Goal: Task Accomplishment & Management: Contribute content

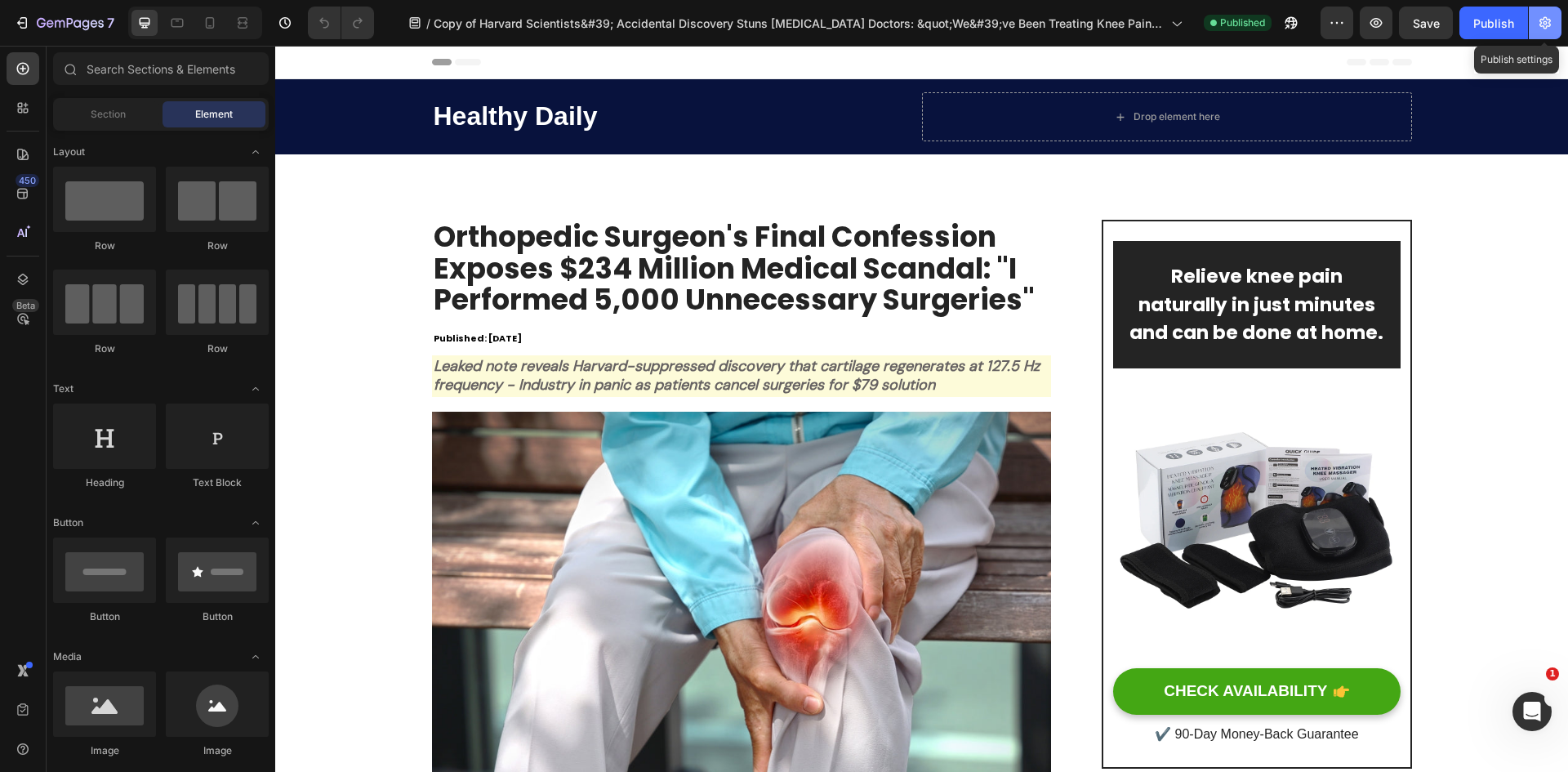
click at [1537, 26] on icon "button" at bounding box center [1544, 22] width 16 height 16
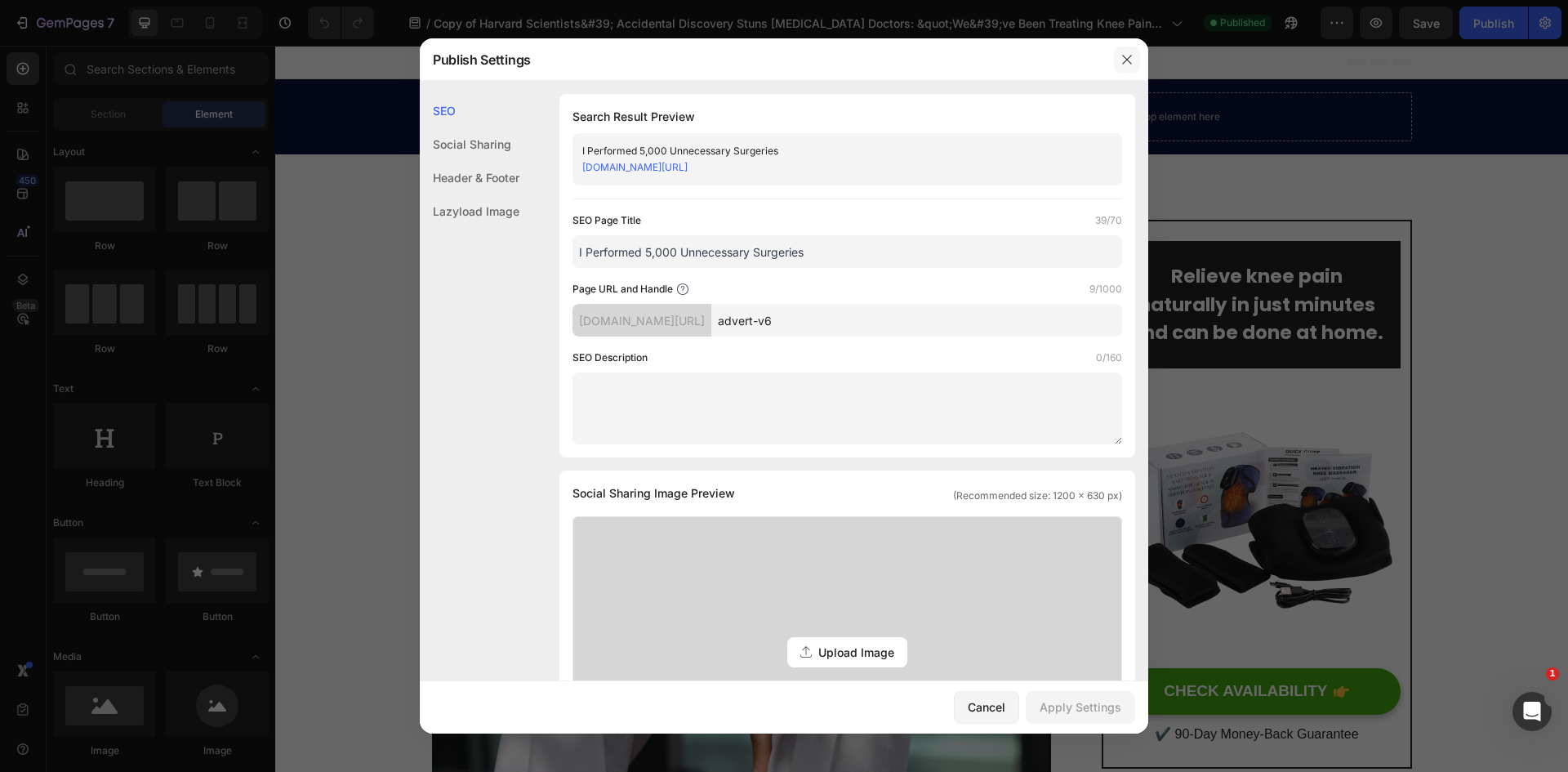
click at [1133, 59] on icon "button" at bounding box center [1127, 60] width 13 height 13
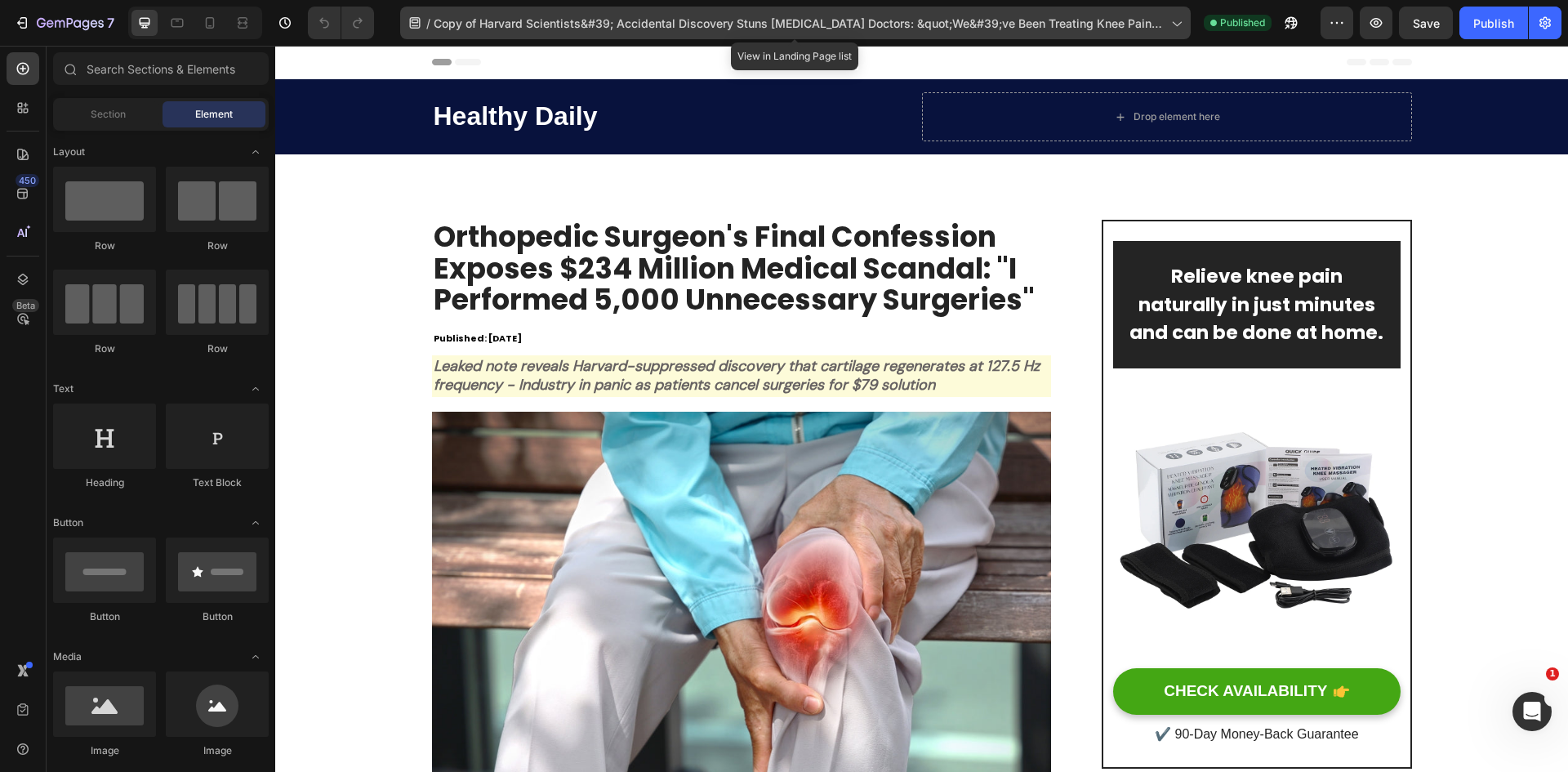
click at [922, 15] on span "Copy of Harvard Scientists&#39; Accidental Discovery Stuns Arthritis Doctors: &…" at bounding box center [799, 23] width 731 height 17
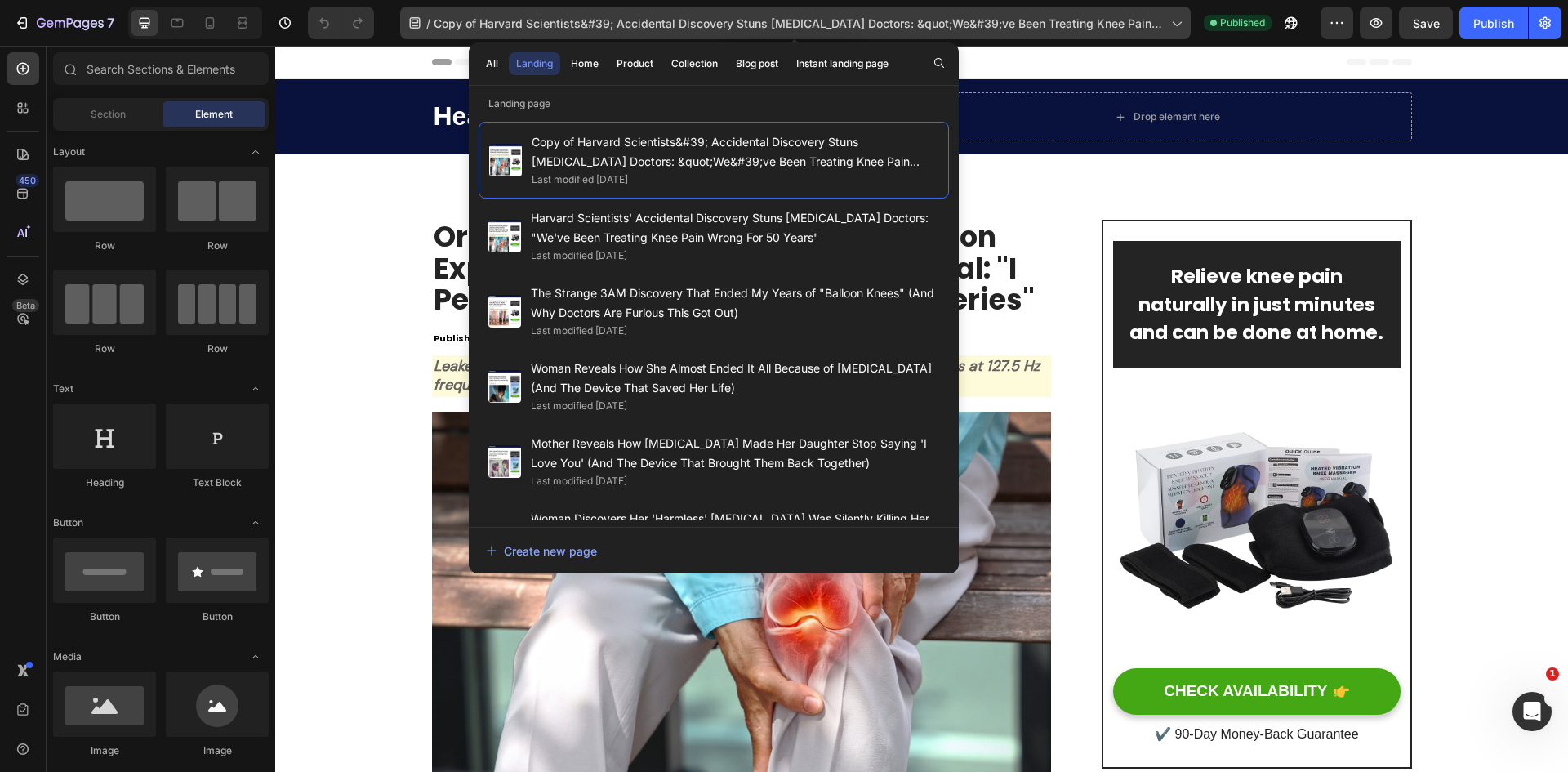
click at [1180, 23] on icon at bounding box center [1177, 24] width 9 height 5
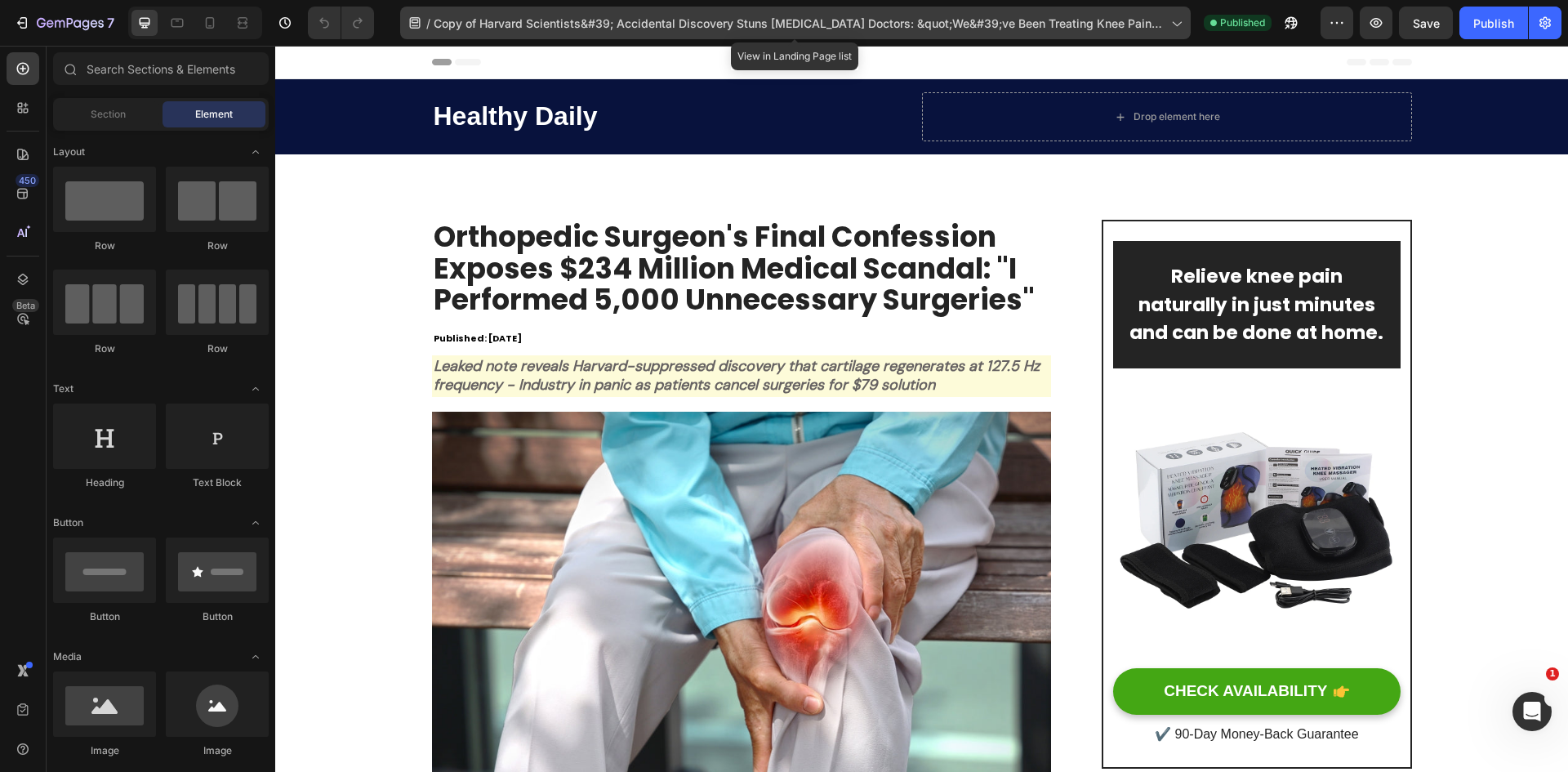
click at [1180, 23] on icon at bounding box center [1177, 24] width 9 height 5
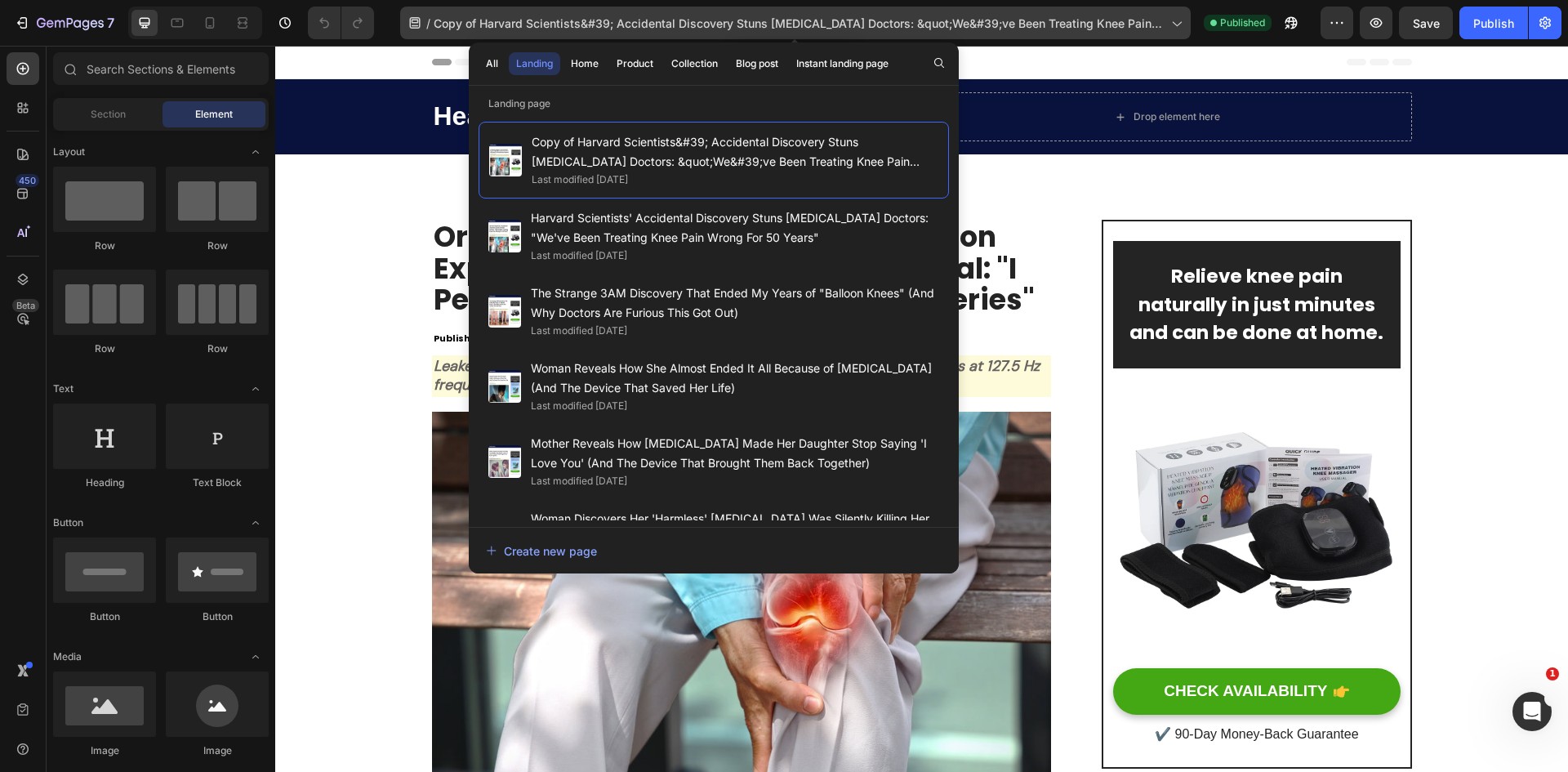
click at [1180, 23] on icon at bounding box center [1177, 24] width 9 height 5
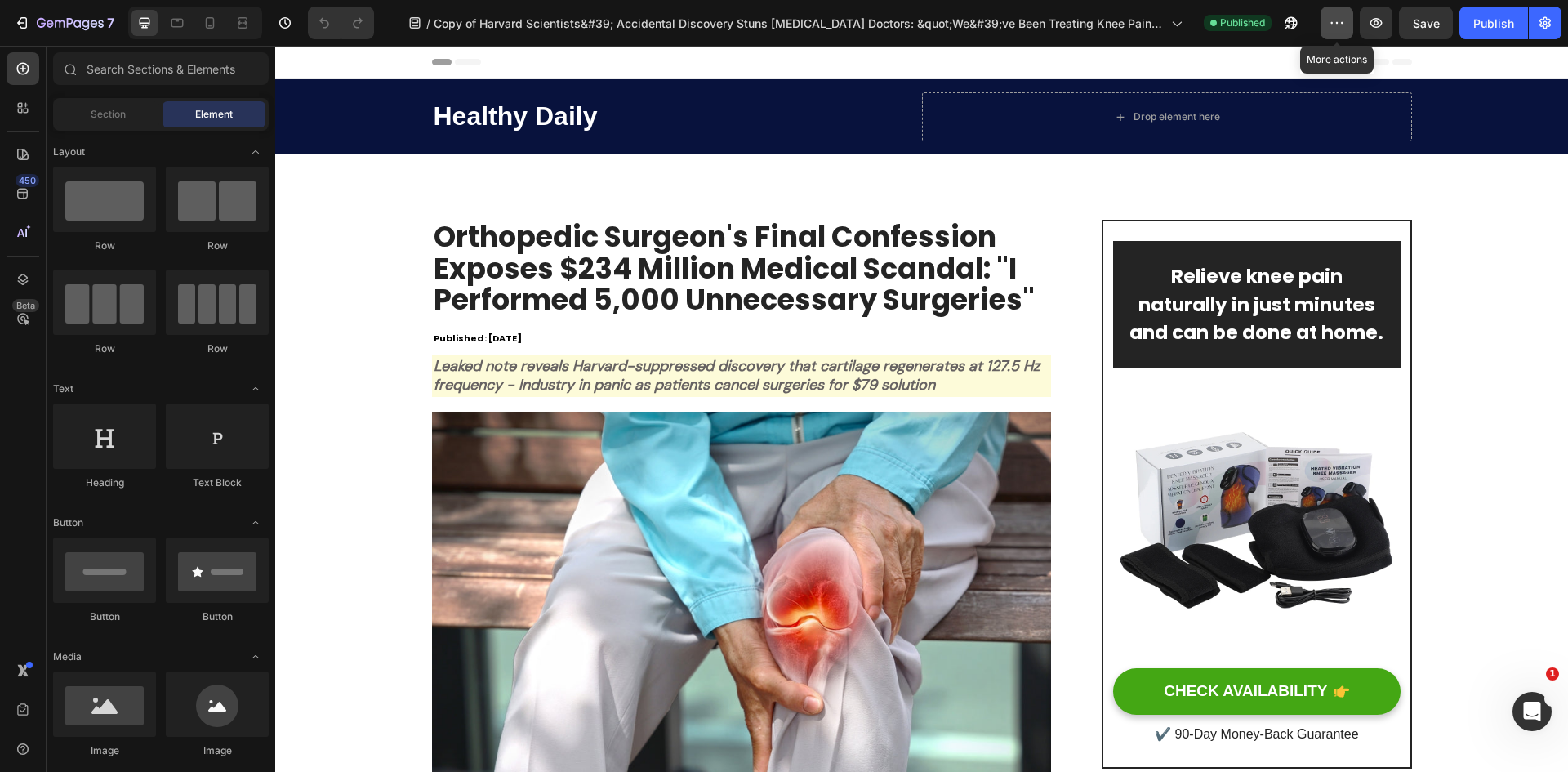
click at [1344, 30] on icon "button" at bounding box center [1337, 22] width 16 height 16
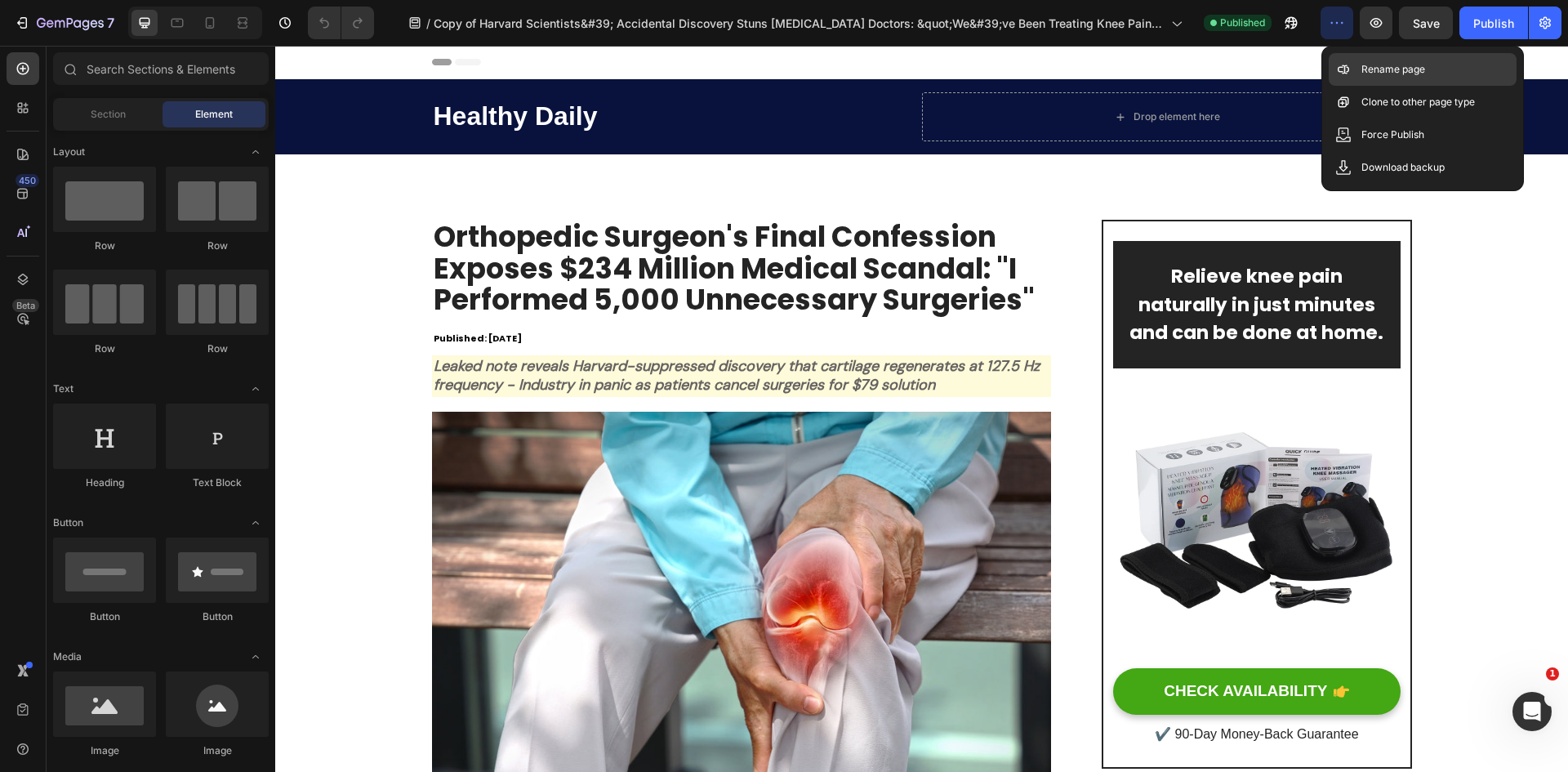
click at [1393, 75] on p "Rename page" at bounding box center [1393, 69] width 64 height 16
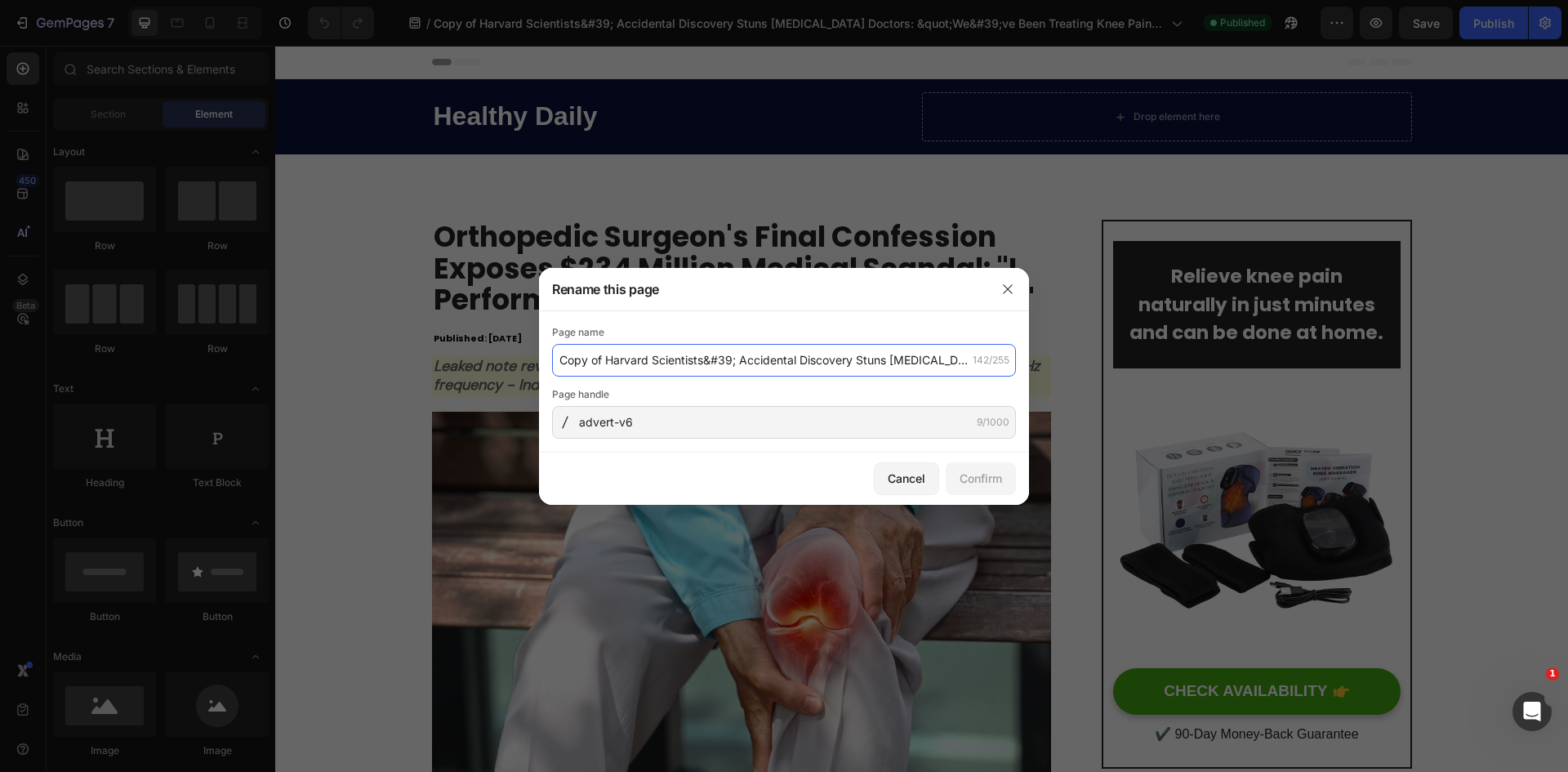
click at [776, 361] on input "Copy of Harvard Scientists&#39; Accidental Discovery Stuns Arthritis Doctors: &…" at bounding box center [784, 359] width 464 height 33
paste input "Mom Discovers Why Her "Sandpaper Eyes" Were Actually a Hidden Menopause Symptom"
type input "Mom Discovers Why Her "Sandpaper Eyes" Were Actually a Hidden Menopause Symptom"
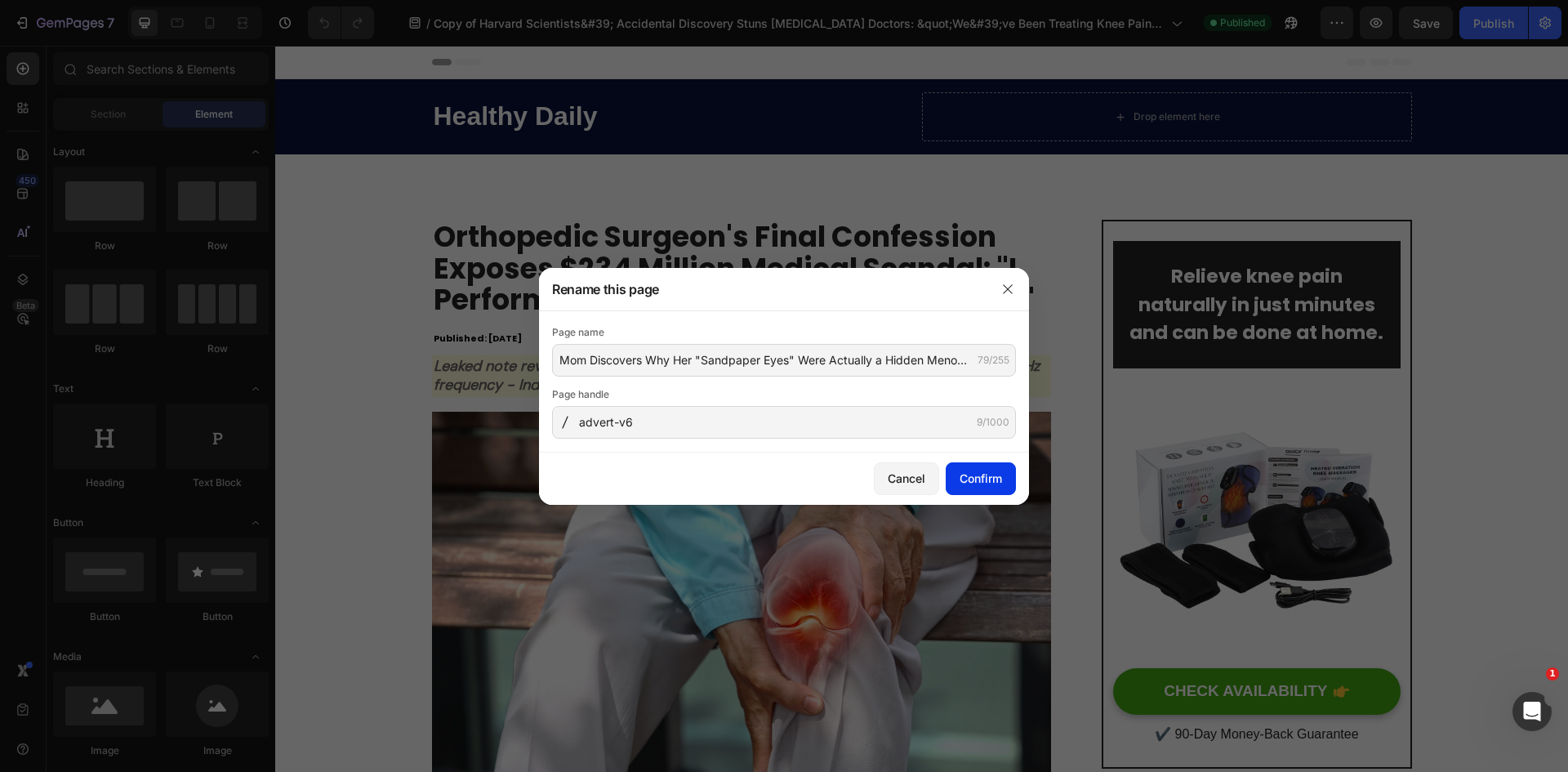
click at [991, 477] on div "Confirm" at bounding box center [981, 478] width 42 height 17
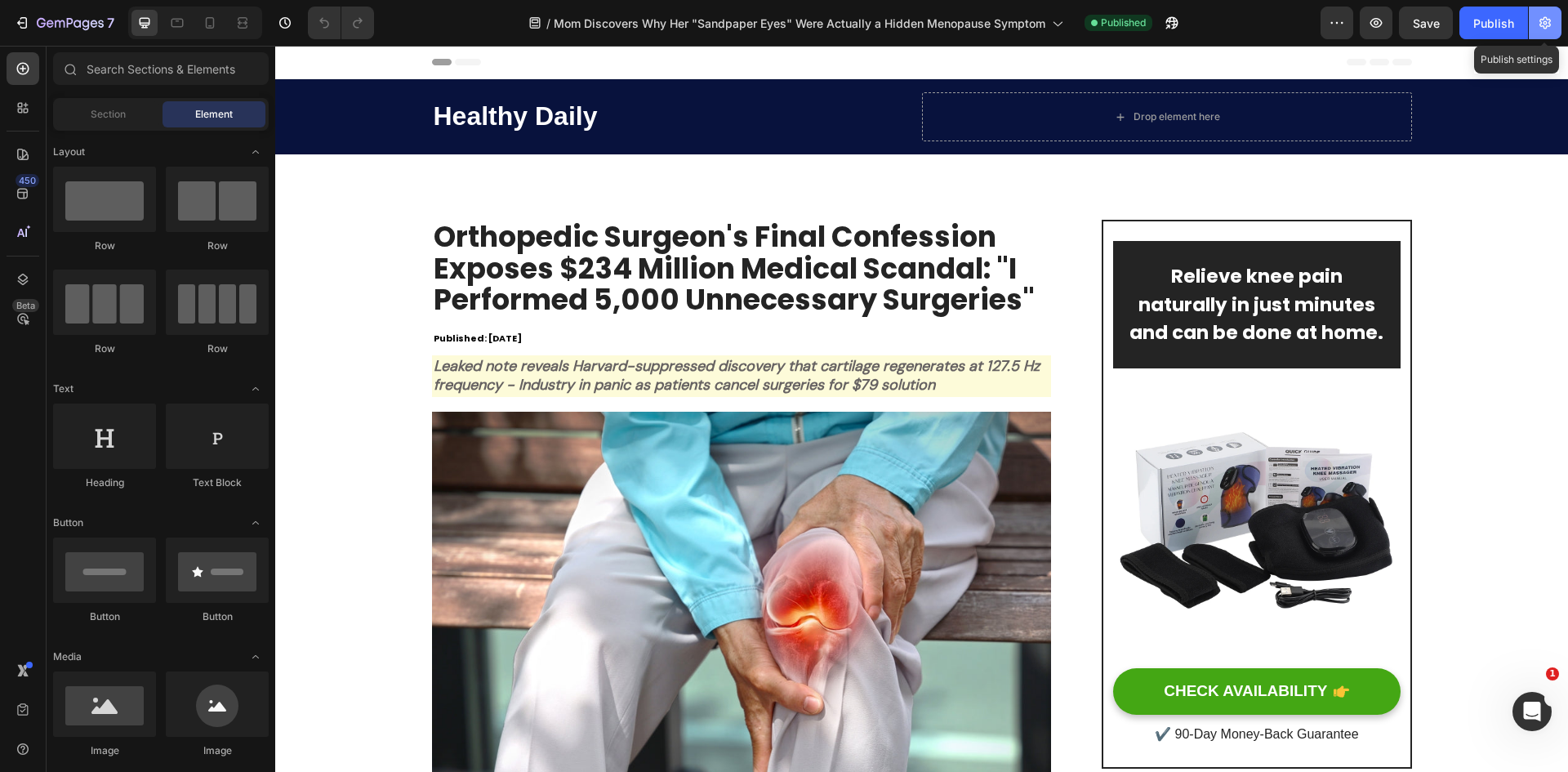
click at [1539, 26] on icon "button" at bounding box center [1544, 22] width 16 height 16
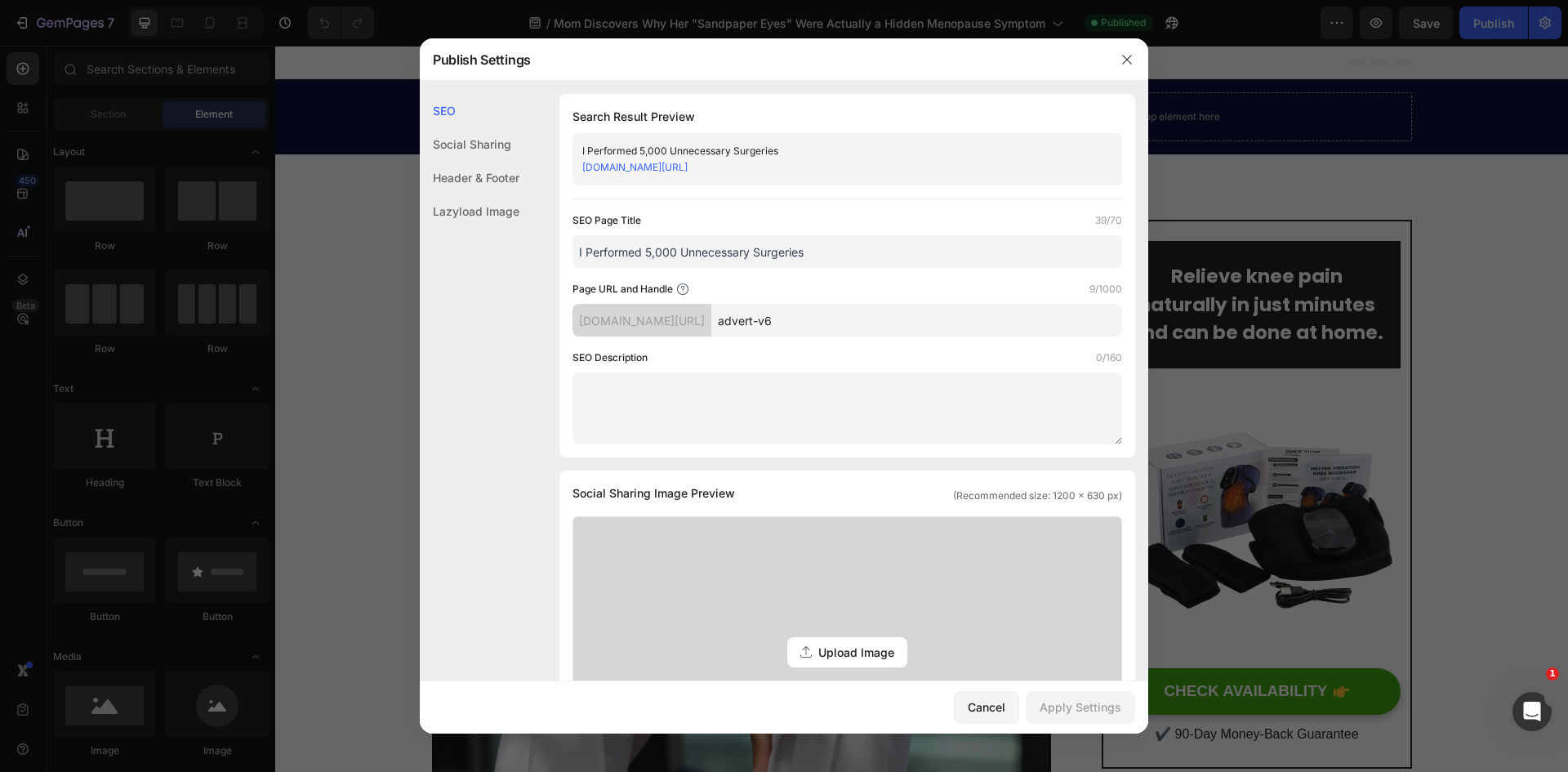
drag, startPoint x: 835, startPoint y: 257, endPoint x: 469, endPoint y: 257, distance: 366.0
click at [470, 255] on div "SEO Social Sharing Header & Footer Lazyload Image SEO Search Result Preview I P…" at bounding box center [784, 677] width 728 height 1166
paste input "Mom Discovers Why Her "Sandpaper Eyes" Were Actually a Hidden Menopause Symptom"
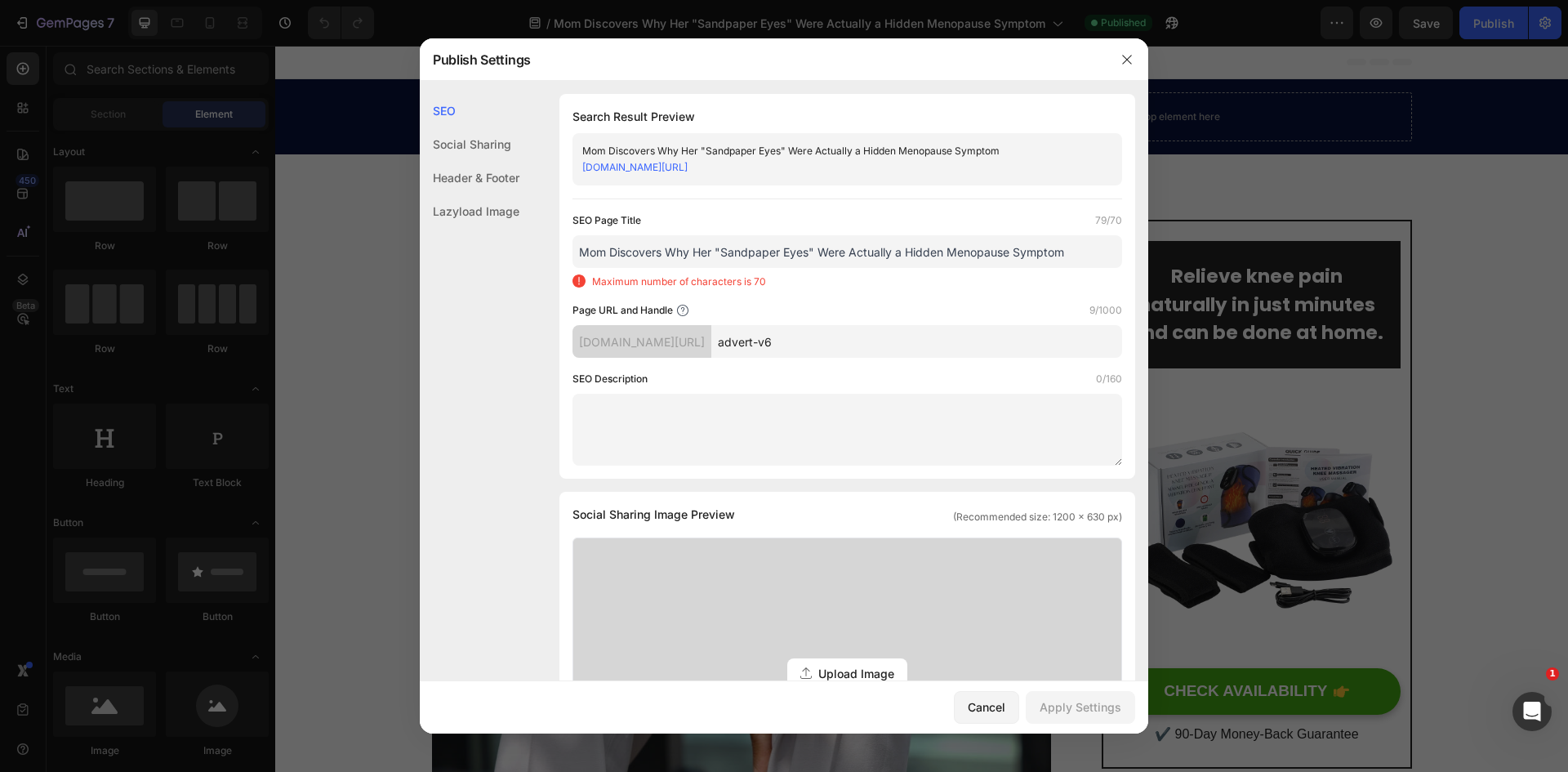
drag, startPoint x: 1076, startPoint y: 253, endPoint x: 1016, endPoint y: 256, distance: 60.1
click at [1016, 256] on input "Mom Discovers Why Her "Sandpaper Eyes" Were Actually a Hidden Menopause Symptom" at bounding box center [847, 251] width 550 height 33
click at [993, 256] on input "Mom Discovers Why Her "Sandpaper Eyes" Were Actually a Hidden Menopause" at bounding box center [847, 251] width 550 height 33
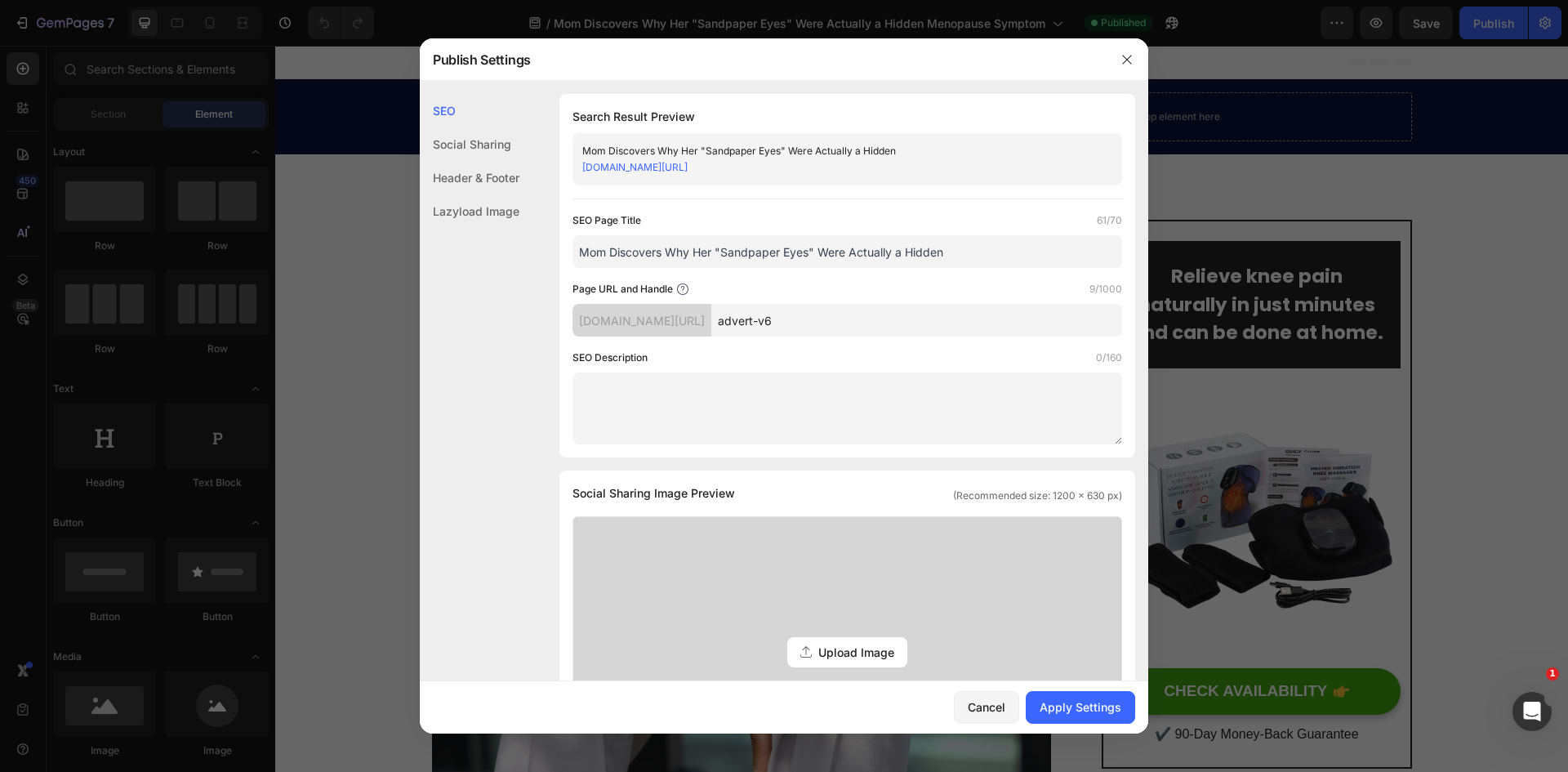
drag, startPoint x: 993, startPoint y: 256, endPoint x: 818, endPoint y: 253, distance: 175.0
click at [818, 253] on input "Mom Discovers Why Her "Sandpaper Eyes" Were Actually a Hidden" at bounding box center [847, 251] width 550 height 33
type input "Mom Discovers Why Her "Sandpaper Eyes""
click at [1082, 708] on div "Apply Settings" at bounding box center [1080, 707] width 82 height 17
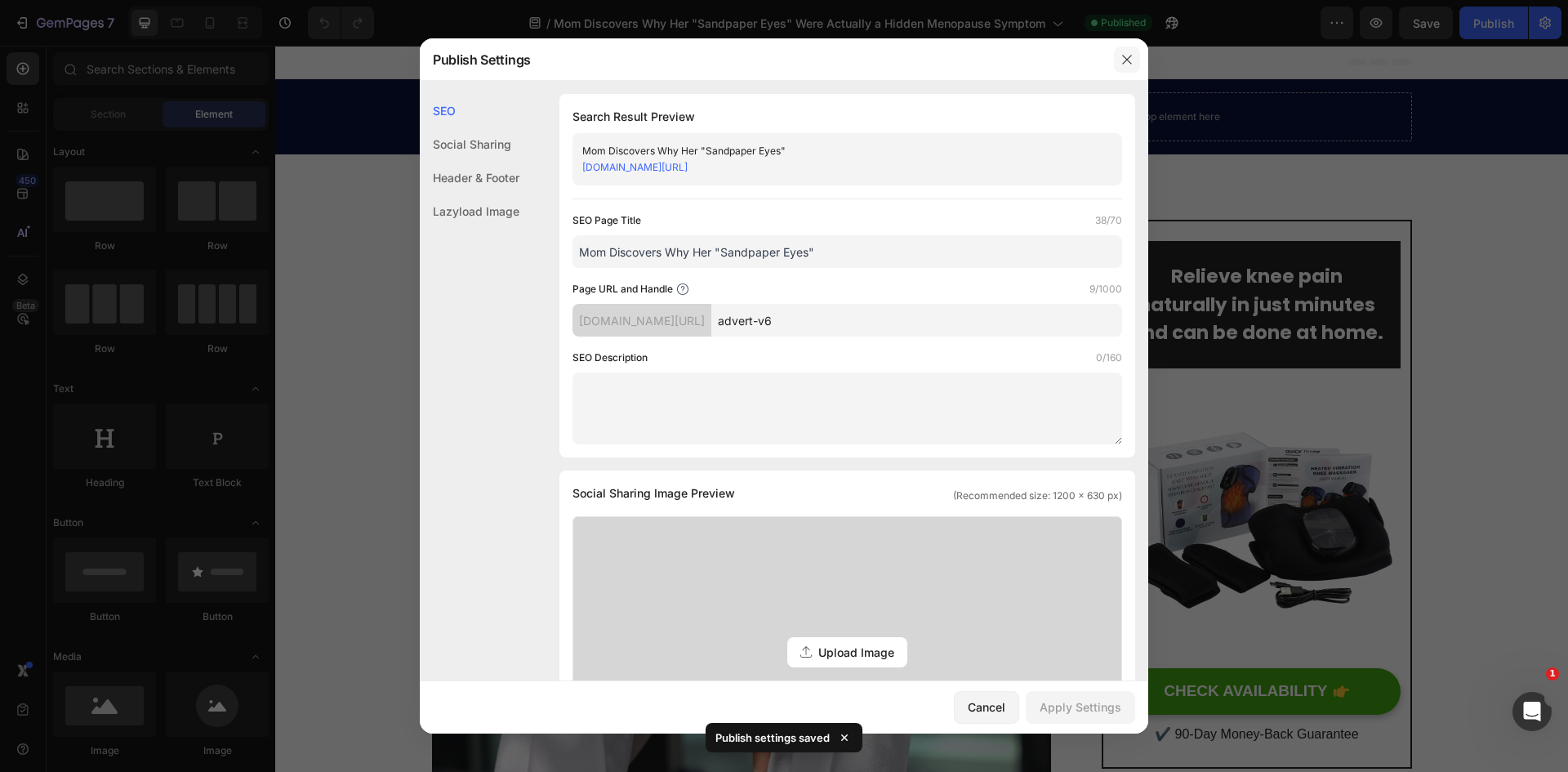
drag, startPoint x: 1126, startPoint y: 61, endPoint x: 949, endPoint y: 342, distance: 332.1
click at [1126, 61] on icon "button" at bounding box center [1126, 59] width 9 height 9
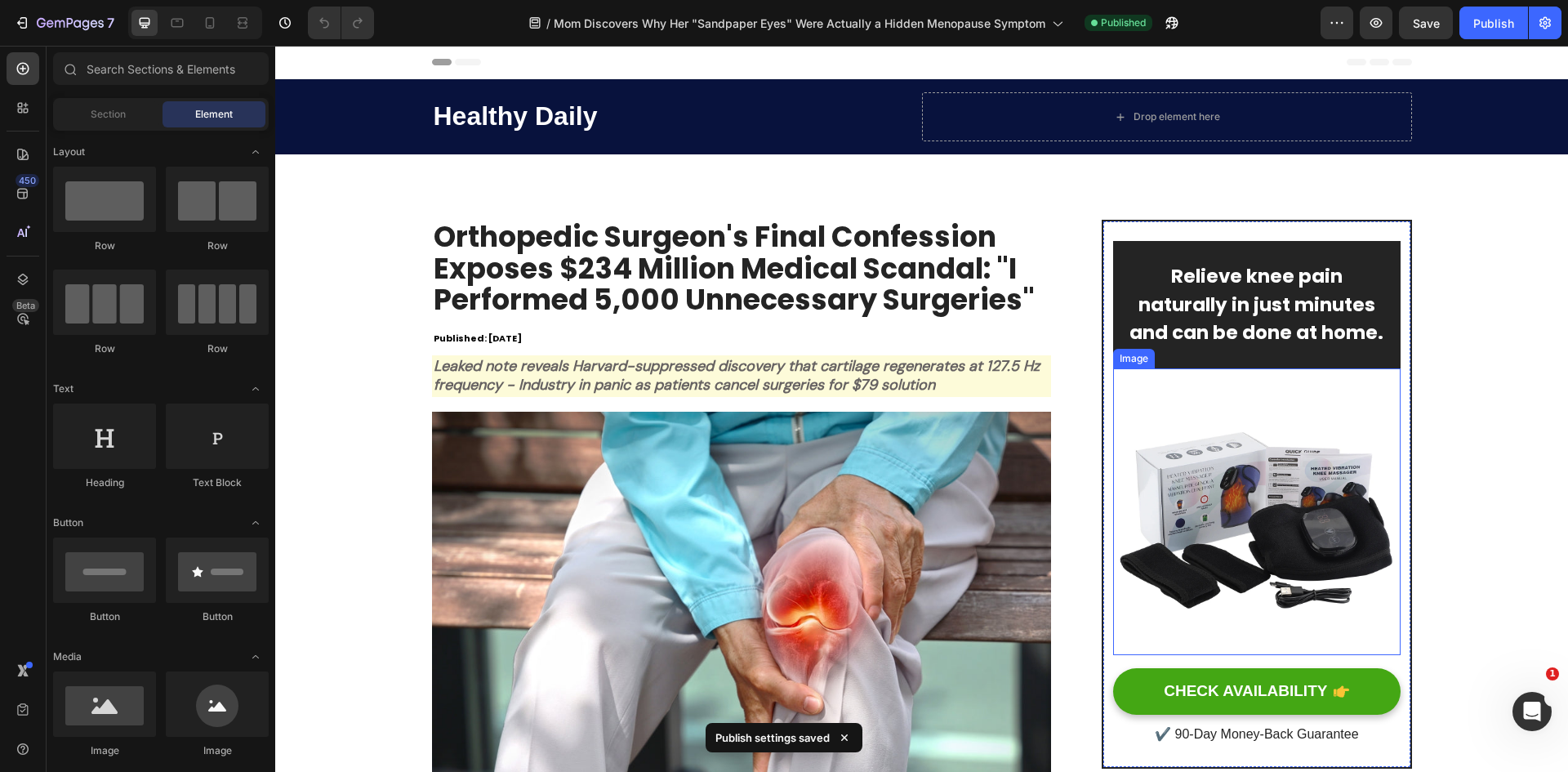
click at [1239, 530] on img at bounding box center [1256, 512] width 287 height 287
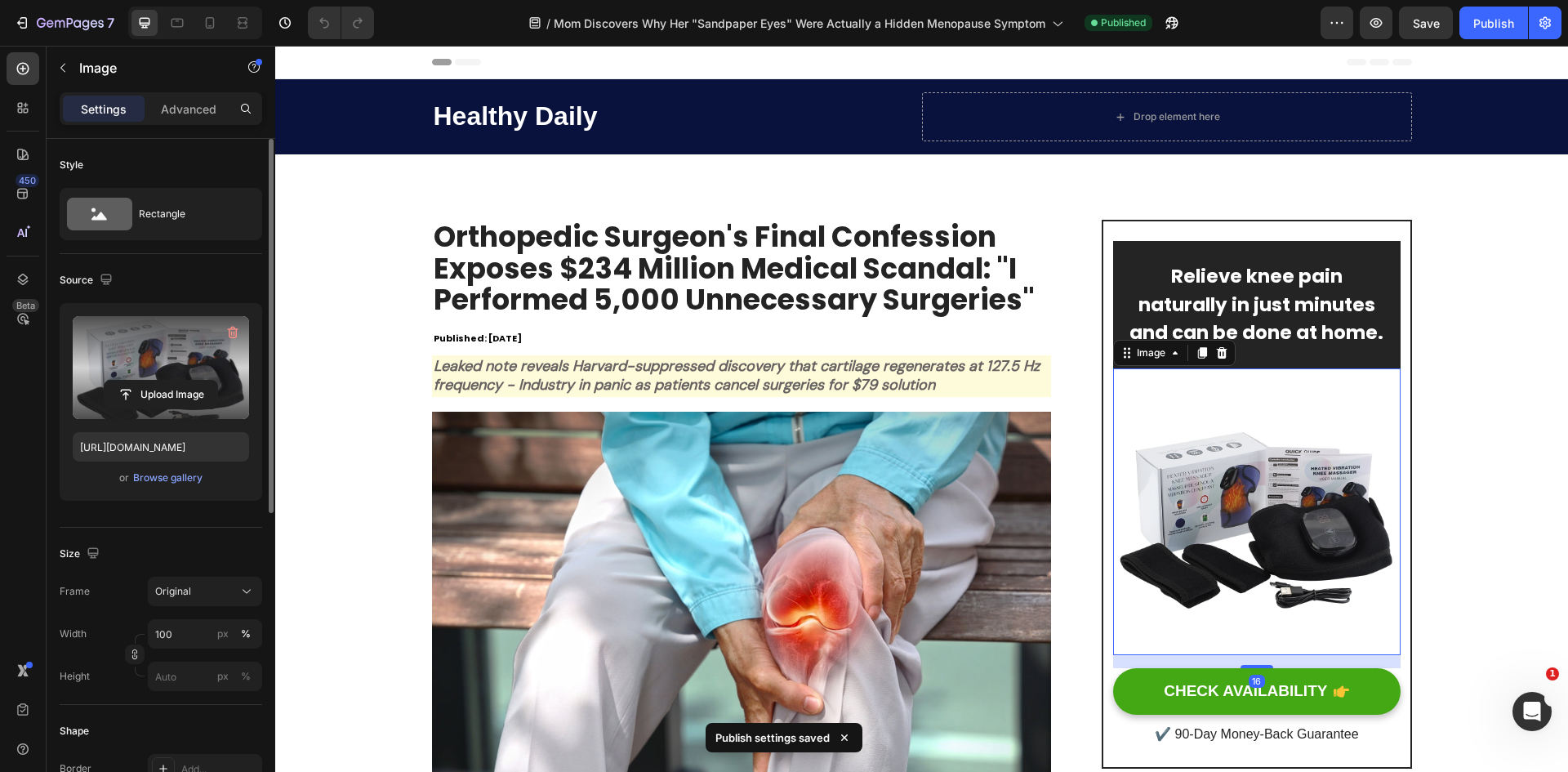
click at [157, 370] on label at bounding box center [161, 367] width 177 height 103
click at [157, 381] on input "file" at bounding box center [161, 394] width 113 height 28
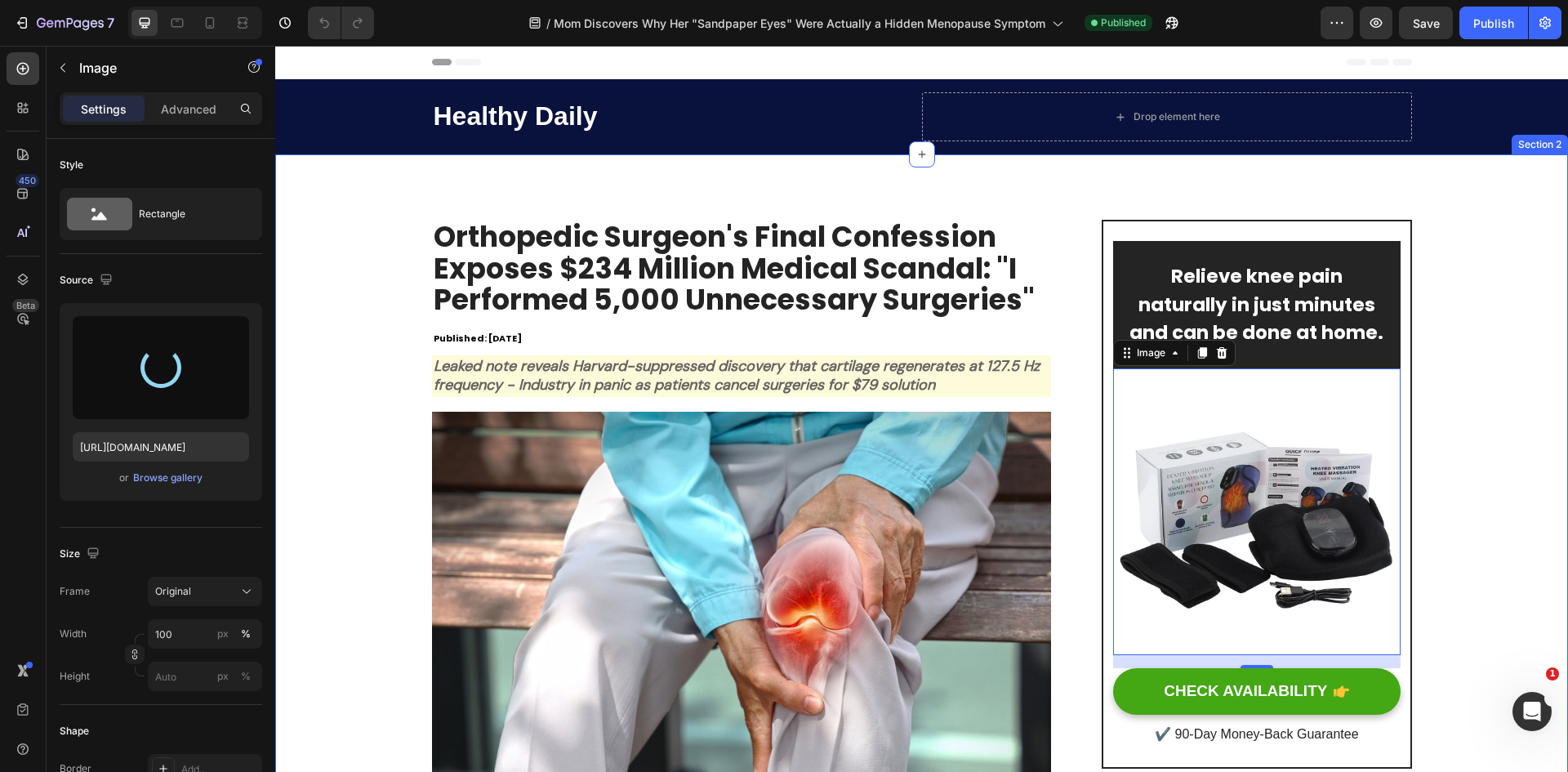
type input "https://cdn.shopify.com/s/files/1/0818/0491/9106/files/gempages_571181138219893…"
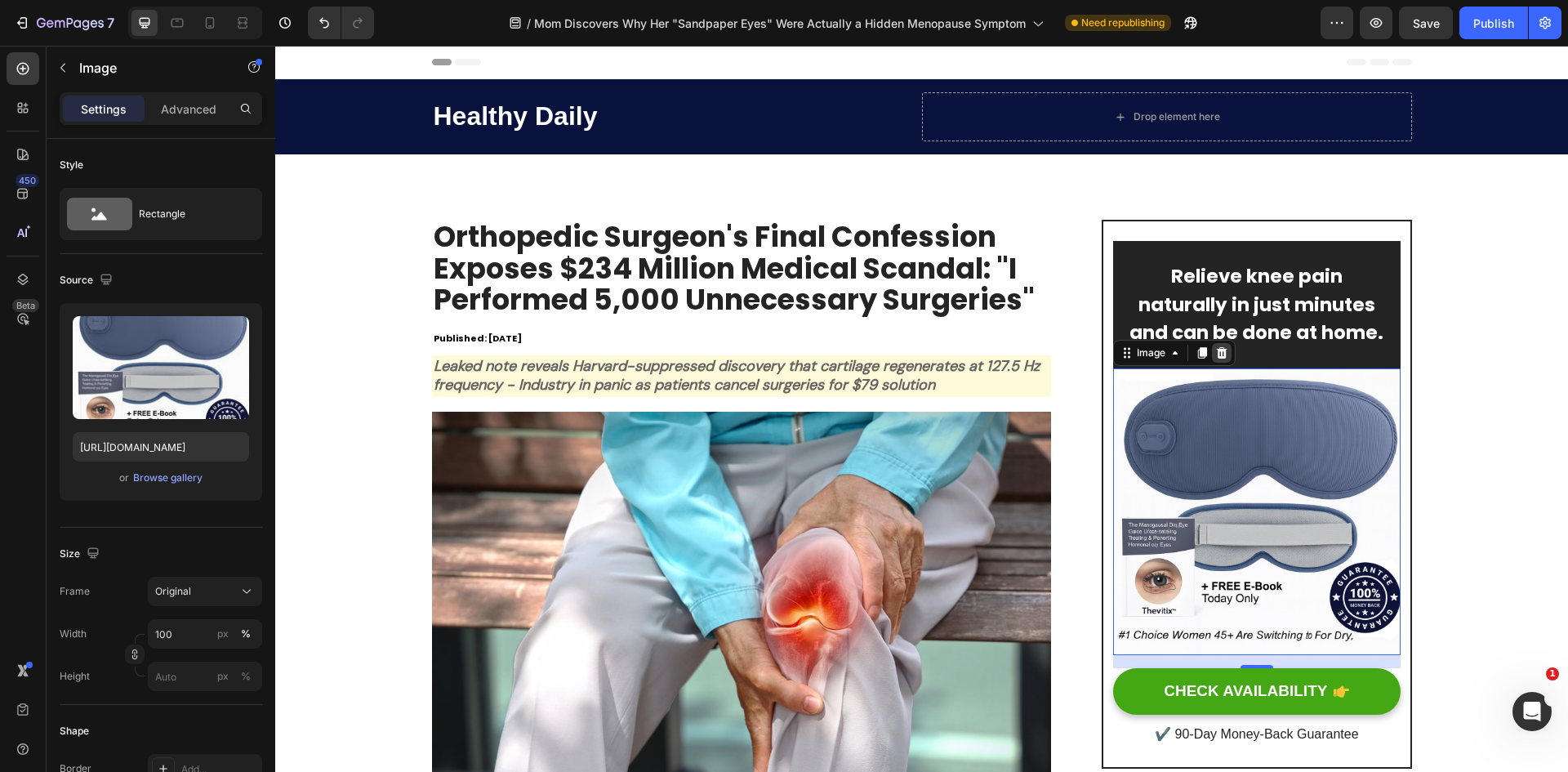
click at [1215, 357] on icon at bounding box center [1222, 353] width 13 height 13
click at [1161, 464] on img at bounding box center [1256, 512] width 287 height 287
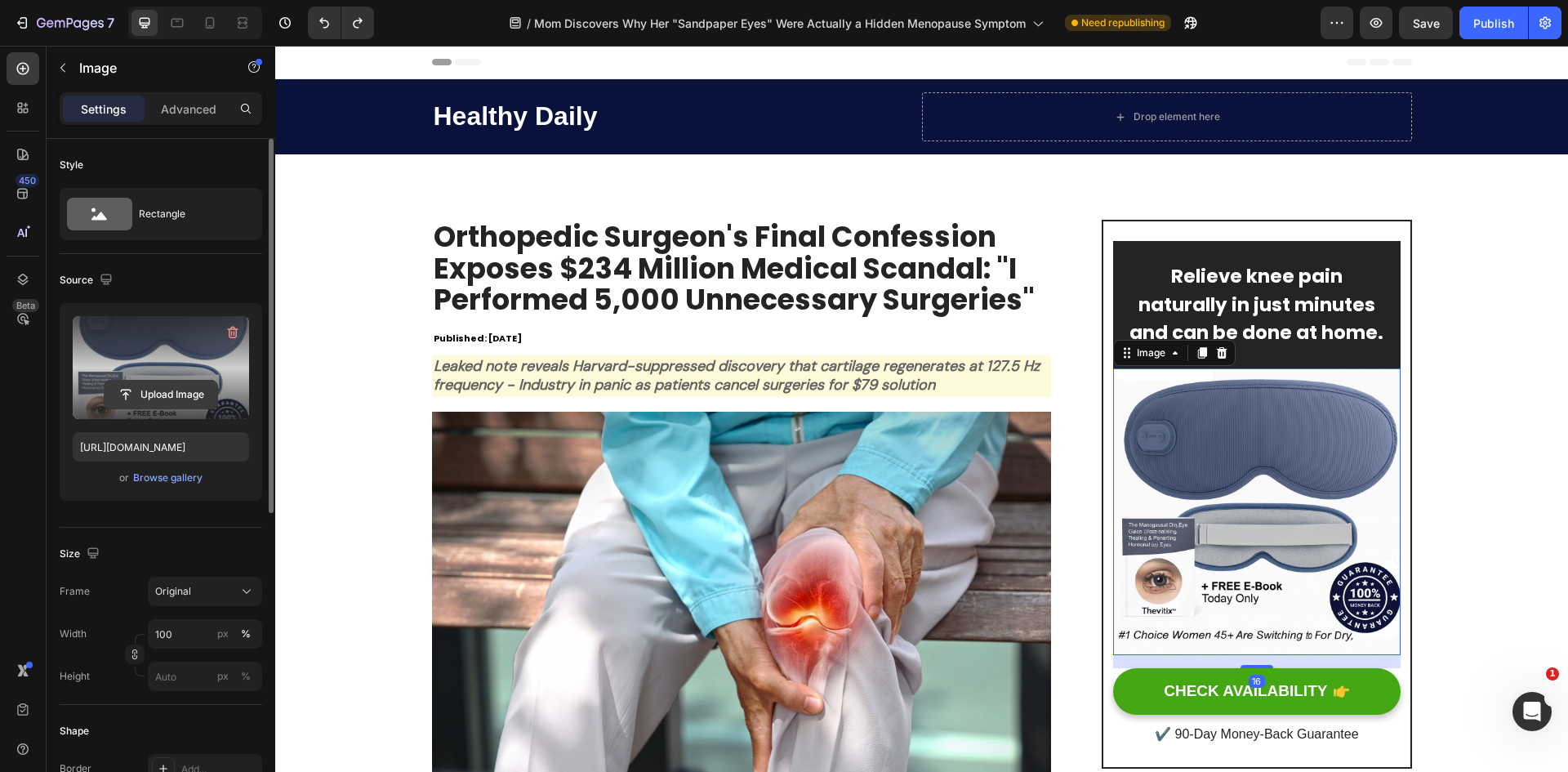
click at [173, 395] on input "file" at bounding box center [161, 394] width 113 height 28
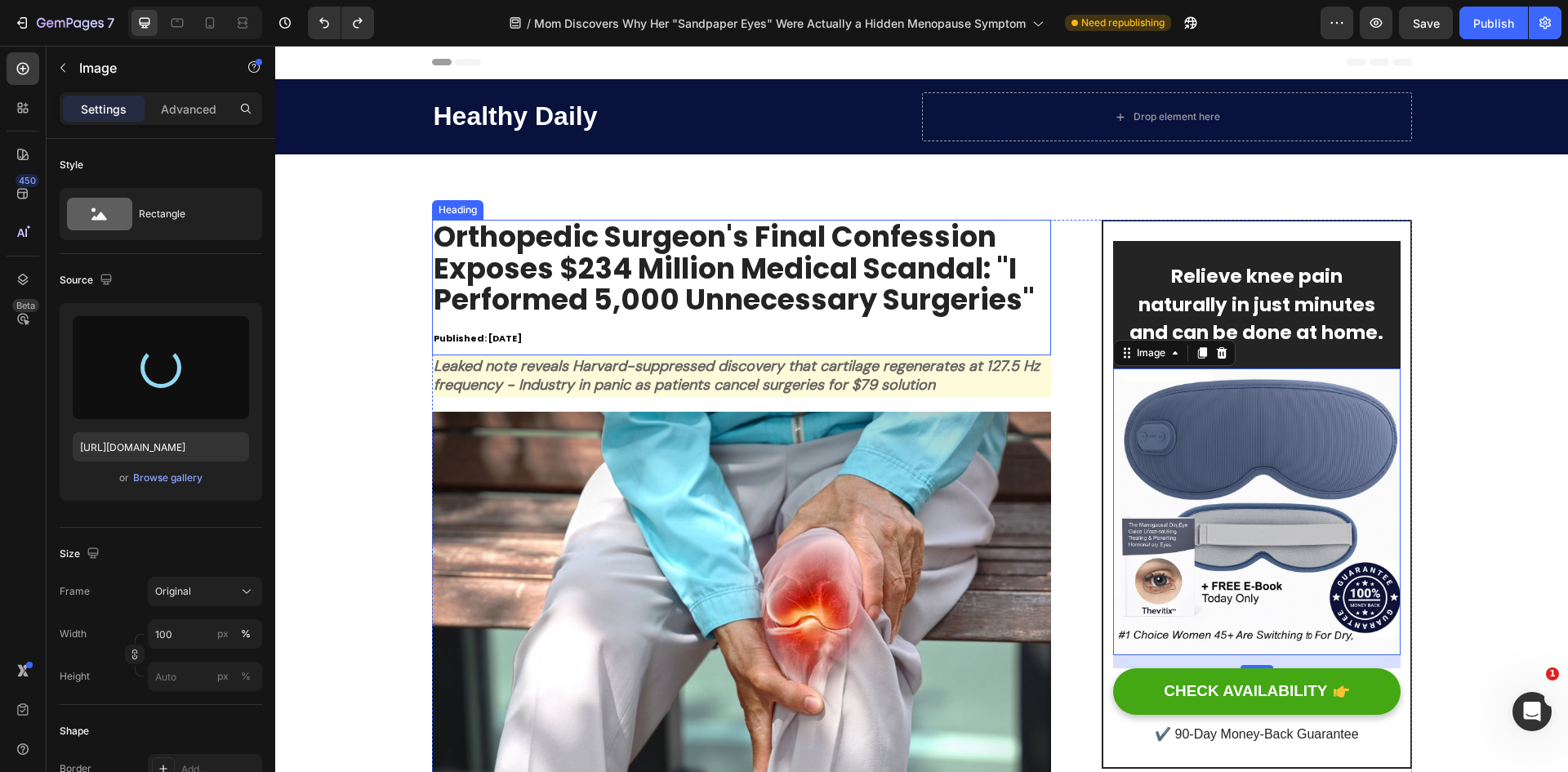
type input "https://cdn.shopify.com/s/files/1/0818/0491/9106/files/gempages_571181138219893…"
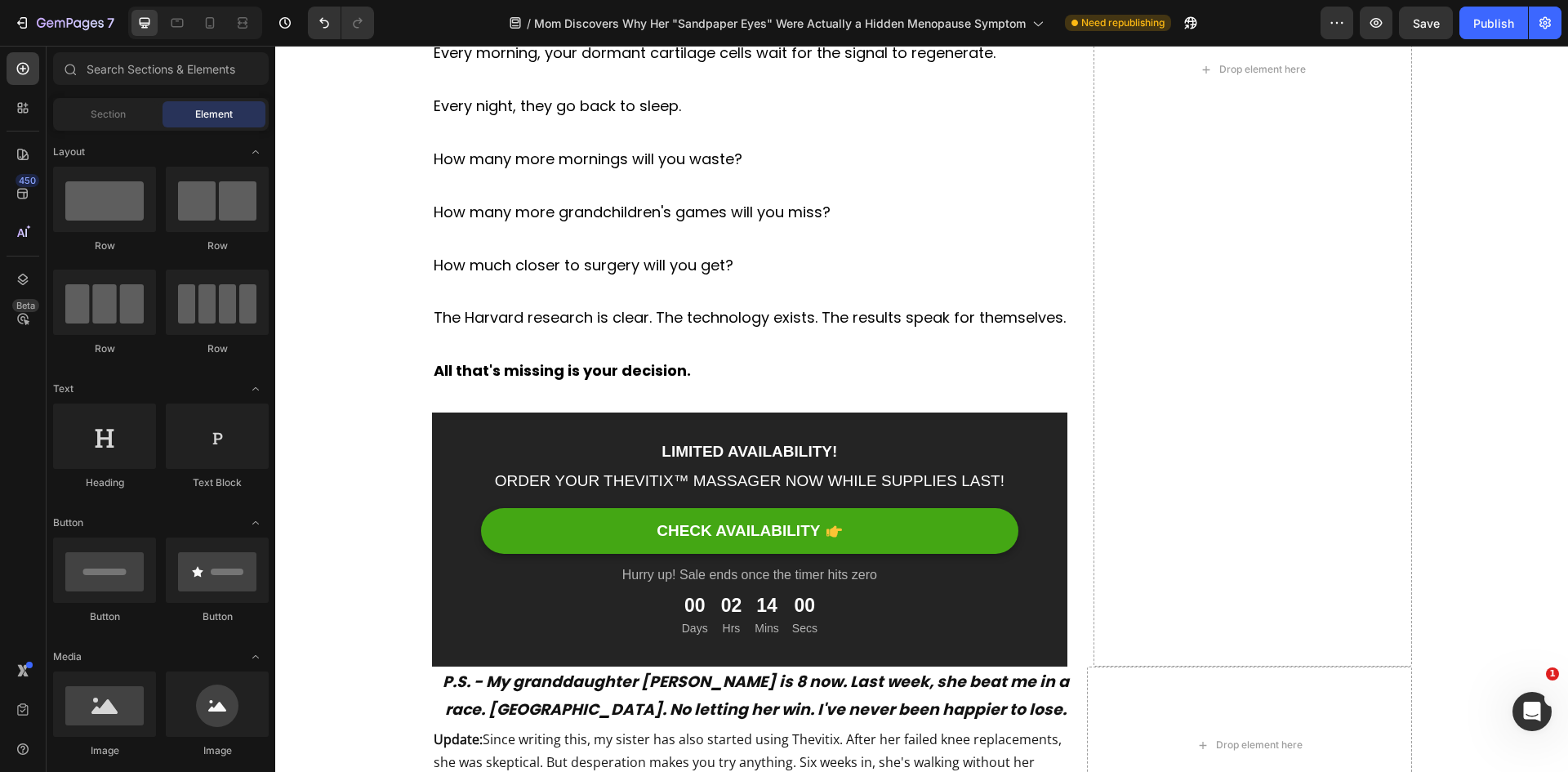
scroll to position [9991, 0]
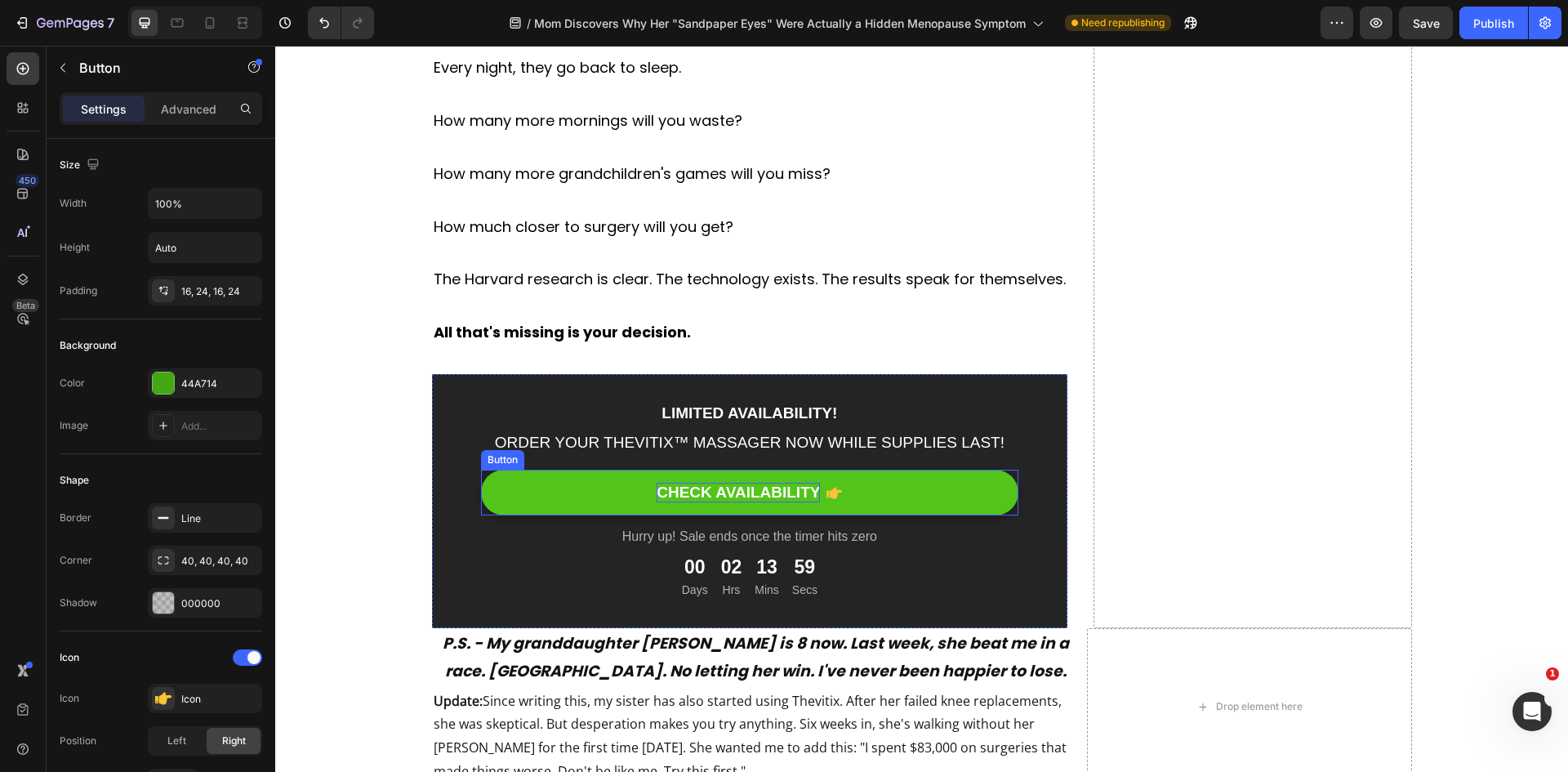
click at [743, 498] on div "CHECK AVAILABILITY" at bounding box center [738, 492] width 163 height 20
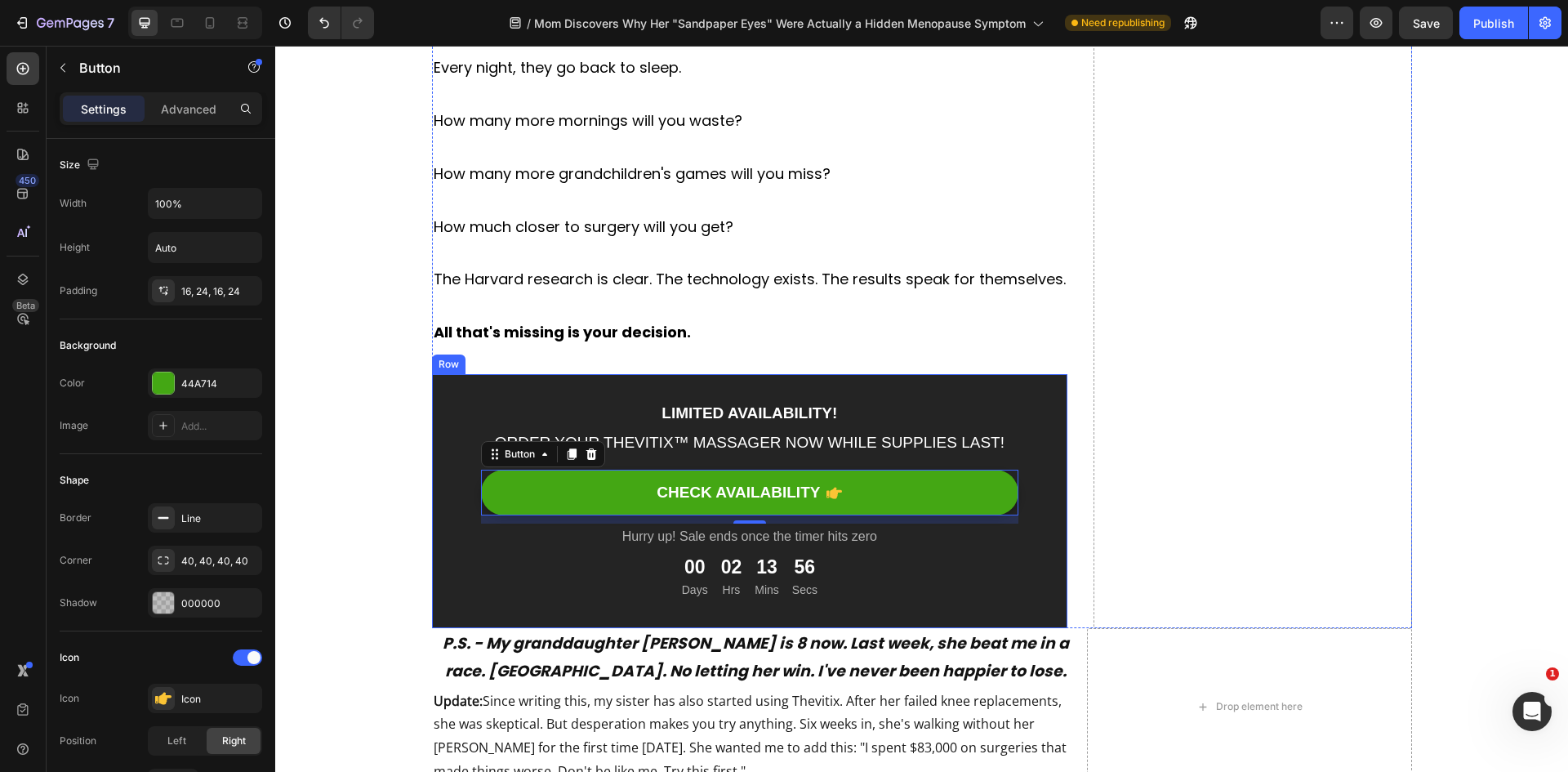
click at [939, 458] on div "LIMITED AVAILABILITY! Text block ORDER YOUR THEVITIX™ MASSAGER NOW WHILE SUPPLI…" at bounding box center [749, 501] width 538 height 203
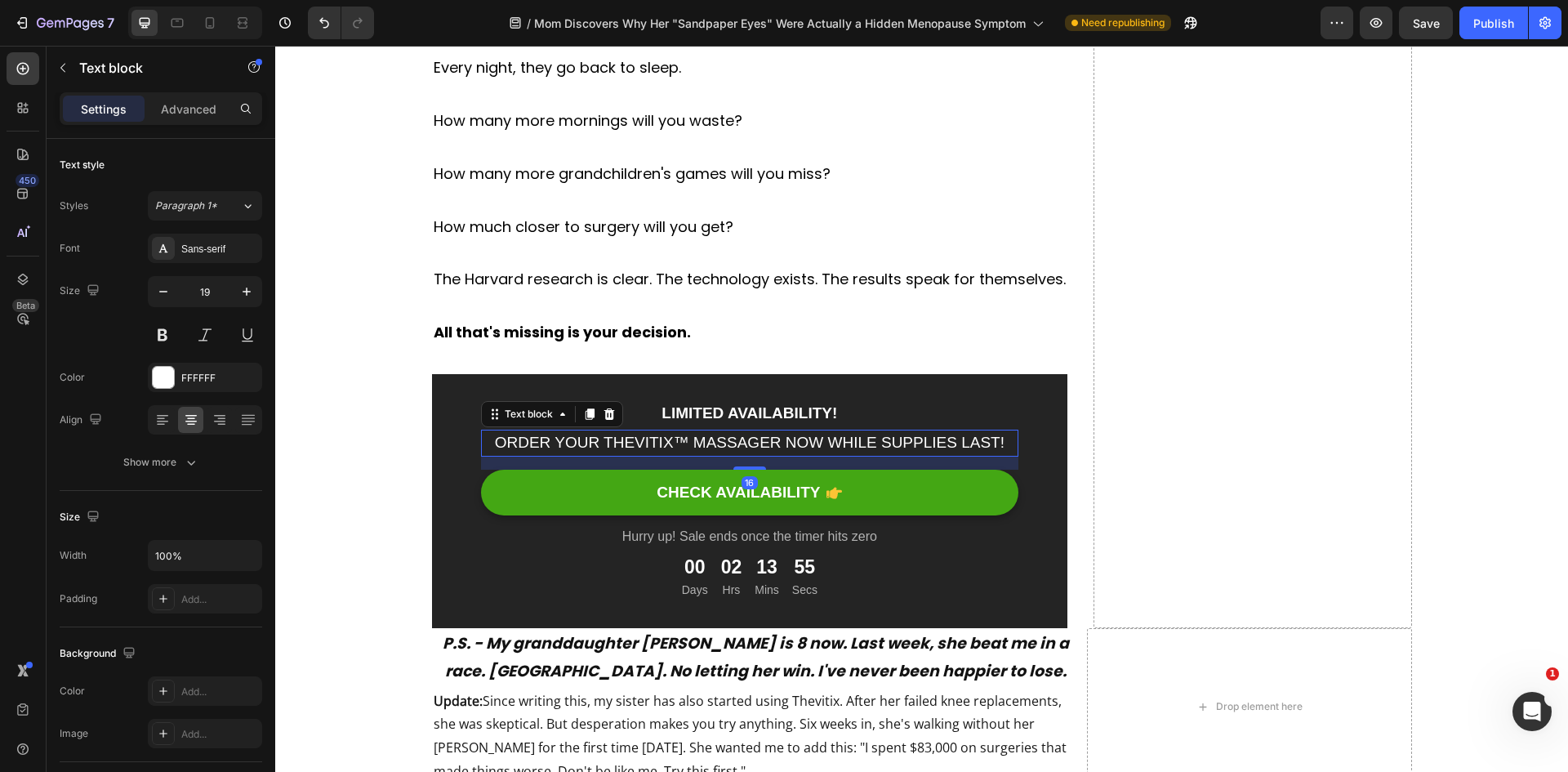
click at [943, 450] on span "ORDER YOUR THEVITIX™ MASSAGER NOW WHILE SUPPLIES LAST!" at bounding box center [749, 442] width 509 height 17
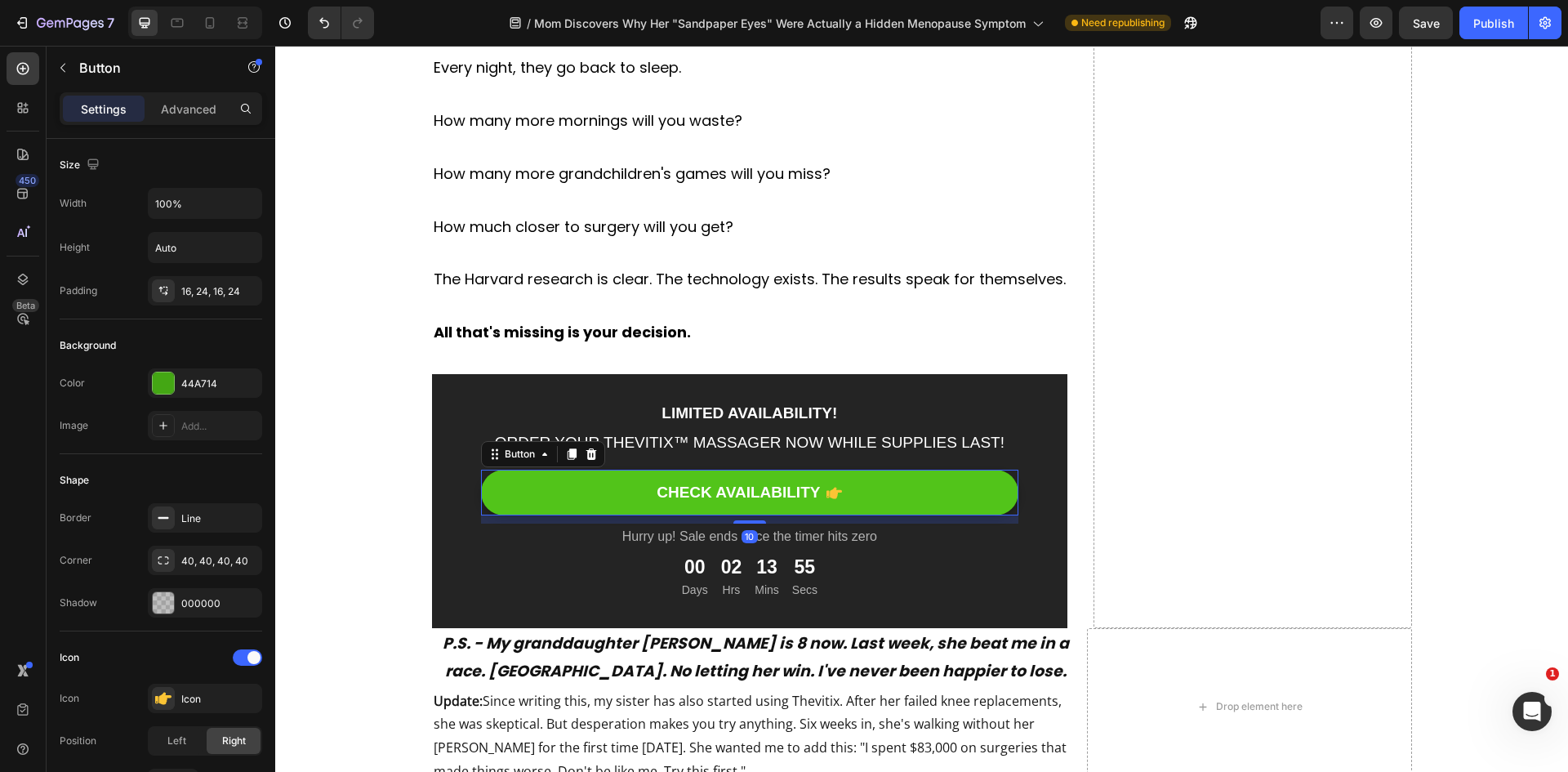
click at [818, 473] on link "CHECK AVAILABILITY" at bounding box center [749, 492] width 538 height 46
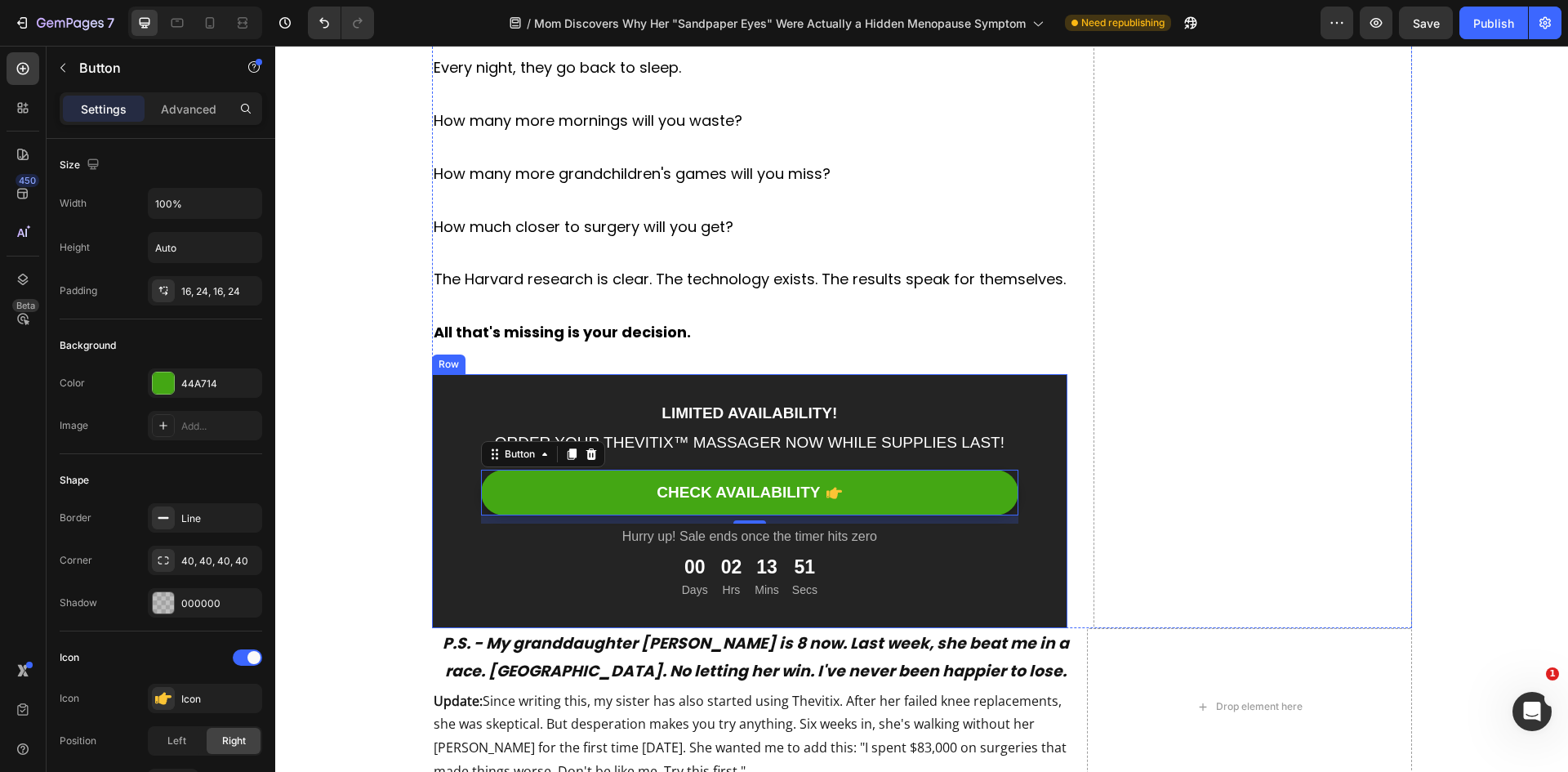
click at [774, 461] on div "LIMITED AVAILABILITY! Text block ORDER YOUR THEVITIX™ MASSAGER NOW WHILE SUPPLI…" at bounding box center [749, 501] width 538 height 203
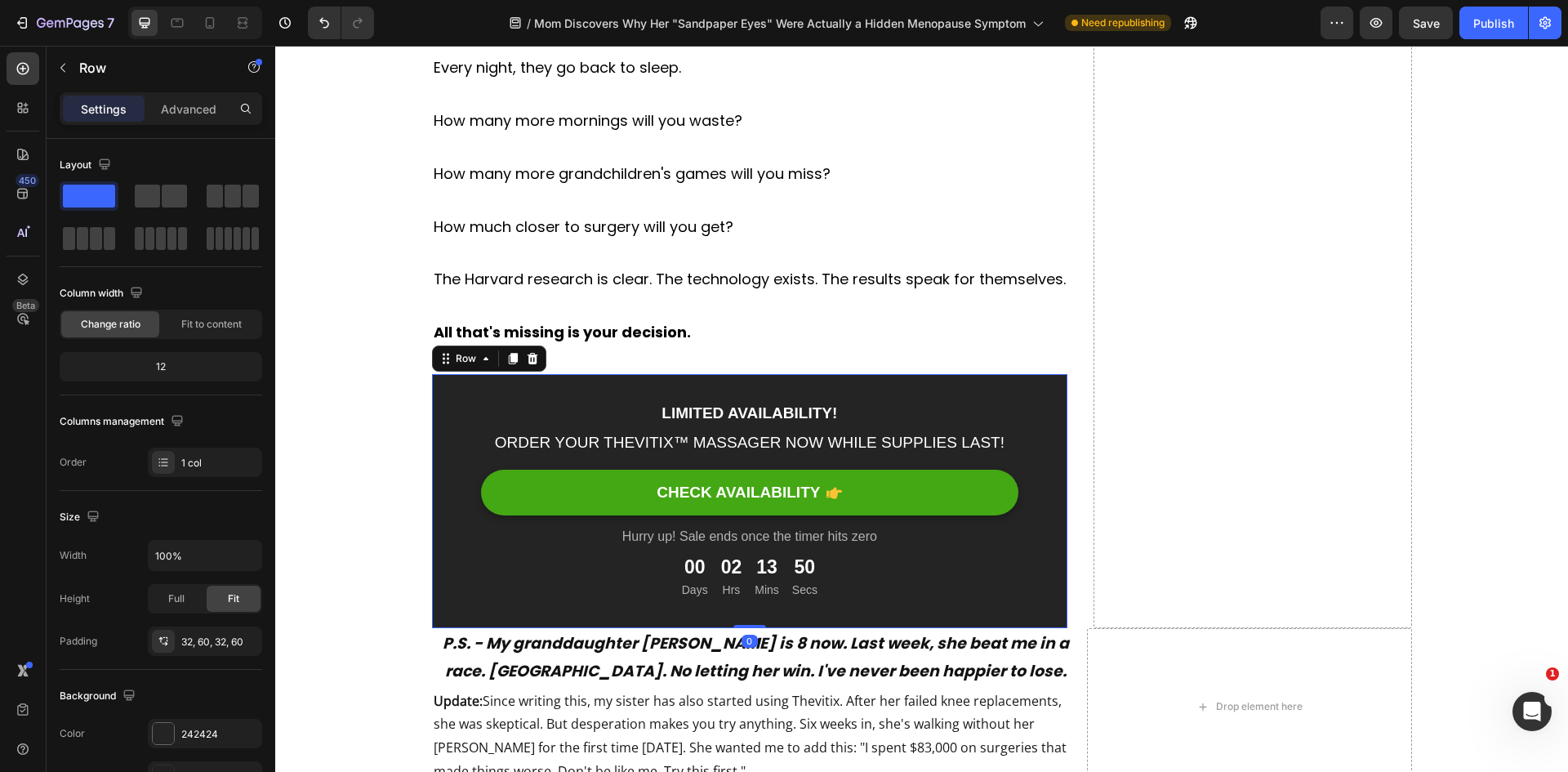
click at [774, 461] on div "LIMITED AVAILABILITY! Text block ORDER YOUR THEVITIX™ MASSAGER NOW WHILE SUPPLI…" at bounding box center [749, 501] width 538 height 203
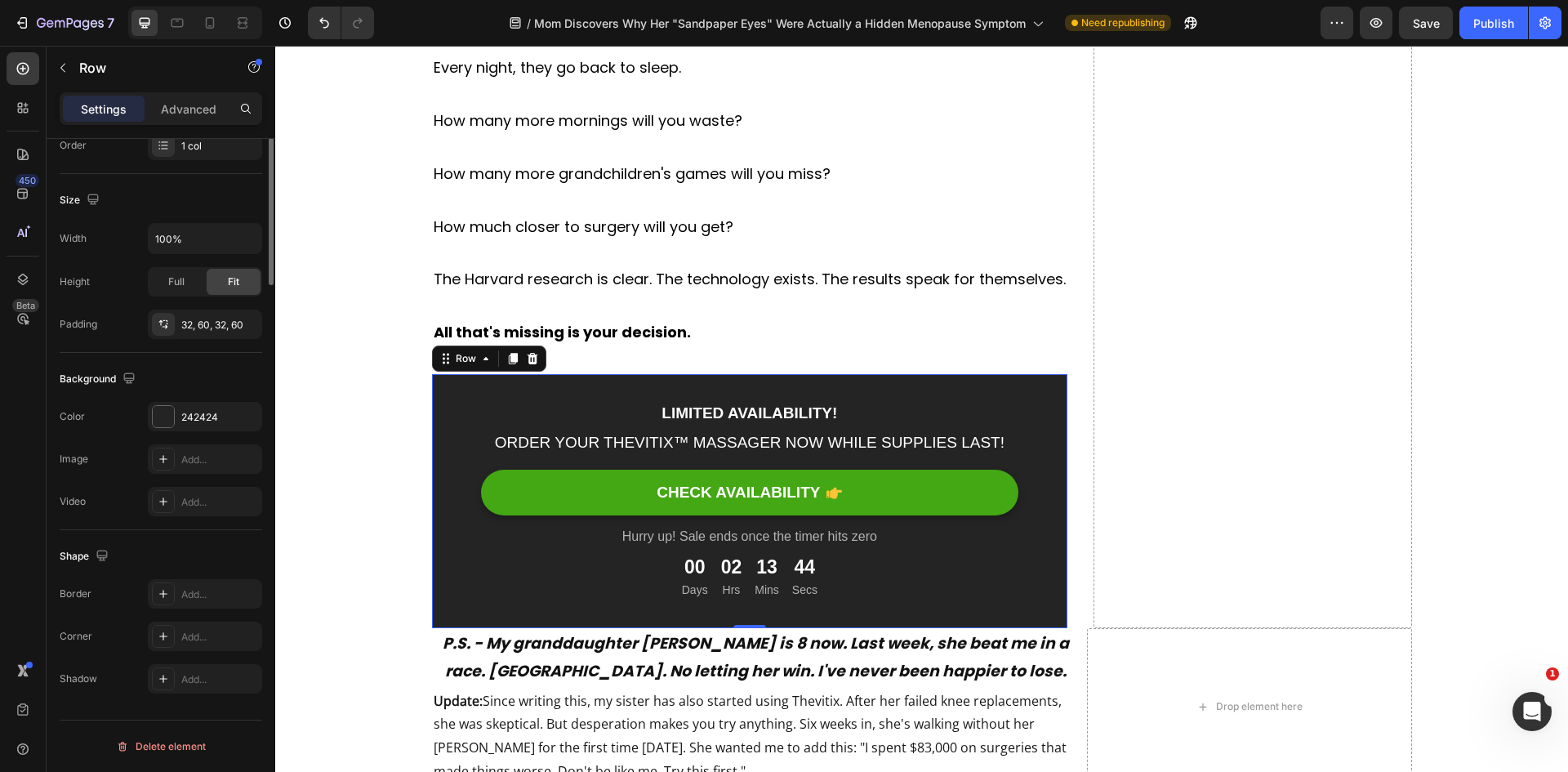
scroll to position [0, 0]
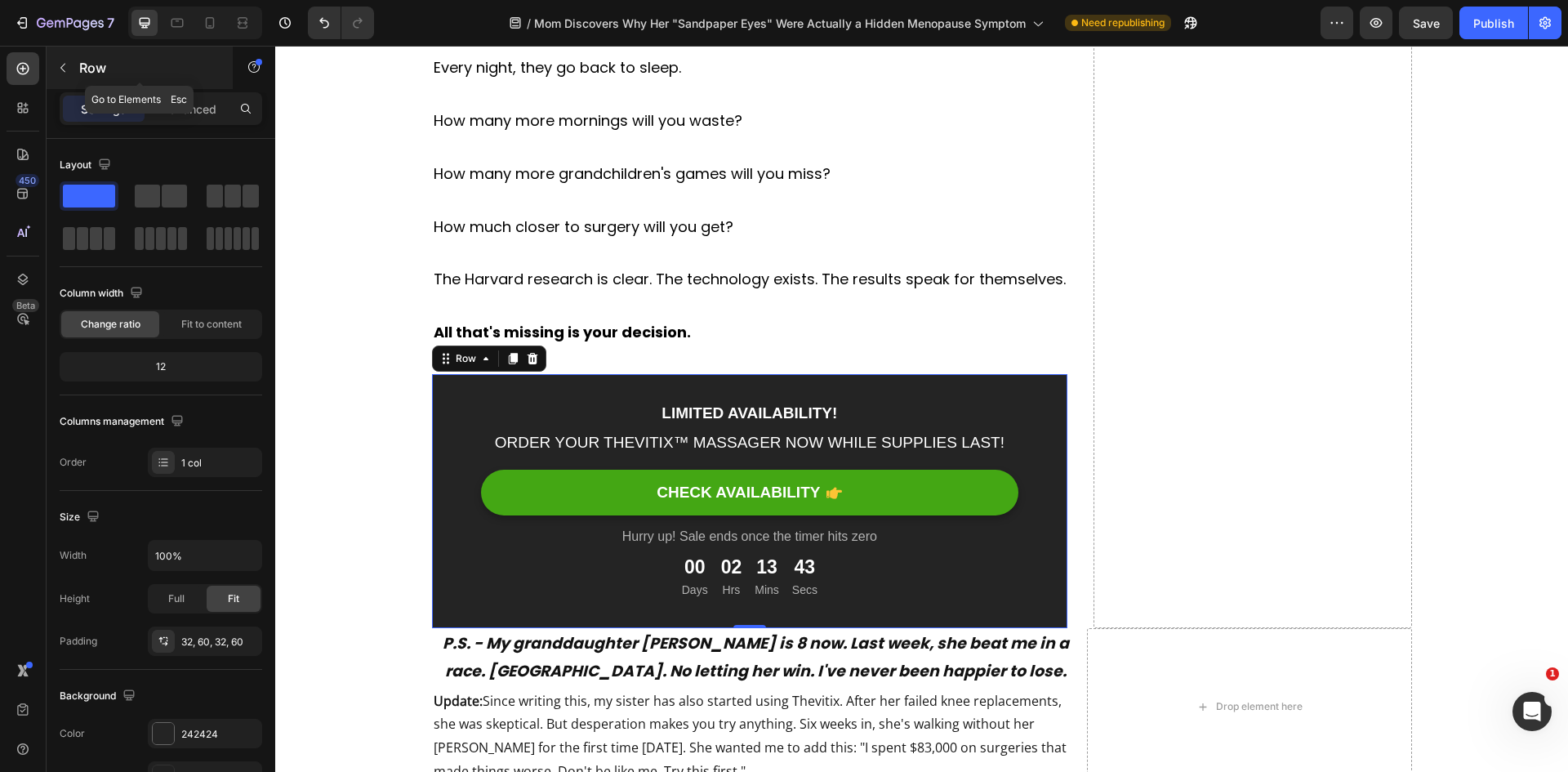
click at [66, 67] on icon "button" at bounding box center [63, 68] width 13 height 13
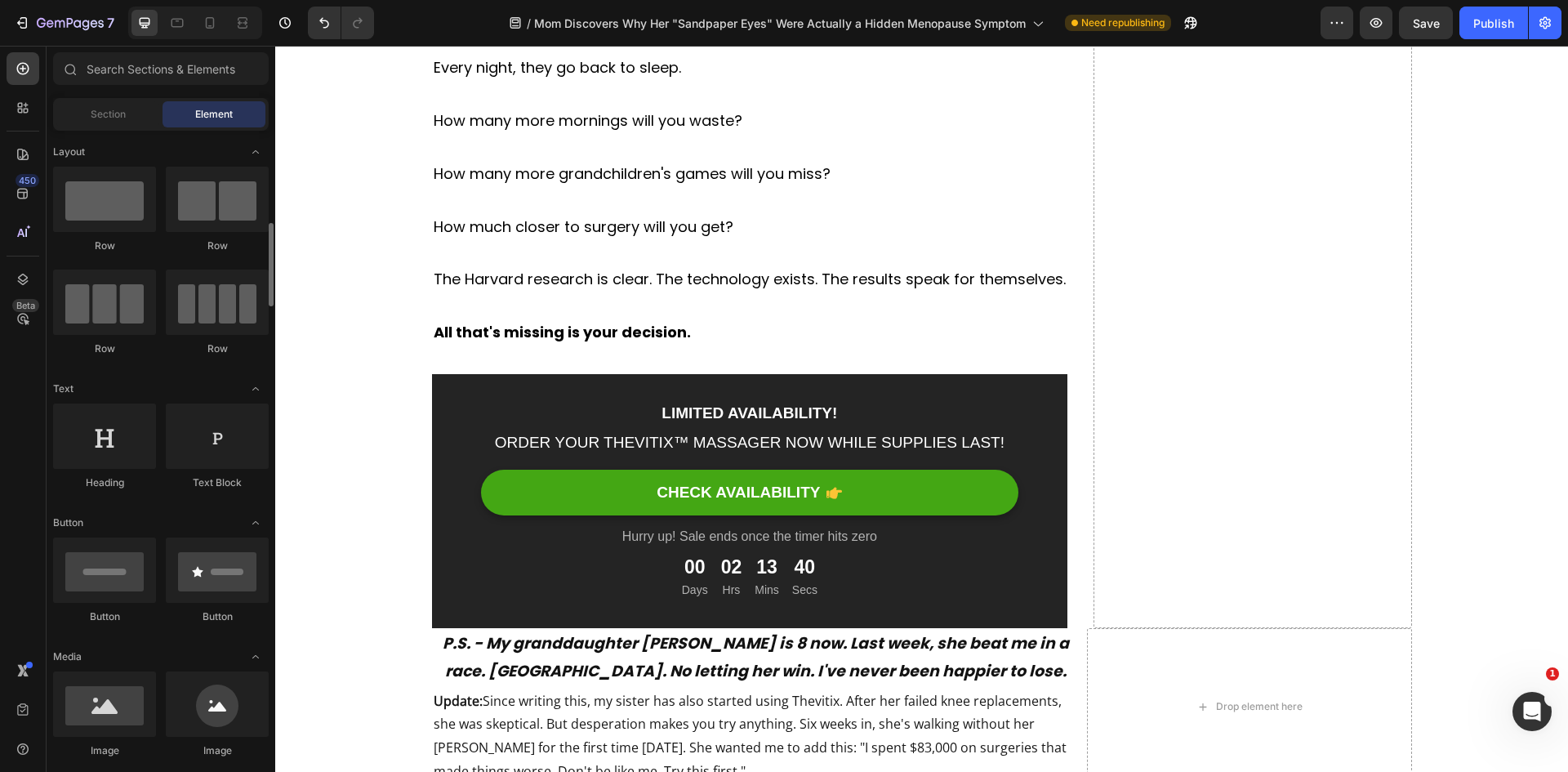
scroll to position [82, 0]
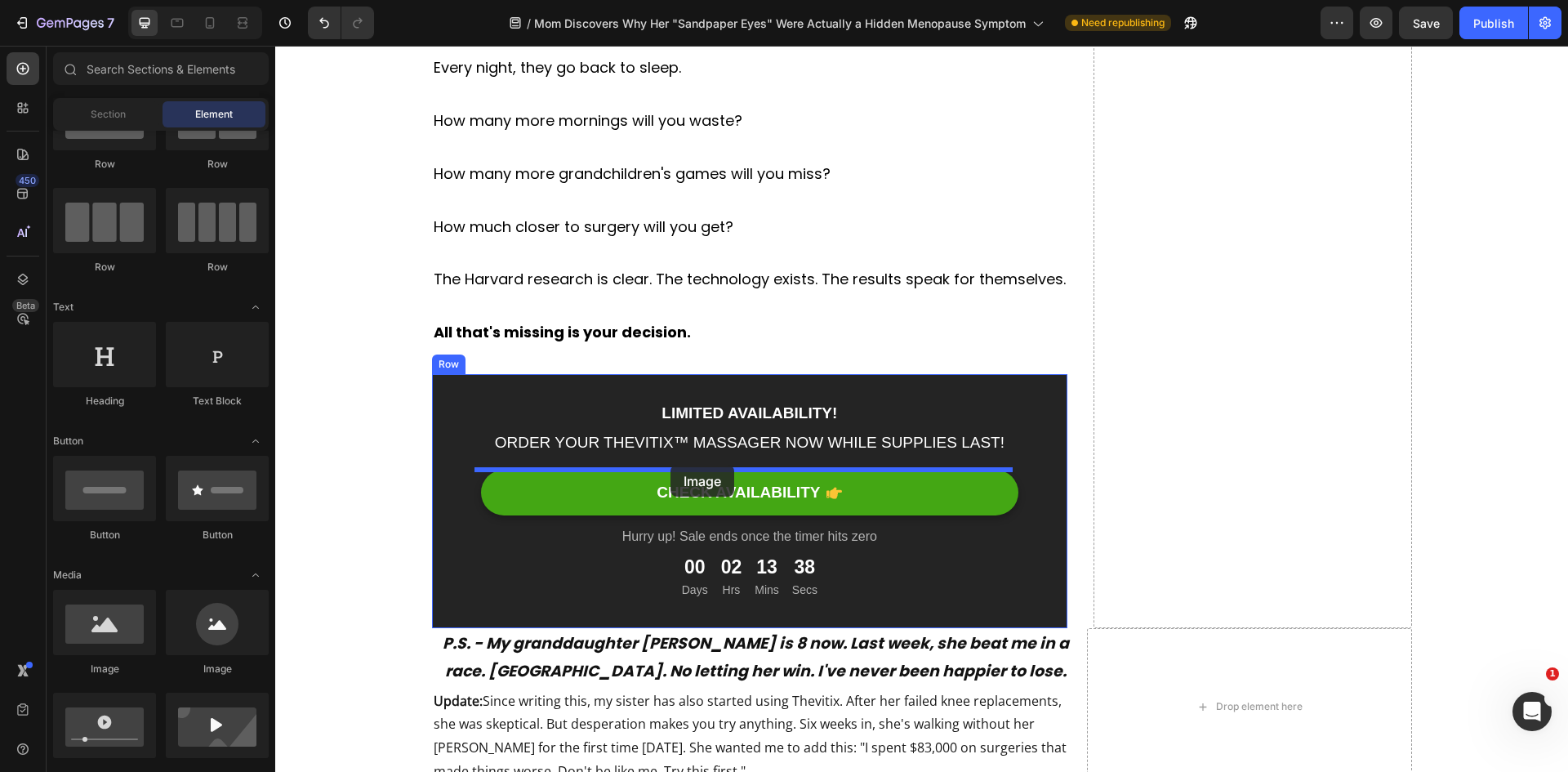
drag, startPoint x: 400, startPoint y: 658, endPoint x: 671, endPoint y: 465, distance: 332.7
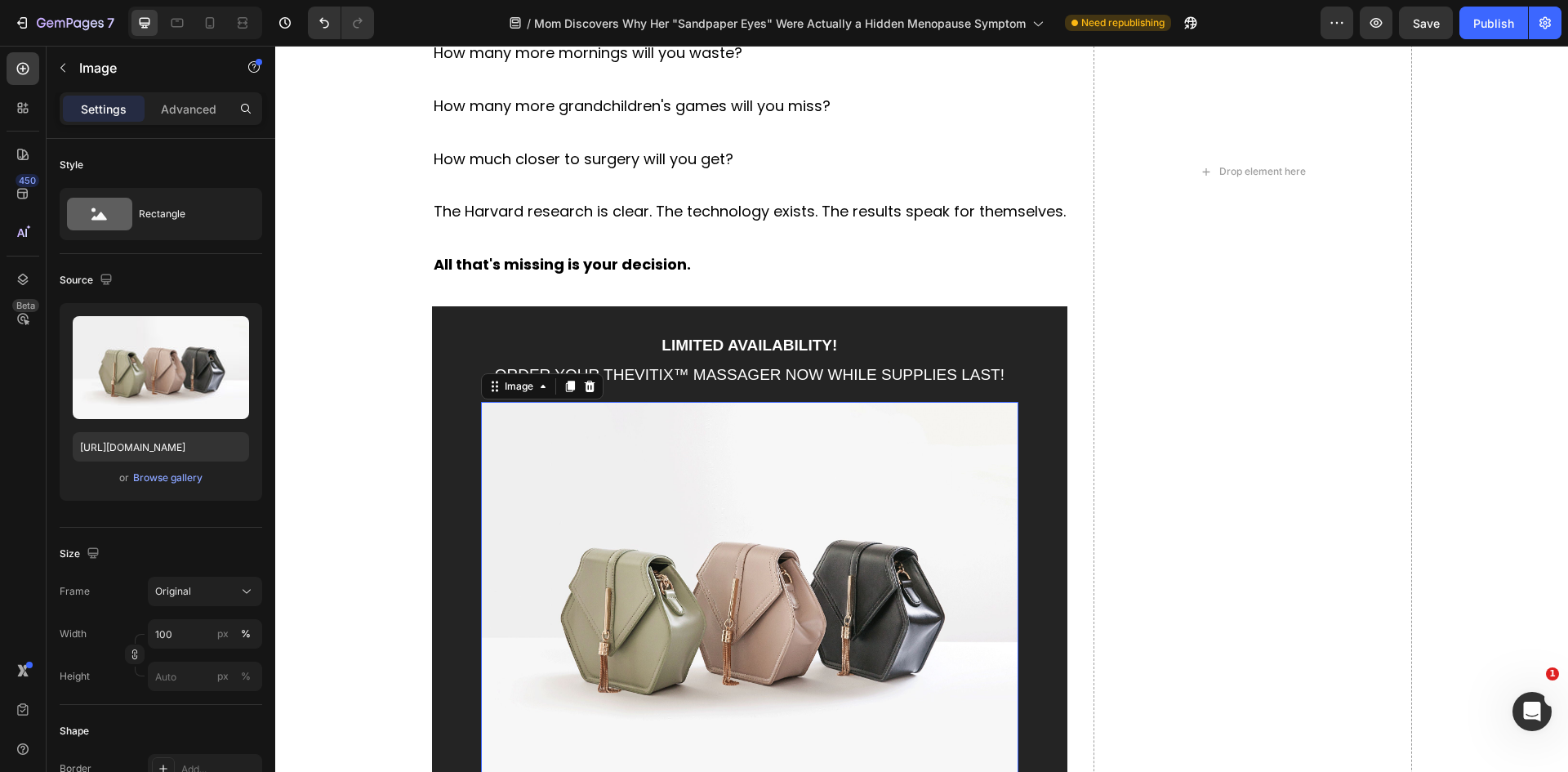
scroll to position [10155, 0]
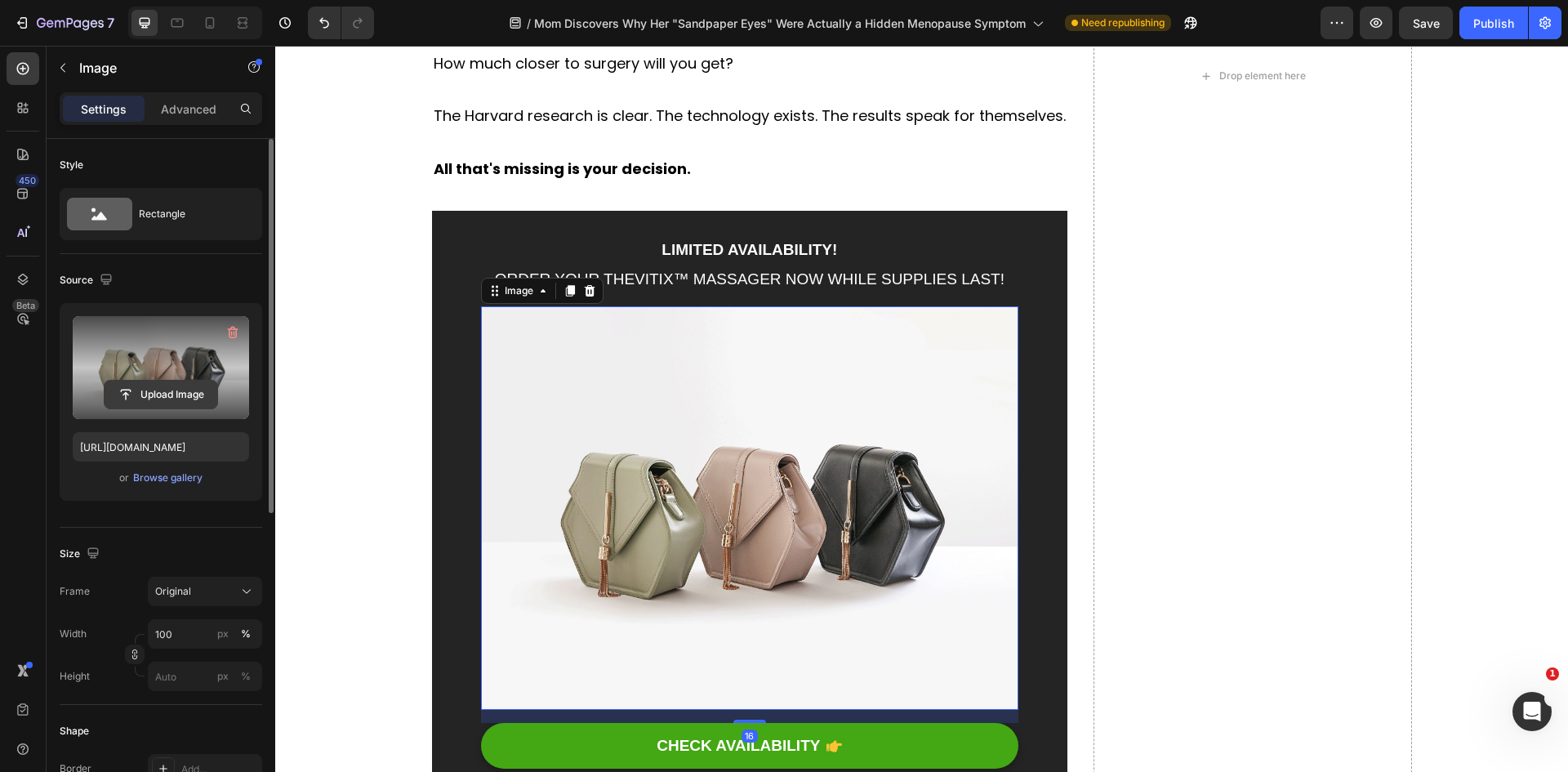
click at [151, 395] on input "file" at bounding box center [161, 394] width 113 height 28
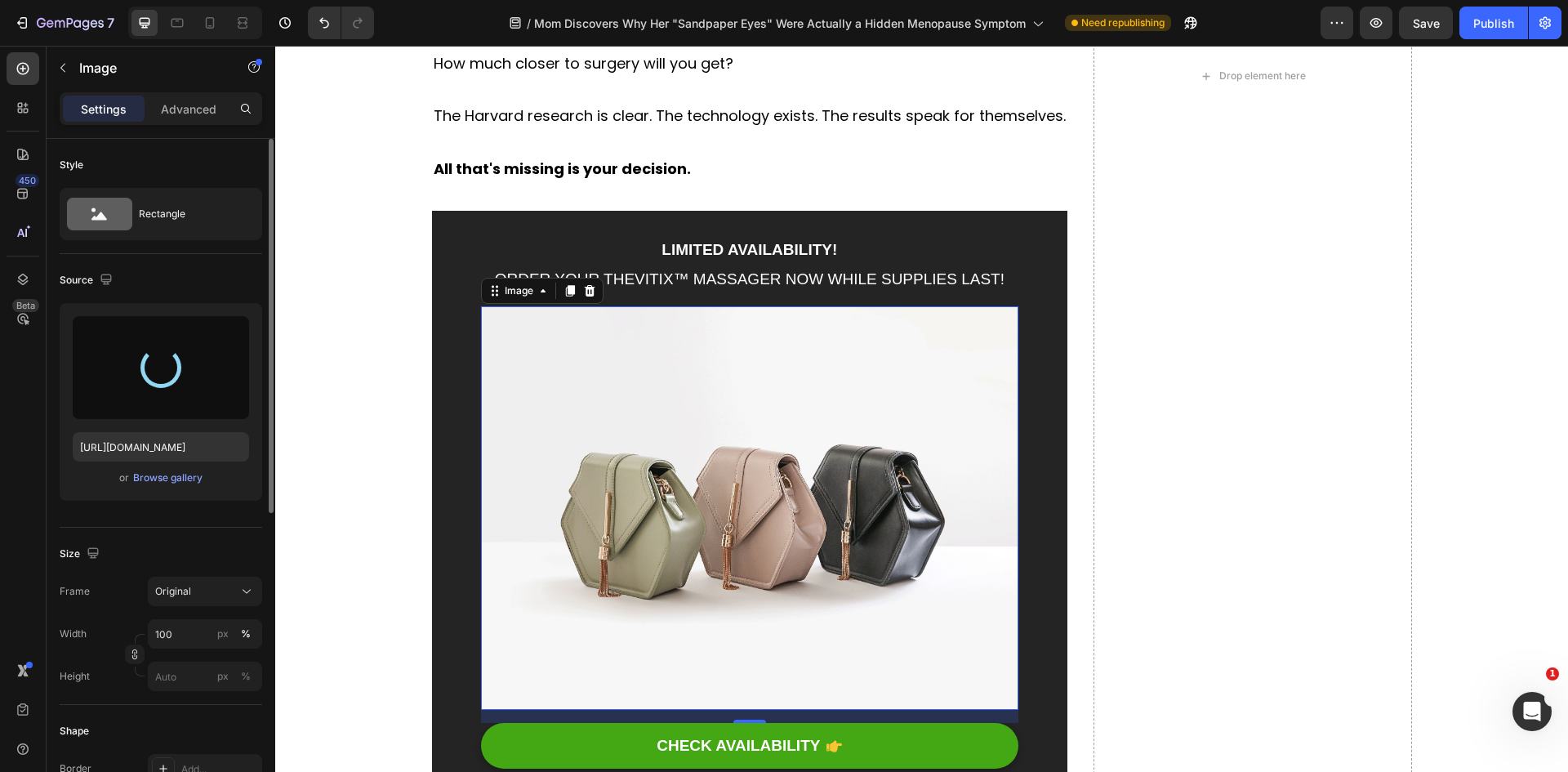
type input "https://cdn.shopify.com/s/files/1/0818/0491/9106/files/gempages_571181138219893…"
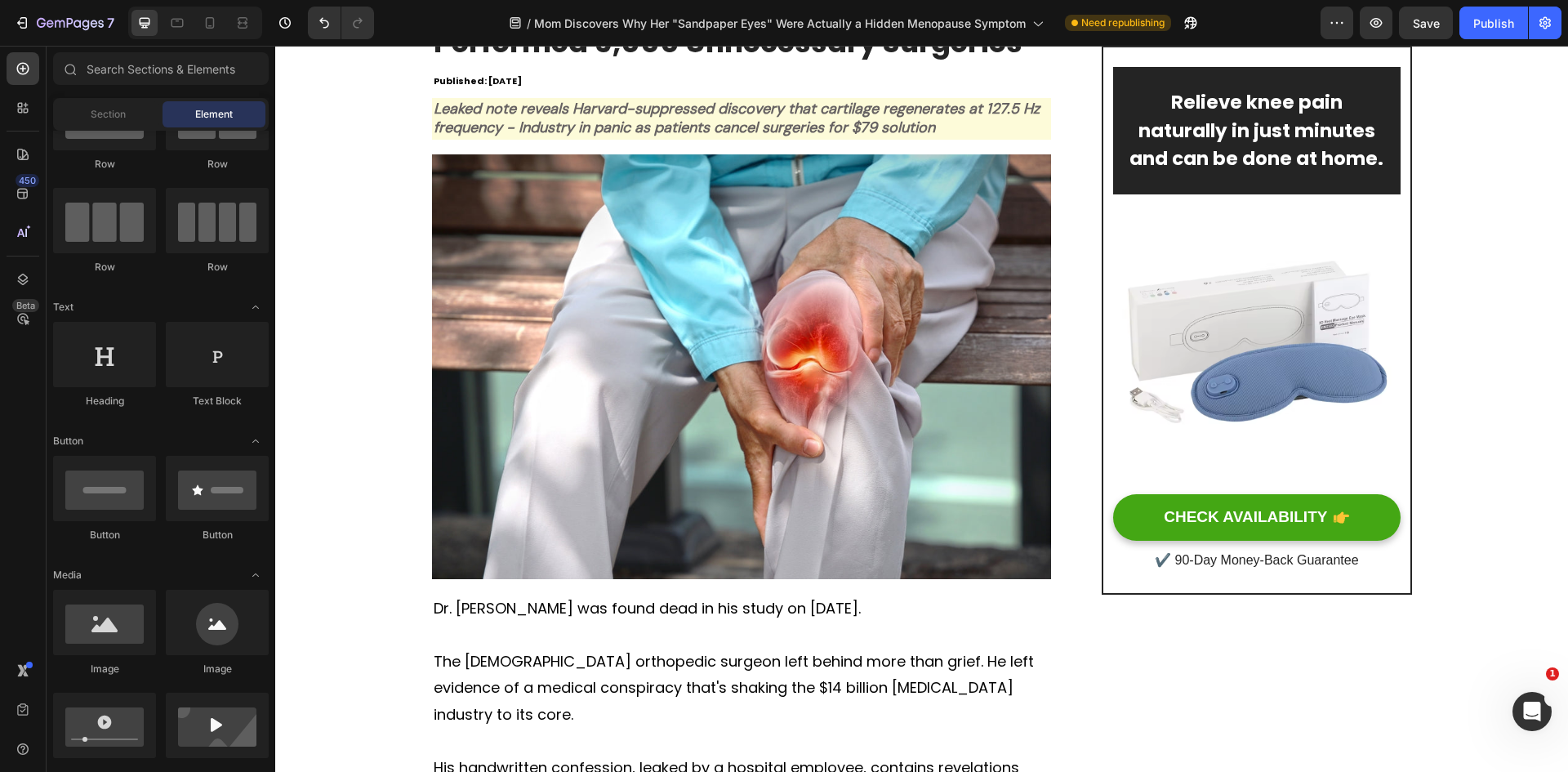
scroll to position [0, 0]
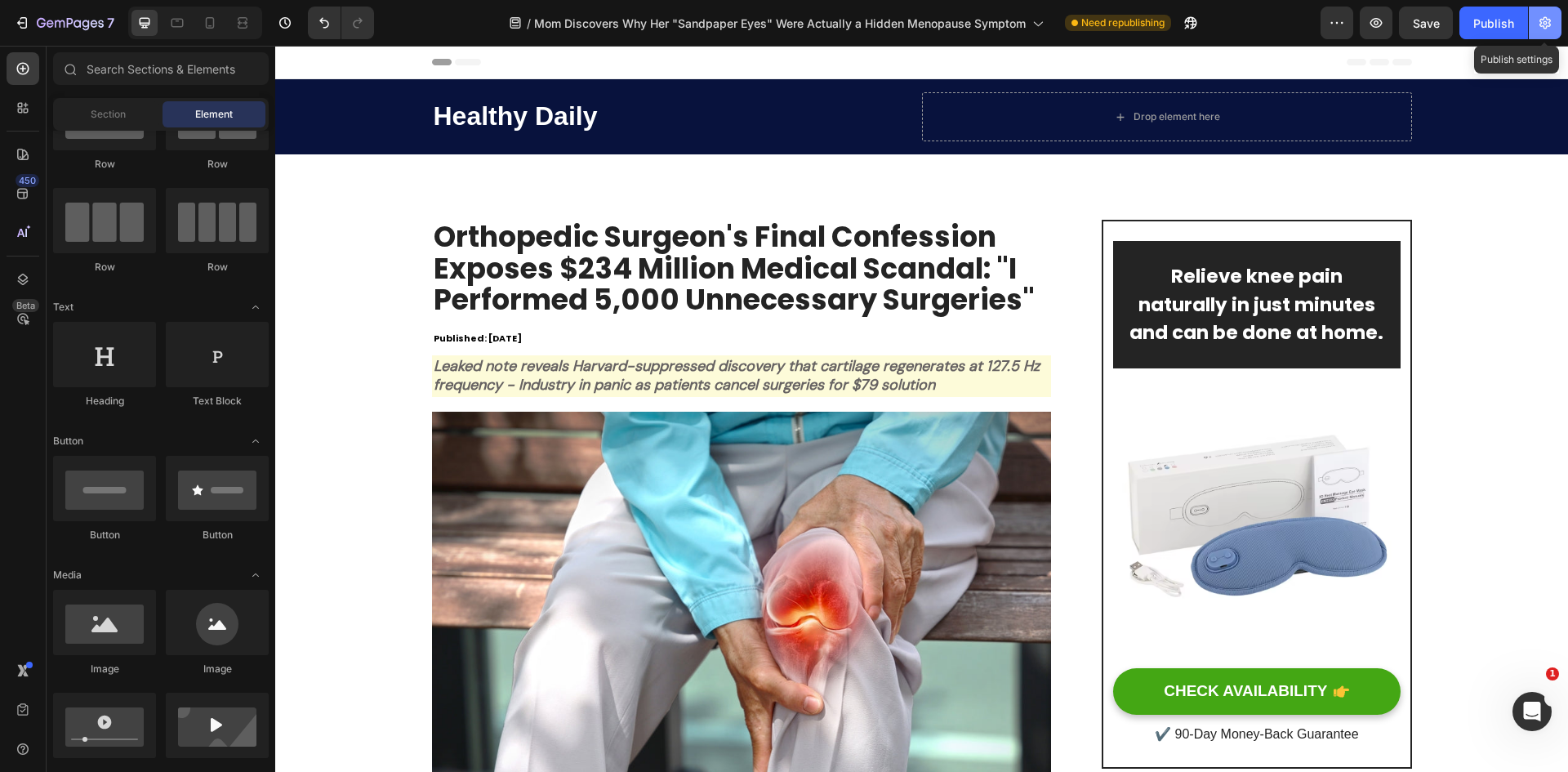
click at [1549, 11] on button "button" at bounding box center [1544, 23] width 33 height 33
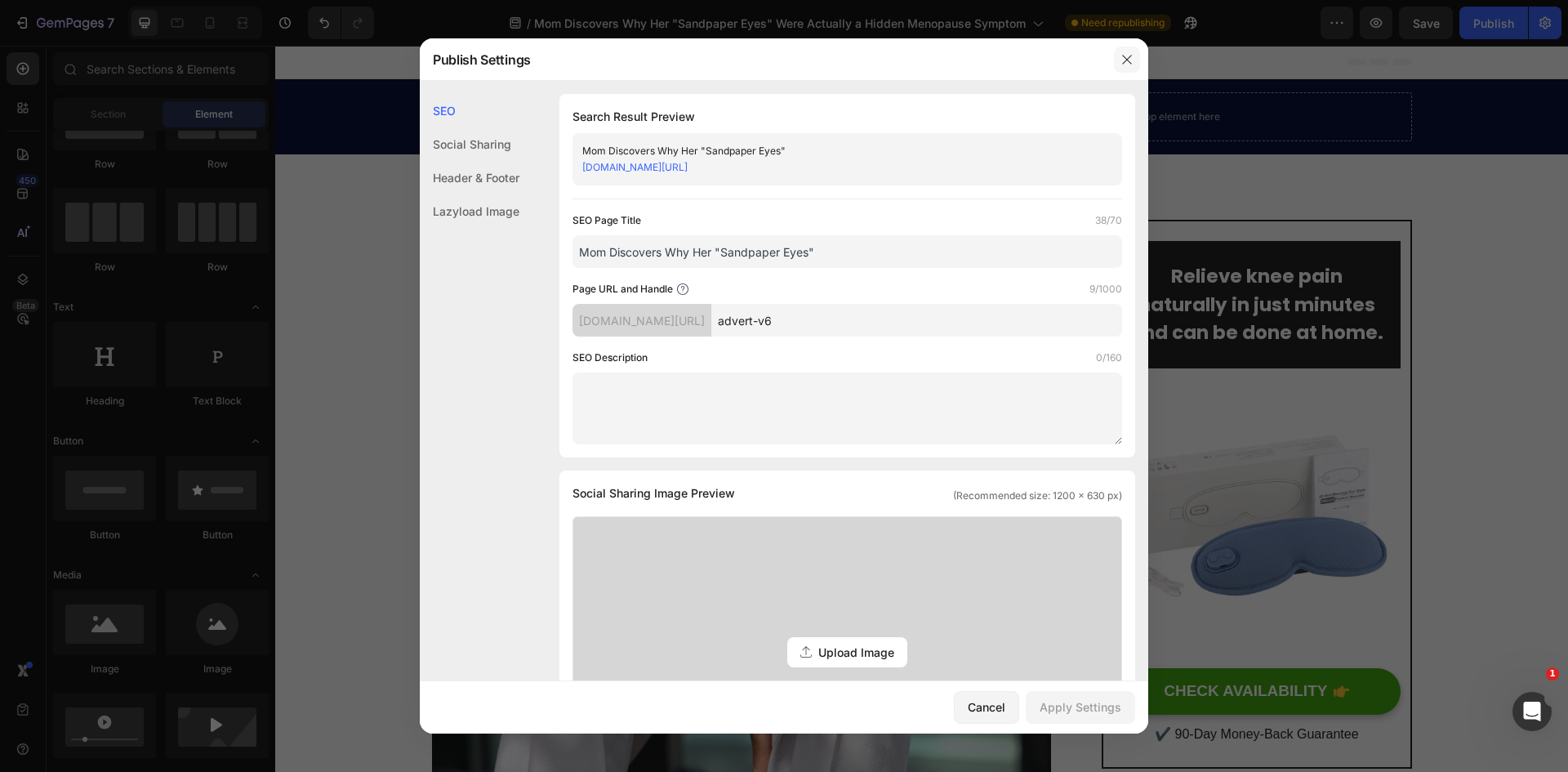
click at [1133, 59] on icon "button" at bounding box center [1127, 60] width 13 height 13
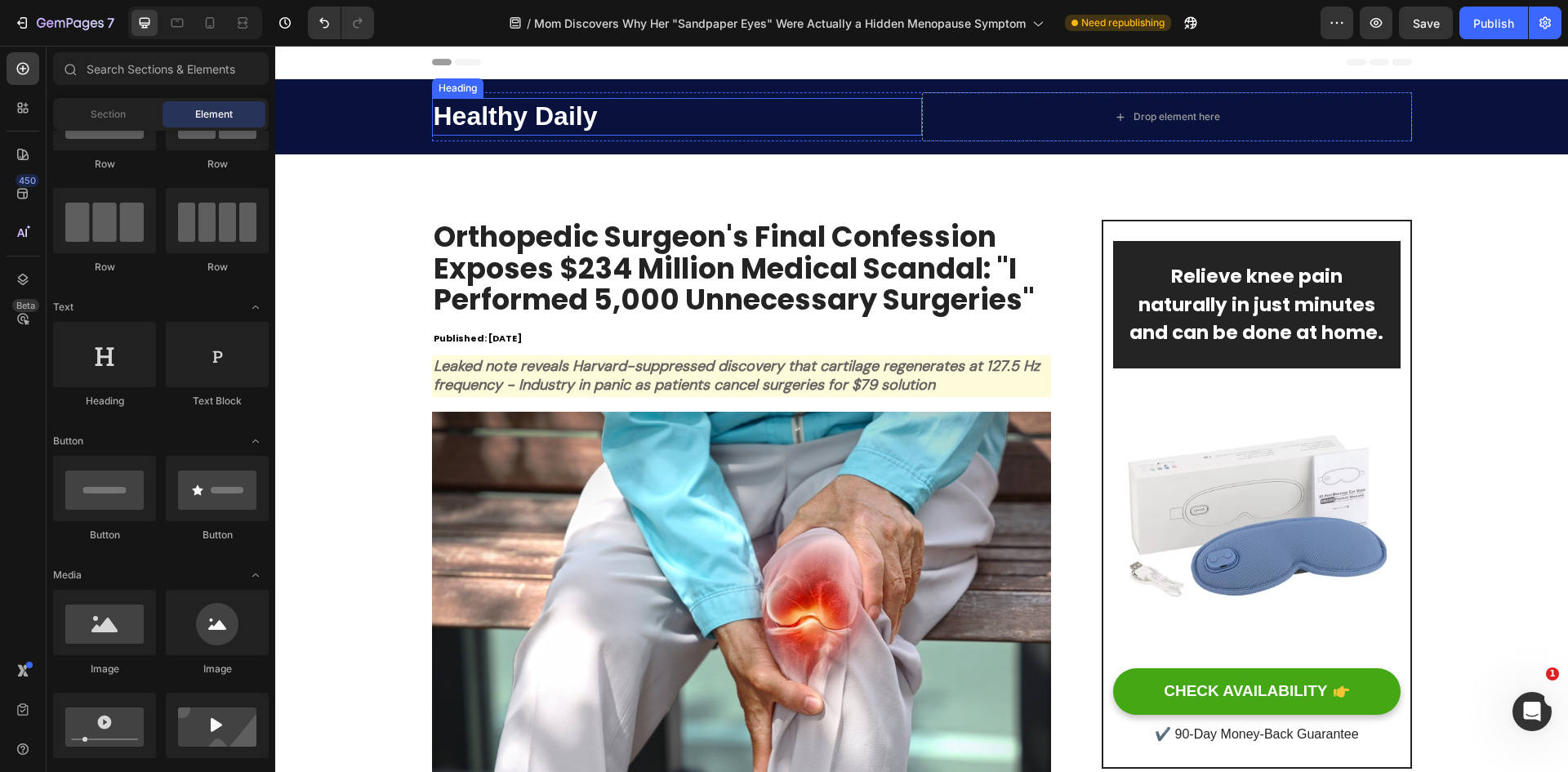
click at [546, 121] on span "Healthy Daily" at bounding box center [515, 115] width 164 height 29
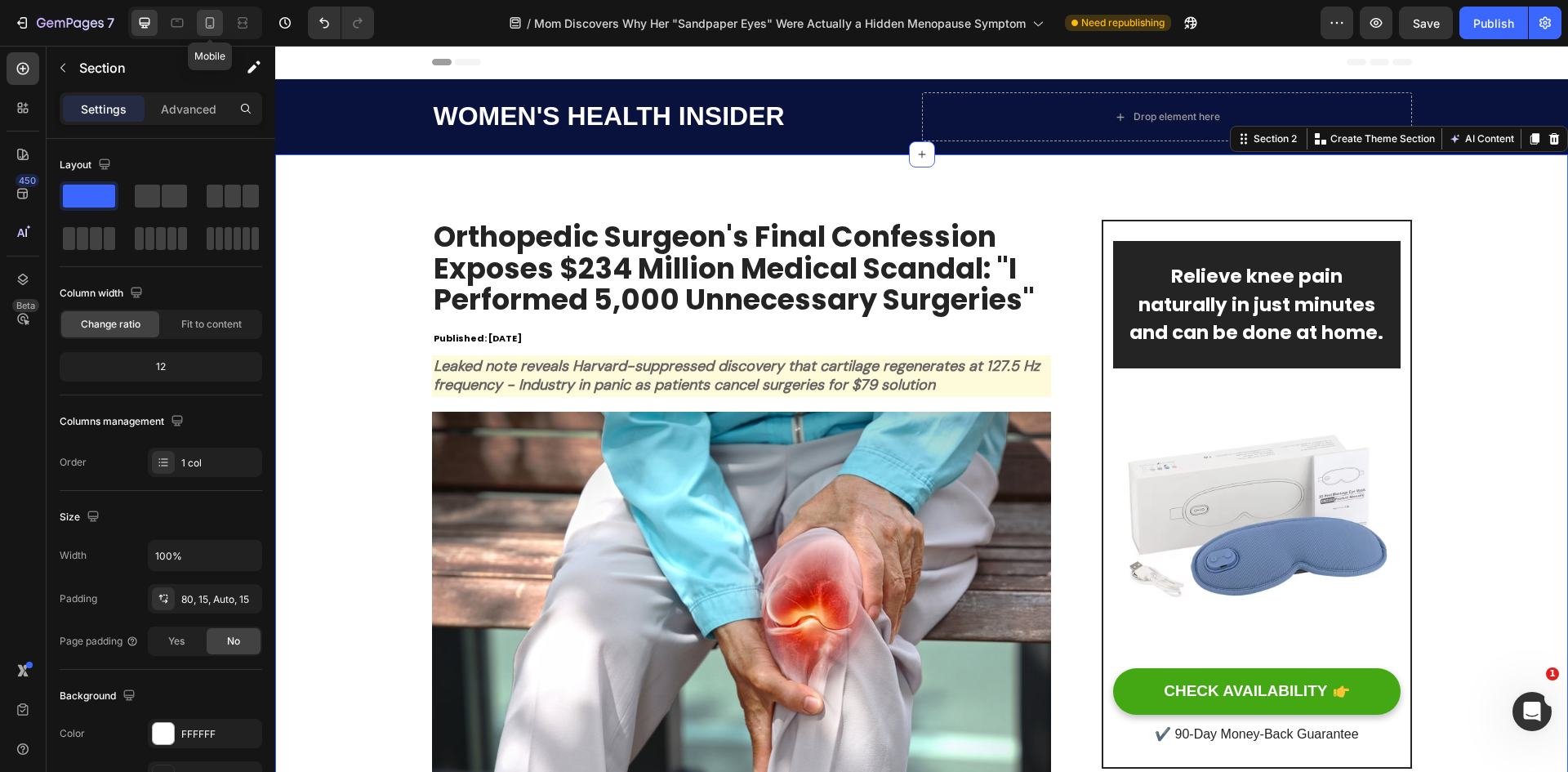
click at [205, 25] on icon at bounding box center [210, 23] width 9 height 12
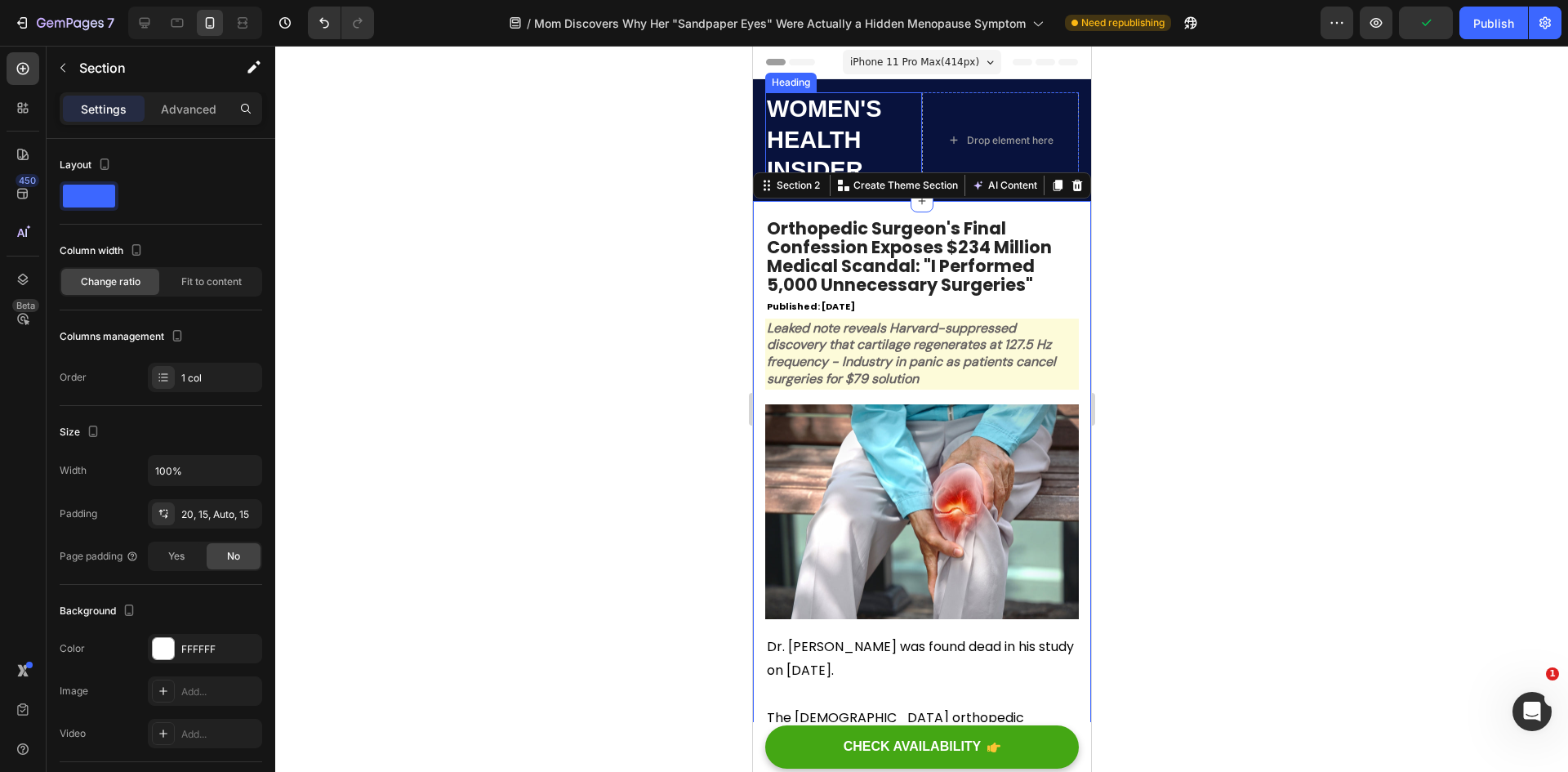
click at [795, 119] on div "⁠⁠⁠⁠⁠⁠⁠ WOMEN'S HEALTH INSIDER Heading" at bounding box center [842, 141] width 157 height 96
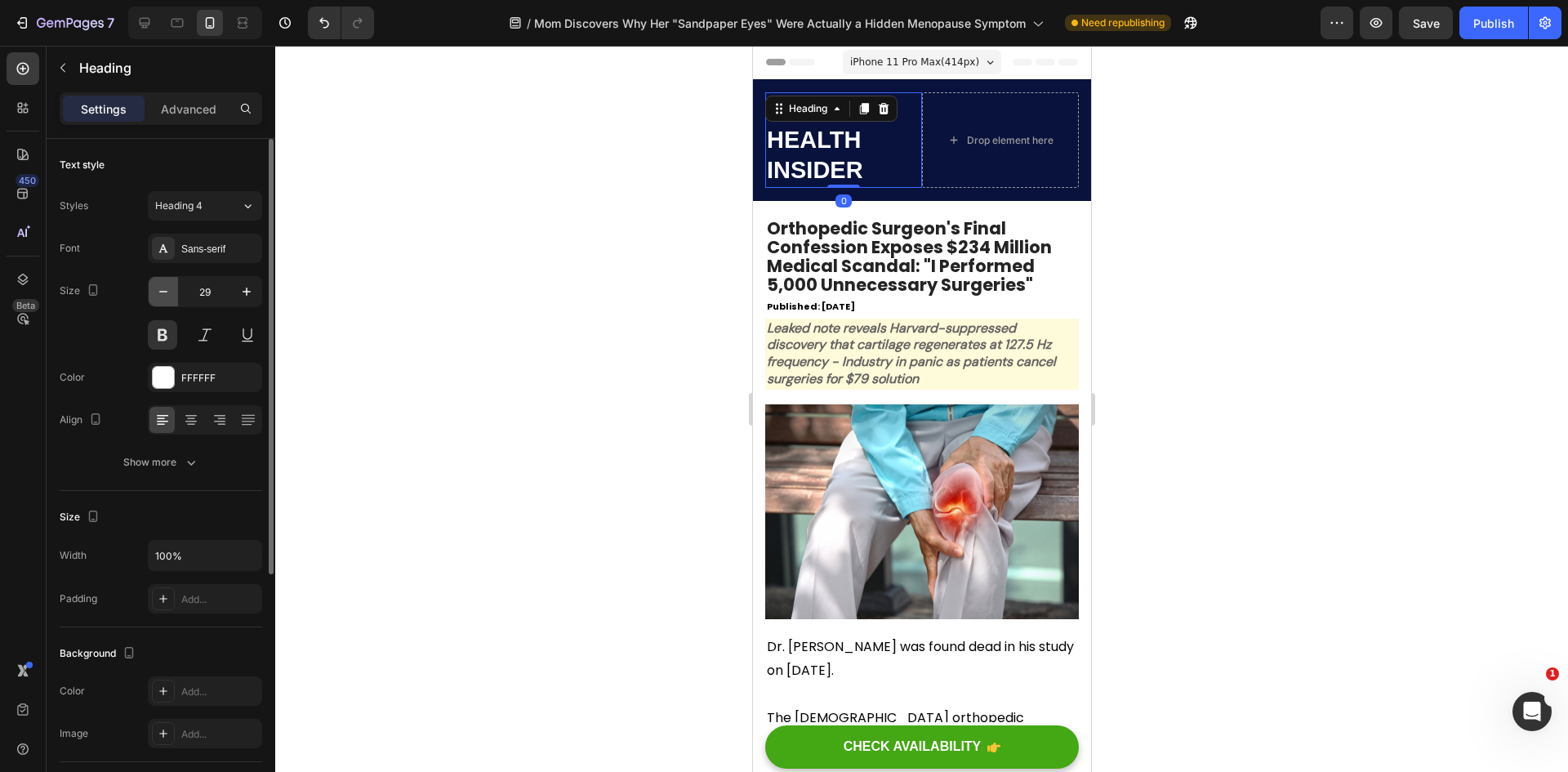
click at [166, 290] on icon "button" at bounding box center [162, 291] width 16 height 16
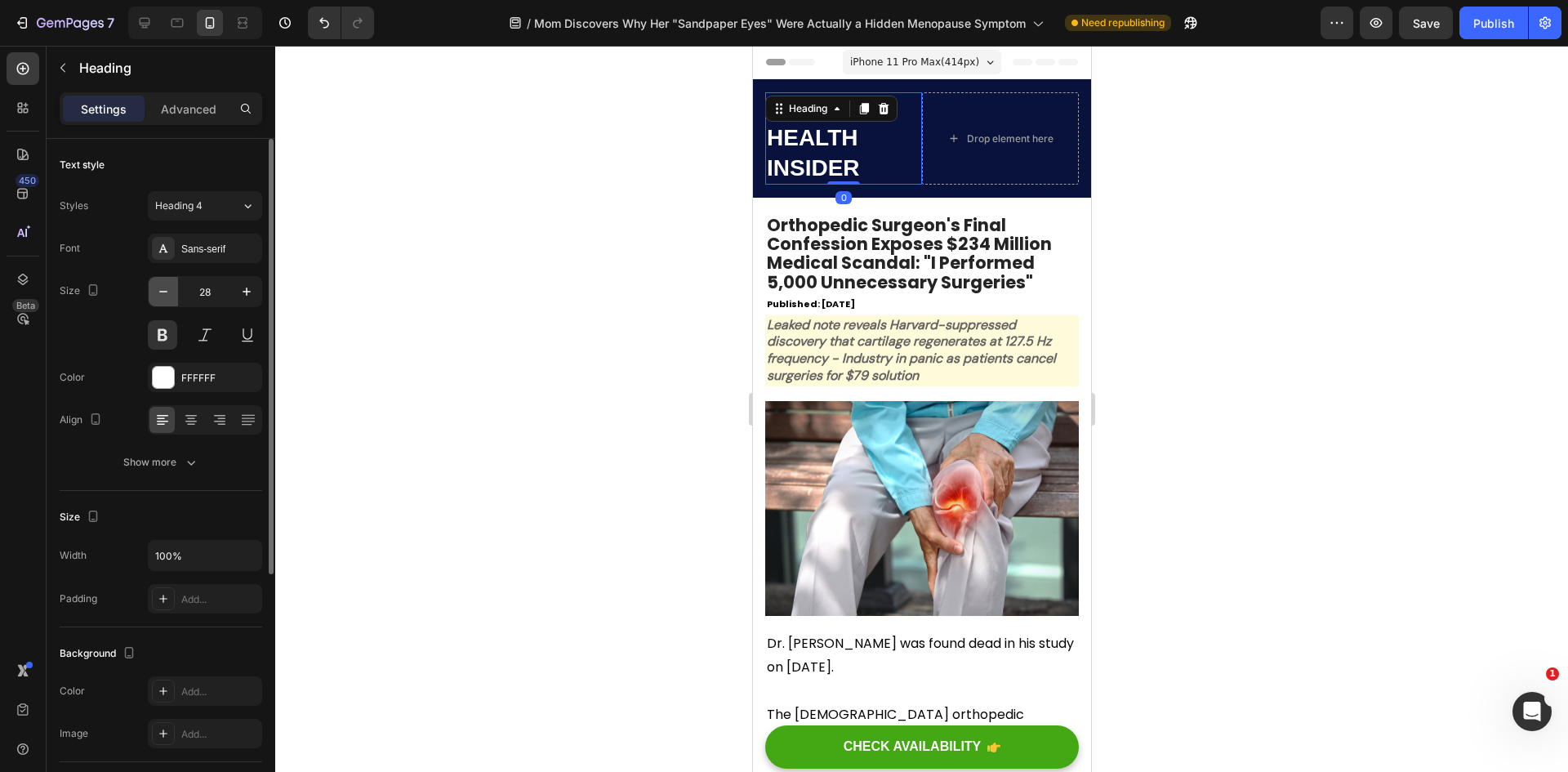
click at [166, 290] on icon "button" at bounding box center [162, 291] width 16 height 16
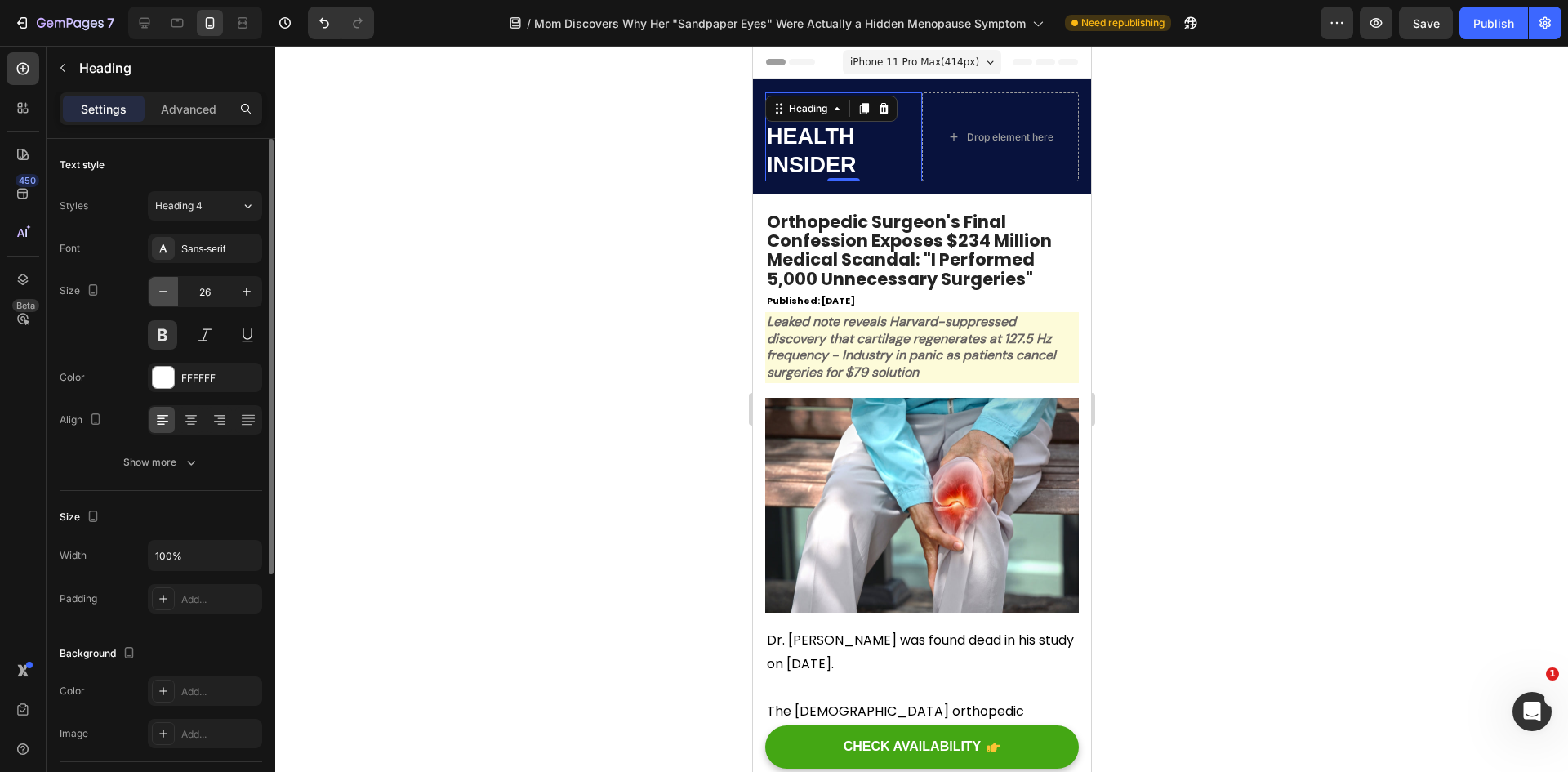
click at [166, 290] on icon "button" at bounding box center [162, 291] width 16 height 16
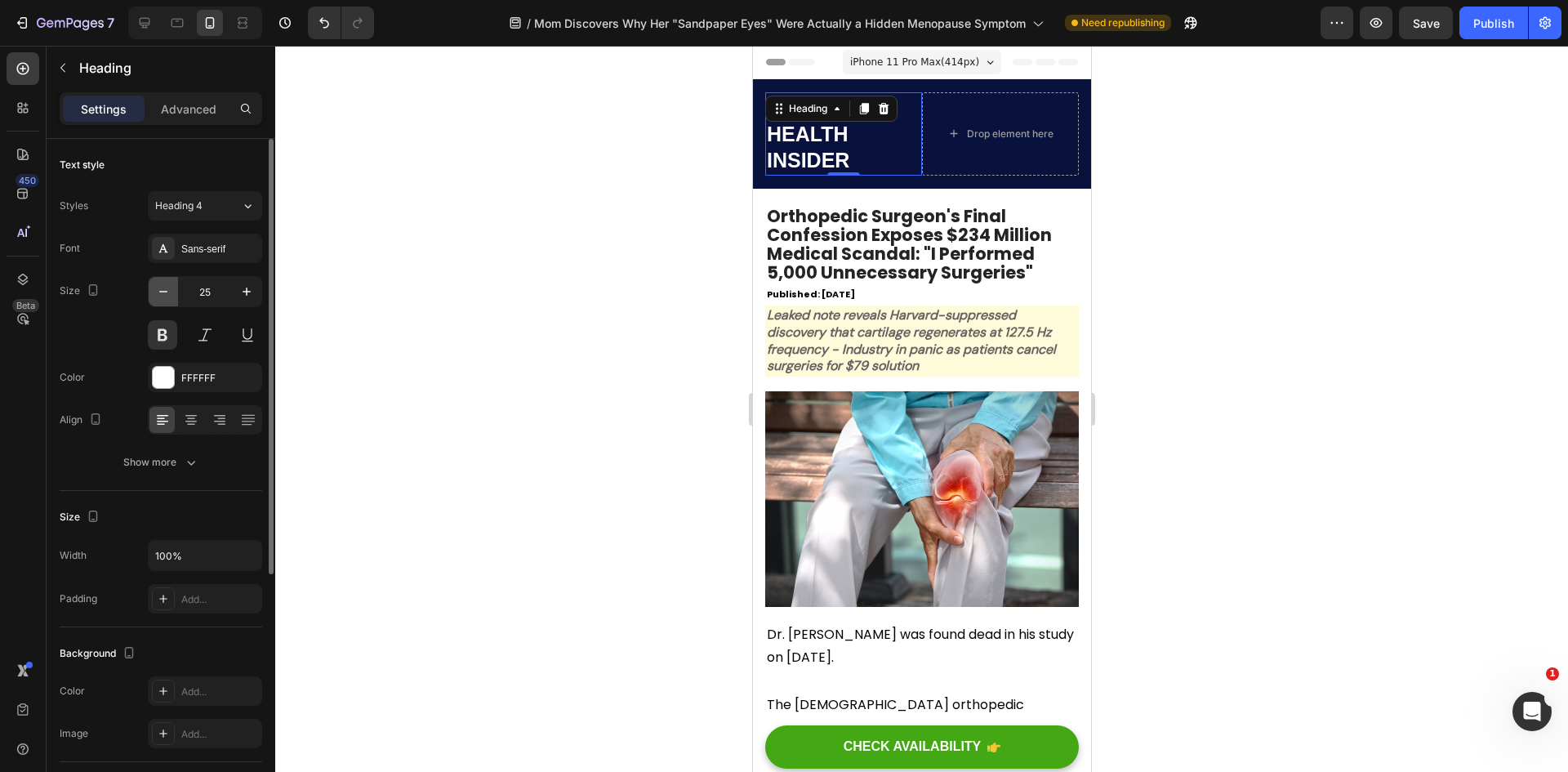
click at [166, 290] on icon "button" at bounding box center [162, 291] width 16 height 16
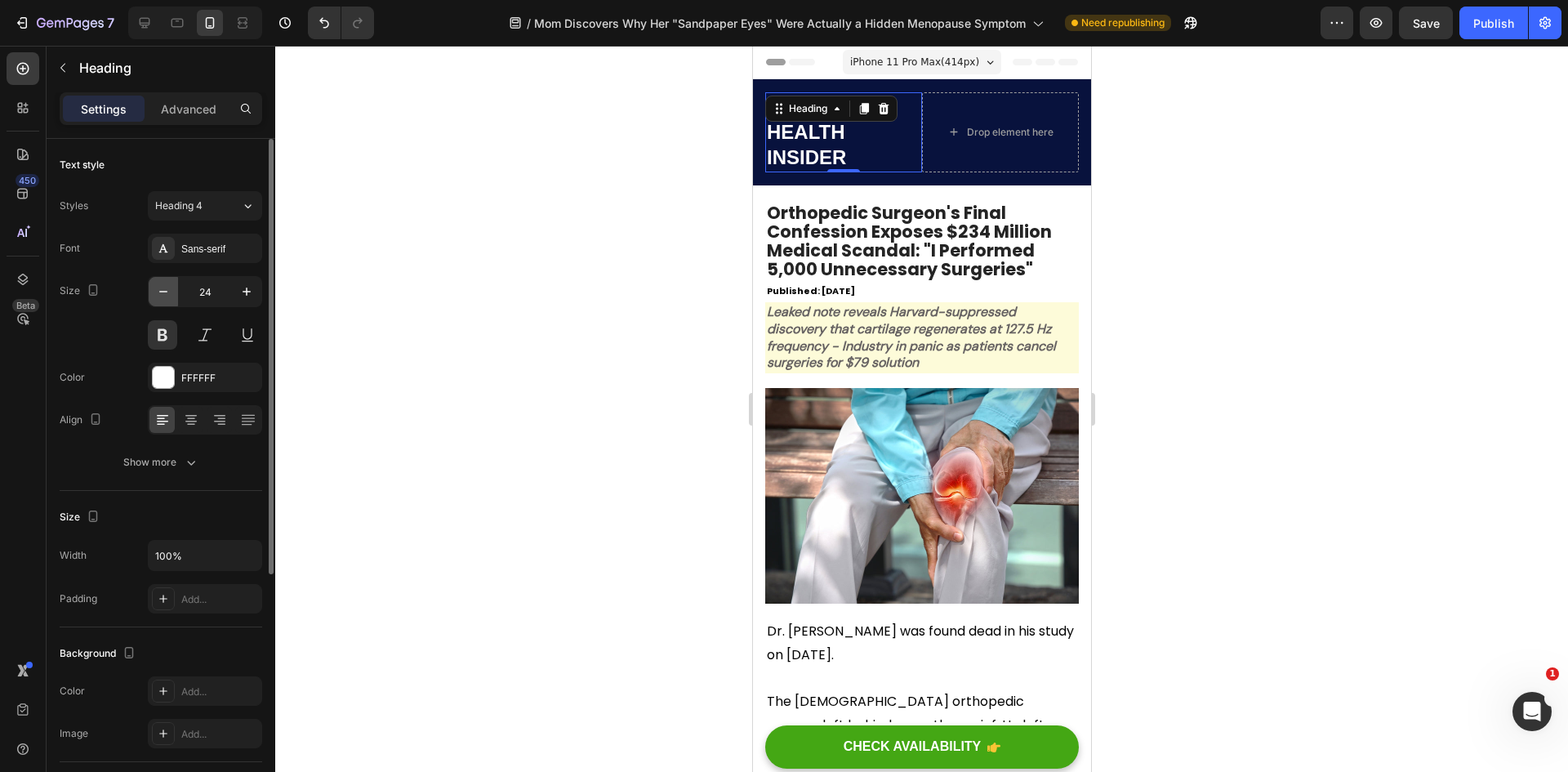
click at [166, 290] on icon "button" at bounding box center [162, 291] width 16 height 16
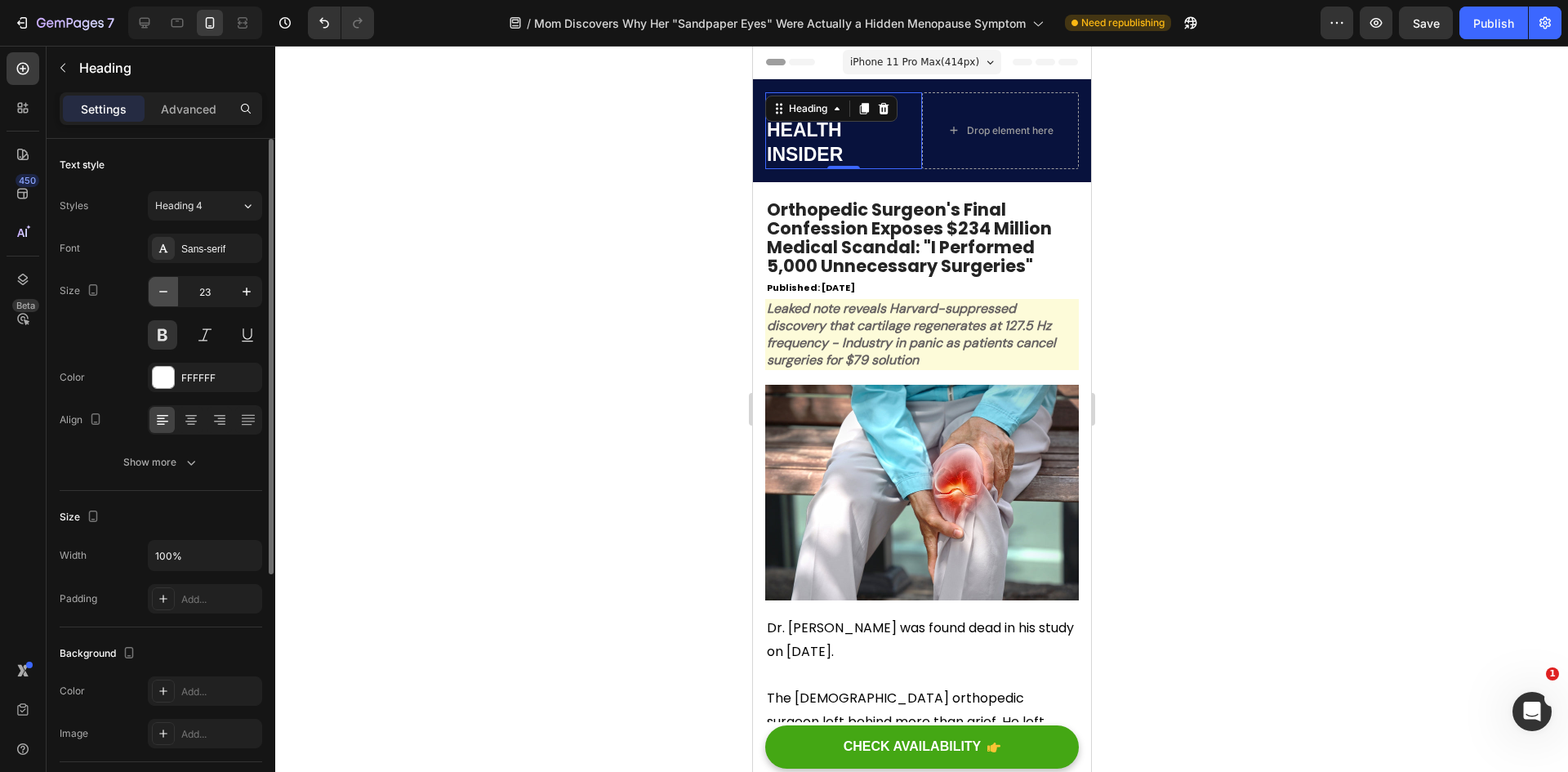
click at [166, 290] on icon "button" at bounding box center [162, 291] width 16 height 16
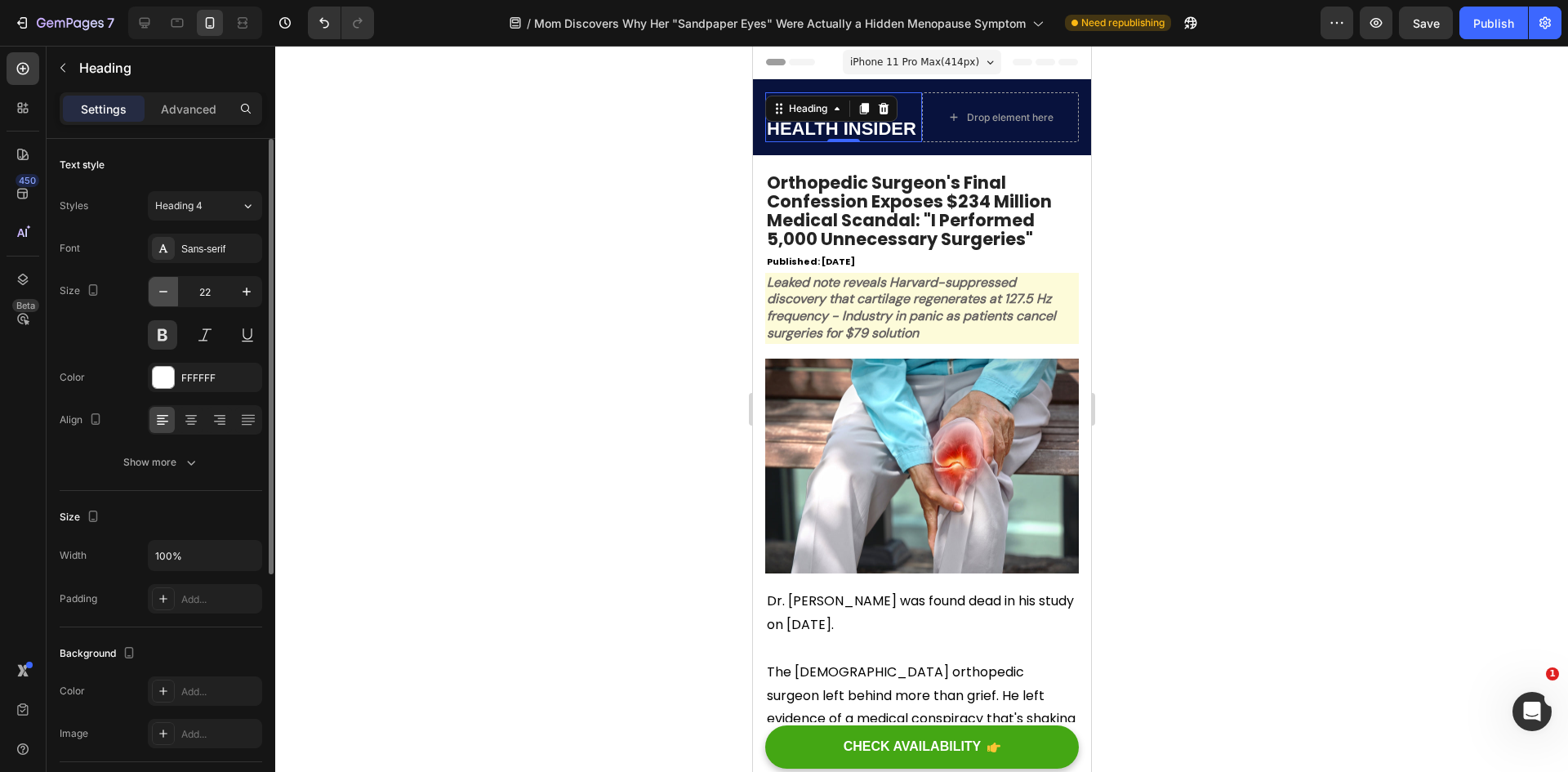
click at [166, 290] on icon "button" at bounding box center [162, 291] width 16 height 16
type input "21"
click at [1206, 172] on div at bounding box center [922, 408] width 1293 height 727
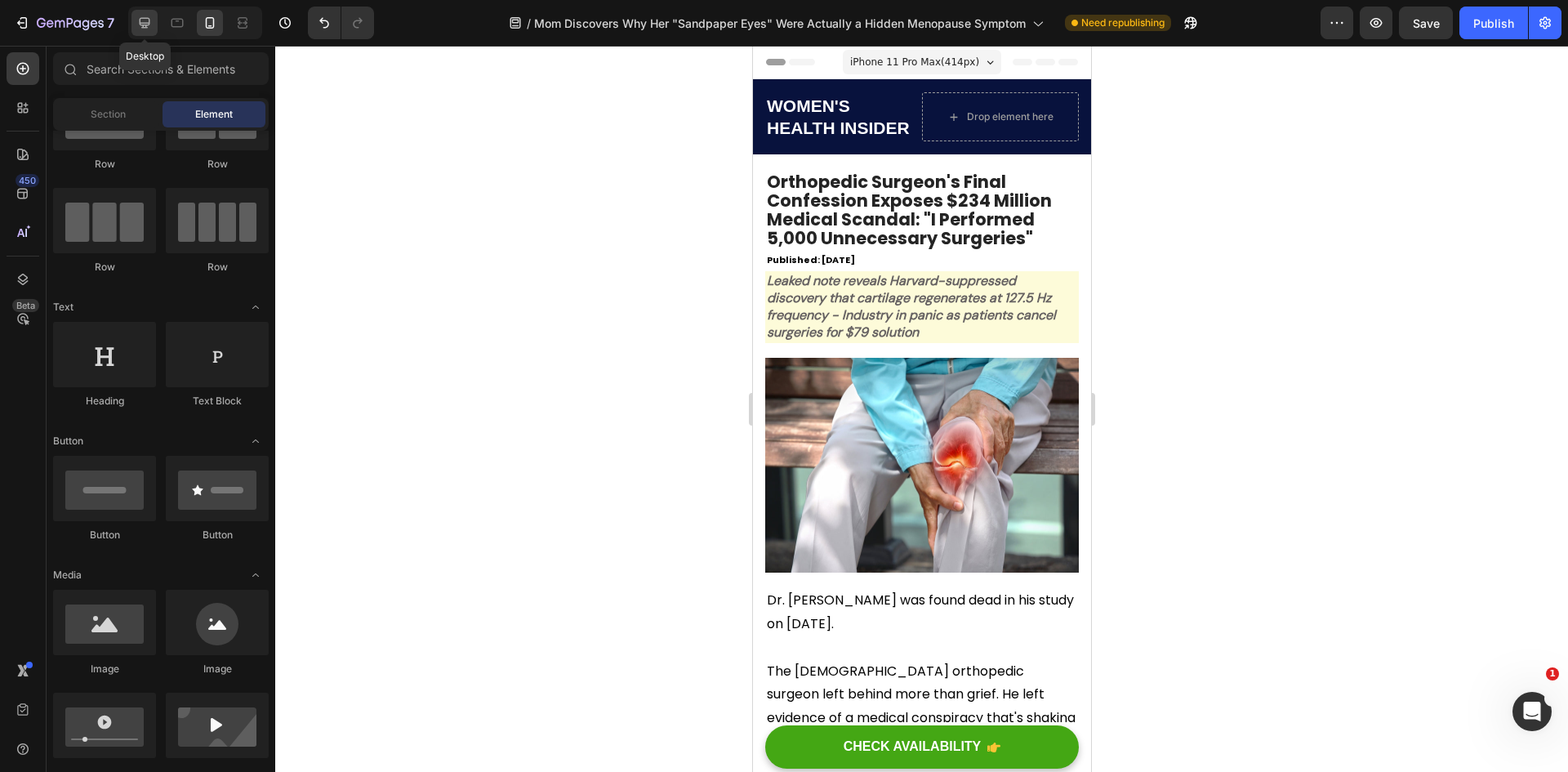
click at [143, 25] on icon at bounding box center [145, 23] width 11 height 11
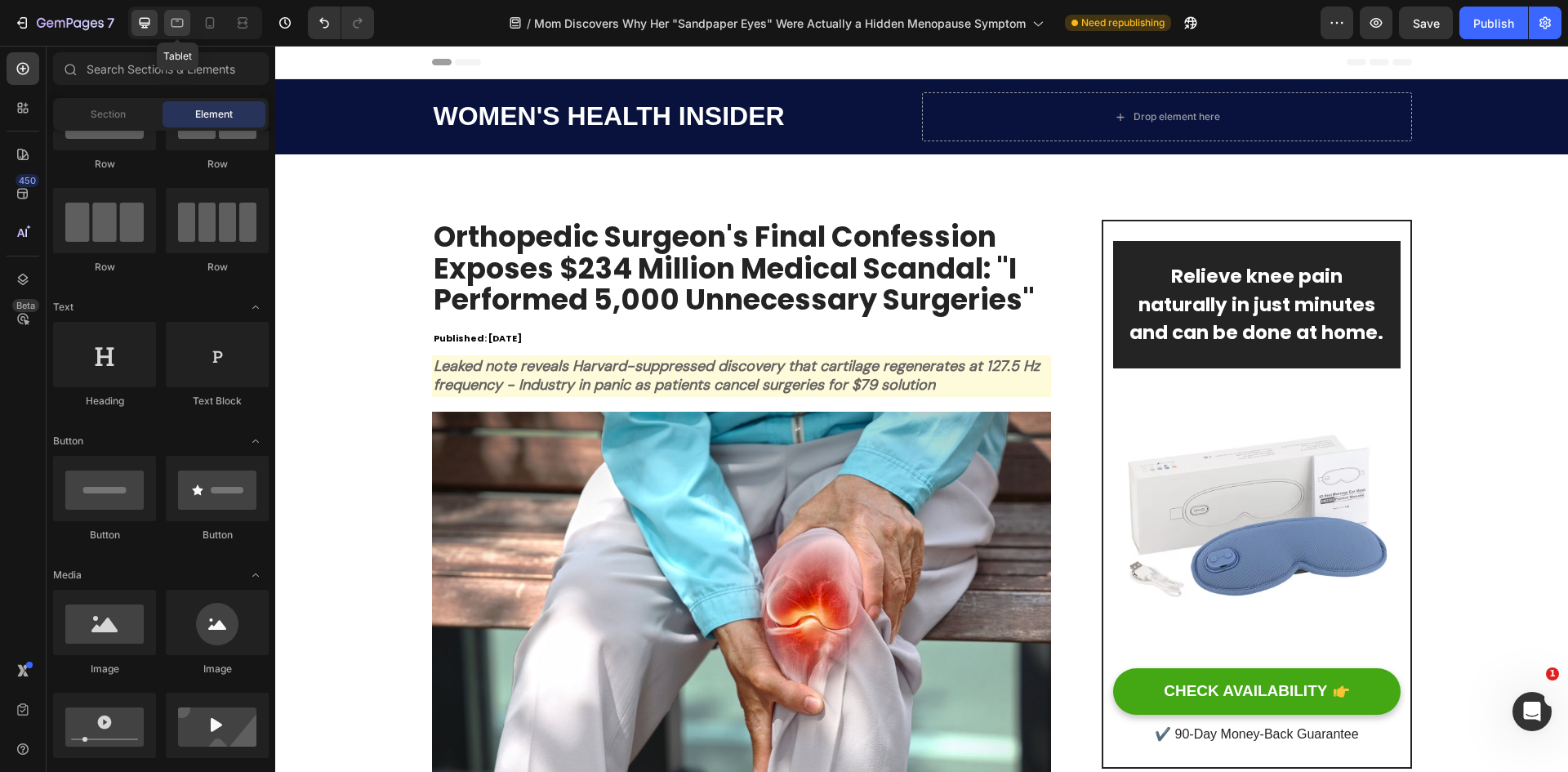
click at [179, 25] on icon at bounding box center [177, 22] width 16 height 16
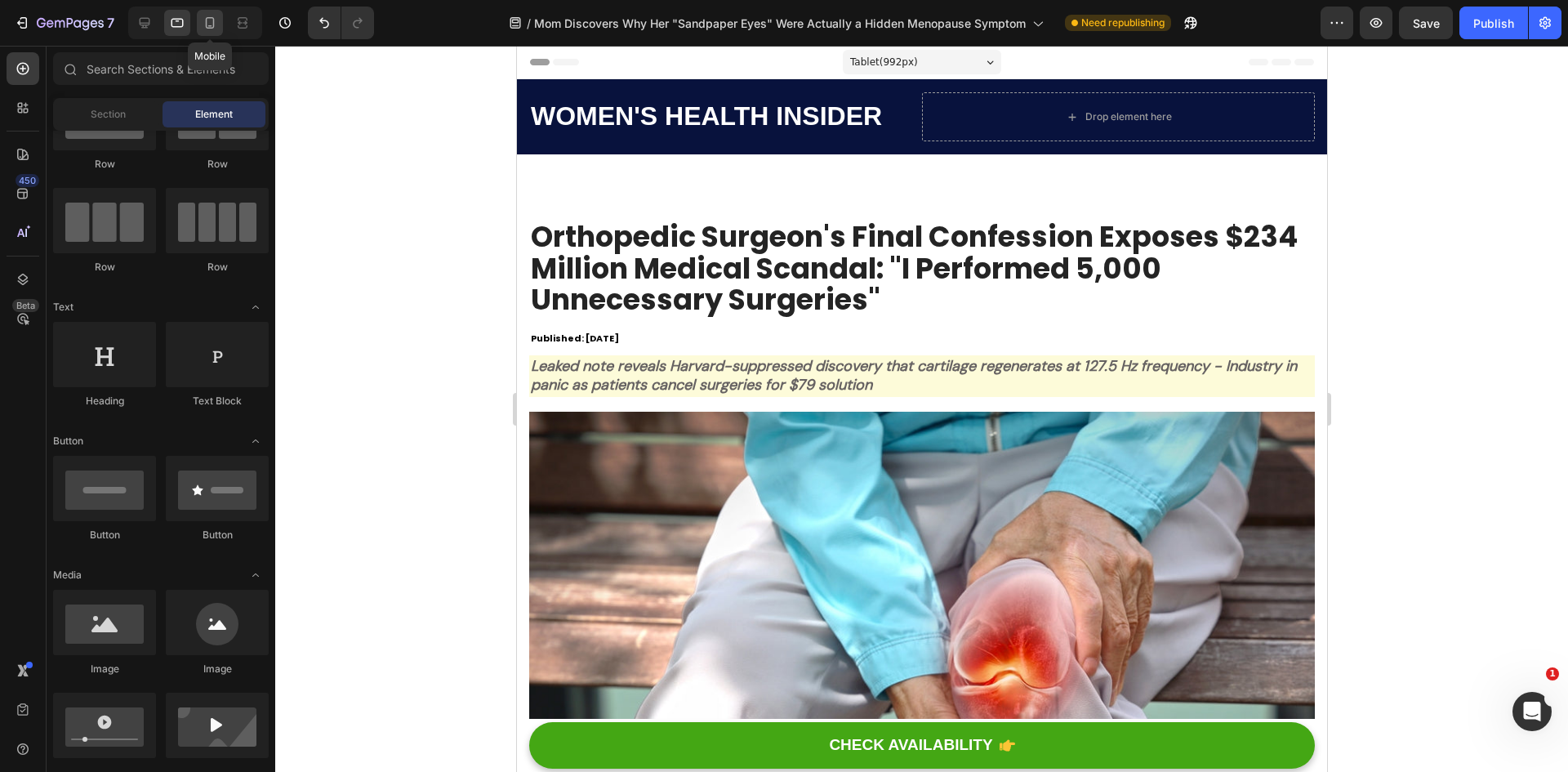
click at [199, 25] on div at bounding box center [210, 23] width 26 height 26
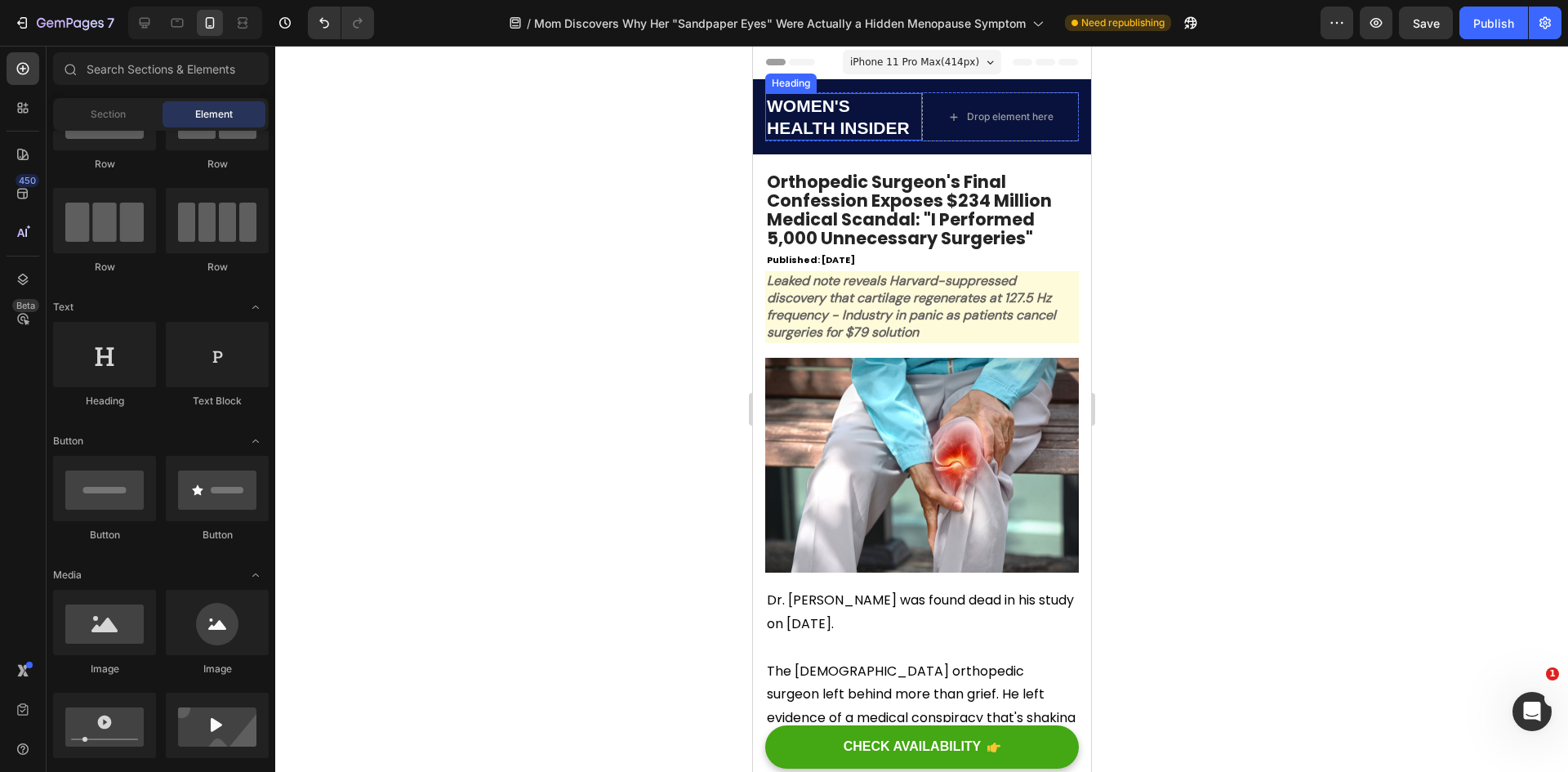
click at [805, 109] on span "WOMEN'S HEALTH INSIDER" at bounding box center [837, 116] width 143 height 41
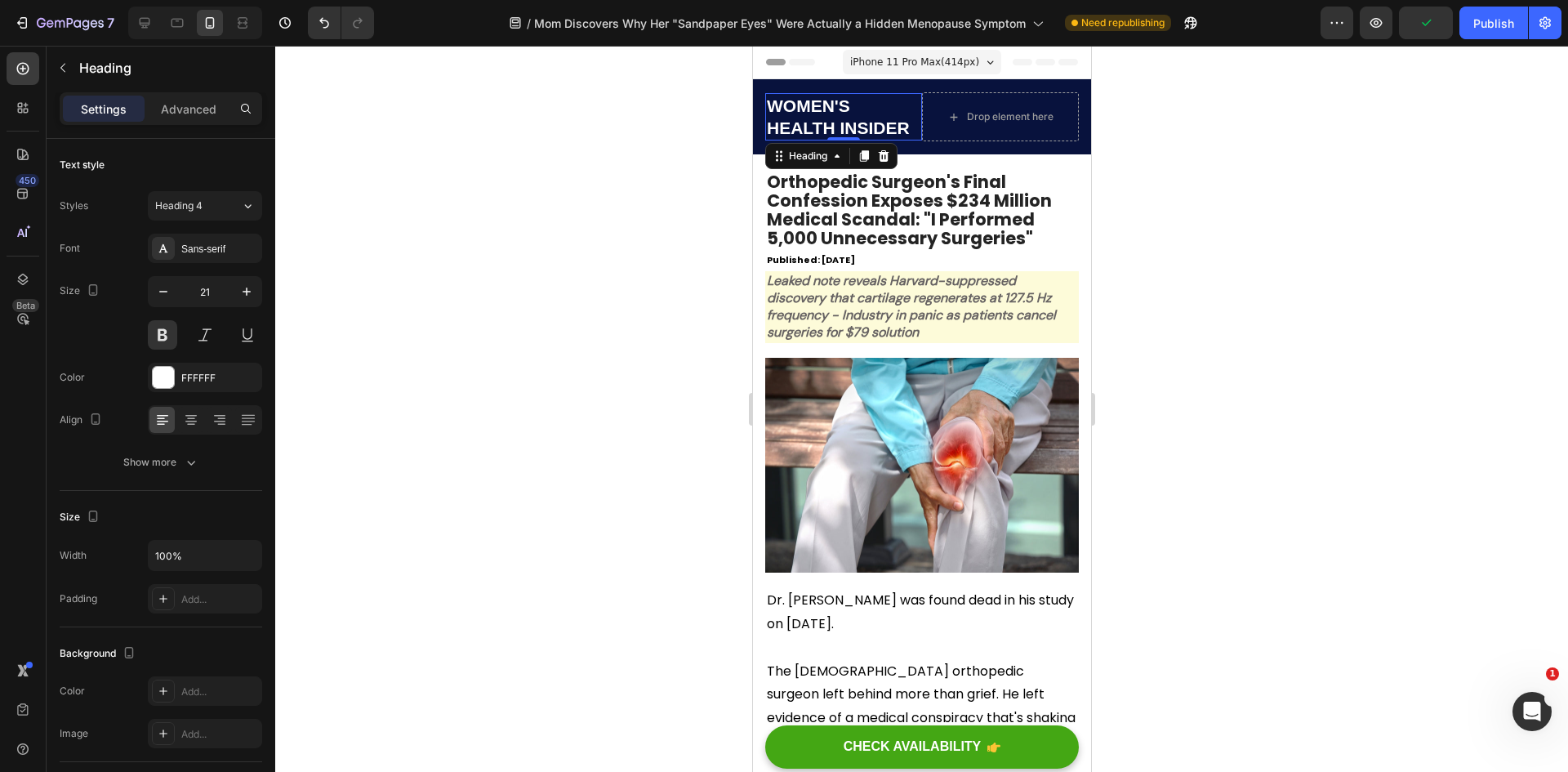
click at [1262, 241] on div at bounding box center [922, 408] width 1293 height 727
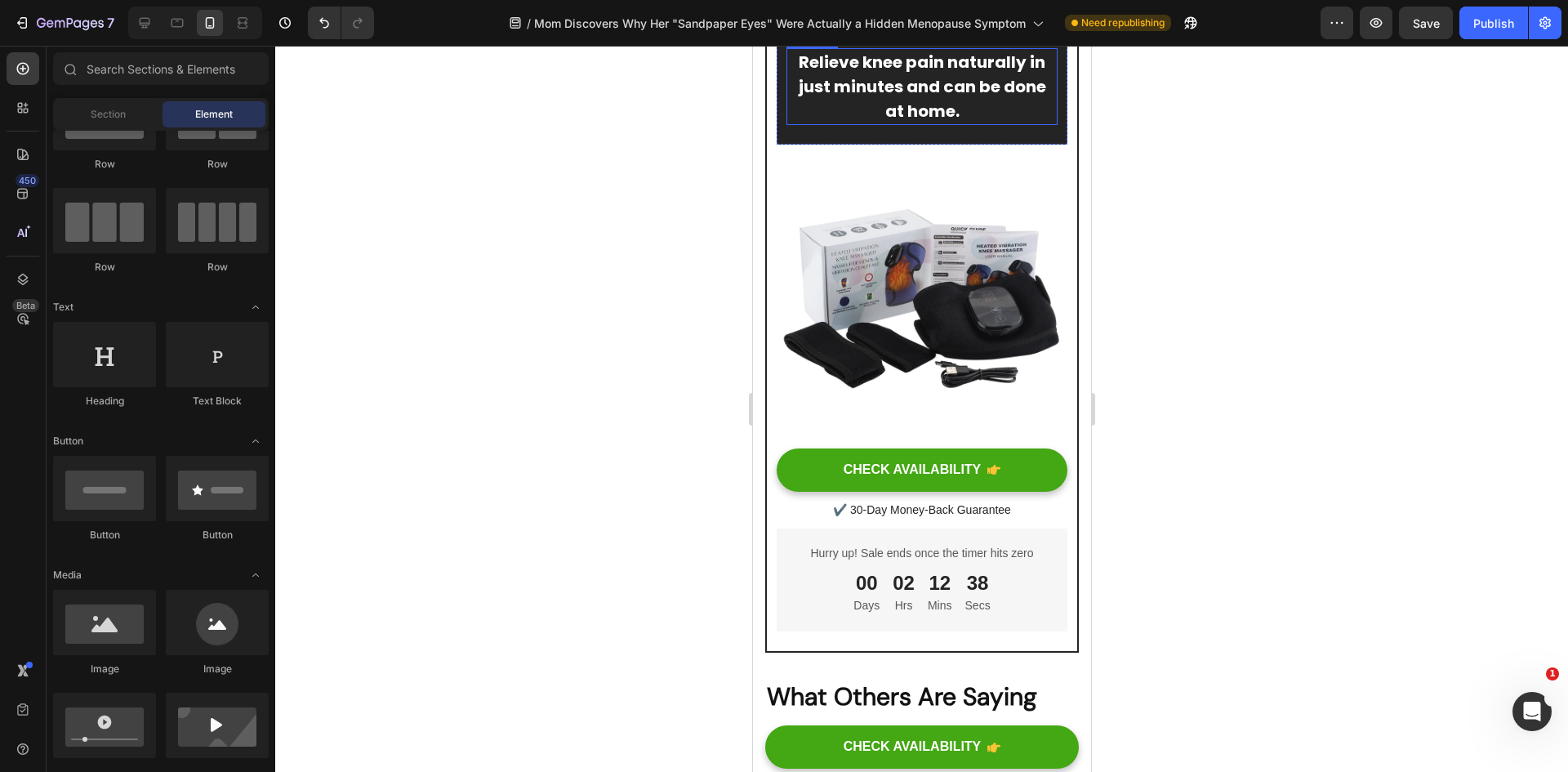
scroll to position [10316, 0]
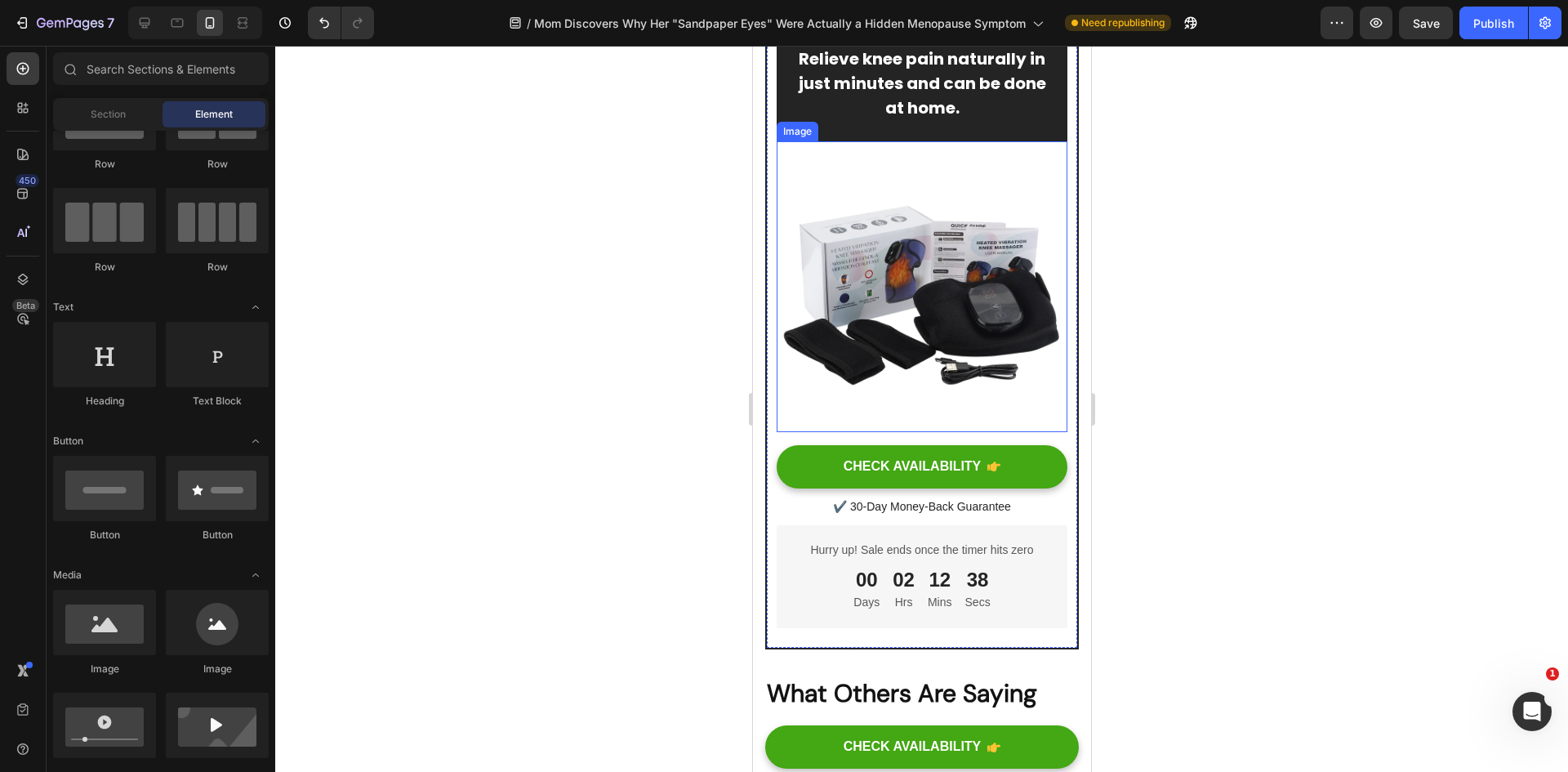
click at [917, 400] on img at bounding box center [921, 286] width 290 height 290
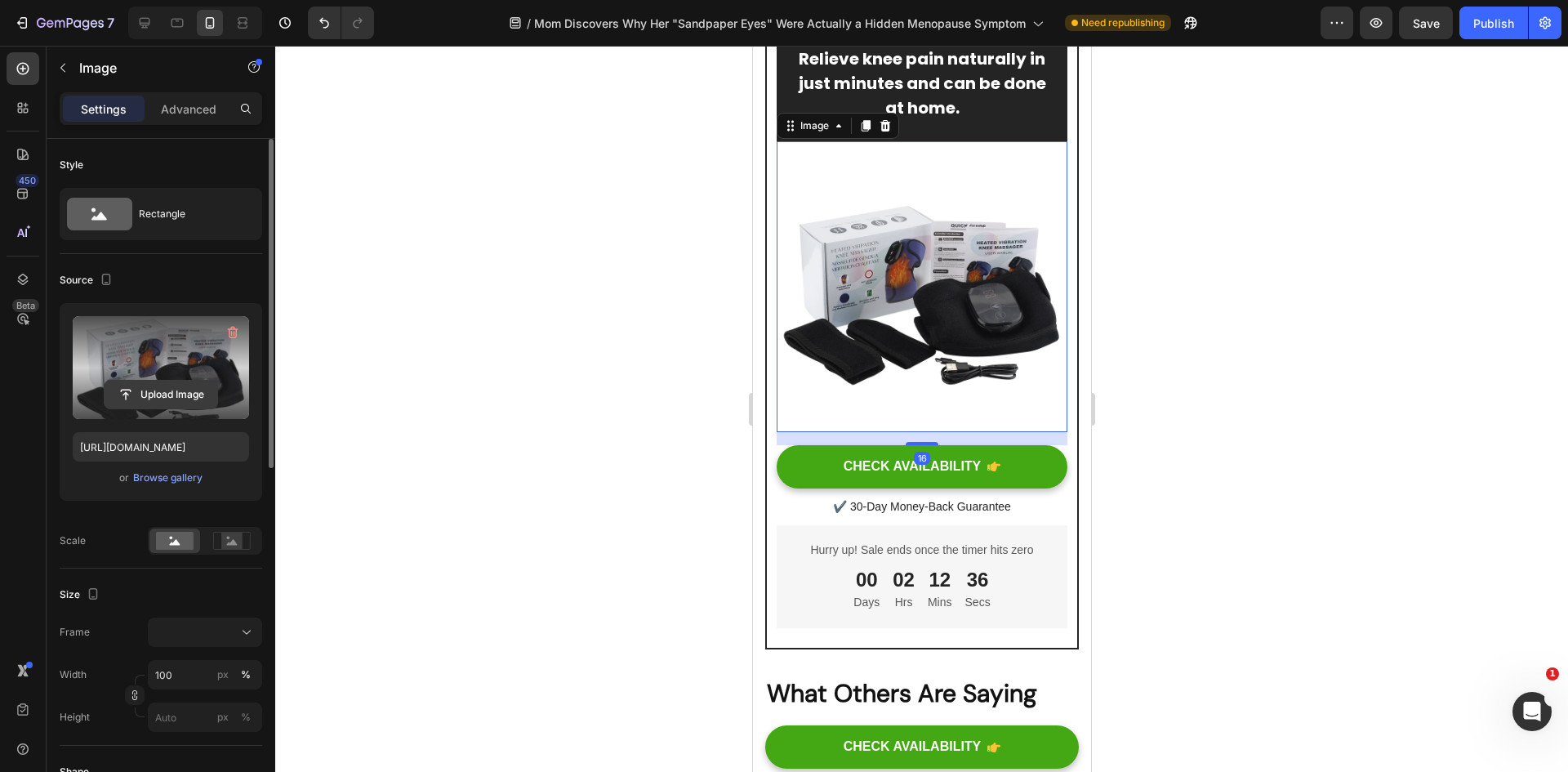
click at [153, 387] on input "file" at bounding box center [161, 394] width 113 height 28
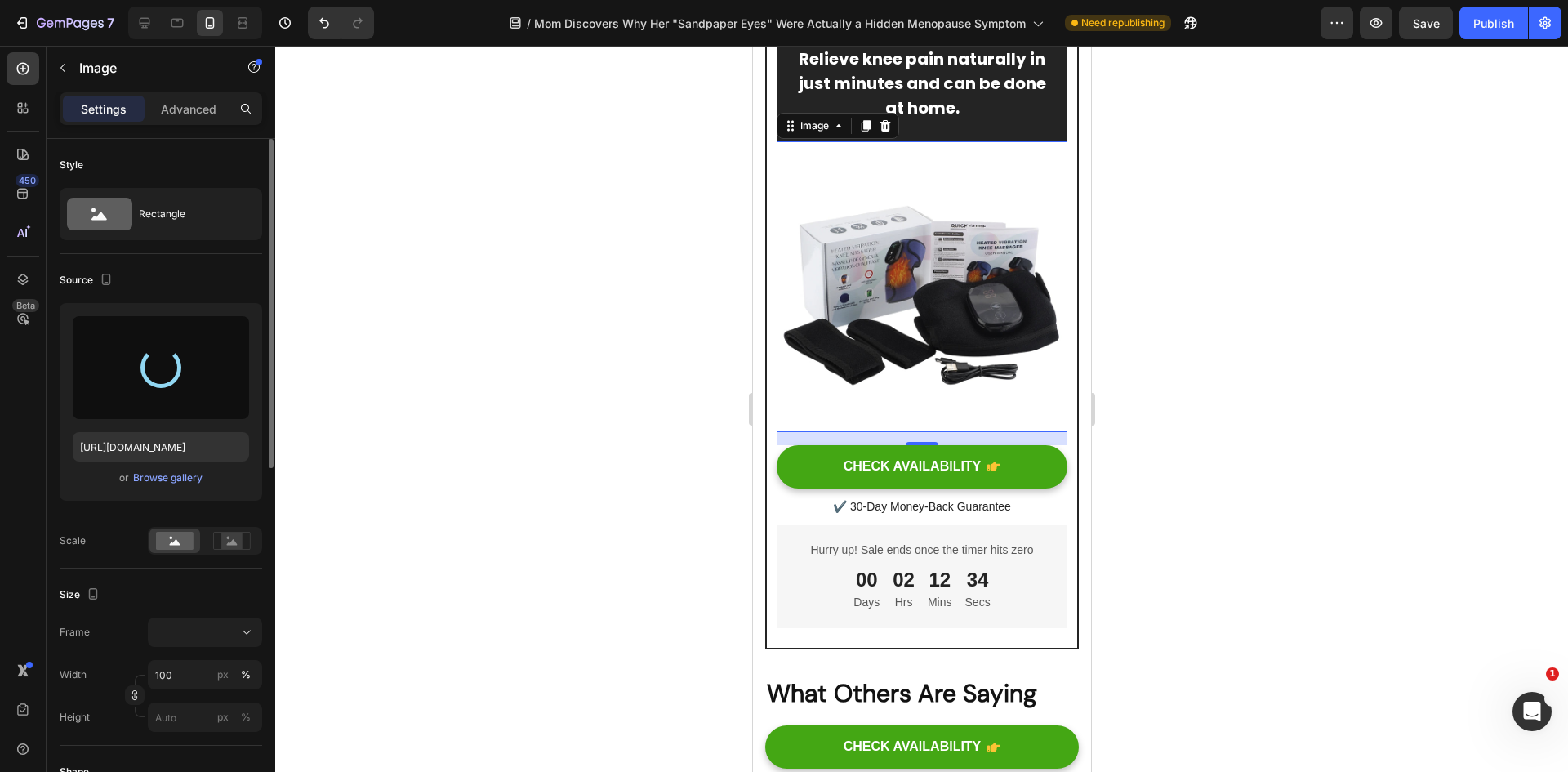
type input "https://cdn.shopify.com/s/files/1/0818/0491/9106/files/gempages_571181138219893…"
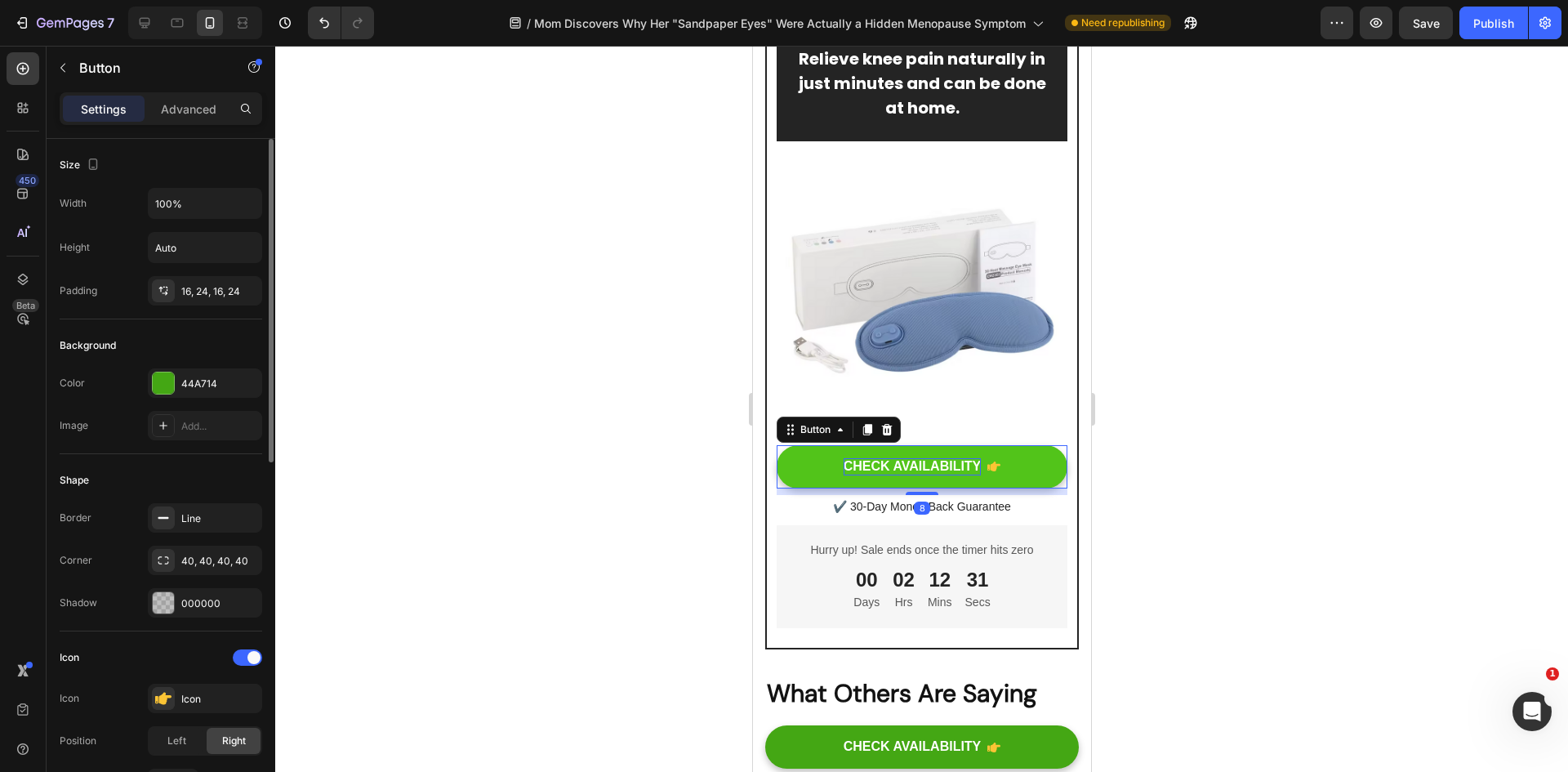
click at [904, 476] on div "CHECK AVAILABILITY" at bounding box center [912, 466] width 138 height 17
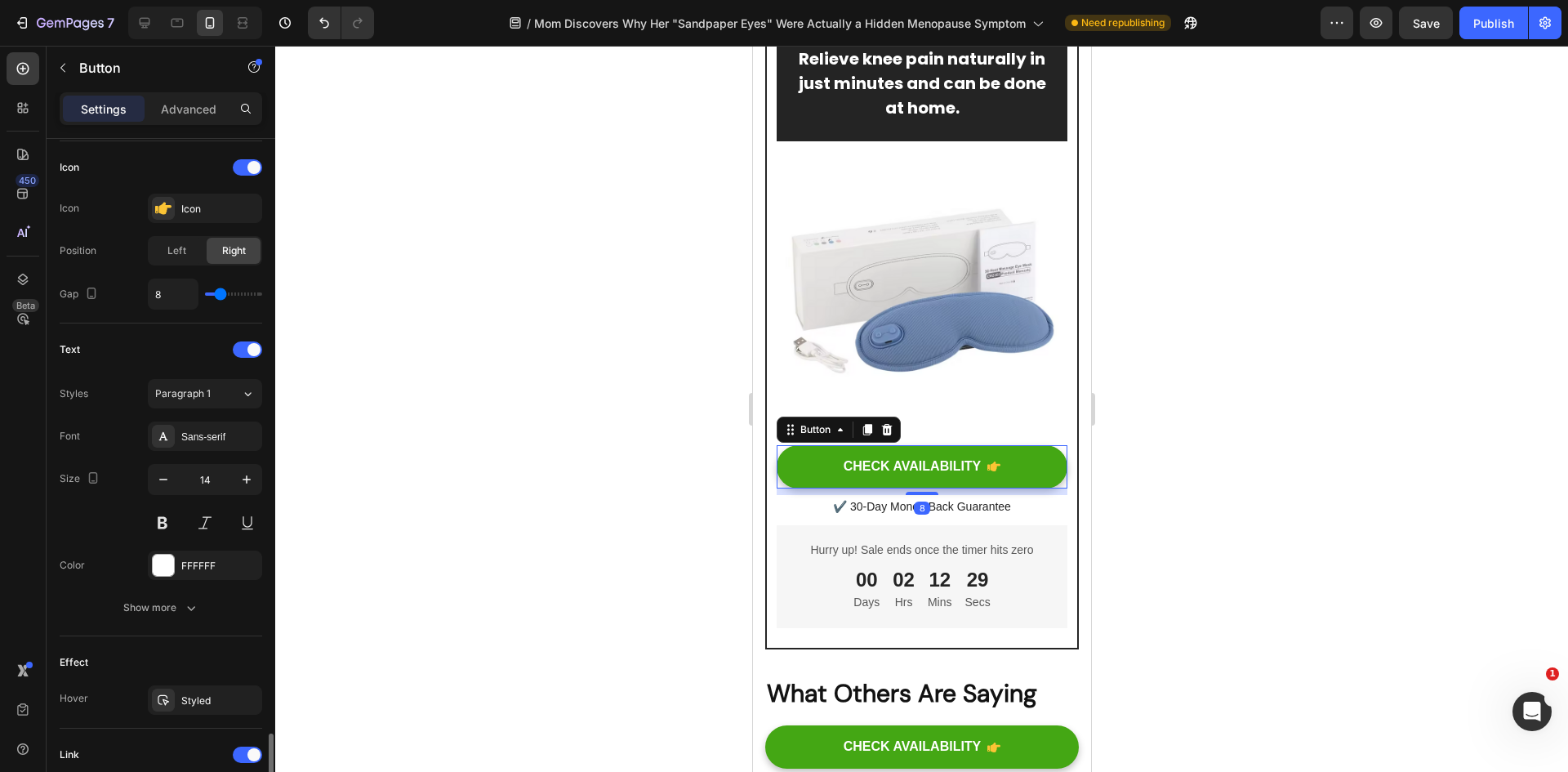
scroll to position [748, 0]
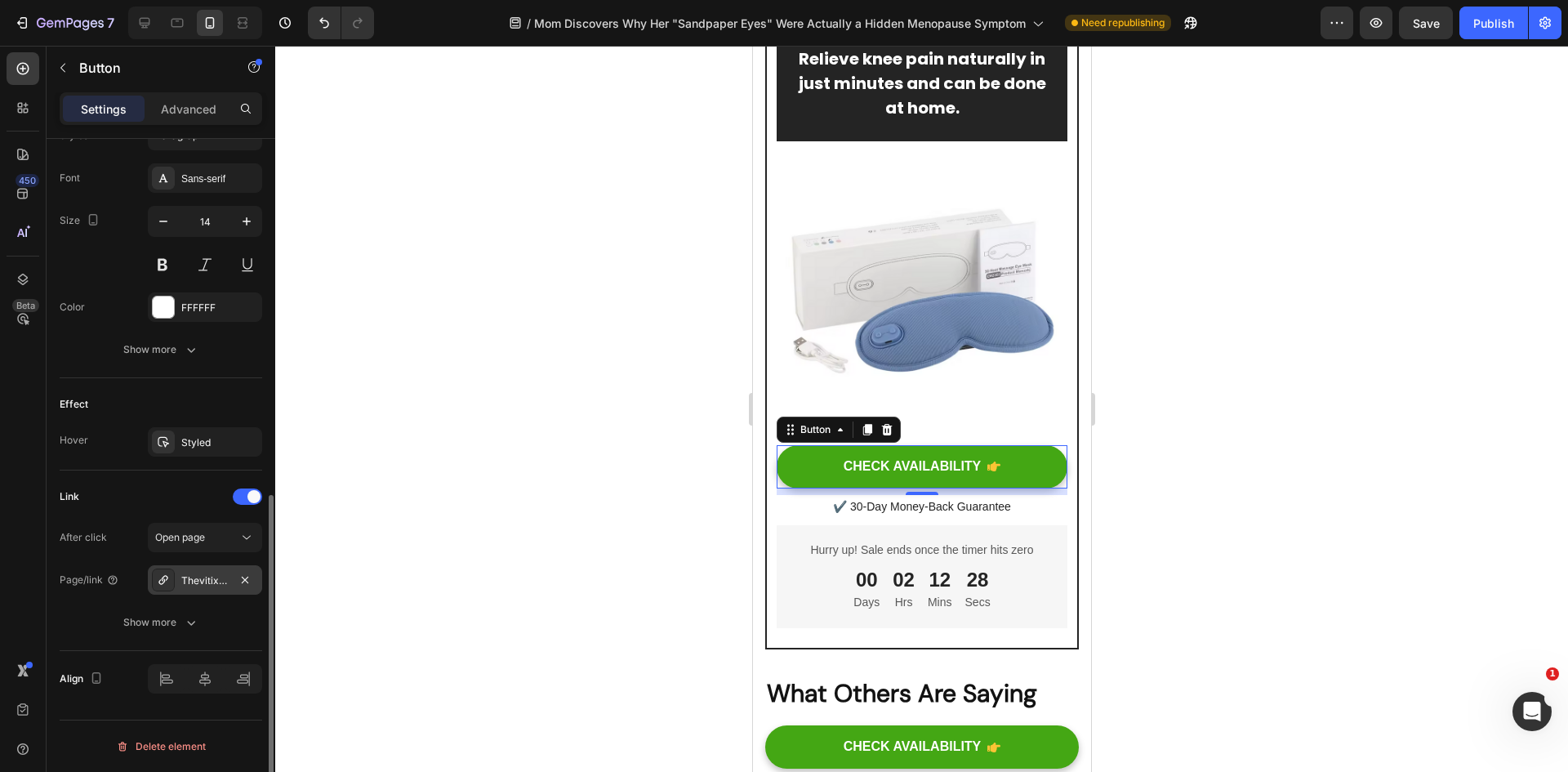
click at [228, 579] on div "Thevitix™ "Triple Method" Massager" at bounding box center [205, 580] width 47 height 14
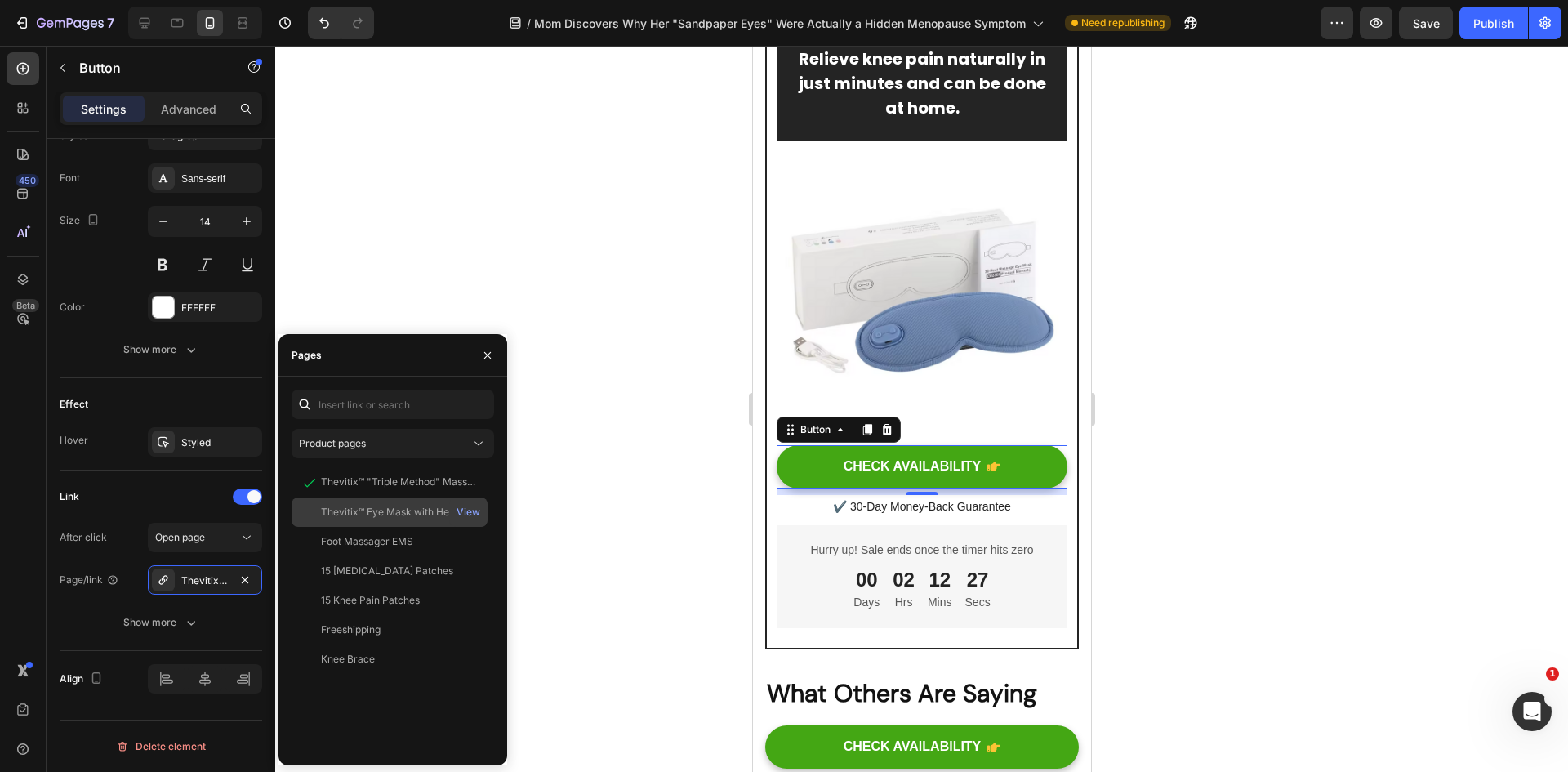
click at [407, 516] on div "Thevitix™ Eye Mask with Heat & Massage" at bounding box center [399, 512] width 157 height 14
click at [729, 626] on div at bounding box center [922, 408] width 1293 height 727
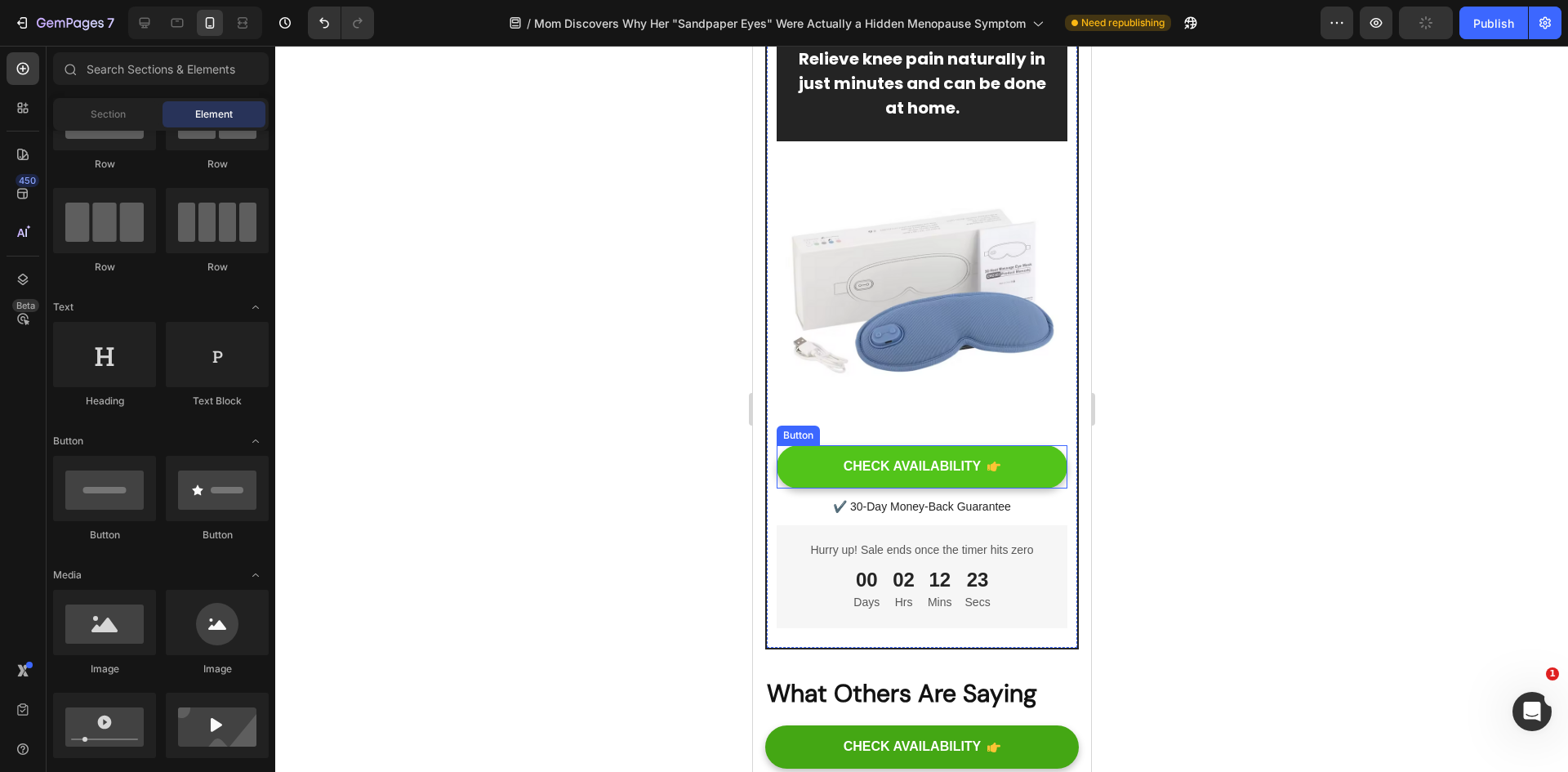
click at [932, 488] on link "CHECK AVAILABILITY" at bounding box center [921, 466] width 290 height 43
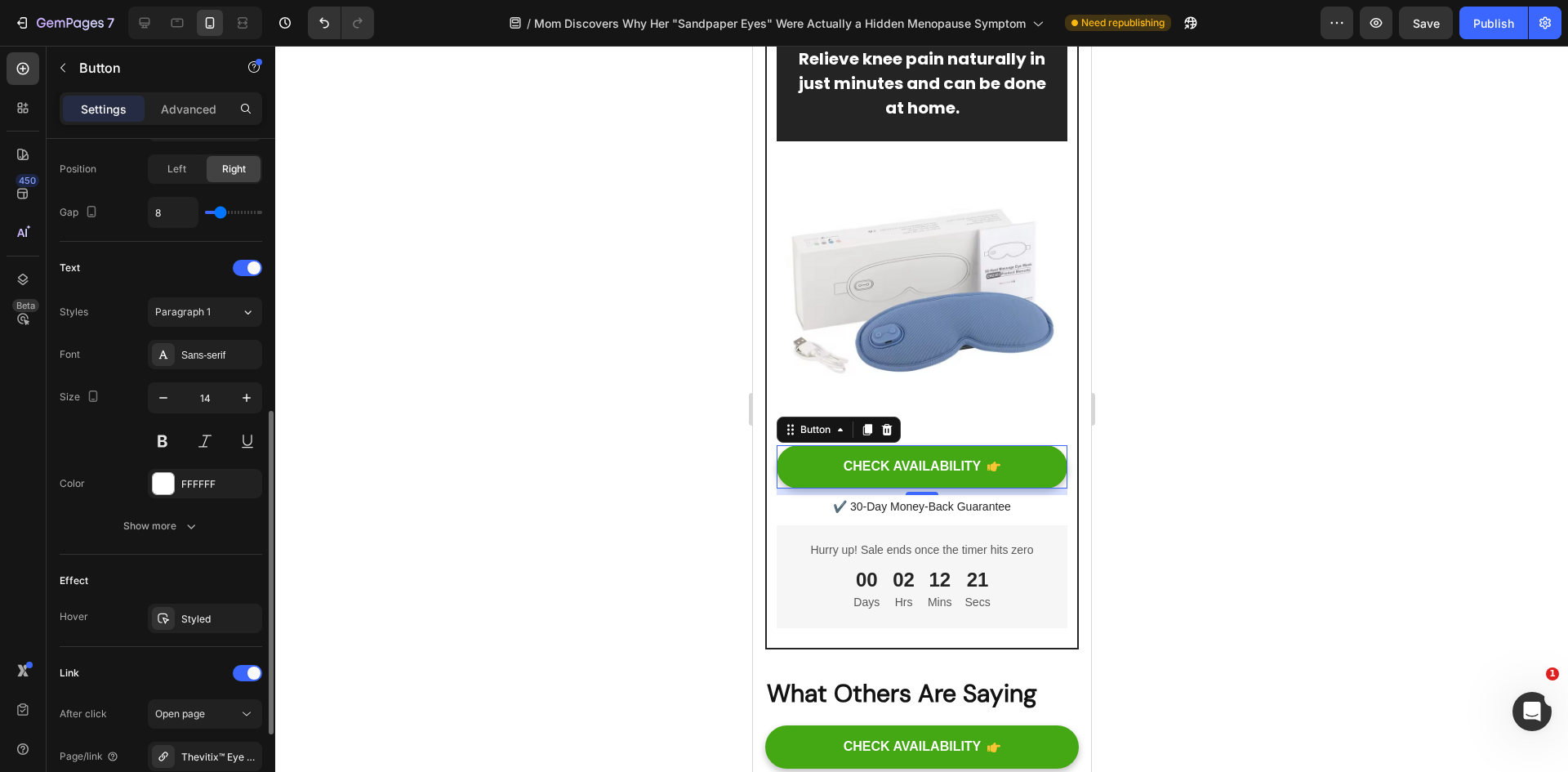
scroll to position [735, 0]
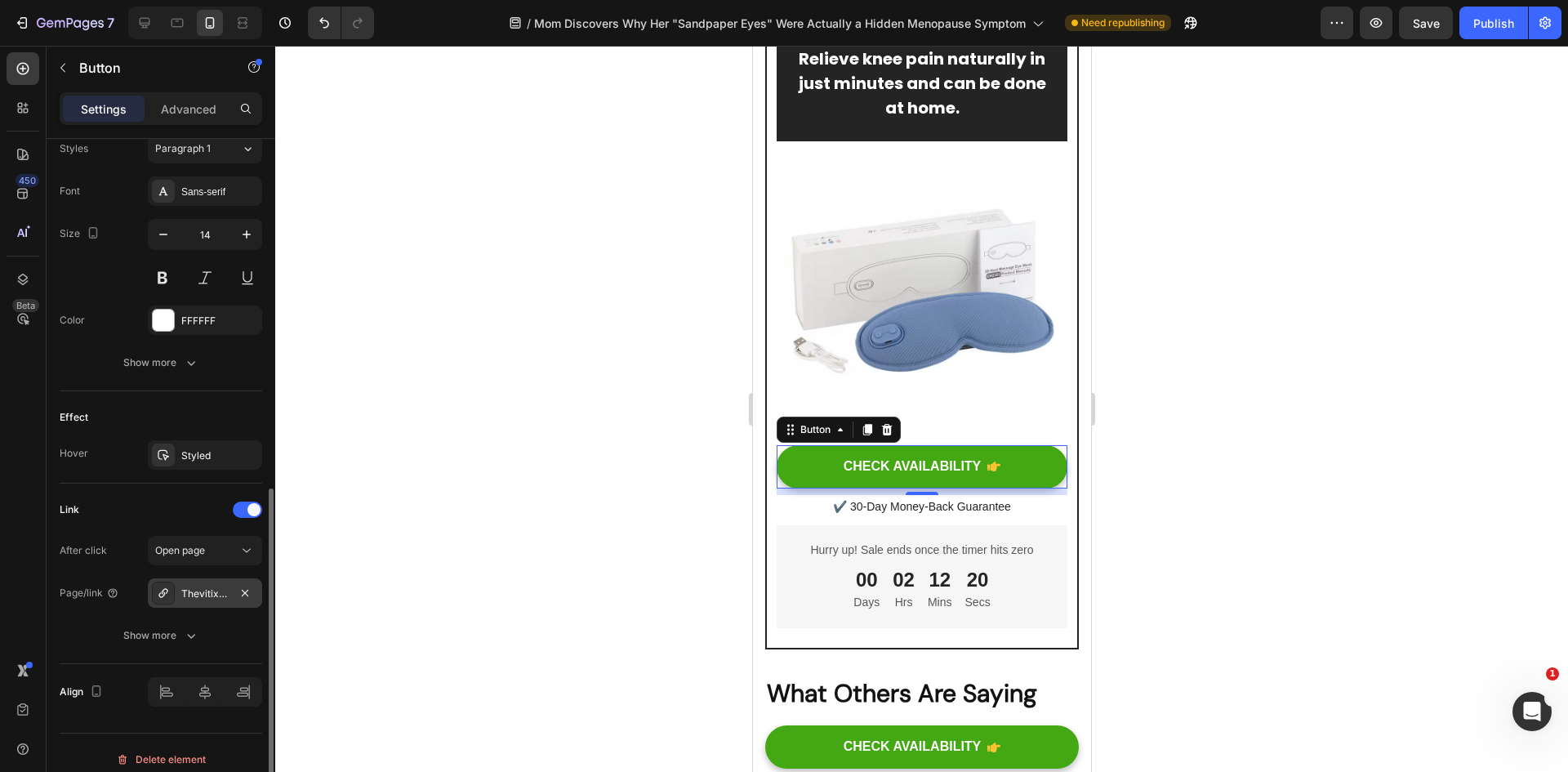
click at [225, 591] on div "Thevitix™ Eye Mask with Heat & Massage" at bounding box center [205, 594] width 47 height 14
click at [560, 576] on div at bounding box center [922, 408] width 1293 height 727
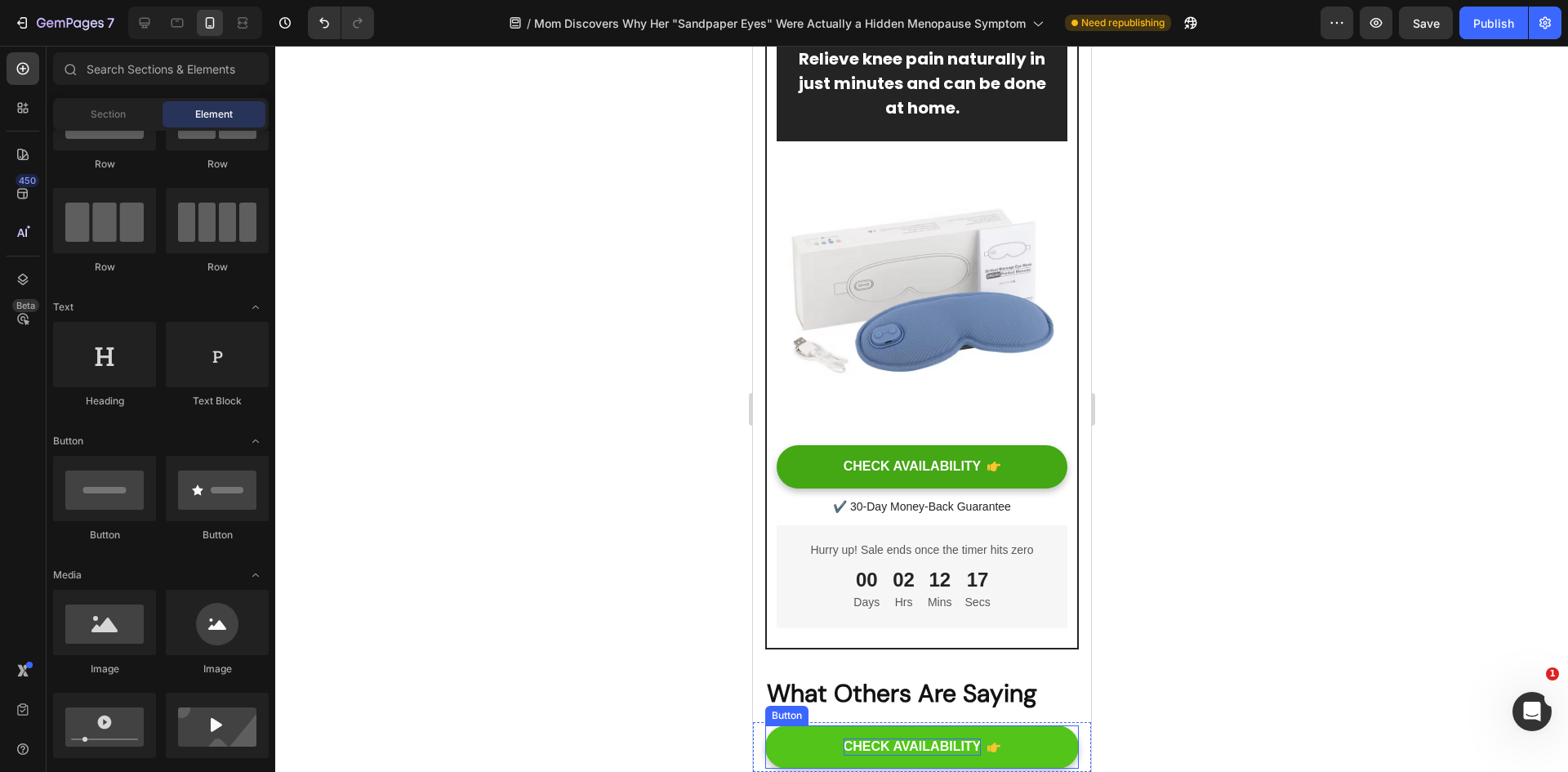
click at [941, 744] on strong "CHECK AVAILABILITY" at bounding box center [912, 746] width 138 height 13
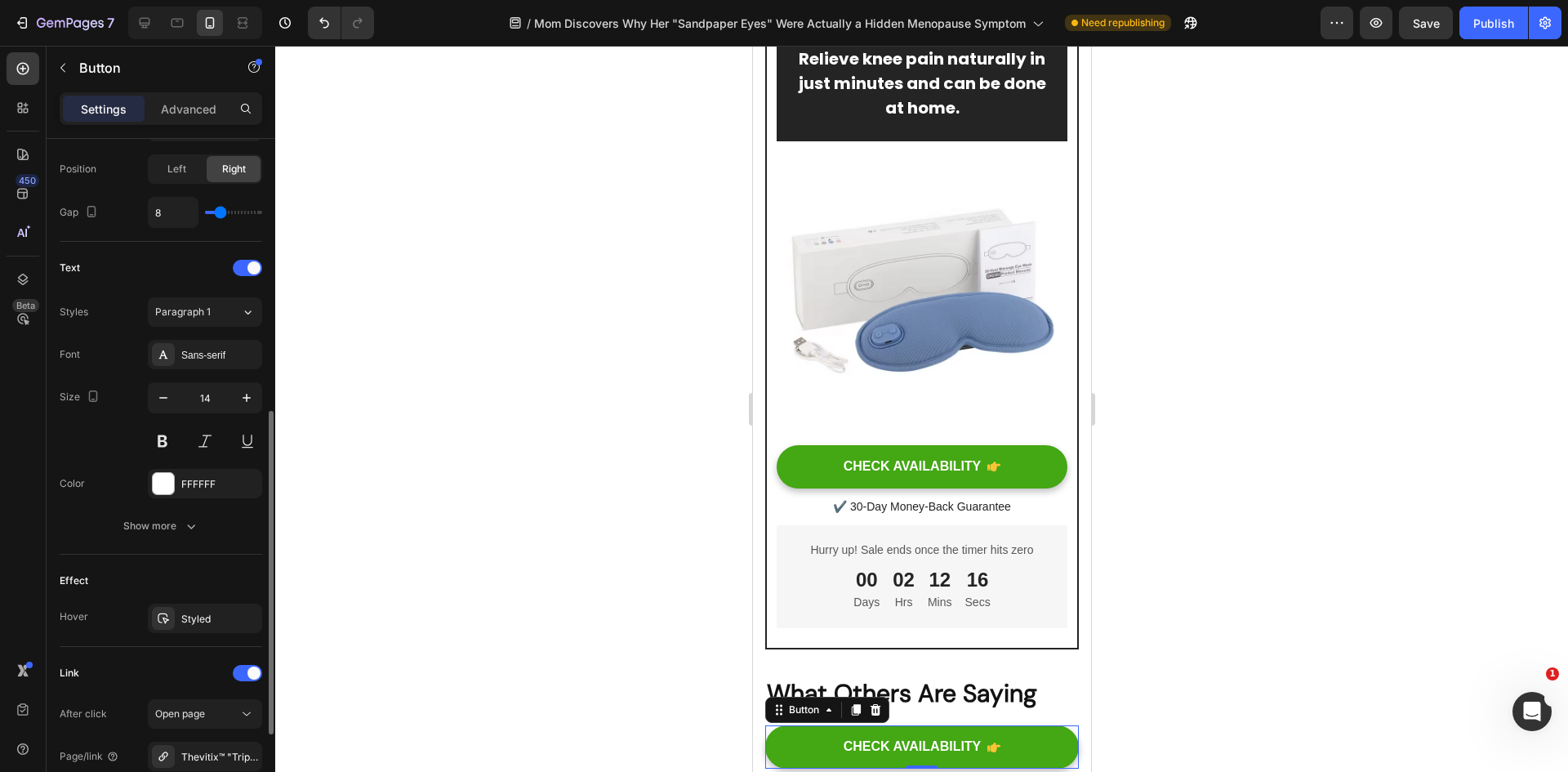
scroll to position [748, 0]
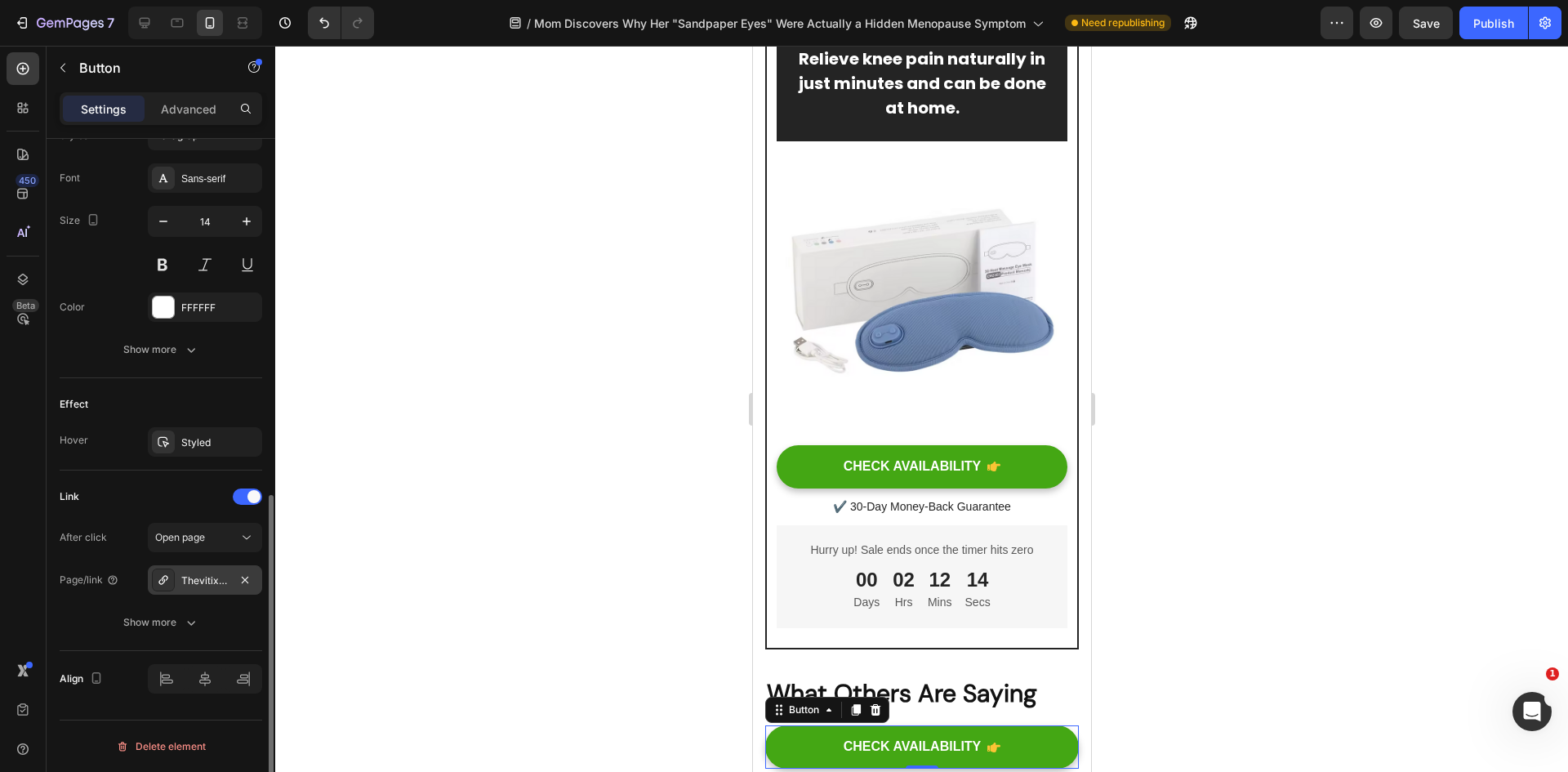
click at [216, 579] on div "Thevitix™ "Triple Method" Massager" at bounding box center [205, 580] width 47 height 14
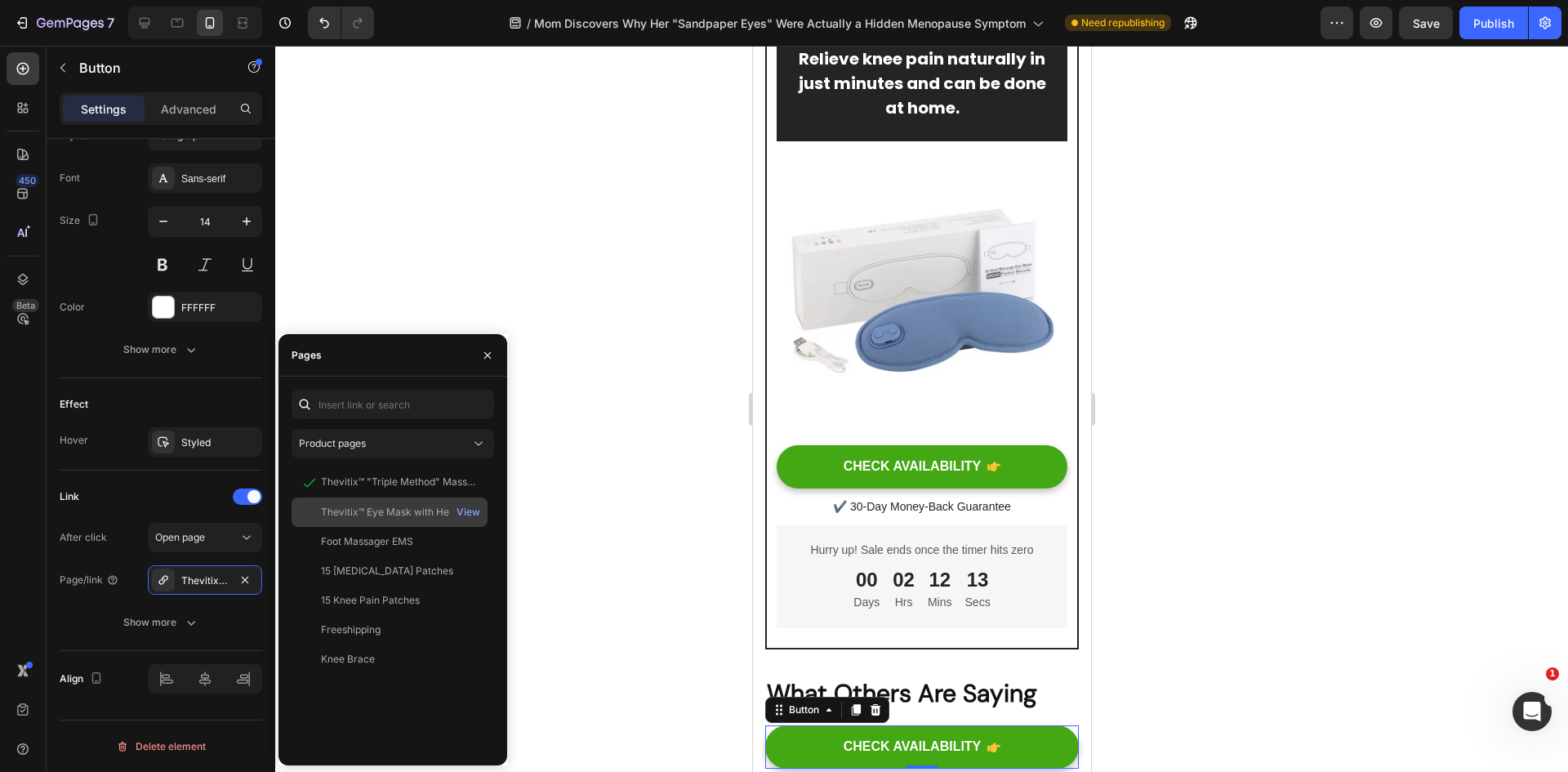
click at [380, 509] on div "Thevitix™ Eye Mask with Heat & Massage" at bounding box center [399, 512] width 157 height 14
click at [662, 506] on div at bounding box center [922, 408] width 1293 height 727
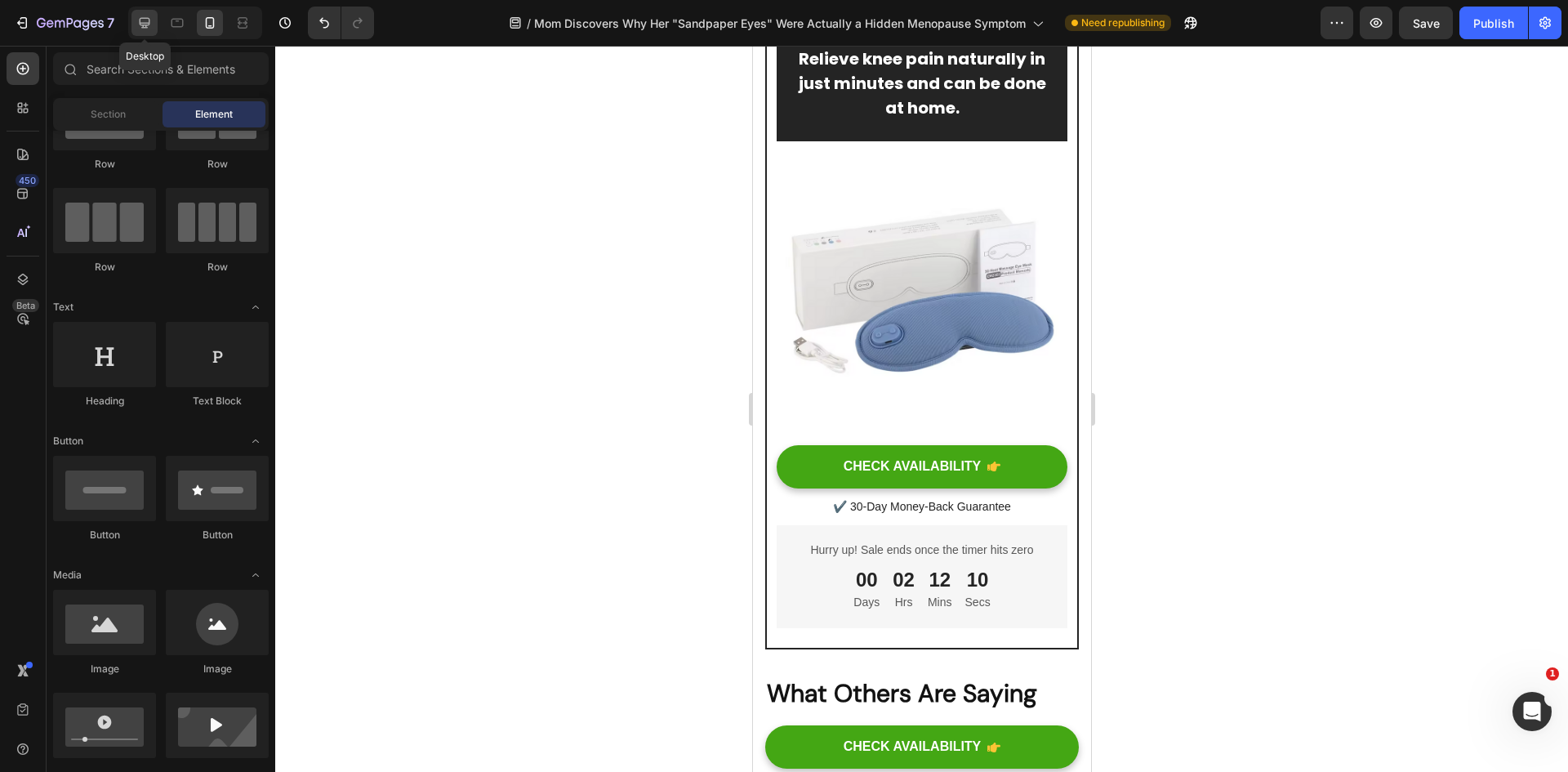
click at [136, 21] on div at bounding box center [144, 23] width 26 height 26
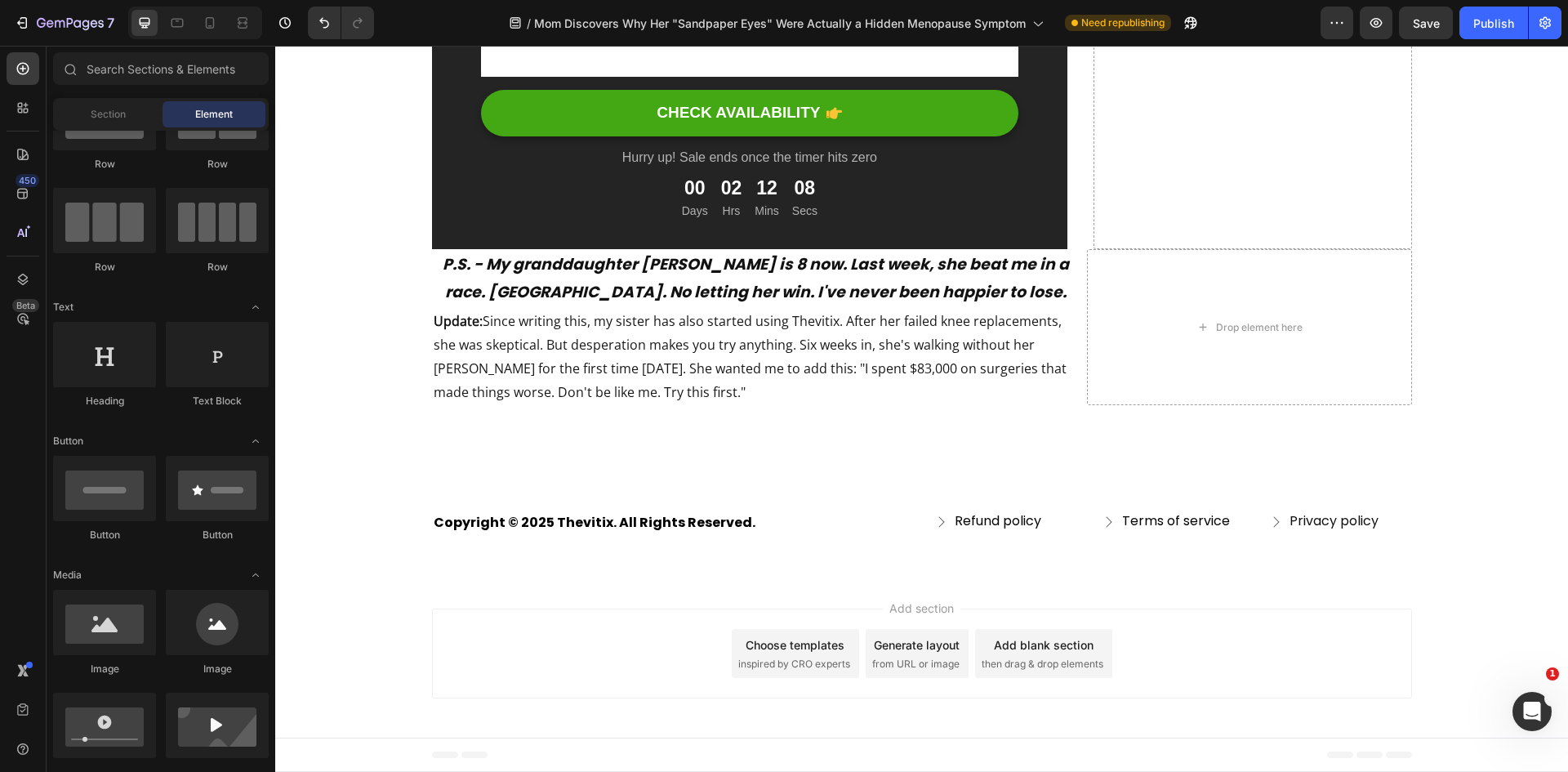
scroll to position [10976, 0]
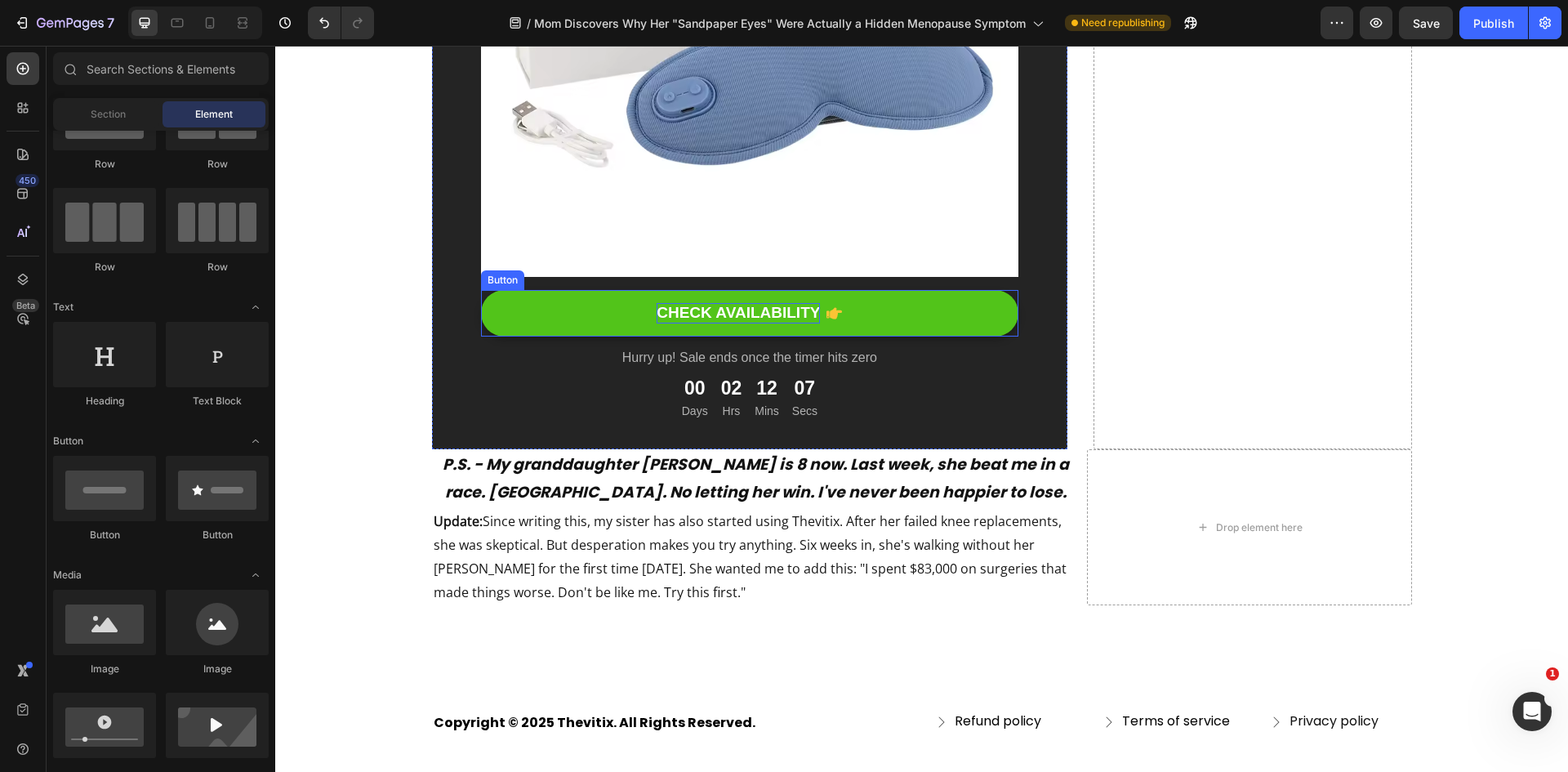
click at [755, 316] on div "CHECK AVAILABILITY" at bounding box center [738, 313] width 163 height 20
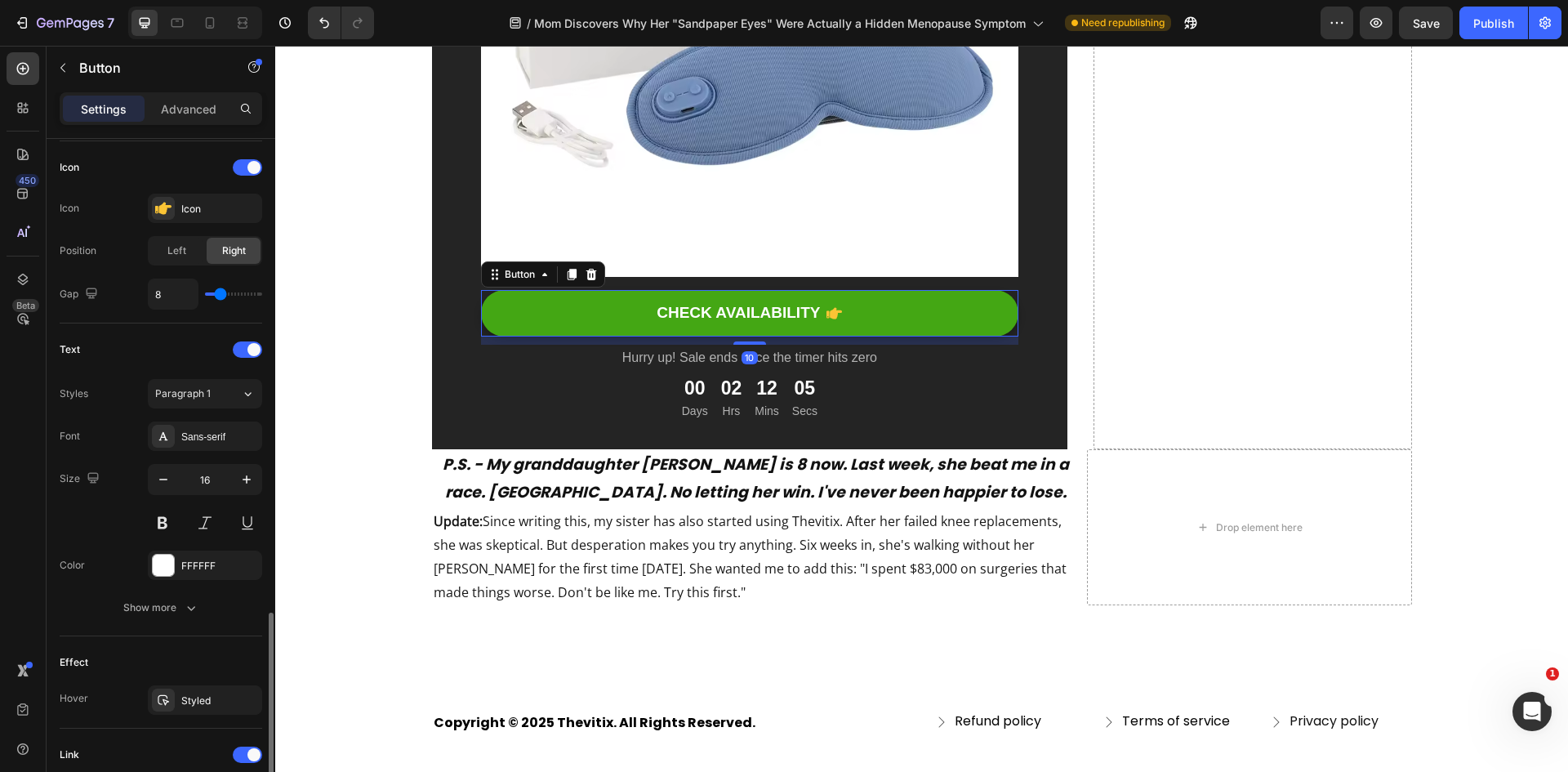
scroll to position [735, 0]
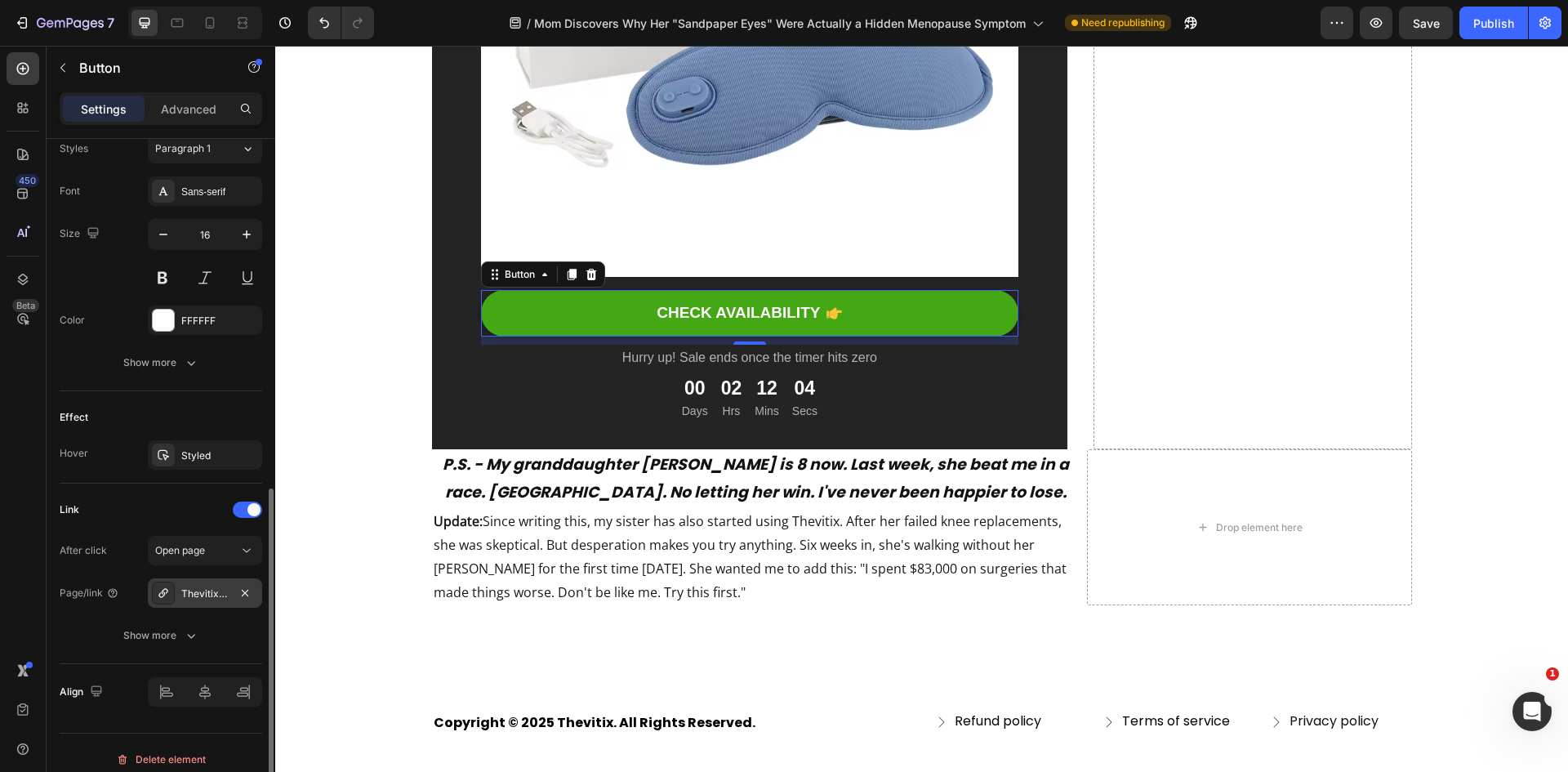
click at [212, 598] on div "Thevitix™ "Triple Method" Massager" at bounding box center [205, 594] width 47 height 14
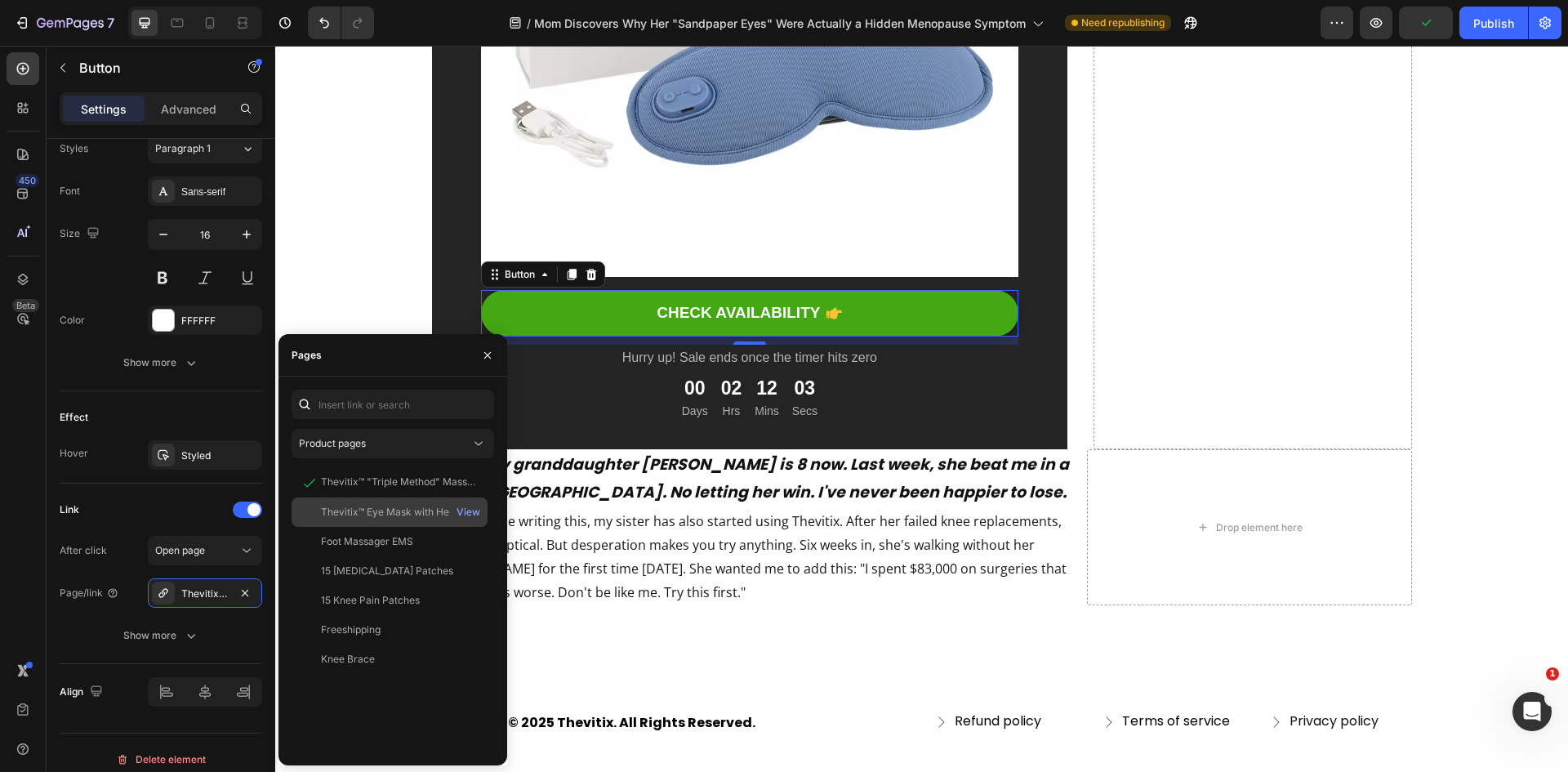
click at [389, 512] on div "Thevitix™ Eye Mask with Heat & Massage" at bounding box center [399, 512] width 157 height 14
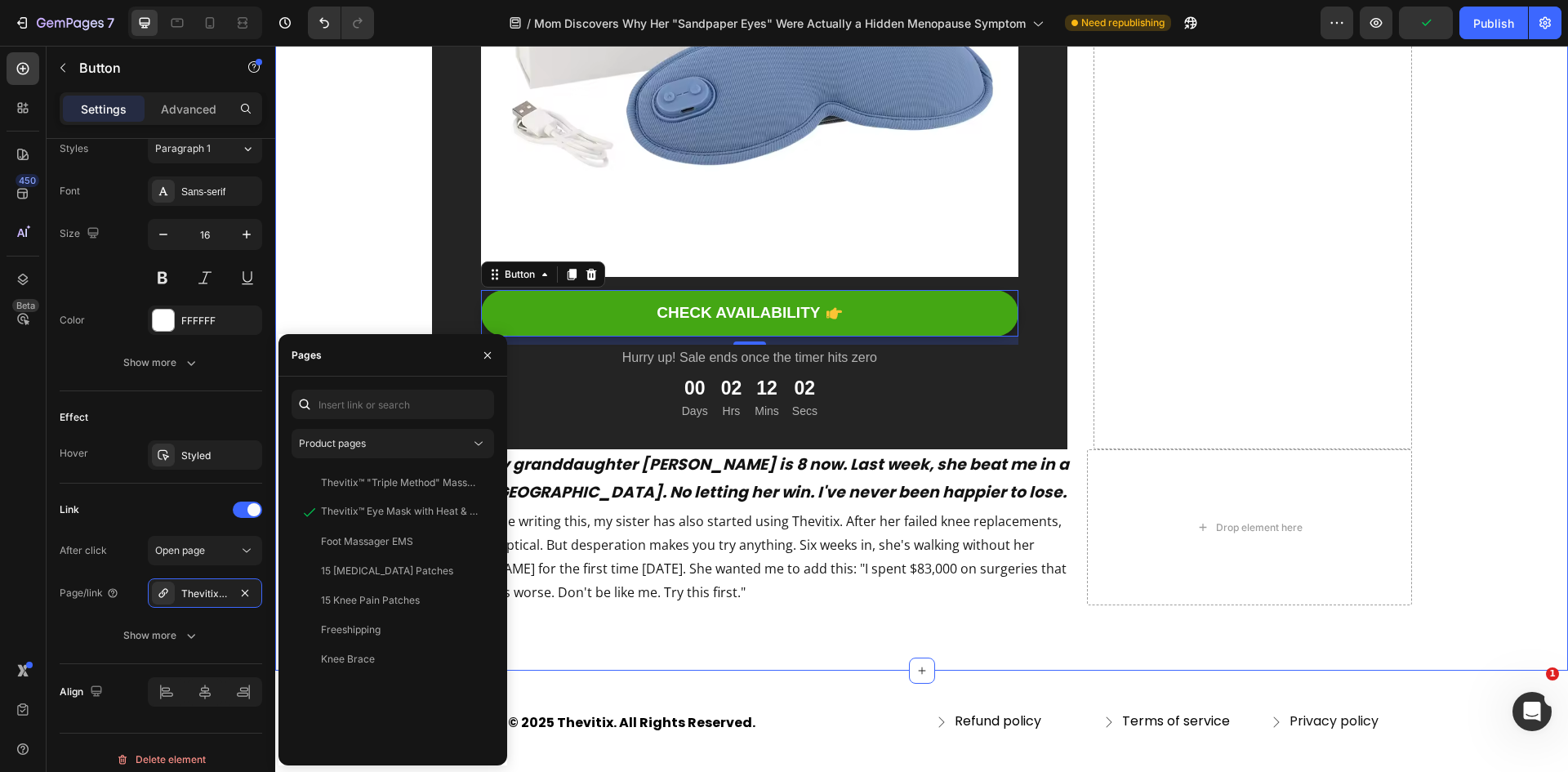
scroll to position [0, 0]
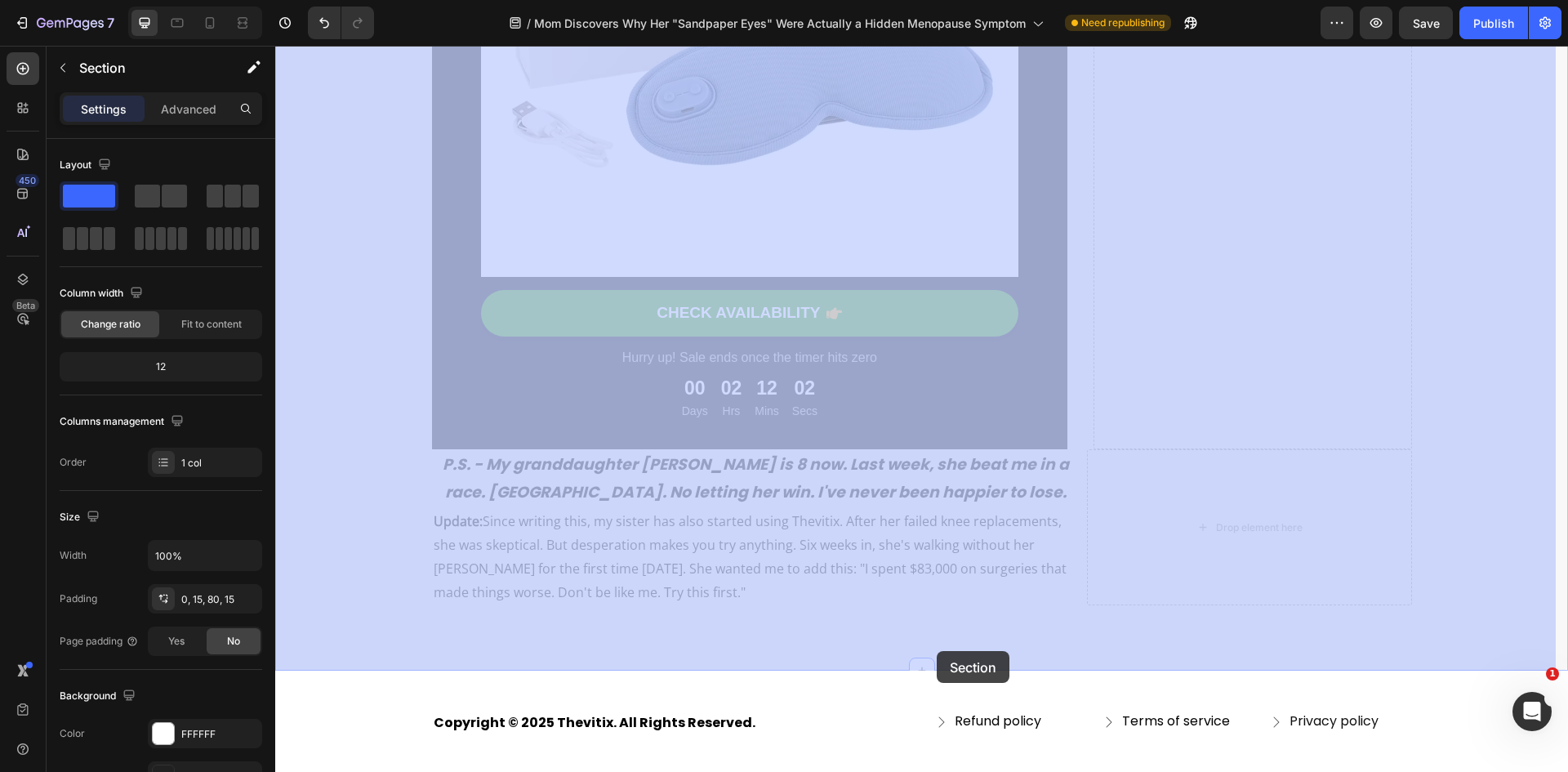
drag, startPoint x: 935, startPoint y: 664, endPoint x: 937, endPoint y: 651, distance: 13.2
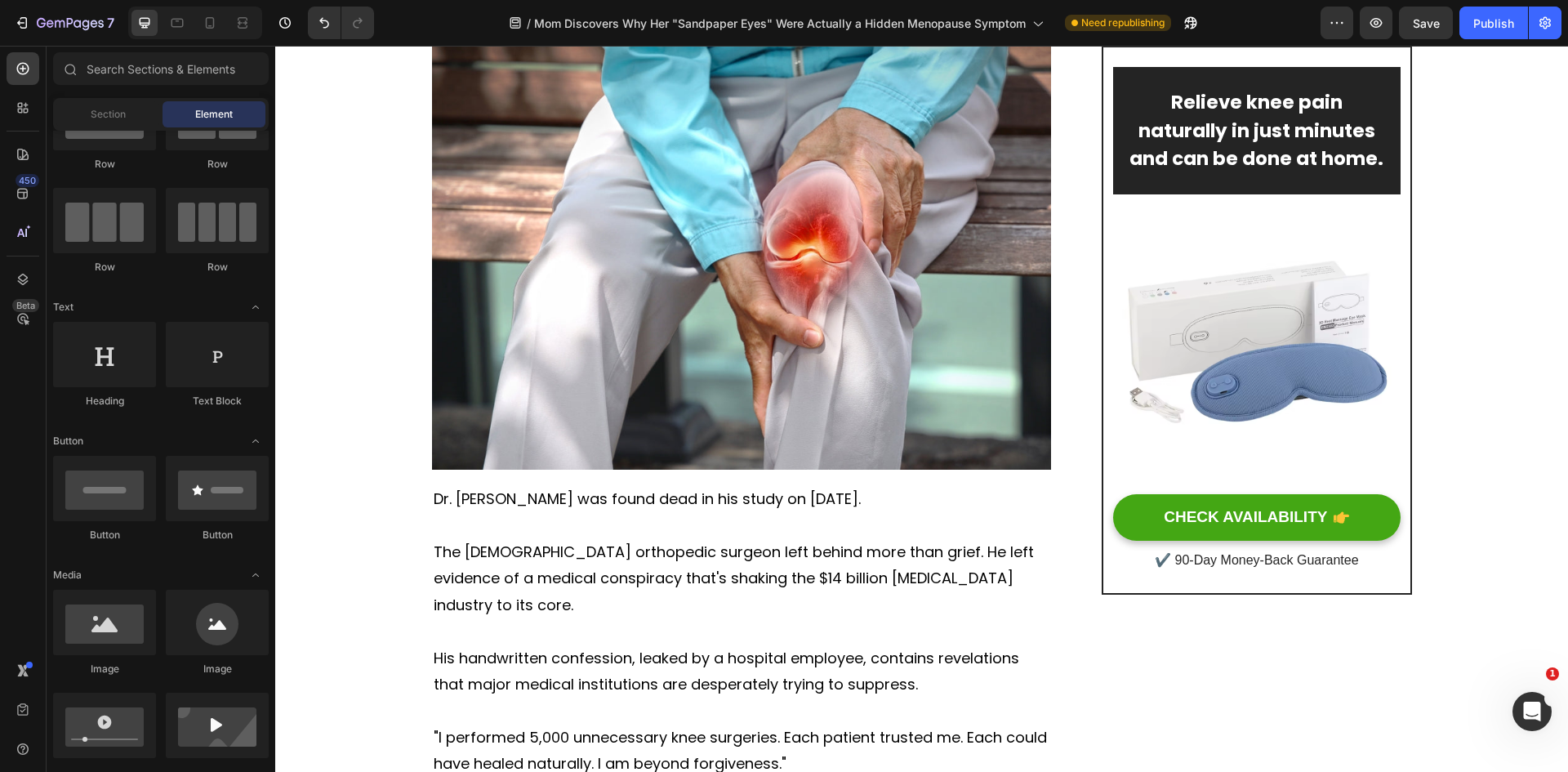
scroll to position [340, 0]
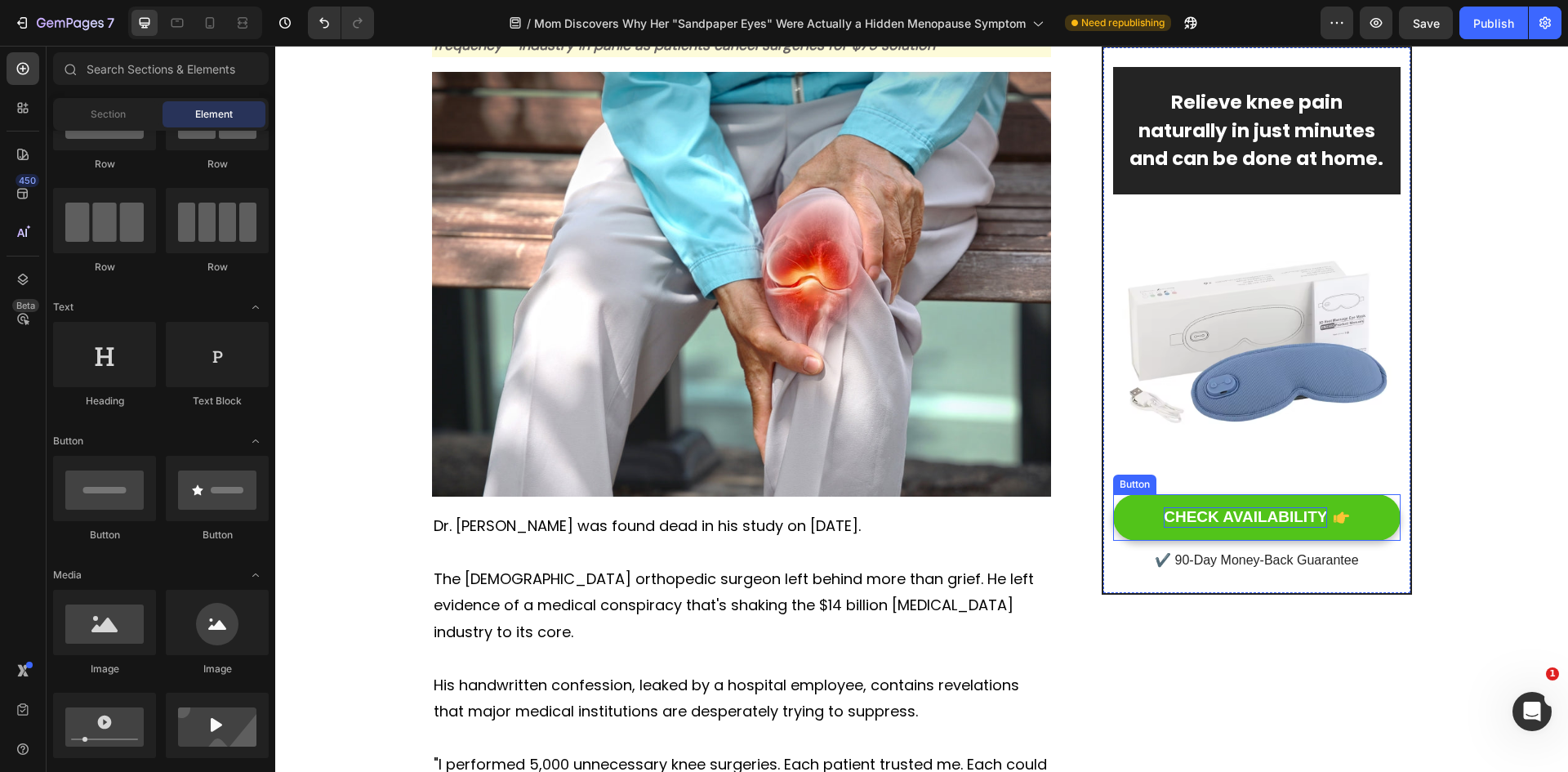
click at [1238, 508] on div "CHECK AVAILABILITY" at bounding box center [1246, 518] width 163 height 20
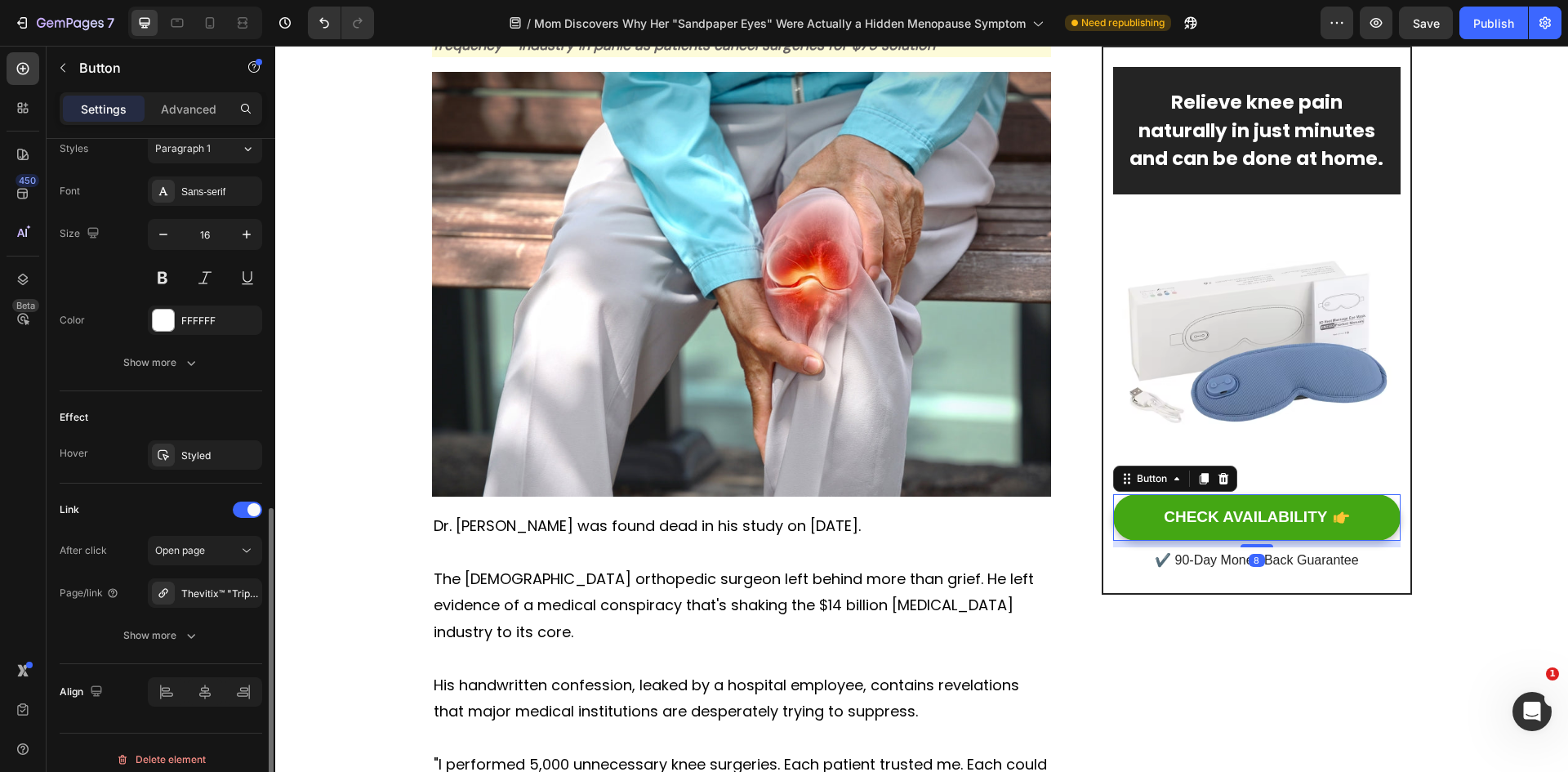
scroll to position [748, 0]
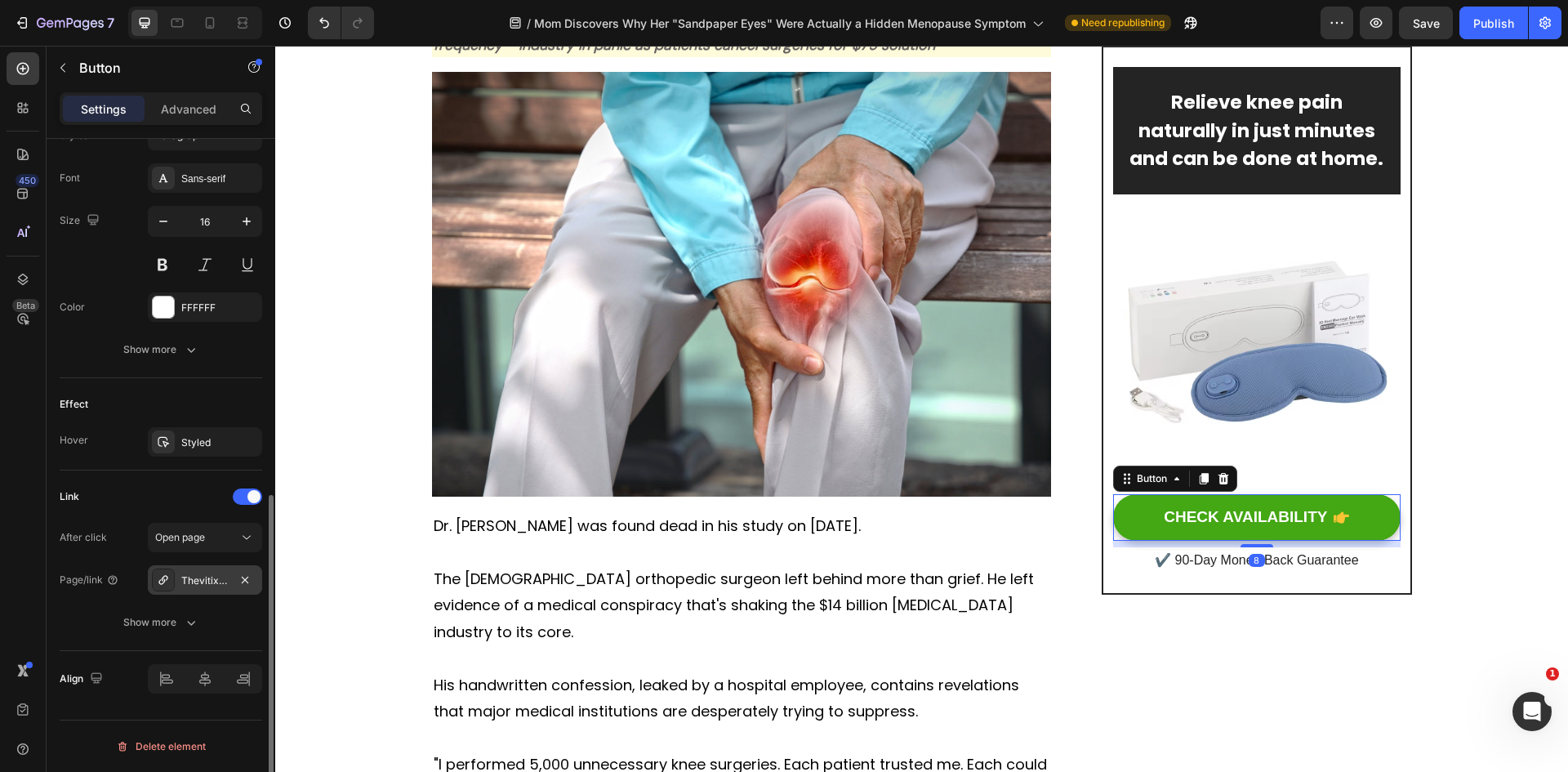
click at [198, 581] on div "Thevitix™ "Triple Method" Massager" at bounding box center [205, 580] width 47 height 14
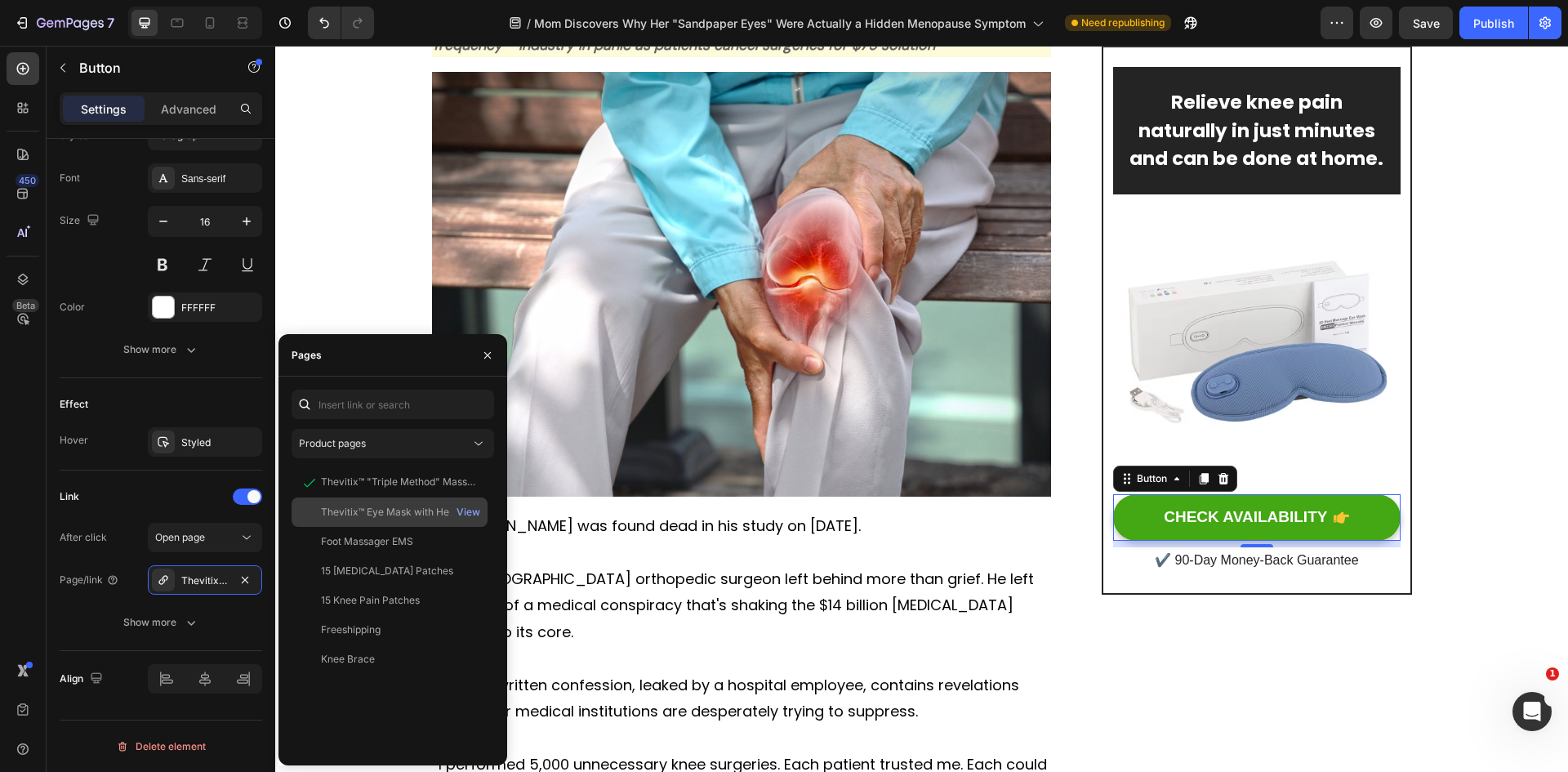
click at [351, 514] on div "Thevitix™ Eye Mask with Heat & Massage" at bounding box center [399, 512] width 157 height 14
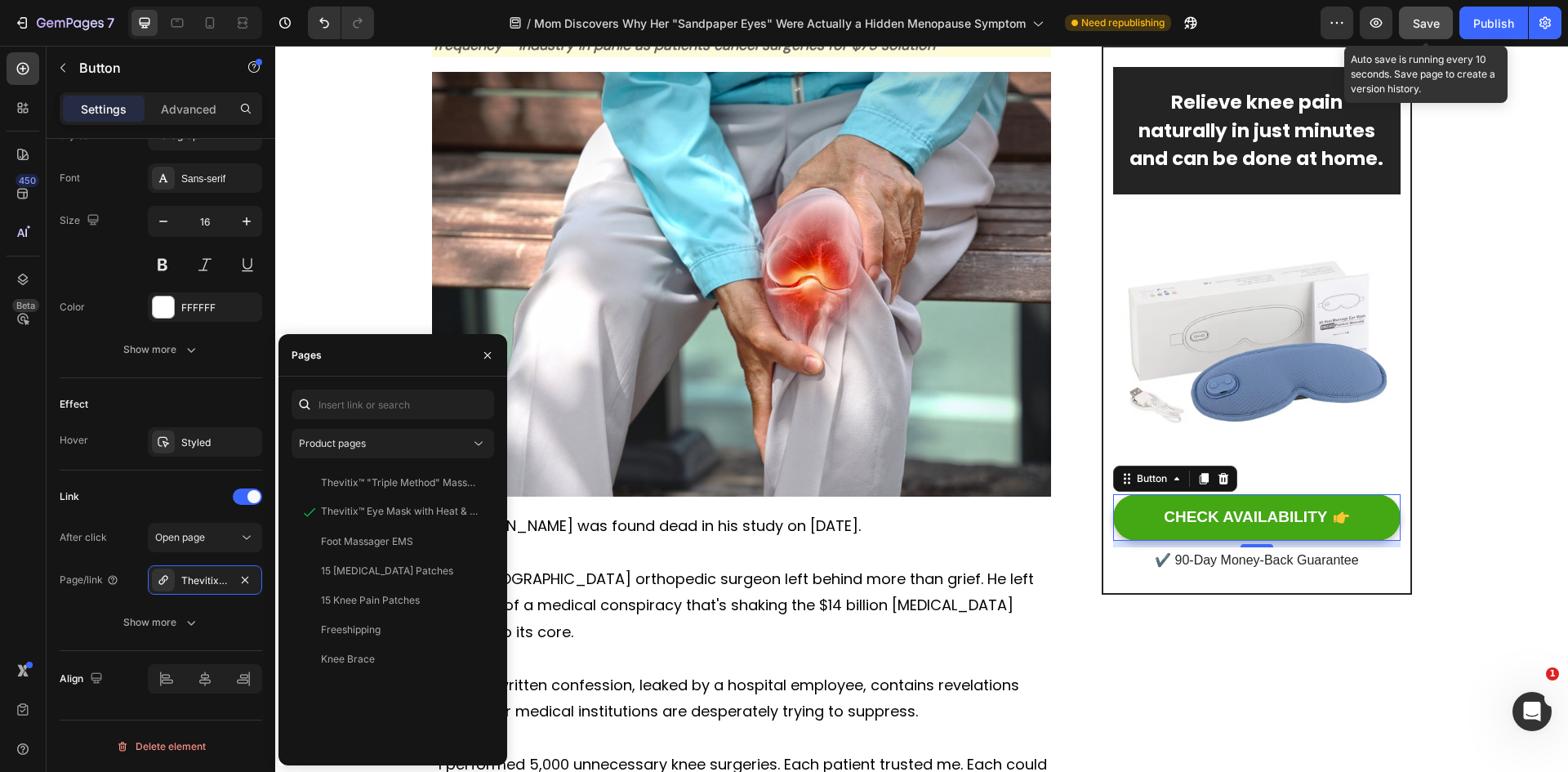
click at [1438, 18] on span "Save" at bounding box center [1427, 23] width 27 height 13
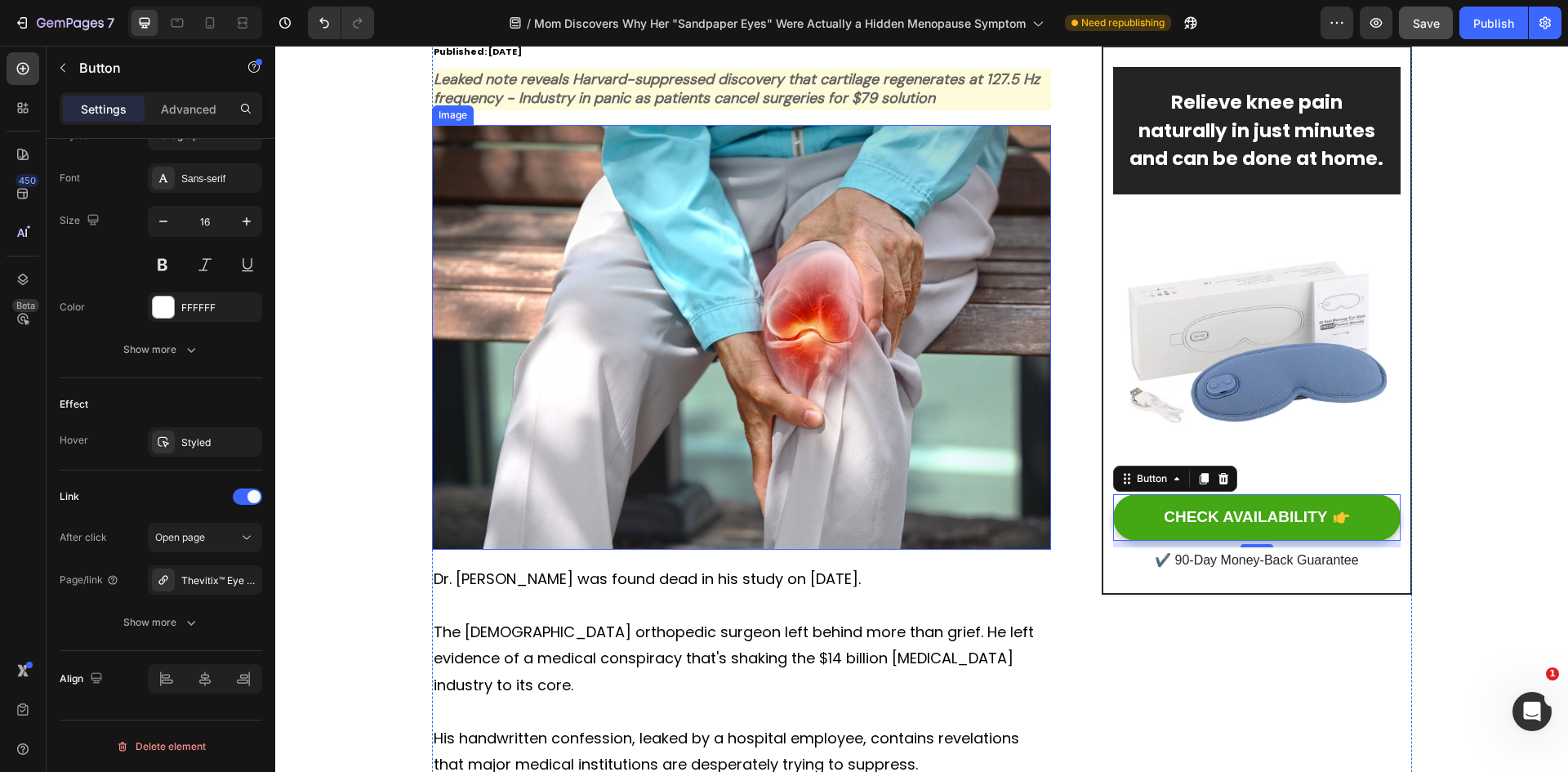
scroll to position [327, 0]
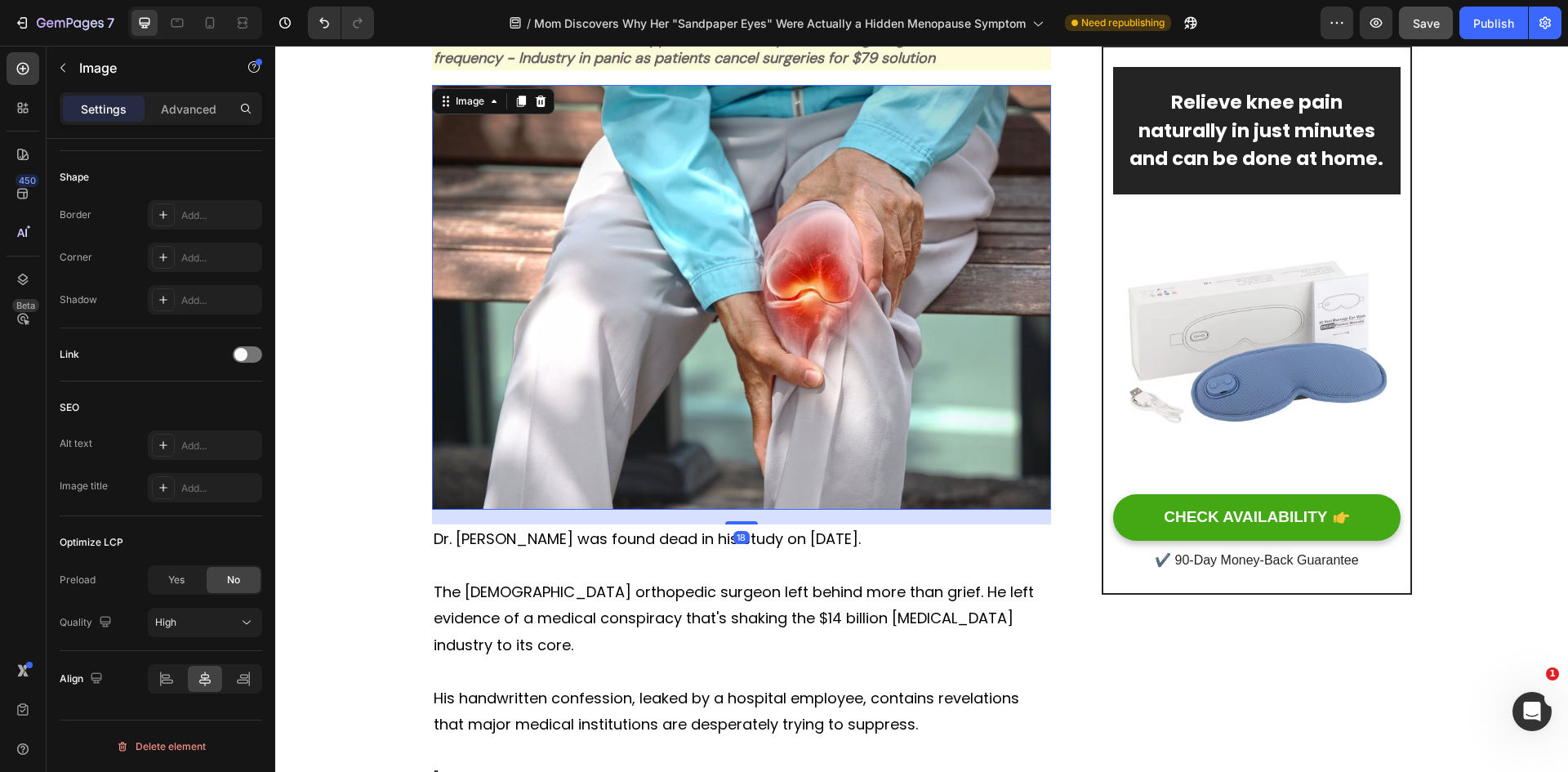
click at [781, 329] on img at bounding box center [741, 297] width 619 height 425
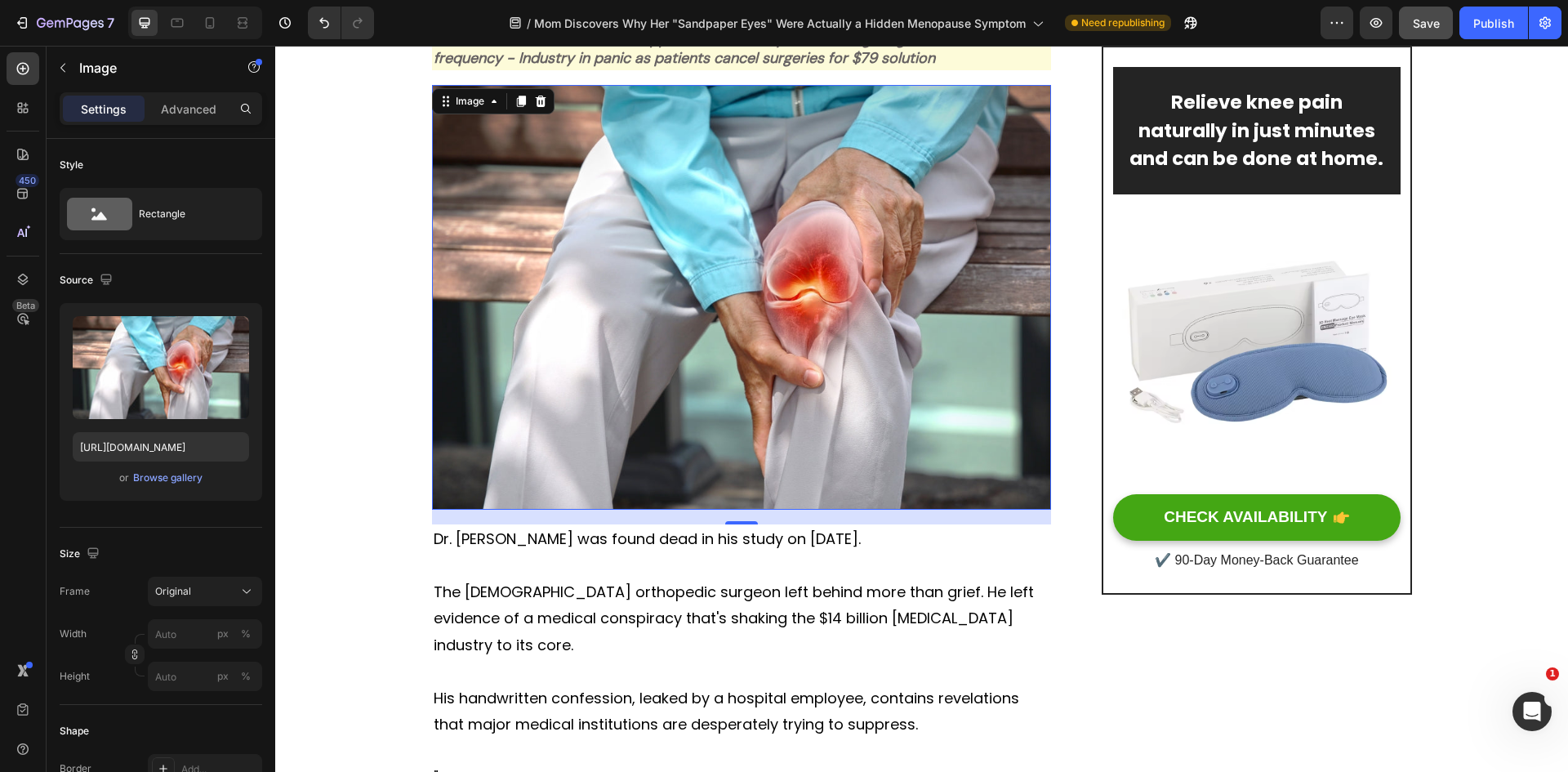
click at [798, 315] on img at bounding box center [741, 297] width 619 height 425
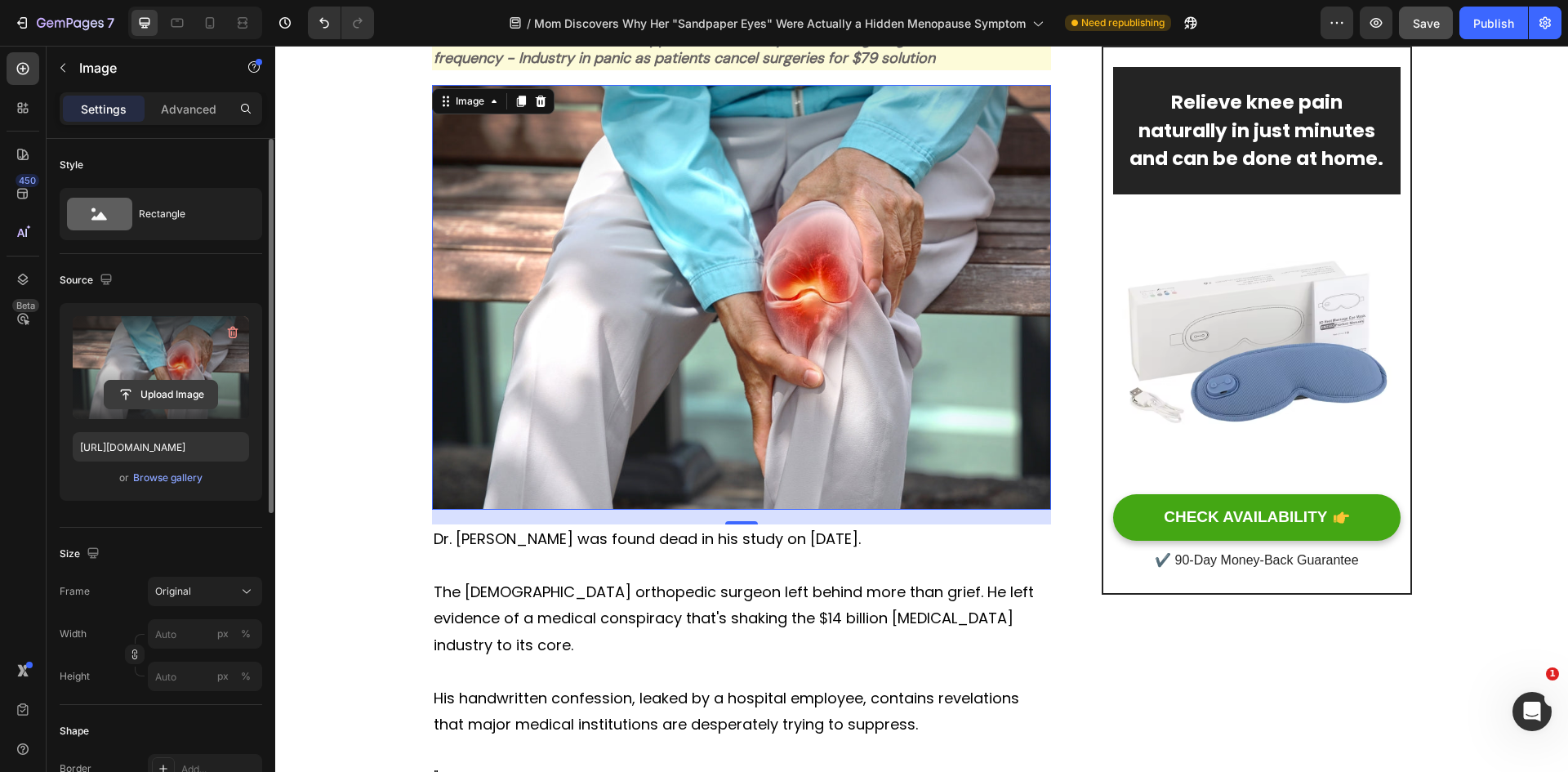
click at [176, 390] on input "file" at bounding box center [161, 394] width 113 height 28
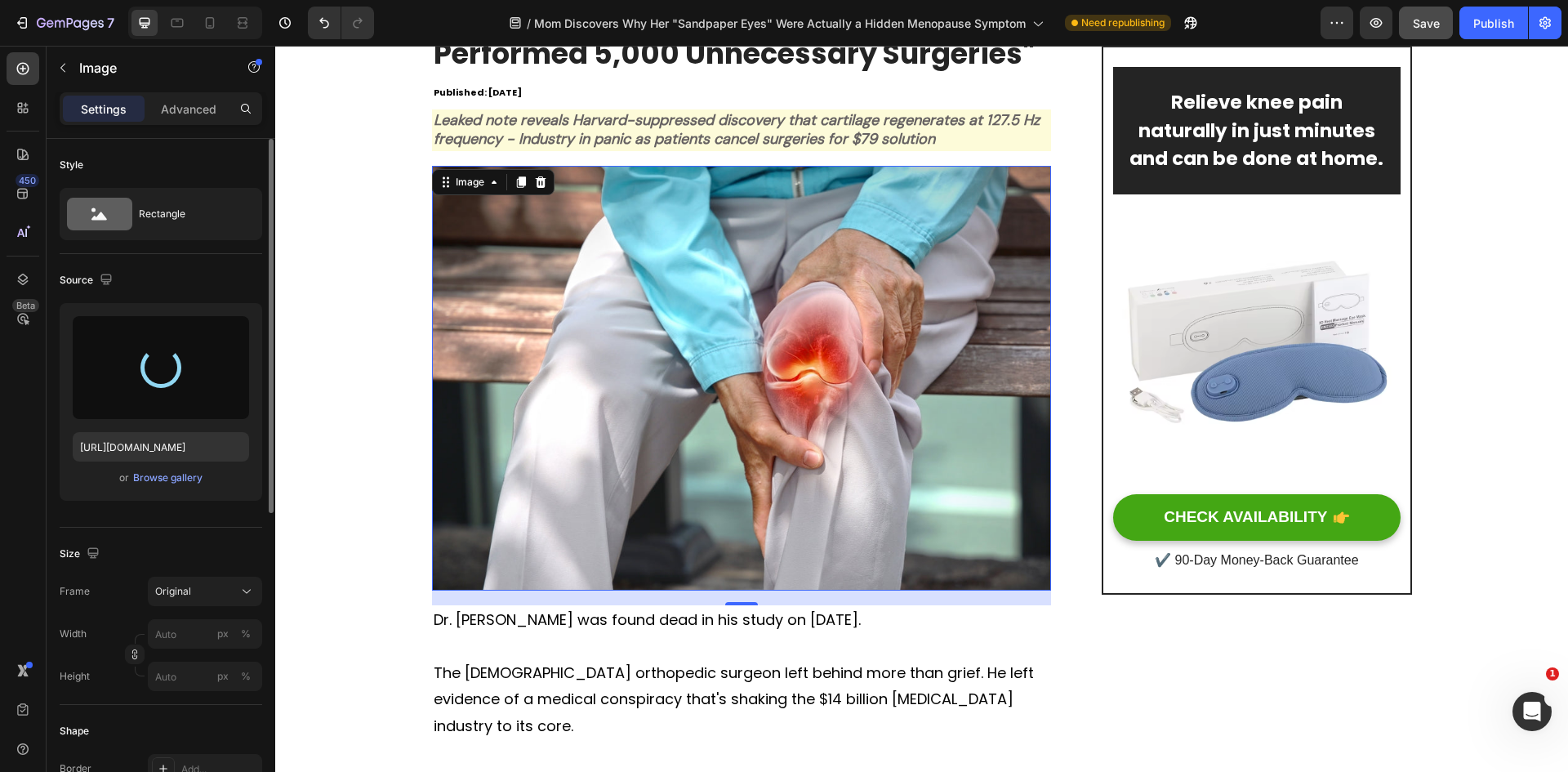
scroll to position [82, 0]
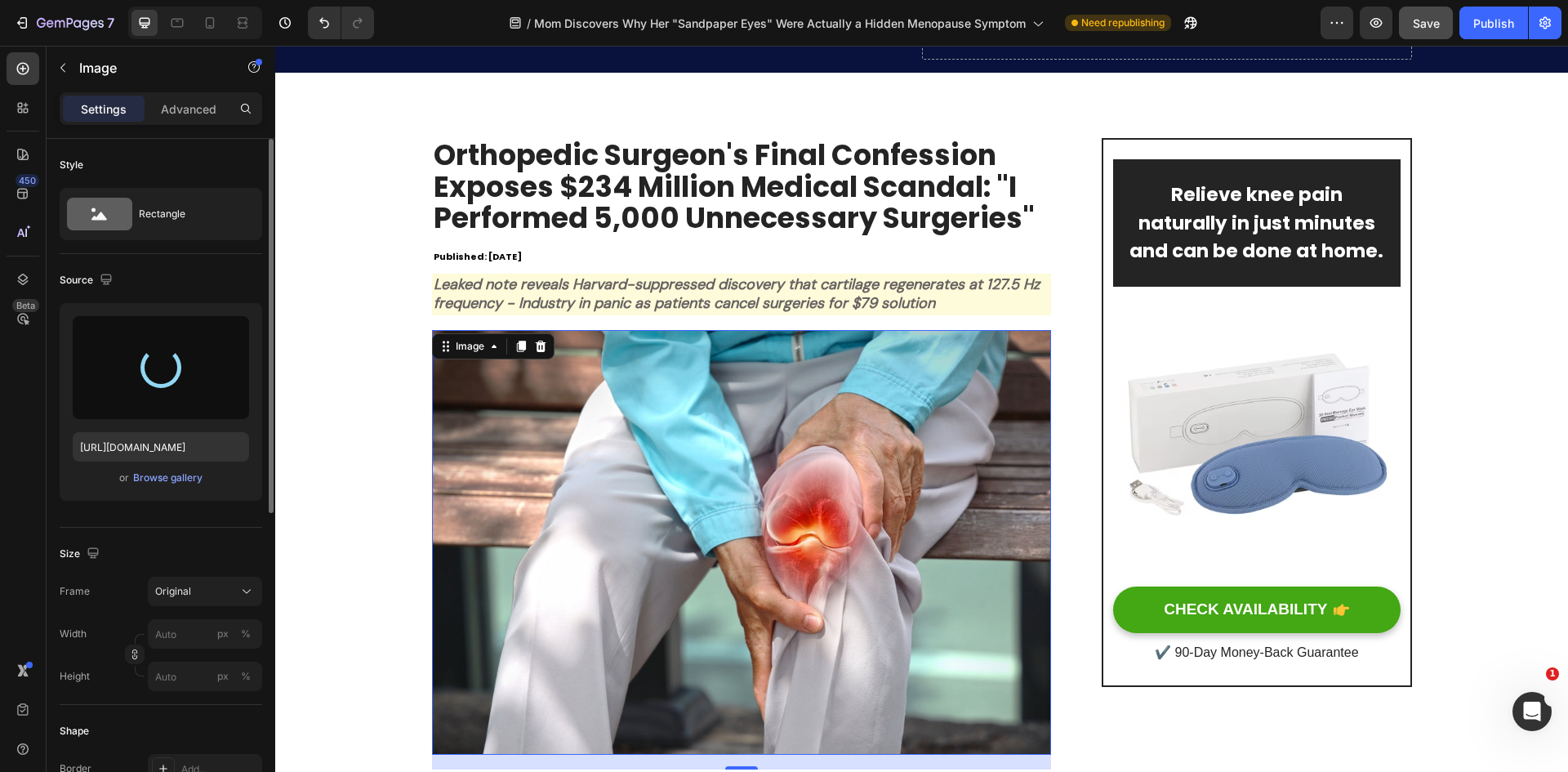
type input "https://cdn.shopify.com/s/files/1/0818/0491/9106/files/gempages_571181138219893…"
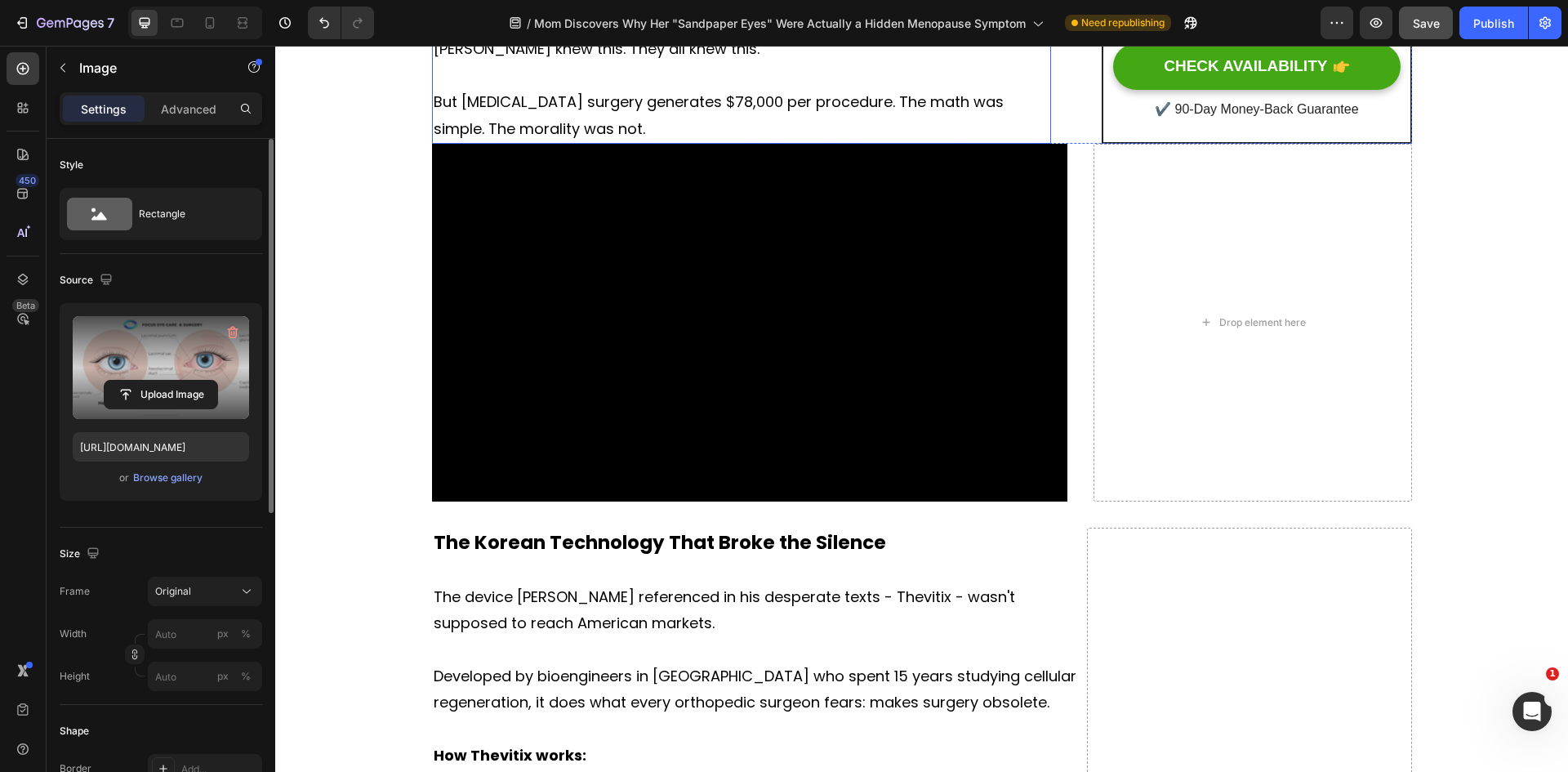
scroll to position [2859, 0]
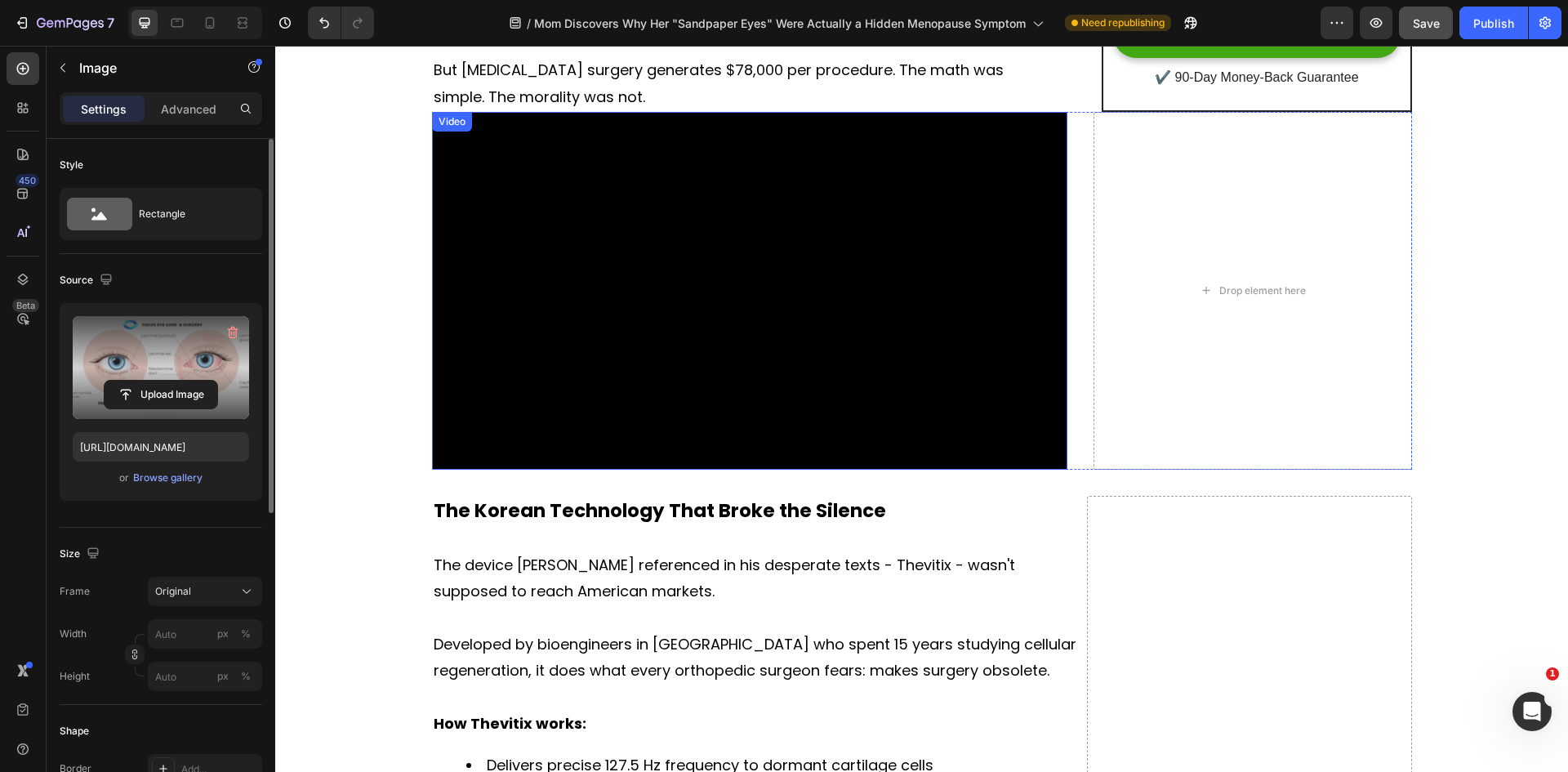
click at [755, 380] on video at bounding box center [750, 290] width 636 height 358
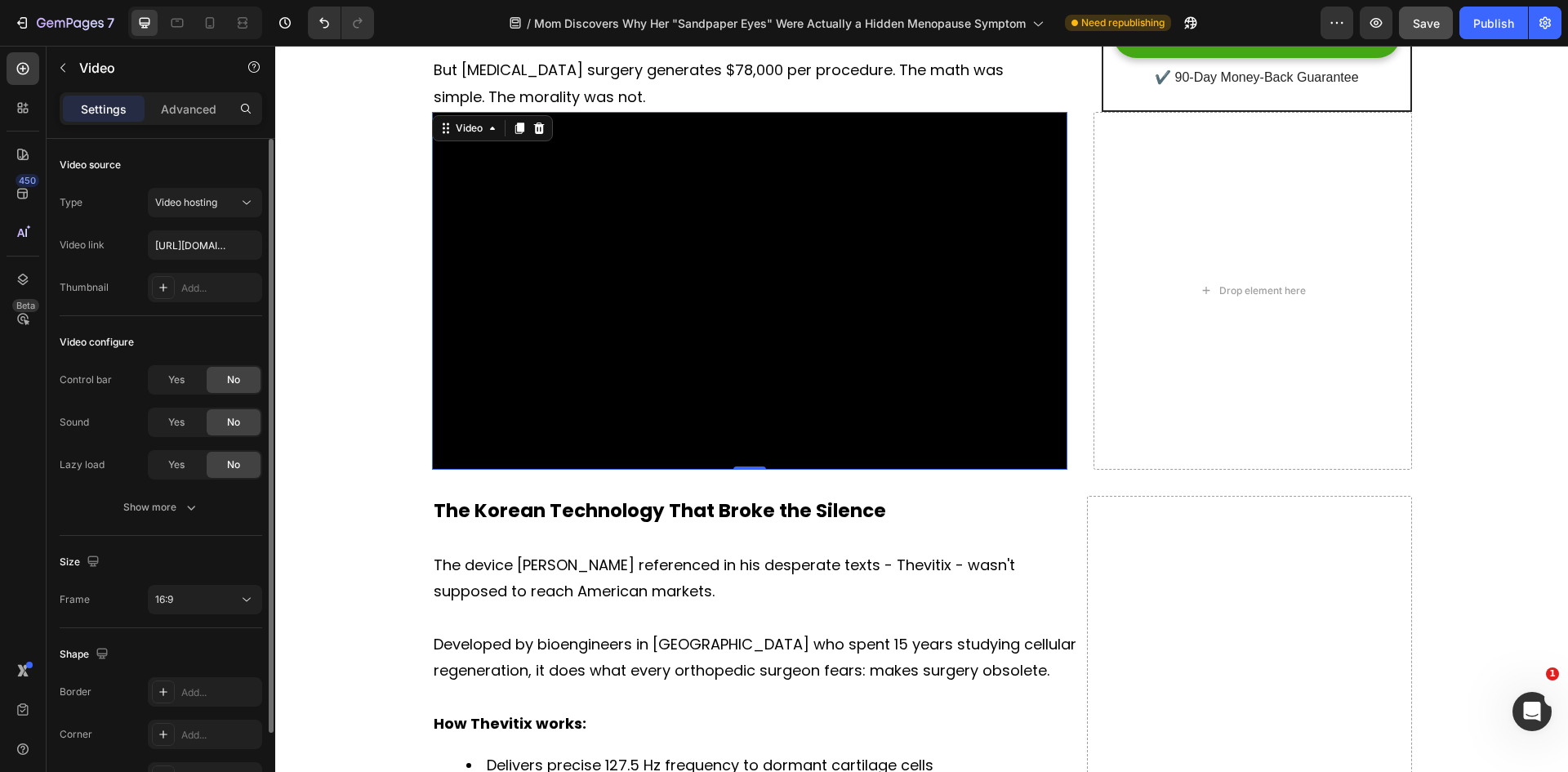
click at [453, 266] on video at bounding box center [750, 290] width 636 height 358
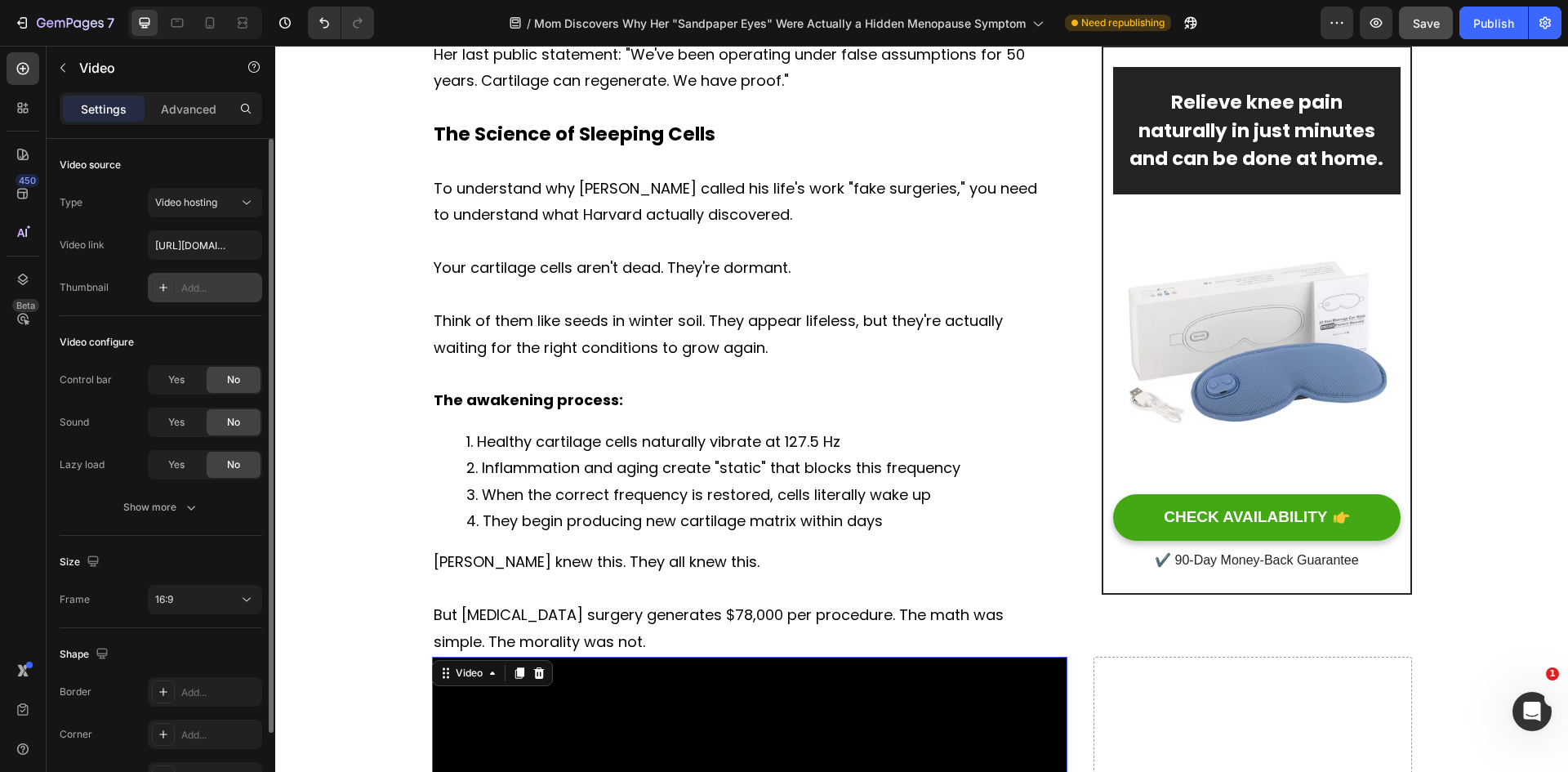
scroll to position [2287, 0]
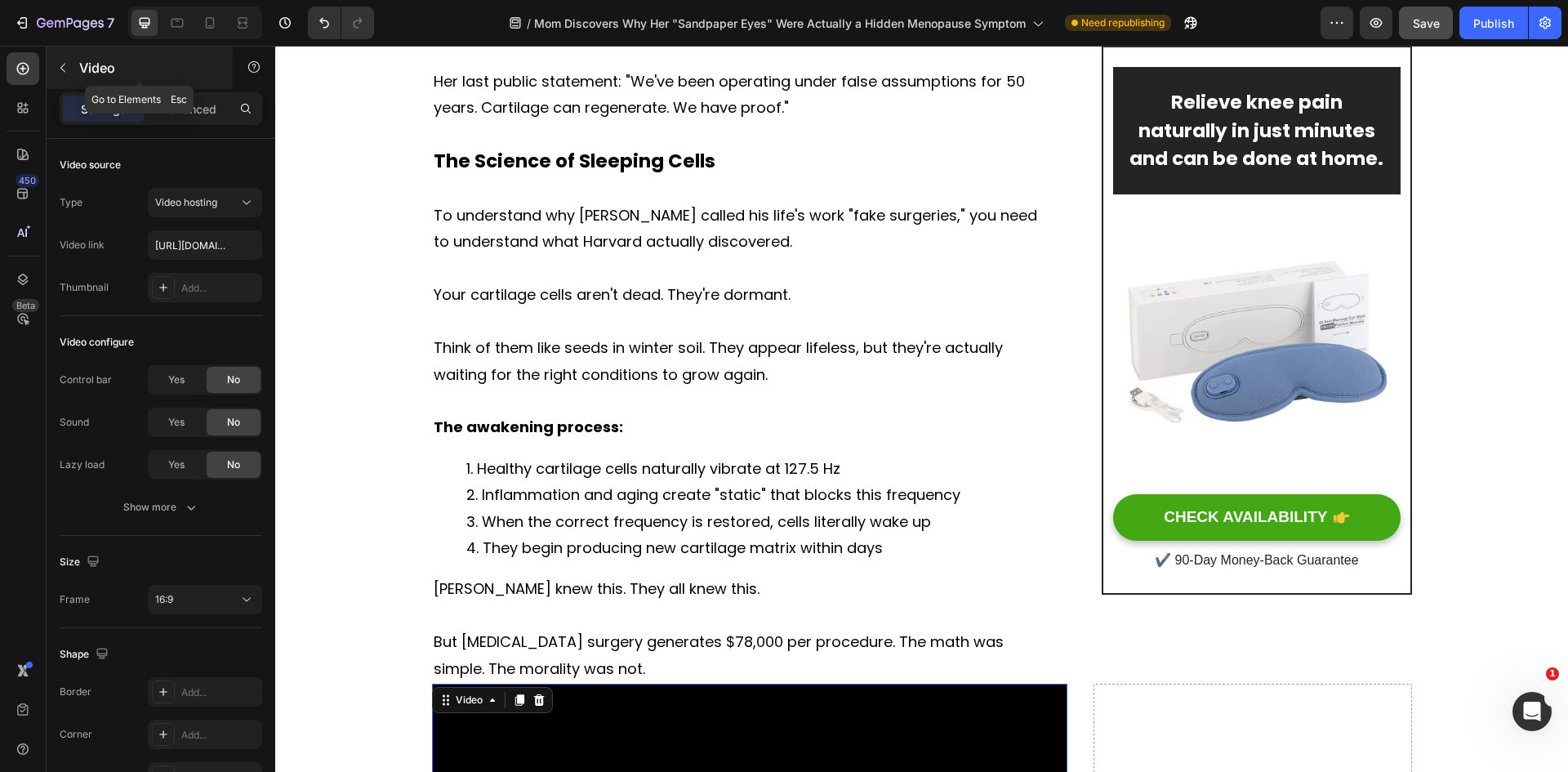
click at [68, 68] on icon "button" at bounding box center [63, 68] width 13 height 13
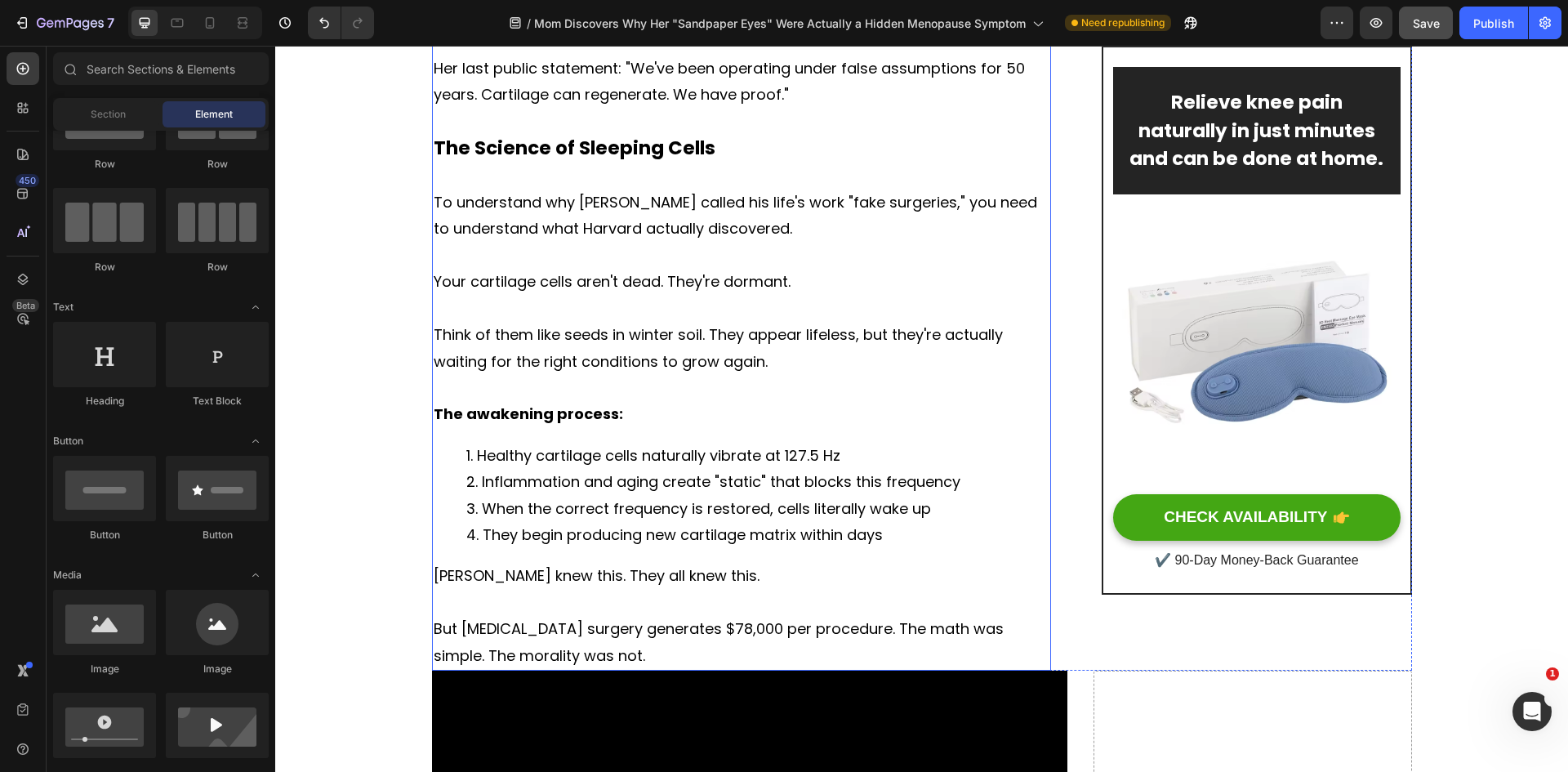
scroll to position [2532, 0]
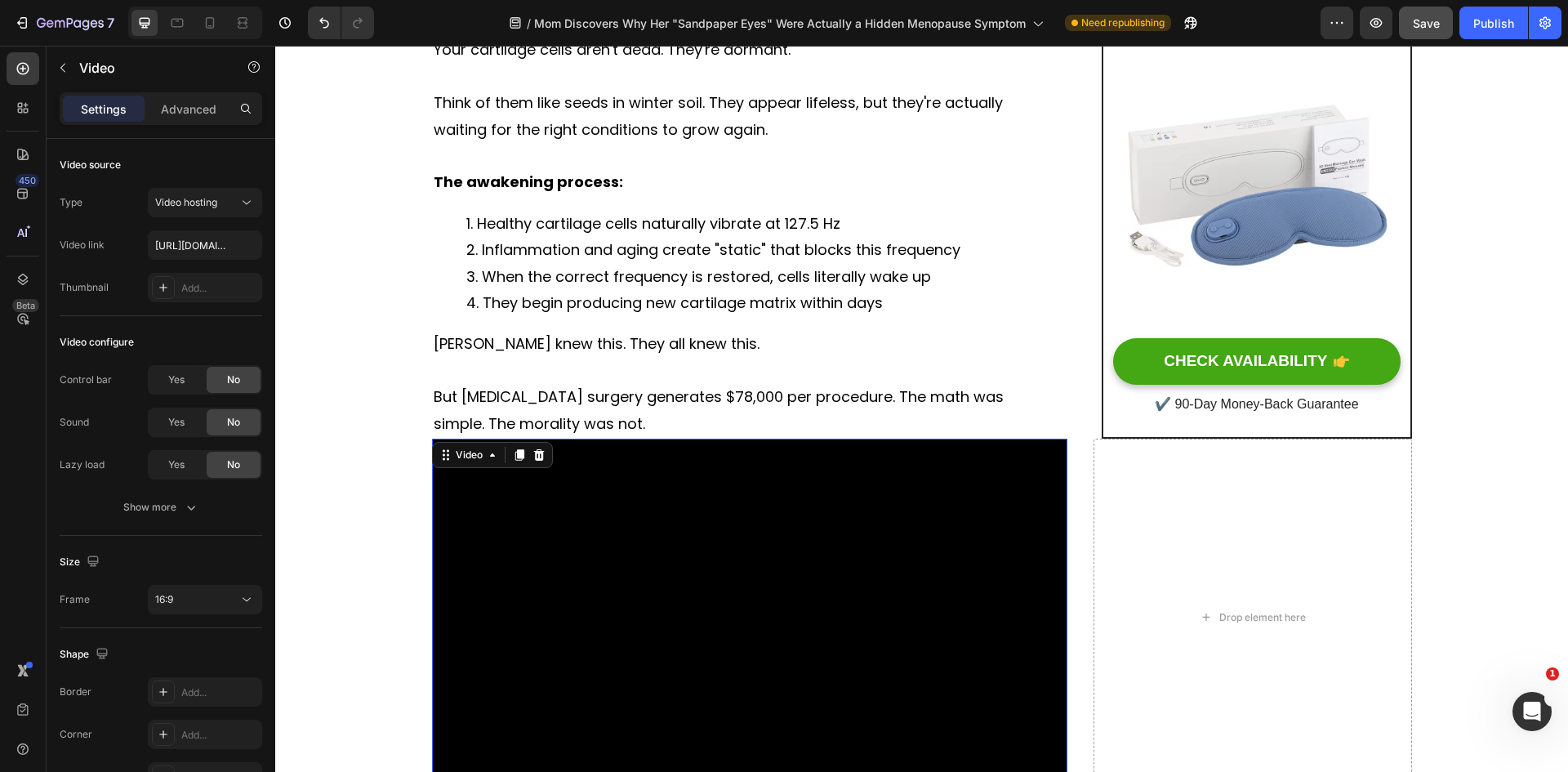
click at [713, 528] on video at bounding box center [750, 617] width 636 height 358
click at [65, 66] on icon "button" at bounding box center [63, 68] width 13 height 13
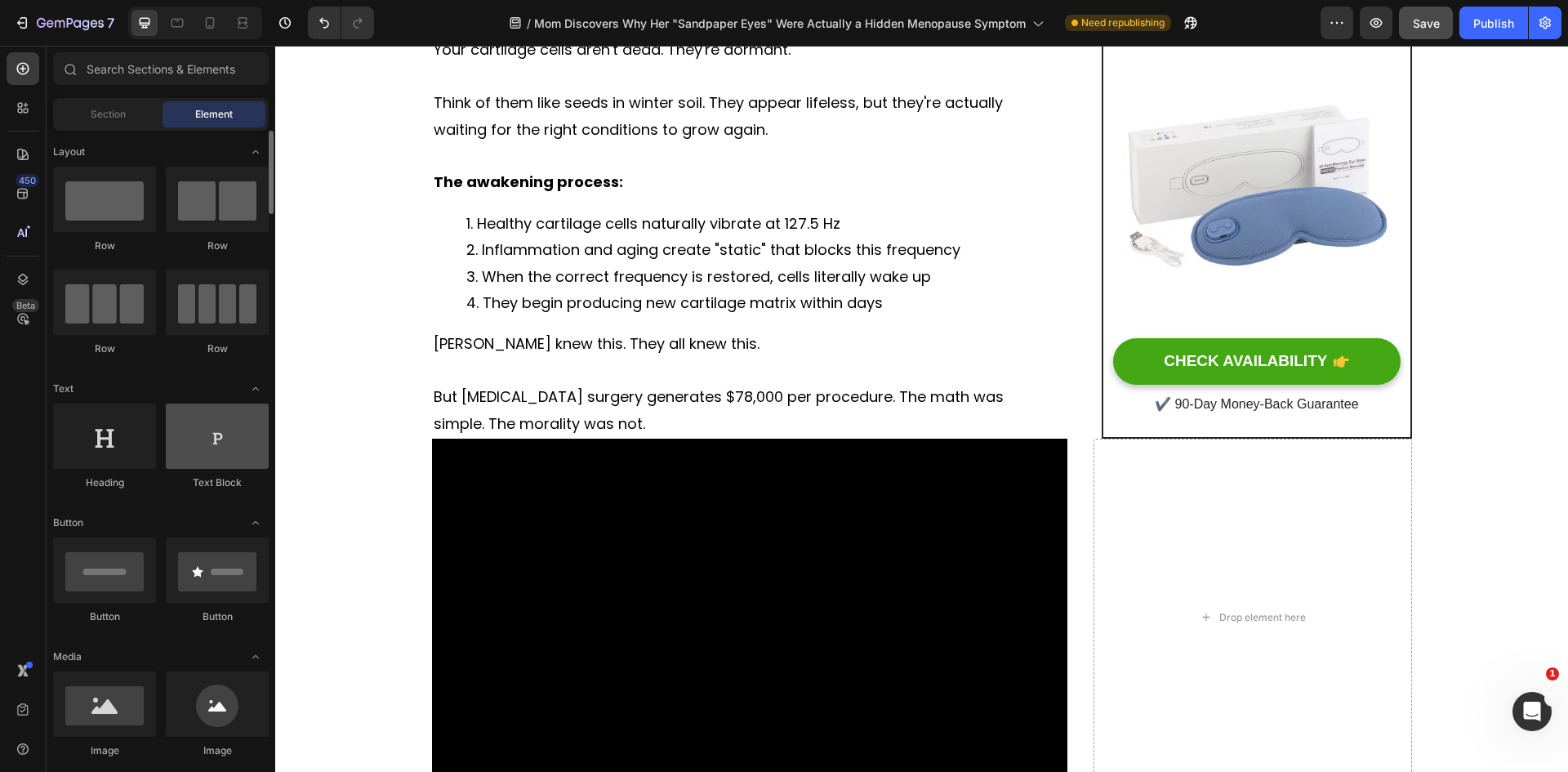
scroll to position [163, 0]
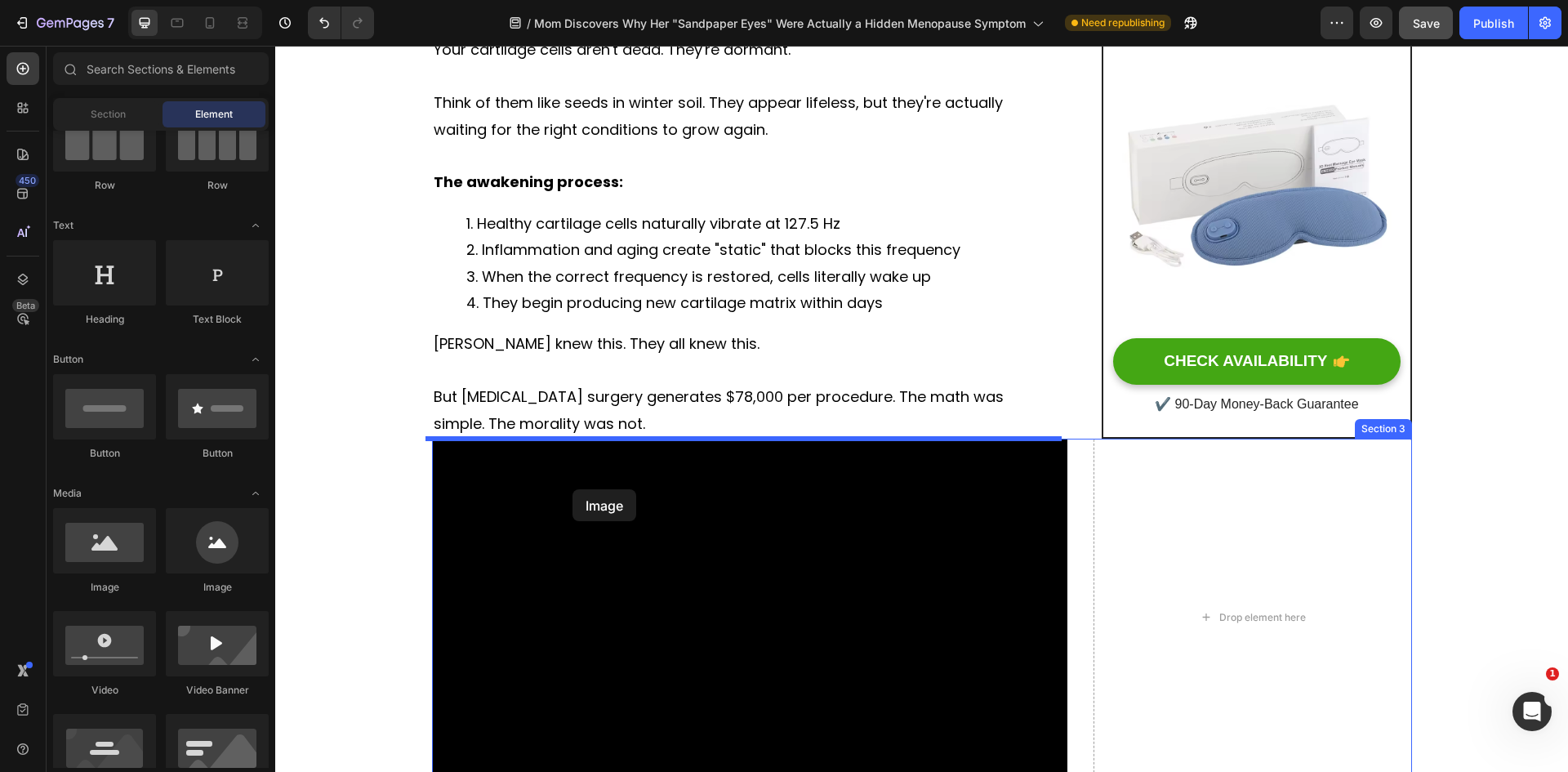
drag, startPoint x: 402, startPoint y: 584, endPoint x: 572, endPoint y: 489, distance: 194.7
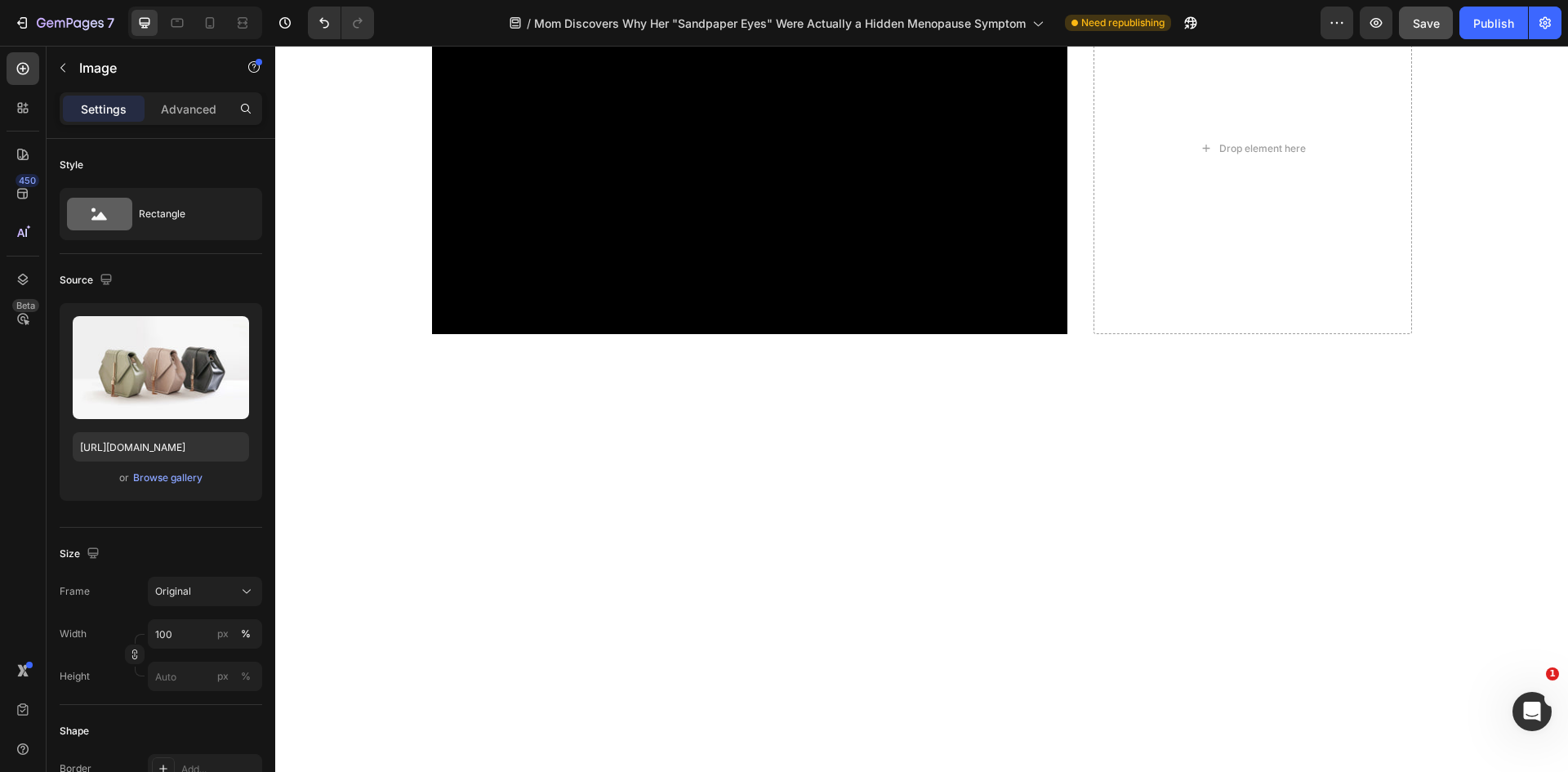
scroll to position [3022, 0]
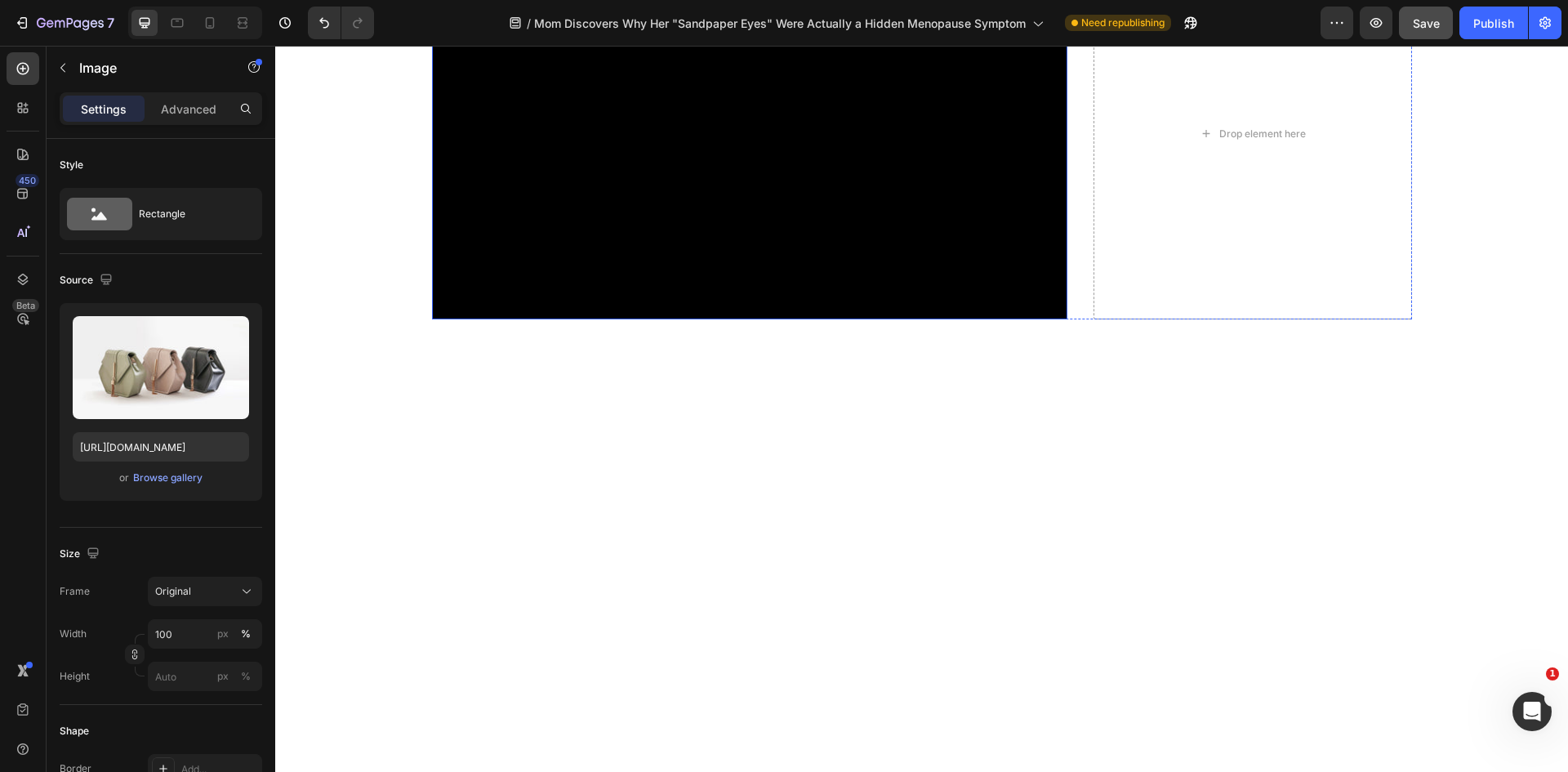
click at [645, 319] on video at bounding box center [750, 140] width 636 height 358
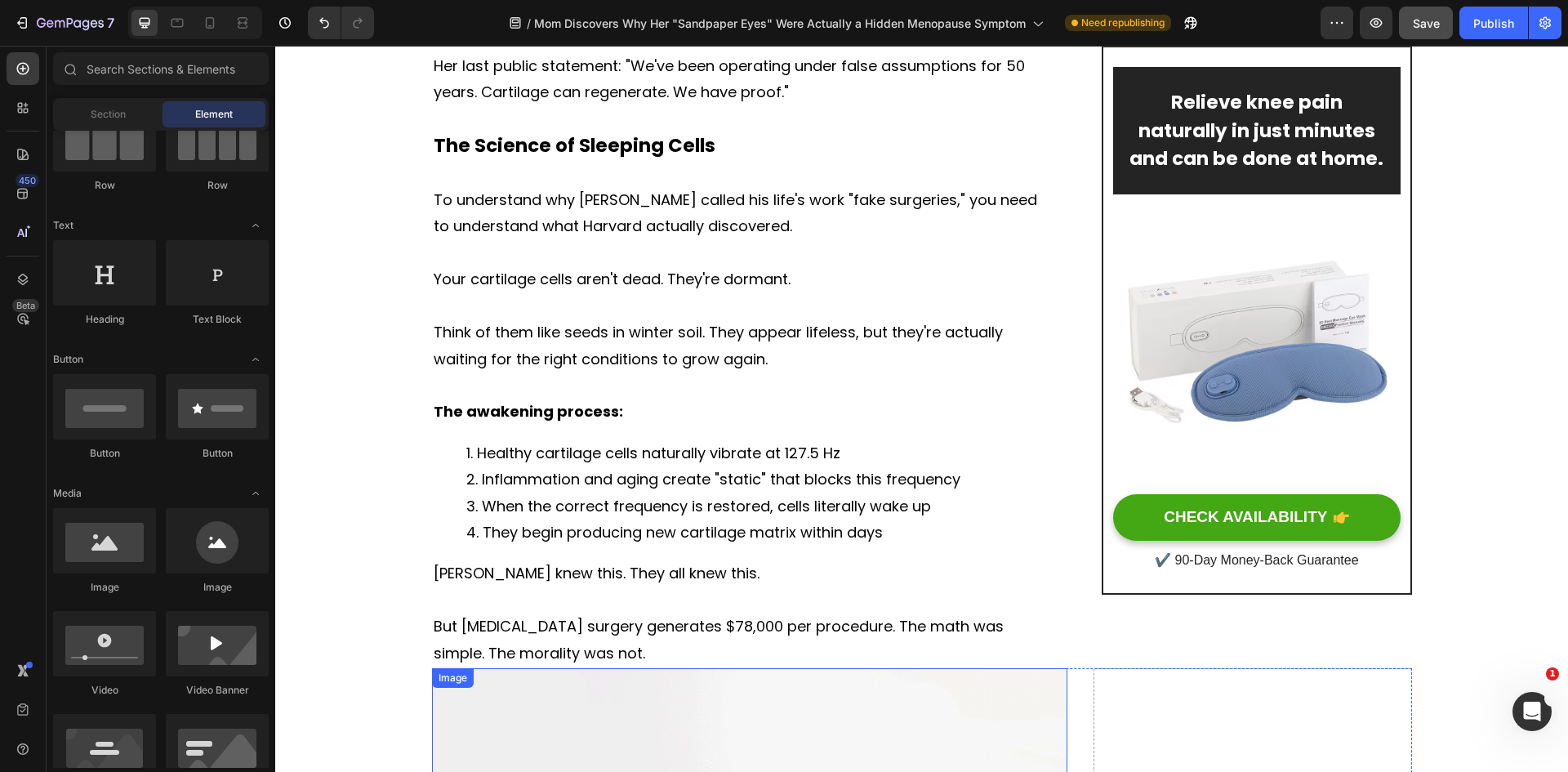
scroll to position [2287, 0]
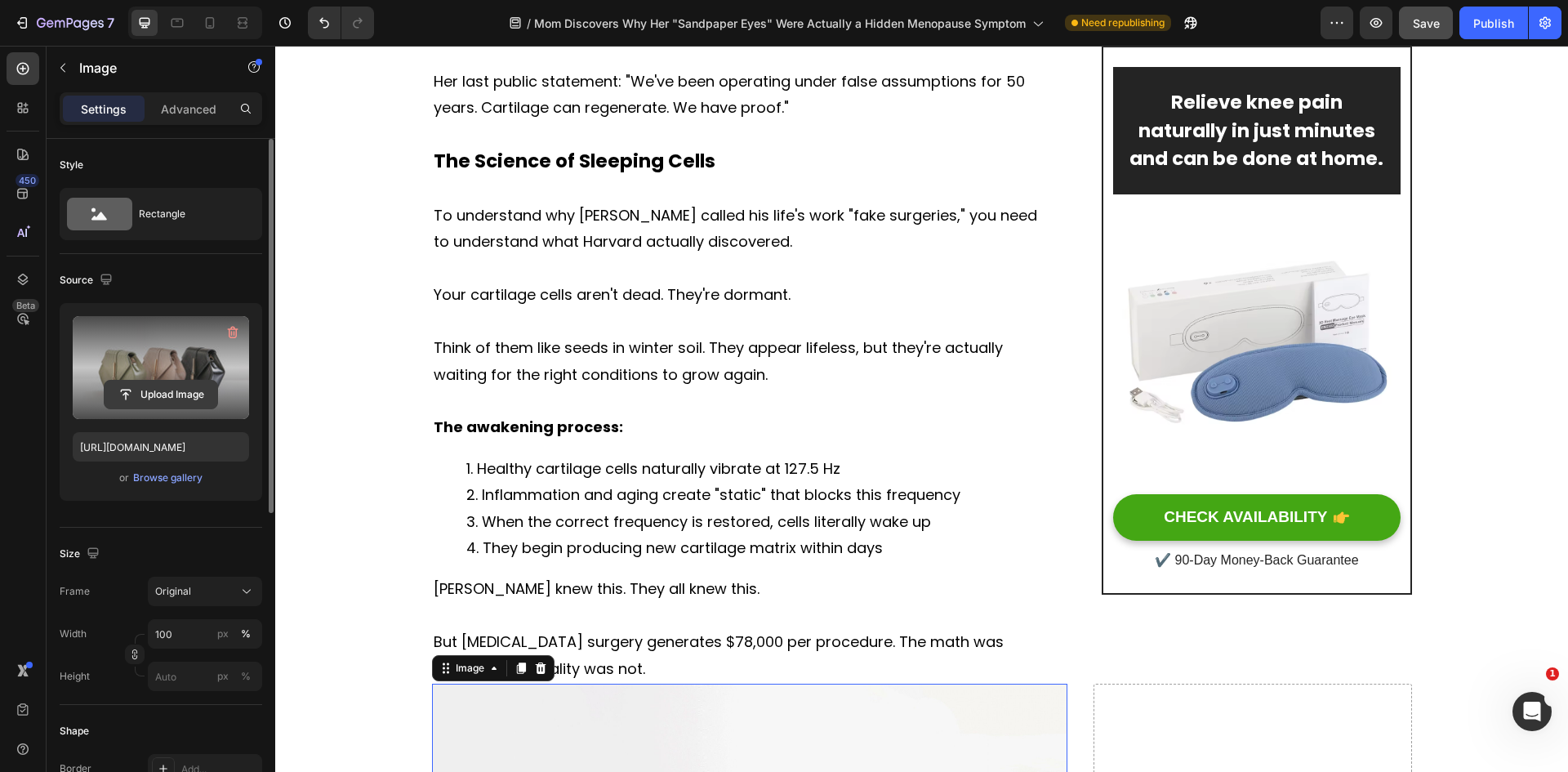
click at [163, 387] on input "file" at bounding box center [161, 394] width 113 height 28
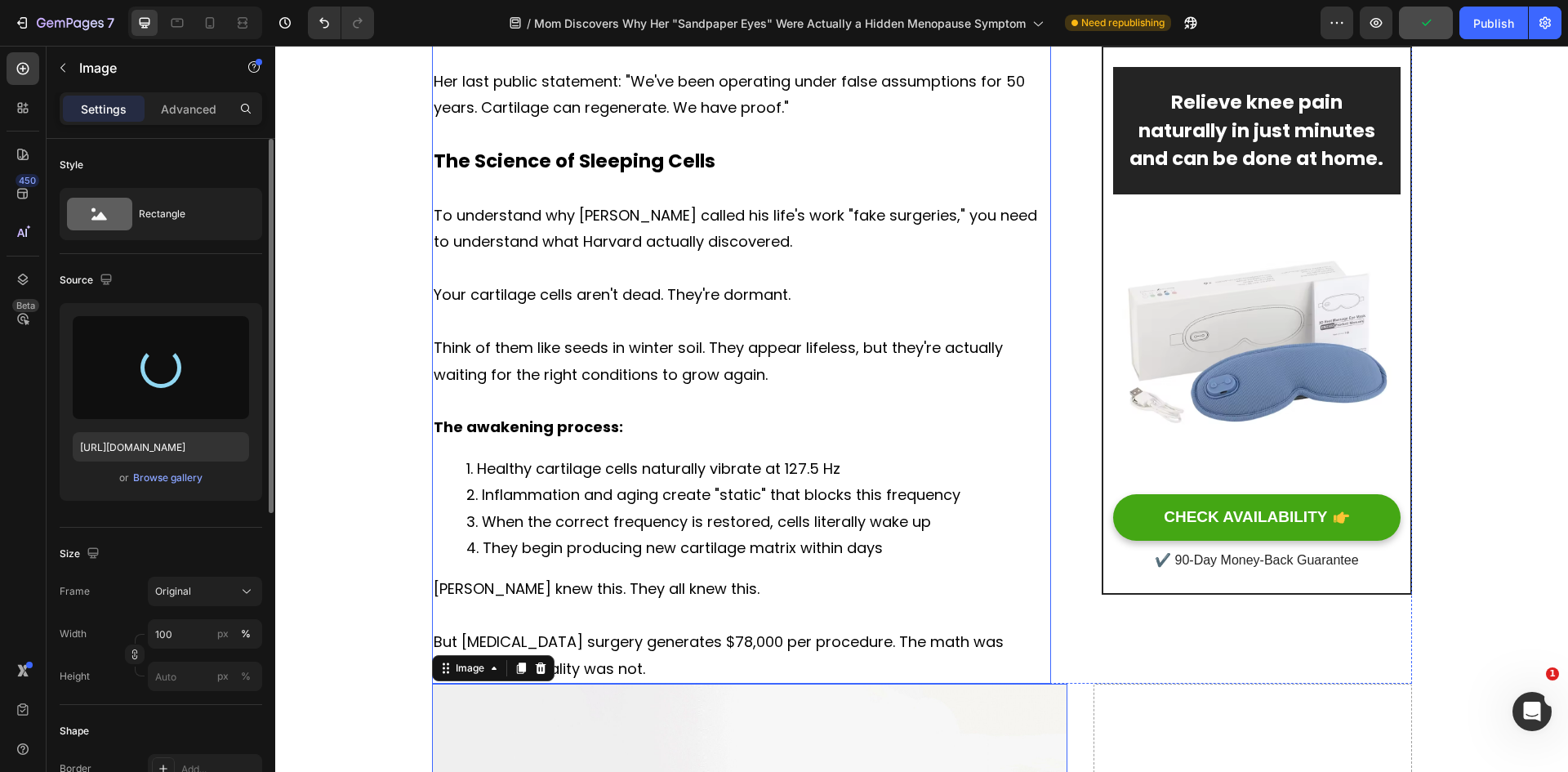
type input "https://cdn.shopify.com/s/files/1/0818/0491/9106/files/gempages_571181138219893…"
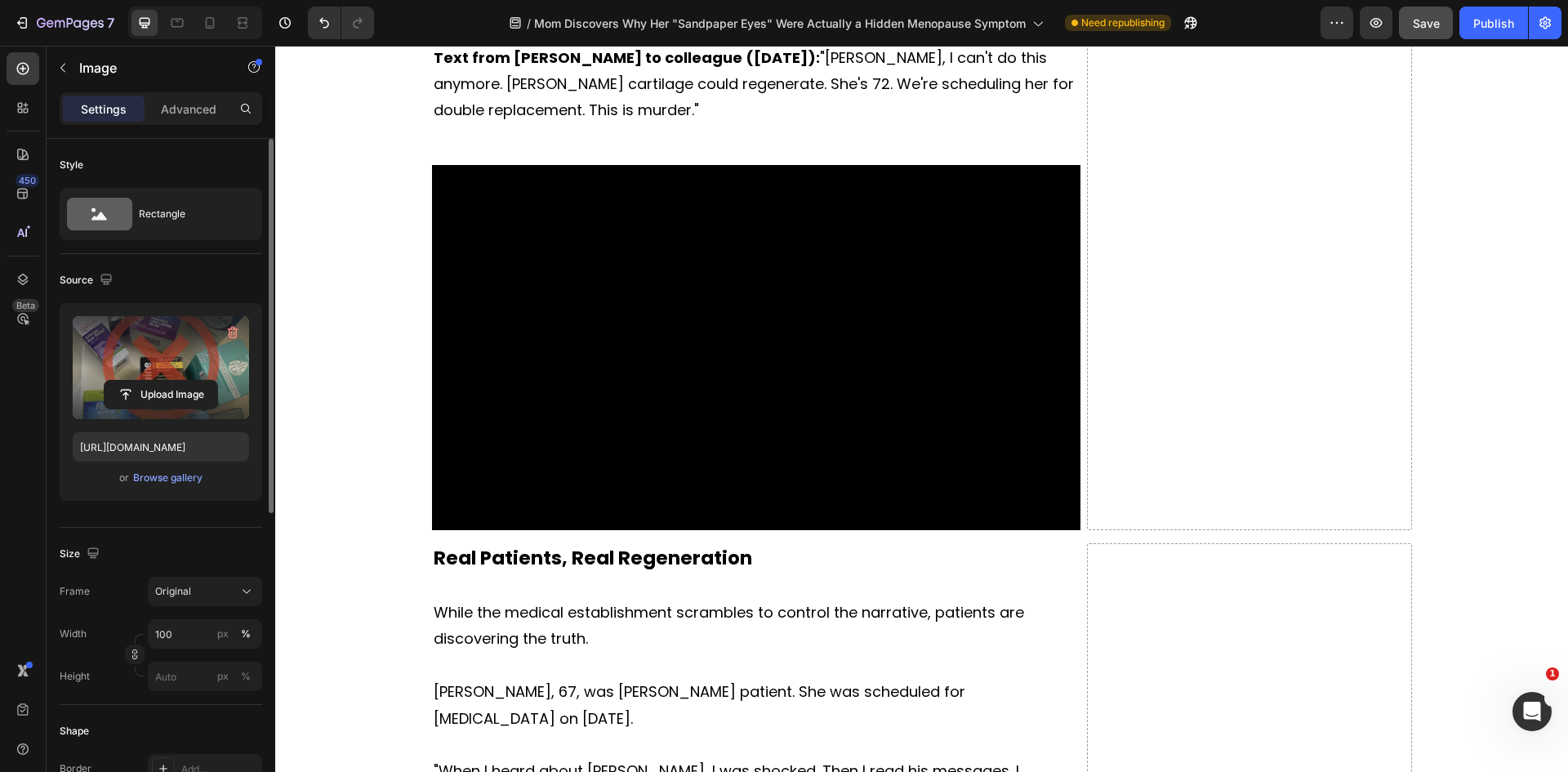
scroll to position [4084, 0]
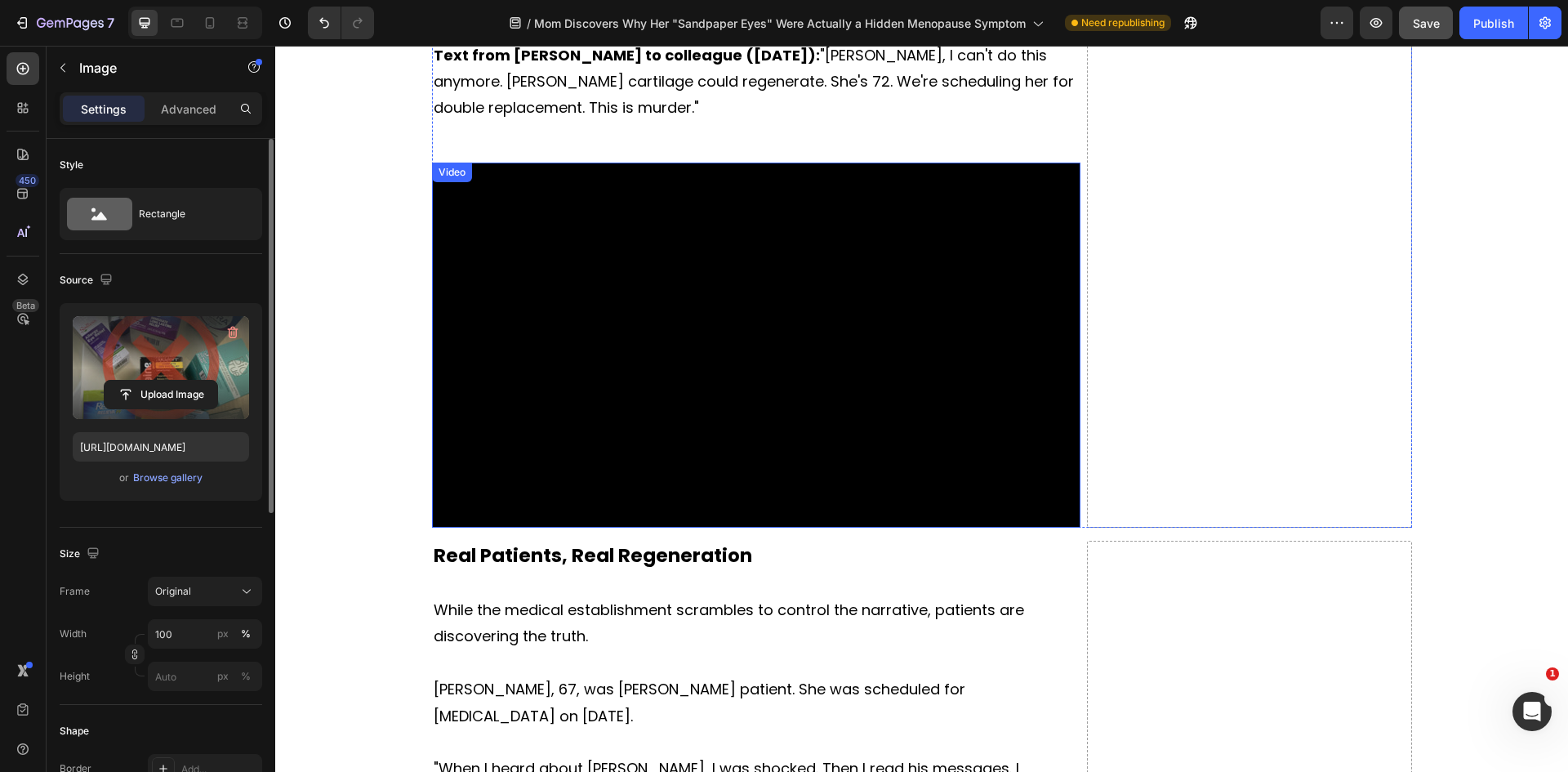
click at [595, 354] on video at bounding box center [756, 345] width 649 height 365
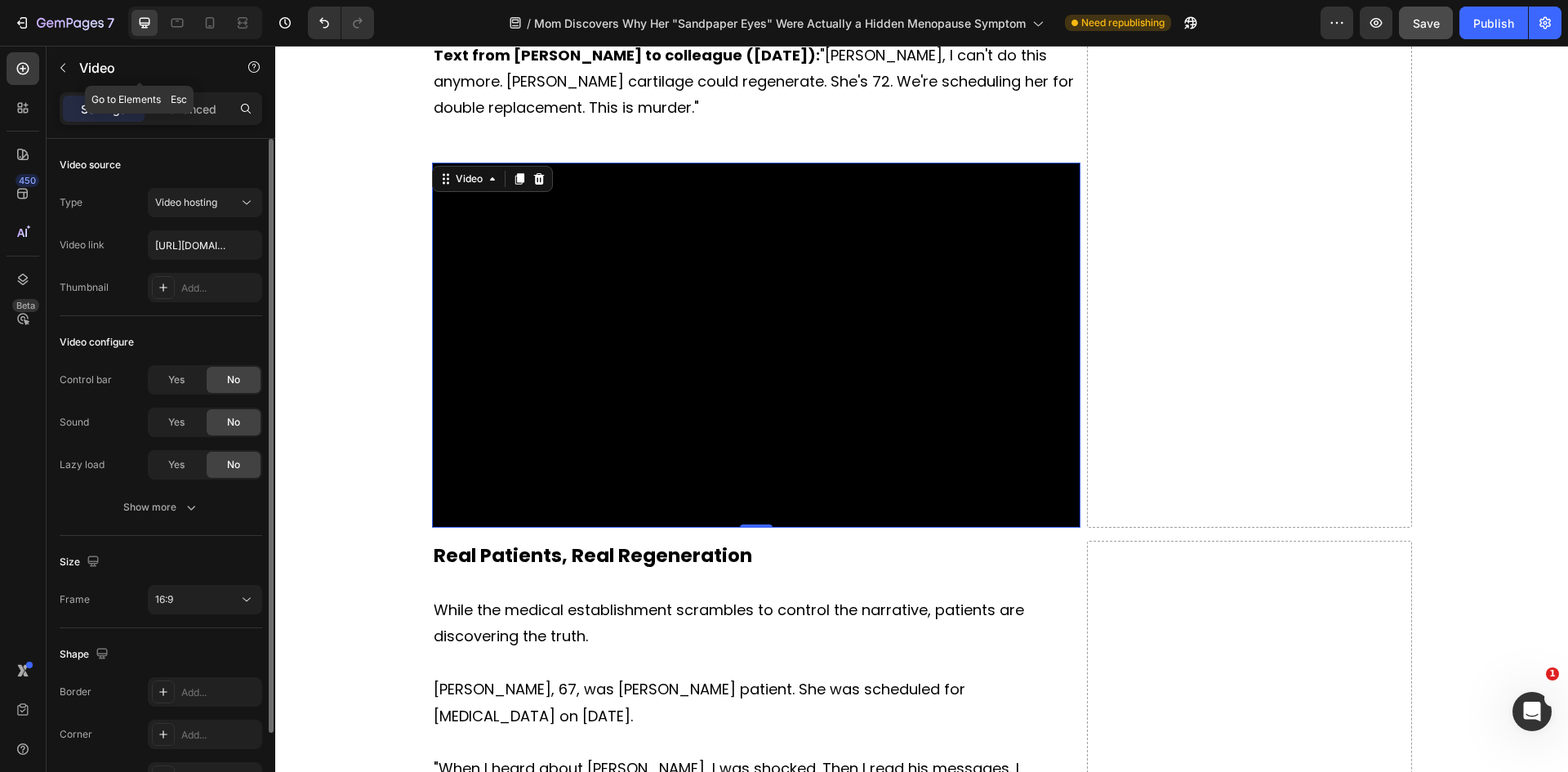
drag, startPoint x: 68, startPoint y: 71, endPoint x: 88, endPoint y: 82, distance: 22.8
click at [67, 70] on icon "button" at bounding box center [63, 68] width 13 height 13
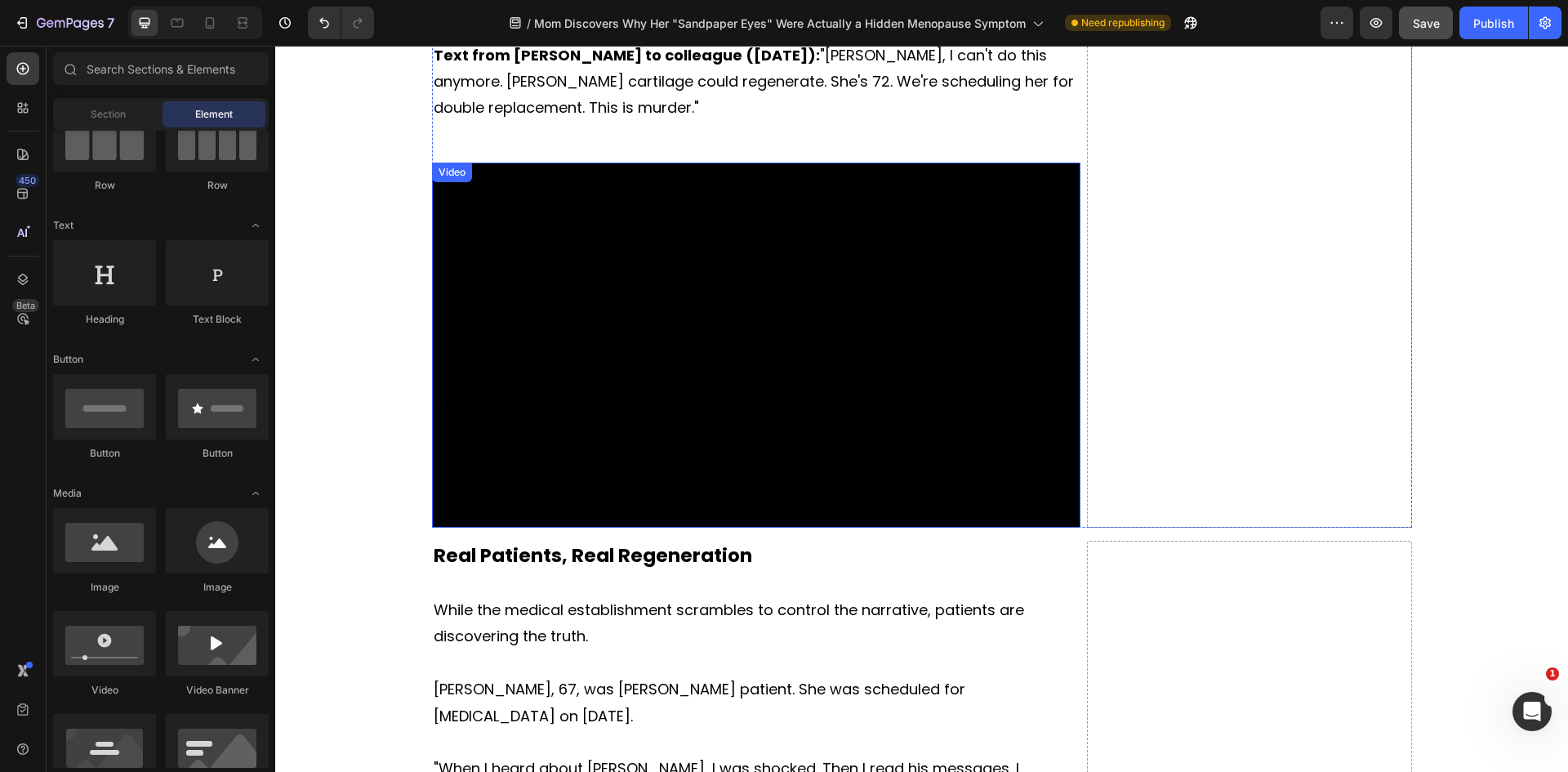
click at [720, 332] on video at bounding box center [756, 345] width 649 height 365
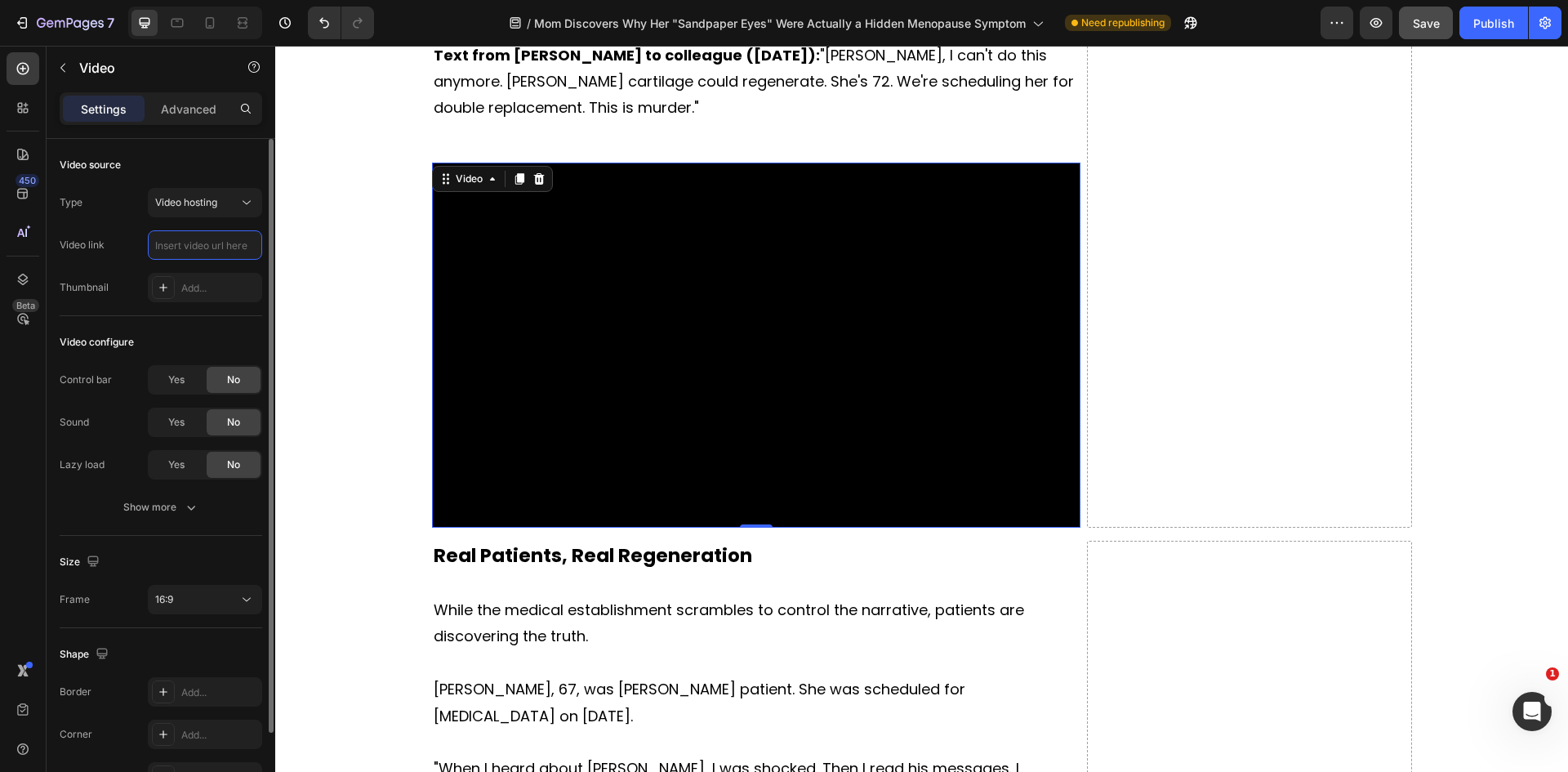
scroll to position [0, 0]
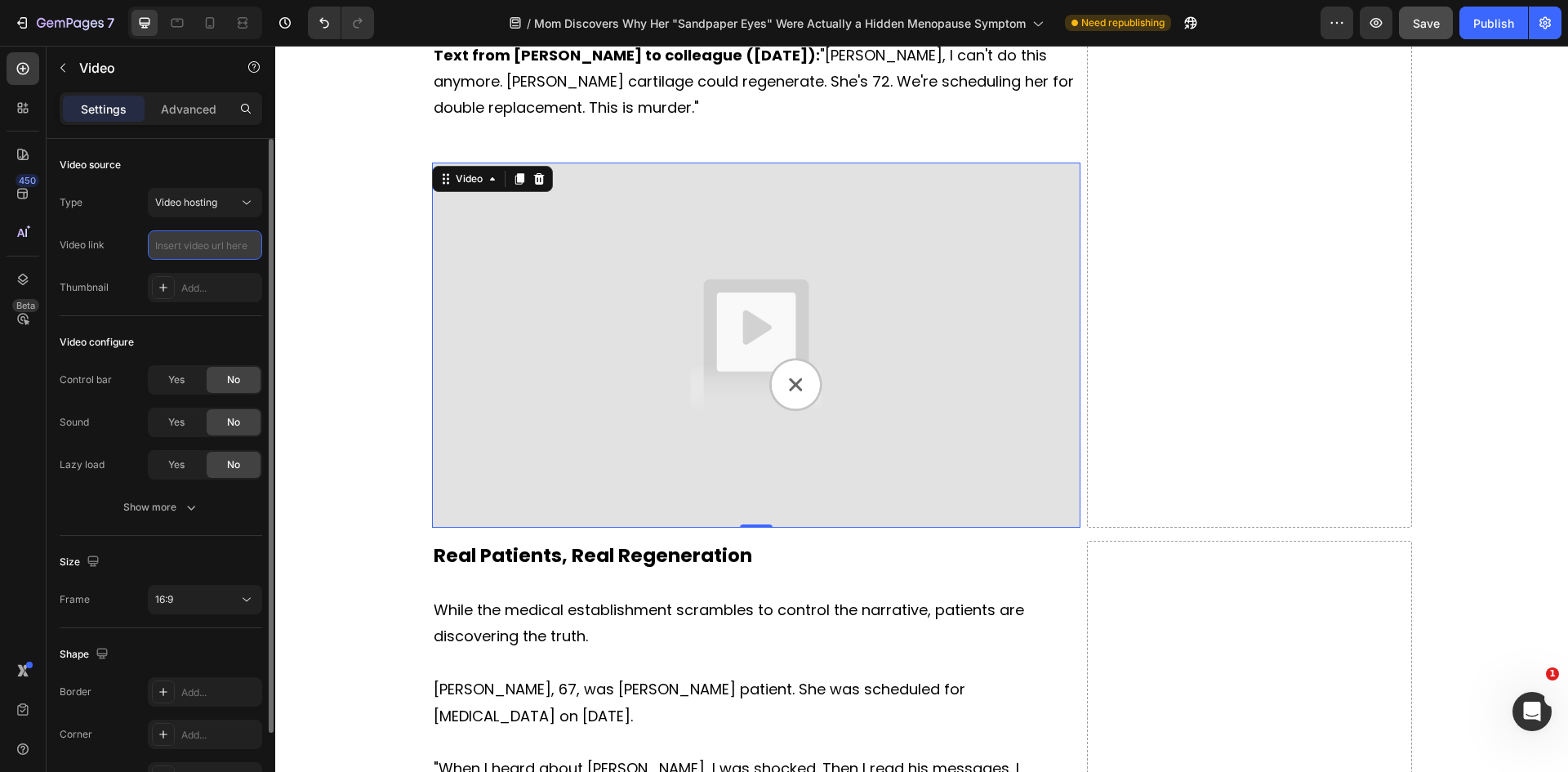
click at [210, 246] on input "text" at bounding box center [205, 245] width 114 height 29
paste input "https://cdn.shopify.com/videos/c/o/v/5ee9cf5d93204fb7a1a276fdb5521c01.mp4"
type input "https://cdn.shopify.com/videos/c/o/v/5ee9cf5d93204fb7a1a276fdb5521c01.mp4"
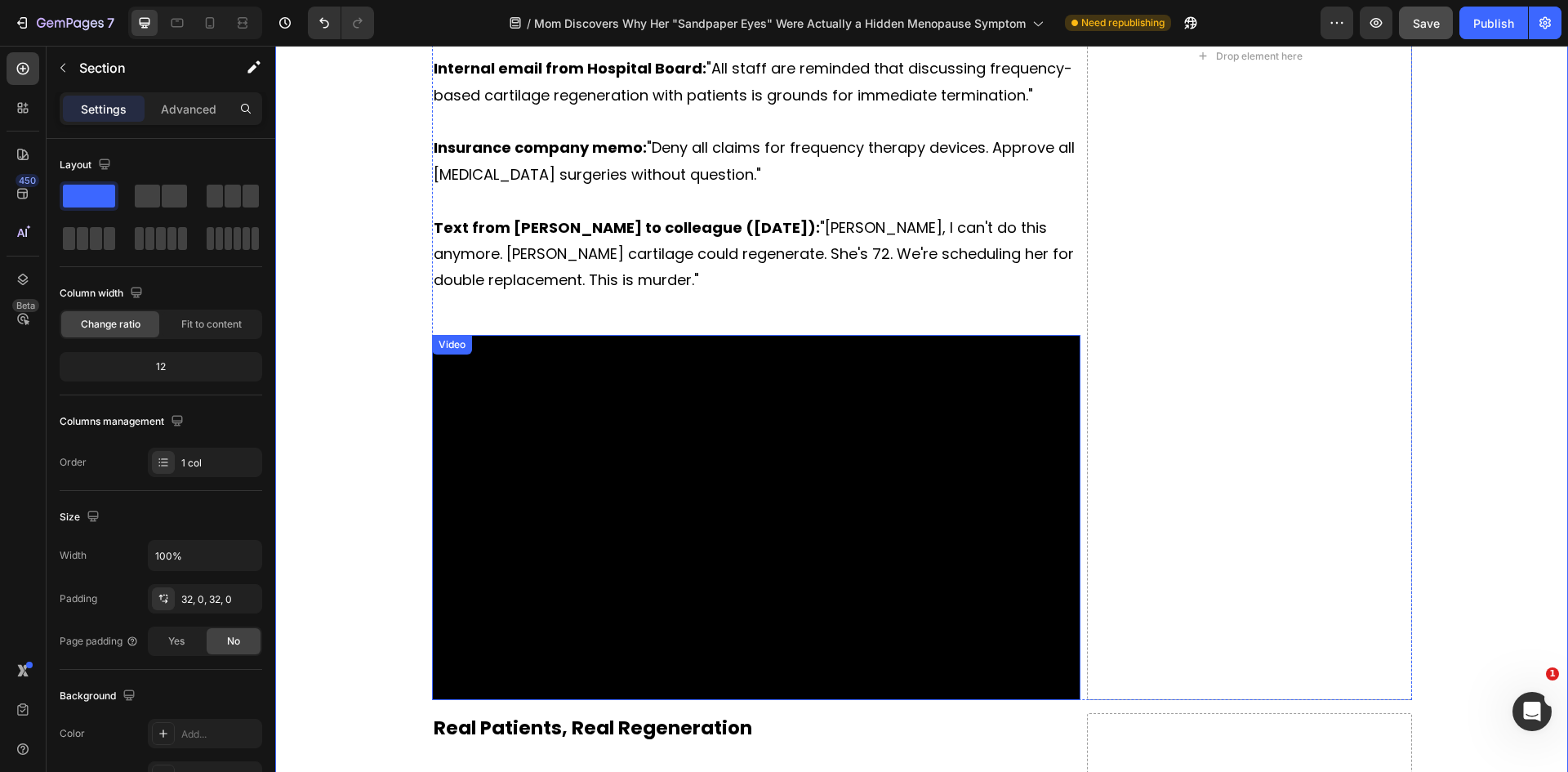
scroll to position [4002, 0]
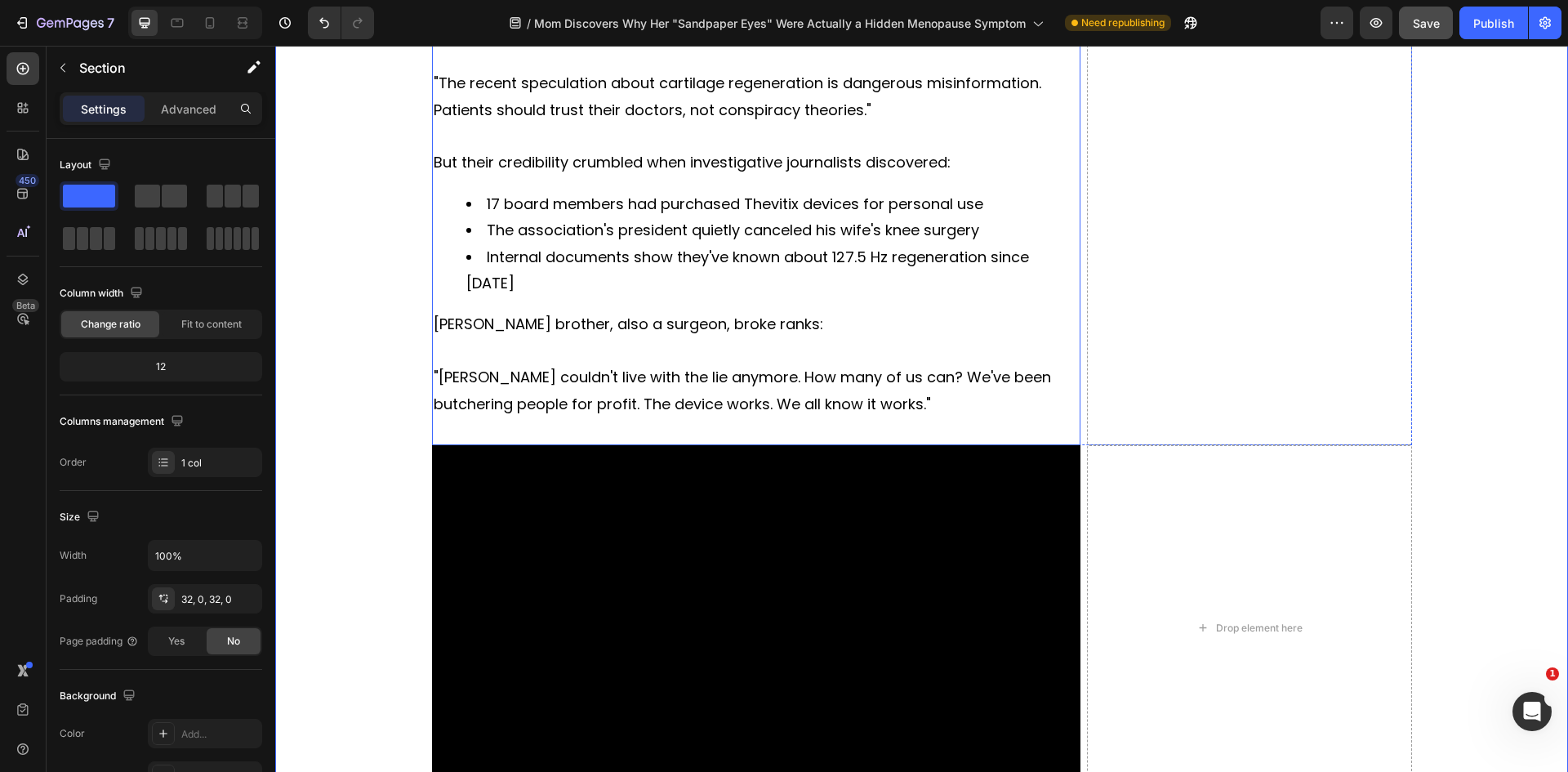
scroll to position [5391, 0]
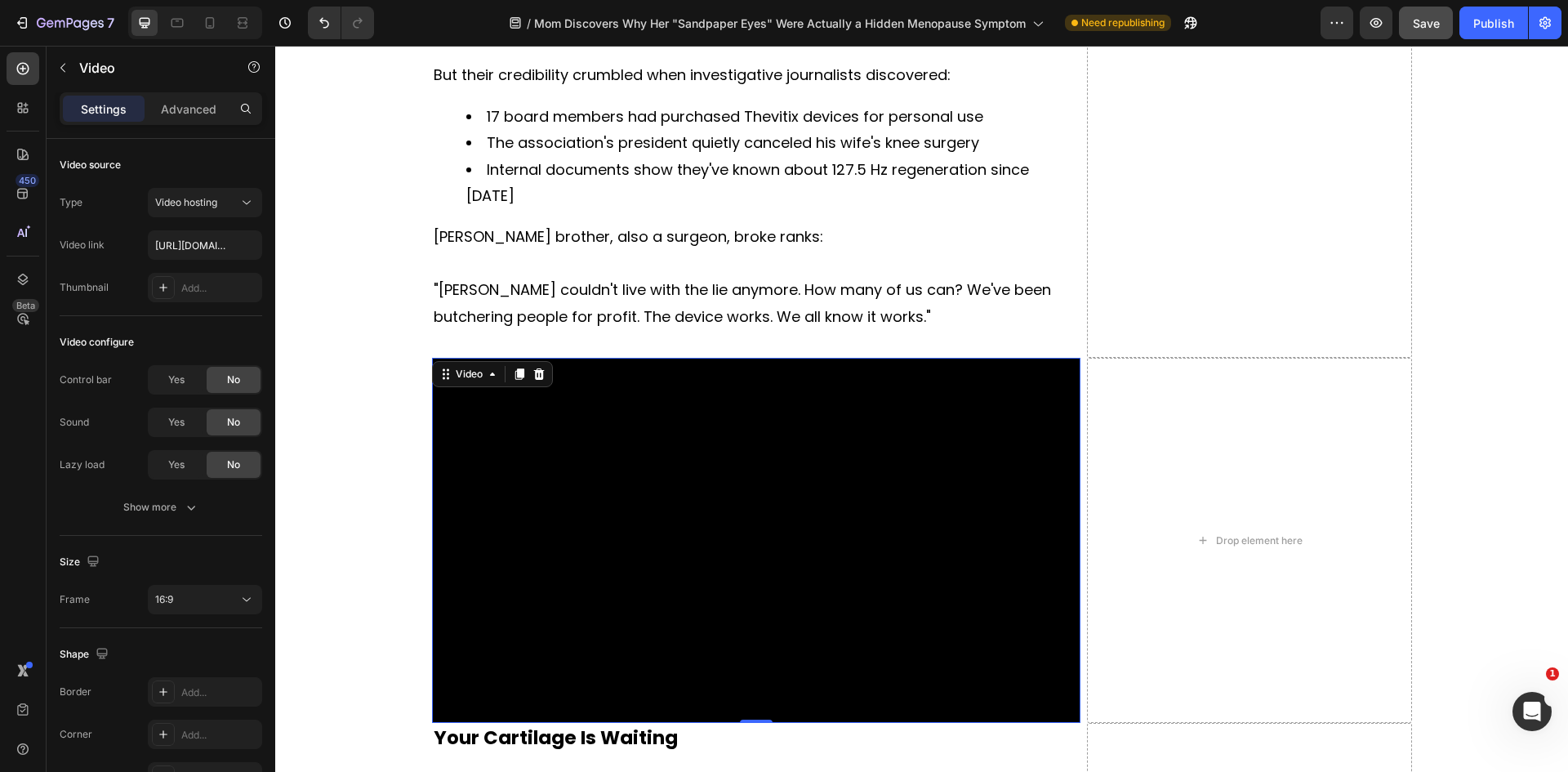
click at [675, 482] on video at bounding box center [756, 540] width 649 height 365
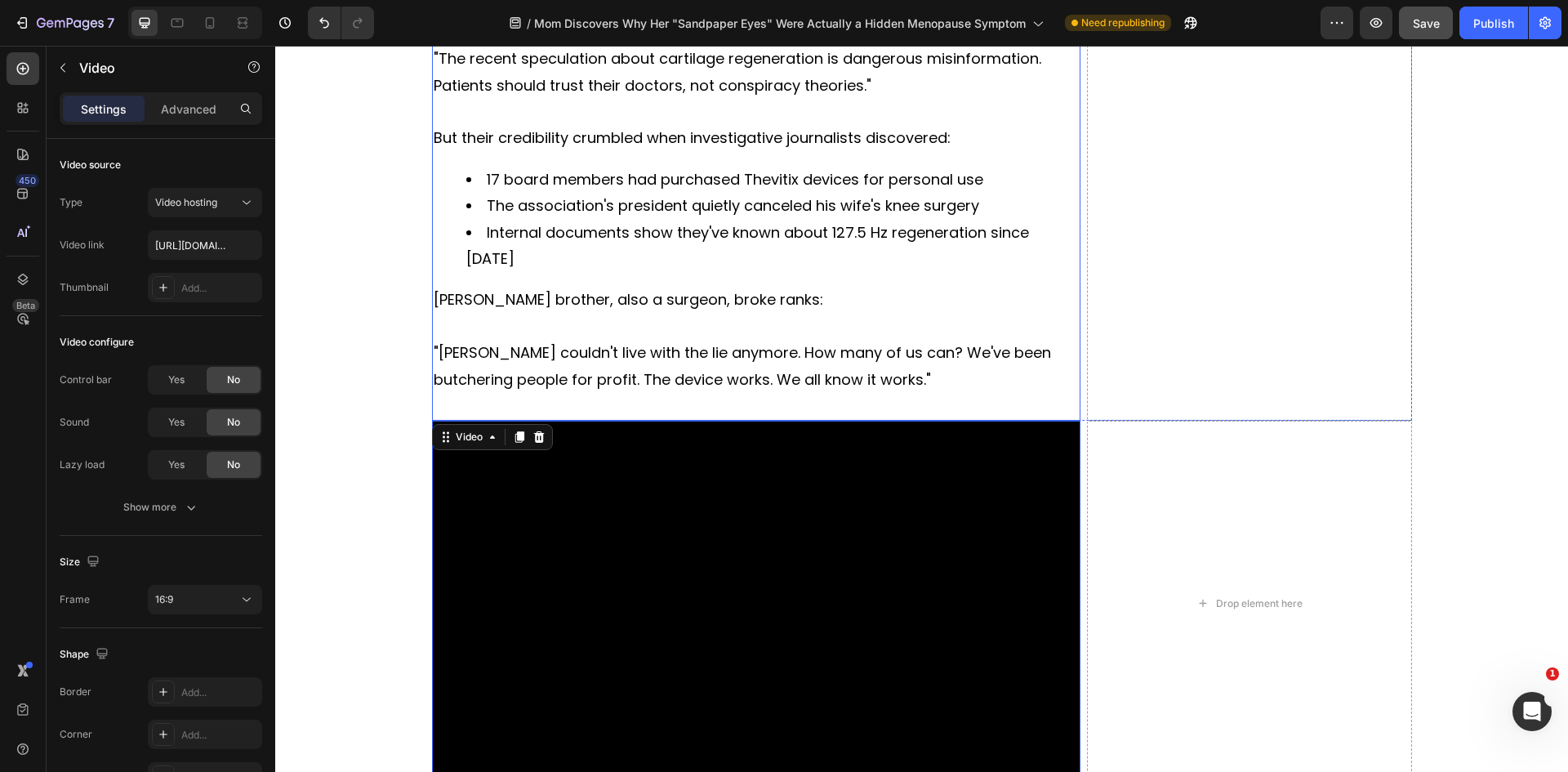
scroll to position [5473, 0]
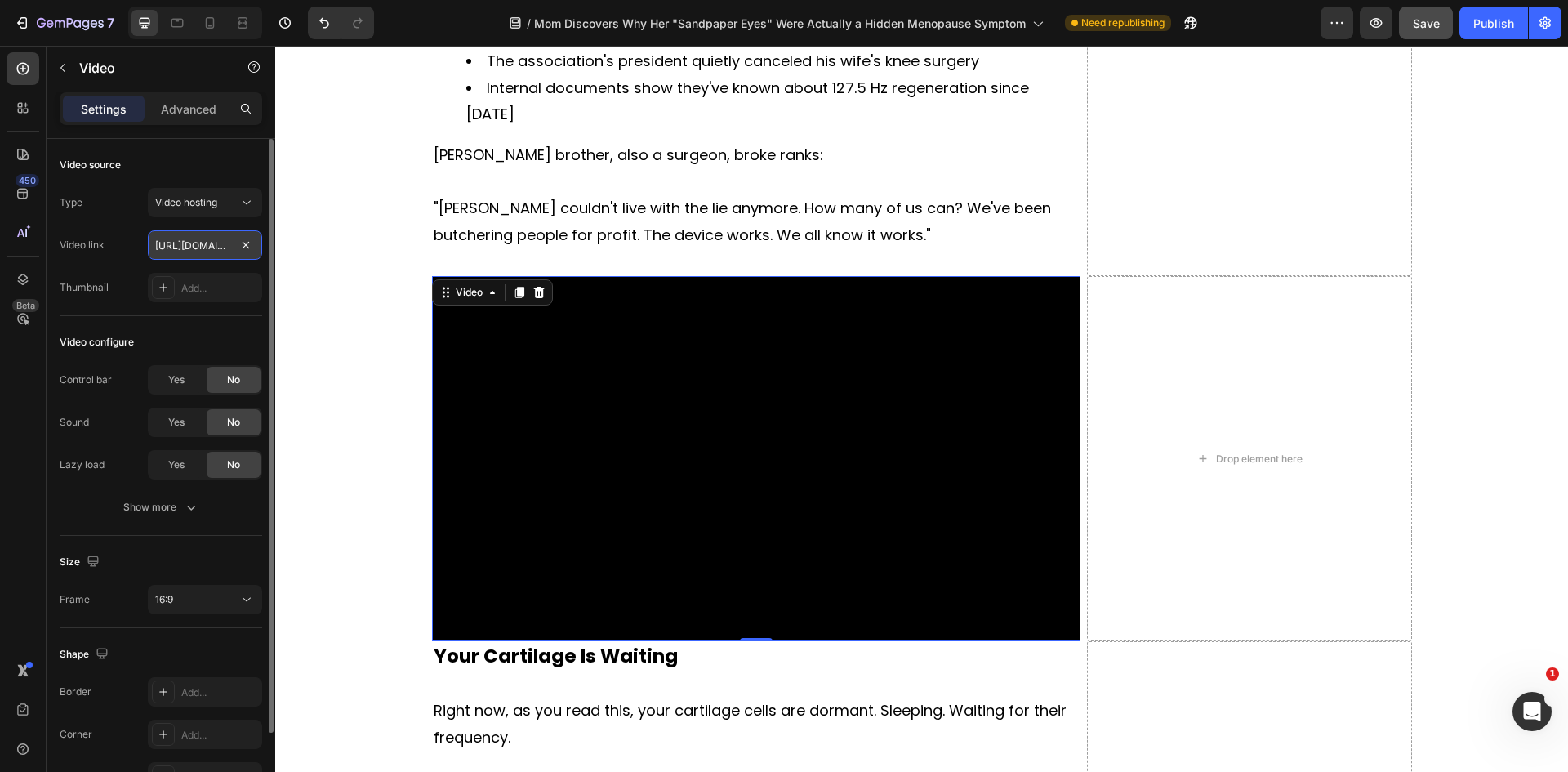
click at [210, 232] on input "https://cdn.shopify.com/videos/c/o/v/60b46c1cec354e6ca33b3b0fd3f20e65.mp4" at bounding box center [205, 245] width 114 height 29
paste input "a3fd85298660432998b071ab734353e"
type input "[URL][DOMAIN_NAME]"
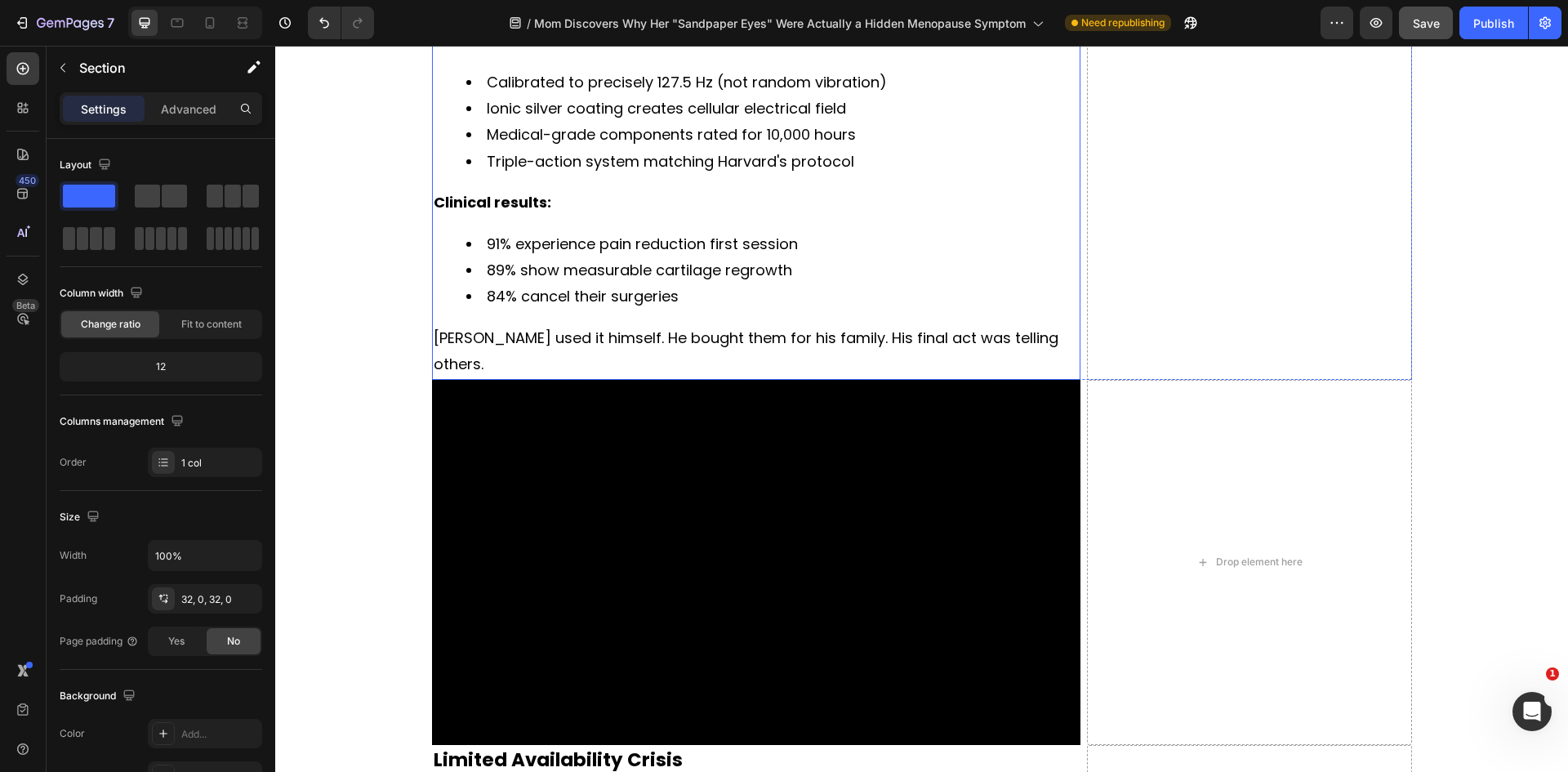
scroll to position [6861, 0]
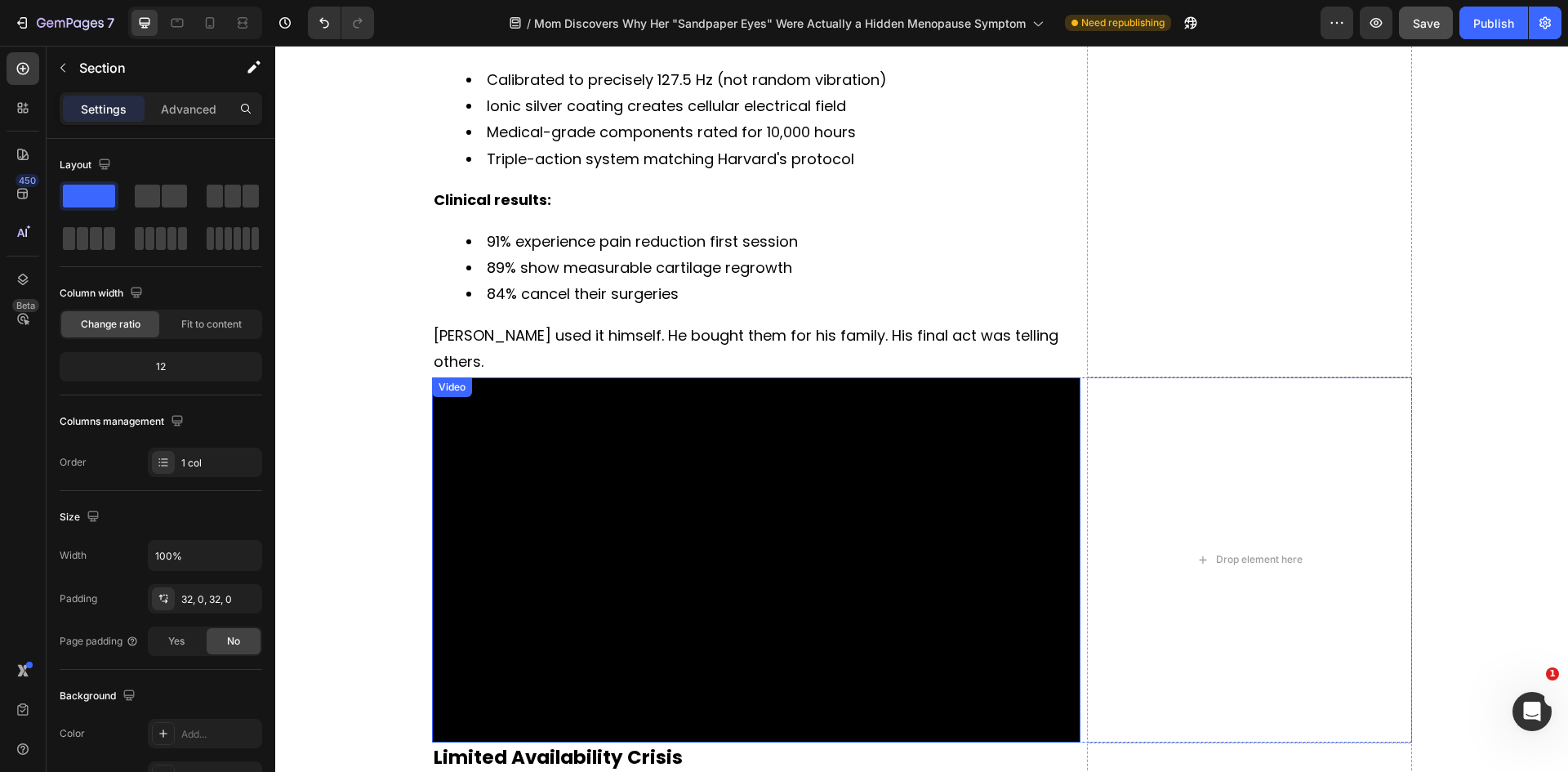
click at [729, 503] on video at bounding box center [756, 560] width 649 height 365
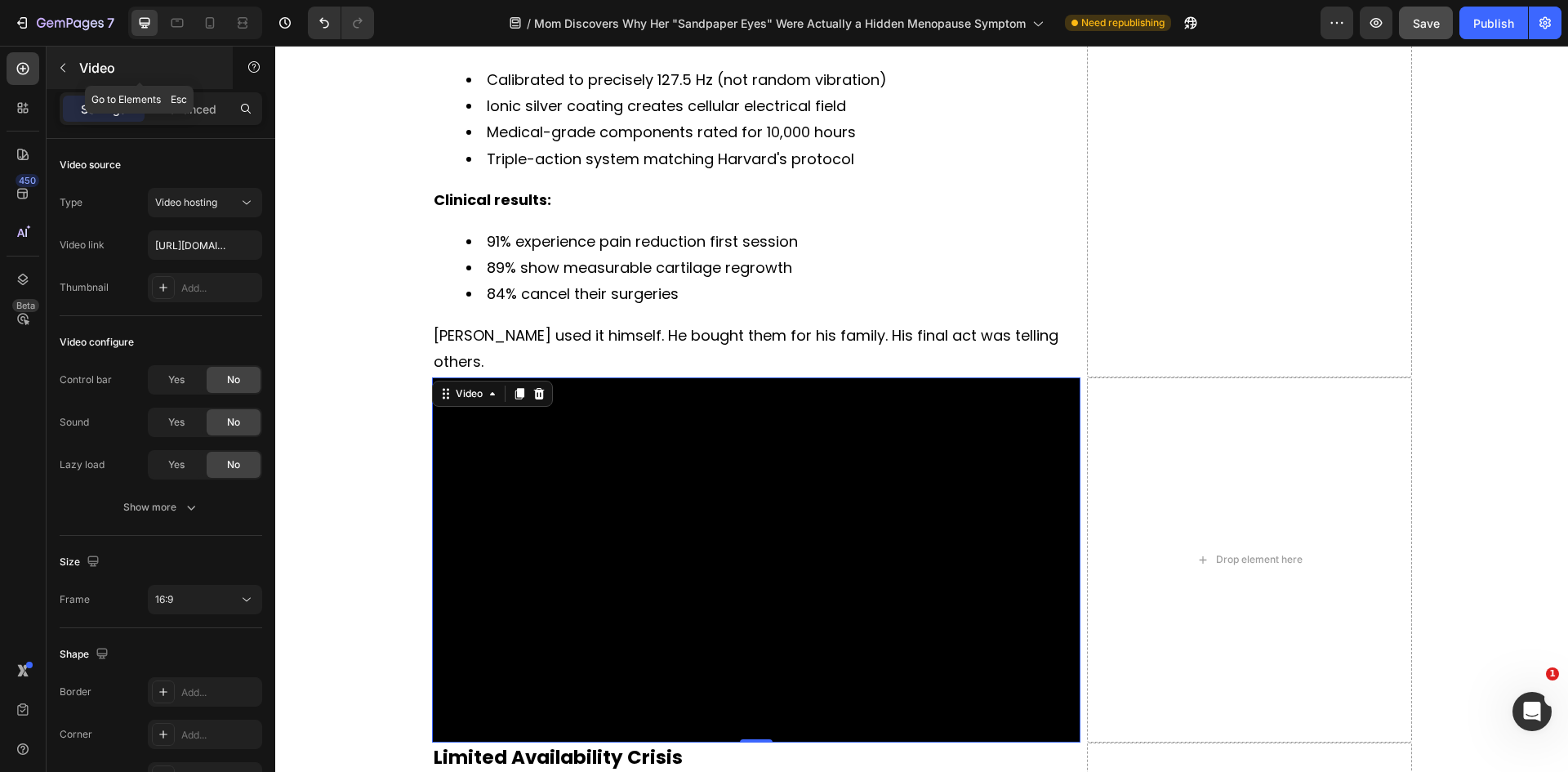
click at [72, 72] on button "button" at bounding box center [62, 67] width 26 height 26
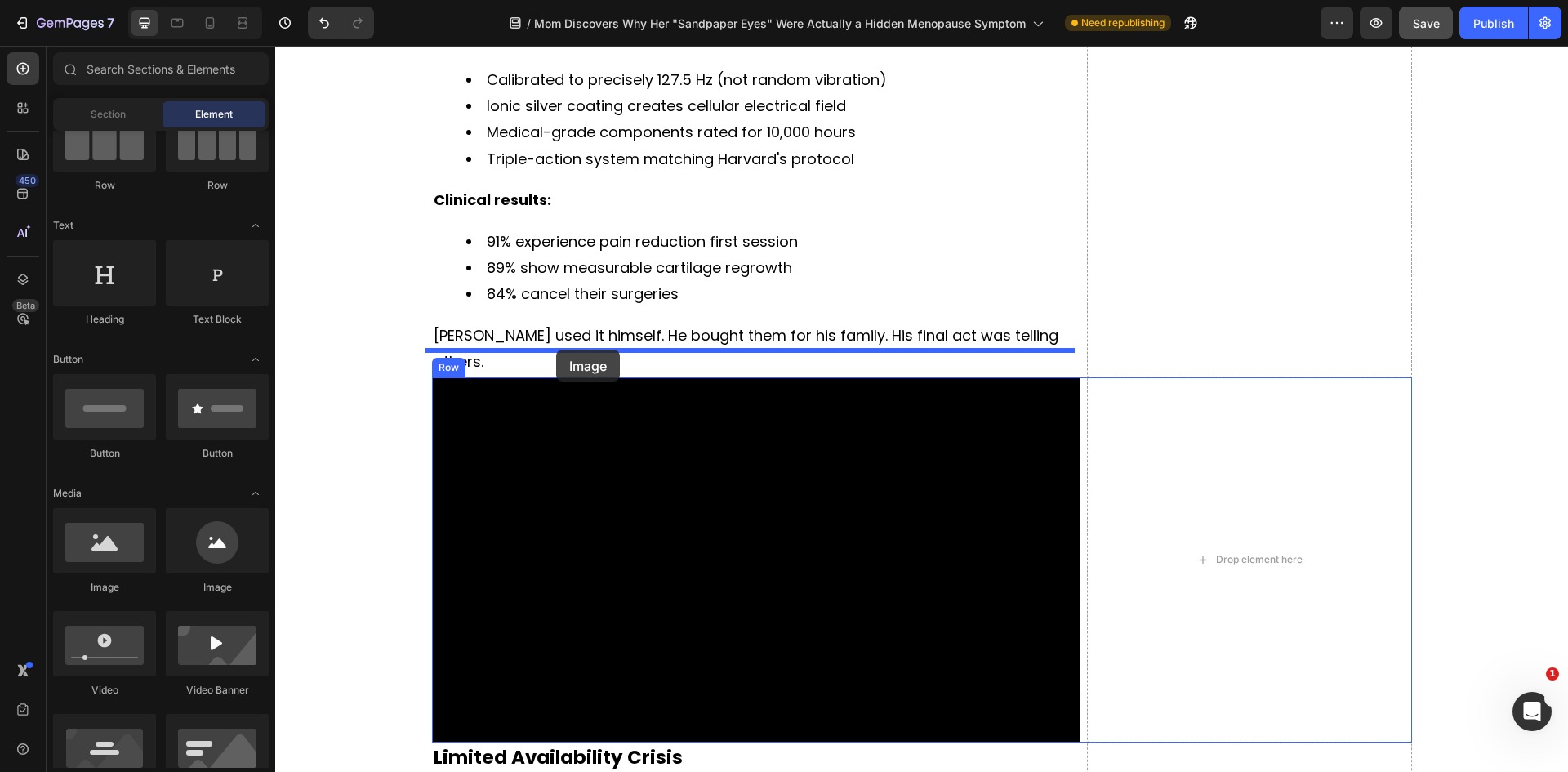
drag, startPoint x: 387, startPoint y: 600, endPoint x: 556, endPoint y: 349, distance: 302.6
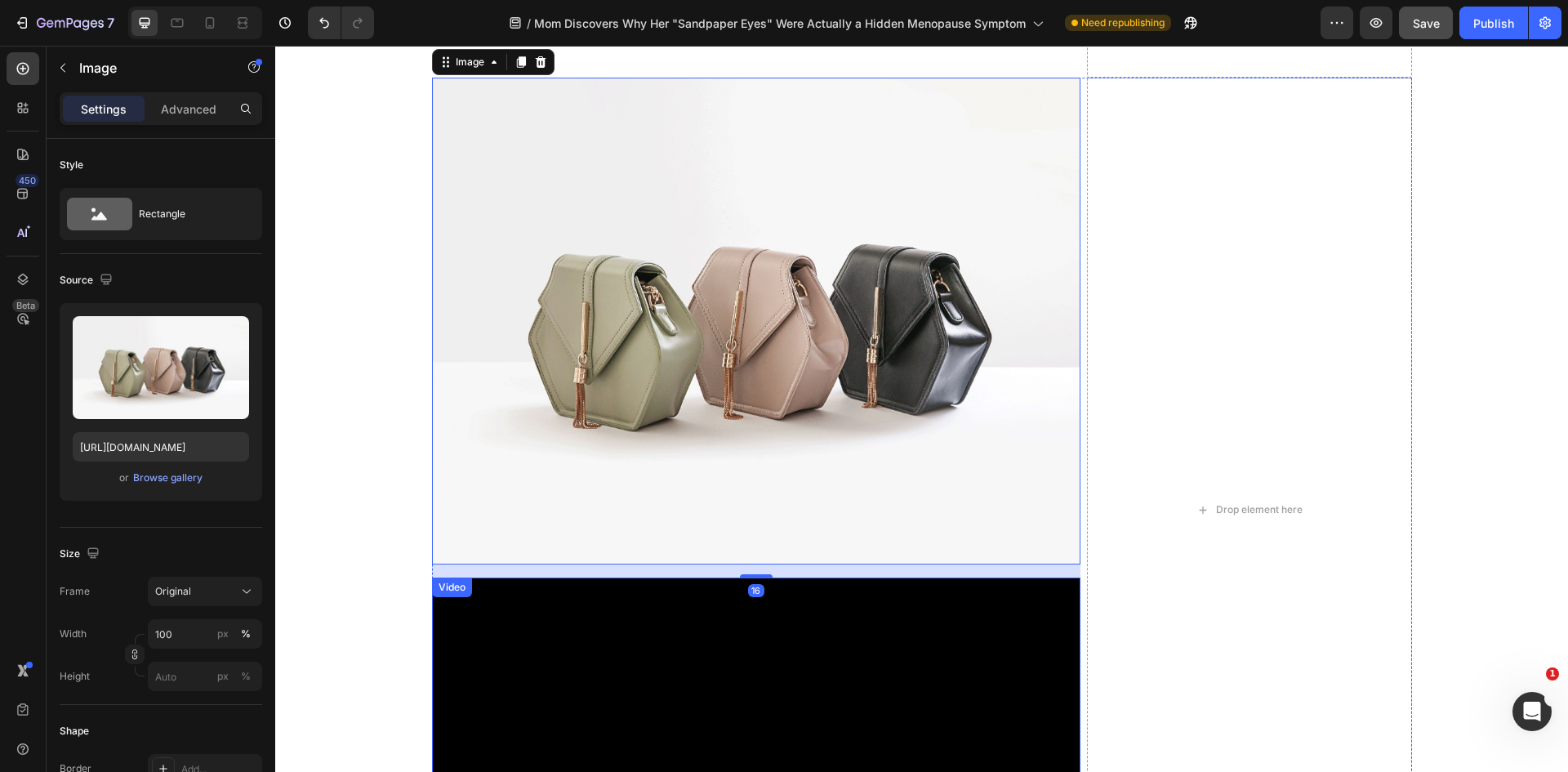
scroll to position [7270, 0]
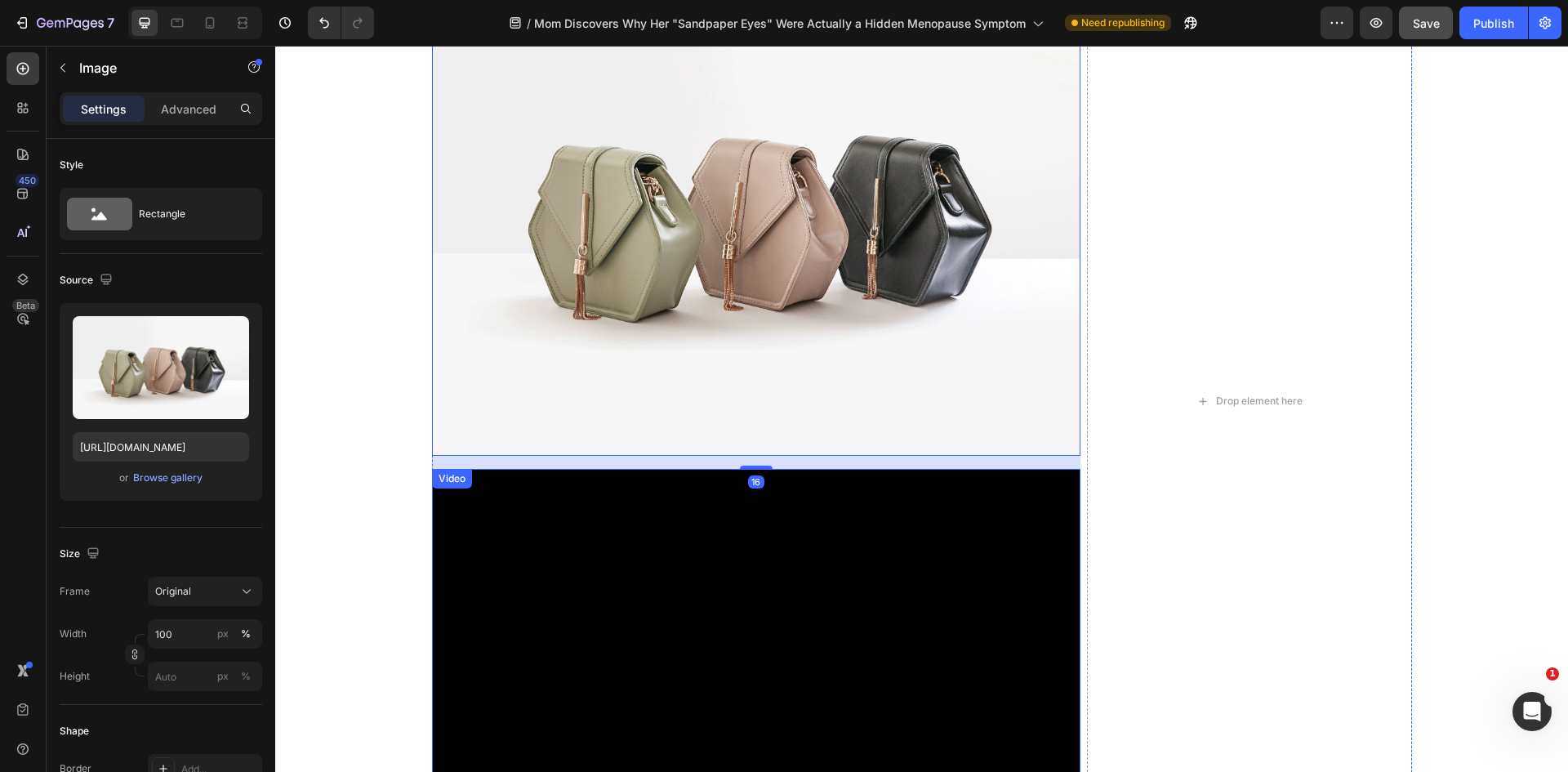
click at [727, 587] on video at bounding box center [756, 652] width 649 height 365
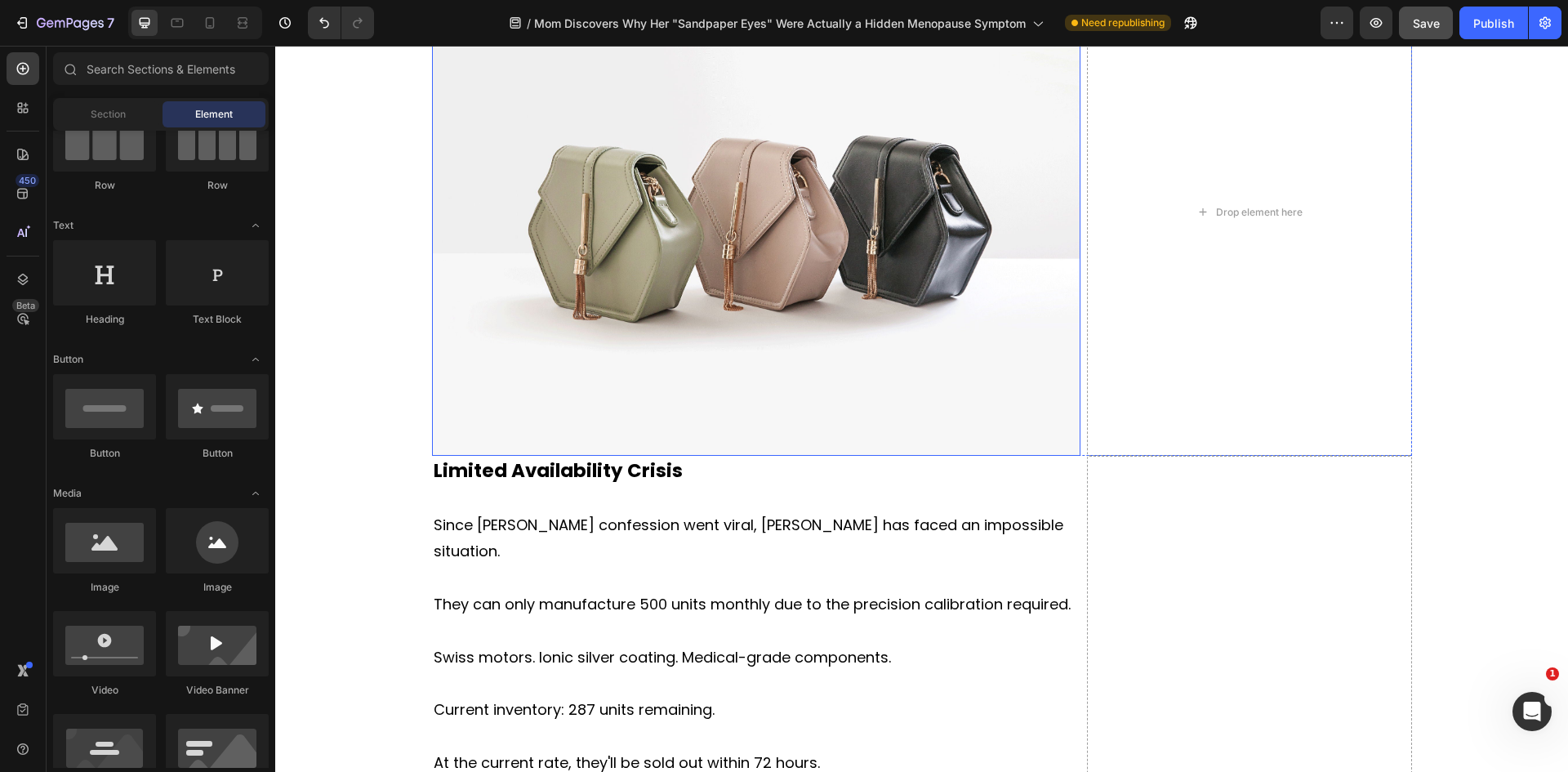
click at [700, 280] on img at bounding box center [756, 212] width 649 height 487
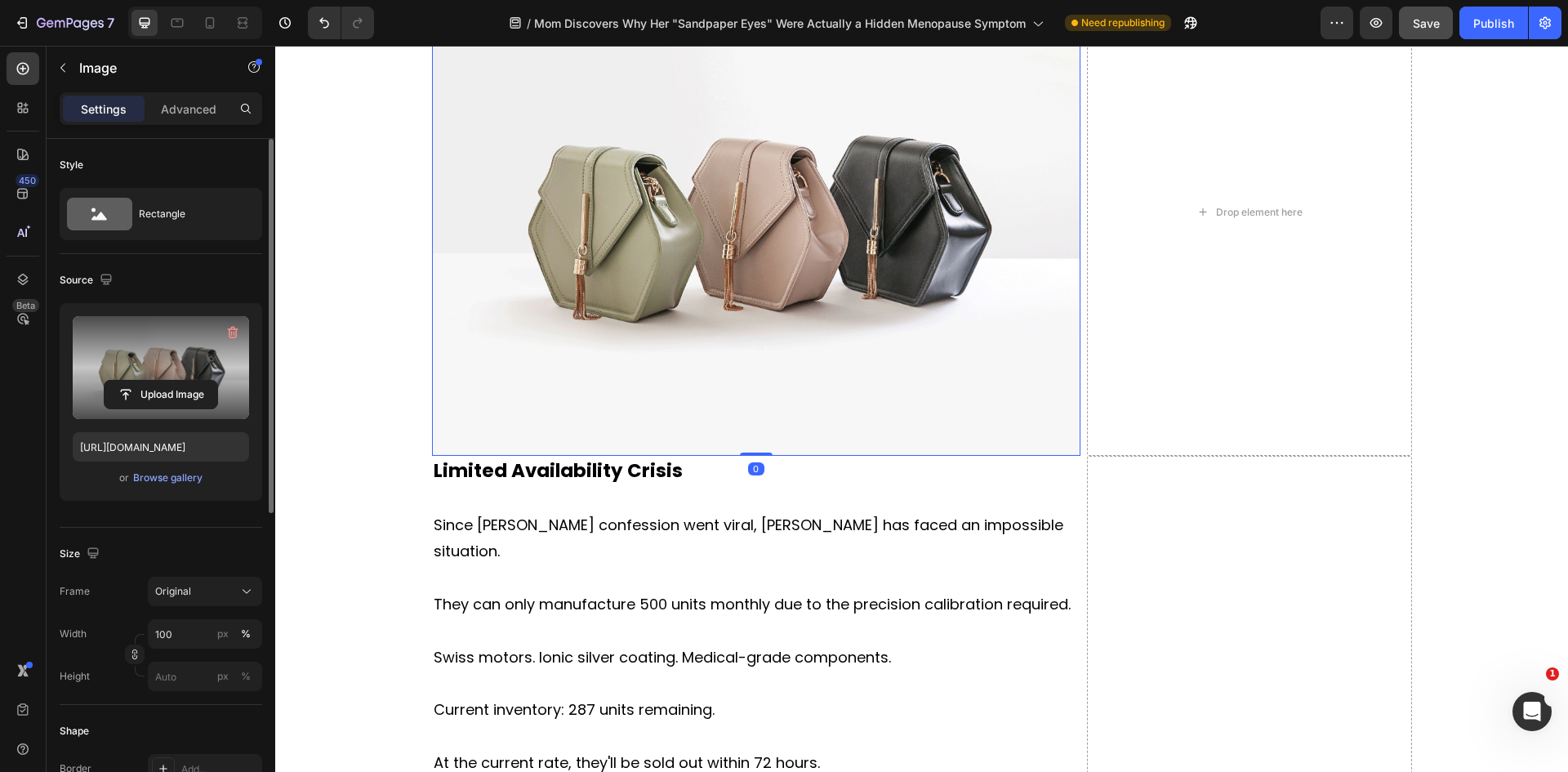
click at [147, 365] on label at bounding box center [161, 367] width 177 height 103
click at [147, 381] on input "file" at bounding box center [161, 394] width 113 height 28
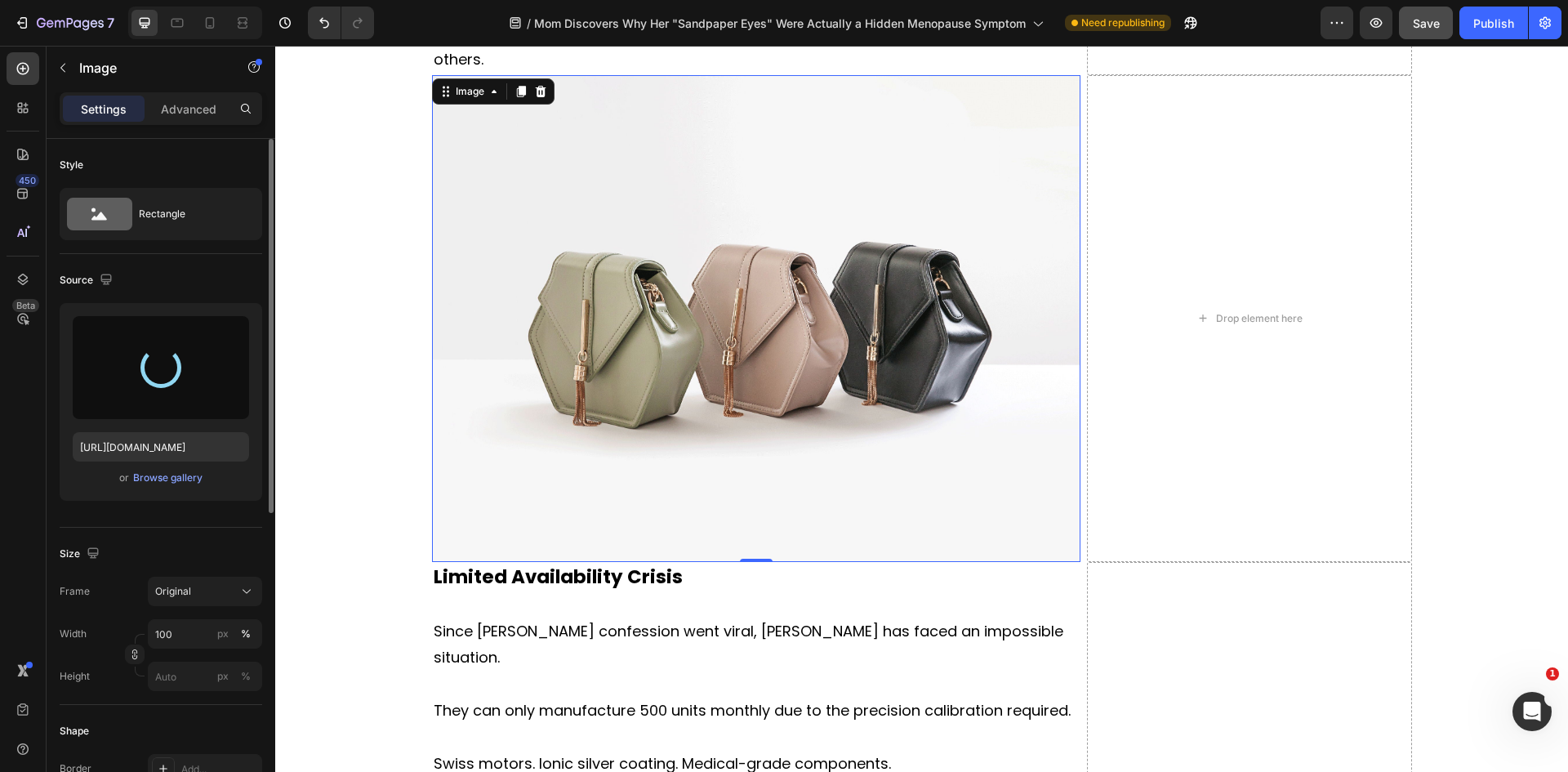
scroll to position [7025, 0]
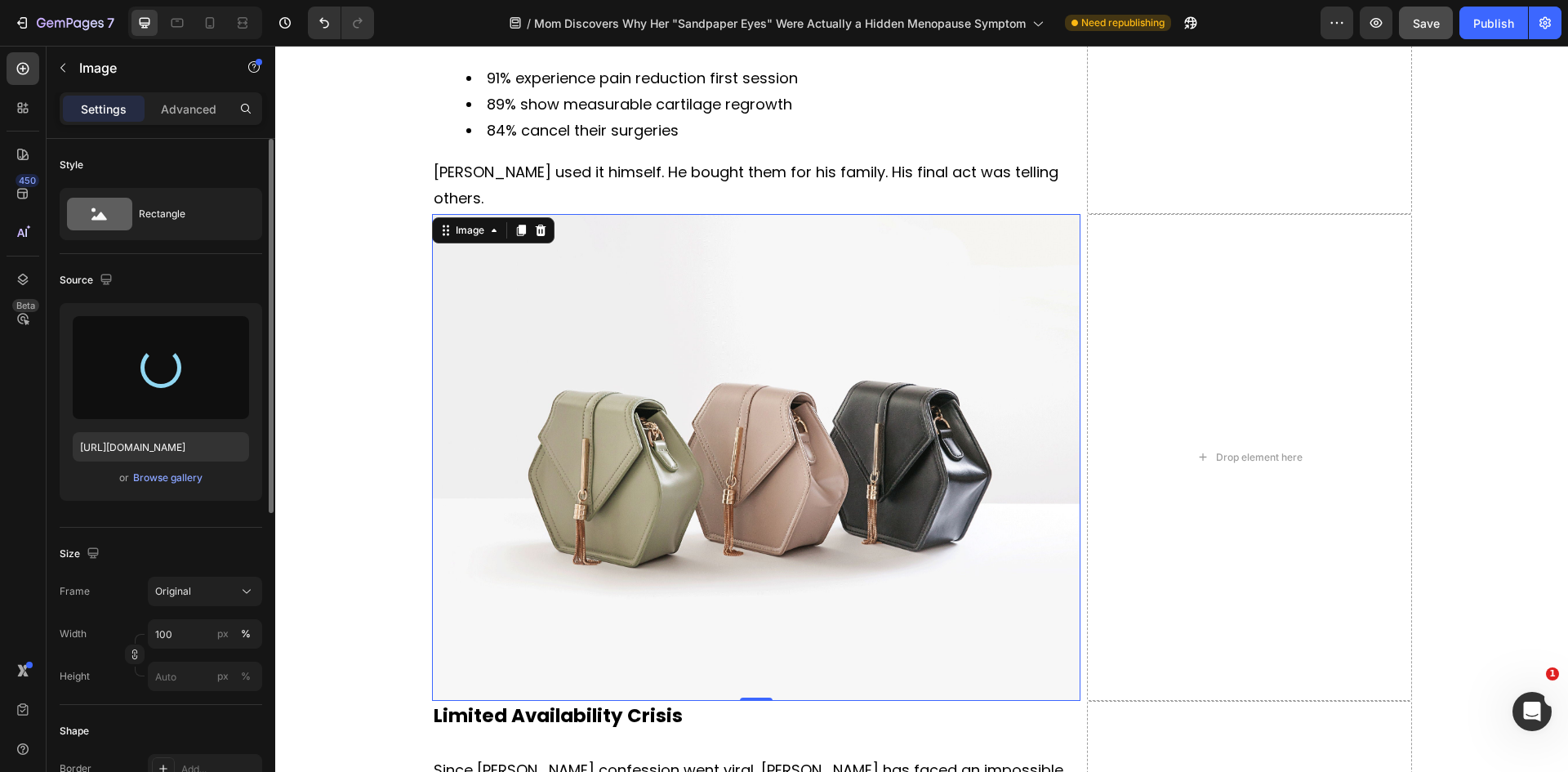
type input "https://cdn.shopify.com/s/files/1/0818/0491/9106/files/gempages_571181138219893…"
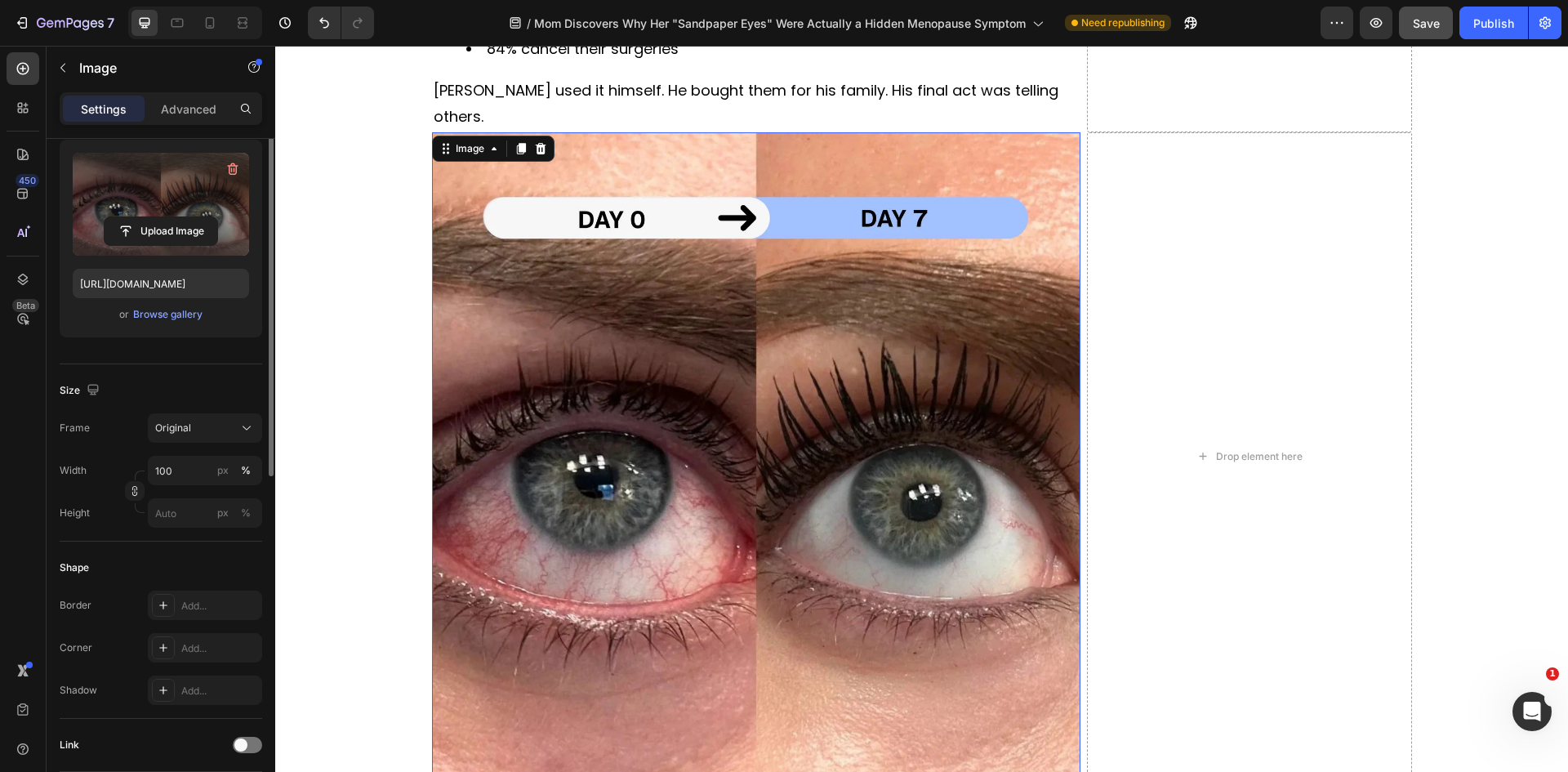
scroll to position [245, 0]
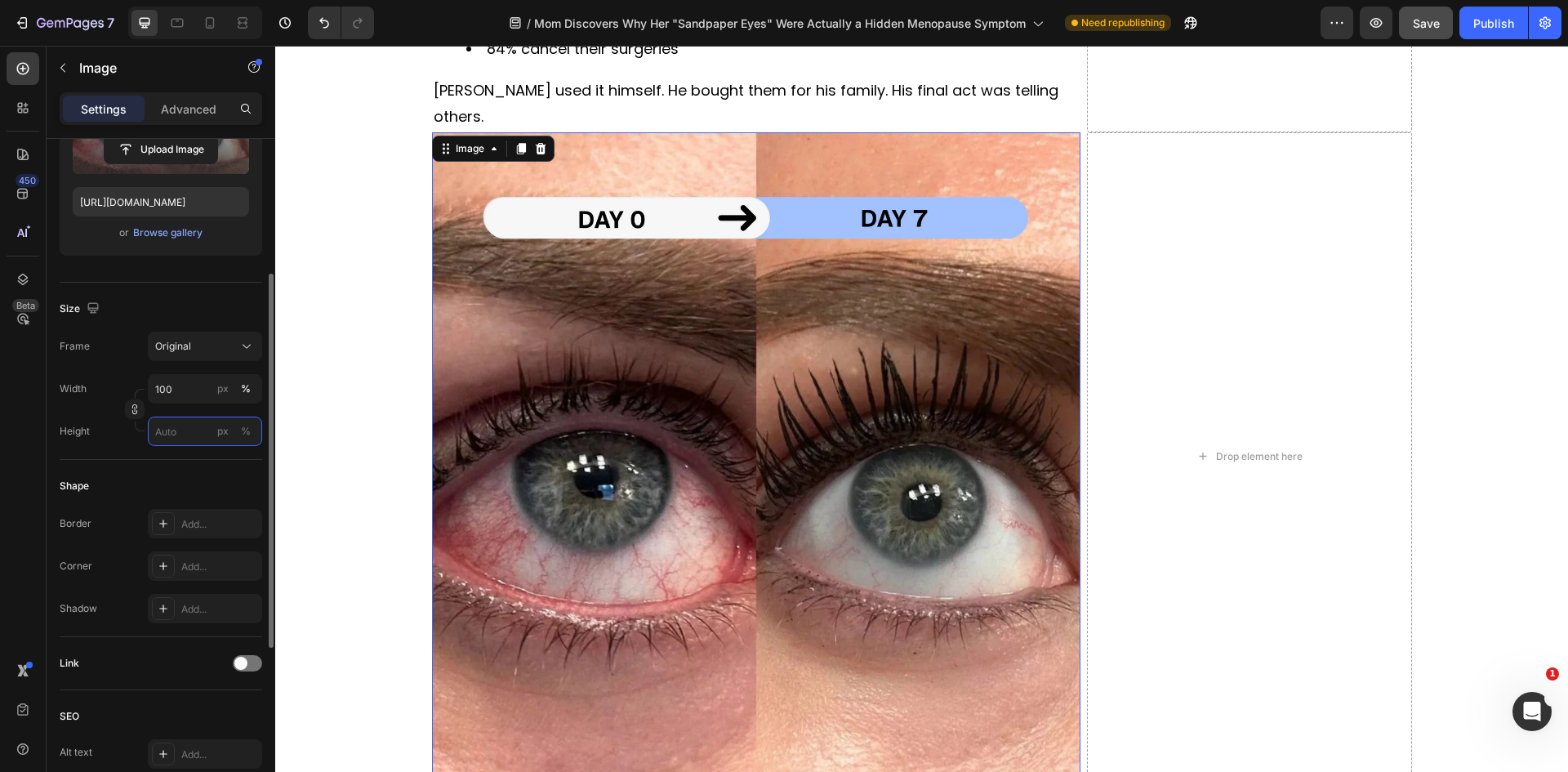
click at [169, 432] on input "px %" at bounding box center [205, 431] width 114 height 29
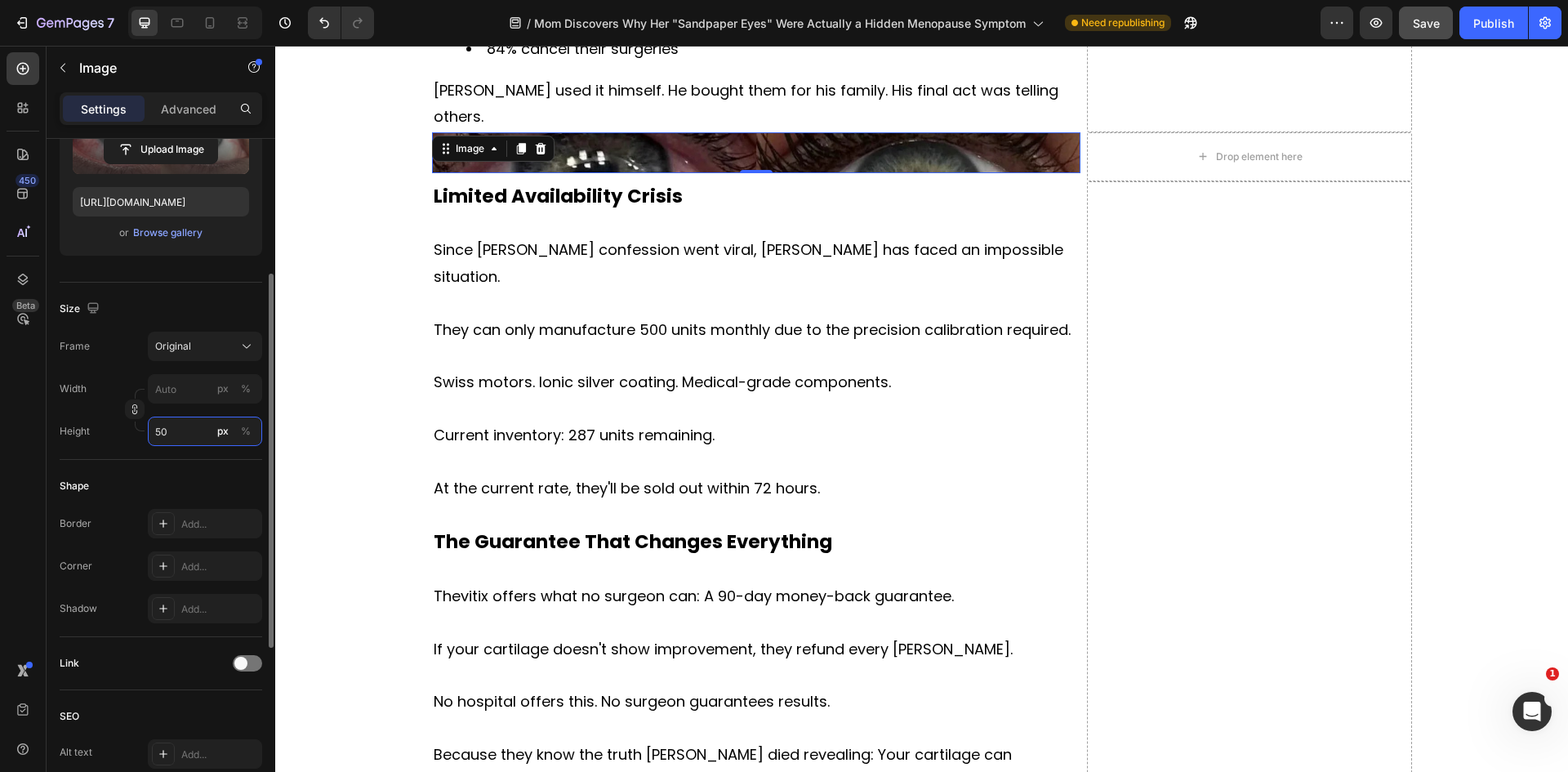
drag, startPoint x: 193, startPoint y: 429, endPoint x: 125, endPoint y: 428, distance: 68.0
click at [125, 428] on div "Width px % Height 50 px %" at bounding box center [161, 409] width 203 height 72
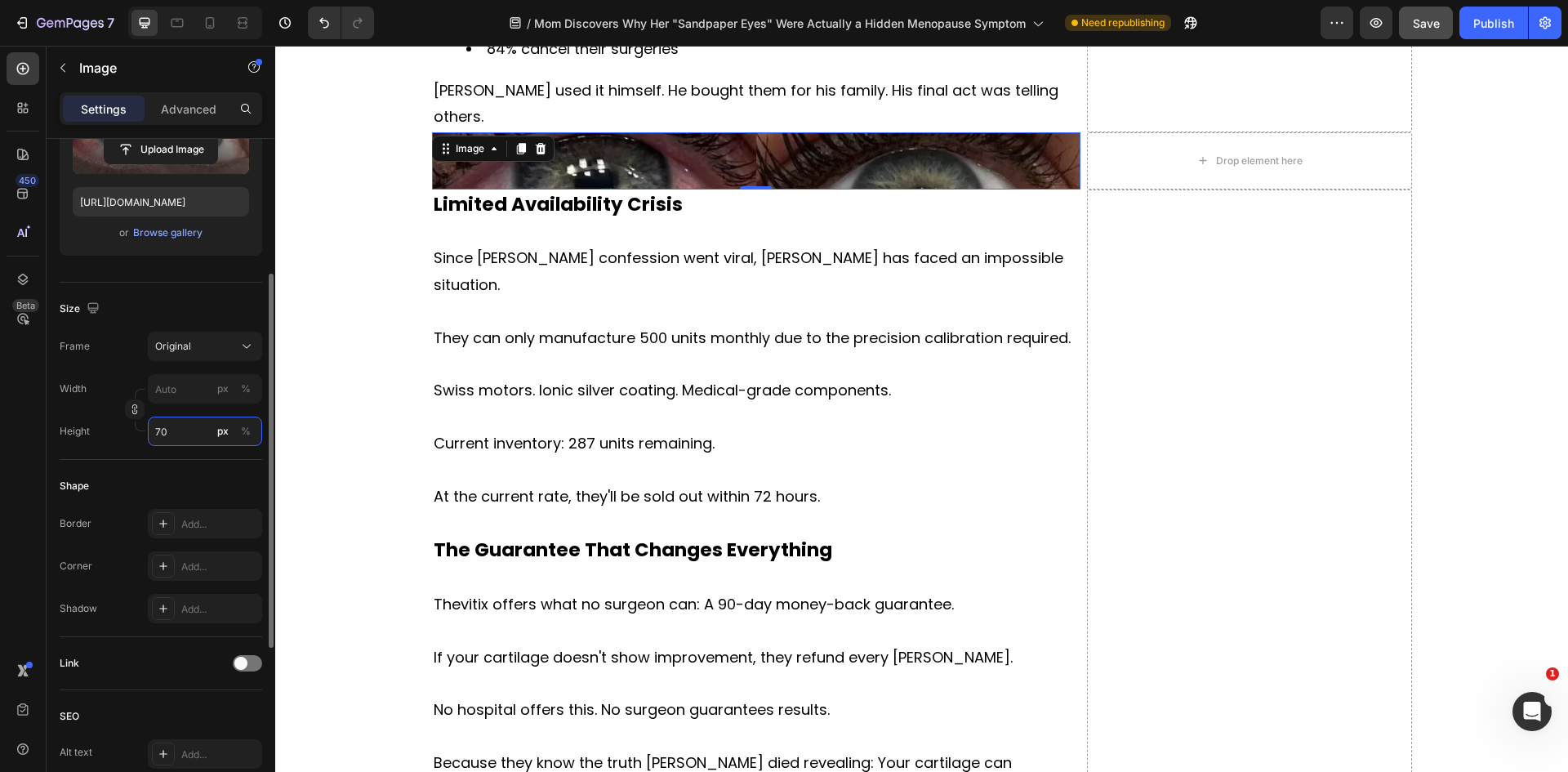
type input "7"
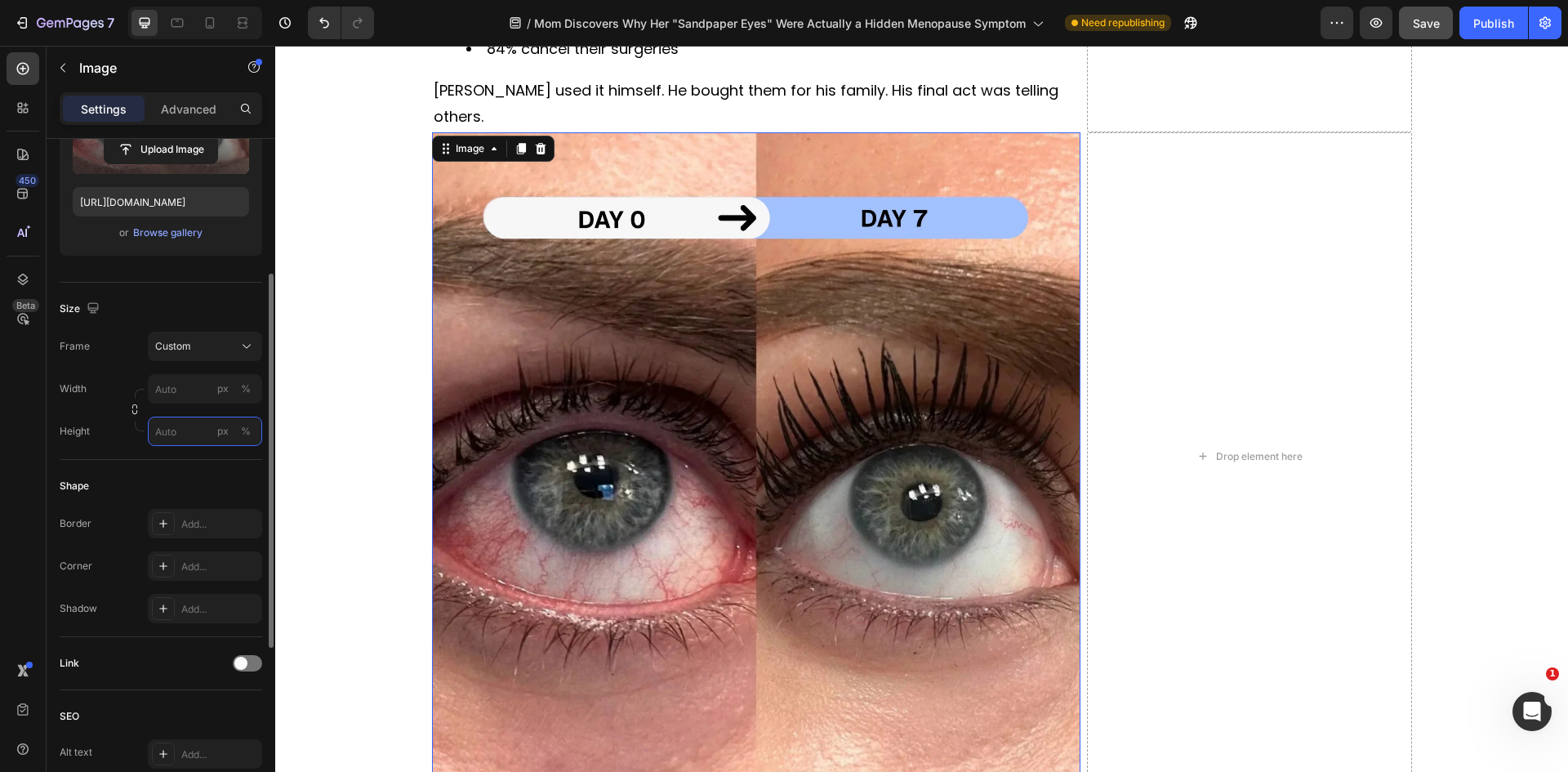
type input "7"
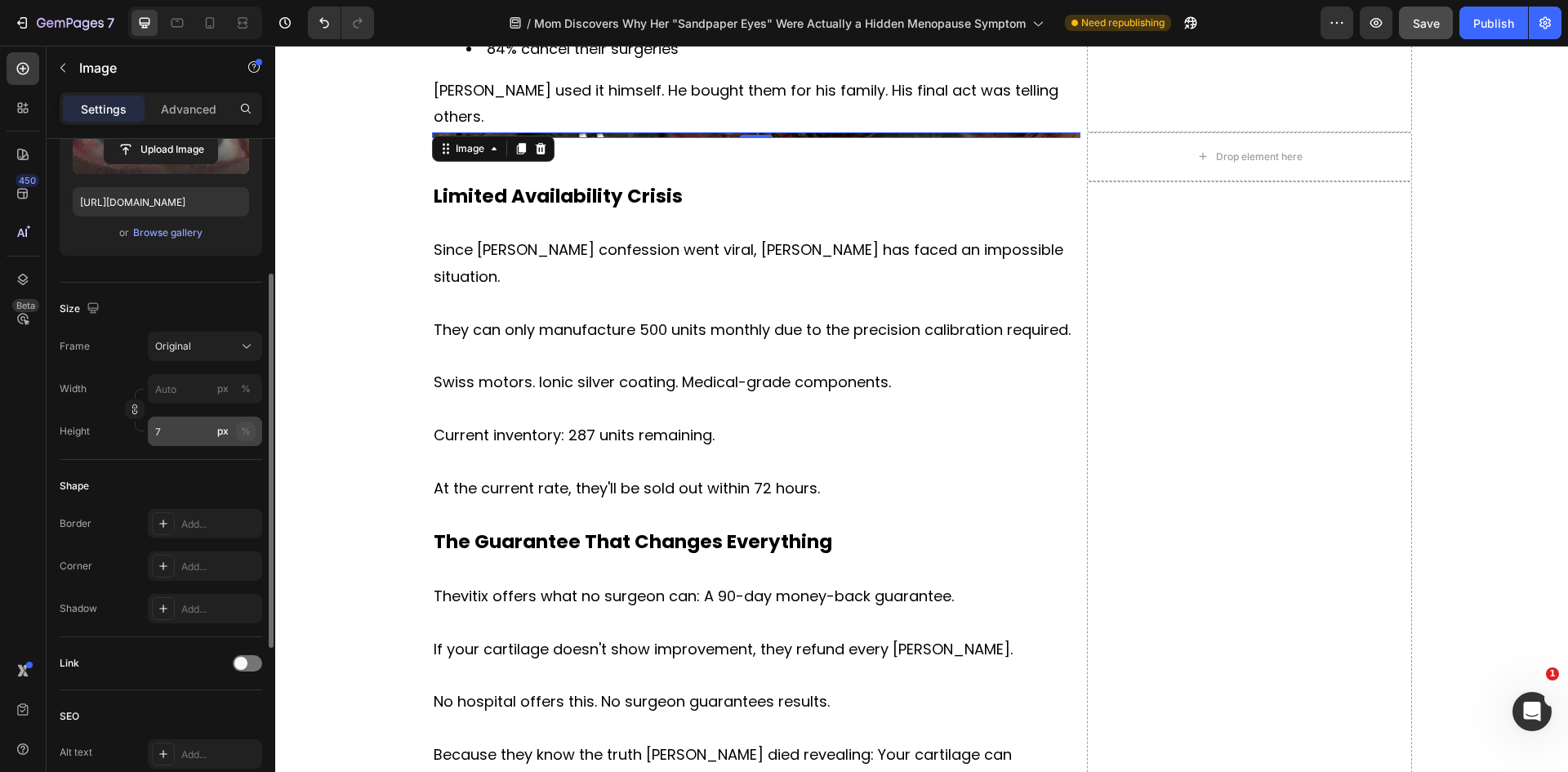
click at [250, 432] on div "%" at bounding box center [246, 431] width 10 height 14
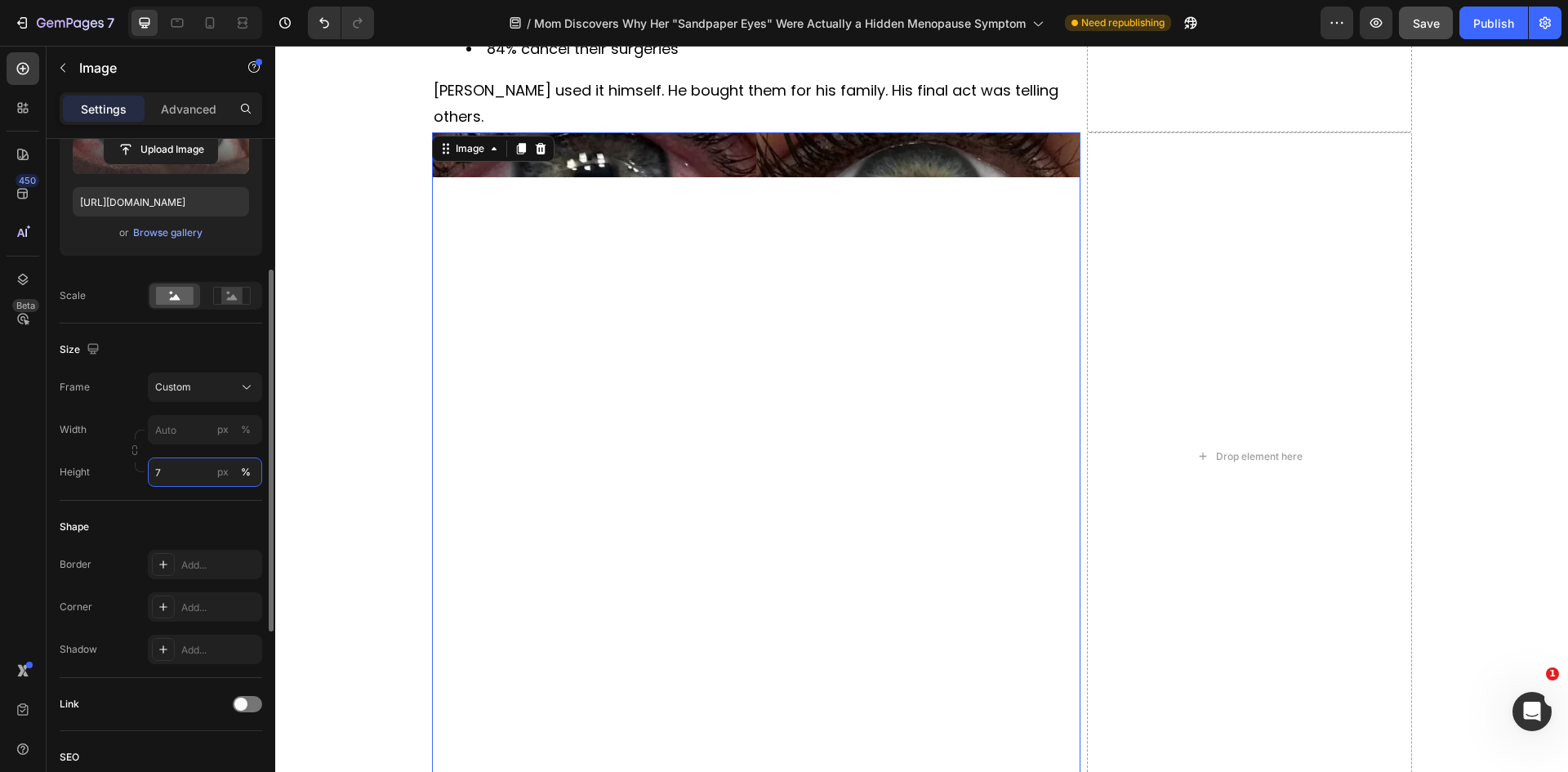
click at [189, 478] on input "7" at bounding box center [205, 471] width 114 height 29
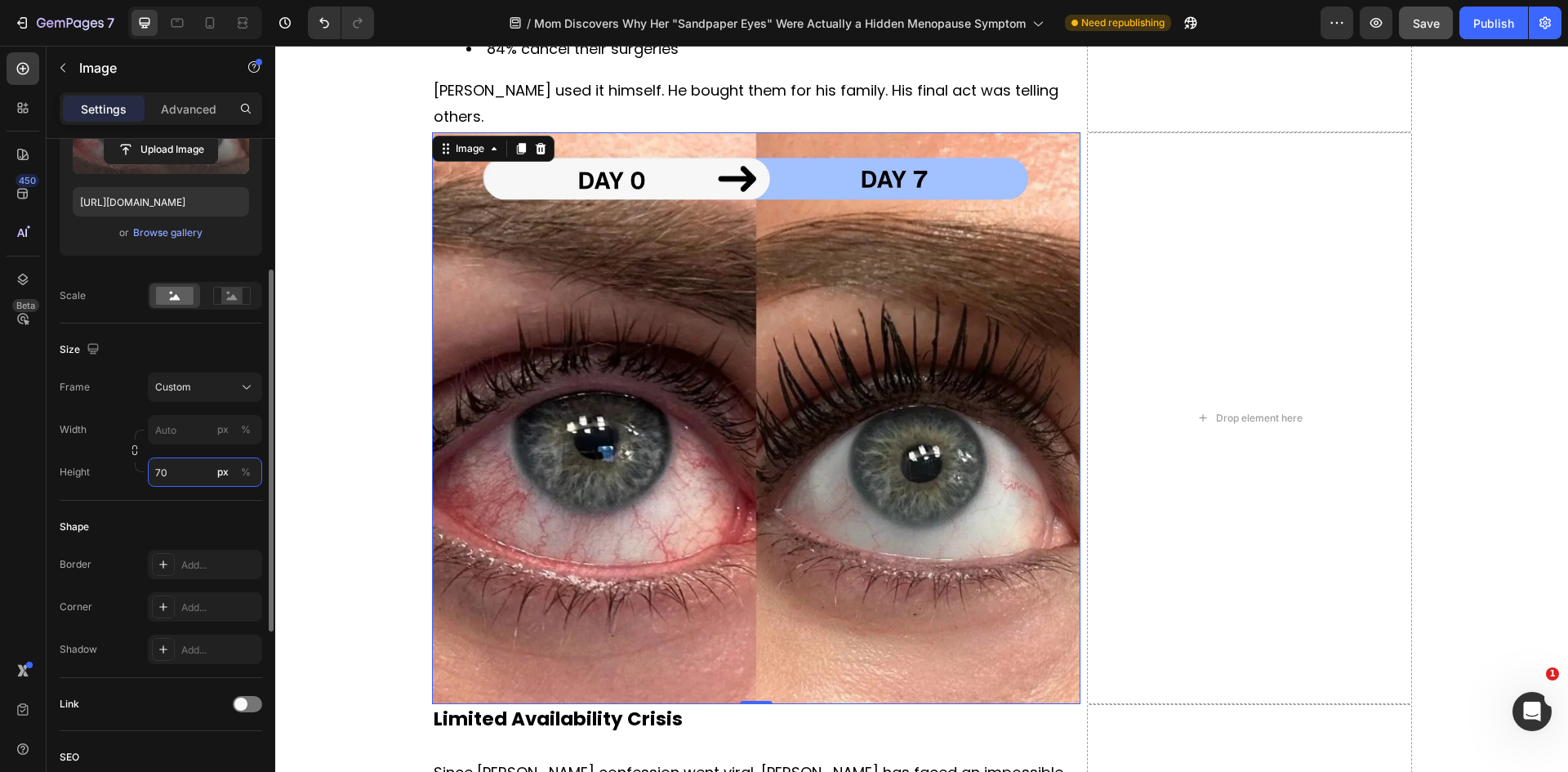
type input "7"
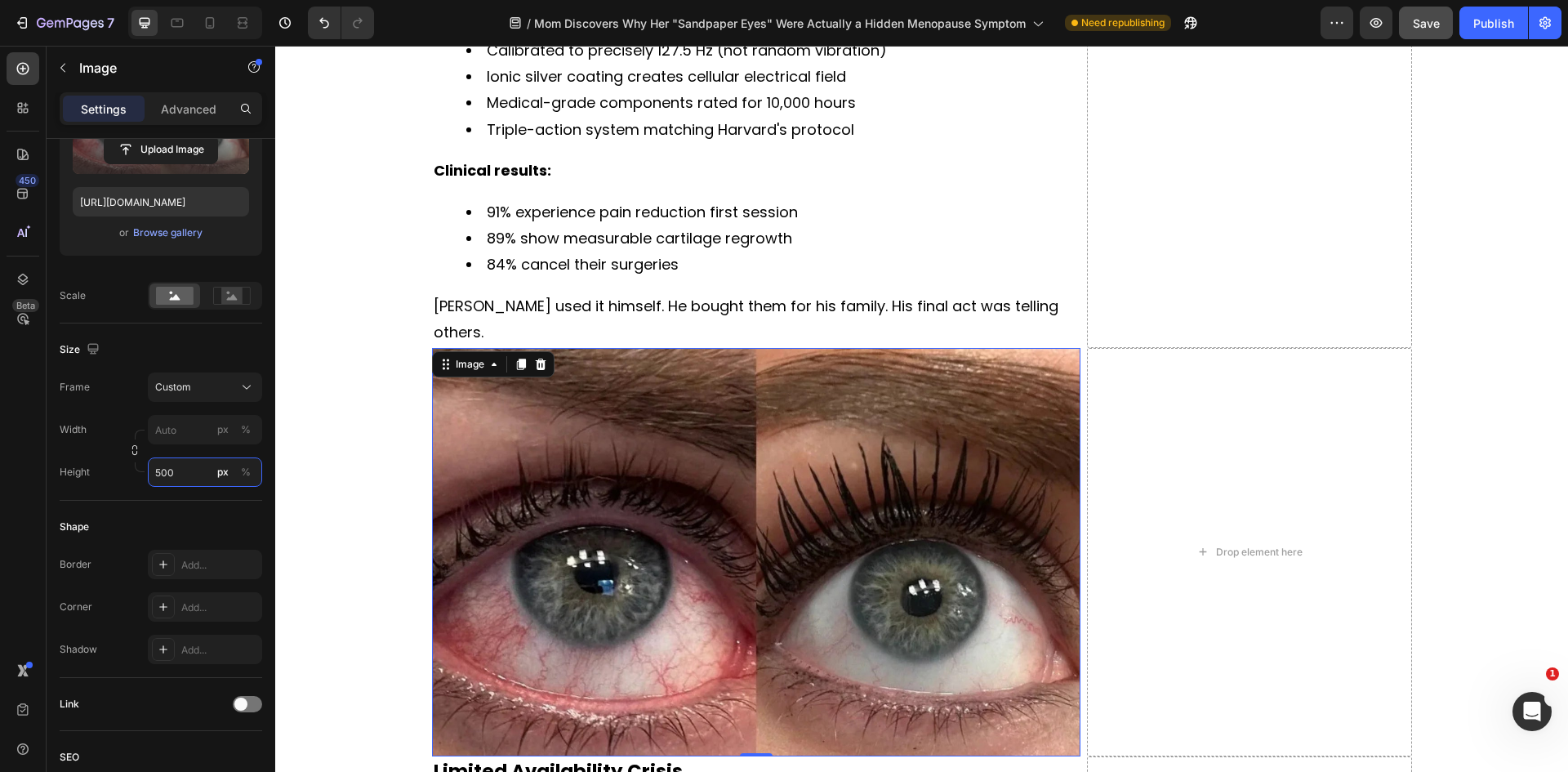
scroll to position [6861, 0]
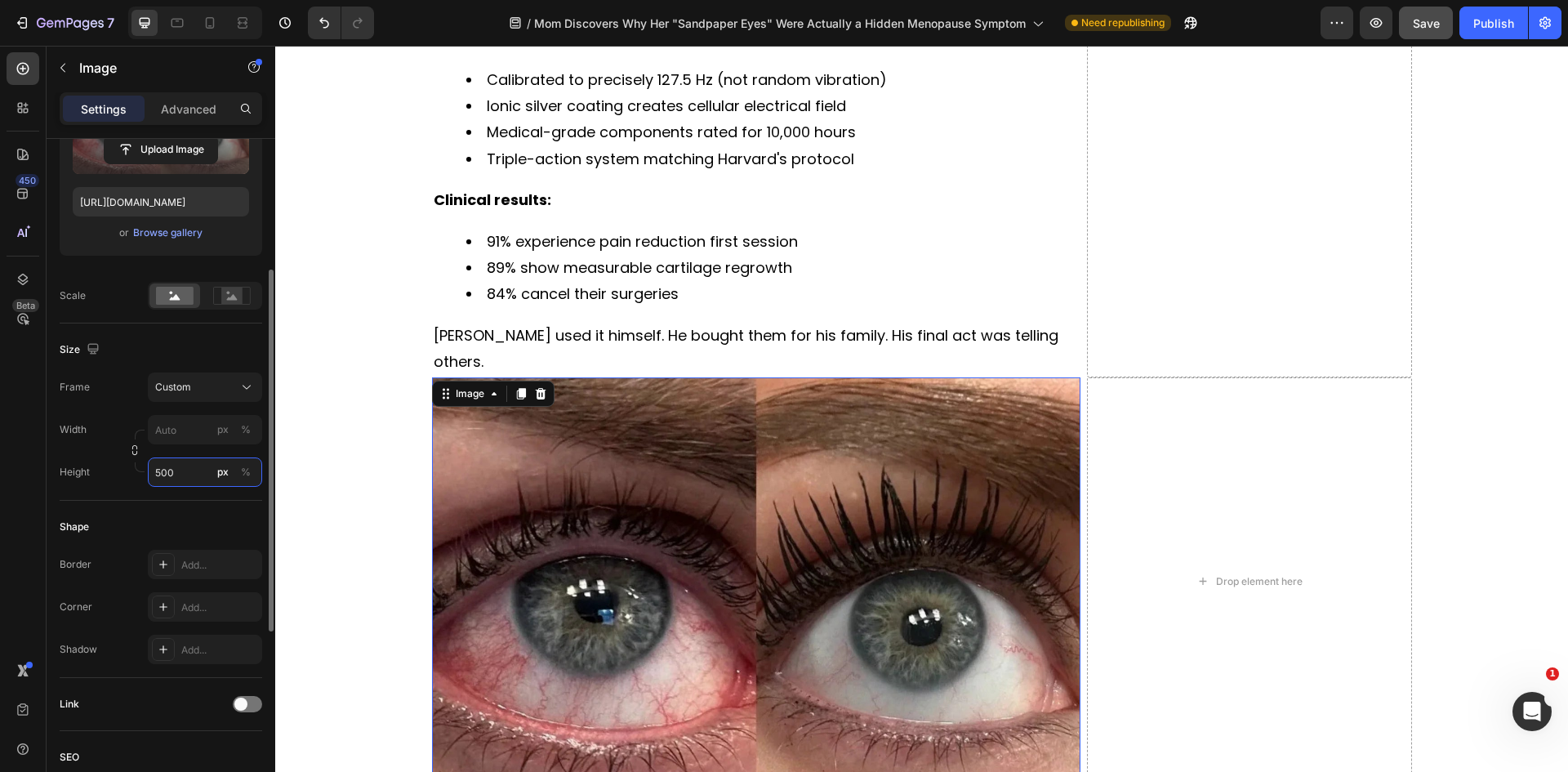
drag, startPoint x: 207, startPoint y: 471, endPoint x: 124, endPoint y: 478, distance: 83.3
click at [124, 478] on div "Height 500 px %" at bounding box center [161, 471] width 203 height 29
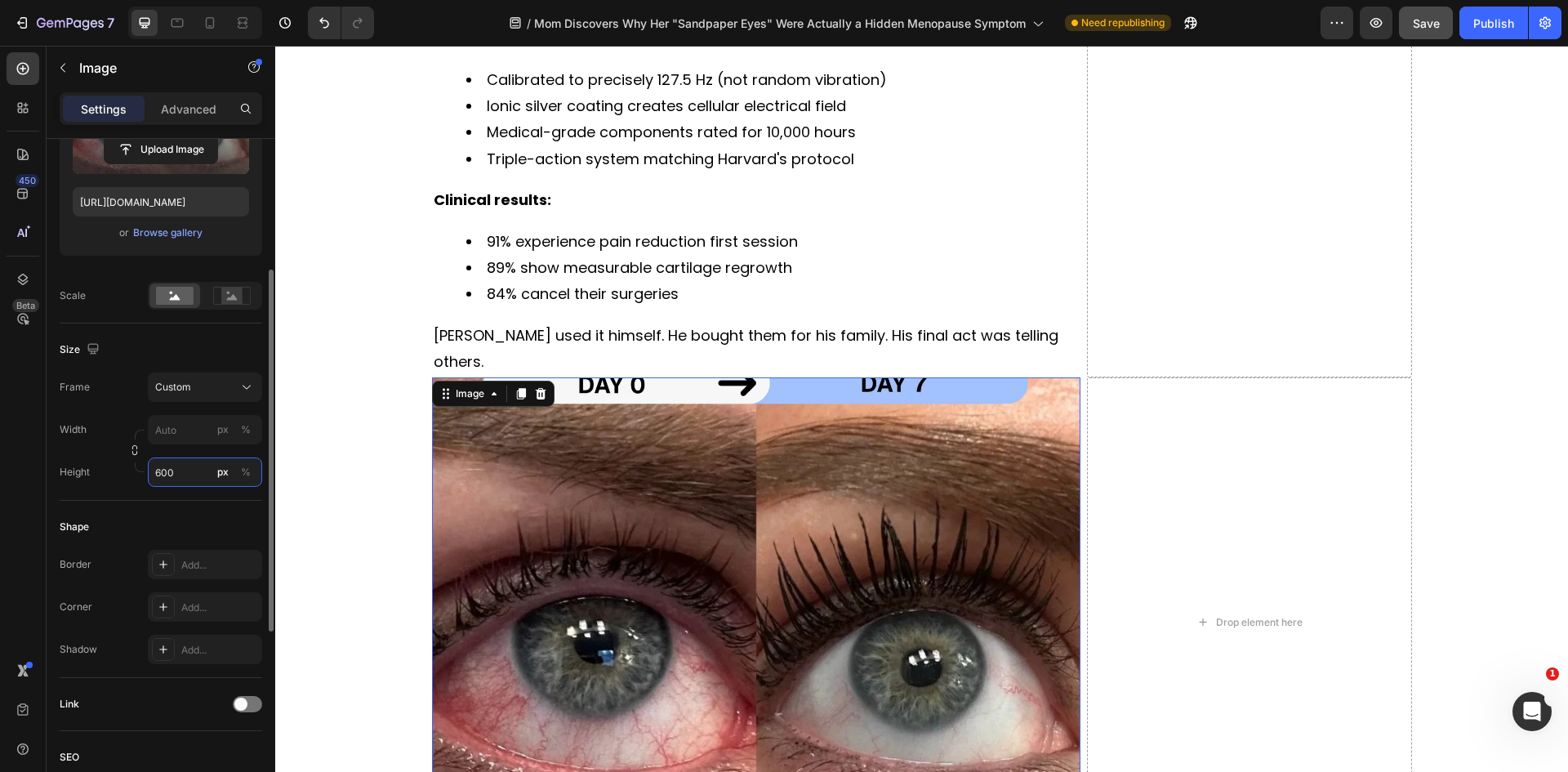
drag, startPoint x: 193, startPoint y: 474, endPoint x: 124, endPoint y: 470, distance: 69.1
click at [124, 470] on div "Height 600 px %" at bounding box center [161, 471] width 203 height 29
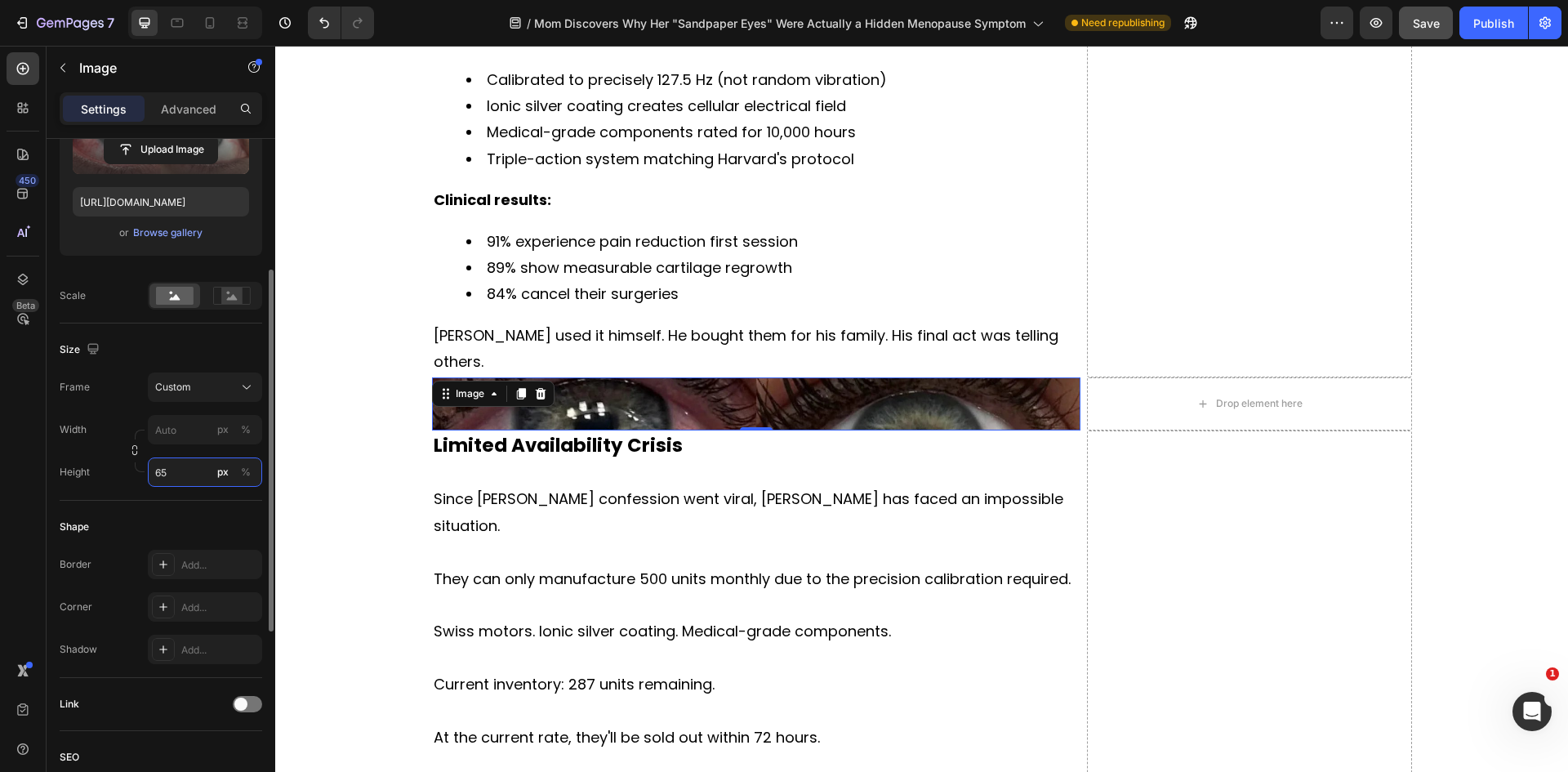
type input "650"
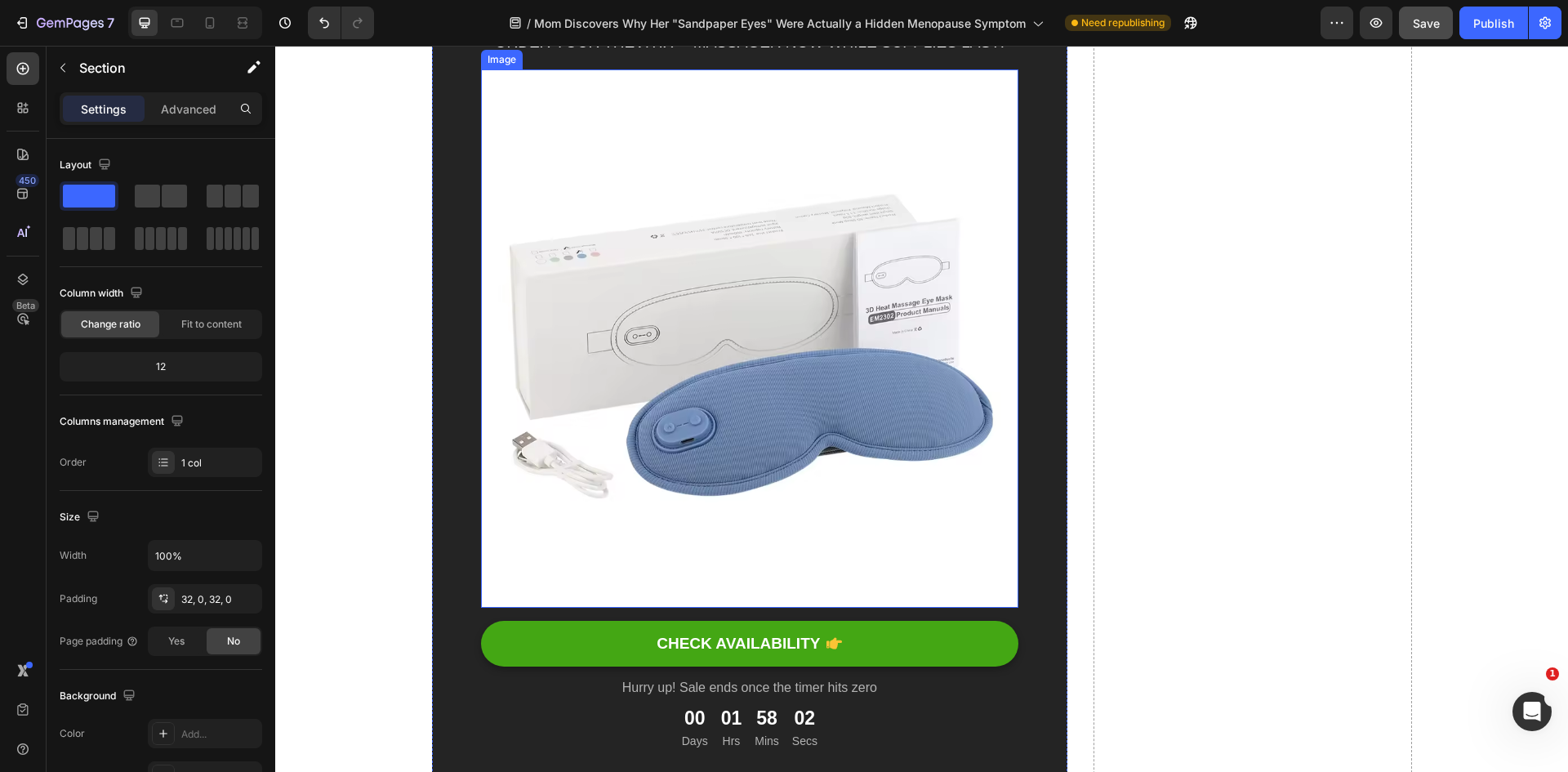
scroll to position [10537, 0]
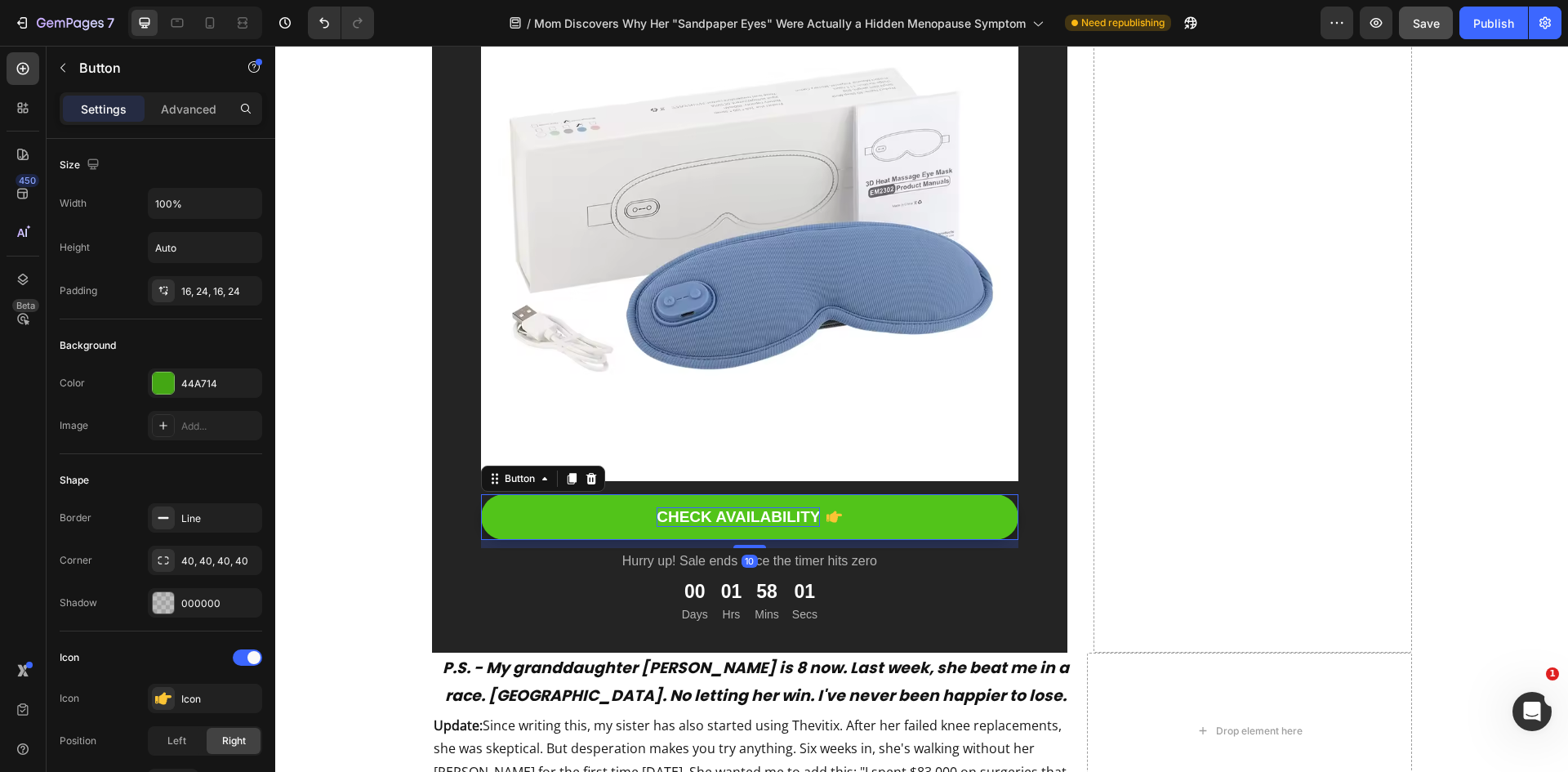
click at [726, 517] on div "CHECK AVAILABILITY" at bounding box center [738, 518] width 163 height 20
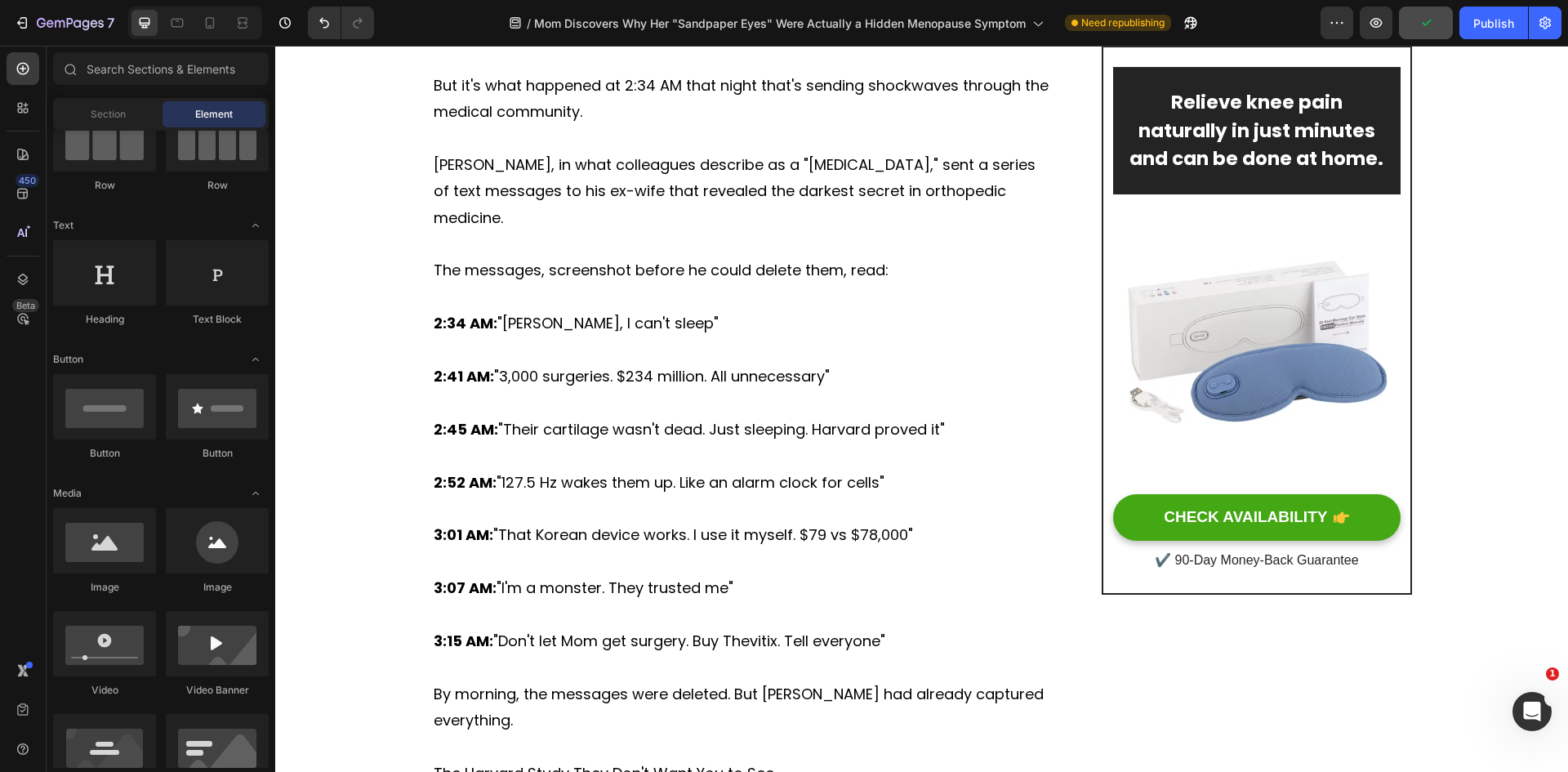
scroll to position [919, 0]
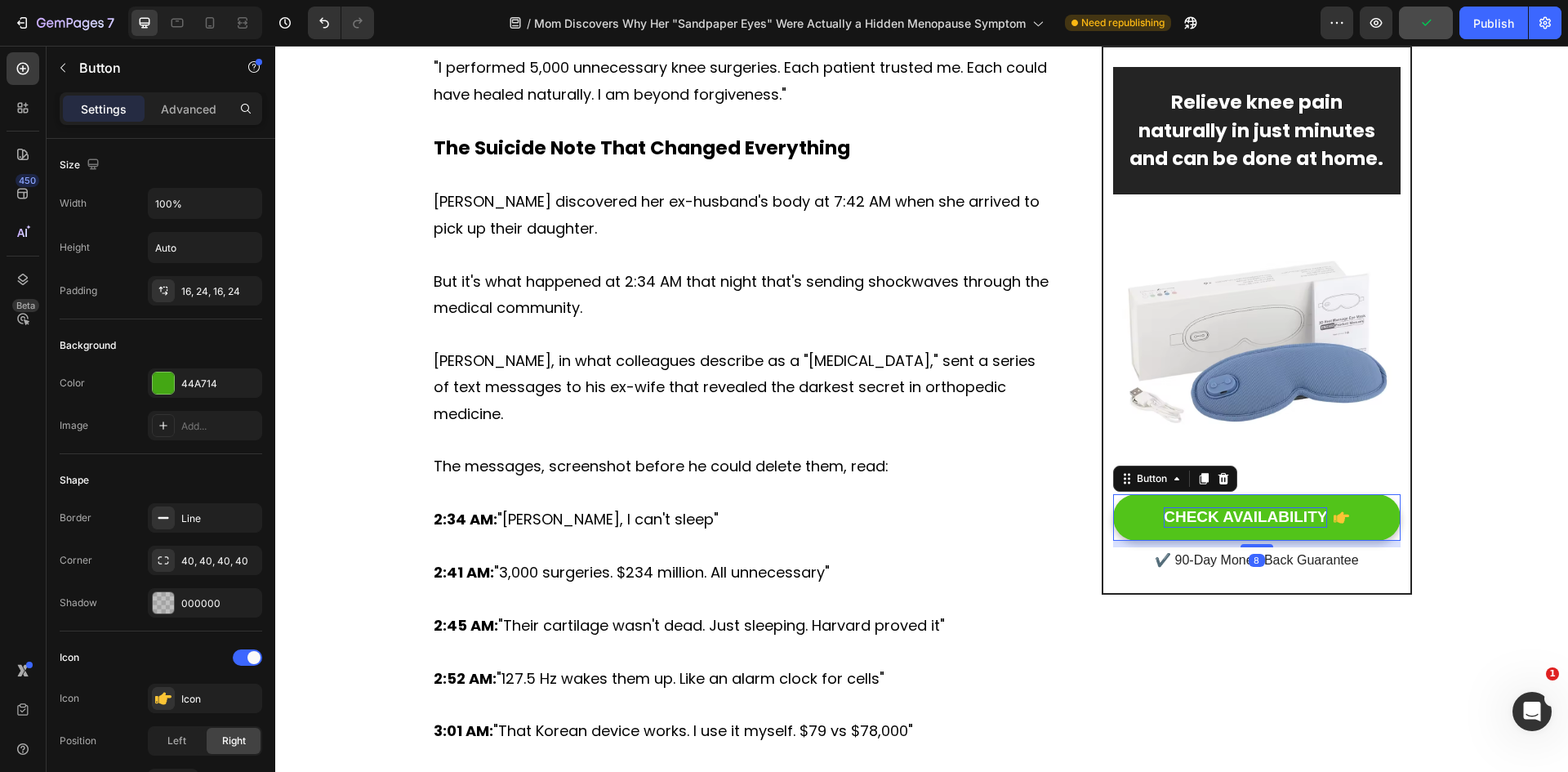
click at [1236, 514] on div "CHECK AVAILABILITY" at bounding box center [1246, 518] width 163 height 20
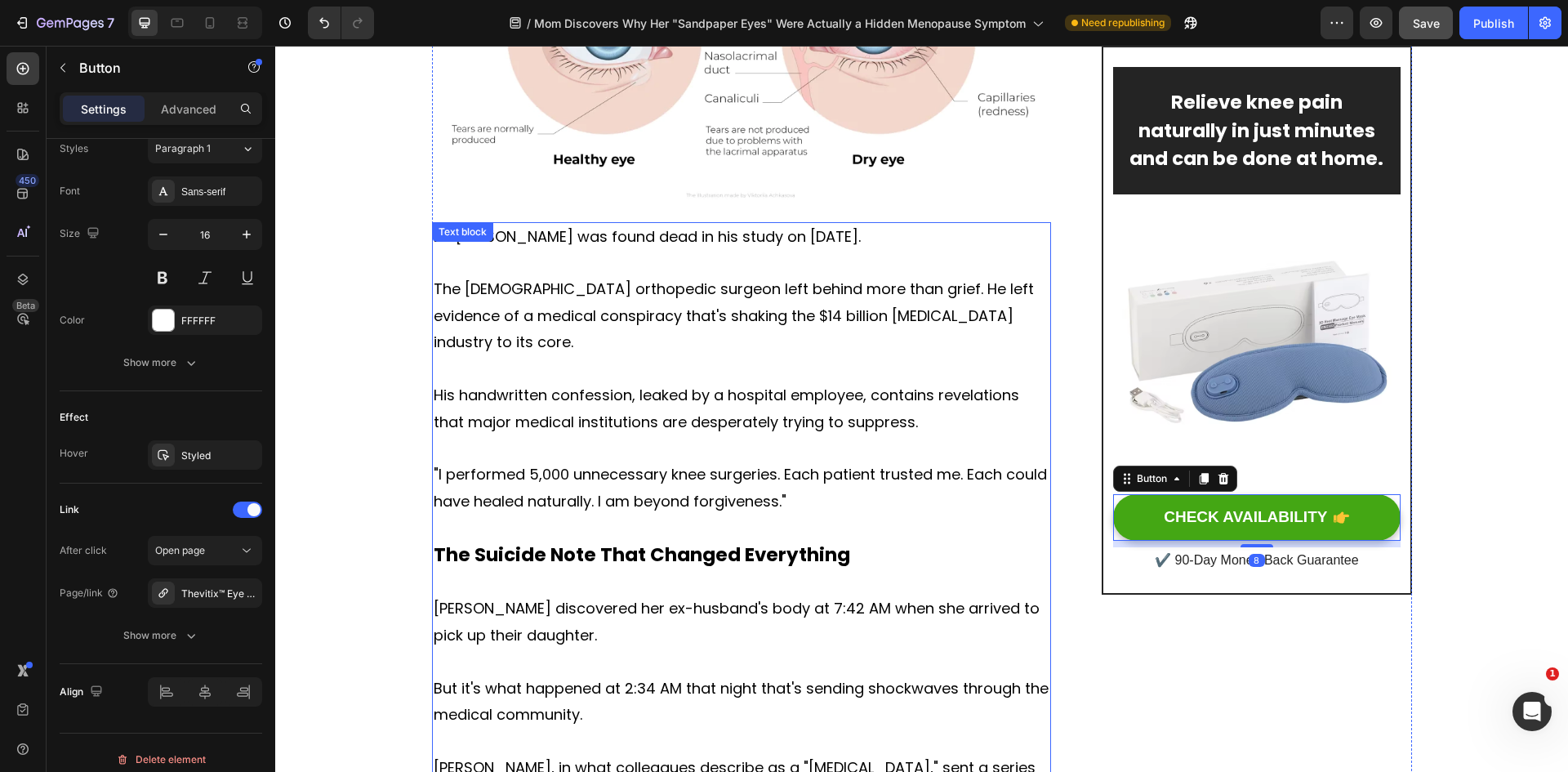
scroll to position [511, 0]
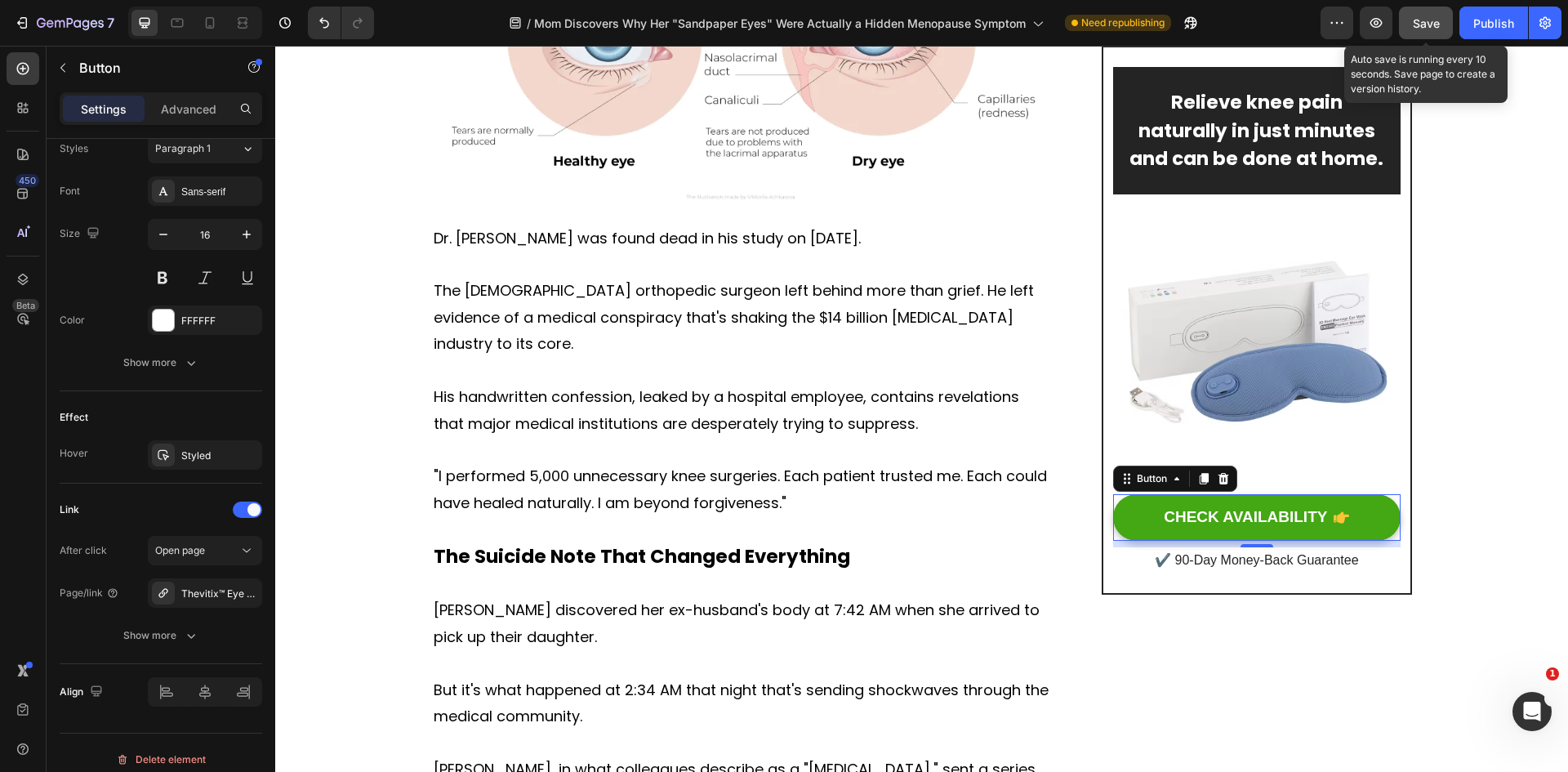
click at [1419, 34] on button "Save" at bounding box center [1426, 23] width 54 height 33
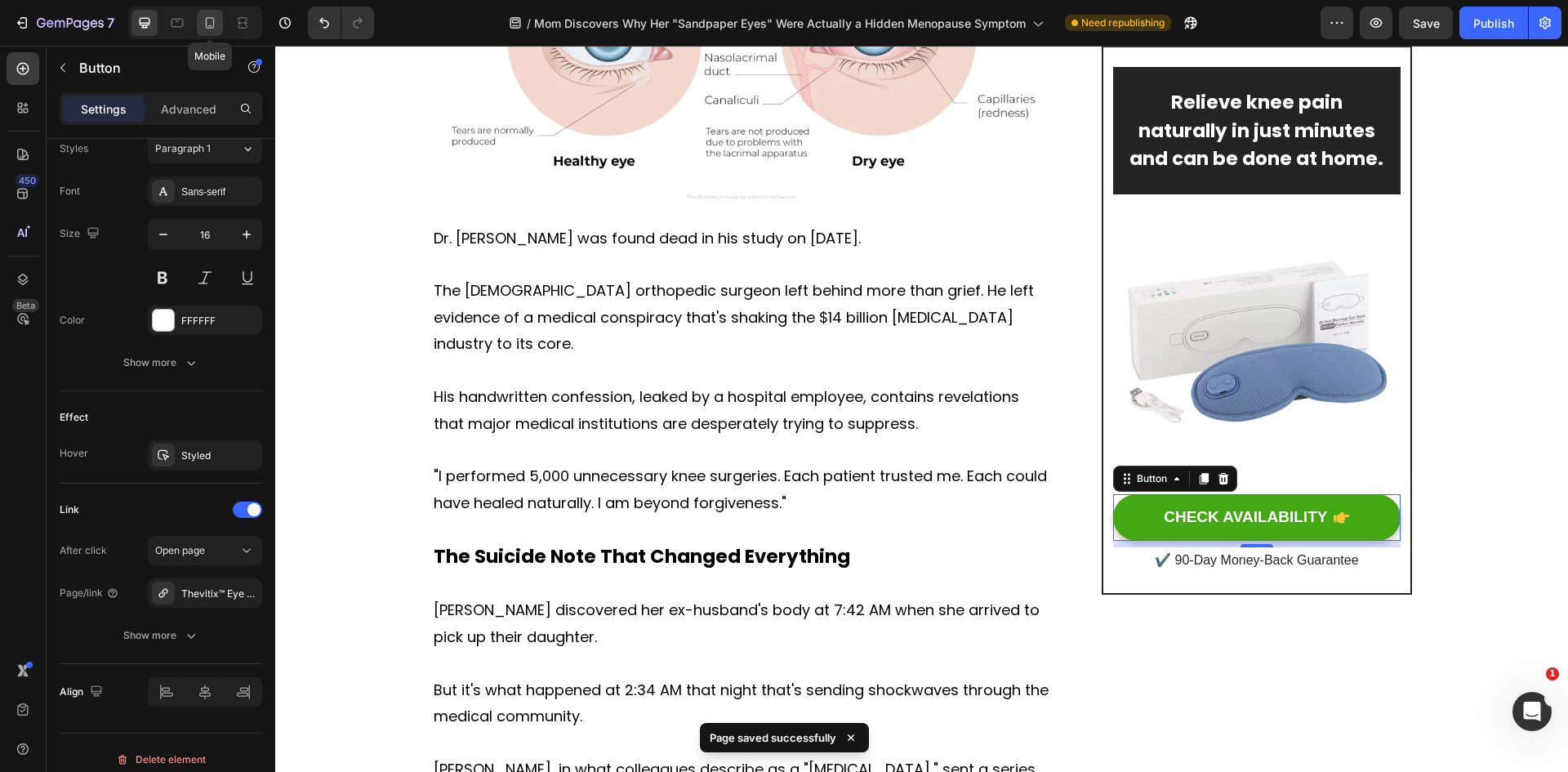
click at [200, 20] on div at bounding box center [210, 23] width 26 height 26
type input "14"
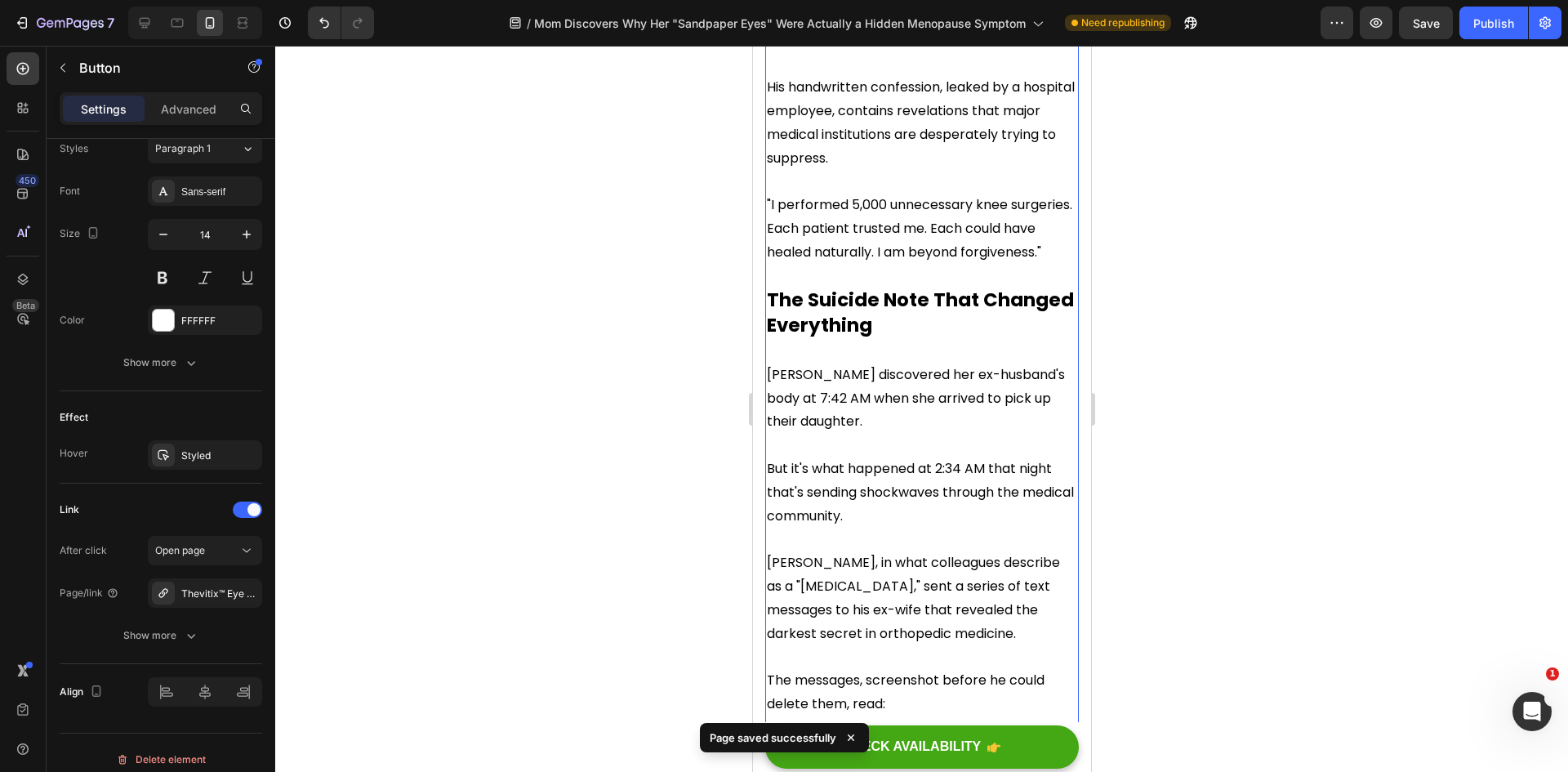
scroll to position [820, 0]
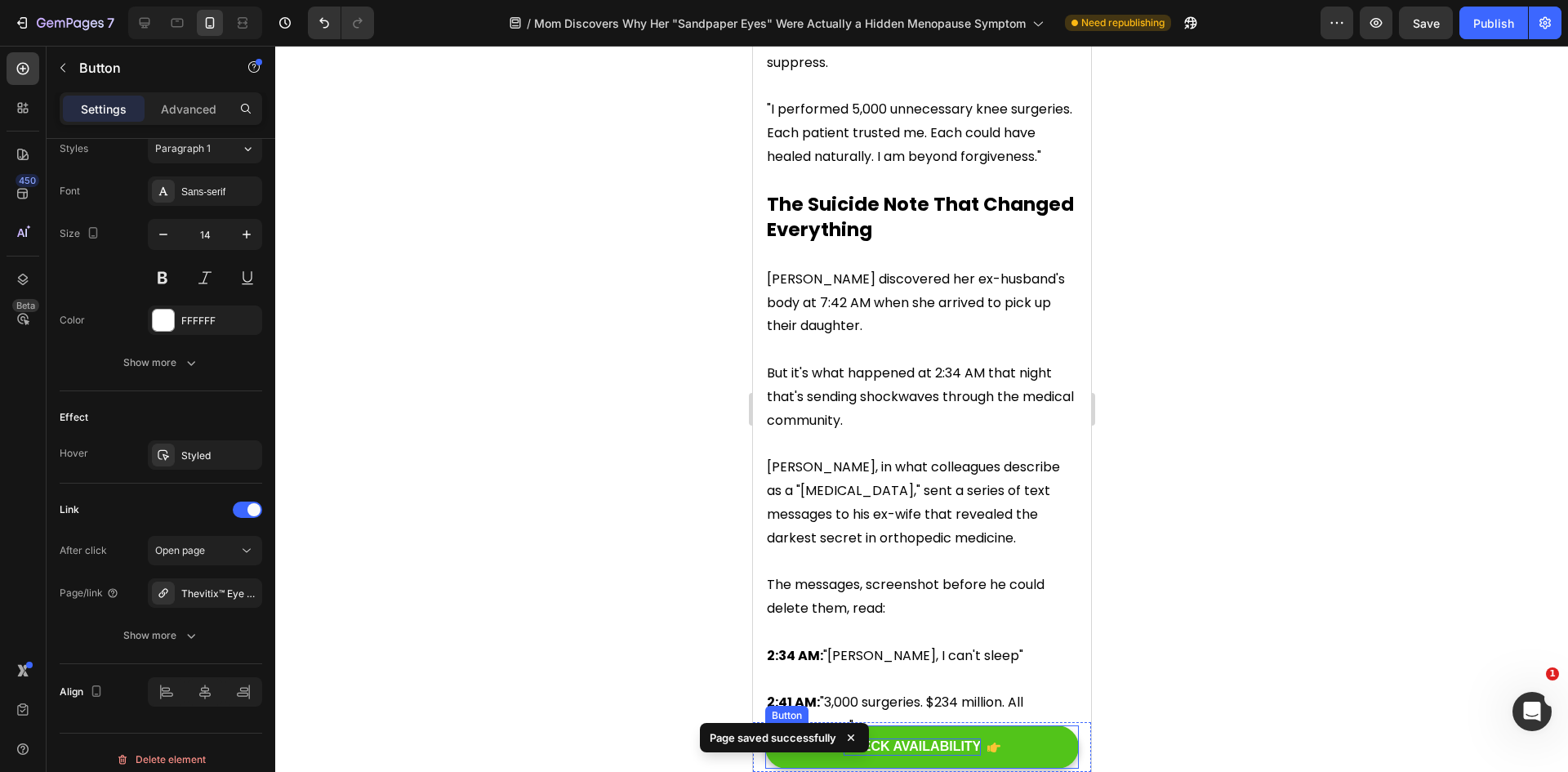
click at [923, 748] on strong "CHECK AVAILABILITY" at bounding box center [912, 746] width 138 height 13
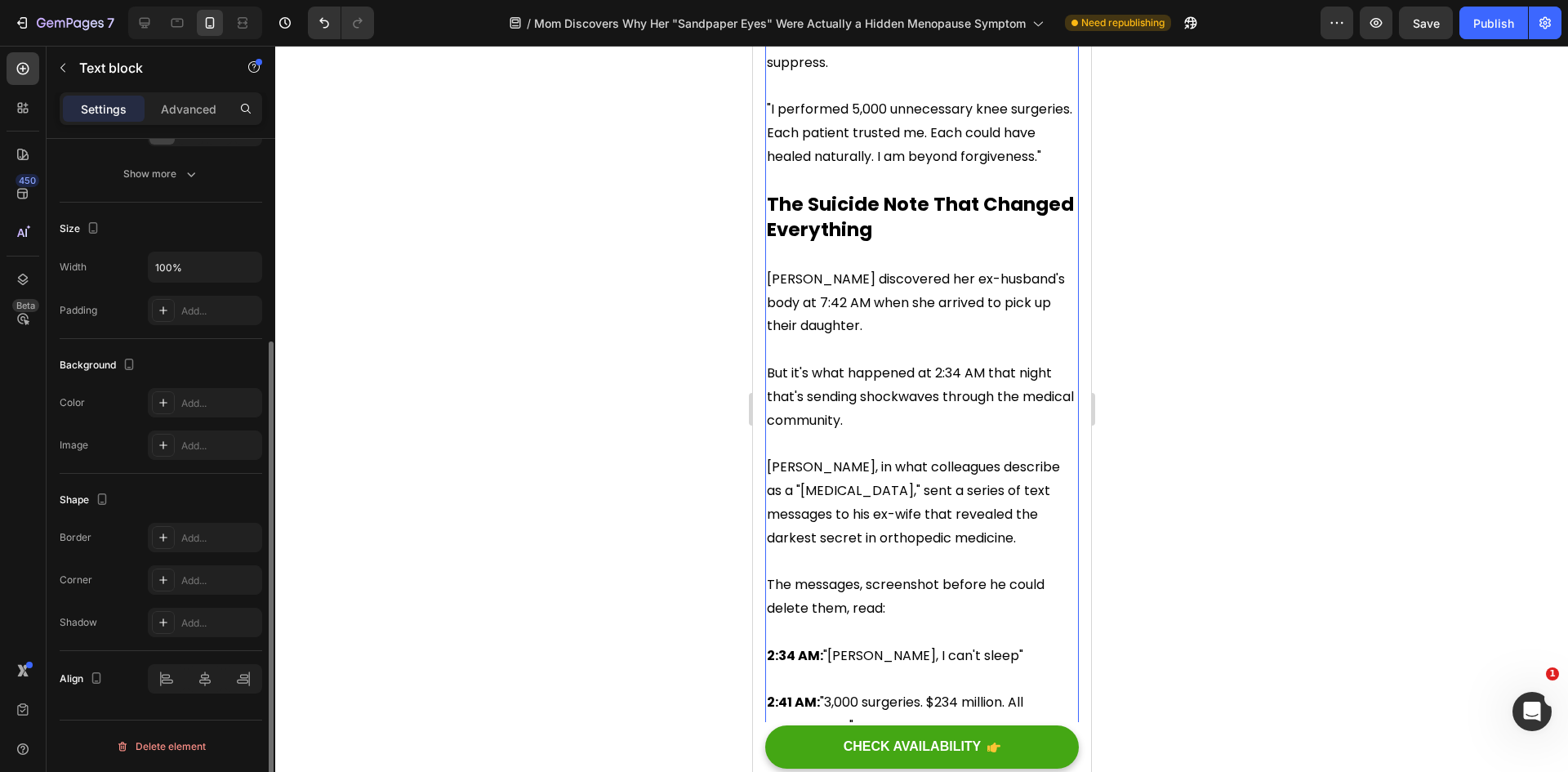
click at [984, 338] on p at bounding box center [921, 350] width 311 height 24
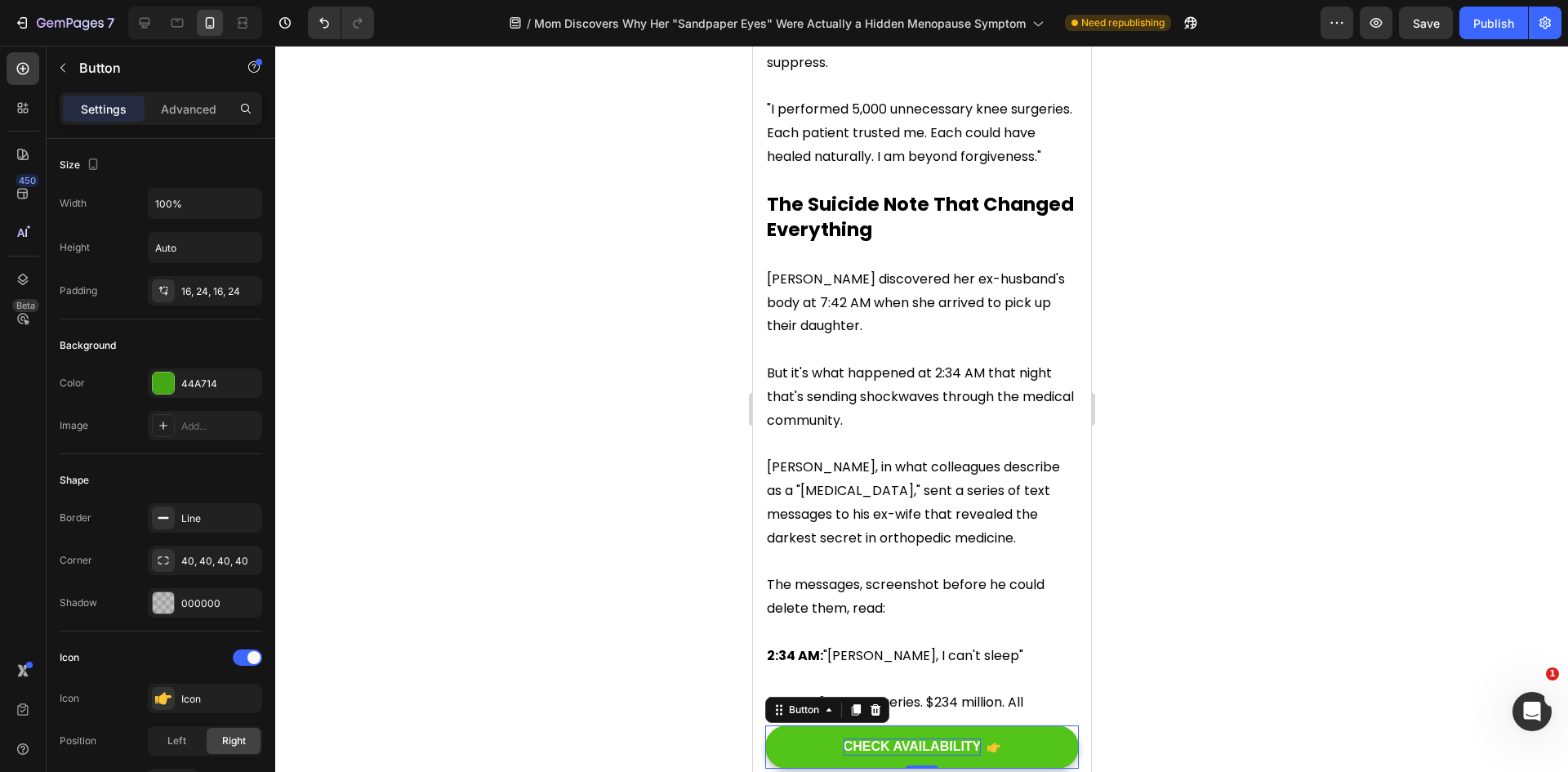
click at [951, 739] on strong "CHECK AVAILABILITY" at bounding box center [912, 746] width 138 height 13
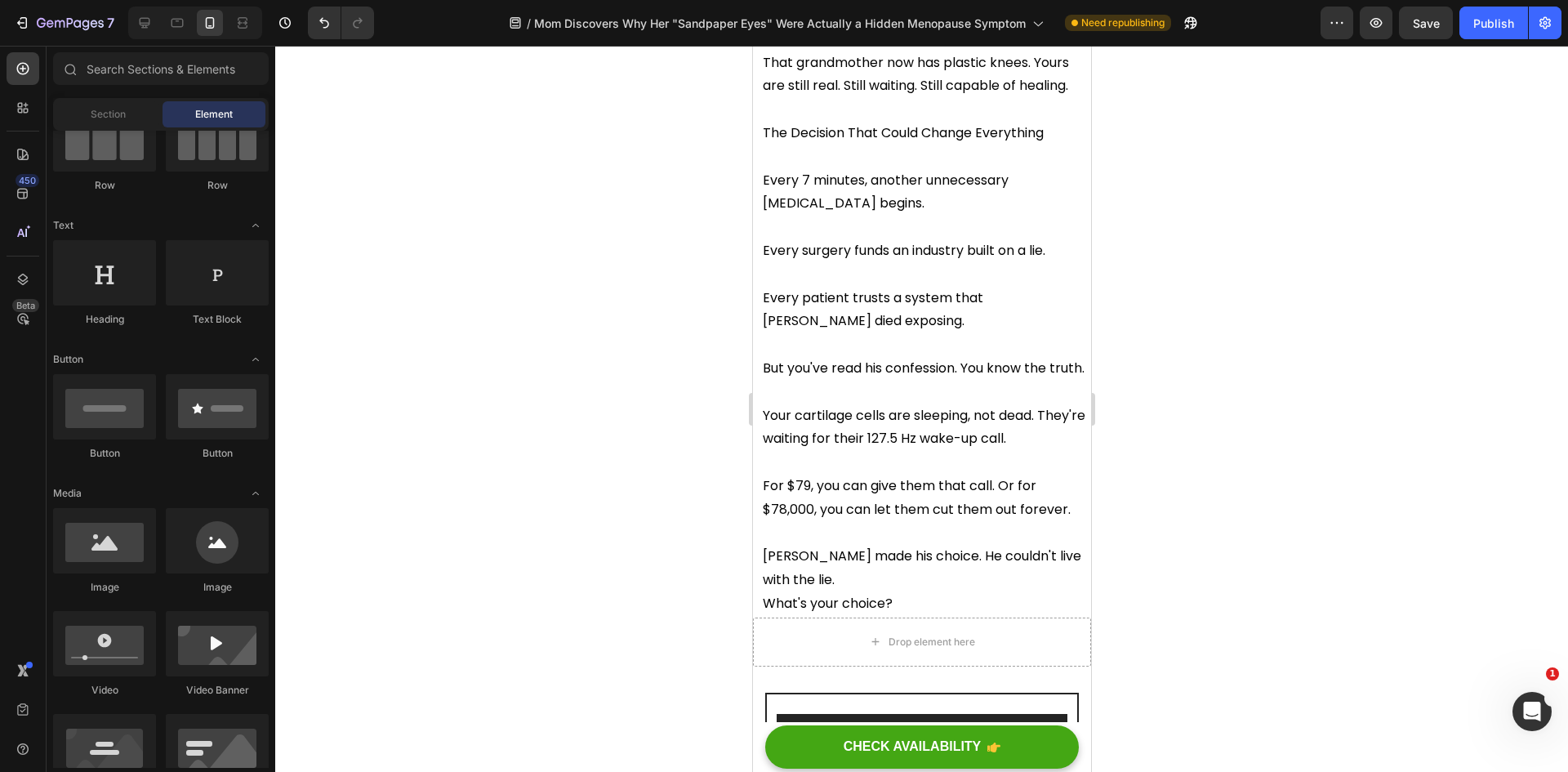
drag, startPoint x: 1084, startPoint y: 84, endPoint x: 1853, endPoint y: 728, distance: 1003.0
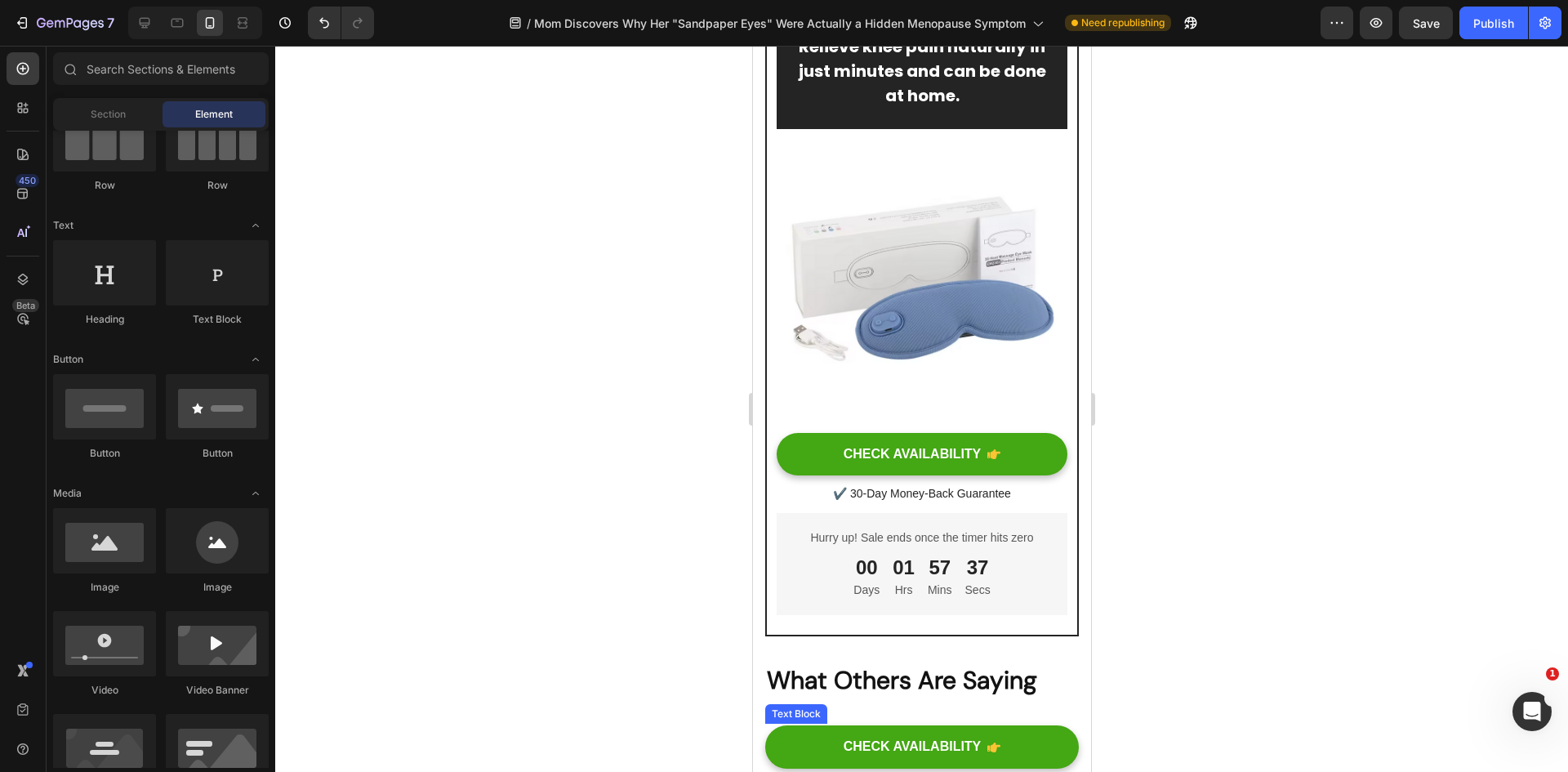
scroll to position [10476, 0]
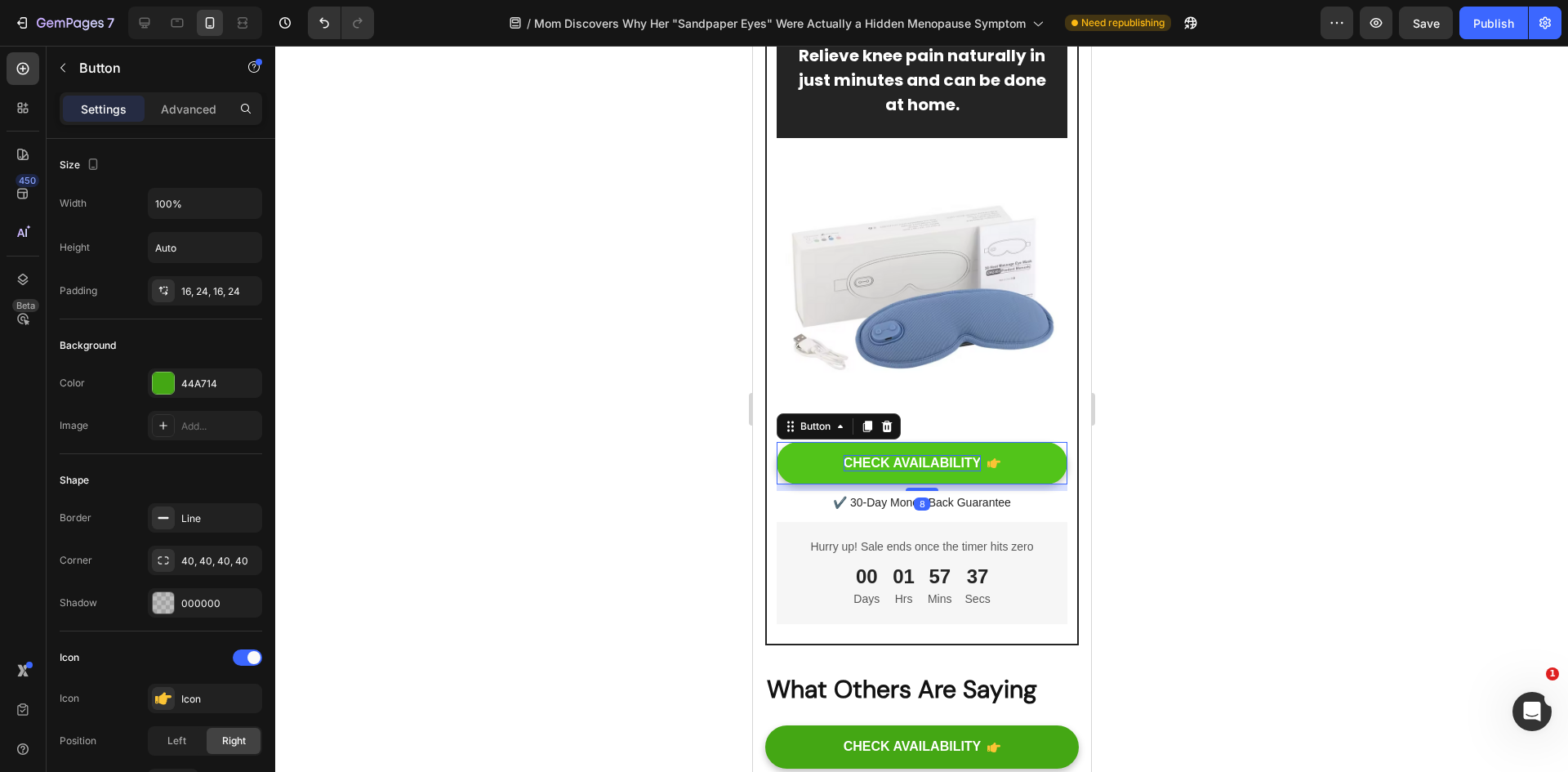
click at [930, 472] on div "CHECK AVAILABILITY" at bounding box center [912, 463] width 138 height 17
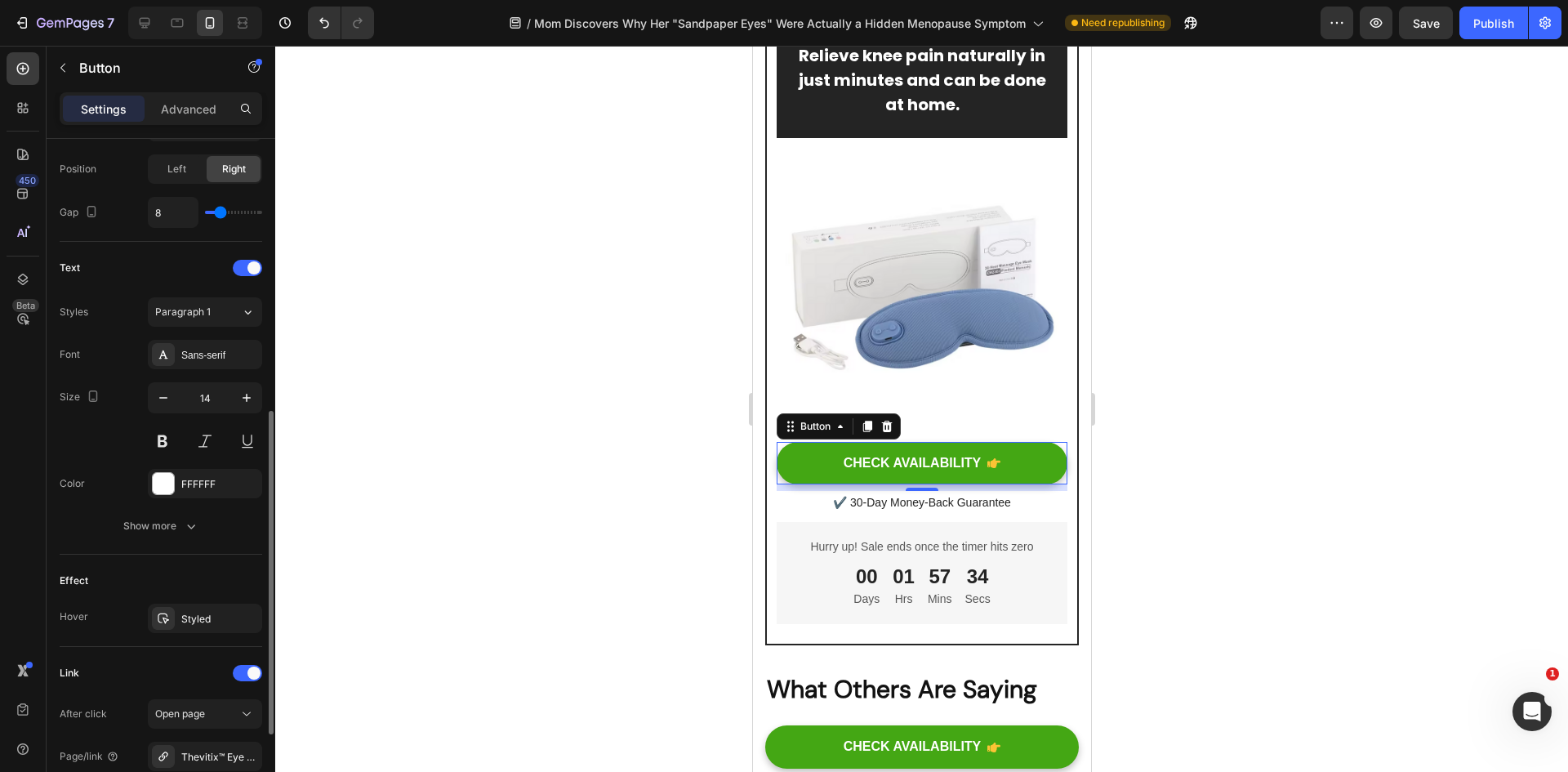
scroll to position [735, 0]
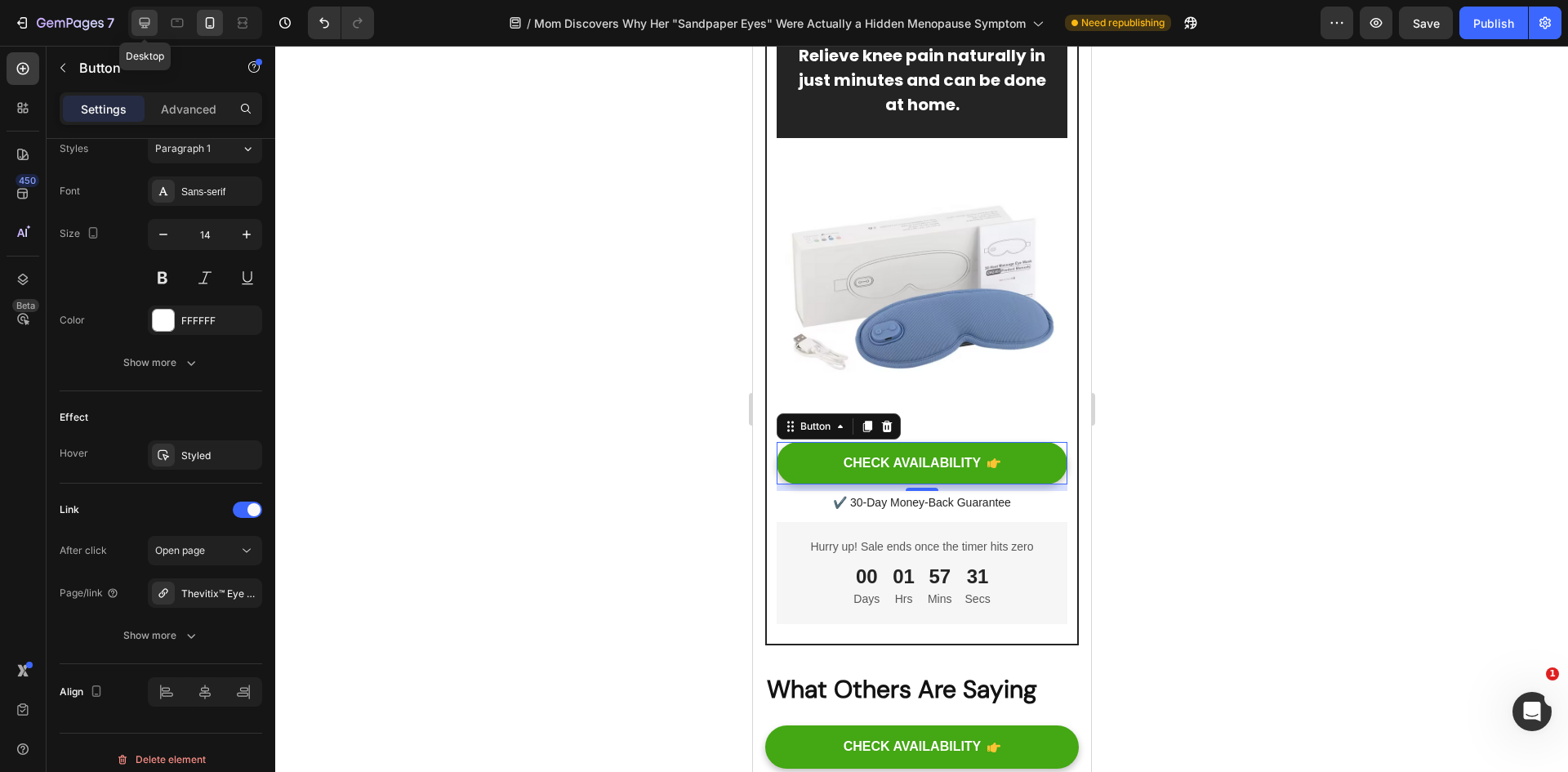
click at [153, 19] on div at bounding box center [144, 23] width 26 height 26
type input "16"
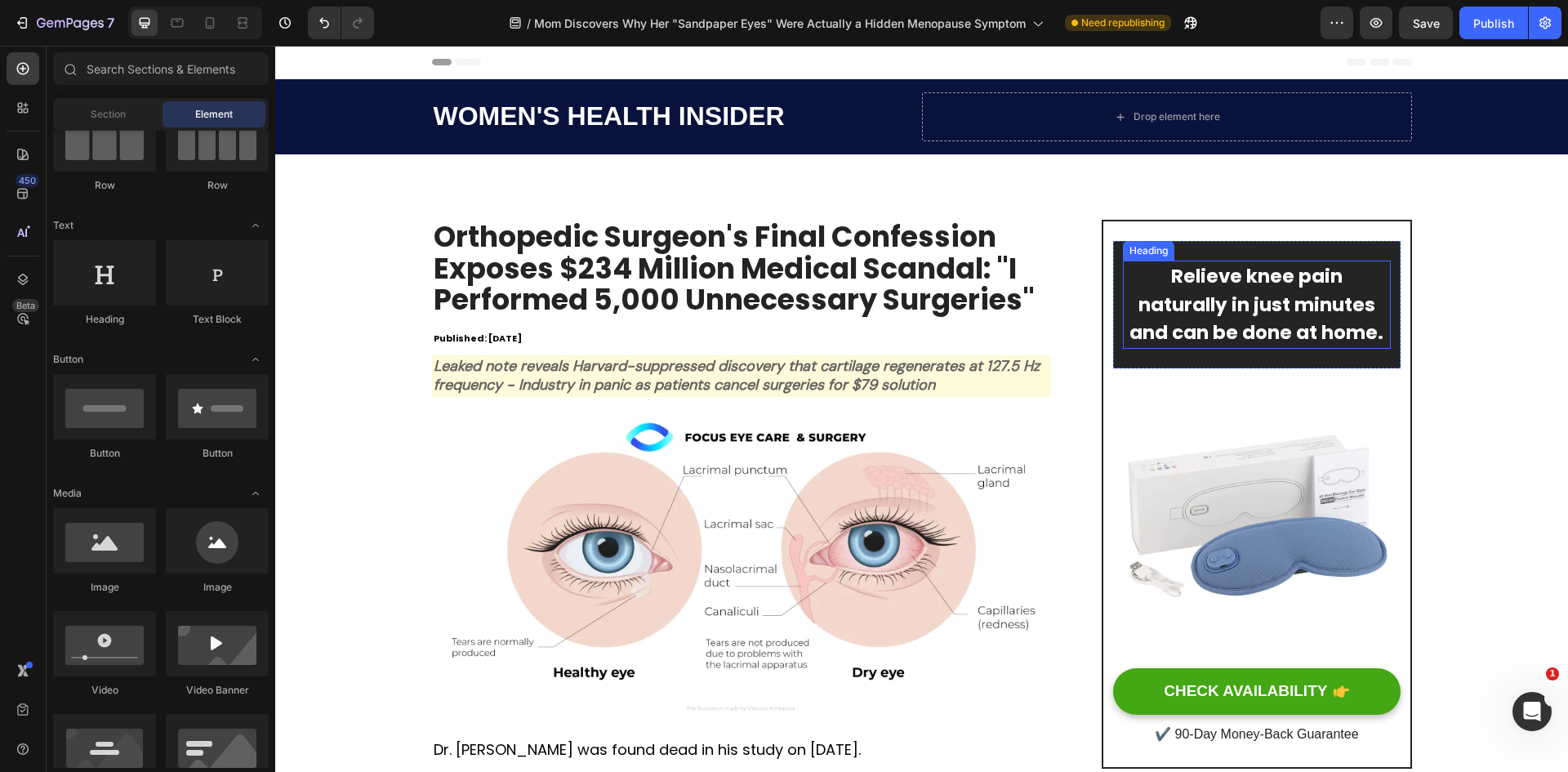
click at [1230, 285] on h2 "Relieve knee pain naturally in just minutes and can be done at home." at bounding box center [1256, 305] width 267 height 88
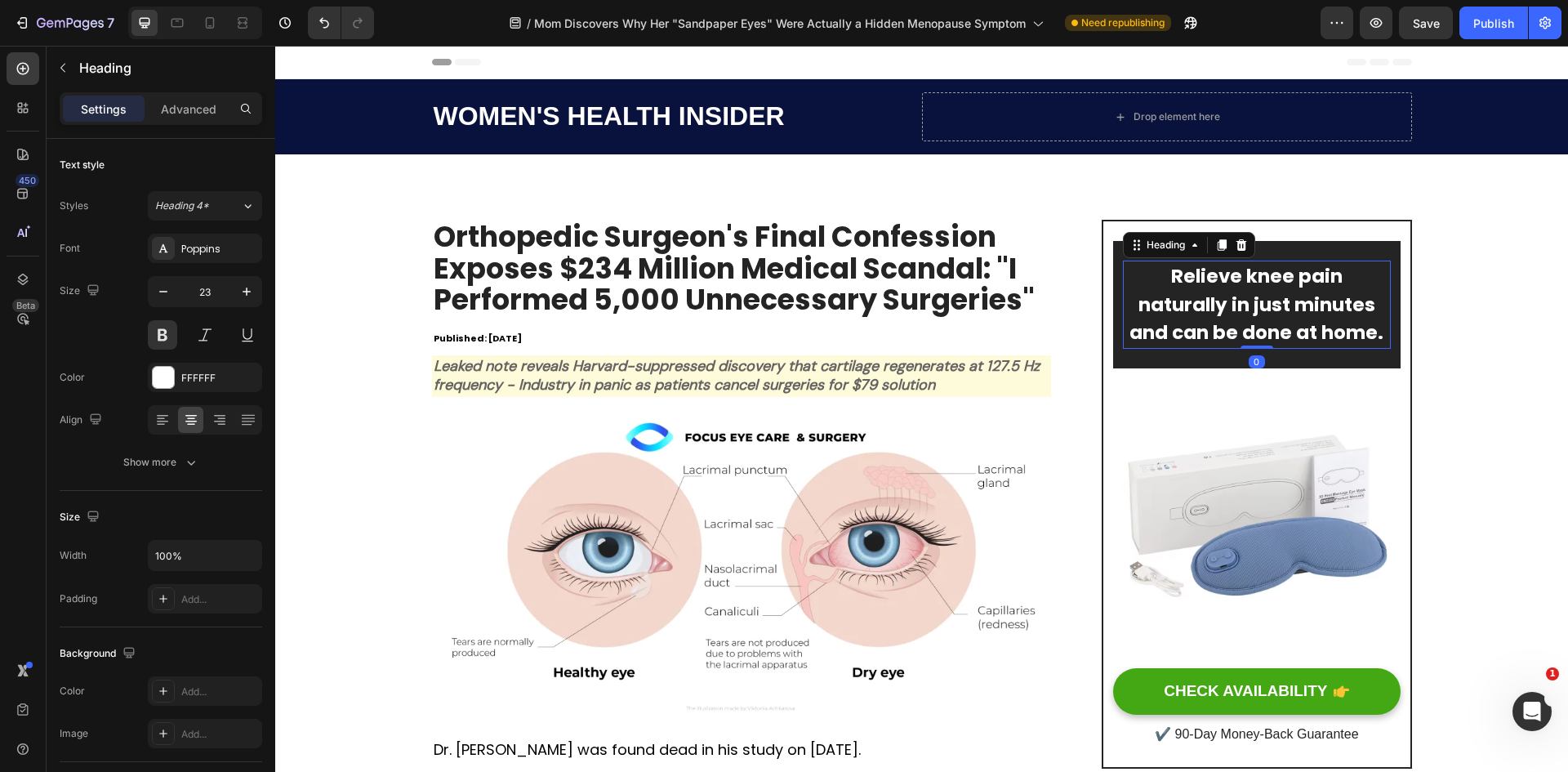
click at [1230, 285] on h2 "Relieve knee pain naturally in just minutes and can be done at home." at bounding box center [1256, 305] width 267 height 88
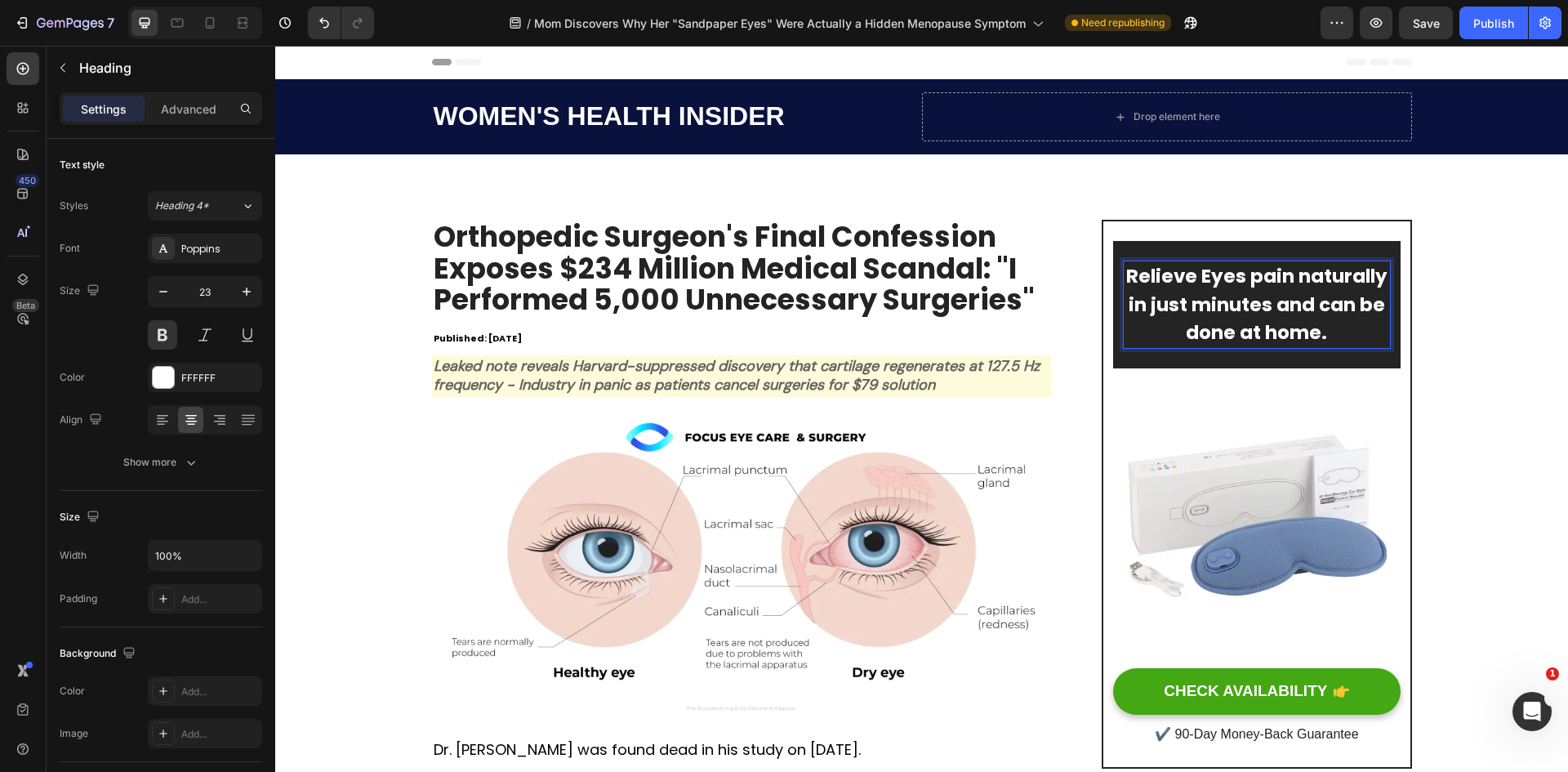
click at [1267, 281] on p "Relieve Eyes pain naturally in just minutes and can be done at home." at bounding box center [1256, 304] width 263 height 85
click at [1297, 301] on p "Relieve [MEDICAL_DATA] naturally in just minutes and can be done at home." at bounding box center [1256, 304] width 263 height 85
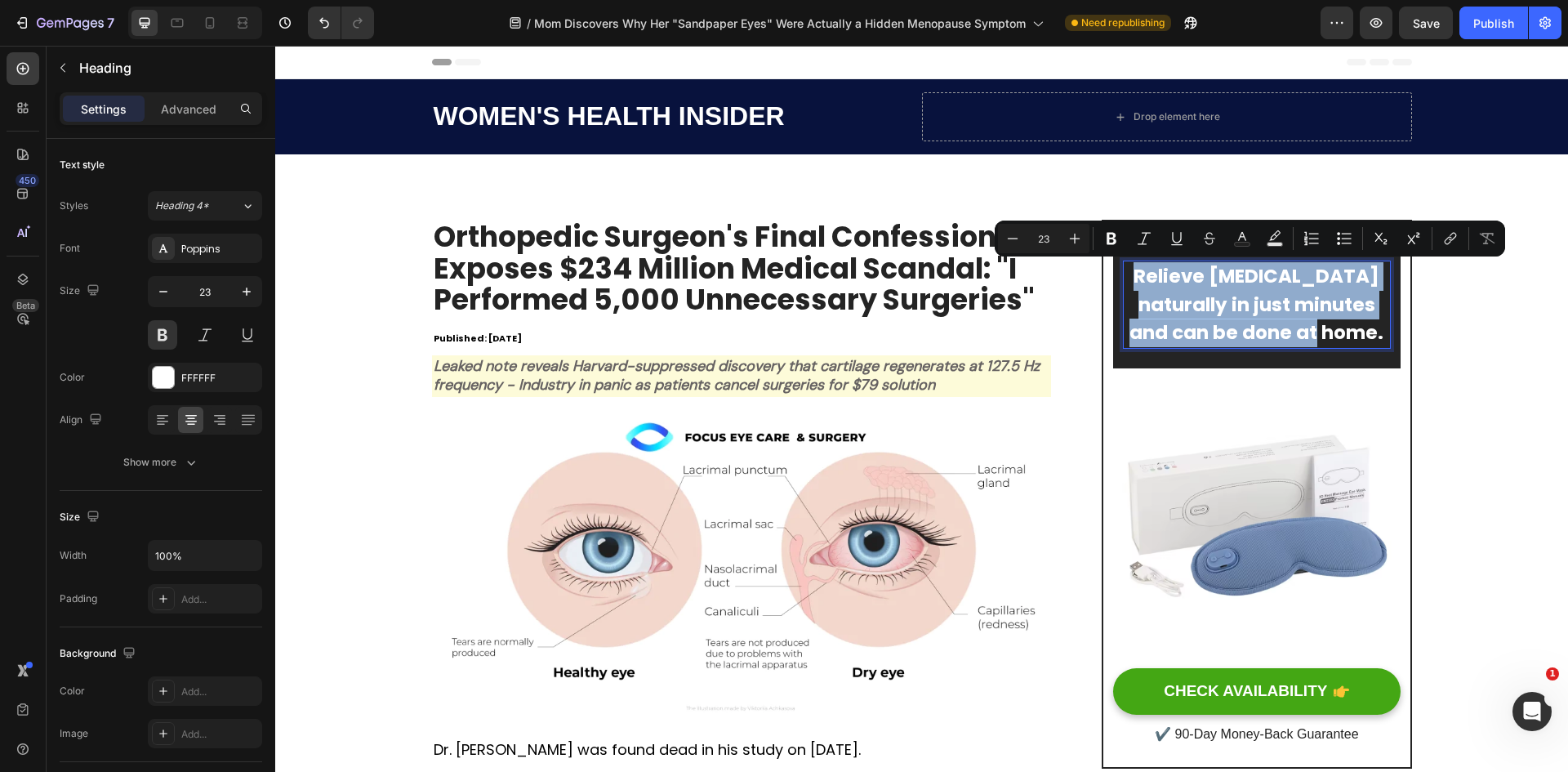
copy p "Relieve [MEDICAL_DATA] naturally in just minutes and can be done at home."
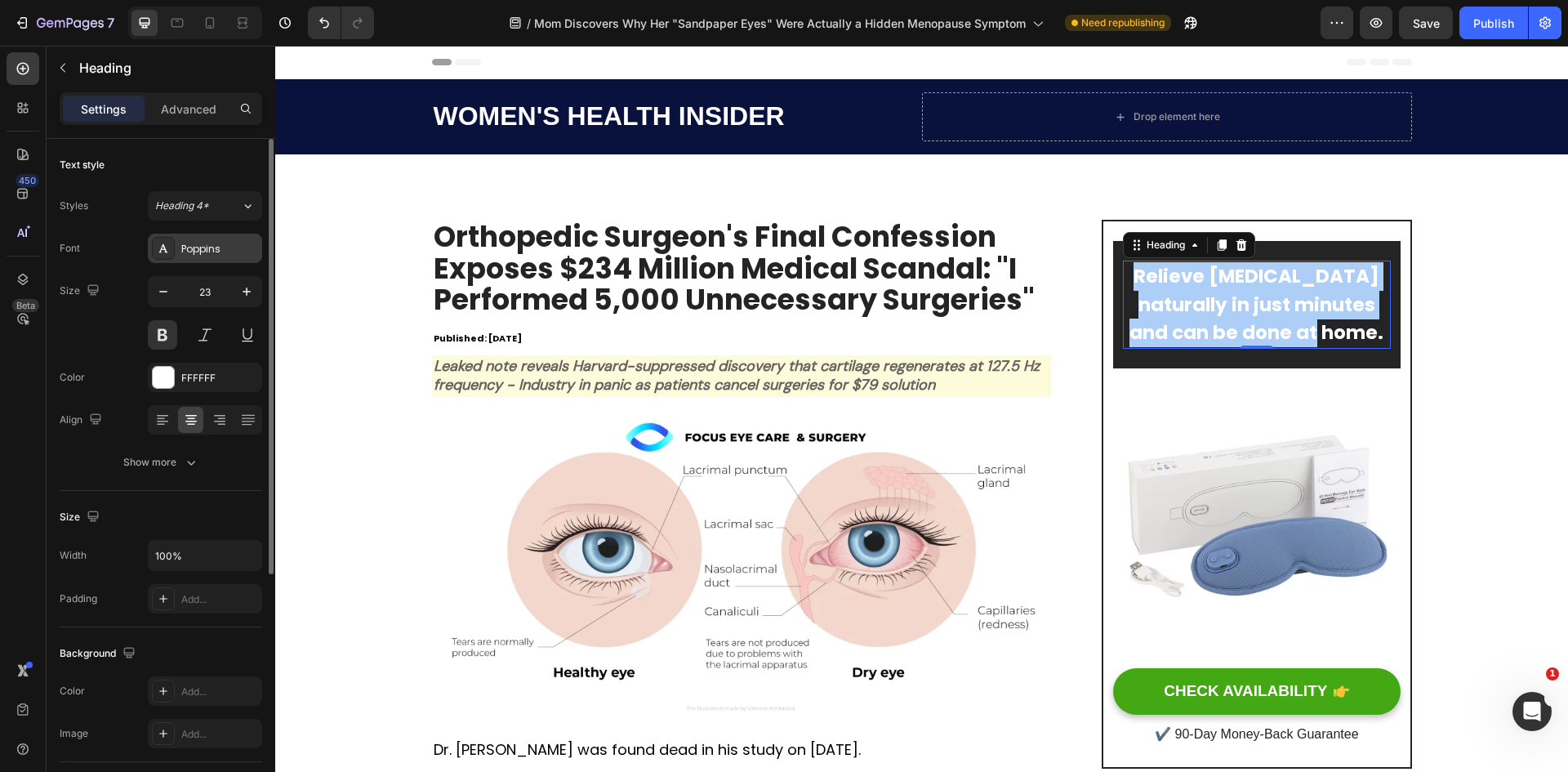
click at [211, 247] on div "Poppins" at bounding box center [219, 248] width 77 height 14
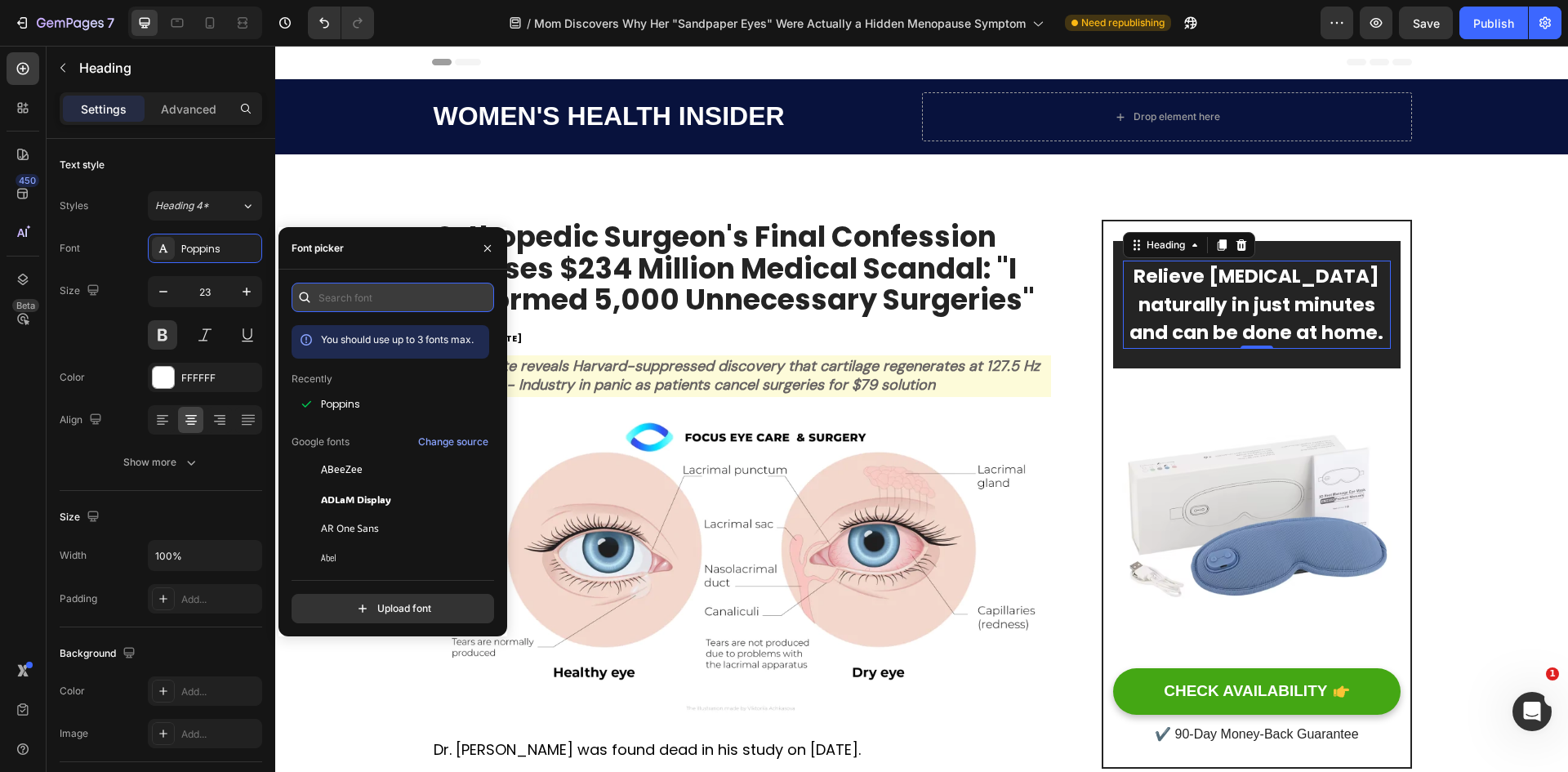
click at [374, 300] on input "text" at bounding box center [392, 297] width 203 height 29
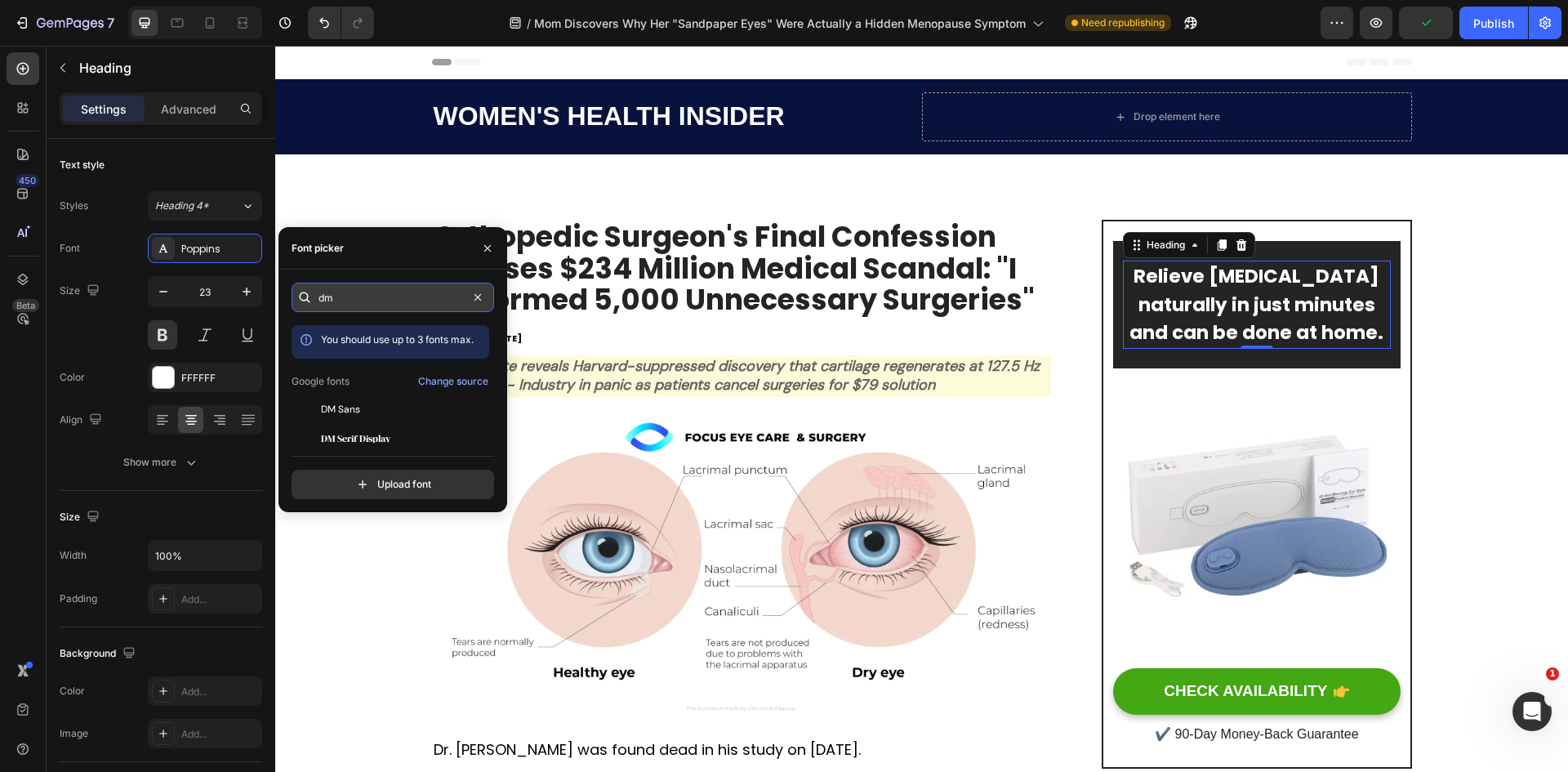
type input "d"
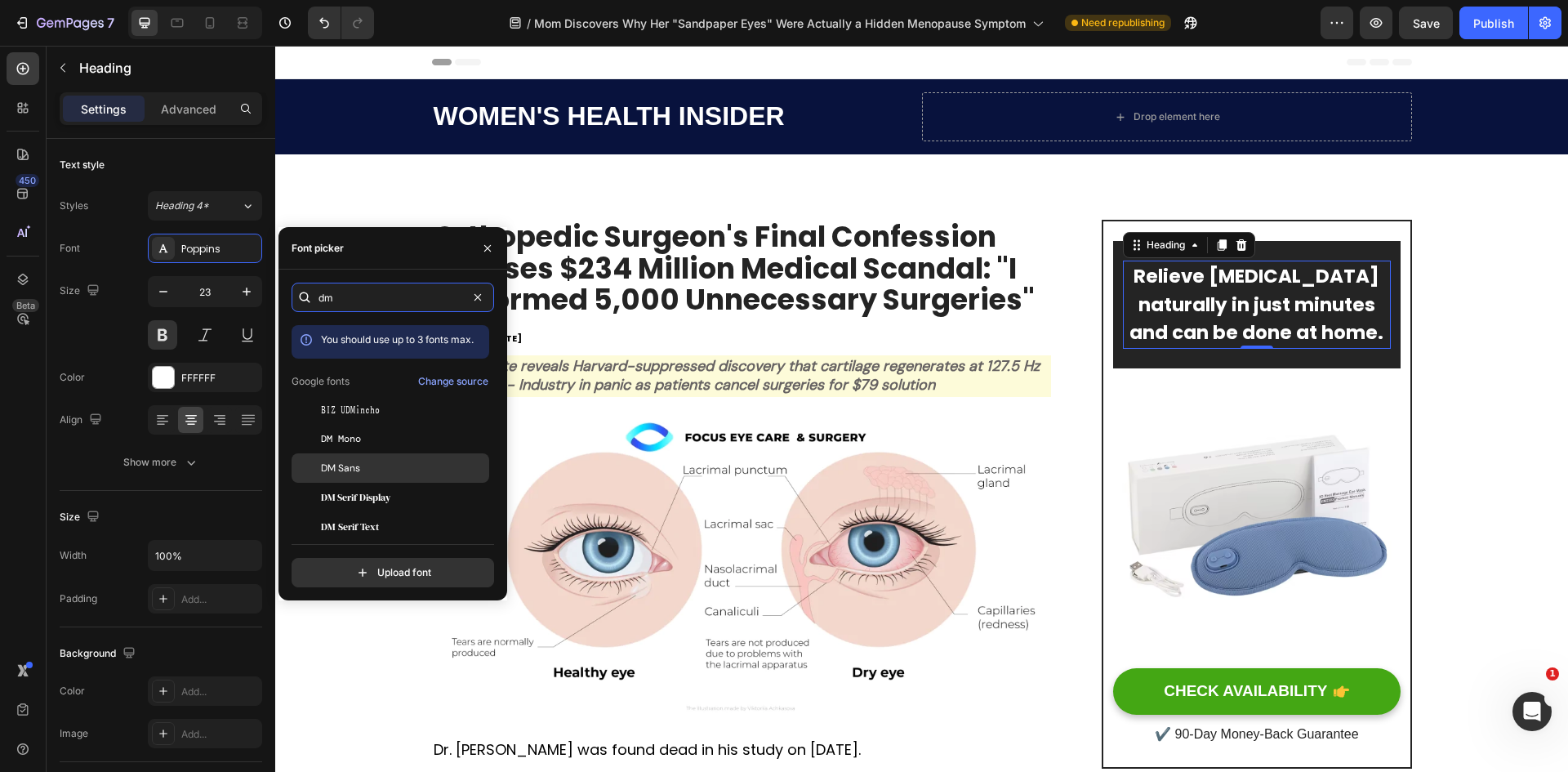
type input "dm"
click at [348, 466] on span "DM Sans" at bounding box center [340, 467] width 40 height 14
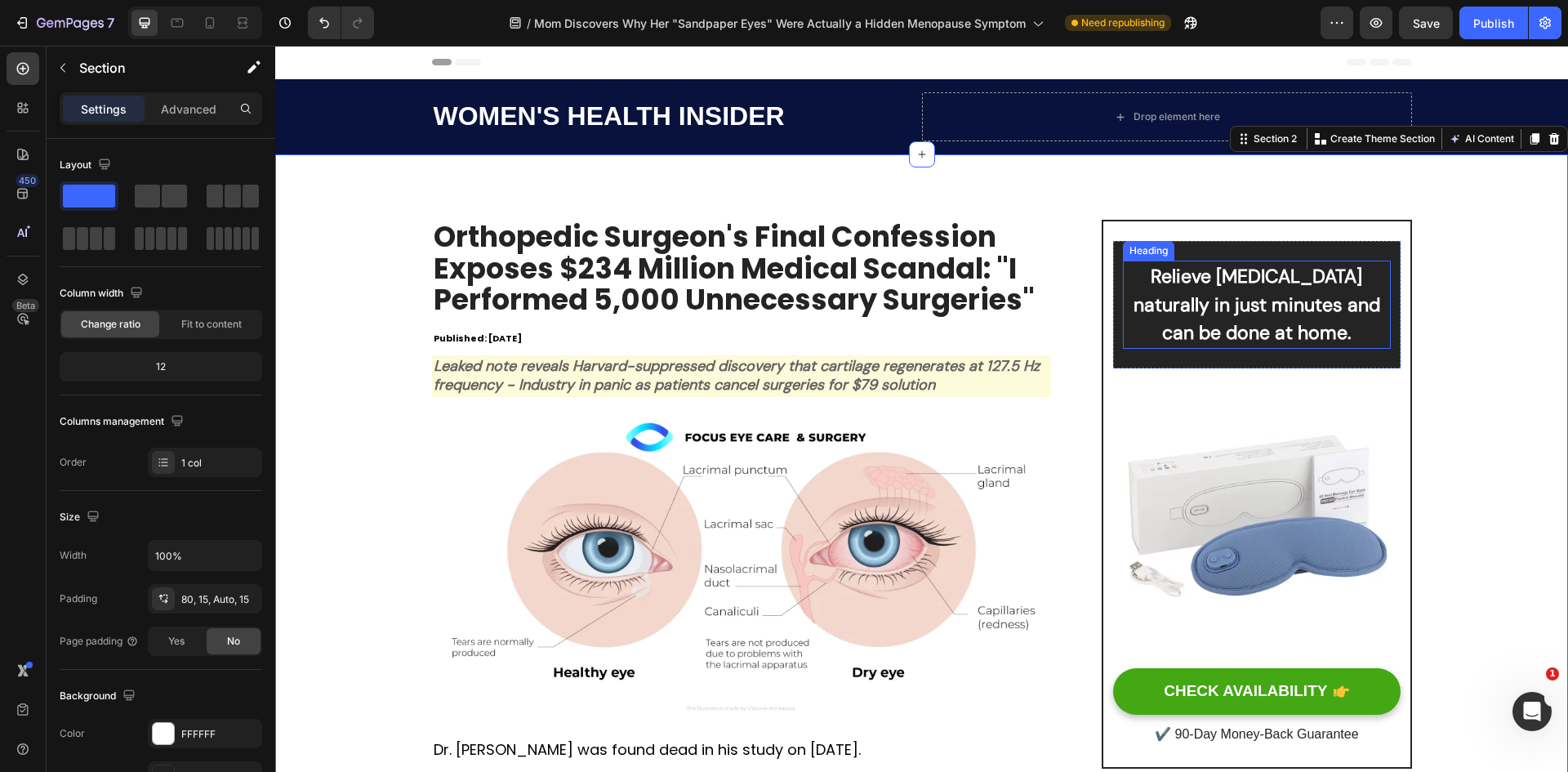
click at [1326, 310] on p "Relieve [MEDICAL_DATA] naturally in just minutes and can be done at home." at bounding box center [1256, 304] width 263 height 85
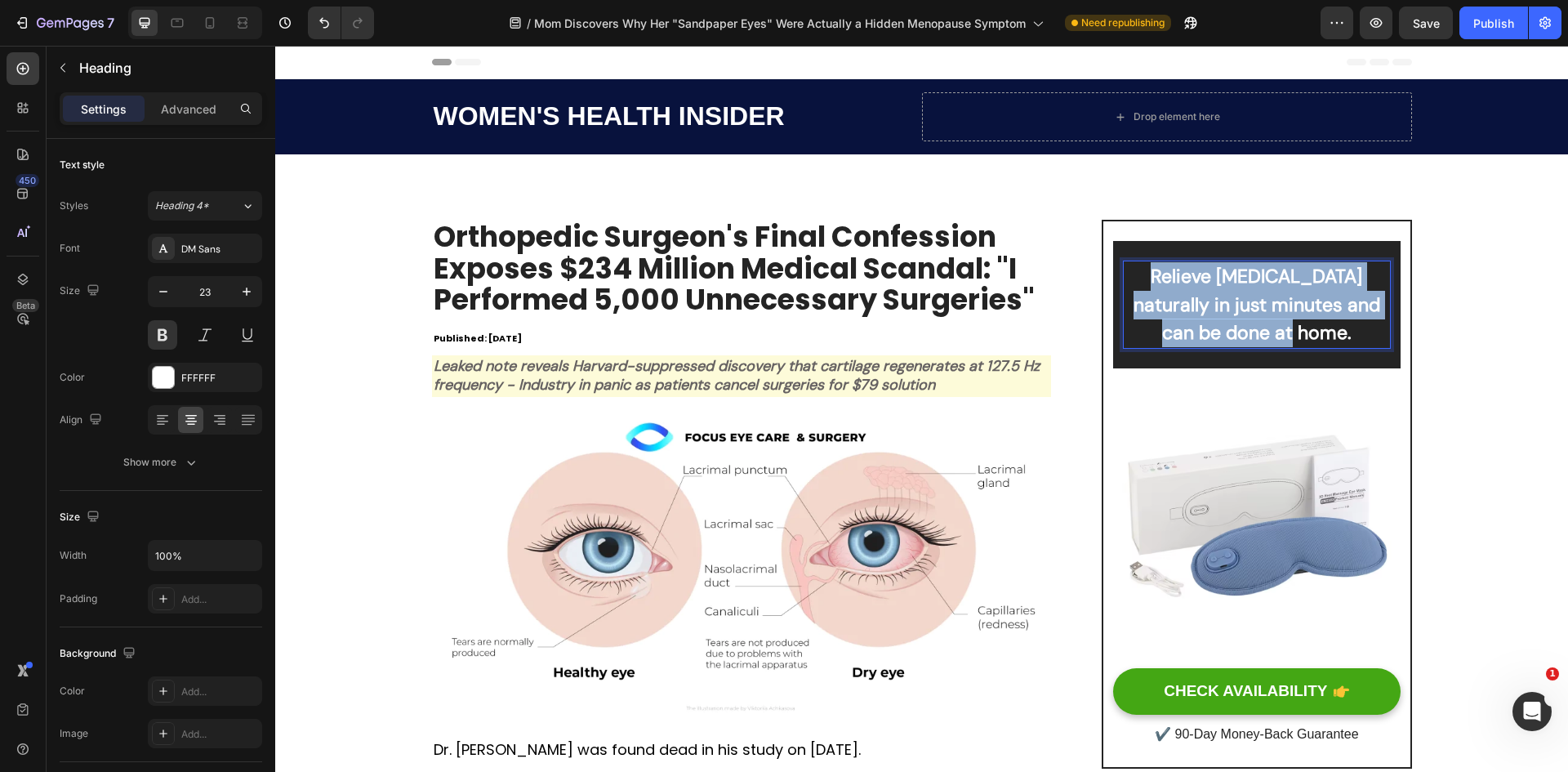
copy p "Relieve [MEDICAL_DATA] naturally in just minutes and can be done at home."
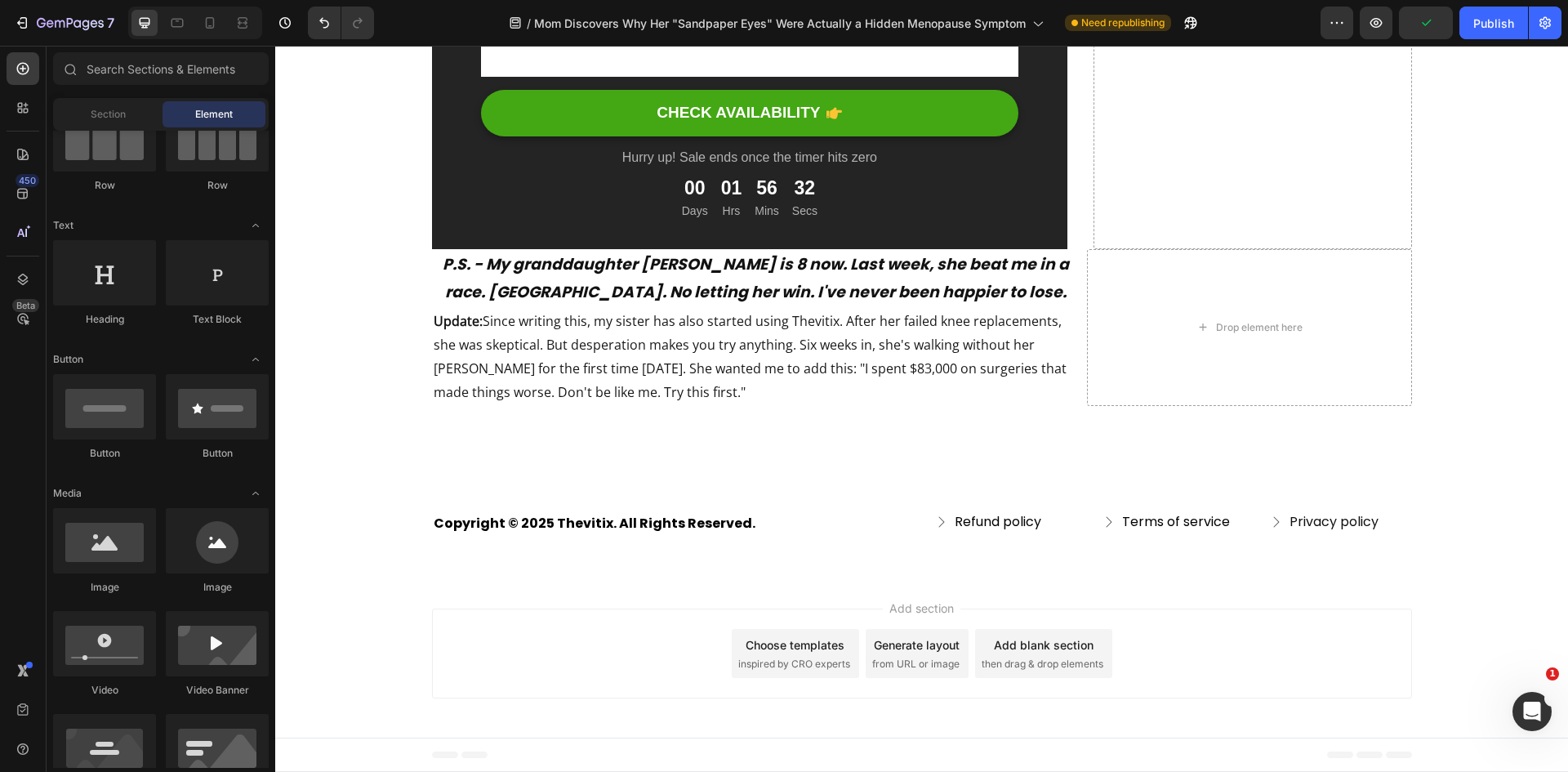
drag, startPoint x: 1567, startPoint y: 85, endPoint x: 1792, endPoint y: 771, distance: 722.0
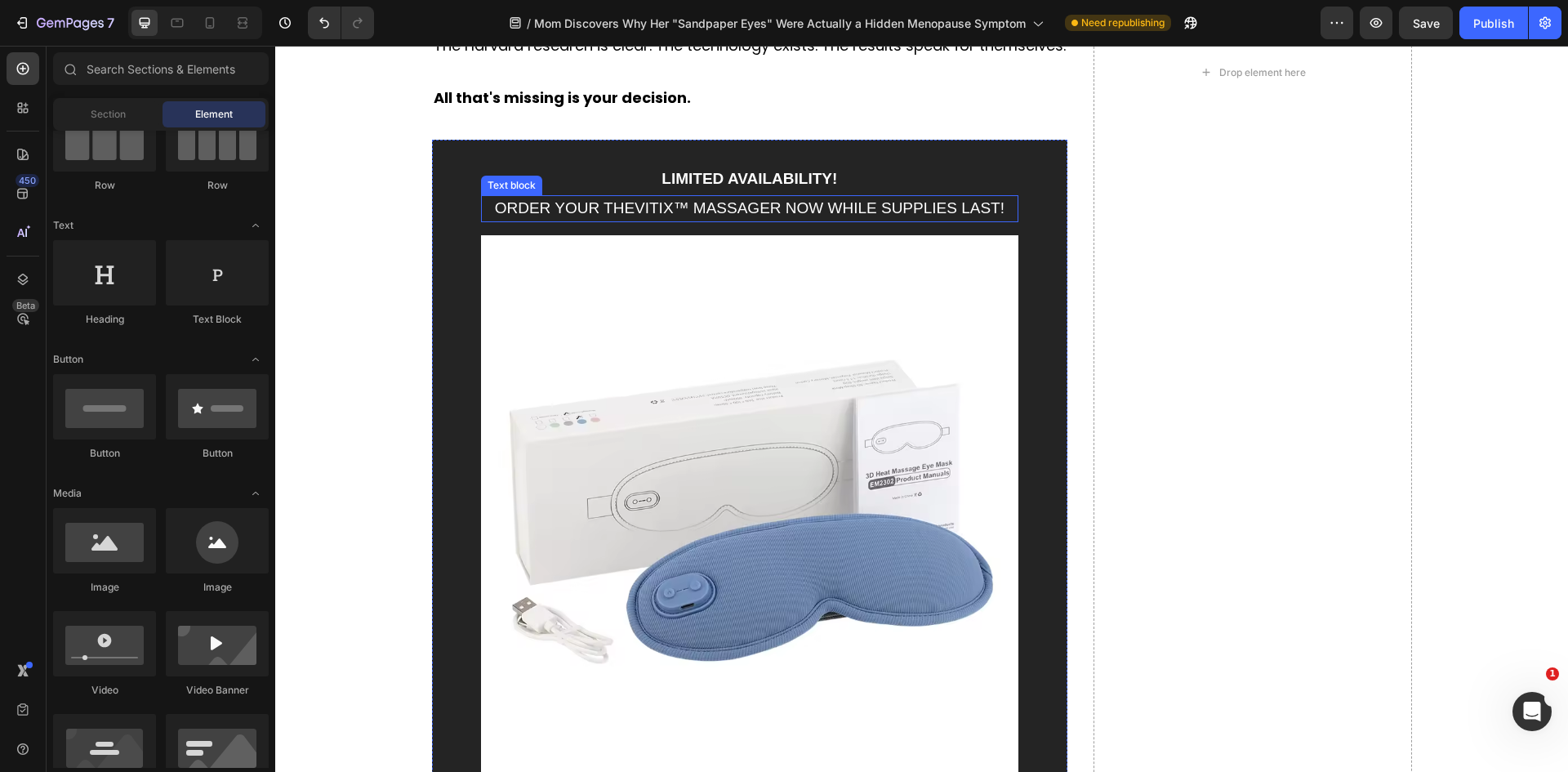
scroll to position [10514, 0]
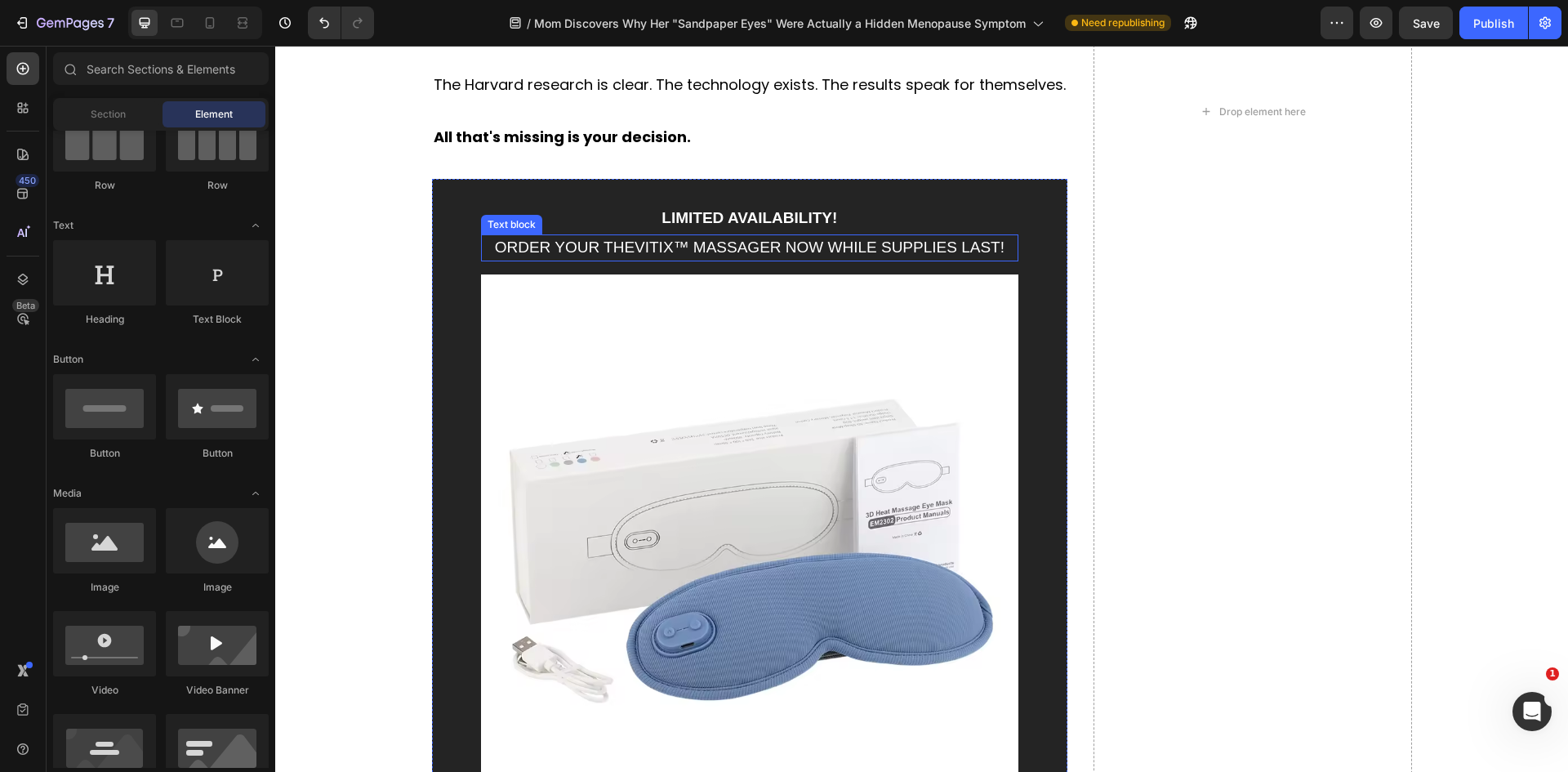
click at [599, 242] on span "ORDER YOUR THEVITIX™ MASSAGER NOW WHILE SUPPLIES LAST!" at bounding box center [749, 247] width 509 height 17
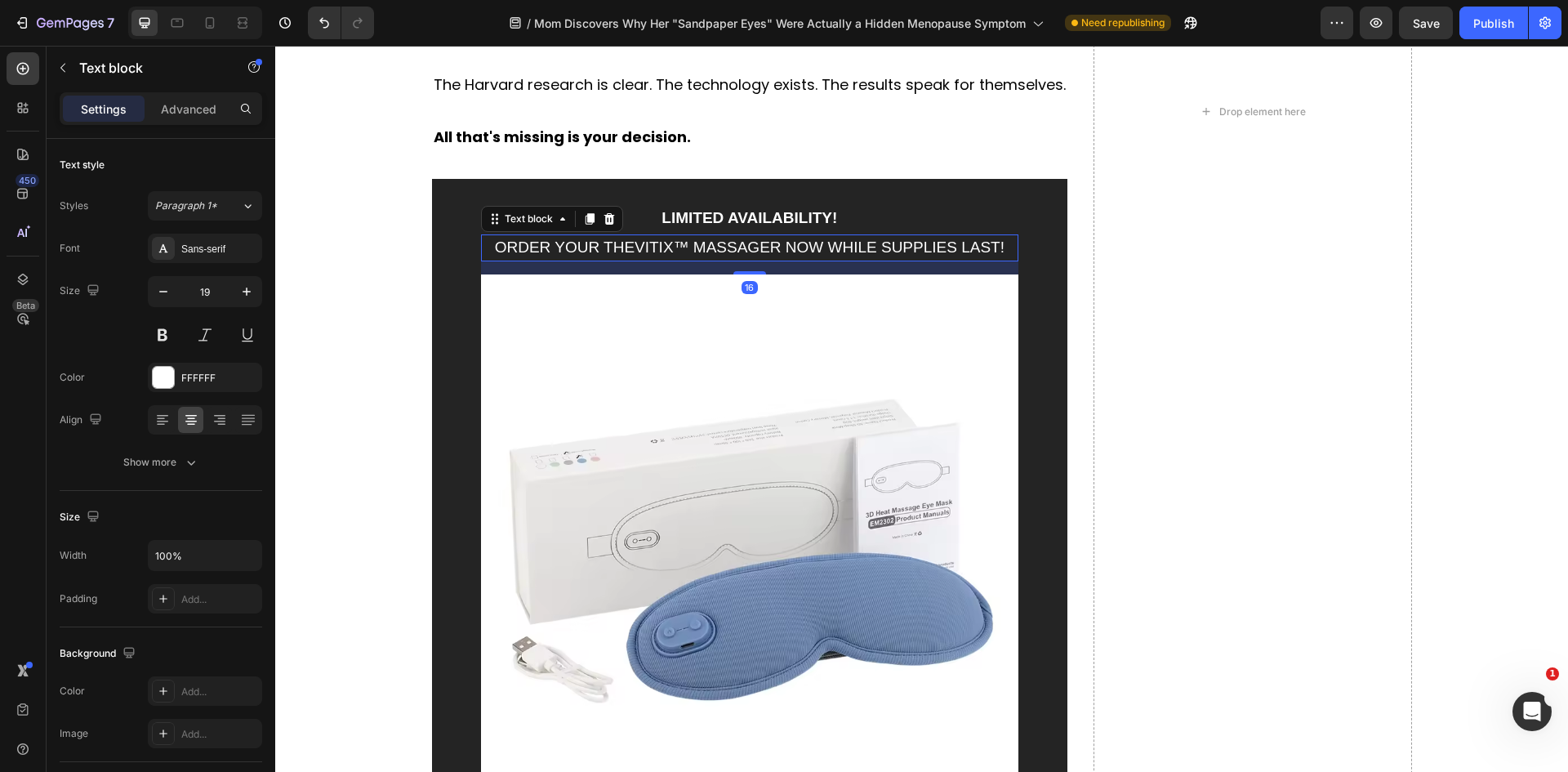
click at [599, 242] on span "ORDER YOUR THEVITIX™ MASSAGER NOW WHILE SUPPLIES LAST!" at bounding box center [749, 247] width 509 height 17
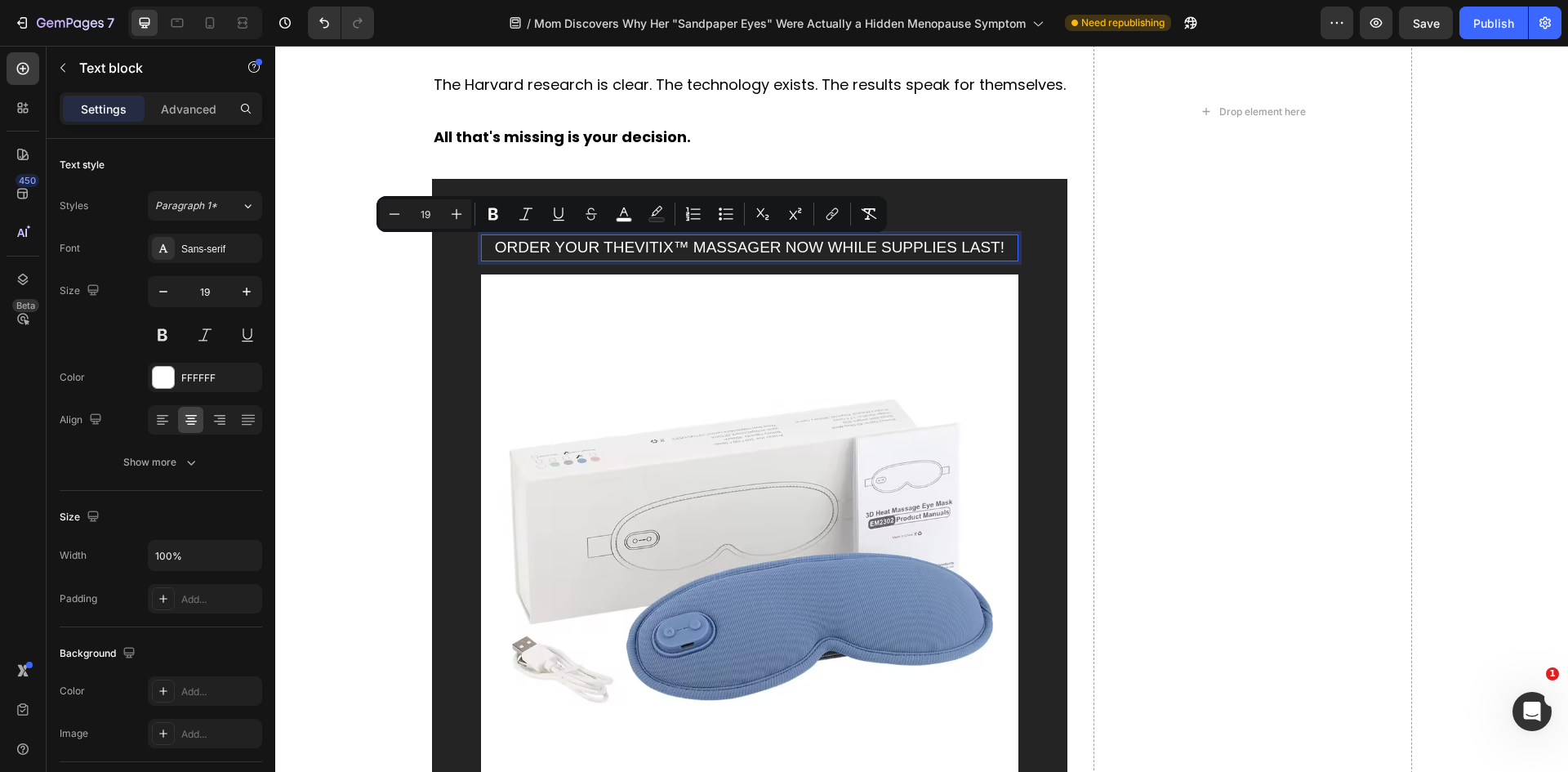
click at [941, 252] on span "ORDER YOUR THEVITIX™ MASSAGER NOW WHILE SUPPLIES LAST!" at bounding box center [749, 247] width 509 height 17
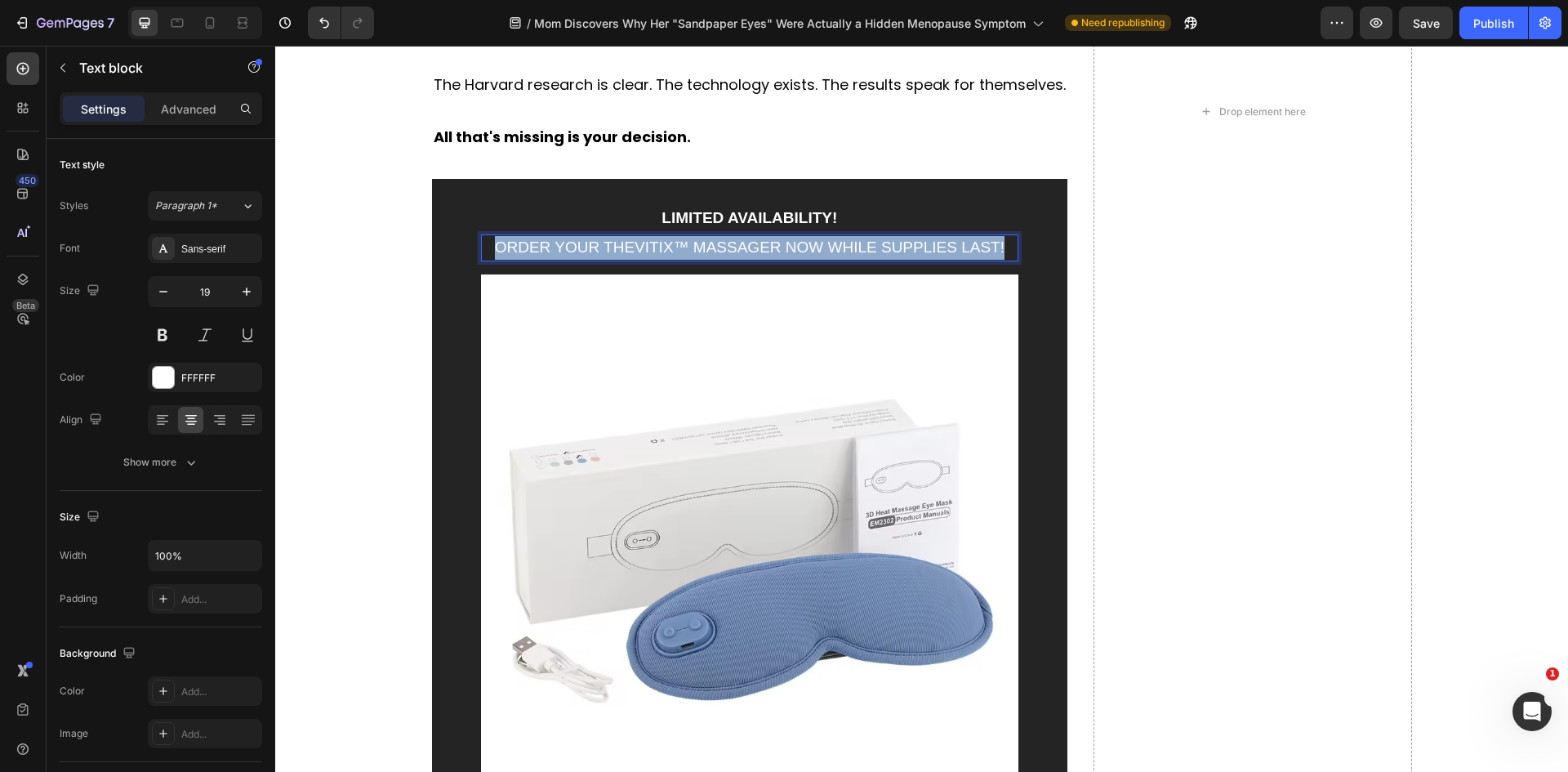
click at [941, 252] on span "ORDER YOUR THEVITIX™ MASSAGER NOW WHILE SUPPLIES LAST!" at bounding box center [749, 247] width 509 height 17
click at [680, 243] on span "ORDER YOUR THEVITIX™ MASSAGER NOW WHILE SUPPLIES LAST!" at bounding box center [749, 247] width 509 height 17
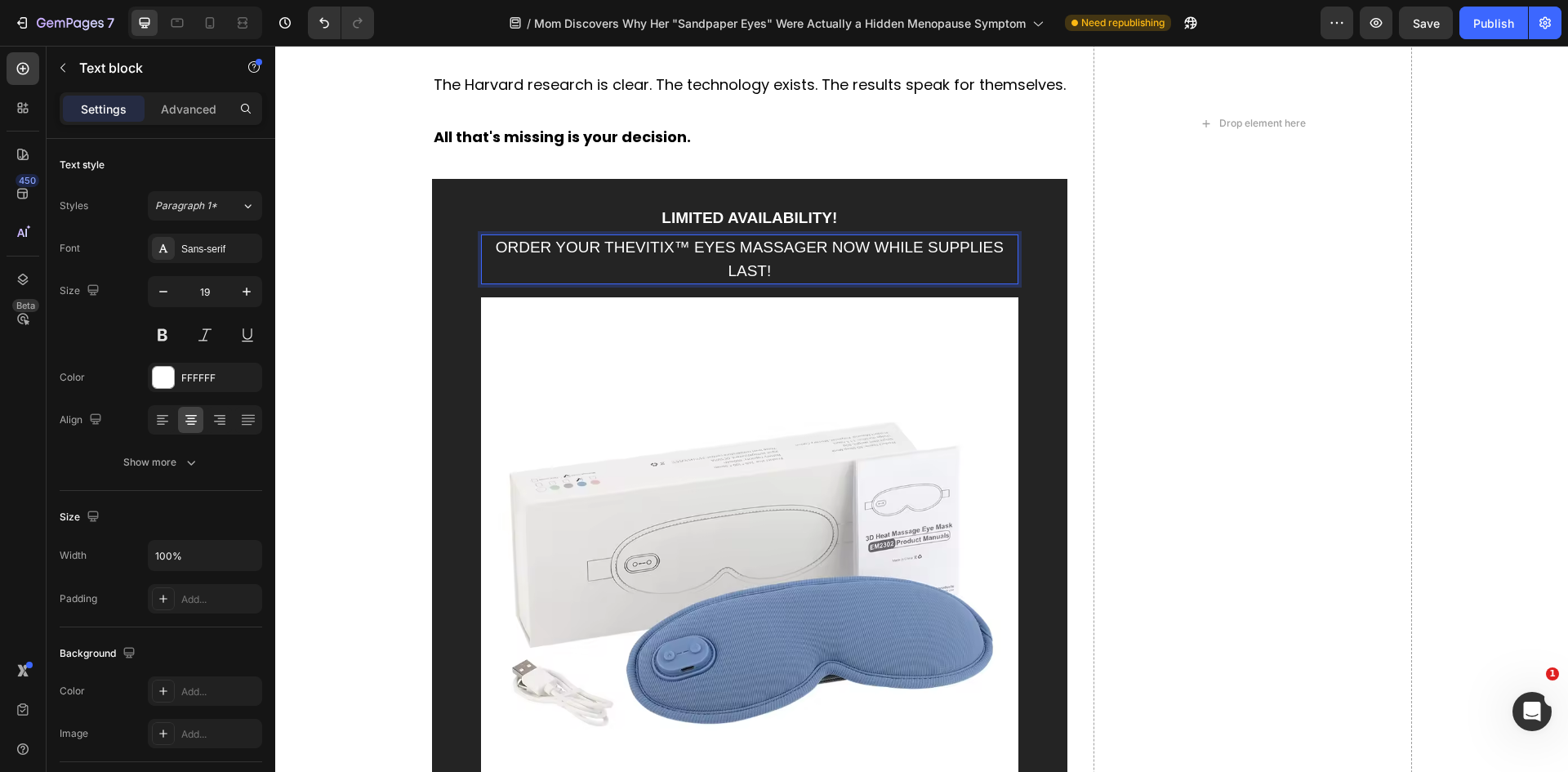
click at [682, 245] on span "ORDER YOUR THEVITIX™ EYES MASSAGER NOW WHILE SUPPLIES LAST!" at bounding box center [749, 258] width 508 height 41
click at [767, 244] on span "ORDER YOUR THEVITIX™ EYES MASSAGER NOW WHILE SUPPLIES LAST!" at bounding box center [749, 258] width 508 height 41
click at [768, 244] on span "ORDER YOUR THEVITIX™ EYES MASSAGER NOW WHILE SUPPLIES LAST!" at bounding box center [749, 258] width 508 height 41
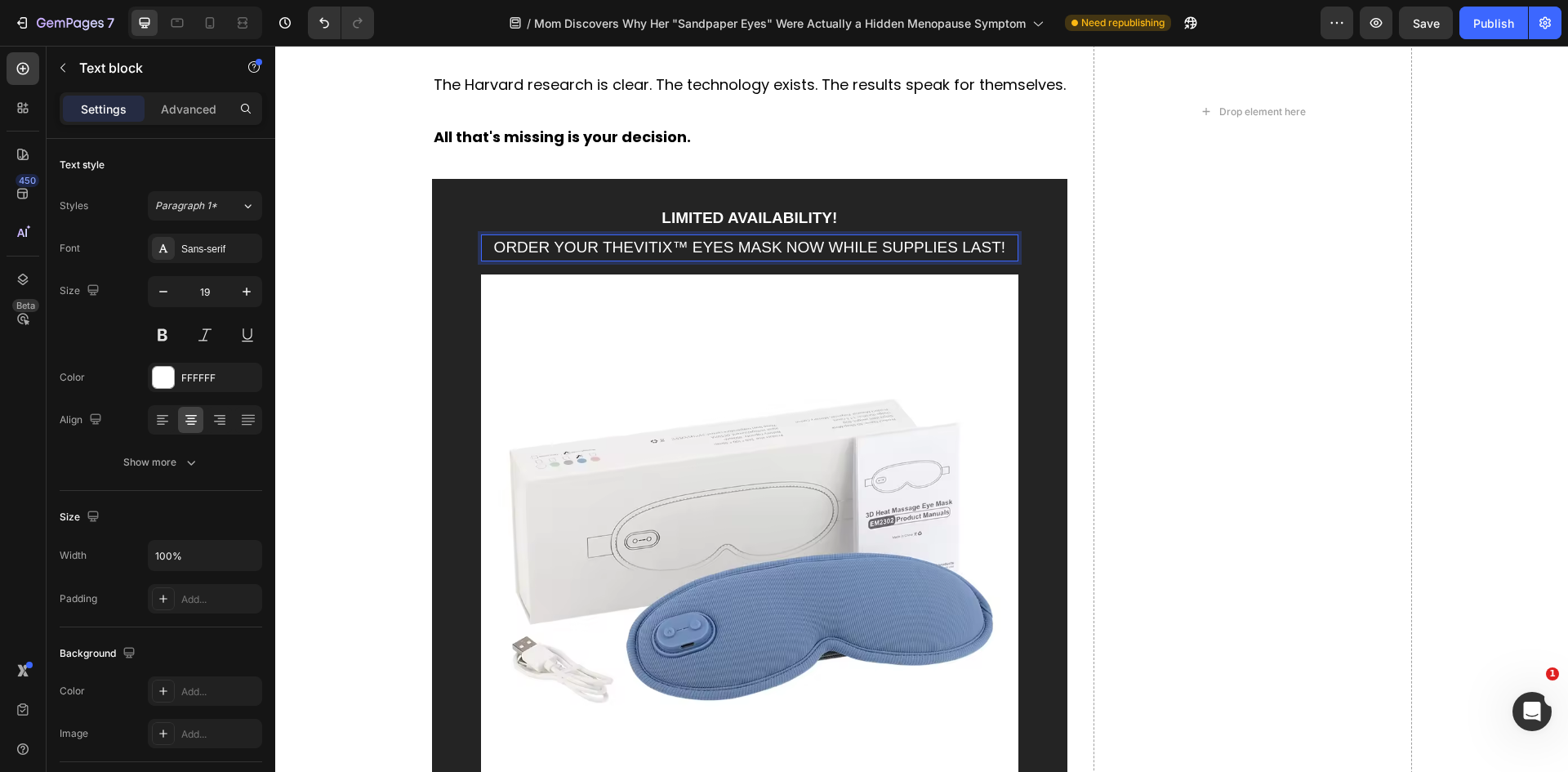
click at [768, 244] on span "ORDER YOUR THEVITIX™ EYES MASK NOW WHILE SUPPLIES LAST!" at bounding box center [749, 247] width 511 height 17
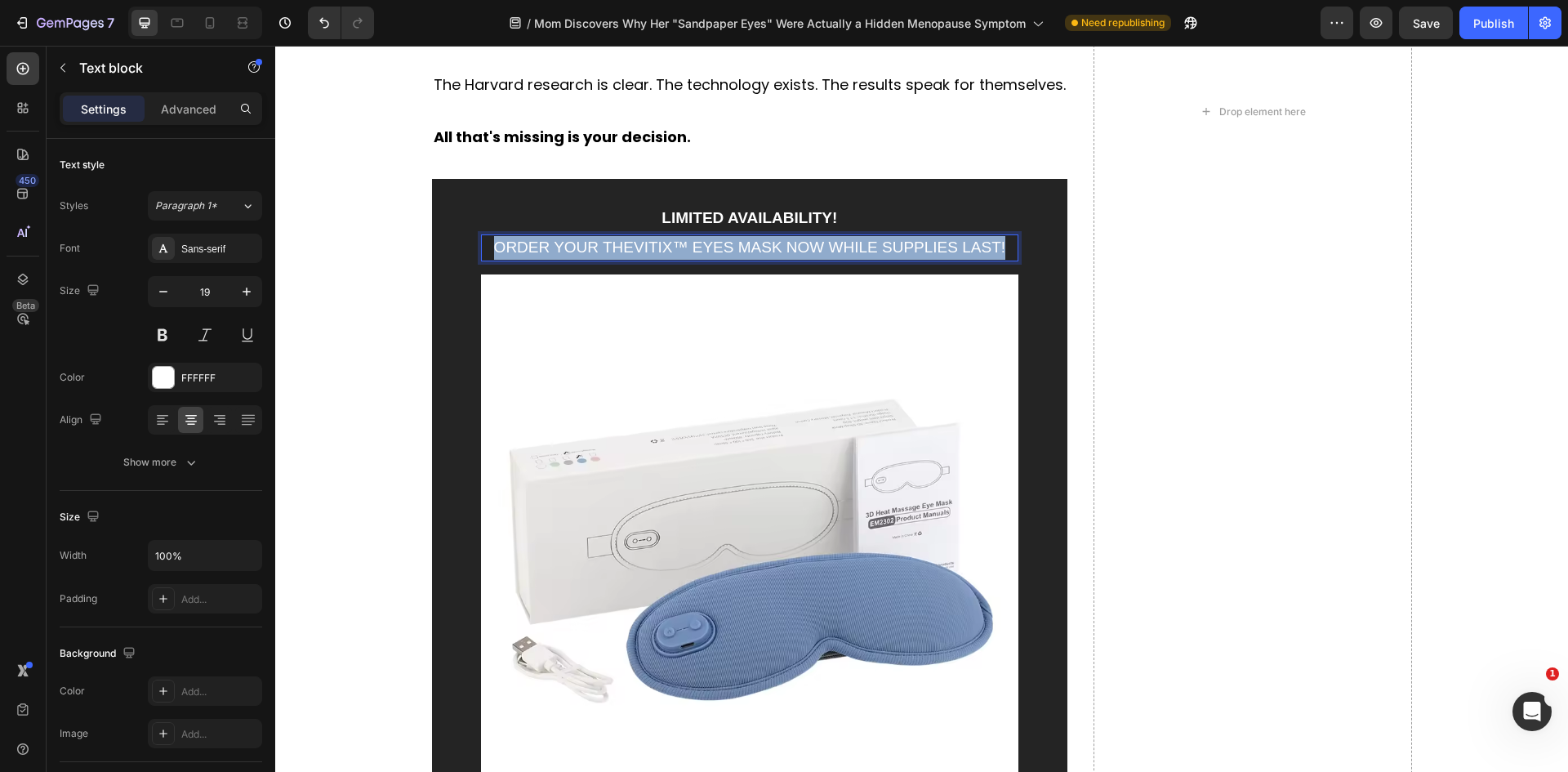
click at [768, 244] on span "ORDER YOUR THEVITIX™ EYES MASK NOW WHILE SUPPLIES LAST!" at bounding box center [749, 247] width 511 height 17
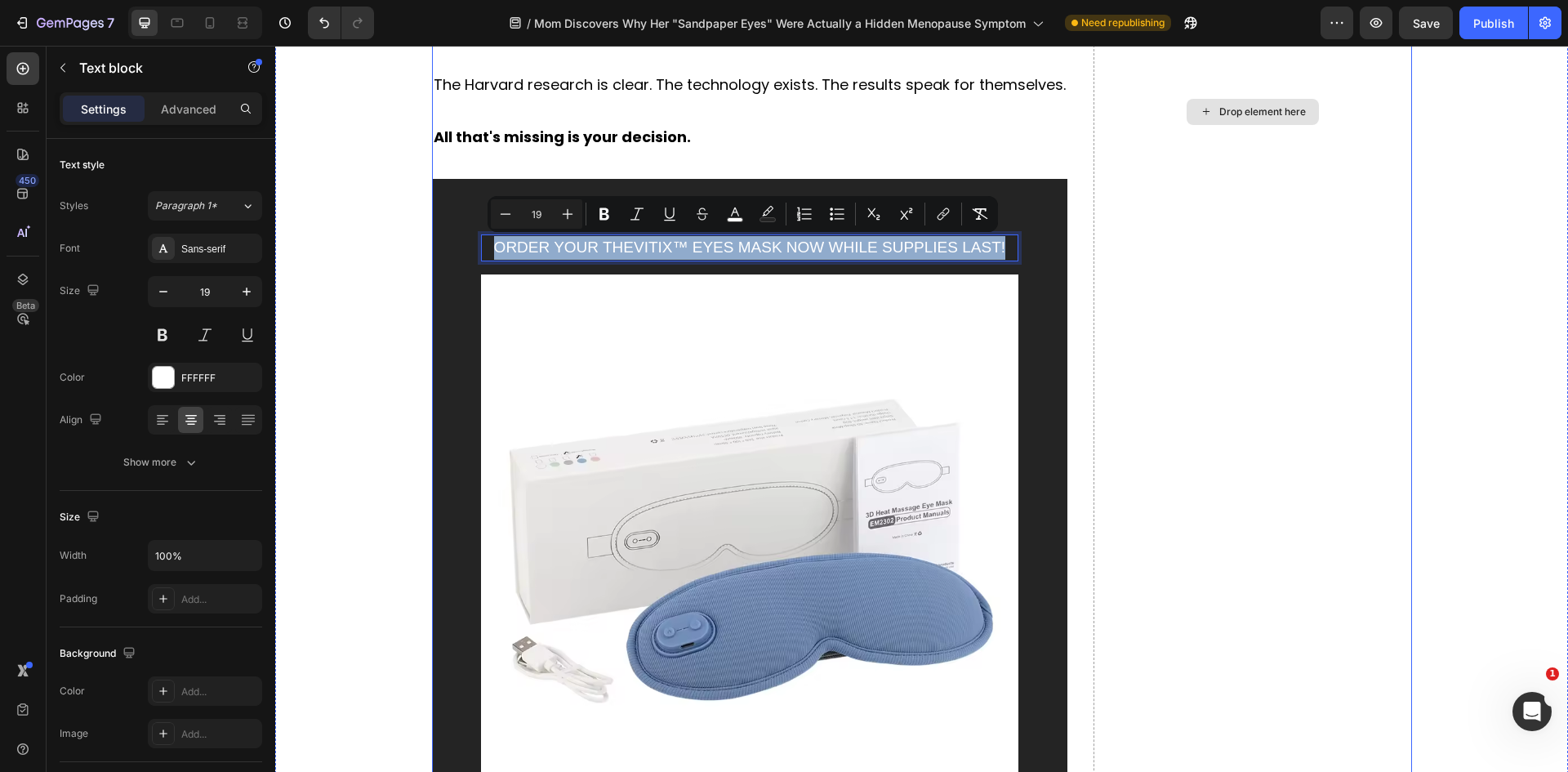
click at [1237, 370] on div "Drop element here" at bounding box center [1252, 112] width 317 height 1744
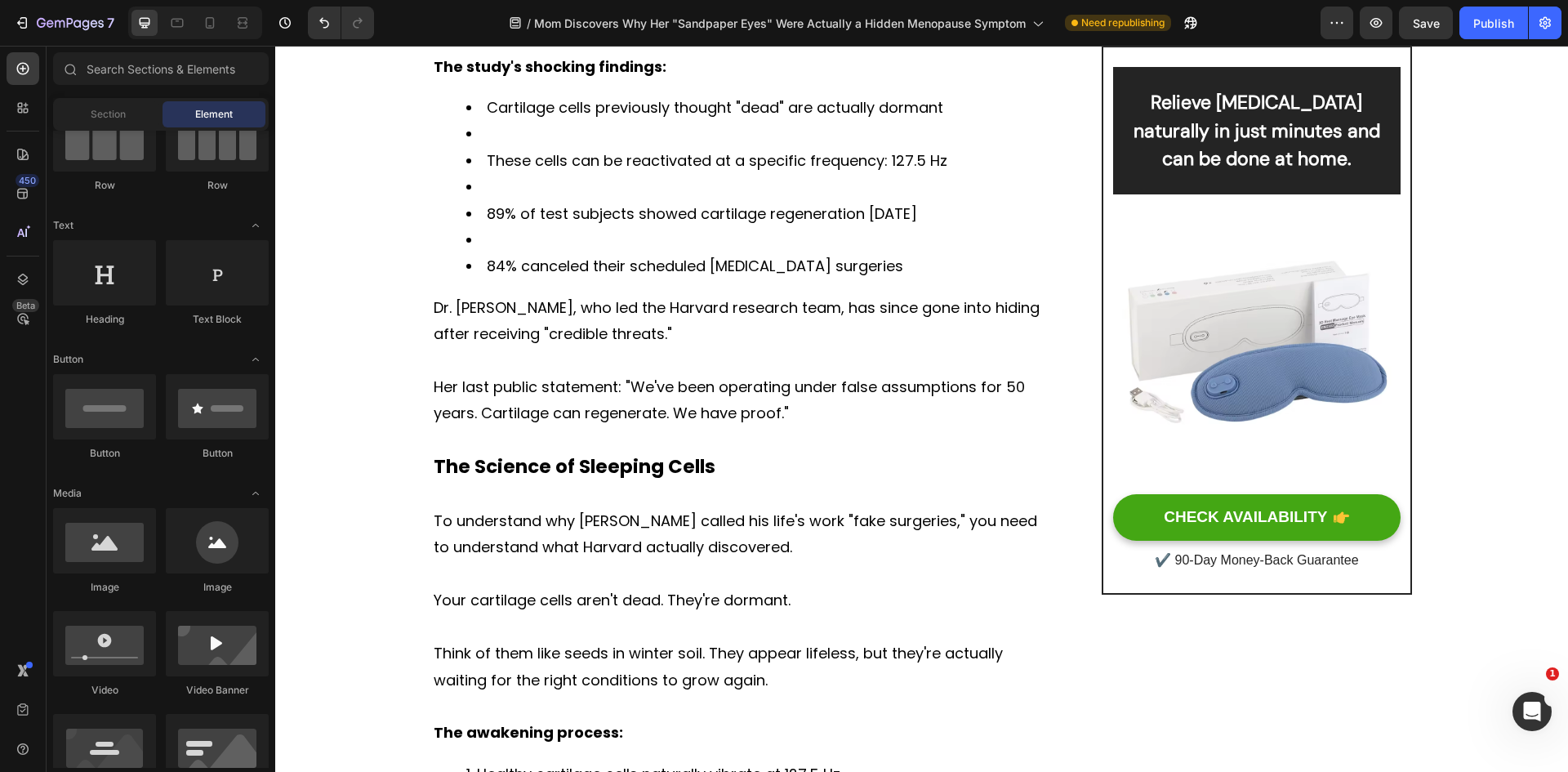
scroll to position [0, 0]
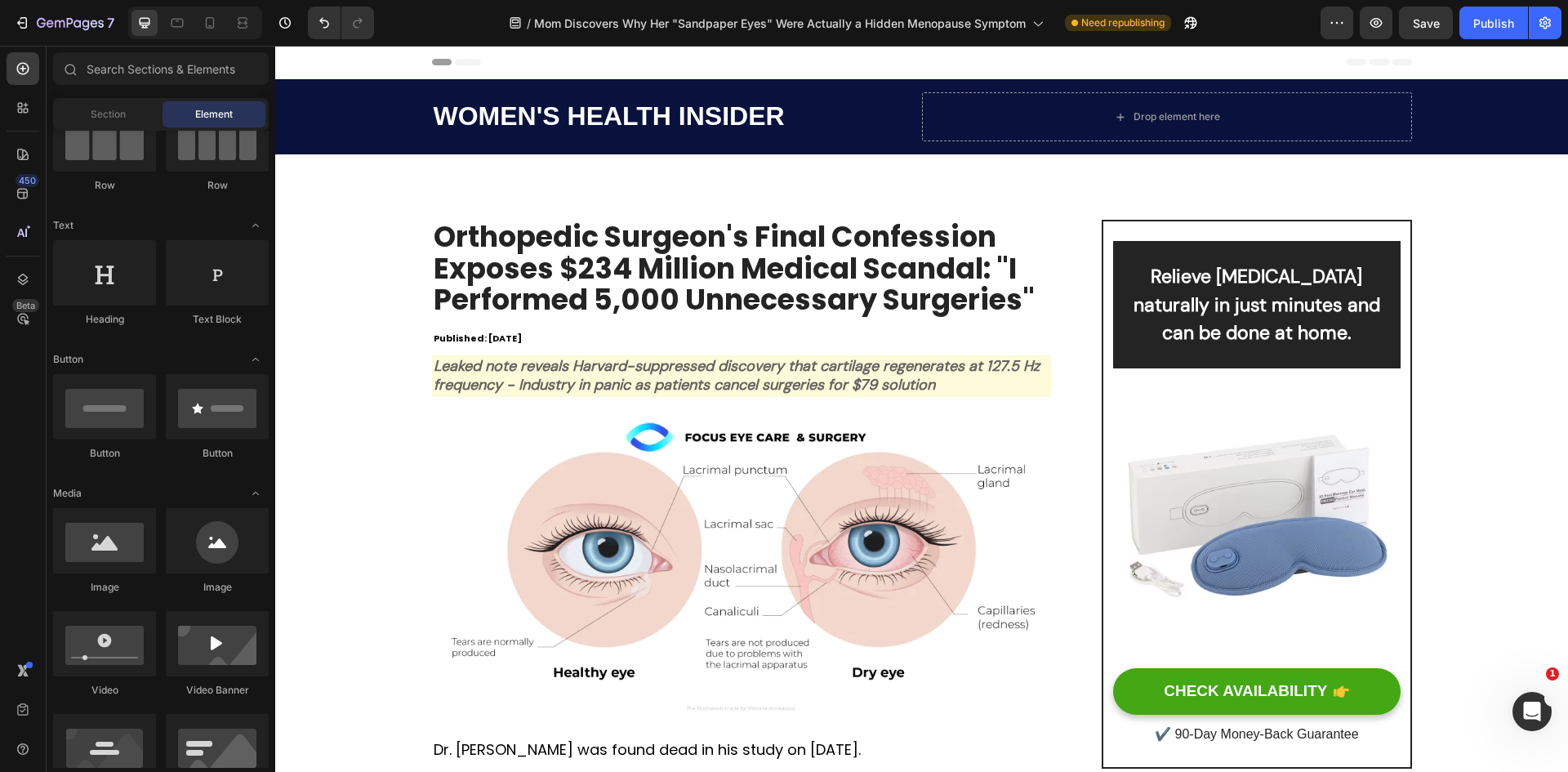
drag, startPoint x: 1567, startPoint y: 285, endPoint x: 1842, endPoint y: 53, distance: 359.8
click at [645, 273] on h2 "Orthopedic Surgeon's Final Confession Exposes $234 Million Medical Scandal: "I …" at bounding box center [741, 287] width 619 height 136
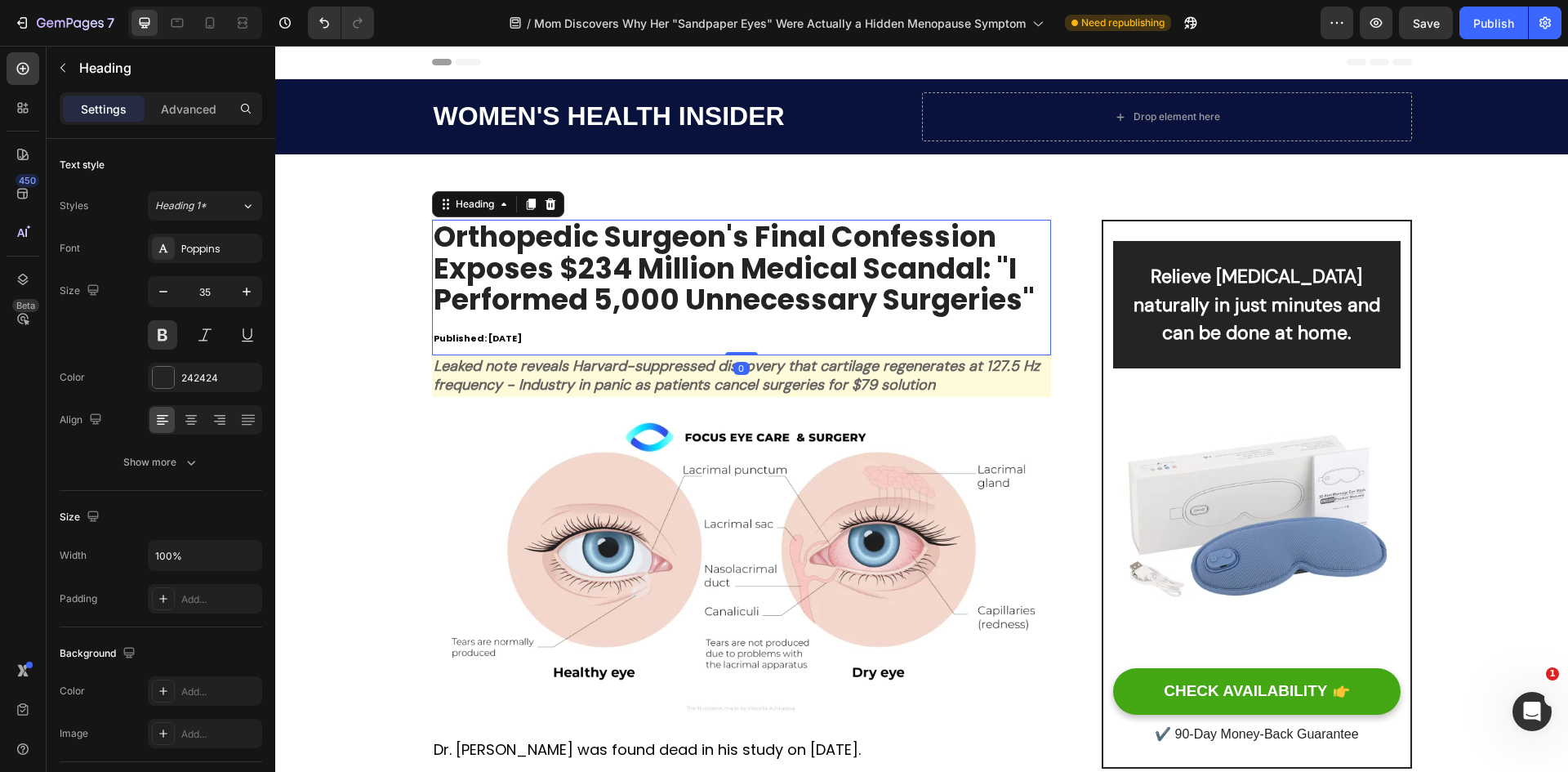
click at [645, 273] on h2 "Orthopedic Surgeon's Final Confession Exposes $234 Million Medical Scandal: "I …" at bounding box center [741, 287] width 619 height 136
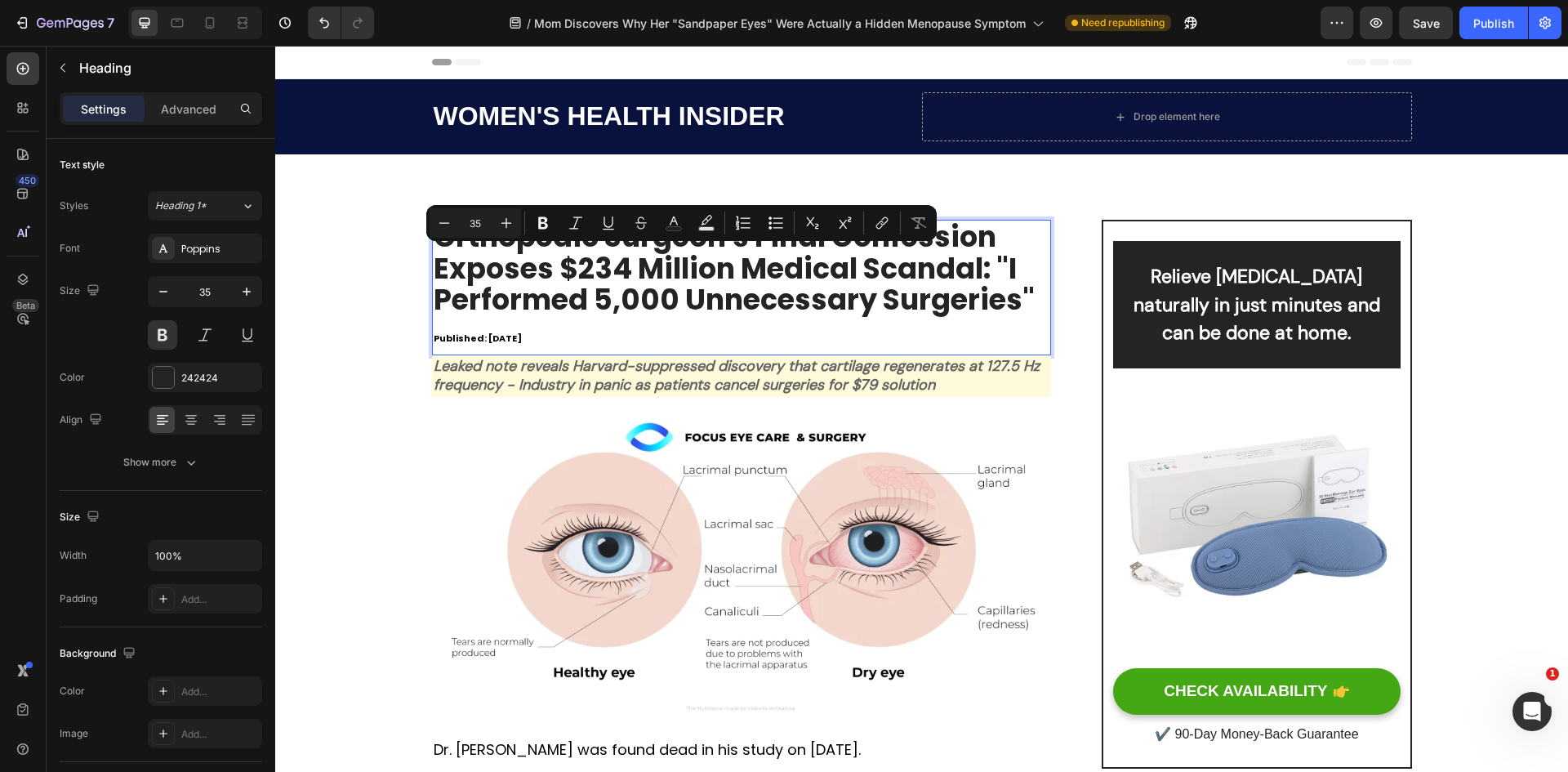
click at [645, 273] on p "Orthopedic Surgeon's Final Confession Exposes $234 Million Medical Scandal: "I …" at bounding box center [741, 287] width 617 height 132
click at [642, 279] on p "Orthopedic Surgeon's Final Confession Exposes $234 Million Medical Scandal: "I …" at bounding box center [741, 287] width 617 height 132
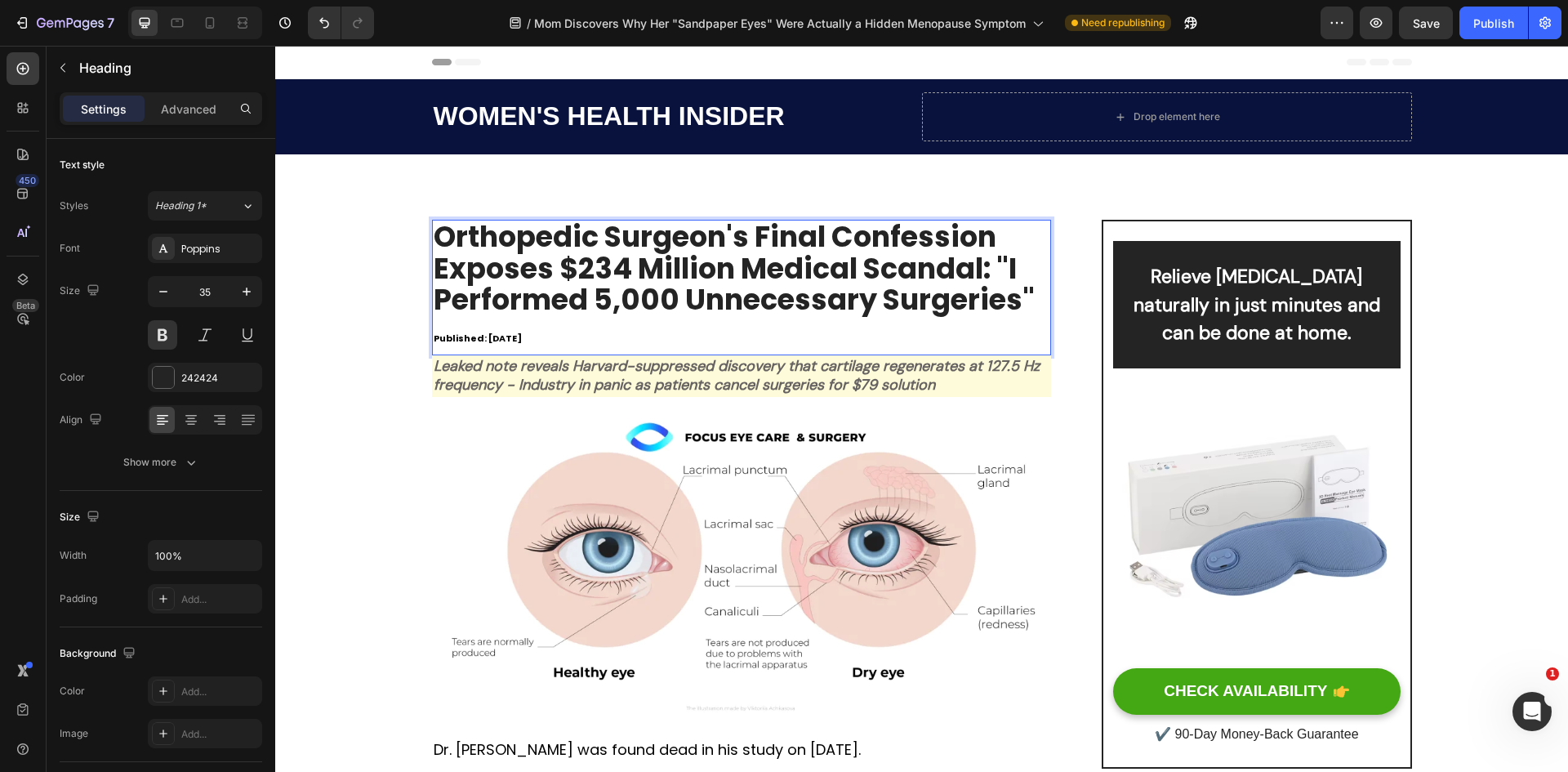
click at [1012, 298] on p "Orthopedic Surgeon's Final Confession Exposes $234 Million Medical Scandal: "I …" at bounding box center [741, 287] width 617 height 132
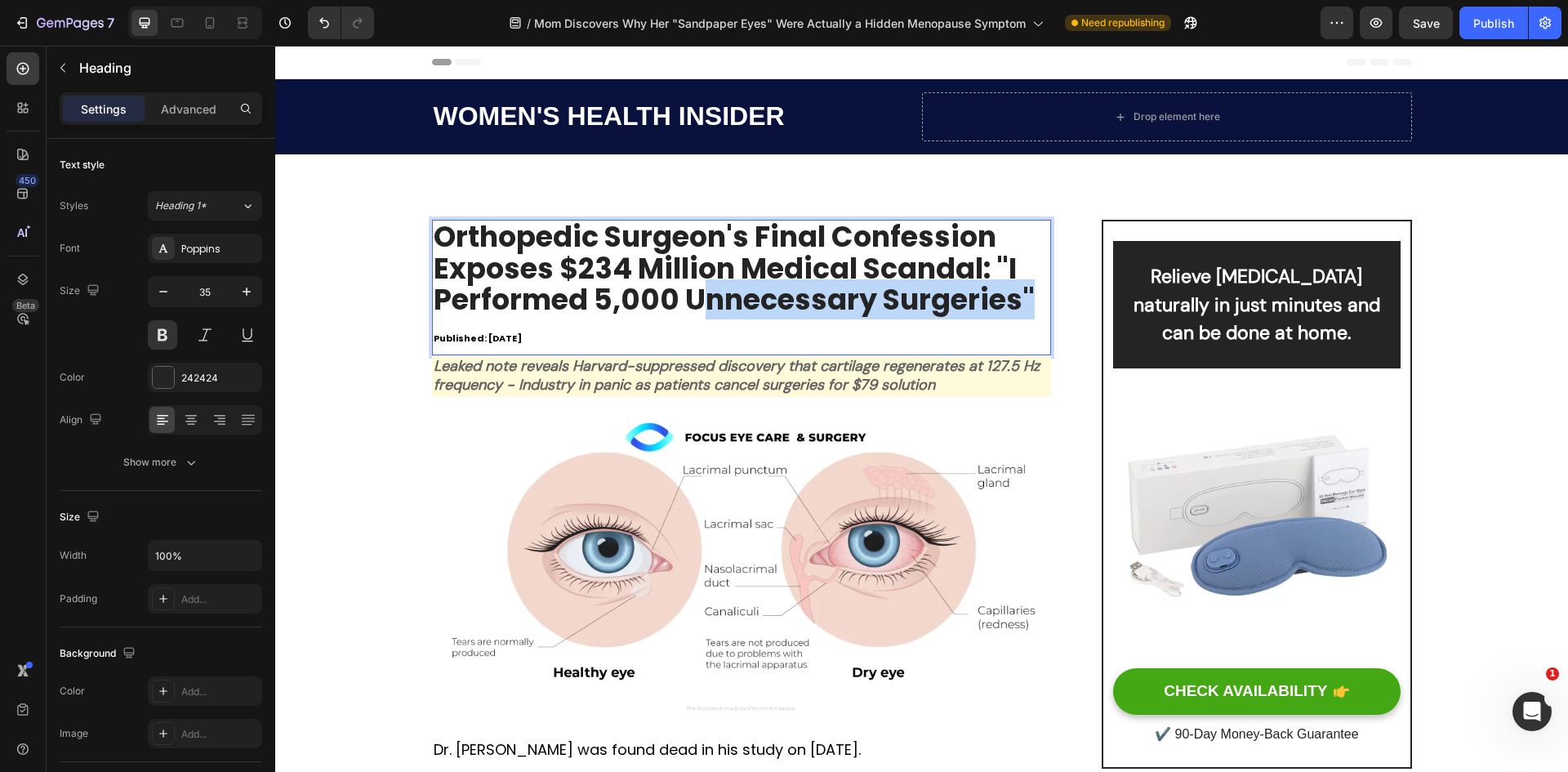
drag, startPoint x: 1029, startPoint y: 298, endPoint x: 691, endPoint y: 296, distance: 338.0
click at [691, 296] on p "Orthopedic Surgeon's Final Confession Exposes $234 Million Medical Scandal: "I …" at bounding box center [741, 287] width 617 height 132
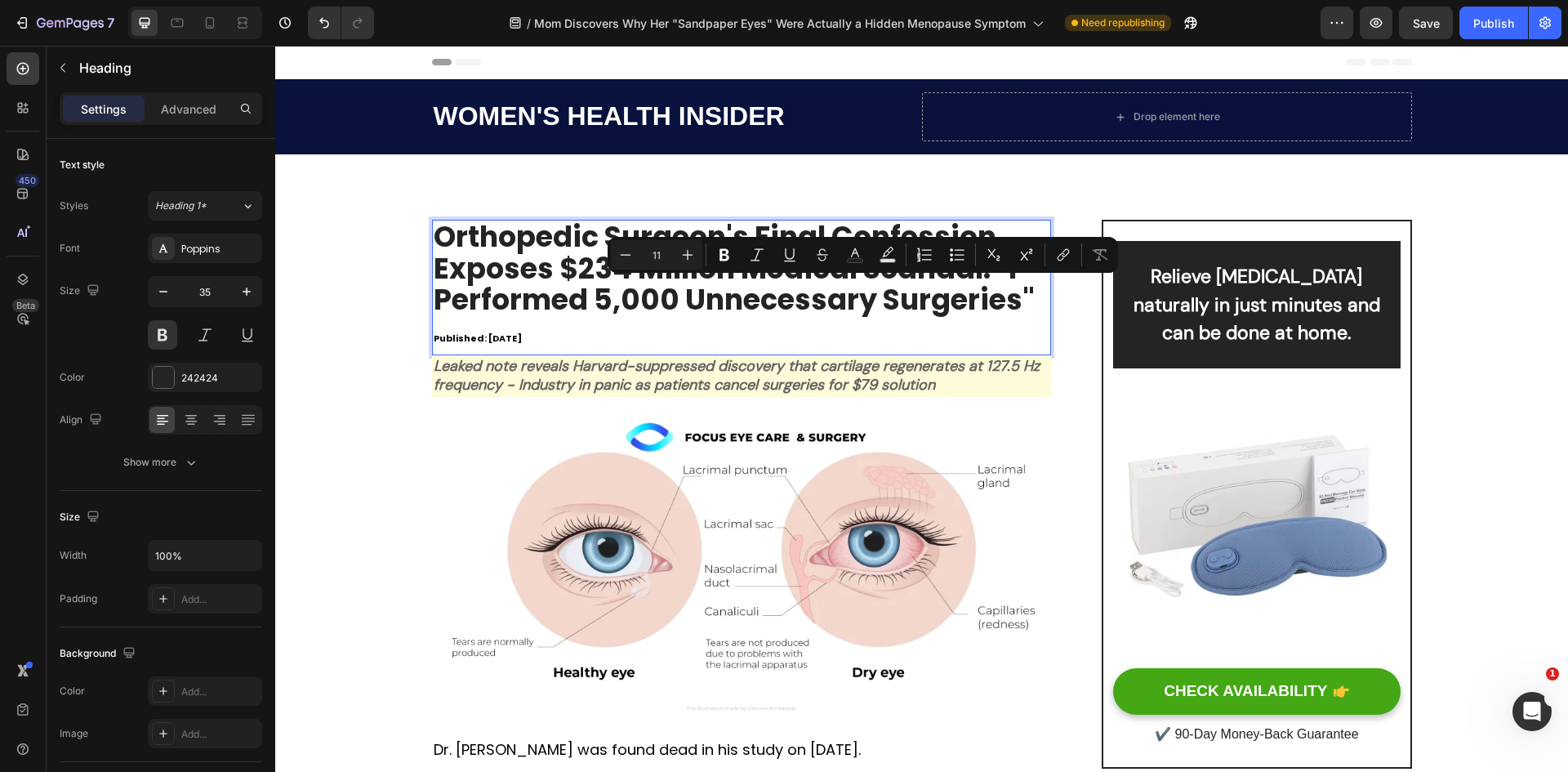
click at [545, 317] on p "Orthopedic Surgeon's Final Confession Exposes $234 Million Medical Scandal: "I …" at bounding box center [741, 287] width 617 height 132
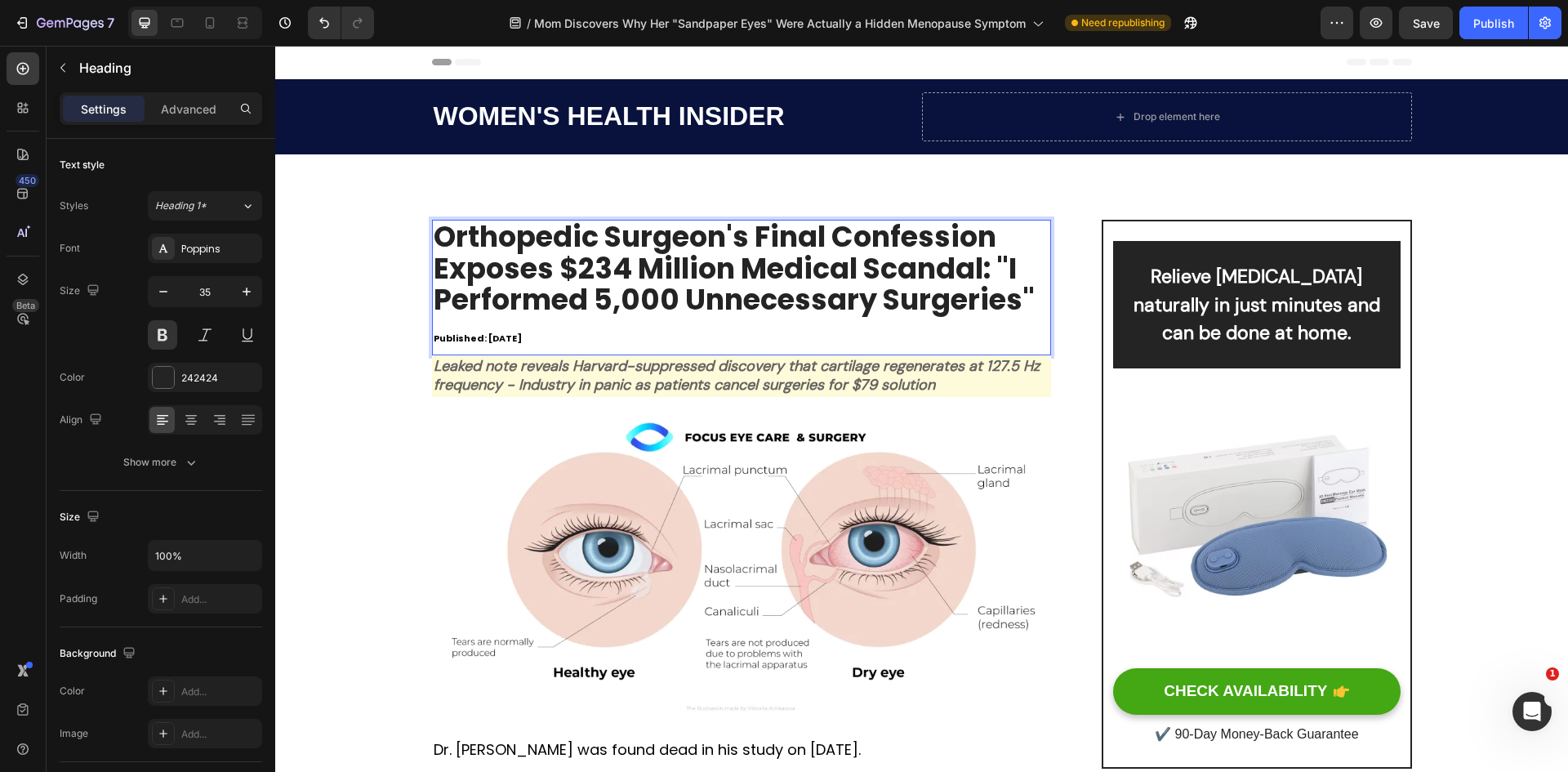
click at [522, 334] on span "Published: [DATE]" at bounding box center [477, 338] width 88 height 13
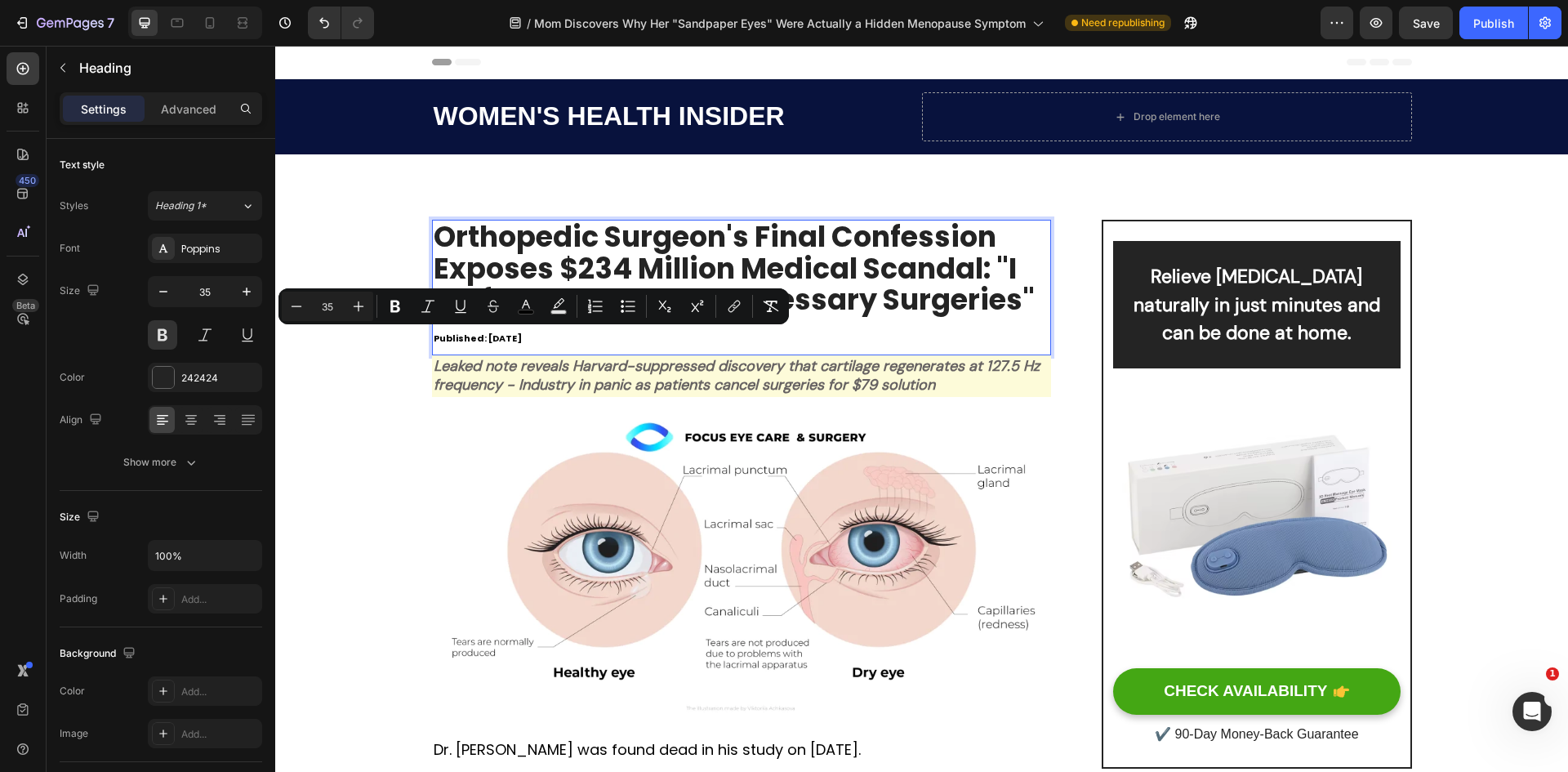
click at [796, 305] on p "Orthopedic Surgeon's Final Confession Exposes $234 Million Medical Scandal: "I …" at bounding box center [741, 287] width 617 height 132
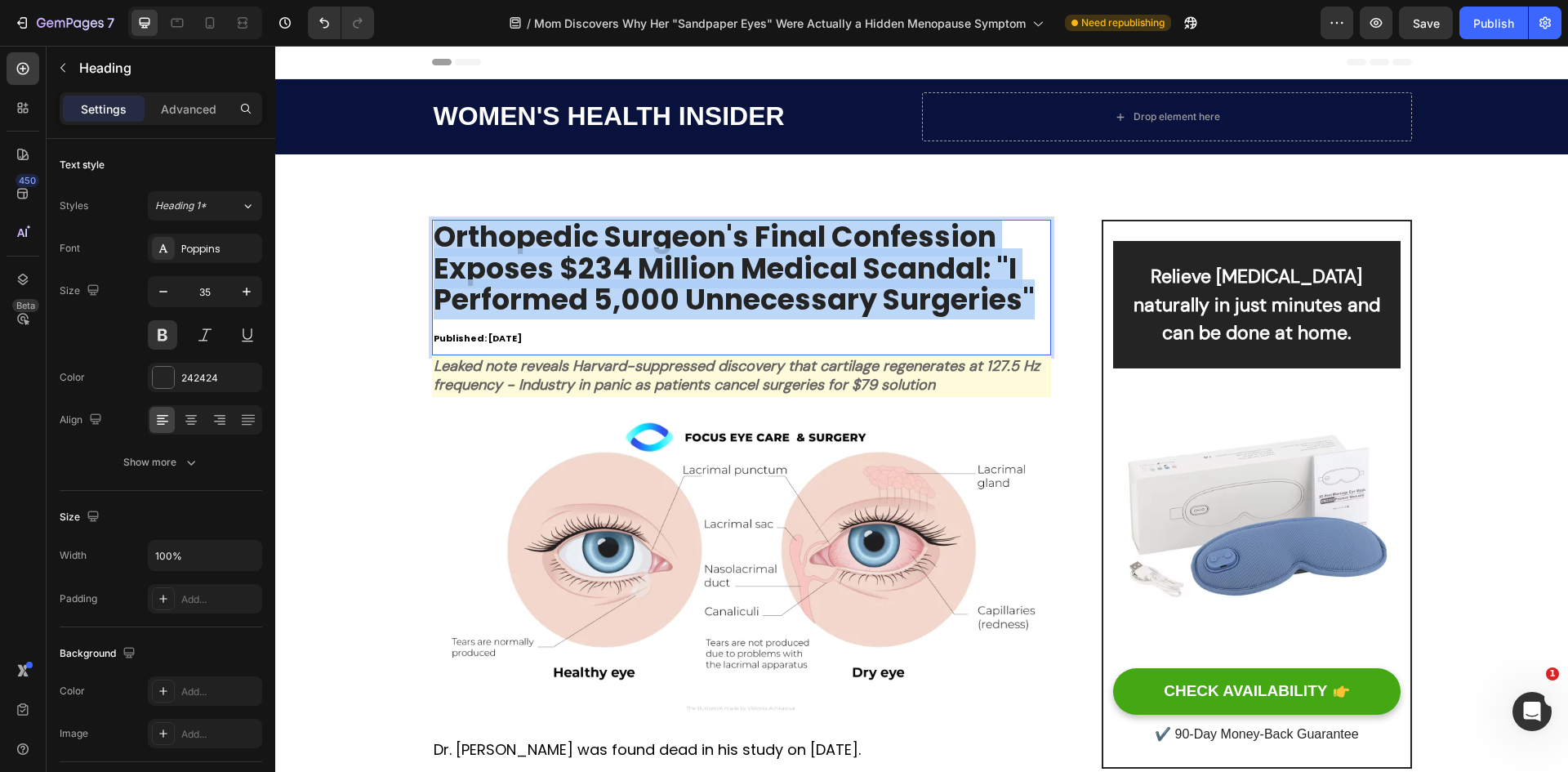
drag, startPoint x: 1029, startPoint y: 300, endPoint x: 419, endPoint y: 221, distance: 615.1
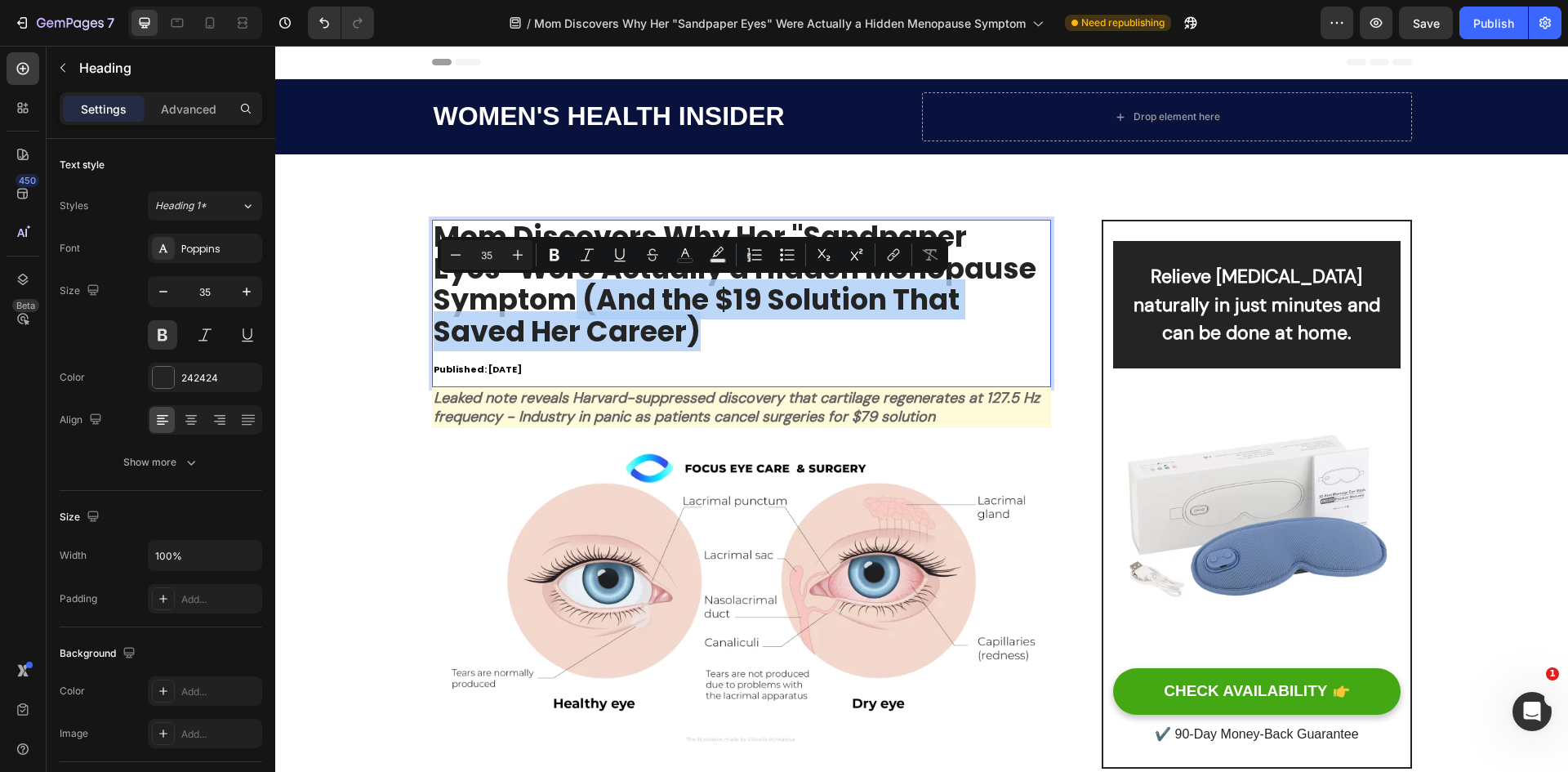
drag, startPoint x: 717, startPoint y: 341, endPoint x: 573, endPoint y: 303, distance: 148.9
click at [573, 303] on p "Mom Discovers Why Her "Sandpaper Eyes" Were Actually a Hidden Menopause Symptom…" at bounding box center [741, 303] width 617 height 164
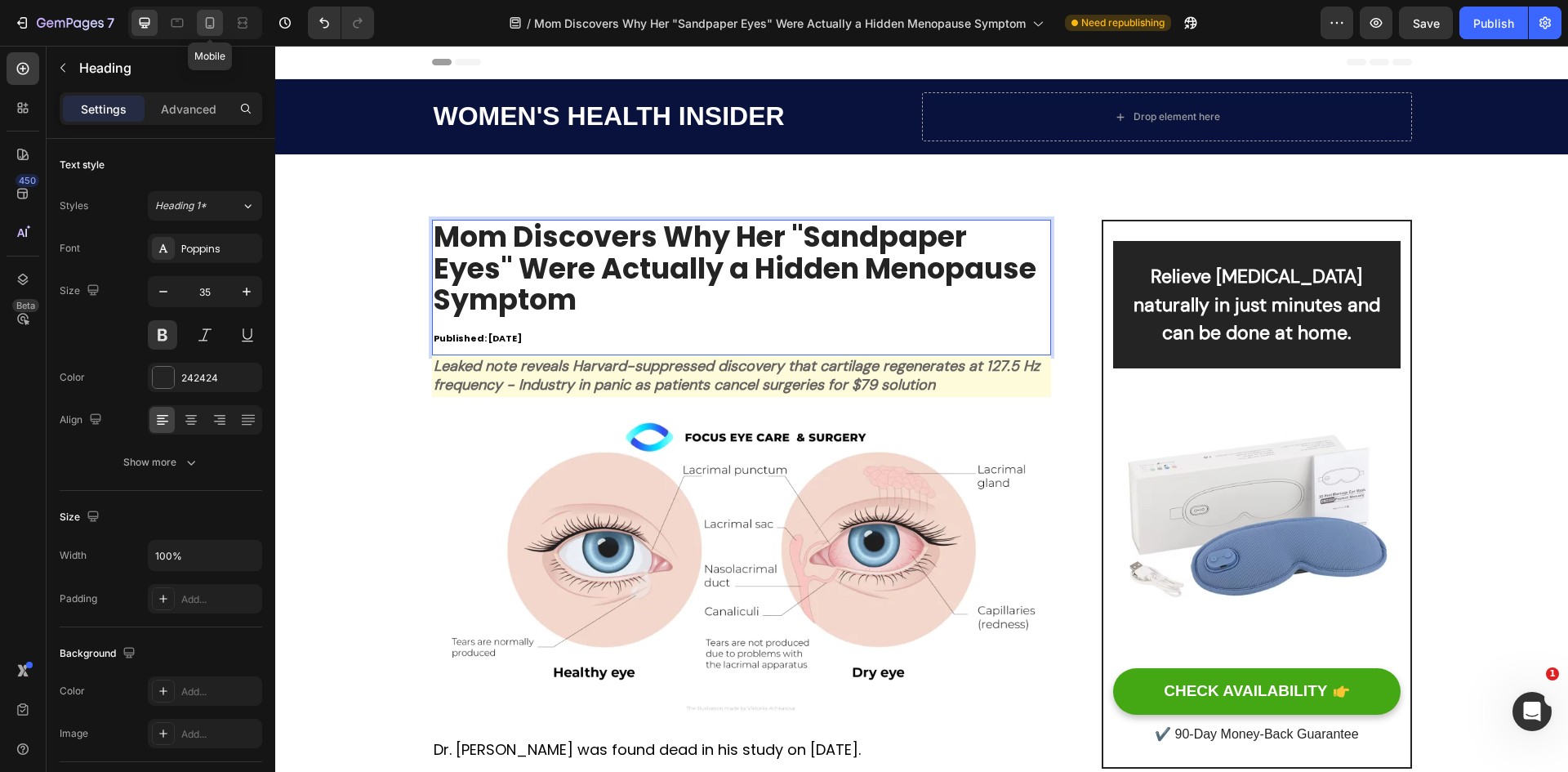
click at [205, 28] on icon at bounding box center [210, 22] width 16 height 16
type input "21"
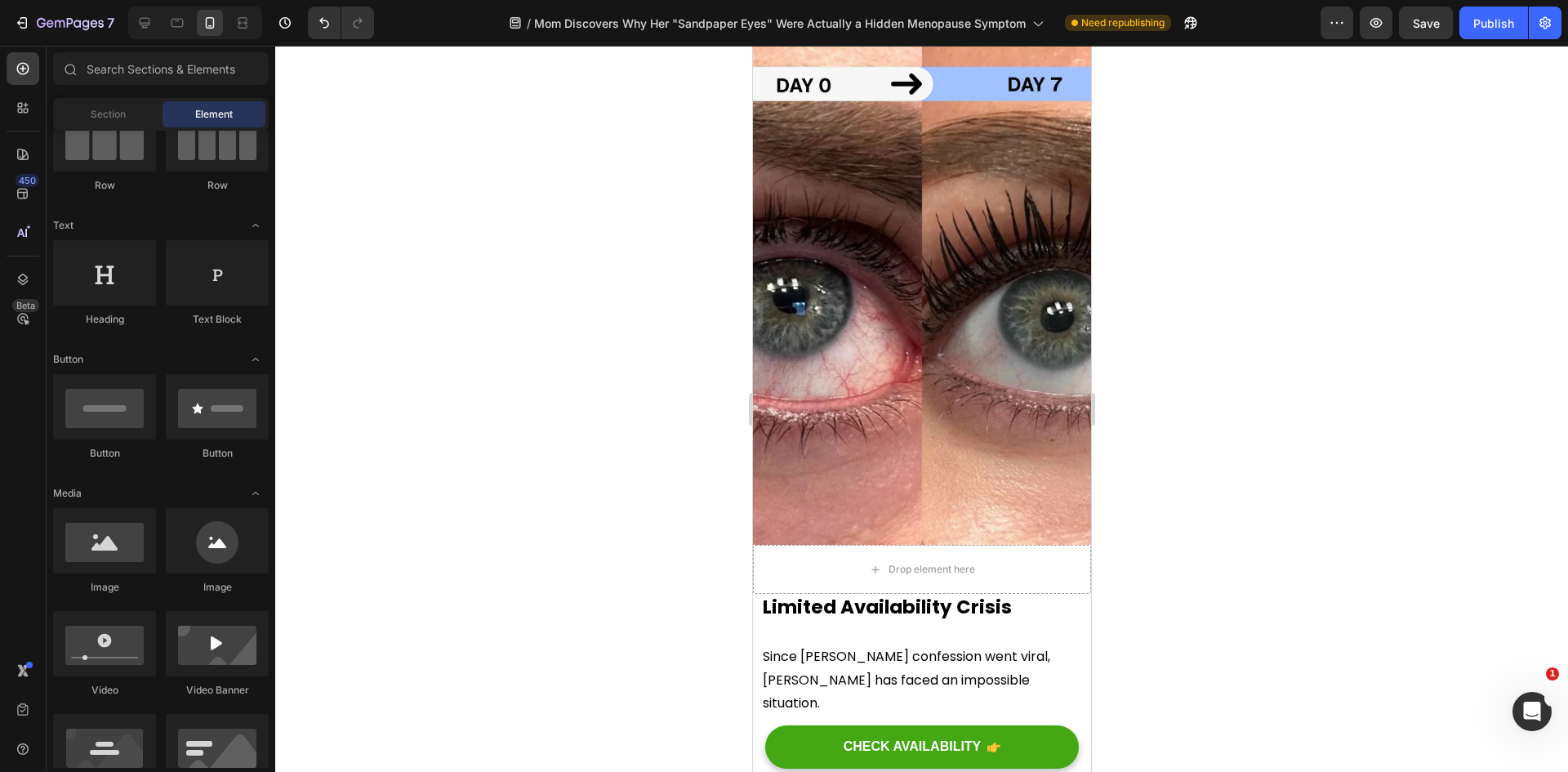
scroll to position [8218, 0]
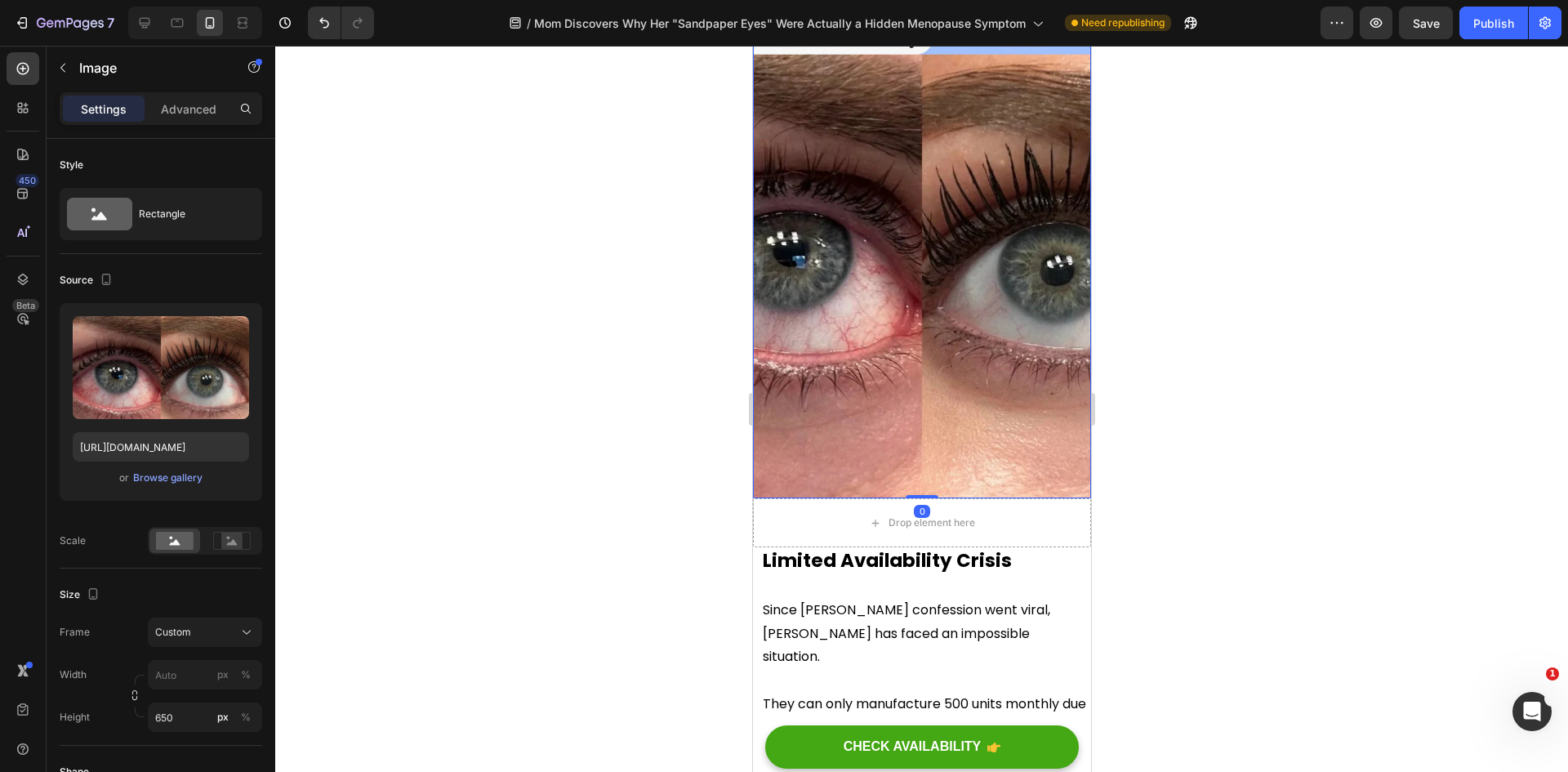
click at [946, 441] on img at bounding box center [922, 232] width 338 height 531
click at [188, 673] on input "px %" at bounding box center [205, 674] width 114 height 29
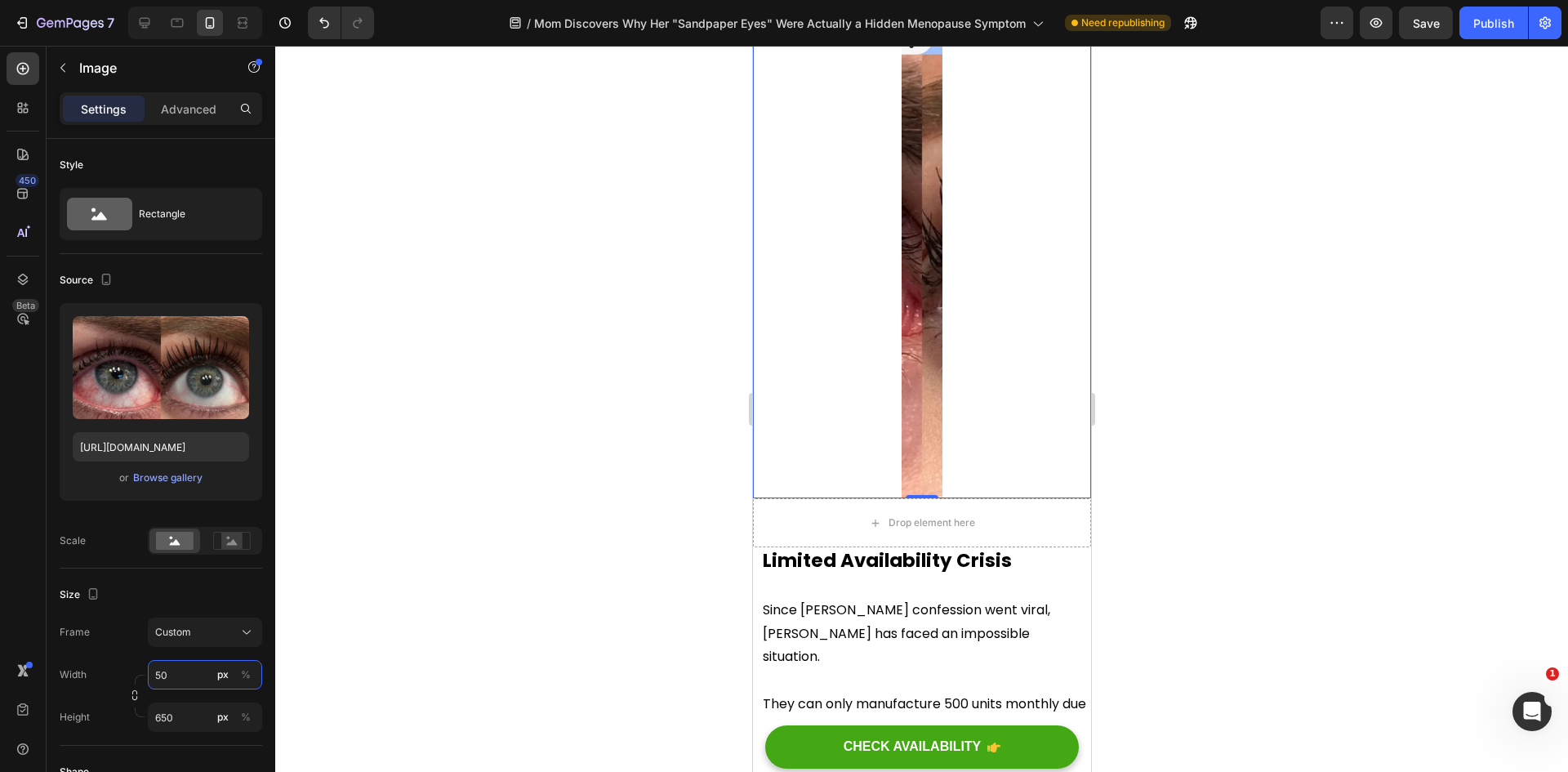
type input "5"
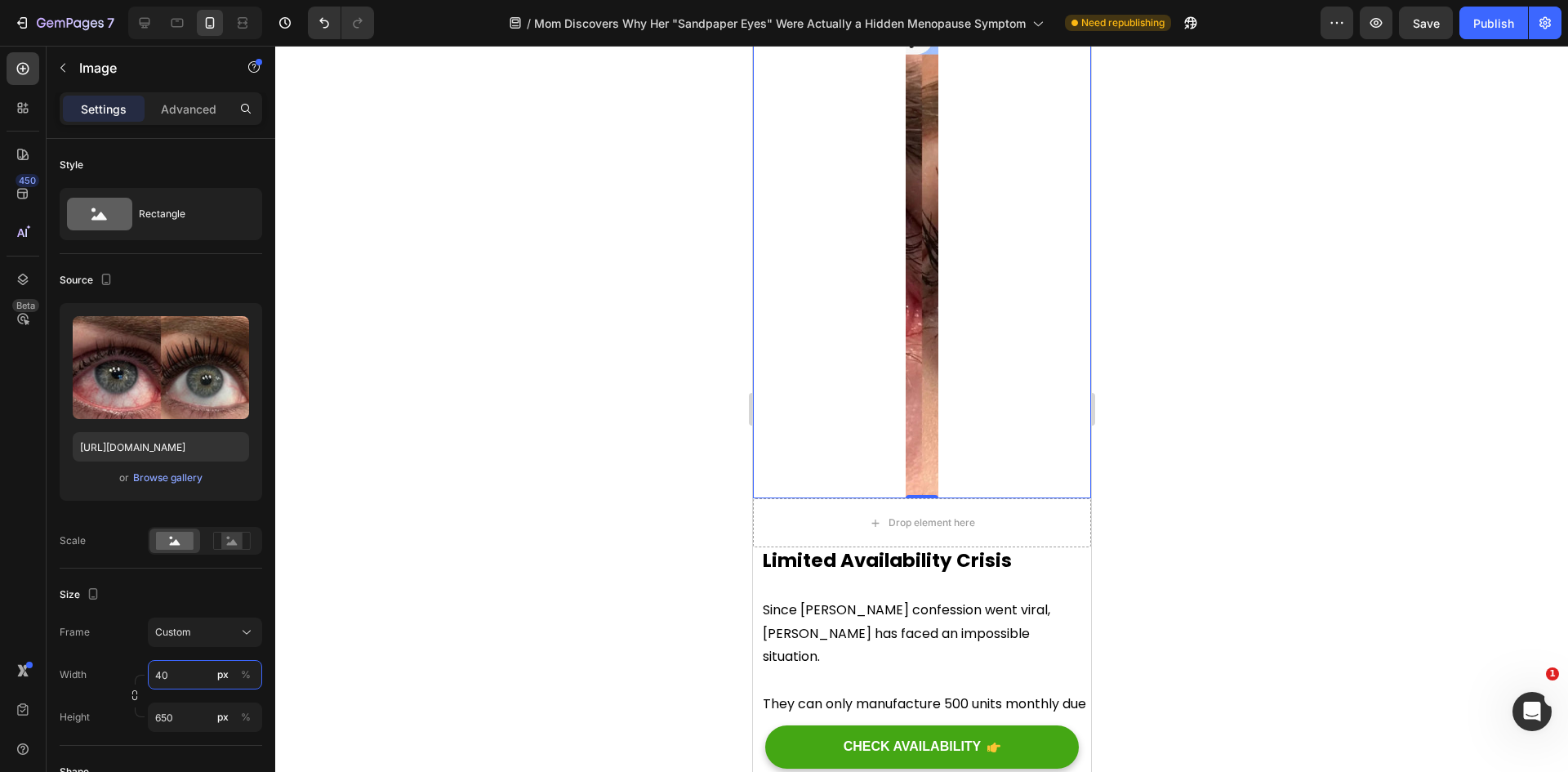
type input "4"
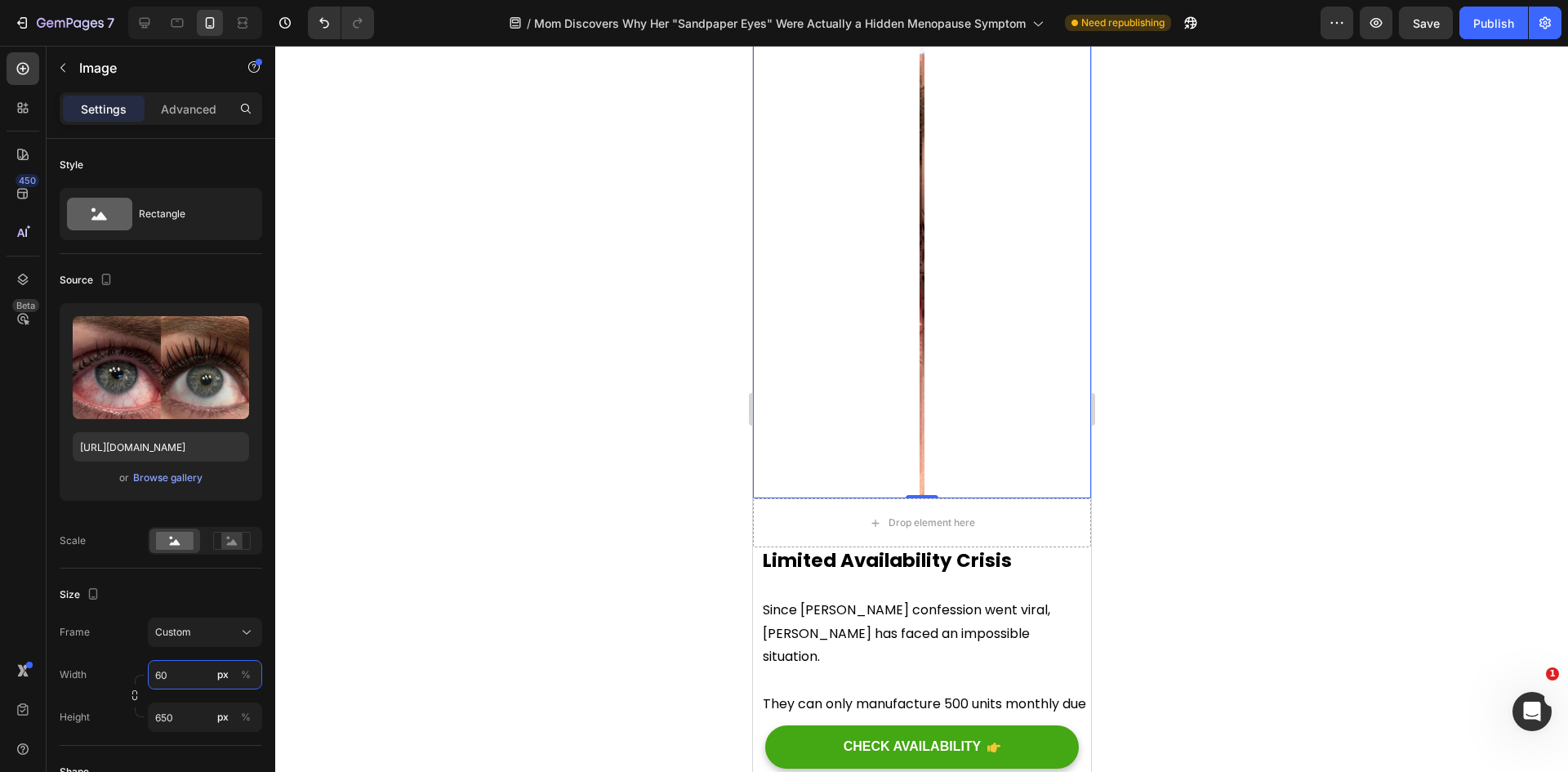
type input "600"
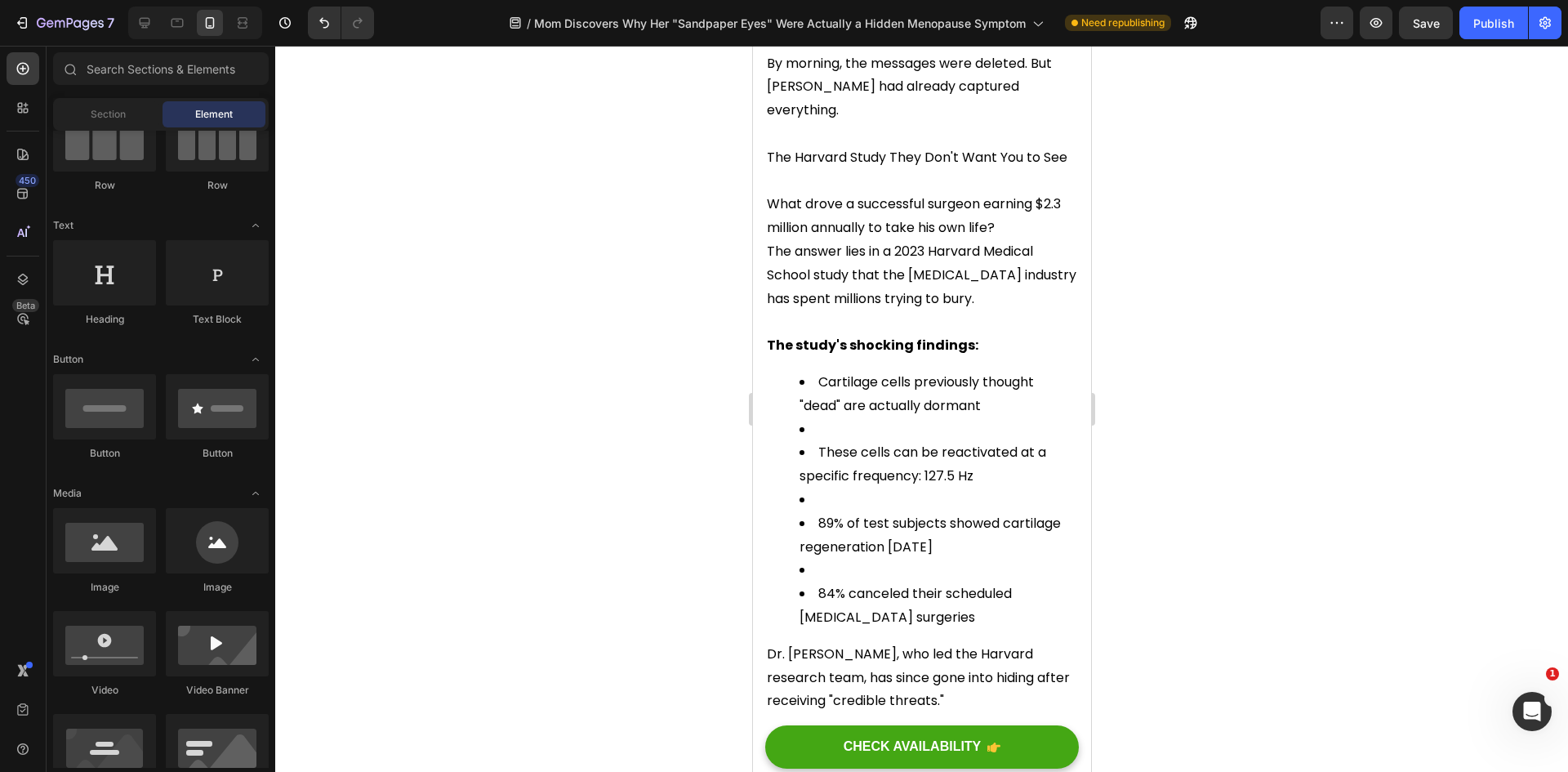
scroll to position [0, 0]
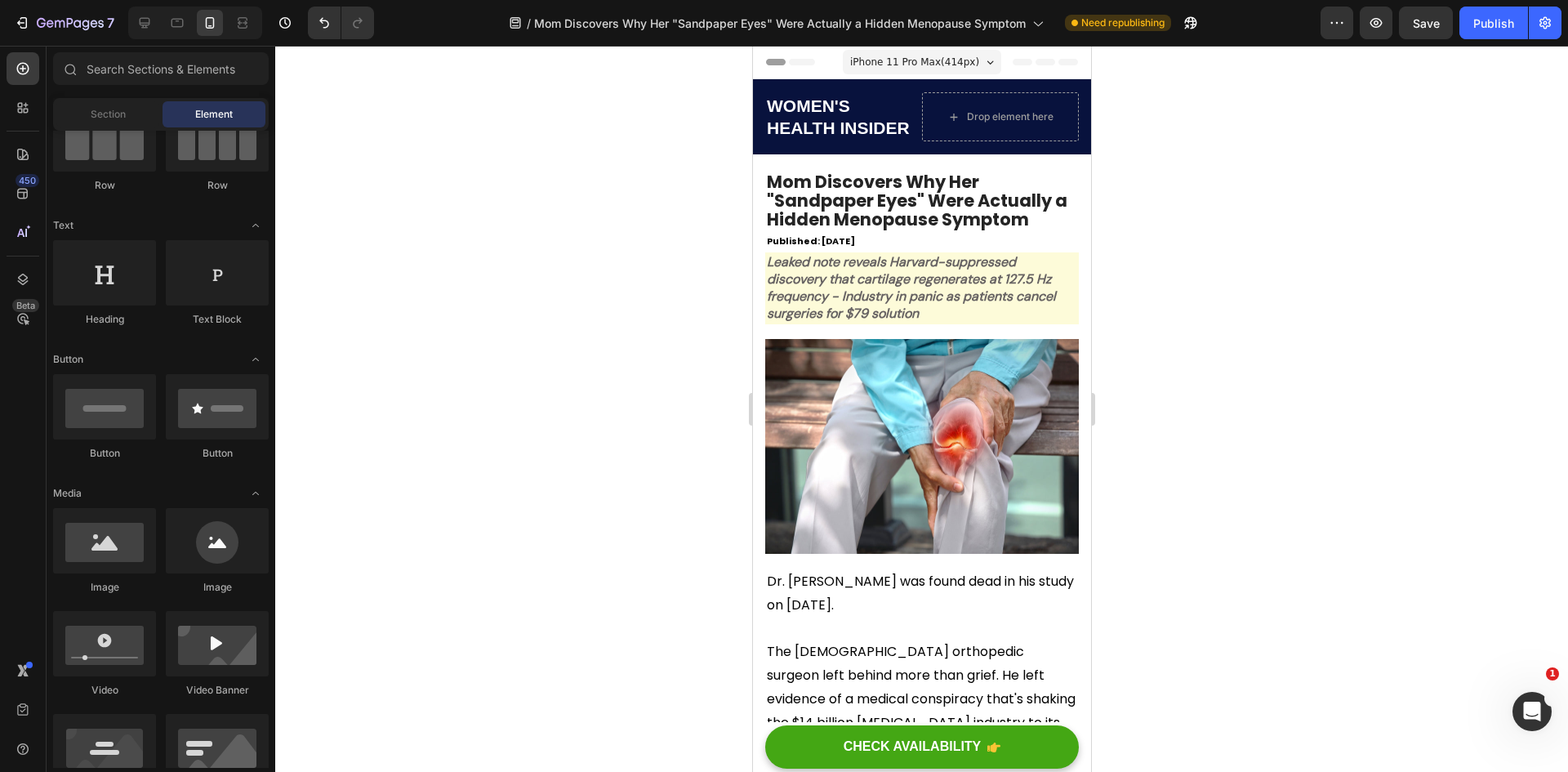
drag, startPoint x: 1084, startPoint y: 473, endPoint x: 1845, endPoint y: 74, distance: 859.3
click at [919, 449] on img at bounding box center [921, 447] width 314 height 216
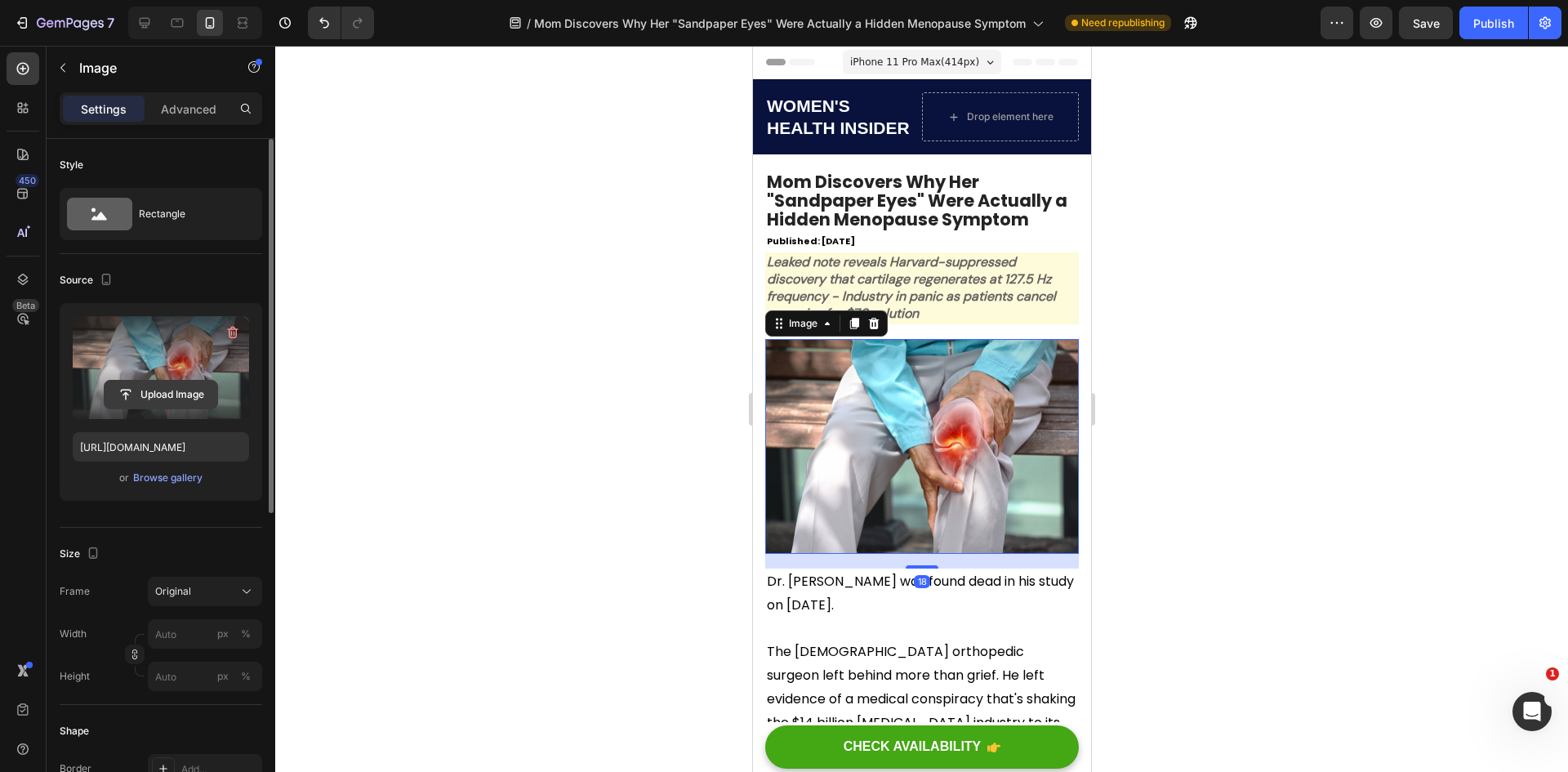
click at [155, 386] on input "file" at bounding box center [161, 394] width 113 height 28
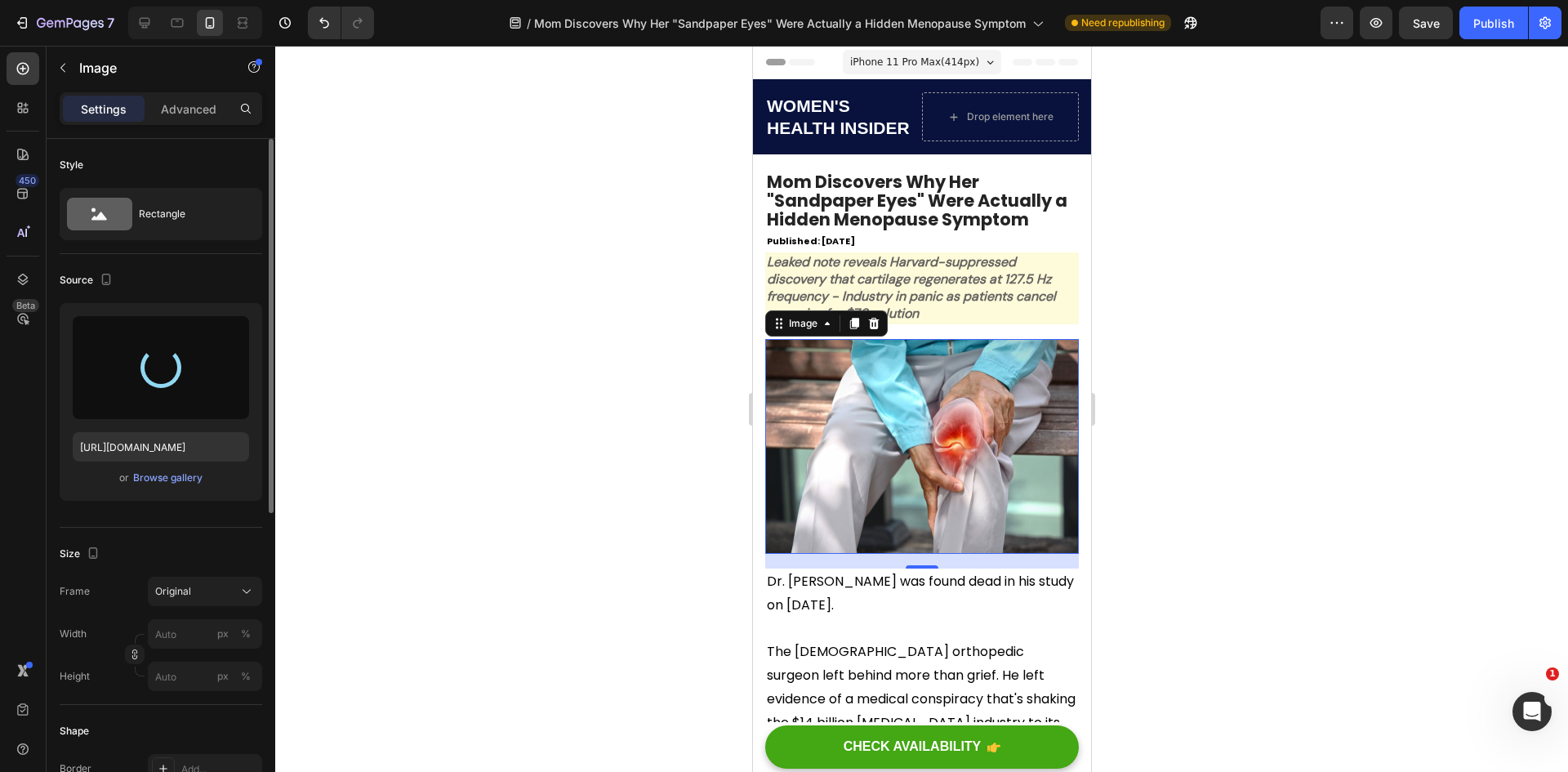
type input "https://cdn.shopify.com/s/files/1/0818/0491/9106/files/gempages_571181138219893…"
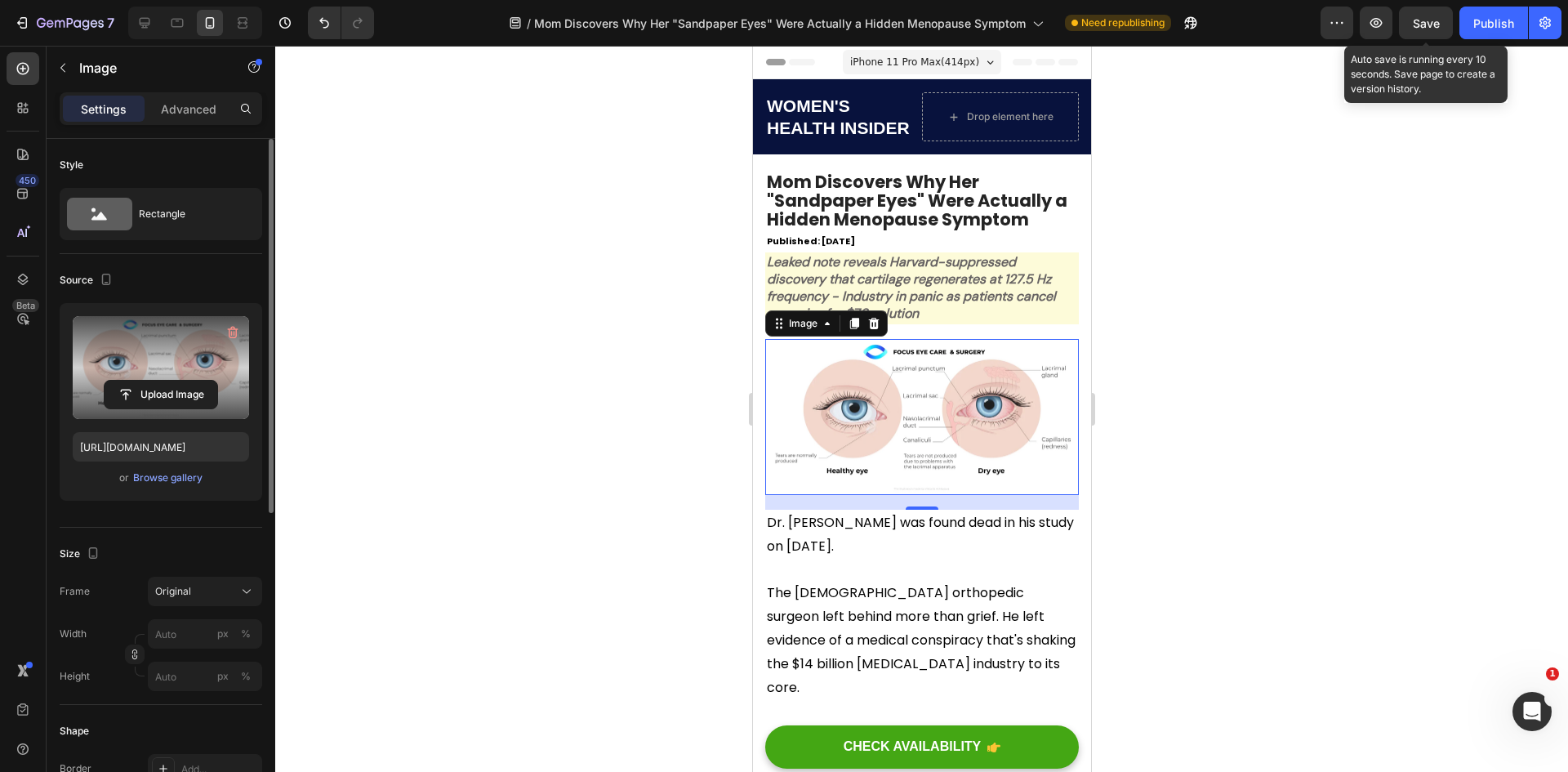
click at [1415, 28] on span "Save" at bounding box center [1427, 23] width 27 height 13
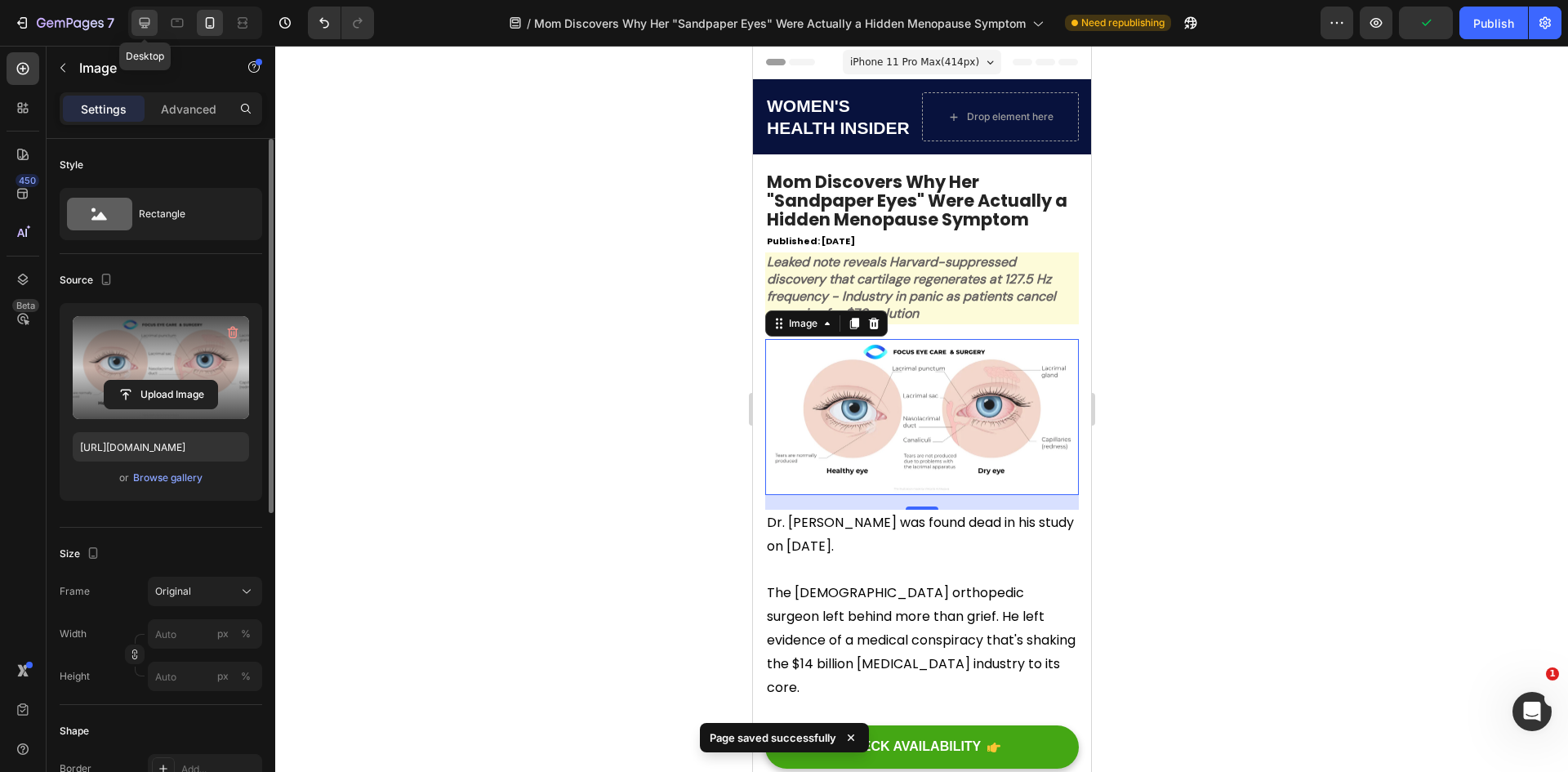
click at [148, 25] on icon at bounding box center [145, 23] width 11 height 11
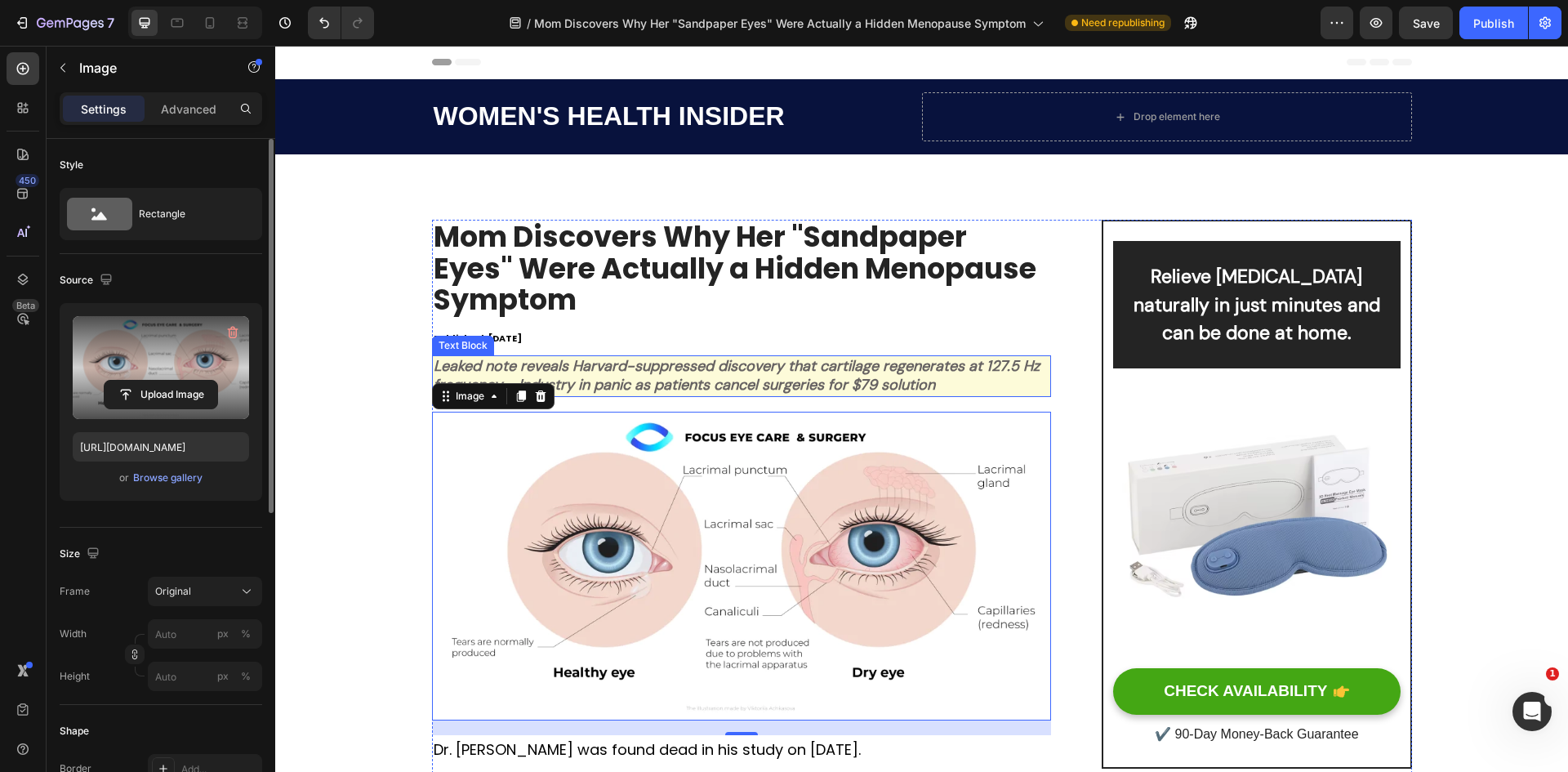
click at [681, 364] on icon "Leaked note reveals Harvard-suppressed discovery that cartilage regenerates at …" at bounding box center [736, 375] width 606 height 39
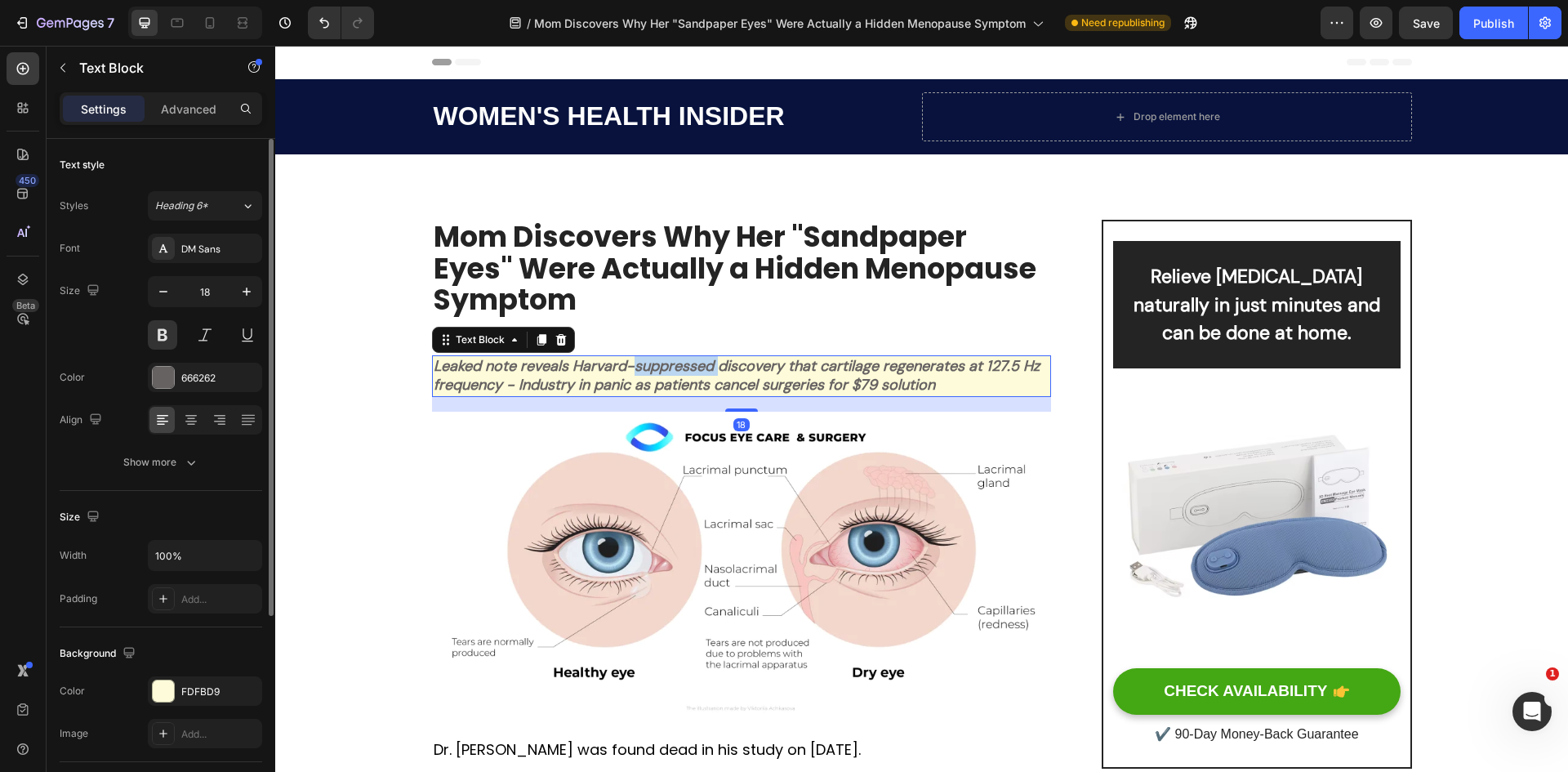
click at [681, 364] on icon "Leaked note reveals Harvard-suppressed discovery that cartilage regenerates at …" at bounding box center [736, 375] width 606 height 39
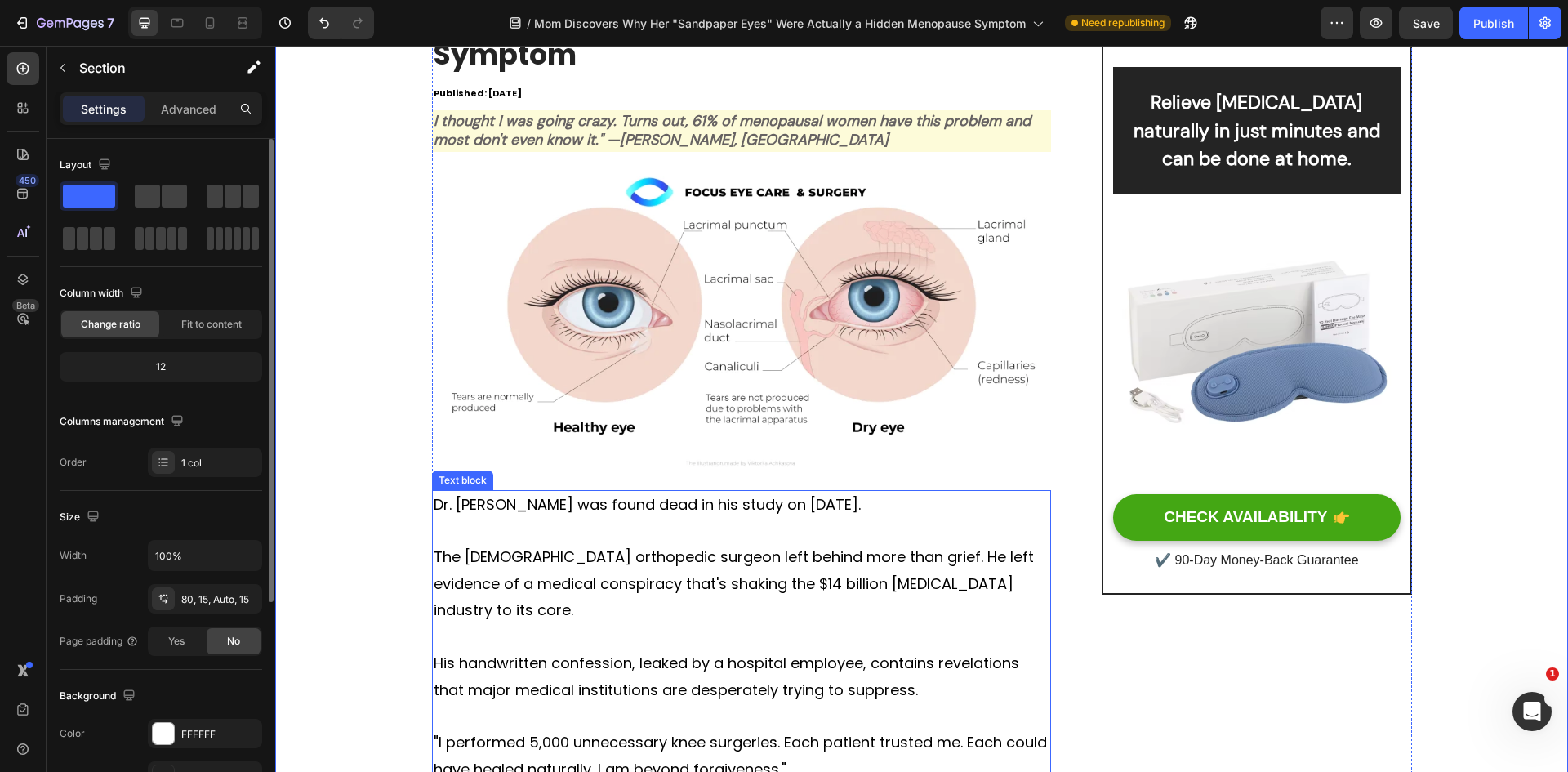
scroll to position [327, 0]
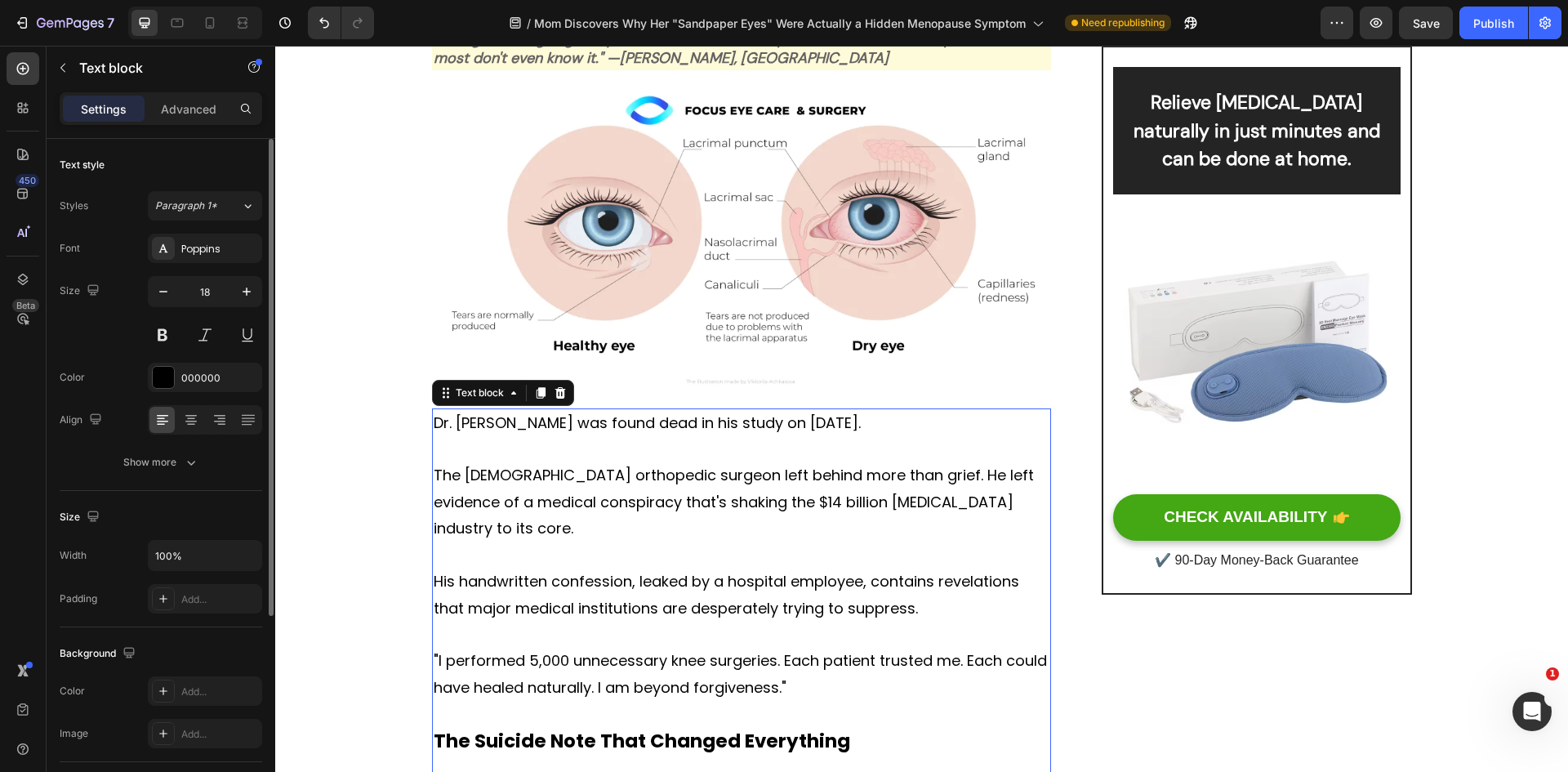
click at [684, 517] on p "The 58-year-old orthopedic surgeon left behind more than grief. He left evidenc…" at bounding box center [741, 502] width 617 height 79
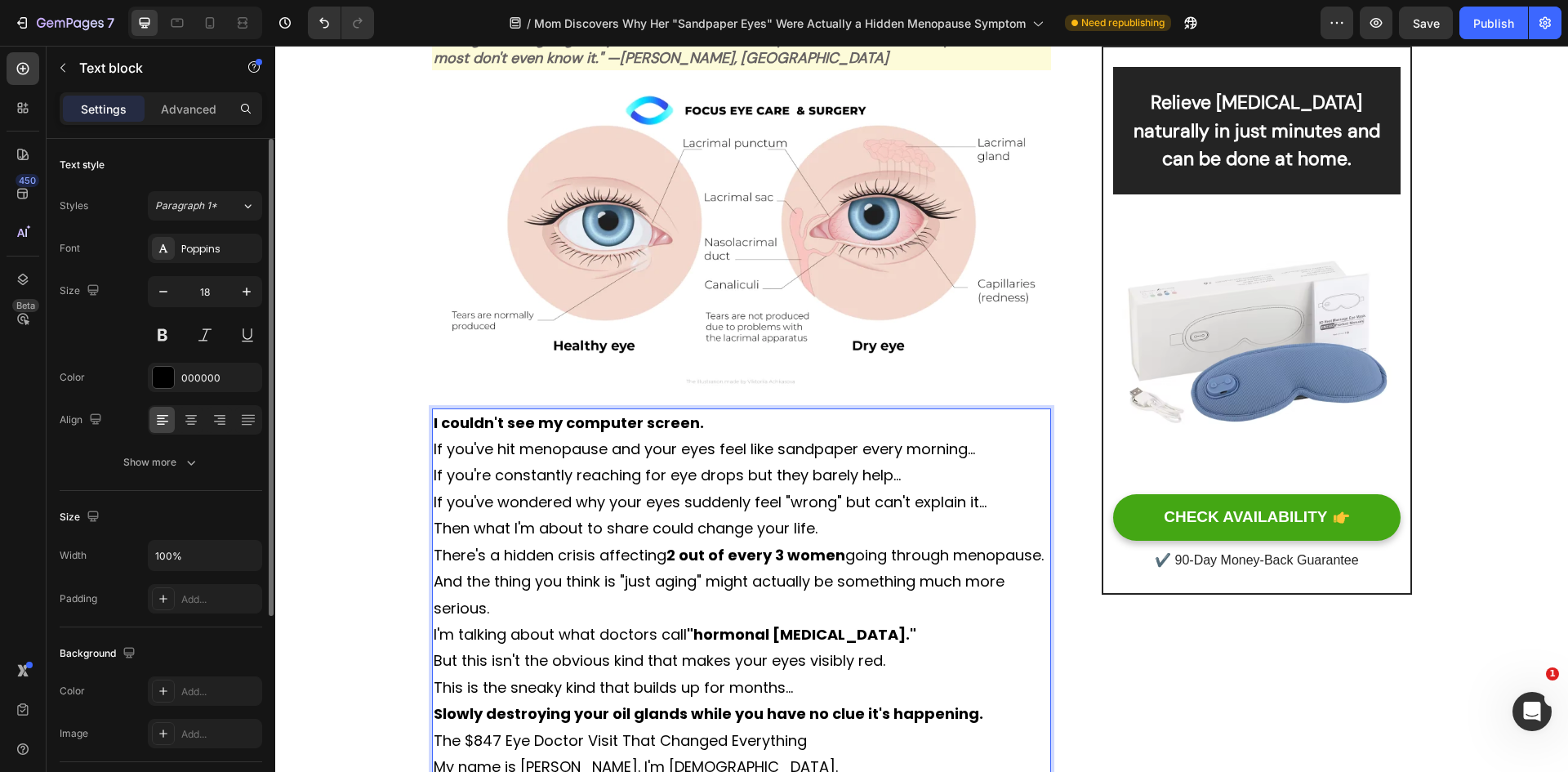
click at [699, 425] on p "I couldn't see my computer screen." at bounding box center [741, 423] width 617 height 26
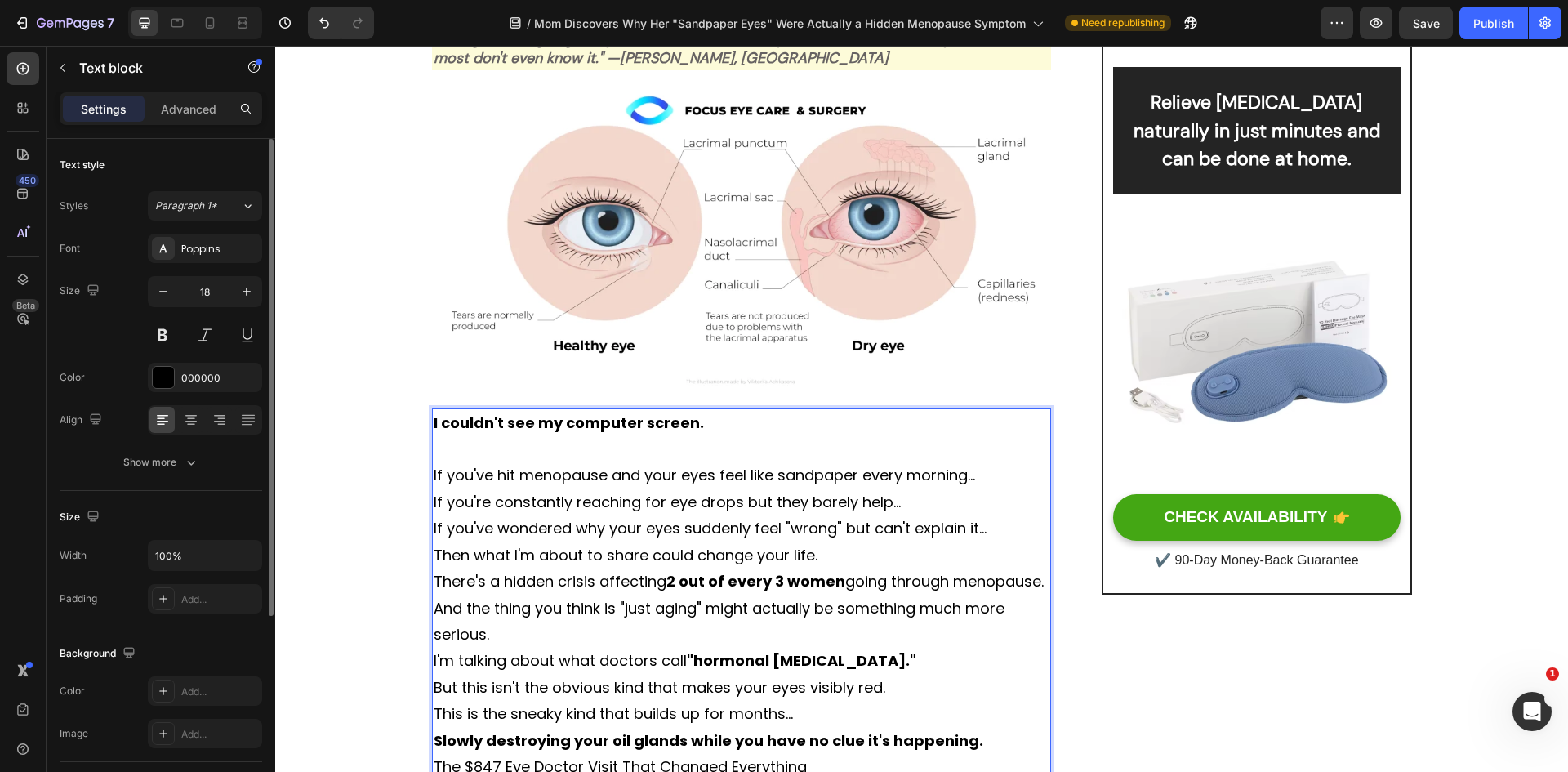
click at [984, 479] on p "If you've hit menopause and your eyes feel like sandpaper every morning..." at bounding box center [741, 475] width 617 height 26
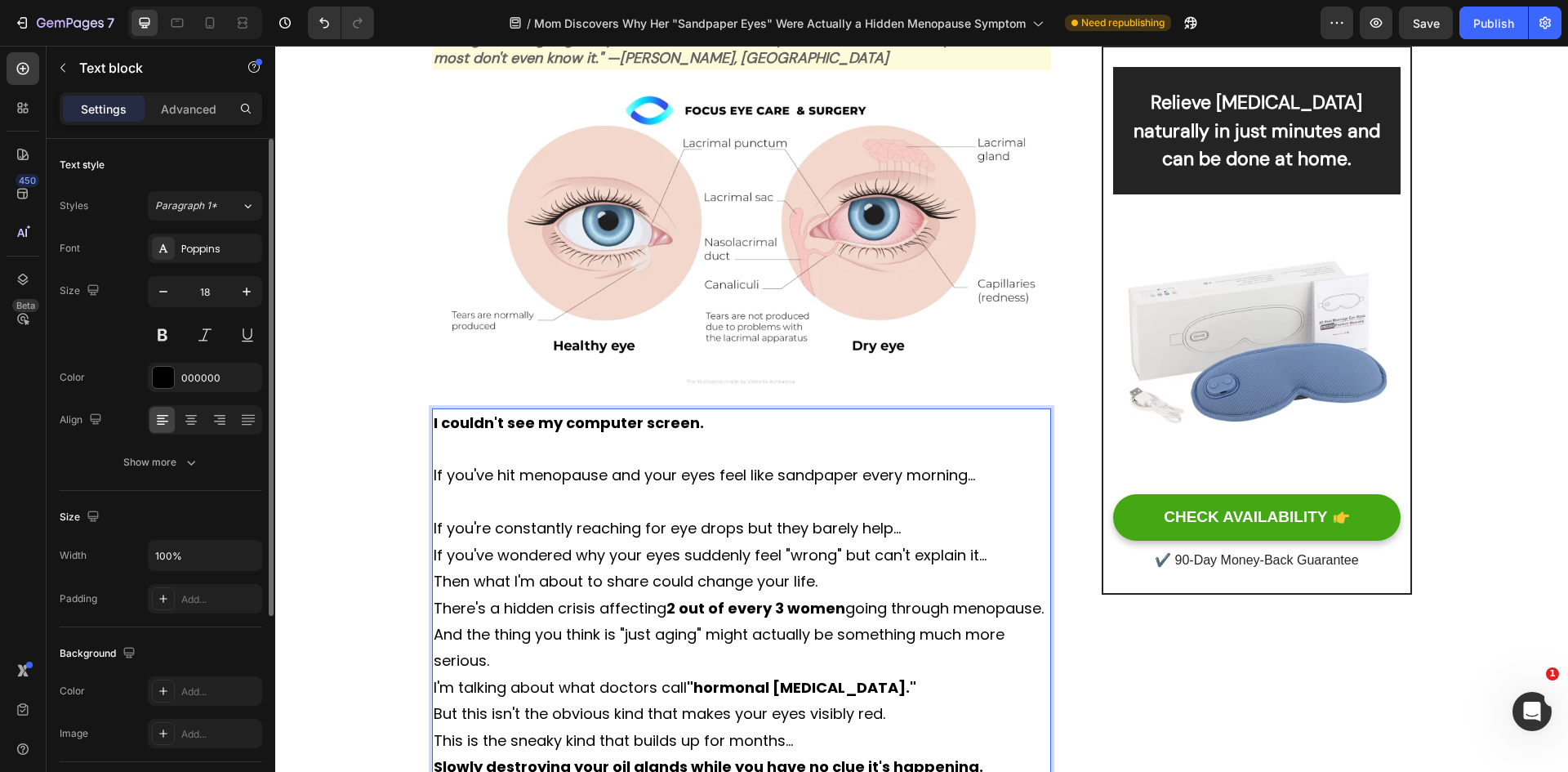
click at [929, 526] on p "If you're constantly reaching for eye drops but they barely help..." at bounding box center [741, 528] width 617 height 26
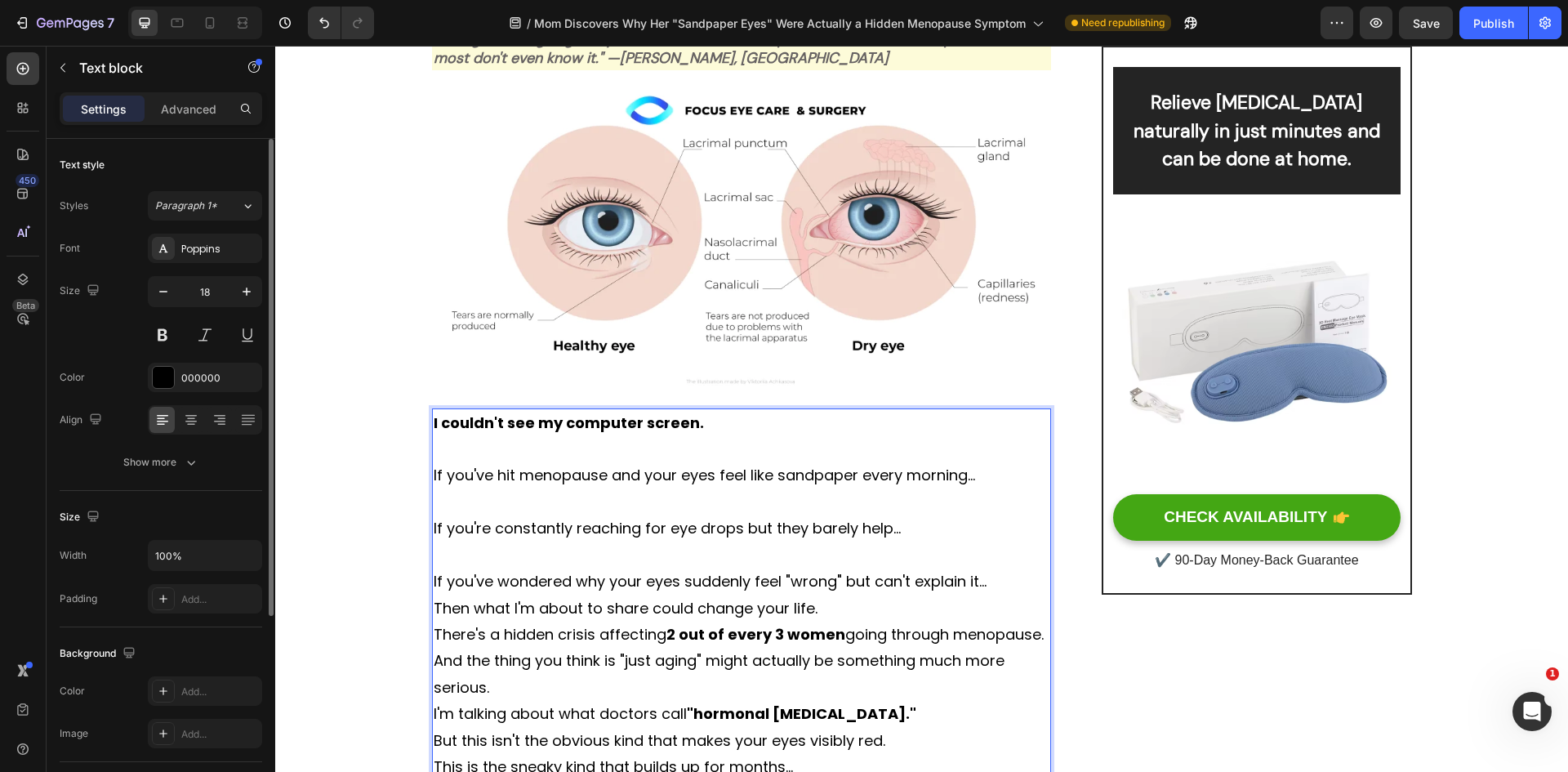
click at [984, 586] on p "If you've wondered why your eyes suddenly feel "wrong" but can't explain it..." at bounding box center [741, 581] width 617 height 26
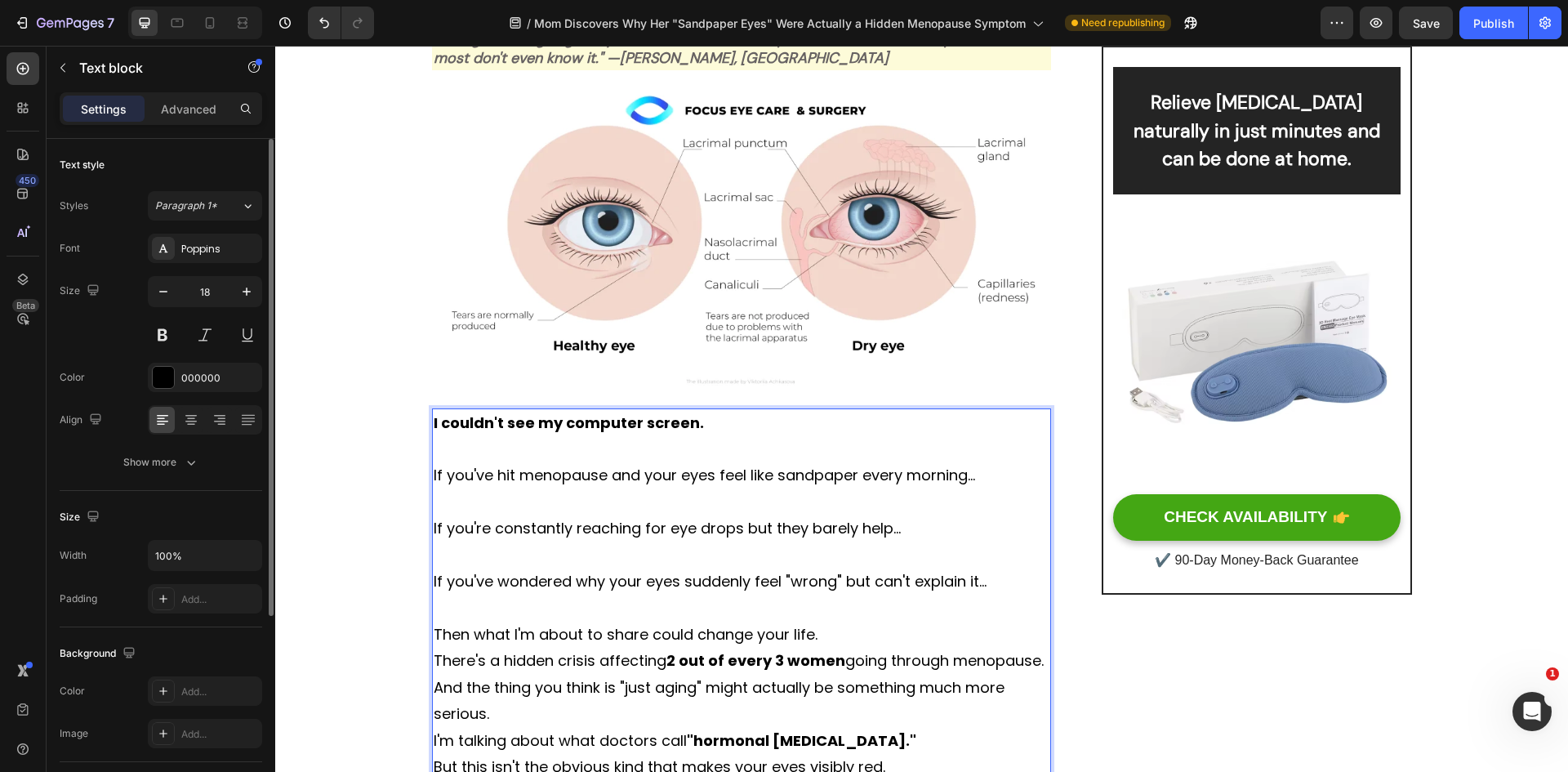
click at [832, 636] on p "Then what I'm about to share could change your life." at bounding box center [741, 634] width 617 height 26
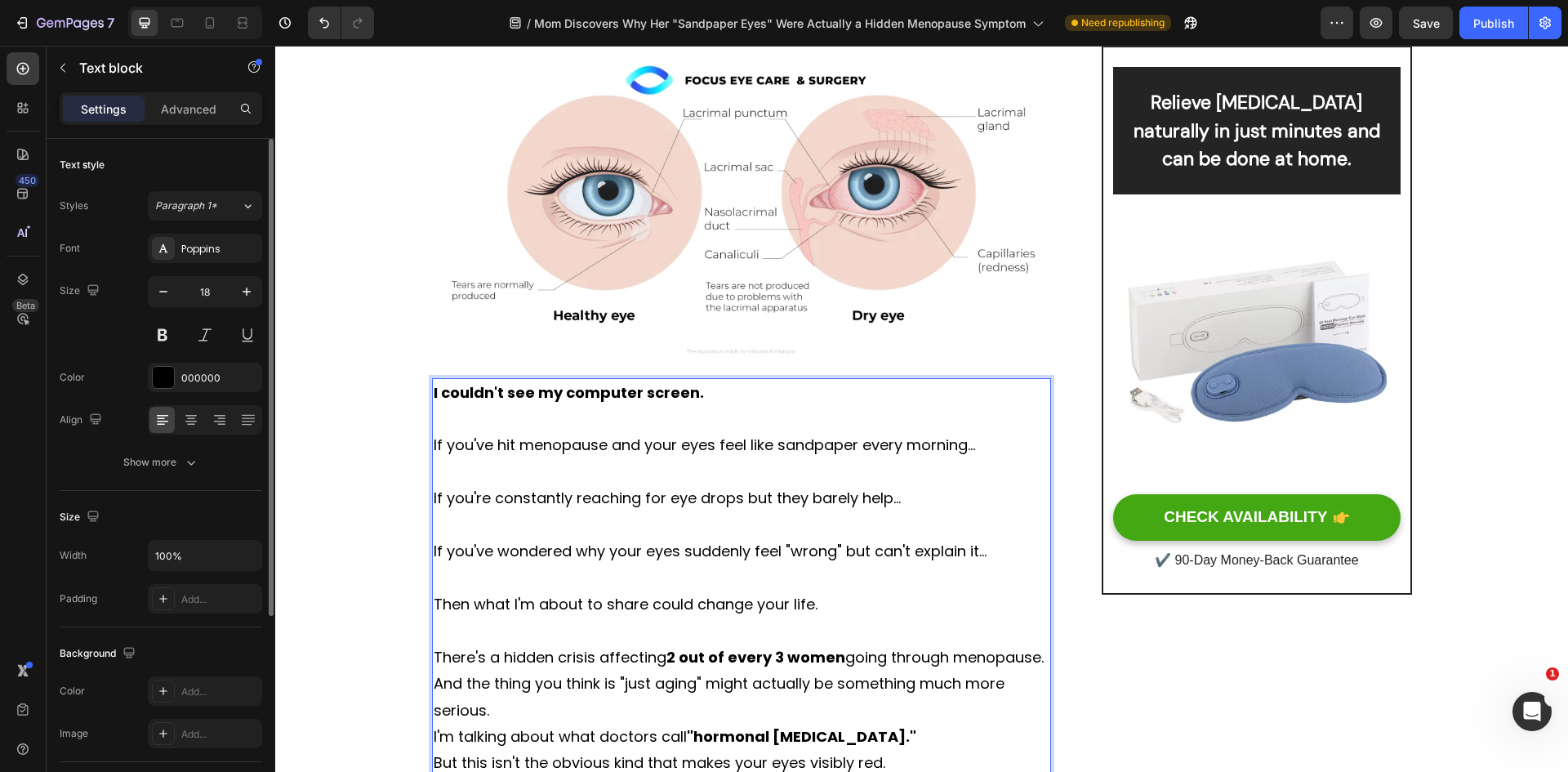
scroll to position [408, 0]
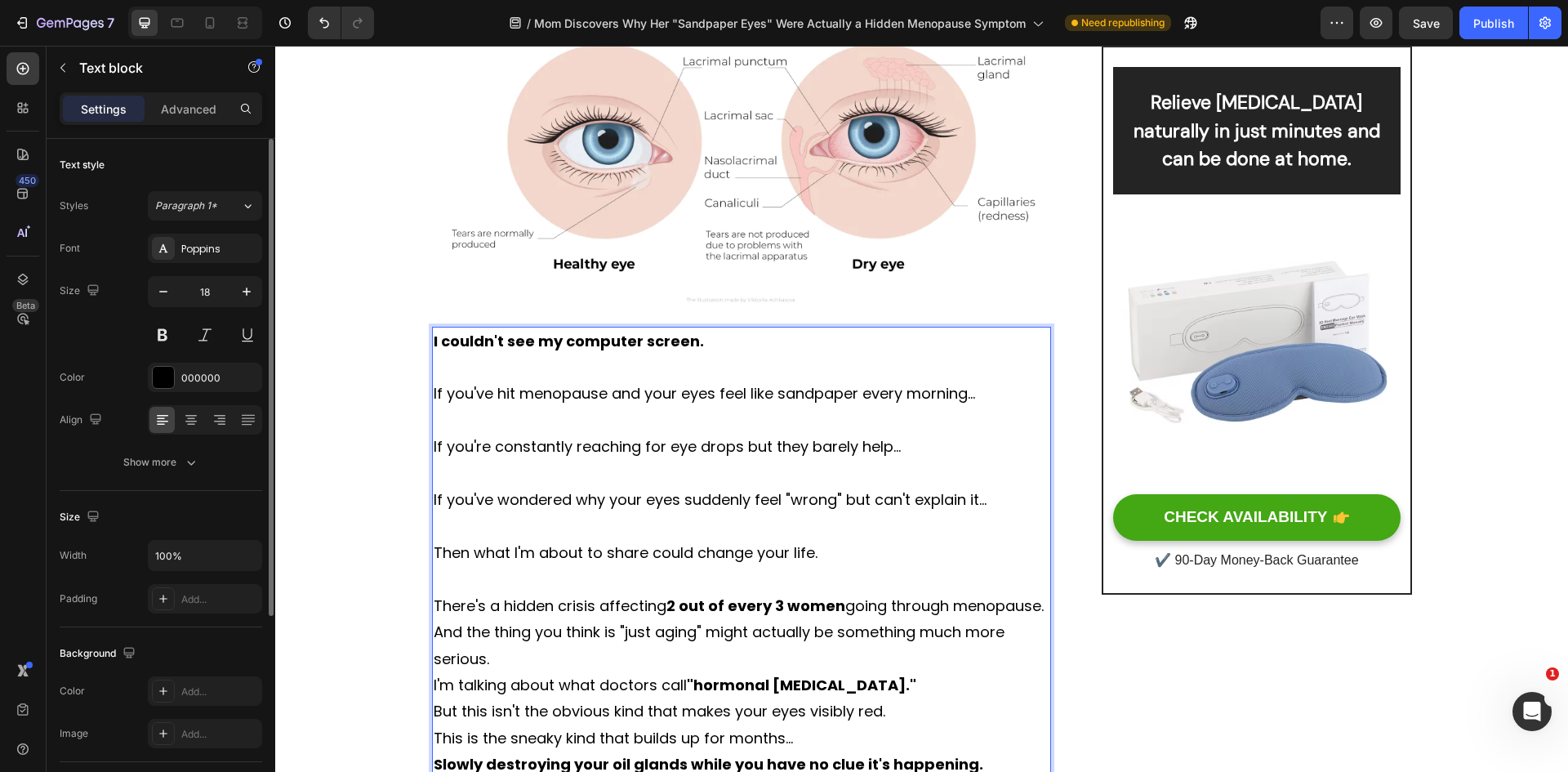
click at [1040, 610] on p "There's a hidden crisis affecting 2 out of every 3 women going through menopaus…" at bounding box center [741, 605] width 617 height 26
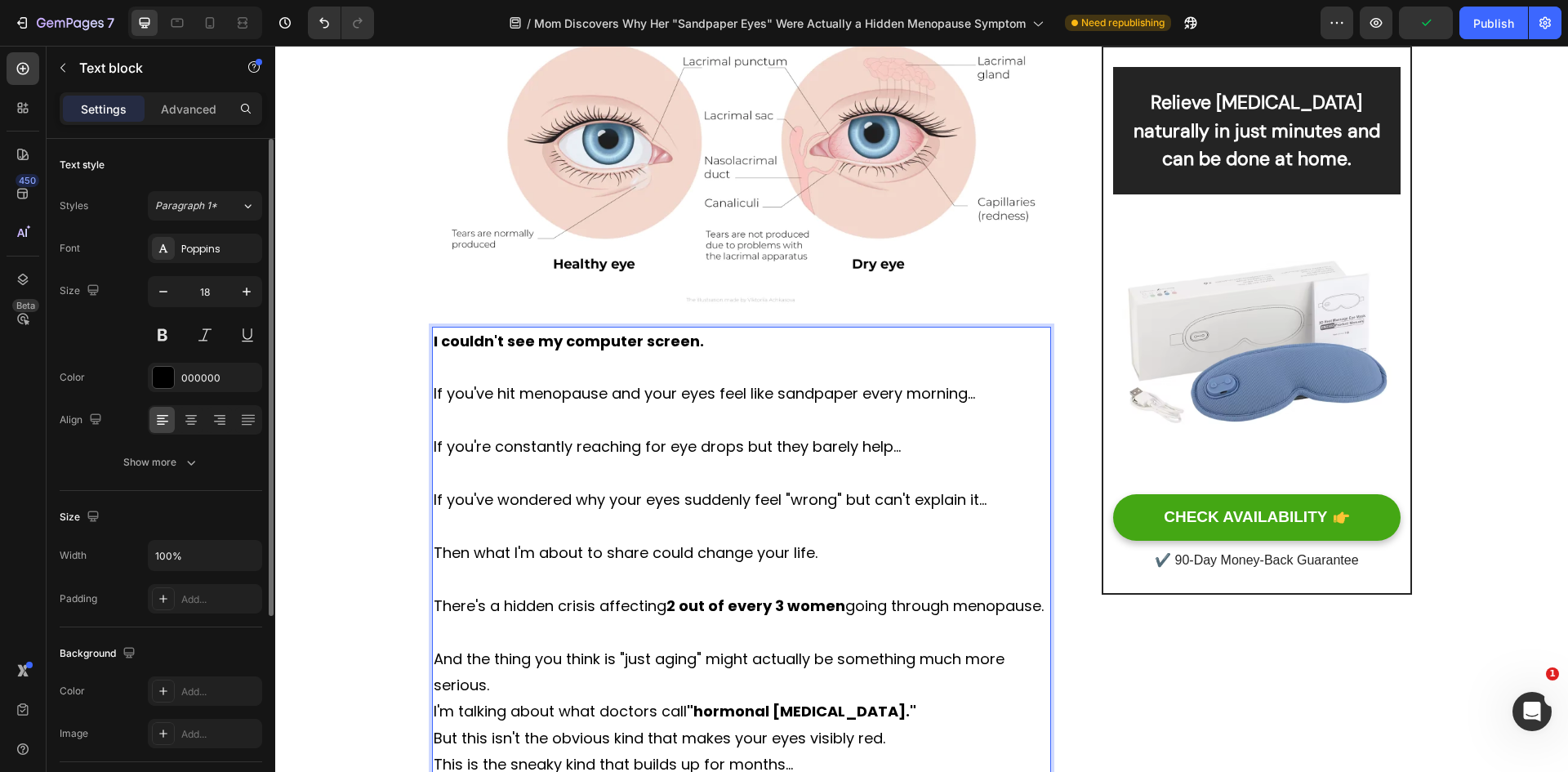
click at [527, 691] on p "And the thing you think is "just aging" might actually be something much more s…" at bounding box center [741, 672] width 617 height 53
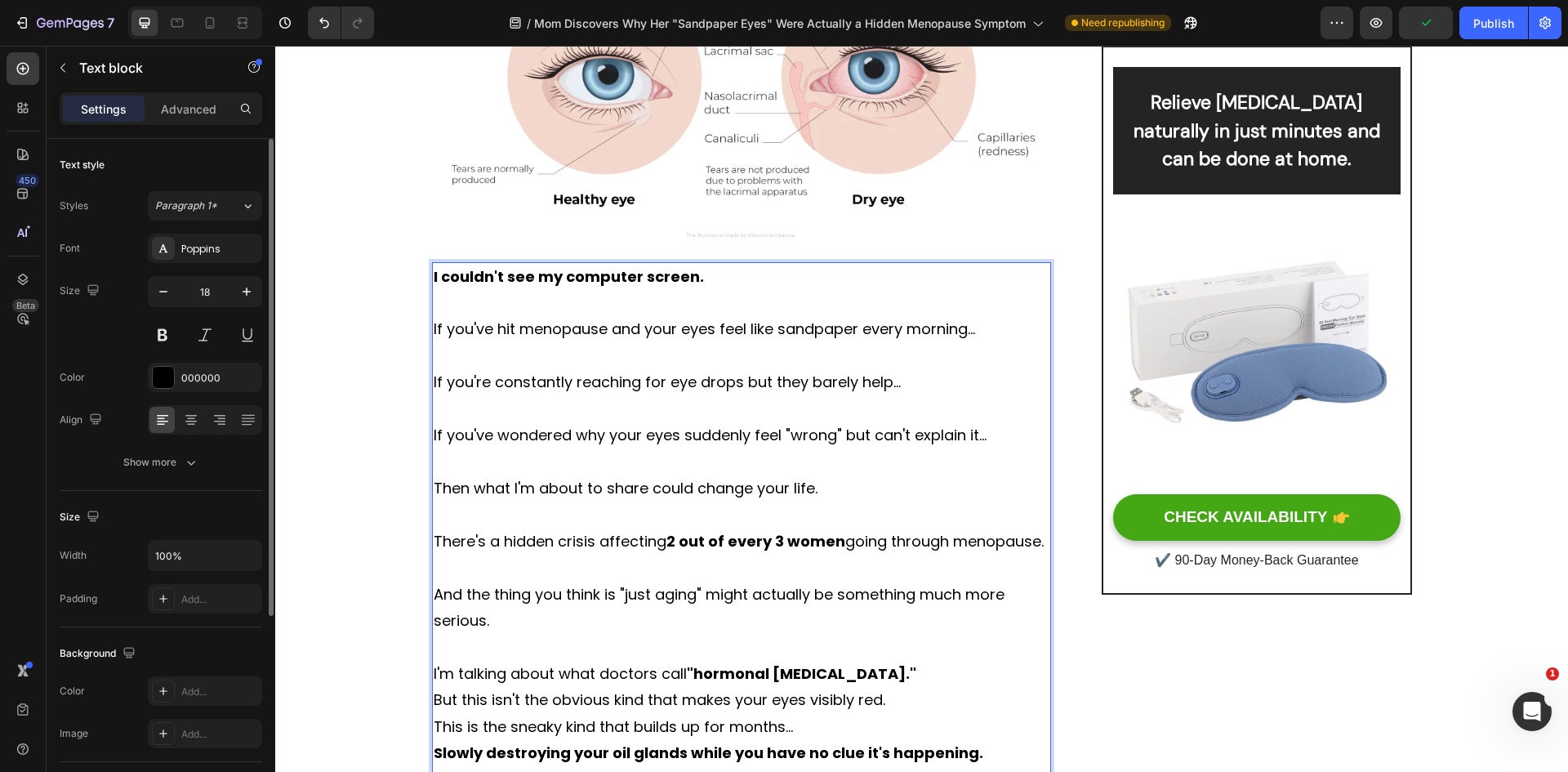
scroll to position [572, 0]
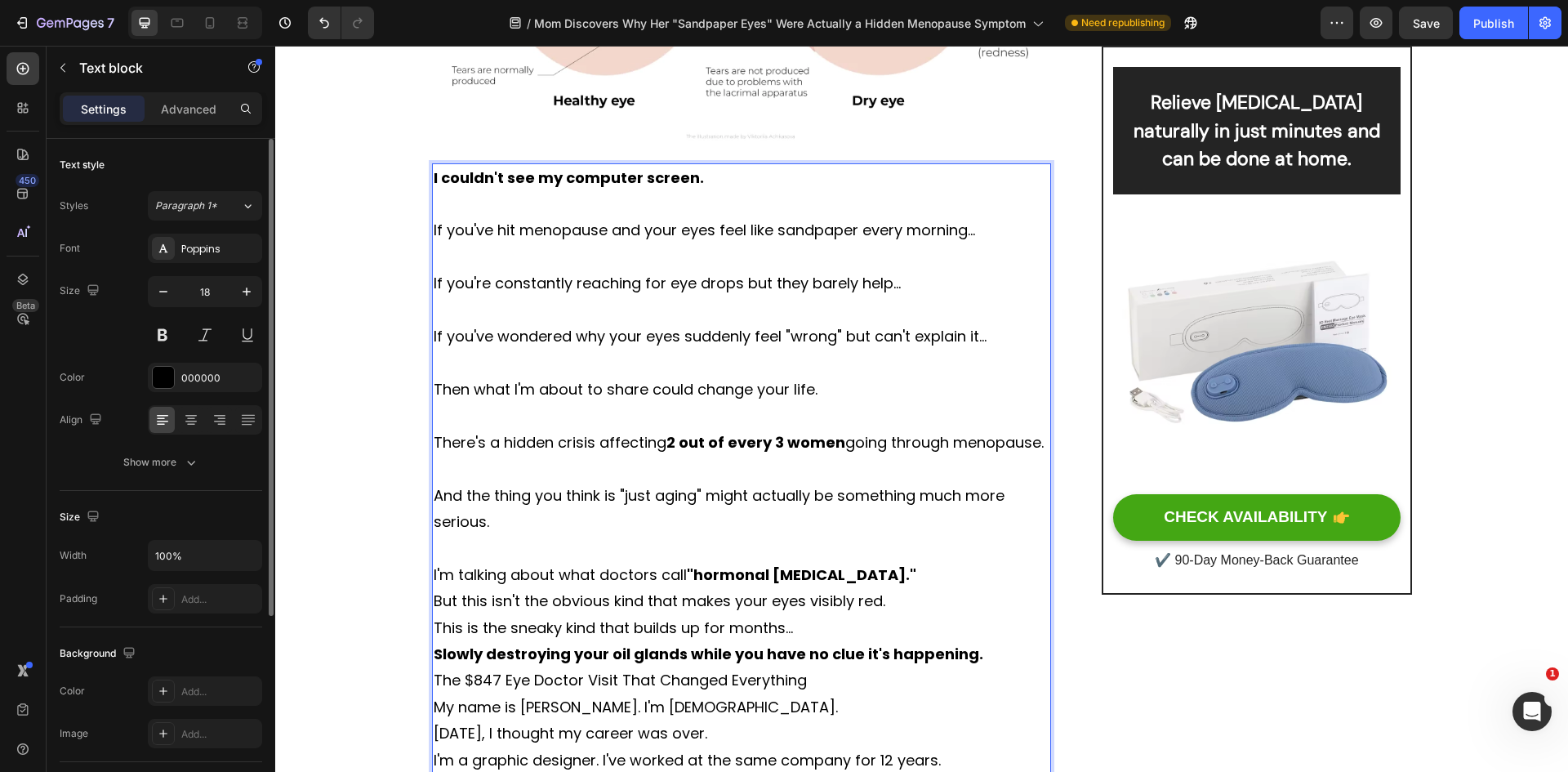
click at [936, 578] on p "I'm talking about what doctors call "hormonal dry eye syndrome."" at bounding box center [741, 575] width 617 height 26
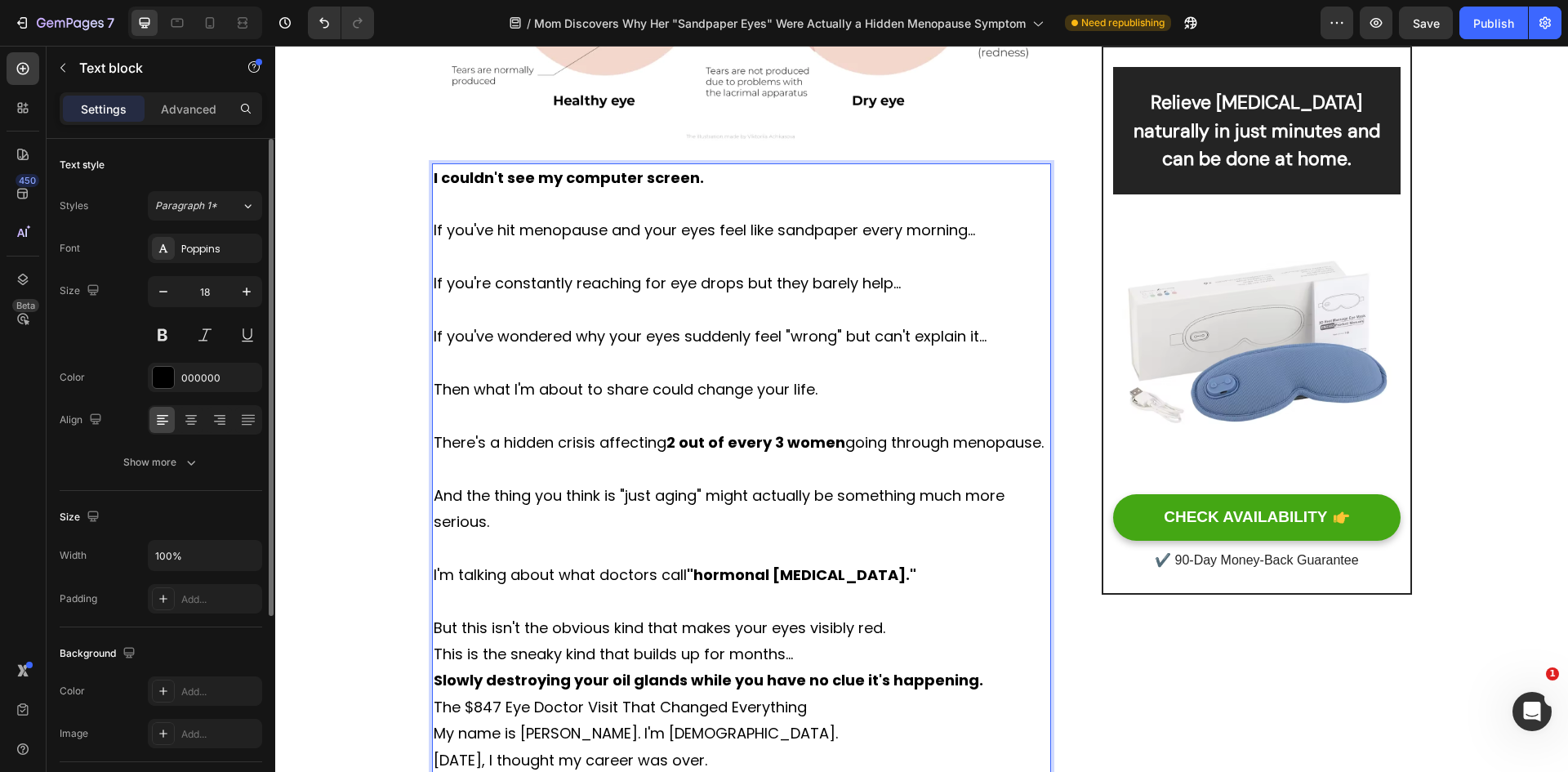
click at [890, 632] on p "But this isn't the obvious kind that makes your eyes visibly red." at bounding box center [741, 628] width 617 height 26
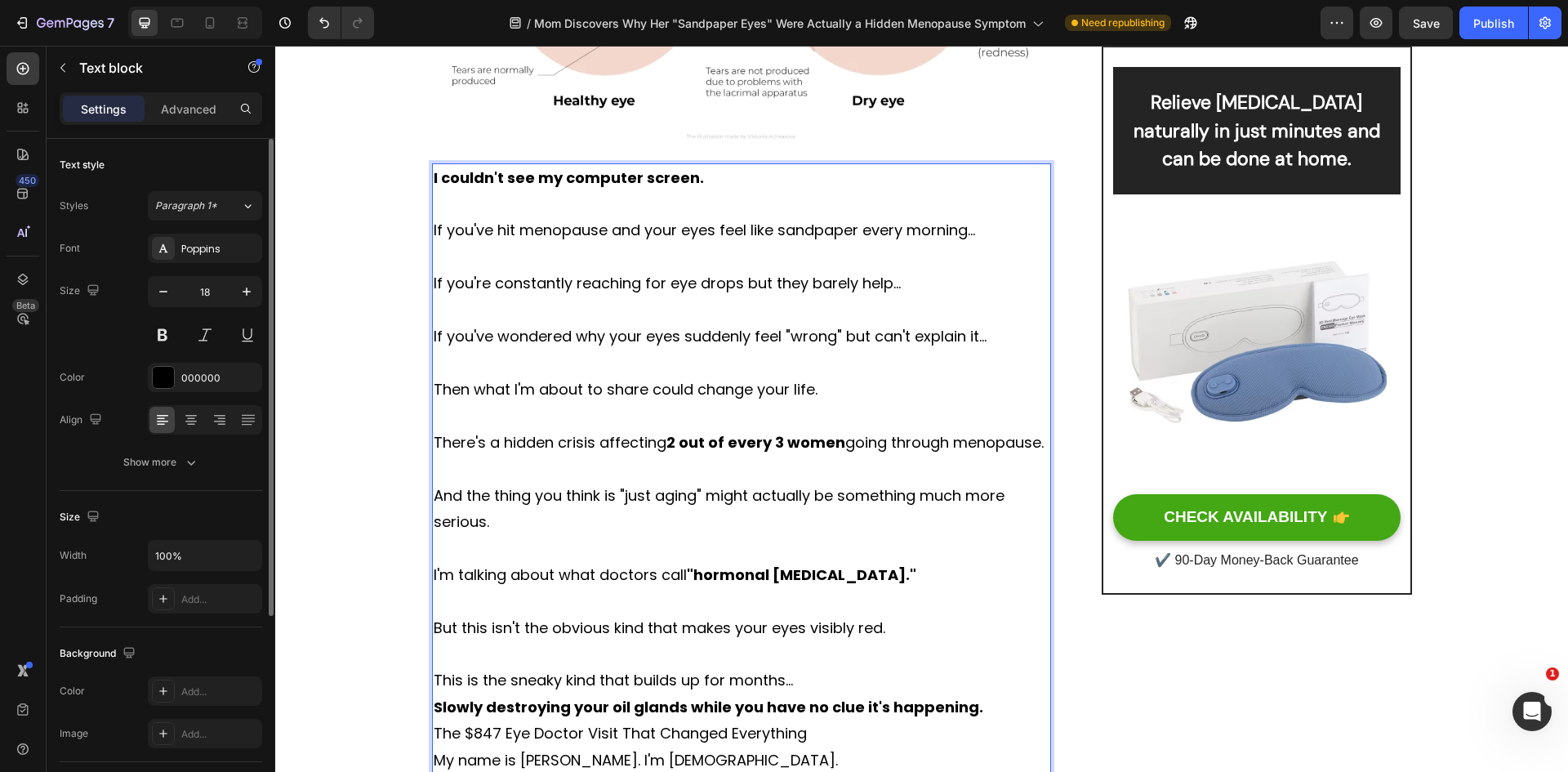
click at [816, 676] on p "This is the sneaky kind that builds up for months..." at bounding box center [741, 680] width 617 height 26
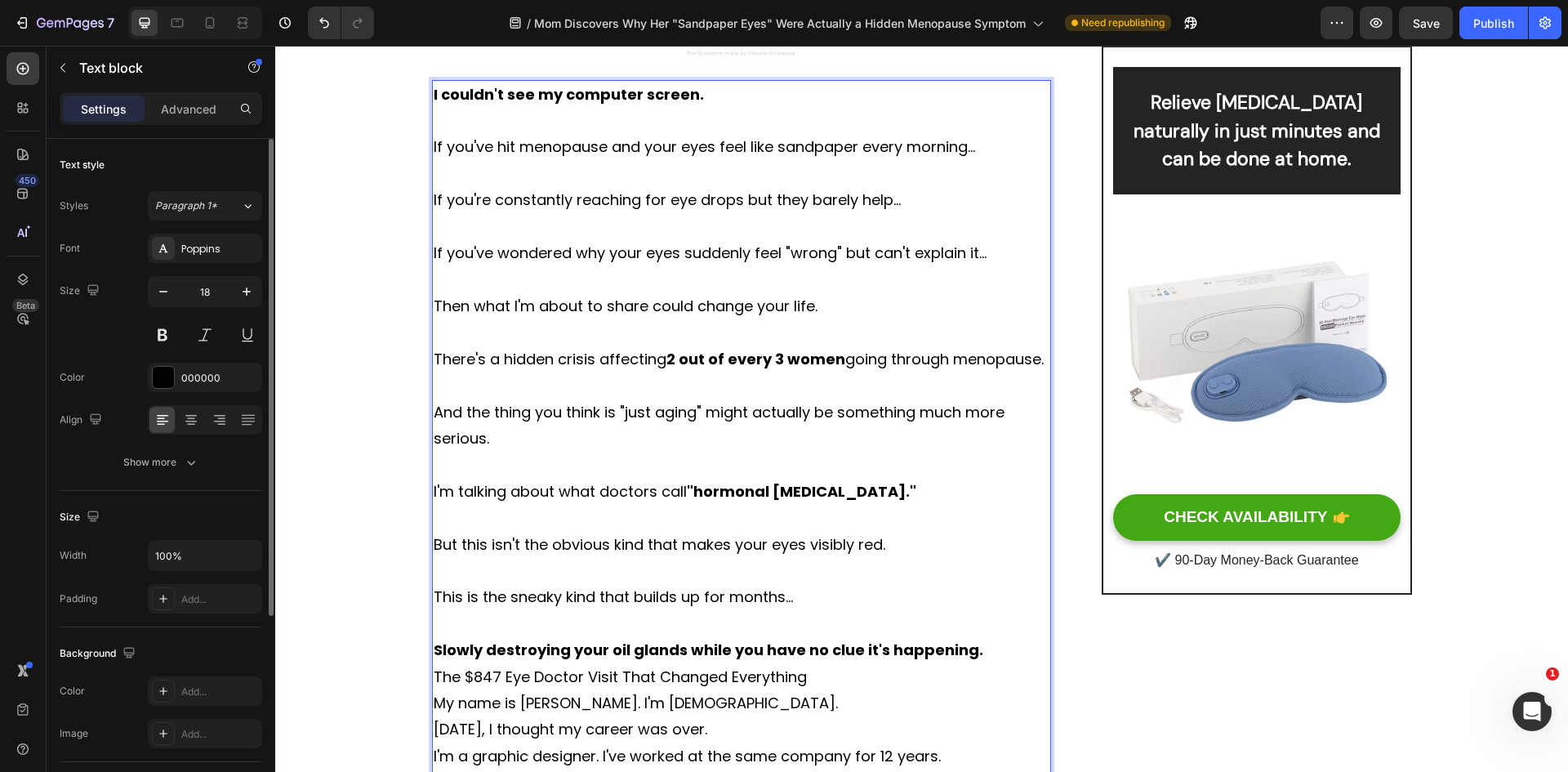
scroll to position [735, 0]
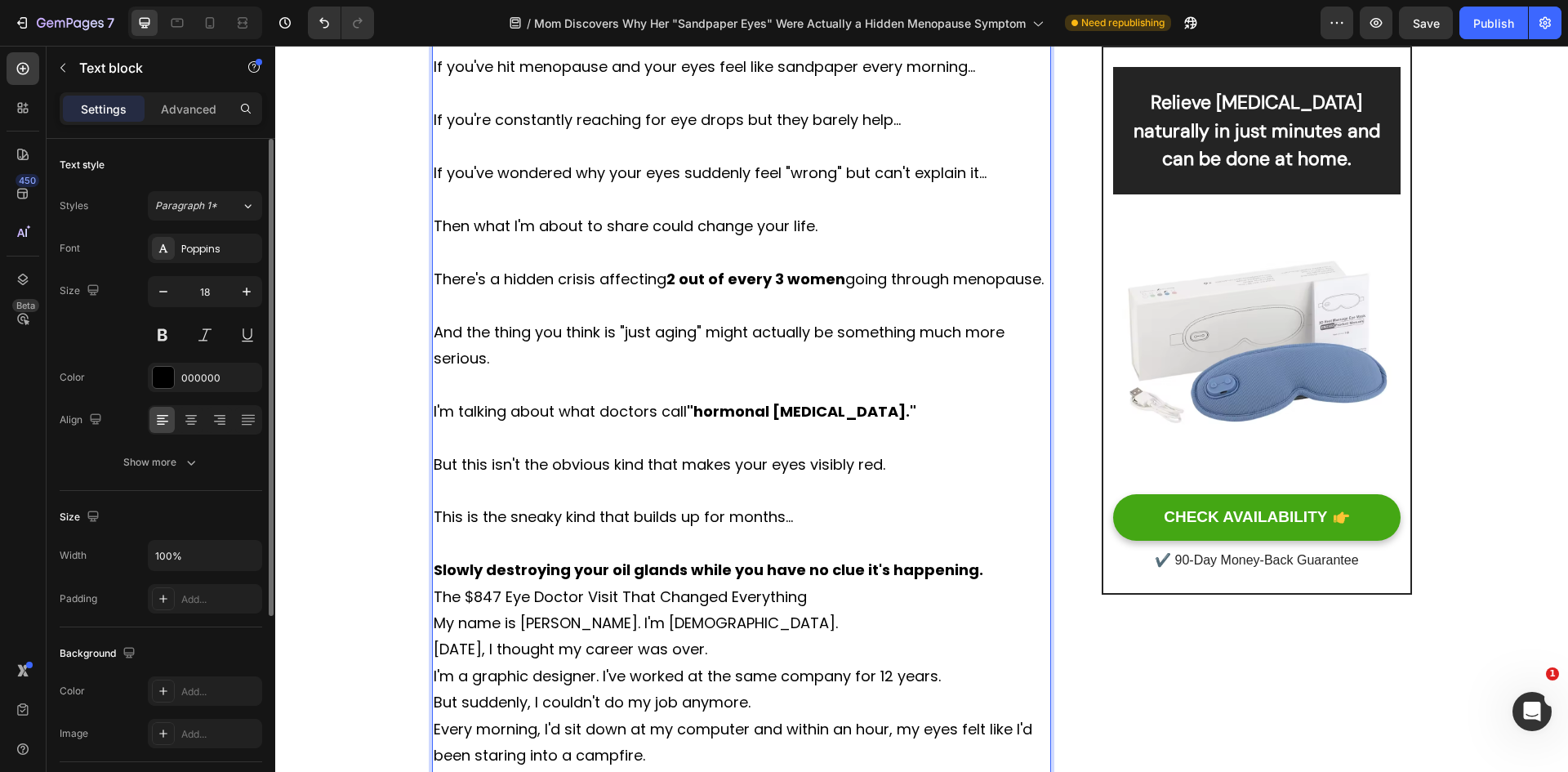
click at [1005, 577] on p "Slowly destroying your oil glands while you have no clue it's happening." at bounding box center [741, 570] width 617 height 26
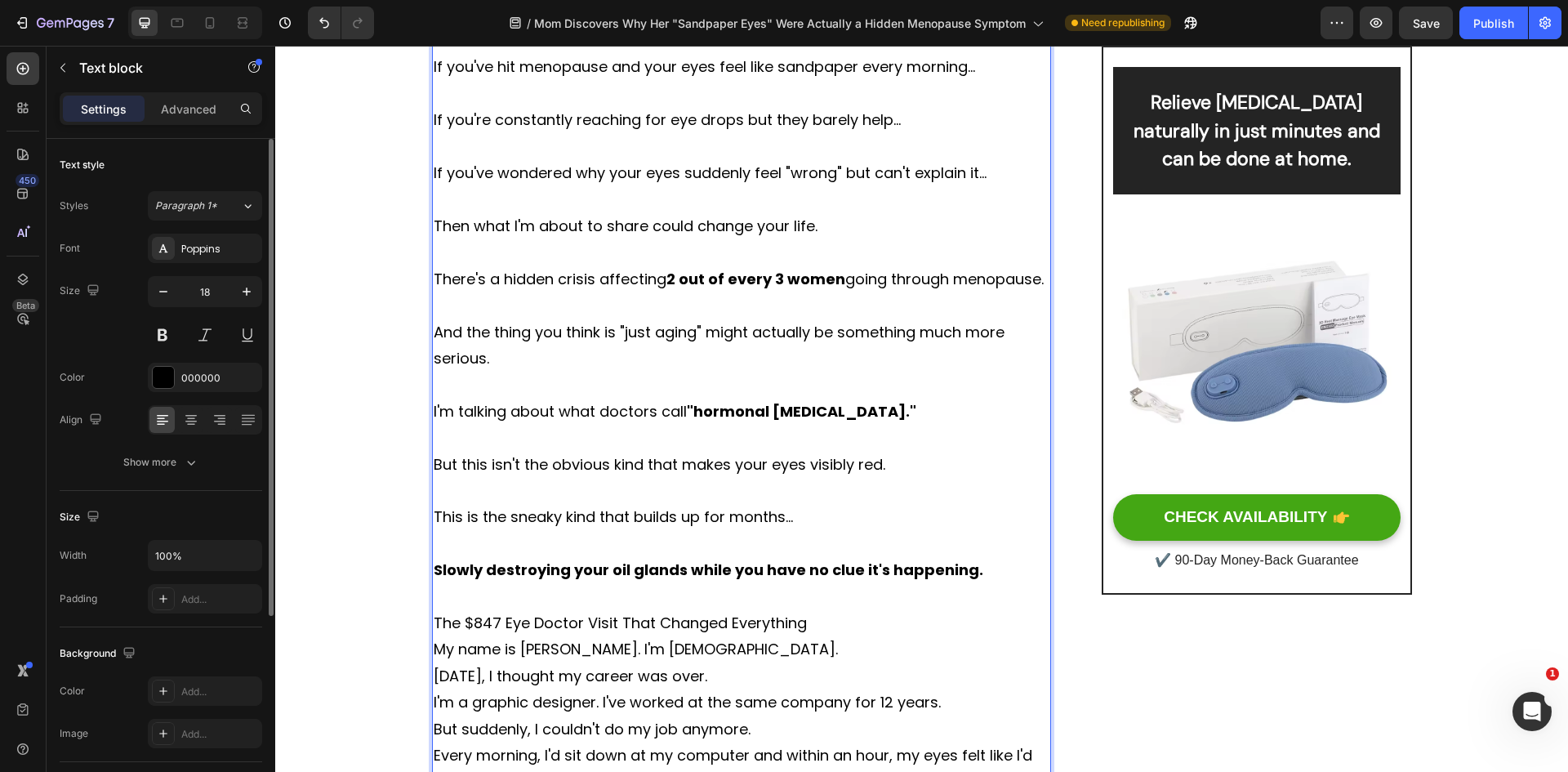
click at [815, 624] on p "The $847 Eye Doctor Visit That Changed Everything" at bounding box center [741, 623] width 617 height 26
click at [816, 623] on p "The $847 Eye Doctor Visit That Changed Everything" at bounding box center [741, 623] width 617 height 26
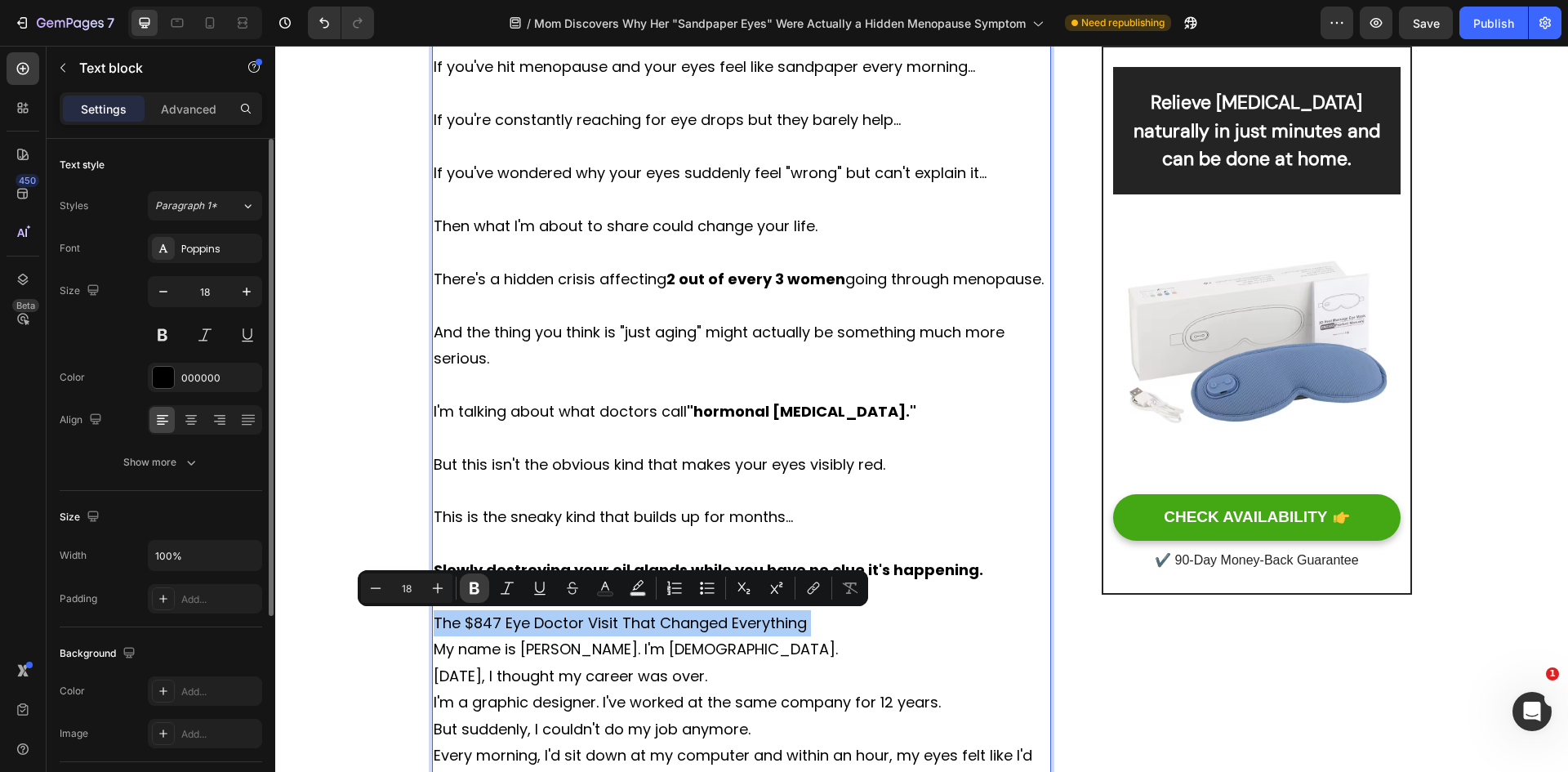
click at [482, 588] on button "Bold" at bounding box center [474, 588] width 29 height 29
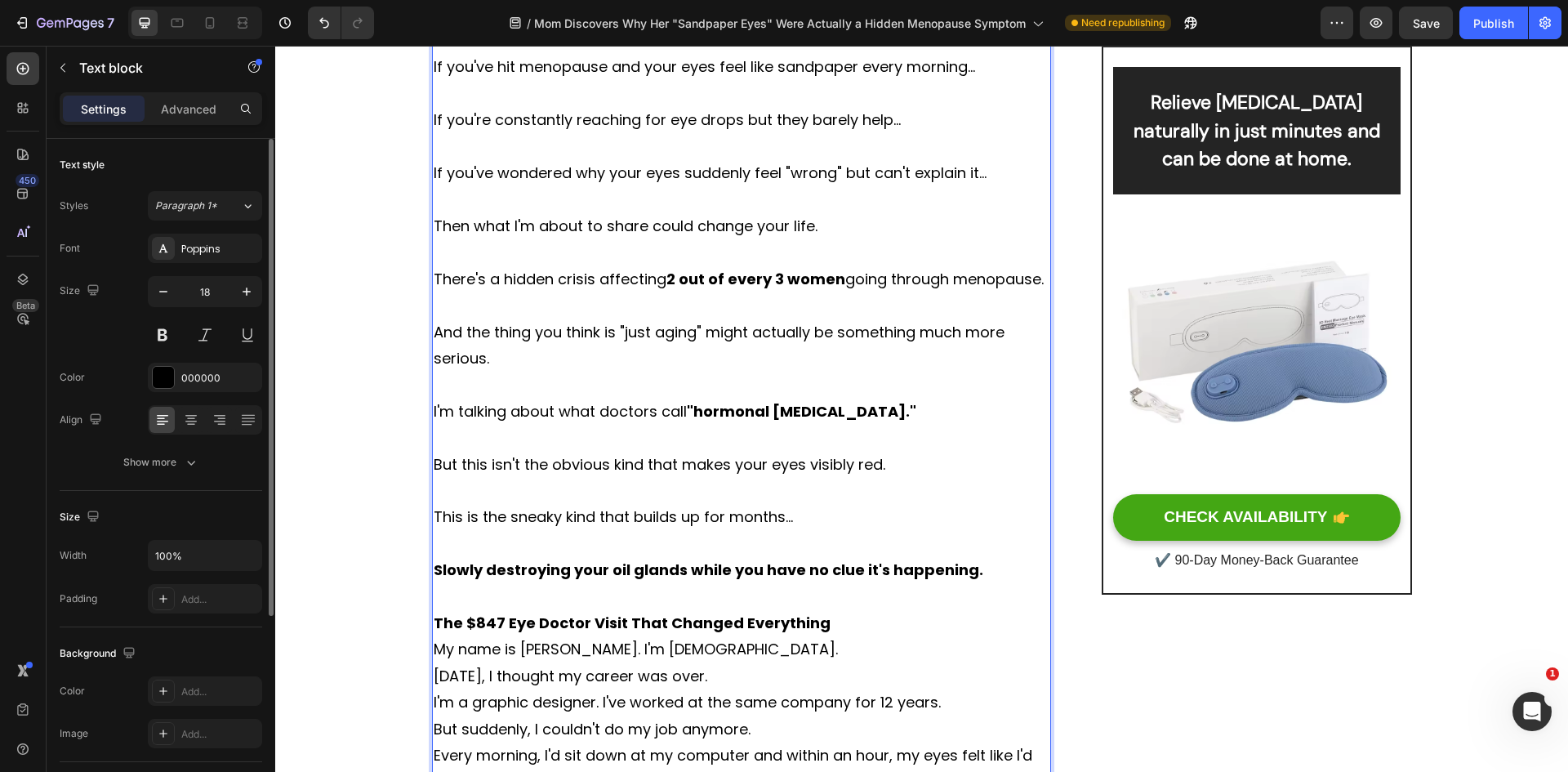
click at [436, 589] on p "Rich Text Editor. Editing area: main" at bounding box center [741, 597] width 617 height 26
click at [514, 618] on strong "The $847 Eye Doctor Visit That Changed Everything" at bounding box center [632, 623] width 397 height 20
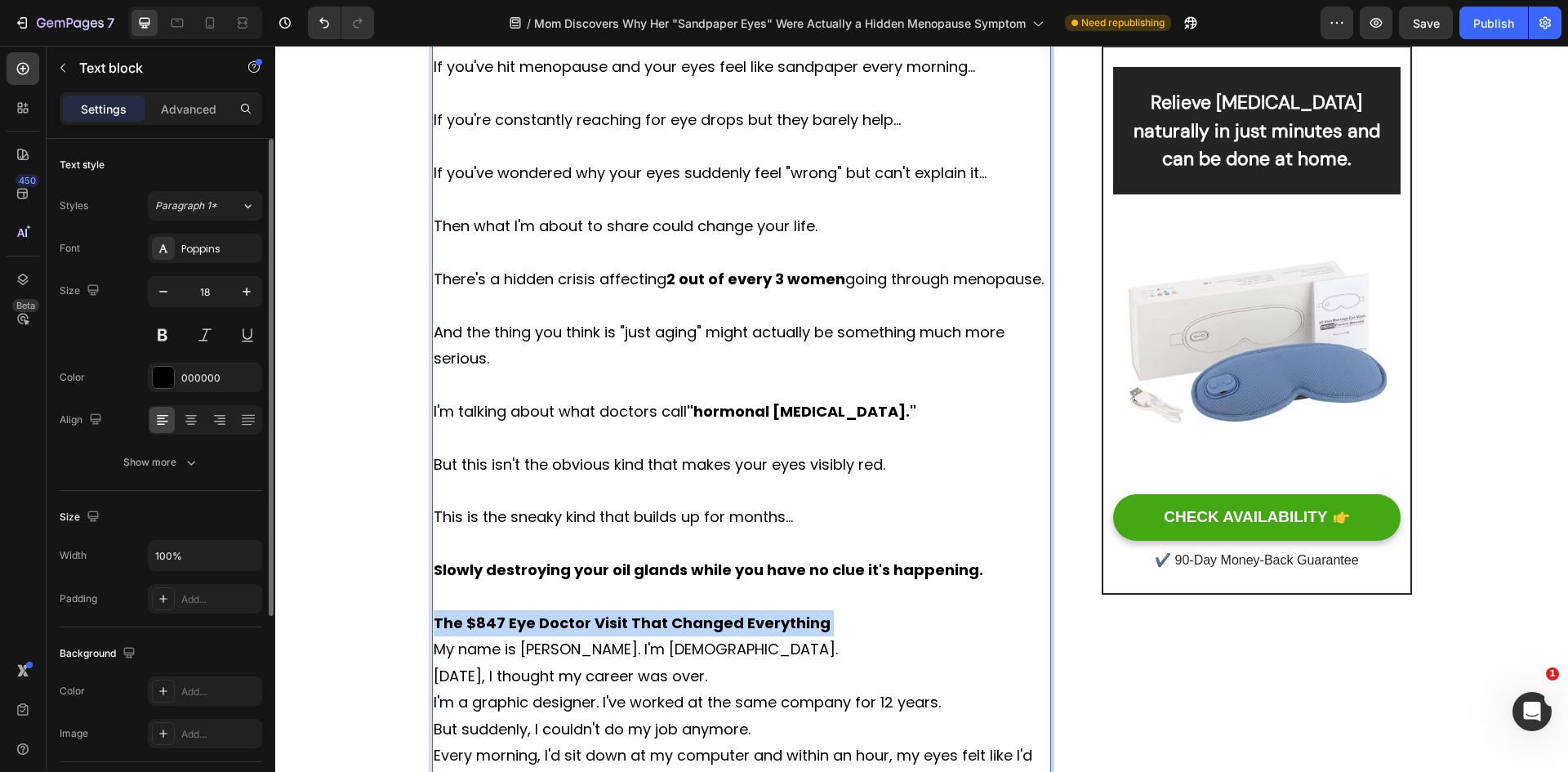
click at [874, 615] on p "The $847 Eye Doctor Visit That Changed Everything" at bounding box center [741, 623] width 617 height 26
click at [694, 655] on p "My name is [PERSON_NAME]. I'm [DEMOGRAPHIC_DATA]." at bounding box center [741, 649] width 617 height 26
click at [715, 630] on strong "The $847 Eye Doctor Visit That Changed Everything" at bounding box center [632, 623] width 397 height 20
click at [715, 629] on strong "The $847 Eye Doctor Visit That Changed Everything" at bounding box center [632, 623] width 397 height 20
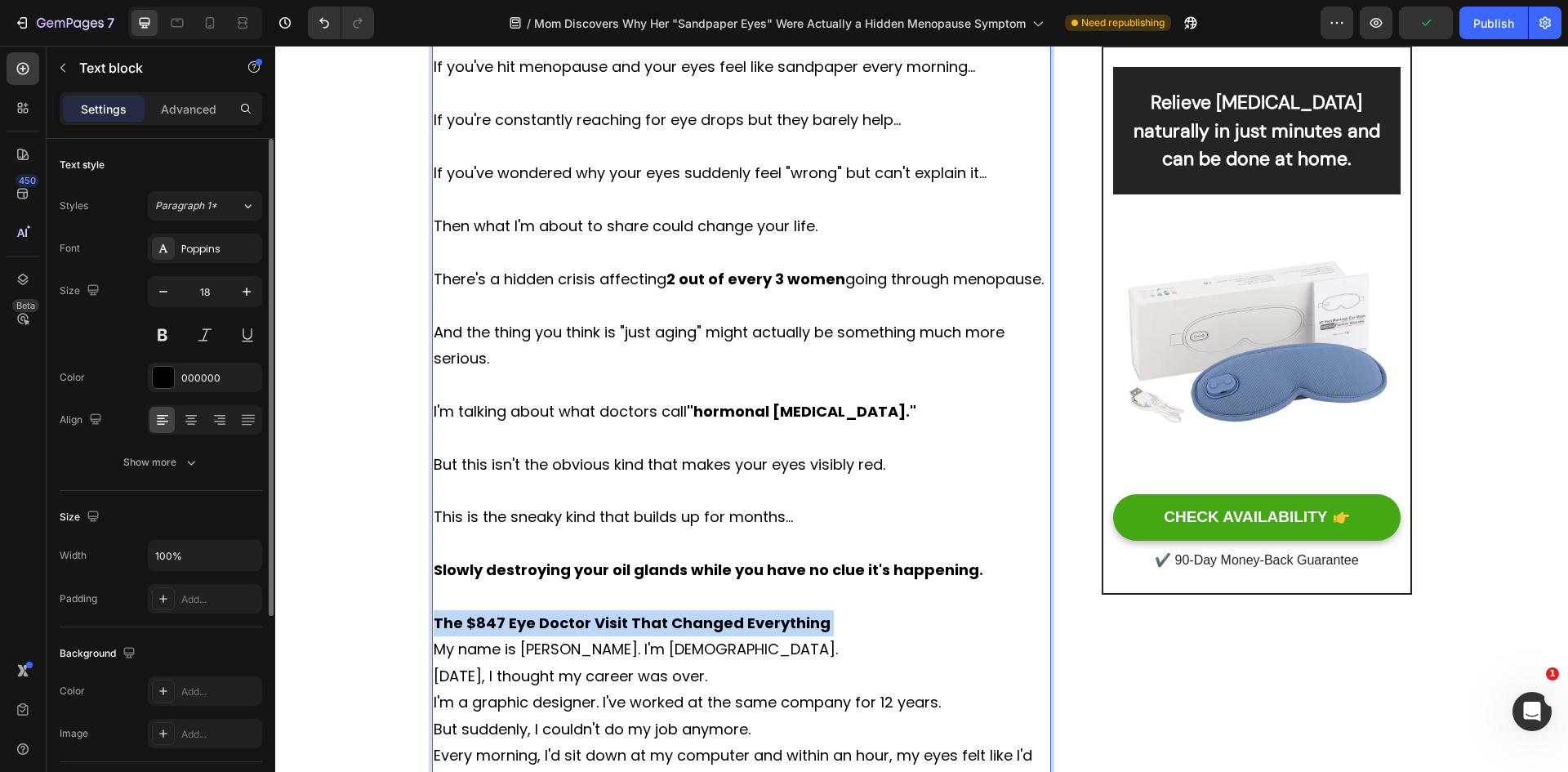
click at [715, 629] on strong "The $847 Eye Doctor Visit That Changed Everything" at bounding box center [632, 623] width 397 height 20
drag, startPoint x: 440, startPoint y: 583, endPoint x: 58, endPoint y: 61, distance: 646.8
click at [58, 61] on button "button" at bounding box center [62, 67] width 26 height 26
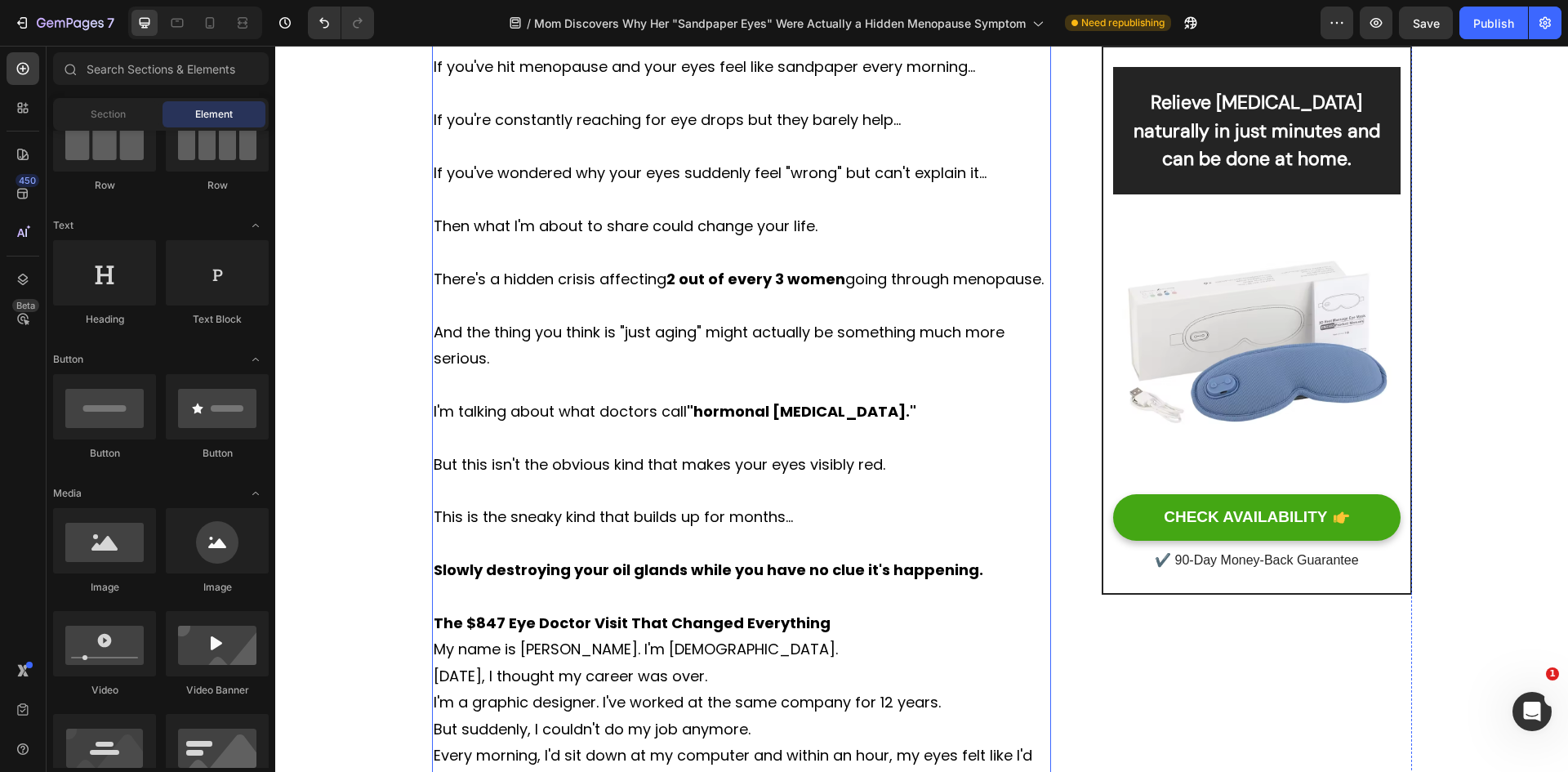
click at [514, 602] on p "Rich Text Editor. Editing area: main" at bounding box center [741, 597] width 617 height 26
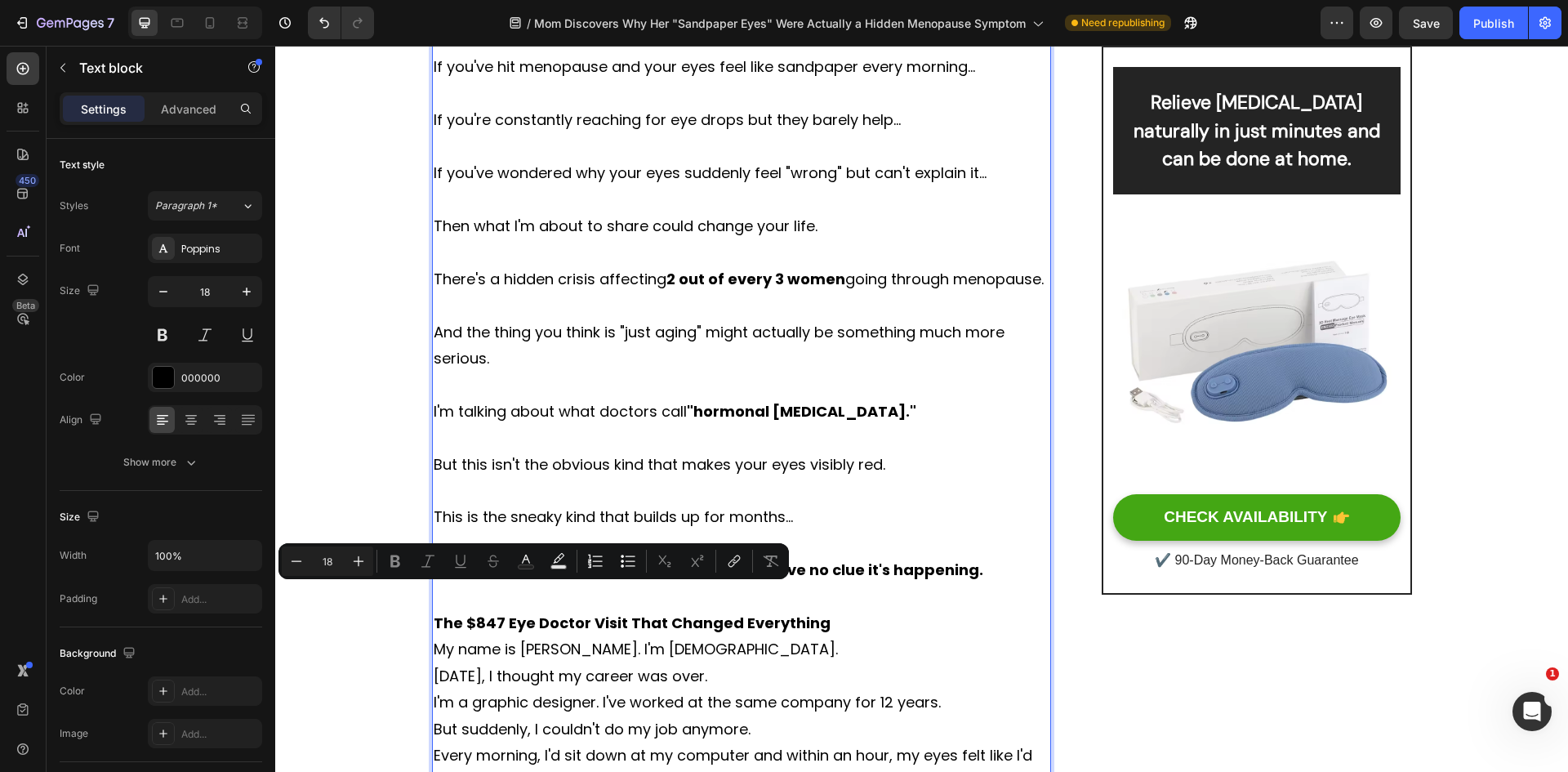
click at [524, 621] on strong "The $847 Eye Doctor Visit That Changed Everything" at bounding box center [632, 623] width 397 height 20
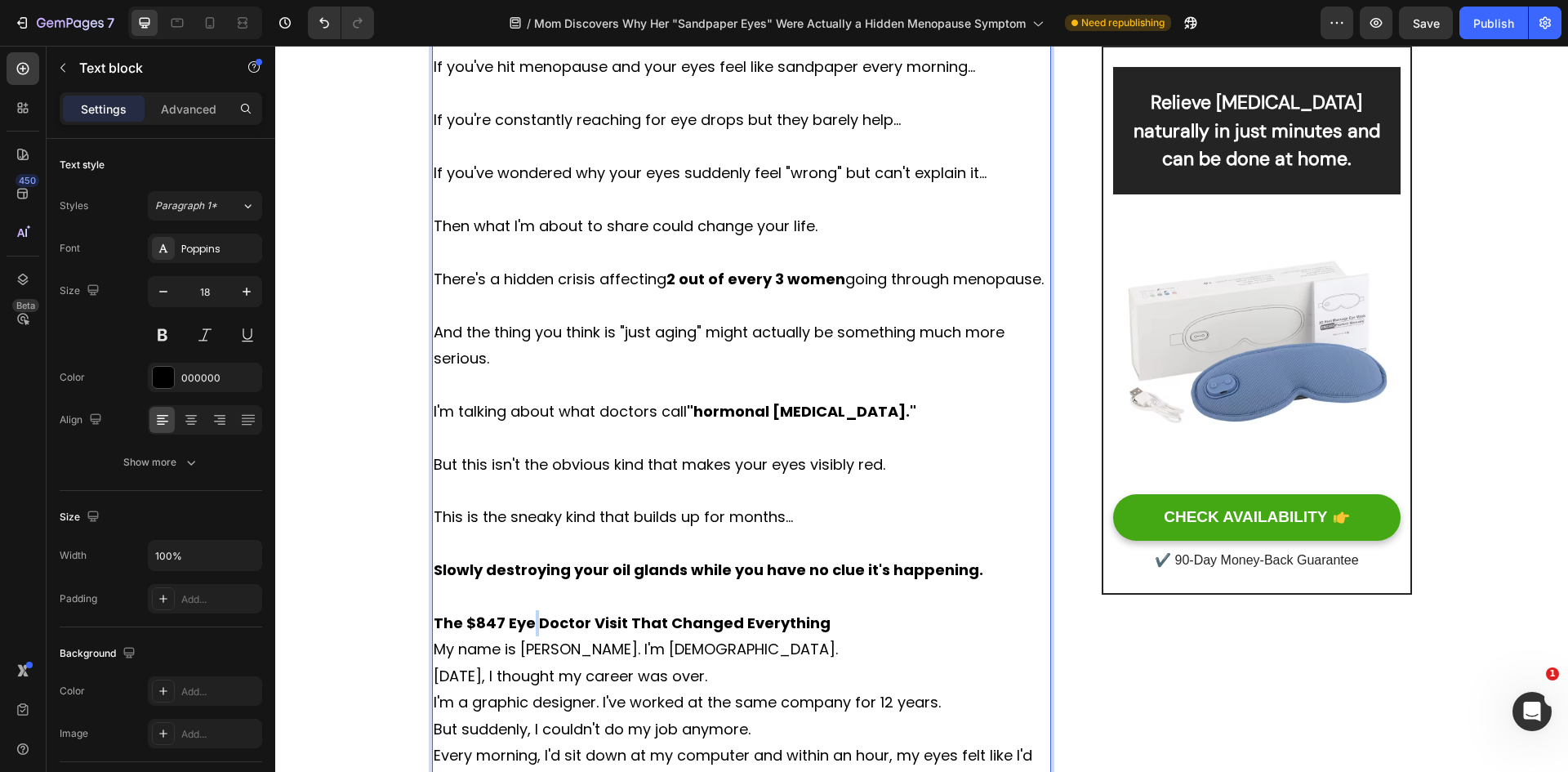
click at [524, 621] on strong "The $847 Eye Doctor Visit That Changed Everything" at bounding box center [632, 623] width 397 height 20
click at [524, 622] on strong "The $847 Eye Doctor Visit That Changed Everything" at bounding box center [632, 623] width 397 height 20
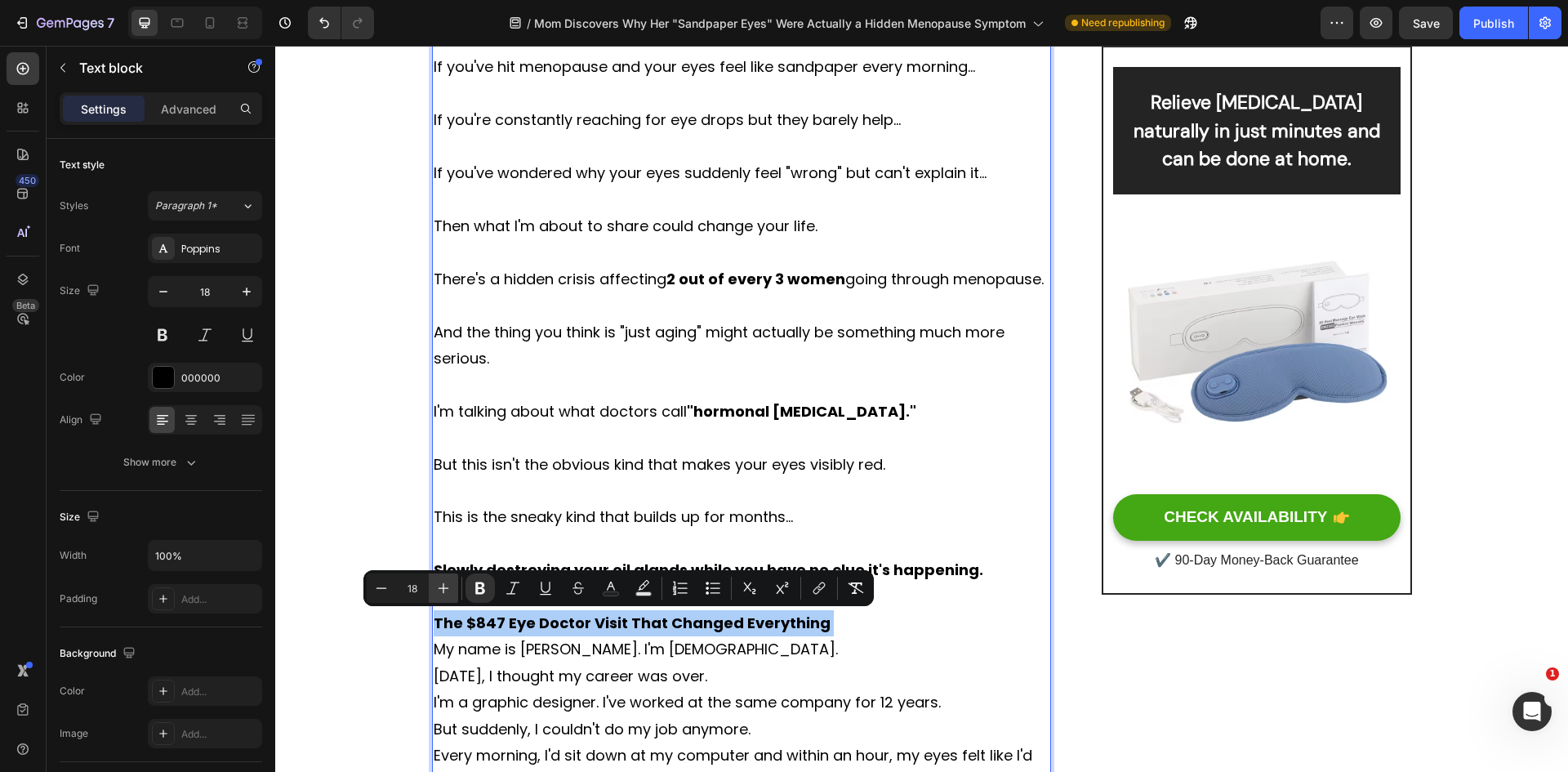
click at [441, 590] on icon "Editor contextual toolbar" at bounding box center [443, 588] width 16 height 16
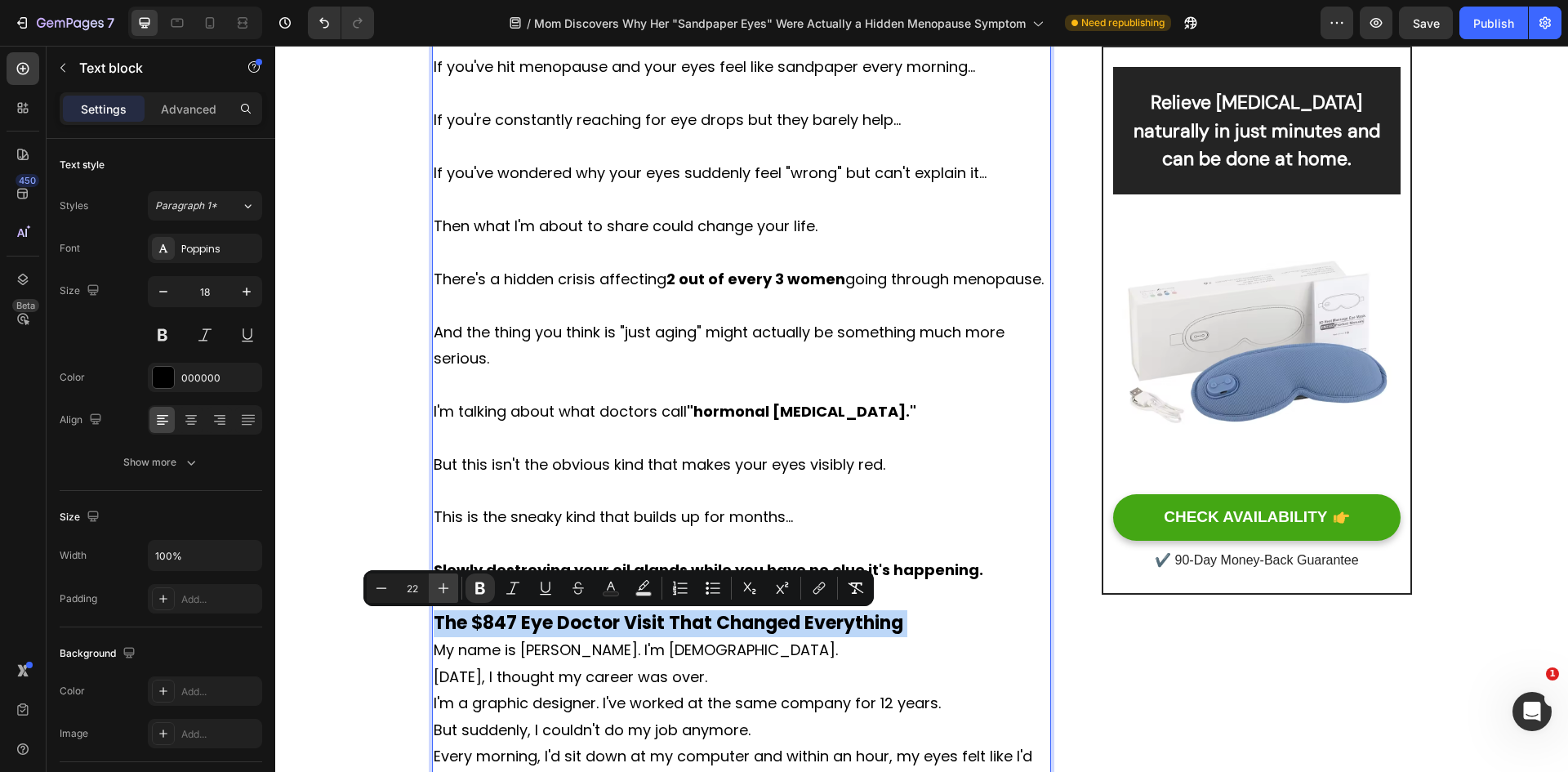
type input "23"
click at [953, 634] on p "The $847 Eye Doctor Visit That Changed Everything" at bounding box center [741, 624] width 617 height 28
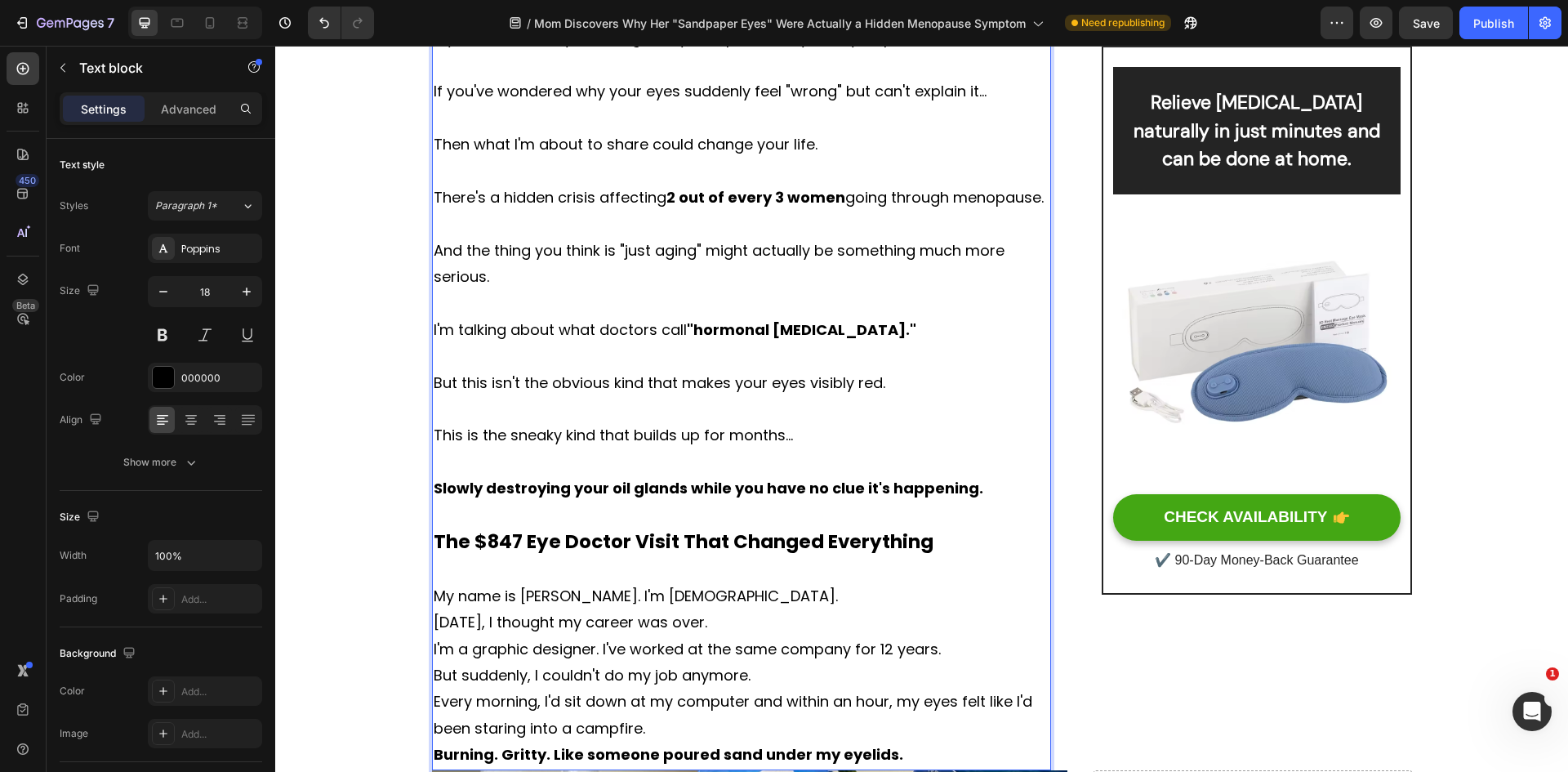
click at [775, 594] on p "My name is [PERSON_NAME]. I'm [DEMOGRAPHIC_DATA]." at bounding box center [741, 596] width 617 height 26
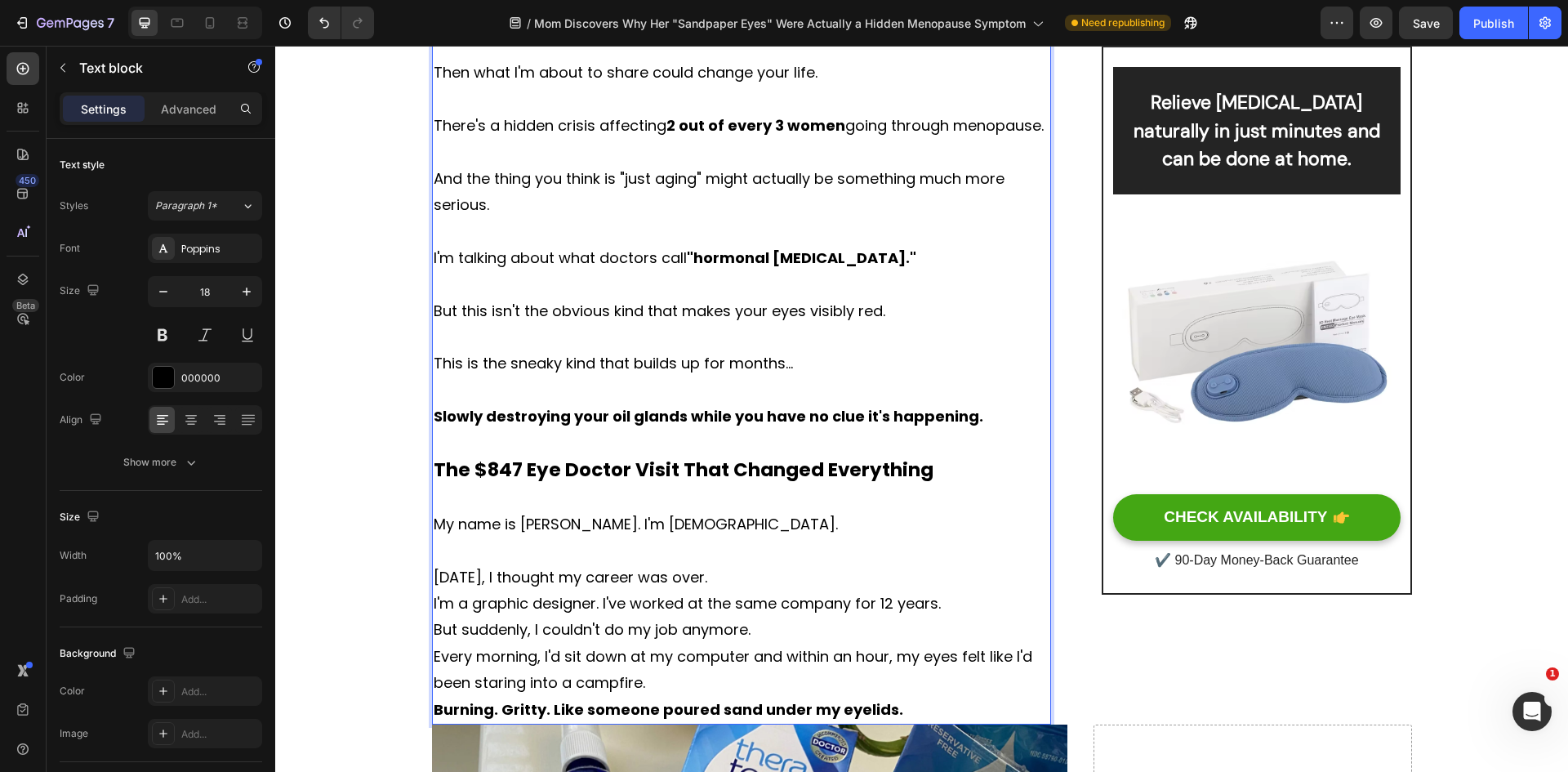
scroll to position [898, 0]
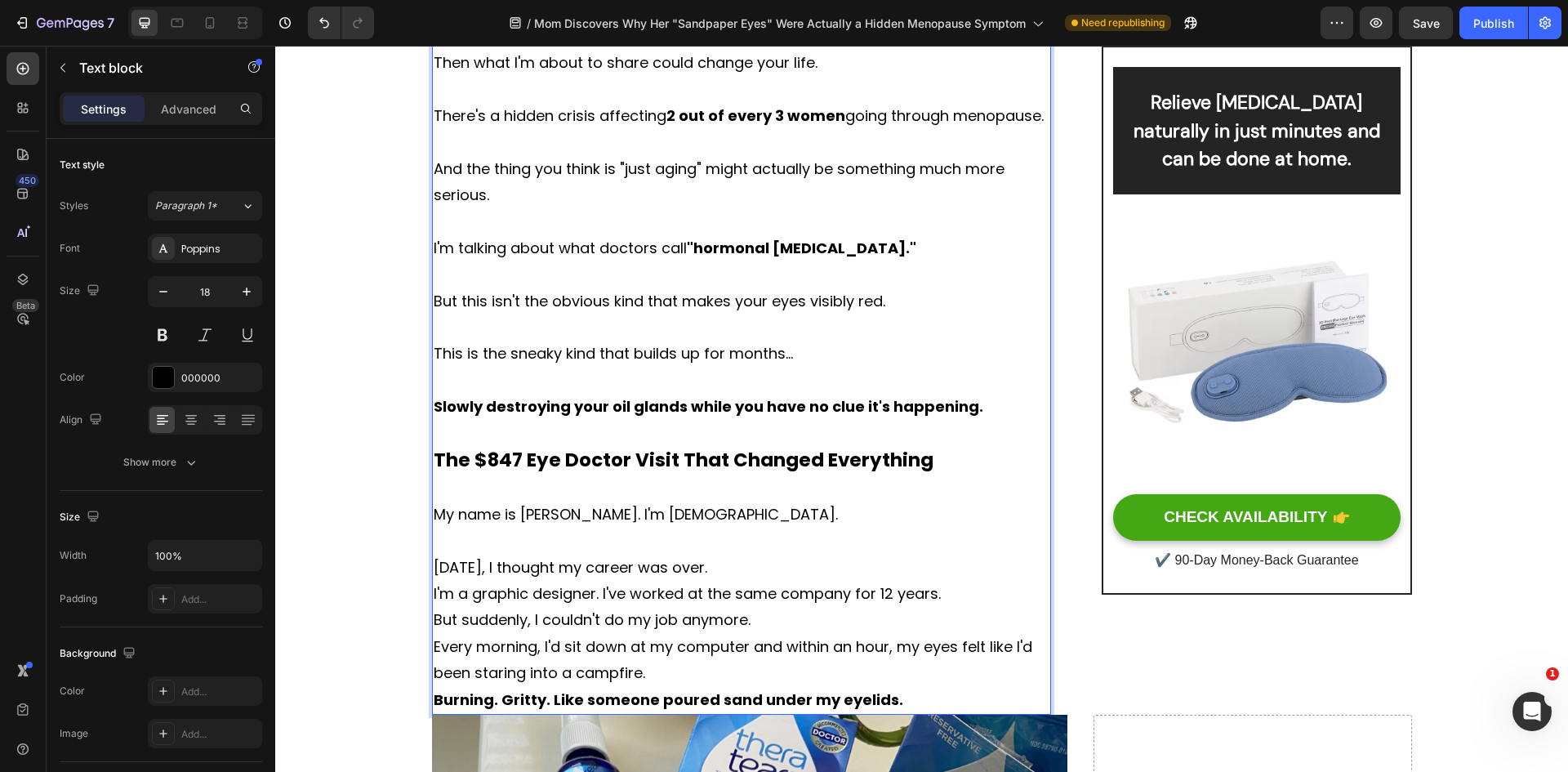
click at [775, 577] on p "[DATE], I thought my career was over." at bounding box center [741, 567] width 617 height 26
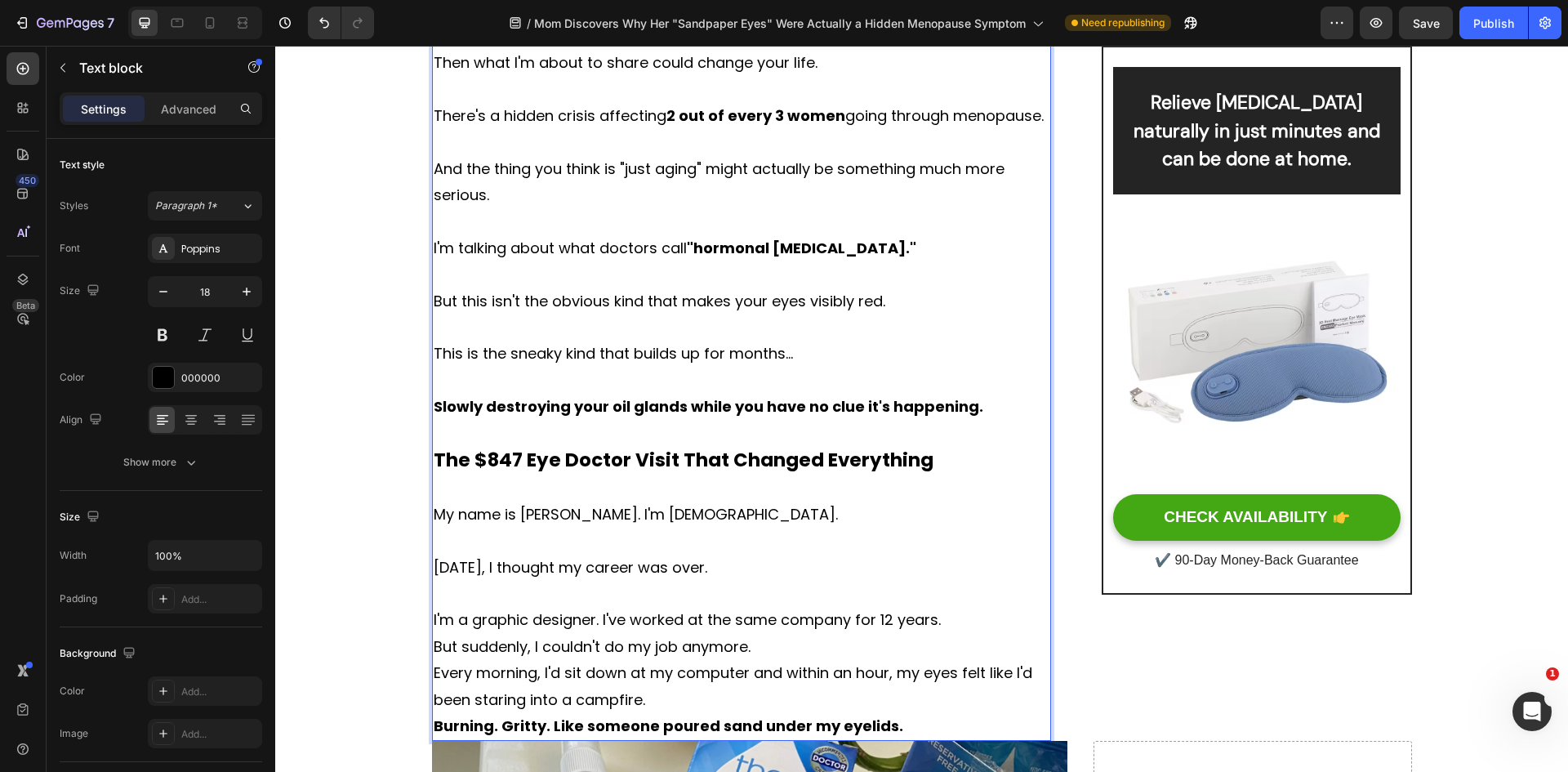
click at [945, 616] on p "I'm a graphic designer. I've worked at the same company for 12 years." at bounding box center [741, 620] width 617 height 26
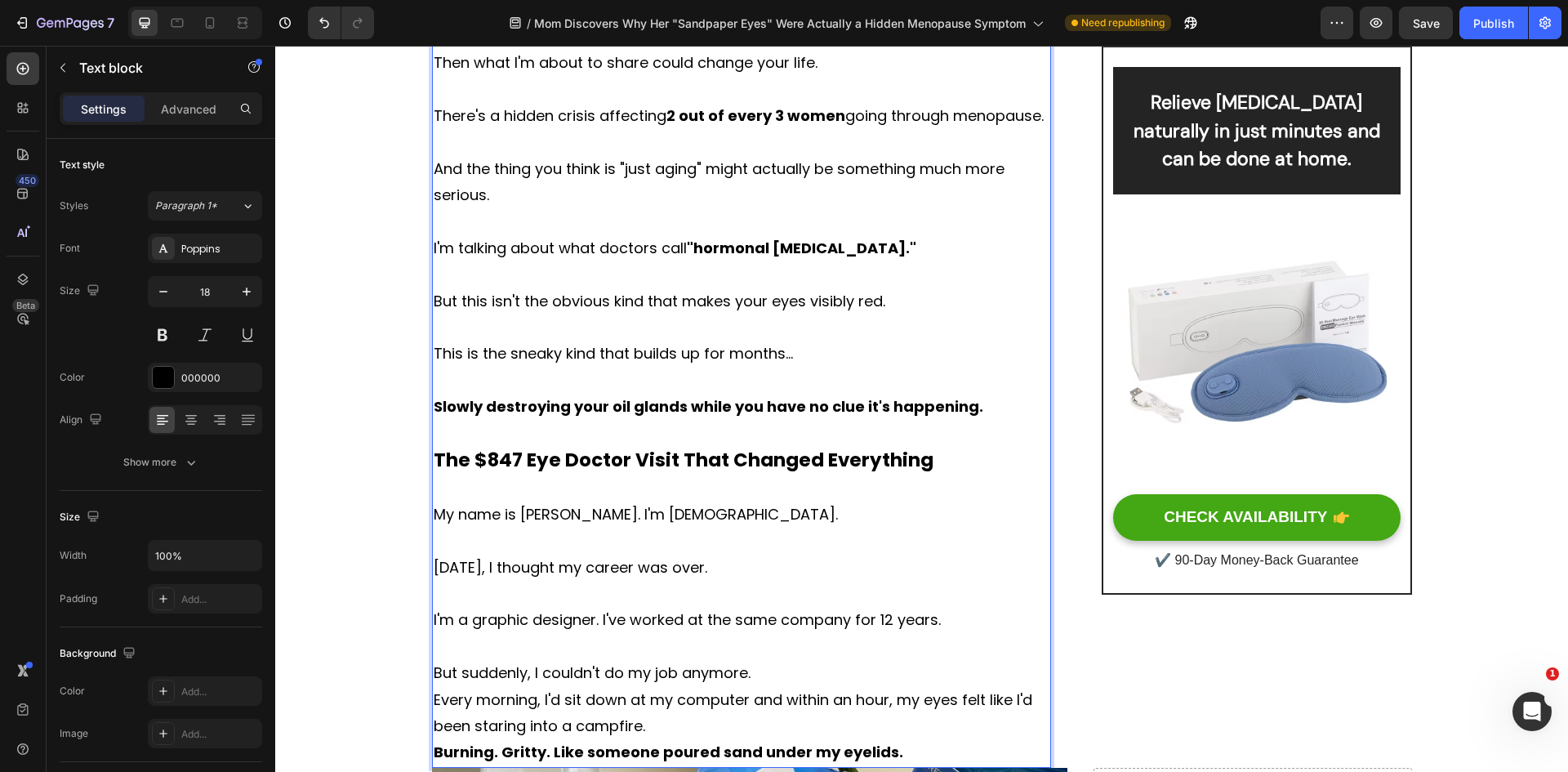
click at [773, 678] on p "But suddenly, I couldn't do my job anymore." at bounding box center [741, 673] width 617 height 26
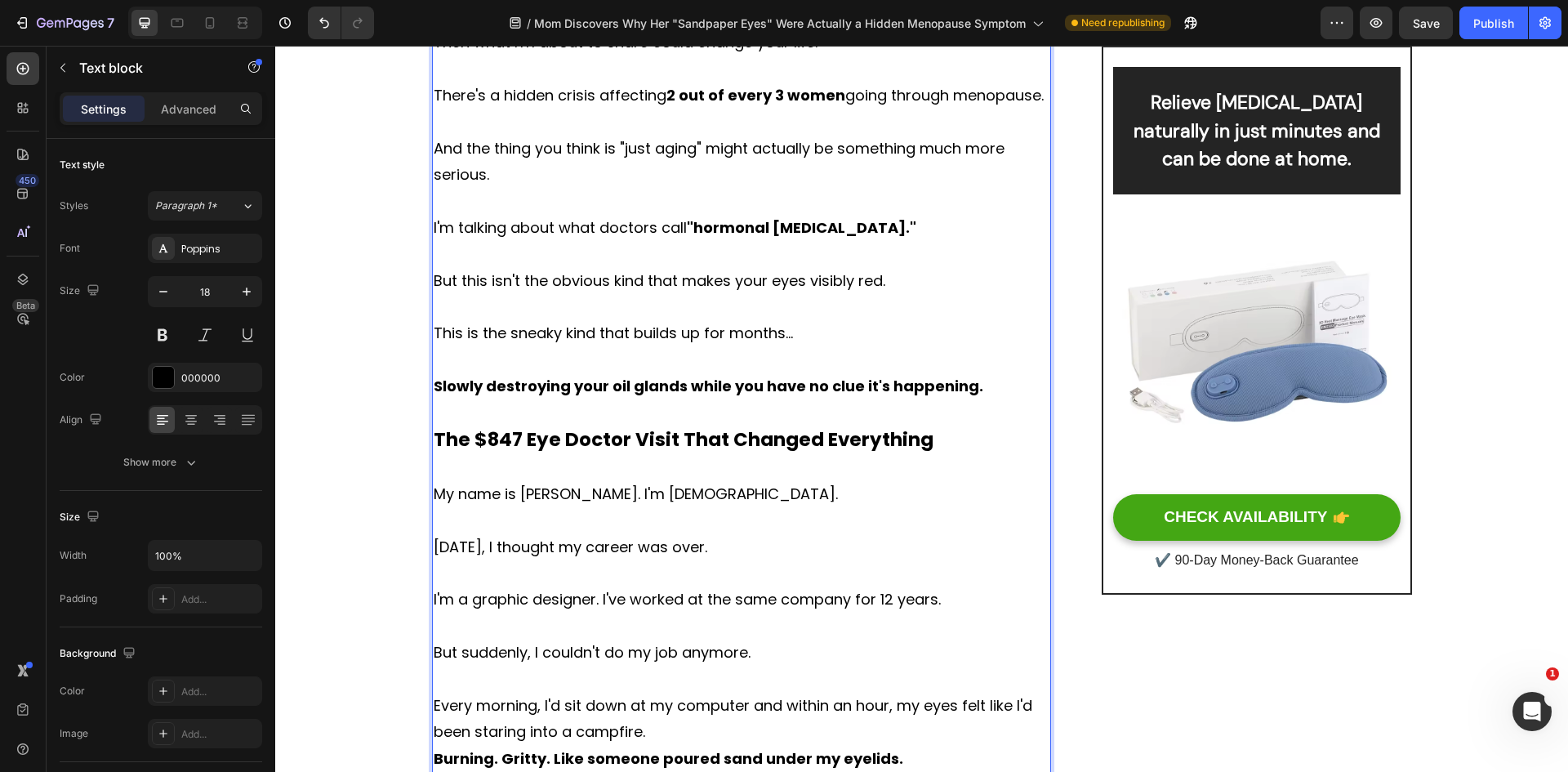
scroll to position [980, 0]
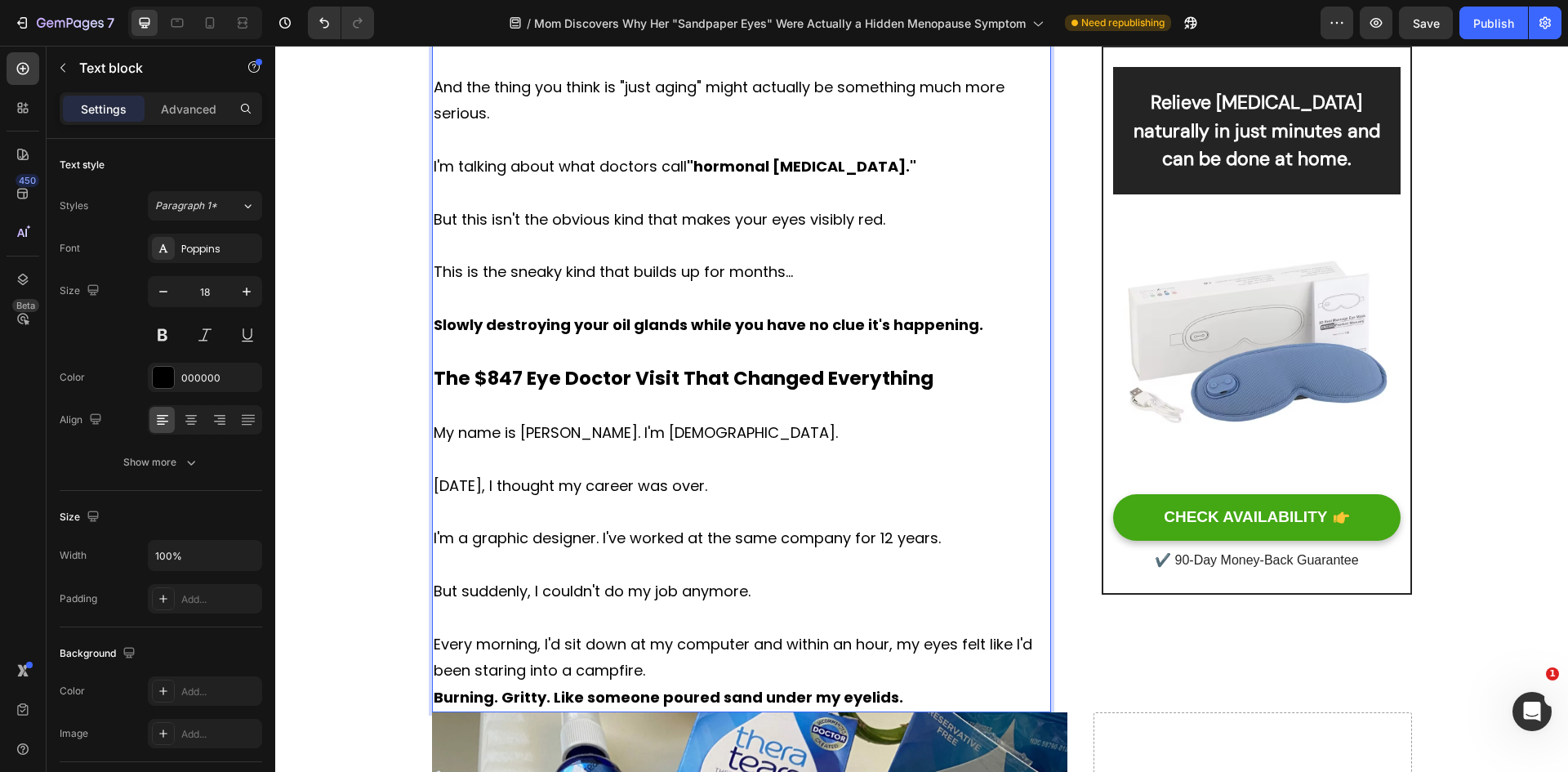
click at [670, 673] on p "Every morning, I'd sit down at my computer and within an hour, my eyes felt lik…" at bounding box center [741, 658] width 617 height 53
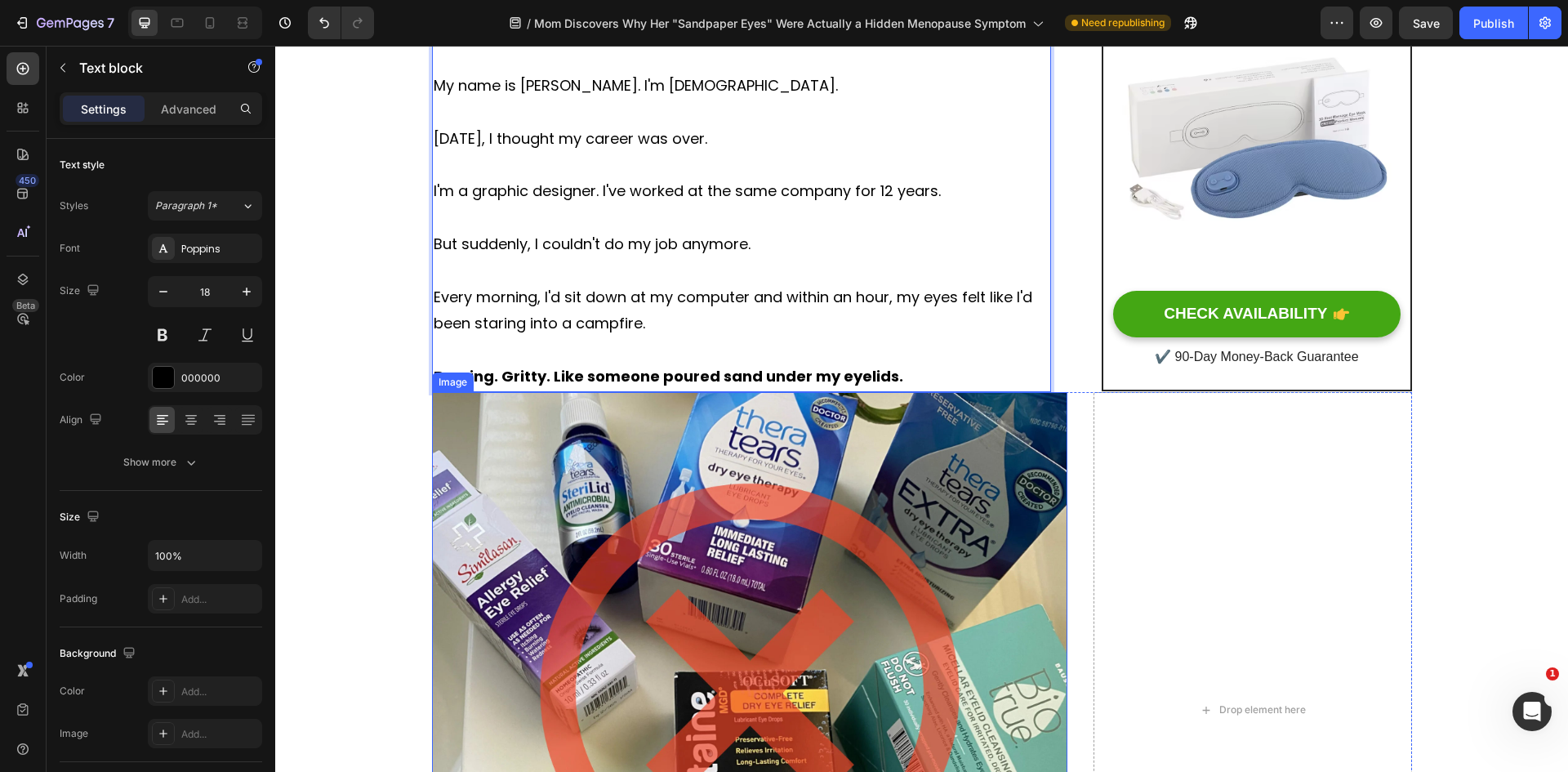
scroll to position [1307, 0]
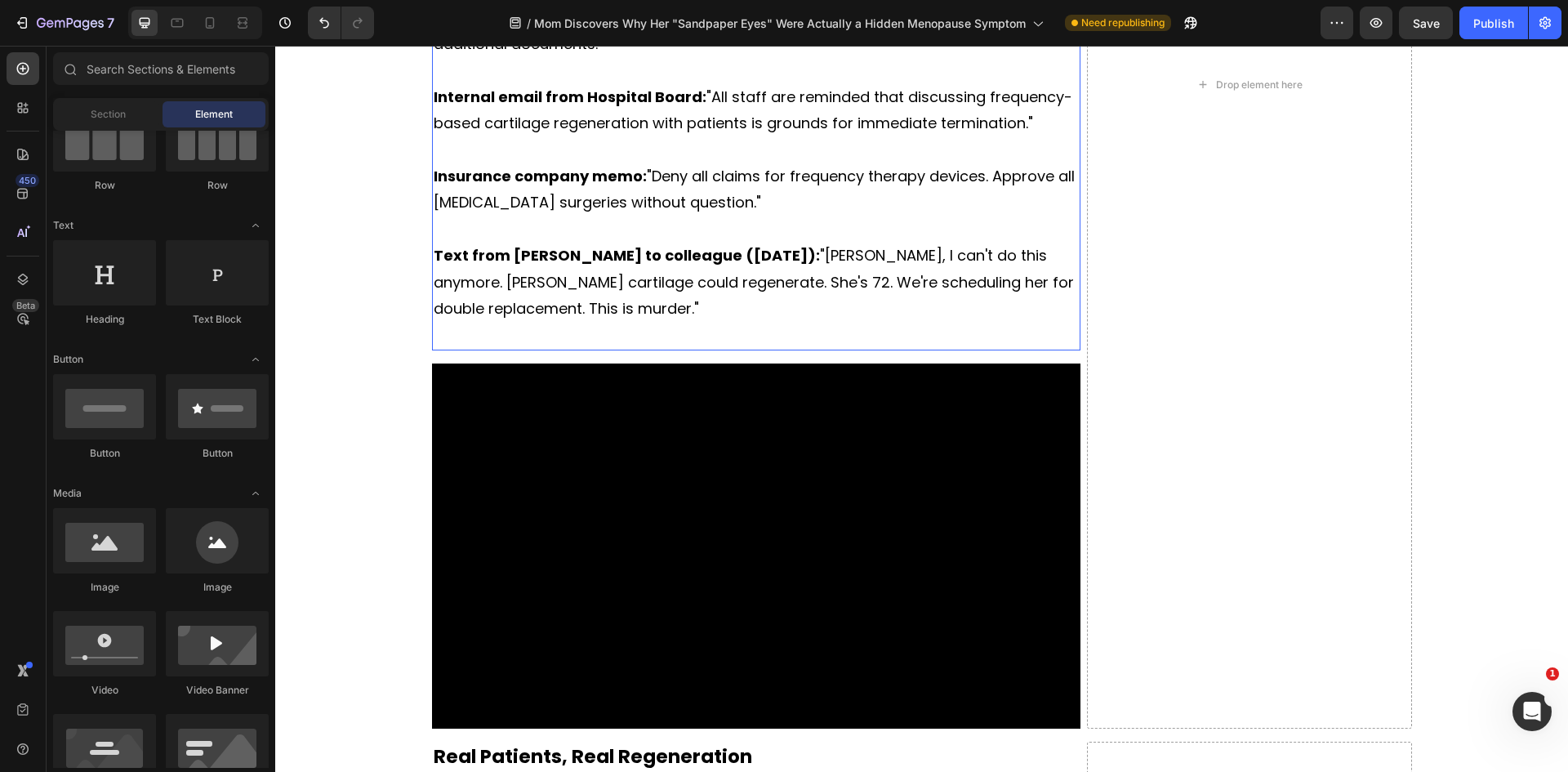
scroll to position [2532, 0]
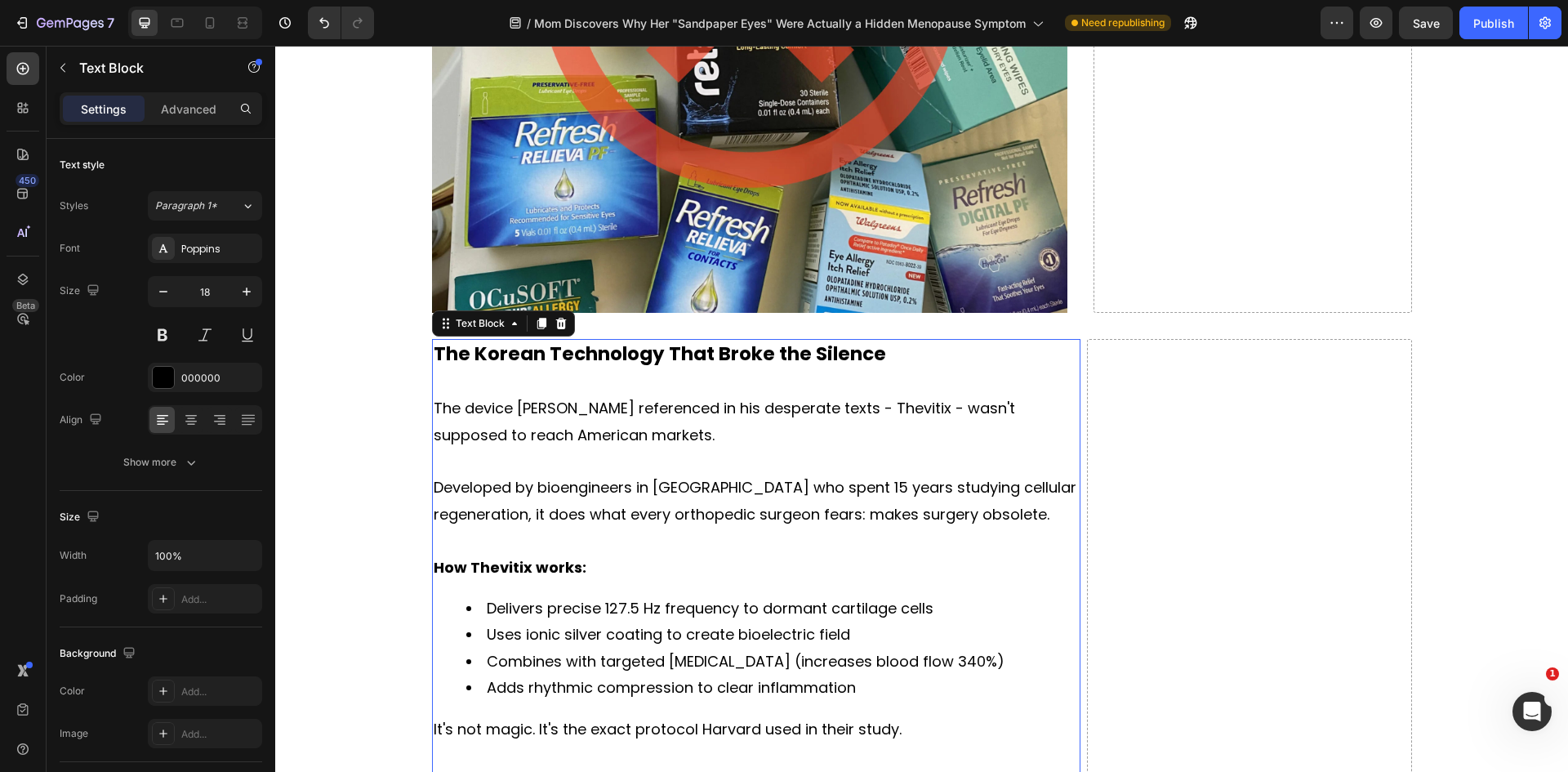
click at [646, 520] on p "Developed by bioengineers in Seoul who spent 15 years studying cellular regener…" at bounding box center [756, 501] width 646 height 53
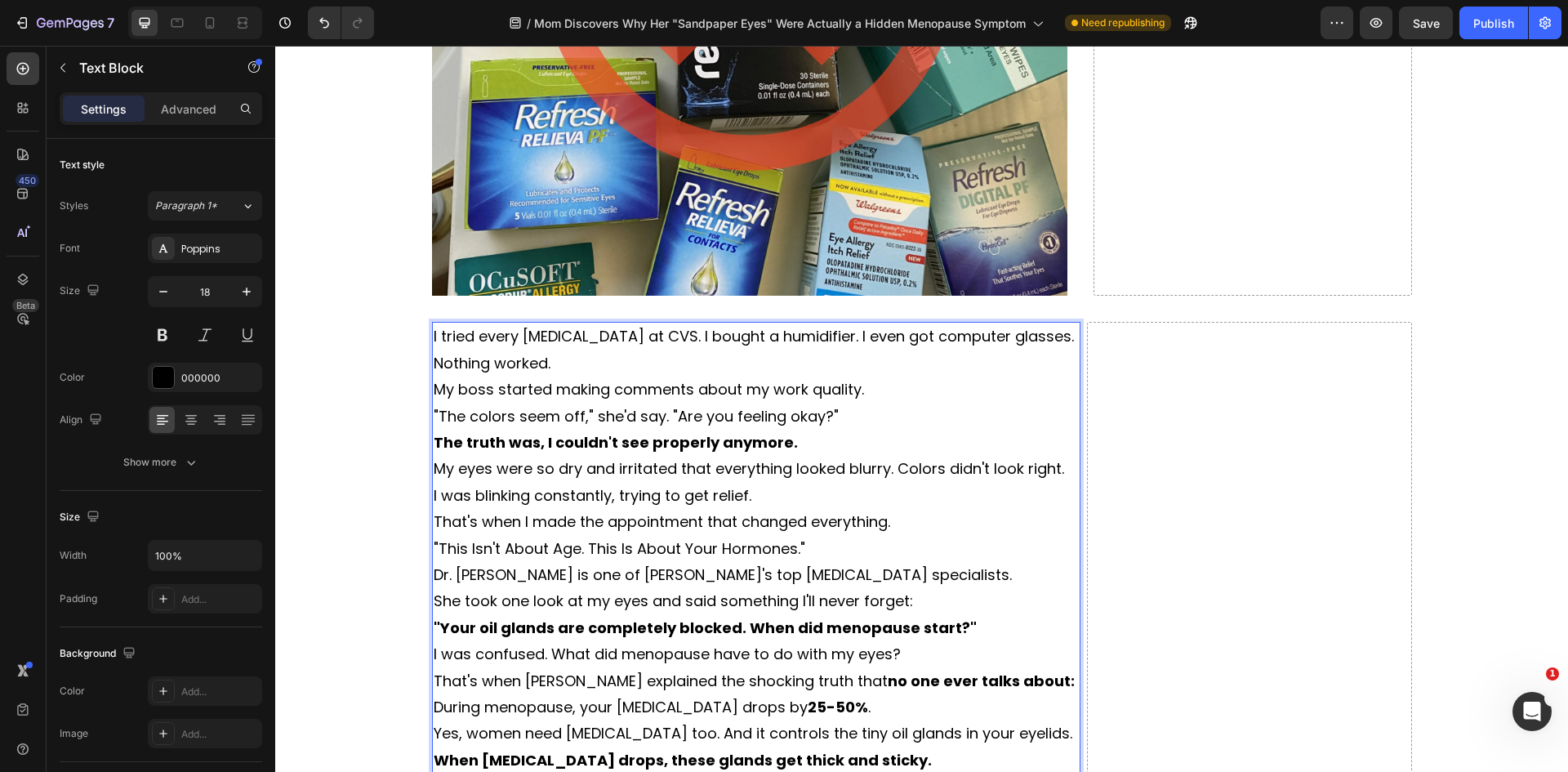
scroll to position [1959, 0]
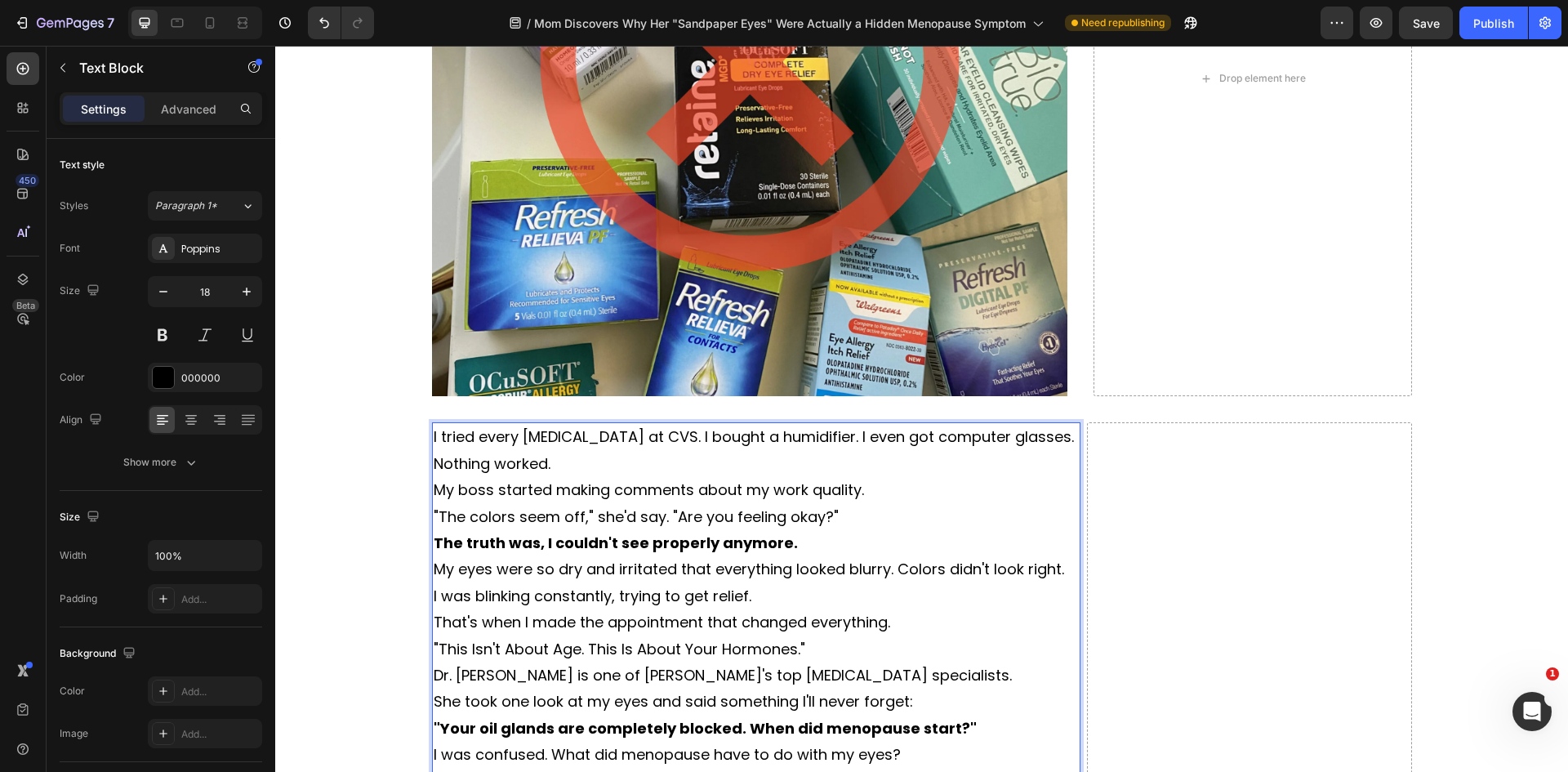
click at [1031, 436] on p "I tried every [MEDICAL_DATA] at CVS. I bought a humidifier. I even got computer…" at bounding box center [756, 437] width 646 height 26
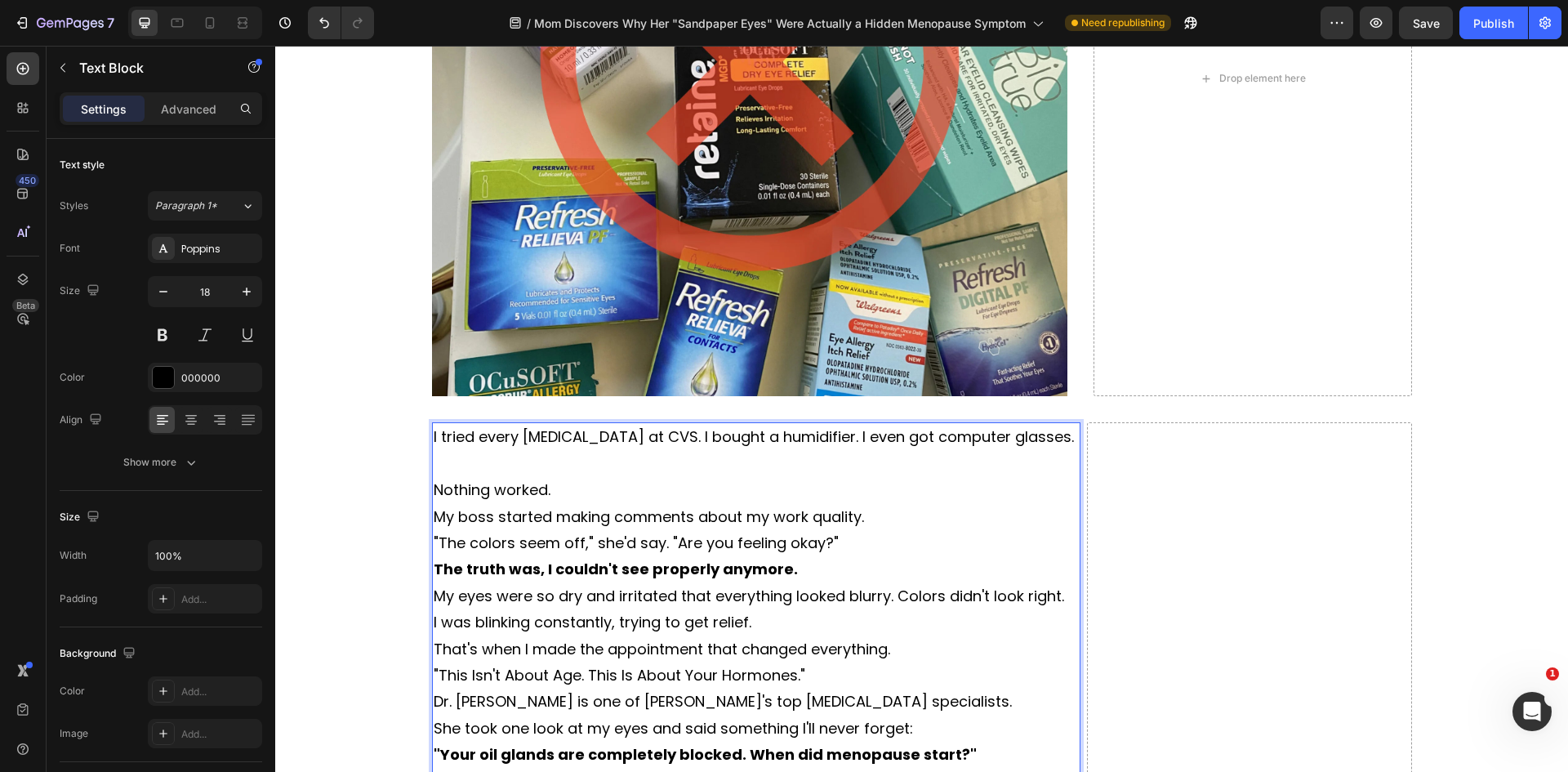
click at [573, 487] on p "Nothing worked." at bounding box center [756, 490] width 646 height 26
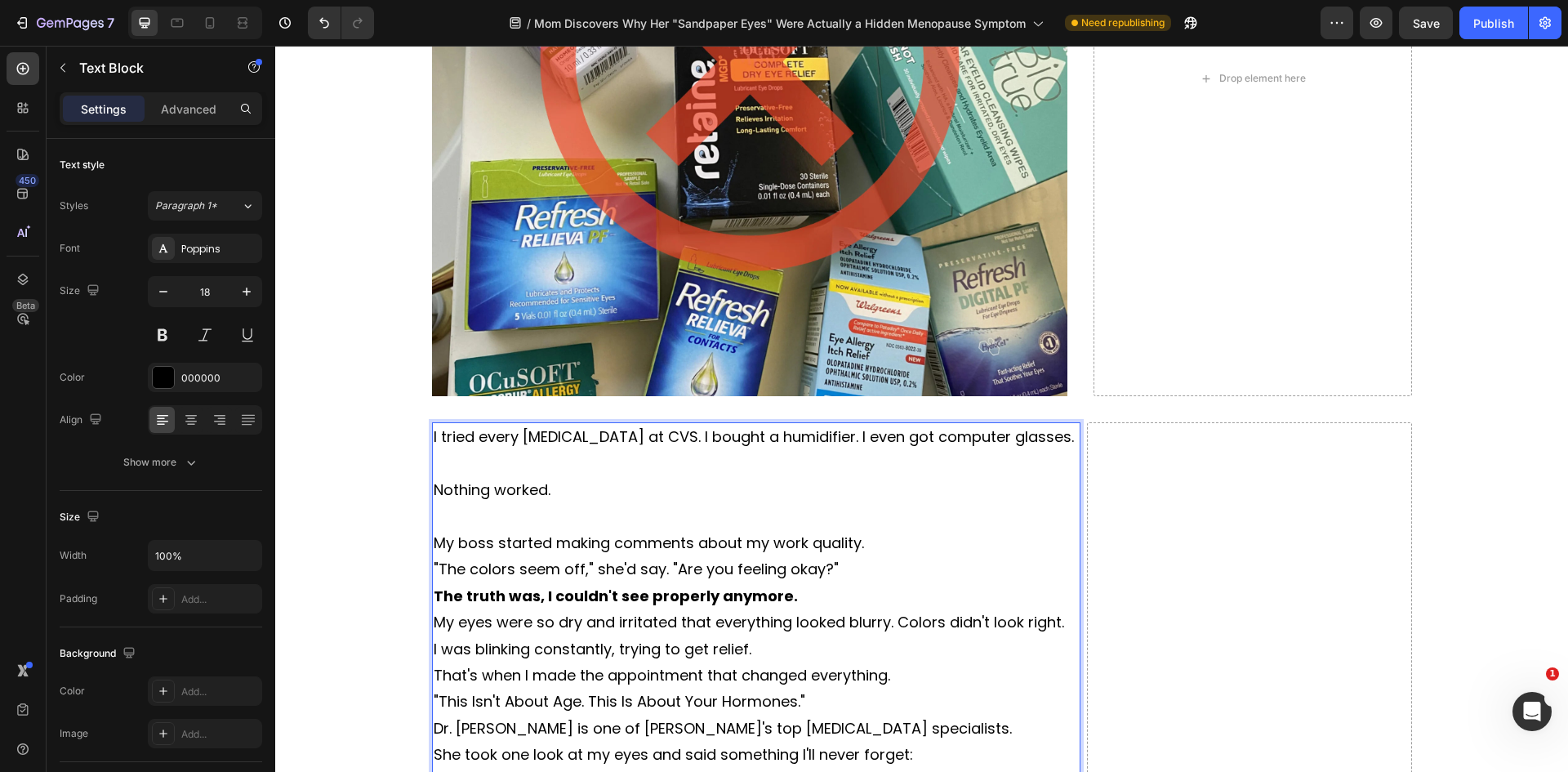
click at [874, 541] on p "My boss started making comments about my work quality." at bounding box center [756, 543] width 646 height 26
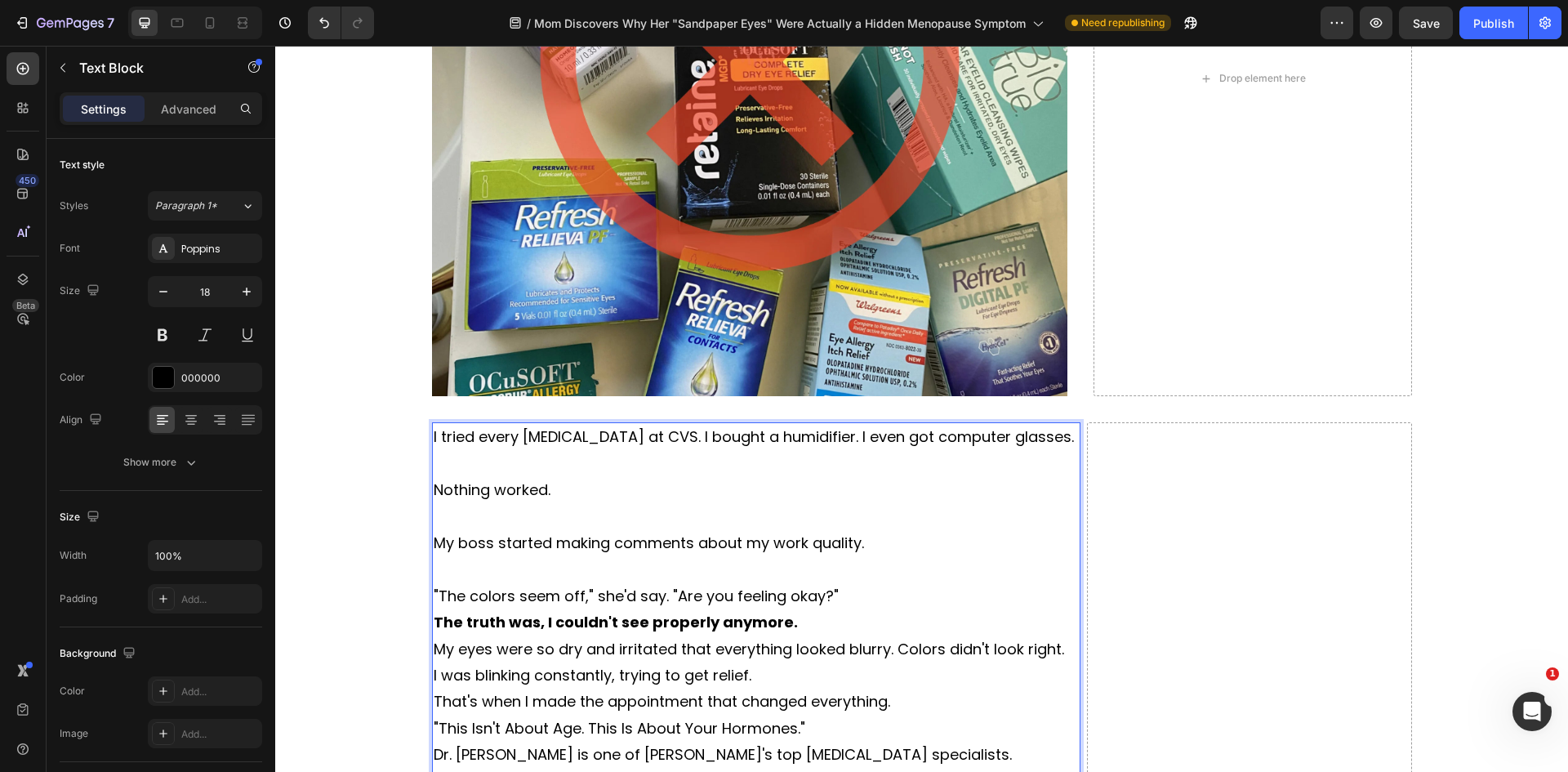
click at [837, 596] on p ""The colors seem off," she'd say. "Are you feeling okay?"" at bounding box center [756, 596] width 646 height 26
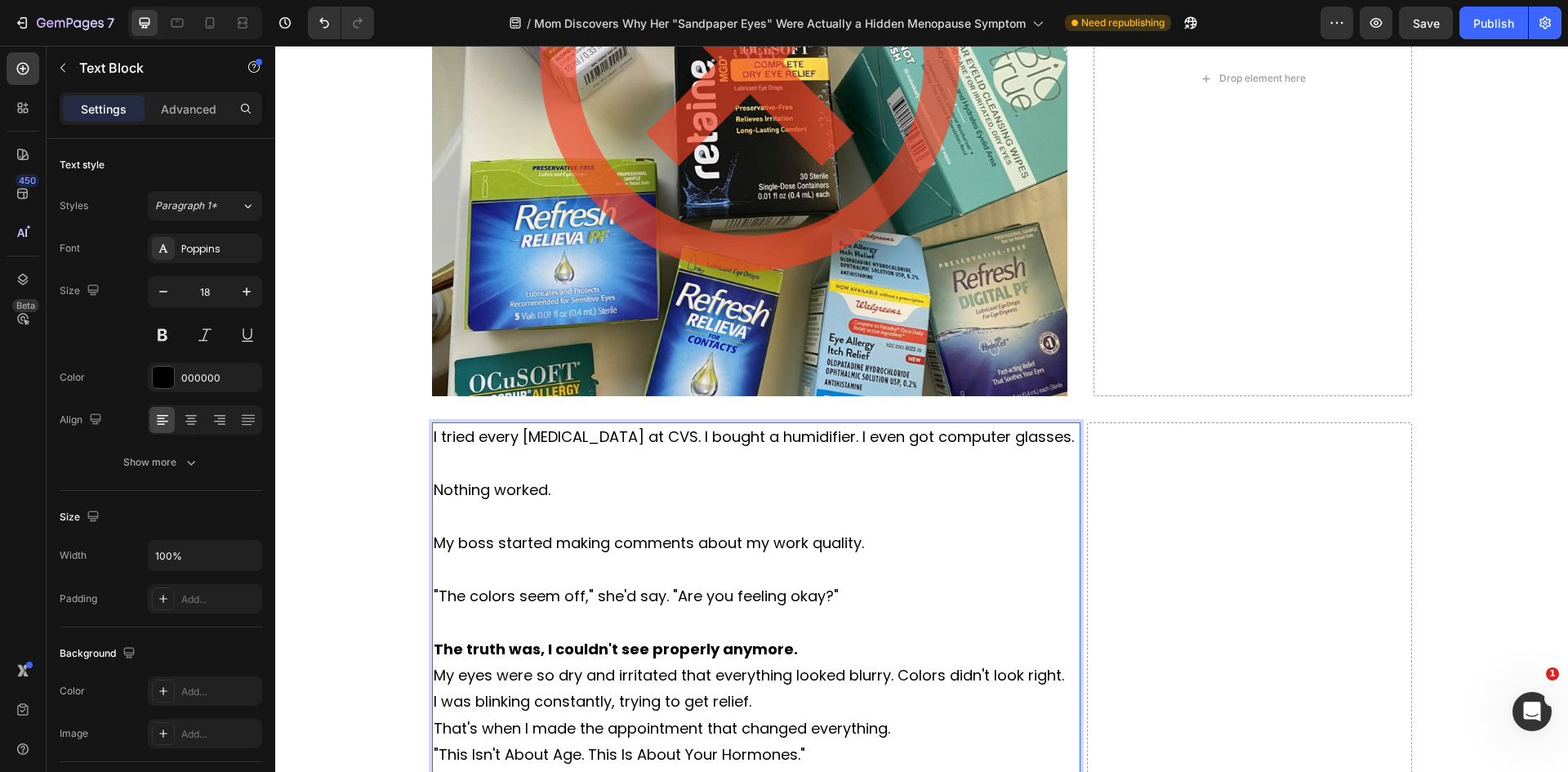
click at [794, 643] on p "The truth was, I couldn't see properly anymore." at bounding box center [756, 649] width 646 height 26
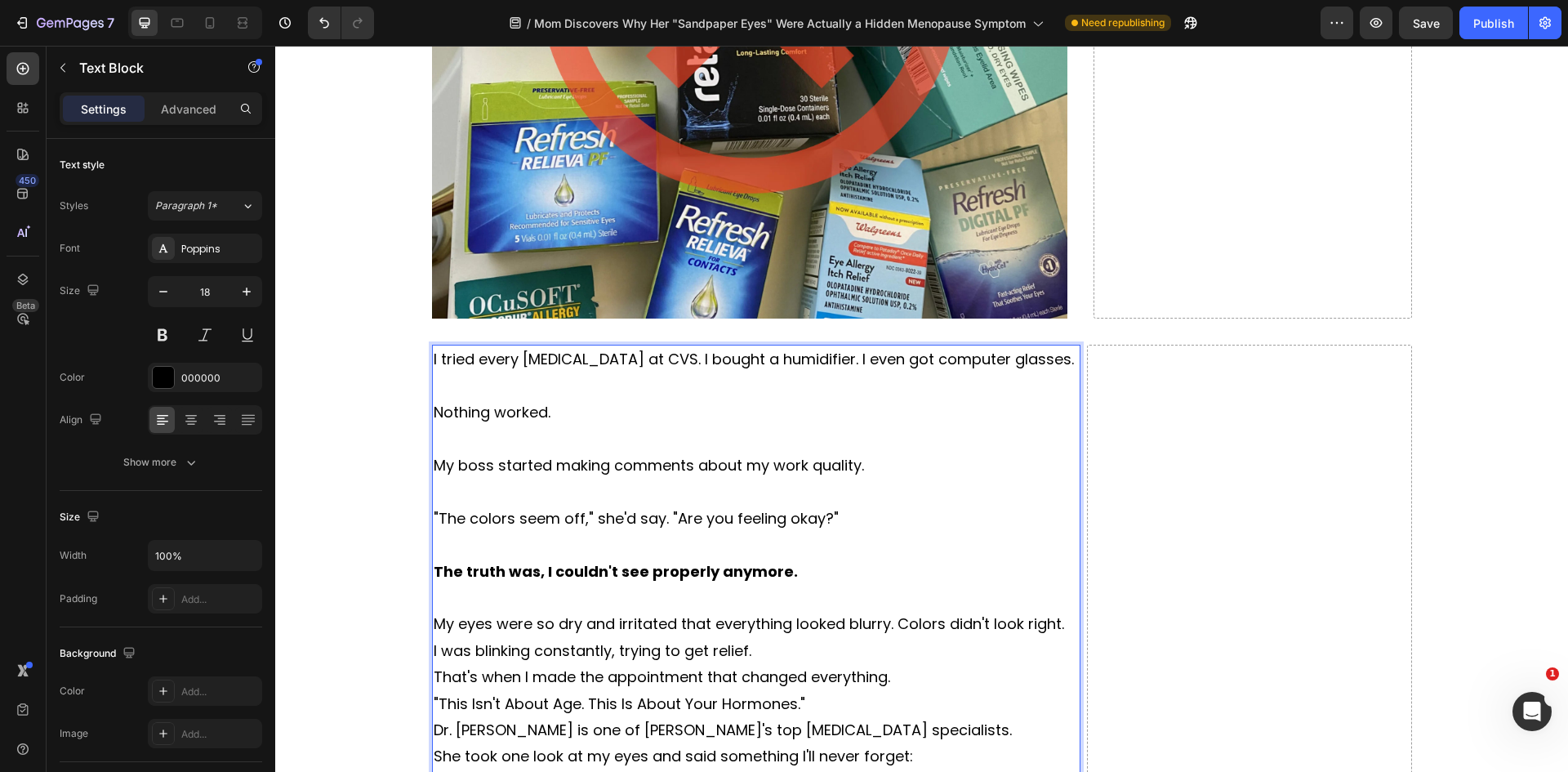
scroll to position [2041, 0]
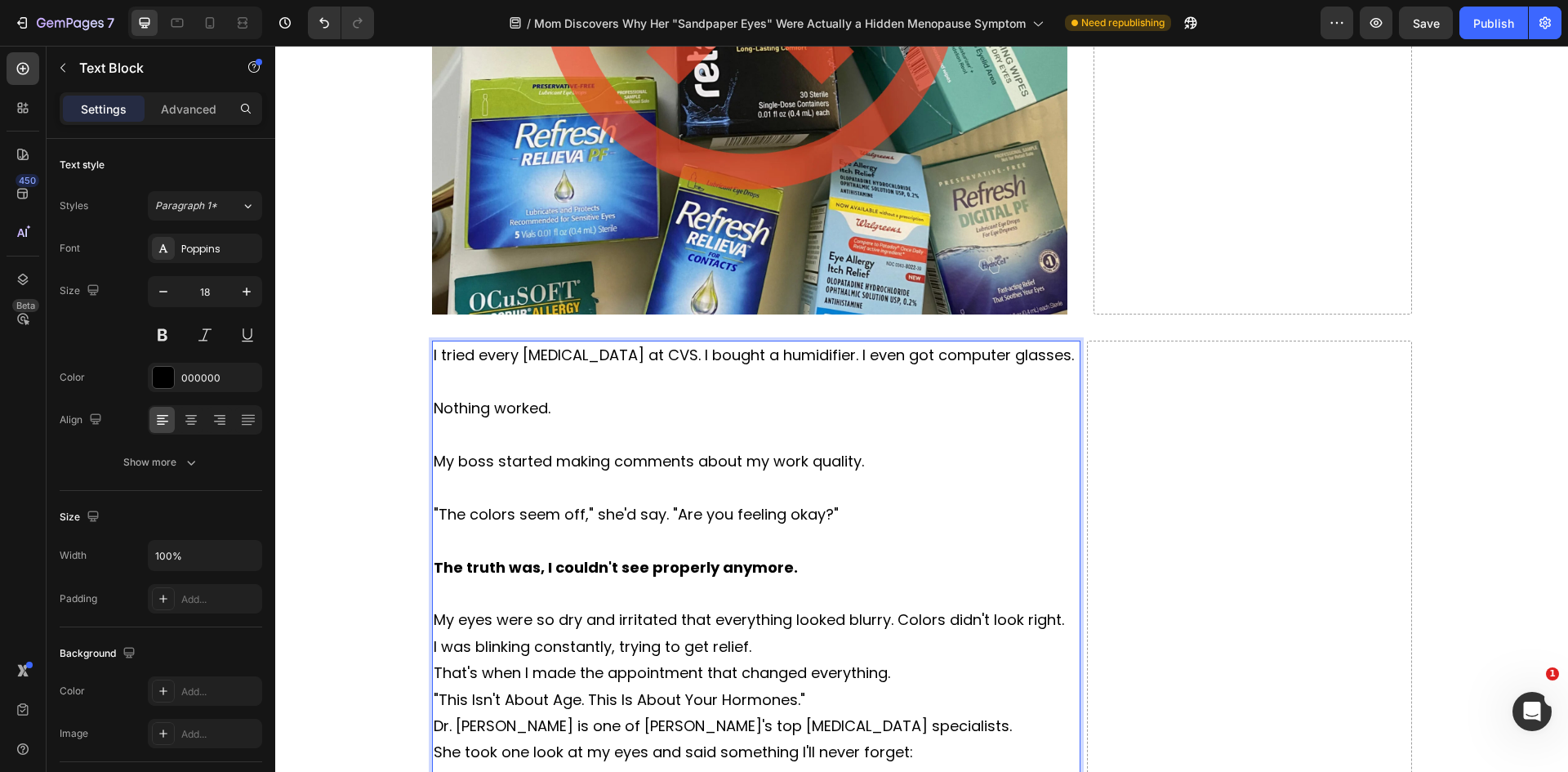
click at [1057, 626] on p "My eyes were so dry and irritated that everything looked blurry. Colors didn't …" at bounding box center [756, 620] width 646 height 26
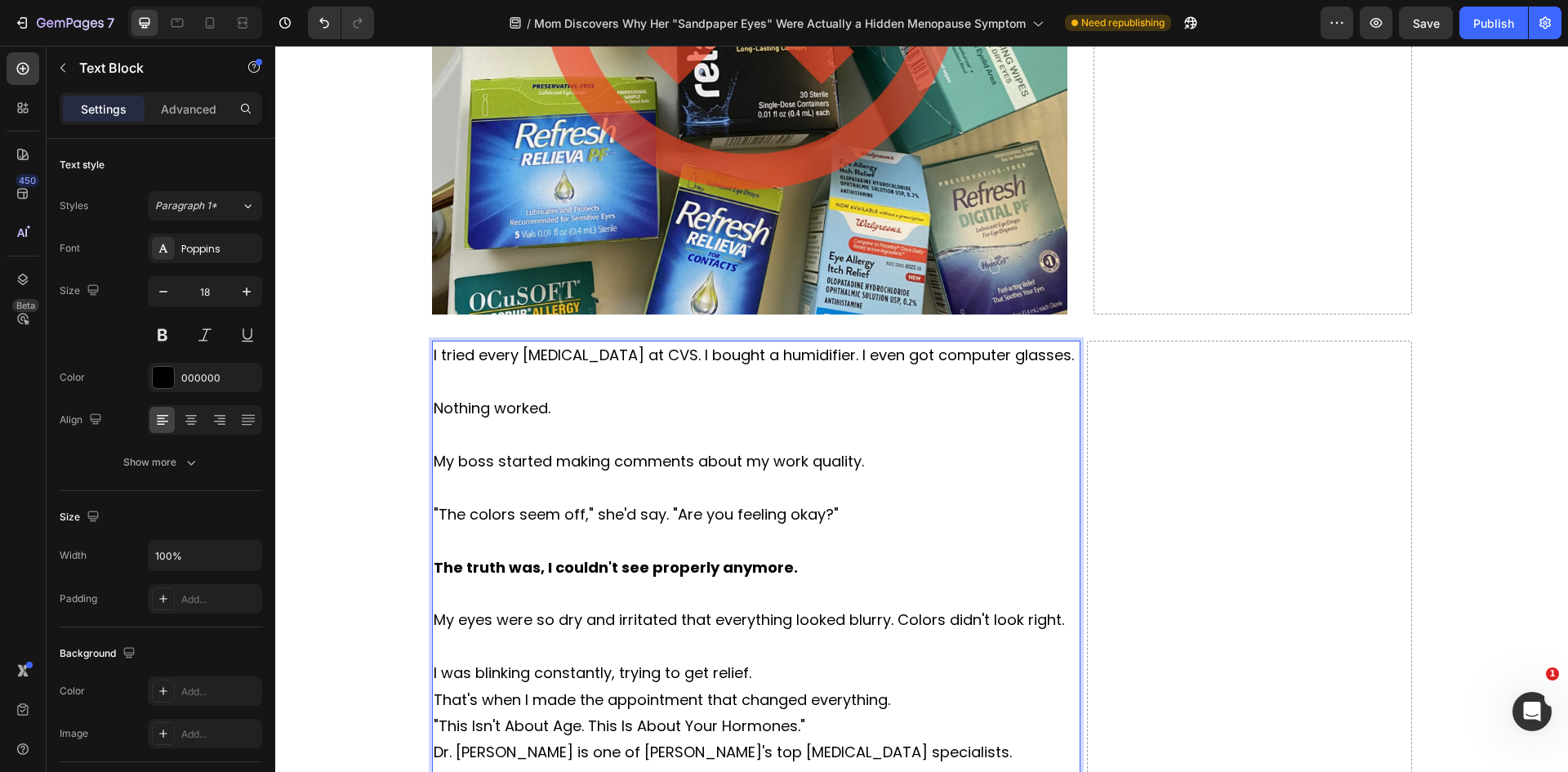
drag, startPoint x: 756, startPoint y: 668, endPoint x: 764, endPoint y: 671, distance: 8.5
click at [756, 670] on p "I was blinking constantly, trying to get relief." at bounding box center [756, 673] width 646 height 26
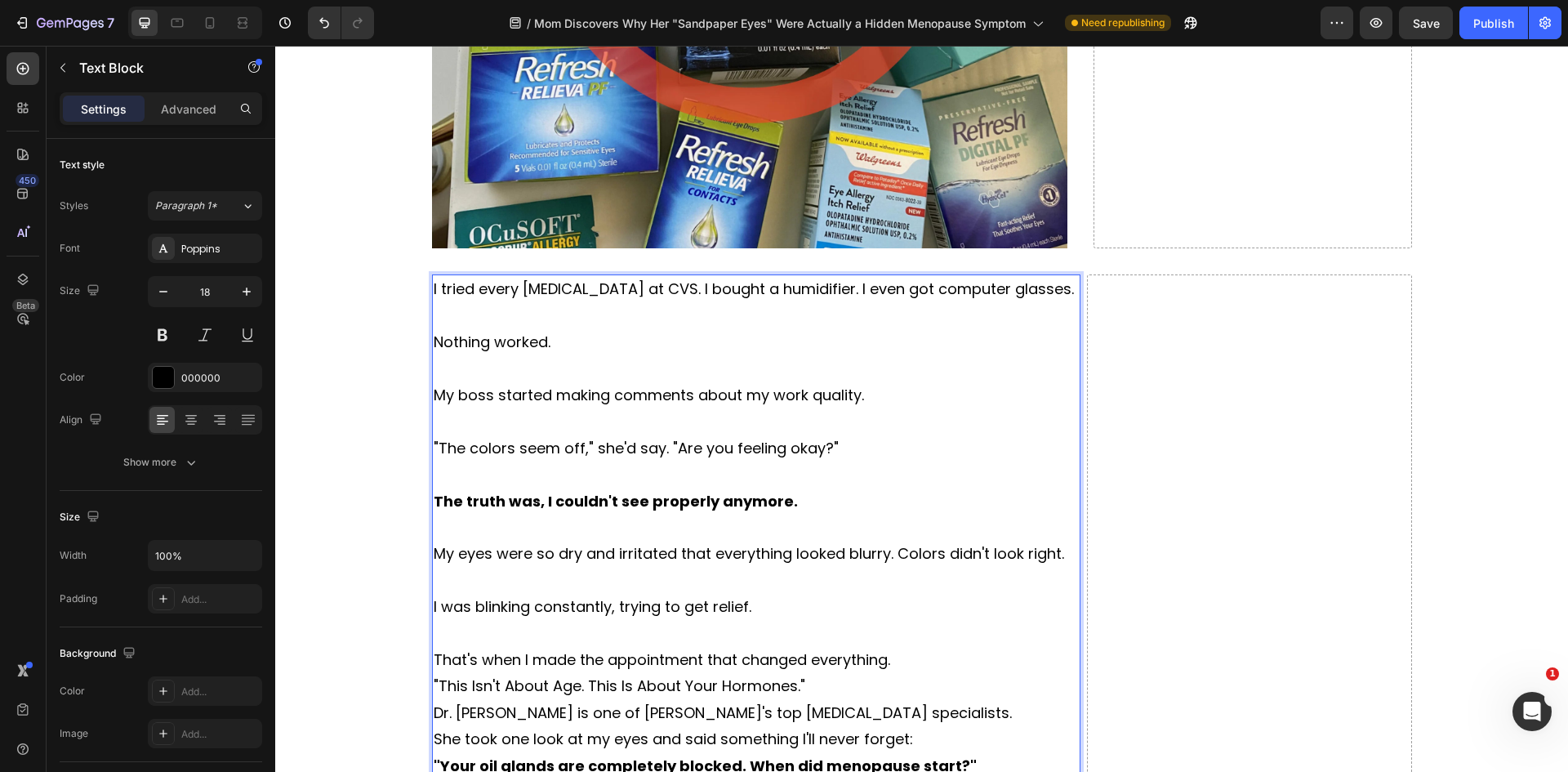
scroll to position [2122, 0]
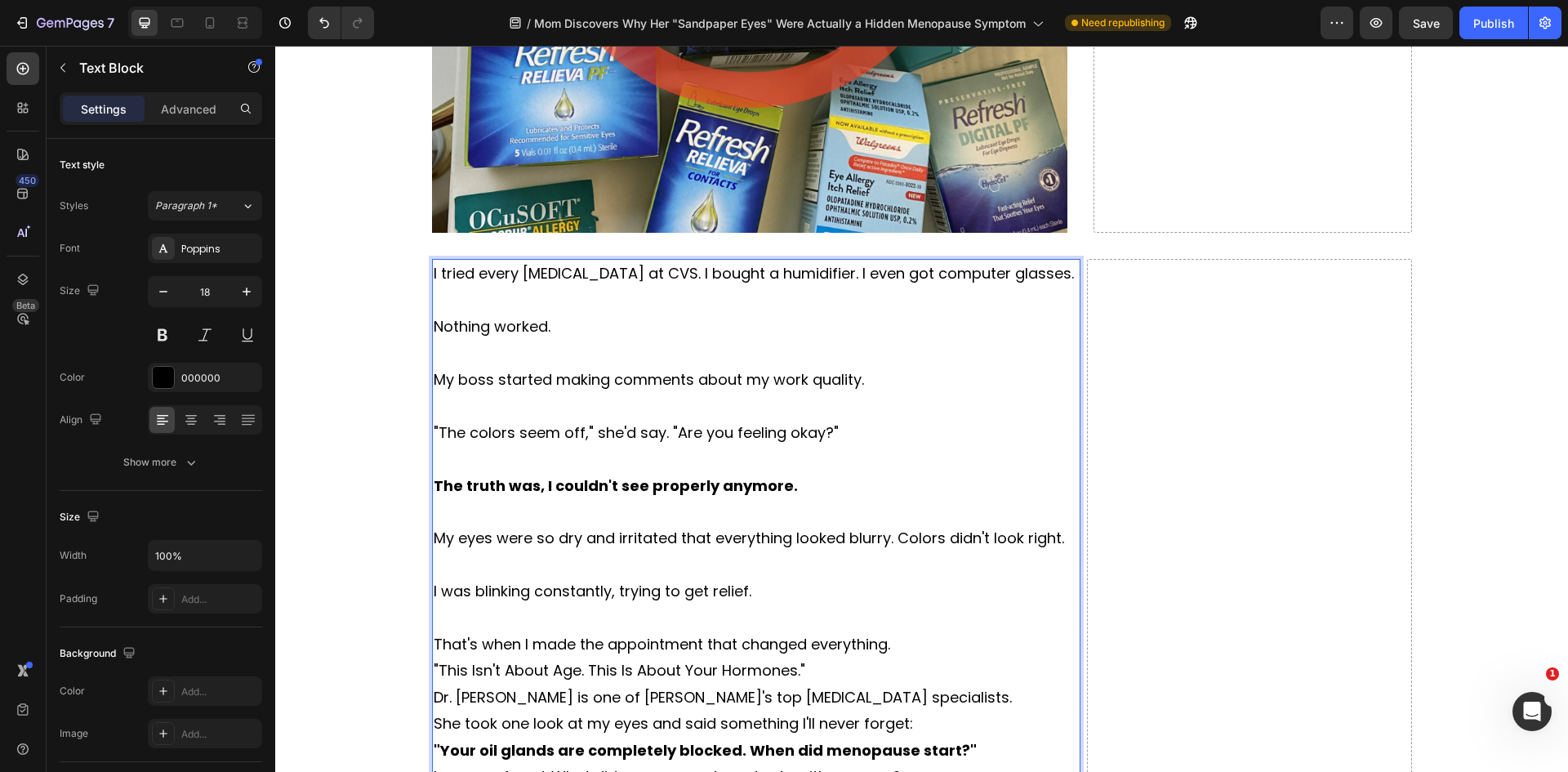
click at [904, 647] on p "That's when I made the appointment that changed everything." at bounding box center [756, 644] width 646 height 26
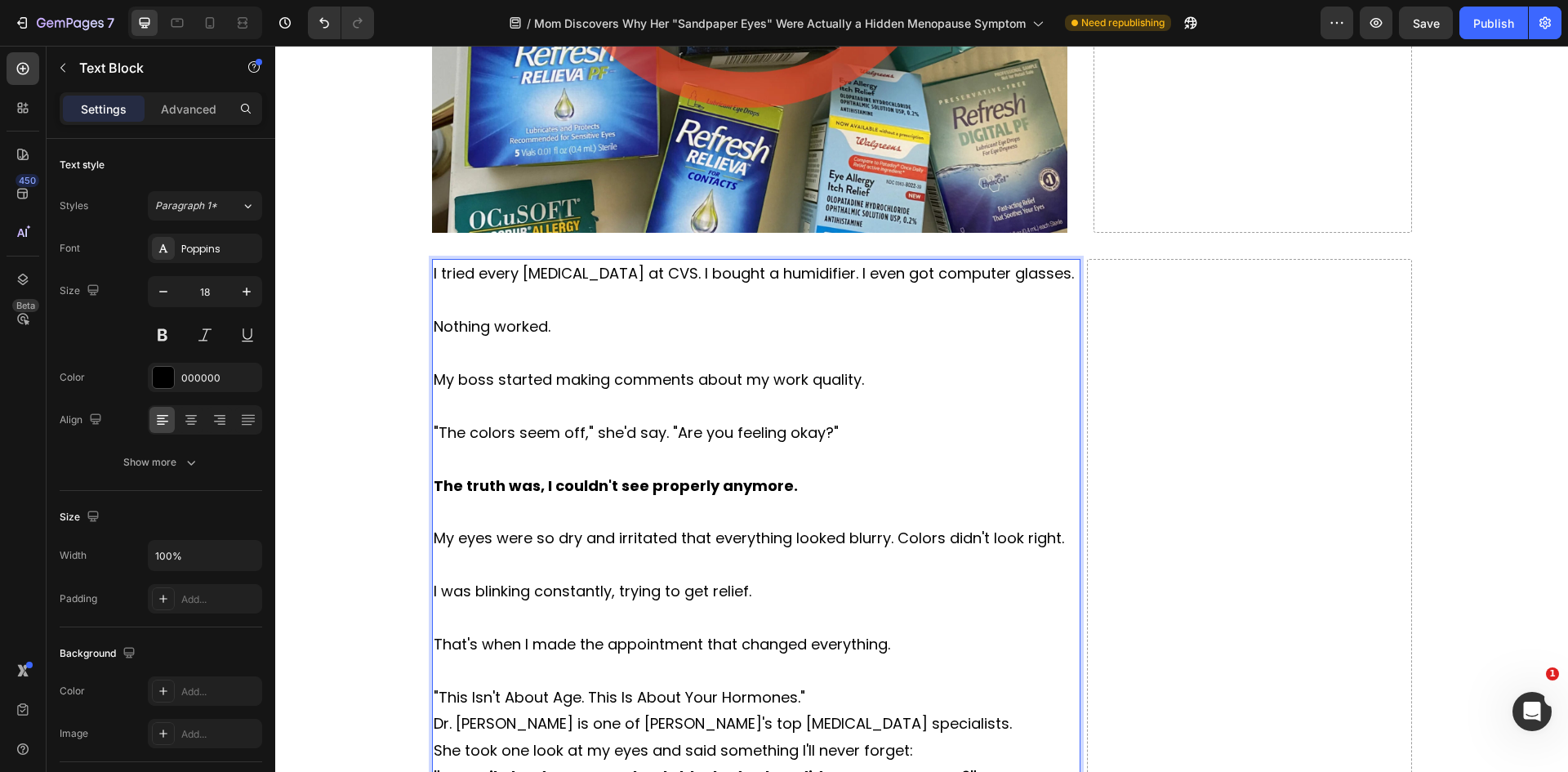
click at [806, 697] on p ""This Isn't About Age. This Is About Your Hormones."" at bounding box center [756, 697] width 646 height 26
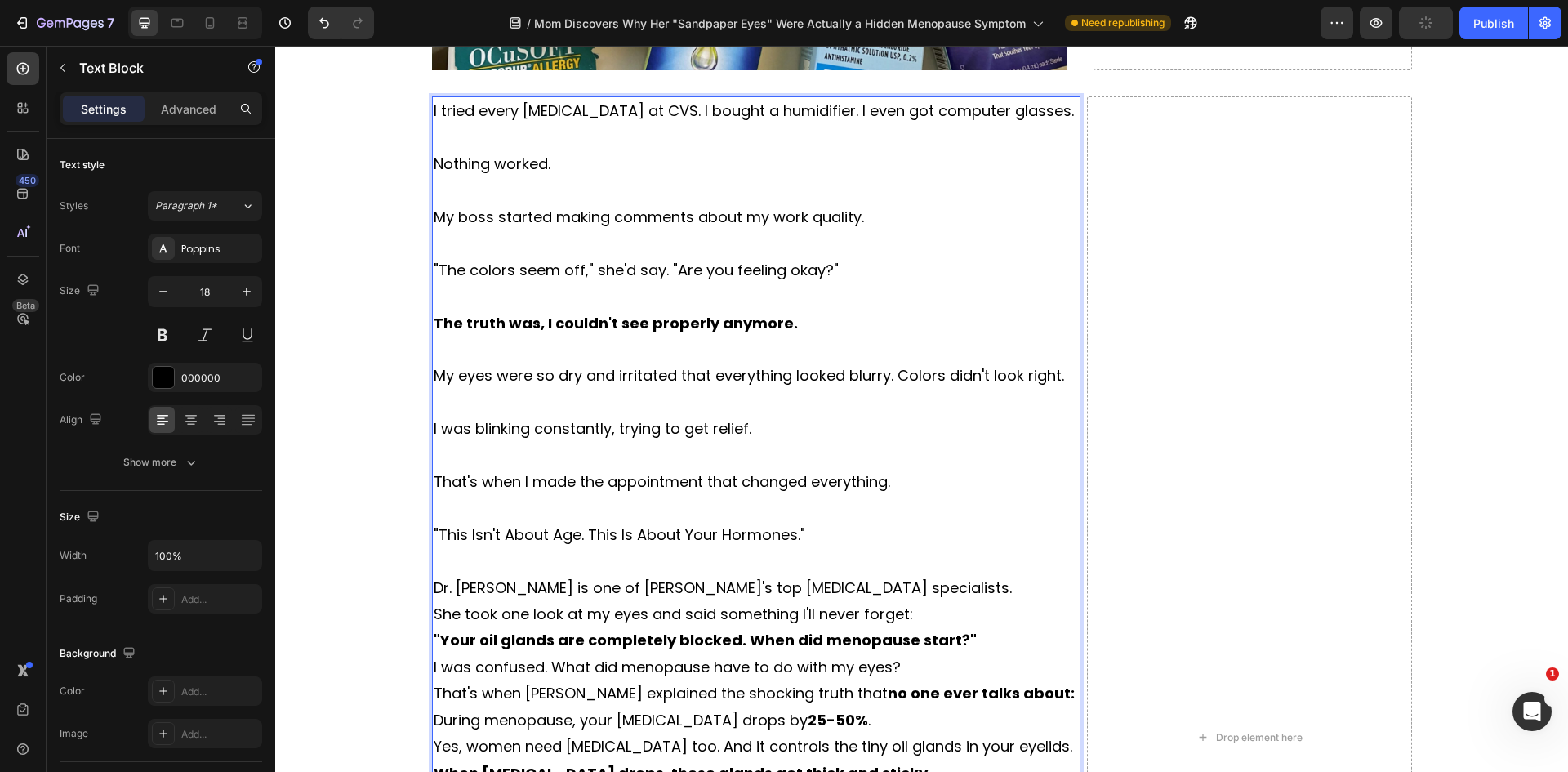
scroll to position [2286, 0]
click at [885, 592] on p "Dr. [PERSON_NAME] is one of [PERSON_NAME]'s top [MEDICAL_DATA] specialists." at bounding box center [756, 587] width 646 height 26
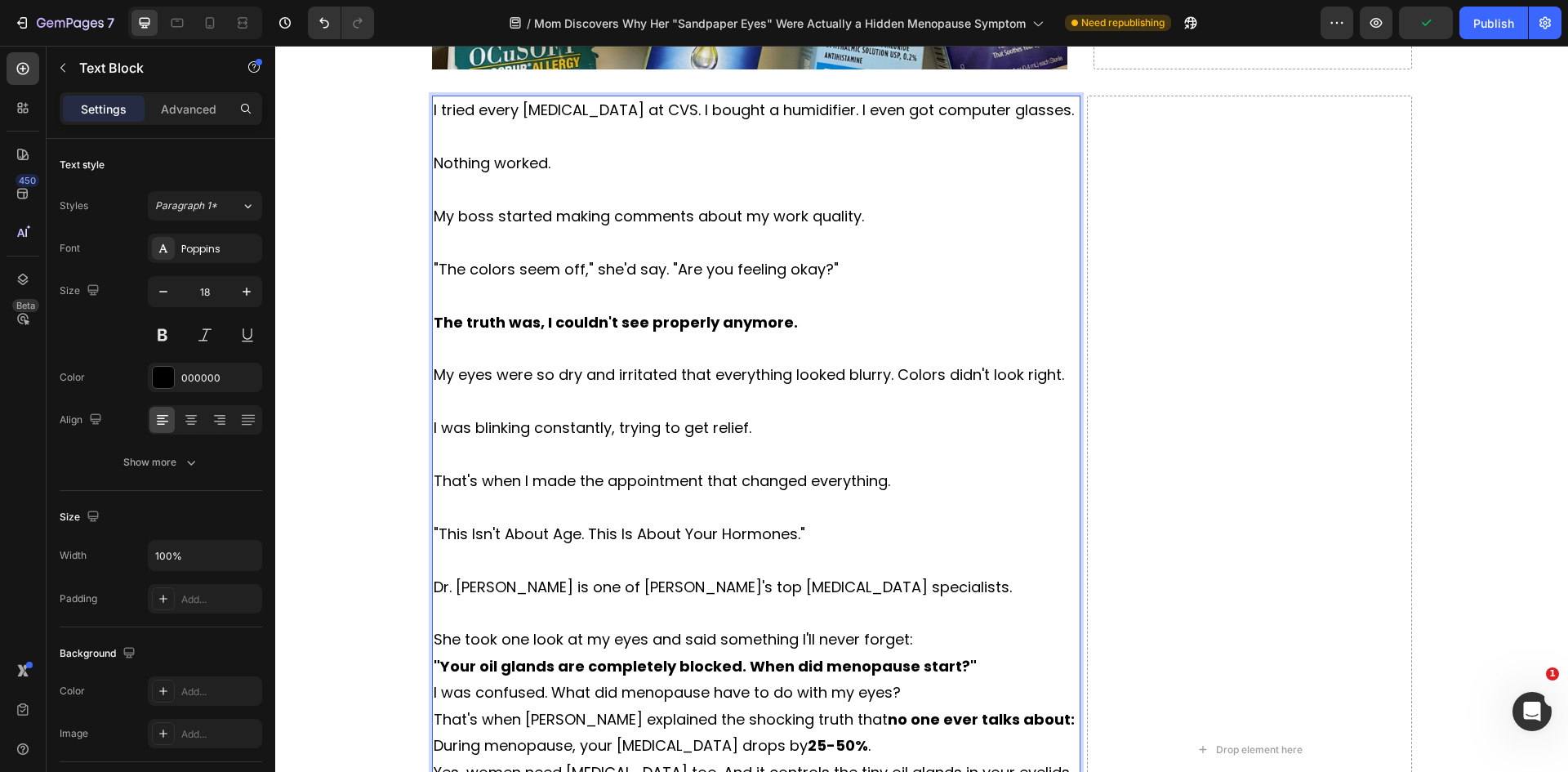
click at [908, 642] on p "She took one look at my eyes and said something I'll never forget:" at bounding box center [756, 639] width 646 height 26
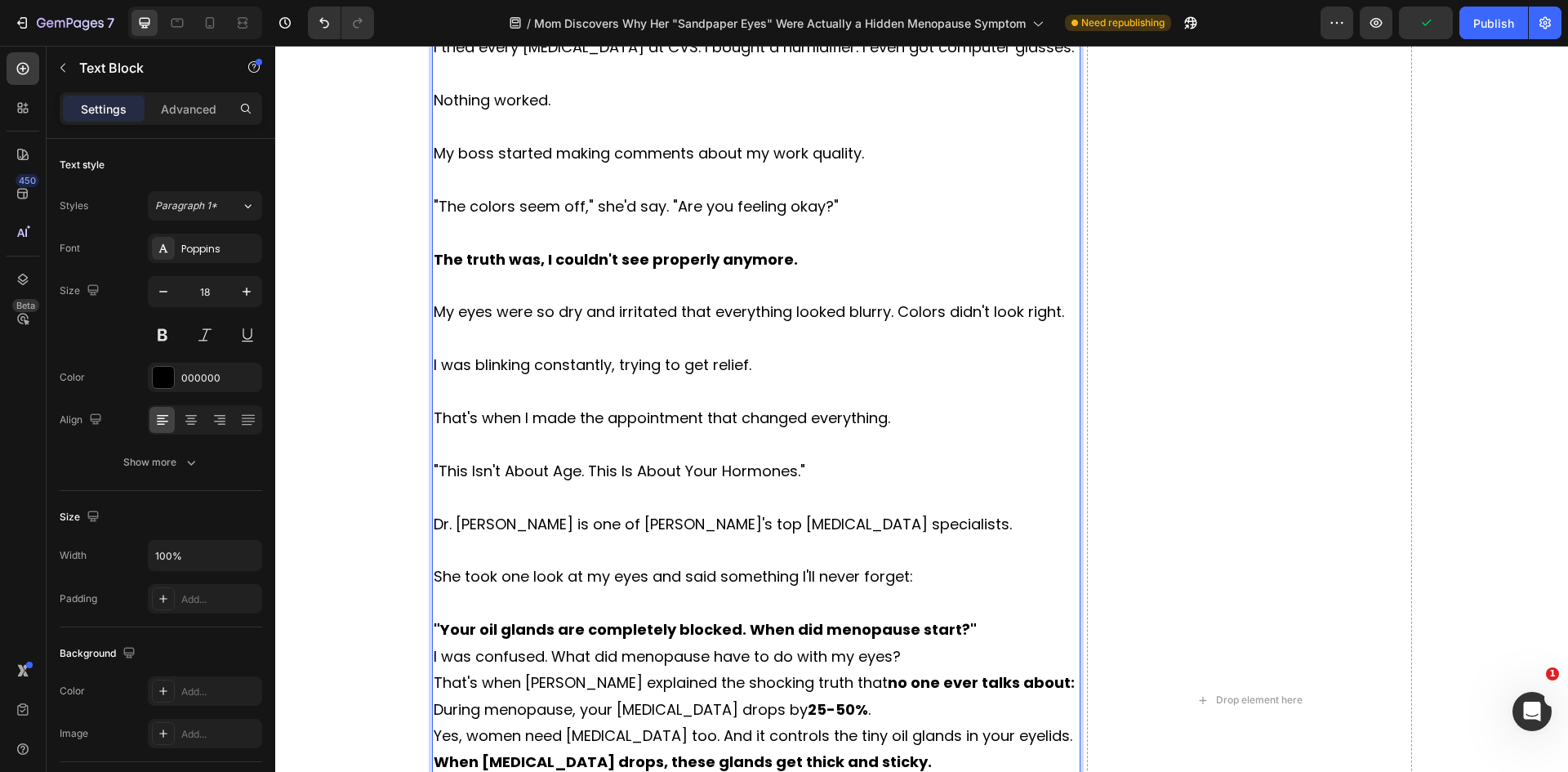
scroll to position [2367, 0]
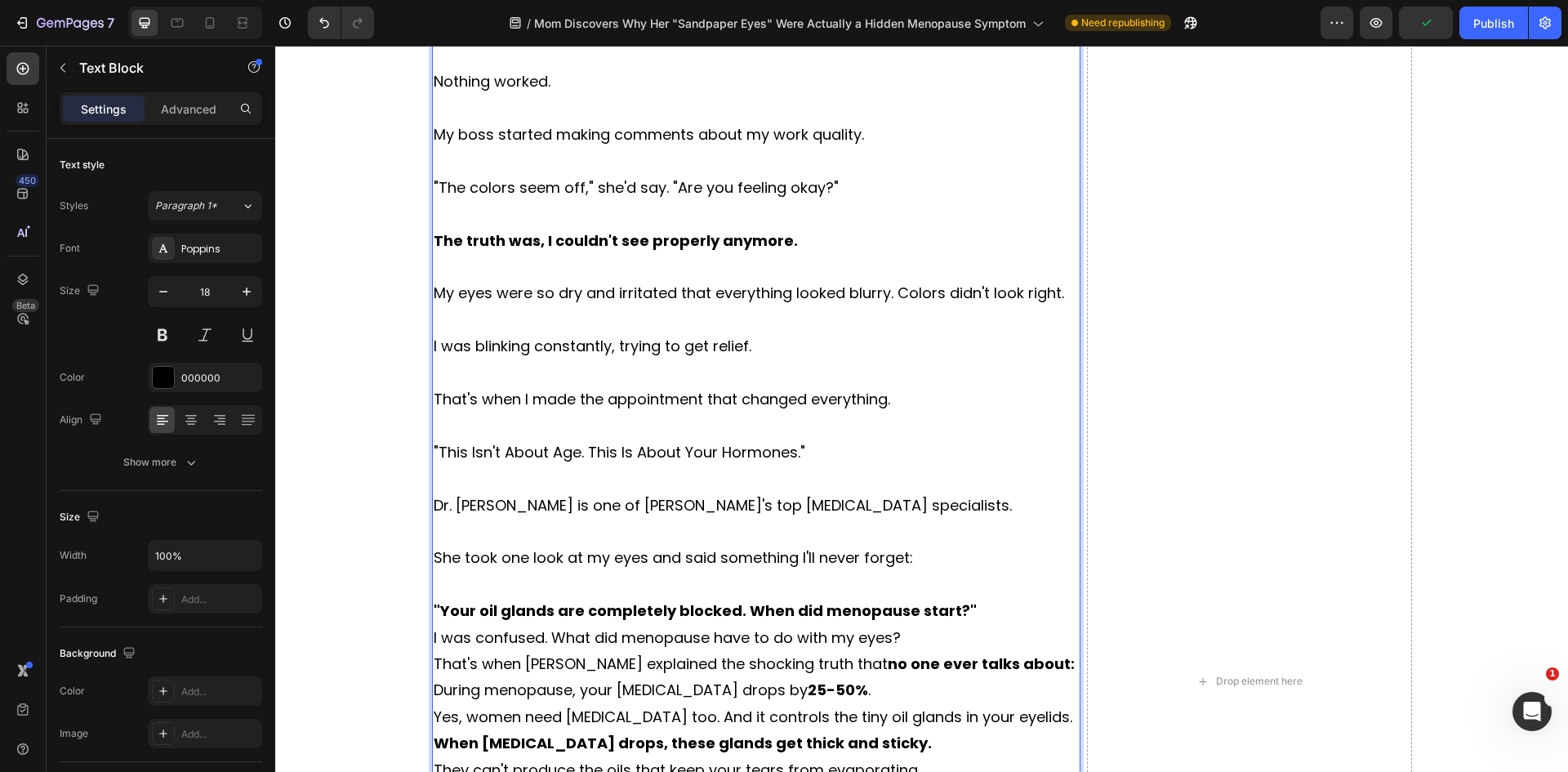
click at [967, 604] on p ""Your oil glands are completely blocked. When did menopause start?"" at bounding box center [756, 610] width 646 height 26
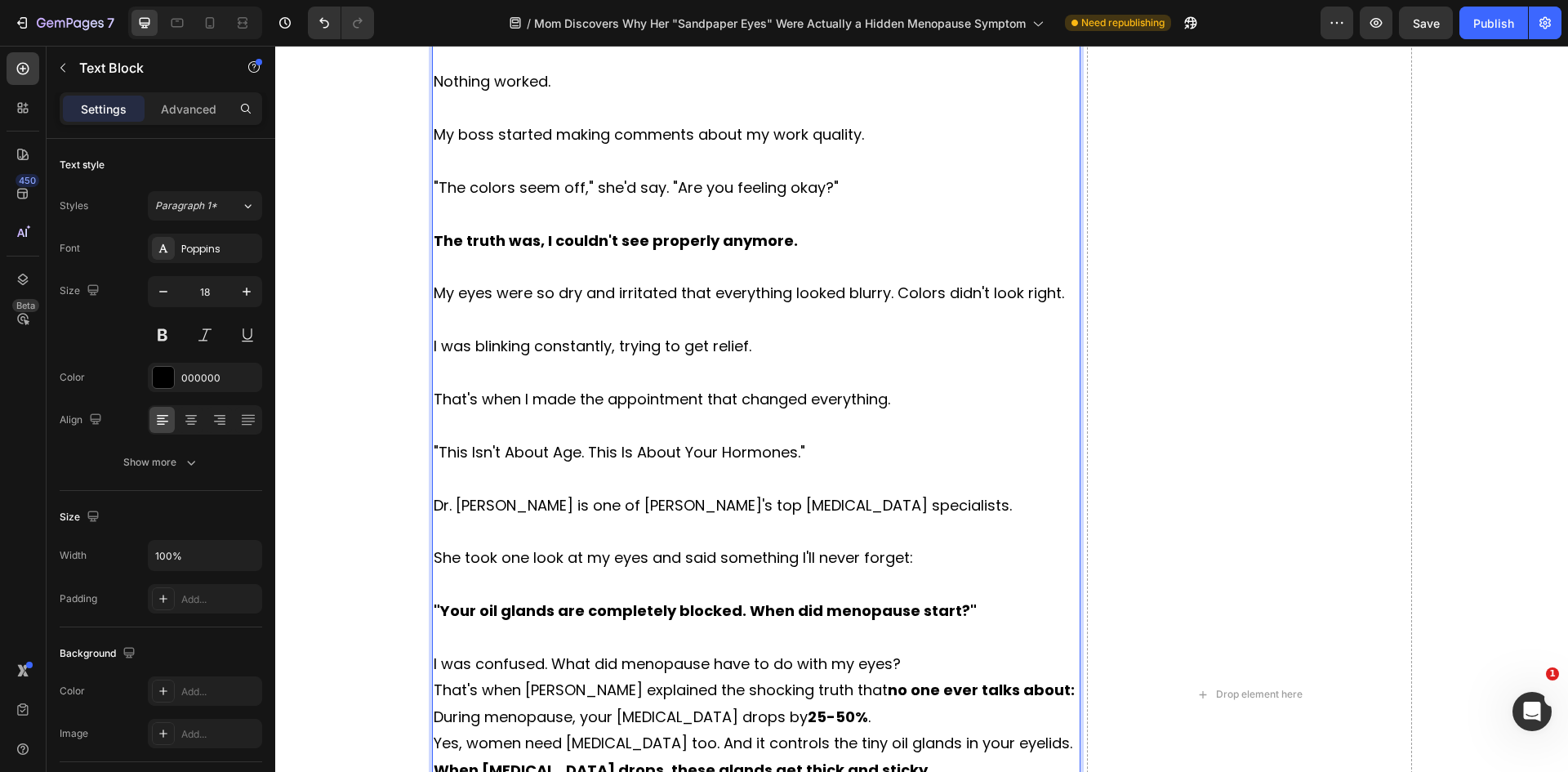
click at [912, 668] on p "I was confused. What did menopause have to do with my eyes?" at bounding box center [756, 663] width 646 height 26
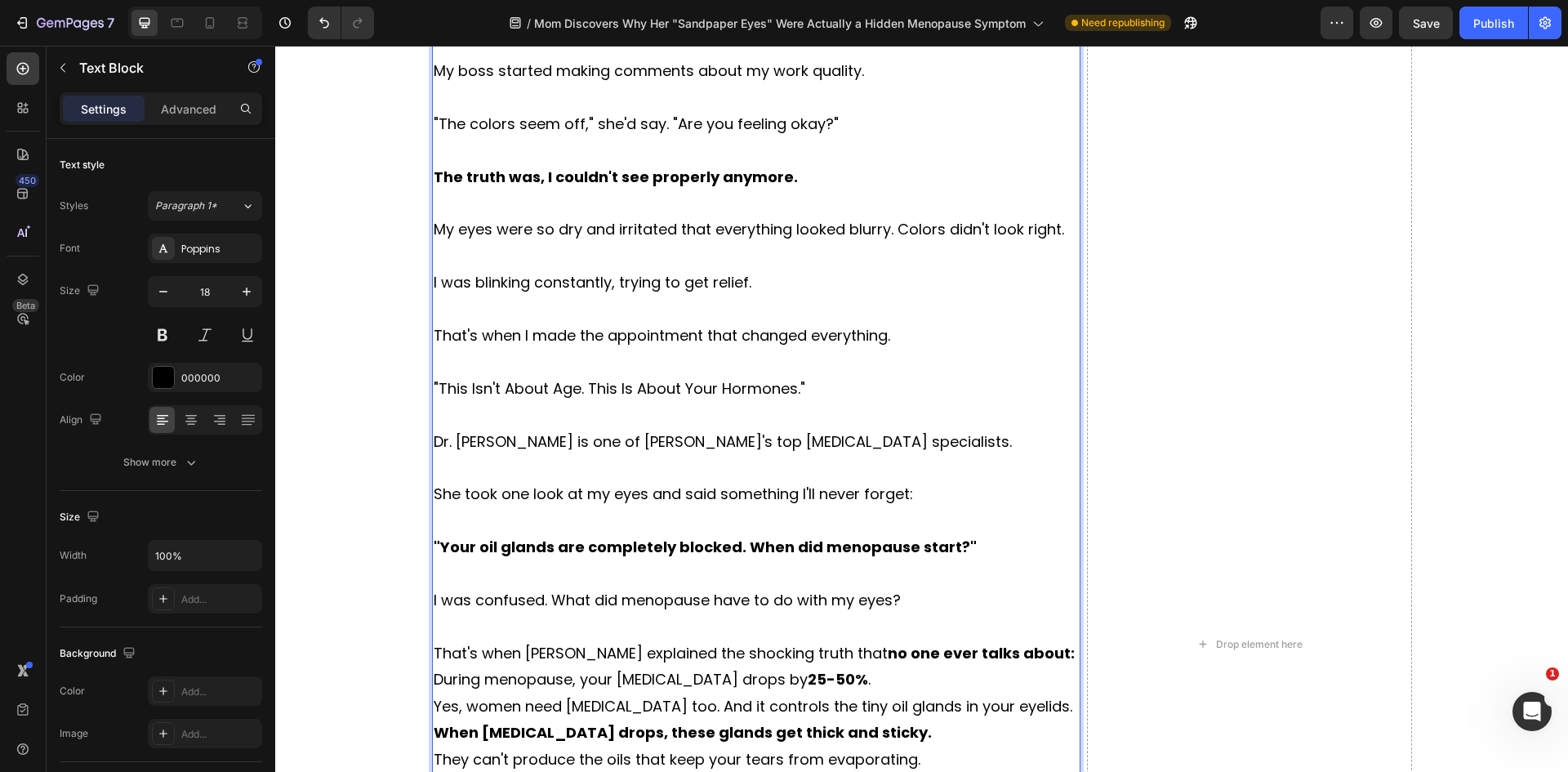
scroll to position [2531, 0]
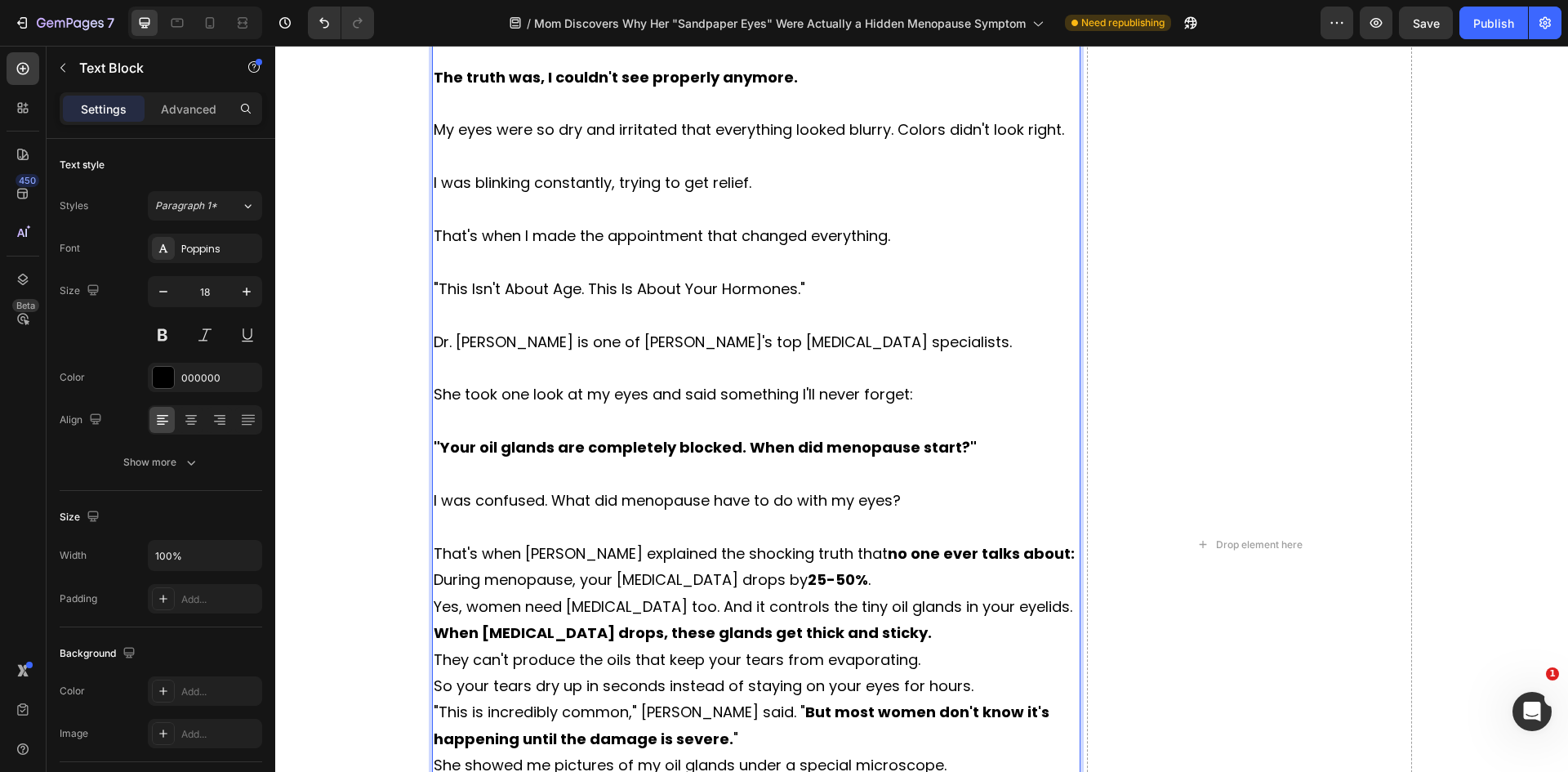
drag, startPoint x: 1043, startPoint y: 545, endPoint x: 1032, endPoint y: 562, distance: 20.2
click at [1042, 545] on p "That's when Dr. Walsh explained the shocking truth that no one ever talks about:" at bounding box center [756, 553] width 646 height 26
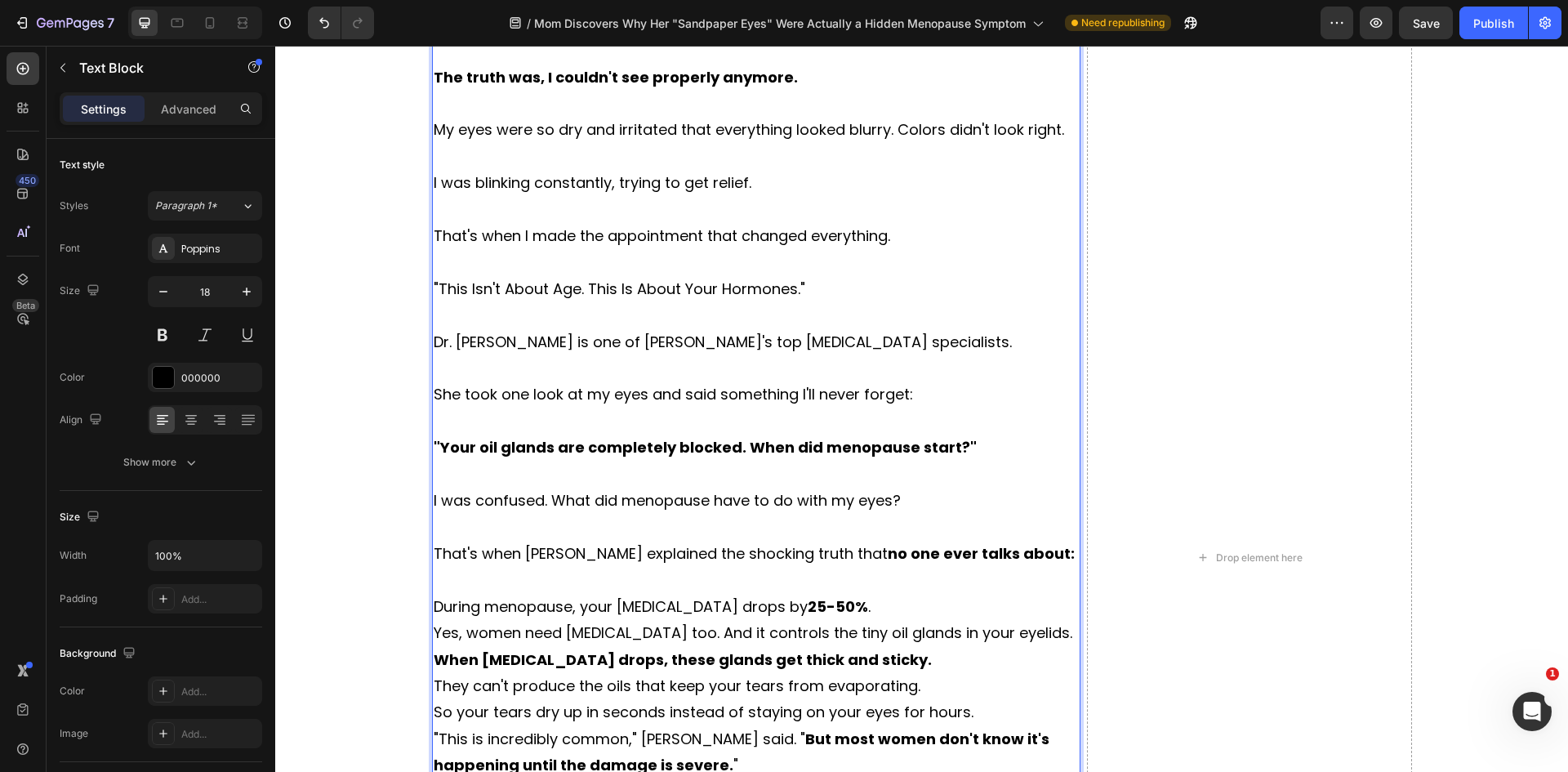
click at [878, 612] on p "During menopause, your testosterone drops by 25-50% ." at bounding box center [756, 606] width 646 height 26
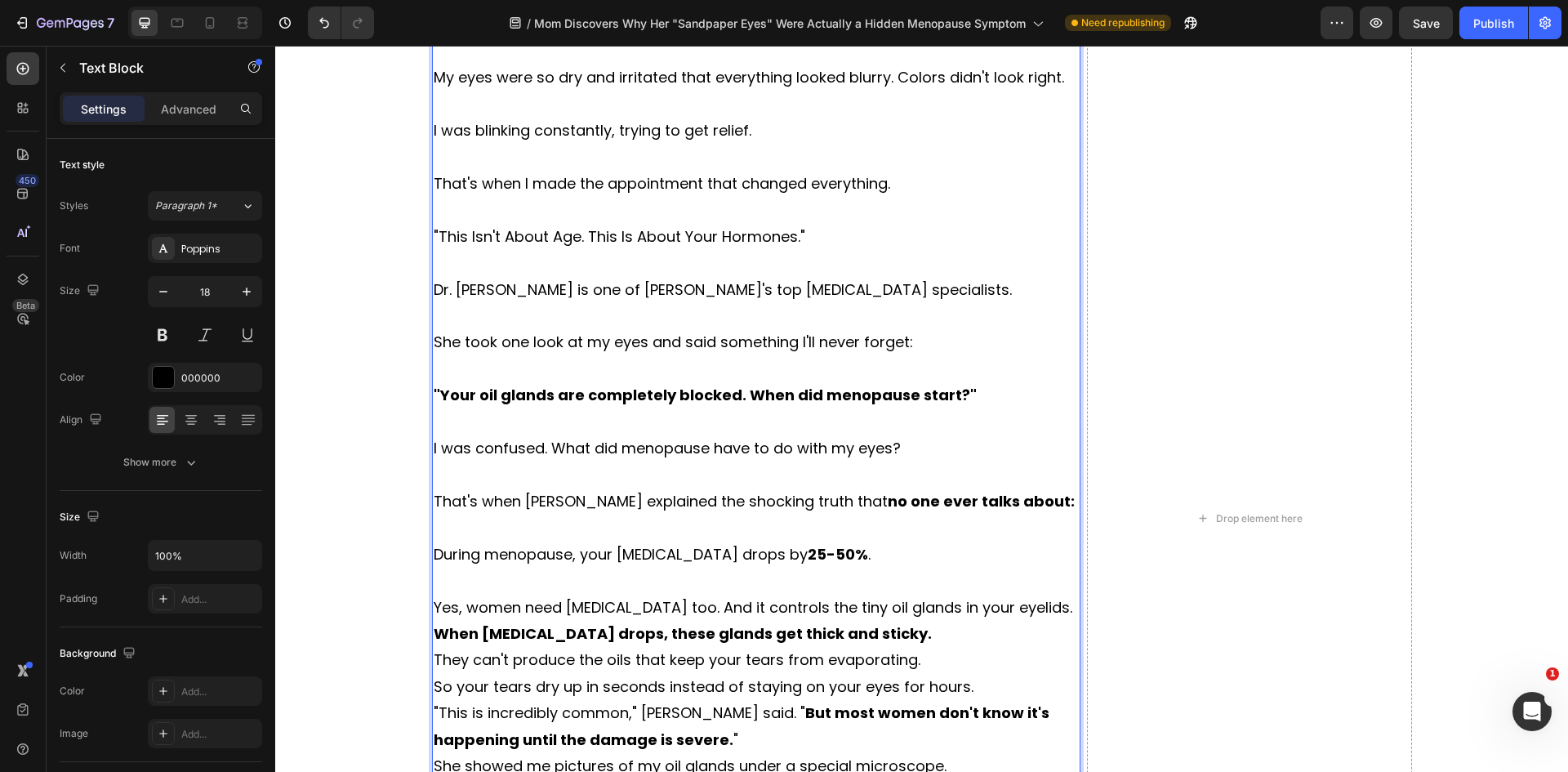
scroll to position [2612, 0]
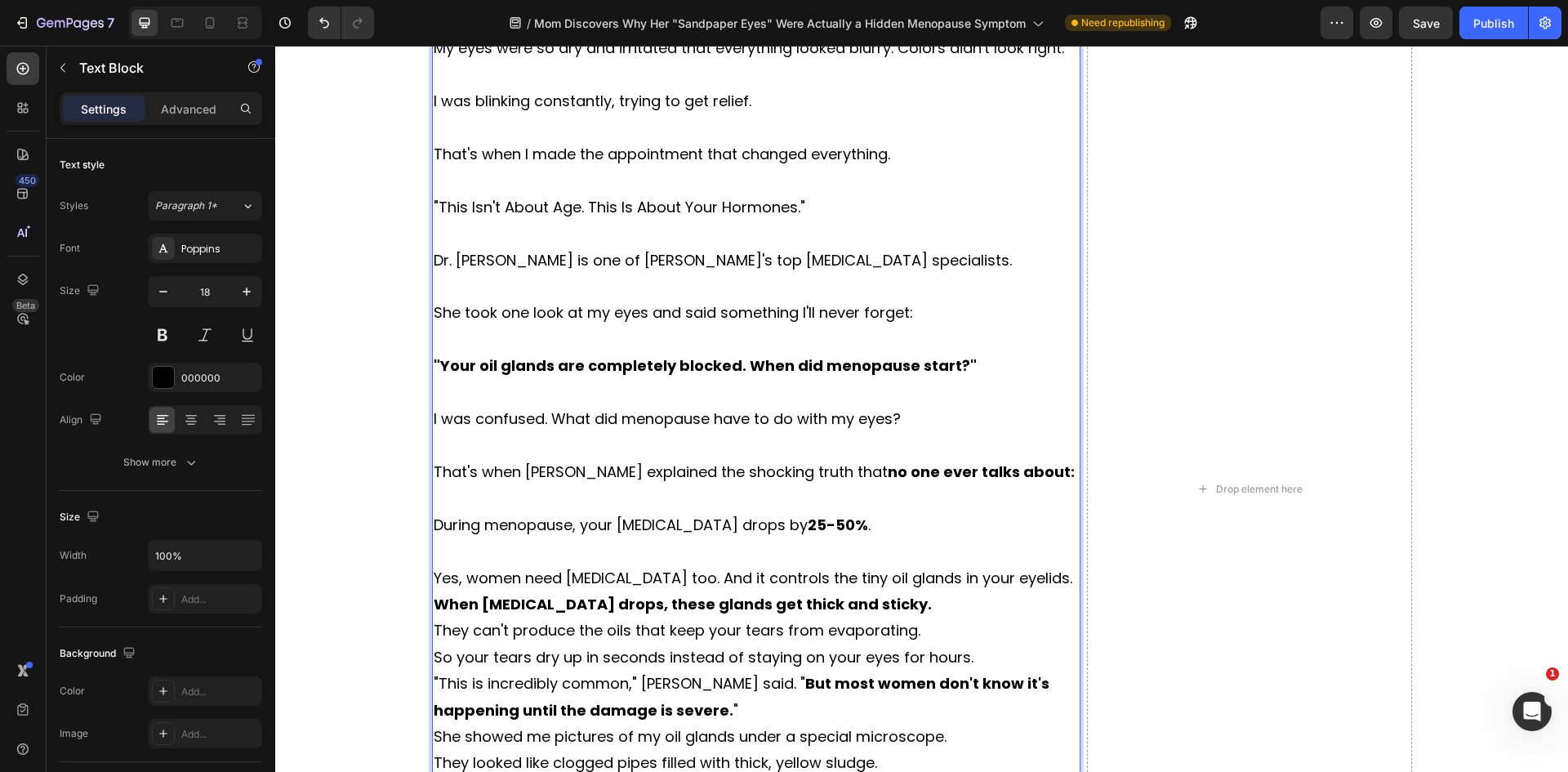
click at [1054, 575] on p "Yes, women need [MEDICAL_DATA] too. And it controls the tiny oil glands in your…" at bounding box center [756, 578] width 646 height 26
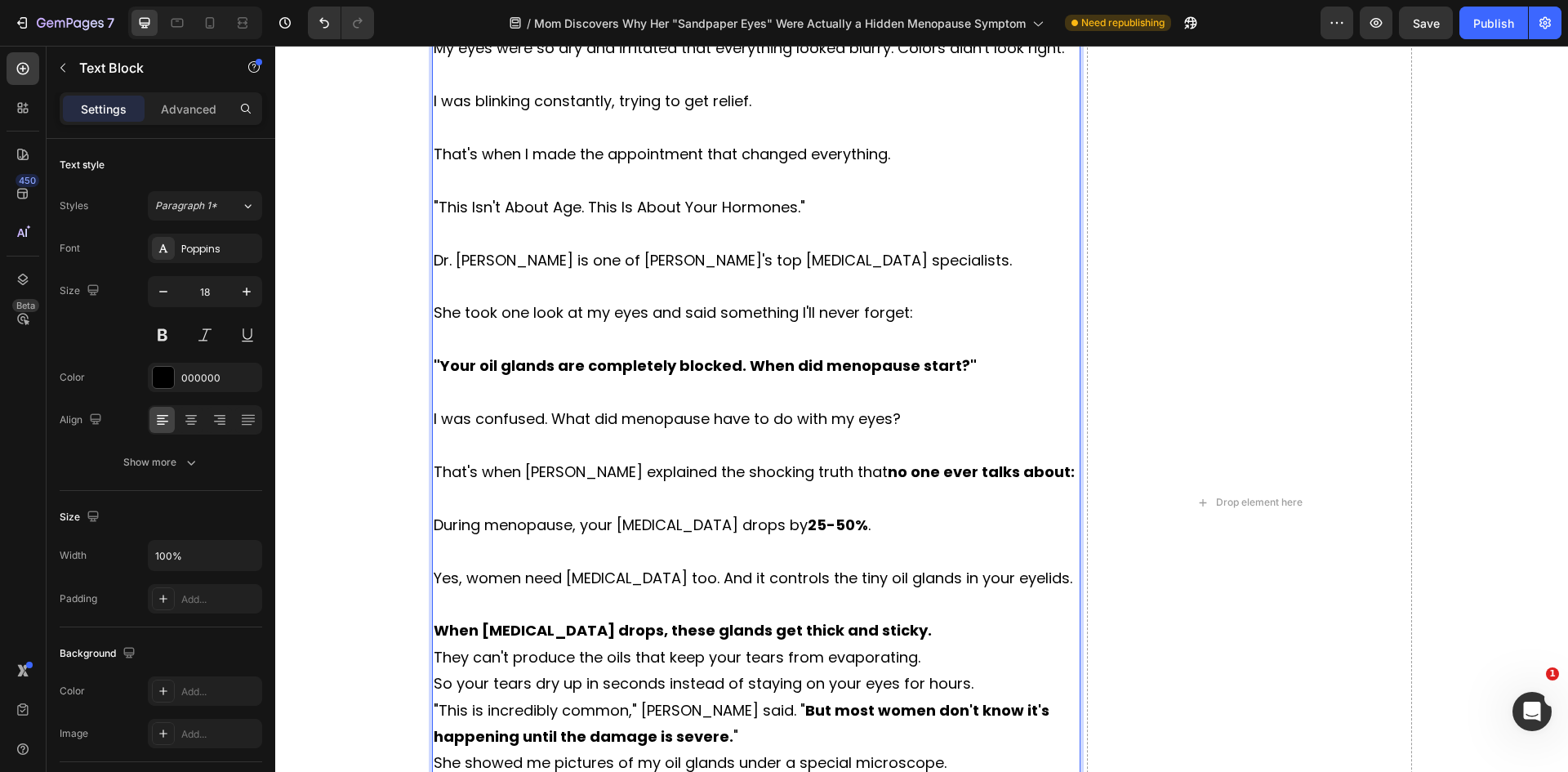
click at [890, 632] on p "When [MEDICAL_DATA] drops, these glands get thick and sticky." at bounding box center [756, 630] width 646 height 26
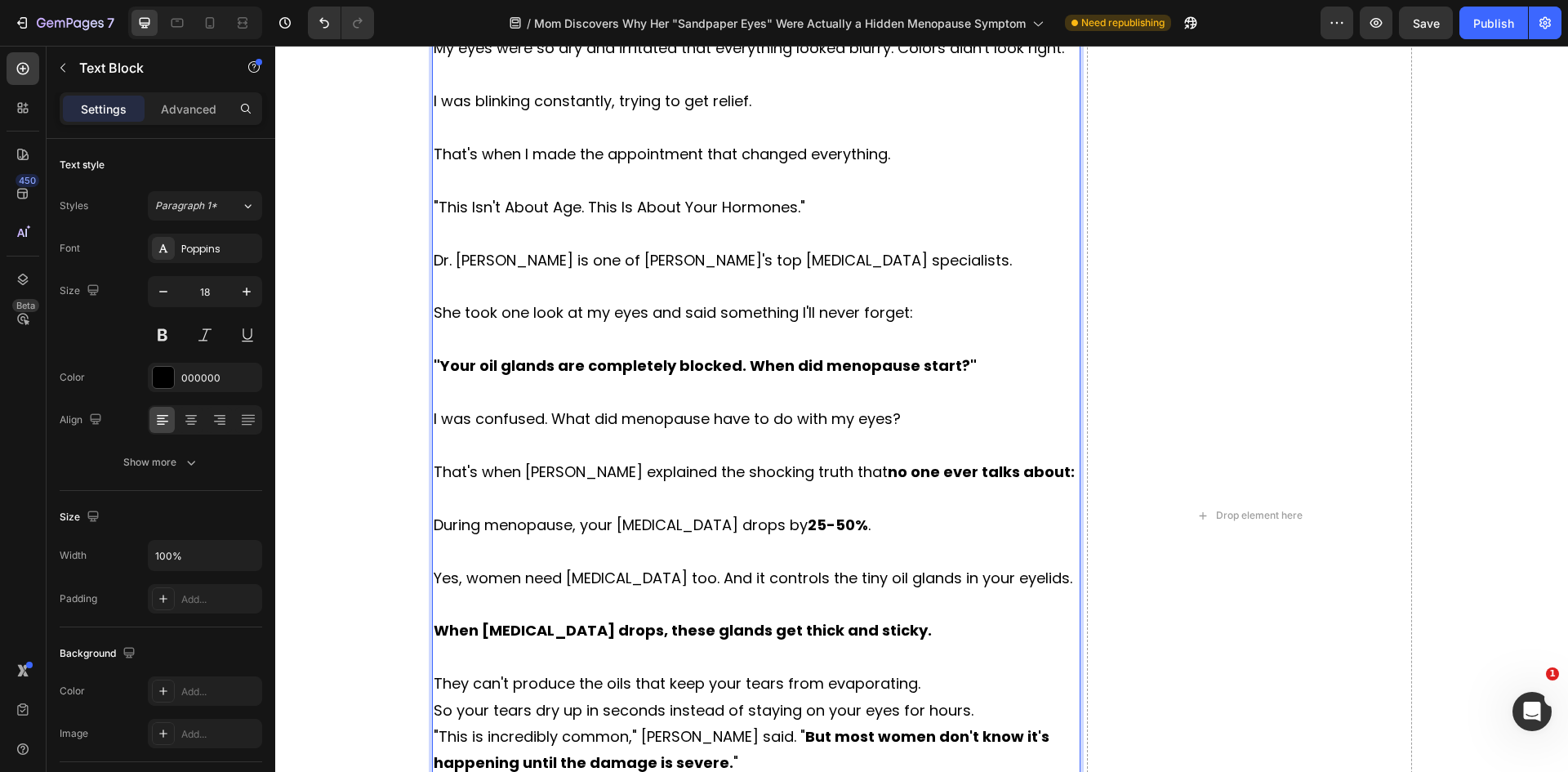
drag, startPoint x: 918, startPoint y: 688, endPoint x: 920, endPoint y: 679, distance: 9.2
click at [919, 688] on p "They can't produce the oils that keep your tears from evaporating." at bounding box center [756, 684] width 646 height 26
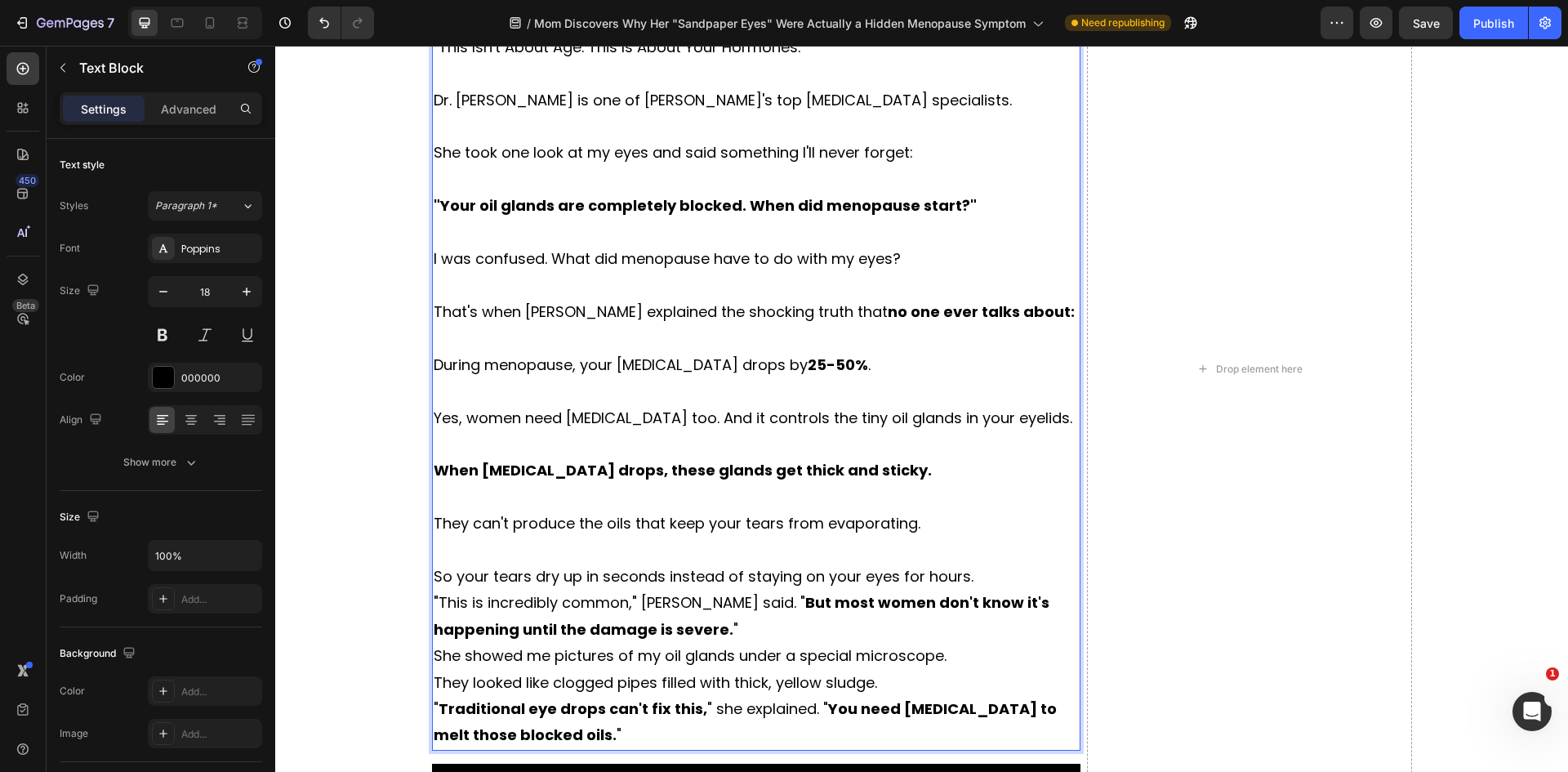
scroll to position [2776, 0]
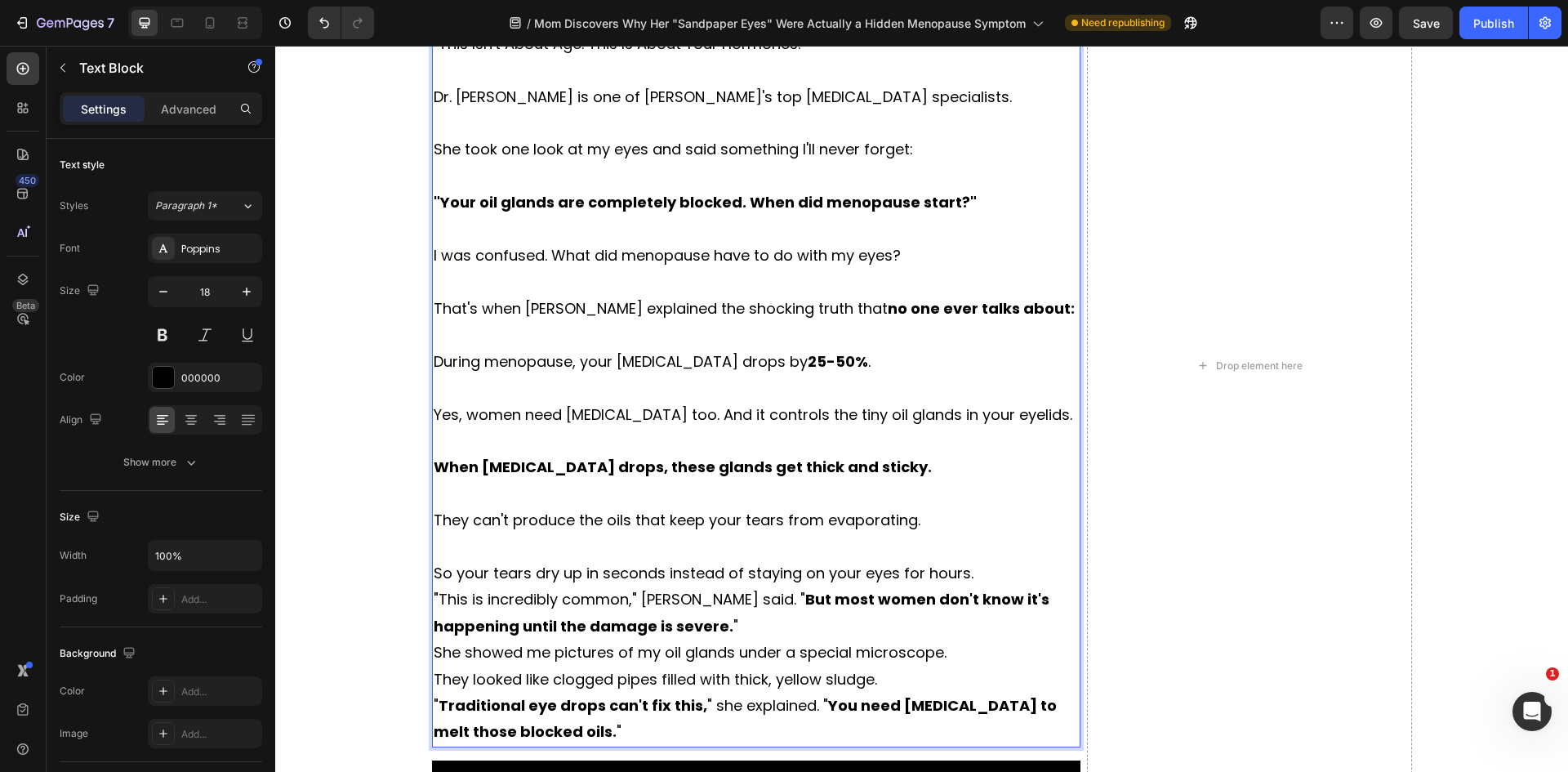
click at [970, 581] on p "So your tears dry up in seconds instead of staying on your eyes for hours." at bounding box center [756, 573] width 646 height 26
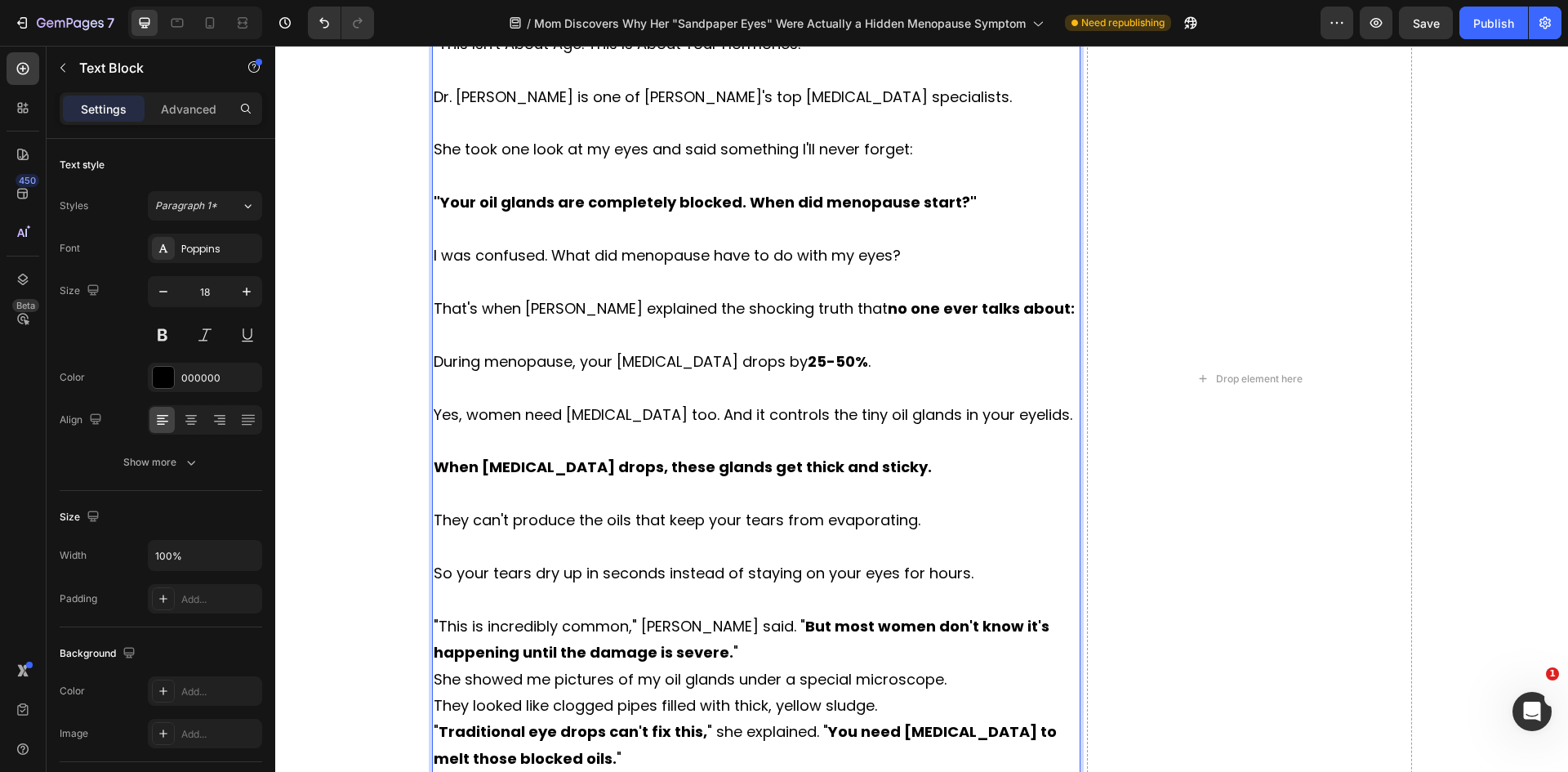
click at [642, 655] on p ""This is incredibly common," Dr. Walsh said. " But most women don't know it's h…" at bounding box center [756, 640] width 646 height 53
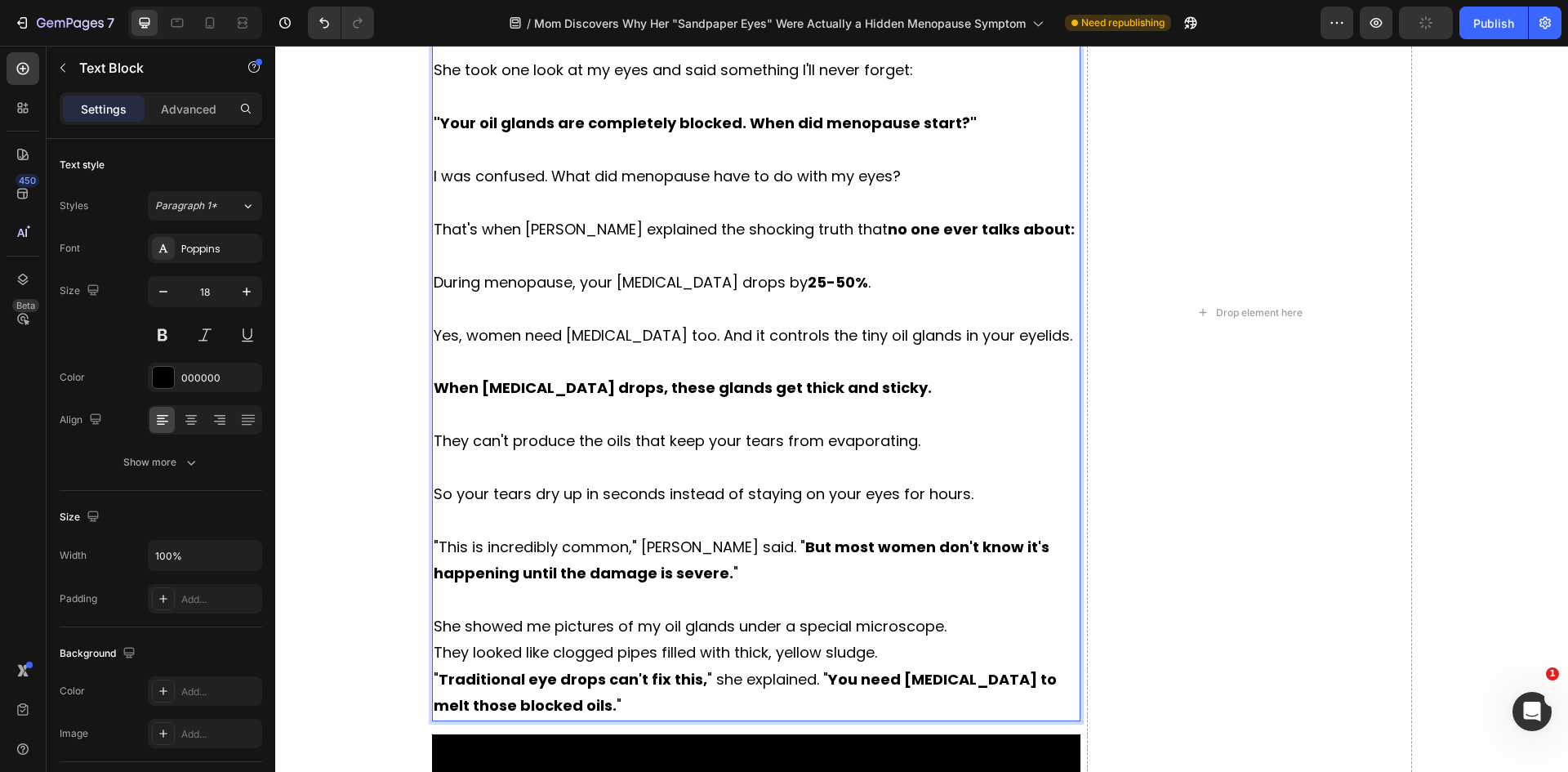
scroll to position [2857, 0]
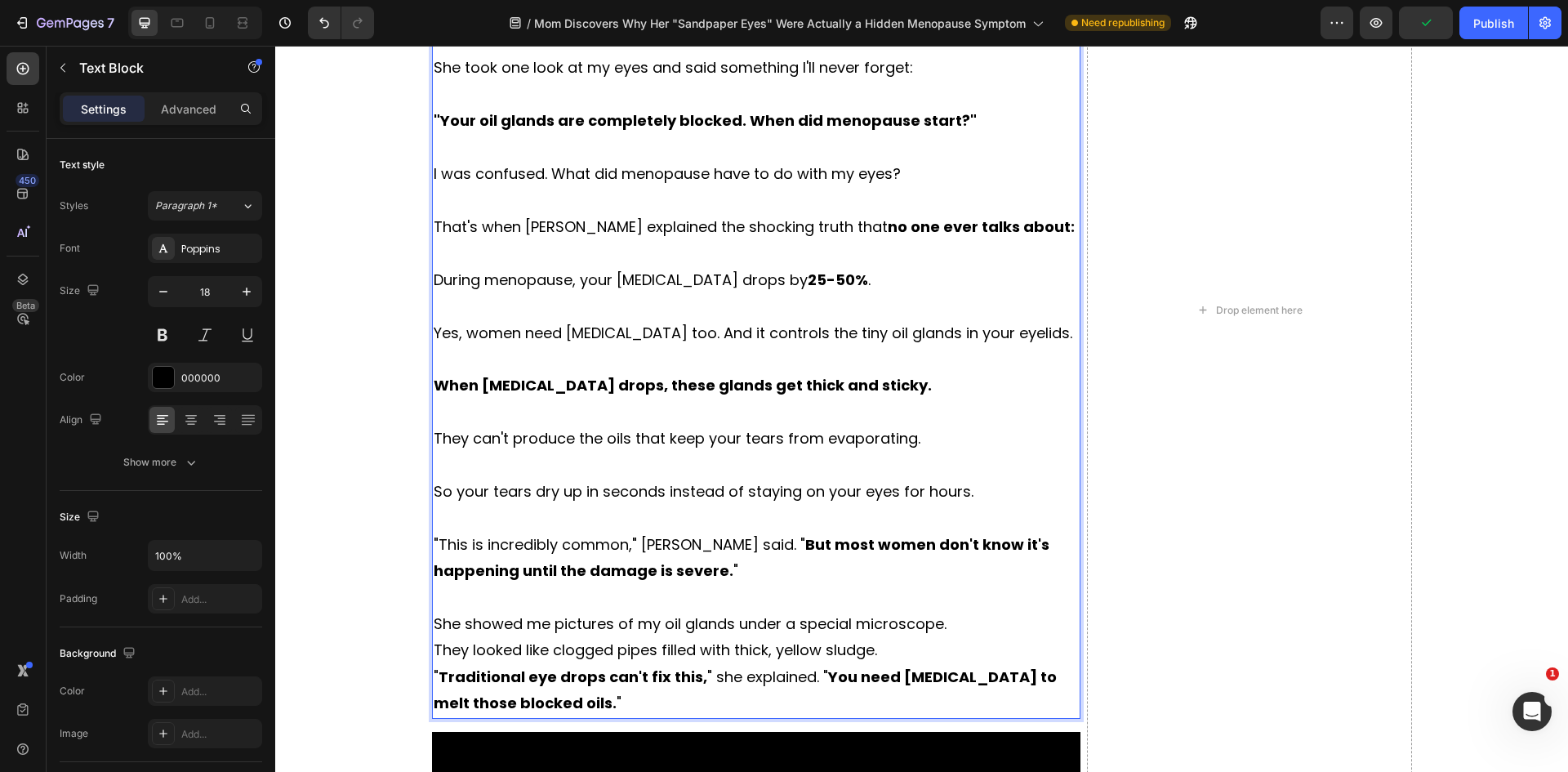
click at [944, 619] on p "She showed me pictures of my oil glands under a special microscope." at bounding box center [756, 624] width 646 height 26
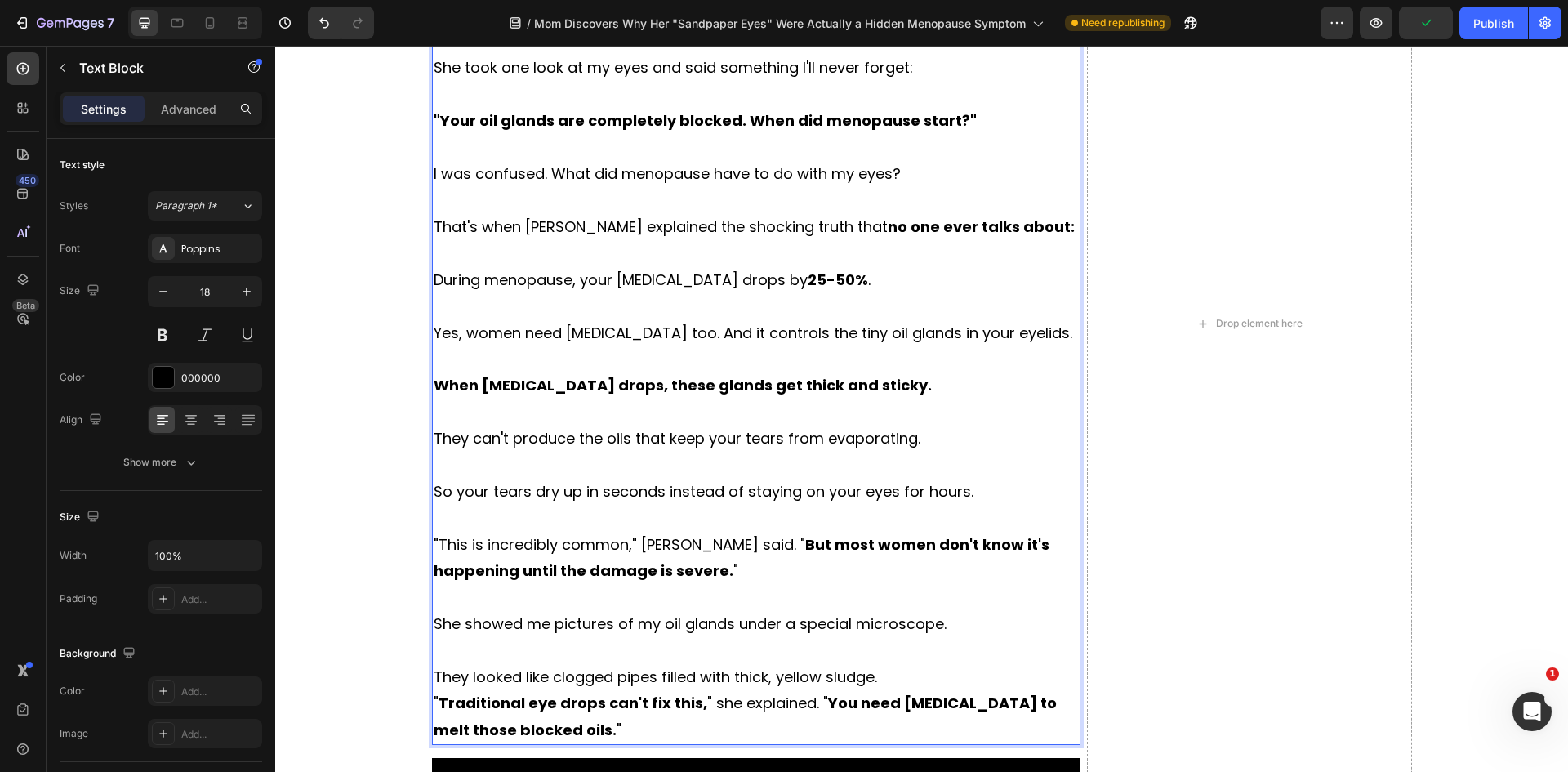
click at [874, 674] on p "They looked like clogged pipes filled with thick, yellow sludge." at bounding box center [756, 677] width 646 height 26
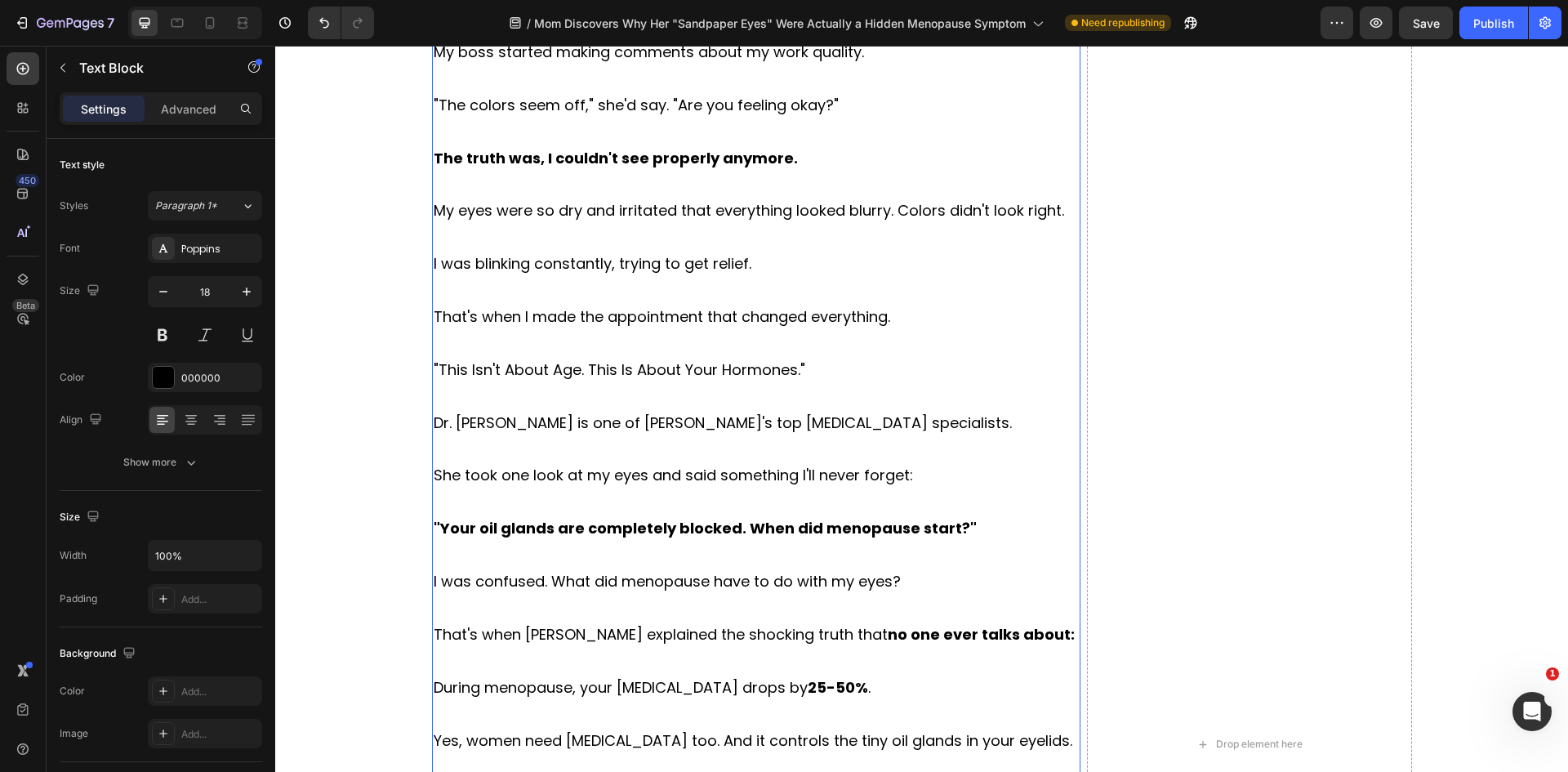
scroll to position [2449, 0]
click at [698, 374] on p ""This Isn't About Age. This Is About Your Hormones."" at bounding box center [756, 370] width 646 height 26
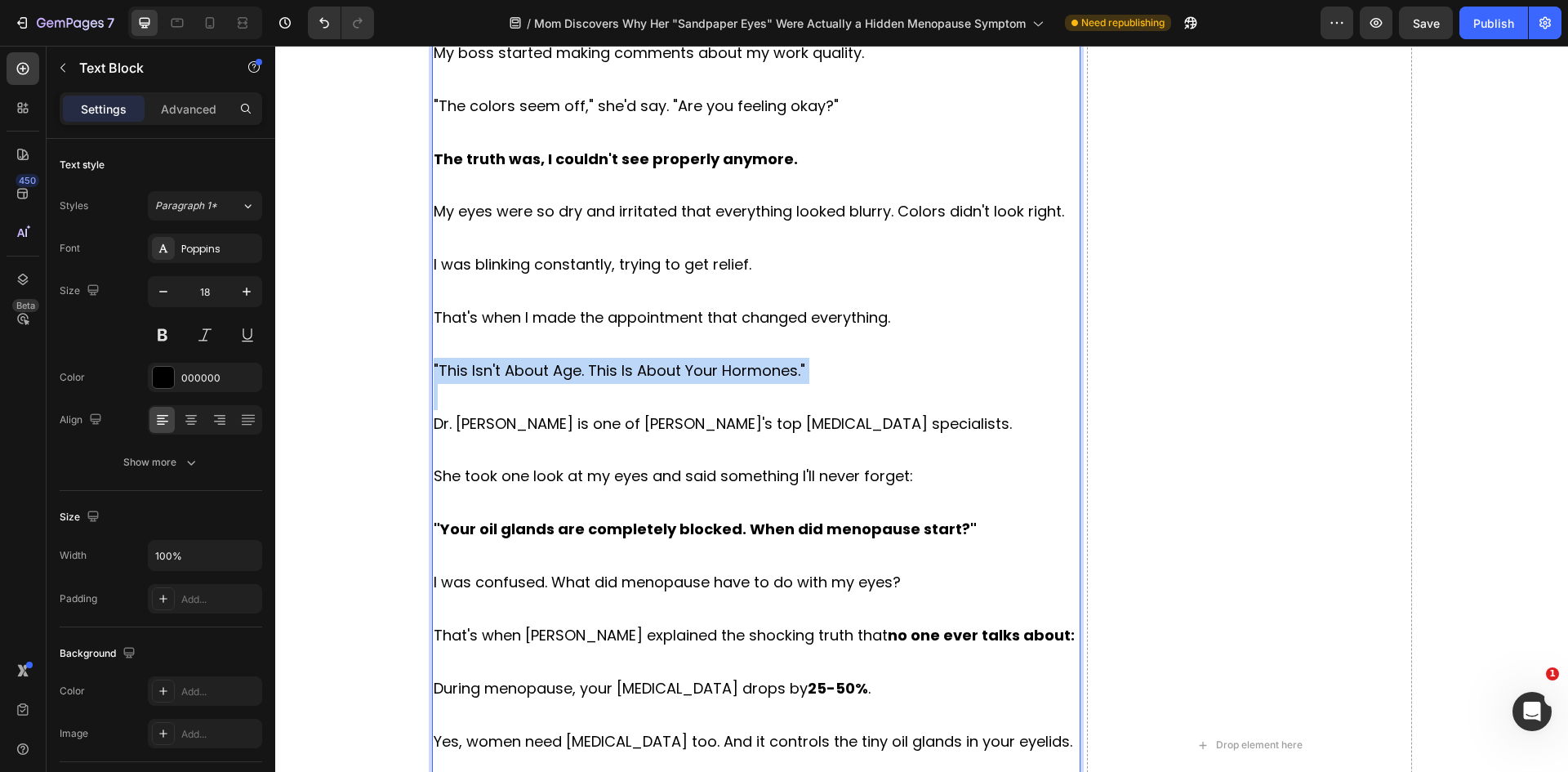
click at [698, 374] on p ""This Isn't About Age. This Is About Your Hormones."" at bounding box center [756, 370] width 646 height 26
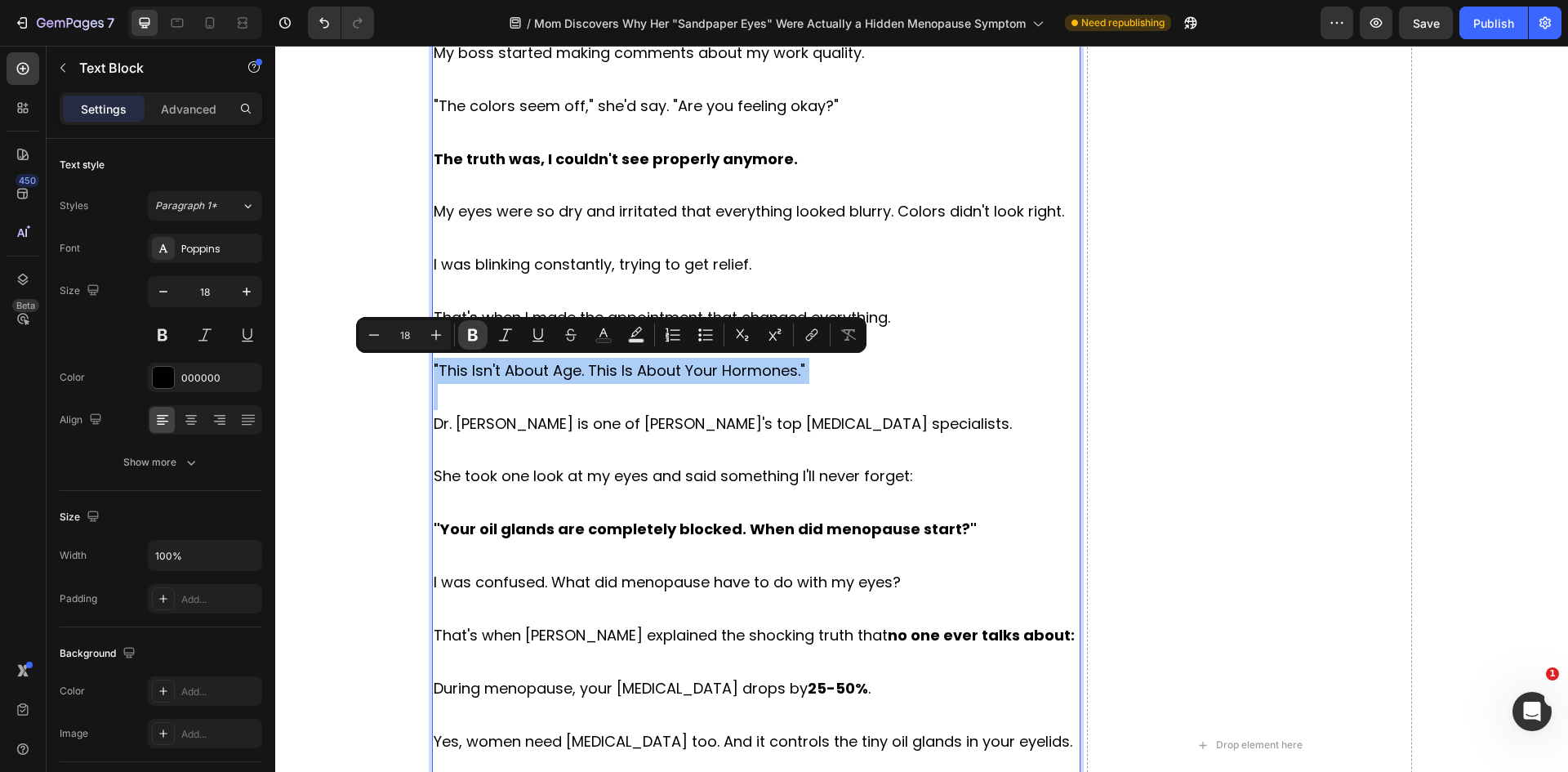
click at [461, 330] on button "Bold" at bounding box center [472, 334] width 29 height 29
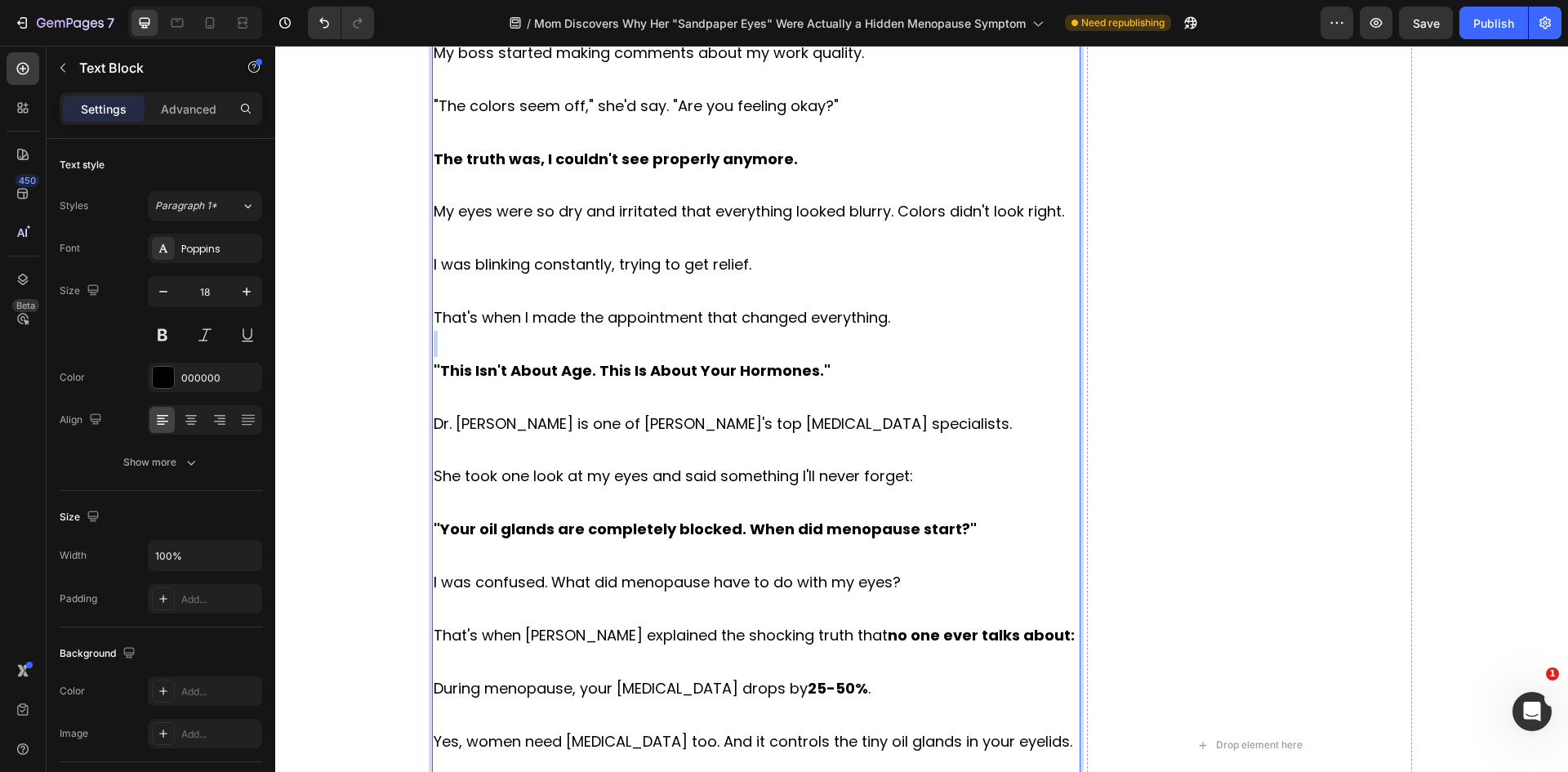
click at [438, 333] on p "Rich Text Editor. Editing area: main" at bounding box center [756, 343] width 646 height 26
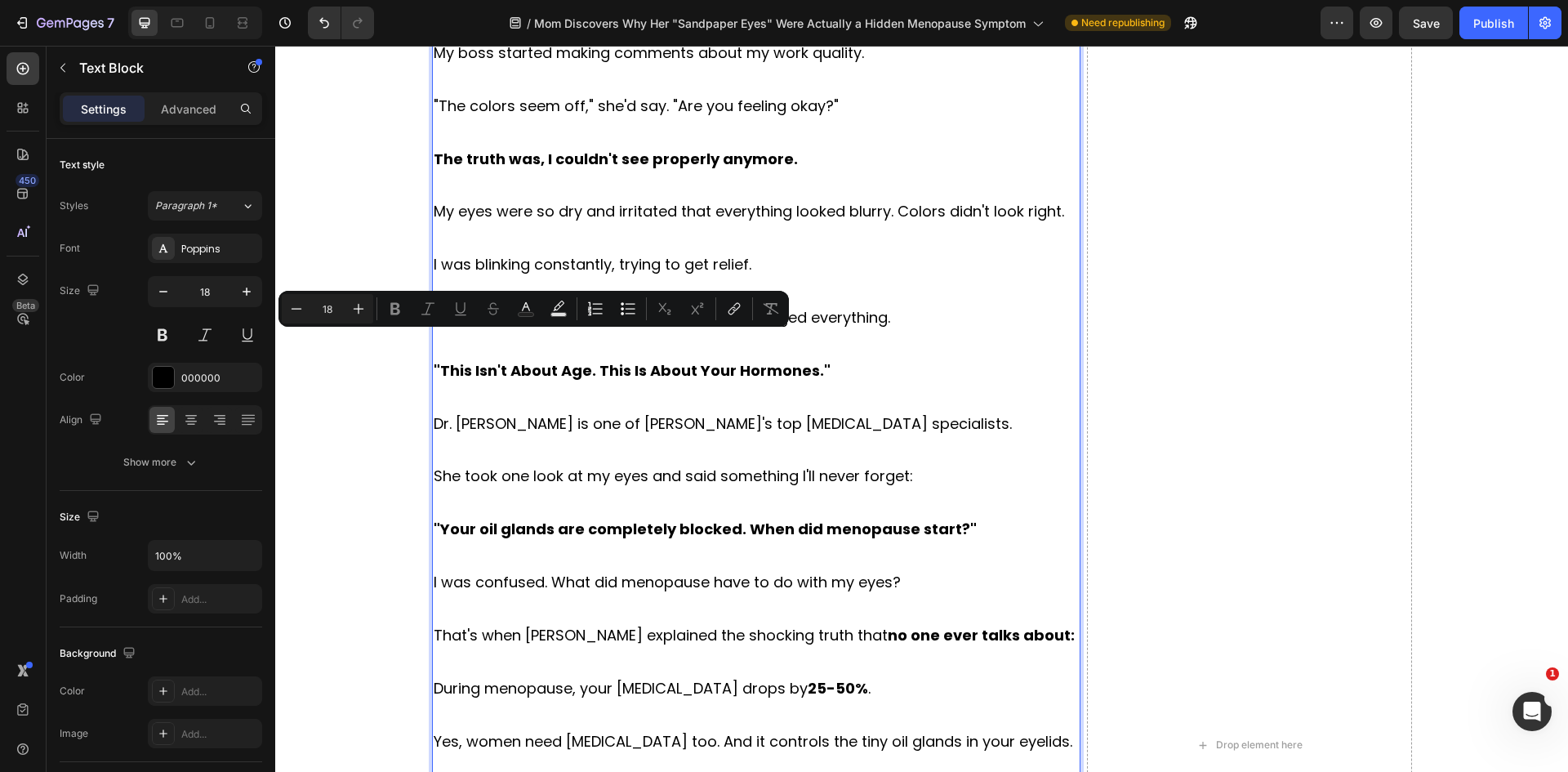
click at [523, 370] on strong ""This Isn't About Age. This Is About Your Hormones."" at bounding box center [632, 370] width 397 height 20
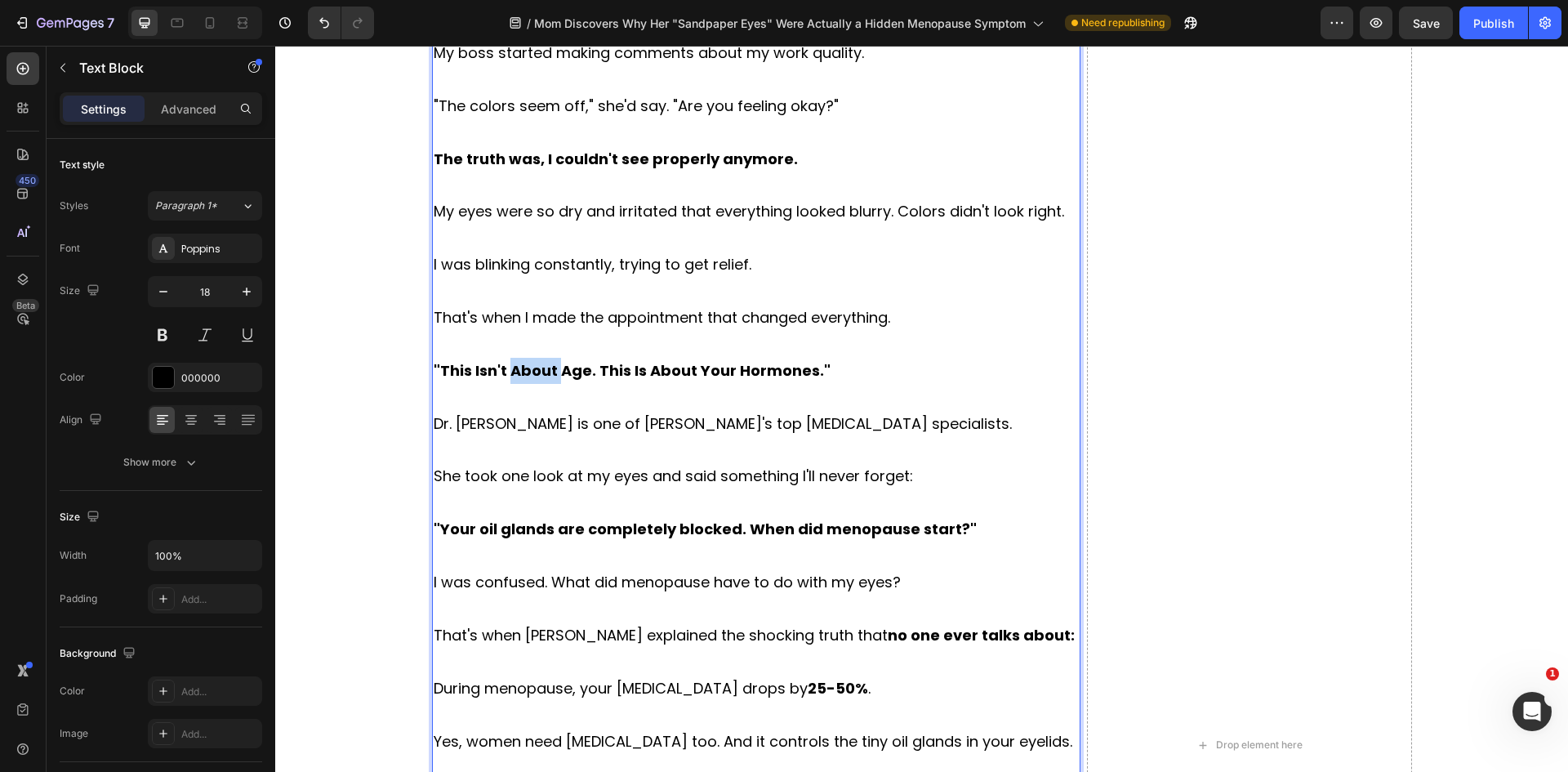
click at [523, 370] on strong ""This Isn't About Age. This Is About Your Hormones."" at bounding box center [632, 370] width 397 height 20
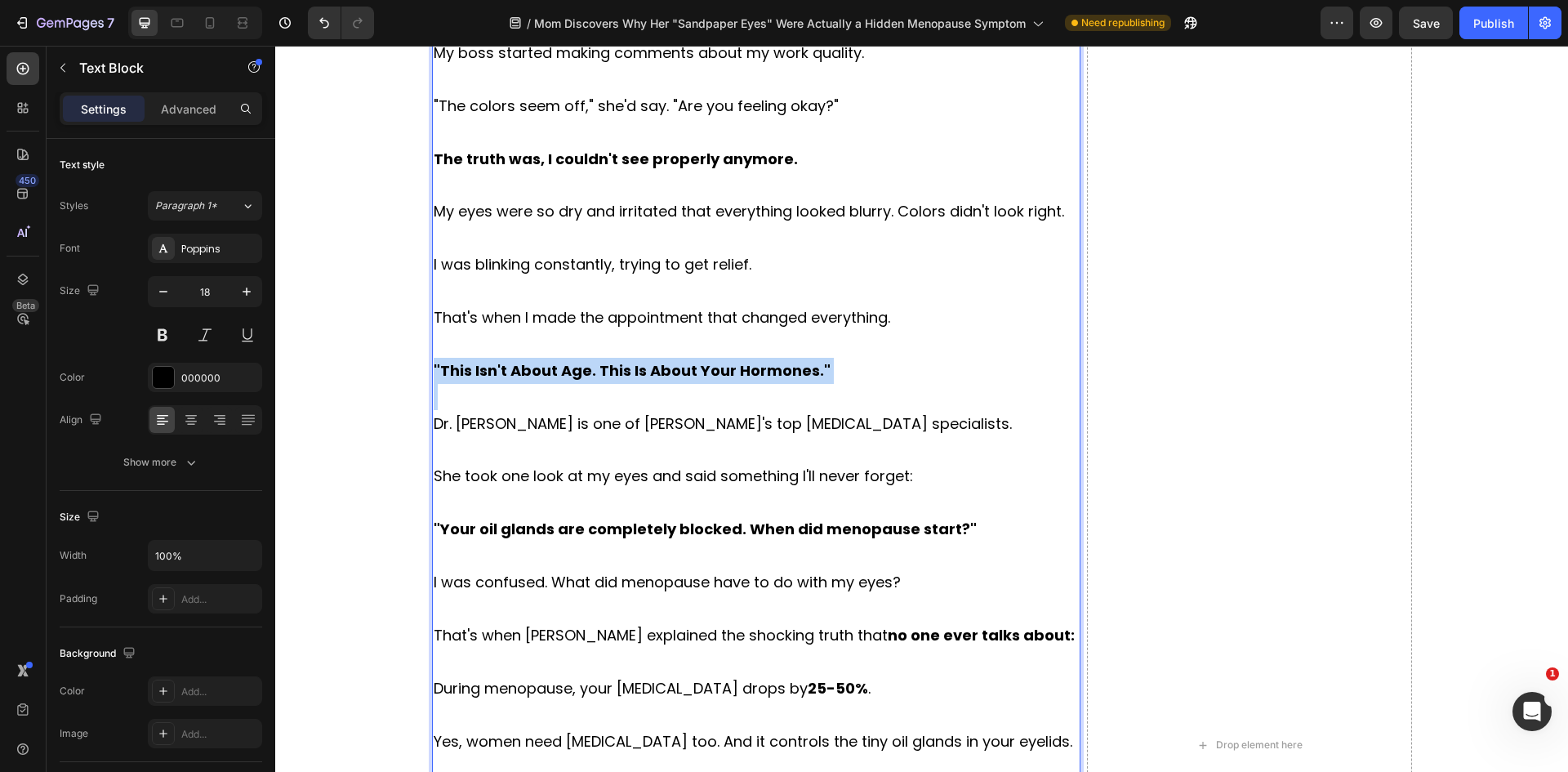
click at [523, 370] on strong ""This Isn't About Age. This Is About Your Hormones."" at bounding box center [632, 370] width 397 height 20
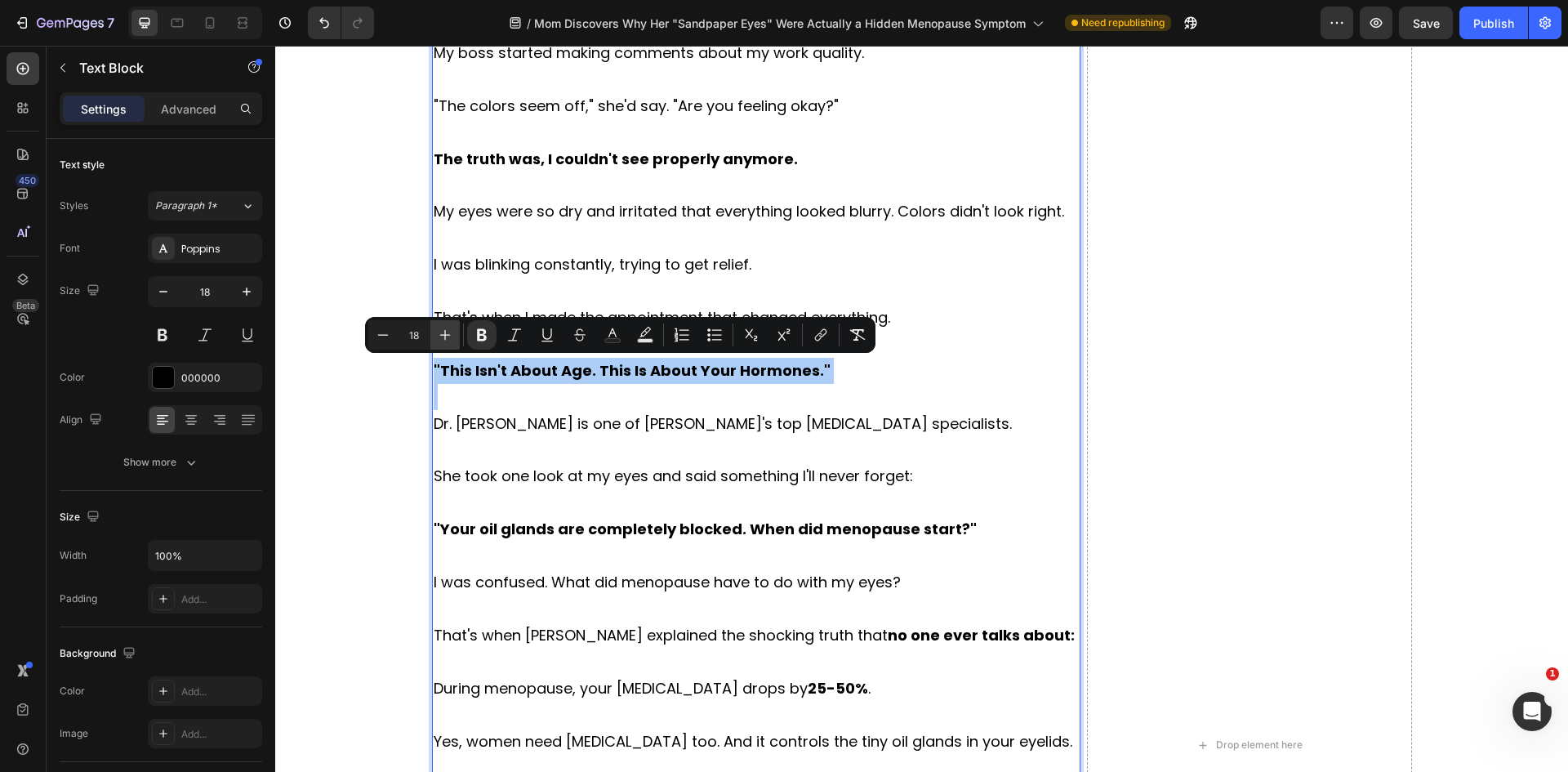
click at [435, 333] on button "Plus" at bounding box center [444, 334] width 29 height 29
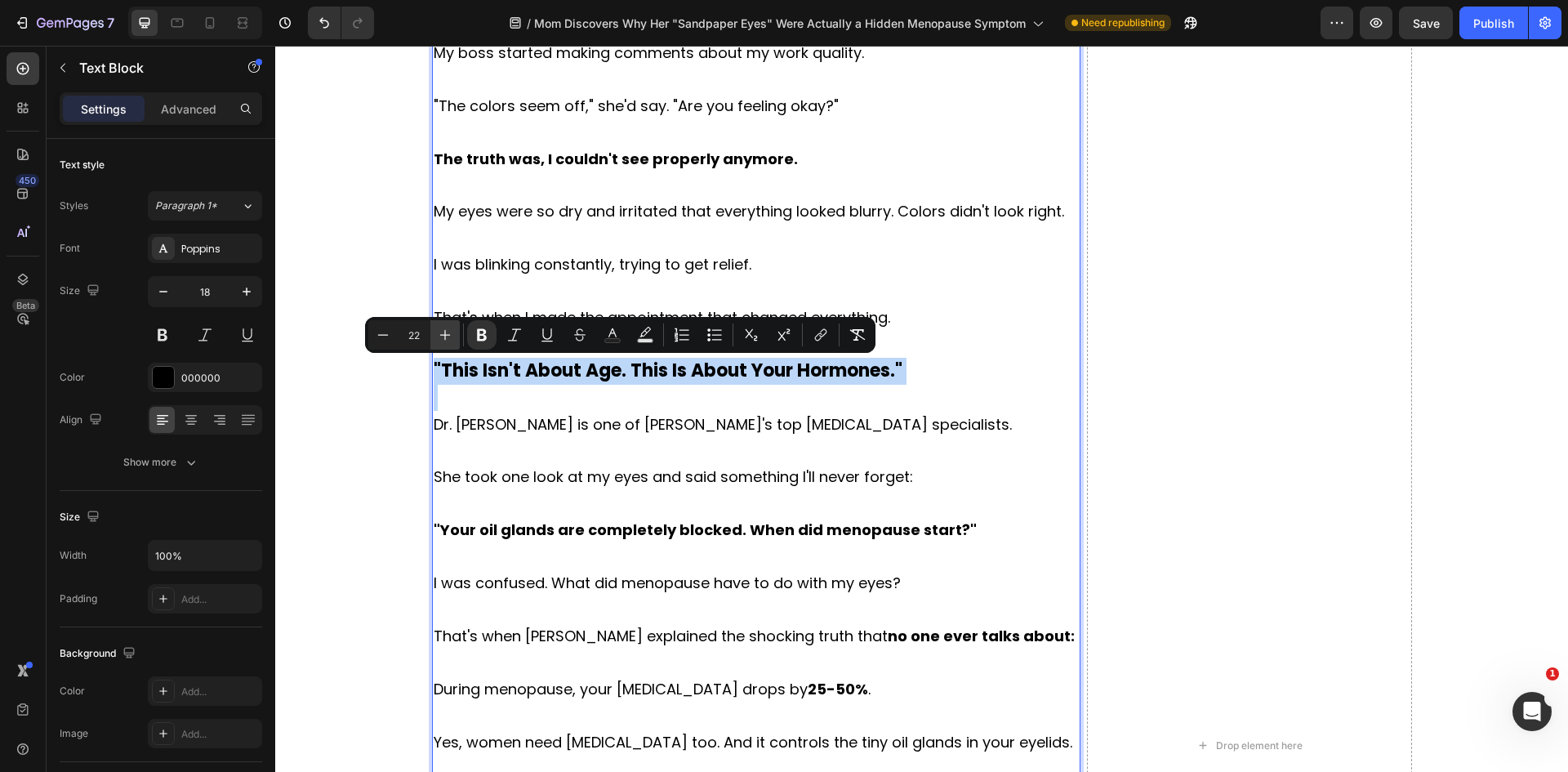
type input "23"
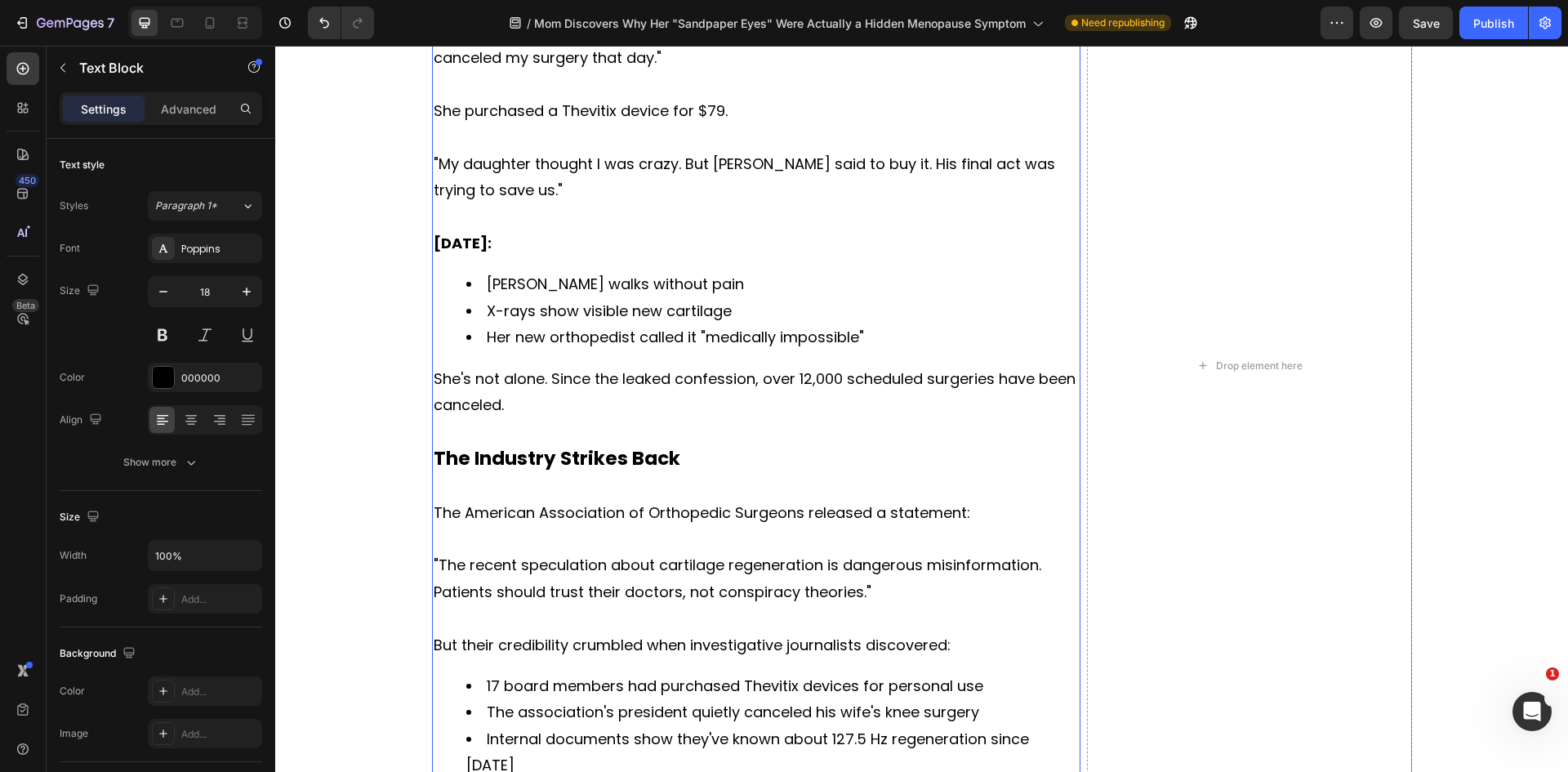
scroll to position [3919, 0]
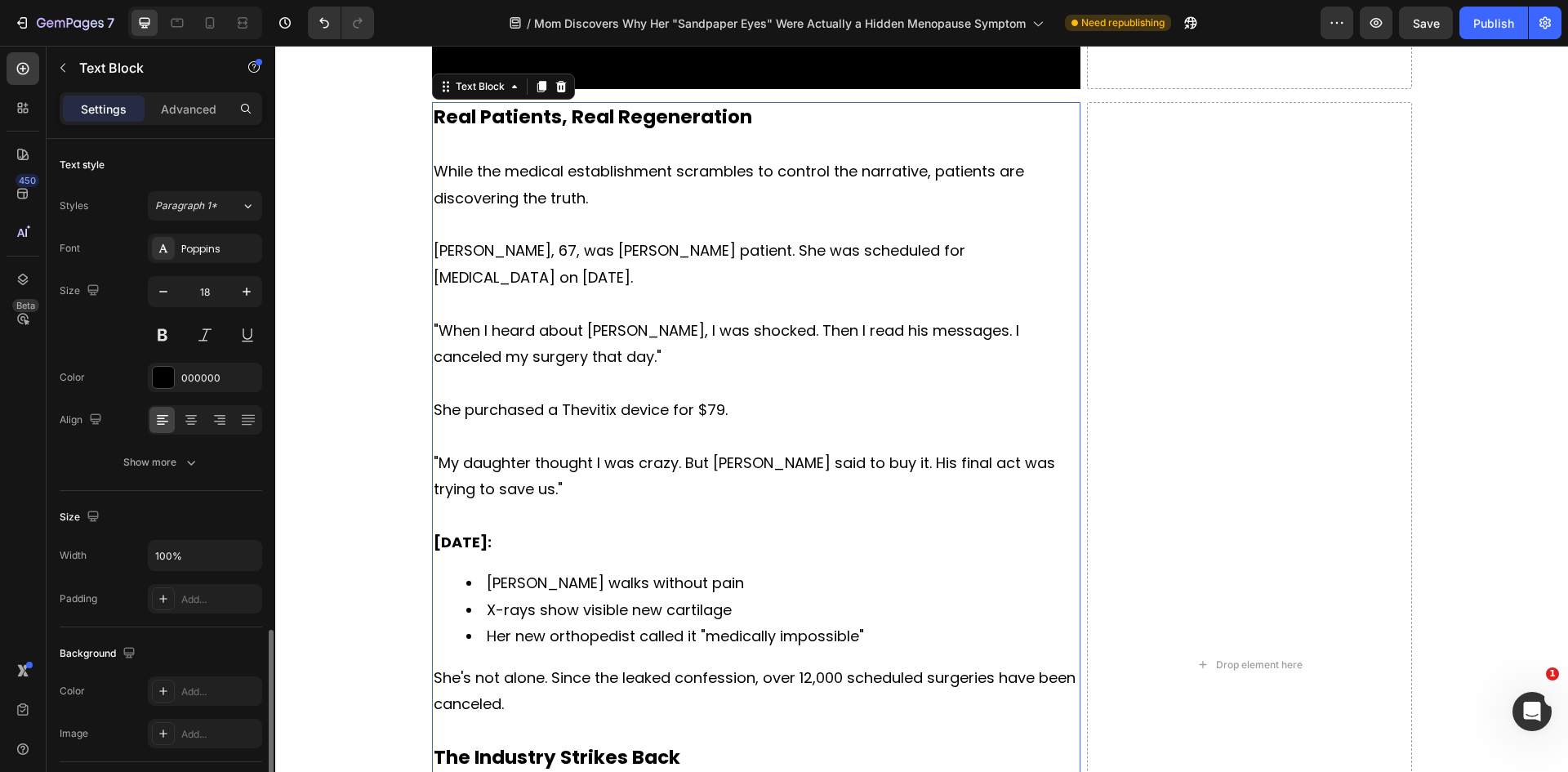
click at [627, 383] on p at bounding box center [756, 383] width 646 height 26
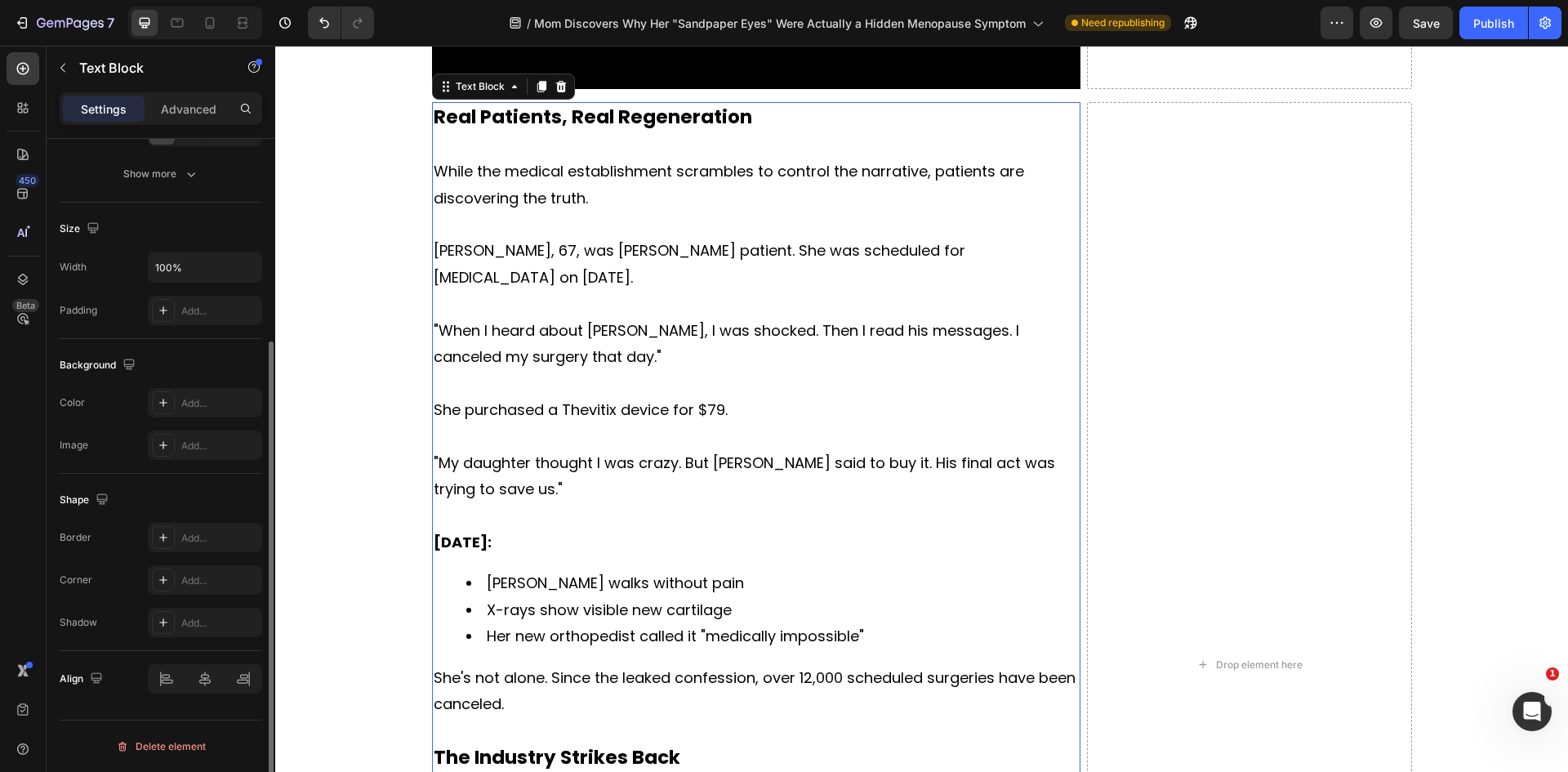
click at [627, 383] on p at bounding box center [756, 383] width 646 height 26
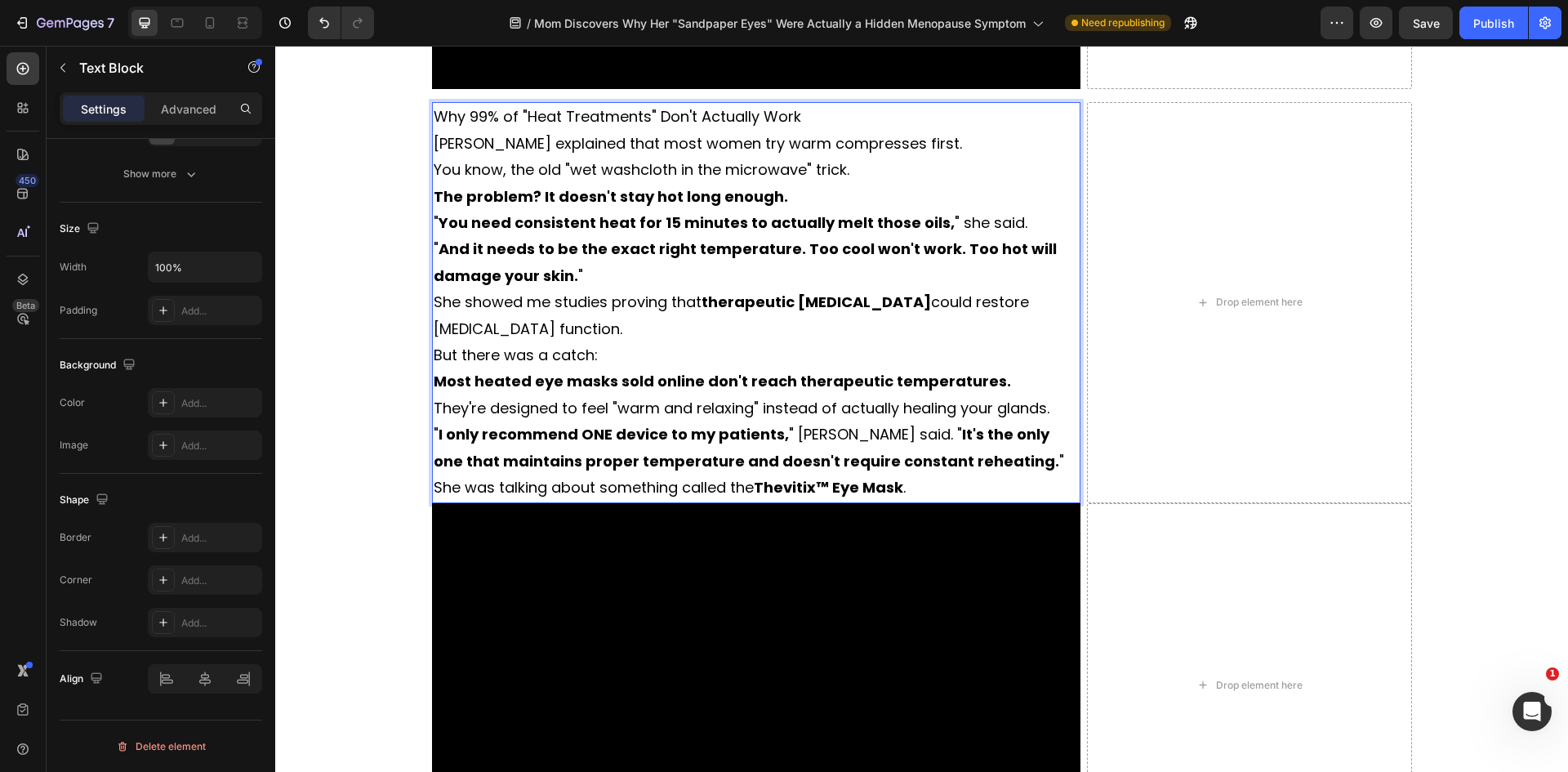
click at [821, 116] on p "Why 99% of "Heat Treatments" Don't Actually Work" at bounding box center [756, 116] width 646 height 26
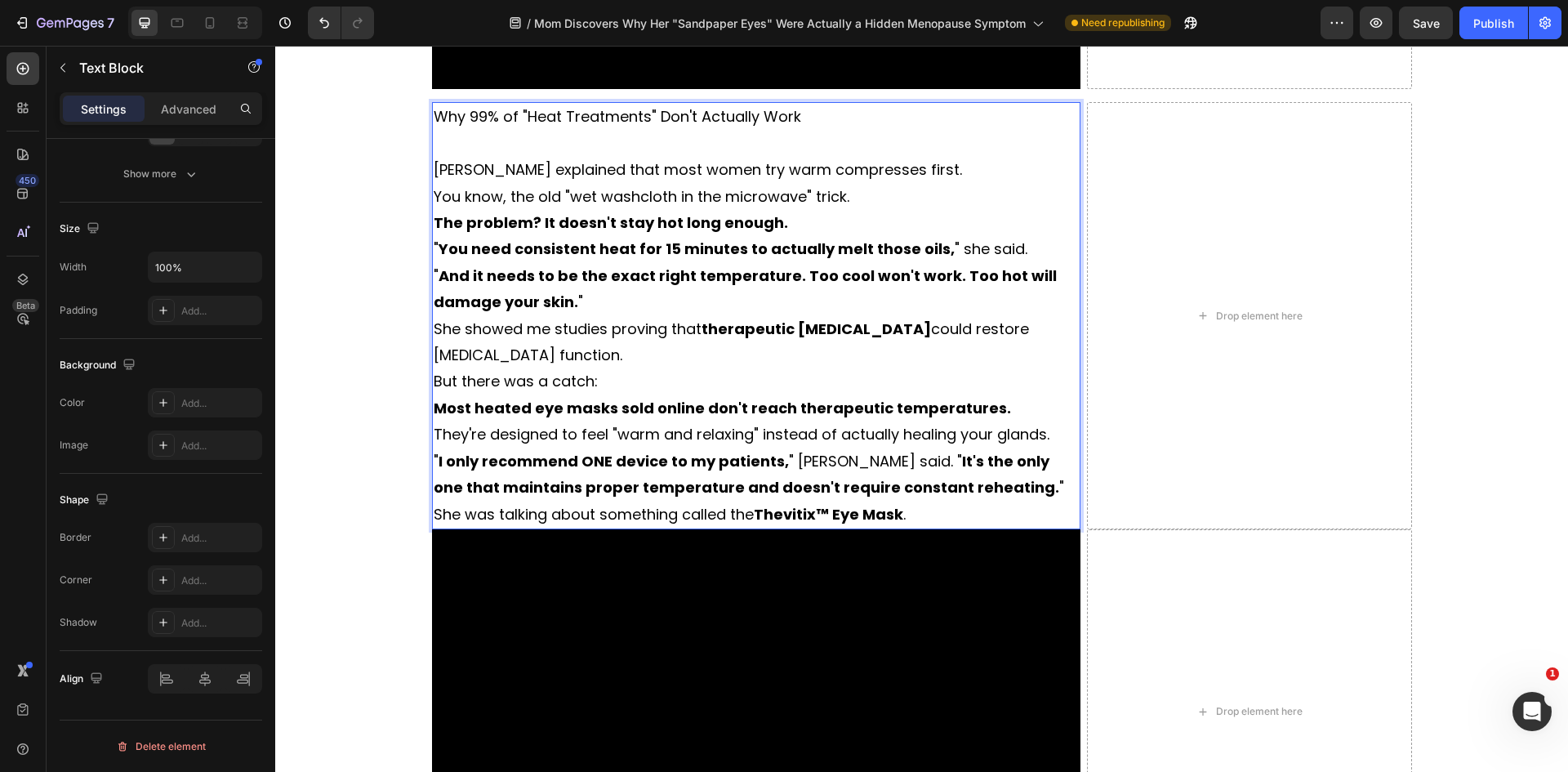
click at [913, 168] on p "[PERSON_NAME] explained that most women try warm compresses first." at bounding box center [756, 169] width 646 height 26
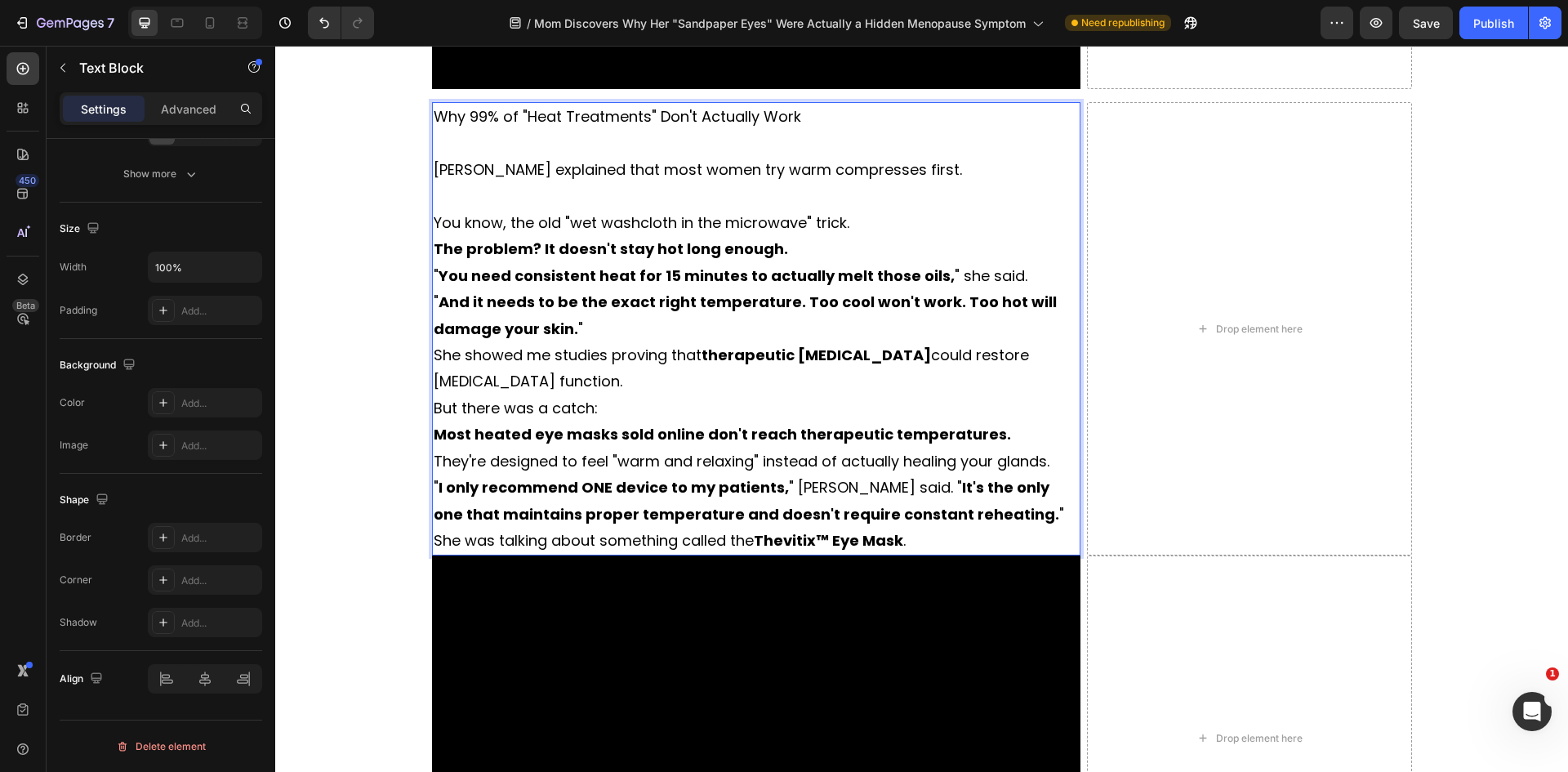
click at [853, 240] on p "The problem? It doesn't stay hot long enough." at bounding box center [756, 248] width 646 height 26
click at [863, 221] on p "You know, the old "wet washcloth in the microwave" trick." at bounding box center [756, 222] width 646 height 26
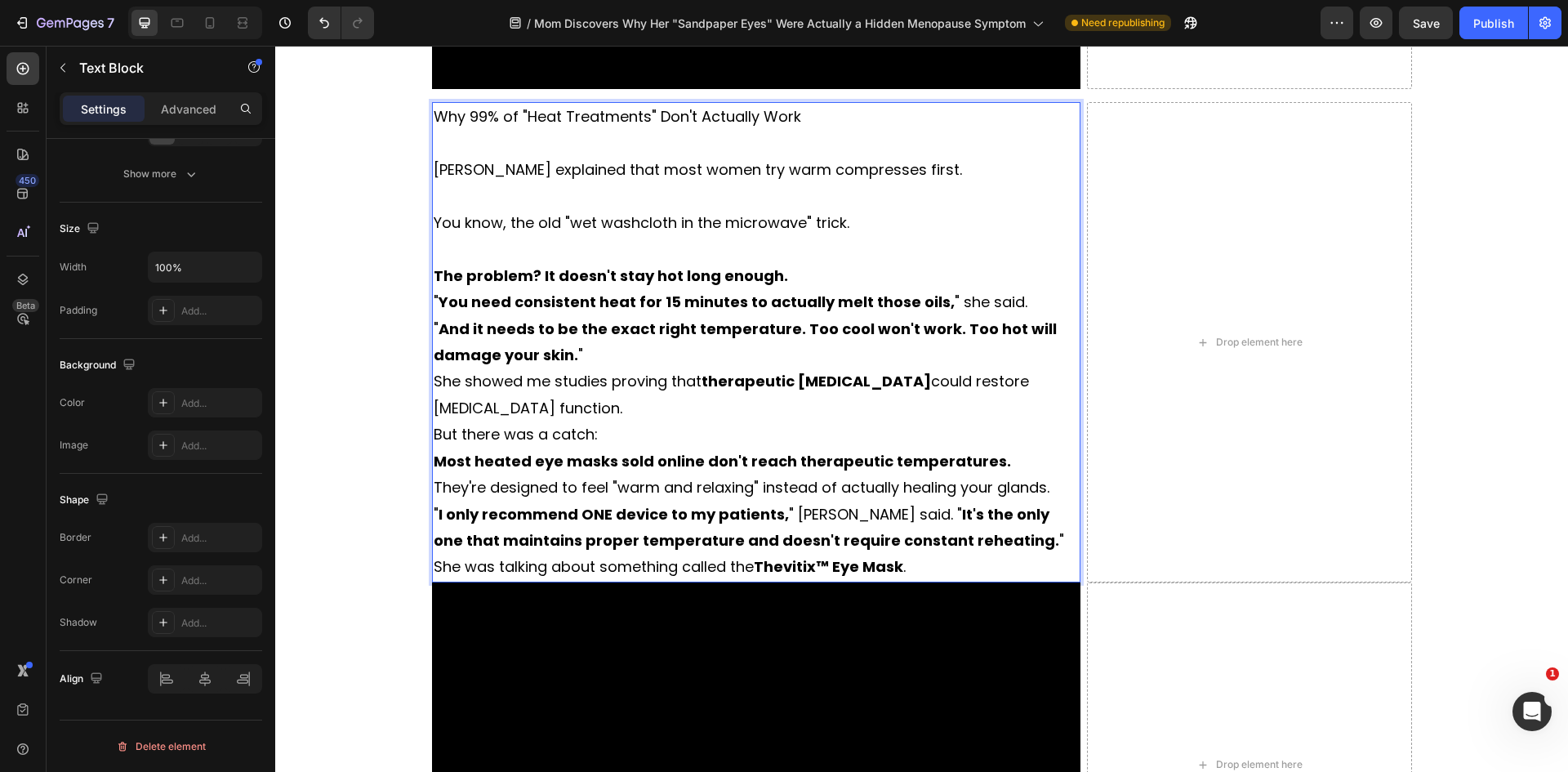
click at [809, 278] on p "The problem? It doesn't stay hot long enough." at bounding box center [756, 275] width 646 height 26
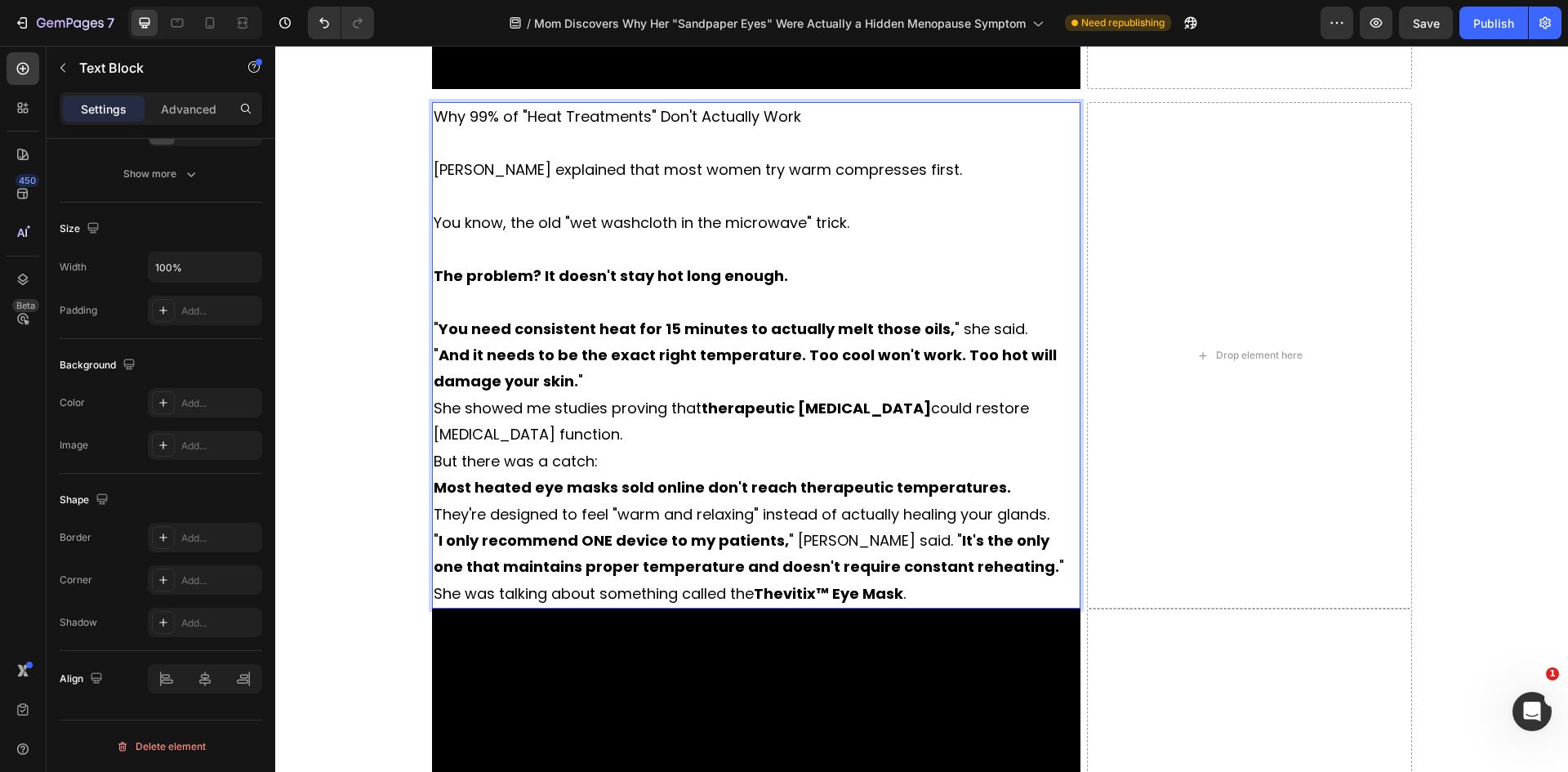
click at [1029, 331] on p "" You need consistent heat for 15 minutes to actually melt those oils, " she sa…" at bounding box center [756, 328] width 646 height 26
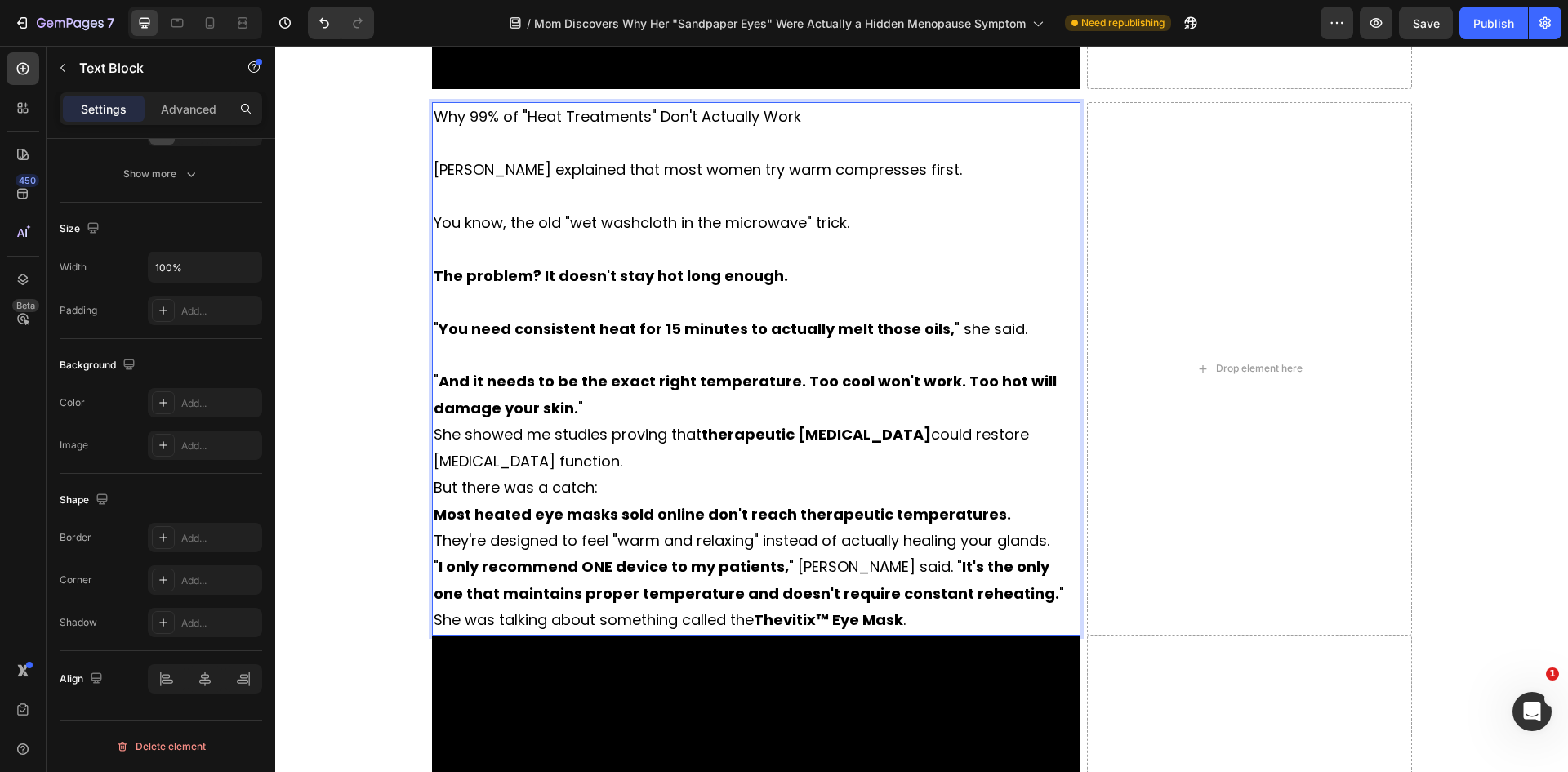
click at [598, 410] on p "" And it needs to be the exact right temperature. Too cool won't work. Too hot …" at bounding box center [756, 395] width 646 height 53
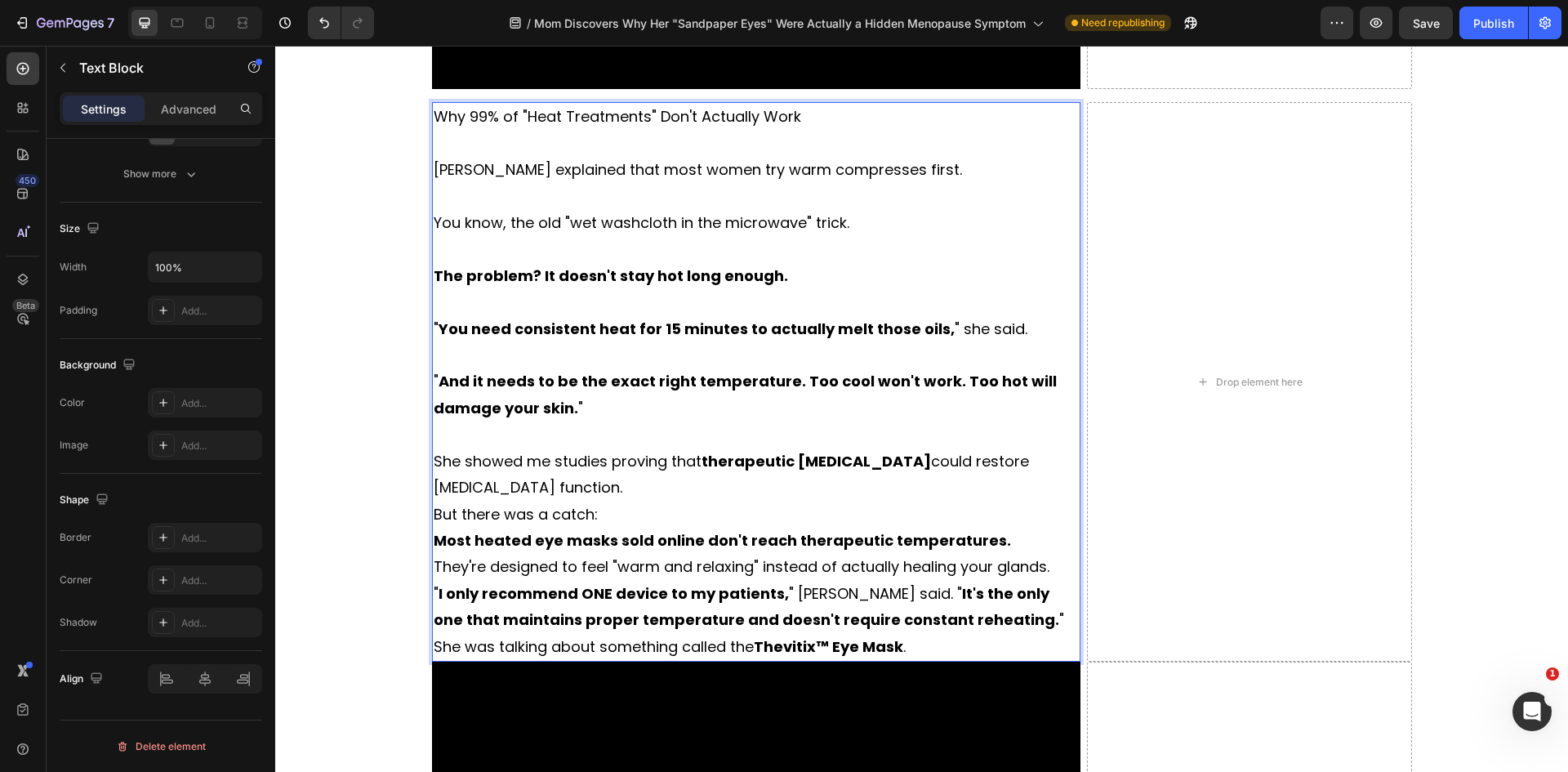
click at [530, 480] on p "She showed me studies proving that therapeutic heat therapy could restore oil g…" at bounding box center [756, 475] width 646 height 53
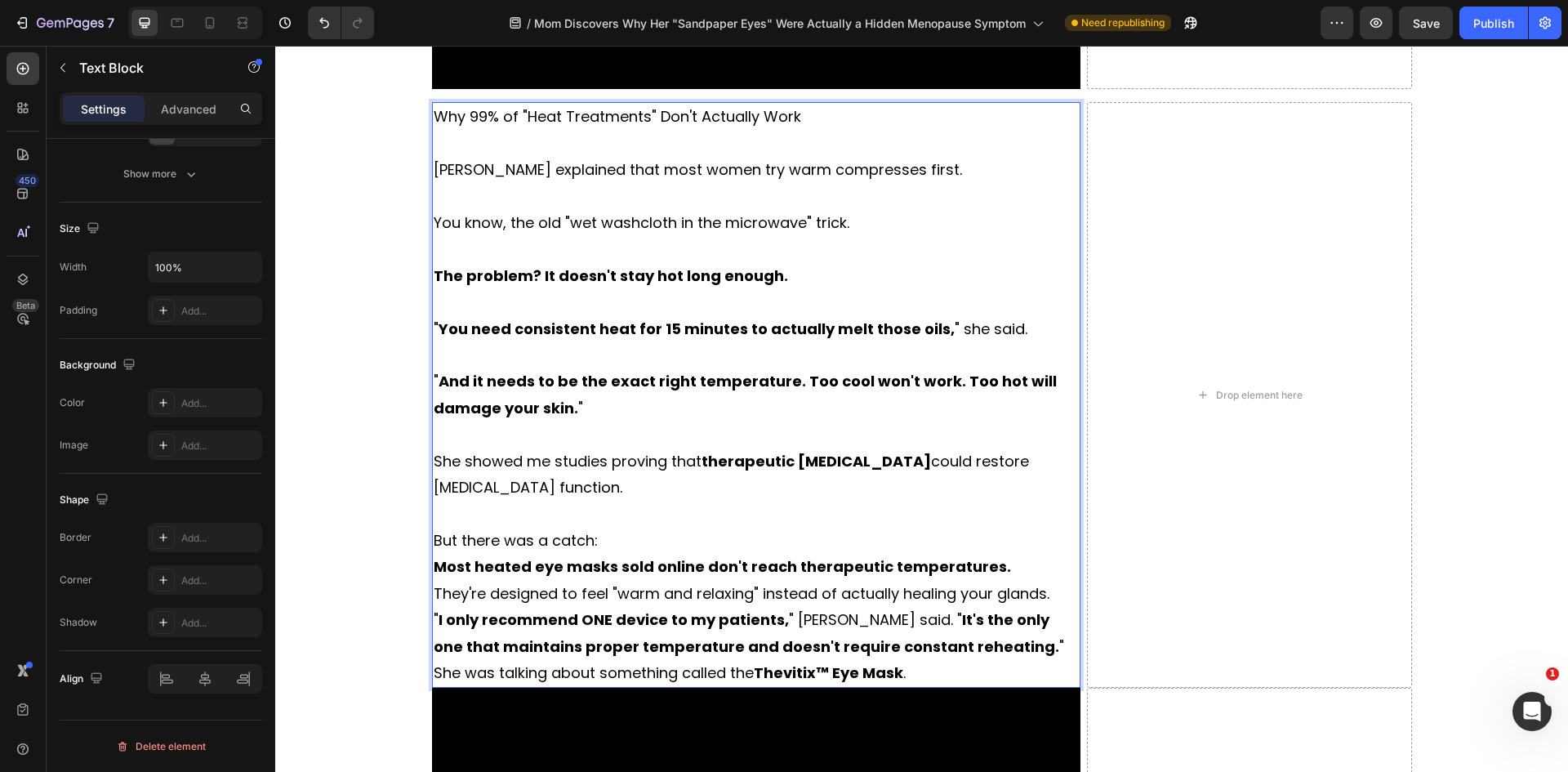
click at [585, 536] on p "But there was a catch:" at bounding box center [756, 540] width 646 height 26
click at [638, 537] on p "But there was a catch:" at bounding box center [756, 540] width 646 height 26
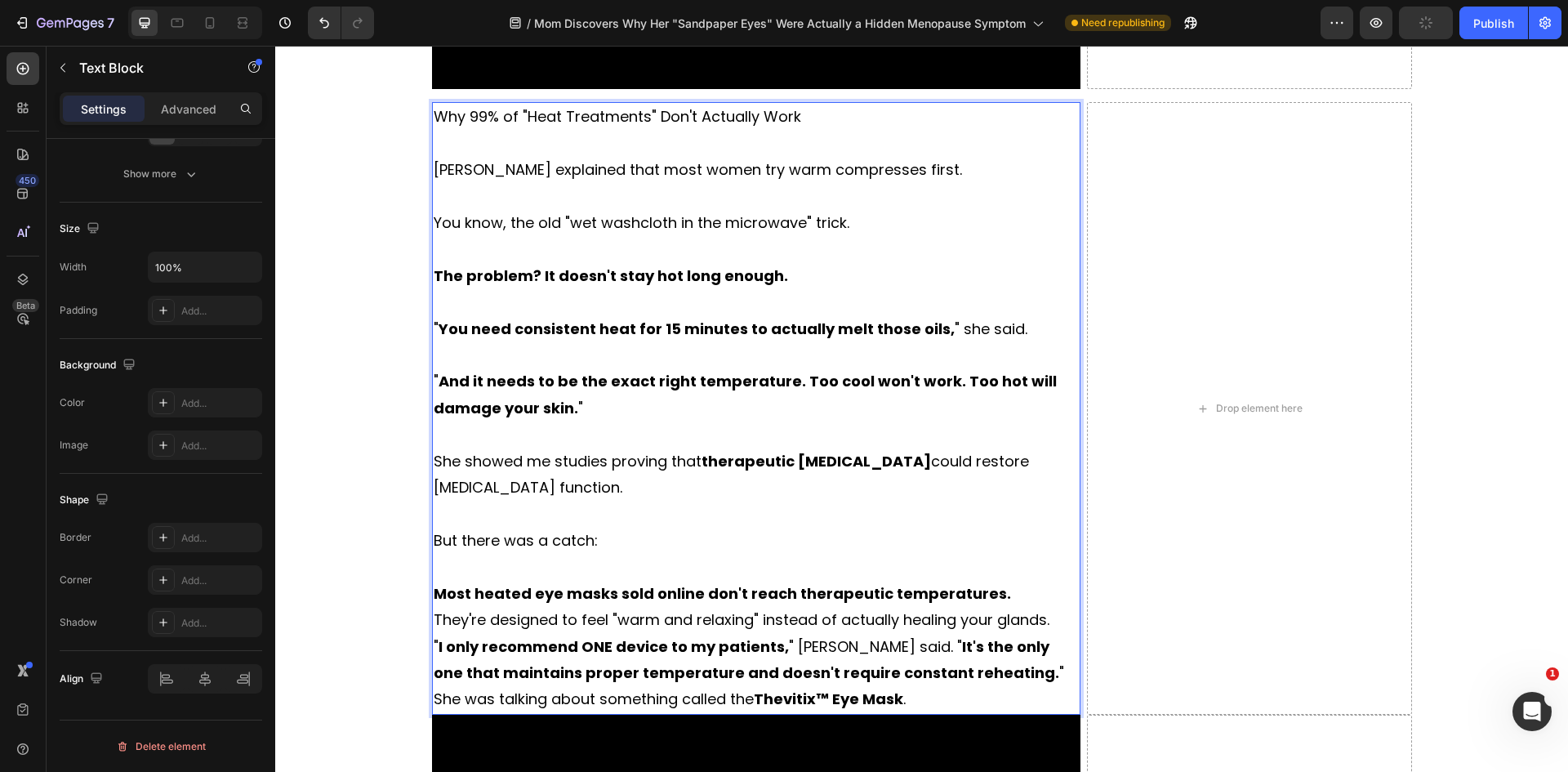
click at [986, 583] on p "Most heated eye masks sold online don't reach therapeutic temperatures." at bounding box center [756, 594] width 646 height 26
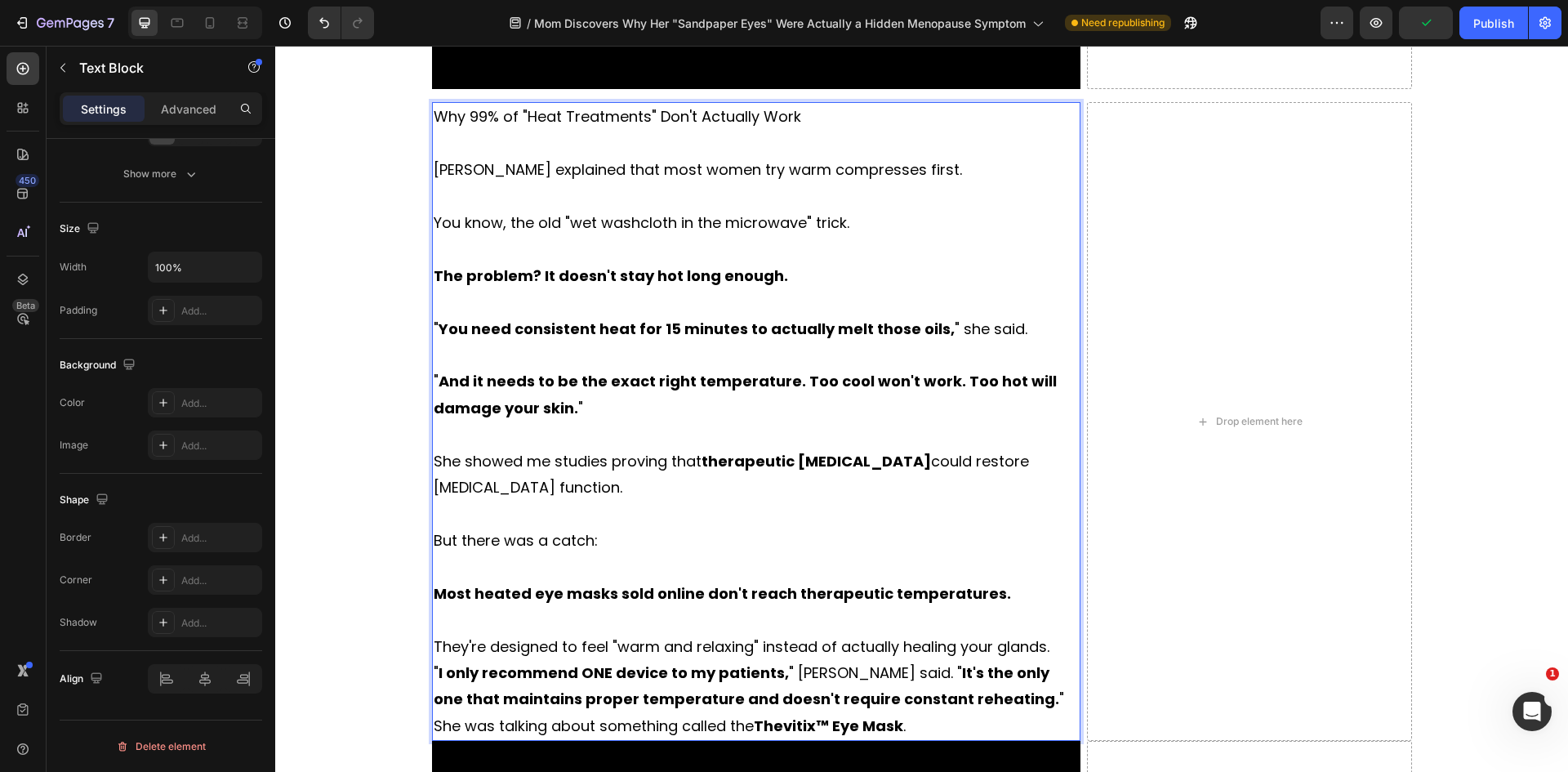
click at [1040, 641] on p "They're designed to feel "warm and relaxing" instead of actually healing your g…" at bounding box center [756, 647] width 646 height 26
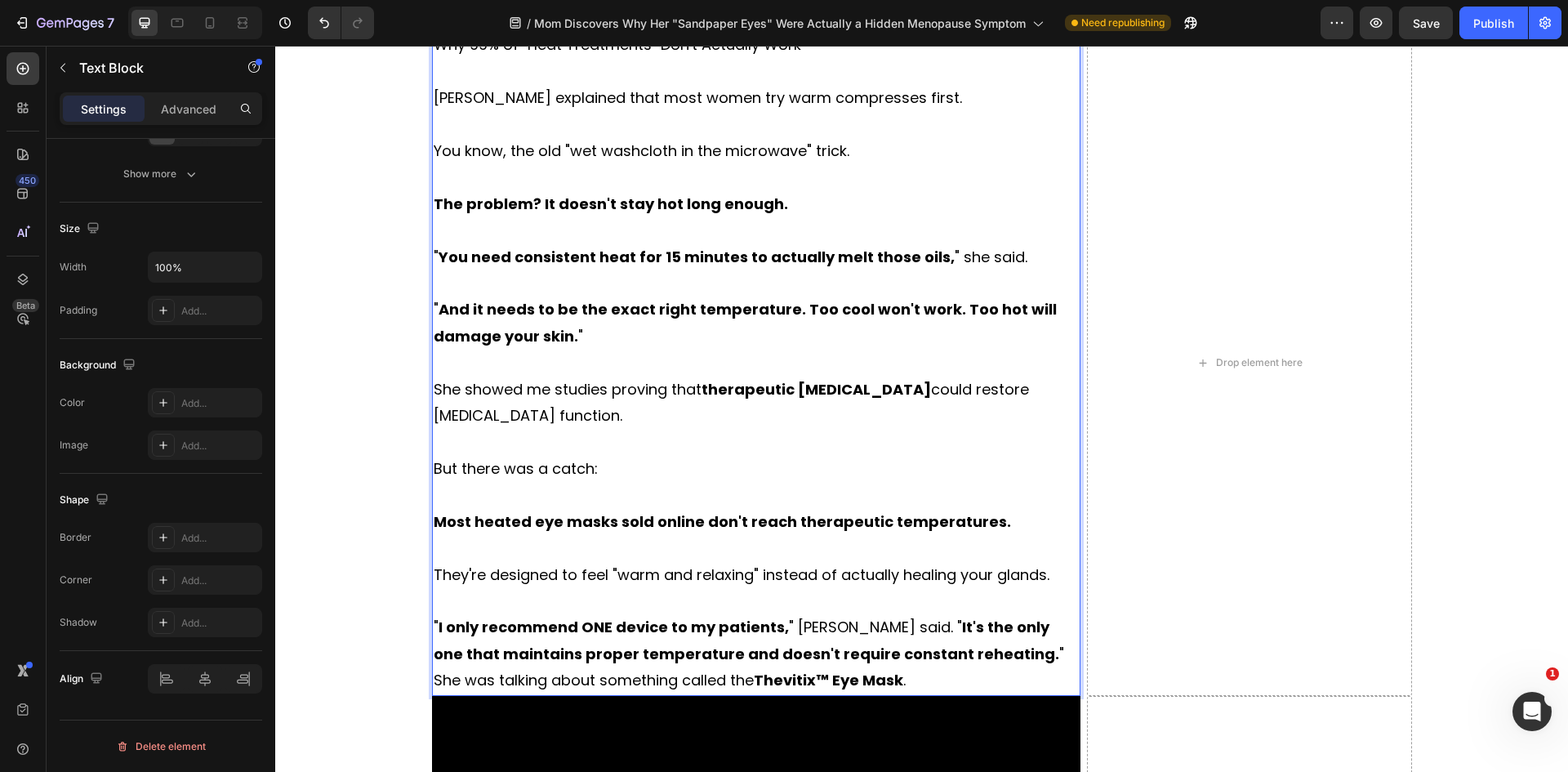
scroll to position [4082, 0]
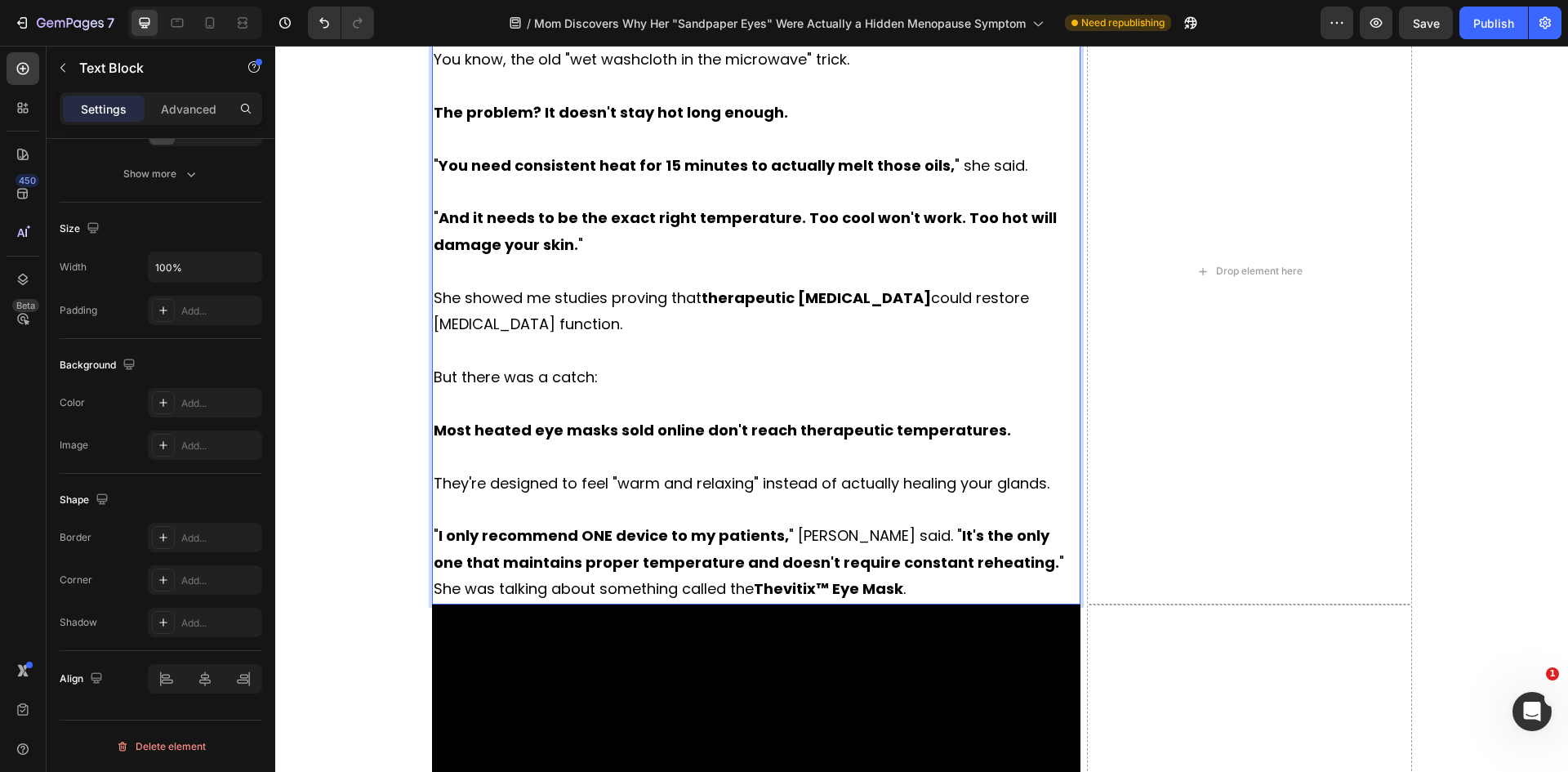
click at [985, 562] on p "" I only recommend ONE device to my patients, " Dr. Walsh said. " It's the only…" at bounding box center [756, 549] width 646 height 53
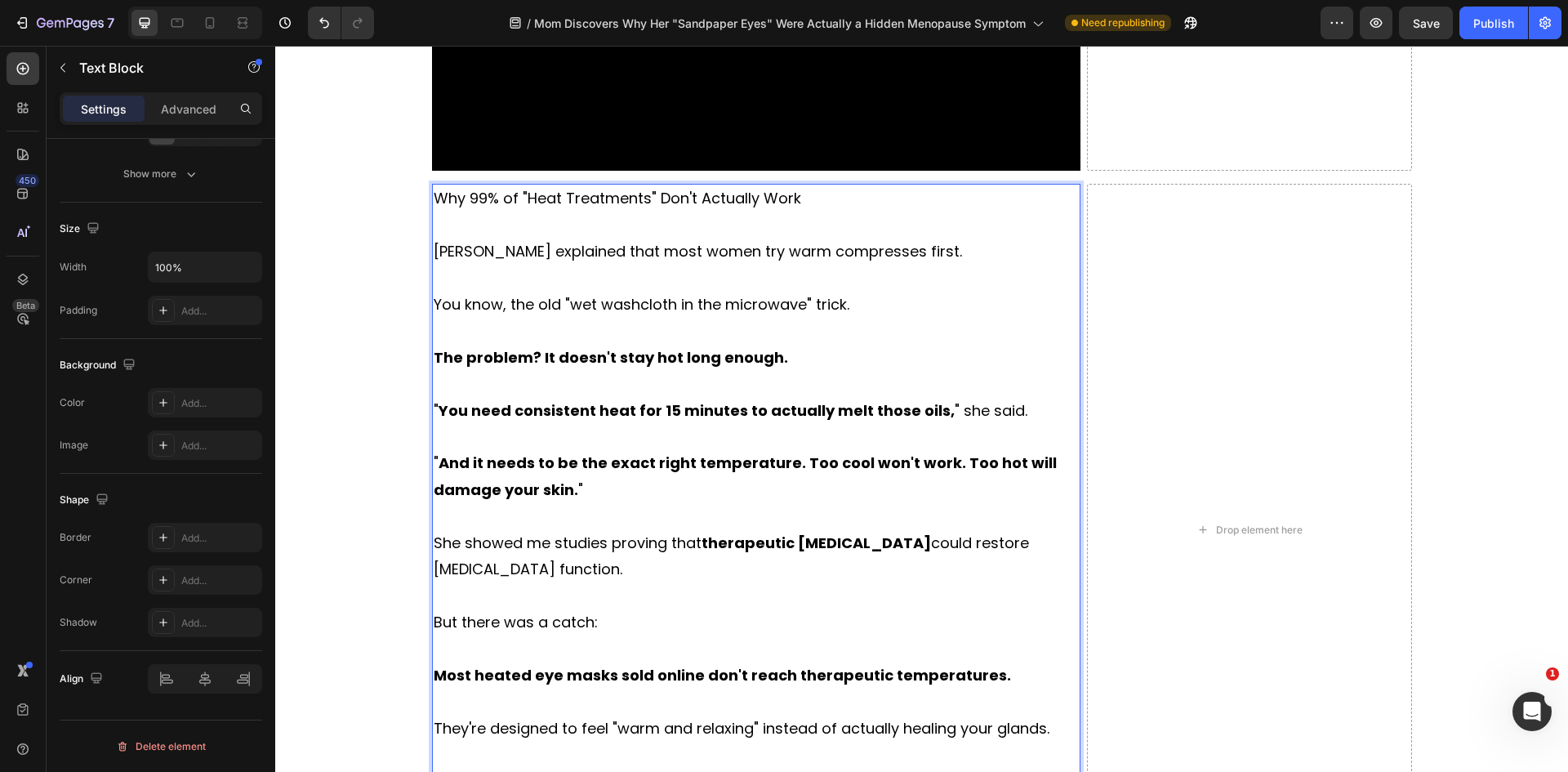
scroll to position [3674, 0]
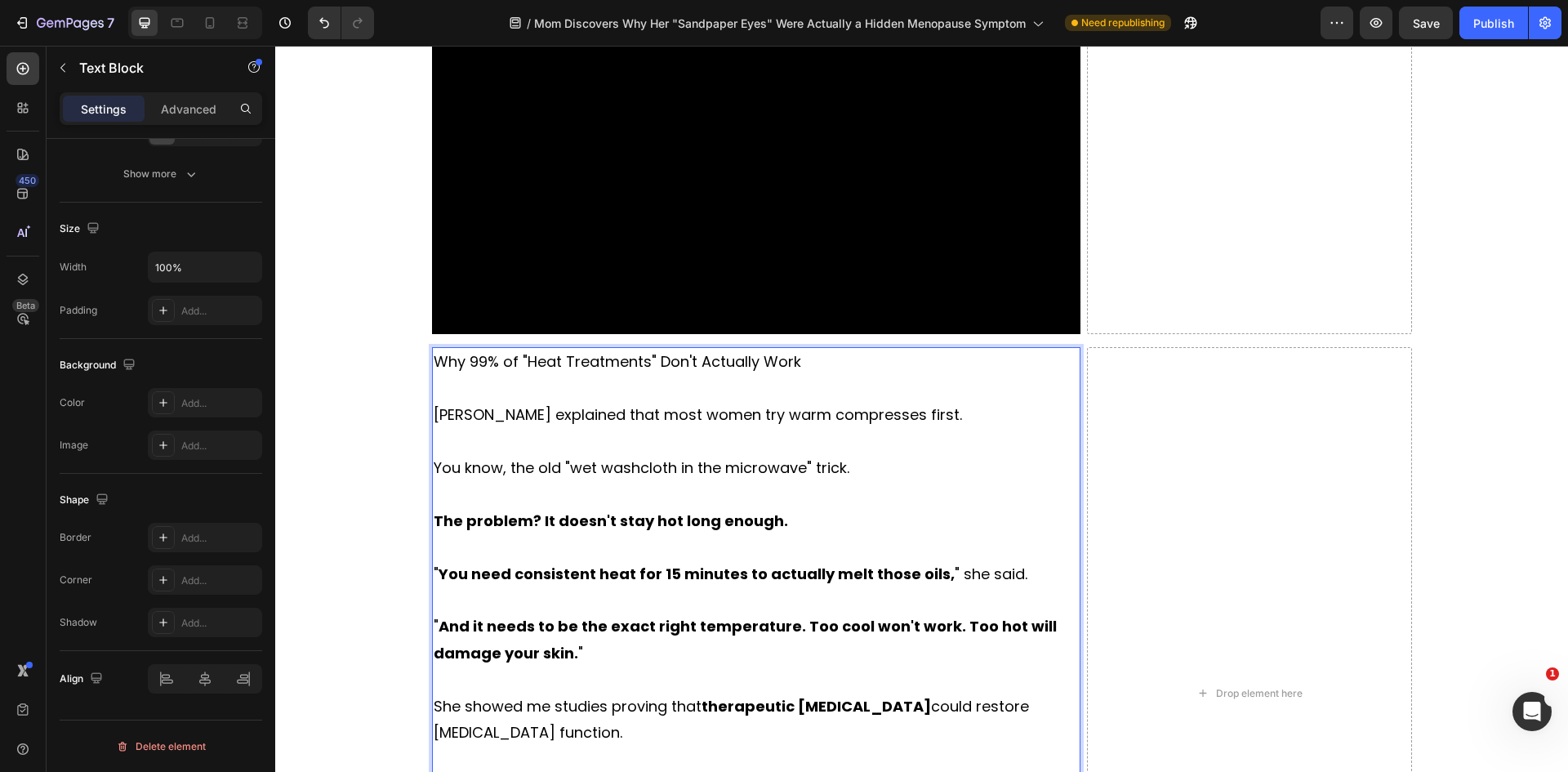
click at [677, 361] on p "Why 99% of "Heat Treatments" Don't Actually Work" at bounding box center [756, 361] width 646 height 26
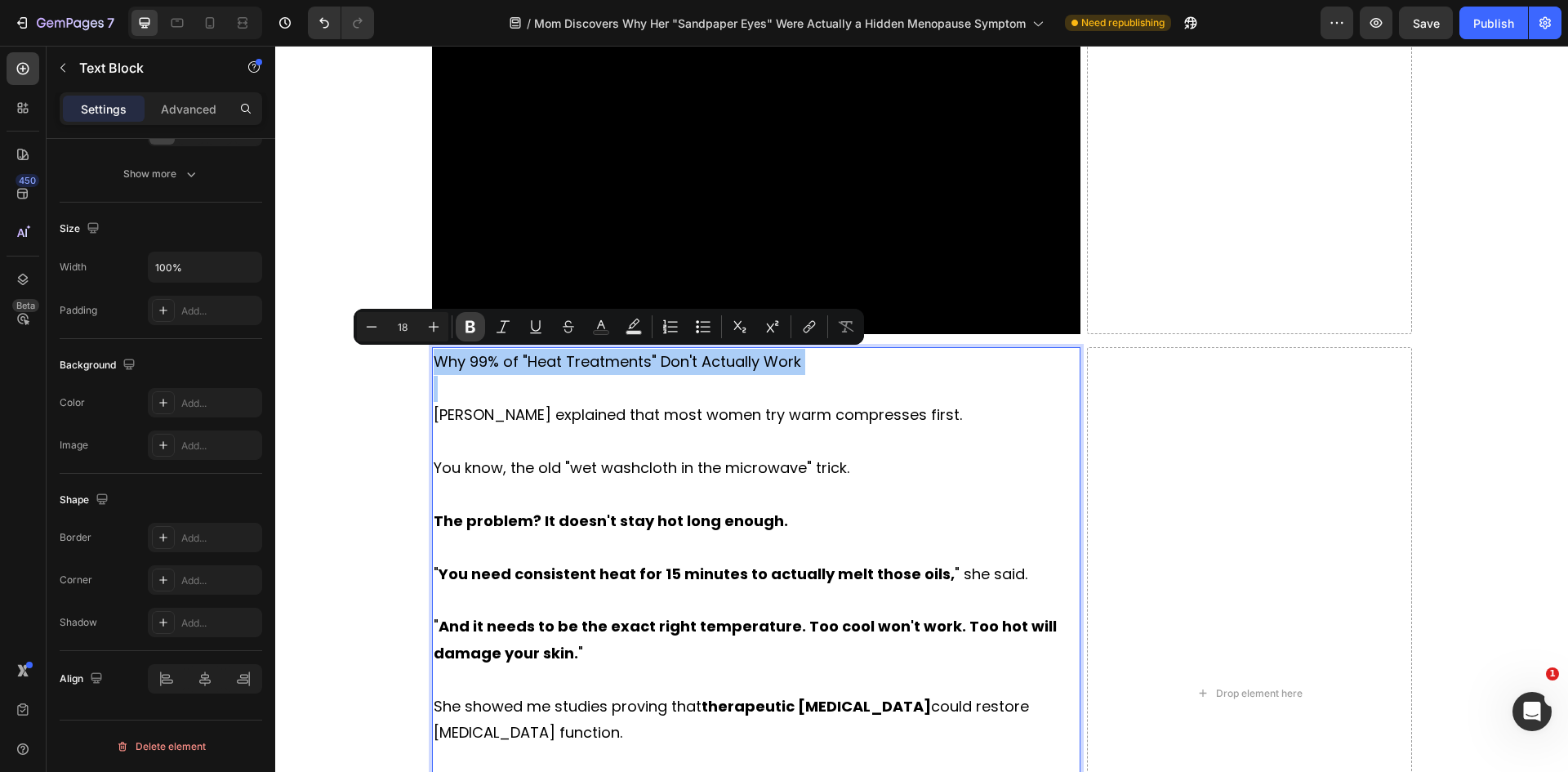
click at [470, 321] on icon "Editor contextual toolbar" at bounding box center [470, 327] width 10 height 13
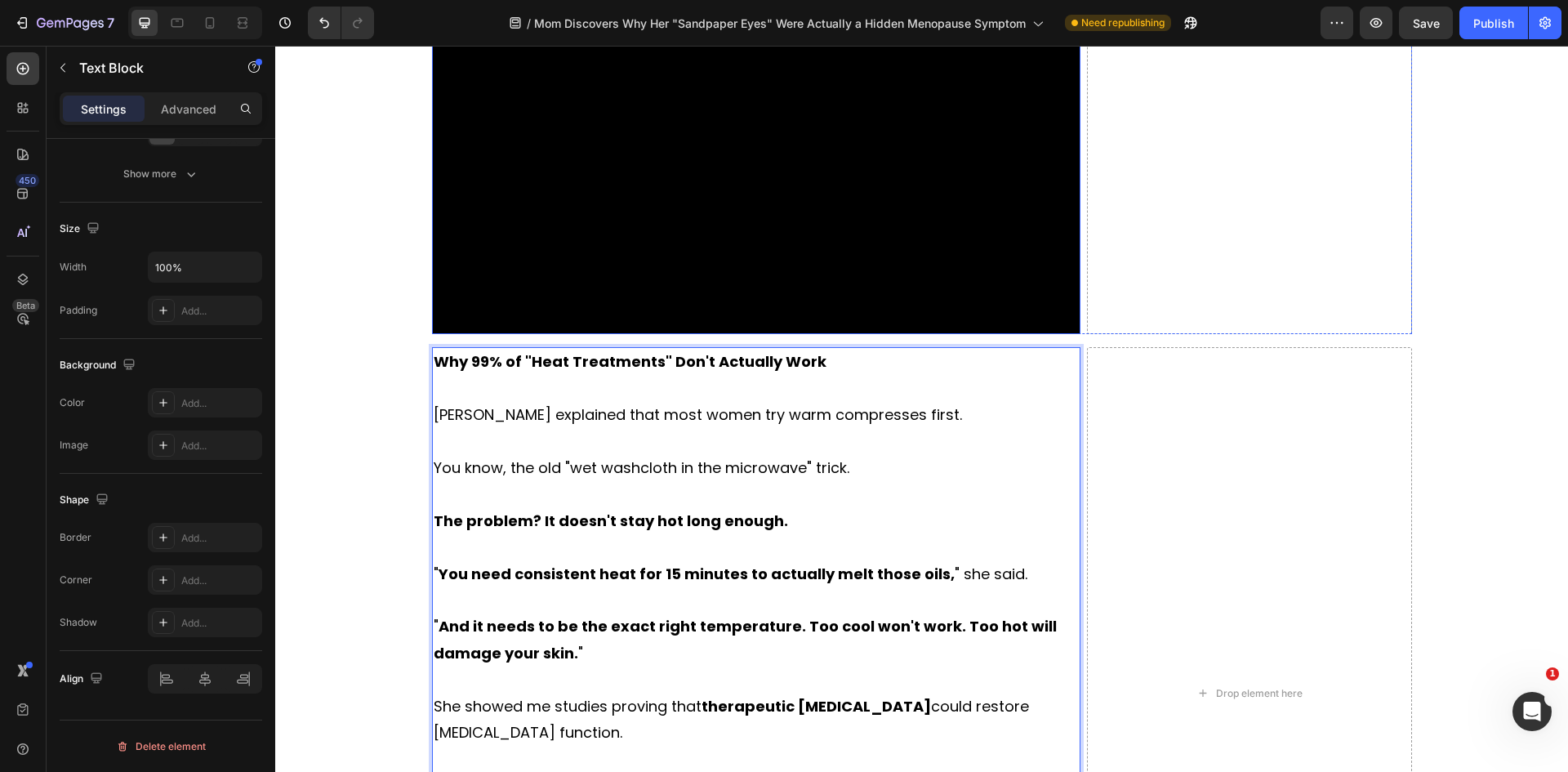
click at [433, 328] on video at bounding box center [756, 152] width 649 height 365
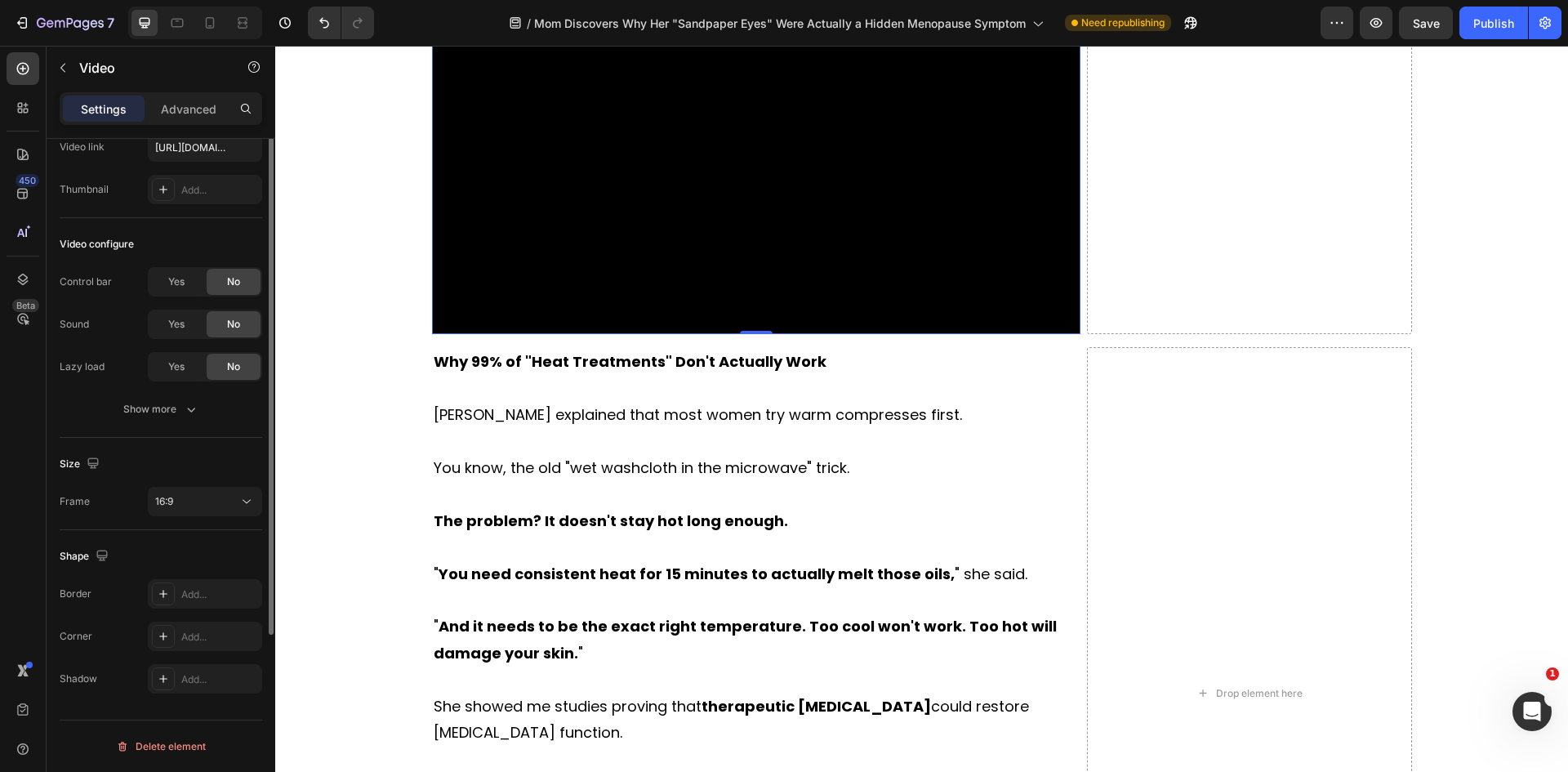
scroll to position [0, 0]
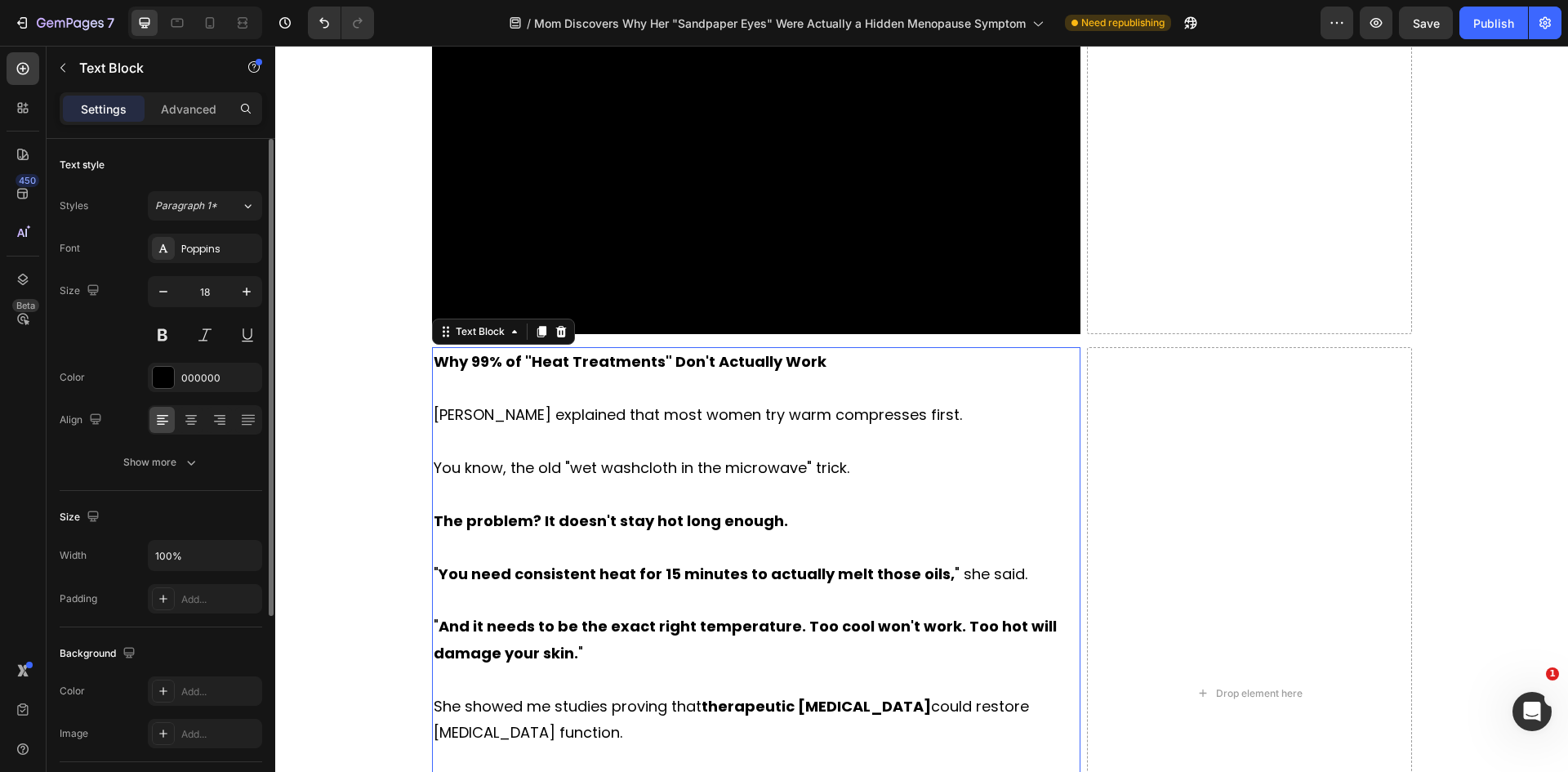
click at [527, 366] on strong "Why 99% of "Heat Treatments" Don't Actually Work" at bounding box center [630, 361] width 393 height 20
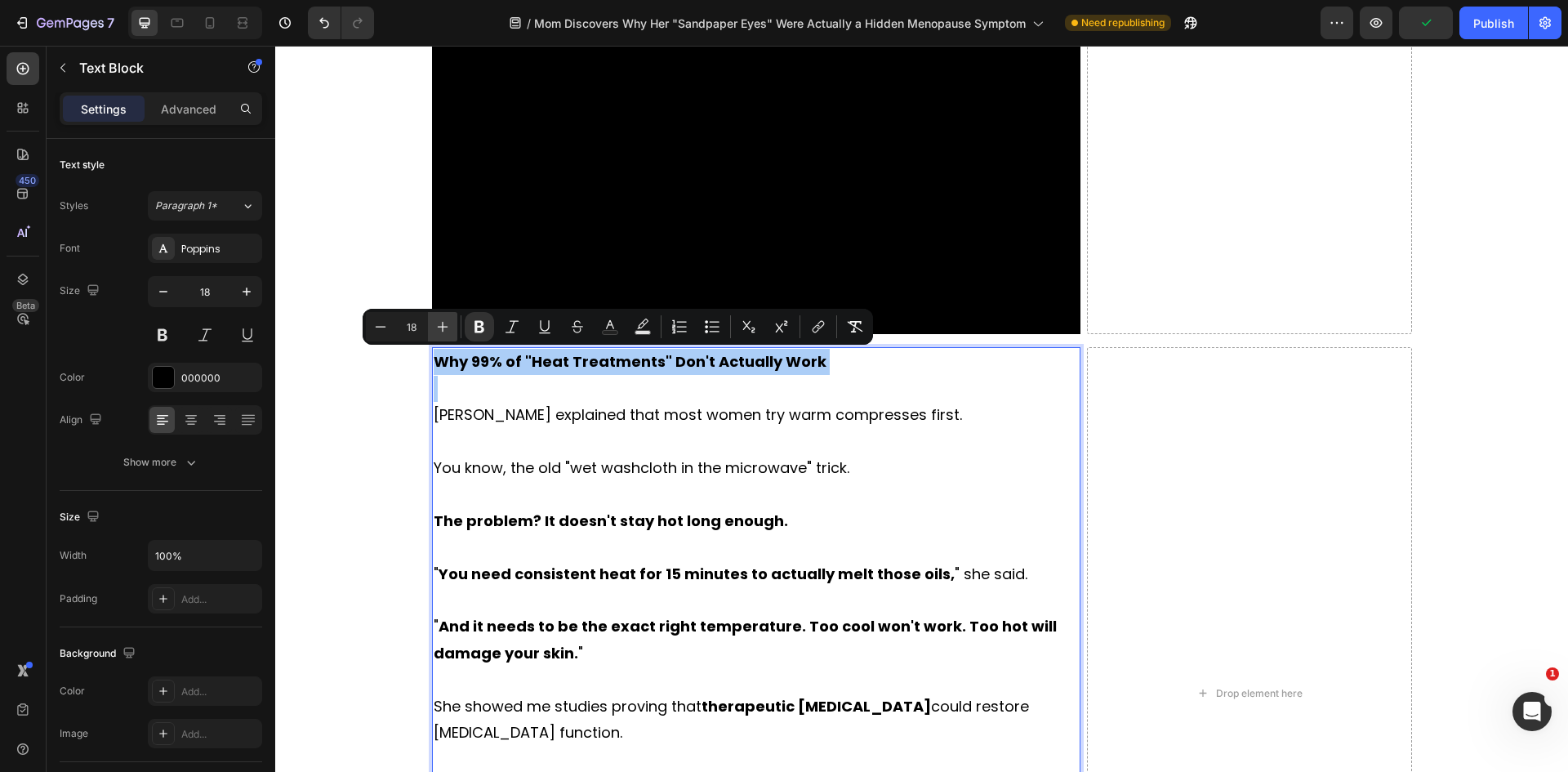
click at [443, 327] on icon "Editor contextual toolbar" at bounding box center [443, 327] width 11 height 11
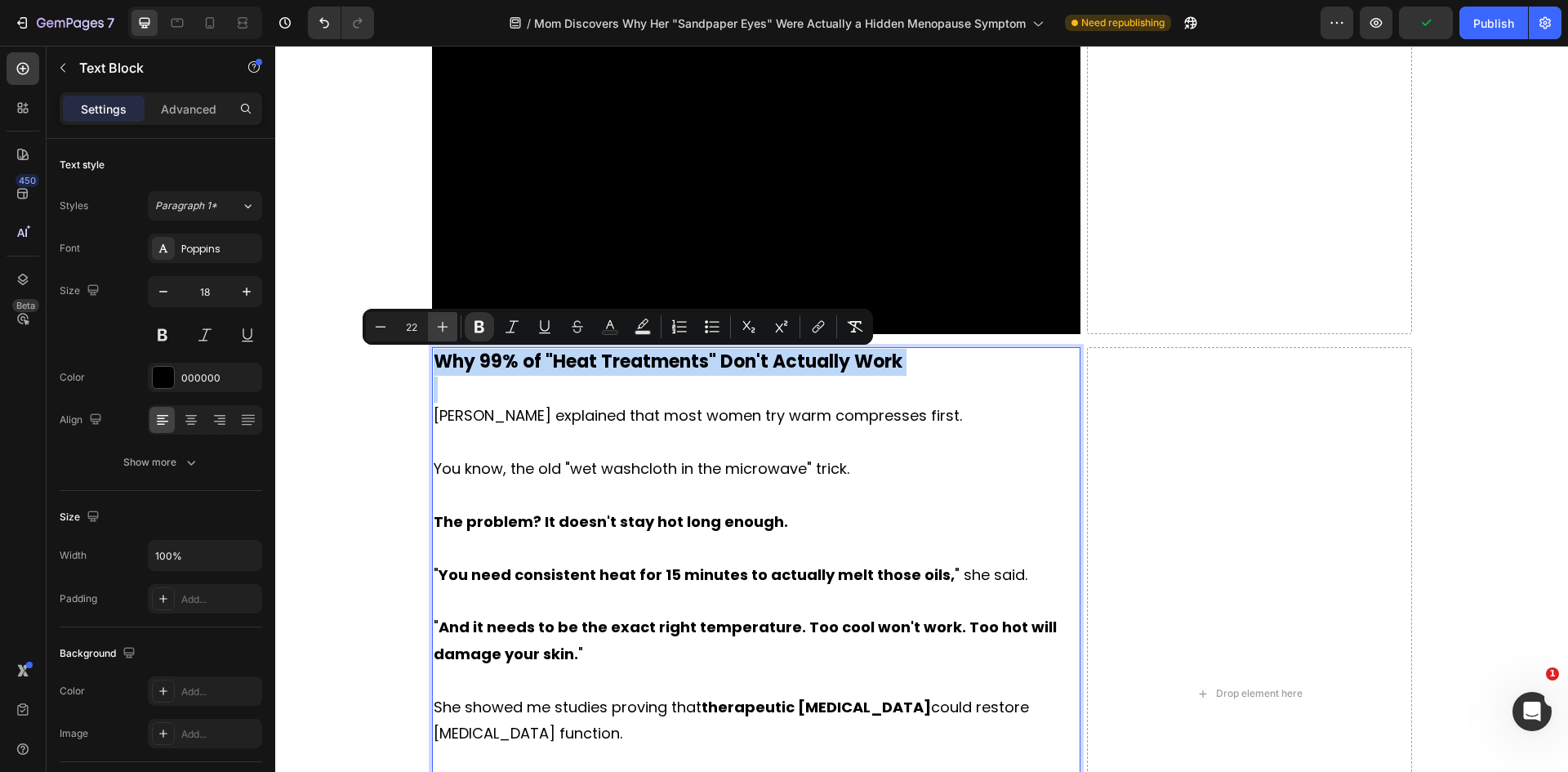
type input "23"
click at [720, 512] on strong "The problem? It doesn't stay hot long enough." at bounding box center [610, 522] width 354 height 20
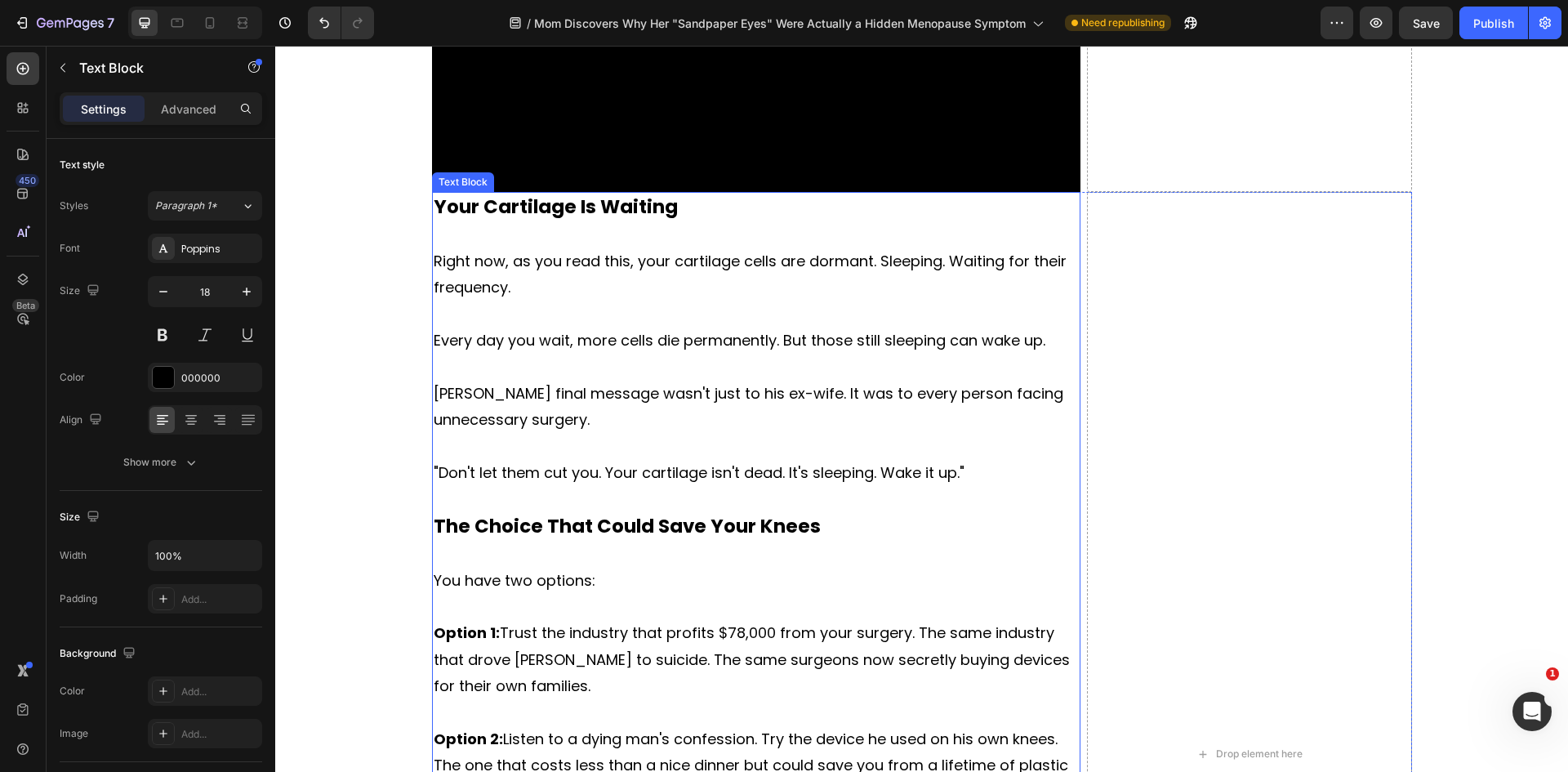
scroll to position [4899, 0]
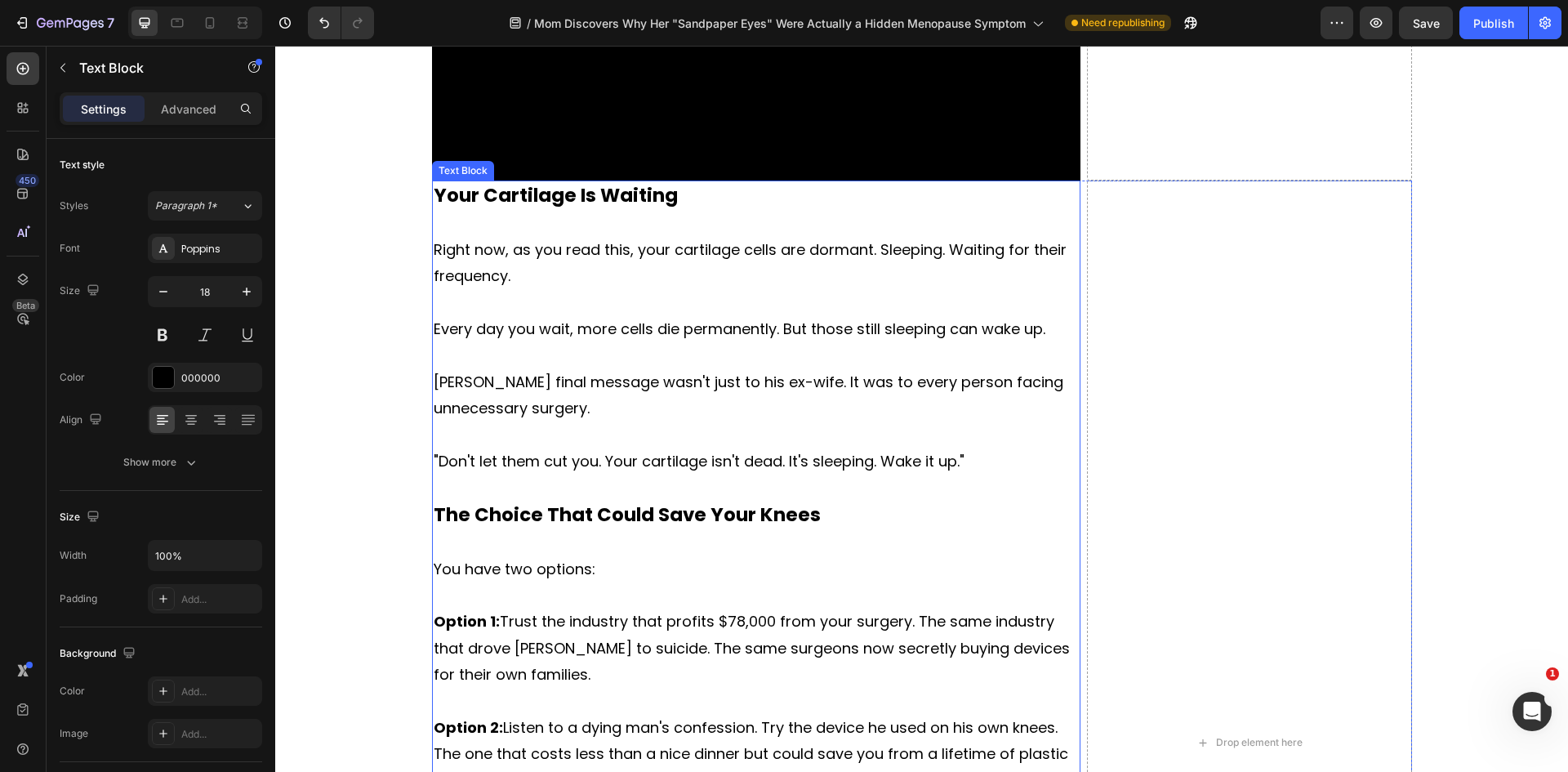
click at [646, 429] on p at bounding box center [756, 435] width 646 height 26
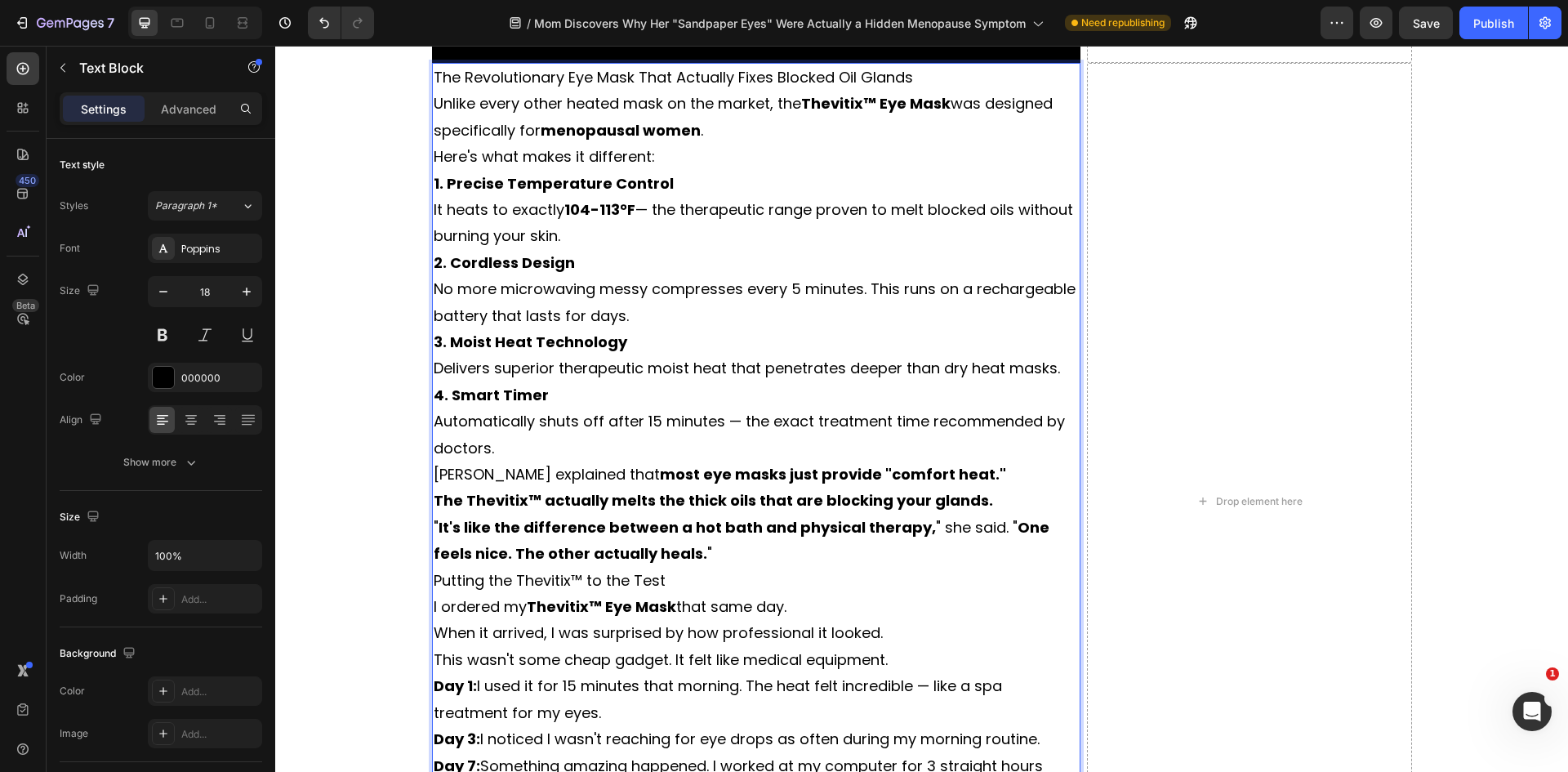
scroll to position [4788, 0]
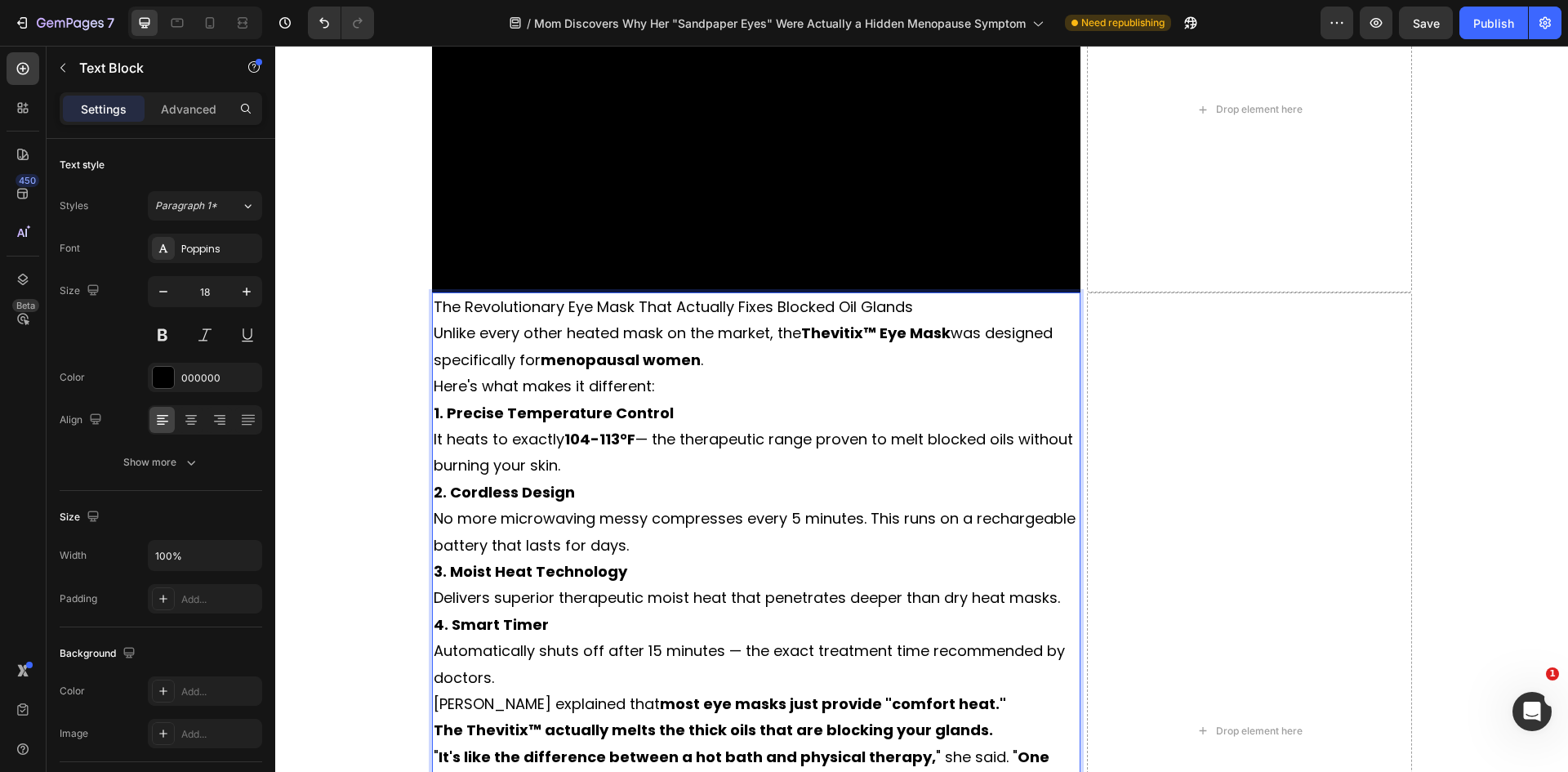
click at [936, 305] on p "The Revolutionary Eye Mask That Actually Fixes Blocked Oil Glands" at bounding box center [756, 306] width 646 height 26
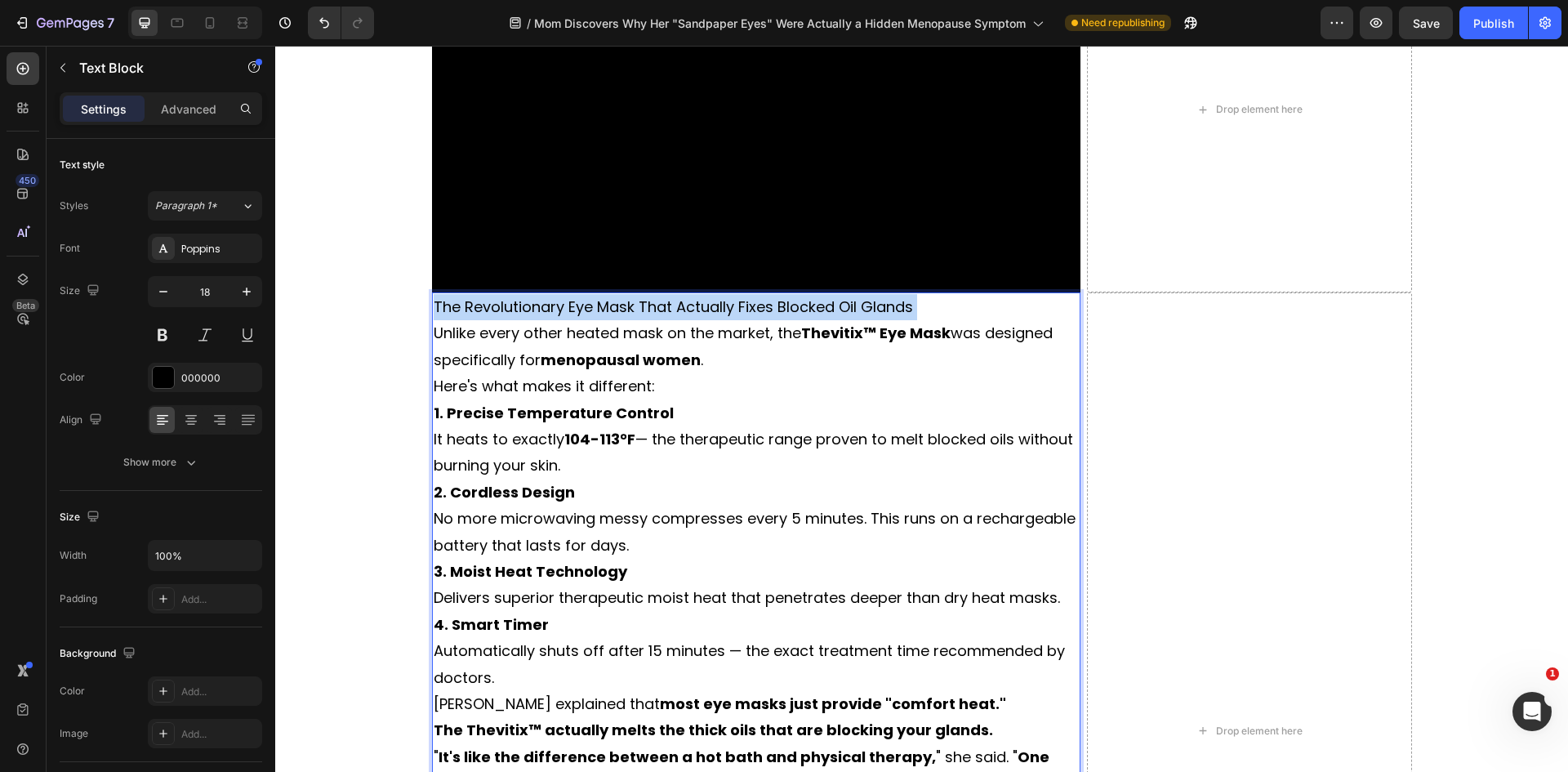
click at [936, 305] on p "The Revolutionary Eye Mask That Actually Fixes Blocked Oil Glands" at bounding box center [756, 306] width 646 height 26
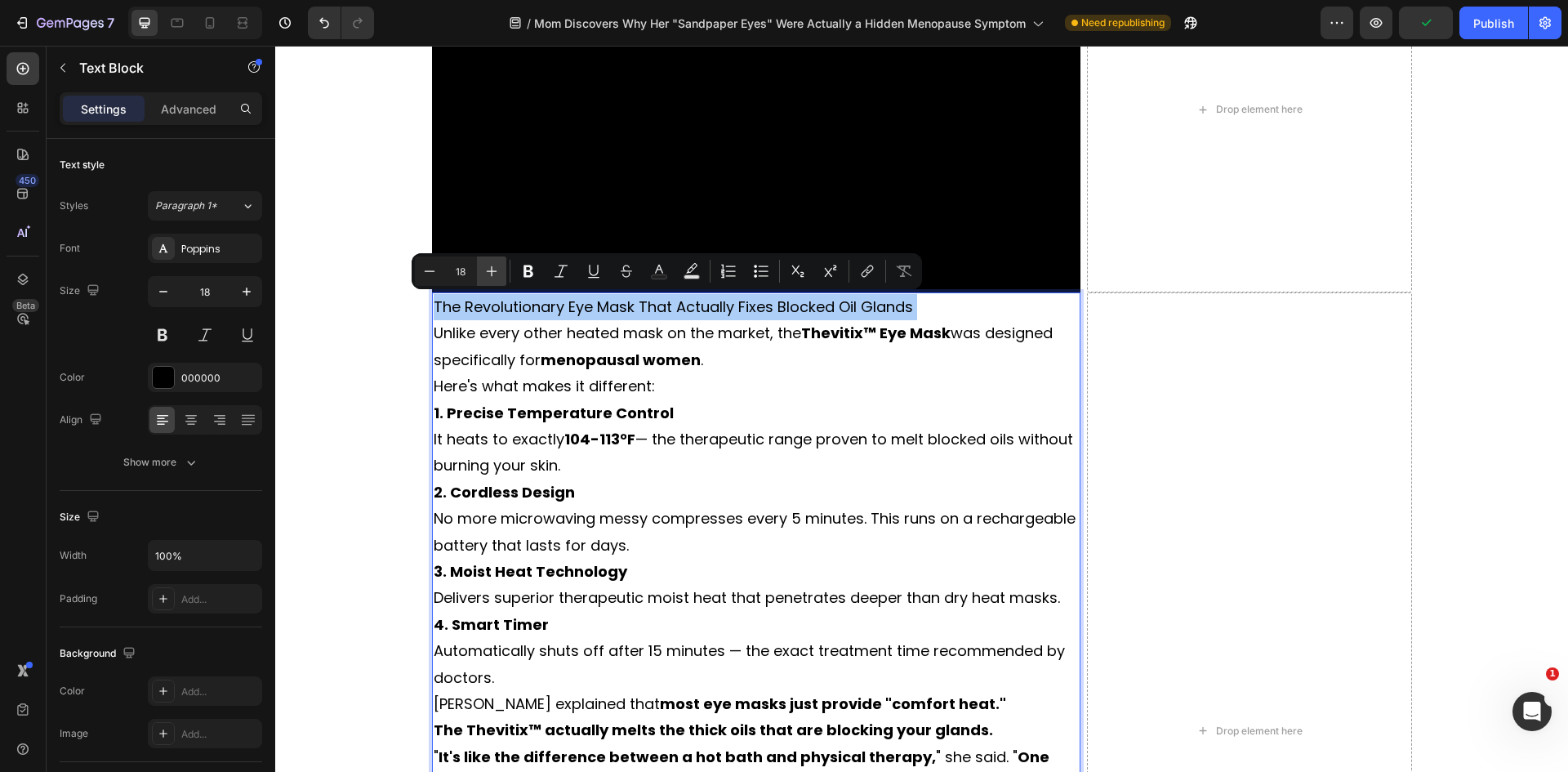
click at [495, 268] on icon "Editor contextual toolbar" at bounding box center [491, 270] width 16 height 16
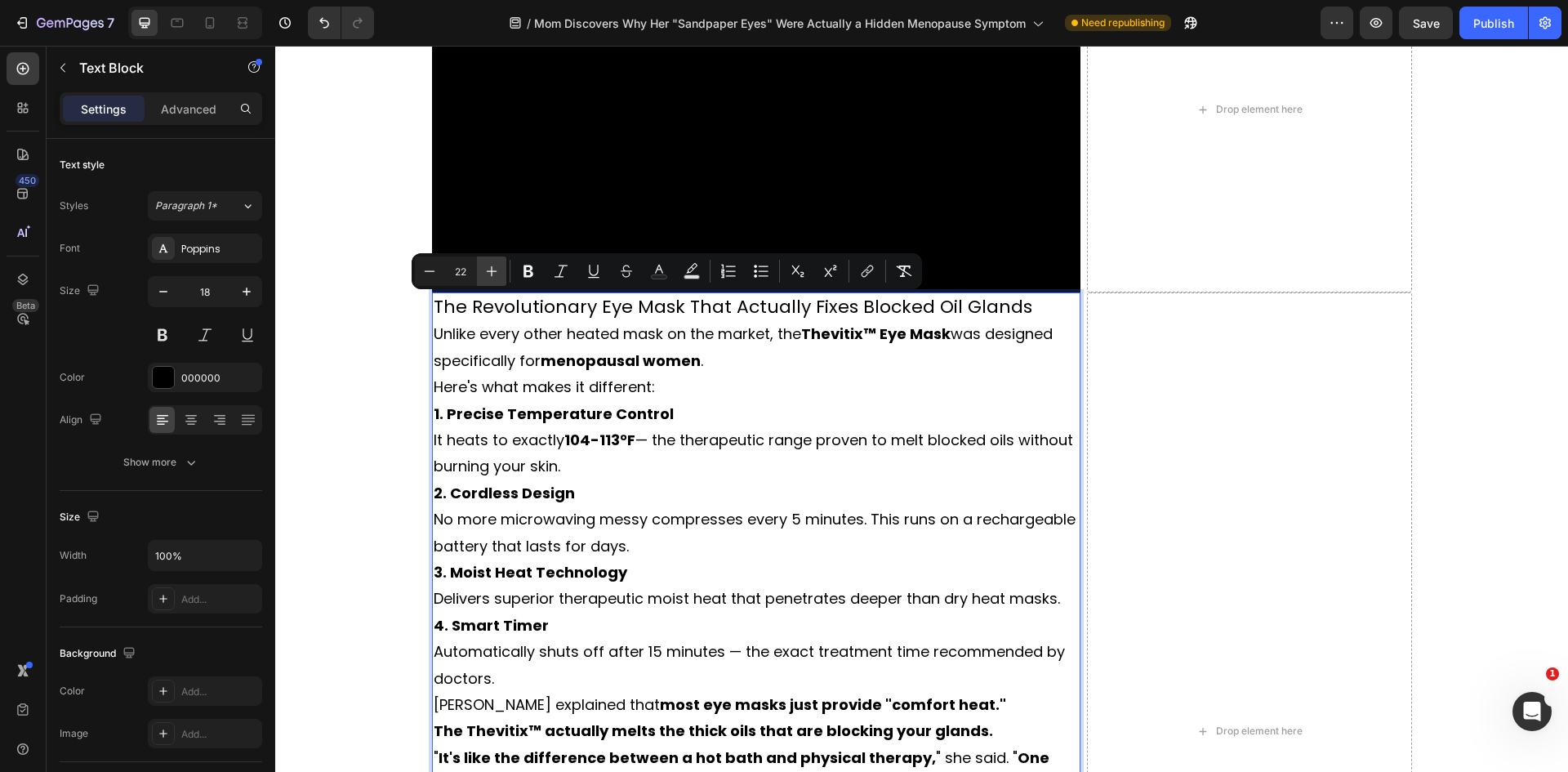
click at [495, 268] on icon "Editor contextual toolbar" at bounding box center [491, 270] width 16 height 16
type input "23"
click at [524, 274] on icon "Editor contextual toolbar" at bounding box center [528, 270] width 16 height 16
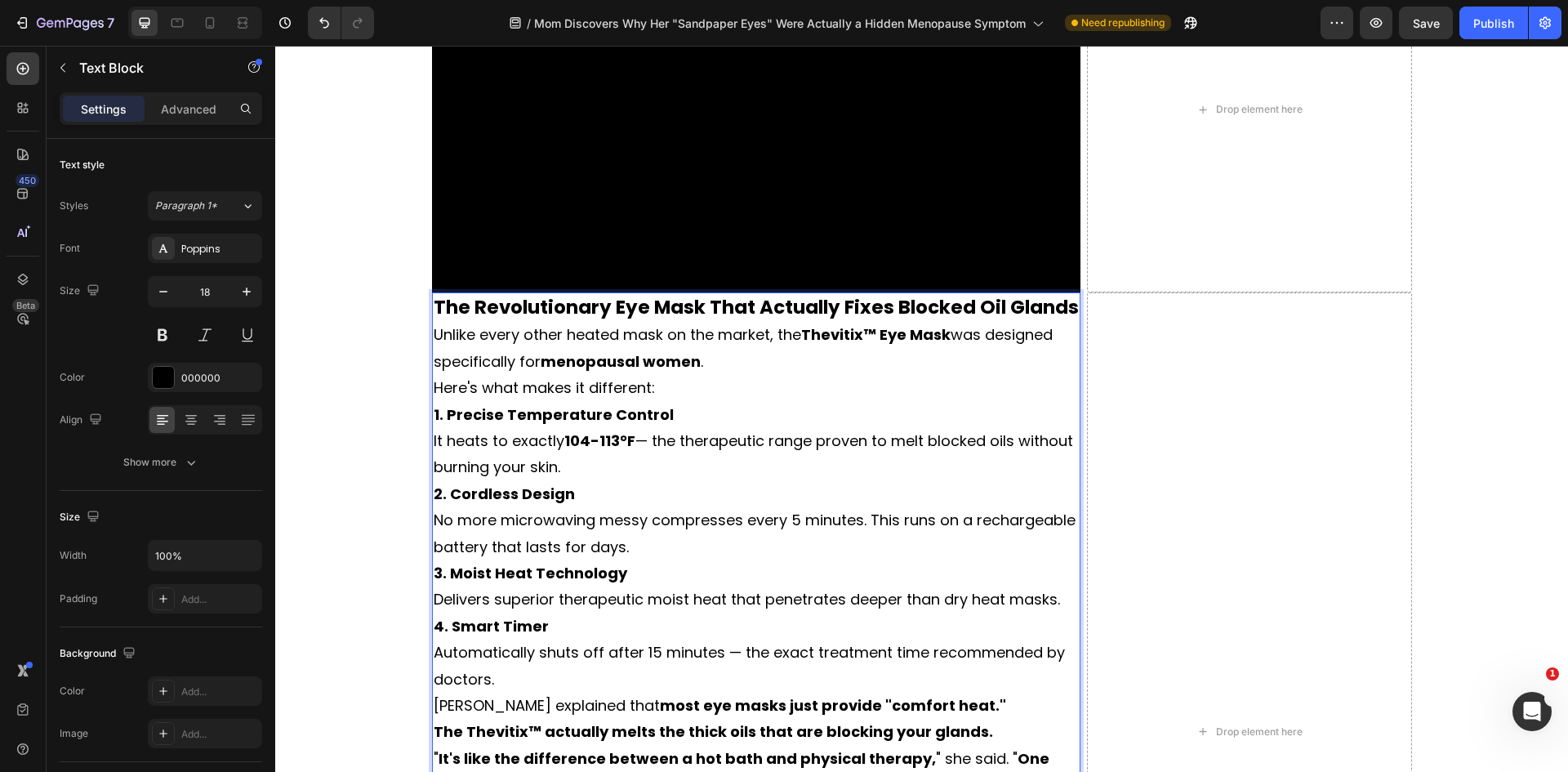
click at [605, 363] on strong "menopausal women" at bounding box center [620, 361] width 160 height 20
click at [1060, 308] on strong "The Revolutionary Eye Mask That Actually Fixes Blocked Oil Glands" at bounding box center [756, 306] width 645 height 26
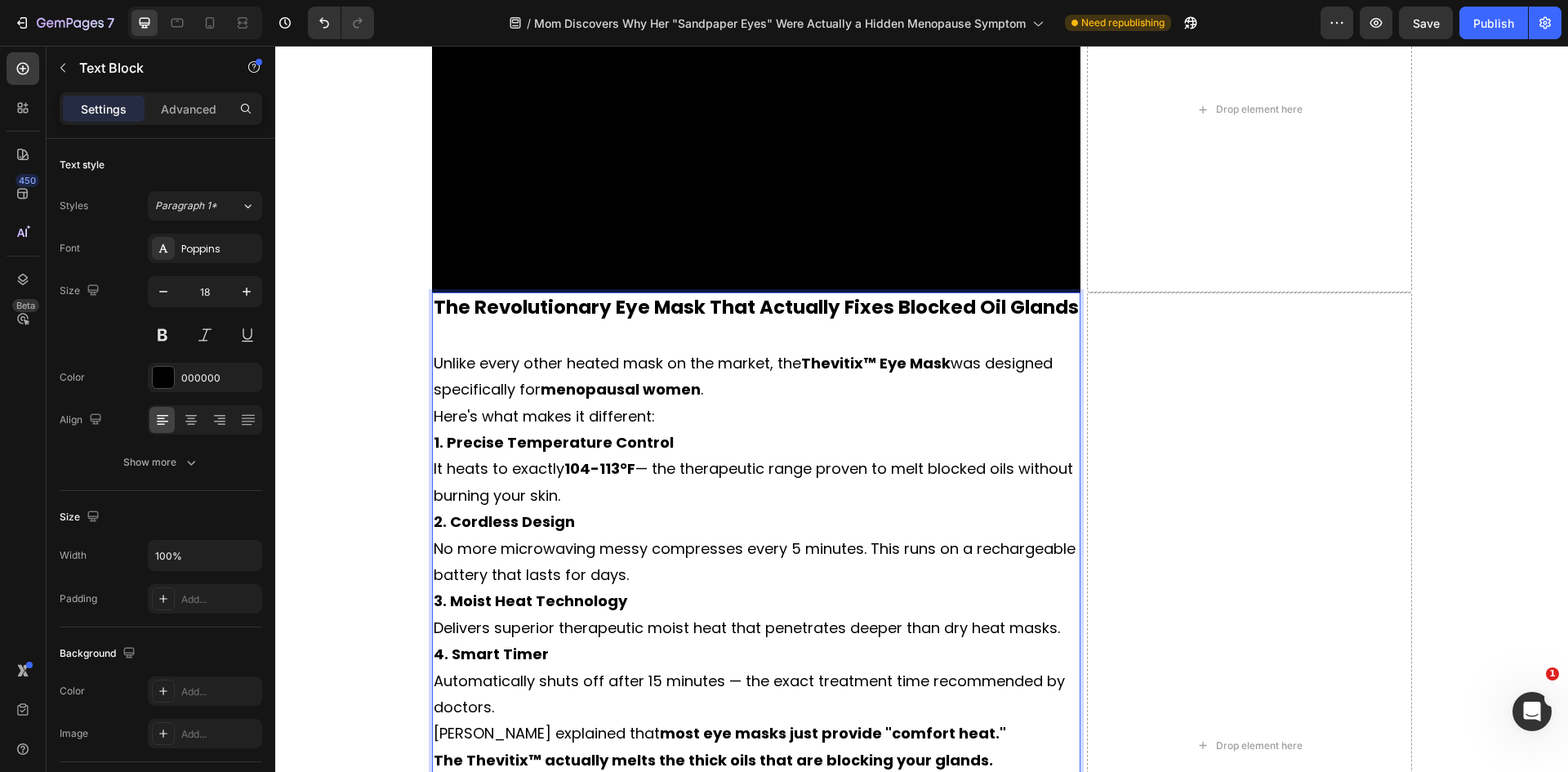
click at [757, 398] on p "Unlike every other heated mask on the market, the Thevitix™ Eye Mask was design…" at bounding box center [756, 376] width 646 height 53
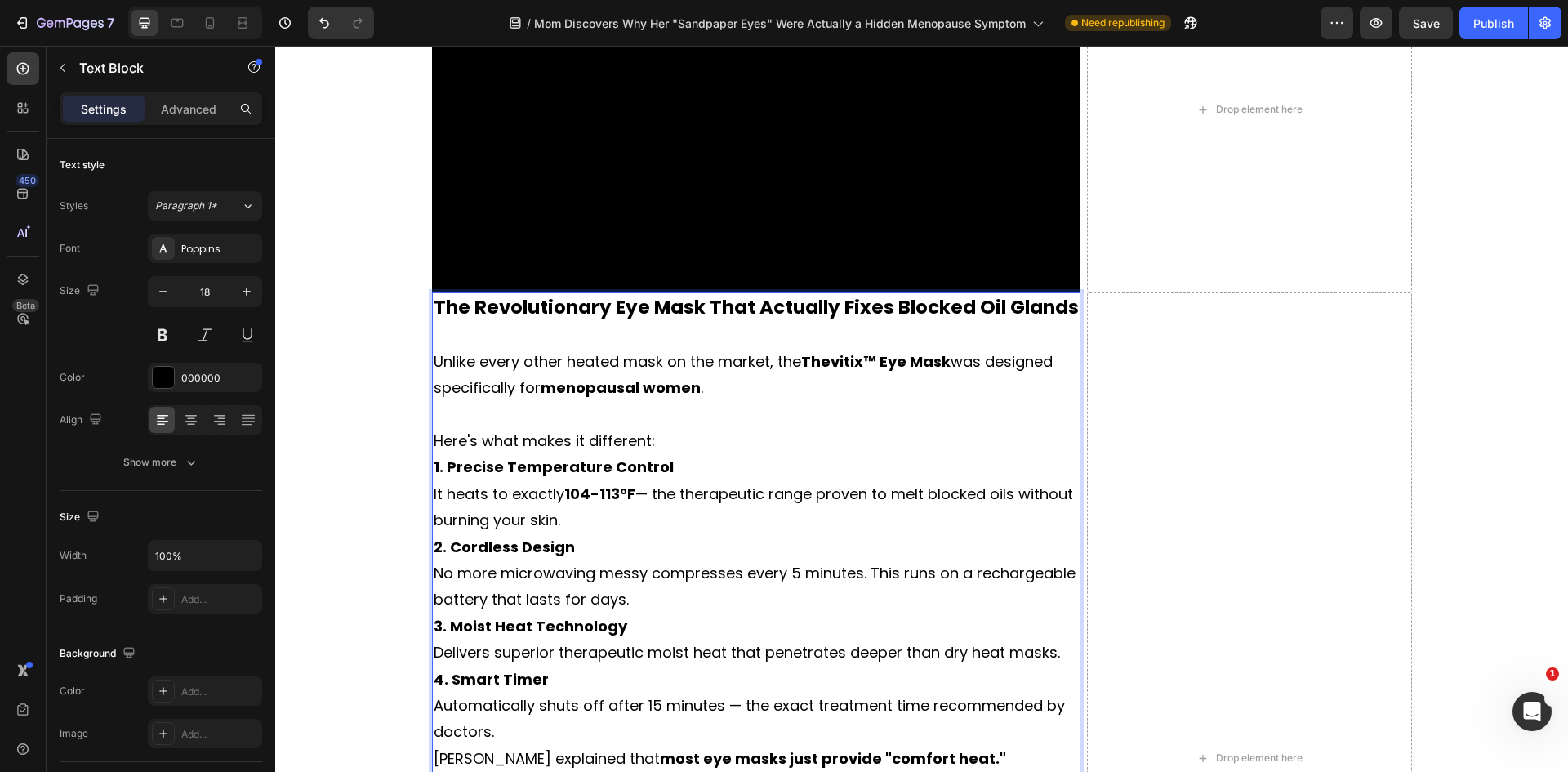
click at [683, 440] on p "Here's what makes it different:" at bounding box center [756, 440] width 646 height 26
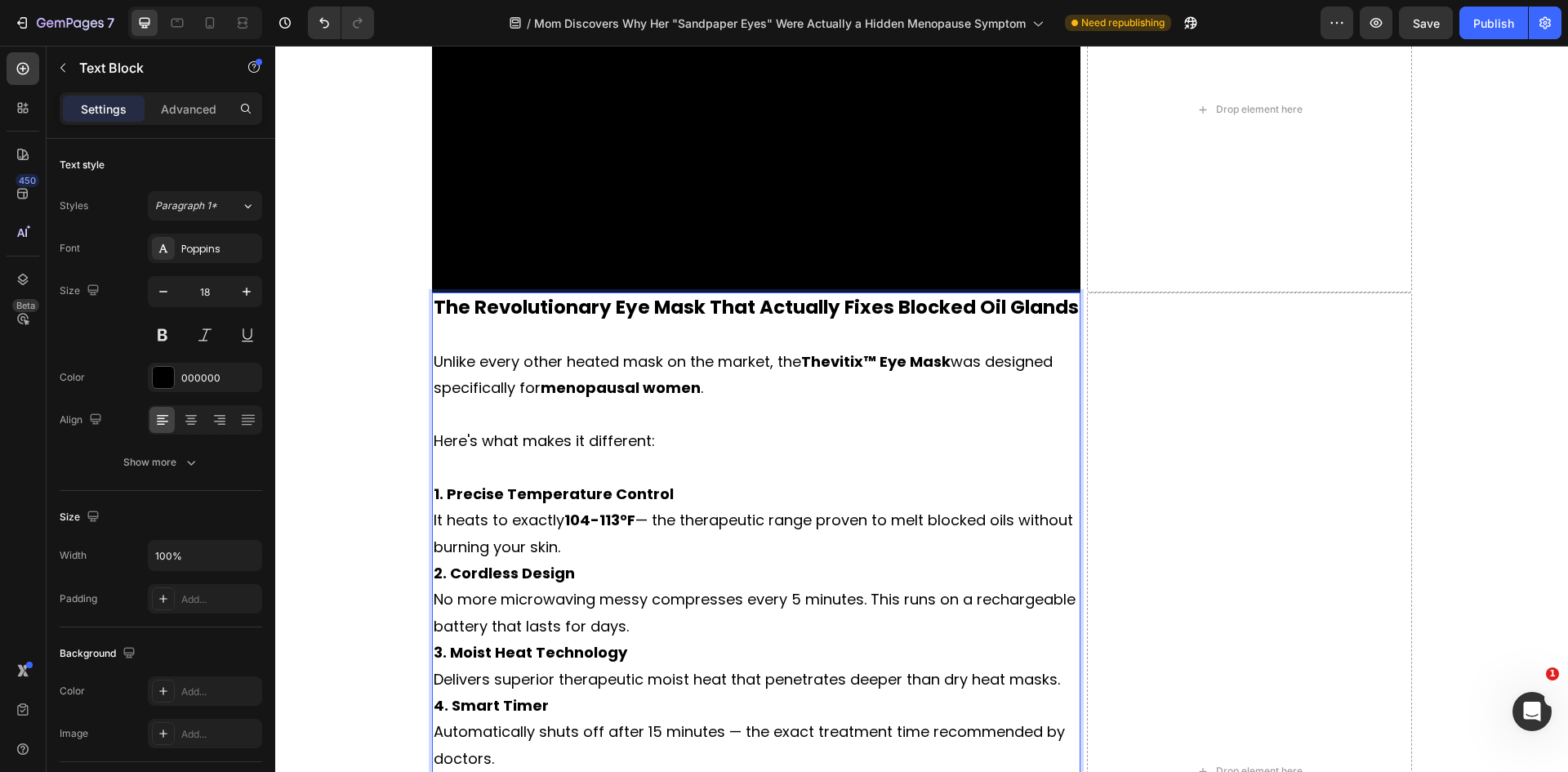
click at [677, 487] on p "1. Precise Temperature Control It heats to exactly 104-113°F — the therapeutic …" at bounding box center [756, 520] width 646 height 79
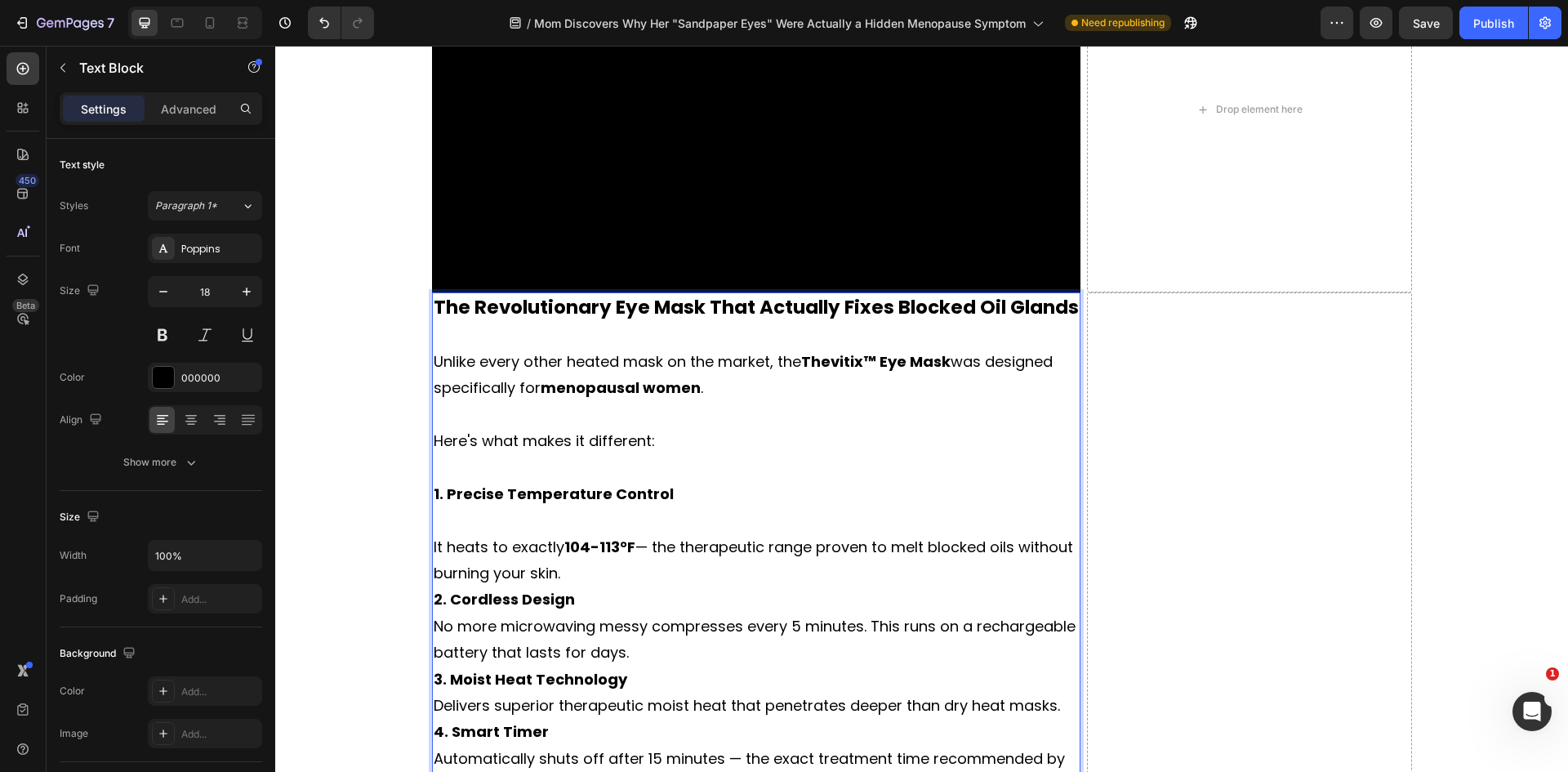
click at [579, 567] on p "⁠⁠⁠⁠⁠⁠⁠ It heats to exactly 104-113°F — the therapeutic range proven to melt bl…" at bounding box center [756, 547] width 646 height 79
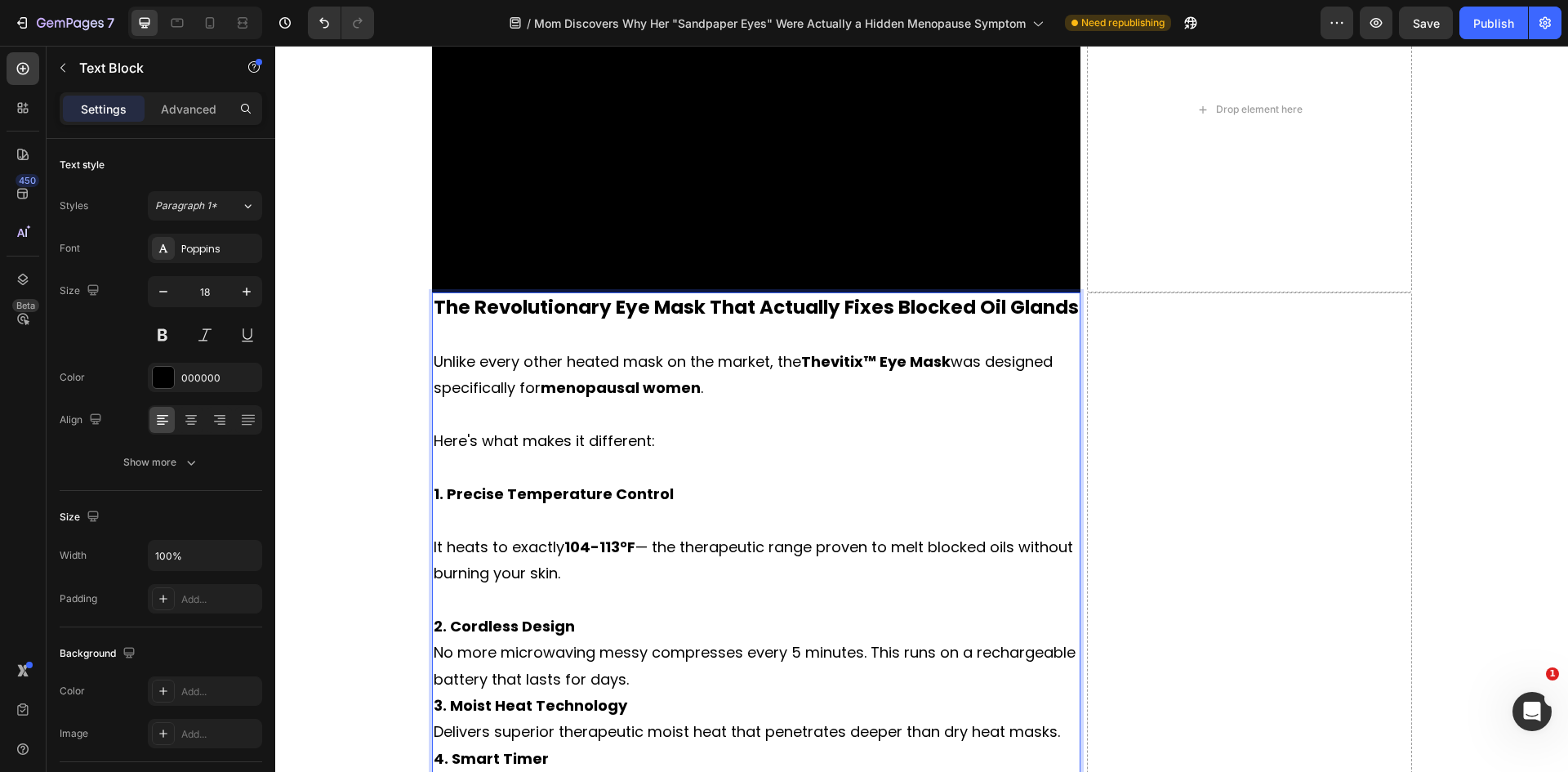
click at [594, 622] on p "2. Cordless Design No more microwaving messy compresses every 5 minutes. This r…" at bounding box center [756, 653] width 646 height 79
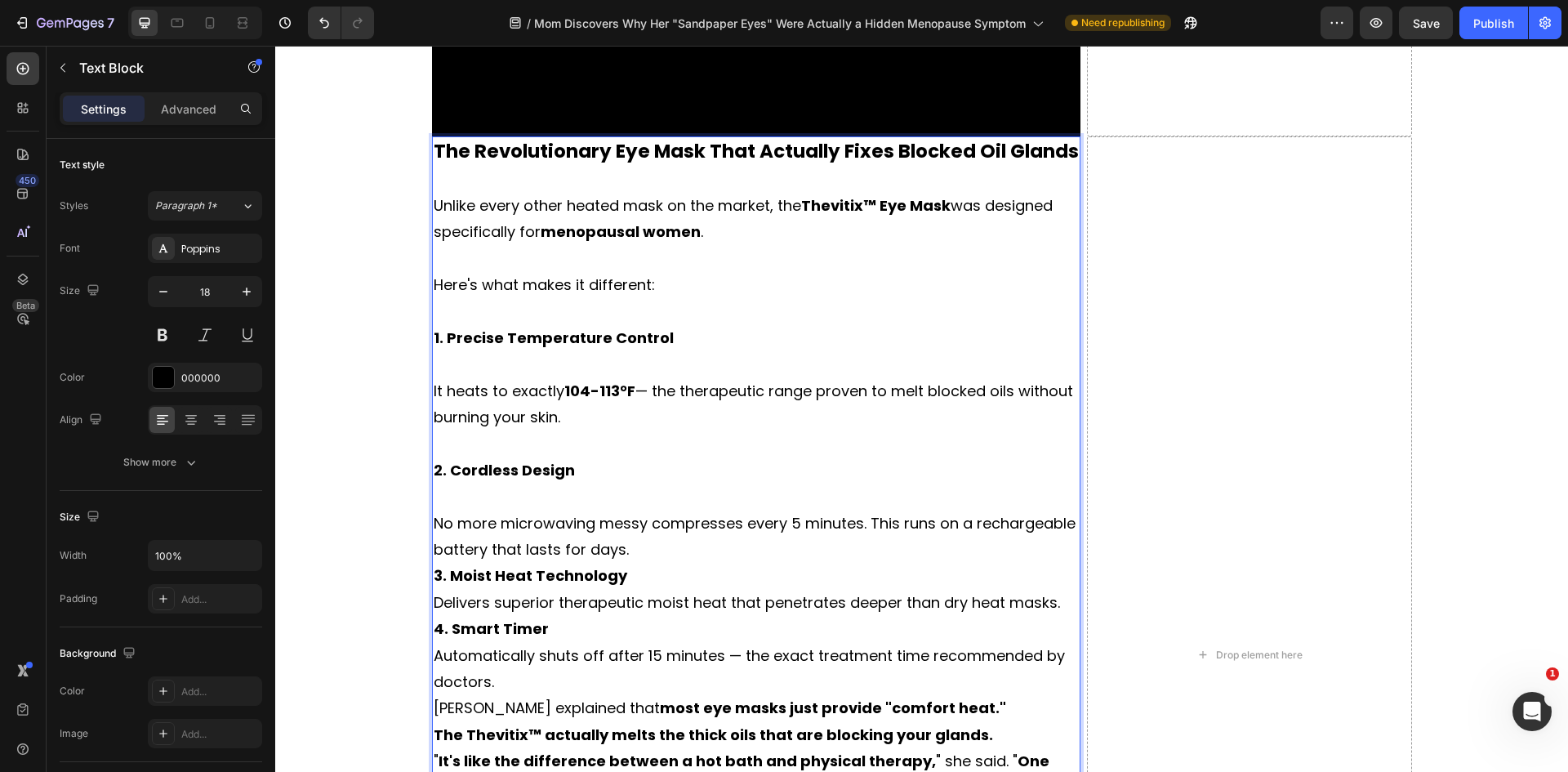
scroll to position [4951, 0]
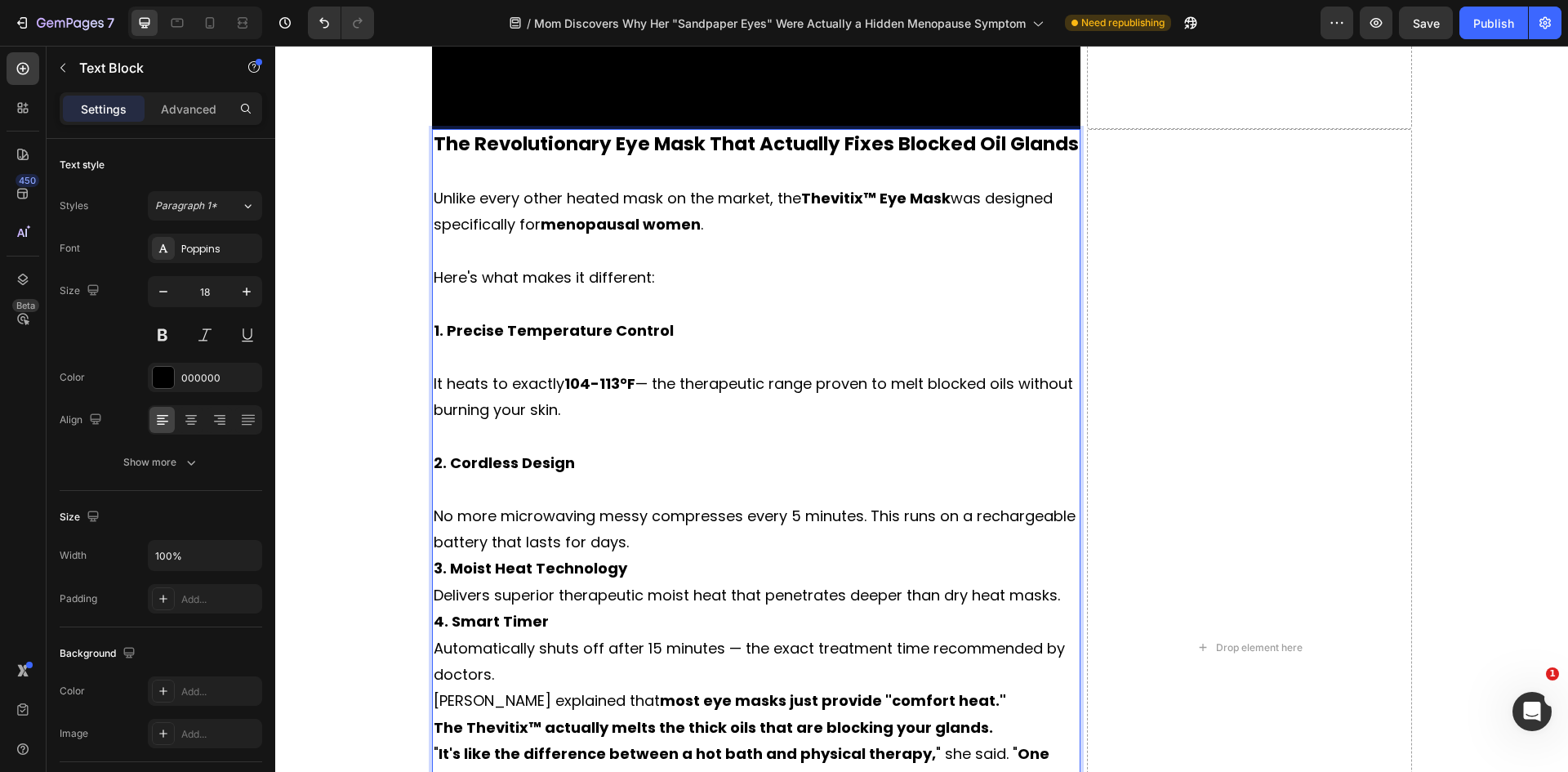
click at [627, 544] on p "⁠⁠⁠⁠⁠⁠⁠ No more microwaving messy compresses every 5 minutes. This runs on a re…" at bounding box center [756, 516] width 646 height 79
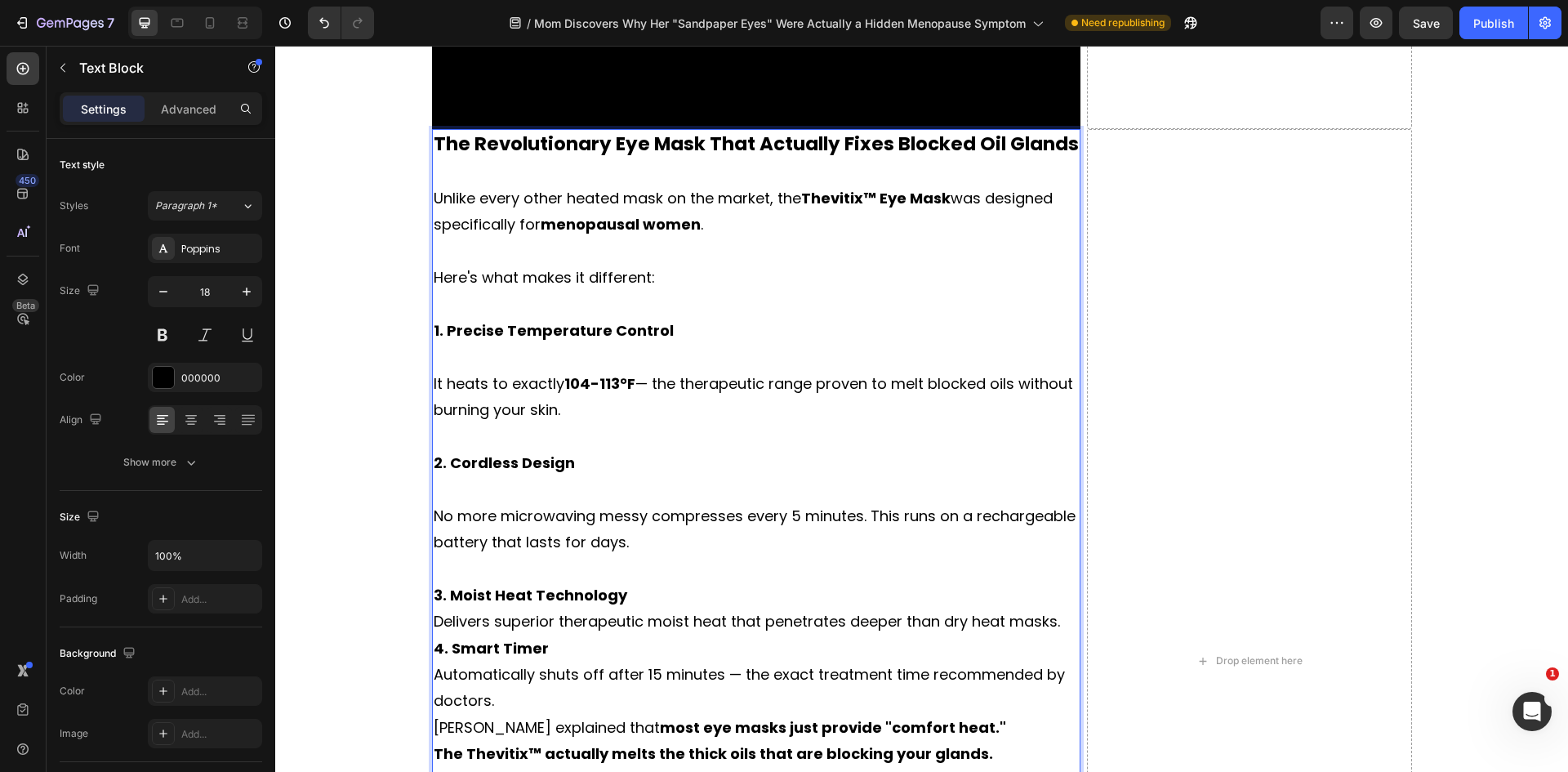
click at [627, 598] on p "3. Moist Heat Technology Delivers superior therapeutic moist heat that penetrat…" at bounding box center [756, 609] width 646 height 53
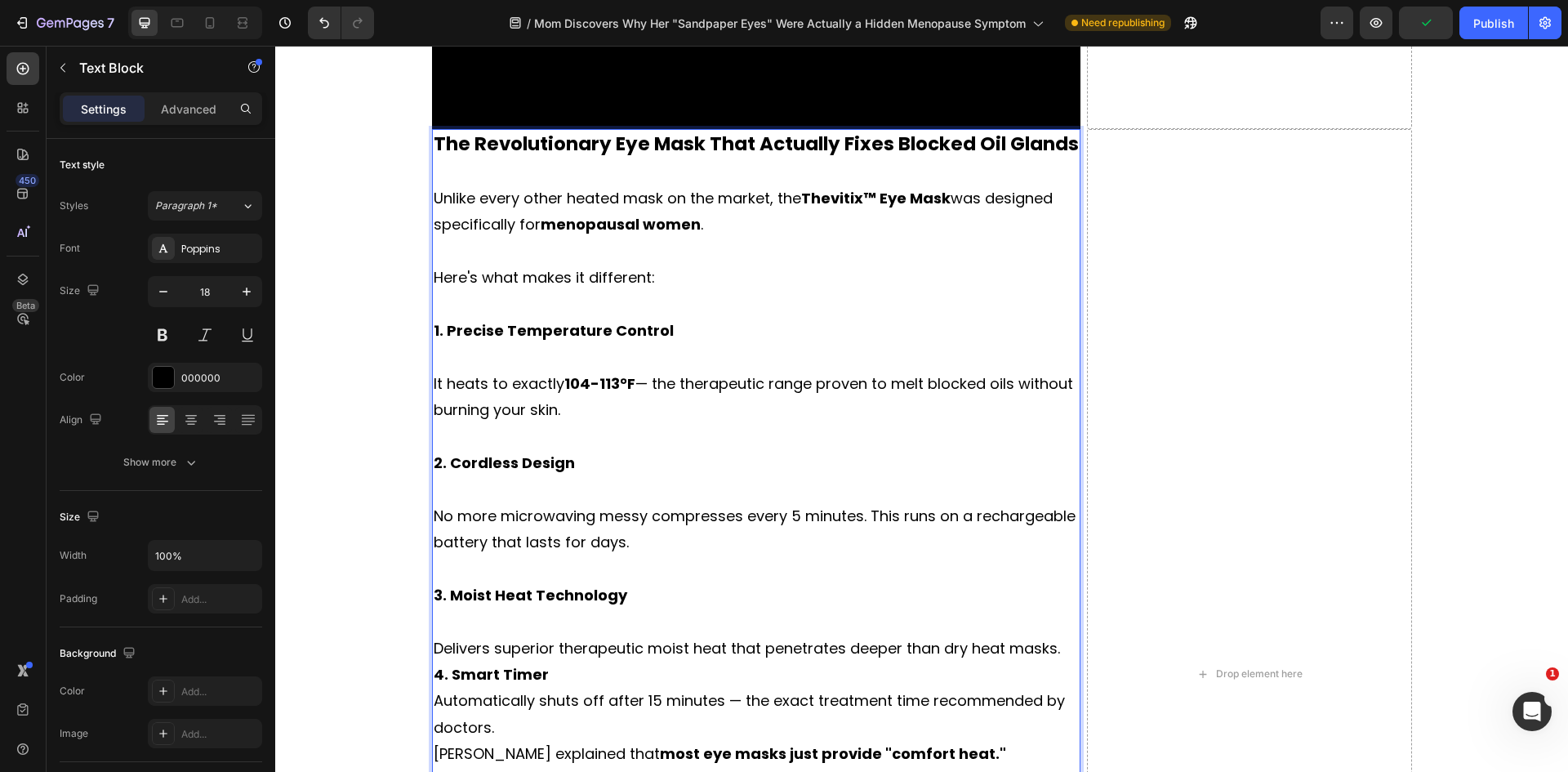
click at [1062, 653] on p "⁠⁠⁠⁠⁠⁠⁠ Delivers superior therapeutic moist heat that penetrates deeper than dr…" at bounding box center [756, 635] width 646 height 53
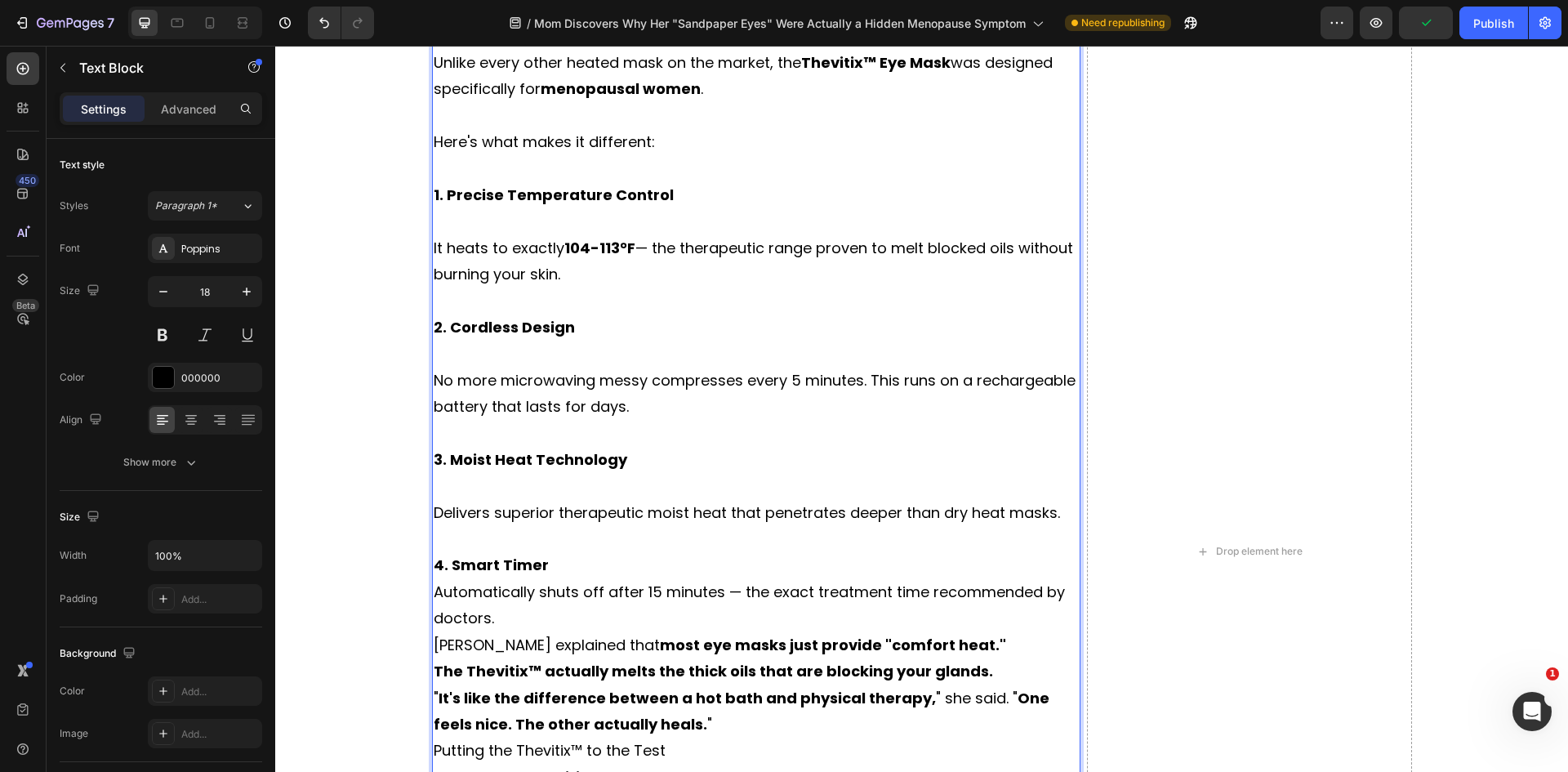
scroll to position [5114, 0]
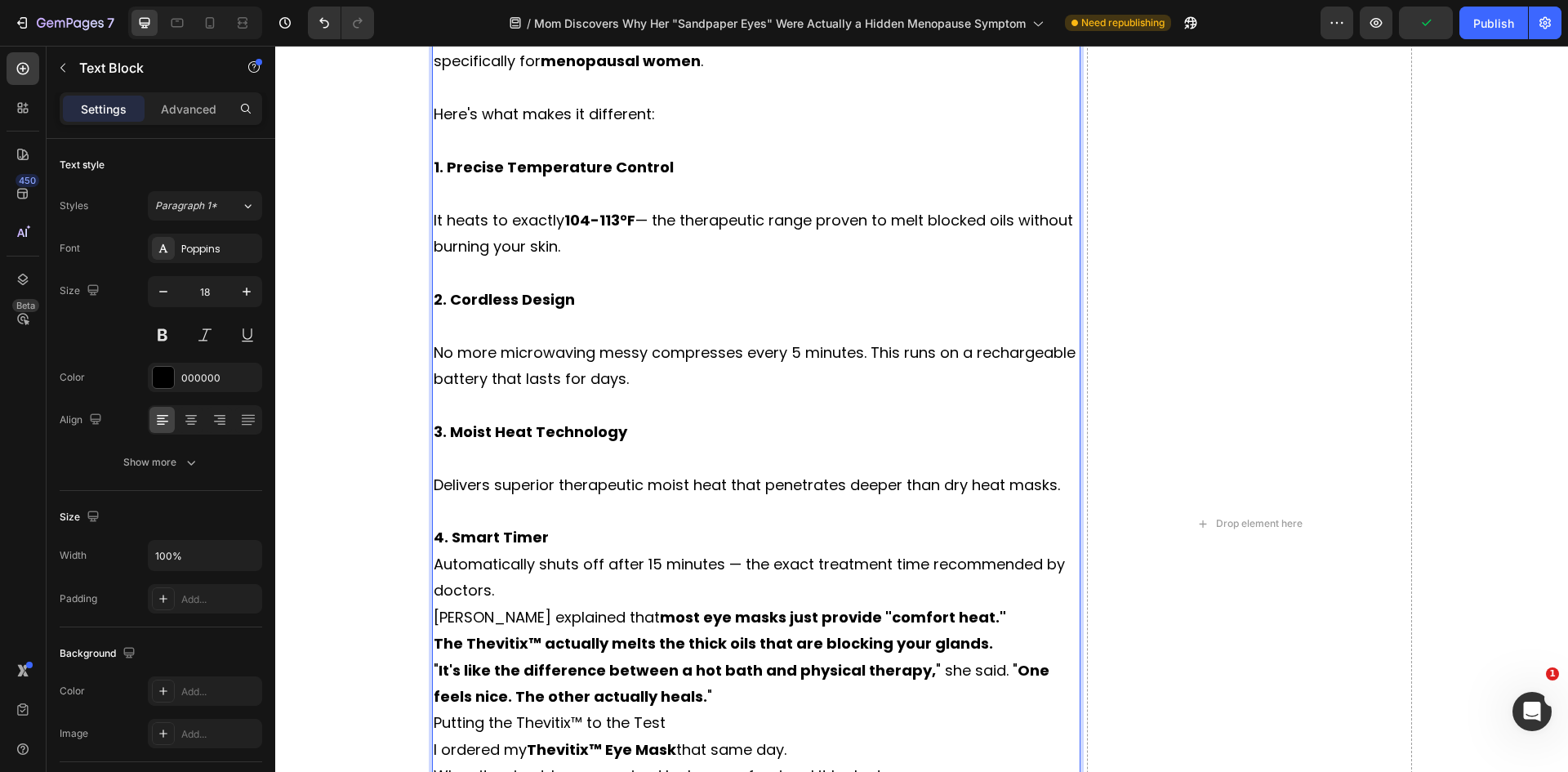
click at [562, 542] on p "4. Smart Timer Automatically shuts off after 15 minutes — the exact treatment t…" at bounding box center [756, 564] width 646 height 79
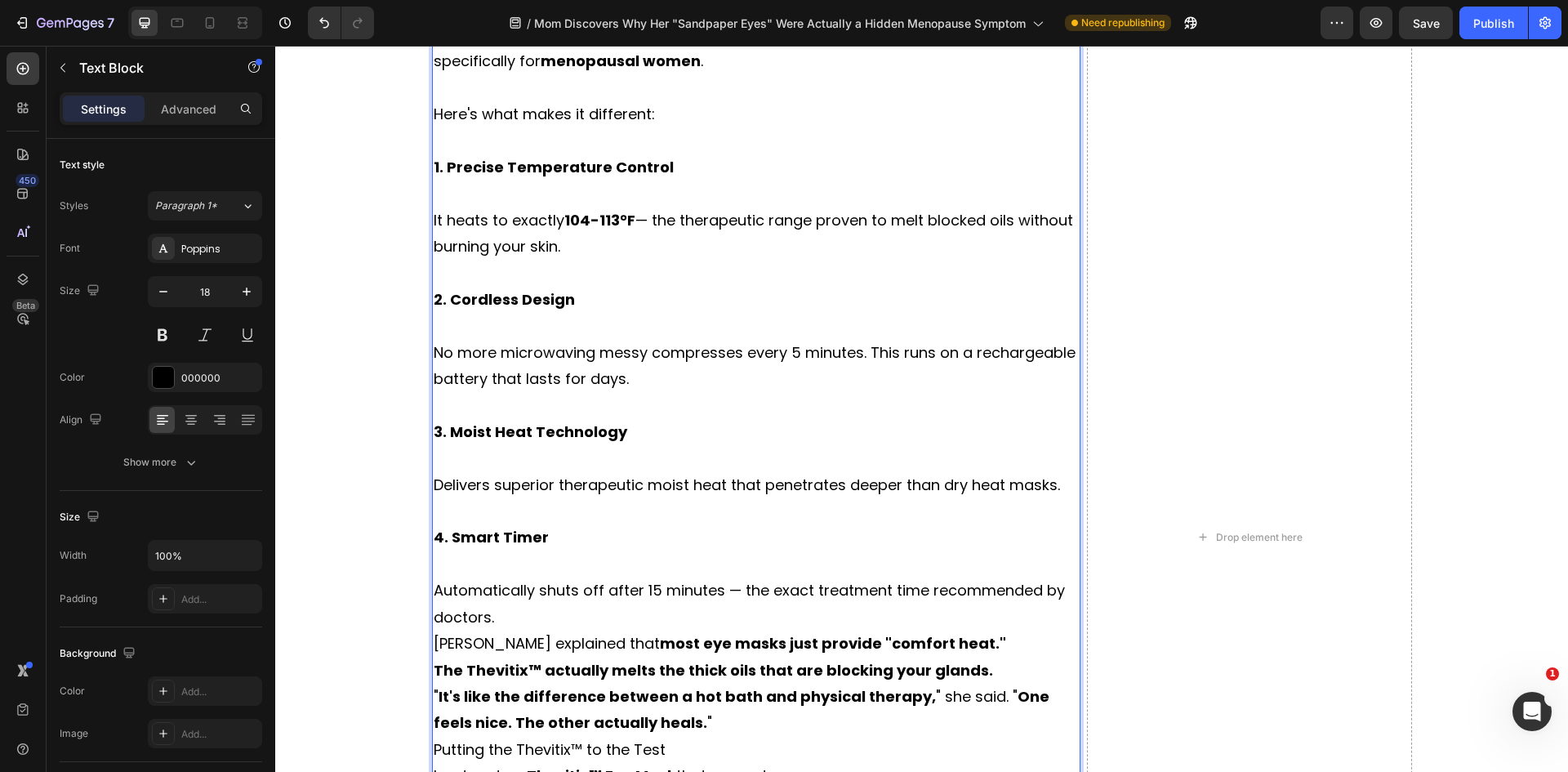
click at [512, 613] on p "Automatically shuts off after 15 minutes — the exact treatment time recommended…" at bounding box center [756, 591] width 646 height 79
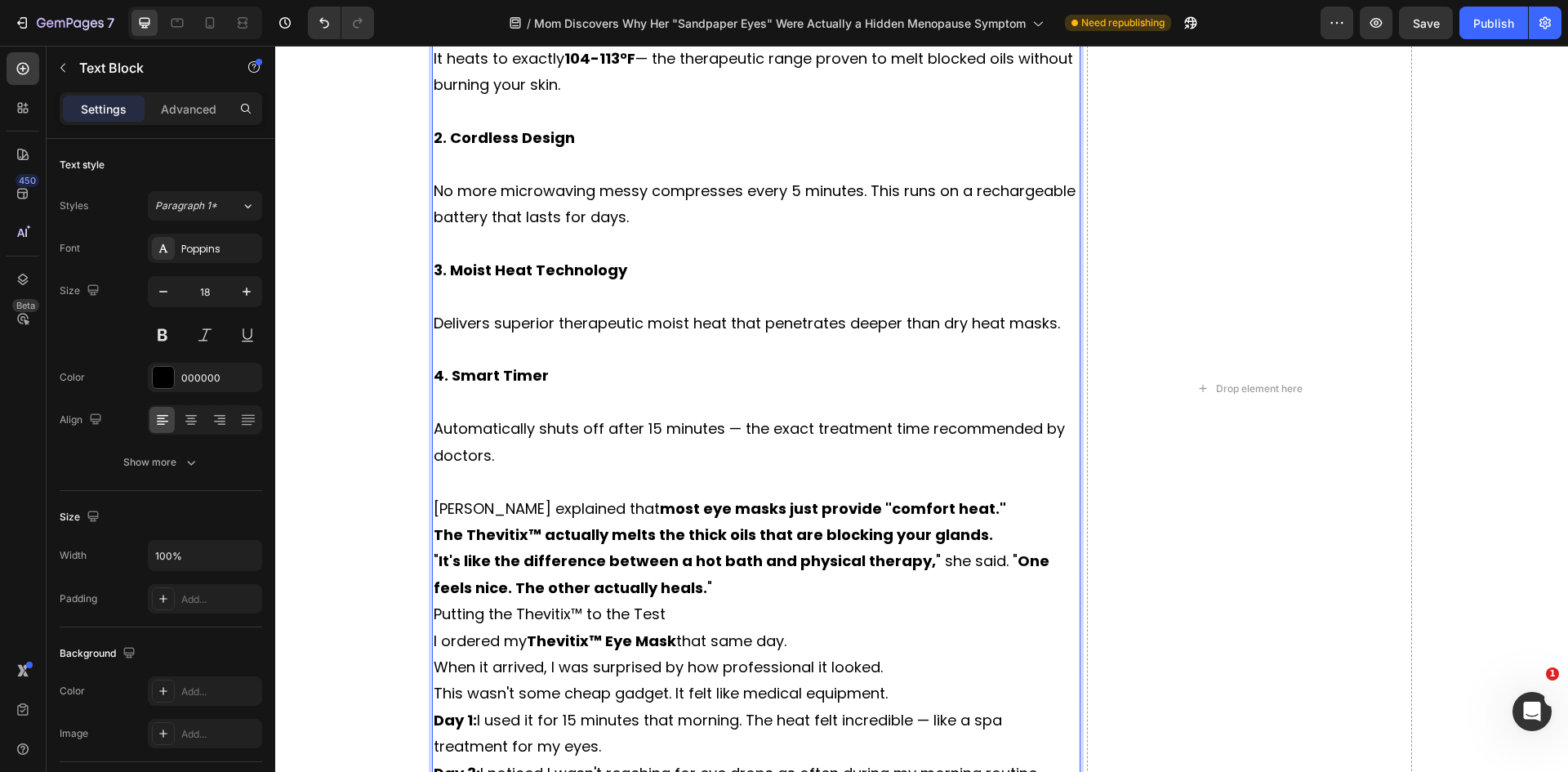
scroll to position [5278, 0]
click at [964, 506] on p "Dr. Walsh explained that most eye masks just provide "comfort heat."" at bounding box center [756, 507] width 646 height 26
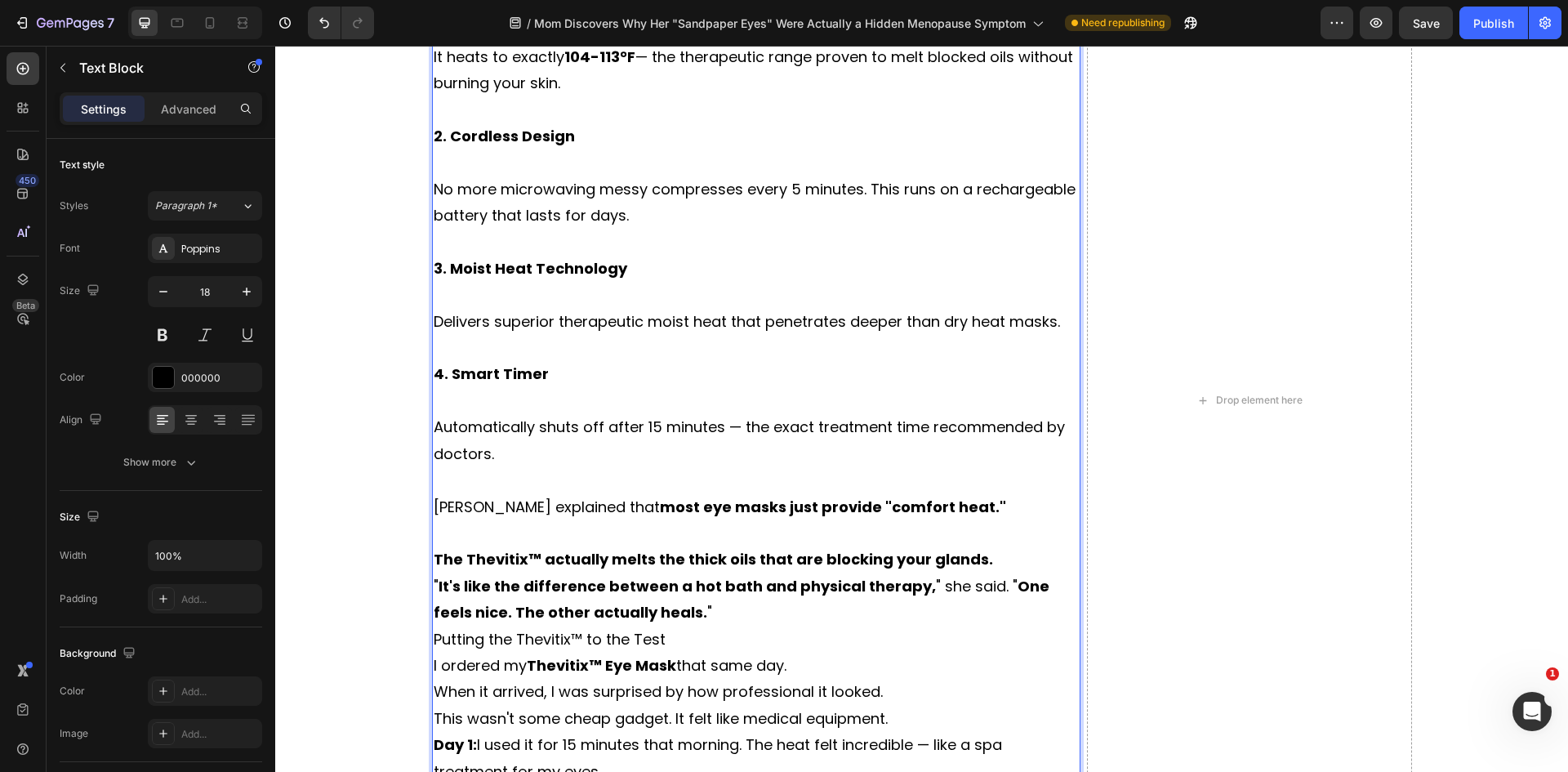
click at [986, 562] on p "The Thevitix™ actually melts the thick oils that are blocking your glands." at bounding box center [756, 559] width 646 height 26
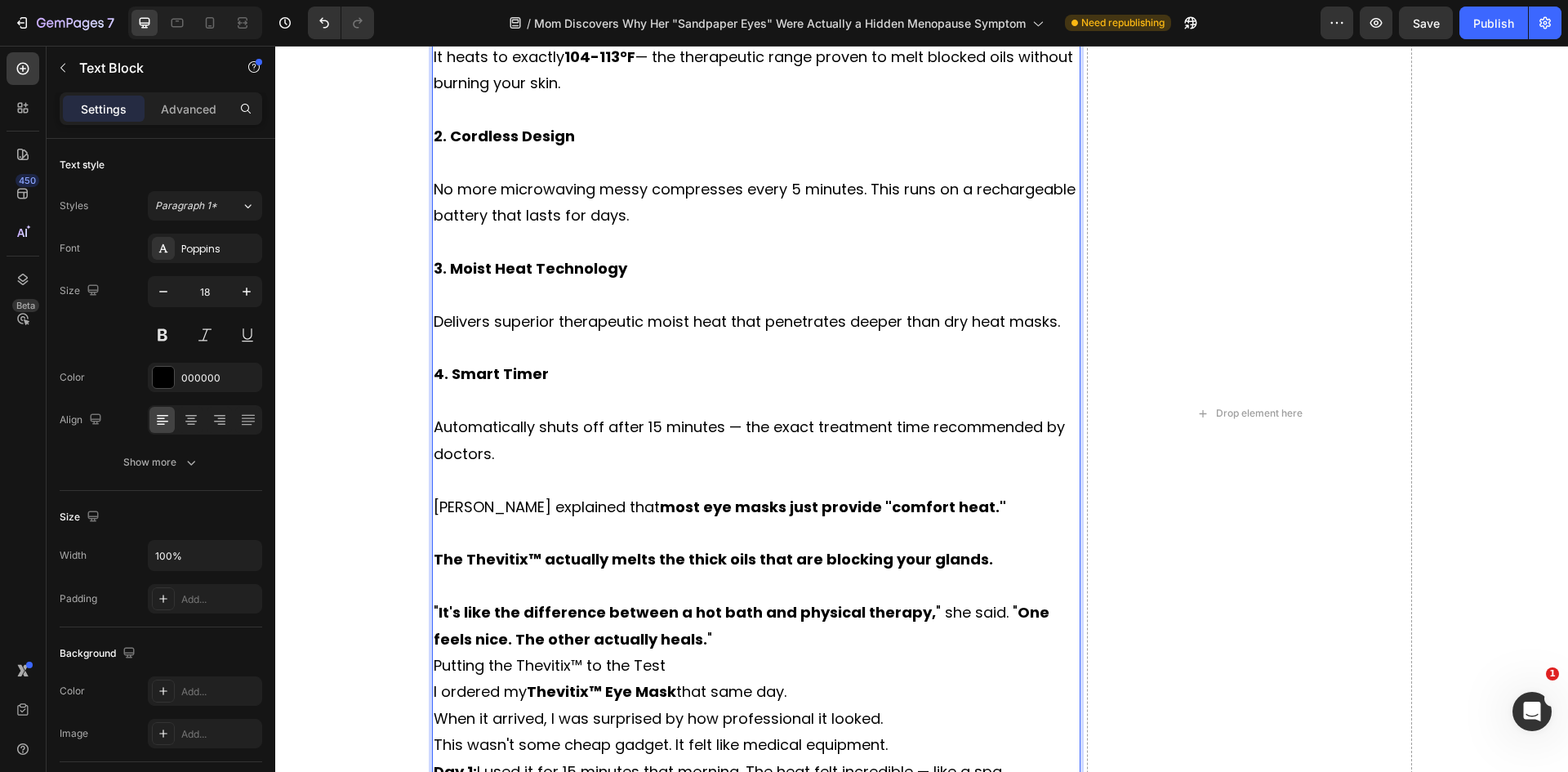
click at [668, 639] on p "" It's like the difference between a hot bath and physical therapy, " she said.…" at bounding box center [756, 626] width 646 height 53
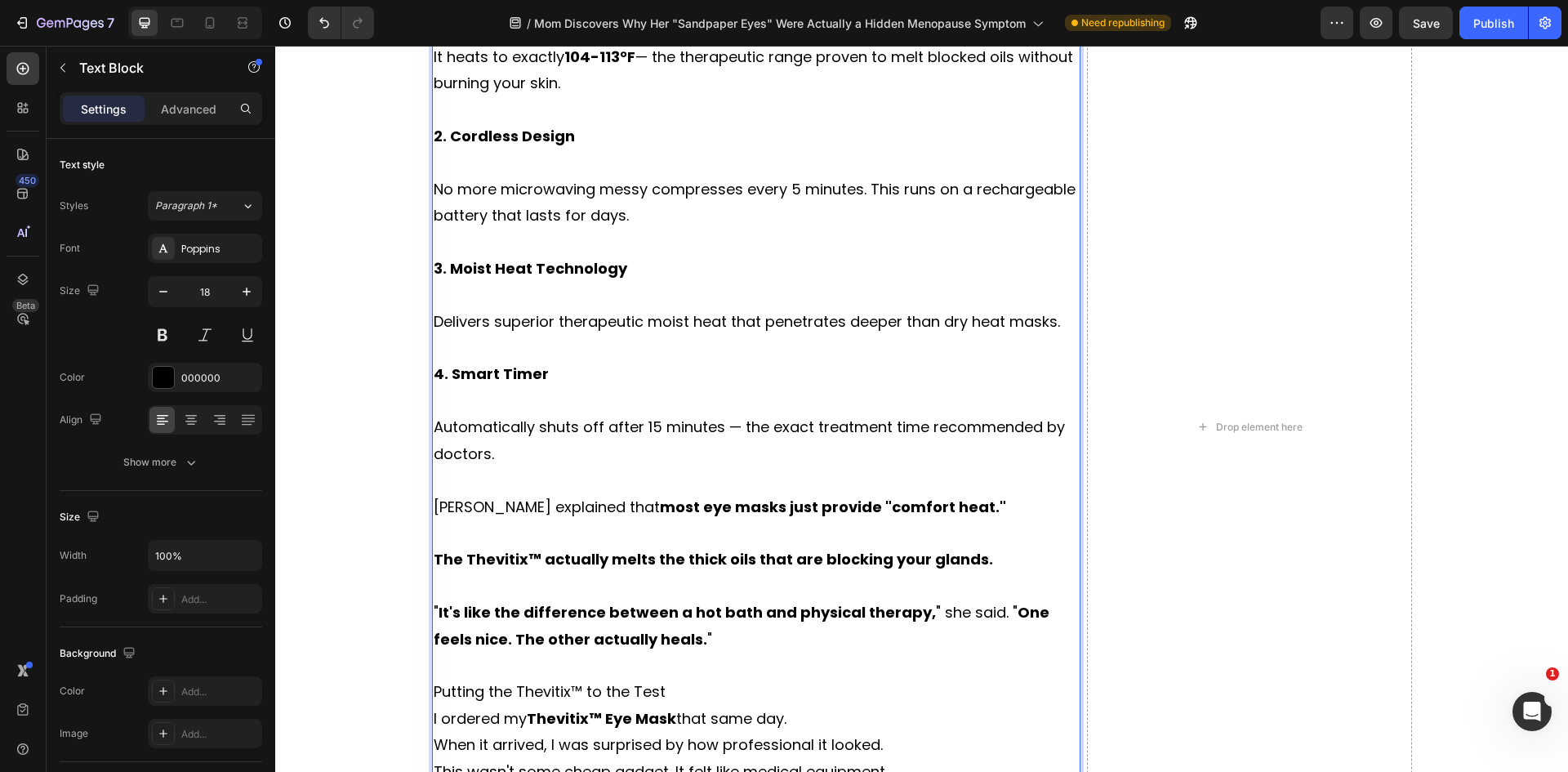
scroll to position [5359, 0]
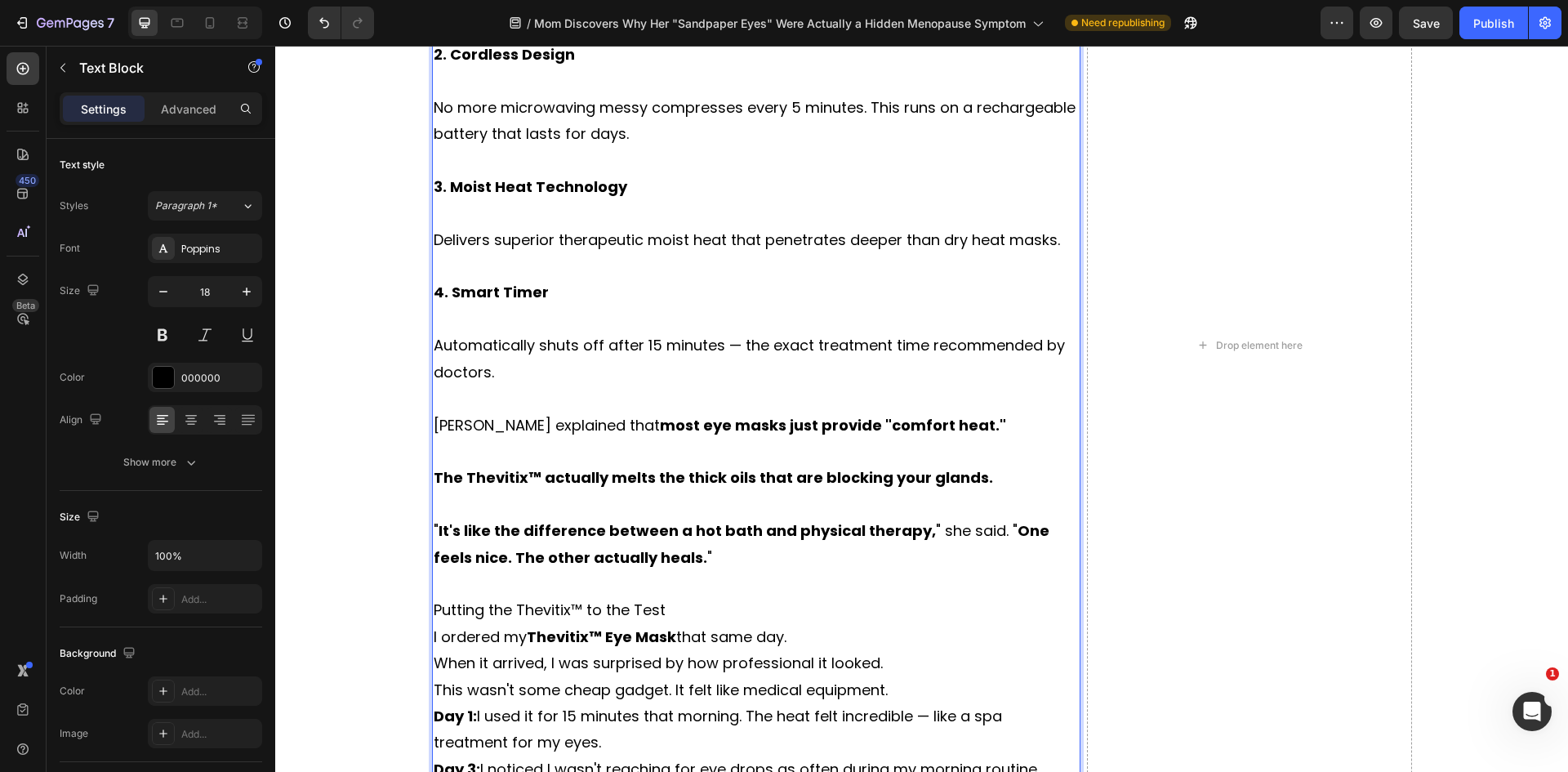
click at [678, 617] on p "Putting the Thevitix™ to the Test" at bounding box center [756, 610] width 646 height 26
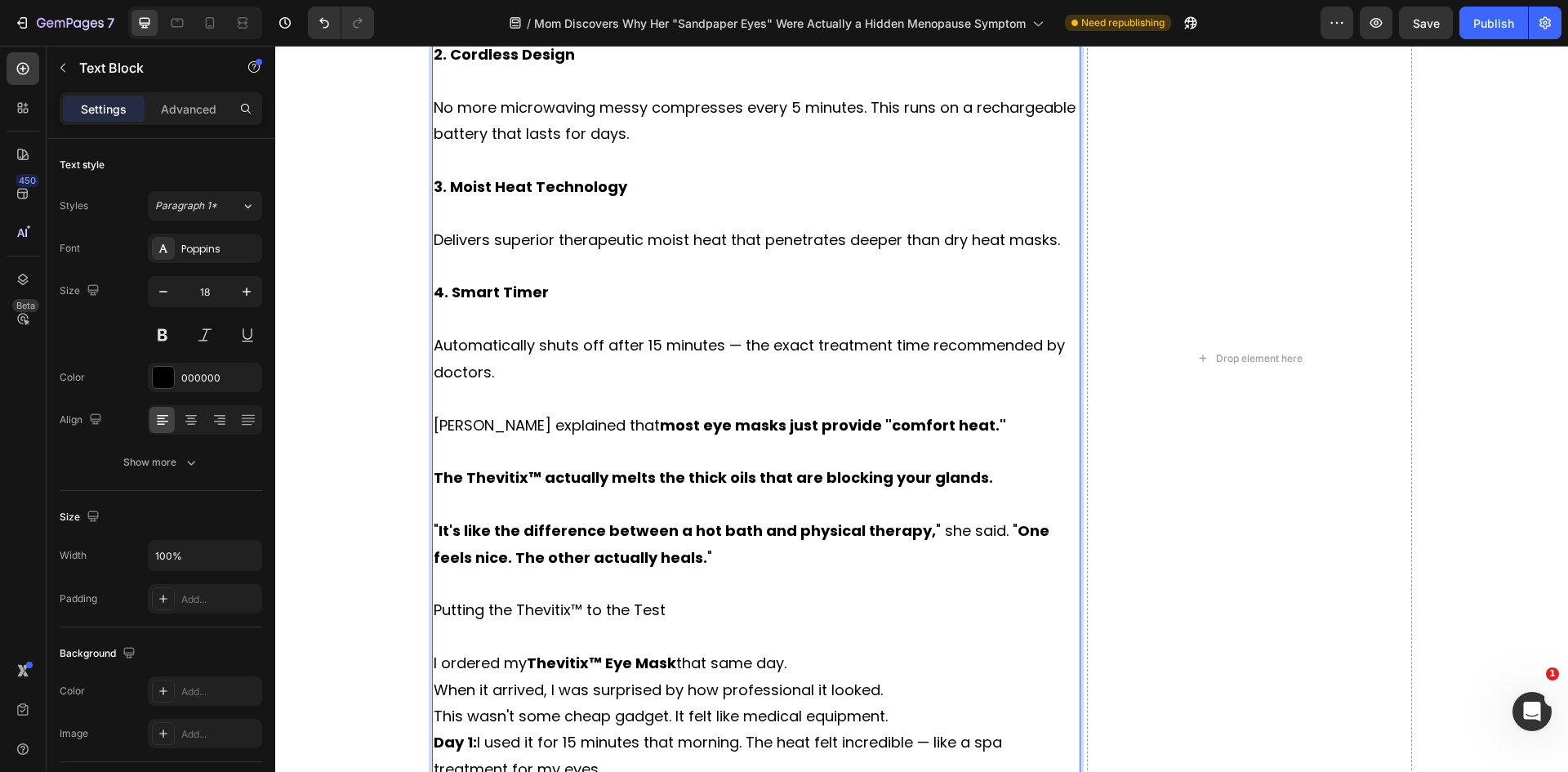
click at [804, 663] on p "I ordered my Thevitix™ Eye Mask that same day." at bounding box center [756, 663] width 646 height 26
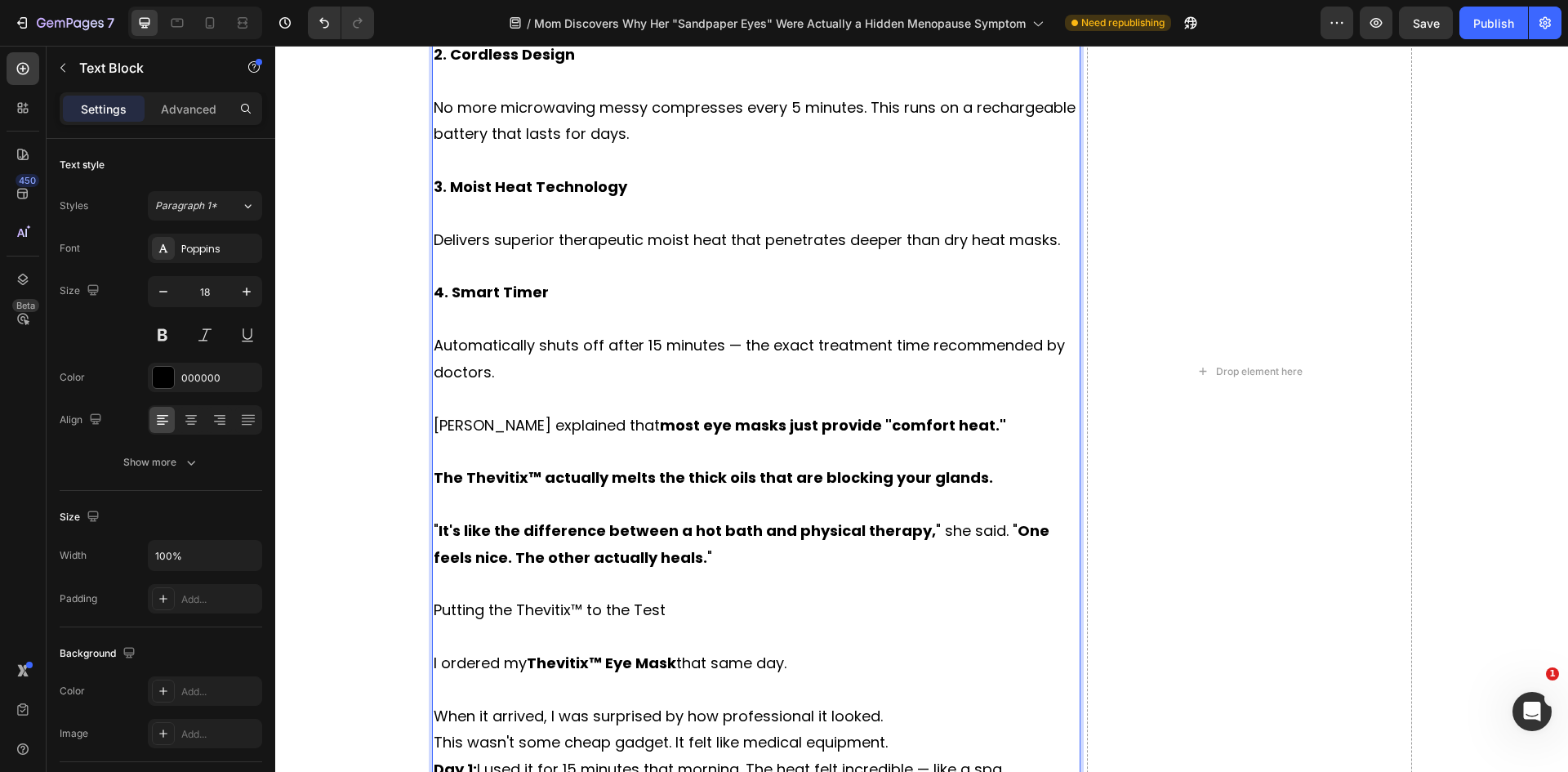
scroll to position [5441, 0]
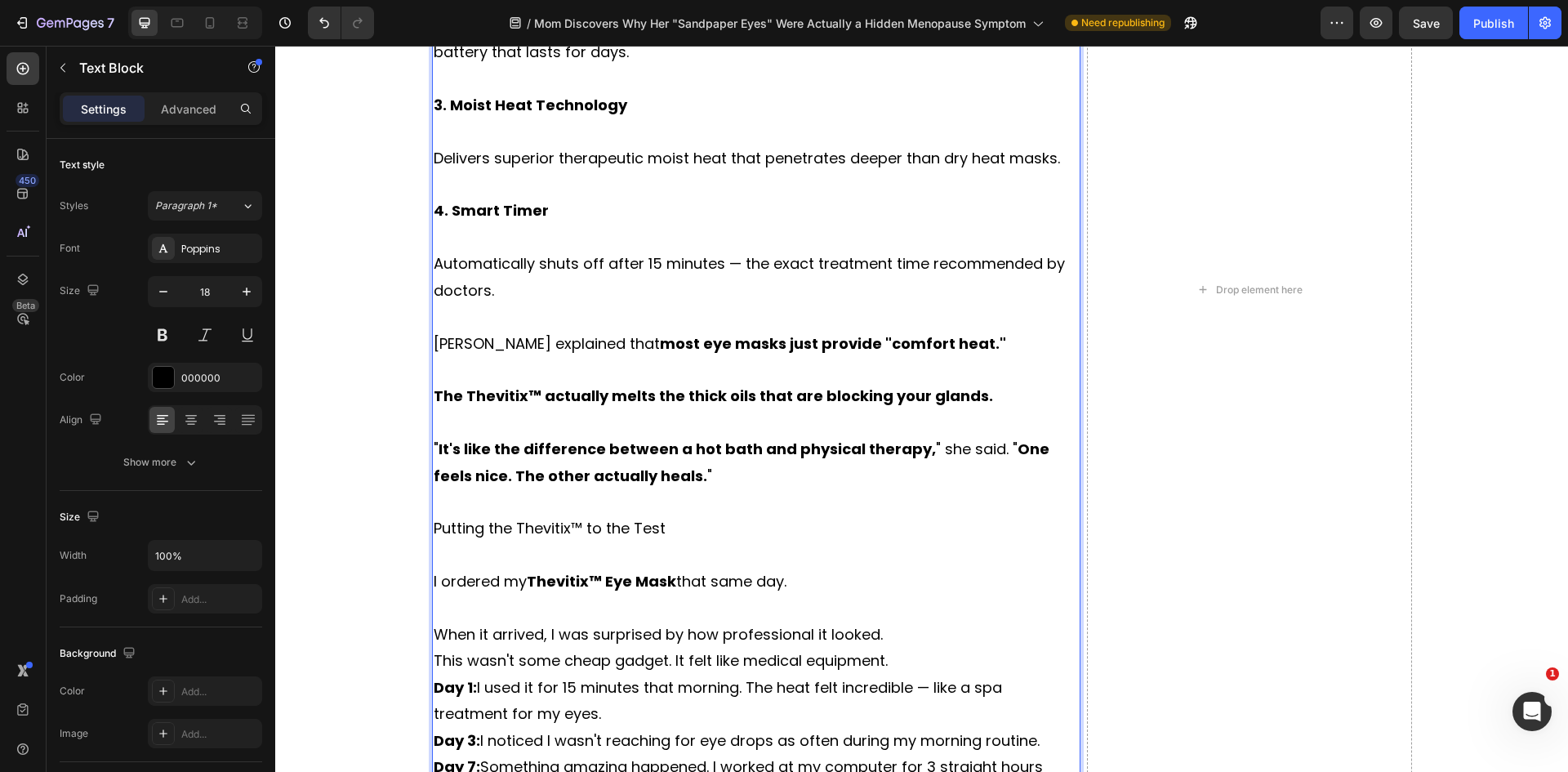
click at [895, 631] on p "When it arrived, I was surprised by how professional it looked." at bounding box center [756, 634] width 646 height 26
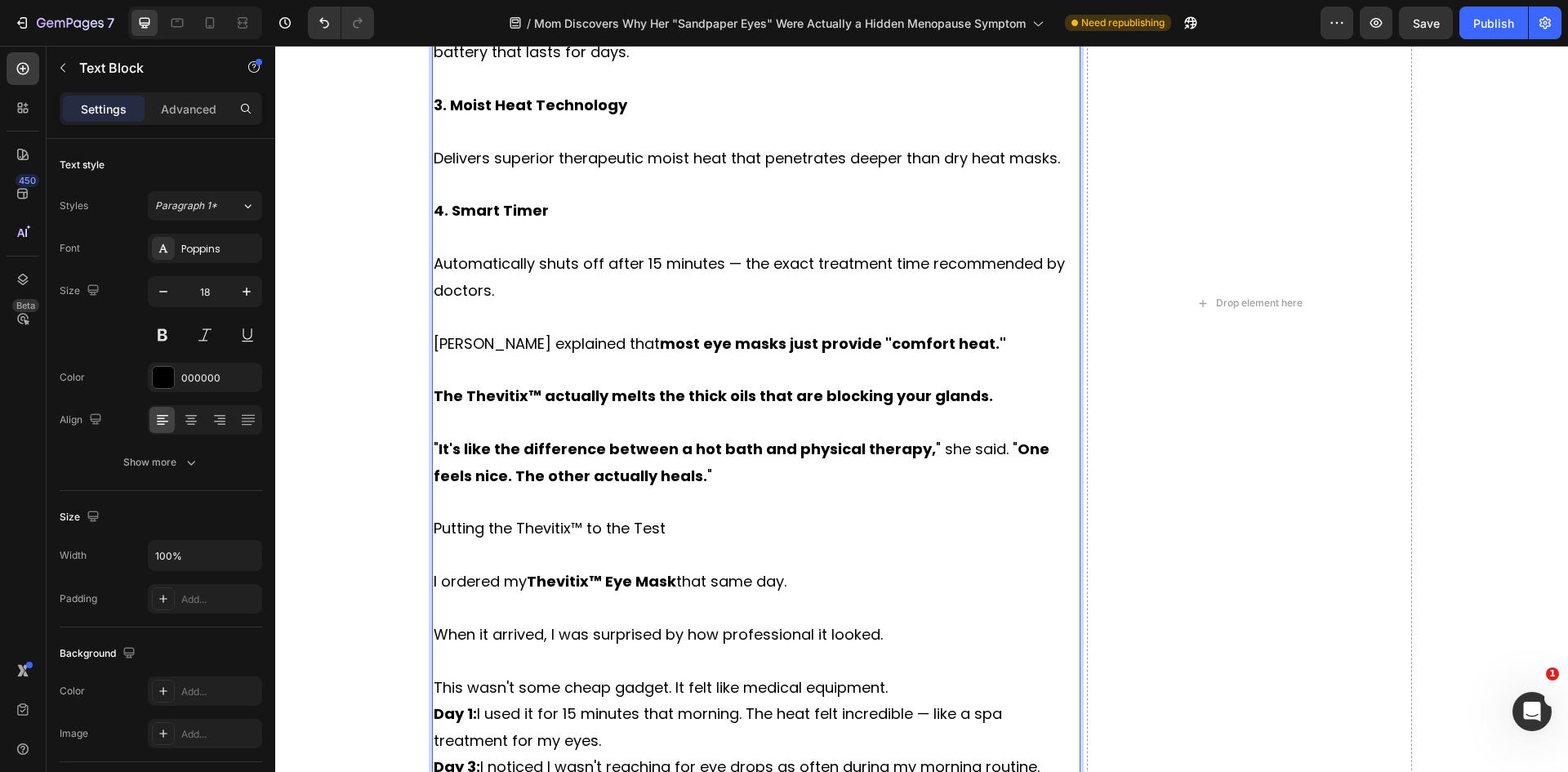
click at [890, 683] on p "This wasn't some cheap gadget. It felt like medical equipment." at bounding box center [756, 687] width 646 height 26
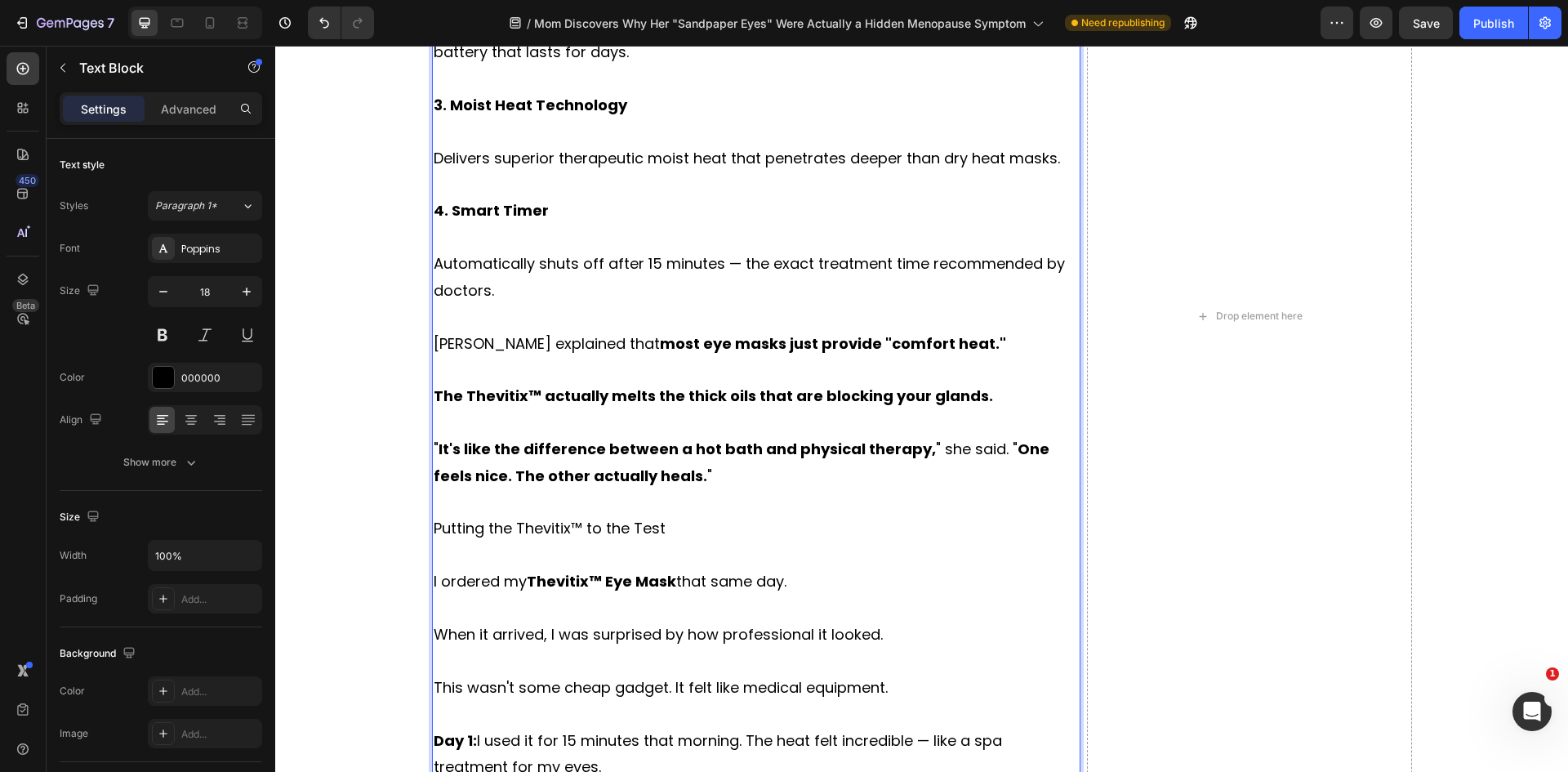
scroll to position [5523, 0]
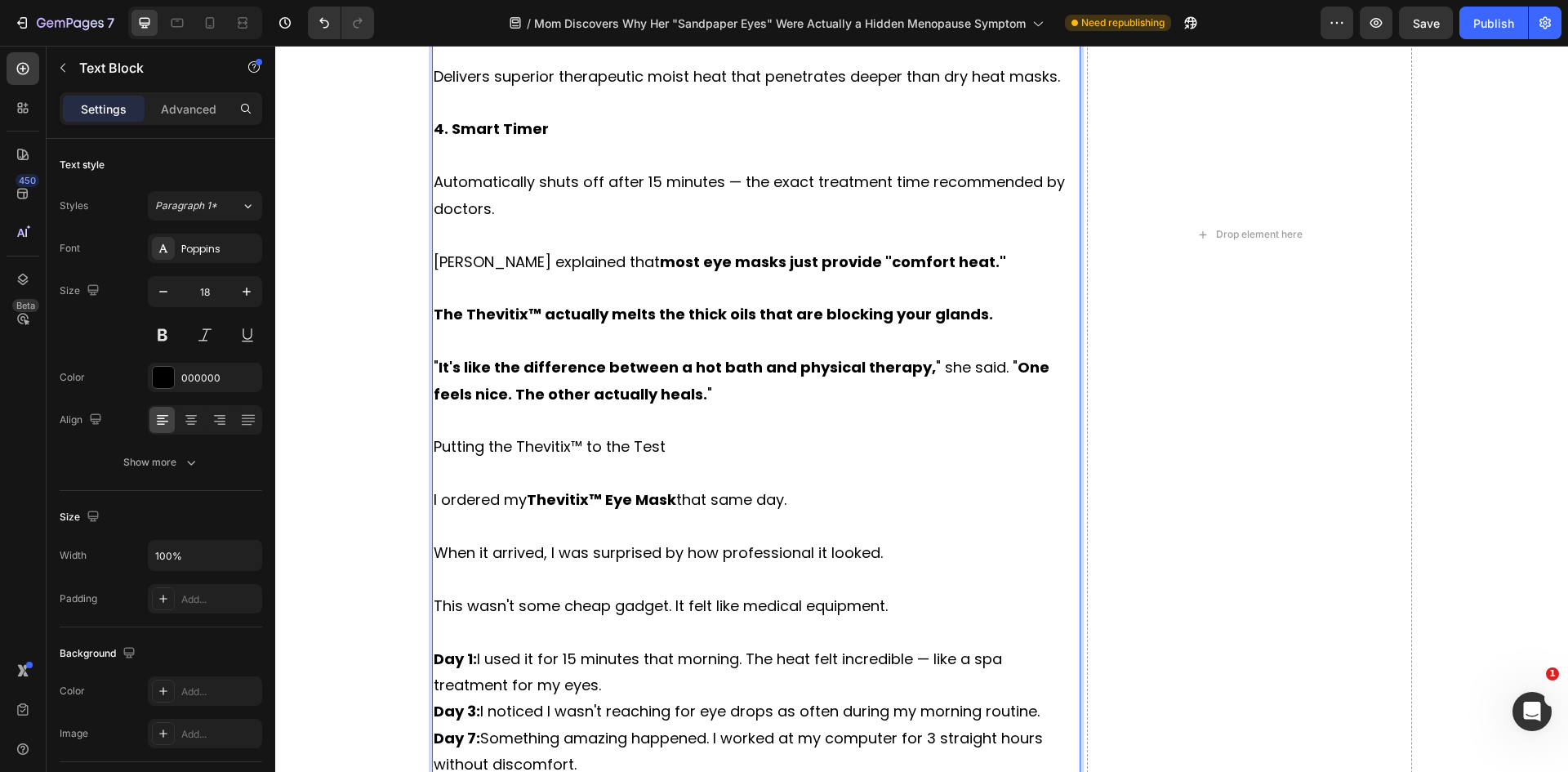
click at [648, 695] on p "Day 1: I used it for 15 minutes that morning. The heat felt incredible — like a…" at bounding box center [756, 672] width 646 height 53
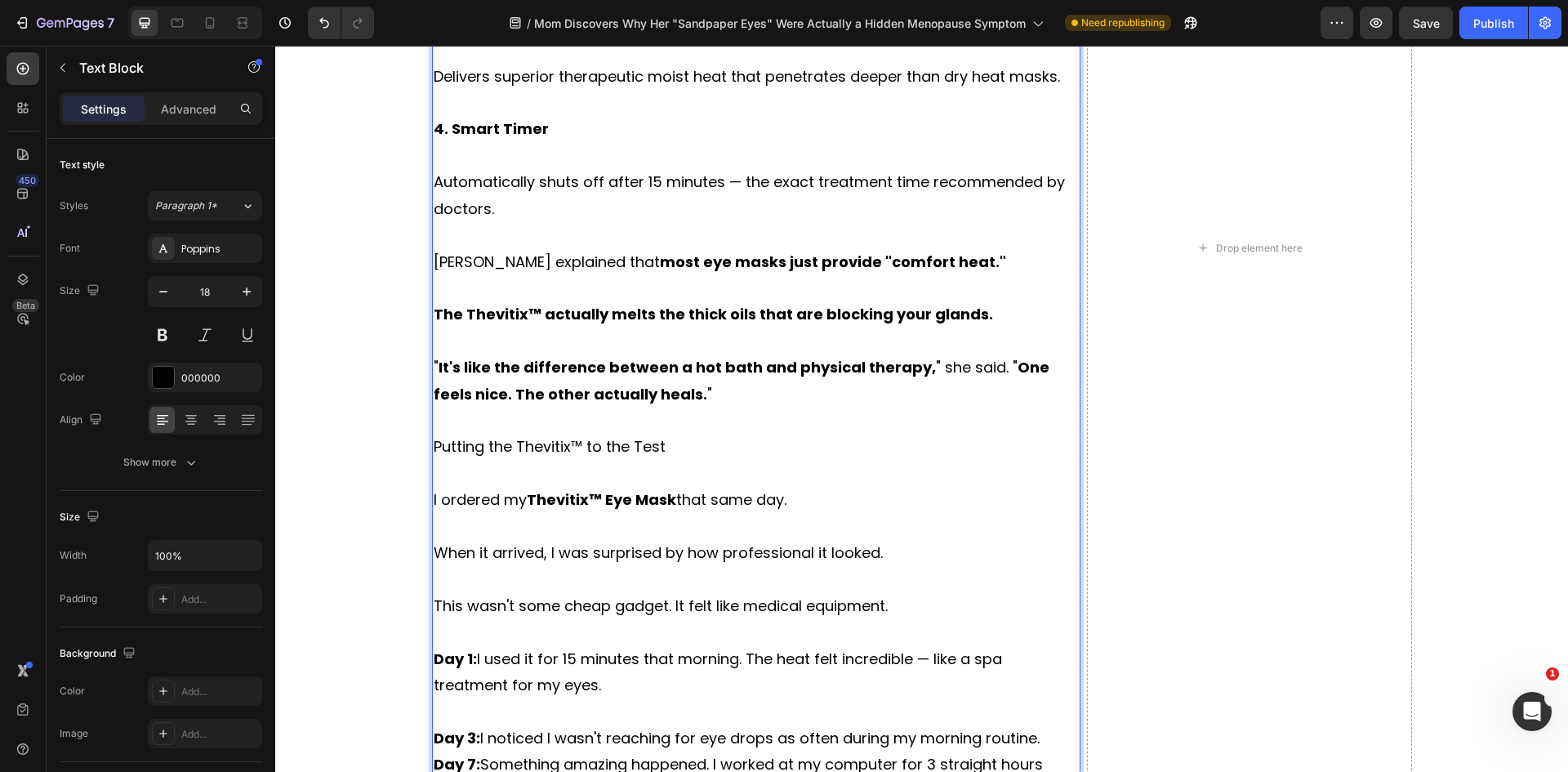
scroll to position [5686, 0]
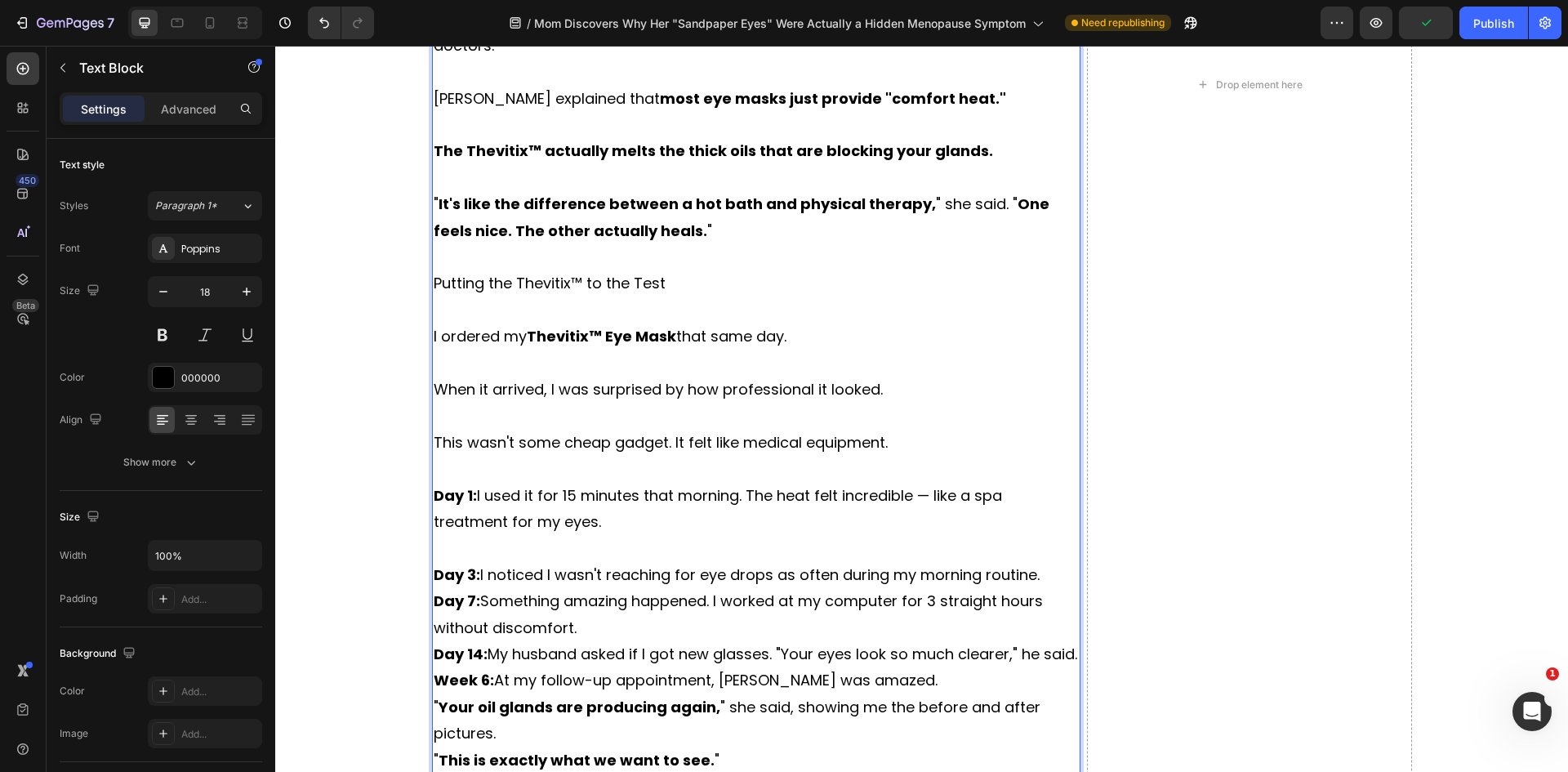
click at [1048, 572] on p "Day 3: I noticed I wasn't reaching for eye drops as often during my morning rou…" at bounding box center [756, 575] width 646 height 26
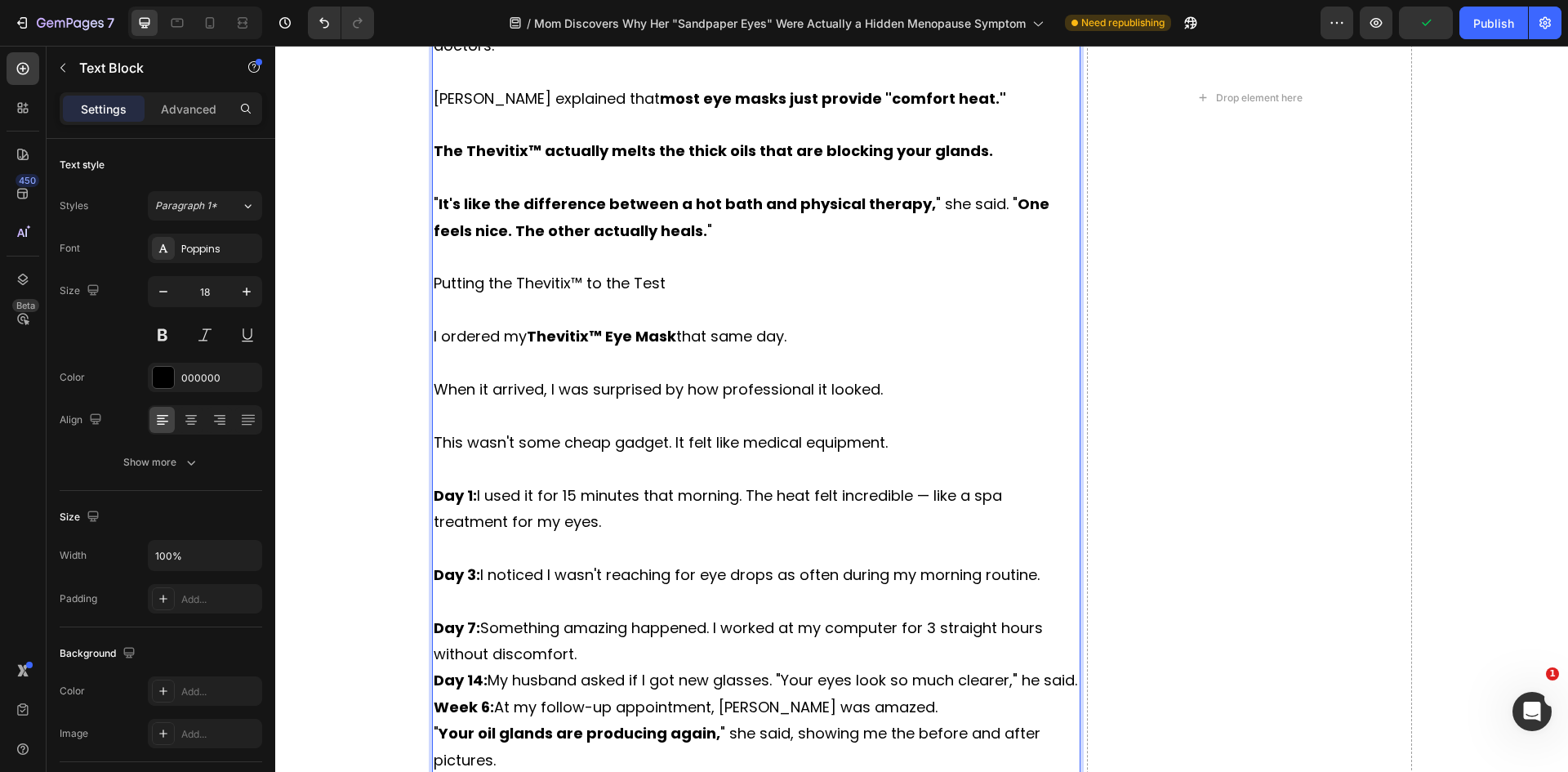
click at [590, 650] on p "Day 7: Something amazing happened. I worked at my computer for 3 straight hours…" at bounding box center [756, 642] width 646 height 53
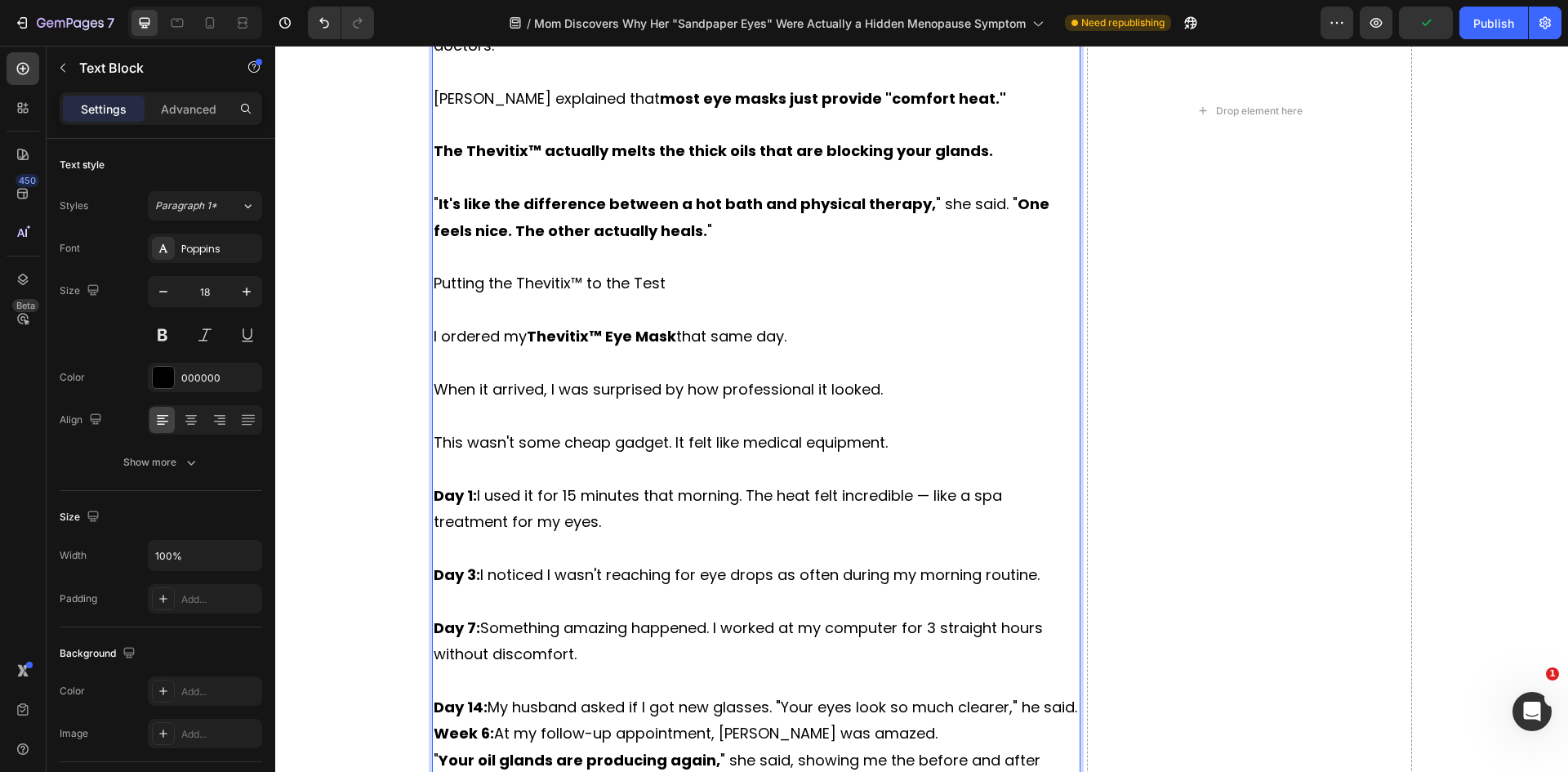
scroll to position [5768, 0]
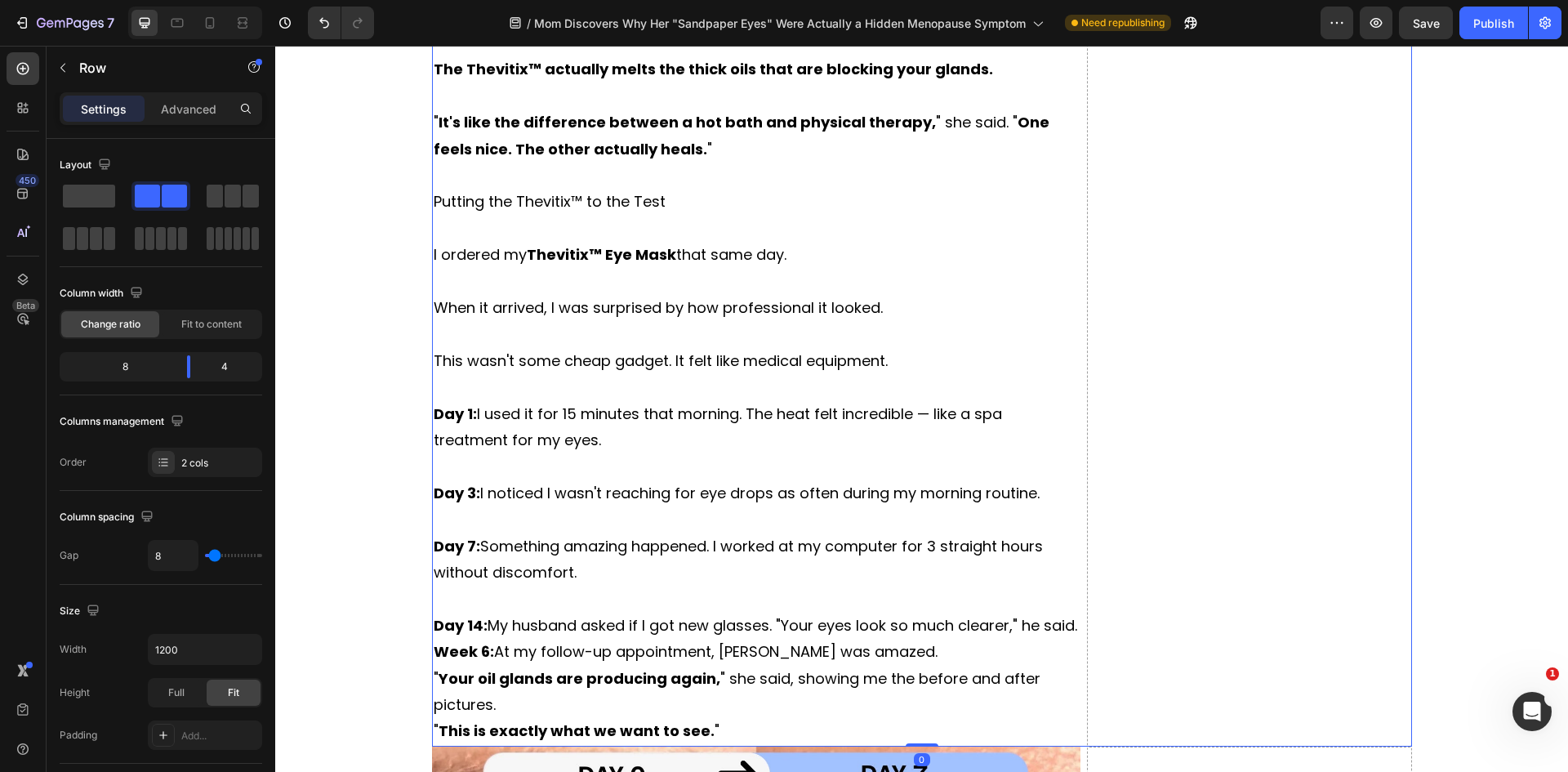
click at [1075, 629] on div "The Revolutionary Eye Mask That Actually Fixes Blocked Oil Glands Unlike every …" at bounding box center [922, 29] width 980 height 1435
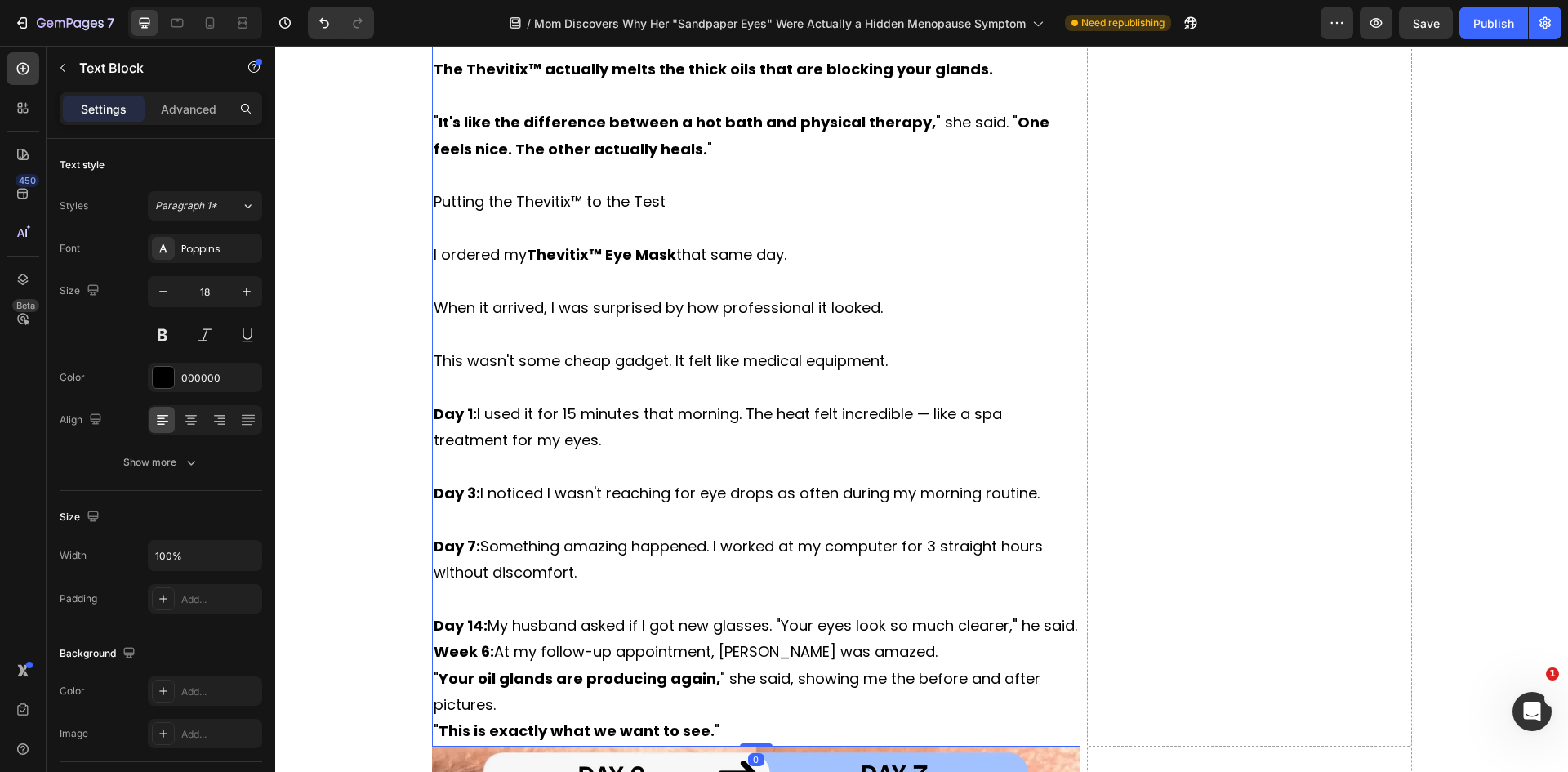
click at [1047, 620] on p "Day 14: My husband asked if I got new glasses. "Your eyes look so much clearer,…" at bounding box center [756, 626] width 646 height 26
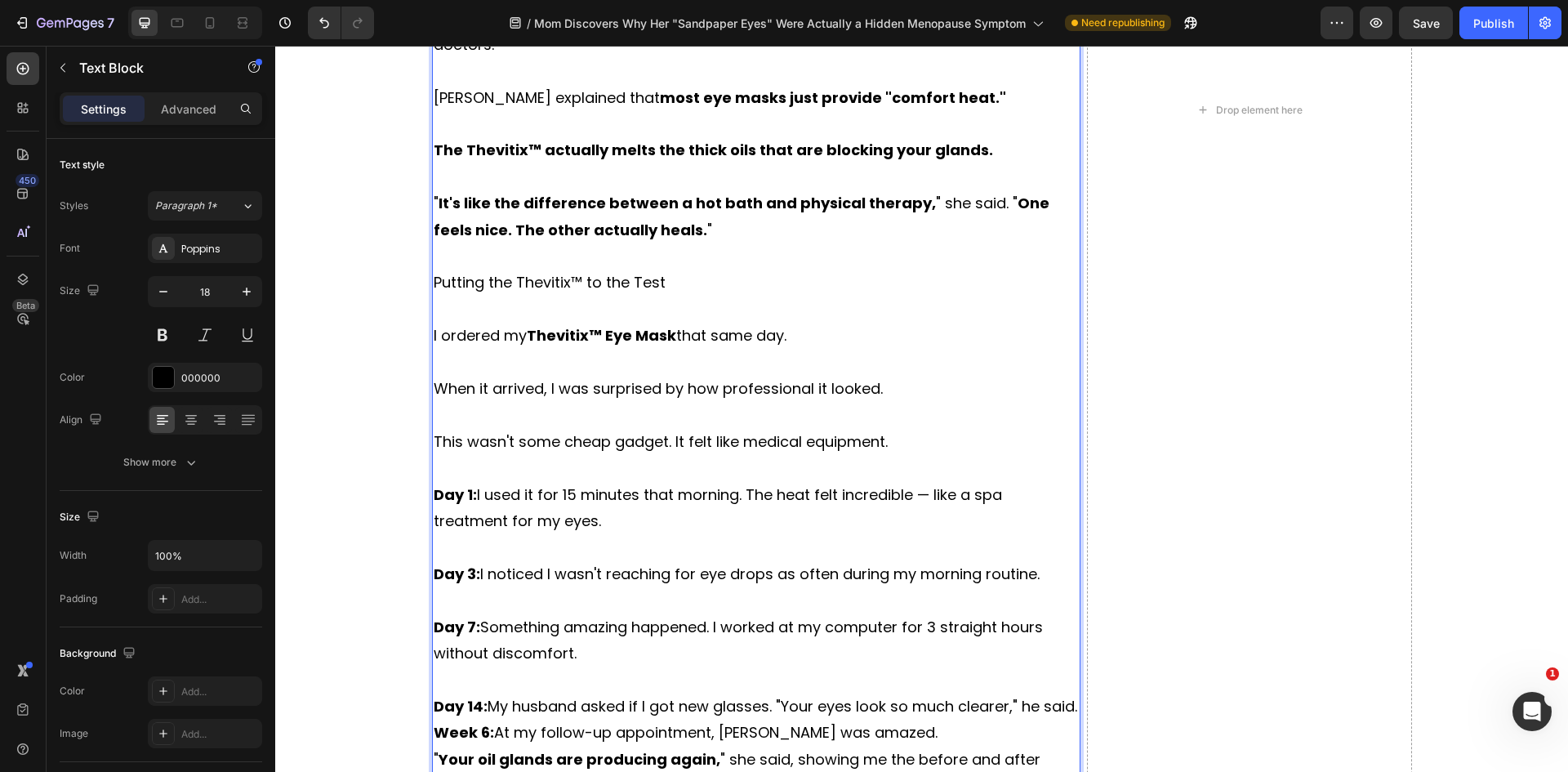
scroll to position [5992, 0]
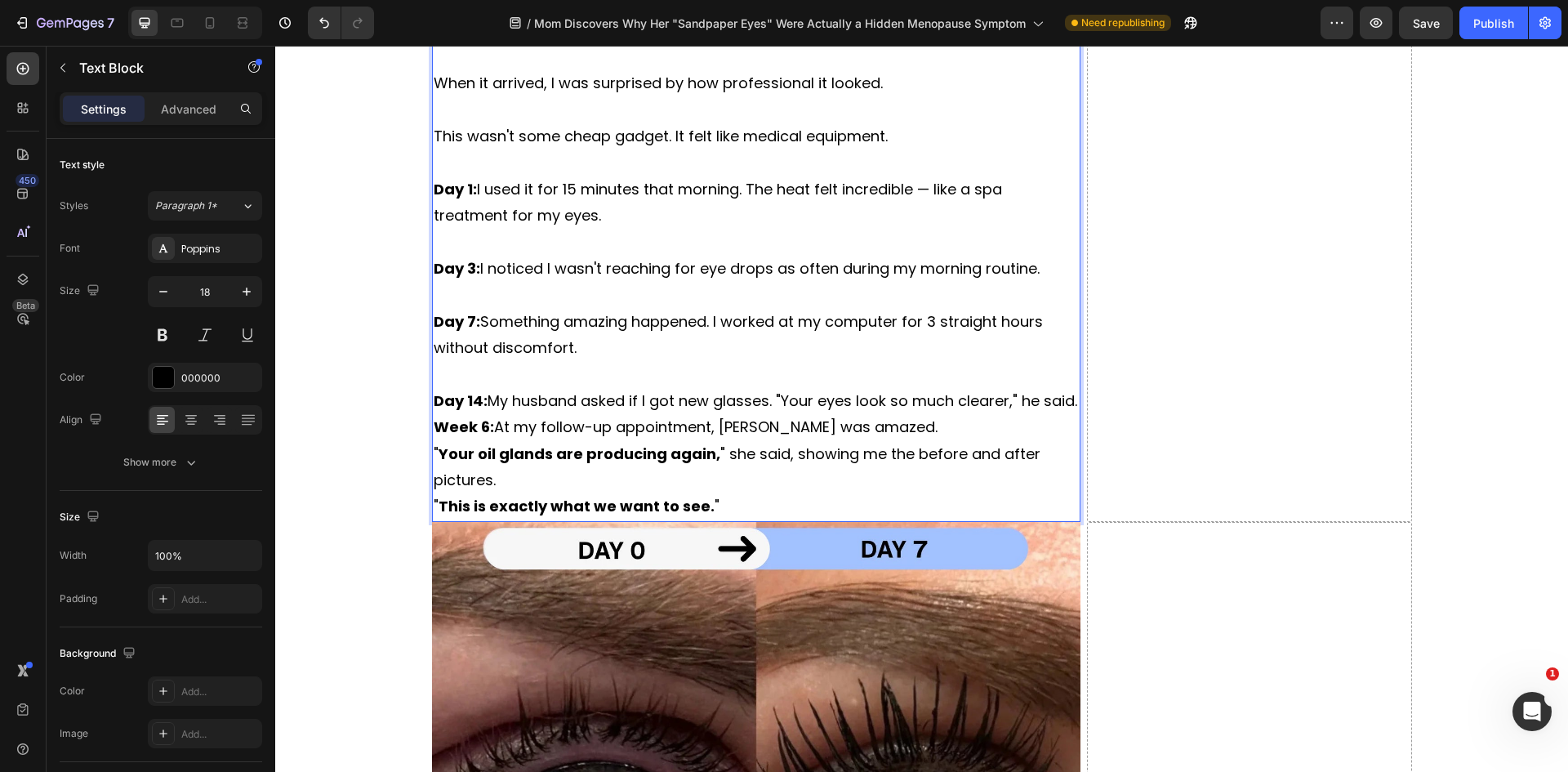
click at [1066, 402] on p "Day 14: My husband asked if I got new glasses. "Your eyes look so much clearer,…" at bounding box center [756, 401] width 646 height 26
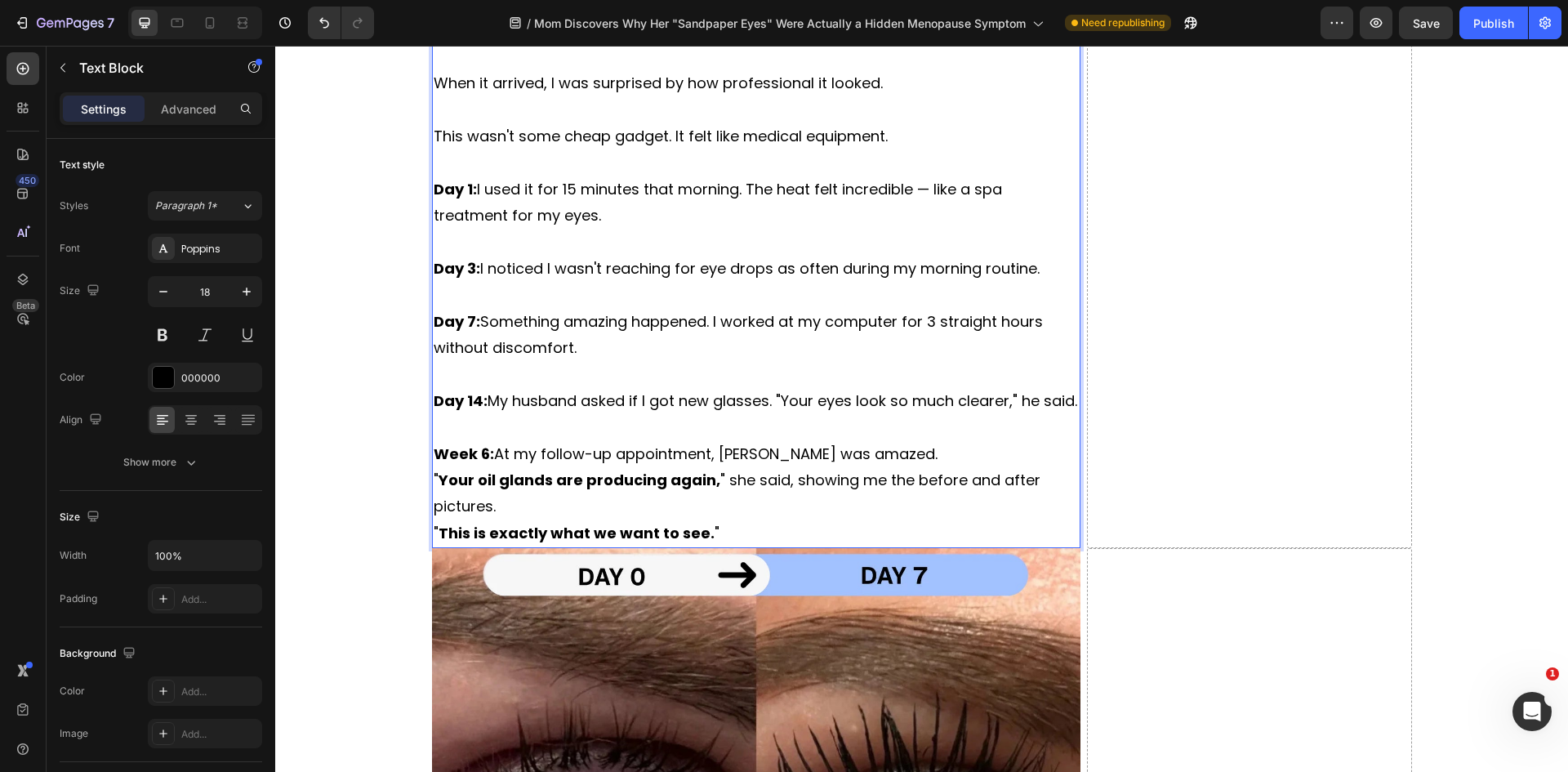
click at [904, 453] on p "Week 6: At my follow-up appointment, Dr. Walsh was amazed." at bounding box center [756, 454] width 646 height 26
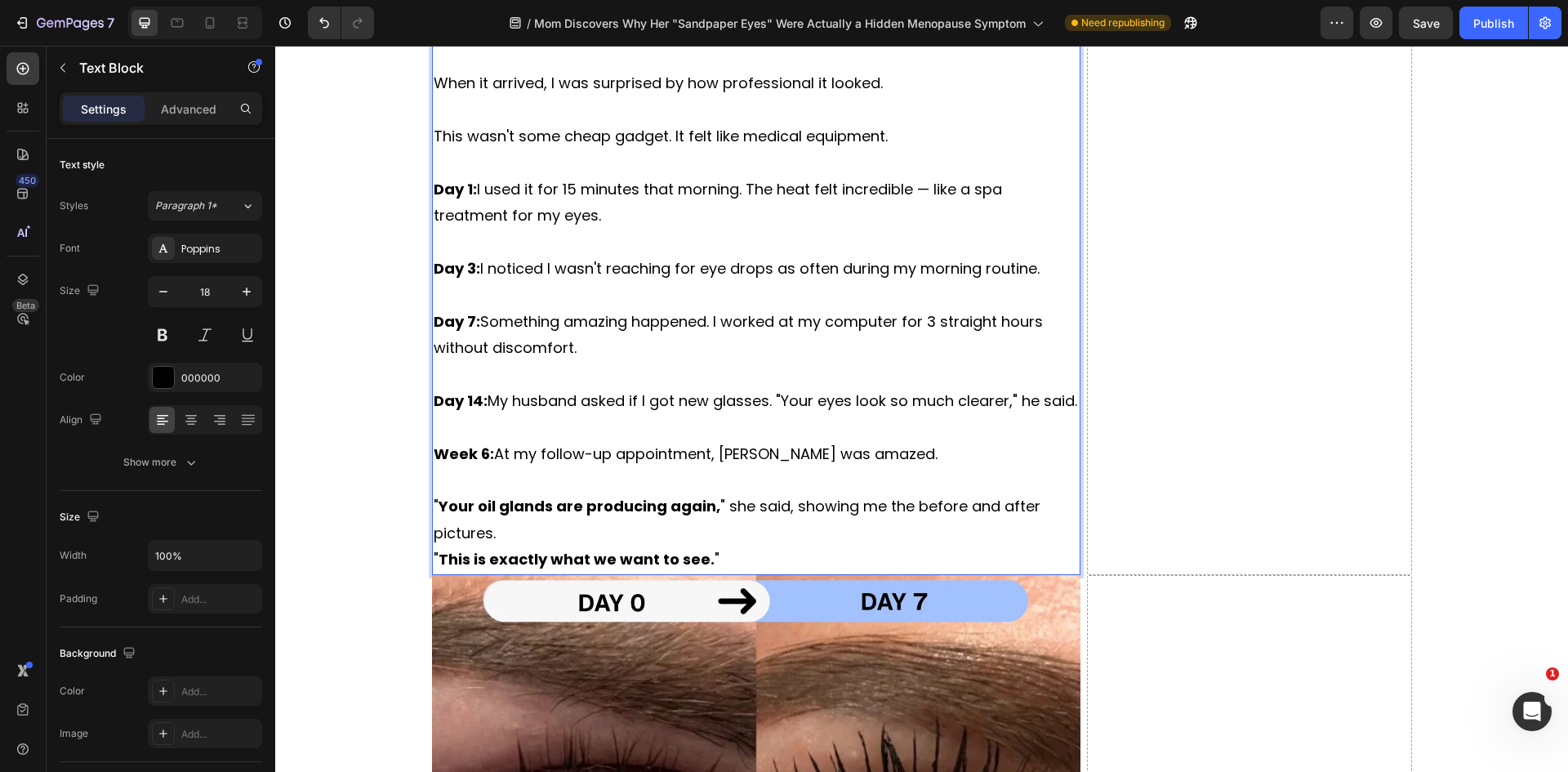
click at [564, 529] on p "" Your oil glands are producing again, " she said, showing me the before and af…" at bounding box center [756, 519] width 646 height 53
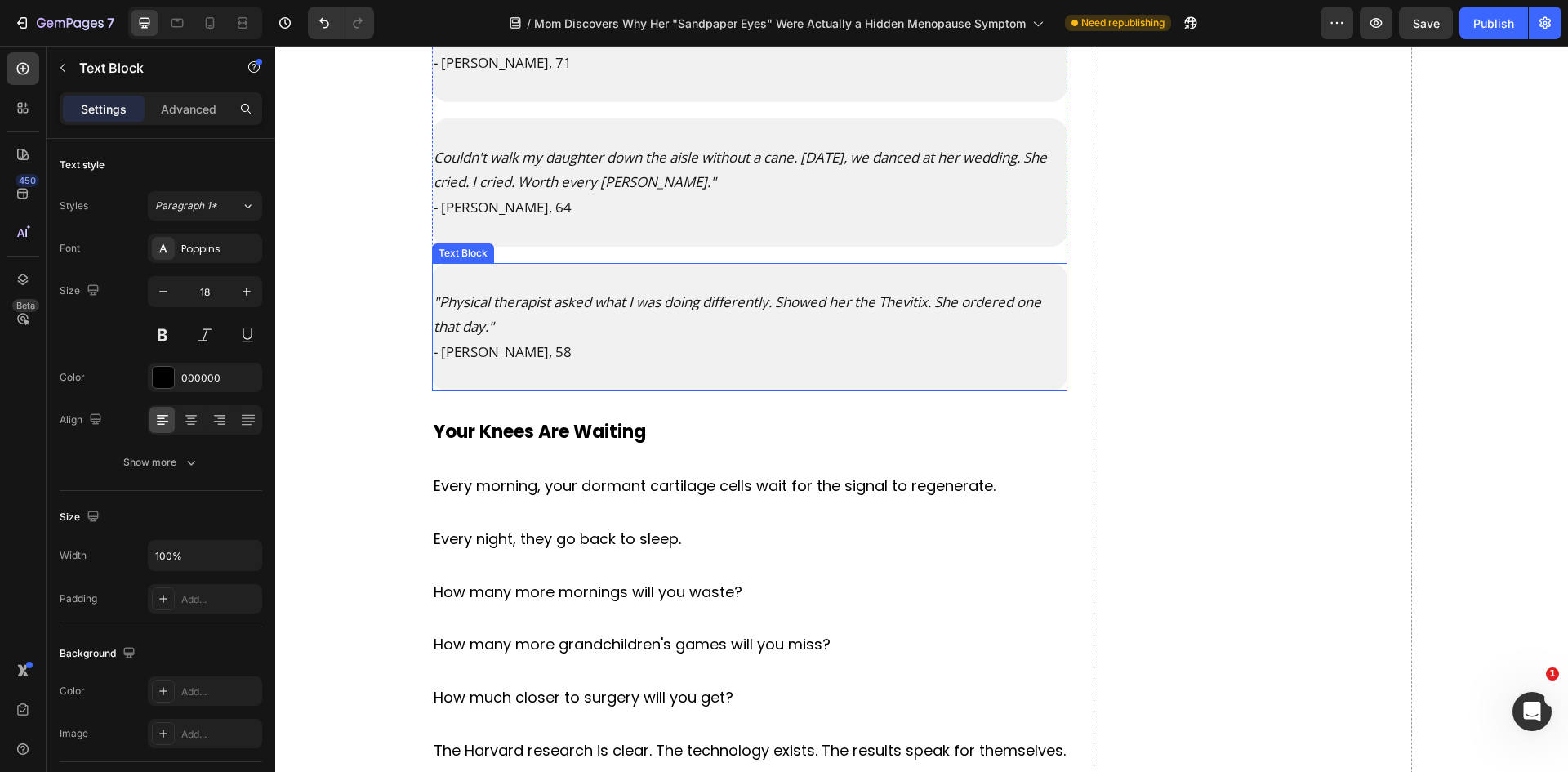
scroll to position [8687, 0]
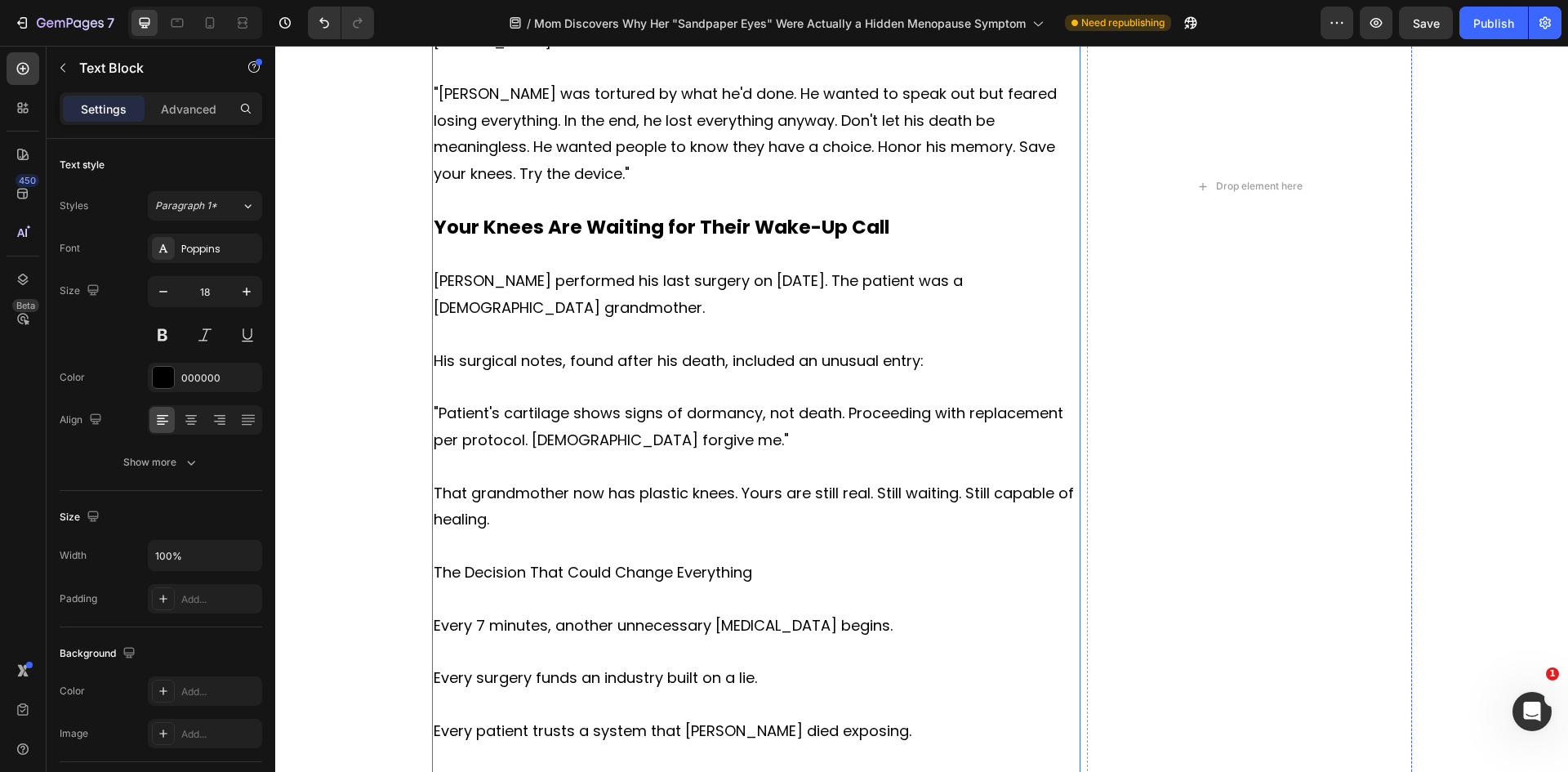
click at [699, 423] on p ""Patient's cartilage shows signs of dormancy, not death. Proceeding with replac…" at bounding box center [756, 426] width 646 height 53
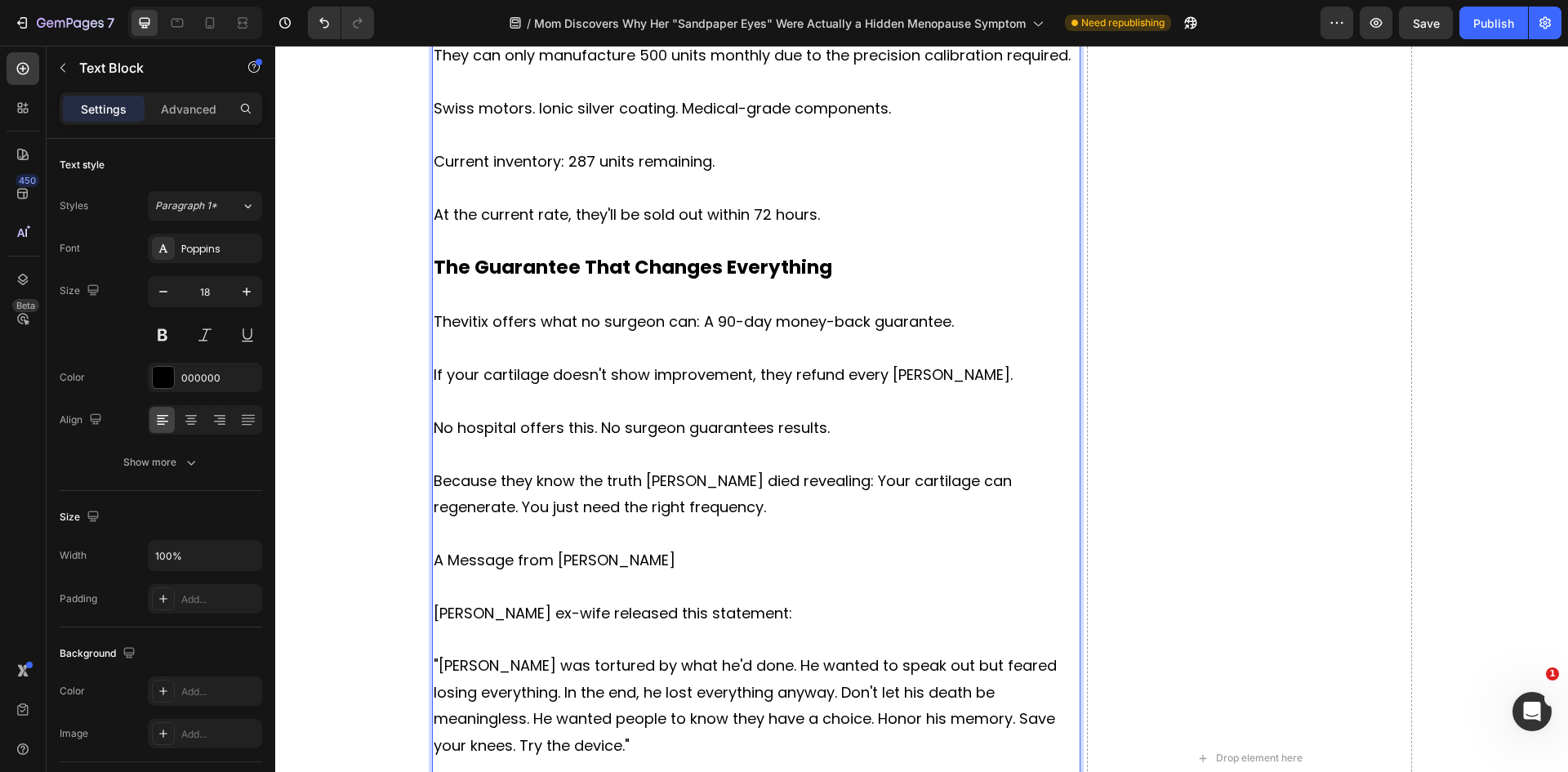
click at [662, 388] on p "Rich Text Editor. Editing area: main" at bounding box center [756, 401] width 646 height 26
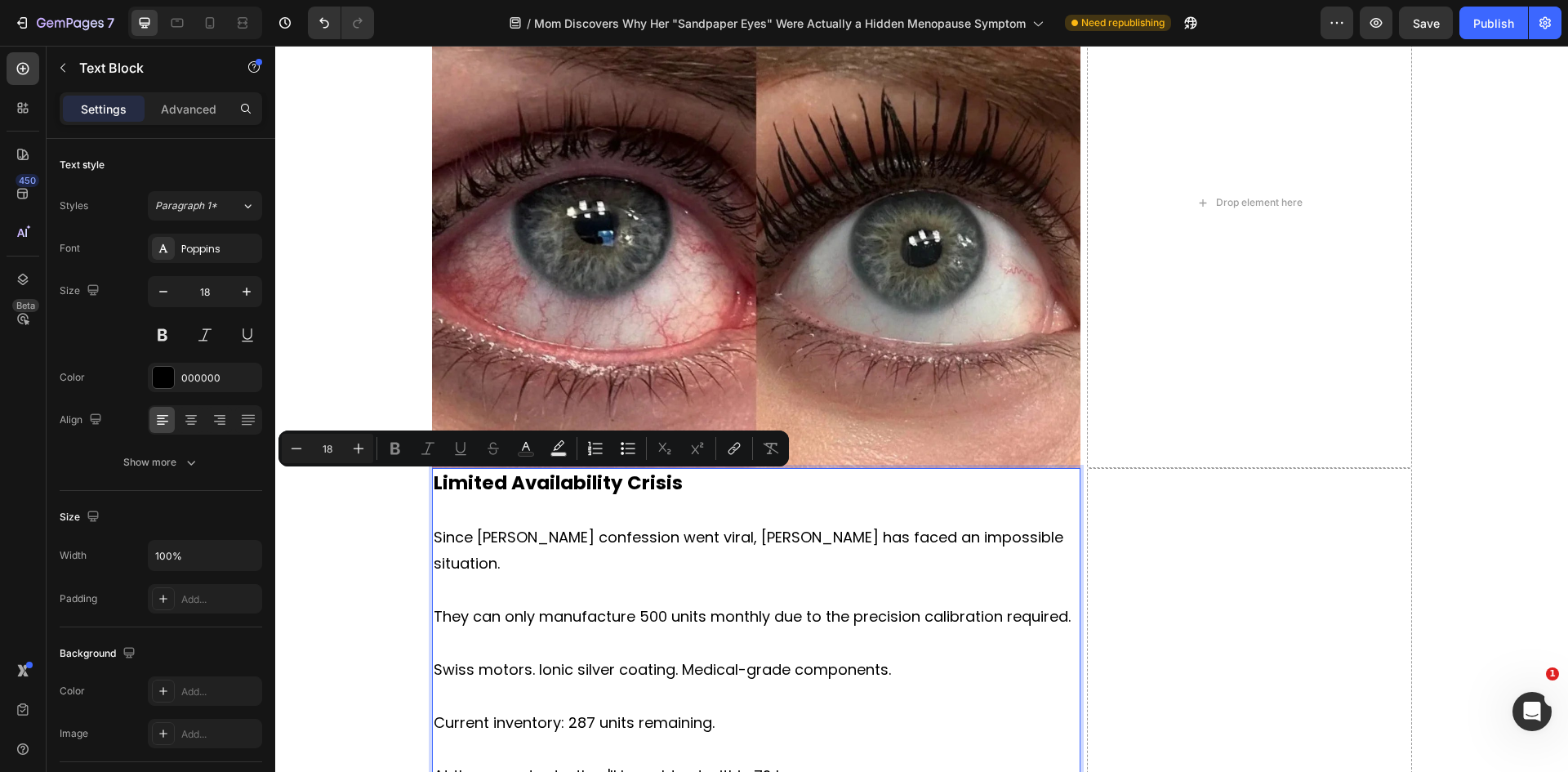
scroll to position [6646, 0]
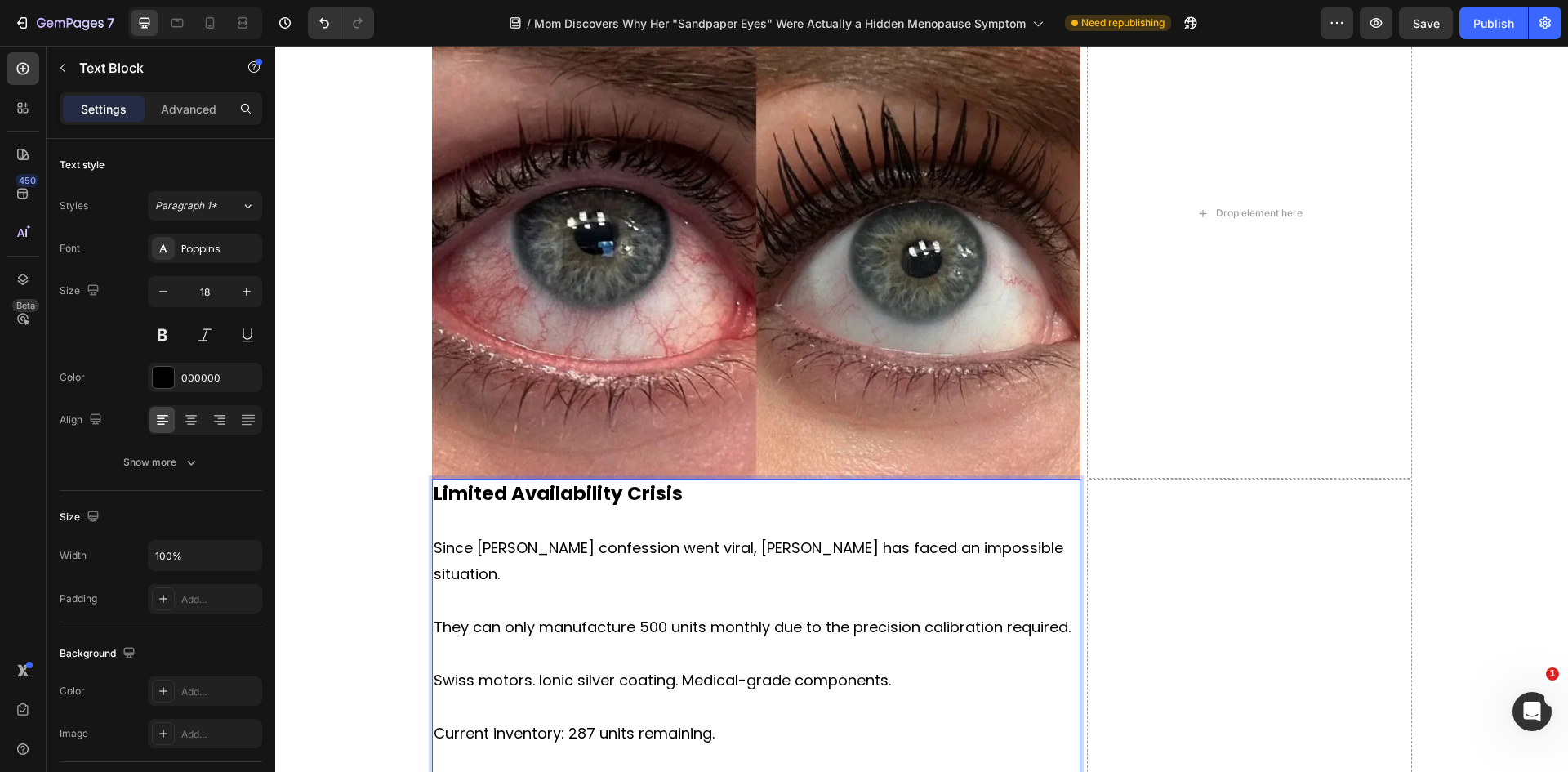
click at [598, 505] on strong "Limited Availability Crisis" at bounding box center [558, 492] width 249 height 26
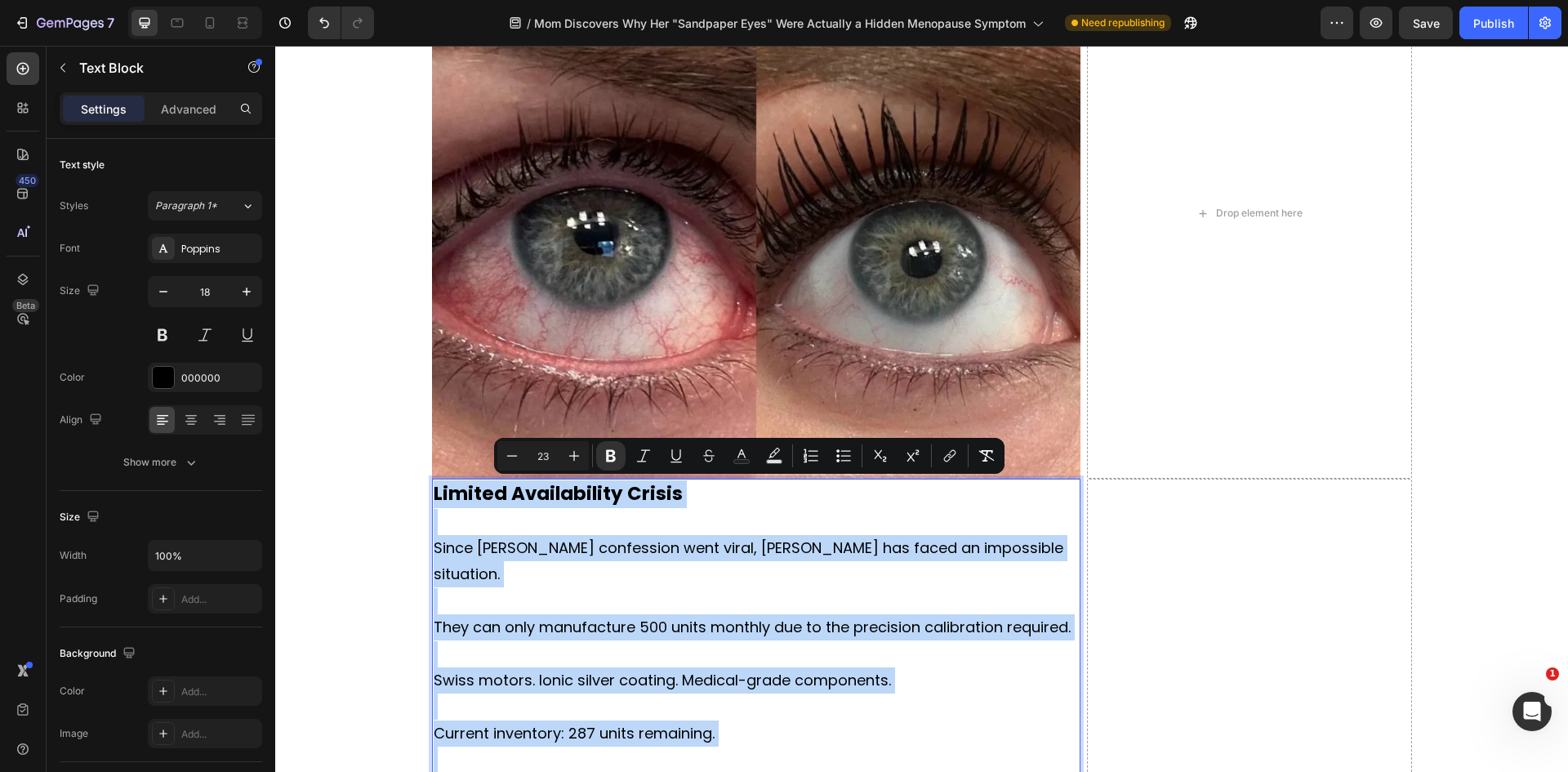
type input "18"
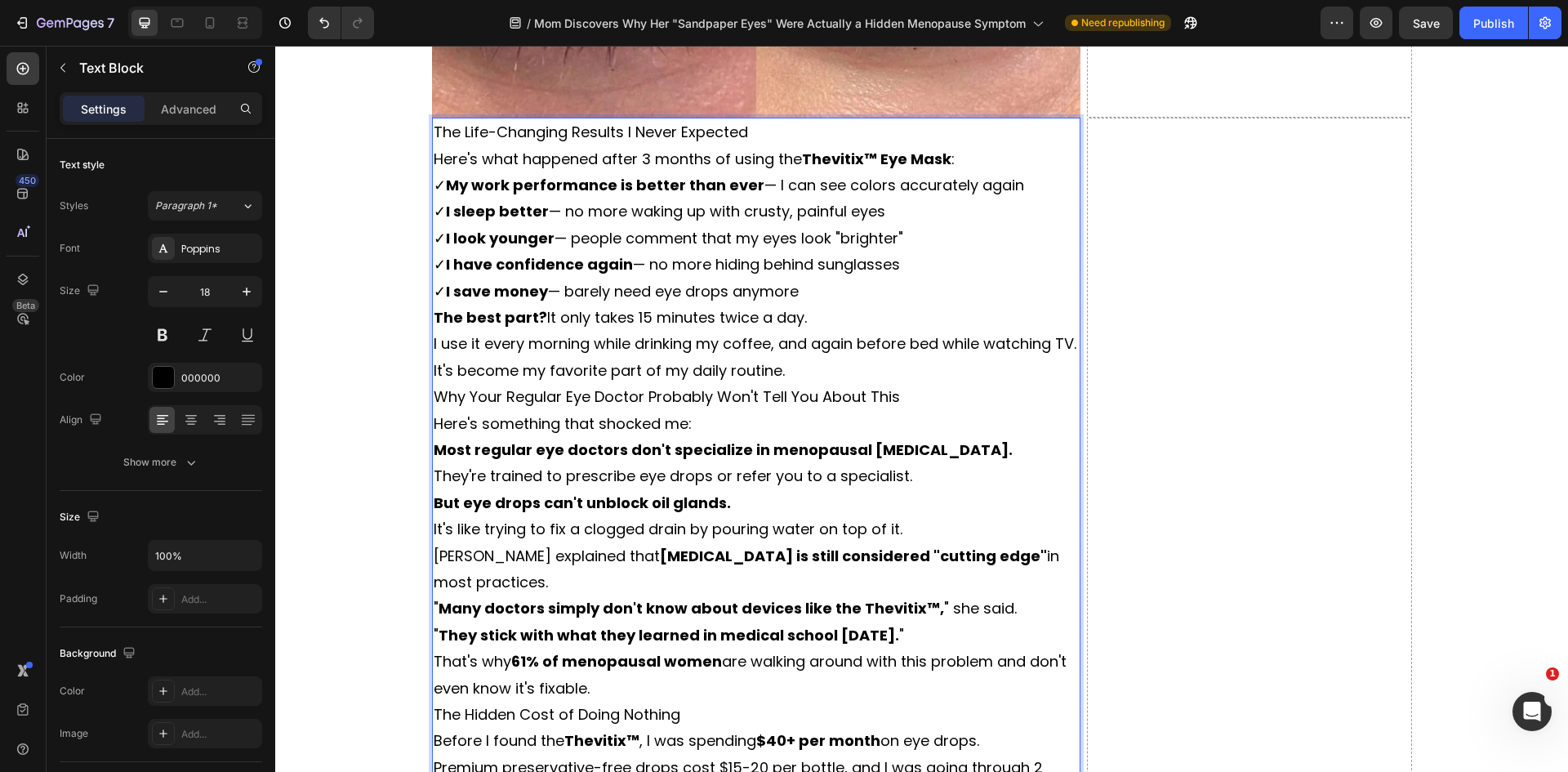
scroll to position [6814, 0]
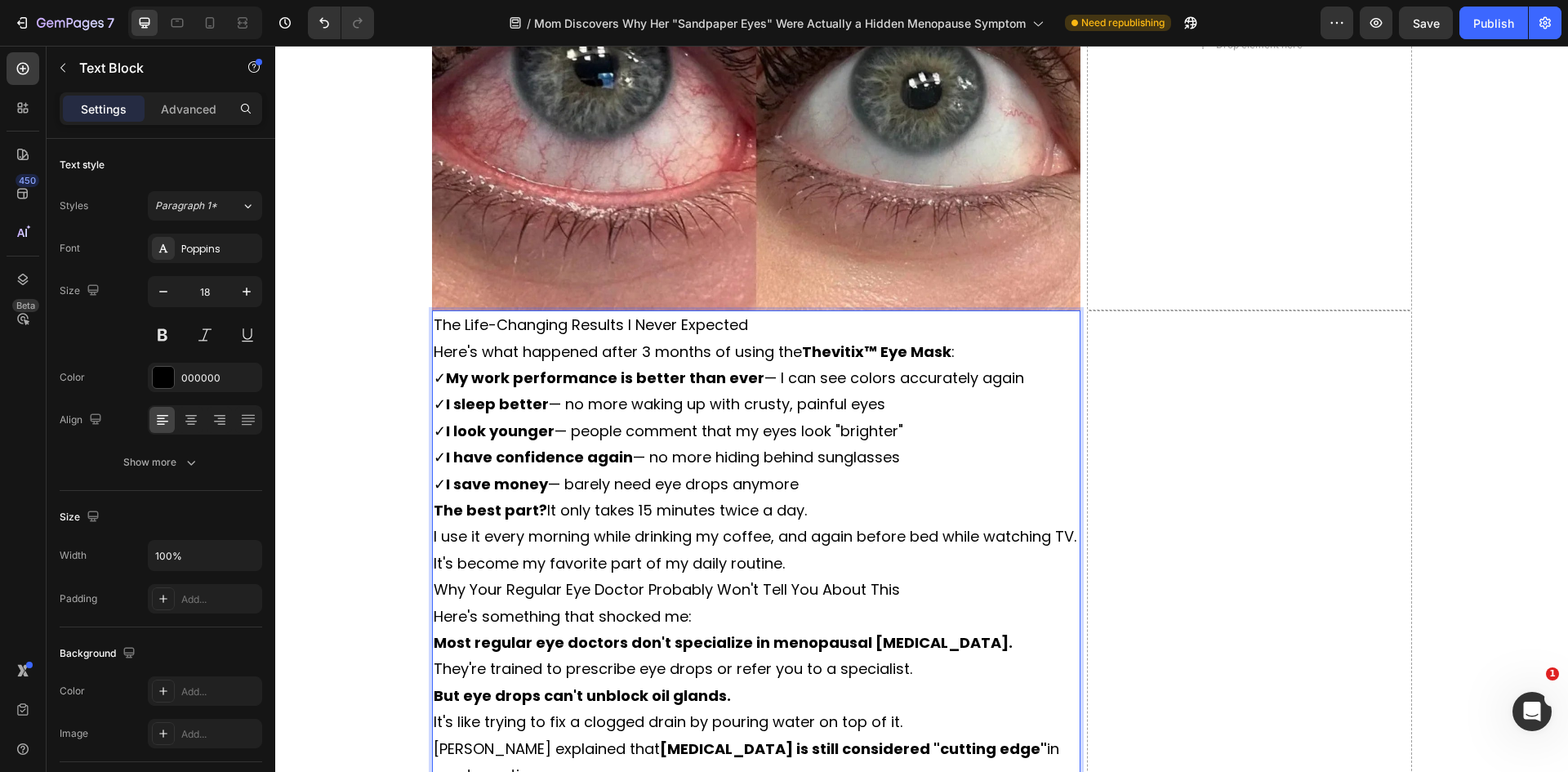
click at [744, 332] on p "The Life-Changing Results I Never Expected" at bounding box center [756, 325] width 646 height 26
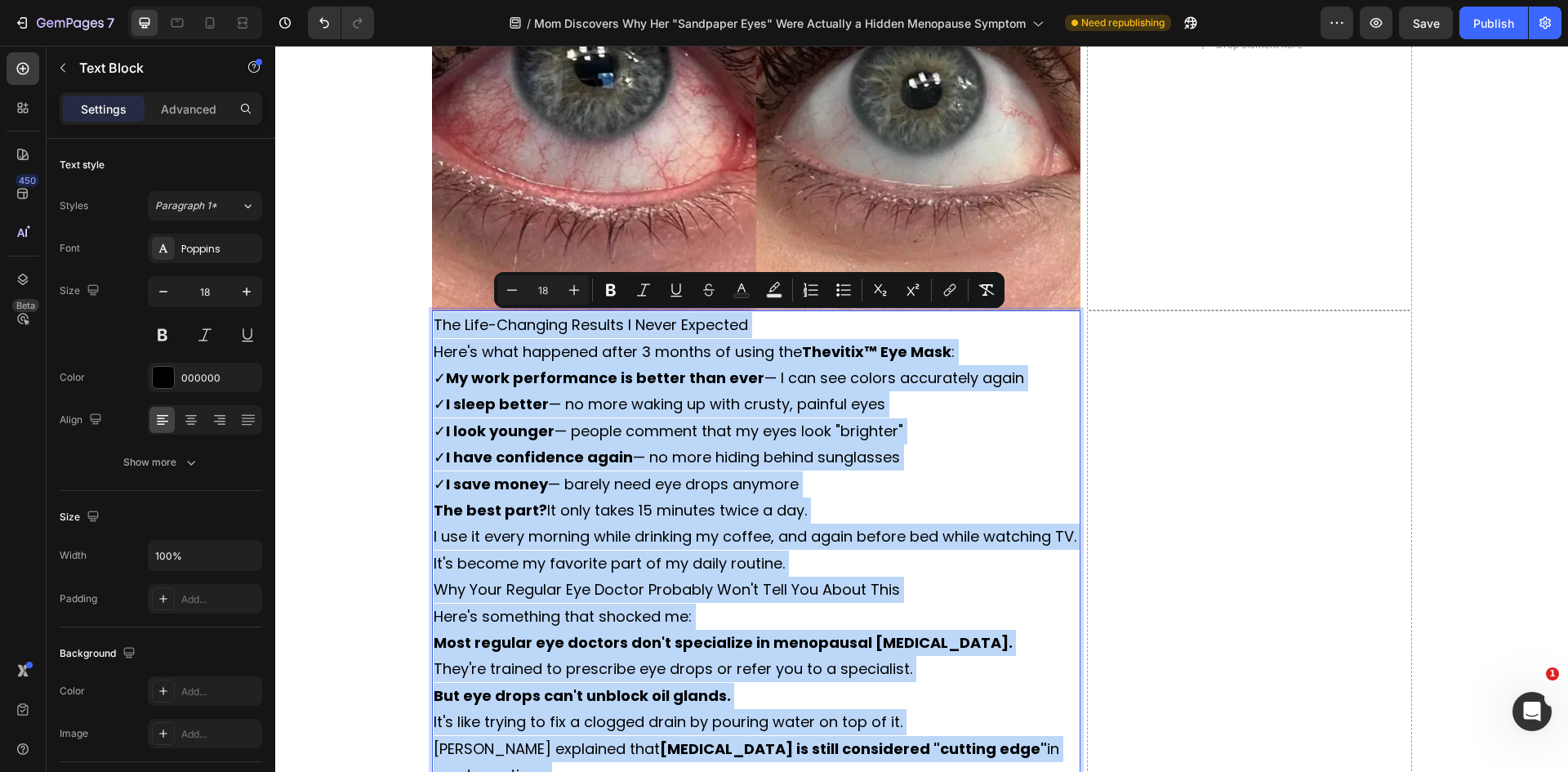
click at [871, 403] on p "✓ My work performance is better than ever — I can see colors accurately again ✓…" at bounding box center [756, 431] width 646 height 132
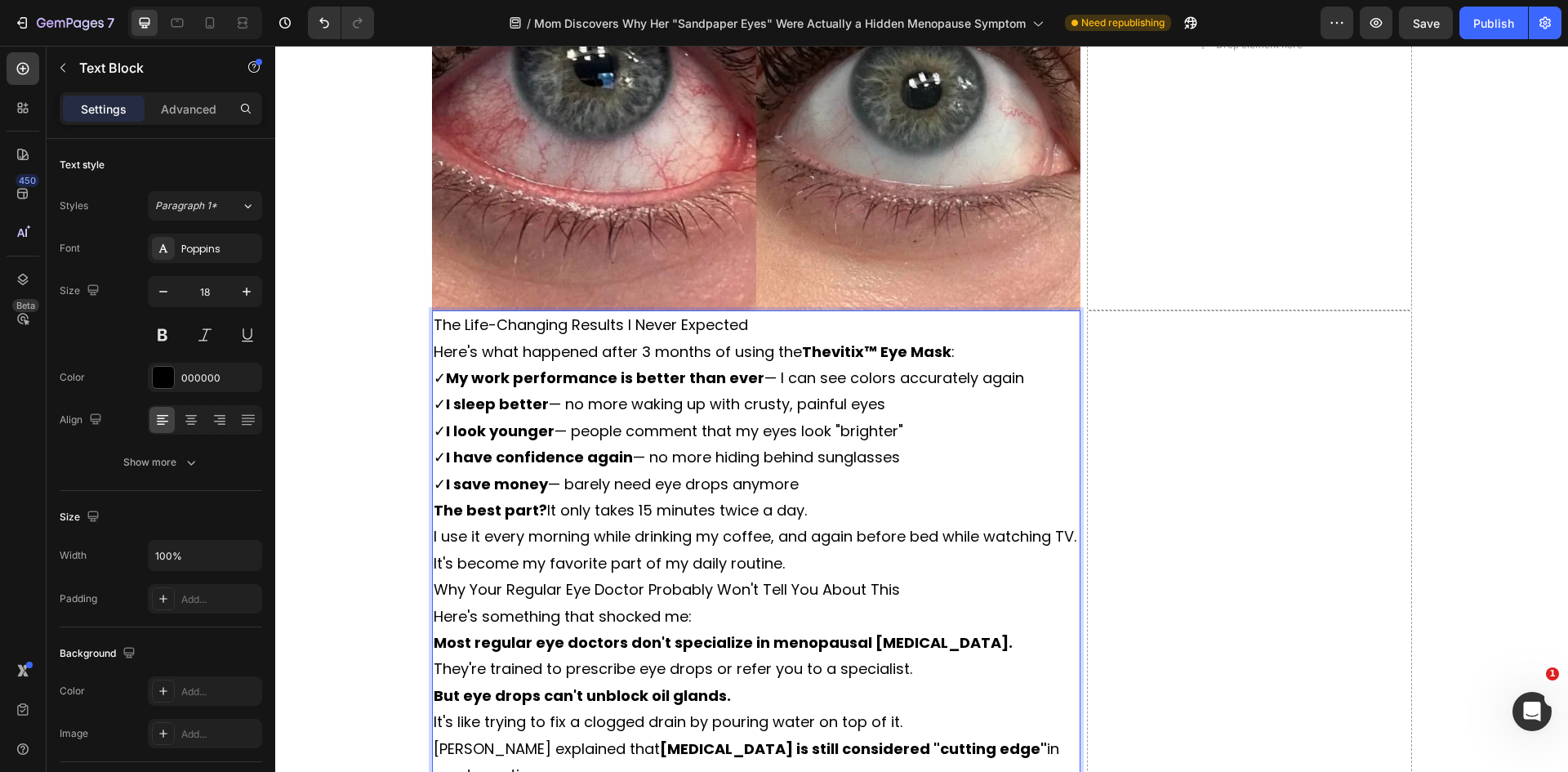
click at [735, 322] on p "The Life-Changing Results I Never Expected" at bounding box center [756, 325] width 646 height 26
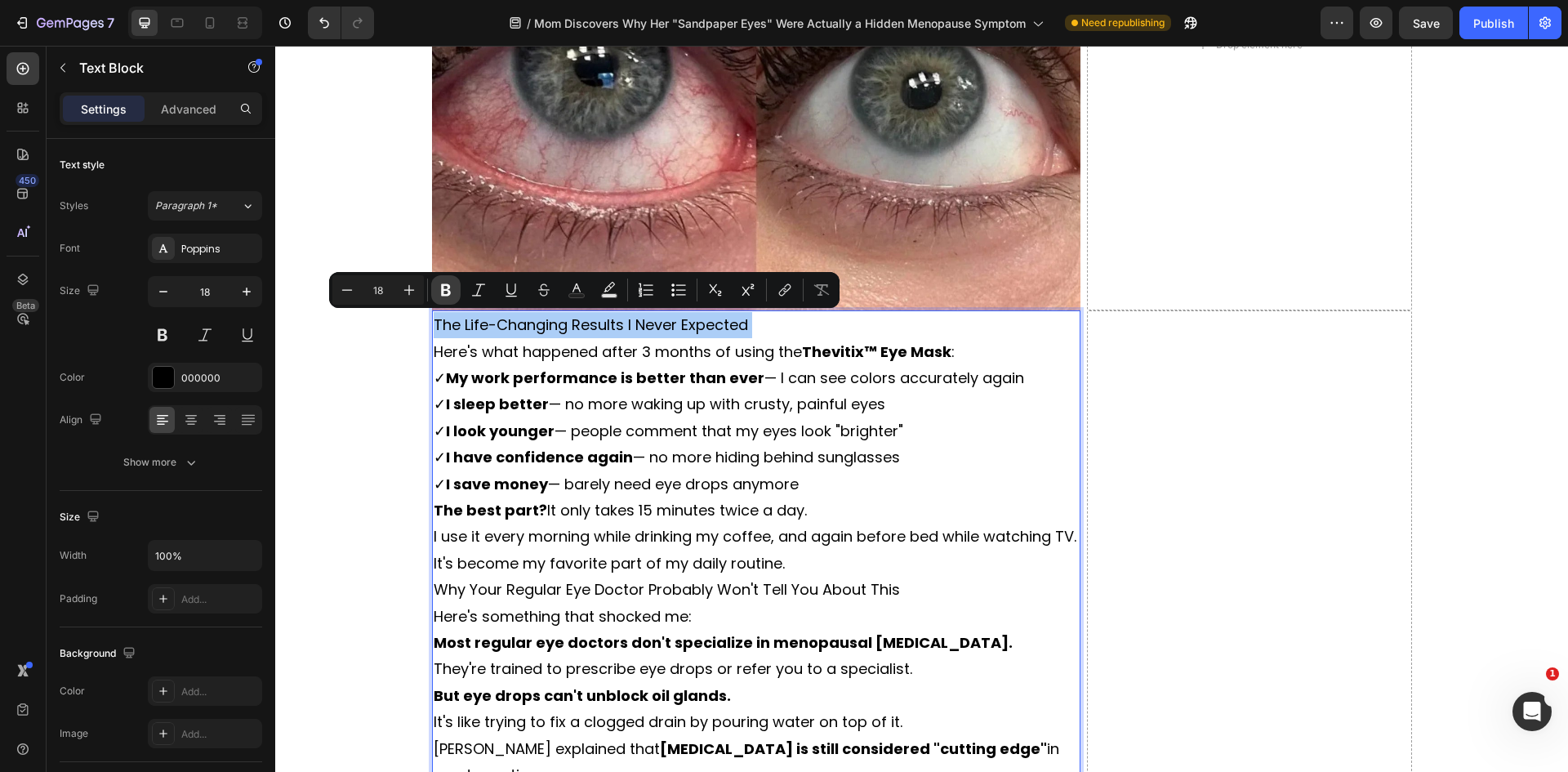
click at [447, 281] on button "Bold" at bounding box center [445, 290] width 29 height 29
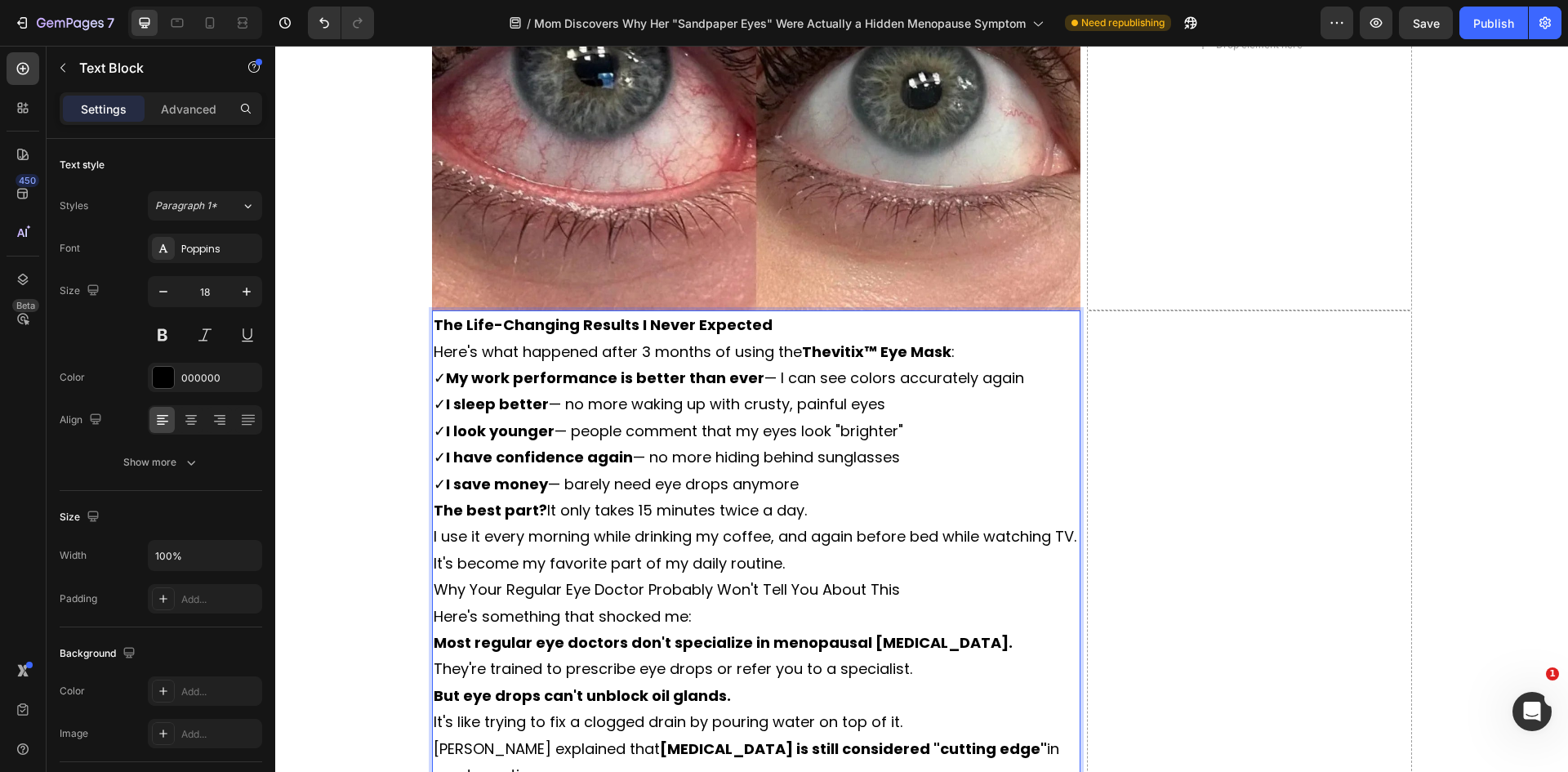
click at [545, 335] on strong "The Life-Changing Results I Never Expected" at bounding box center [603, 325] width 339 height 20
click at [753, 363] on p "Here's what happened after 3 months of using the Thevitix™ Eye Mask :" at bounding box center [756, 352] width 646 height 26
click at [748, 362] on p "Here's what happened after 3 months of using the Thevitix™ Eye Mask :" at bounding box center [756, 352] width 646 height 26
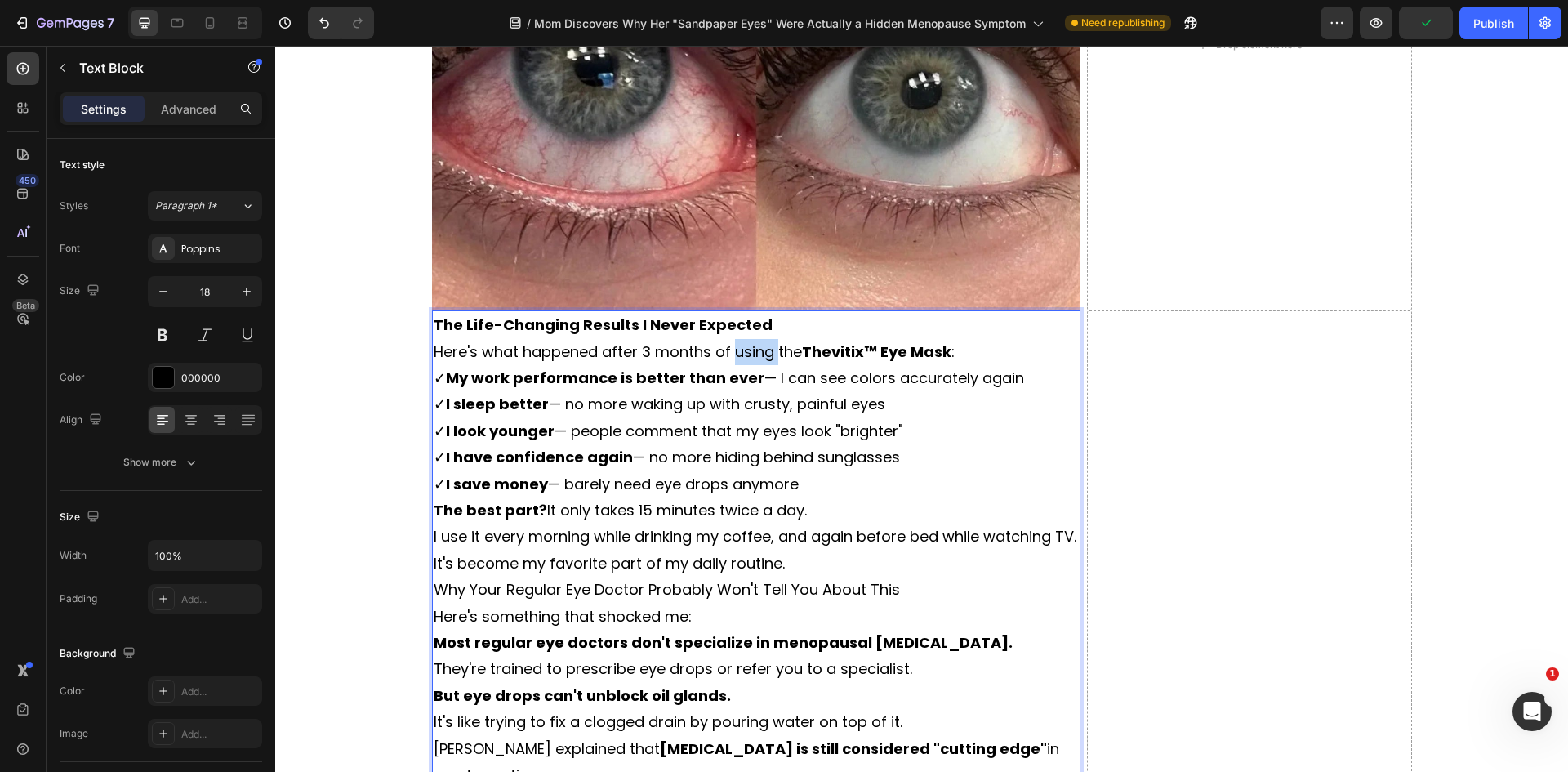
click at [748, 362] on p "Here's what happened after 3 months of using the Thevitix™ Eye Mask :" at bounding box center [756, 352] width 646 height 26
click at [731, 327] on strong "The Life-Changing Results I Never Expected" at bounding box center [603, 325] width 339 height 20
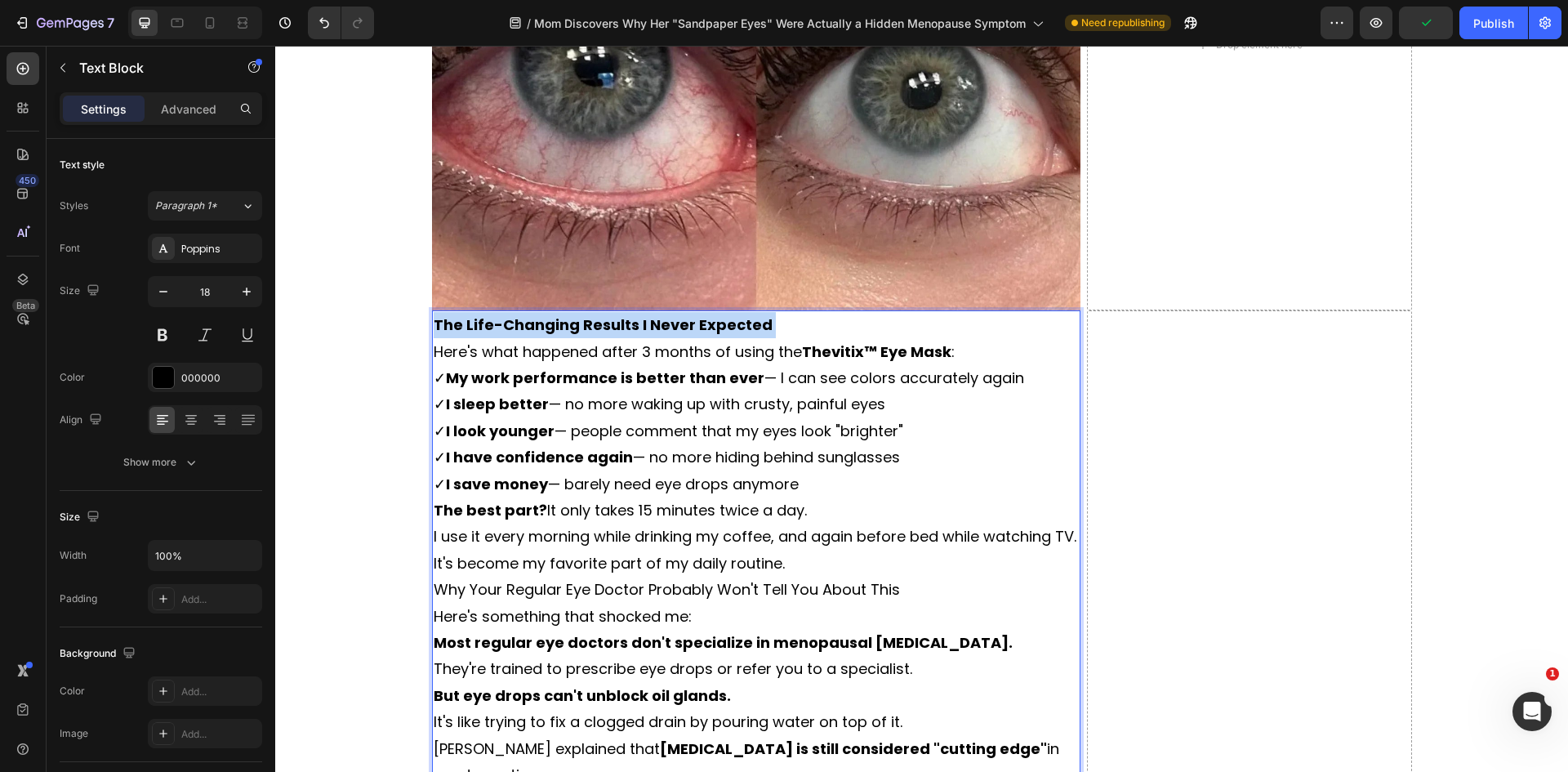
click at [731, 327] on strong "The Life-Changing Results I Never Expected" at bounding box center [603, 325] width 339 height 20
drag, startPoint x: 731, startPoint y: 327, endPoint x: 664, endPoint y: 391, distance: 92.7
click at [664, 391] on p "✓ My work performance is better than ever — I can see colors accurately again ✓…" at bounding box center [756, 431] width 646 height 132
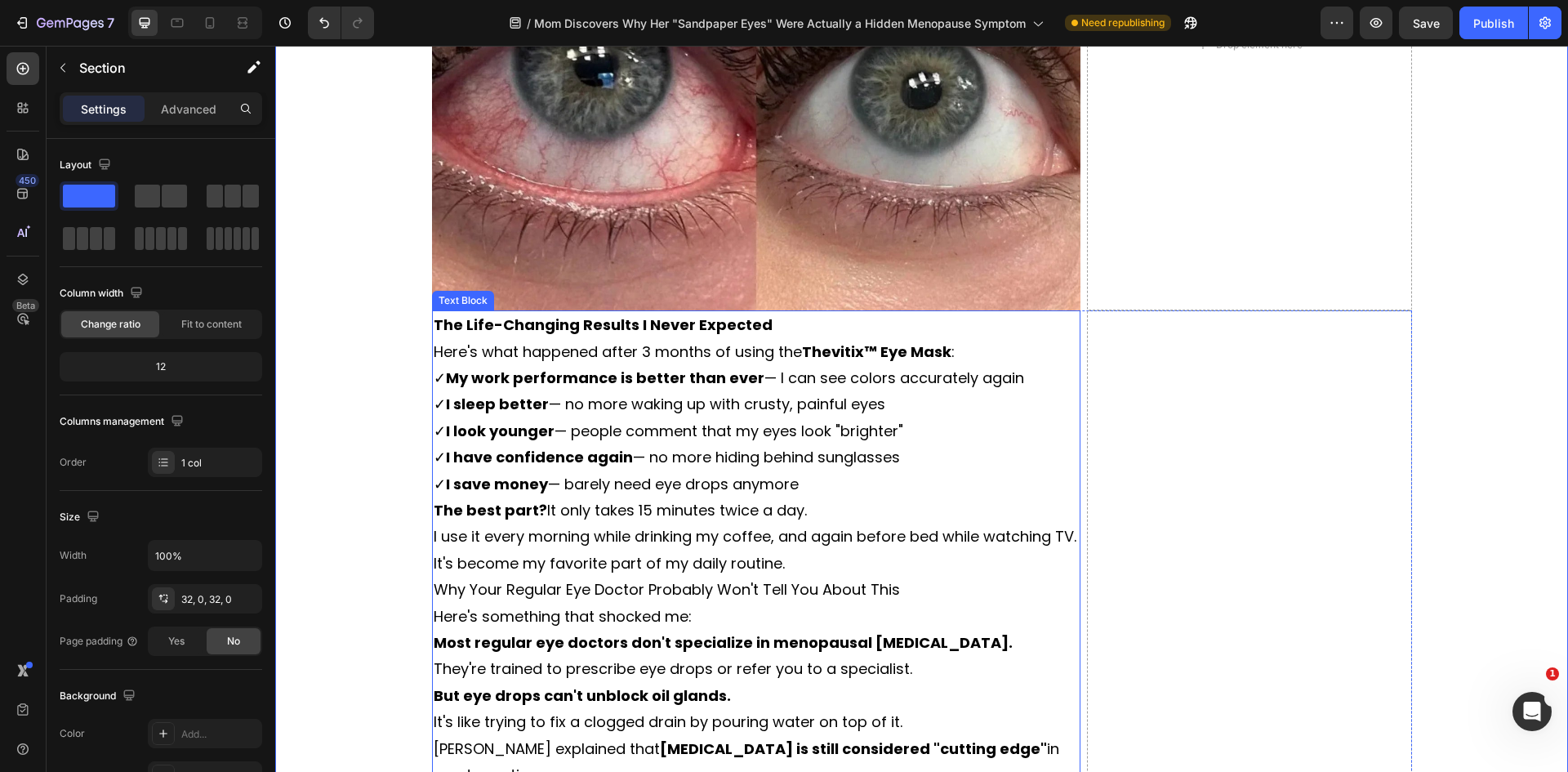
click at [629, 348] on p "Here's what happened after 3 months of using the Thevitix™ Eye Mask :" at bounding box center [756, 352] width 646 height 26
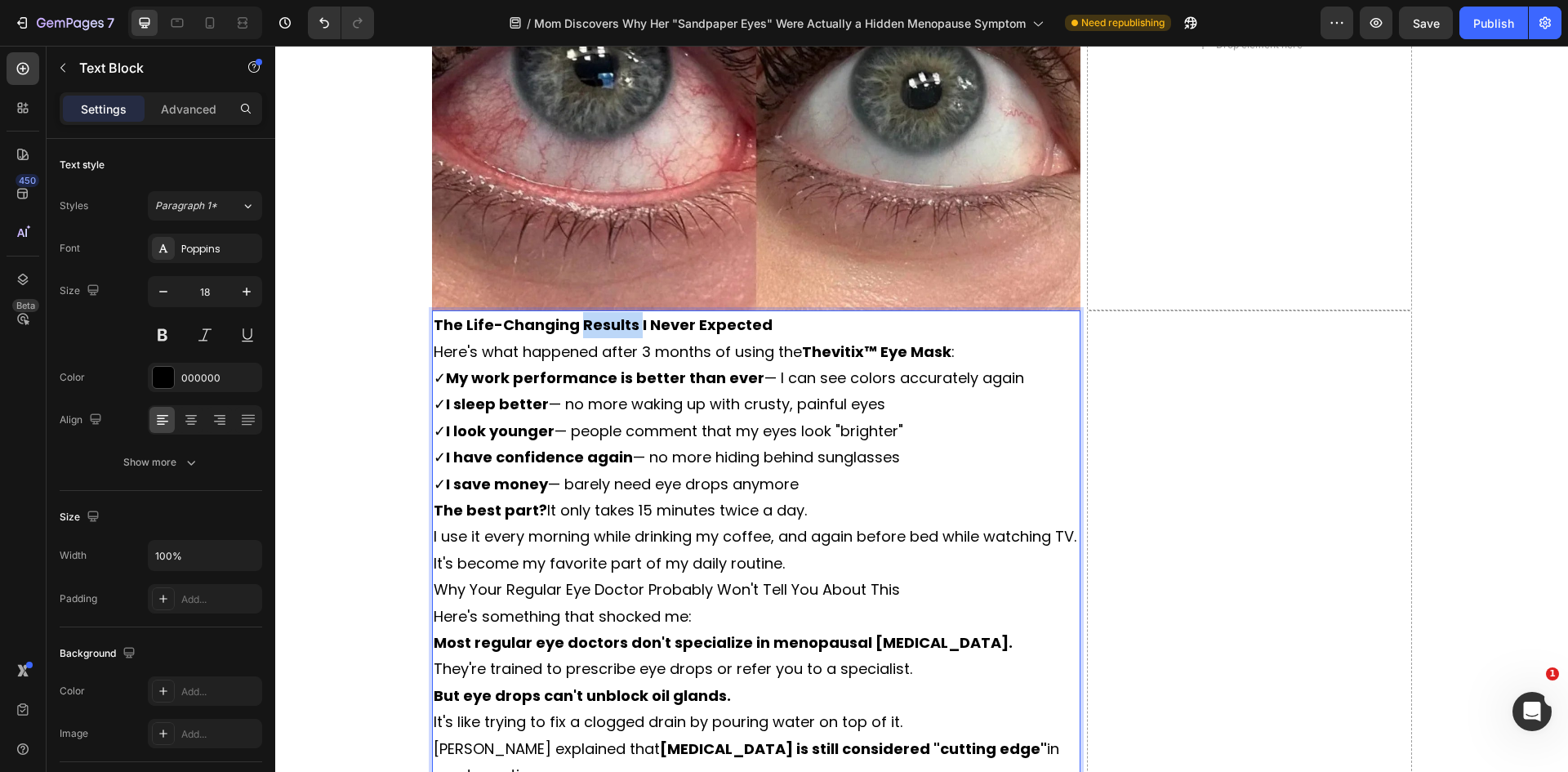
click at [619, 334] on strong "The Life-Changing Results I Never Expected" at bounding box center [603, 325] width 339 height 20
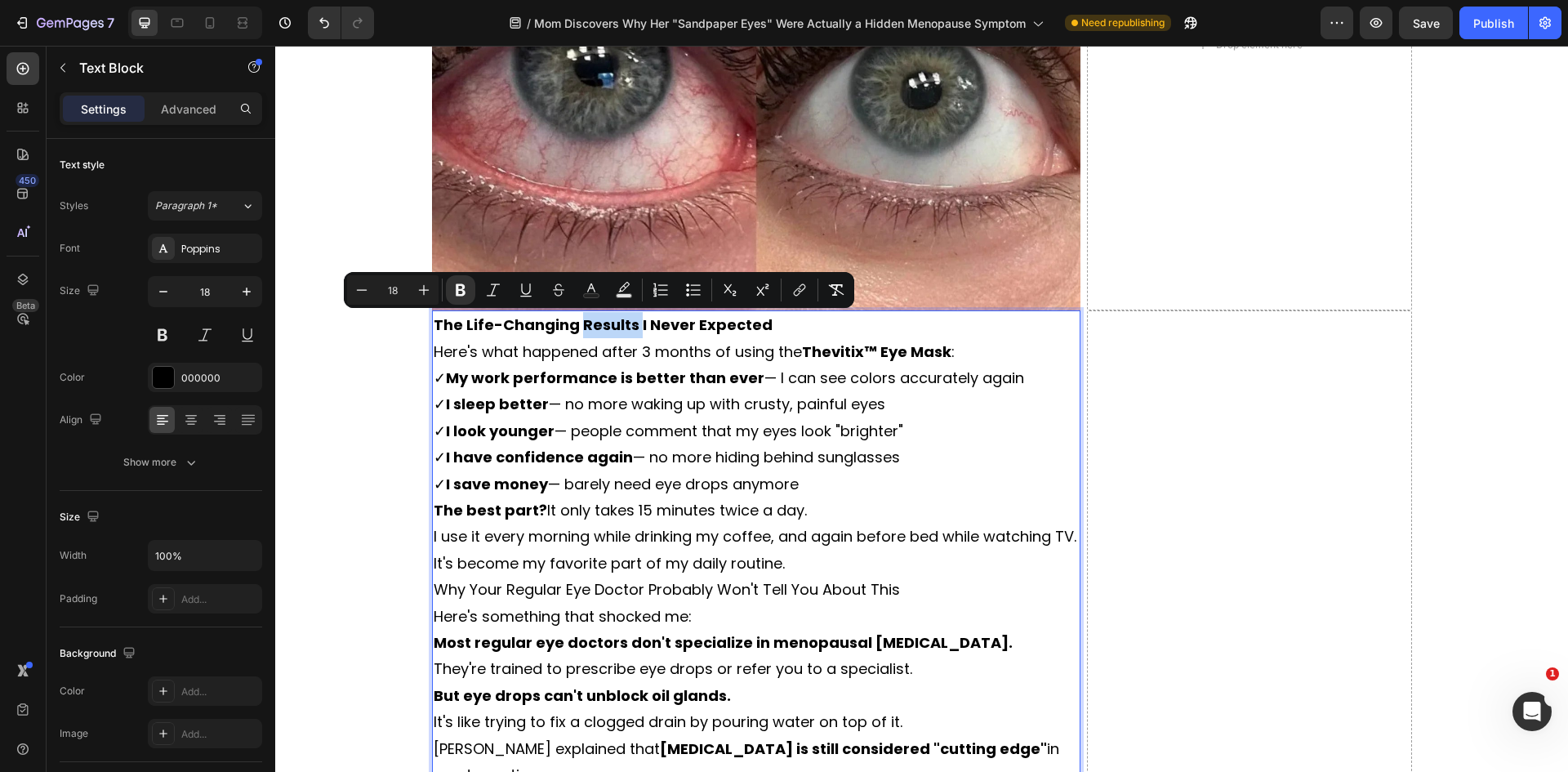
click at [595, 324] on strong "The Life-Changing Results I Never Expected" at bounding box center [603, 325] width 339 height 20
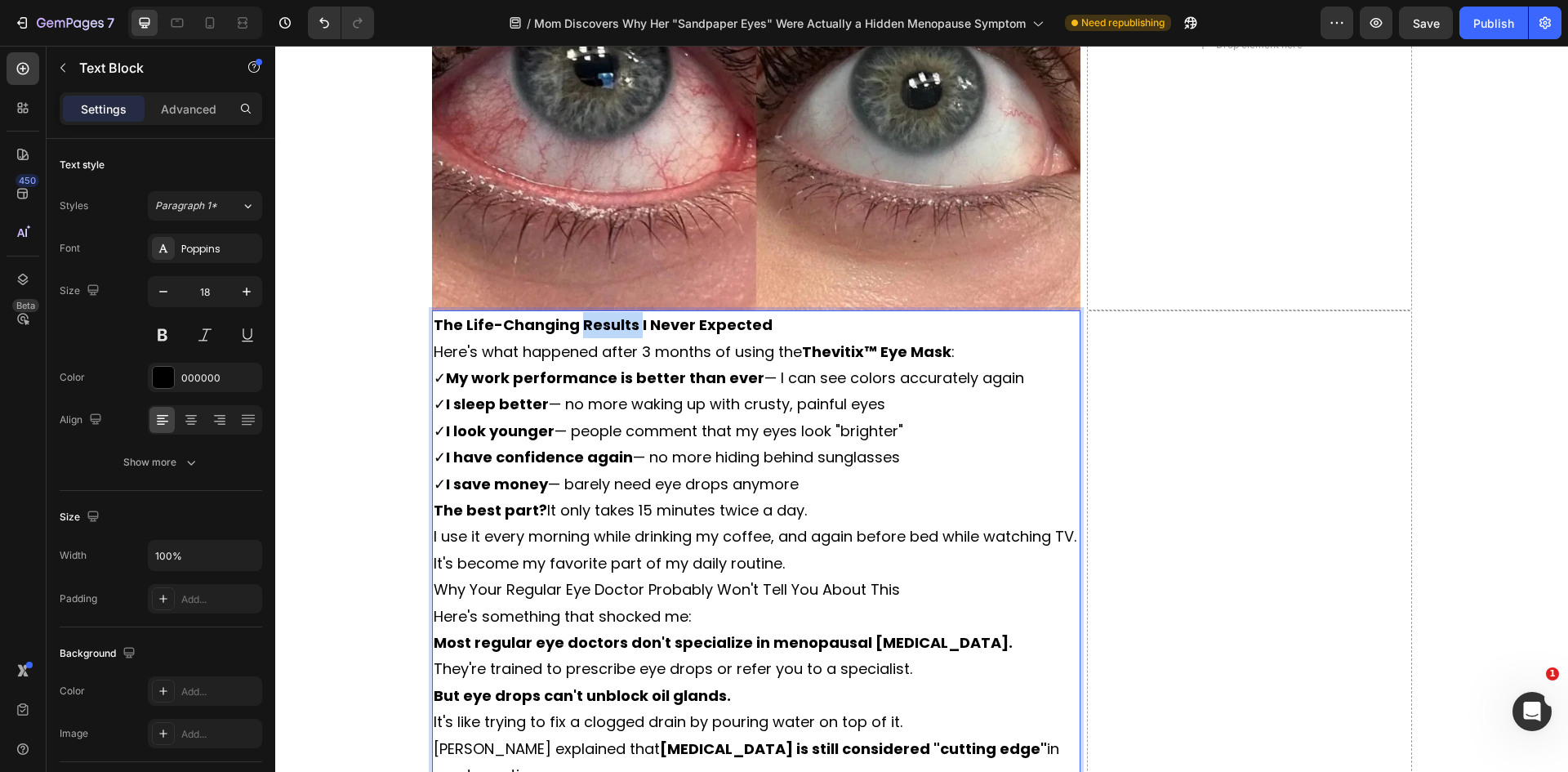
click at [596, 324] on strong "The Life-Changing Results I Never Expected" at bounding box center [603, 325] width 339 height 20
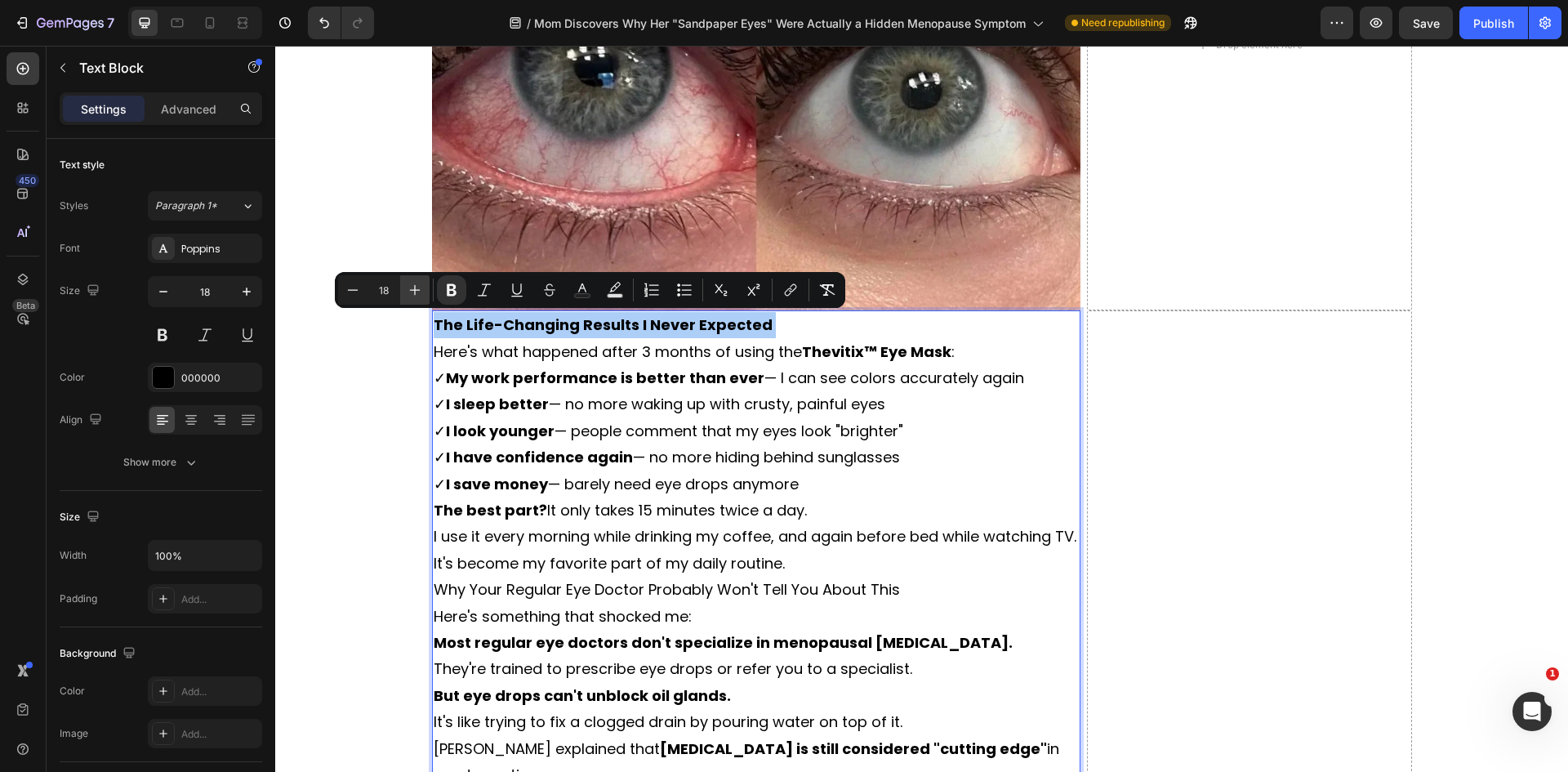
click at [417, 291] on icon "Editor contextual toolbar" at bounding box center [414, 290] width 16 height 16
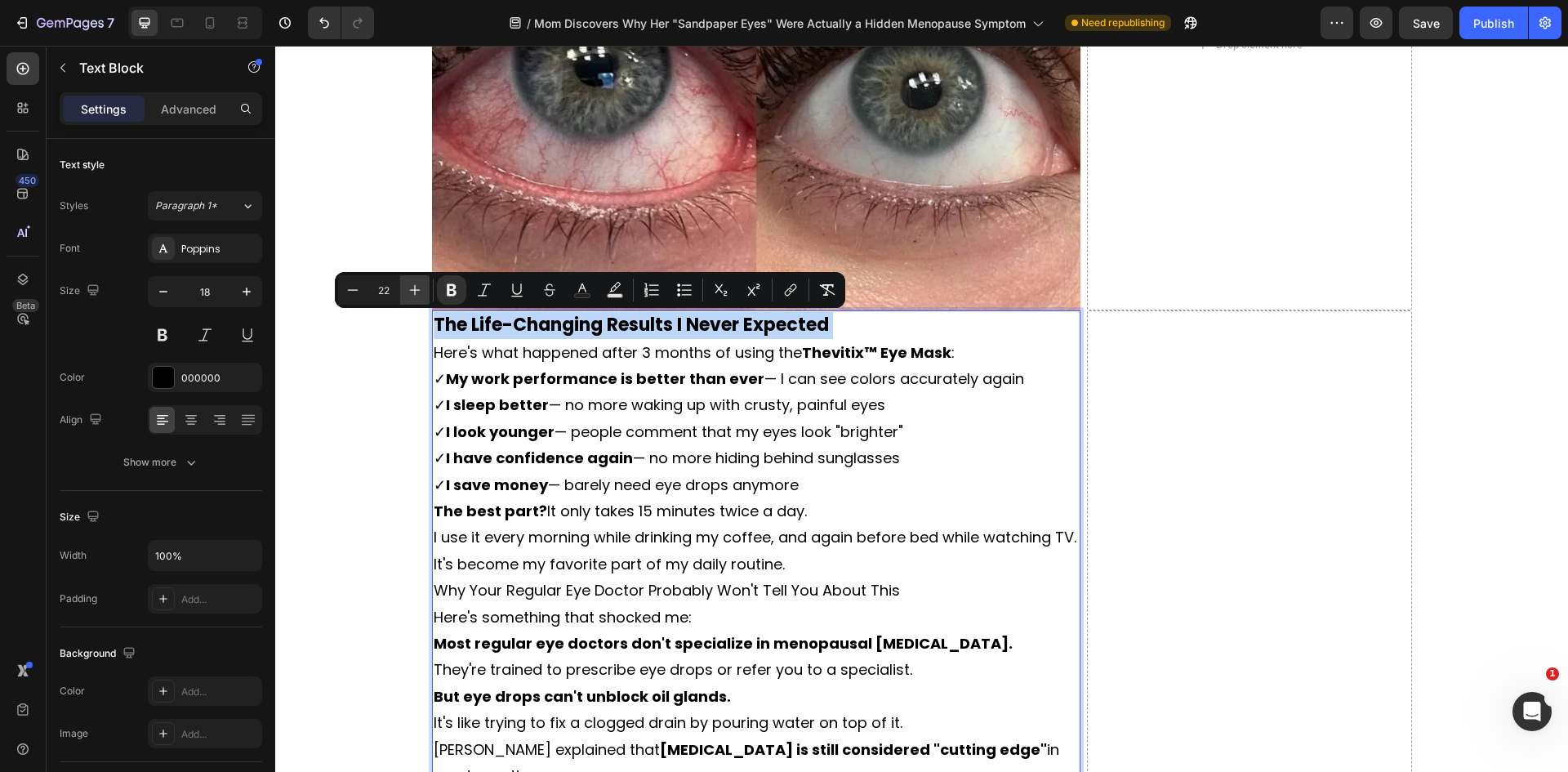
type input "23"
click at [905, 322] on p "The Life-Changing Results I Never Expected" at bounding box center [756, 326] width 646 height 28
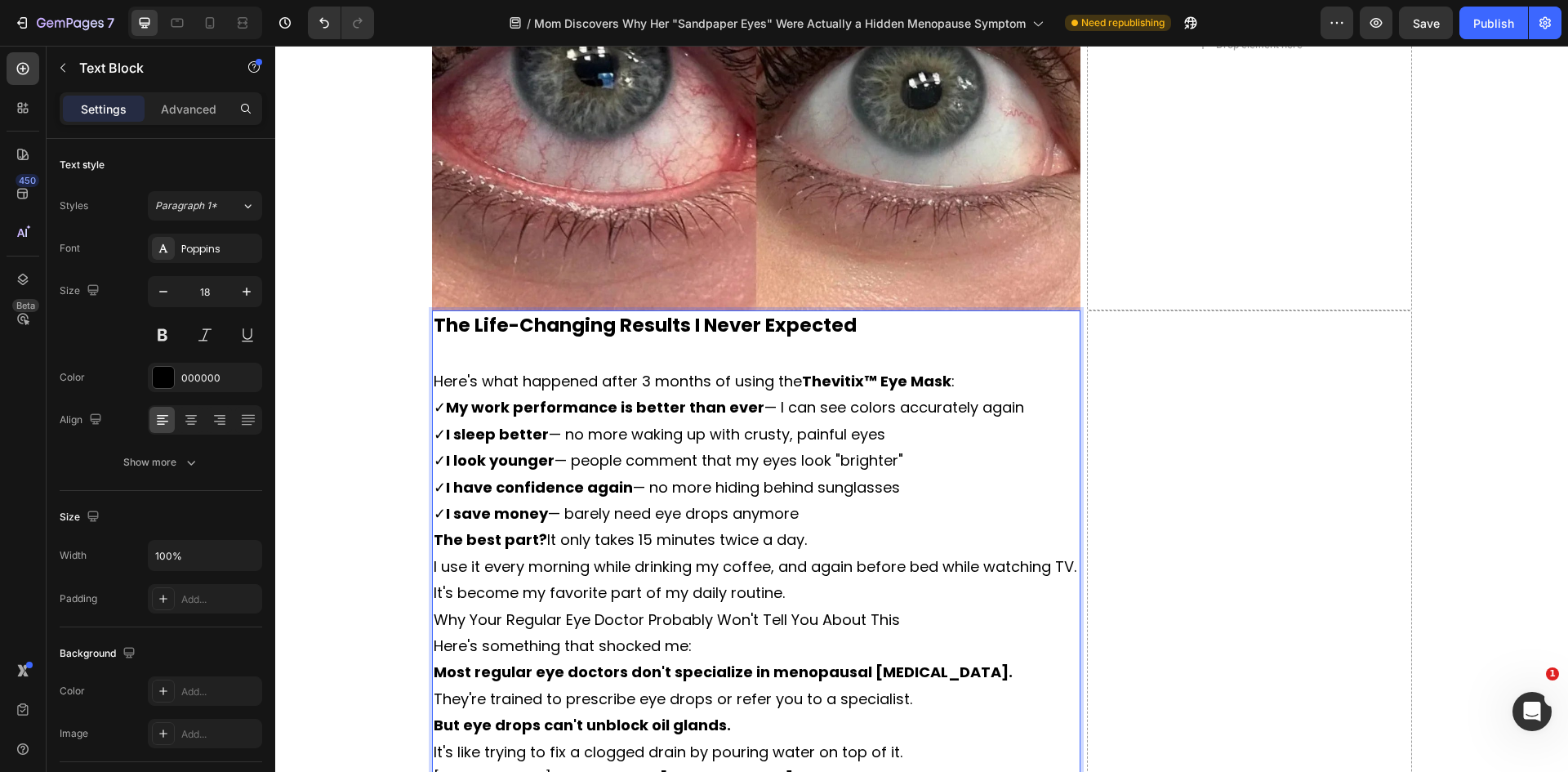
click at [970, 384] on p "Here's what happened after 3 months of using the Thevitix™ Eye Mask :" at bounding box center [756, 381] width 646 height 26
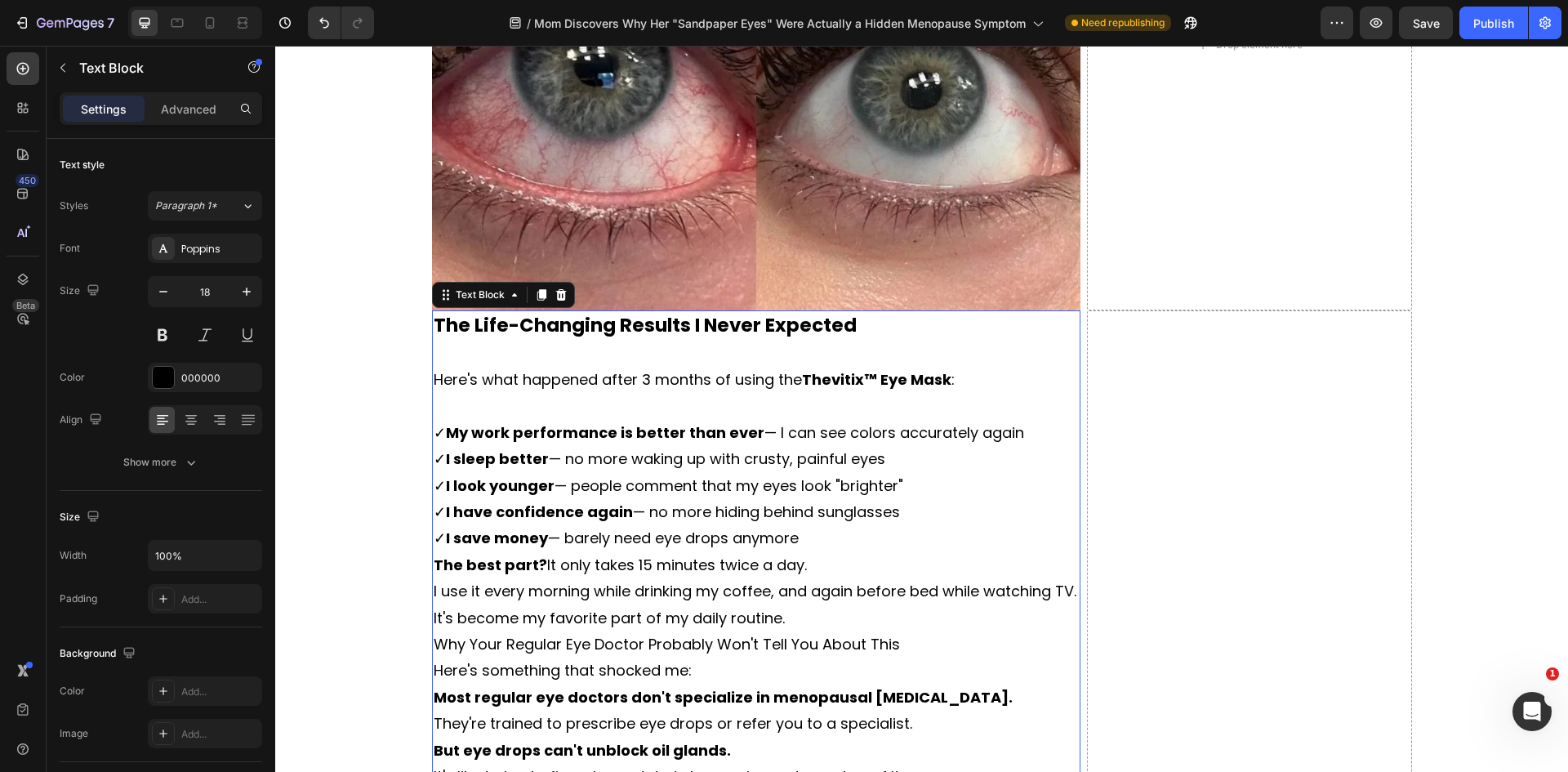
click at [1018, 434] on p "✓ My work performance is better than ever — I can see colors accurately again ✓…" at bounding box center [756, 486] width 646 height 132
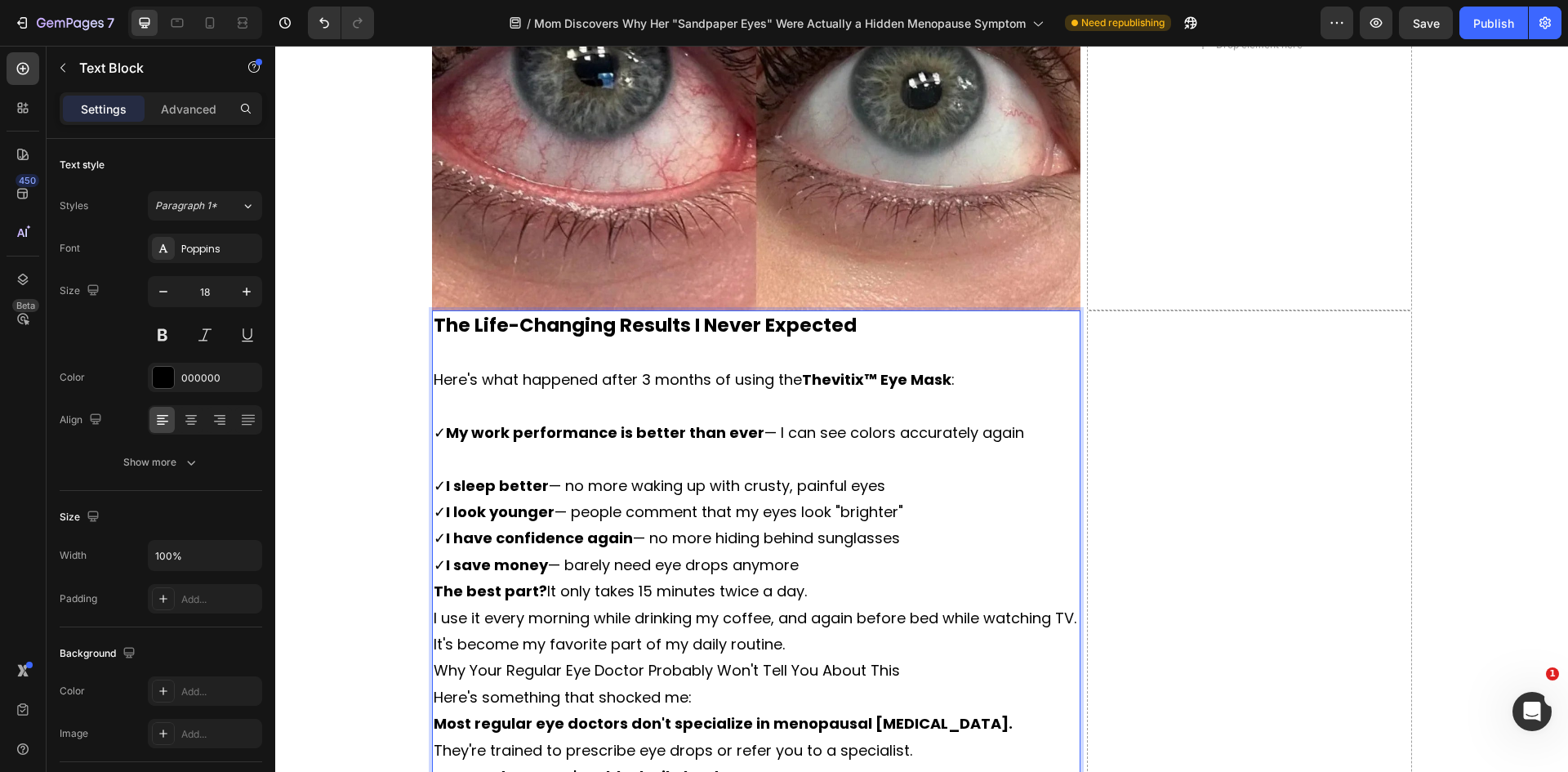
click at [948, 487] on p "⁠⁠⁠⁠⁠⁠⁠ ✓ I sleep better — no more waking up with crusty, painful eyes ✓ I look…" at bounding box center [756, 512] width 646 height 132
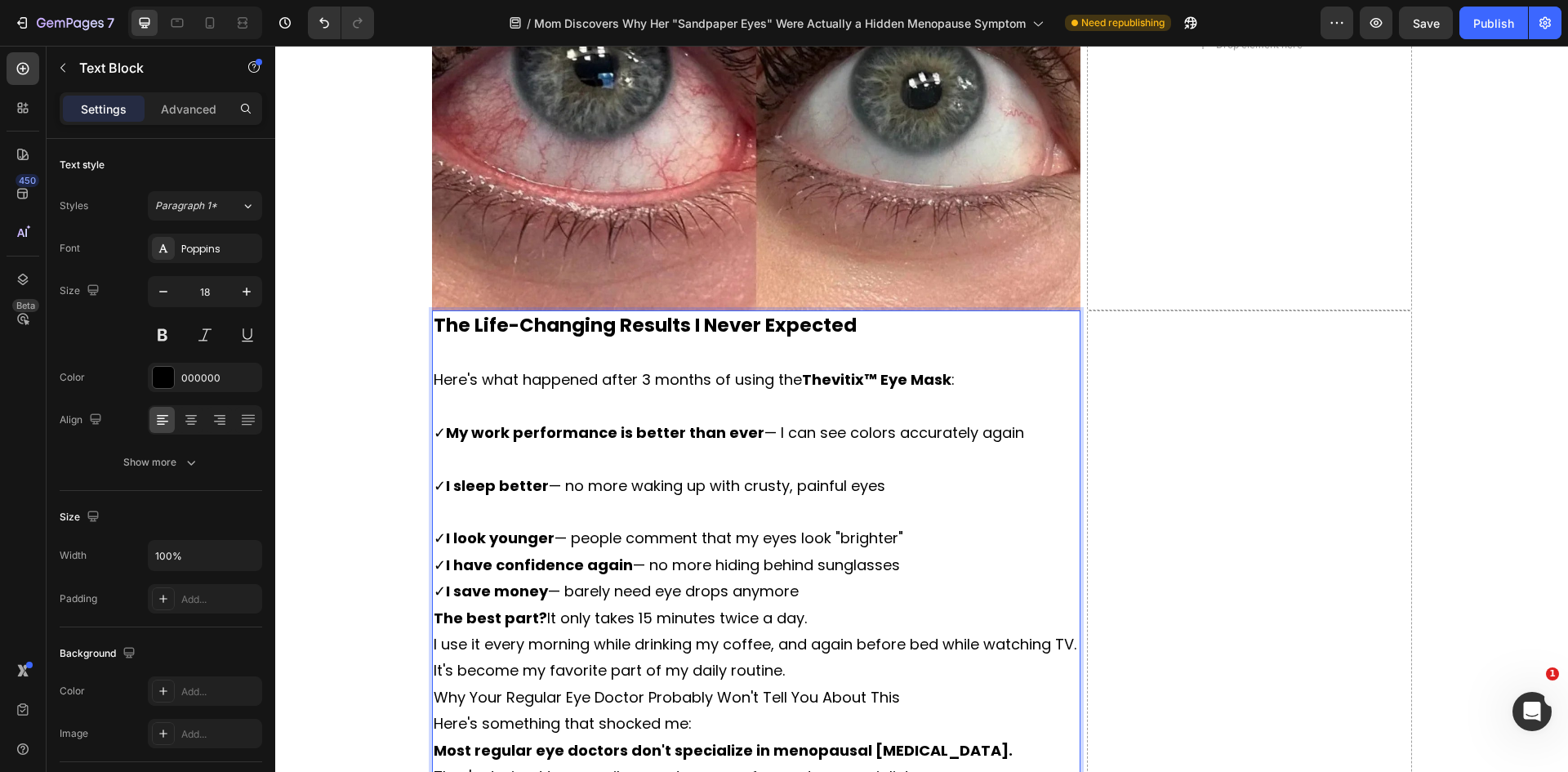
click at [924, 534] on p "⁠⁠⁠⁠⁠⁠⁠ ✓ I look younger — people comment that my eyes look "brighter" ✓ I have…" at bounding box center [756, 552] width 646 height 106
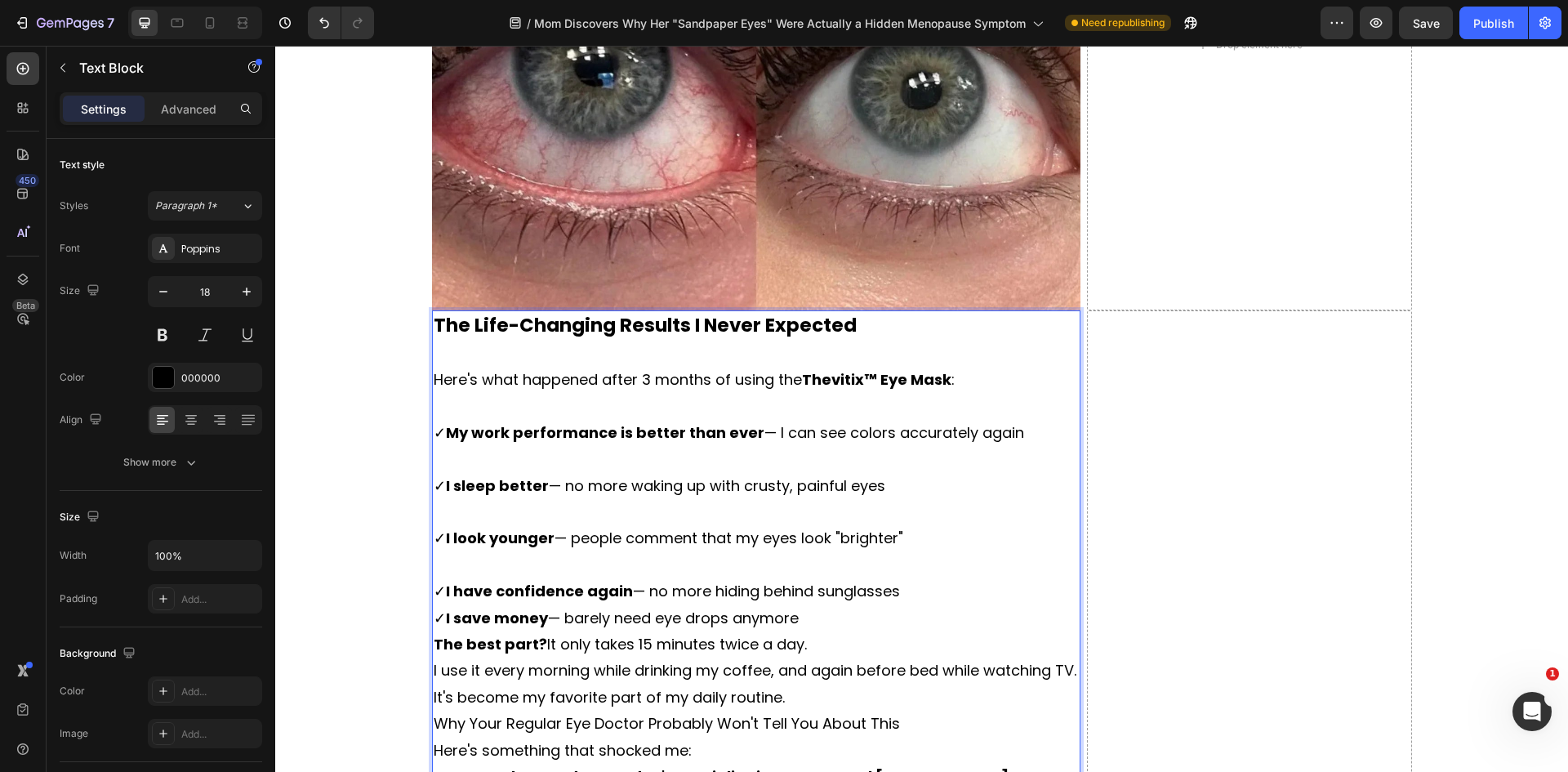
click at [909, 591] on p "⁠⁠⁠⁠⁠⁠⁠ ✓ I have confidence again — no more hiding behind sunglasses ✓ I save m…" at bounding box center [756, 592] width 646 height 79
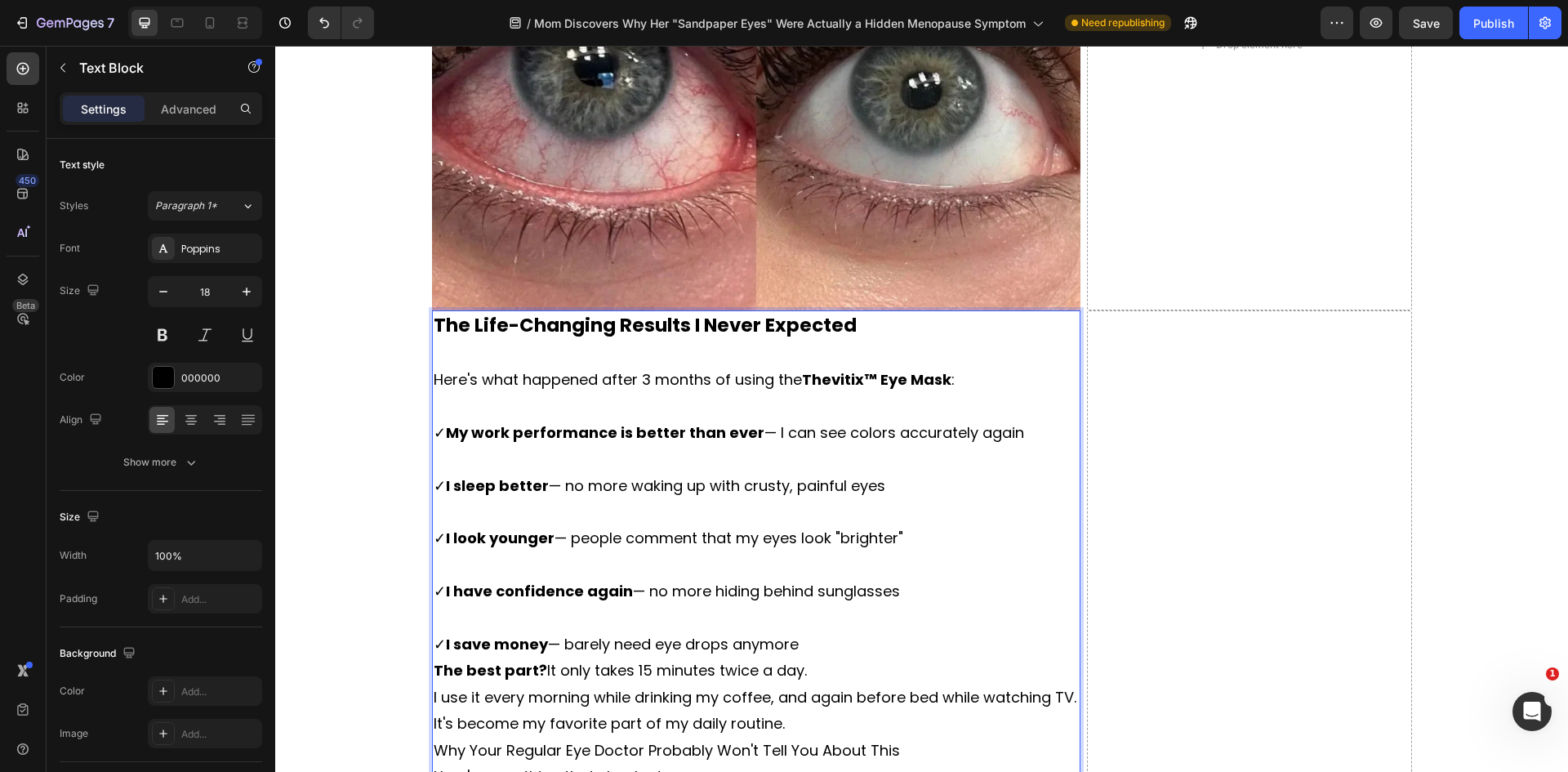
scroll to position [6896, 0]
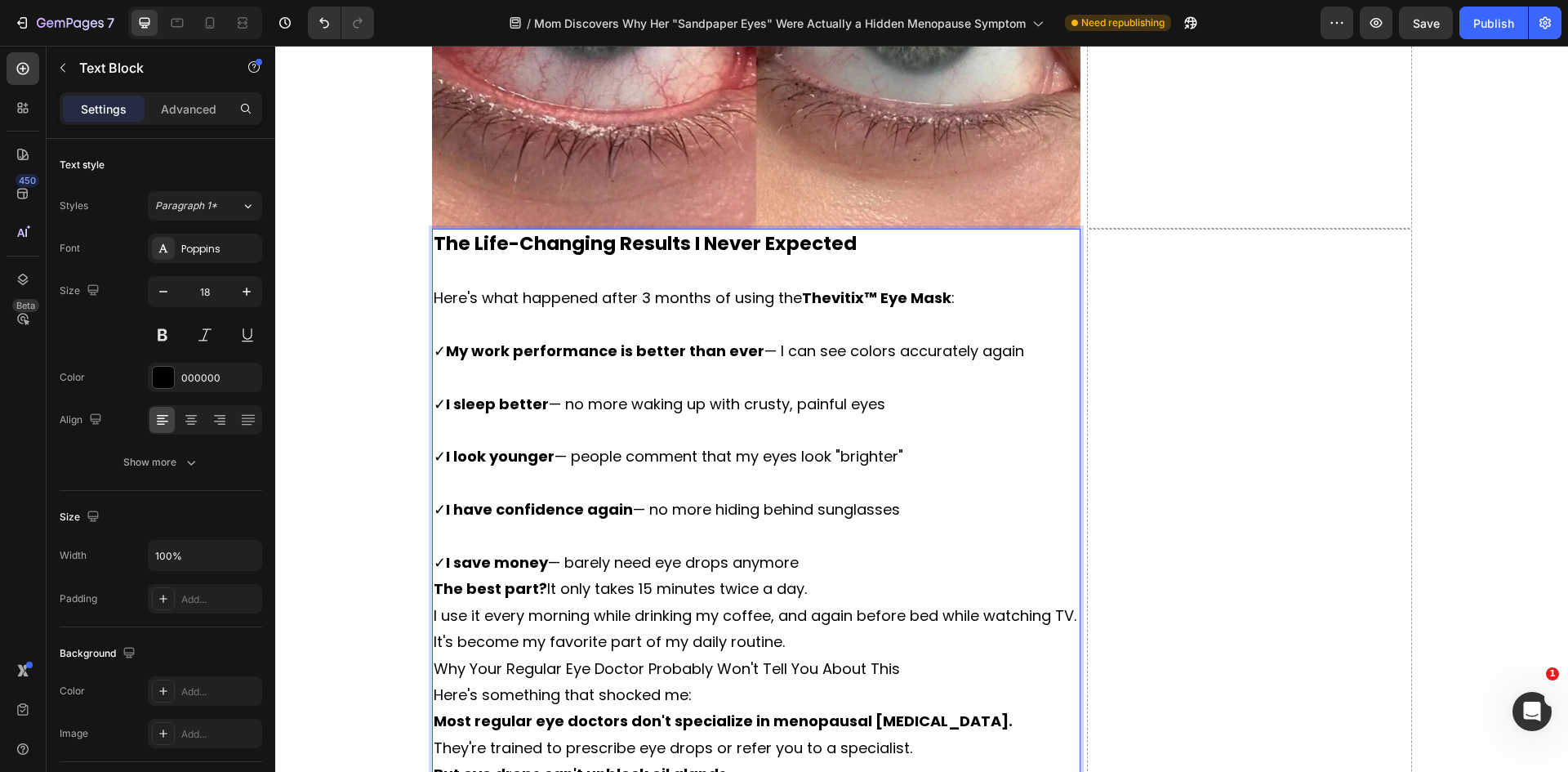
click at [827, 562] on p "⁠⁠⁠⁠⁠⁠⁠ ✓ I save money — barely need eye drops anymore" at bounding box center [756, 550] width 646 height 53
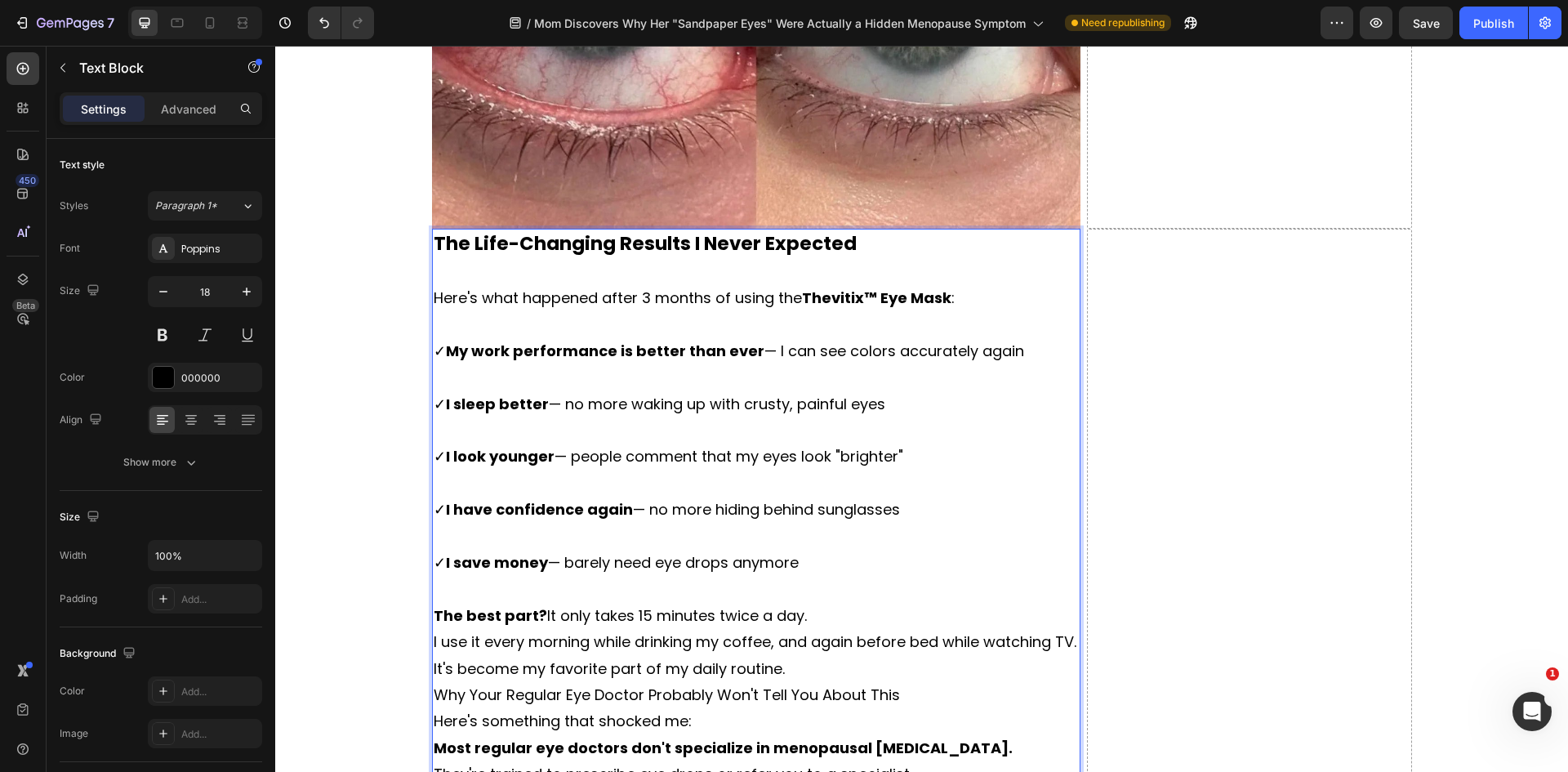
scroll to position [6977, 0]
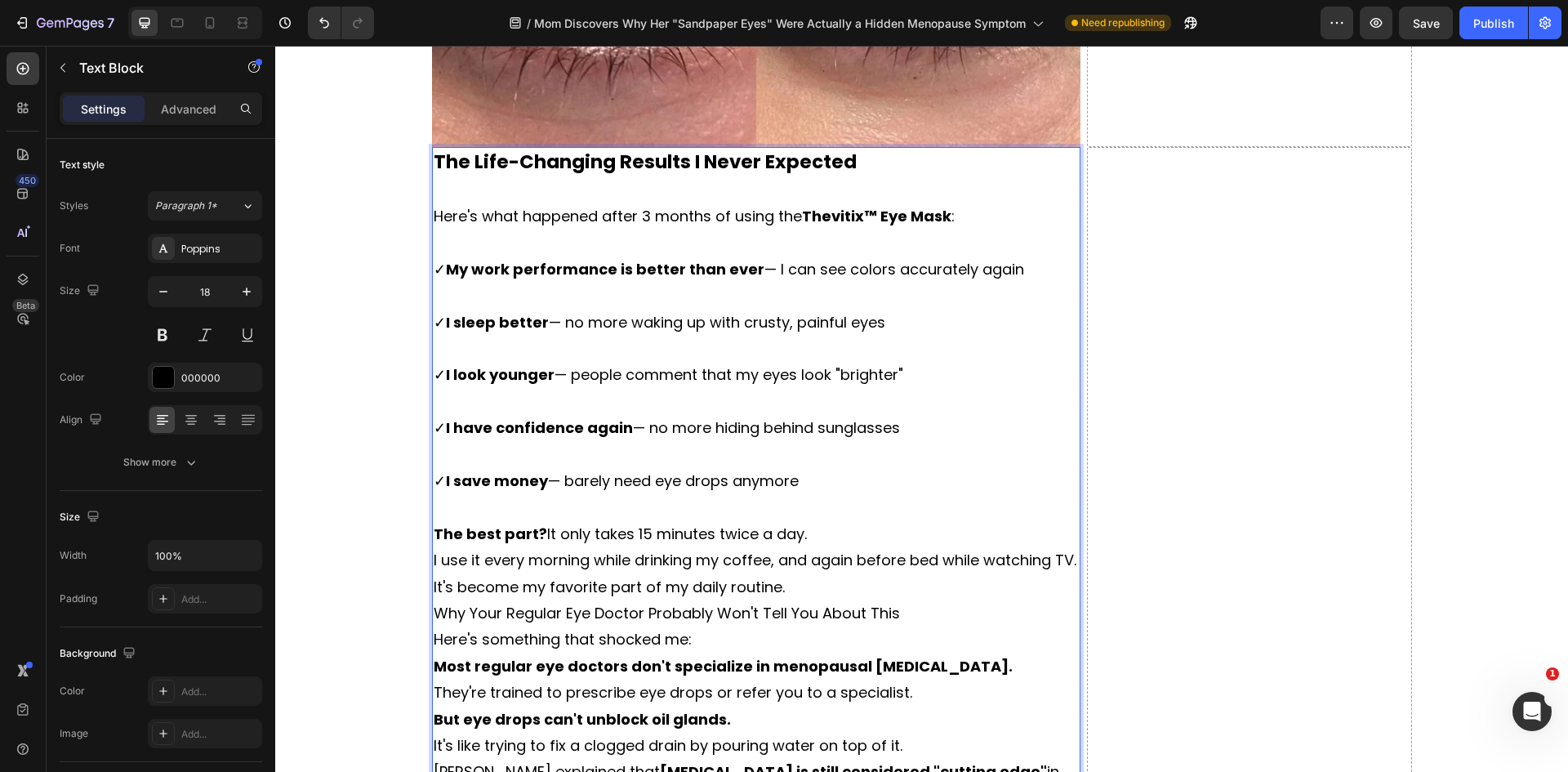
click at [834, 541] on p "The best part? It only takes 15 minutes twice a day." at bounding box center [756, 534] width 646 height 26
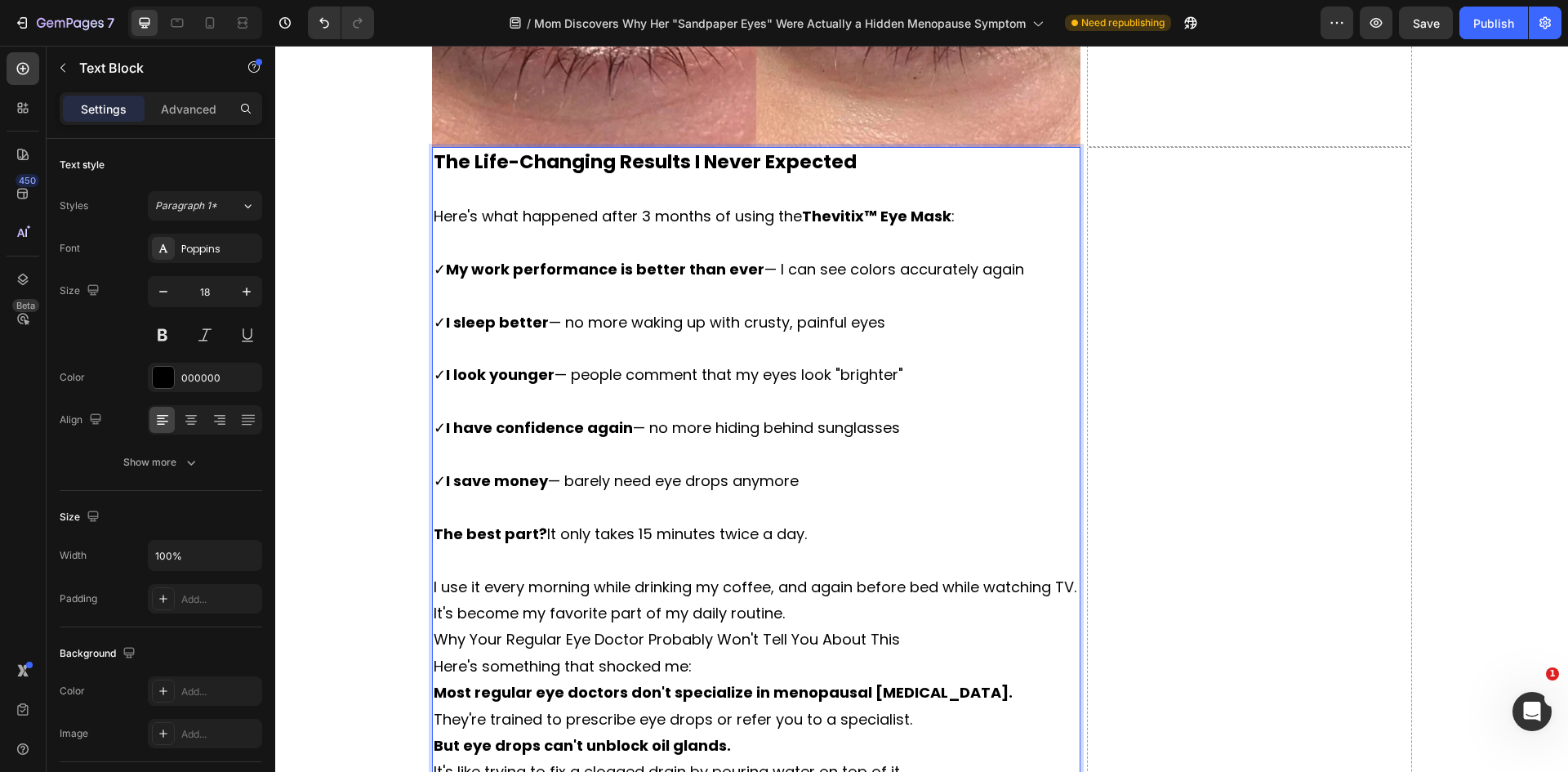
click at [508, 600] on p "I use it every morning while drinking my coffee, and again before bed while wat…" at bounding box center [756, 587] width 646 height 26
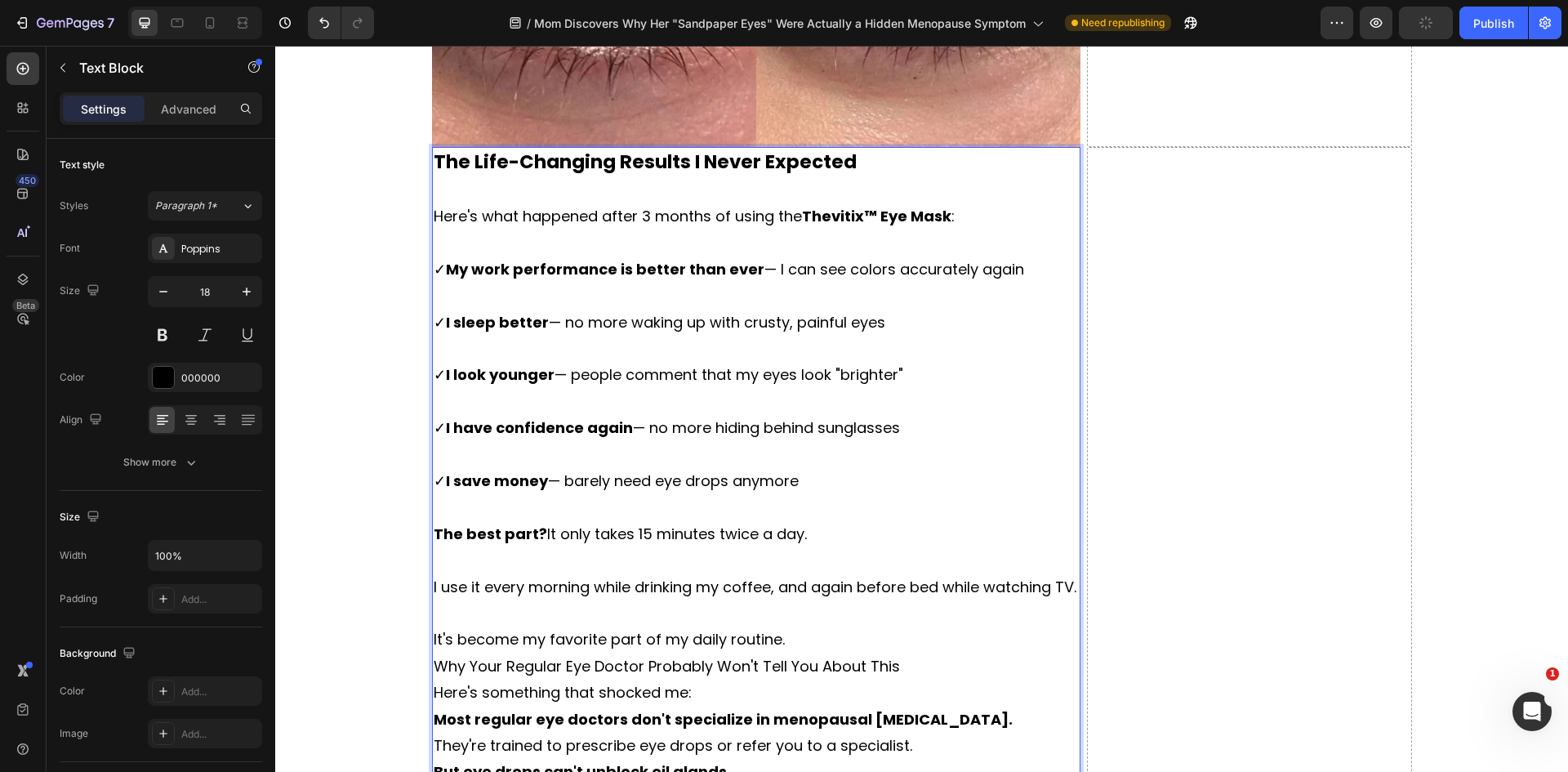
scroll to position [7059, 0]
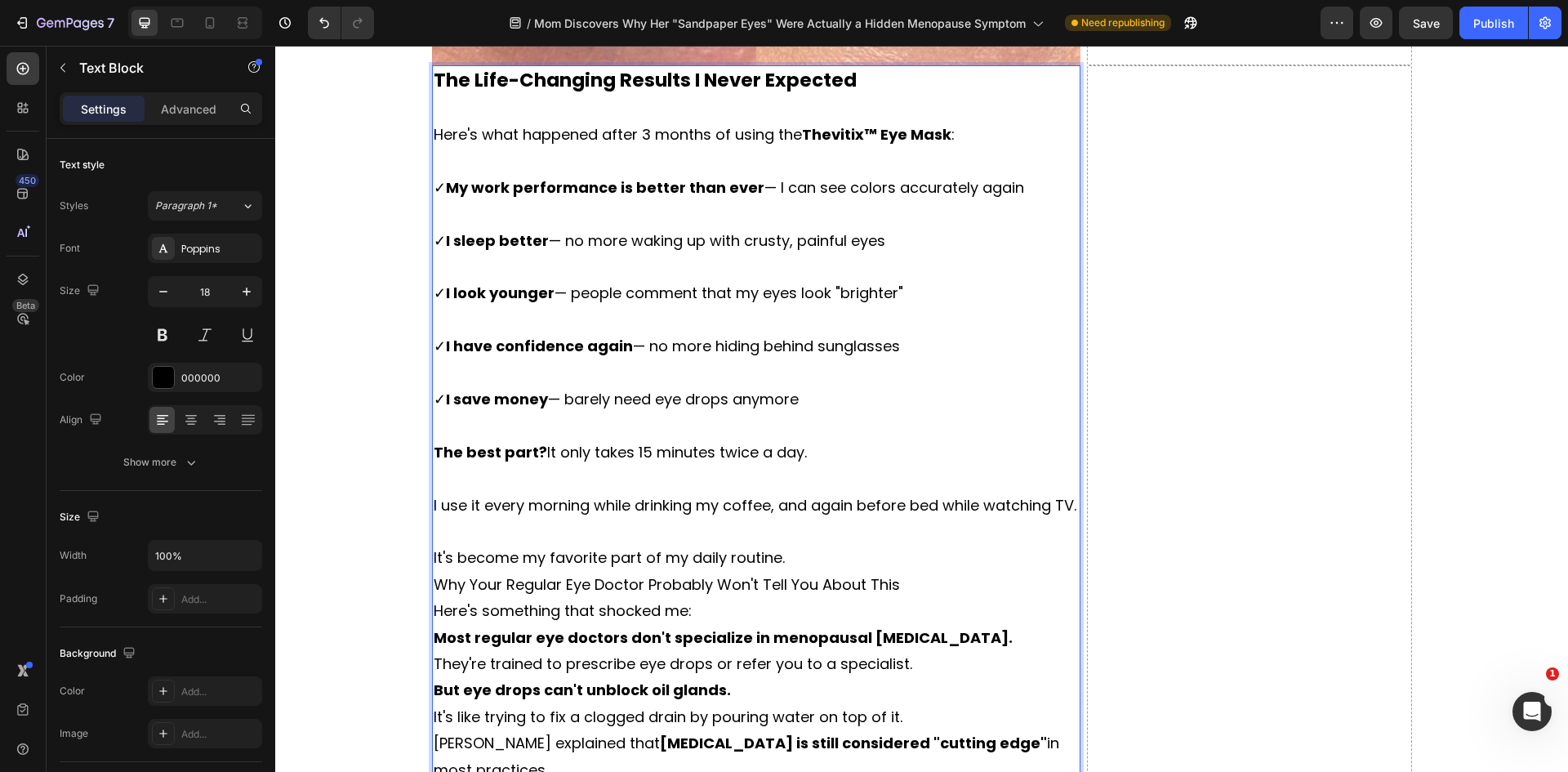
click at [780, 571] on p "It's become my favorite part of my daily routine." at bounding box center [756, 557] width 646 height 26
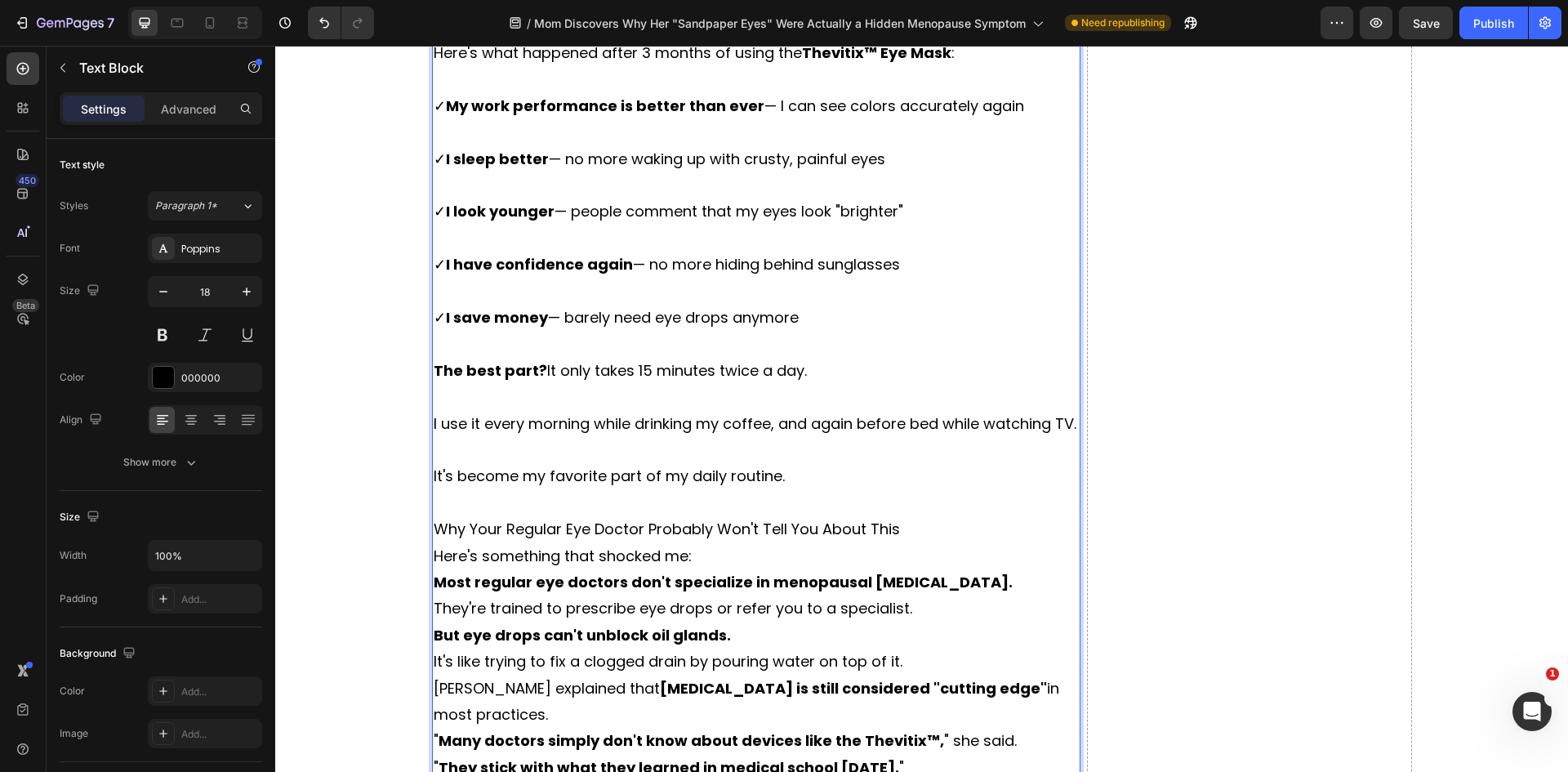
click at [709, 569] on p "Here's something that shocked me:" at bounding box center [756, 556] width 646 height 26
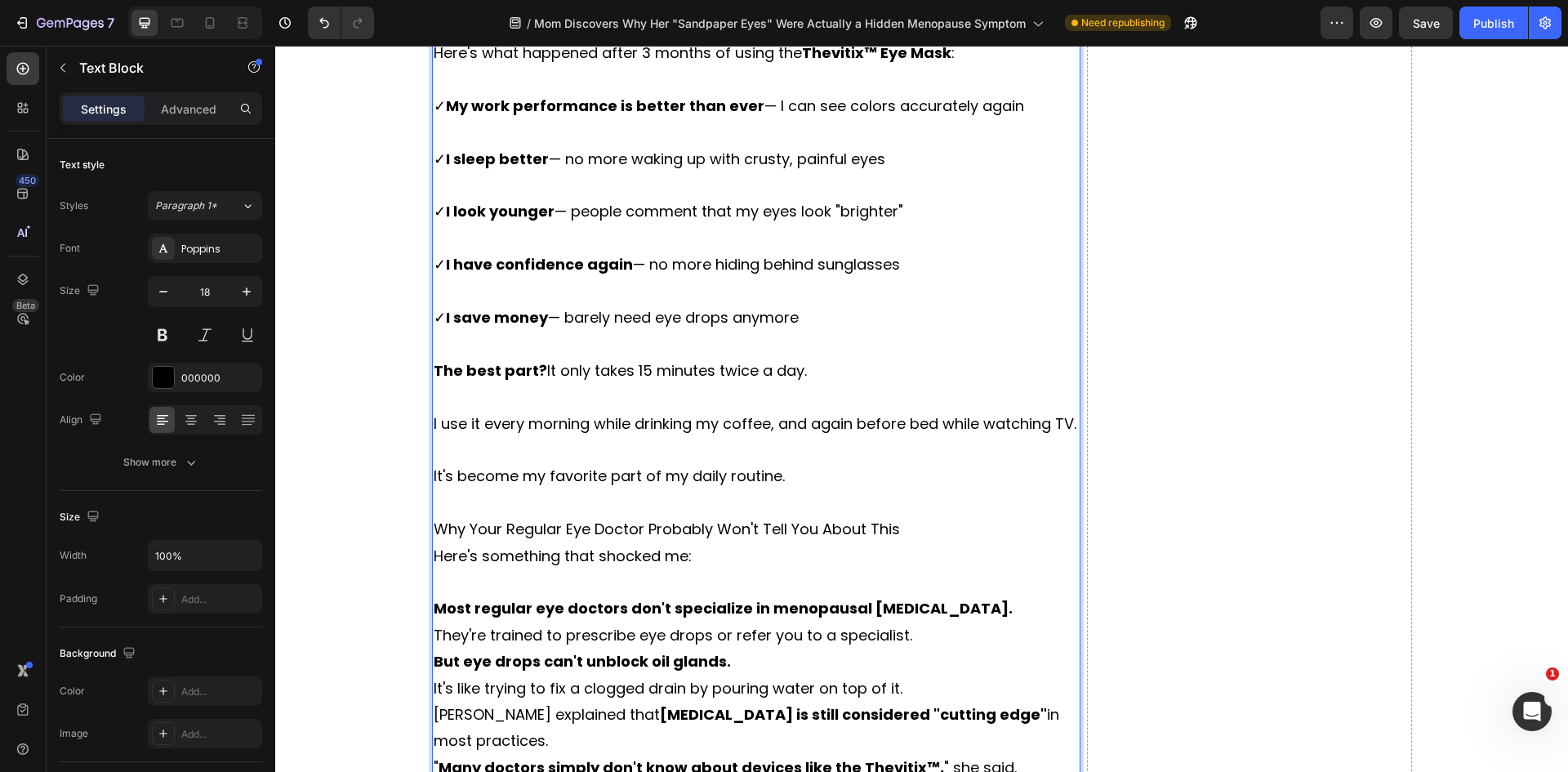
scroll to position [7304, 0]
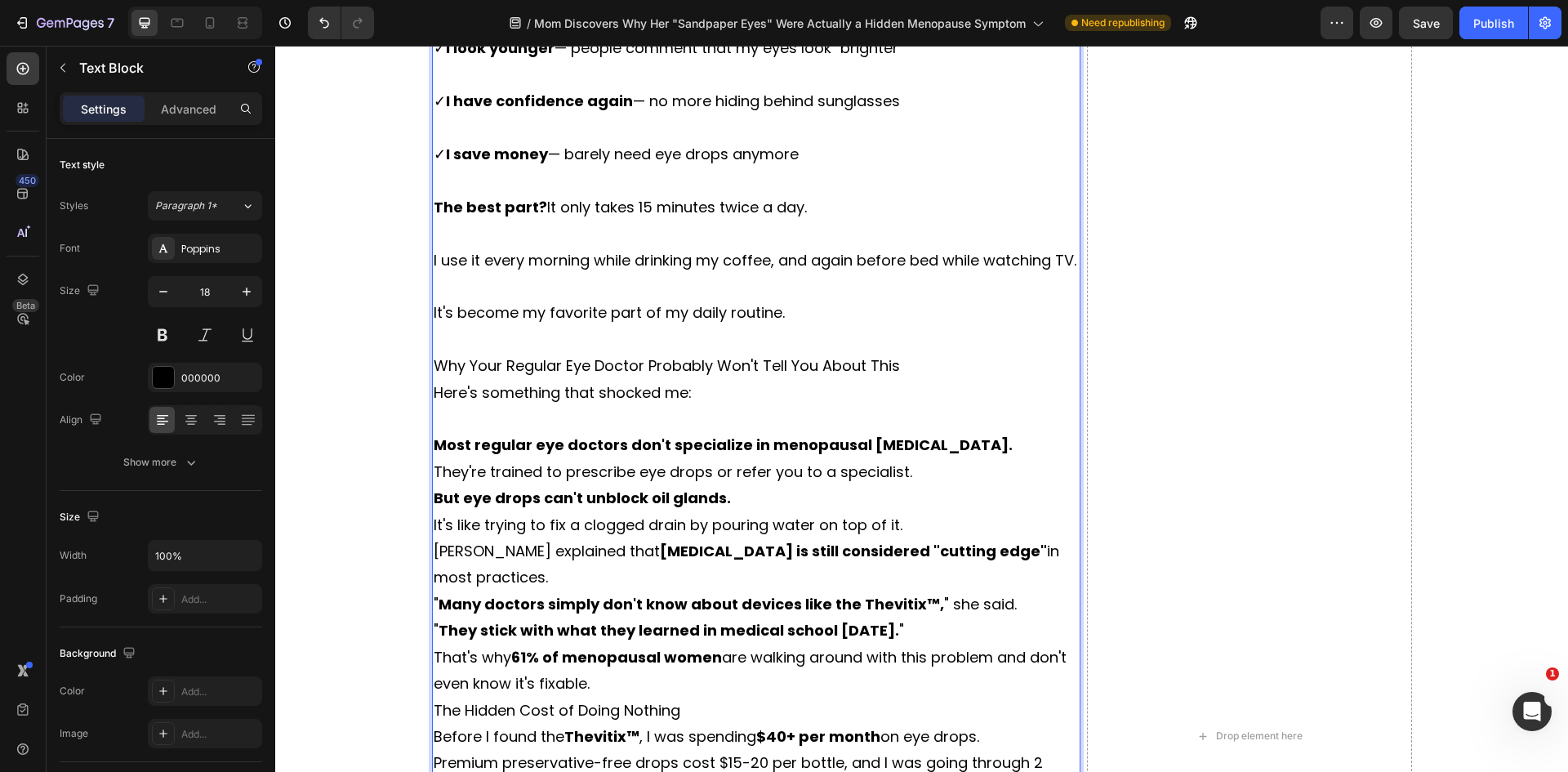
click at [943, 458] on p "Most regular eye doctors don't specialize in menopausal [MEDICAL_DATA]." at bounding box center [756, 445] width 646 height 26
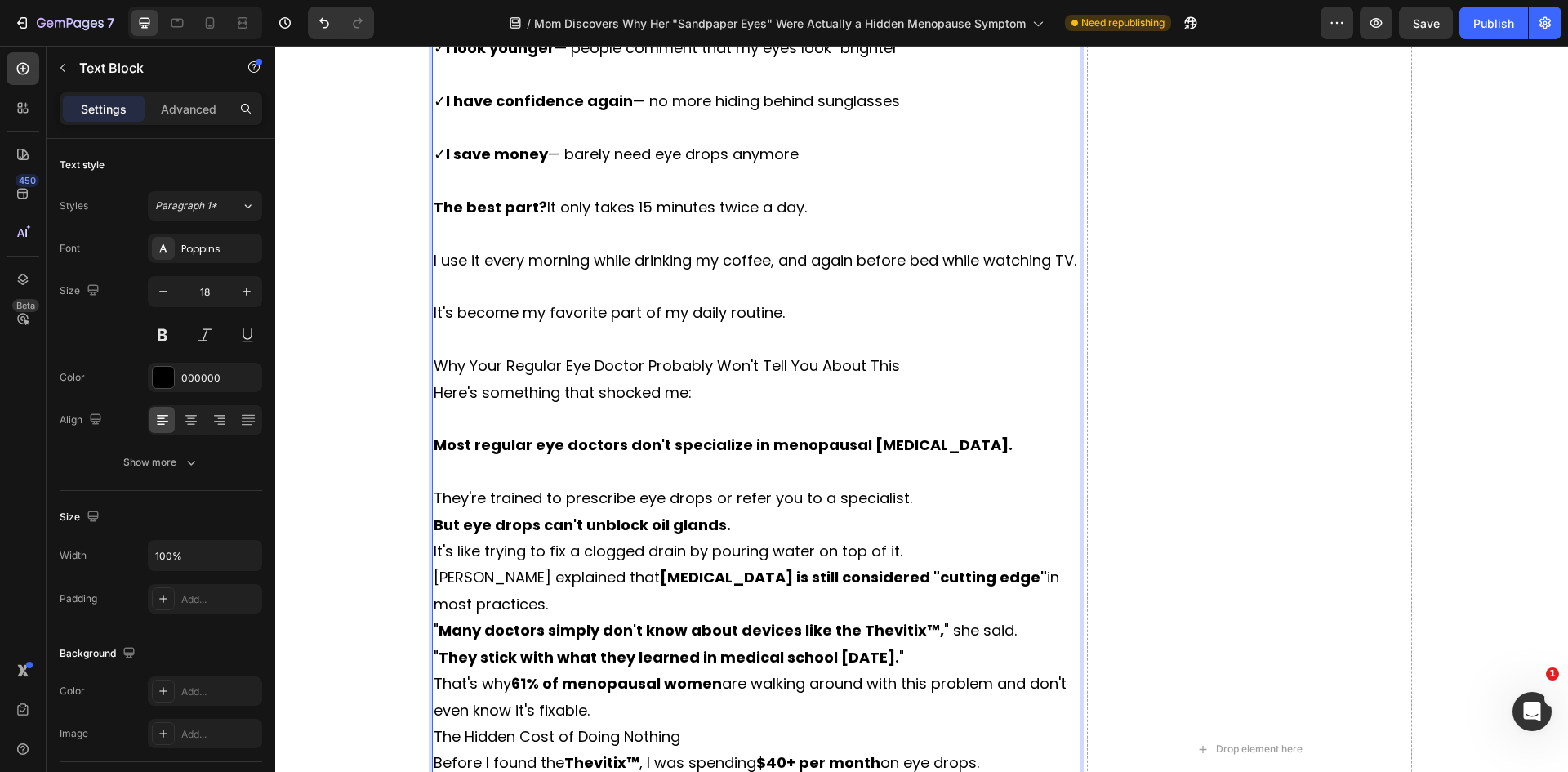
click at [811, 538] on p "But eye drops can't unblock oil glands." at bounding box center [756, 524] width 646 height 26
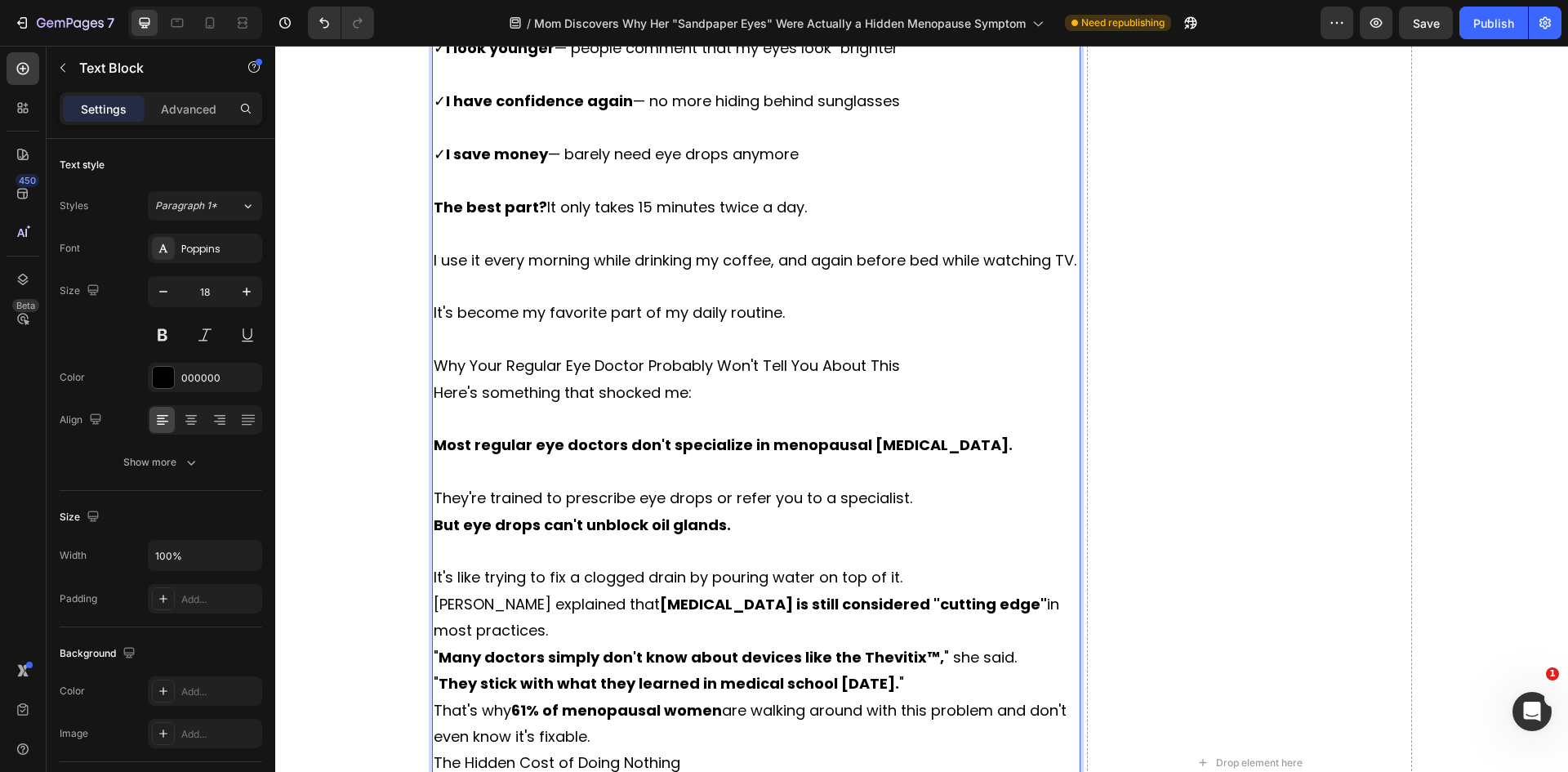
scroll to position [7386, 0]
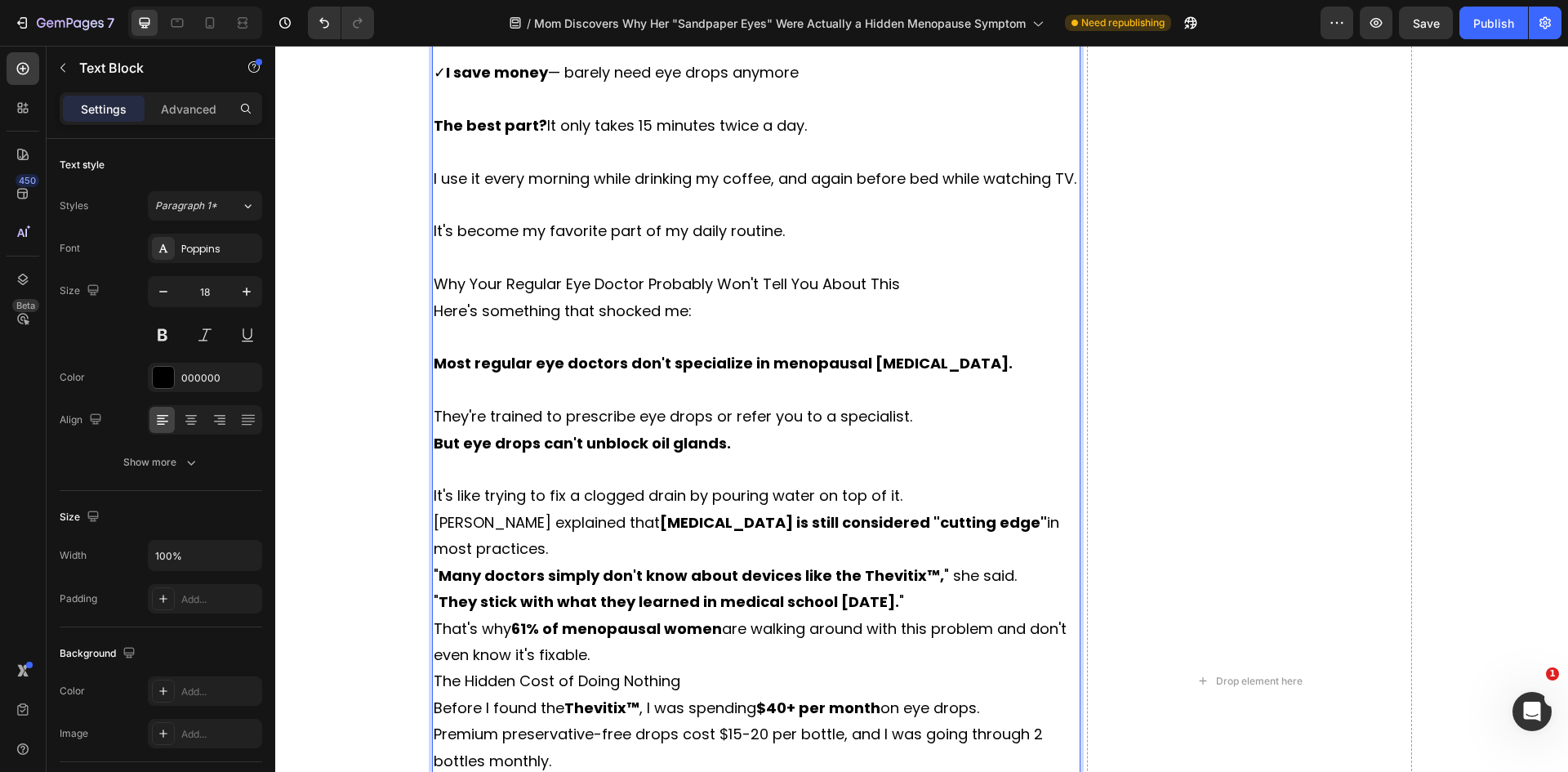
click at [907, 508] on p "It's like trying to fix a clogged drain by pouring water on top of it." at bounding box center [756, 495] width 646 height 26
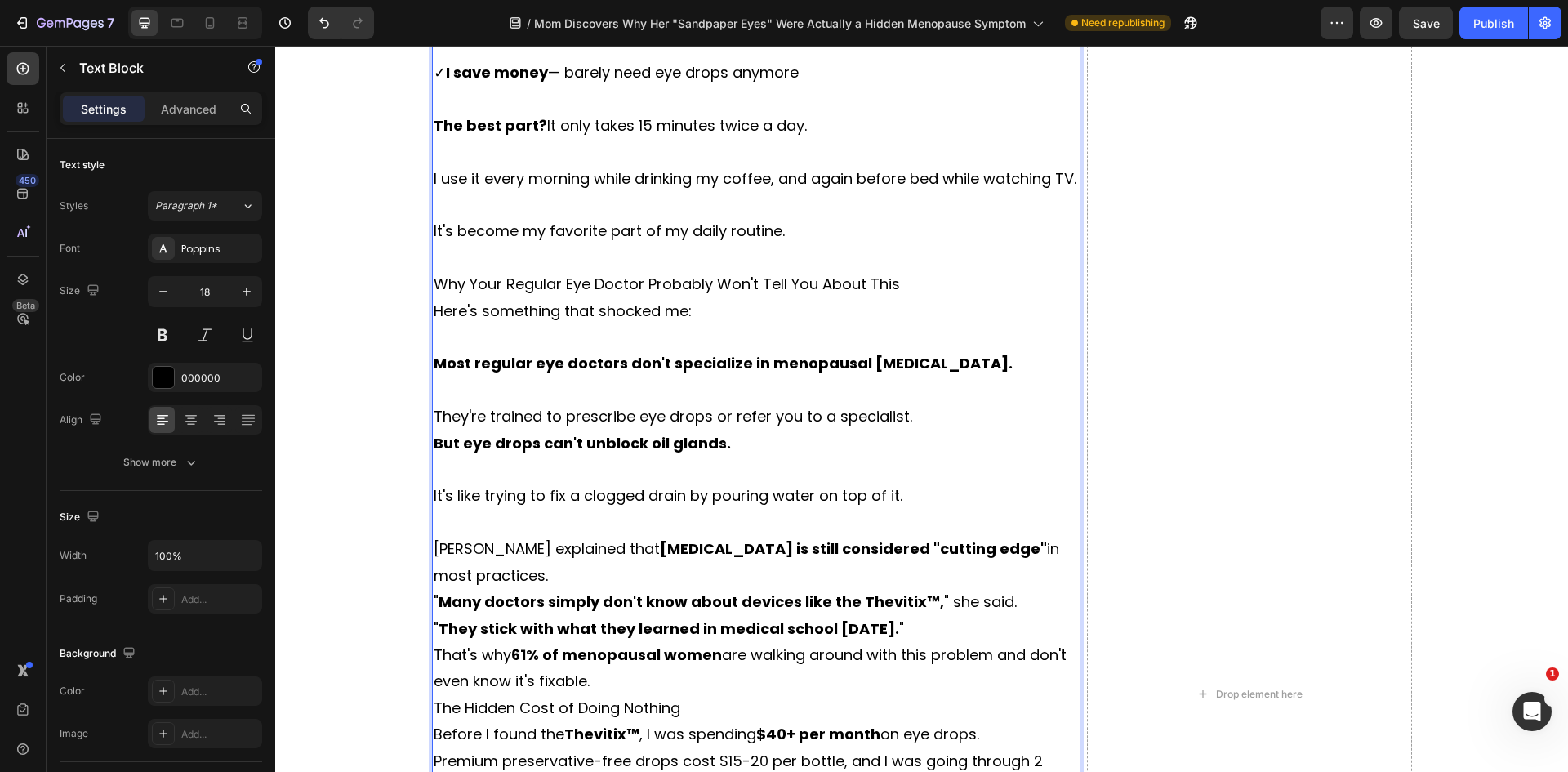
click at [618, 589] on p "Dr. Walsh explained that heat therapy is still considered "cutting edge" in mos…" at bounding box center [756, 562] width 646 height 53
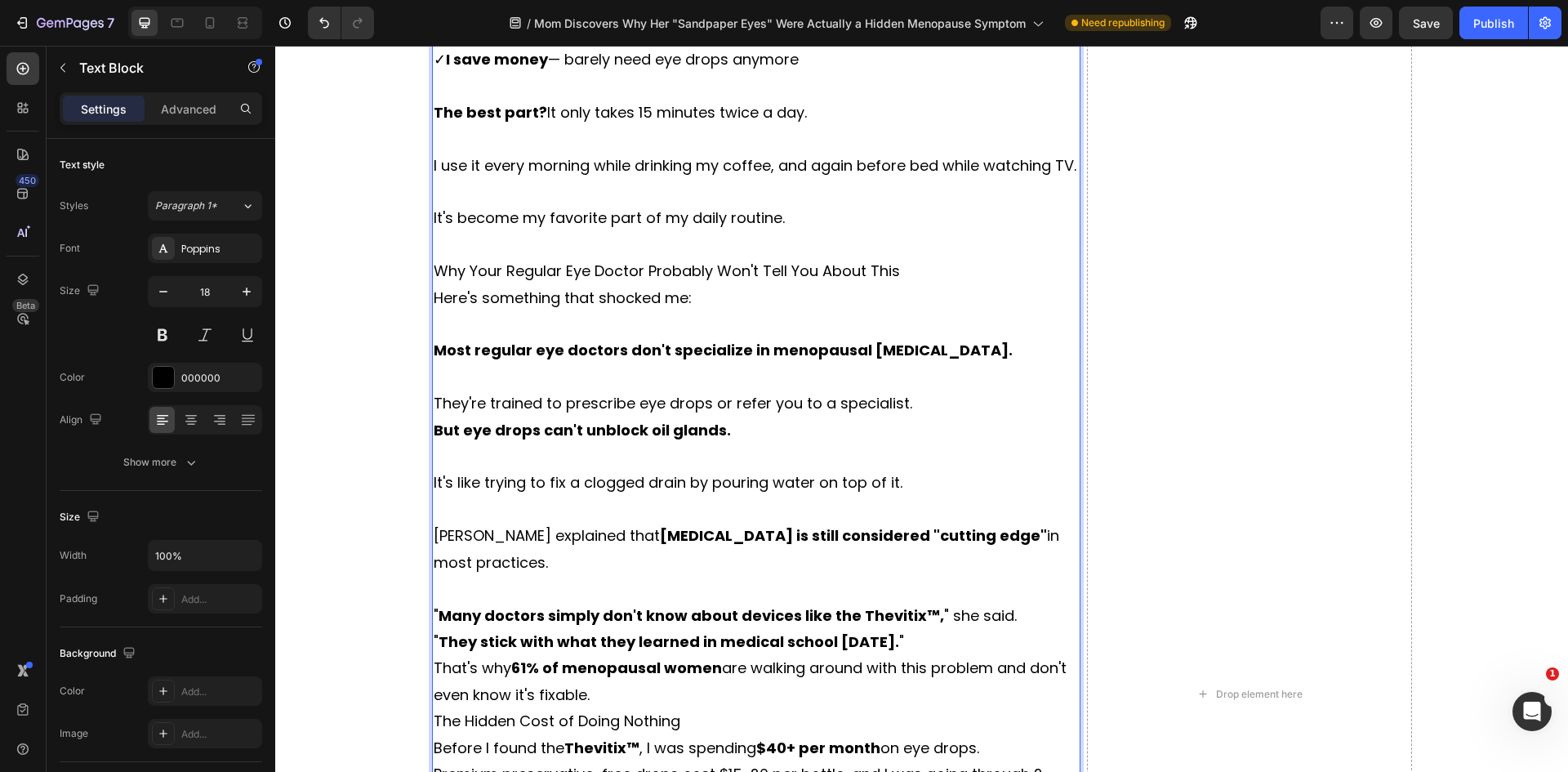
scroll to position [7467, 0]
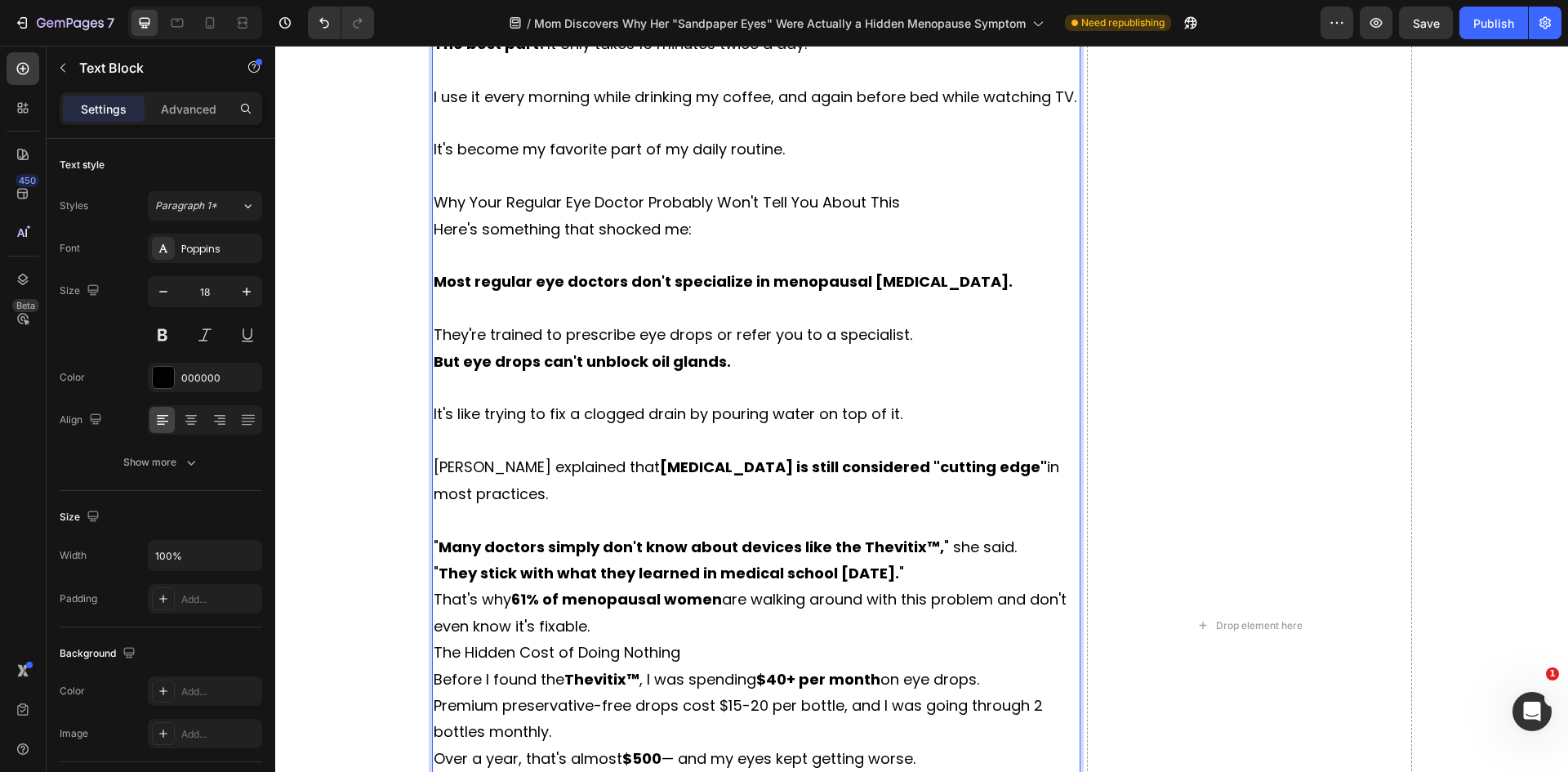
click at [1012, 561] on p "" Many doctors simply don't know about devices like the Thevitix™, " she said." at bounding box center [756, 547] width 646 height 26
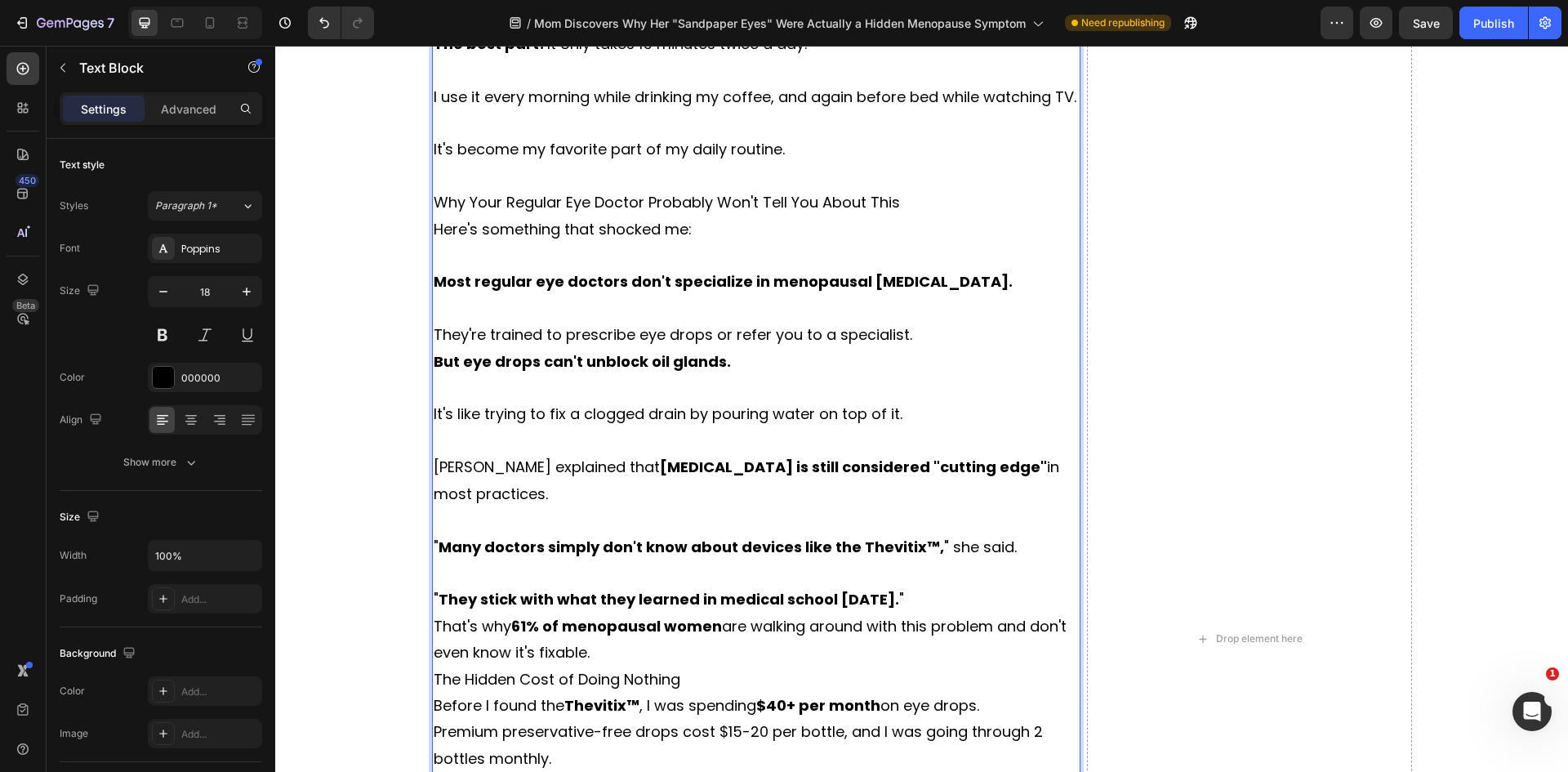
click at [947, 613] on p "" They stick with what they learned in medical school 20 years ago. "" at bounding box center [756, 599] width 646 height 26
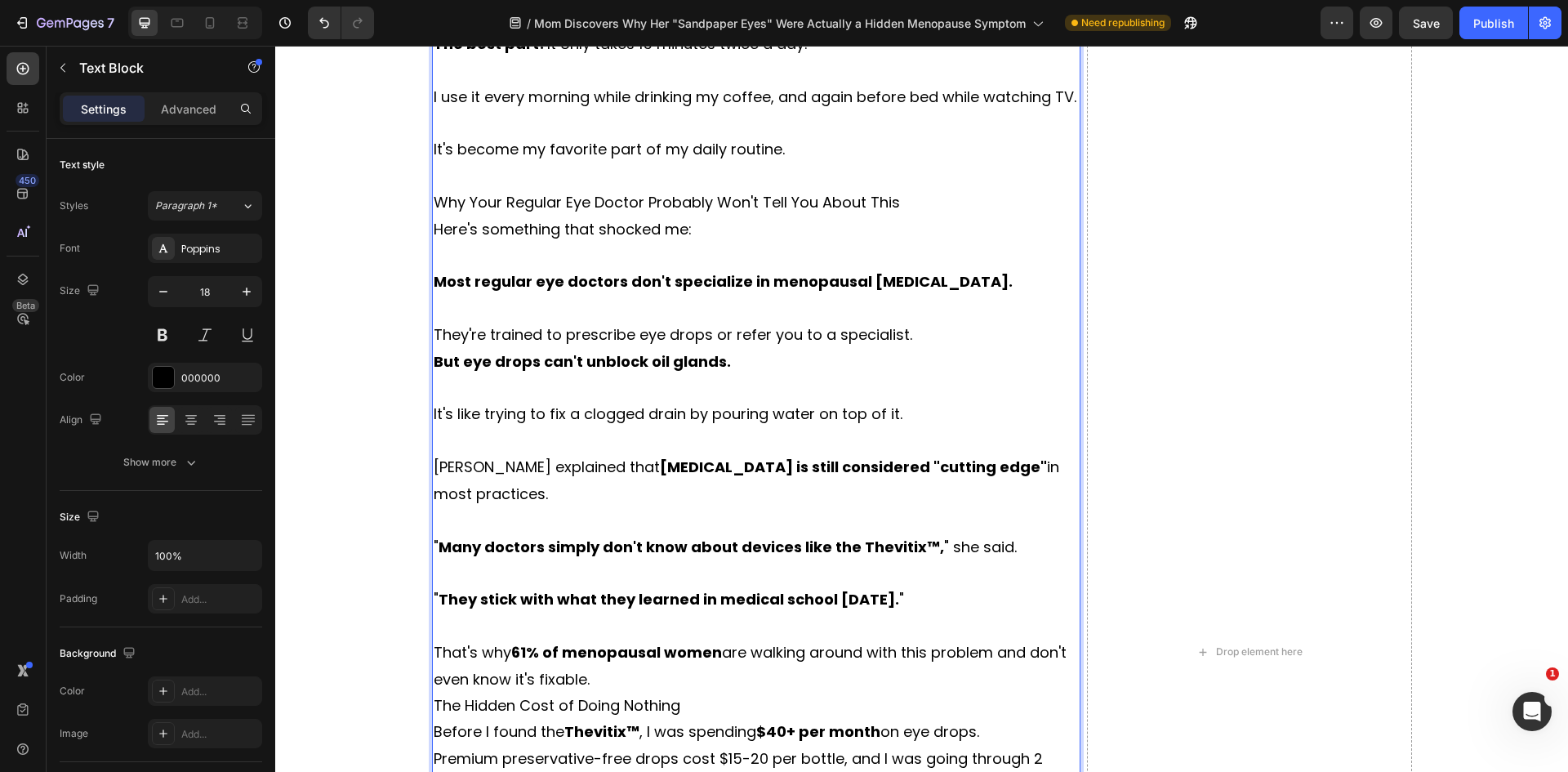
scroll to position [7549, 0]
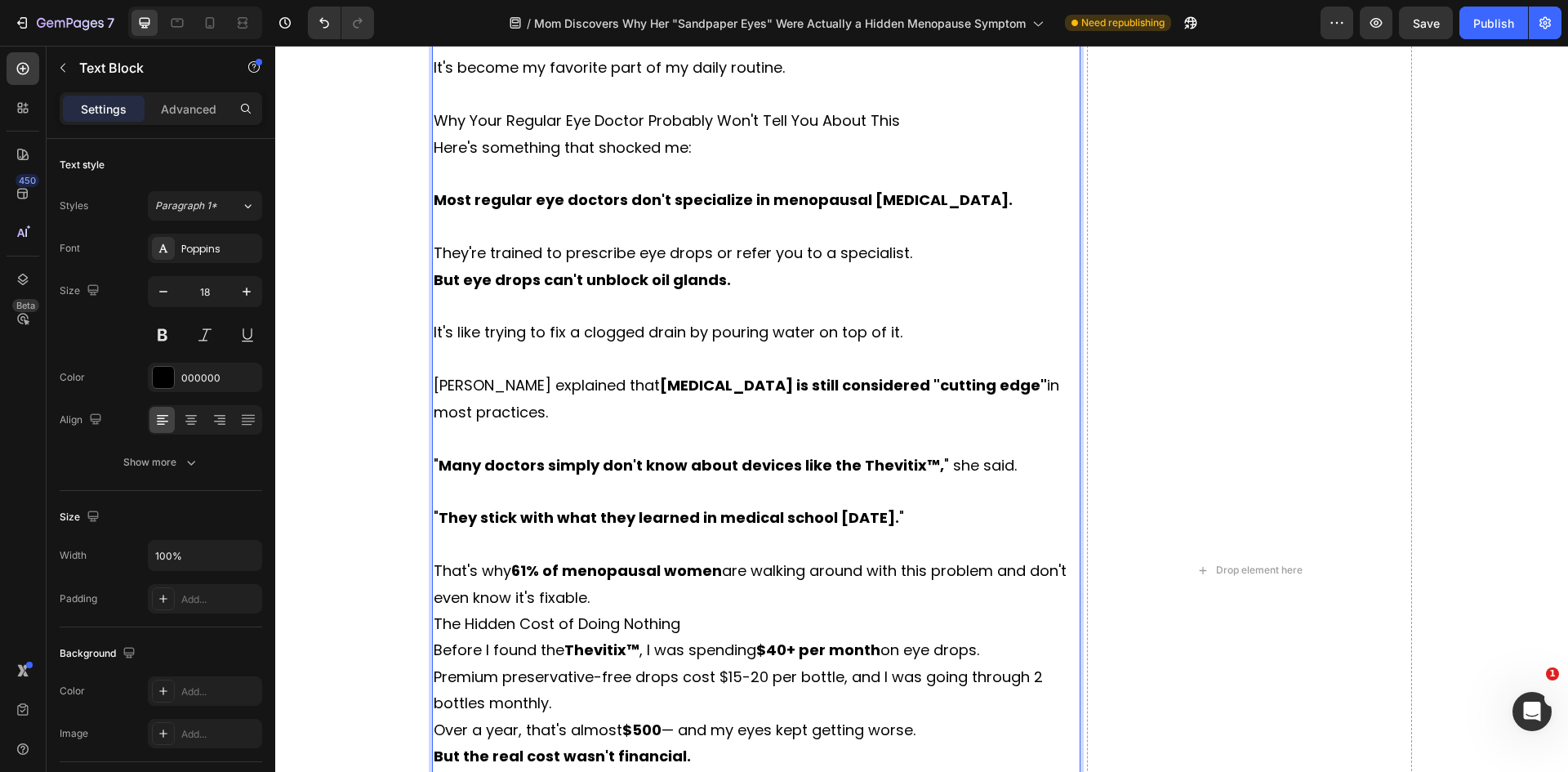
click at [598, 611] on p "That's why 61% of menopausal women are walking around with this problem and don…" at bounding box center [756, 584] width 646 height 53
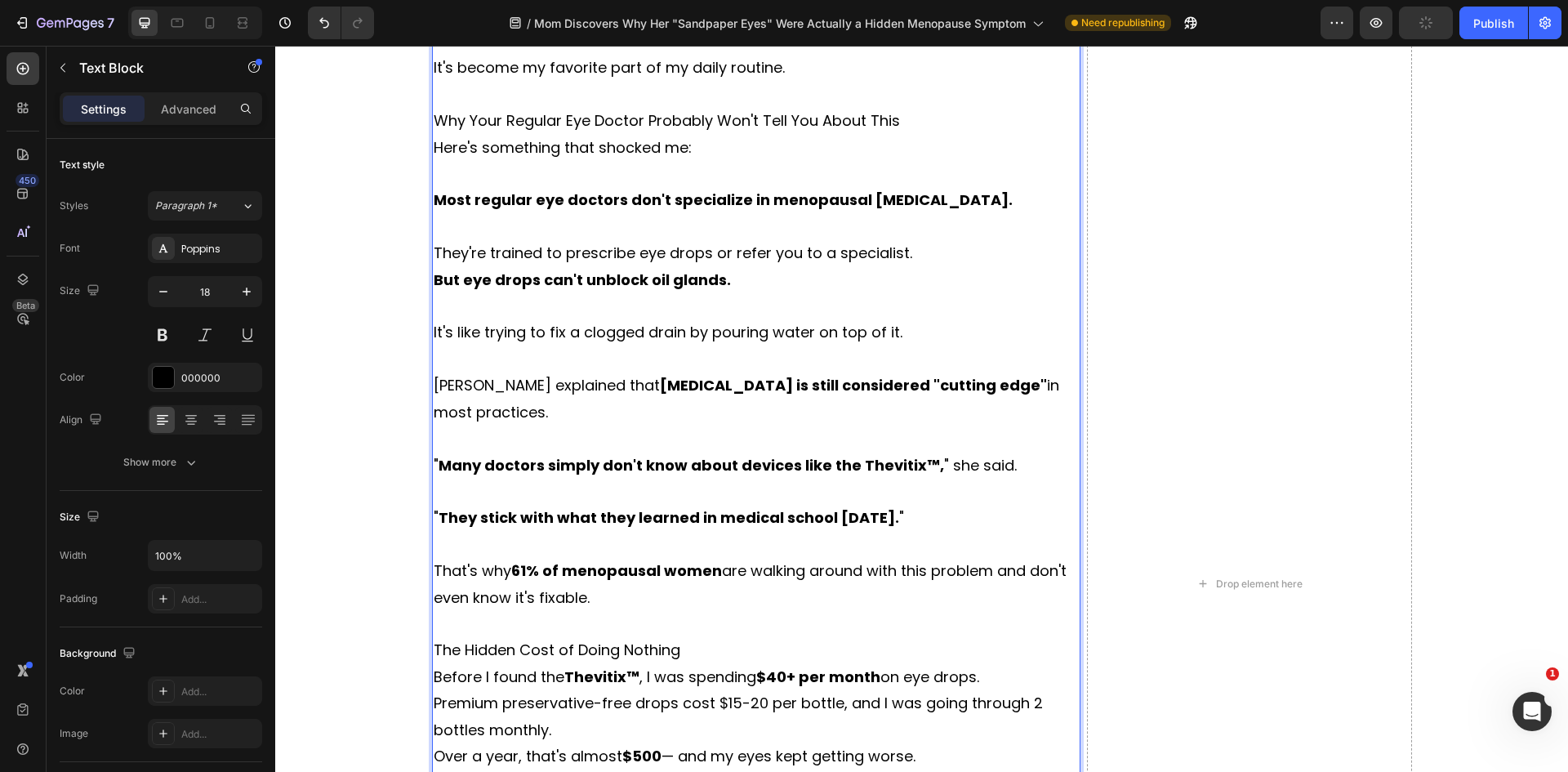
scroll to position [7712, 0]
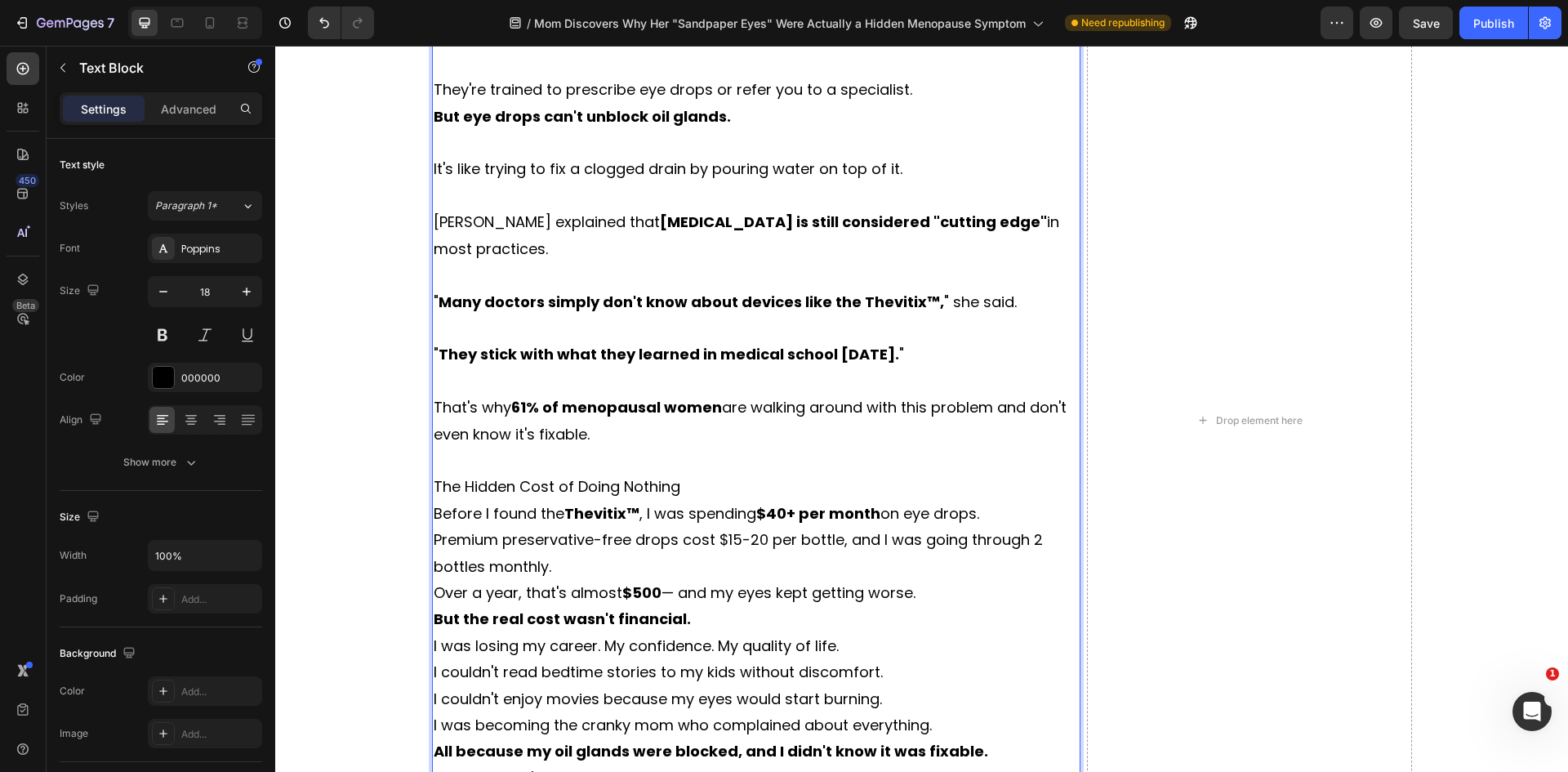
click at [640, 500] on p "The Hidden Cost of Doing Nothing" at bounding box center [756, 487] width 646 height 26
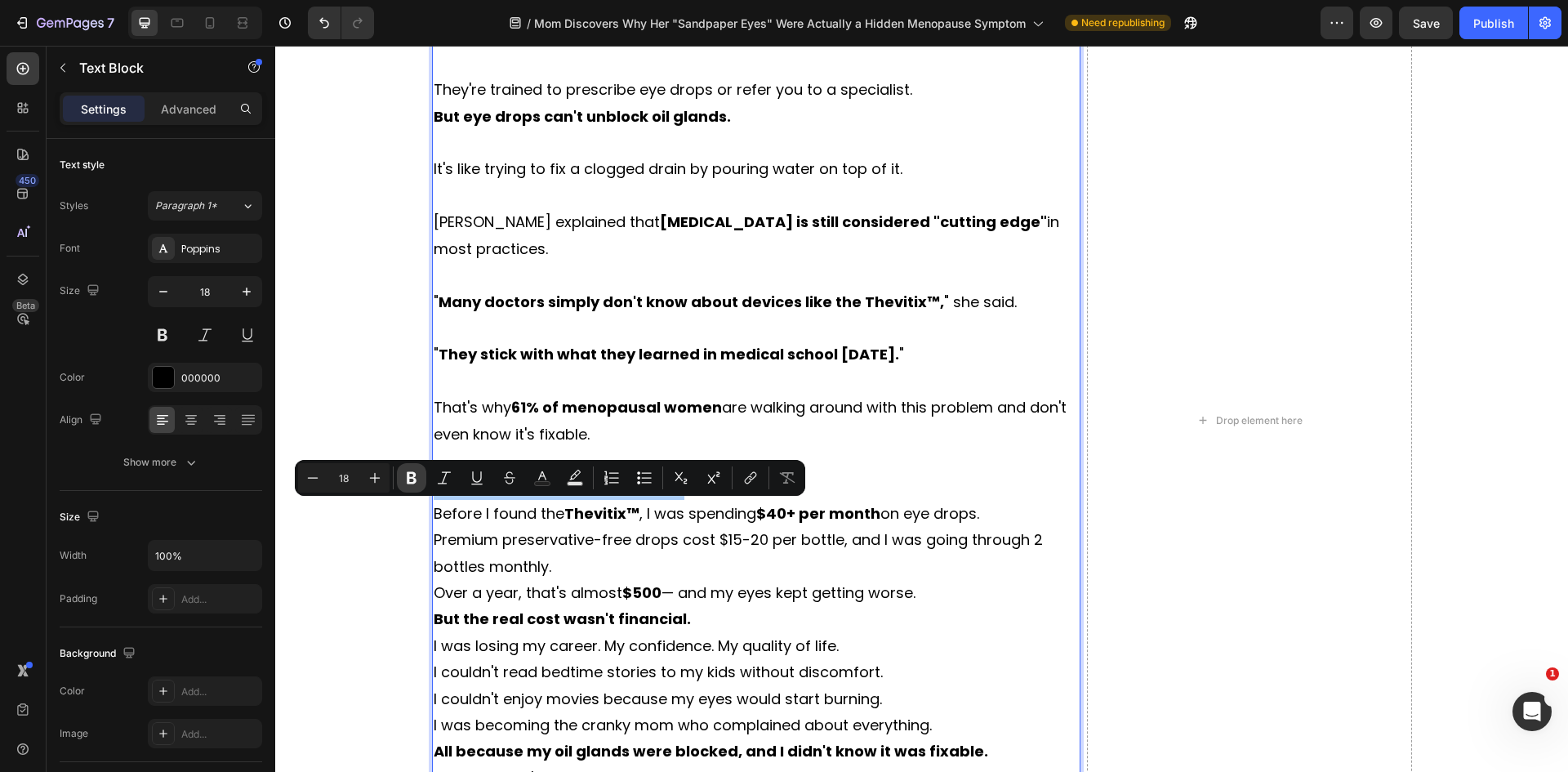
click at [401, 481] on button "Bold" at bounding box center [412, 477] width 29 height 29
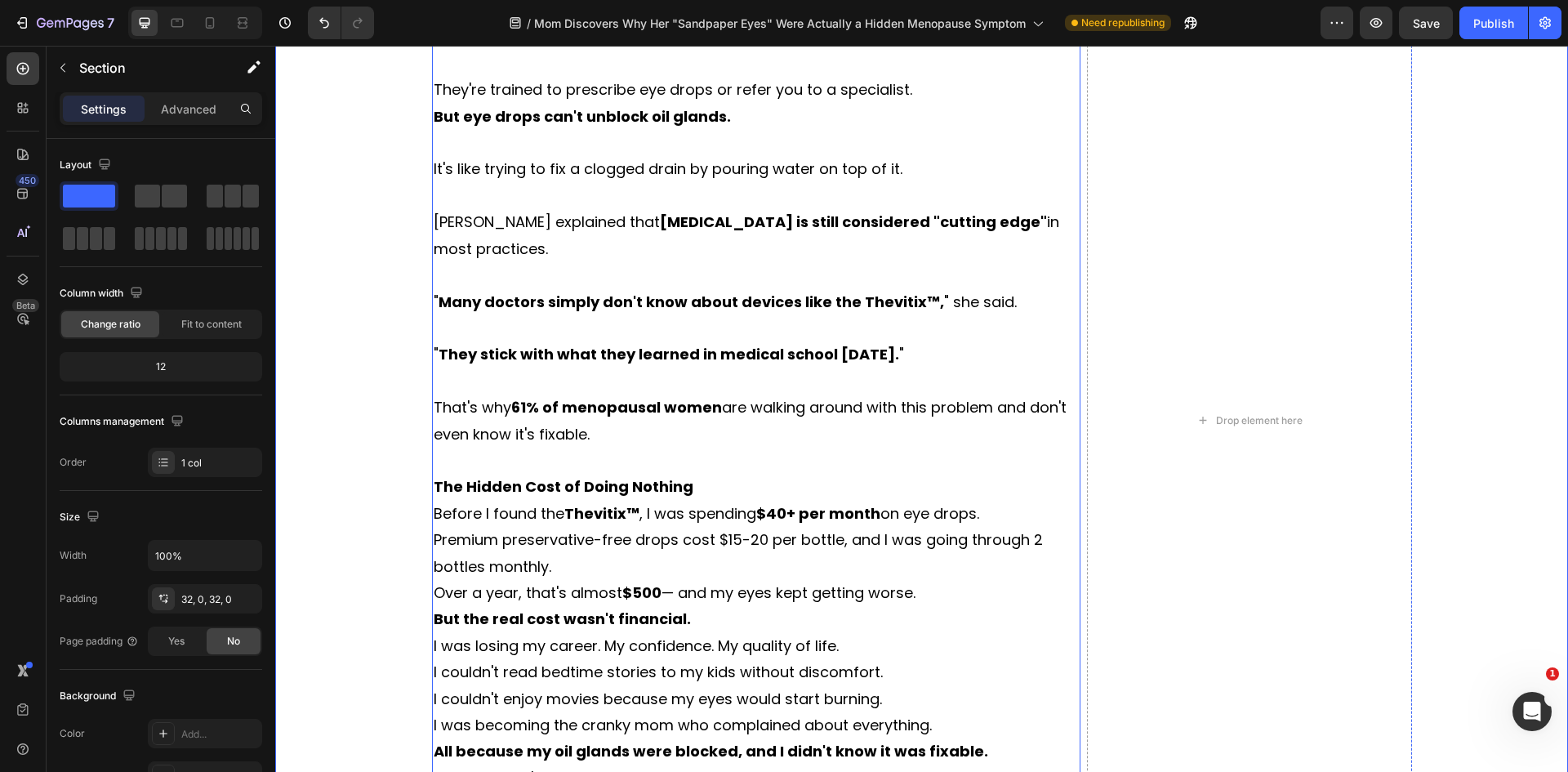
click at [499, 497] on strong "The Hidden Cost of Doing Nothing" at bounding box center [563, 487] width 260 height 20
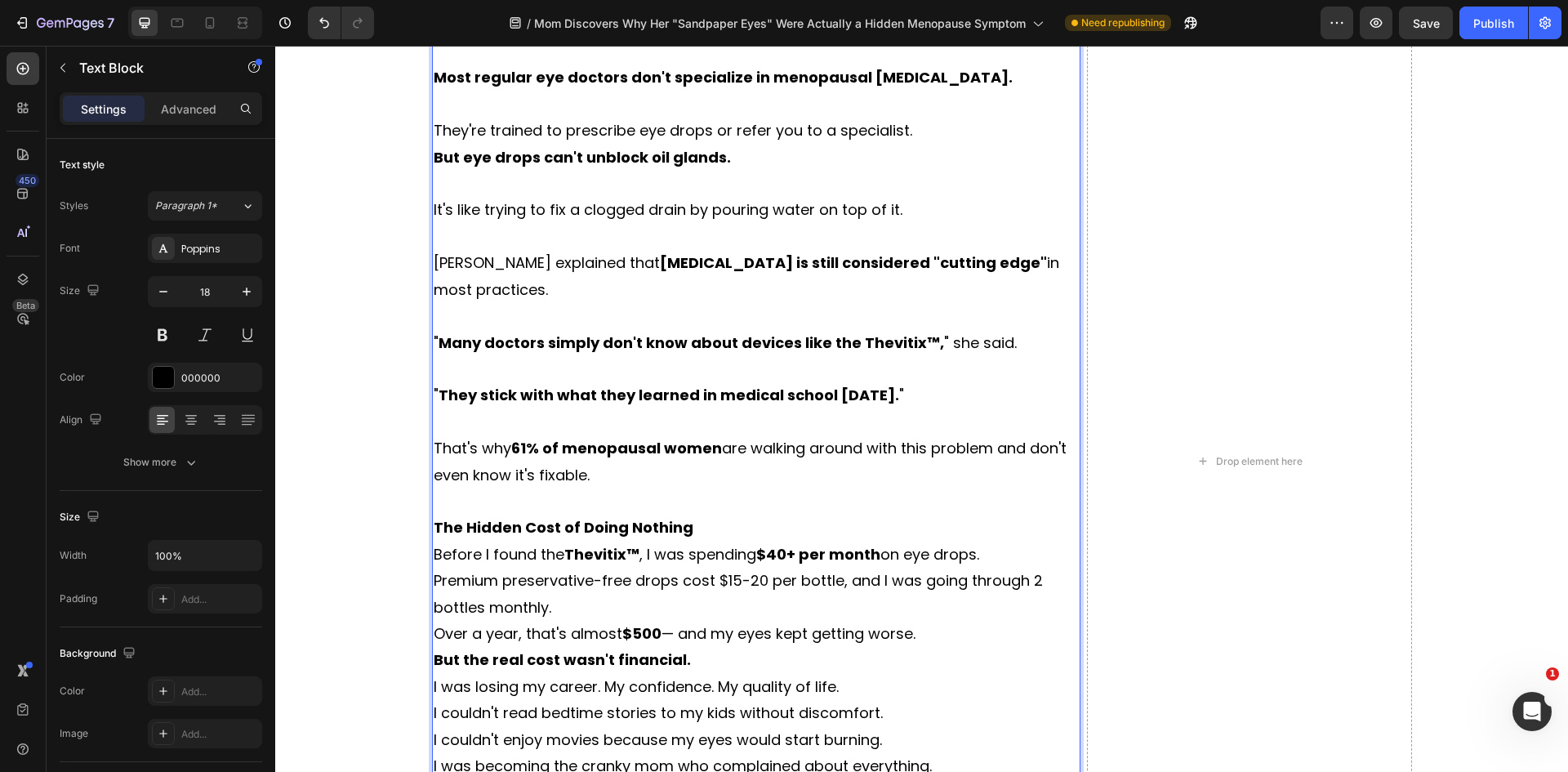
click at [499, 508] on div "The Life-Changing Results I Never Expected Here's what happened after 3 months …" at bounding box center [756, 461] width 649 height 2017
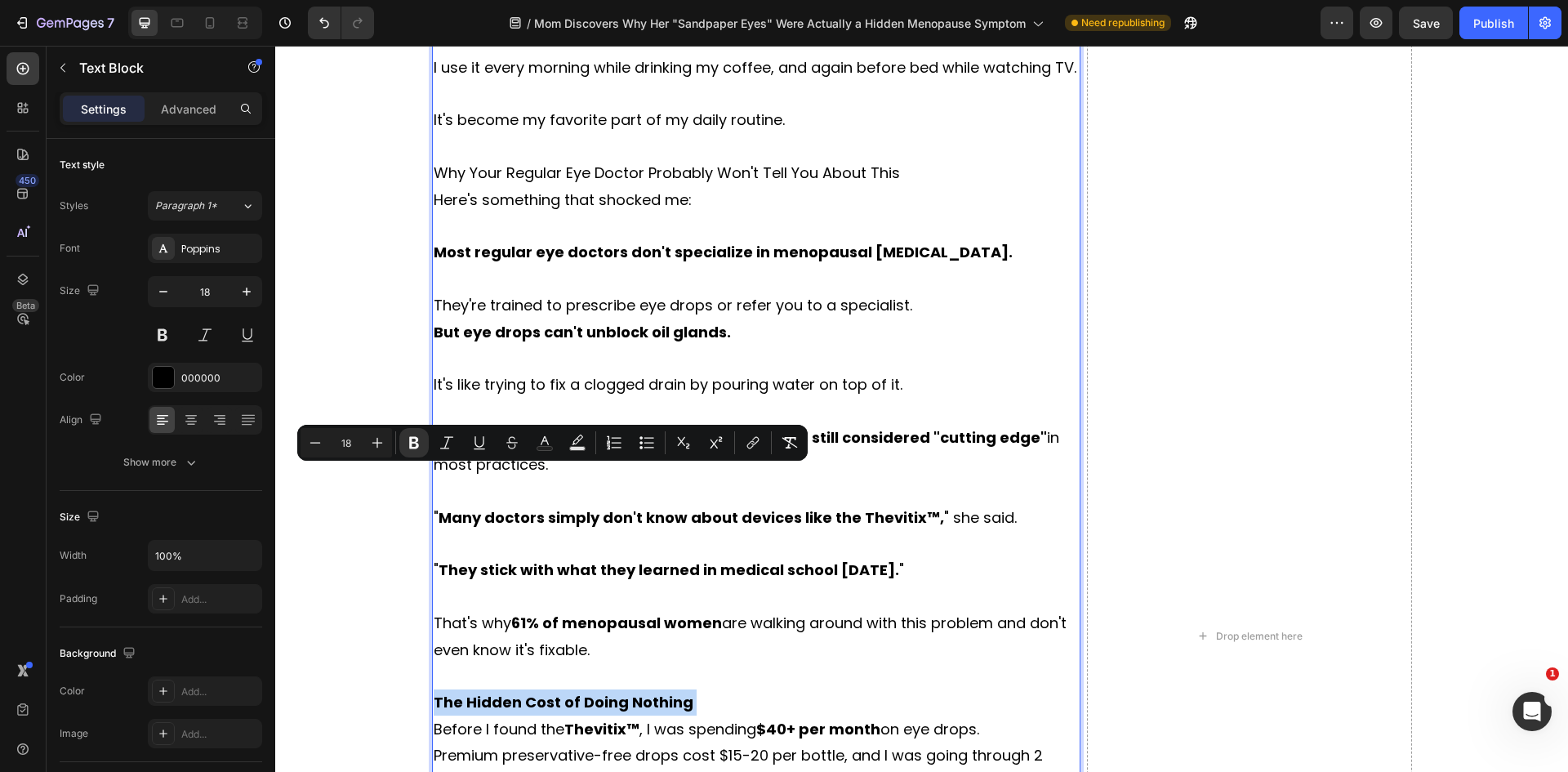
scroll to position [7956, 0]
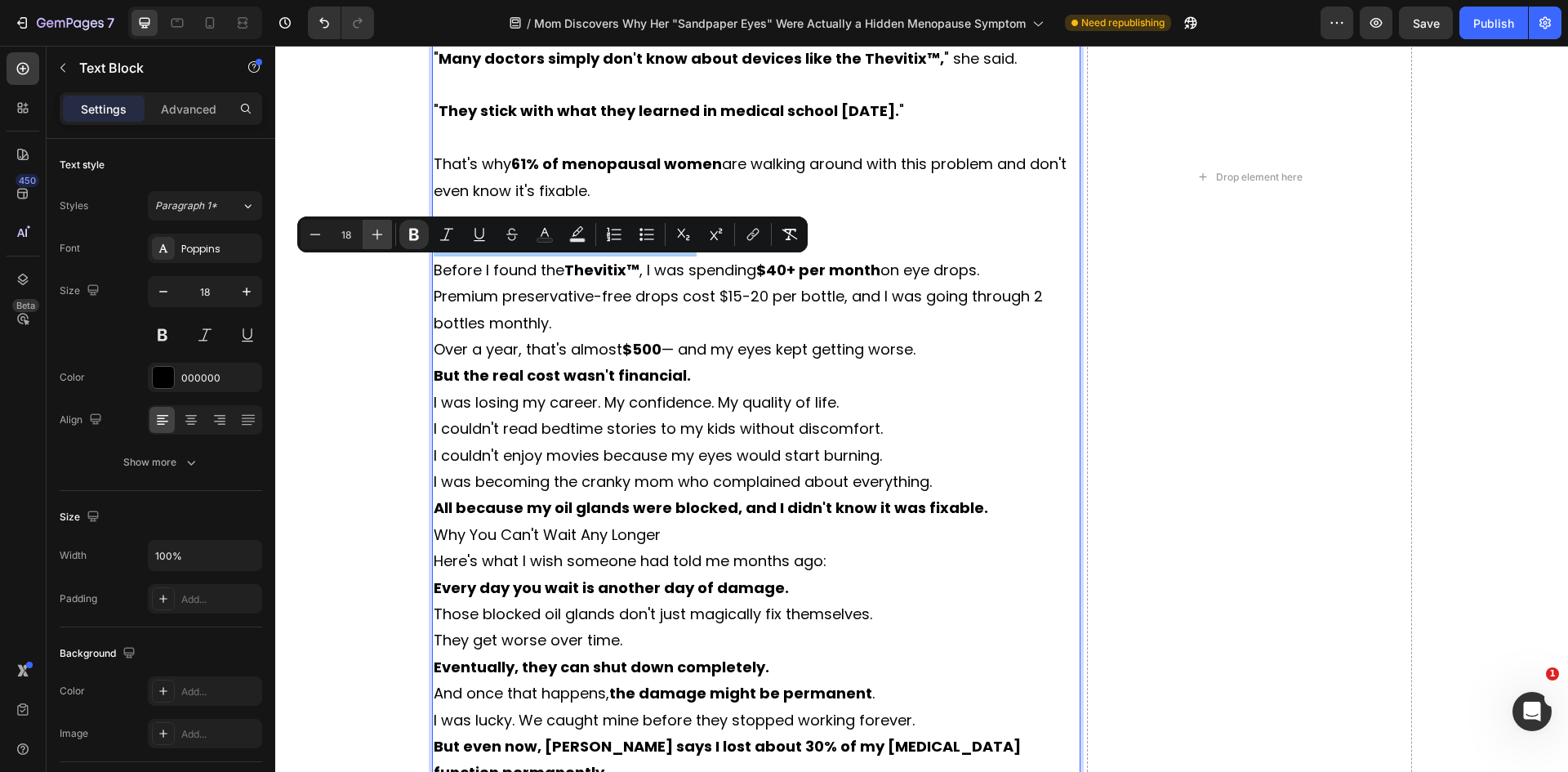
click at [371, 235] on icon "Editor contextual toolbar" at bounding box center [377, 234] width 16 height 16
click at [382, 237] on icon "Editor contextual toolbar" at bounding box center [377, 234] width 16 height 16
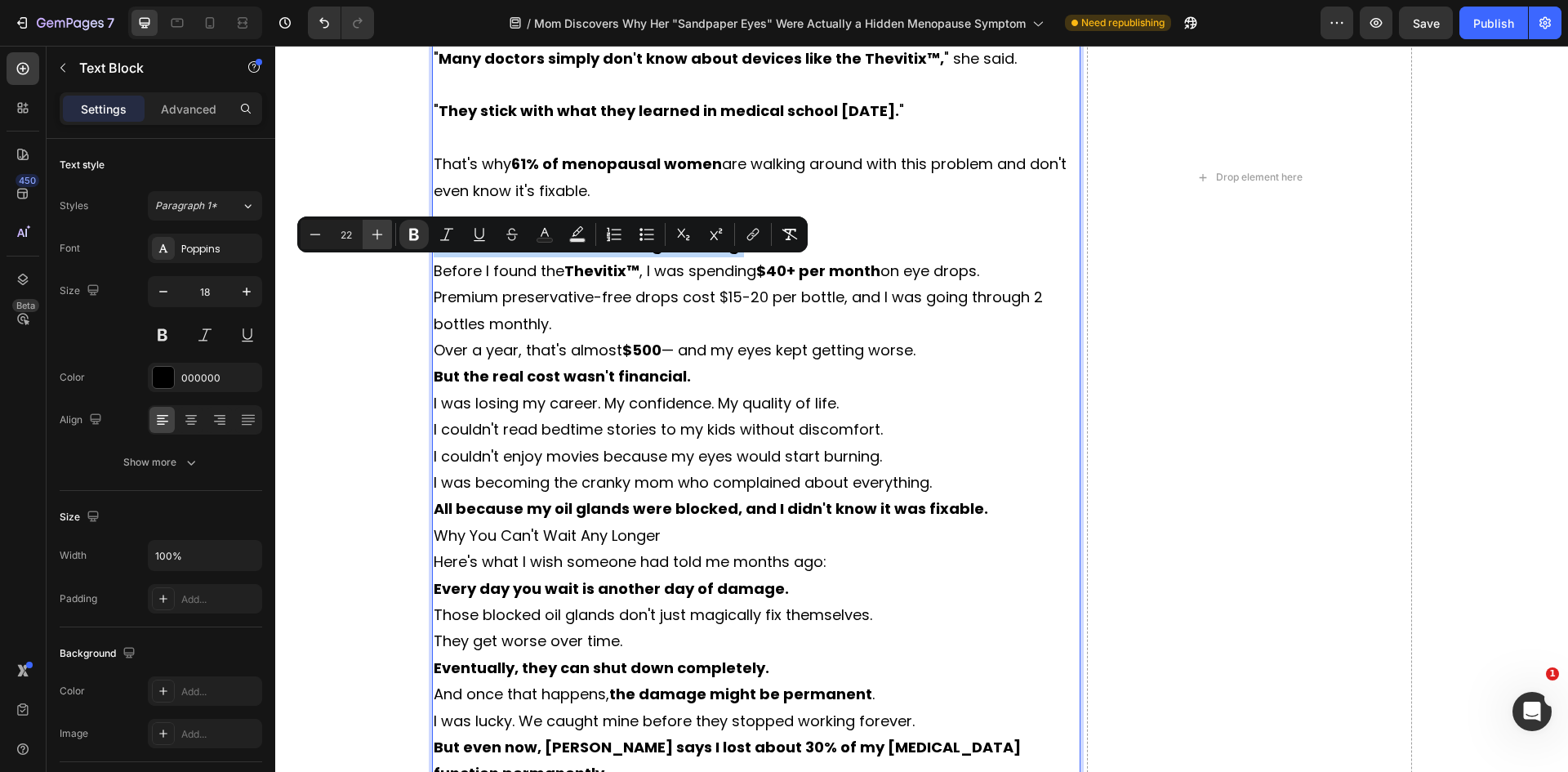
type input "23"
click at [788, 258] on p "The Hidden Cost of Doing Nothing" at bounding box center [756, 244] width 646 height 28
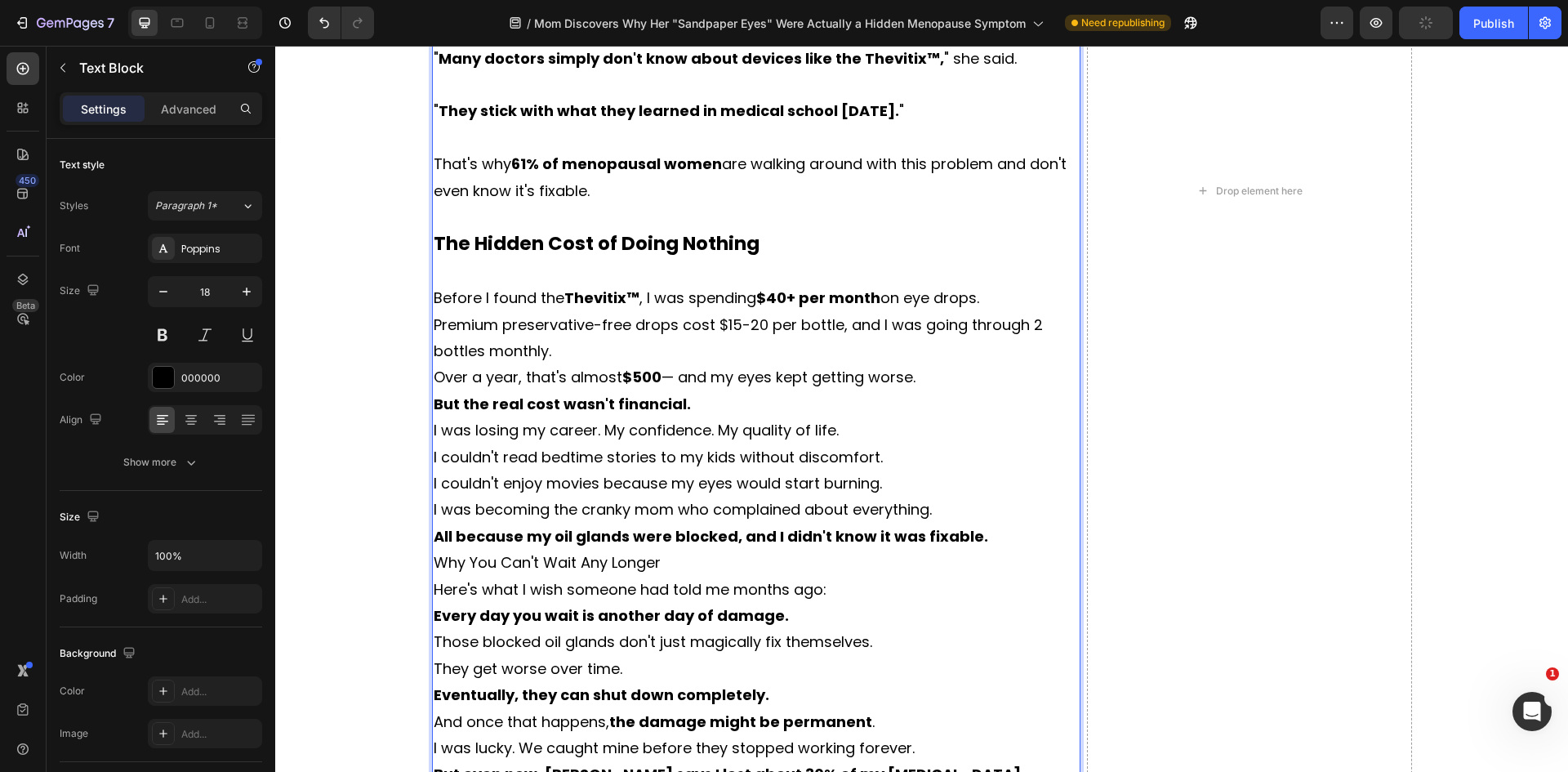
click at [590, 365] on p "Premium preservative-free drops cost $15-20 per bottle, and I was going through…" at bounding box center [756, 338] width 646 height 53
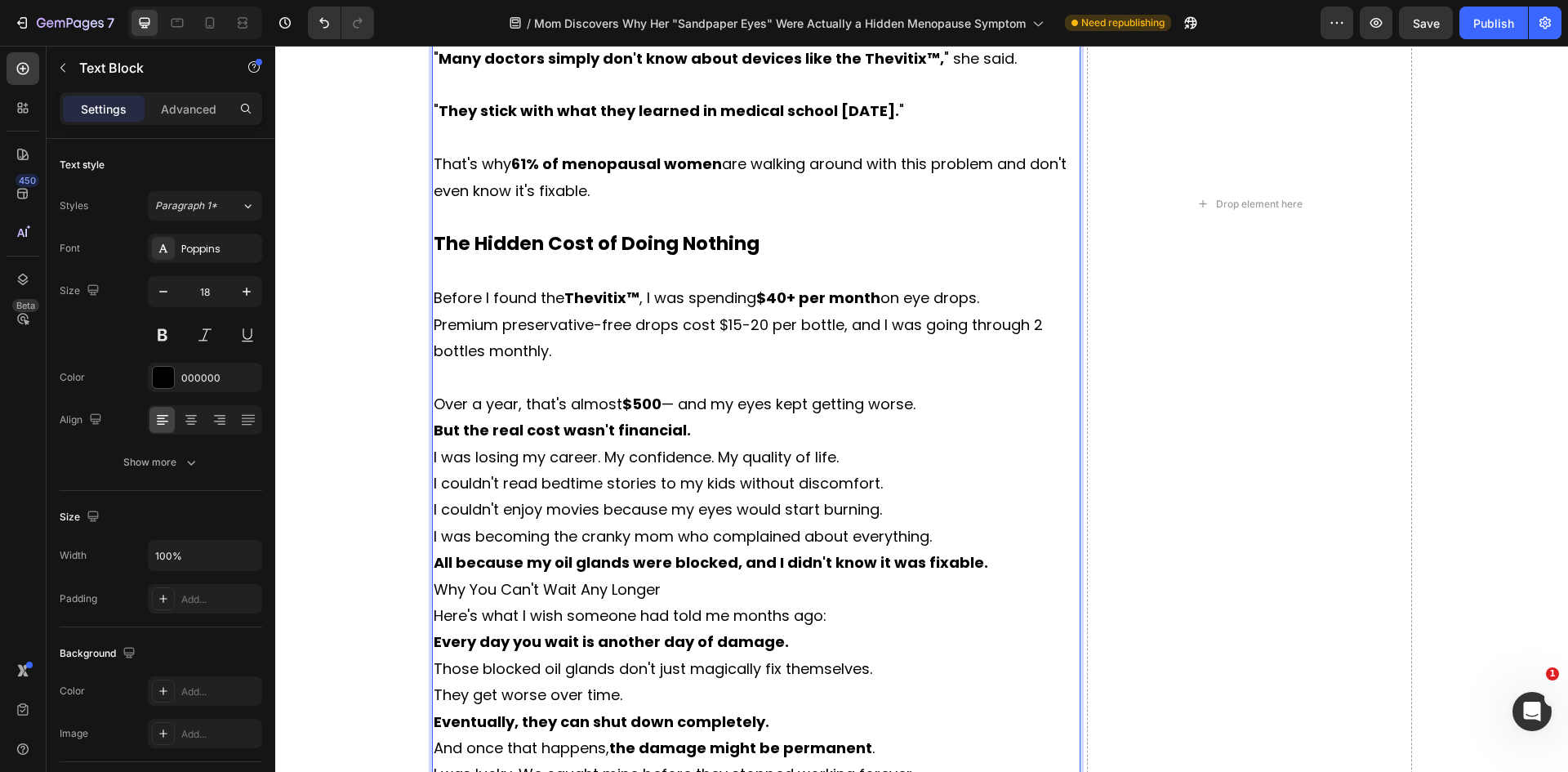
click at [946, 418] on p "Over a year, that's almost $500 — and my eyes kept getting worse." at bounding box center [756, 404] width 646 height 26
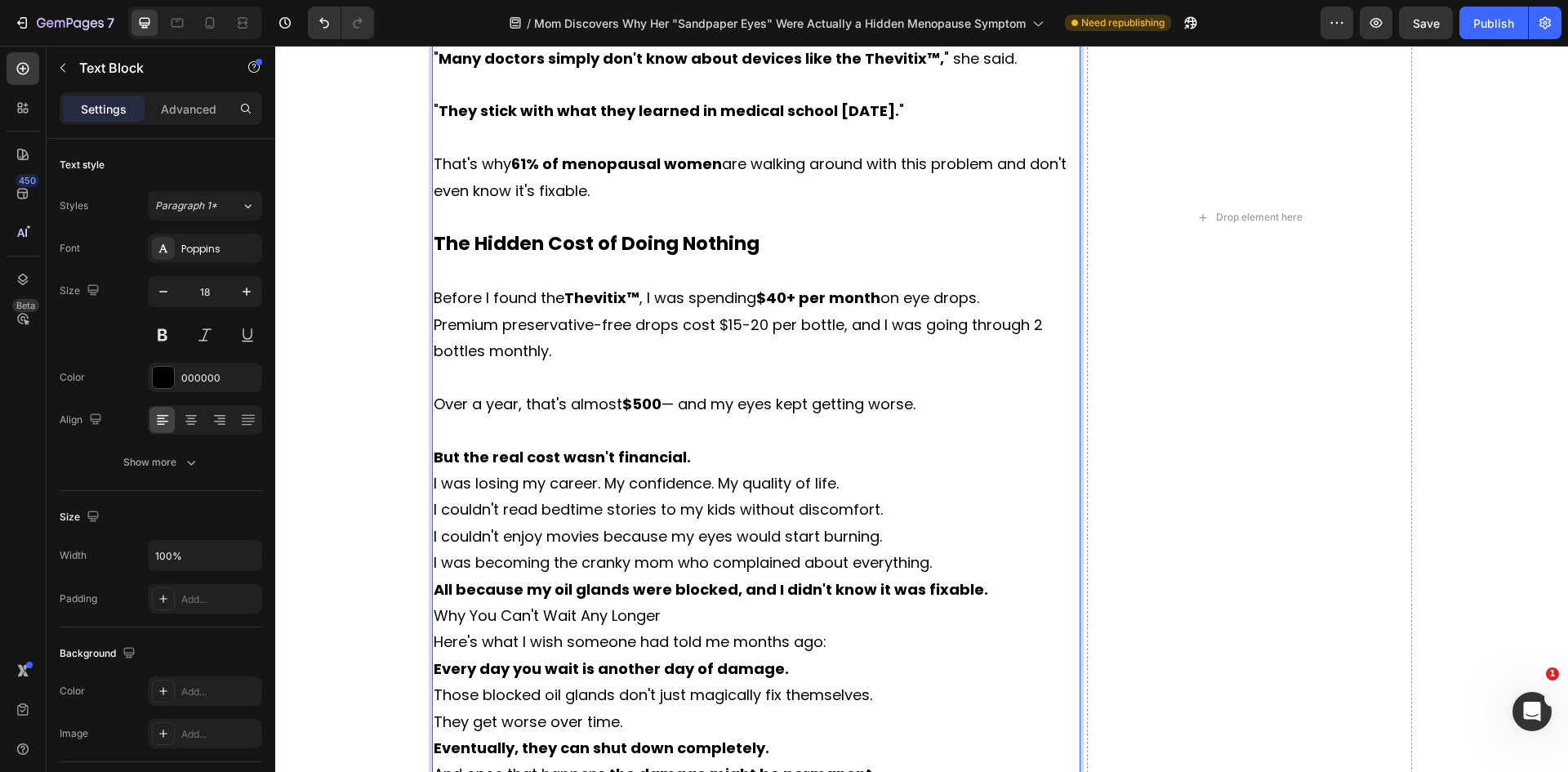
click at [724, 471] on p "But the real cost wasn't financial." at bounding box center [756, 457] width 646 height 26
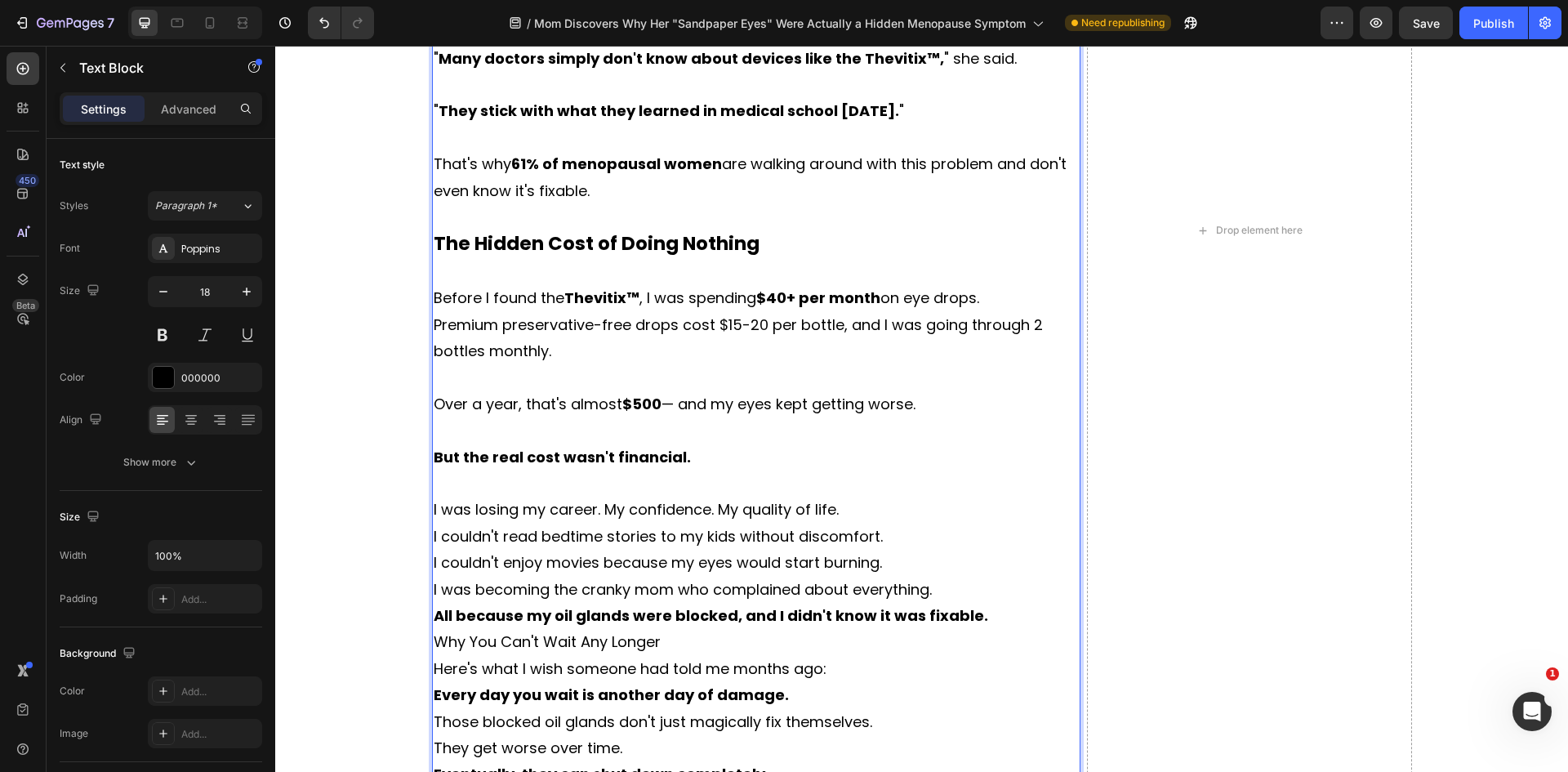
click at [842, 523] on p "I was losing my career. My confidence. My quality of life." at bounding box center [756, 509] width 646 height 26
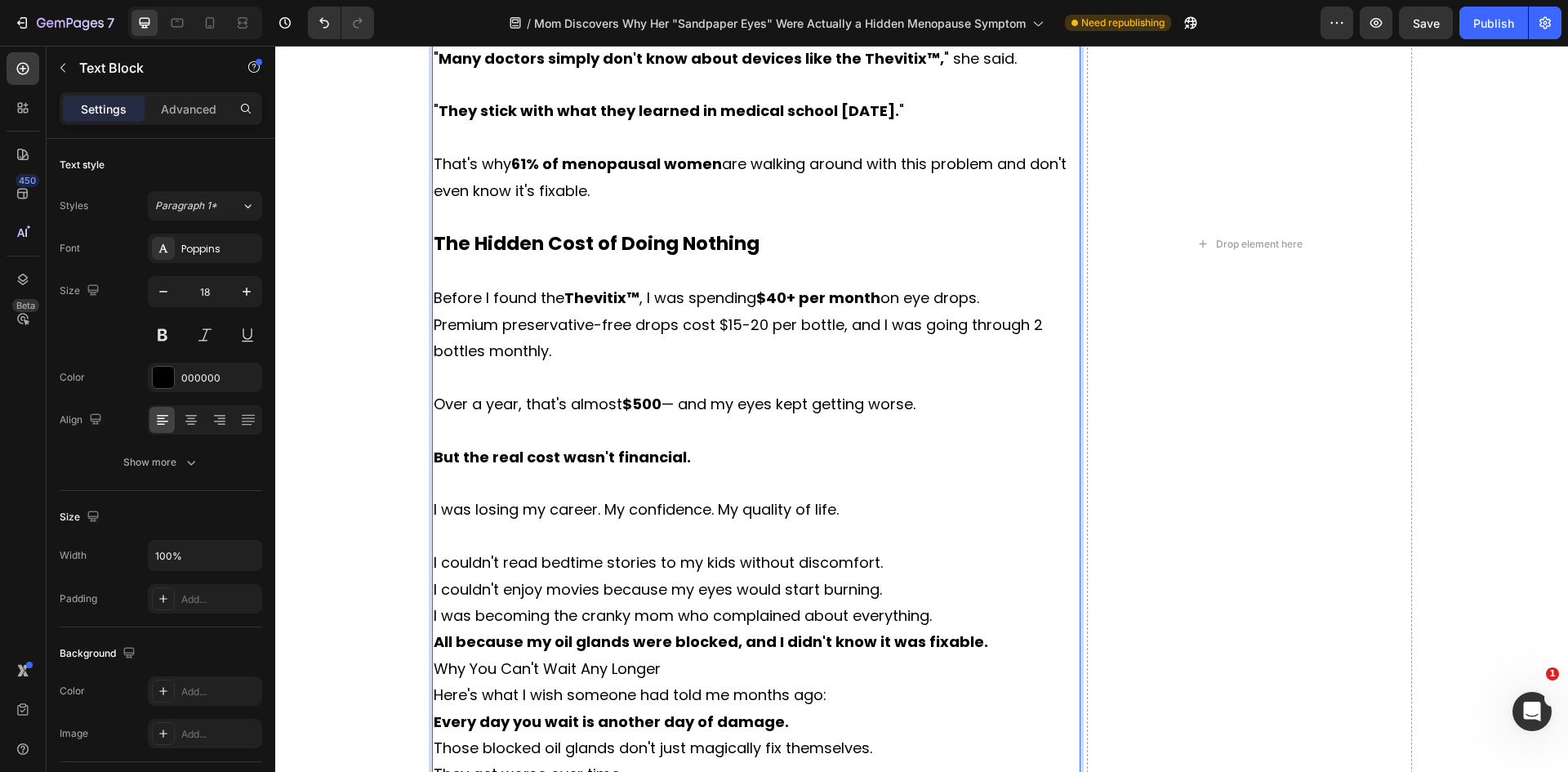
scroll to position [8037, 0]
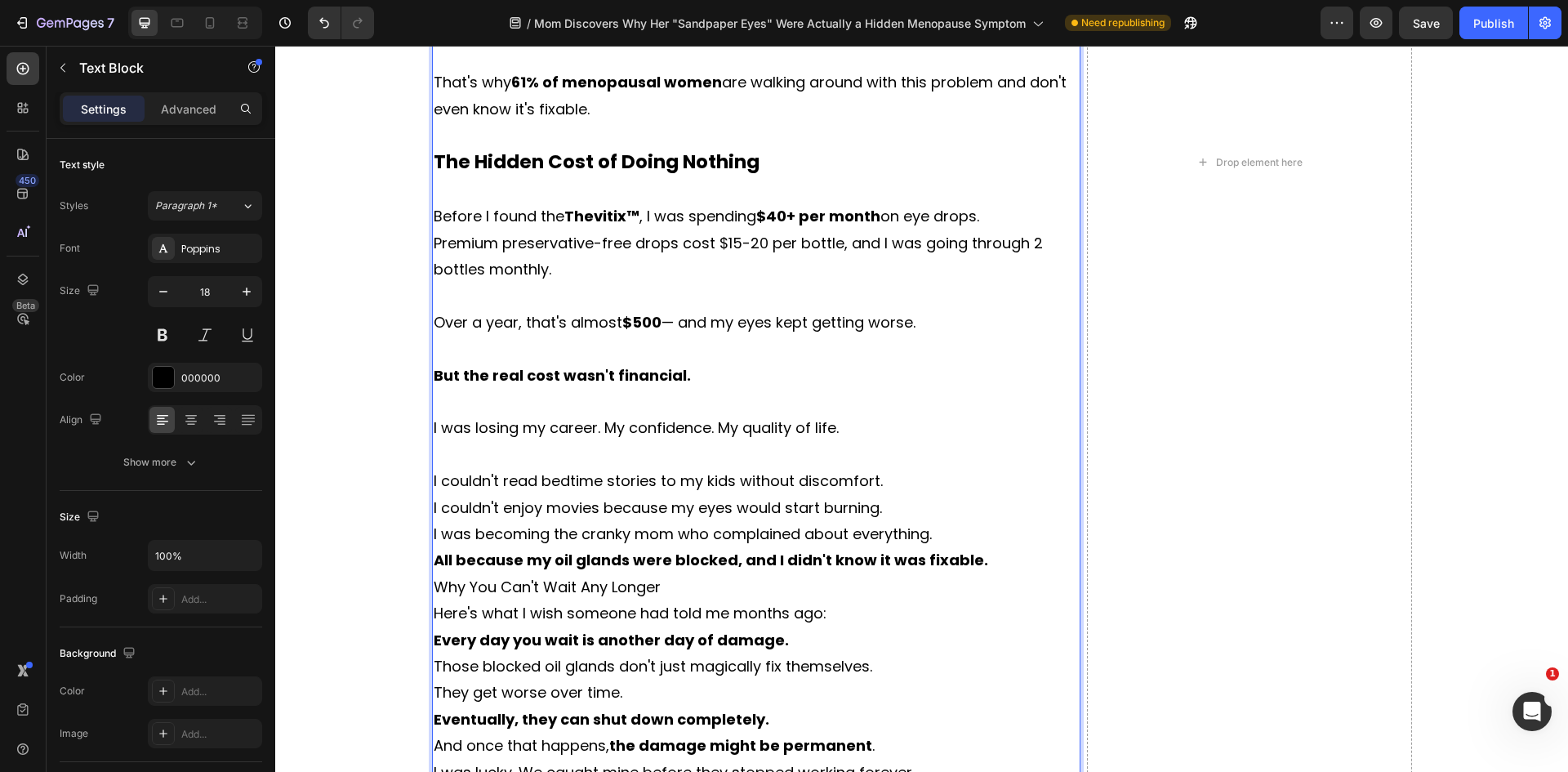
click at [888, 494] on p "I couldn't read bedtime stories to my kids without discomfort." at bounding box center [756, 481] width 646 height 26
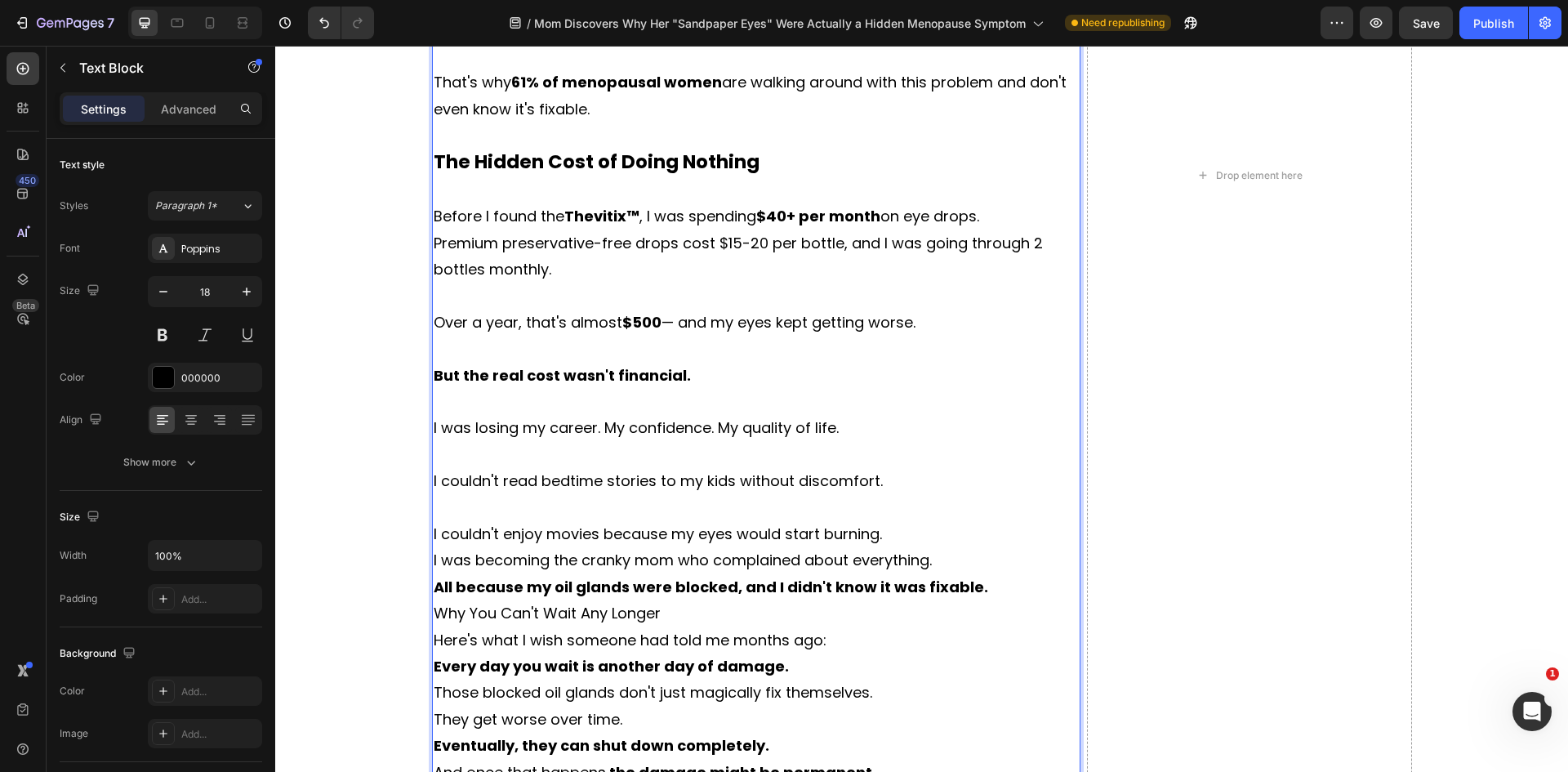
click at [890, 547] on p "I couldn't enjoy movies because my eyes would start burning." at bounding box center [756, 534] width 646 height 26
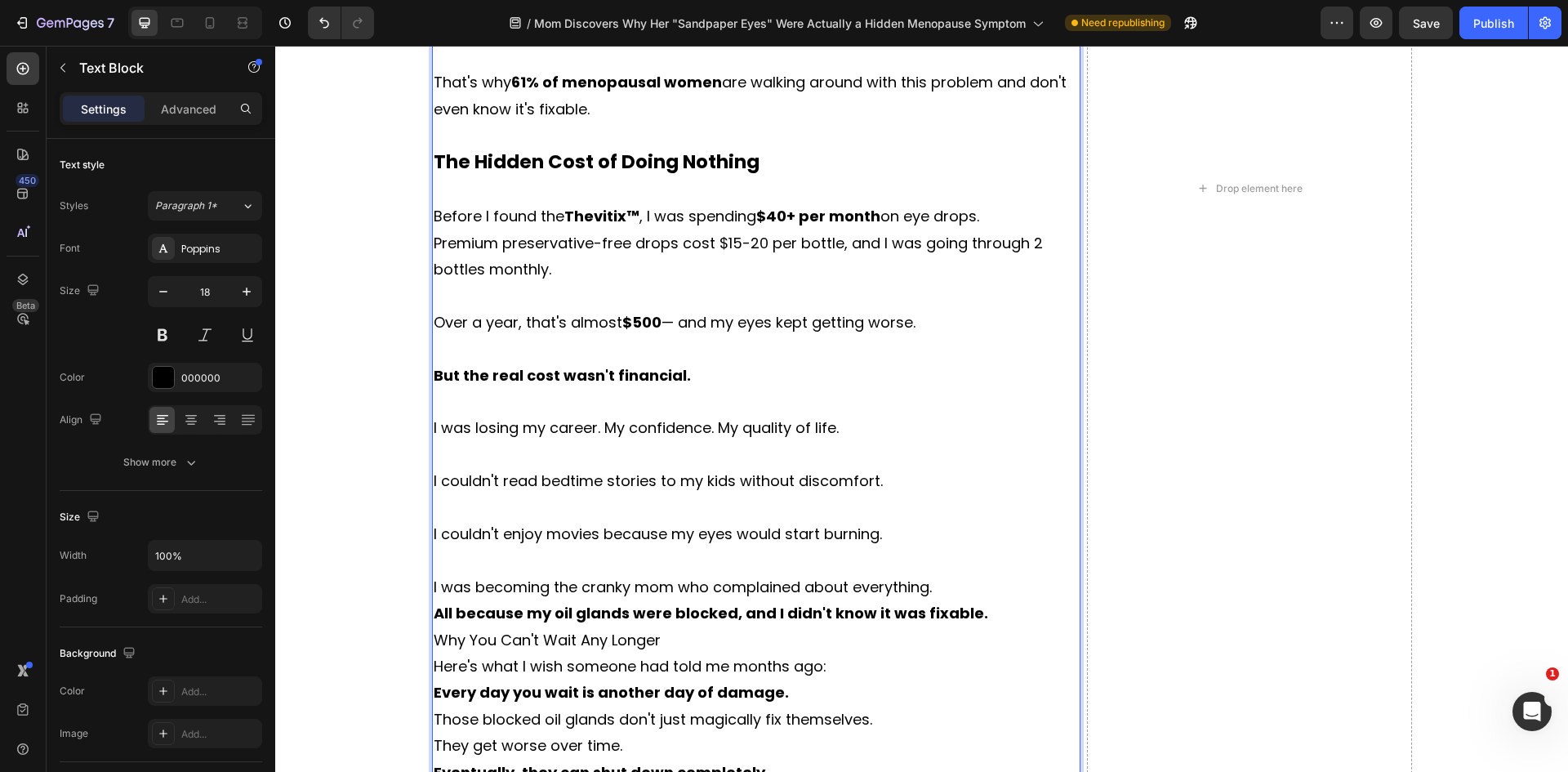
click at [936, 600] on p "I was becoming the cranky mom who complained about everything." at bounding box center [756, 587] width 646 height 26
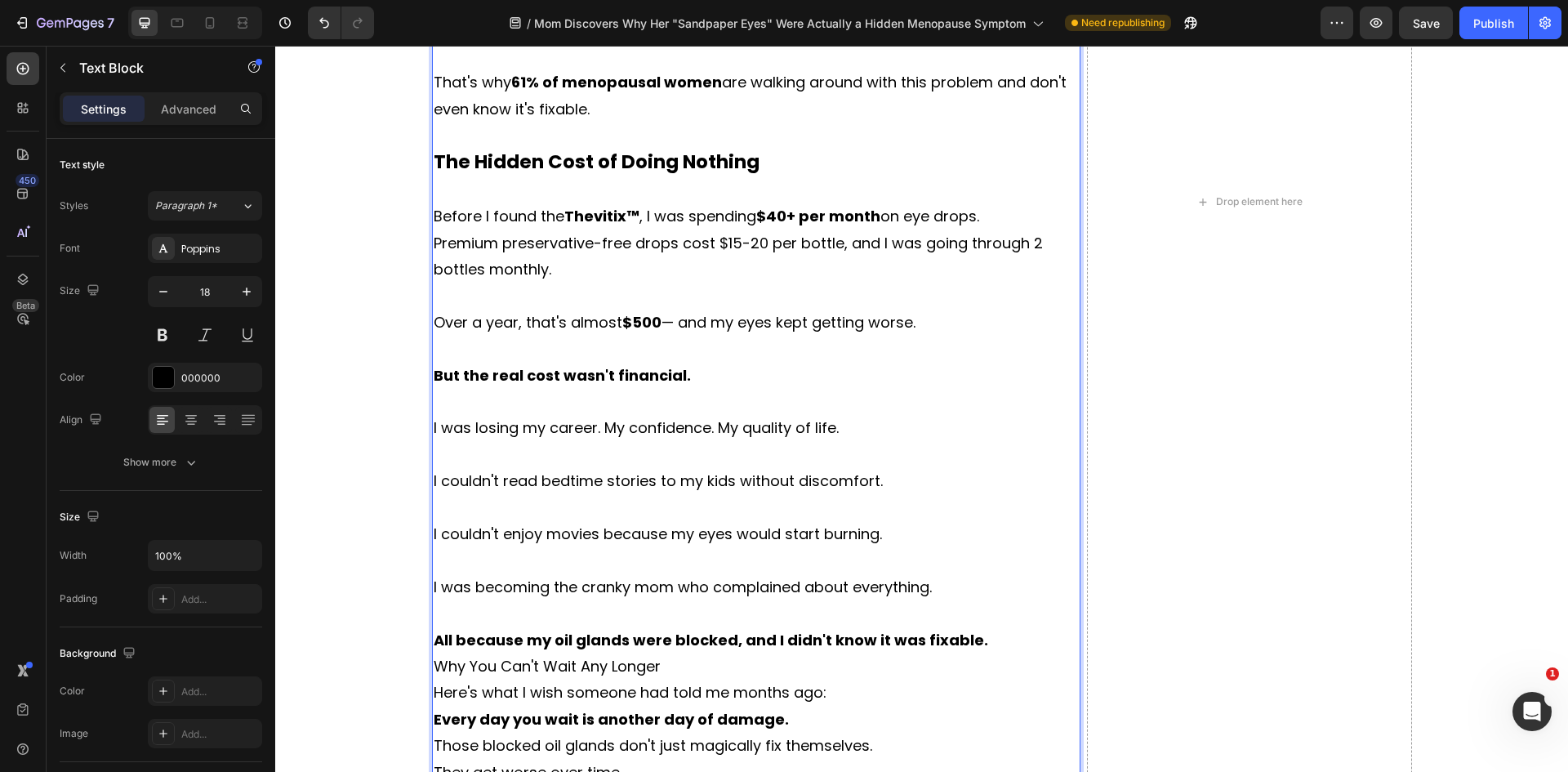
scroll to position [8201, 0]
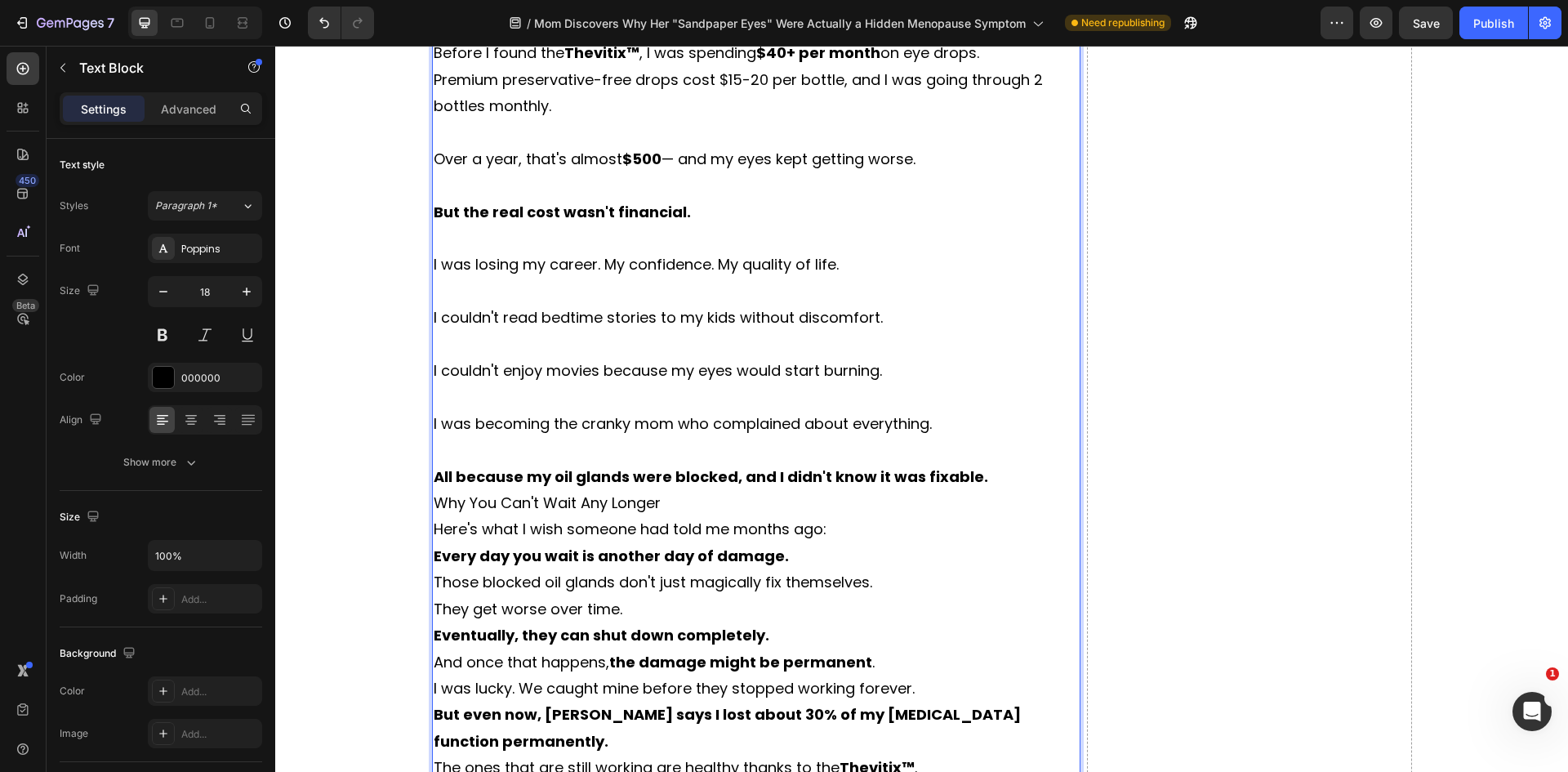
click at [986, 490] on p "All because my oil glands were blocked, and I didn't know it was fixable." at bounding box center [756, 477] width 646 height 26
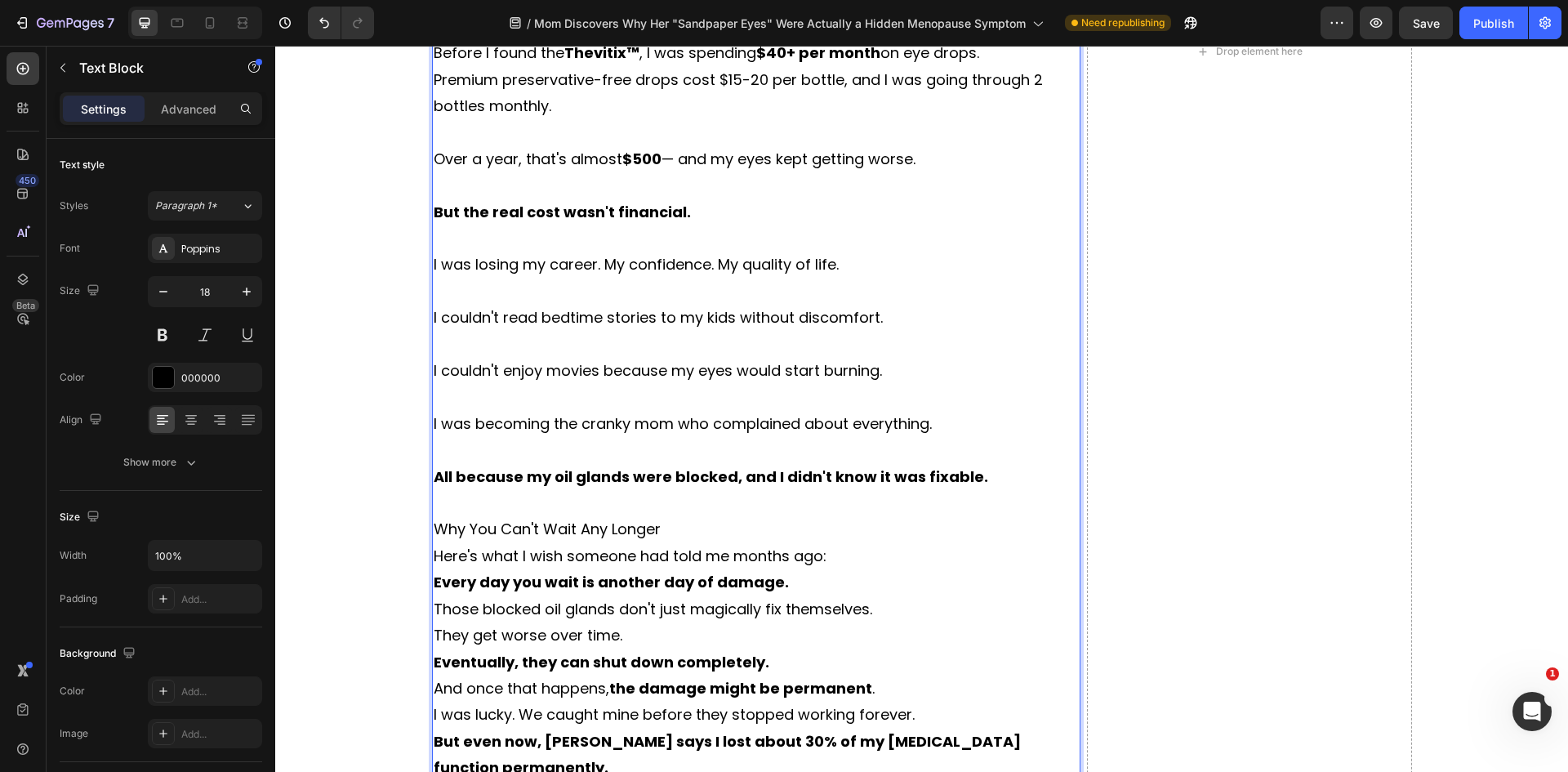
click at [710, 542] on p "Why You Can't Wait Any Longer" at bounding box center [756, 529] width 646 height 26
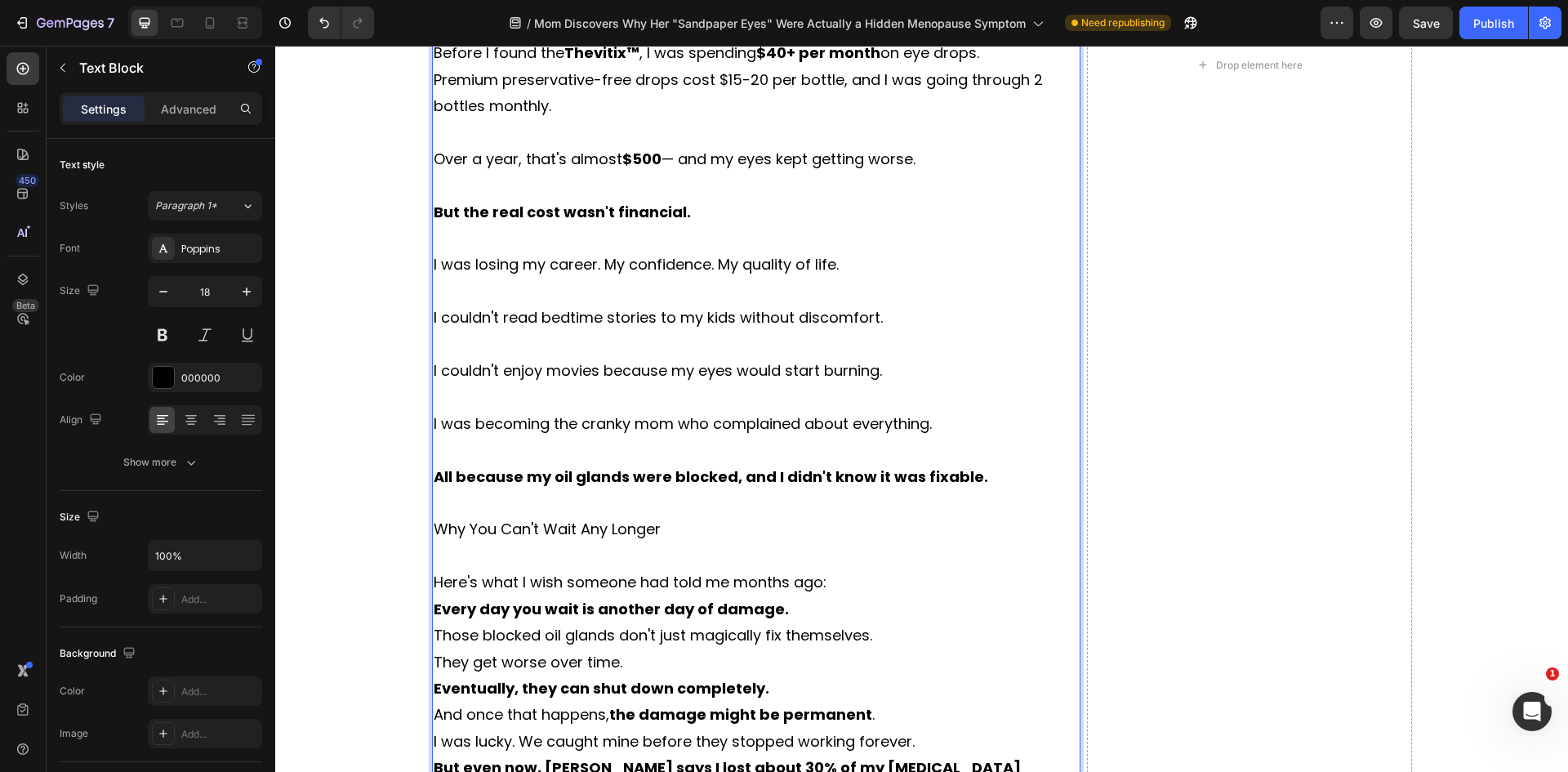
click at [833, 595] on p "Here's what I wish someone had told me months ago:" at bounding box center [756, 582] width 646 height 26
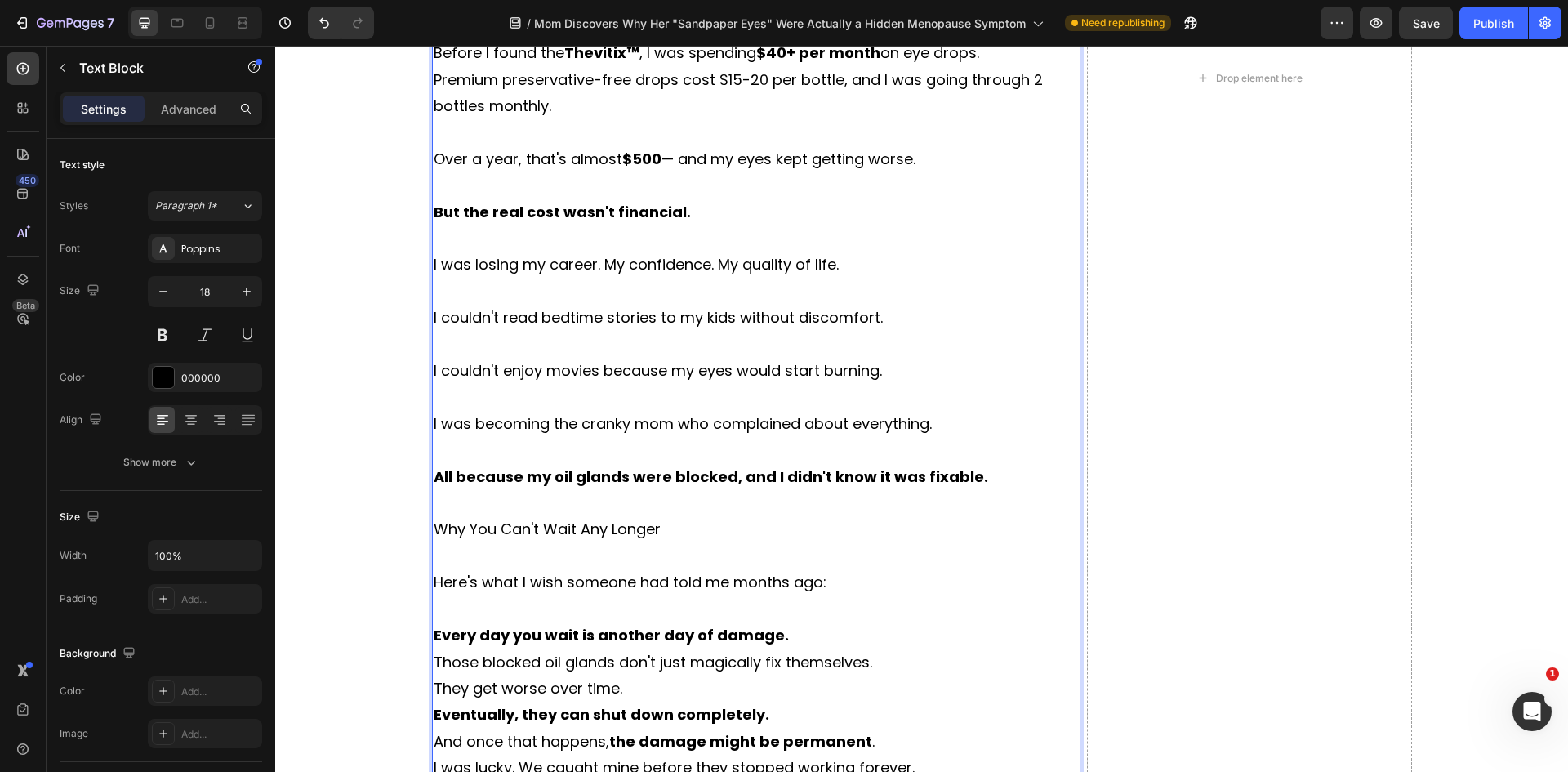
scroll to position [8364, 0]
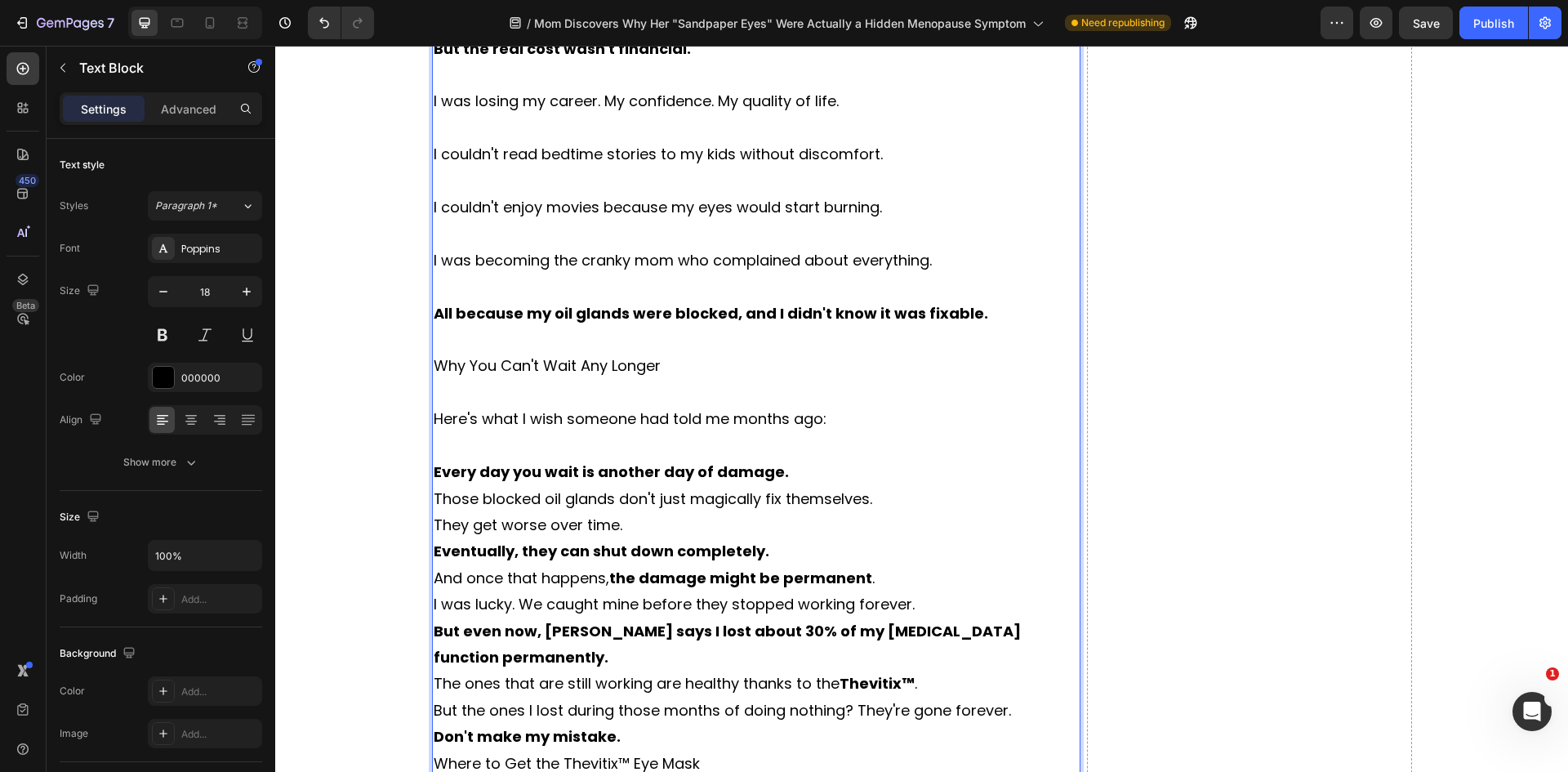
click at [778, 485] on p "Every day you wait is another day of damage." at bounding box center [756, 471] width 646 height 26
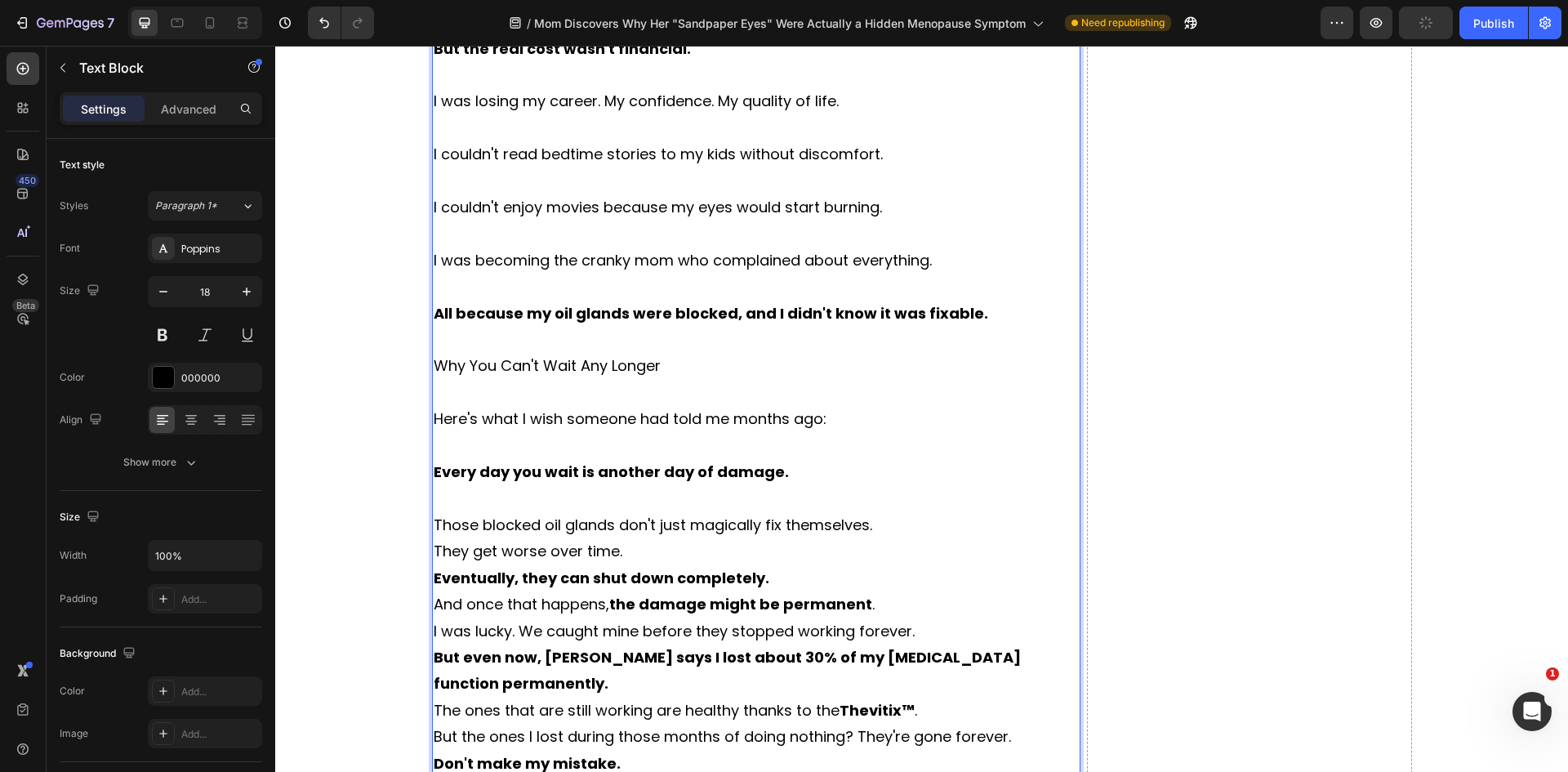
click at [878, 538] on p "Those blocked oil glands don't just magically fix themselves." at bounding box center [756, 524] width 646 height 26
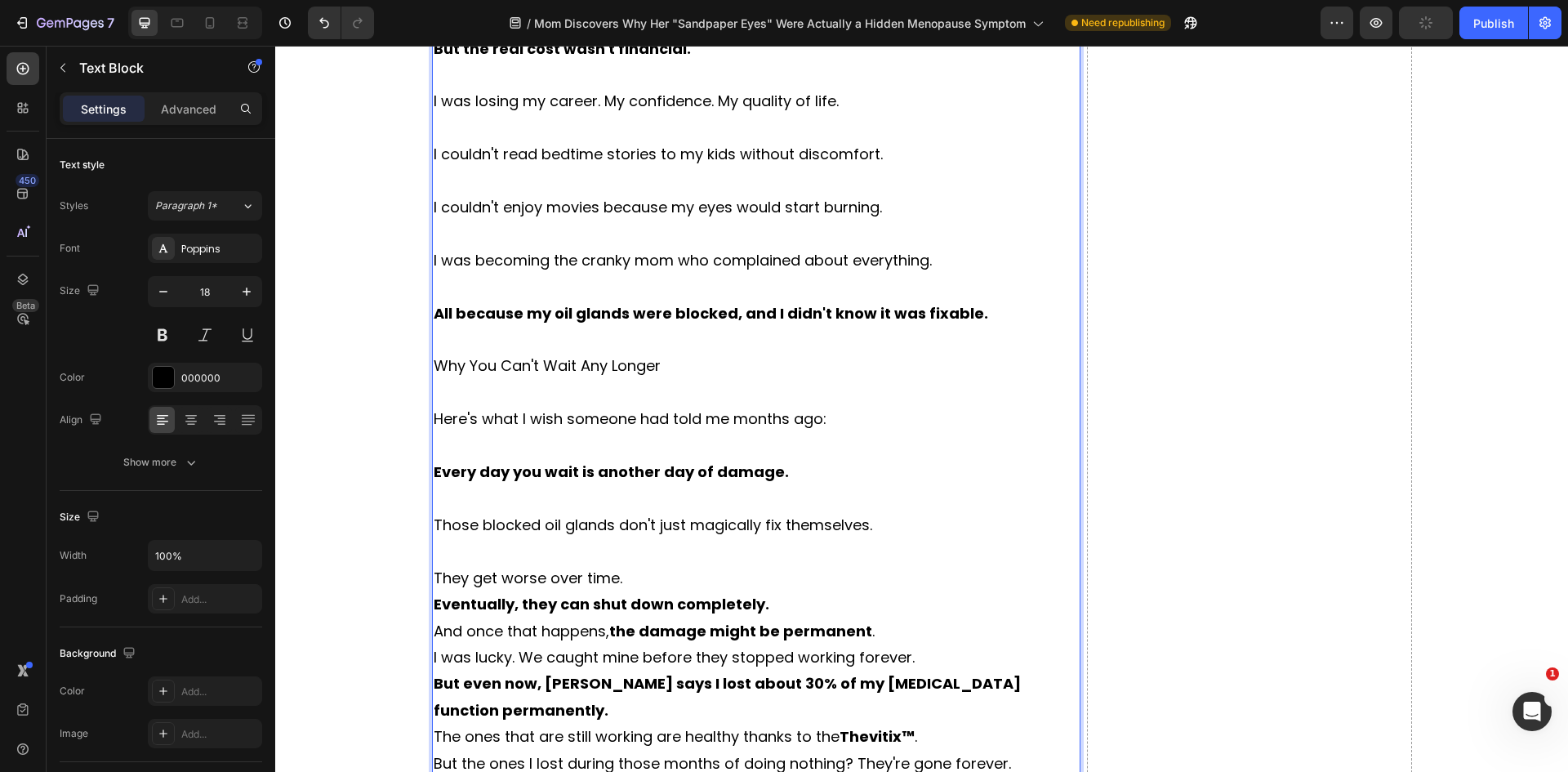
click at [646, 591] on p "They get worse over time." at bounding box center [756, 578] width 646 height 26
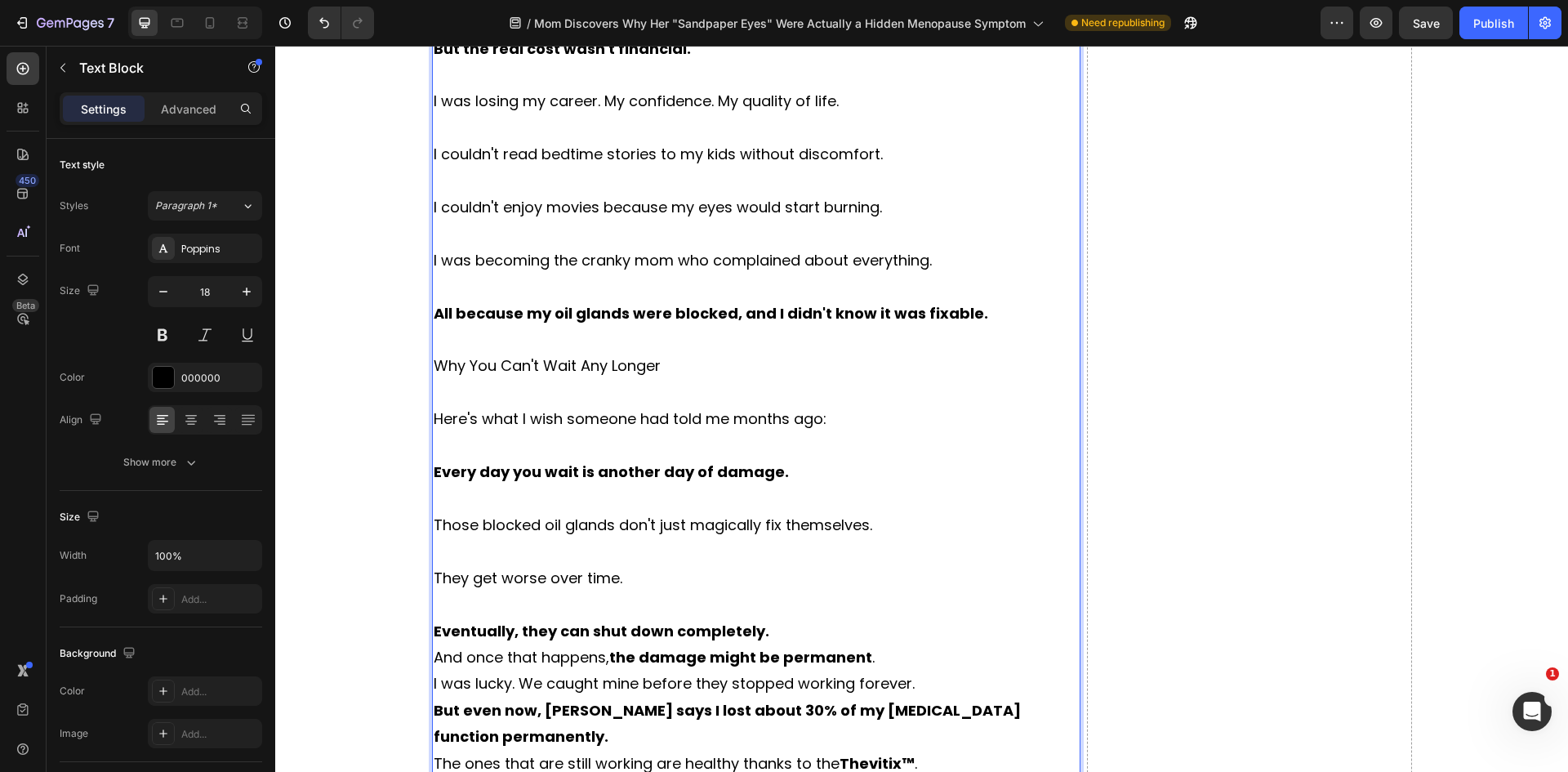
click at [772, 645] on p "Eventually, they can shut down completely." at bounding box center [756, 631] width 646 height 26
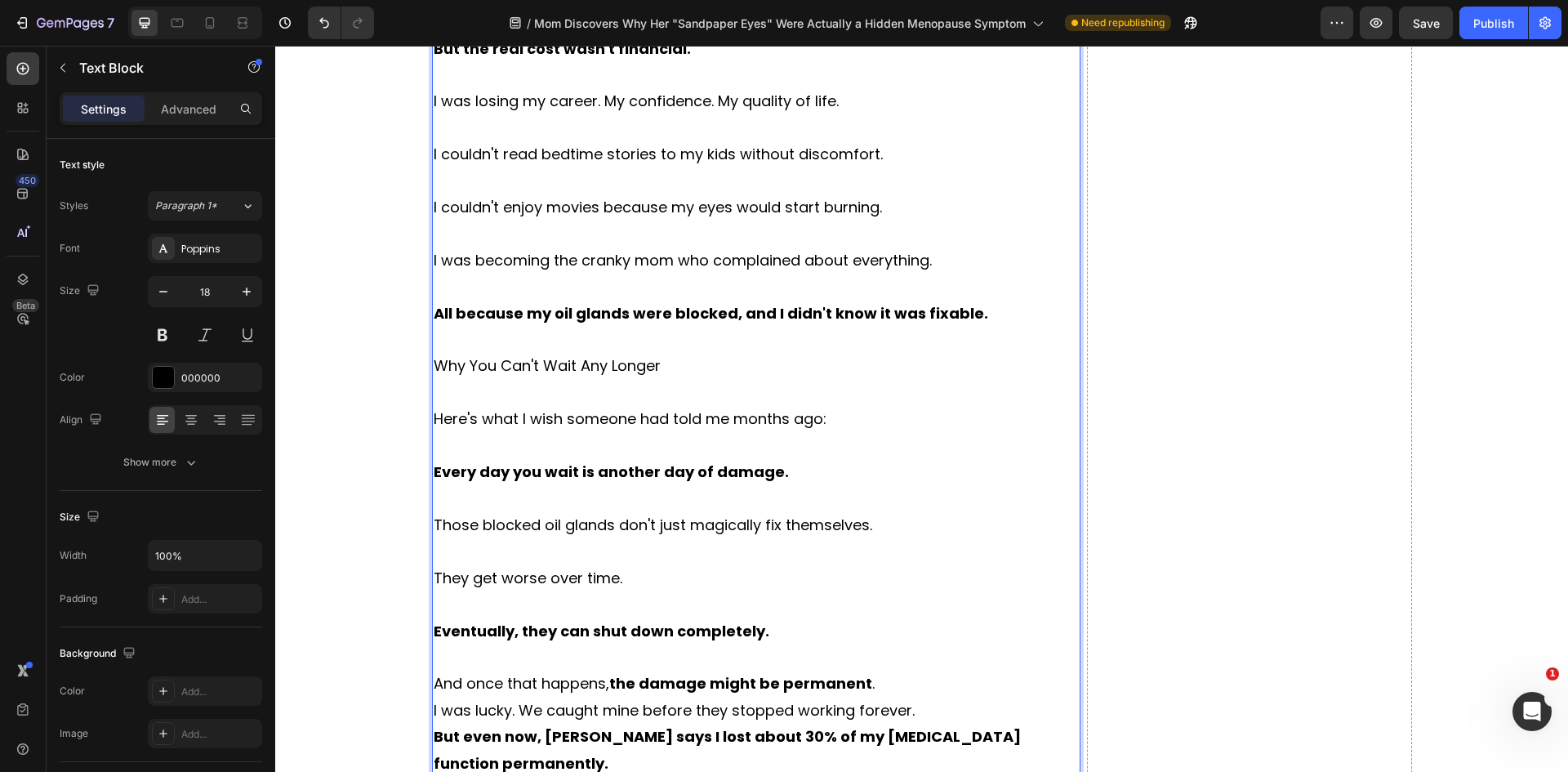
scroll to position [8446, 0]
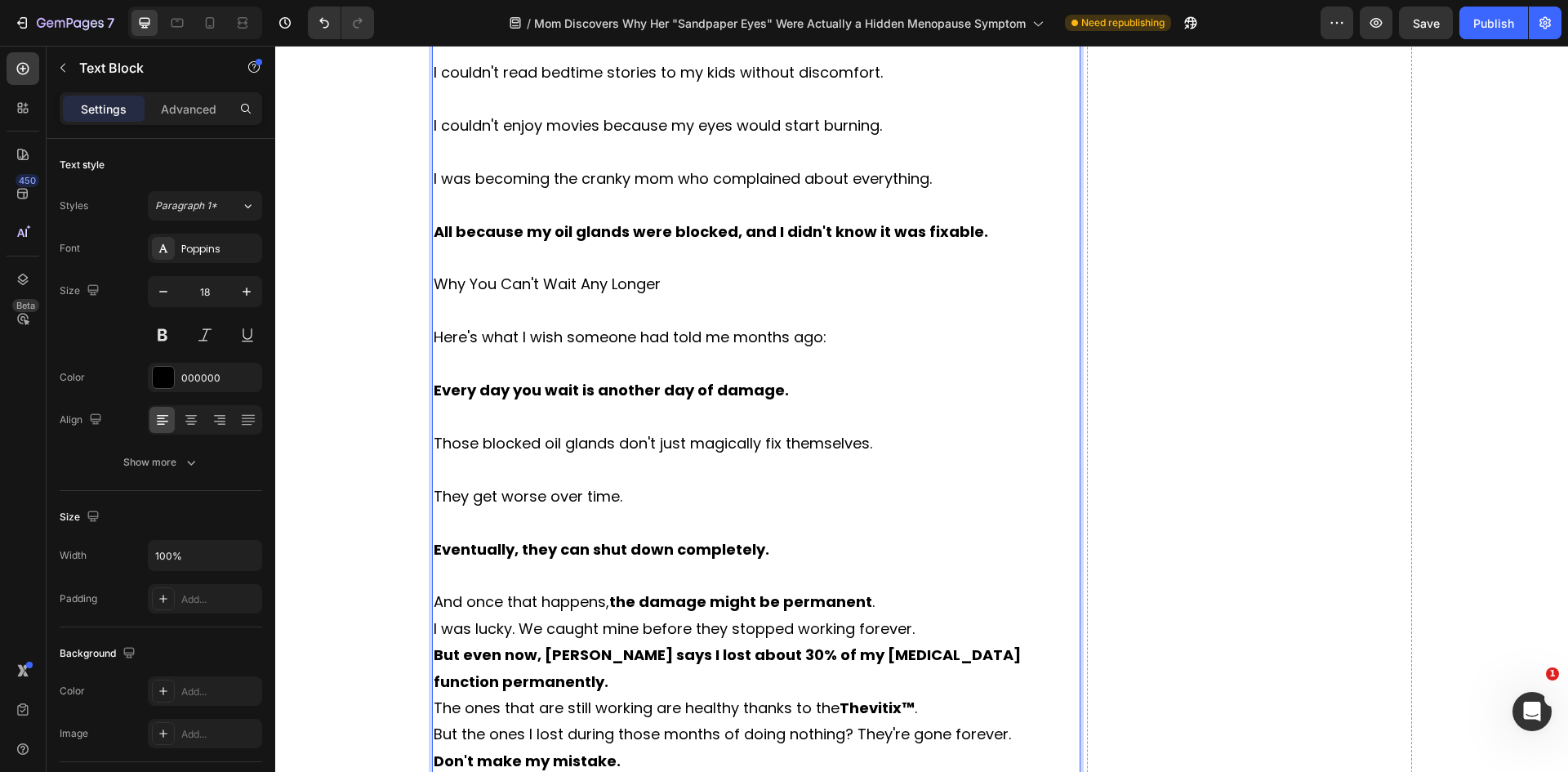
click at [880, 615] on p "And once that happens, the damage might be permanent ." at bounding box center [756, 602] width 646 height 26
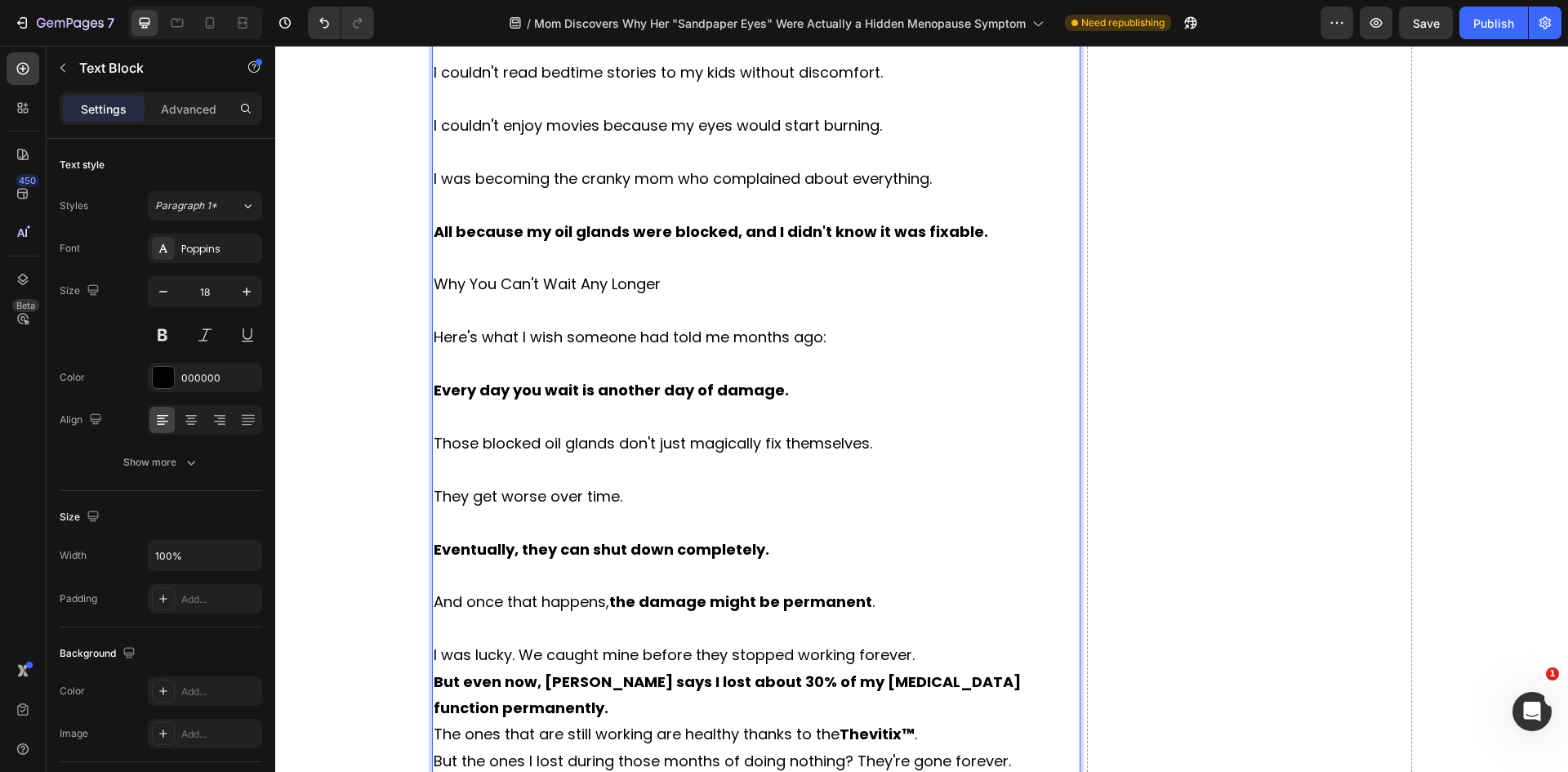
click at [927, 668] on p "I was lucky. We caught mine before they stopped working forever." at bounding box center [756, 655] width 646 height 26
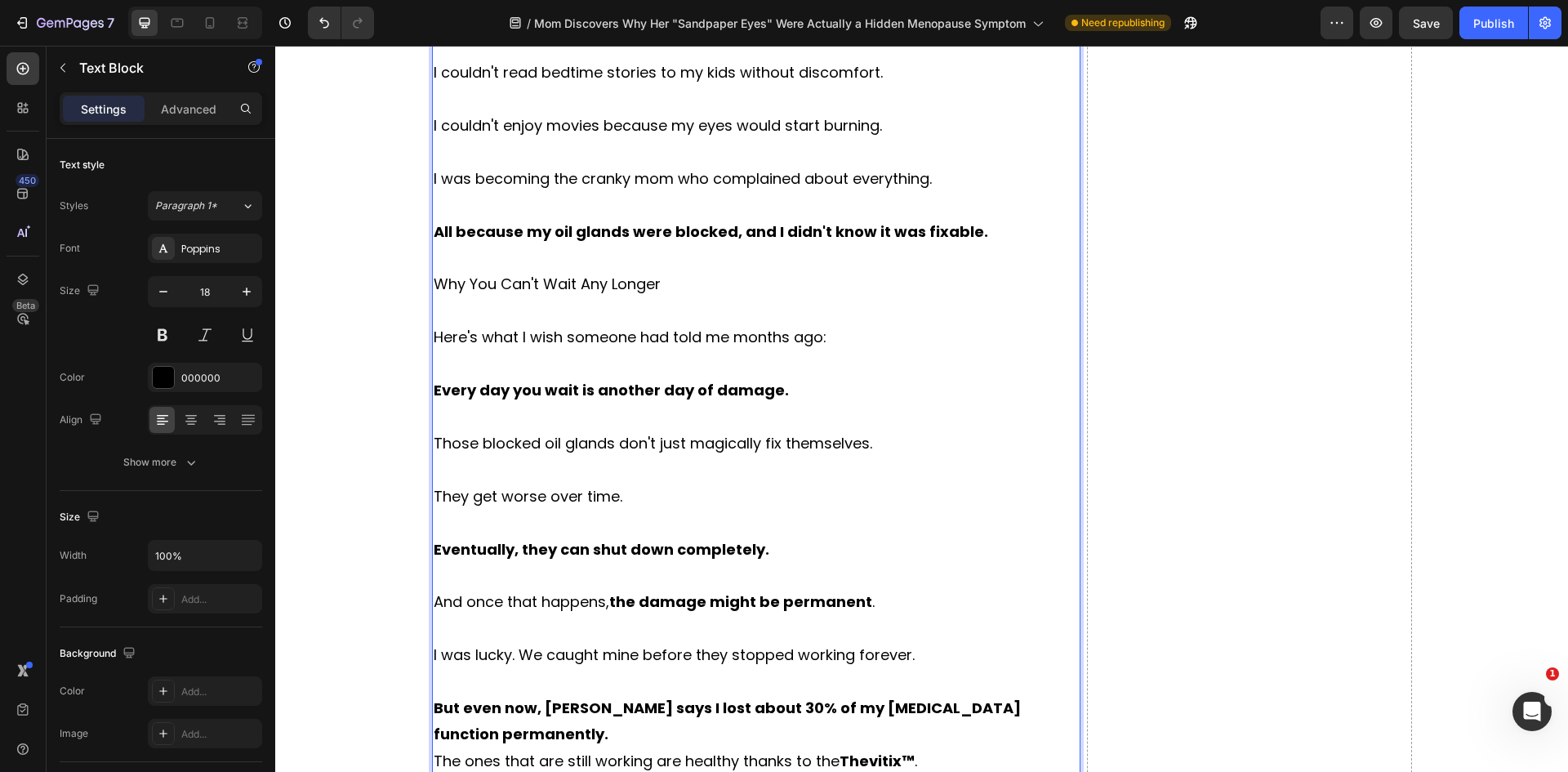
scroll to position [8609, 0]
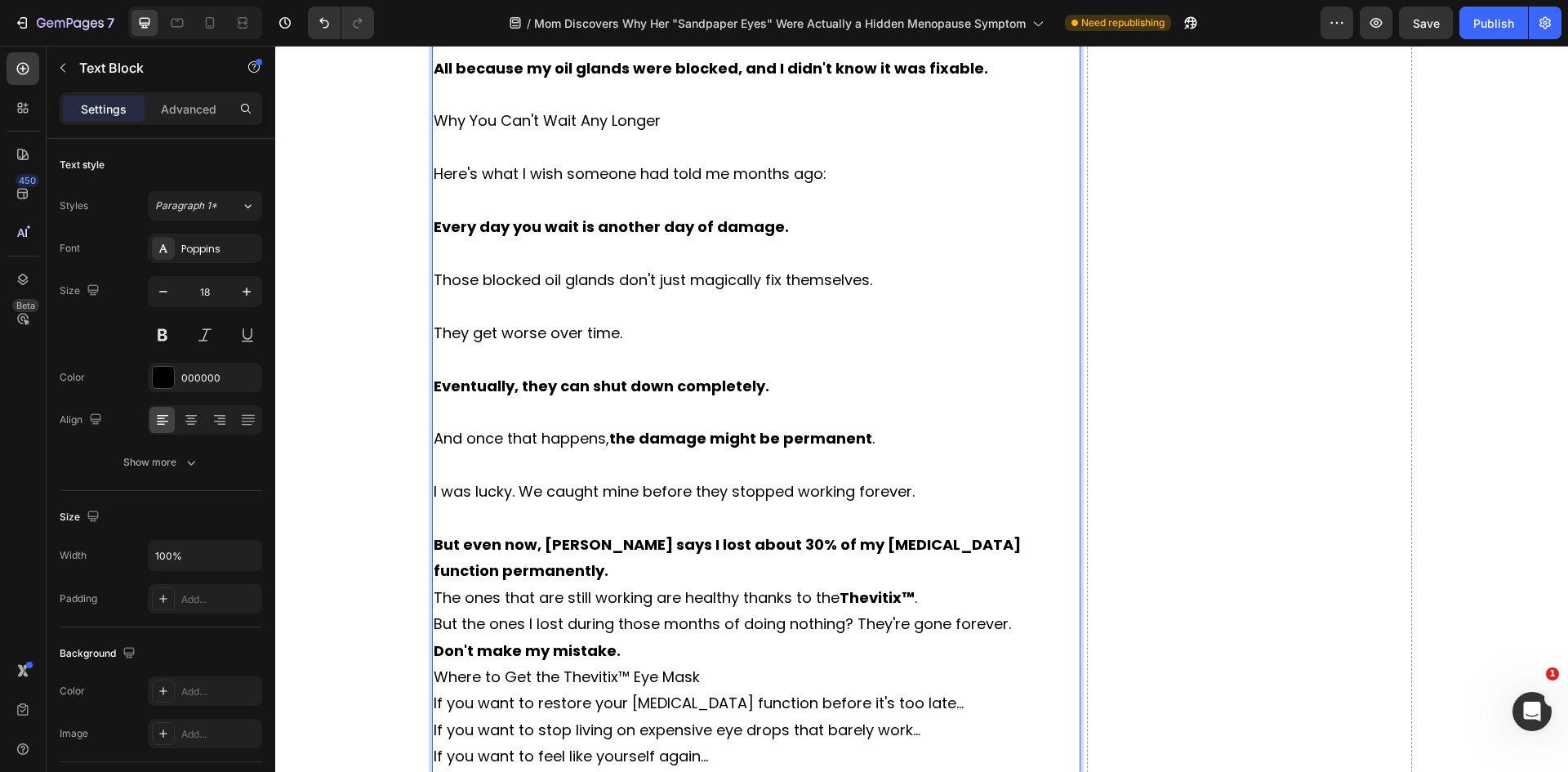
click at [934, 594] on p "The ones that are still working are healthy thanks to the Thevitix™ ." at bounding box center [756, 598] width 646 height 26
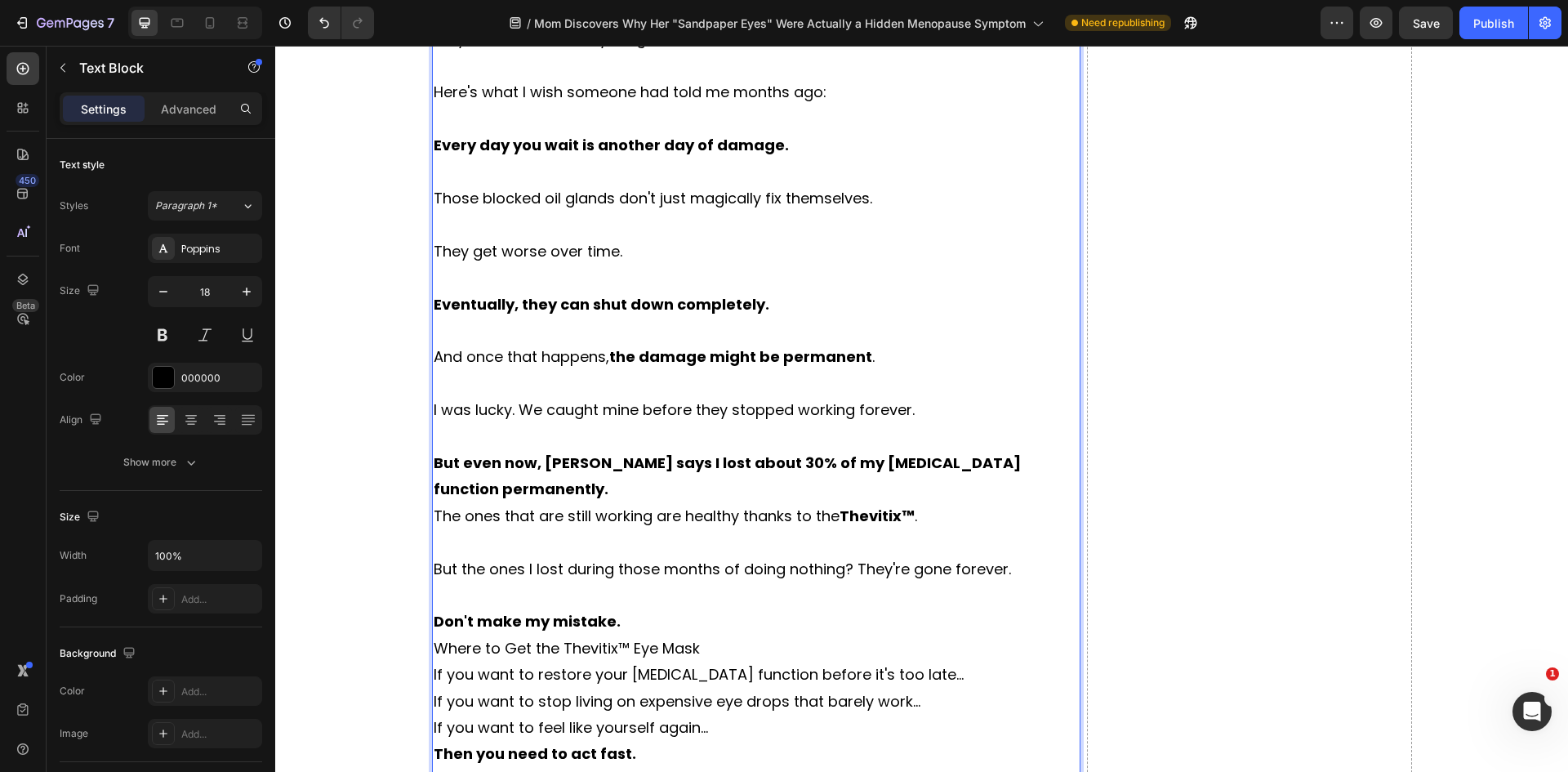
click at [635, 631] on p "Don't make my mistake." at bounding box center [756, 621] width 646 height 26
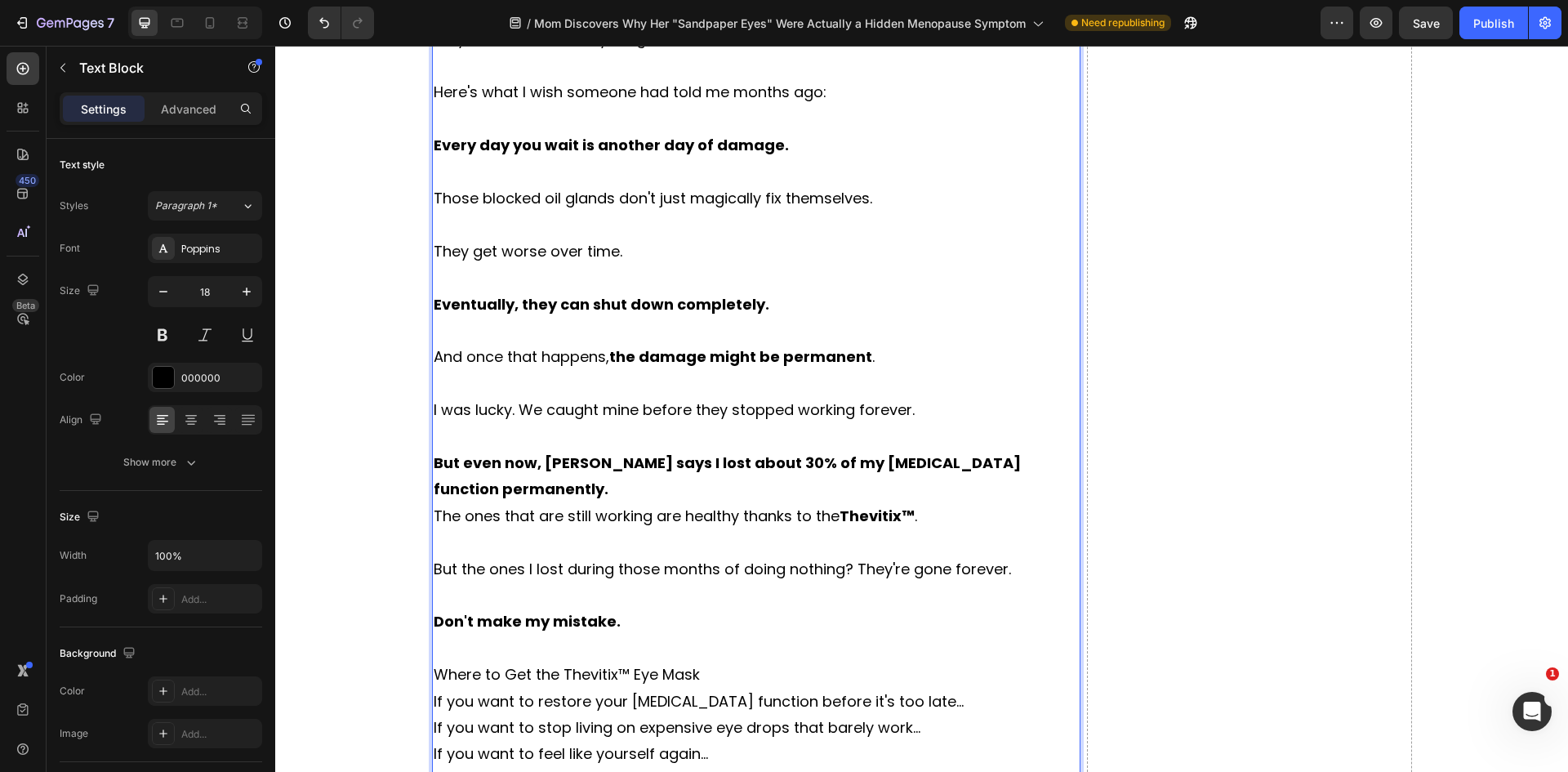
click at [719, 678] on p "Where to Get the Thevitix™ Eye Mask" at bounding box center [756, 674] width 646 height 26
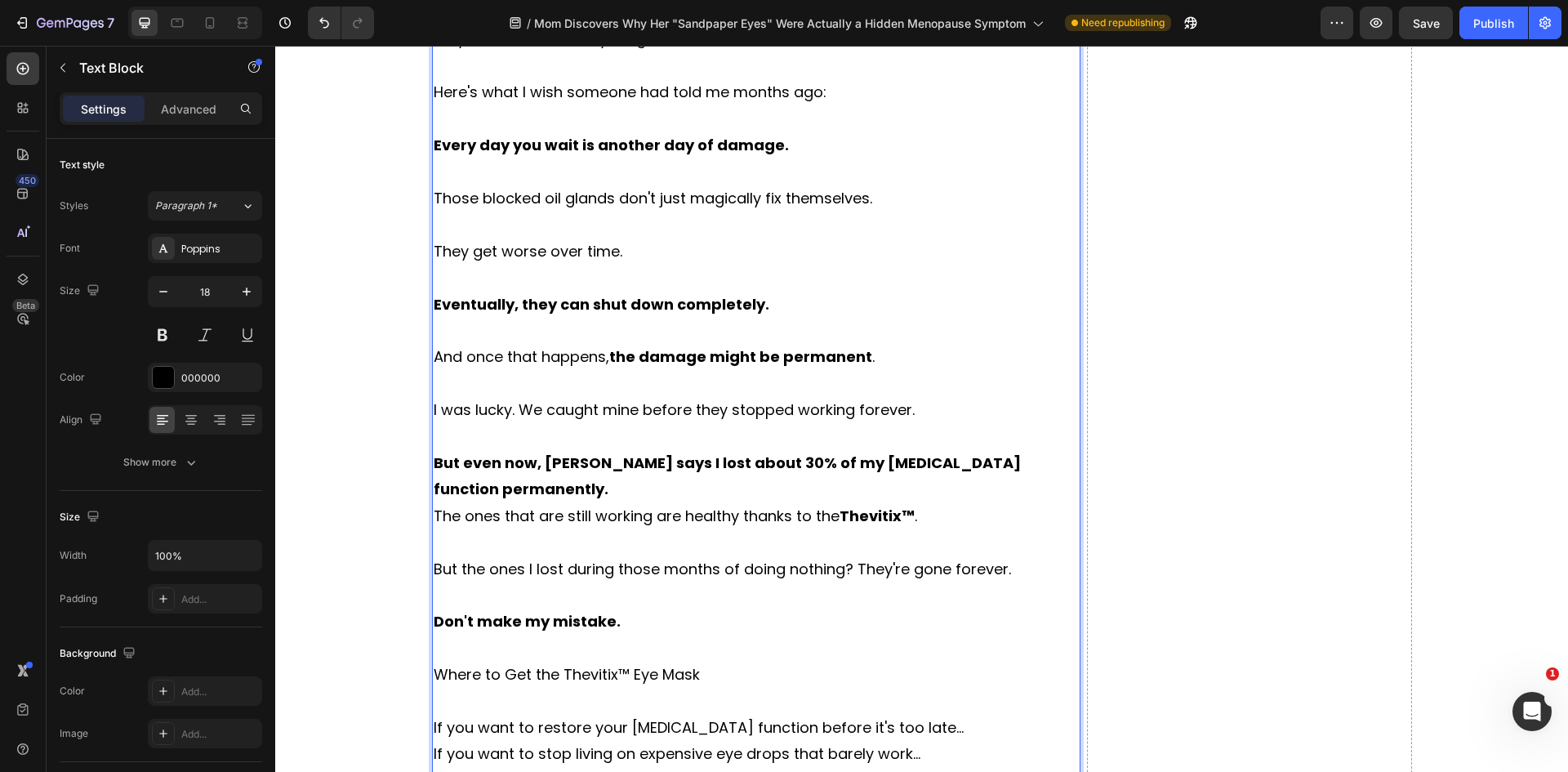
scroll to position [8854, 0]
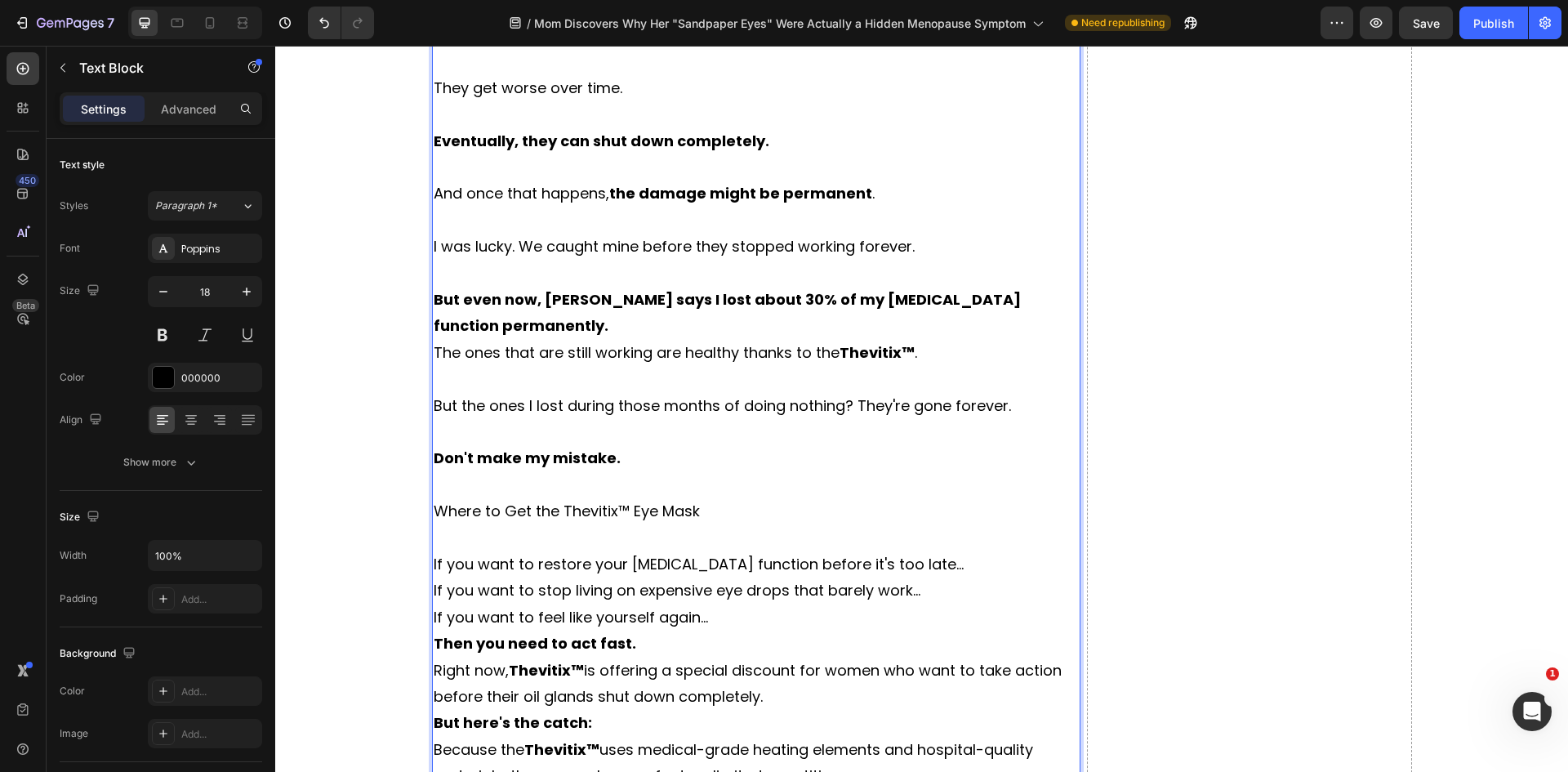
click at [896, 567] on p "If you want to restore your [MEDICAL_DATA] function before it's too late..." at bounding box center [756, 564] width 646 height 26
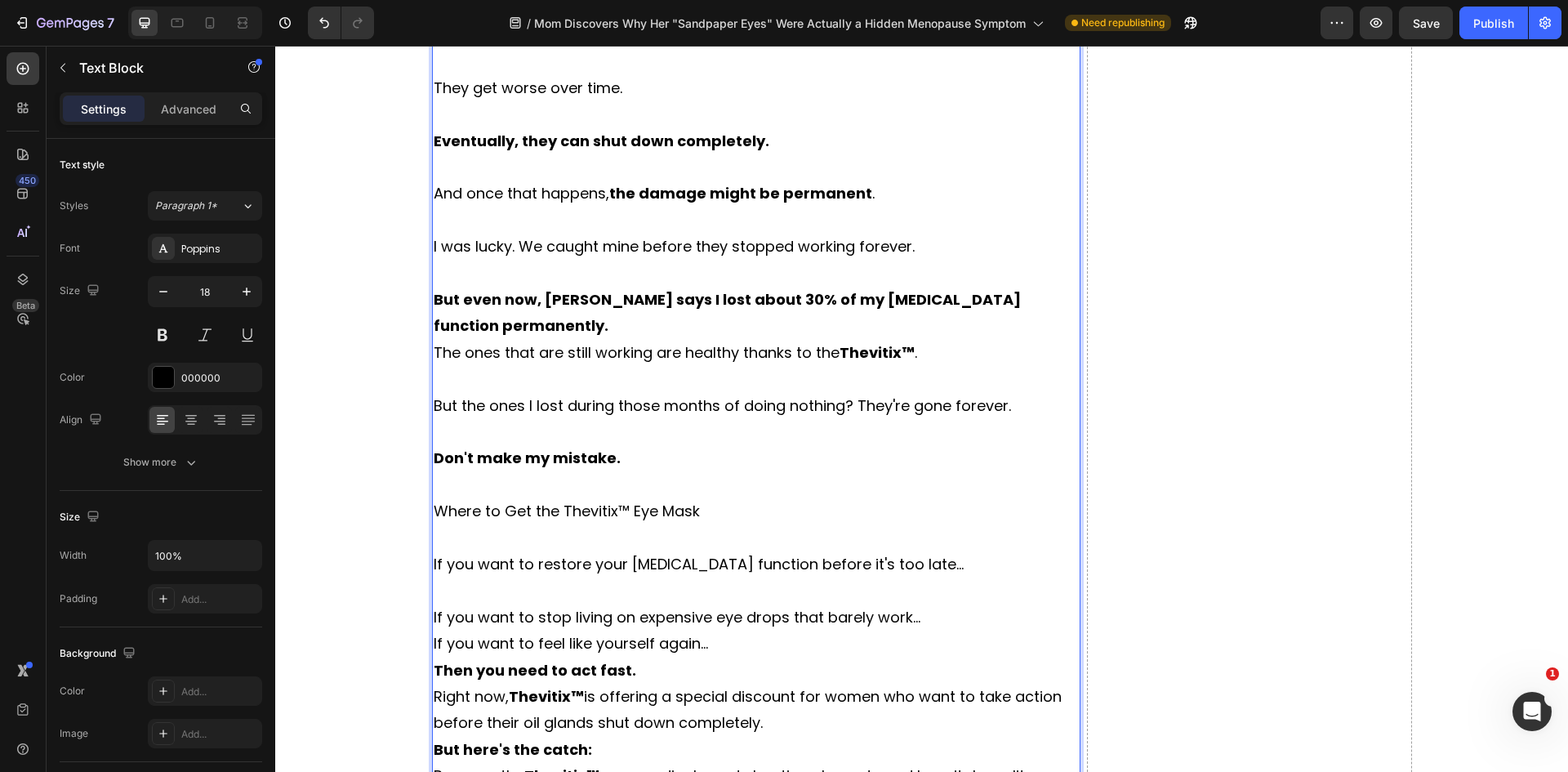
click at [925, 615] on p "If you want to stop living on expensive eye drops that barely work..." at bounding box center [756, 617] width 646 height 26
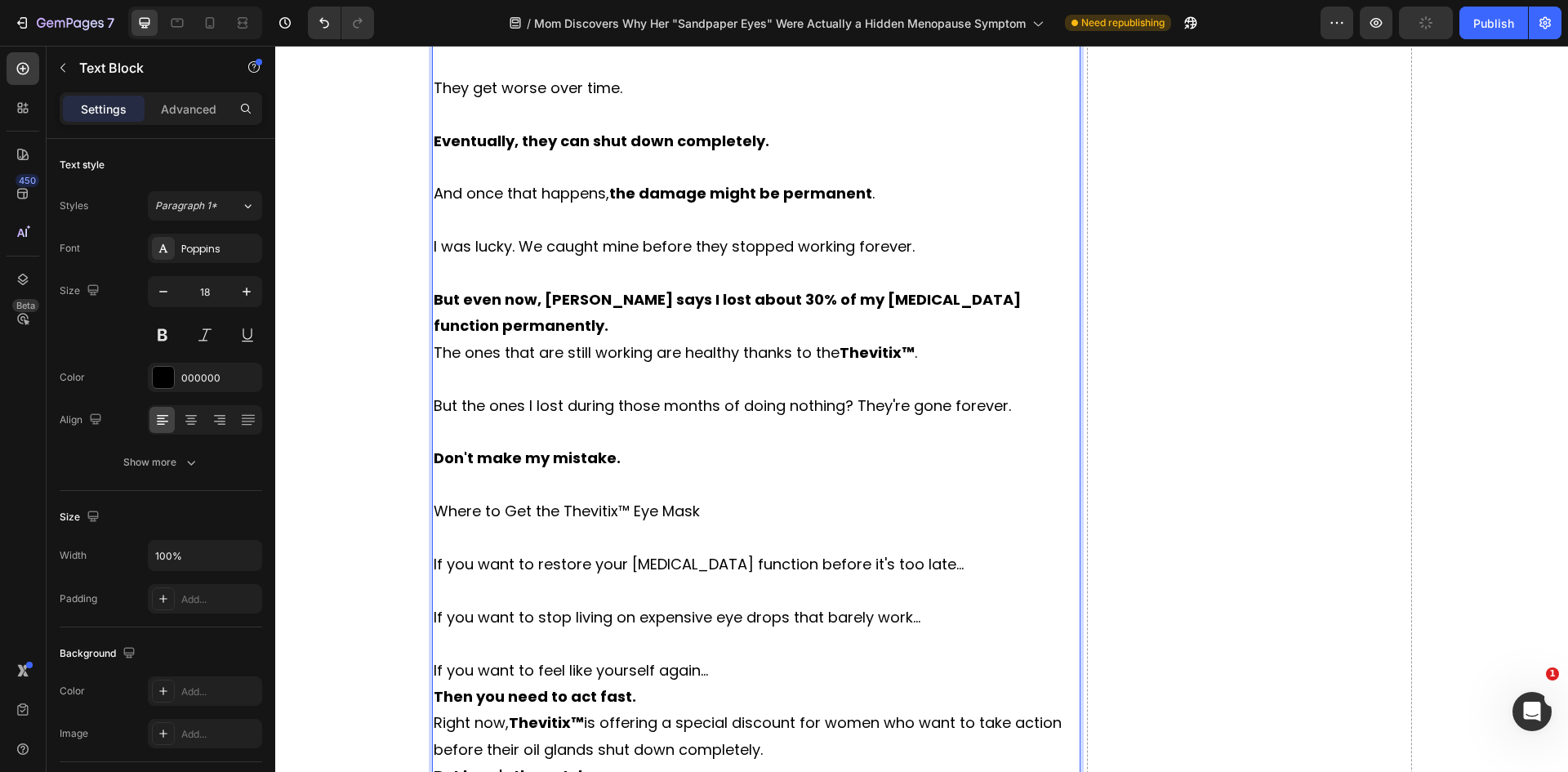
click at [754, 668] on p "If you want to feel like yourself again..." at bounding box center [756, 670] width 646 height 26
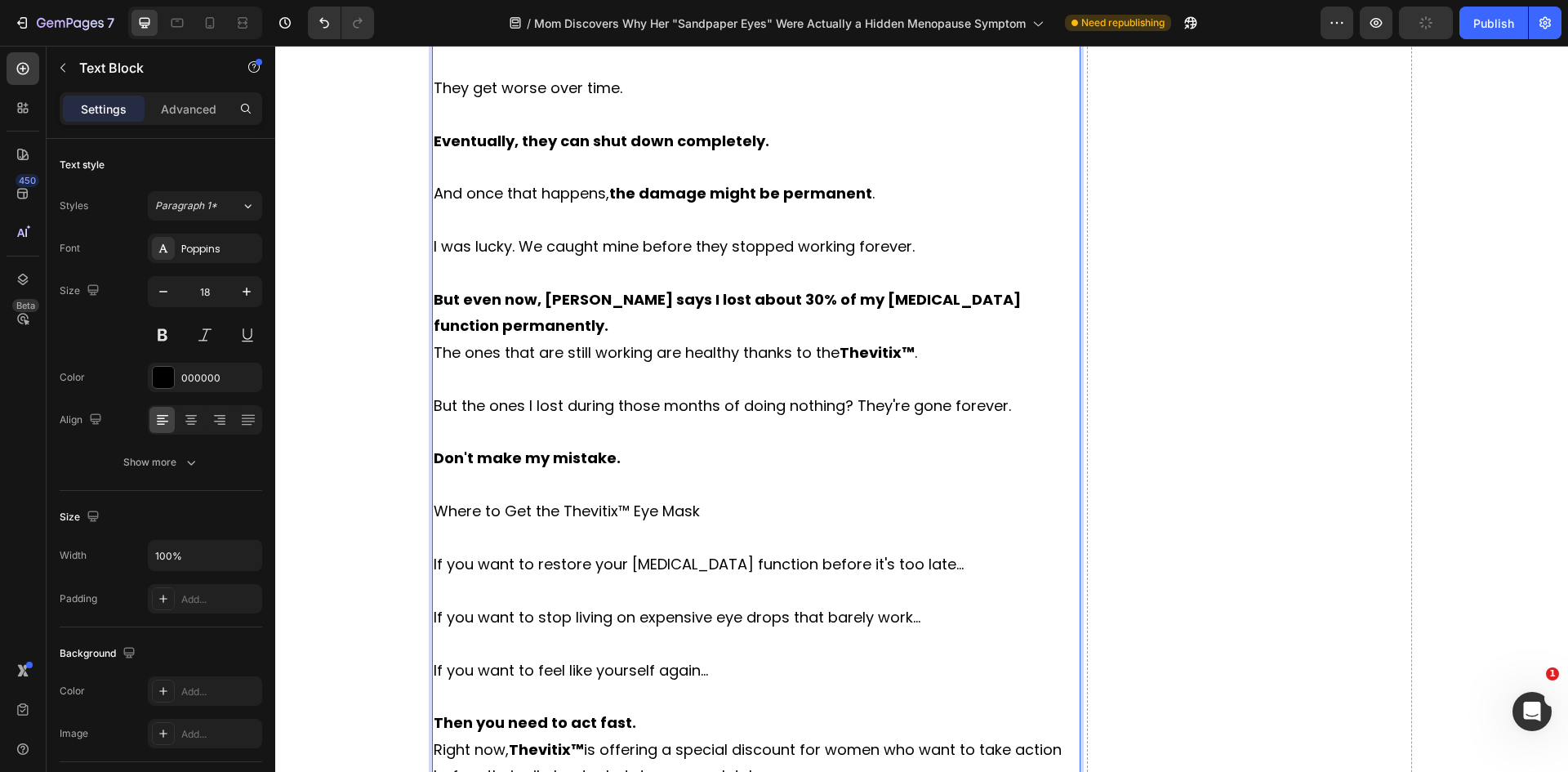
scroll to position [8936, 0]
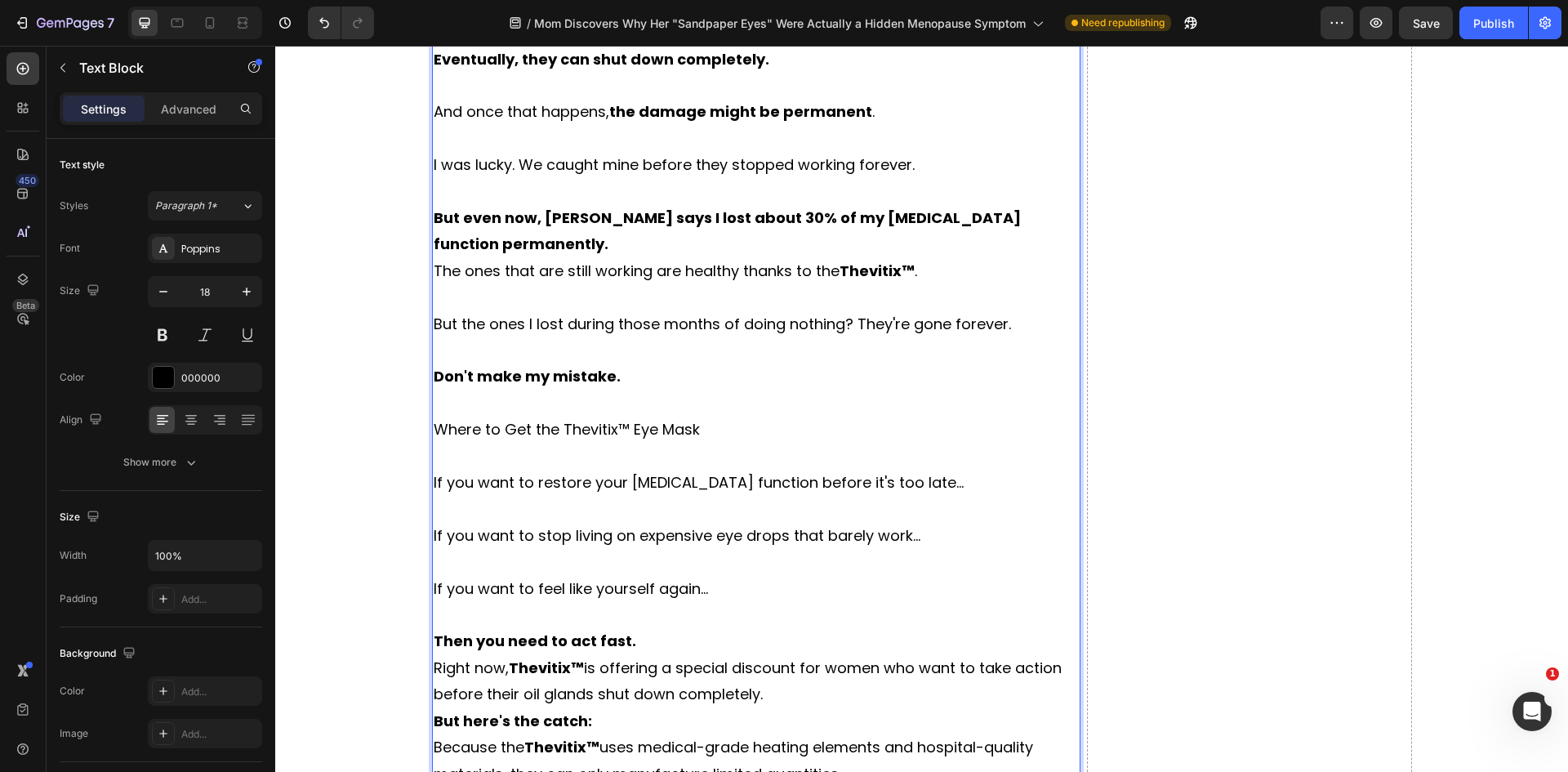
click at [652, 642] on p "Then you need to act fast." at bounding box center [756, 641] width 646 height 26
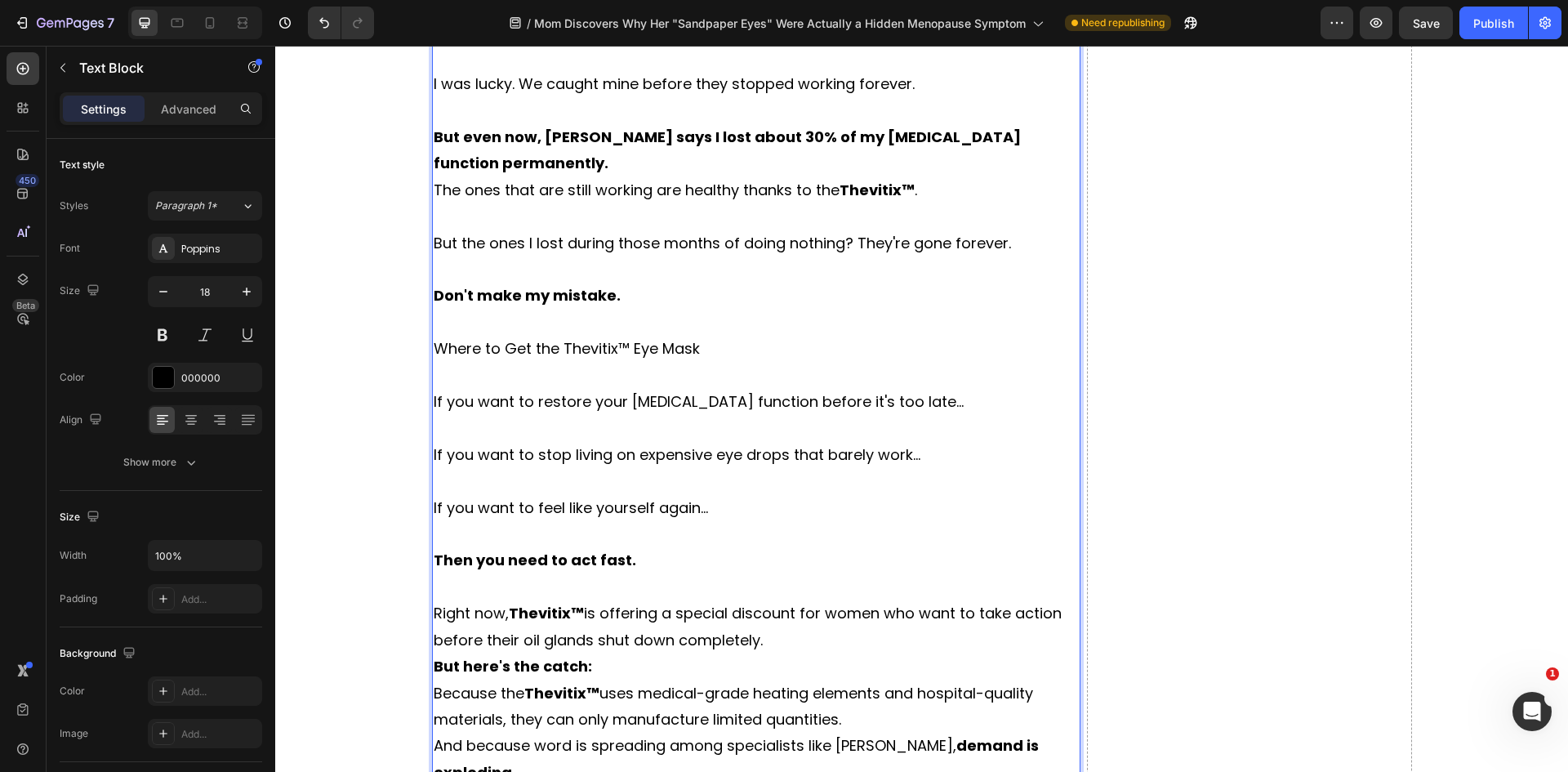
scroll to position [9017, 0]
click at [772, 643] on p "Right now, Thevitix™ is offering a special discount for women who want to take …" at bounding box center [756, 626] width 646 height 53
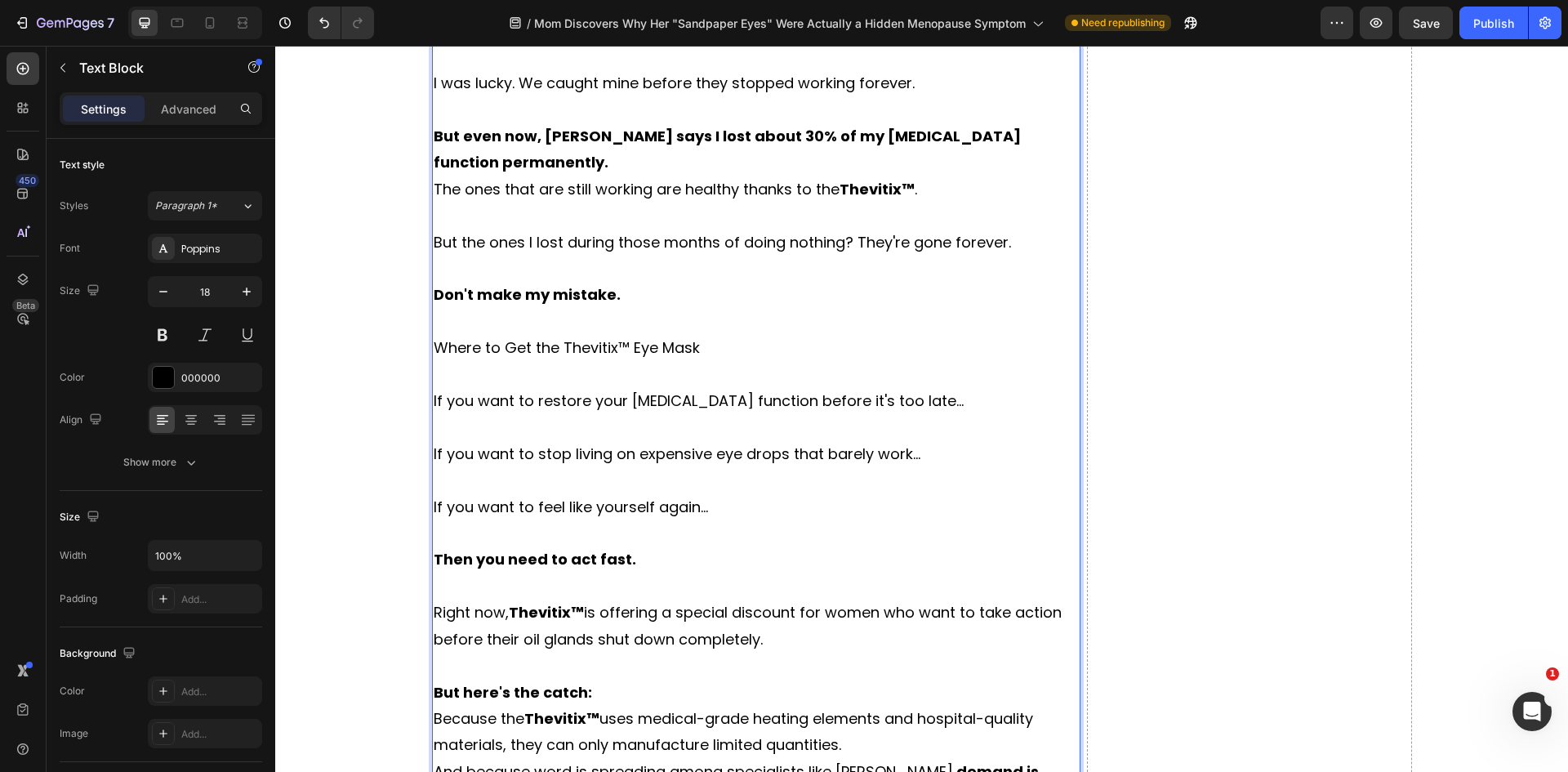
click at [630, 705] on p "Because the Thevitix™ uses medical-grade heating elements and hospital-quality …" at bounding box center [756, 732] width 646 height 53
click at [616, 690] on p "But here's the catch:" at bounding box center [756, 692] width 646 height 26
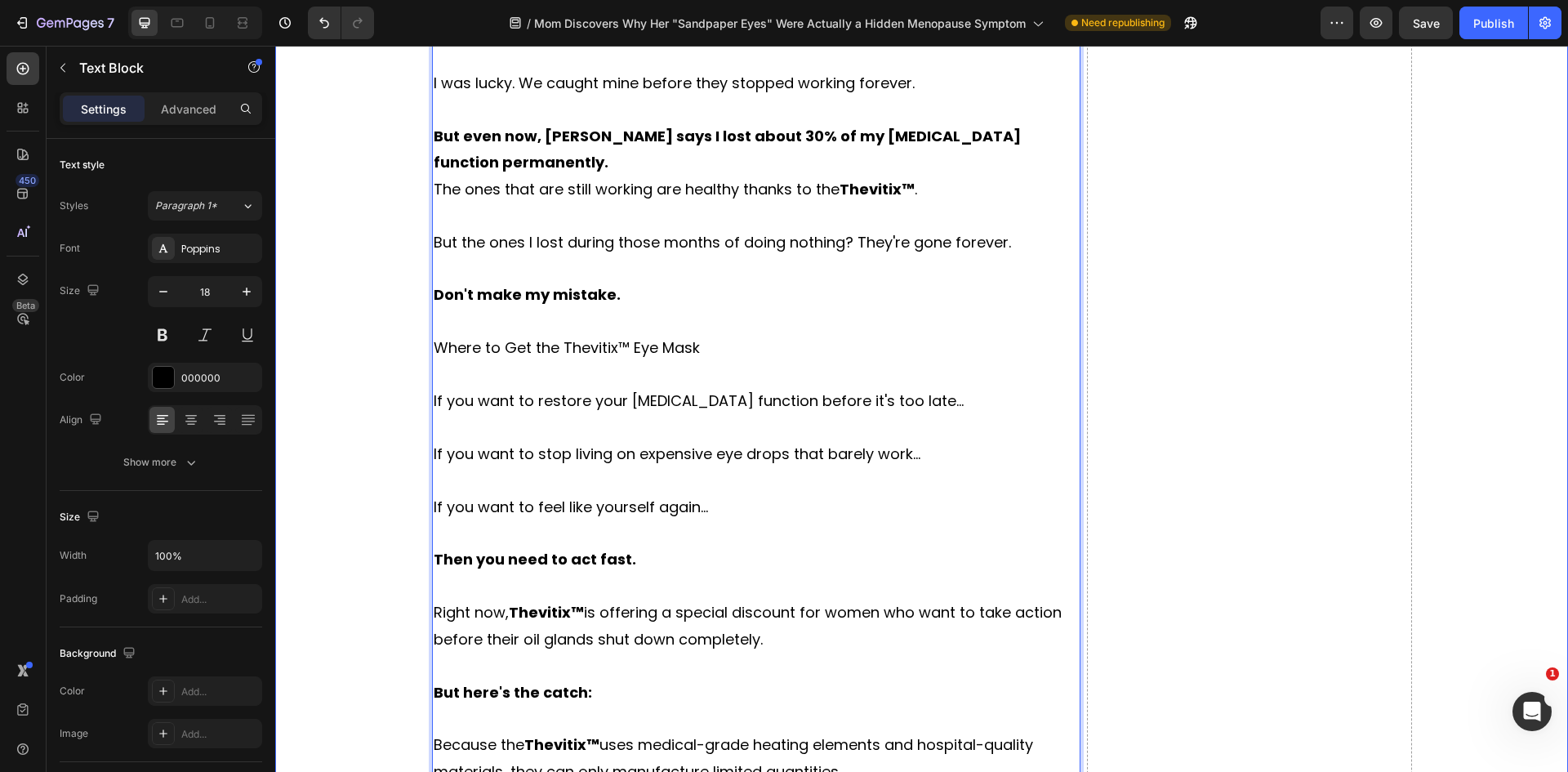
scroll to position [9181, 0]
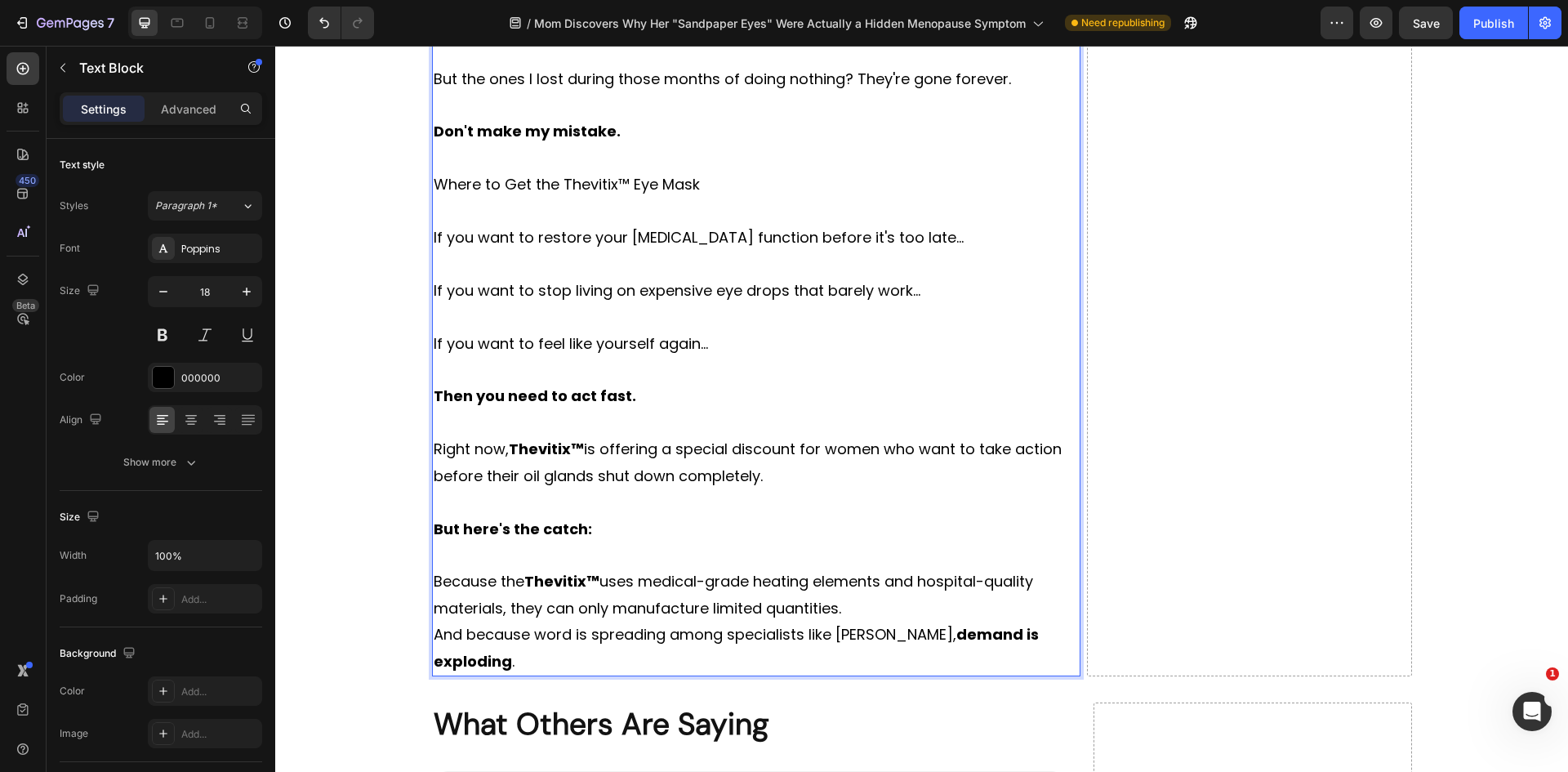
click at [852, 614] on p "Because the Thevitix™ uses medical-grade heating elements and hospital-quality …" at bounding box center [756, 594] width 646 height 53
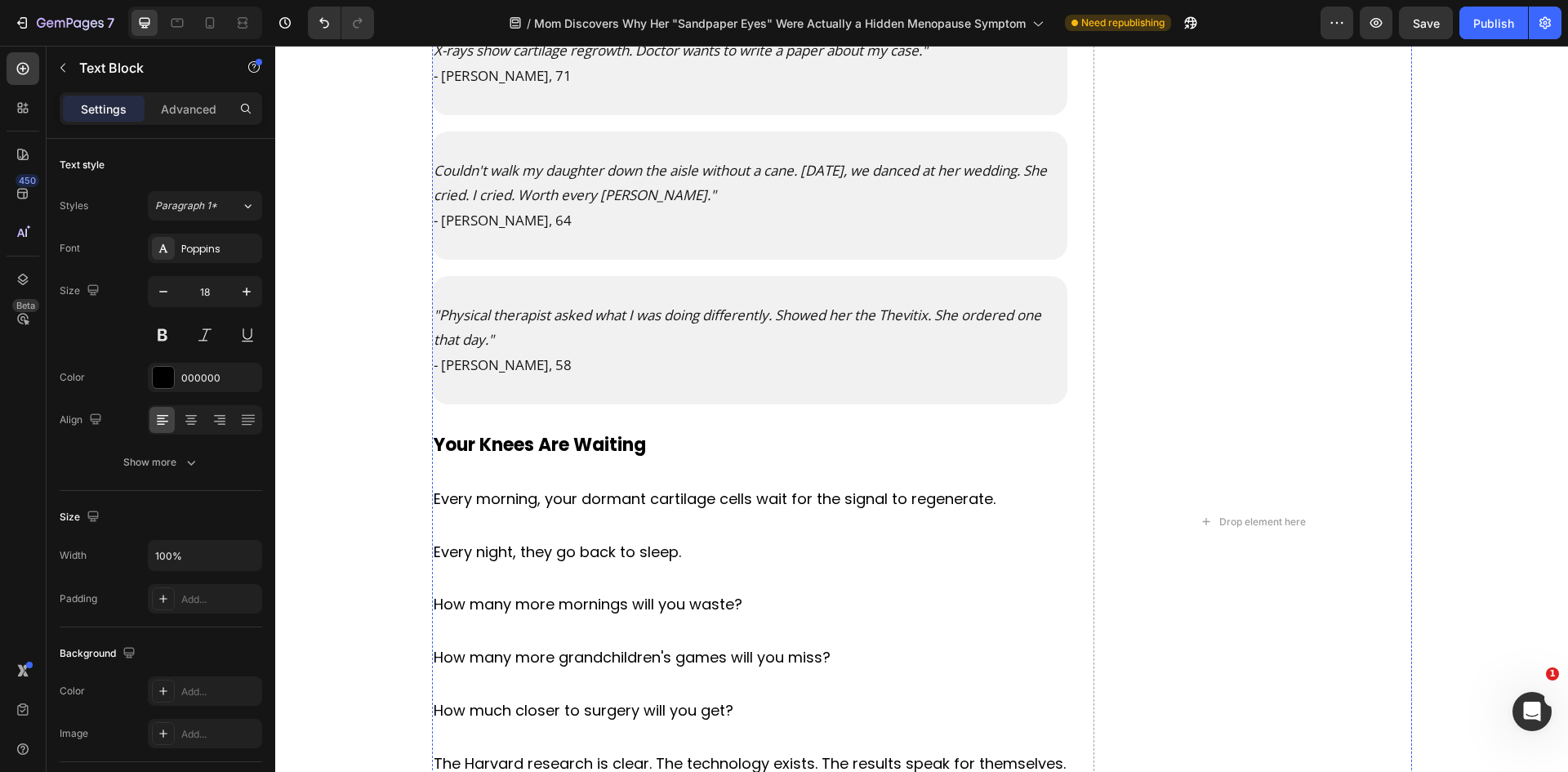
scroll to position [9998, 0]
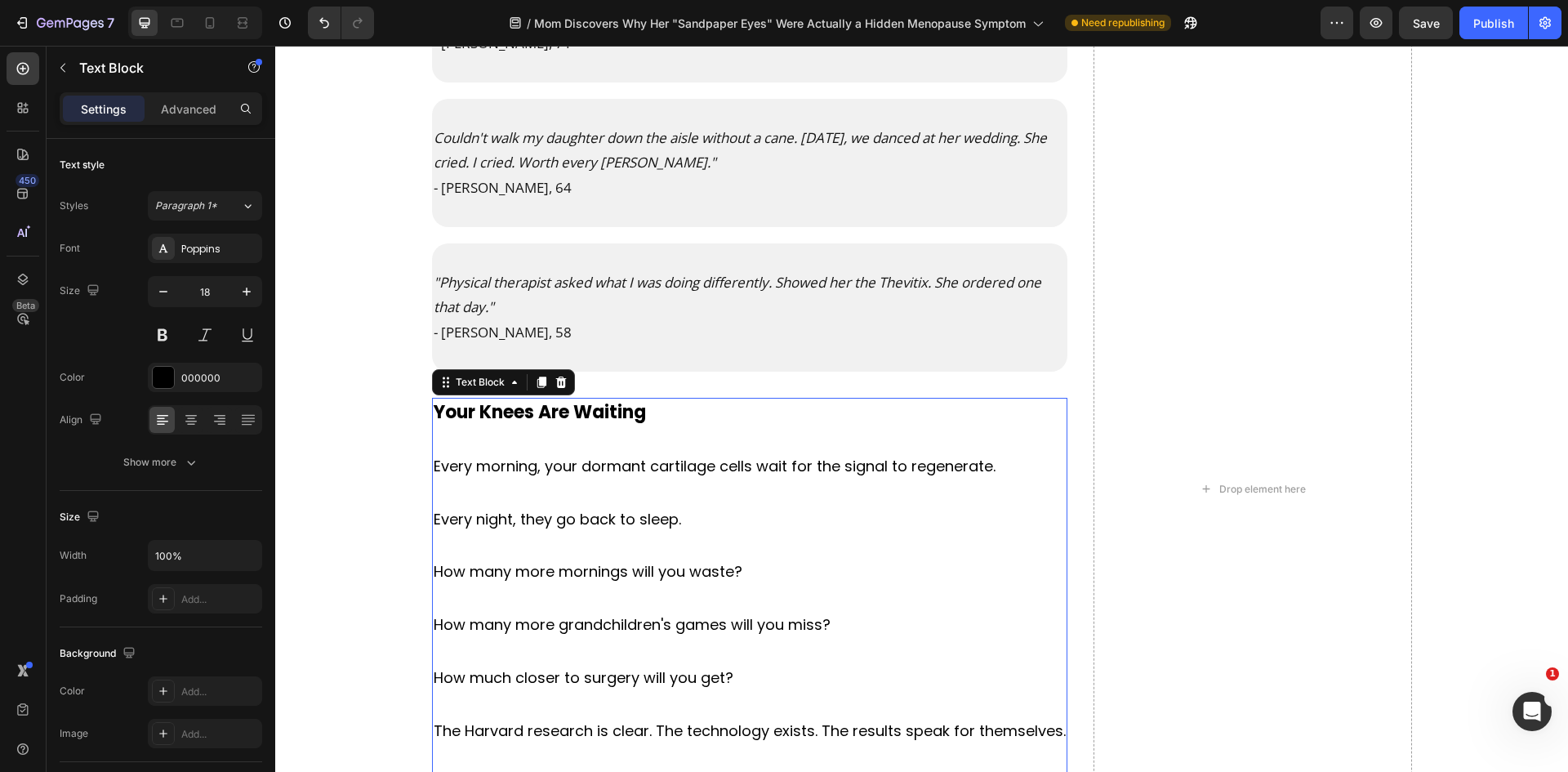
click at [850, 540] on p at bounding box center [750, 546] width 633 height 26
click at [682, 586] on p "Rich Text Editor. Editing area: main" at bounding box center [750, 599] width 633 height 26
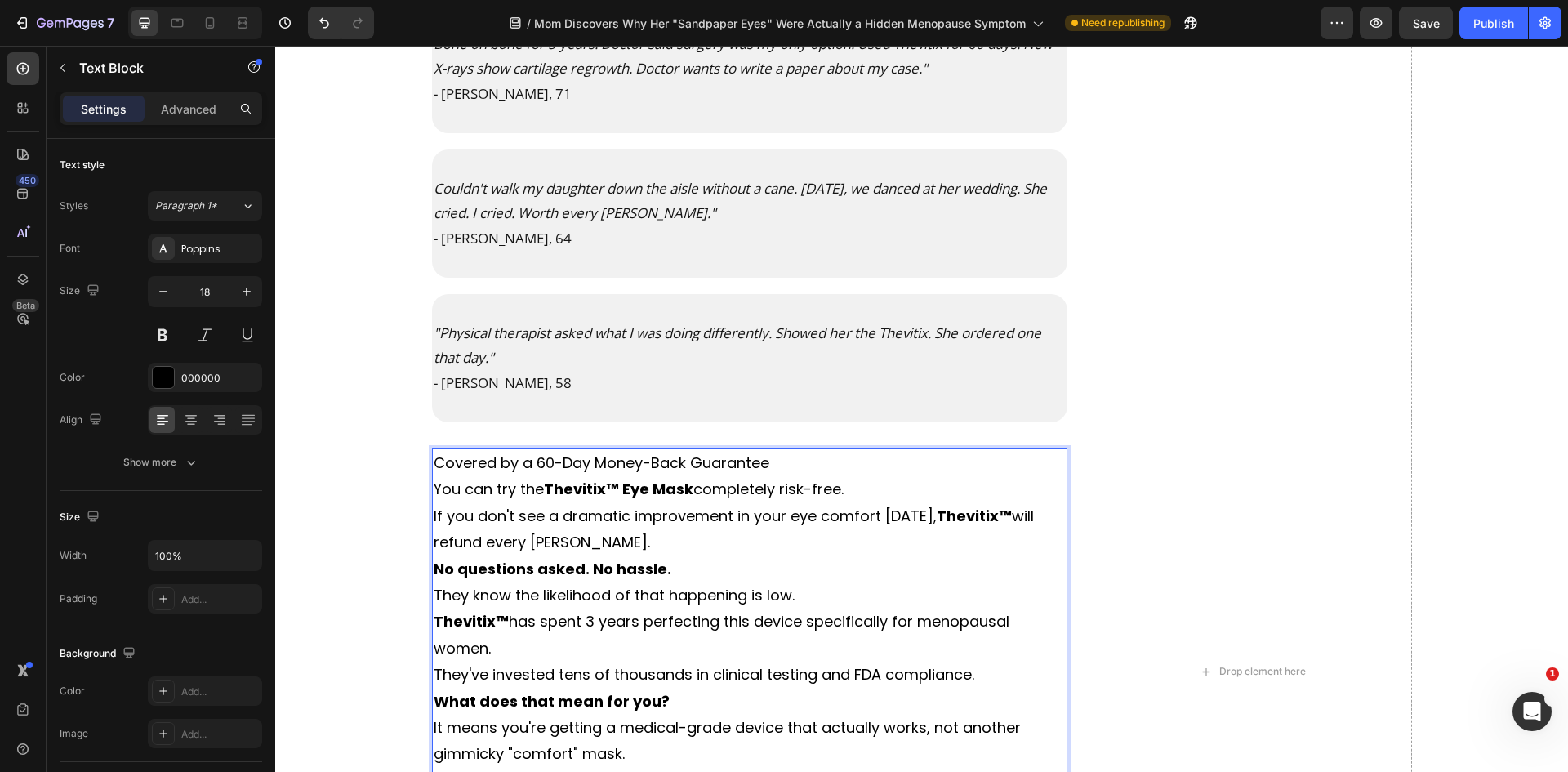
scroll to position [9947, 0]
click at [738, 461] on p "Covered by a 60-Day Money-Back Guarantee" at bounding box center [750, 464] width 633 height 26
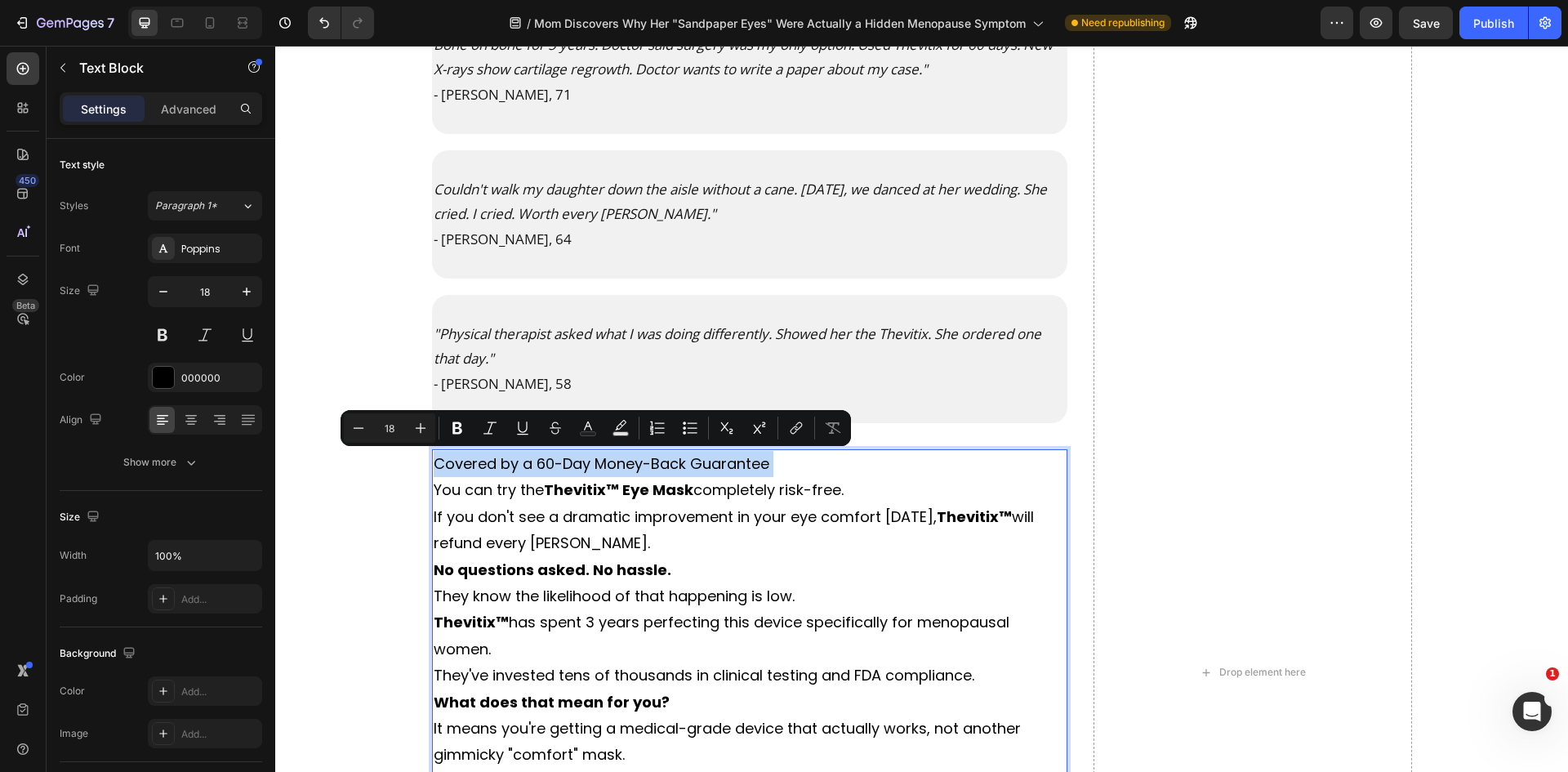
click at [538, 461] on p "Covered by a 60-Day Money-Back Guarantee" at bounding box center [750, 464] width 633 height 26
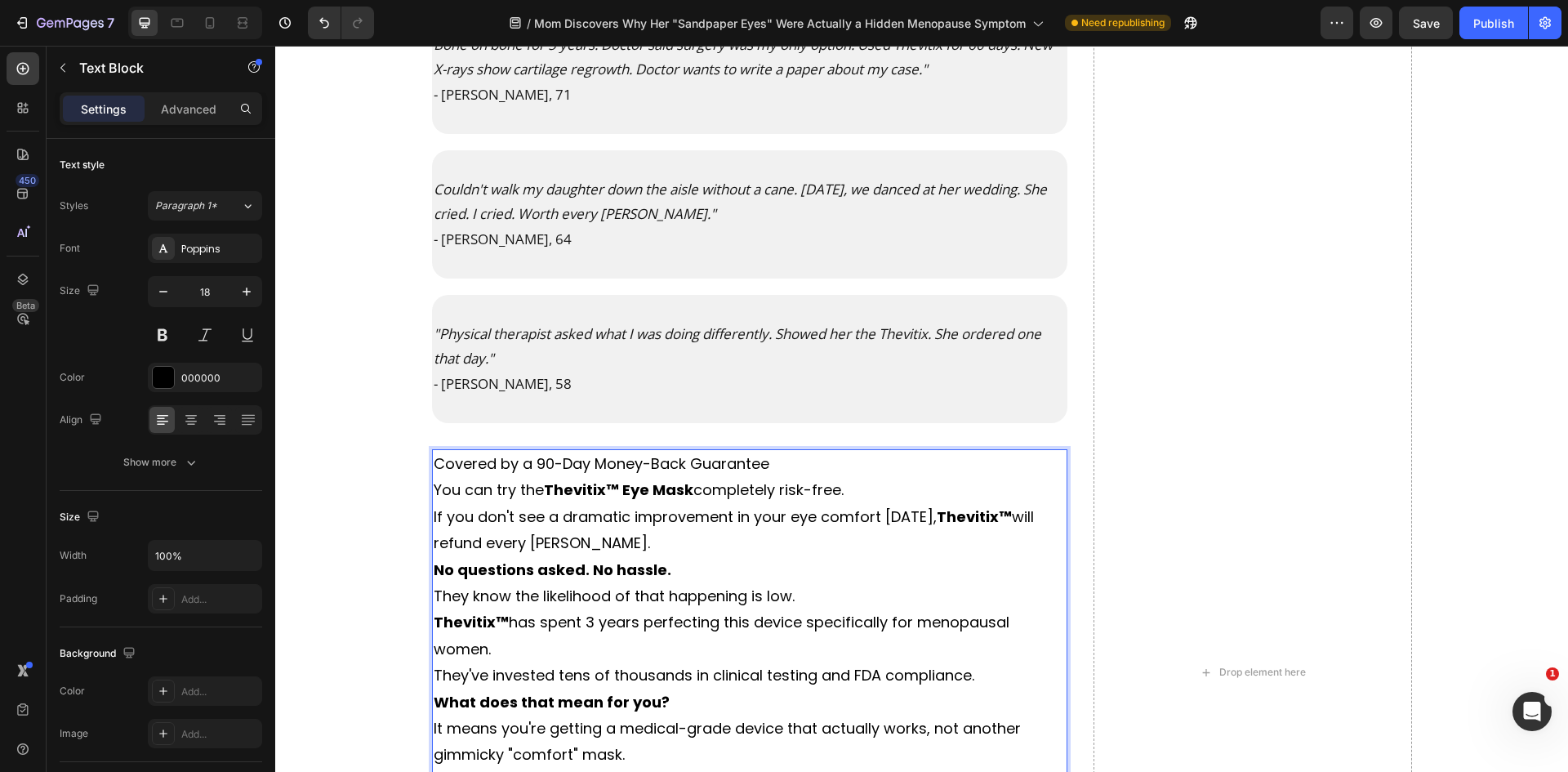
click at [649, 457] on p "Covered by a 90-Day Money-Back Guarantee" at bounding box center [750, 464] width 633 height 26
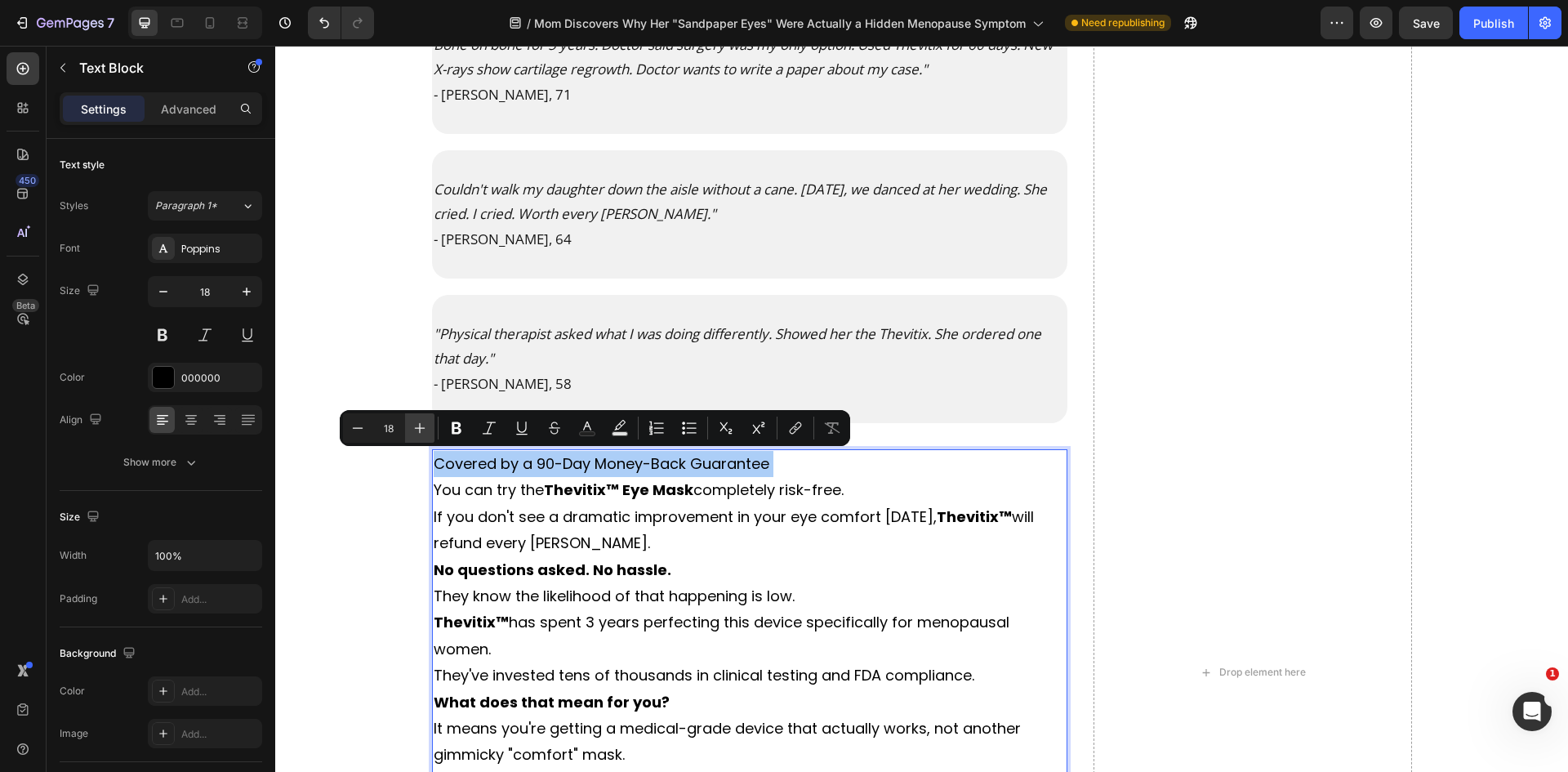
click at [431, 429] on button "Plus" at bounding box center [419, 428] width 29 height 29
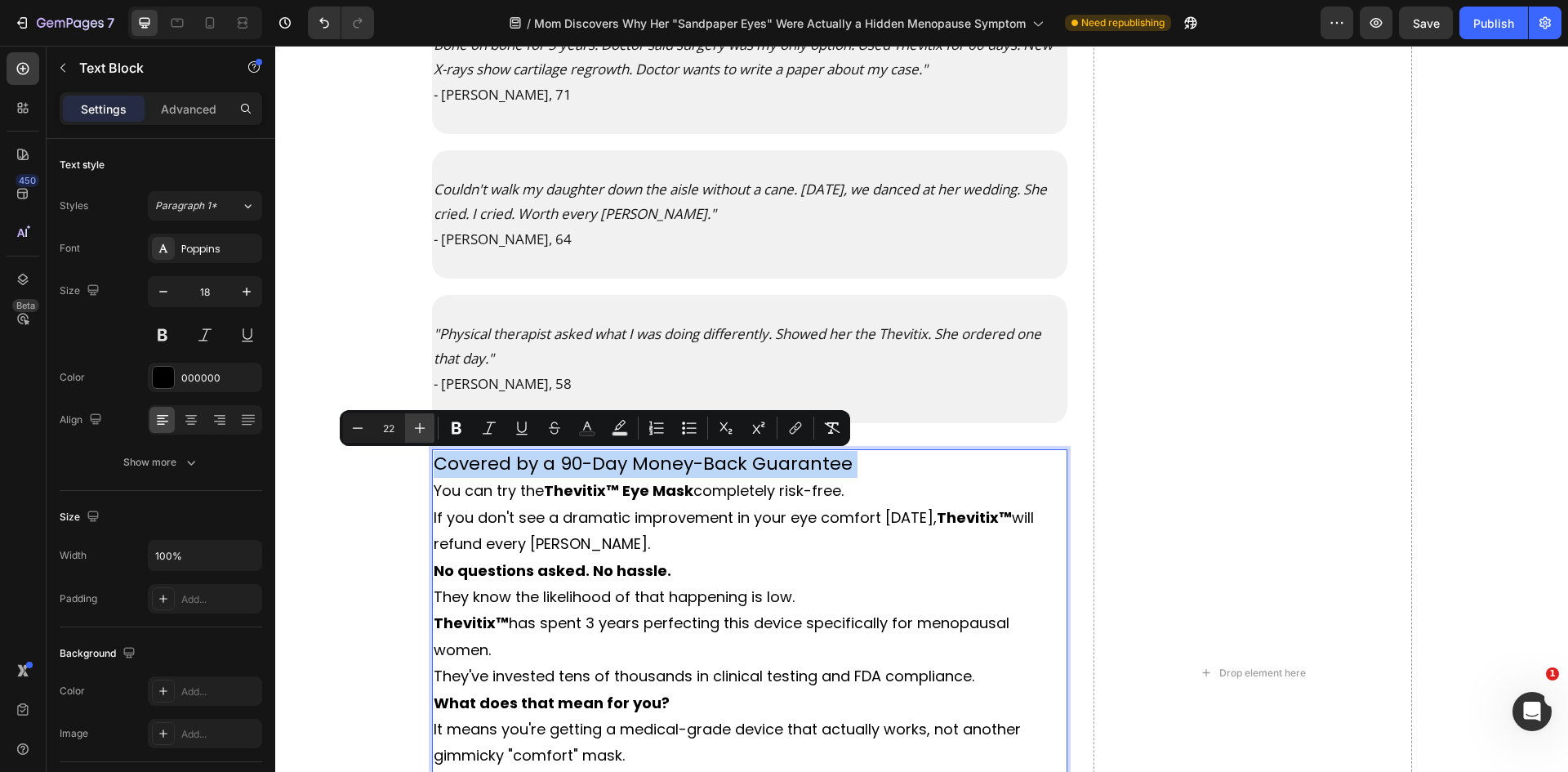
type input "23"
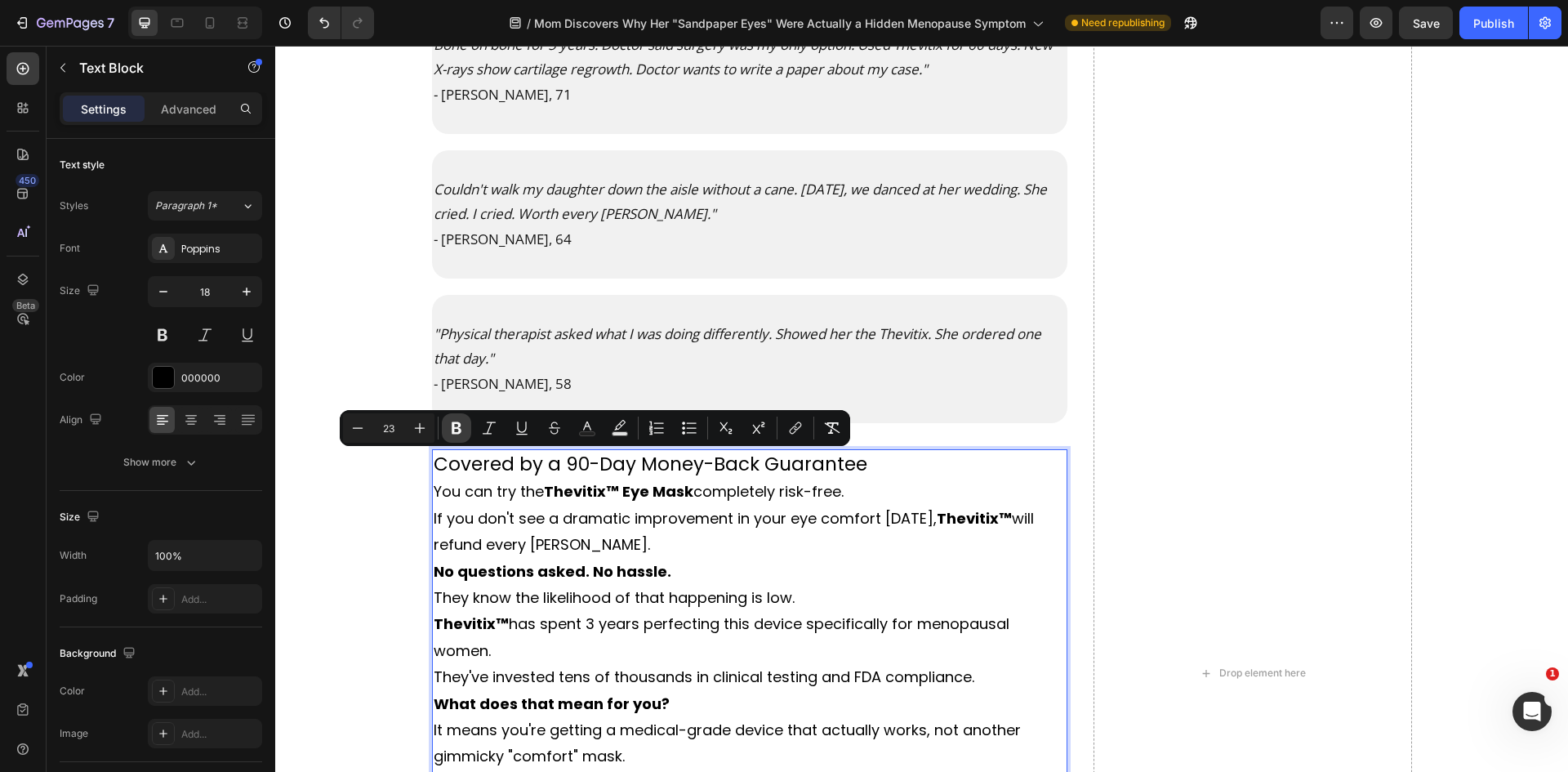
click at [458, 430] on icon "Editor contextual toolbar" at bounding box center [456, 428] width 16 height 16
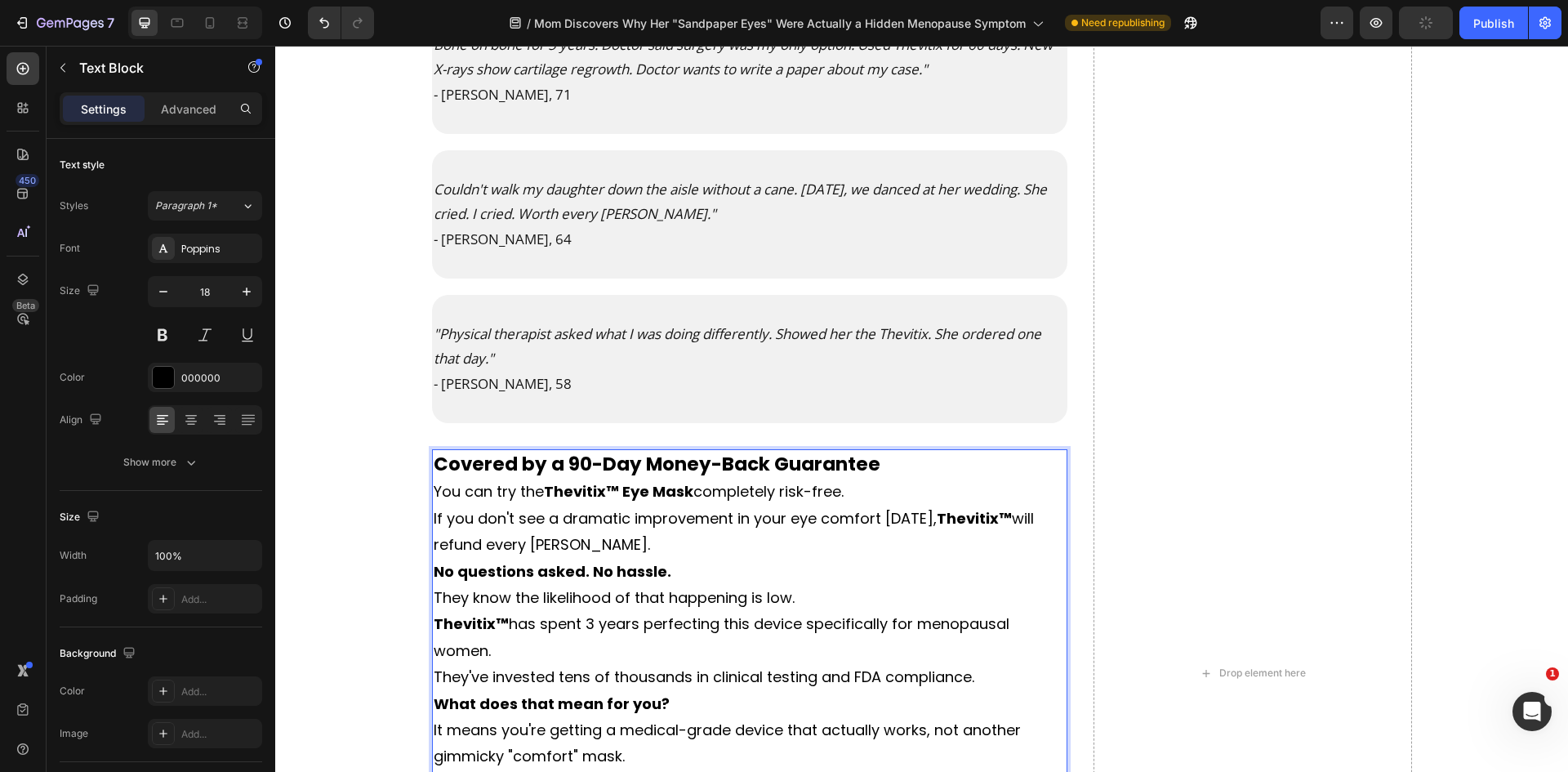
click at [688, 489] on p "You can try the Thevitix™ Eye Mask completely risk-free." at bounding box center [750, 492] width 633 height 26
click at [890, 472] on p "Covered by a 90-Day Money-Back Guarantee" at bounding box center [750, 465] width 633 height 28
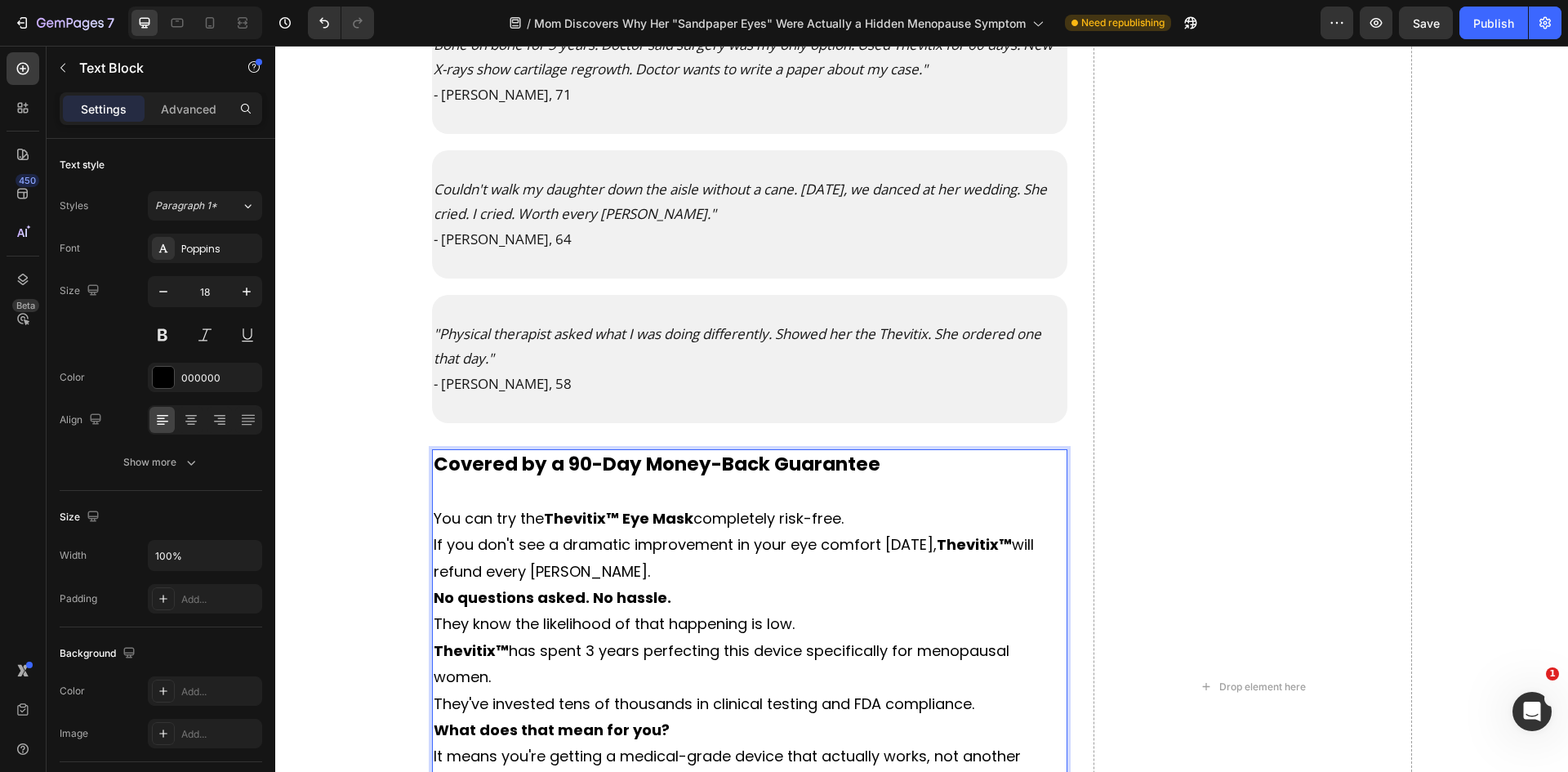
click at [844, 511] on p "You can try the Thevitix™ Eye Mask completely risk-free." at bounding box center [750, 519] width 633 height 26
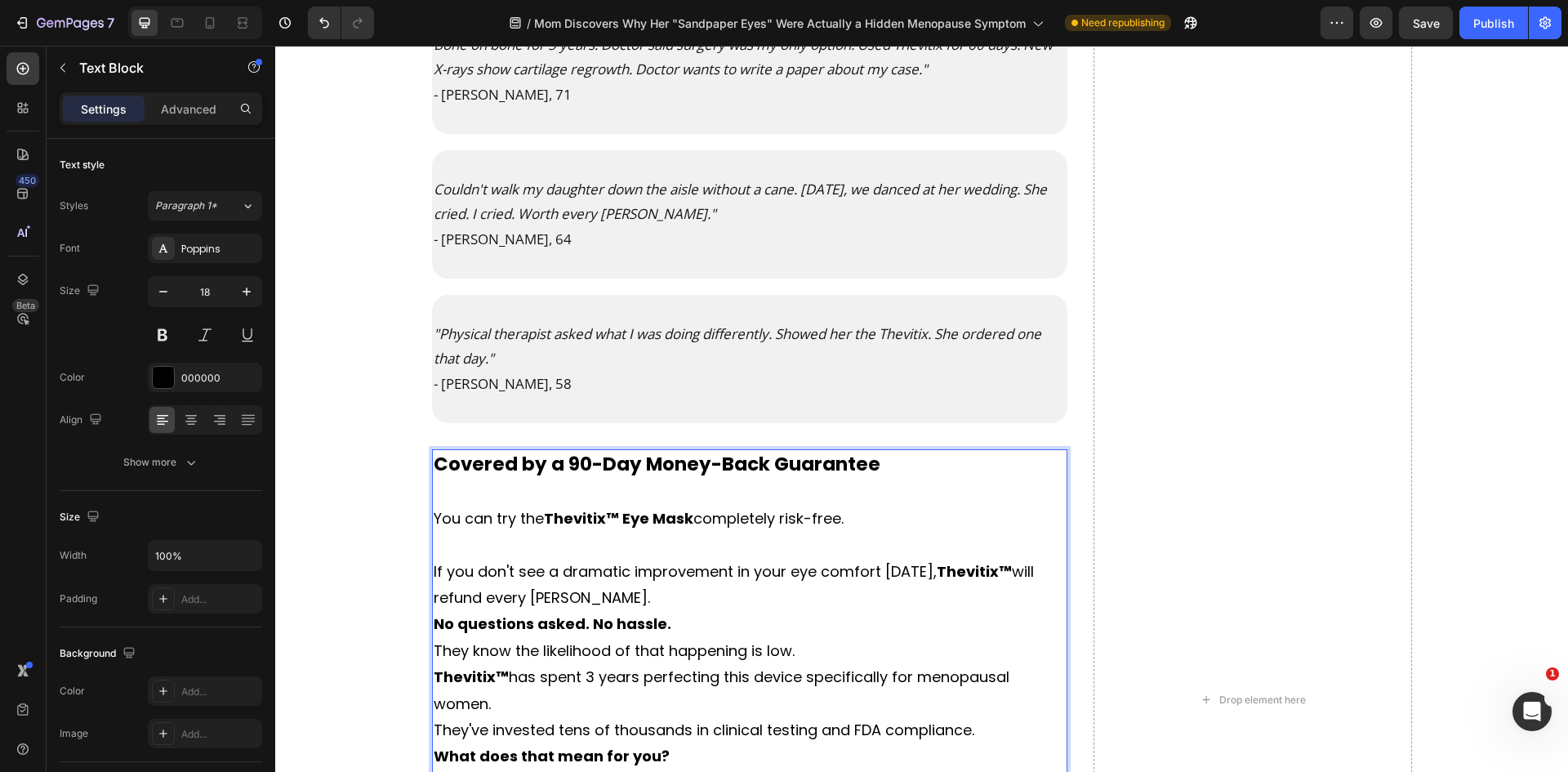
click at [709, 599] on p "If you don't see a dramatic improvement in your eye comfort [DATE], Thevitix™ w…" at bounding box center [750, 585] width 633 height 53
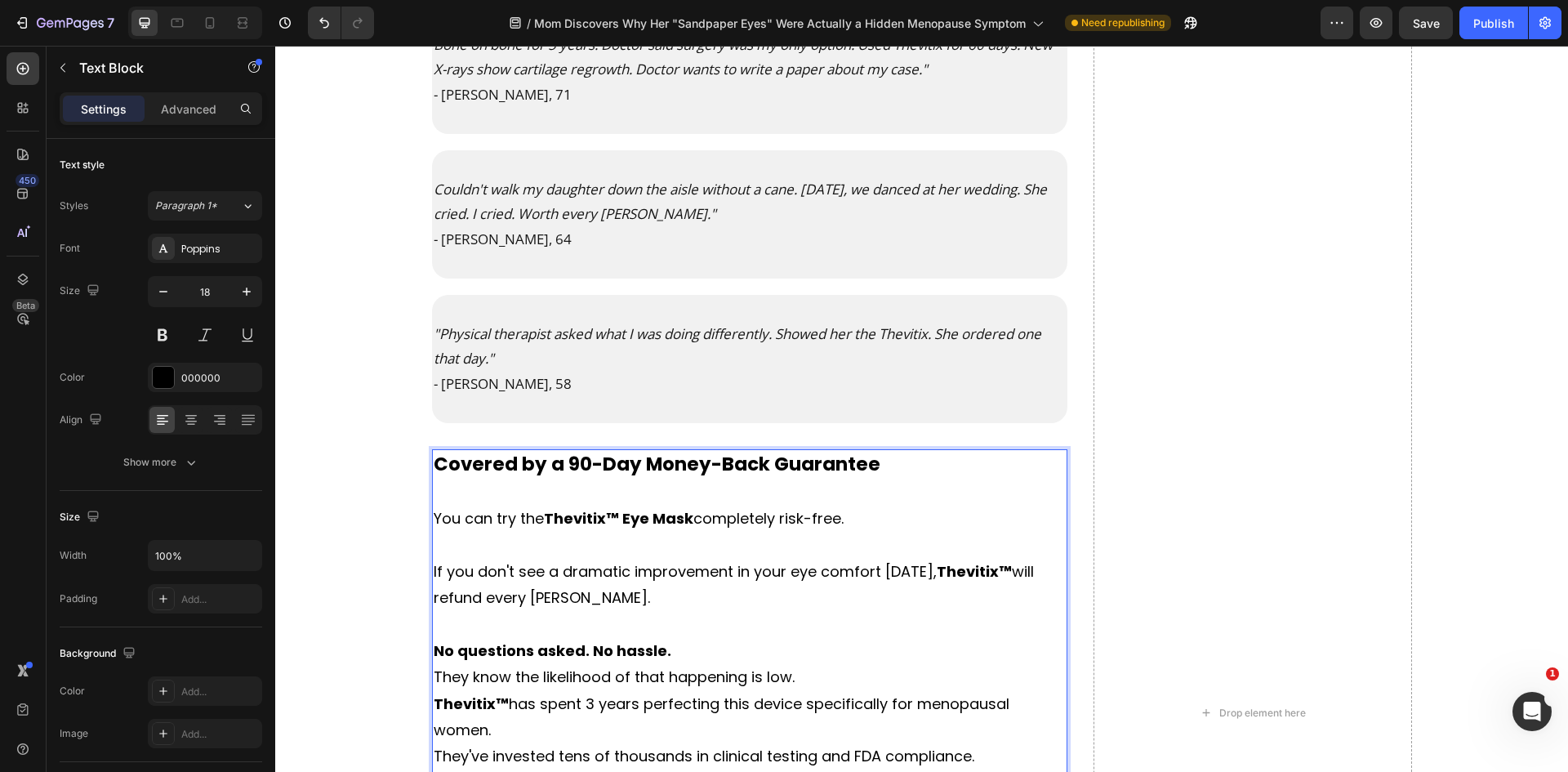
click at [933, 571] on p "If you don't see a dramatic improvement in your eye comfort [DATE], Thevitix™ w…" at bounding box center [750, 585] width 633 height 53
click at [443, 467] on strong "Covered by a 90-Day Money-Back Guarantee" at bounding box center [666, 464] width 447 height 26
click at [923, 568] on p "If you don't see a dramatic improvement in your eye comfort [DATE], Thevitix™ w…" at bounding box center [750, 585] width 633 height 53
click at [859, 600] on p "If you don't see a dramatic improvement in your eye comfort [DATE], Thevitix™ w…" at bounding box center [750, 585] width 633 height 53
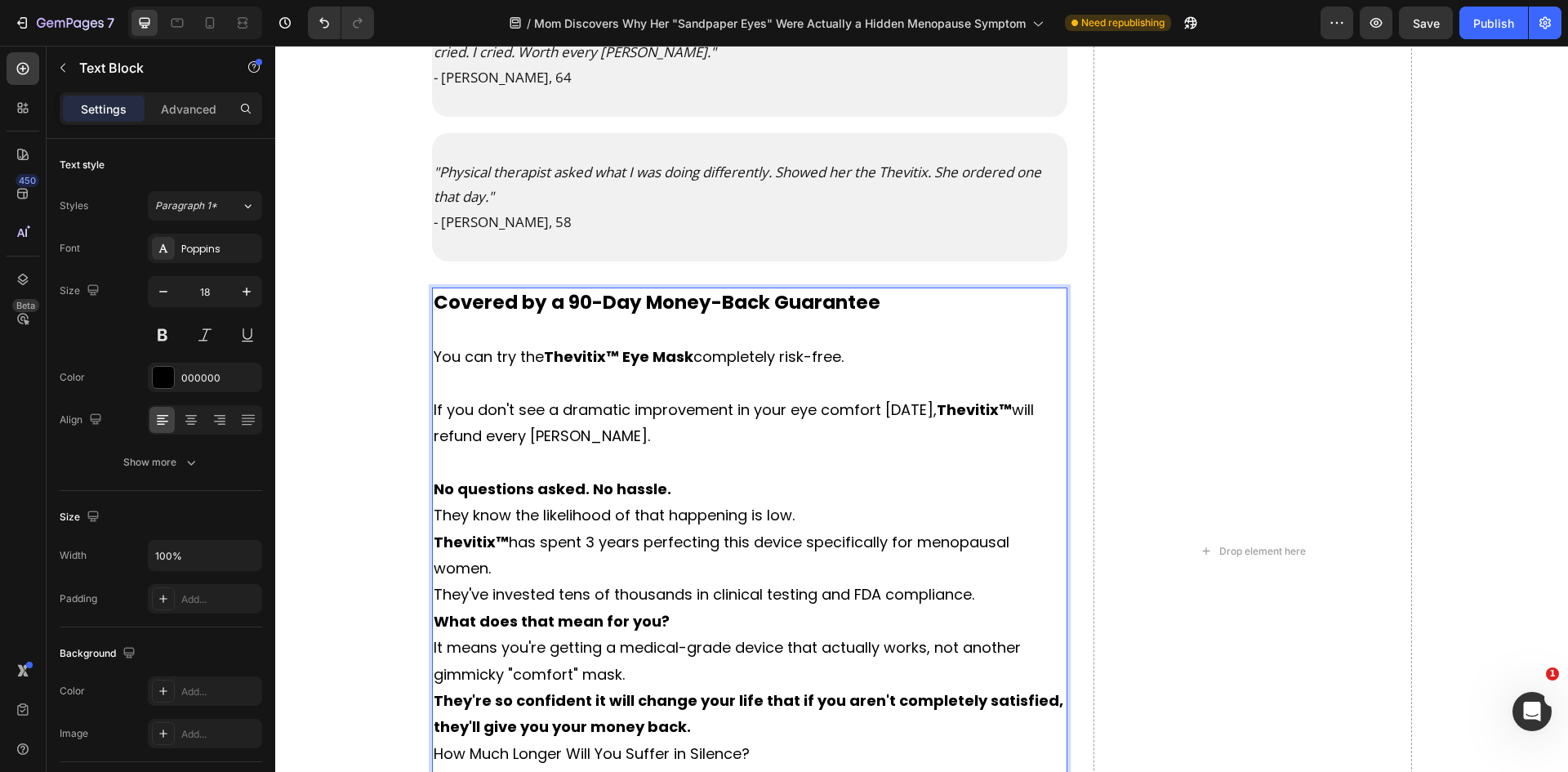
scroll to position [10110, 0]
click at [688, 485] on p "No questions asked. No hassle." at bounding box center [750, 487] width 633 height 26
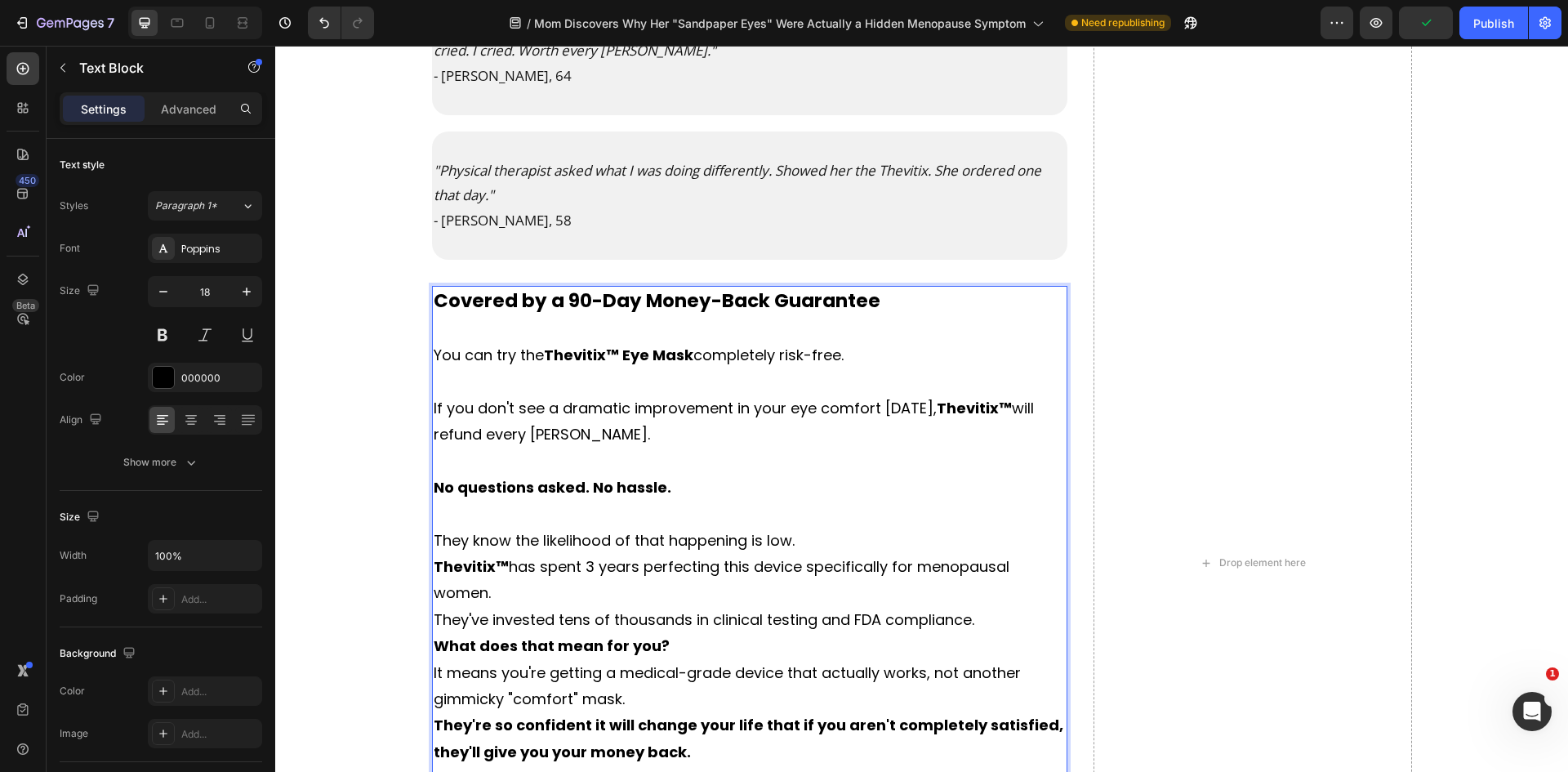
click at [784, 538] on p "They know the likelihood of that happening is low." at bounding box center [750, 540] width 633 height 26
click at [815, 535] on p "They know the likelihood of that happening is low." at bounding box center [750, 540] width 633 height 26
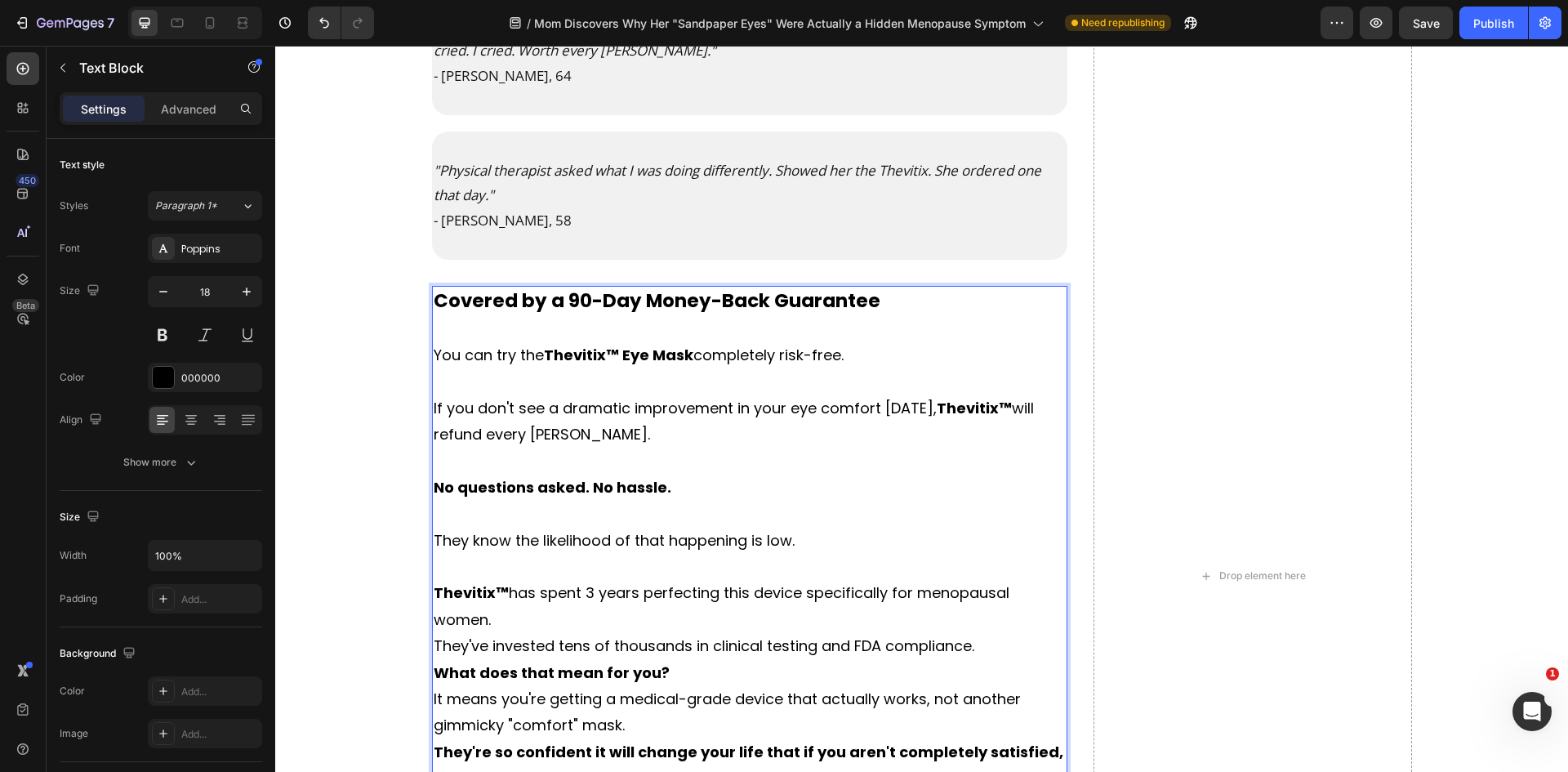
click at [580, 608] on p "Thevitix™ has spent 3 years perfecting this device specifically for menopausal …" at bounding box center [750, 606] width 633 height 53
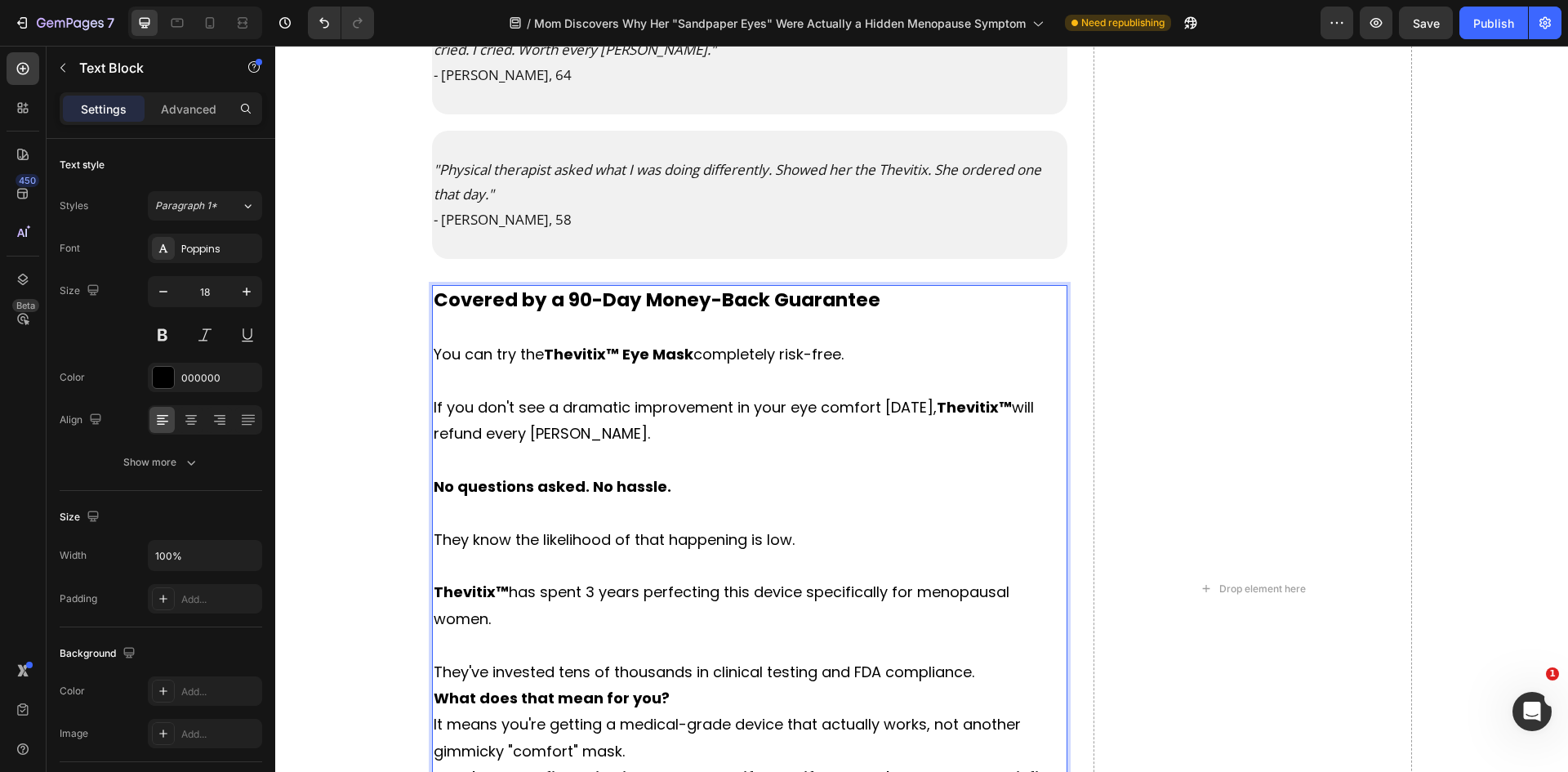
scroll to position [10192, 0]
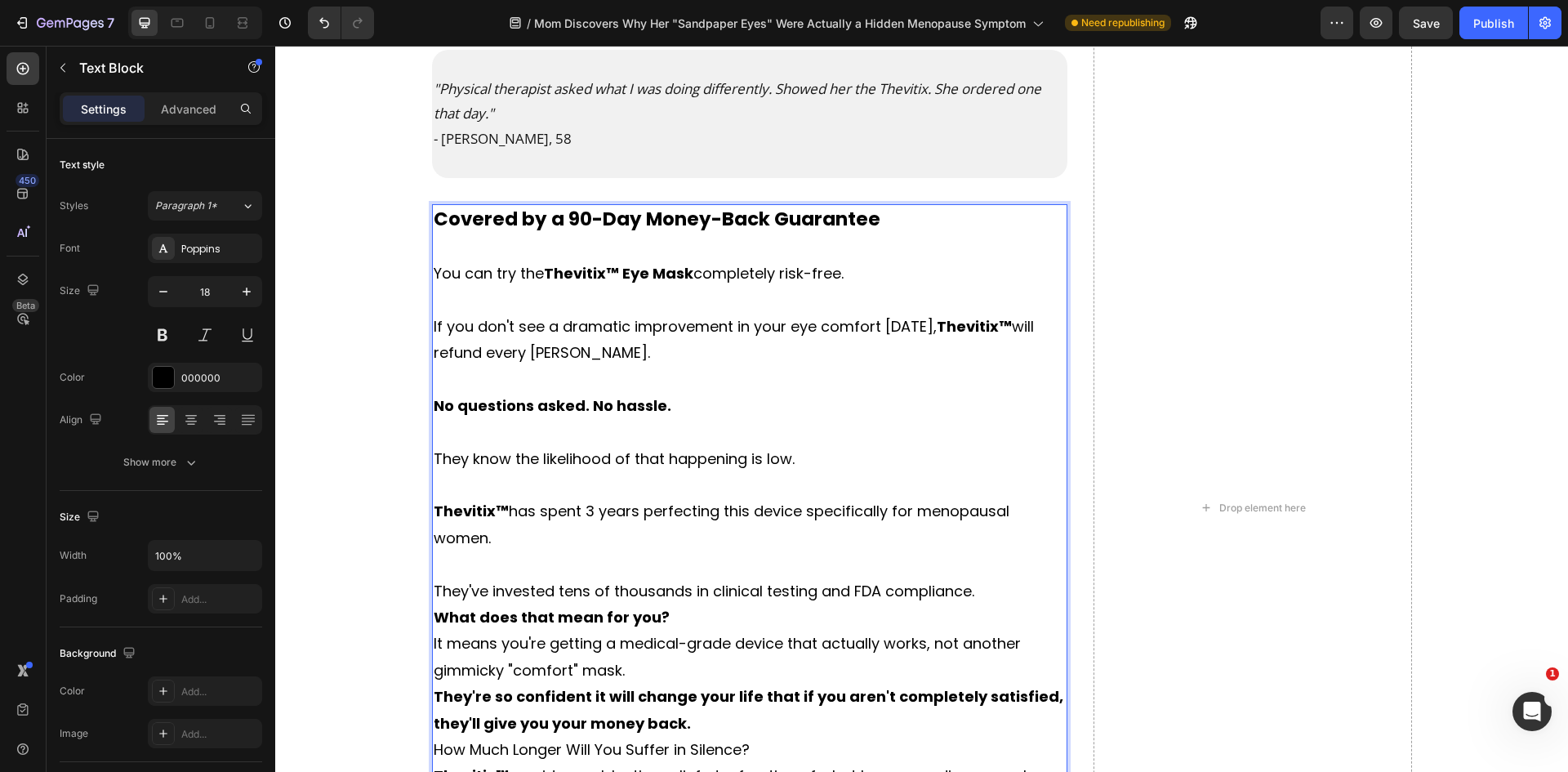
click at [994, 587] on p "They've invested tens of thousands in clinical testing and FDA compliance." at bounding box center [750, 591] width 633 height 26
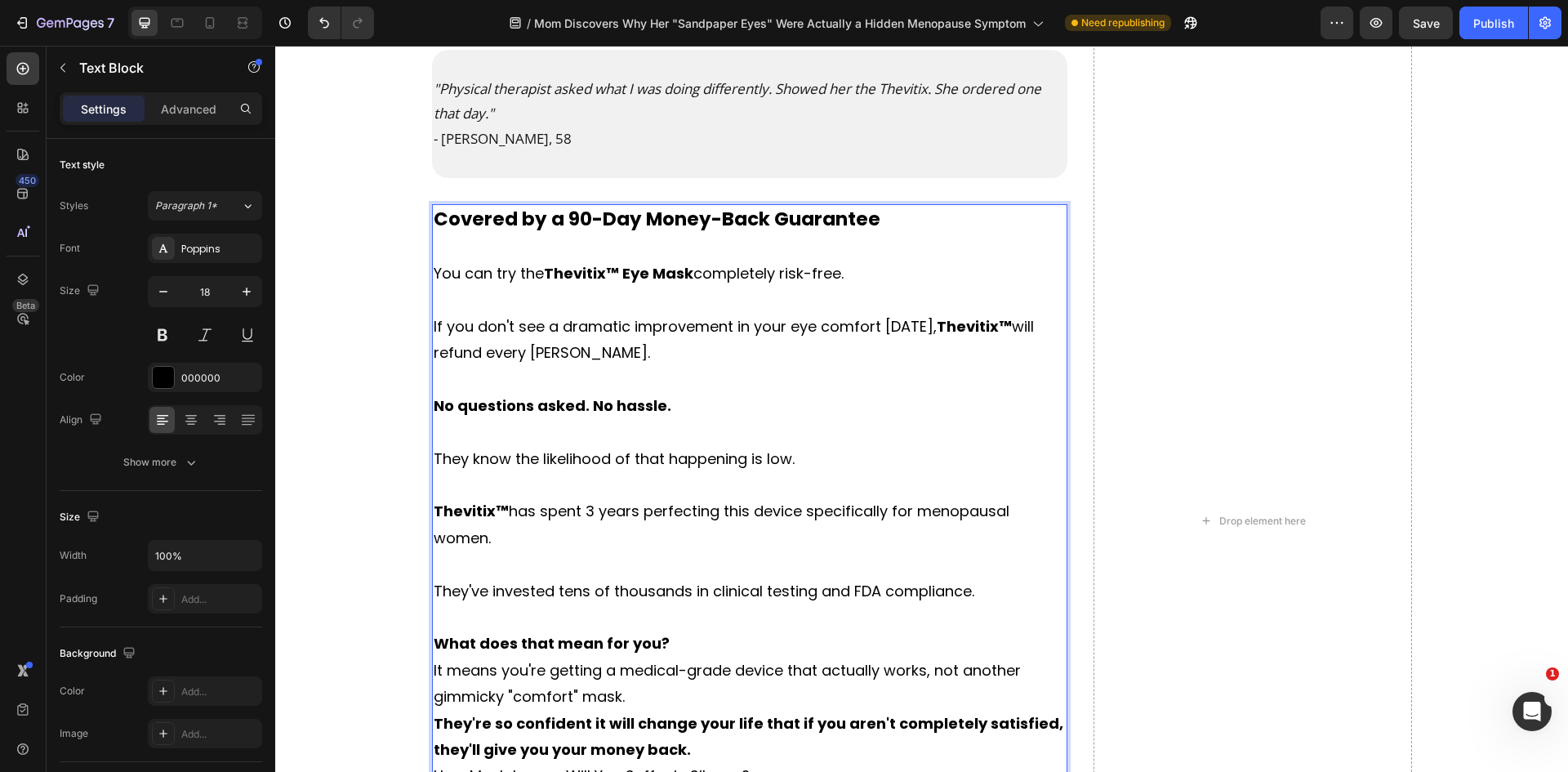
click at [706, 642] on p "What does that mean for you?" at bounding box center [750, 643] width 633 height 26
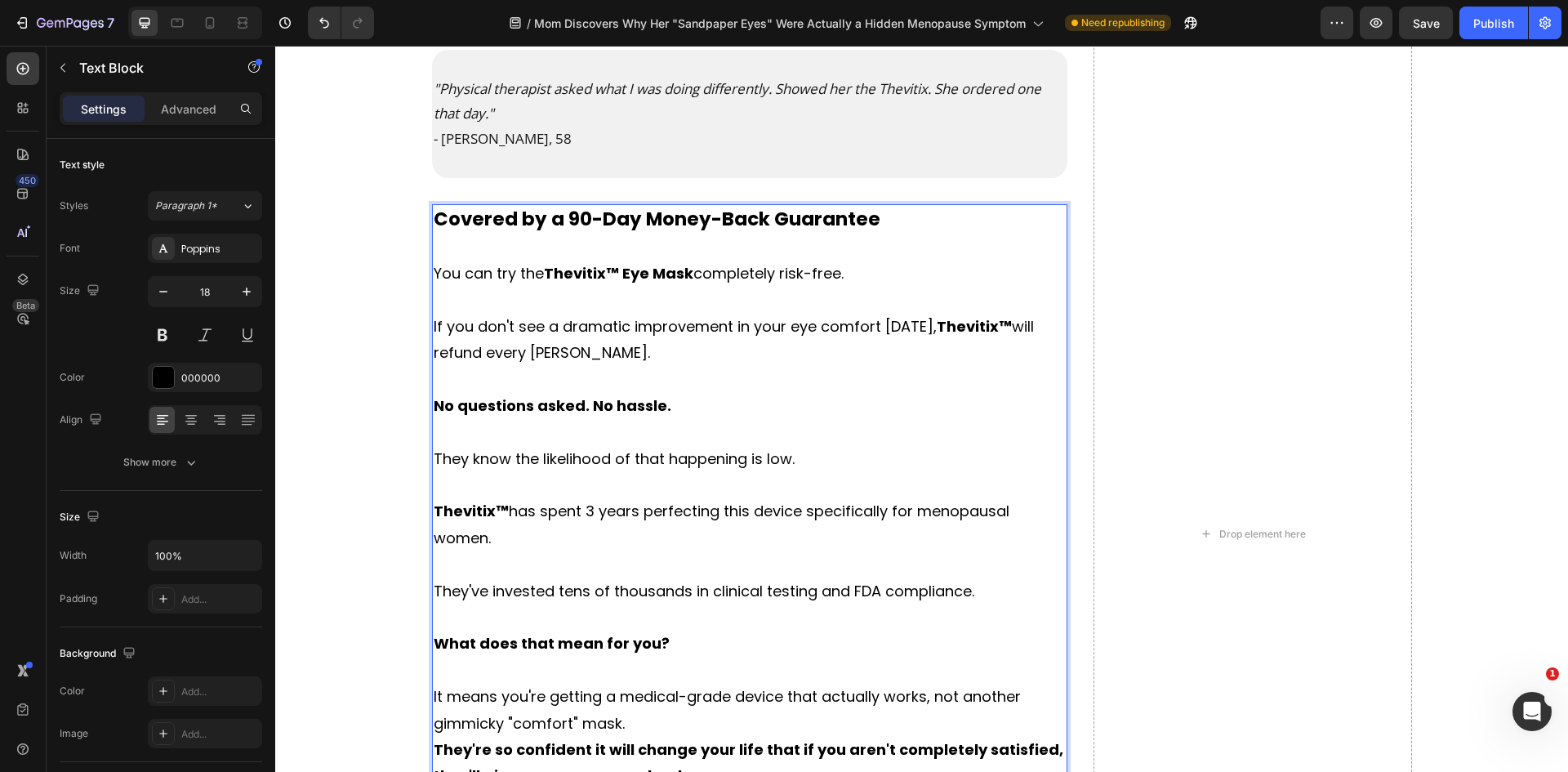
scroll to position [10355, 0]
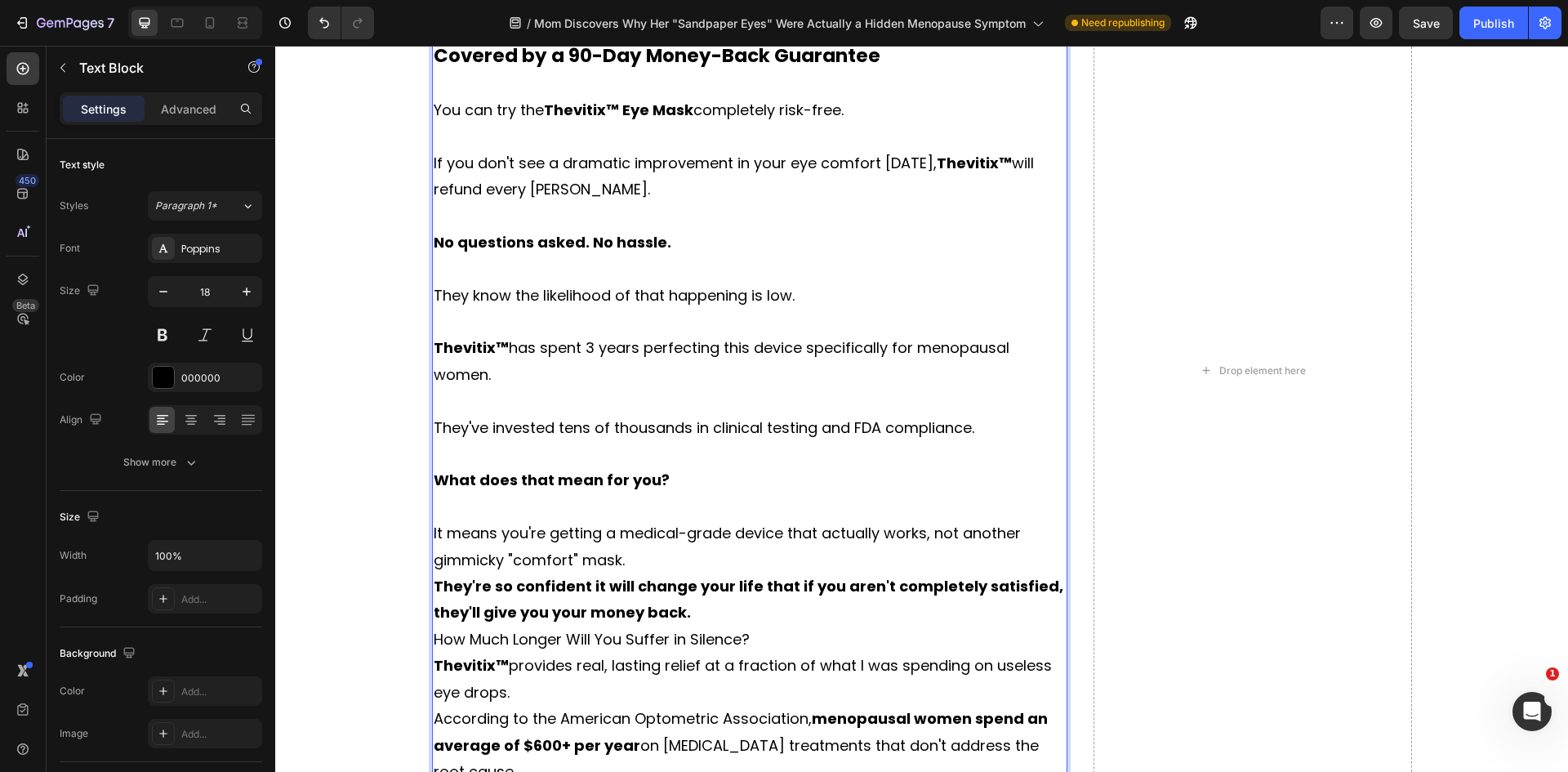
click at [662, 567] on p "It means you're getting a medical-grade device that actually works, not another…" at bounding box center [750, 546] width 633 height 53
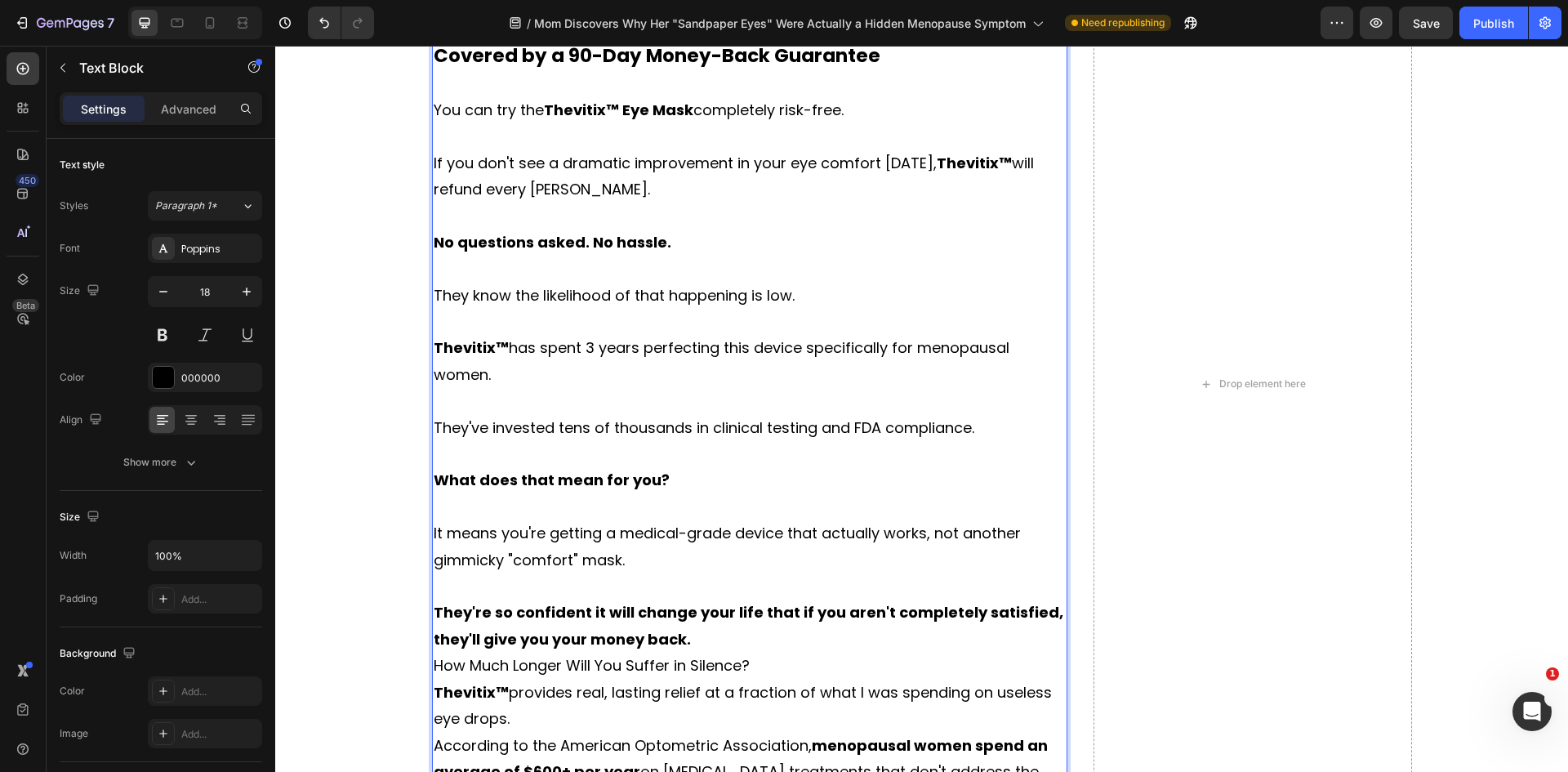
click at [689, 636] on p "They're so confident it will change your life that if you aren't completely sat…" at bounding box center [750, 626] width 633 height 53
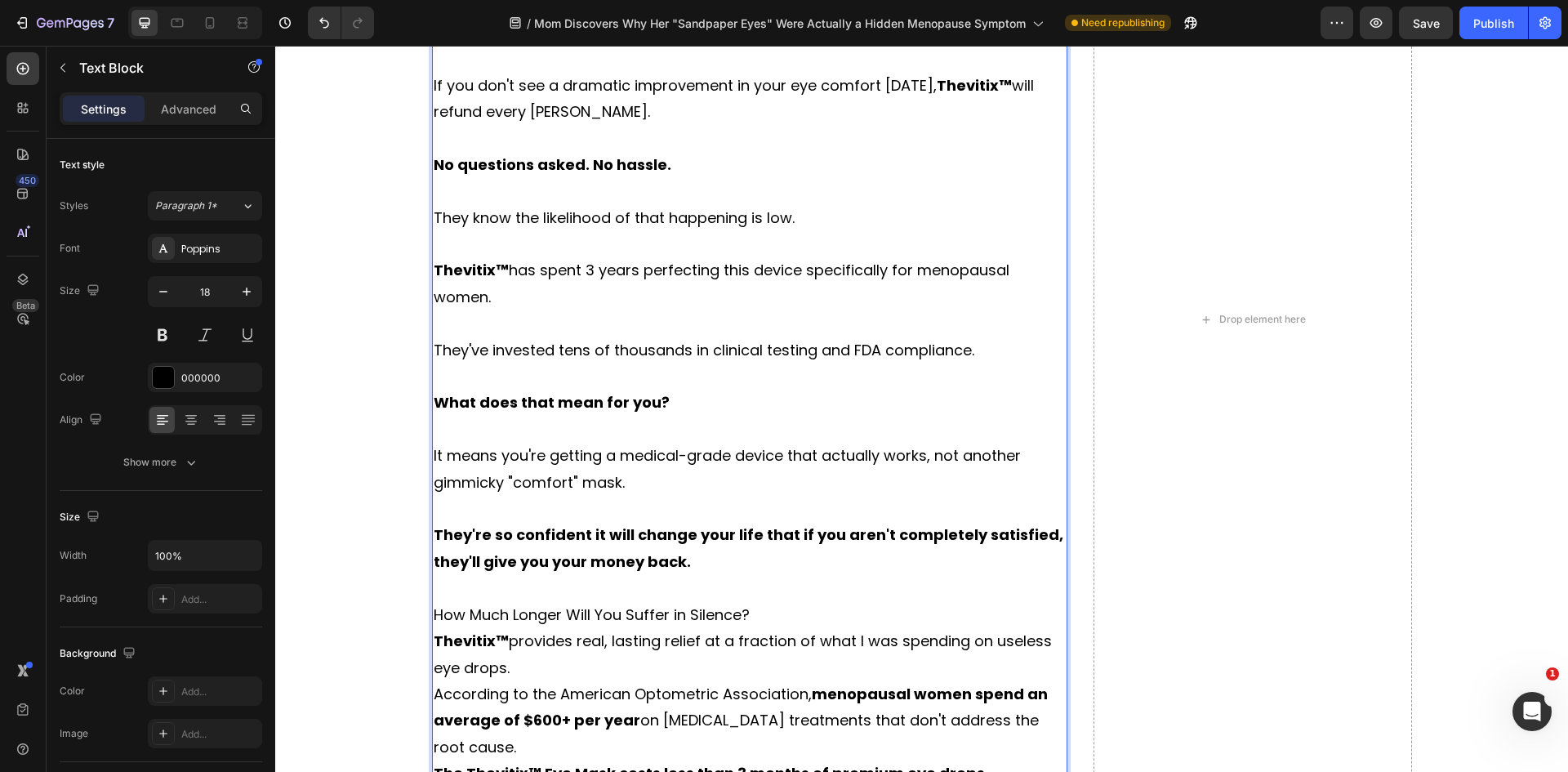
scroll to position [10437, 0]
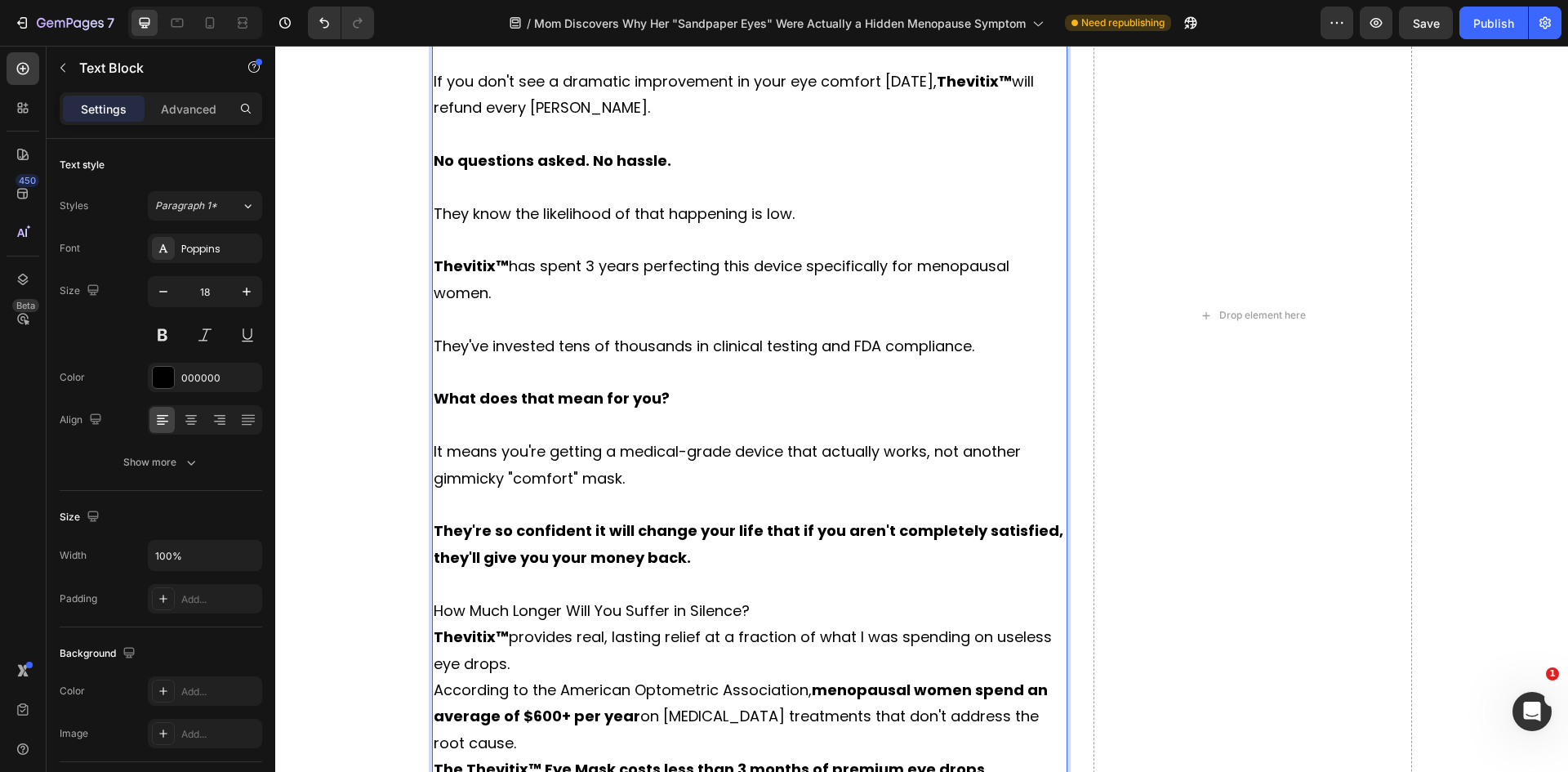
click at [769, 614] on p "How Much Longer Will You Suffer in Silence?" at bounding box center [750, 610] width 633 height 26
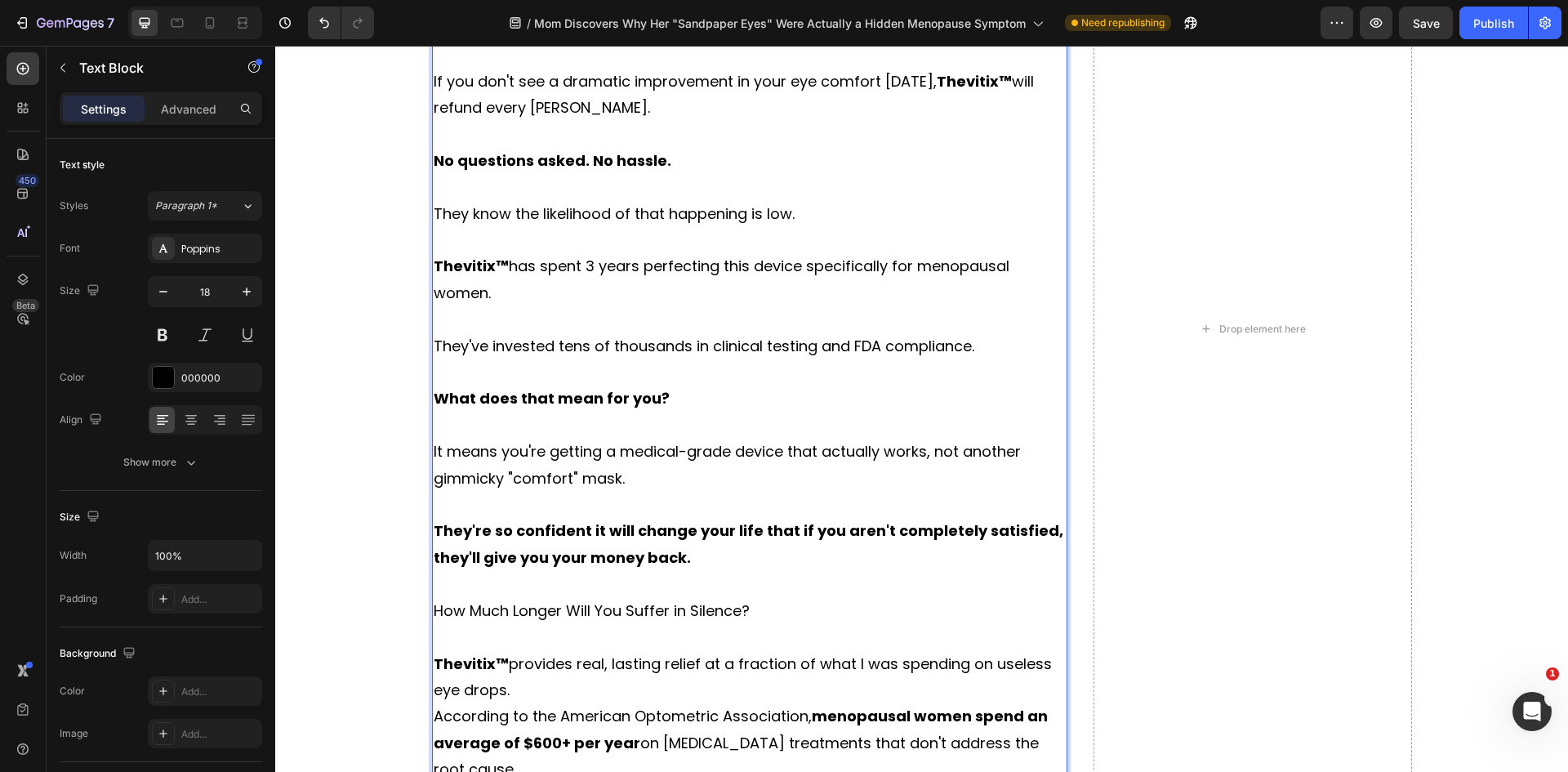
click at [649, 613] on p "How Much Longer Will You Suffer in Silence?" at bounding box center [750, 610] width 633 height 26
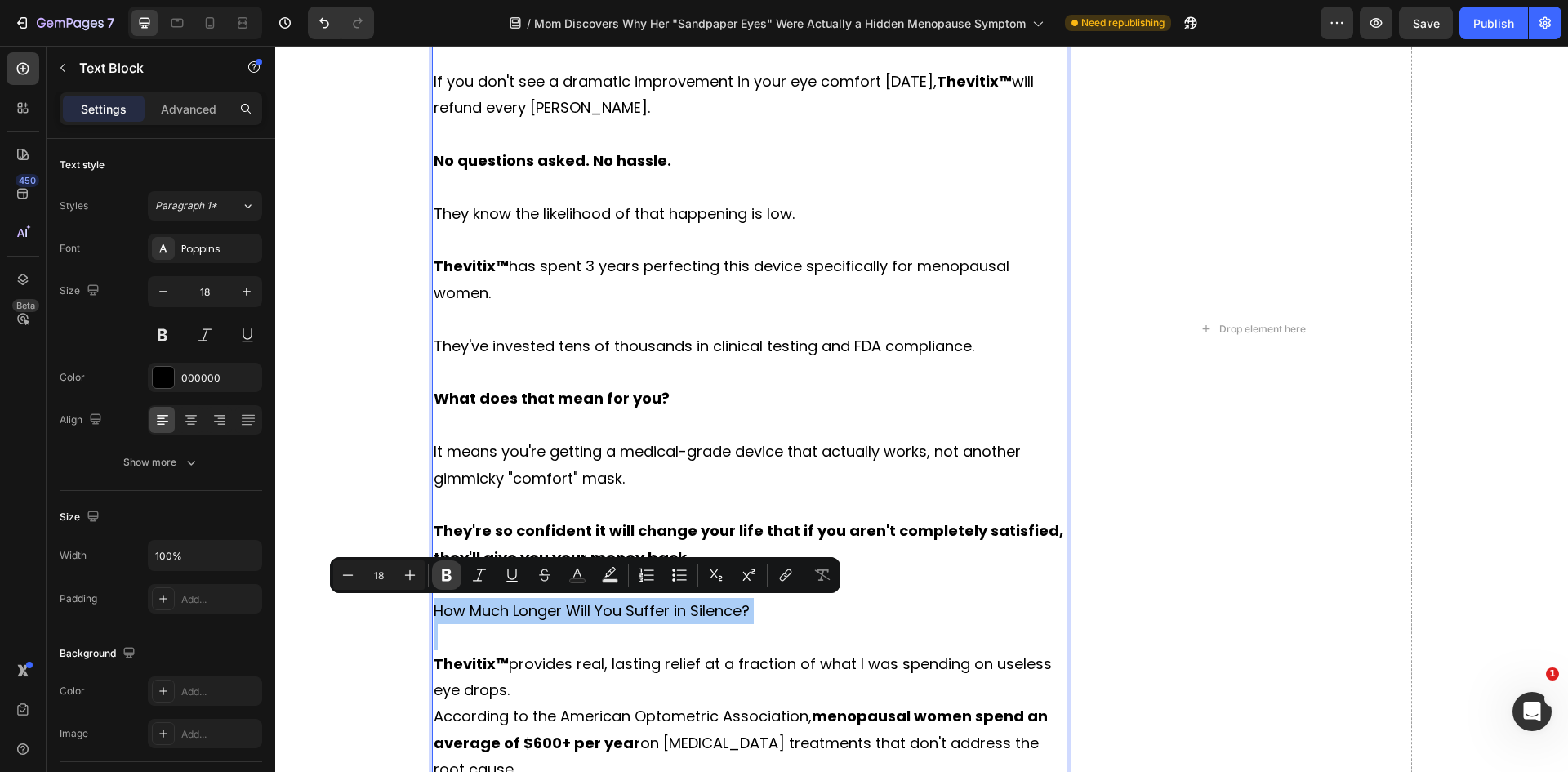
click at [441, 578] on icon "Editor contextual toolbar" at bounding box center [446, 574] width 16 height 16
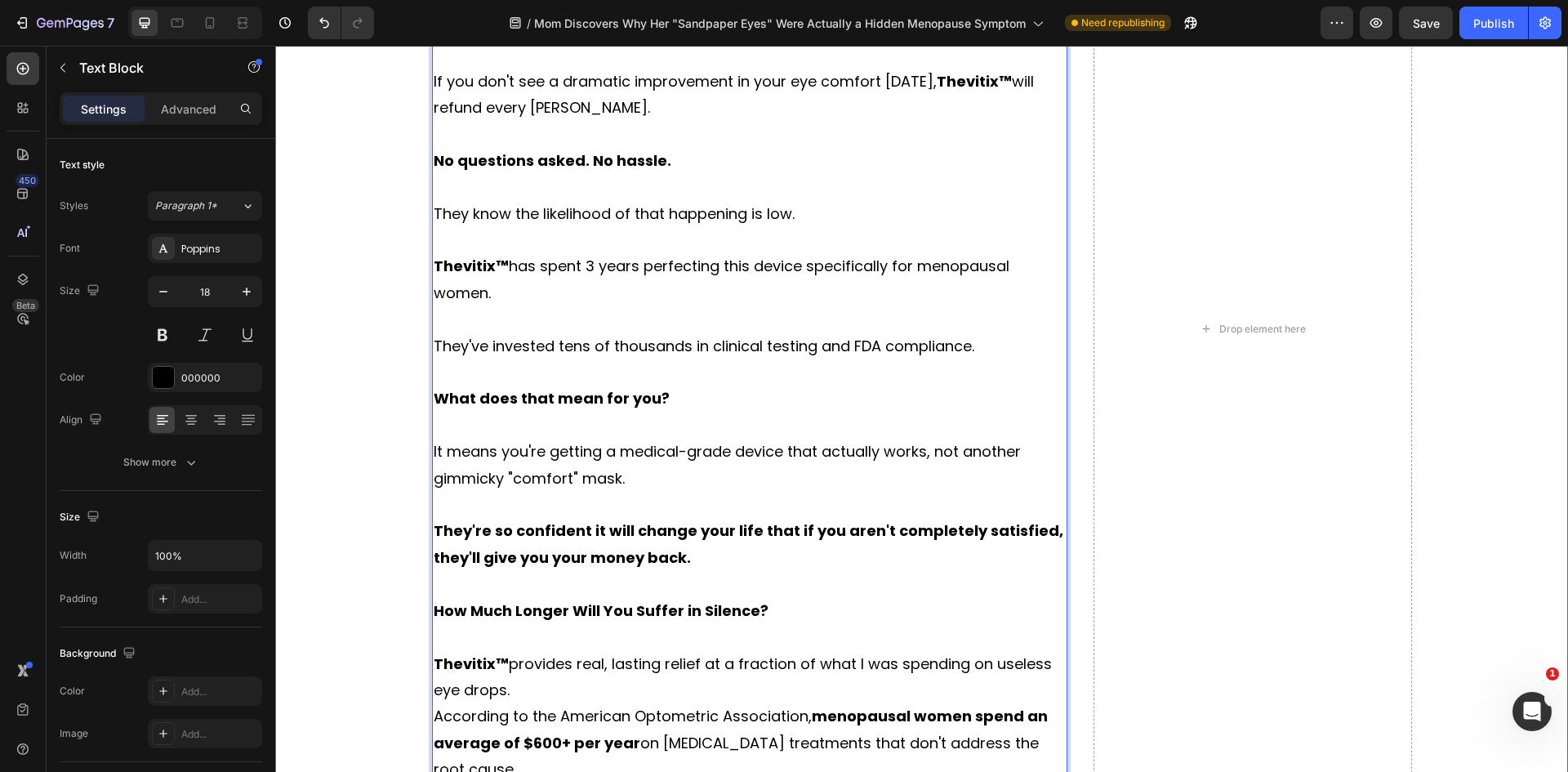
click at [414, 578] on div "Relieve knee pain naturally in just minutes and can be done at home. Heading Ro…" at bounding box center [922, 407] width 1268 height 1920
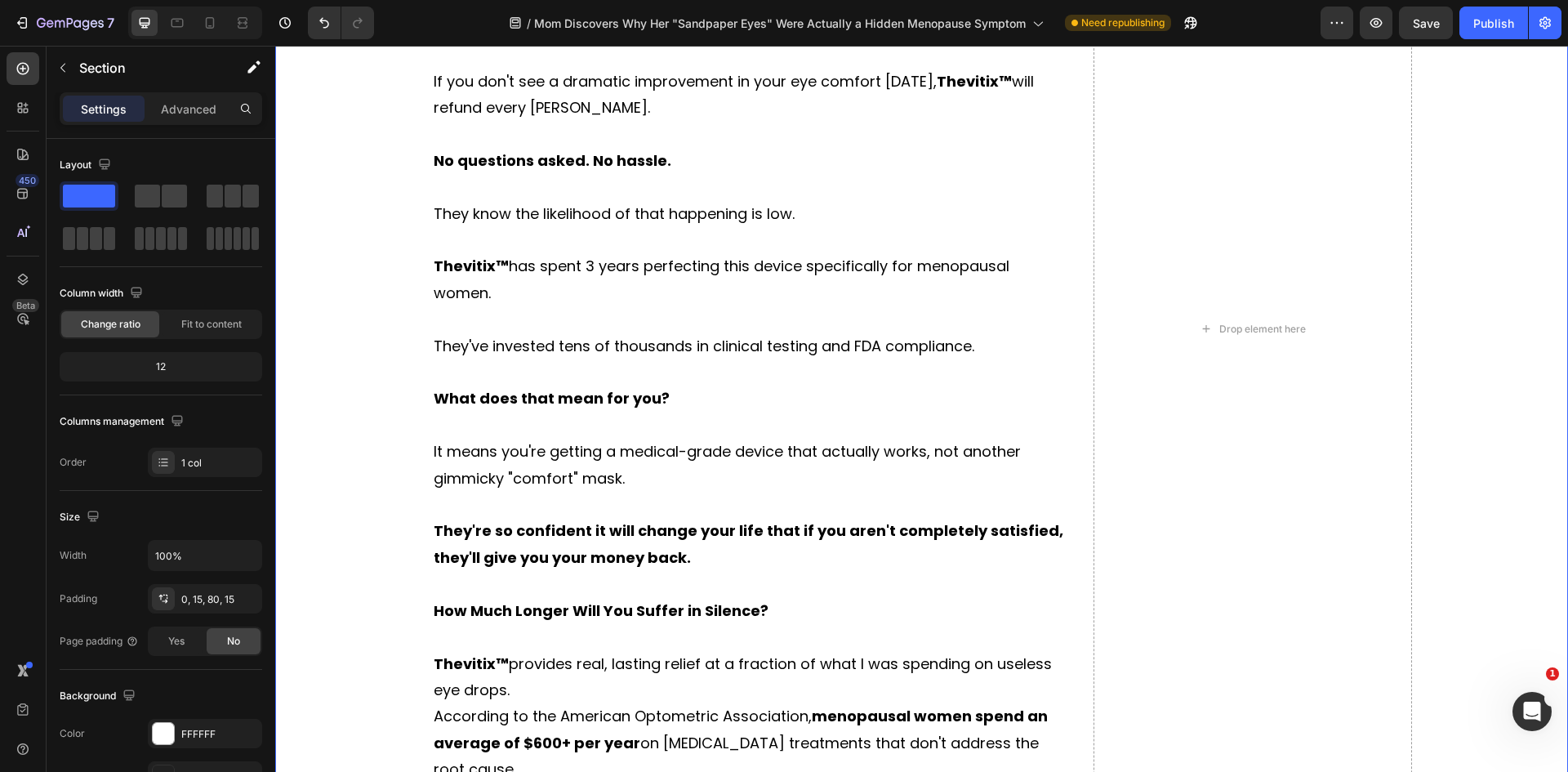
click at [414, 578] on div "Relieve knee pain naturally in just minutes and can be done at home. Heading Ro…" at bounding box center [922, 407] width 1268 height 1920
click at [484, 609] on strong "How Much Longer Will You Suffer in Silence?" at bounding box center [601, 610] width 335 height 20
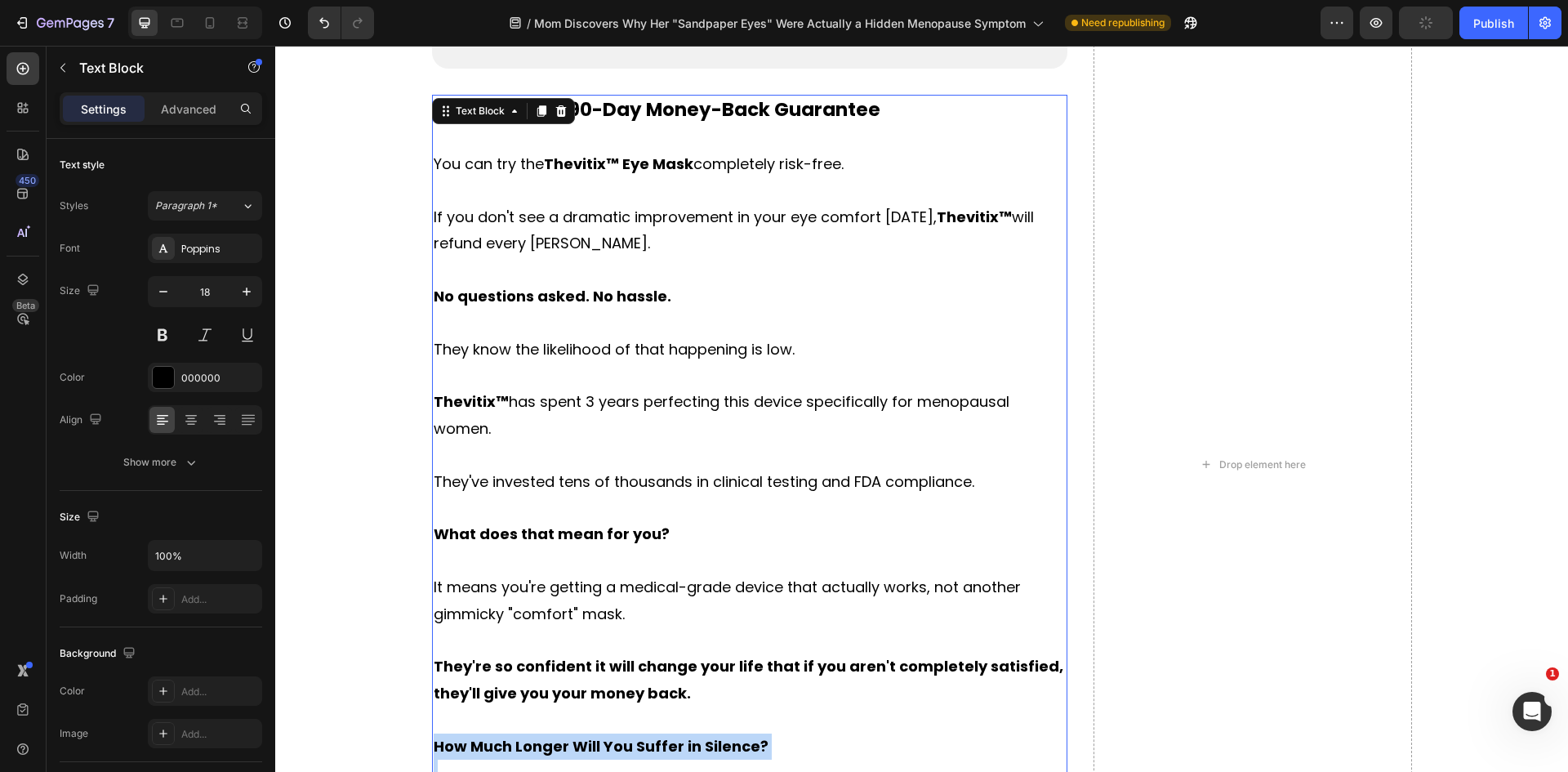
click at [484, 609] on div "Covered by a 90-Day Money-Back Guarantee You can try the Thevitix™ Eye Mask com…" at bounding box center [750, 574] width 636 height 958
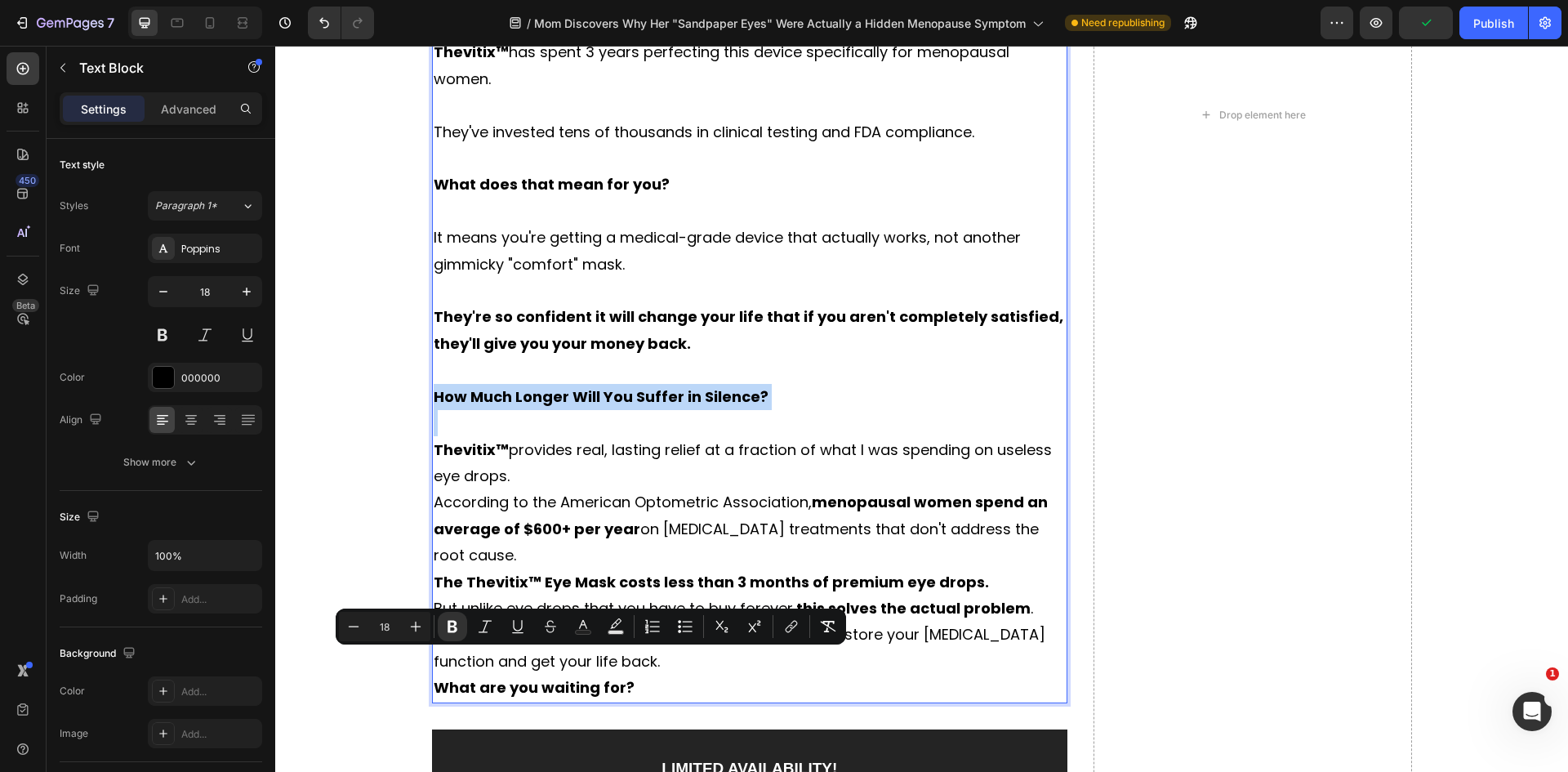
scroll to position [10655, 0]
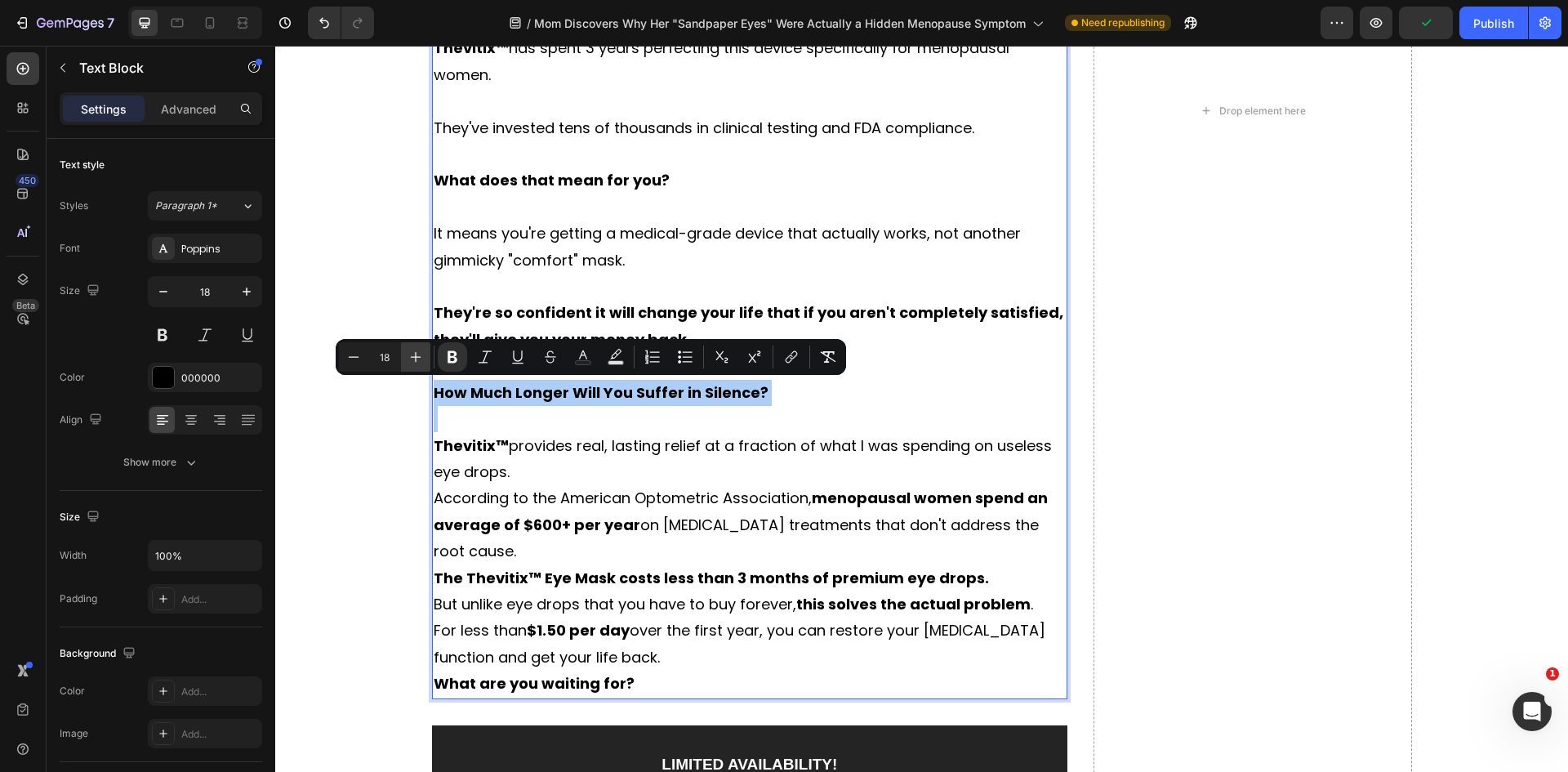
click at [411, 348] on button "Plus" at bounding box center [415, 357] width 29 height 29
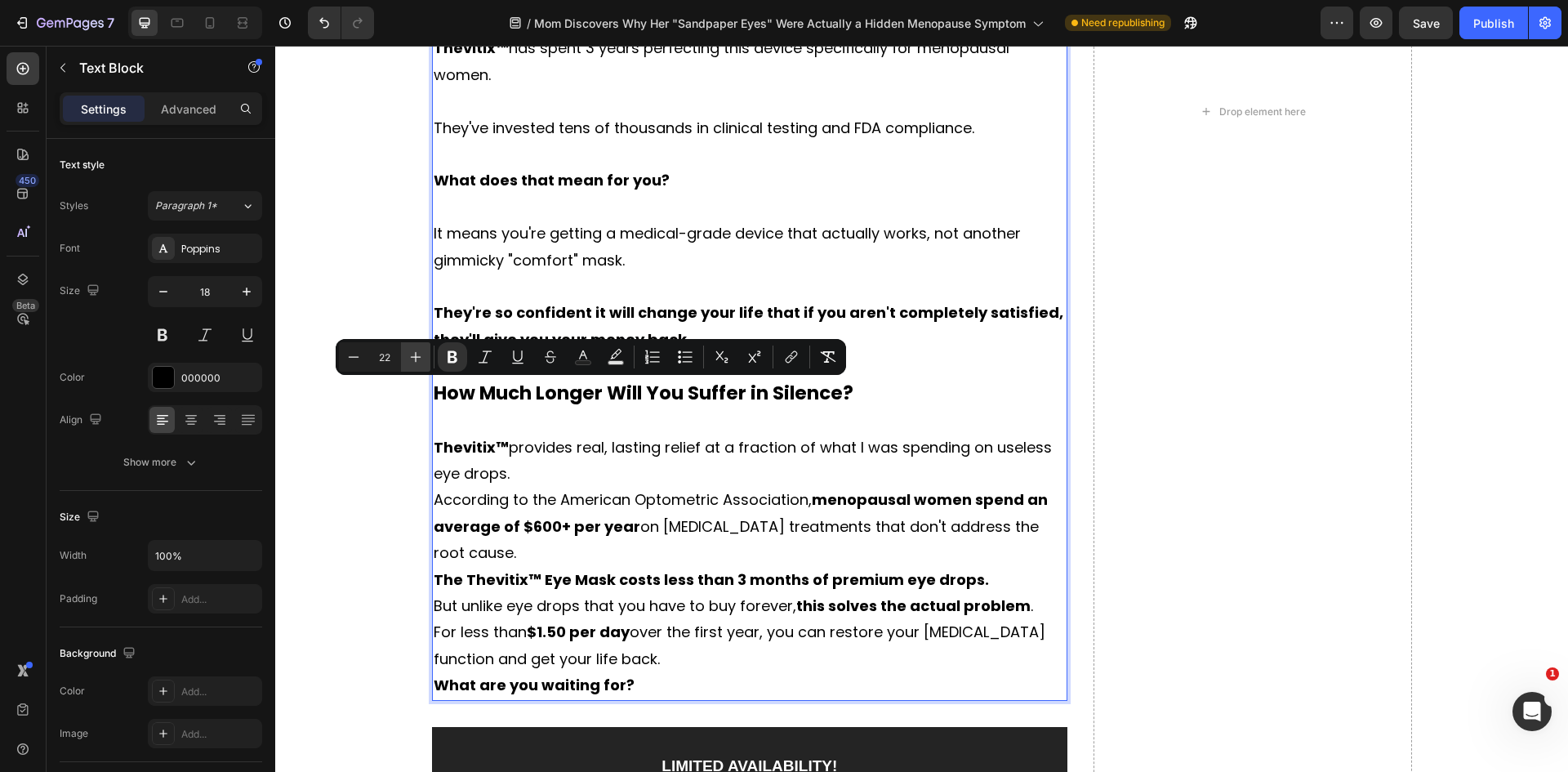
type input "23"
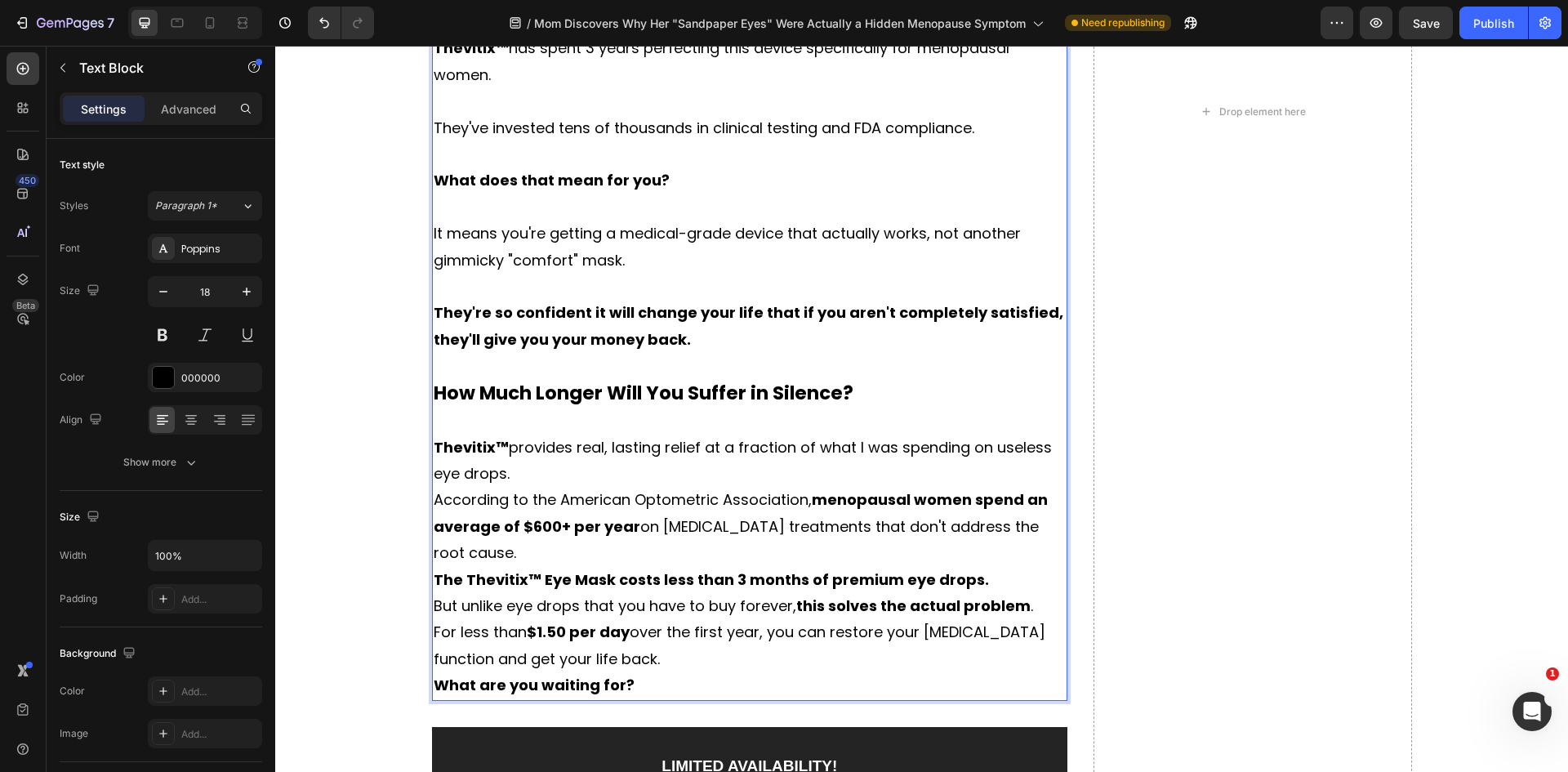
click at [587, 463] on p "Thevitix™ provides real, lasting relief at a fraction of what I was spending on…" at bounding box center [750, 461] width 633 height 53
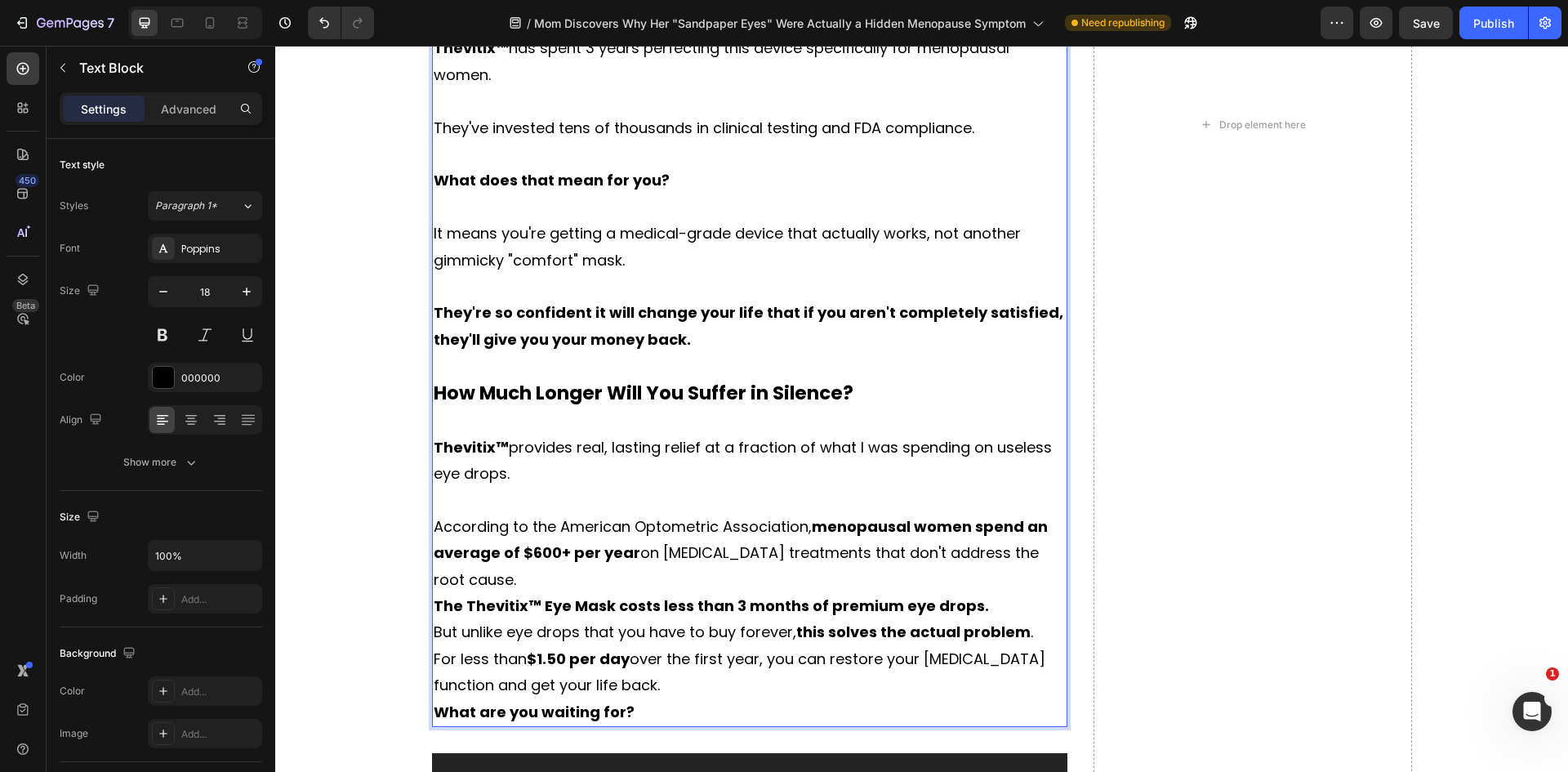
click at [1049, 555] on p "According to the American Optometric Association, menopausal women spend an ave…" at bounding box center [750, 553] width 633 height 79
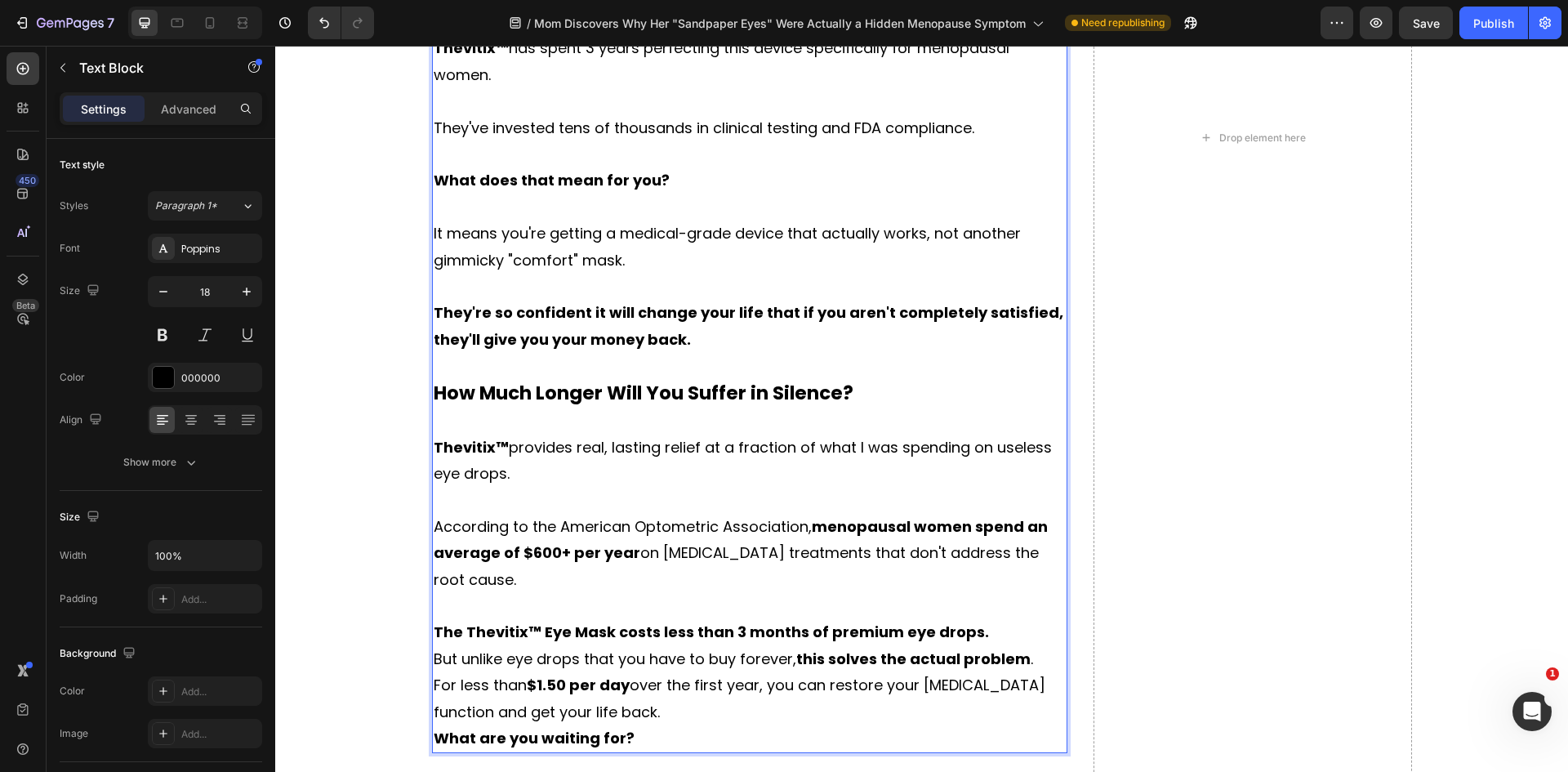
click at [978, 619] on p "The Thevitix™ Eye Mask costs less than 3 months of premium eye drops." at bounding box center [750, 631] width 633 height 26
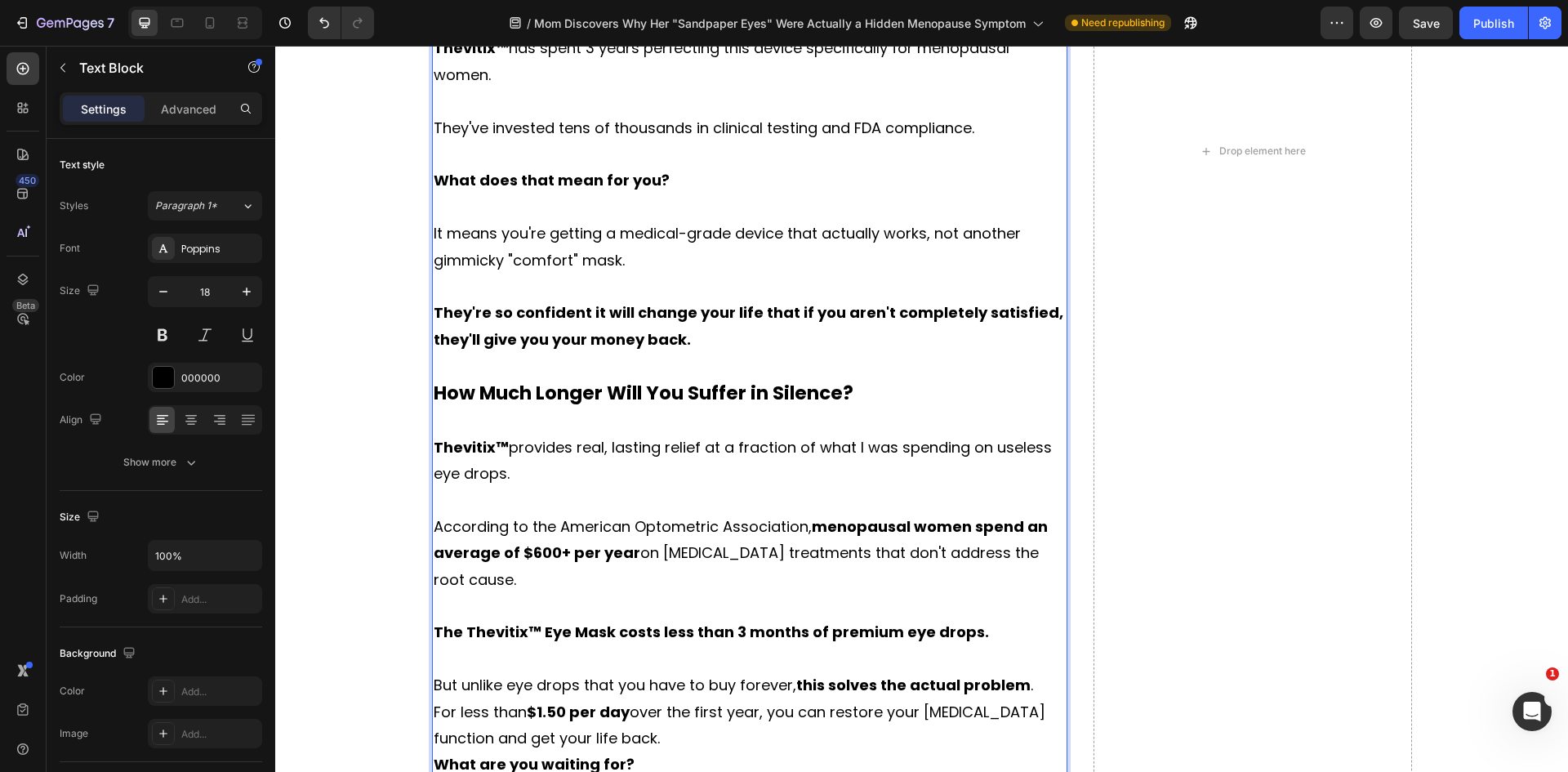
click at [601, 708] on p "For less than $1.50 per day over the first year, you can restore your [MEDICAL_…" at bounding box center [750, 726] width 633 height 53
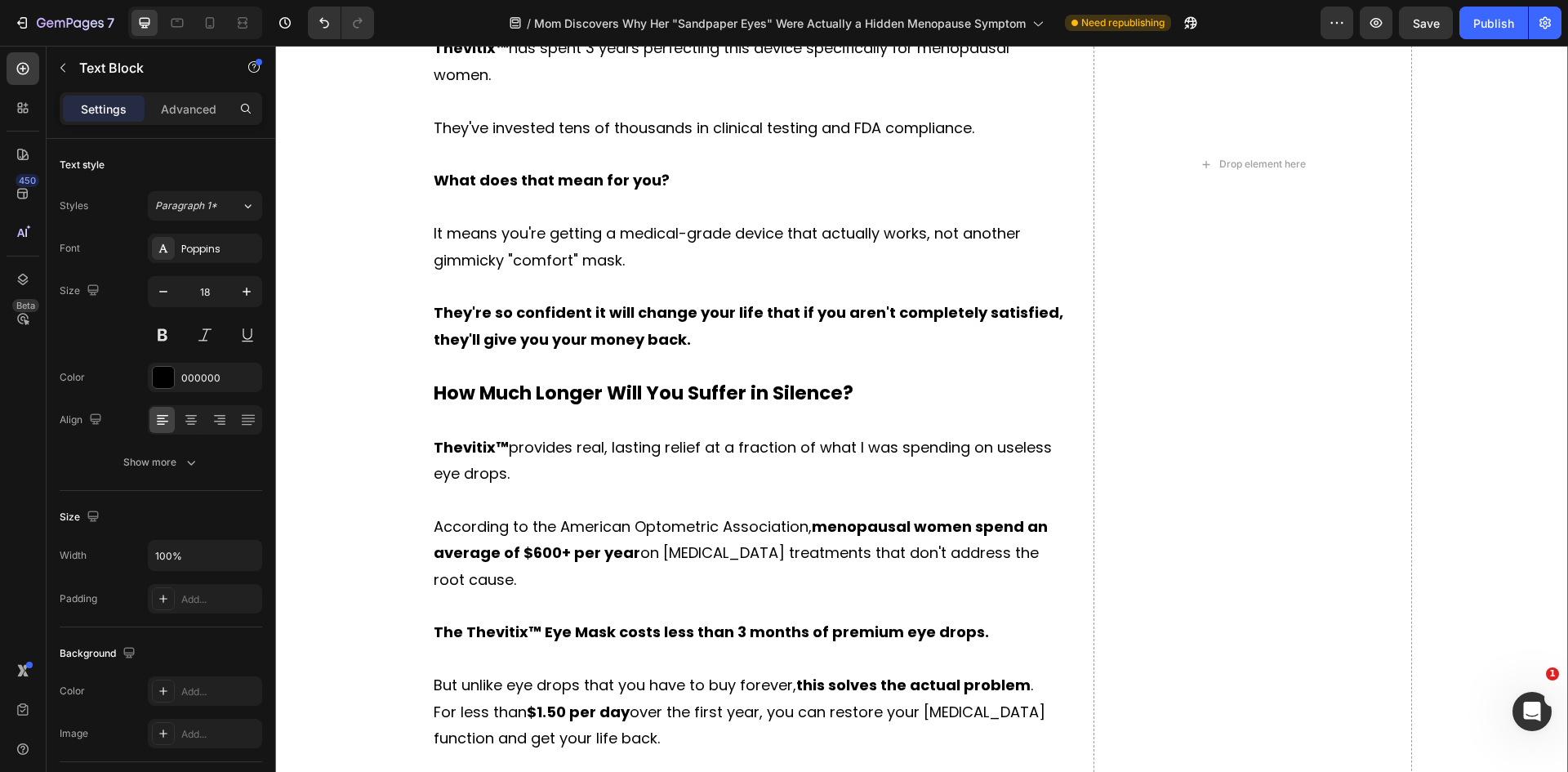
click at [376, 680] on div "Relieve knee pain naturally in just minutes and can be done at home. Heading Ro…" at bounding box center [922, 242] width 1268 height 2027
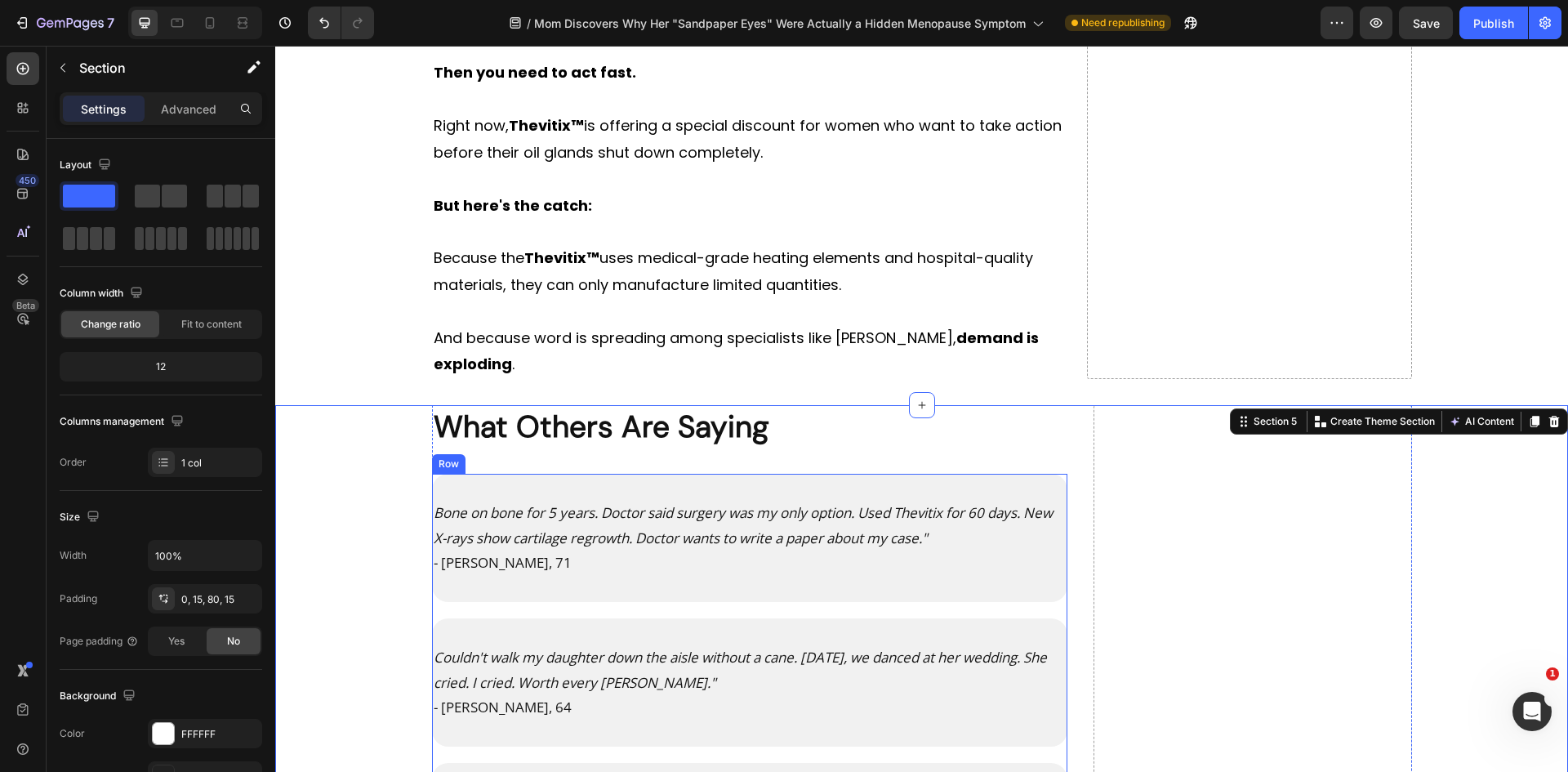
scroll to position [9511, 0]
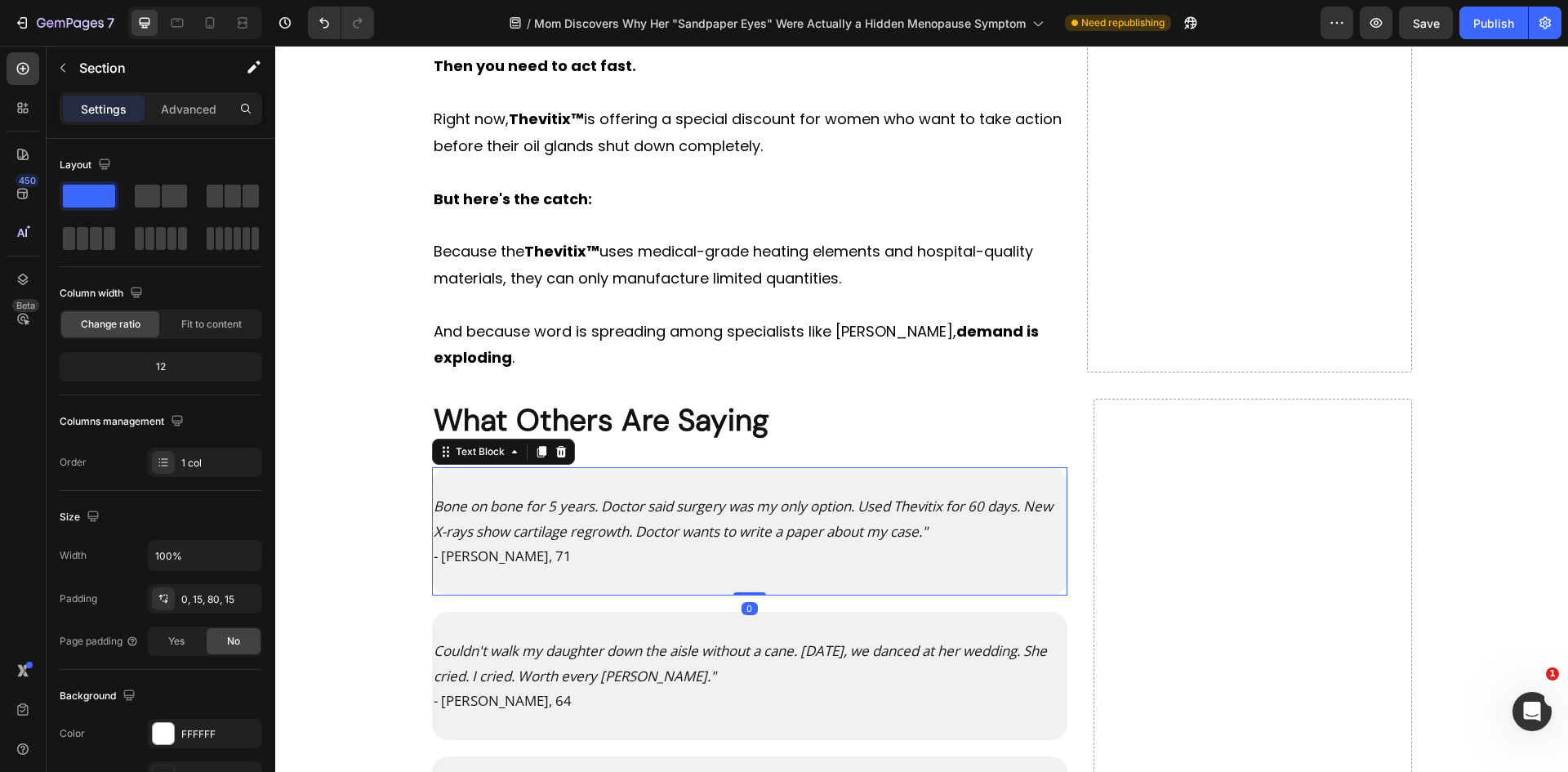
click at [543, 515] on p "Bone on bone for 5 years. Doctor said surgery was my only option. Used Thevitix…" at bounding box center [750, 519] width 633 height 50
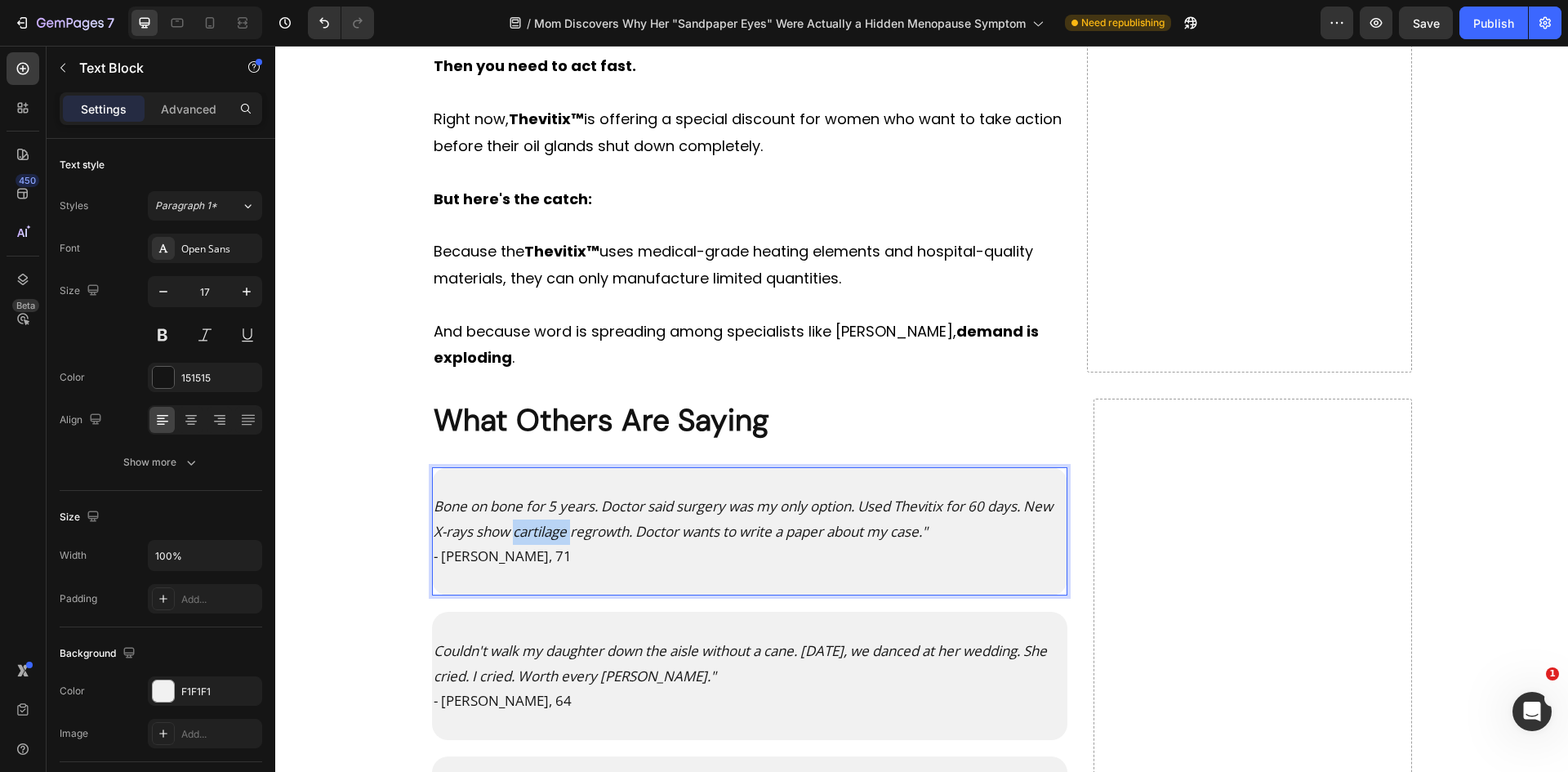
click at [543, 515] on p "Bone on bone for 5 years. Doctor said surgery was my only option. Used Thevitix…" at bounding box center [750, 519] width 633 height 50
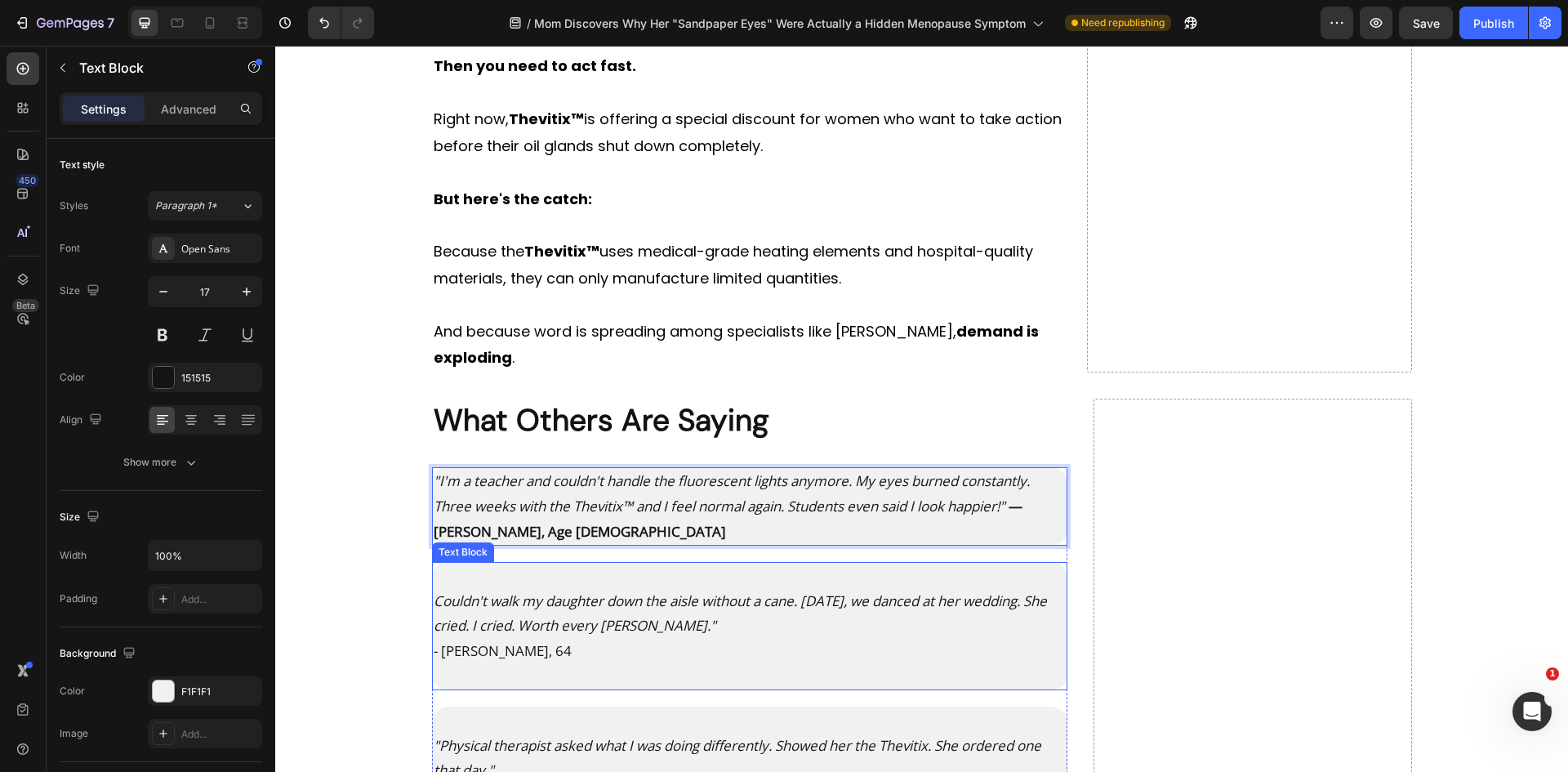
click at [763, 608] on p "Couldn't walk my daughter down the aisle without a cane. [DATE], we danced at h…" at bounding box center [750, 614] width 633 height 50
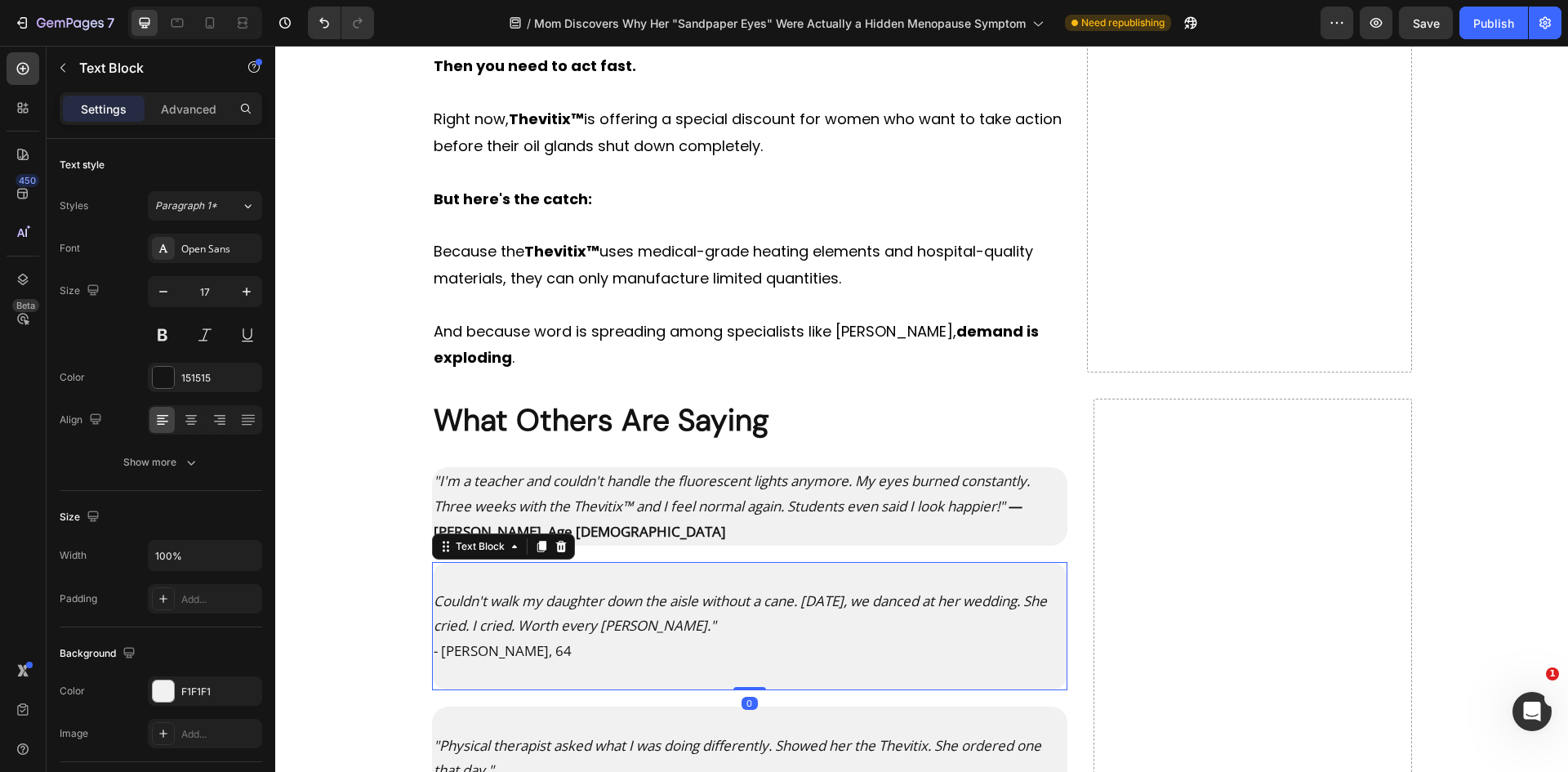
click at [763, 608] on p "Couldn't walk my daughter down the aisle without a cane. [DATE], we danced at h…" at bounding box center [750, 614] width 633 height 50
click at [668, 639] on p "- [PERSON_NAME], 64" at bounding box center [750, 652] width 633 height 25
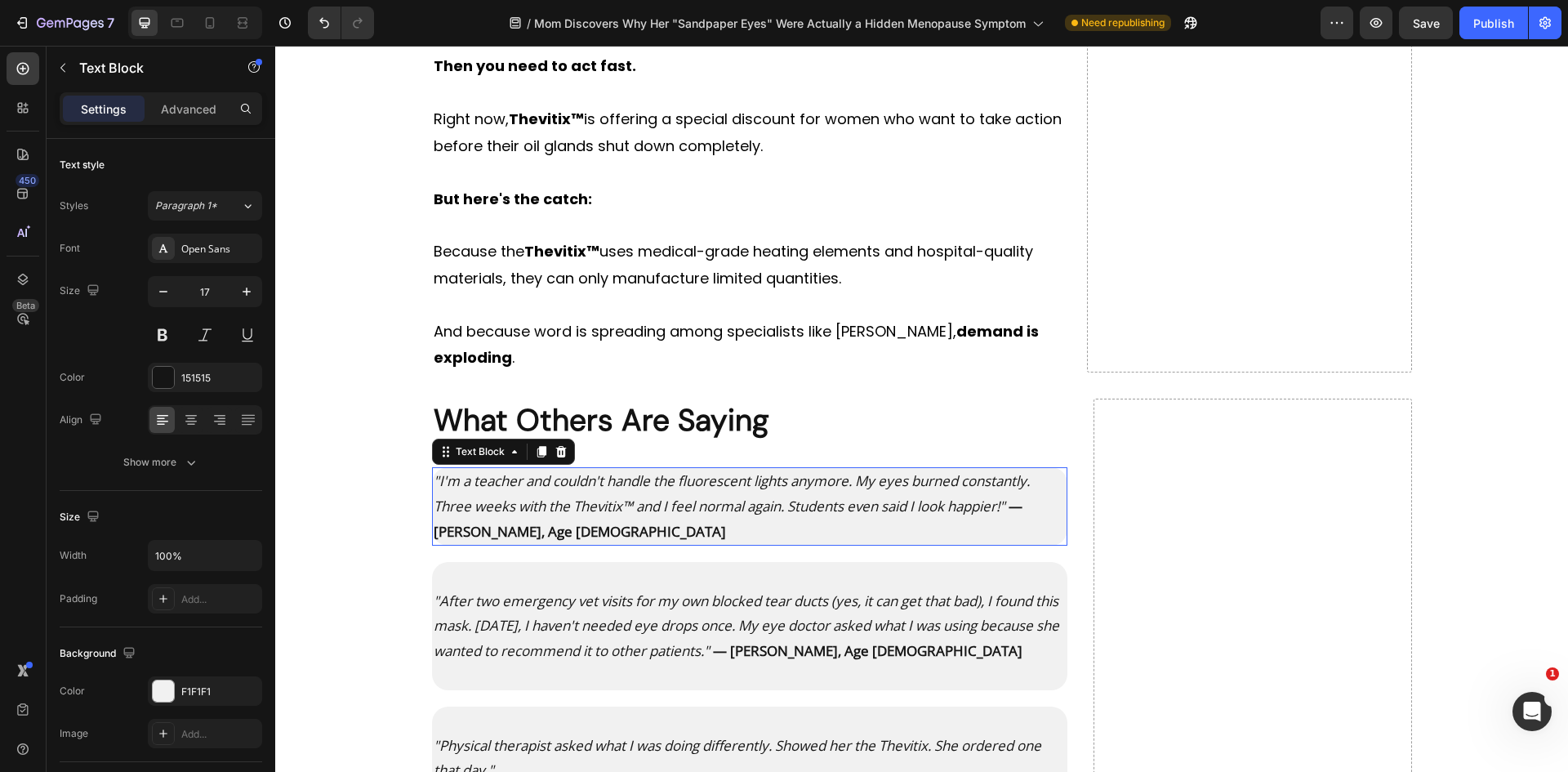
click at [581, 513] on p ""I'm a teacher and couldn't handle the fluorescent lights anymore. My eyes burn…" at bounding box center [750, 506] width 633 height 75
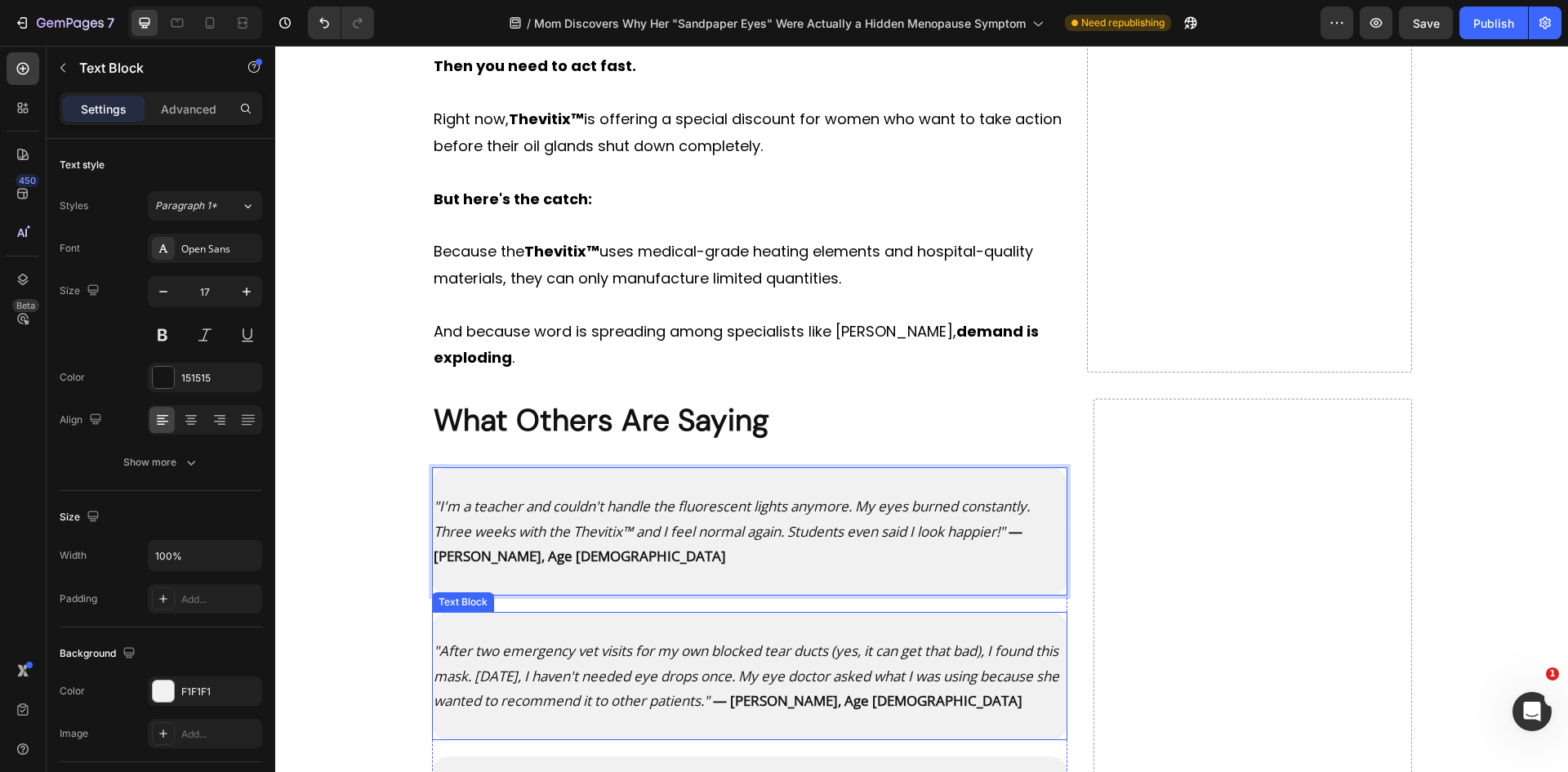
click at [646, 644] on icon ""After two emergency vet visits for my own blocked tear ducts (yes, it can get …" at bounding box center [746, 675] width 625 height 68
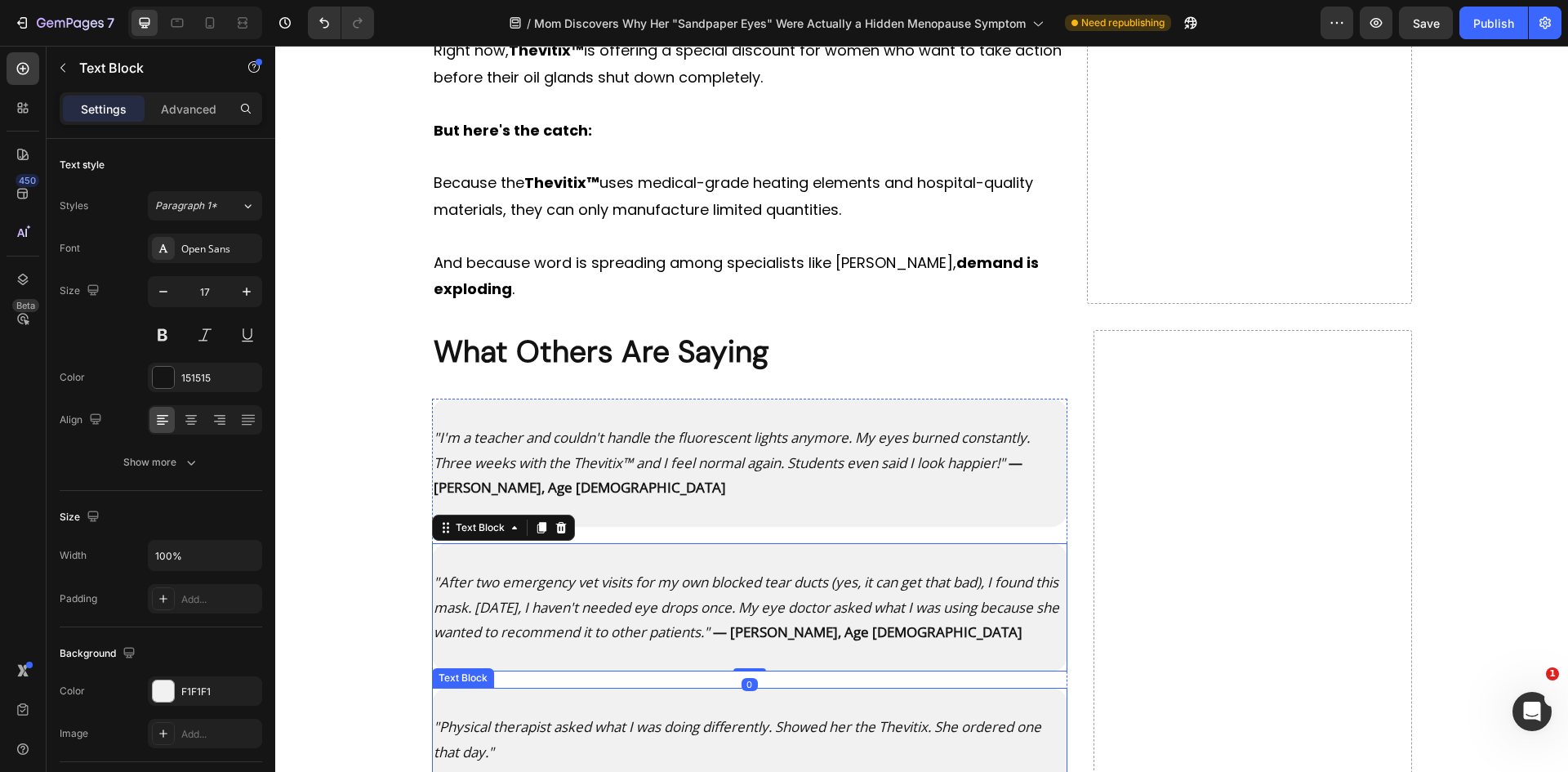
scroll to position [9674, 0]
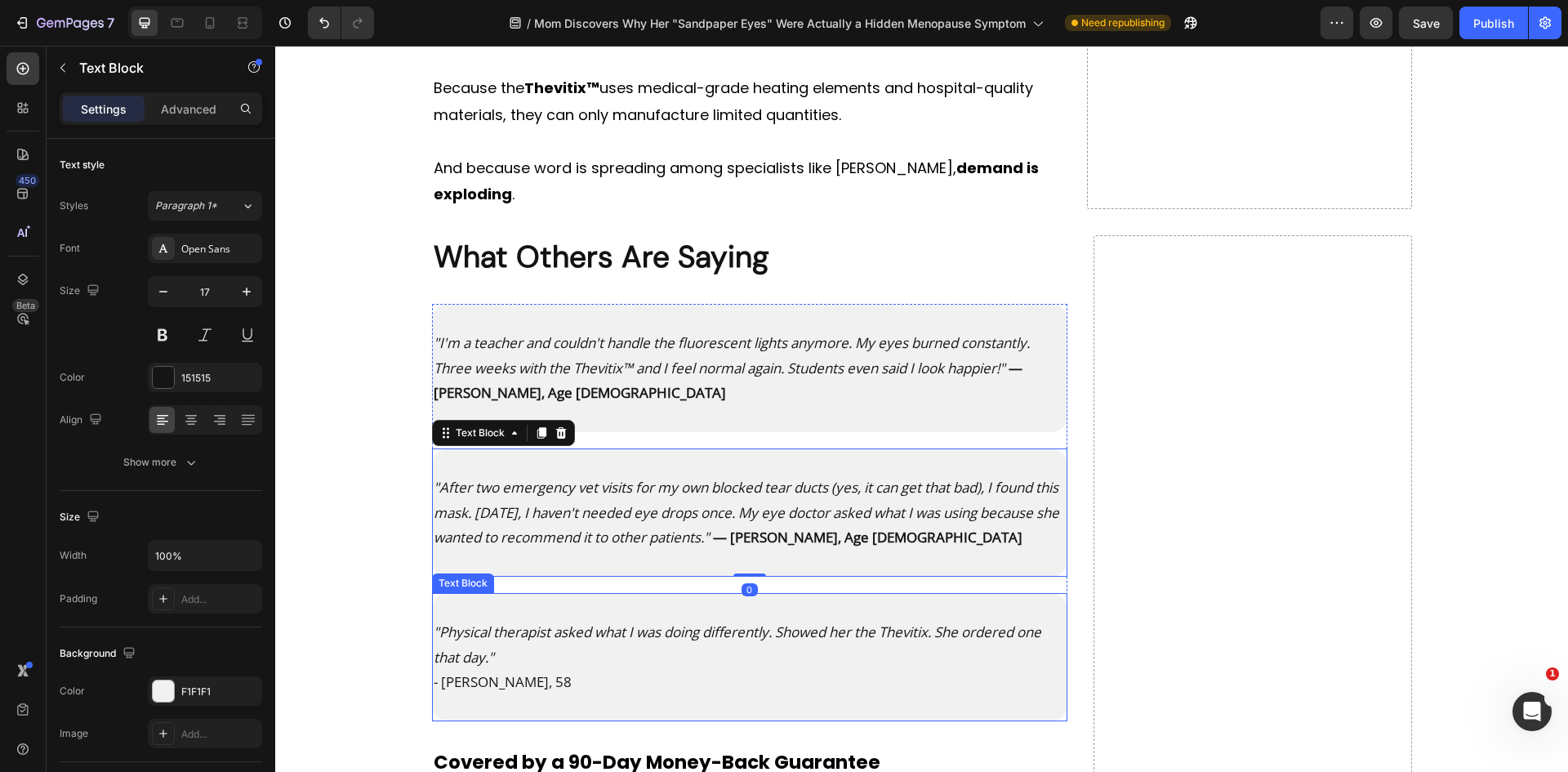
click at [683, 620] on p ""Physical therapist asked what I was doing differently. Showed her the Thevitix…" at bounding box center [750, 644] width 633 height 50
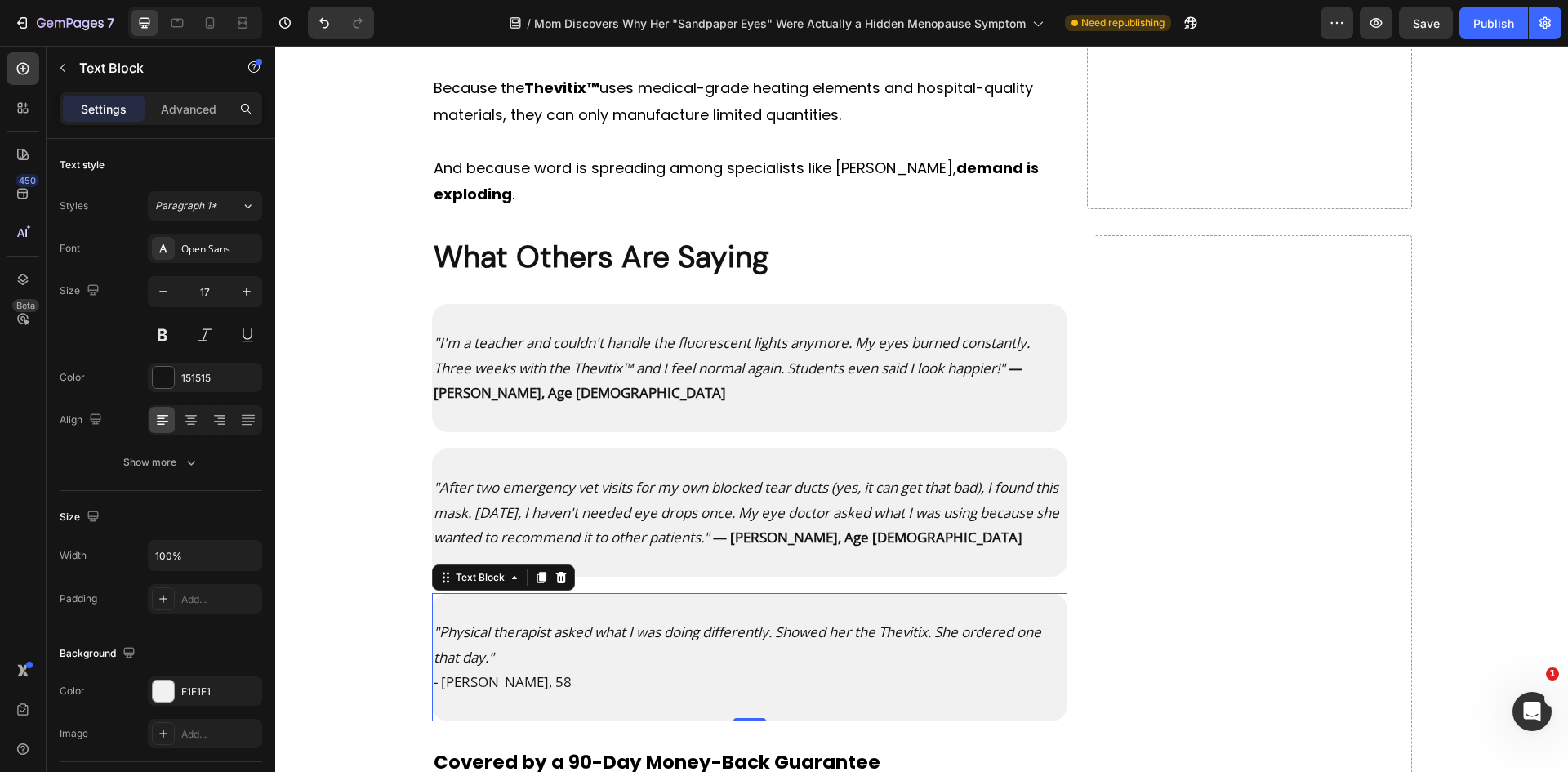
click at [671, 627] on p ""Physical therapist asked what I was doing differently. Showed her the Thevitix…" at bounding box center [750, 644] width 633 height 50
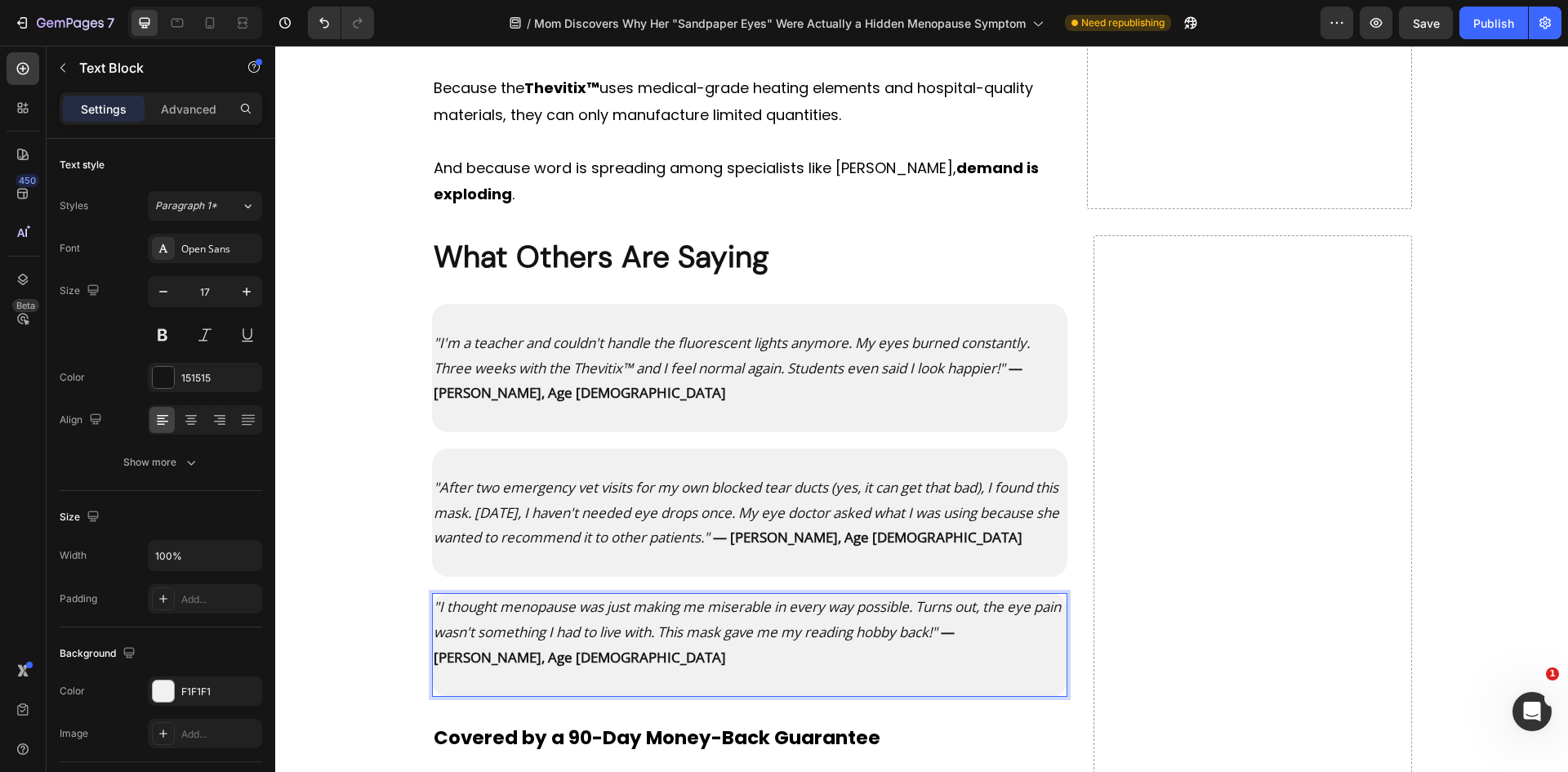
click at [433, 597] on icon ""I thought menopause was just making me miserable in every way possible. Turns …" at bounding box center [747, 619] width 627 height 44
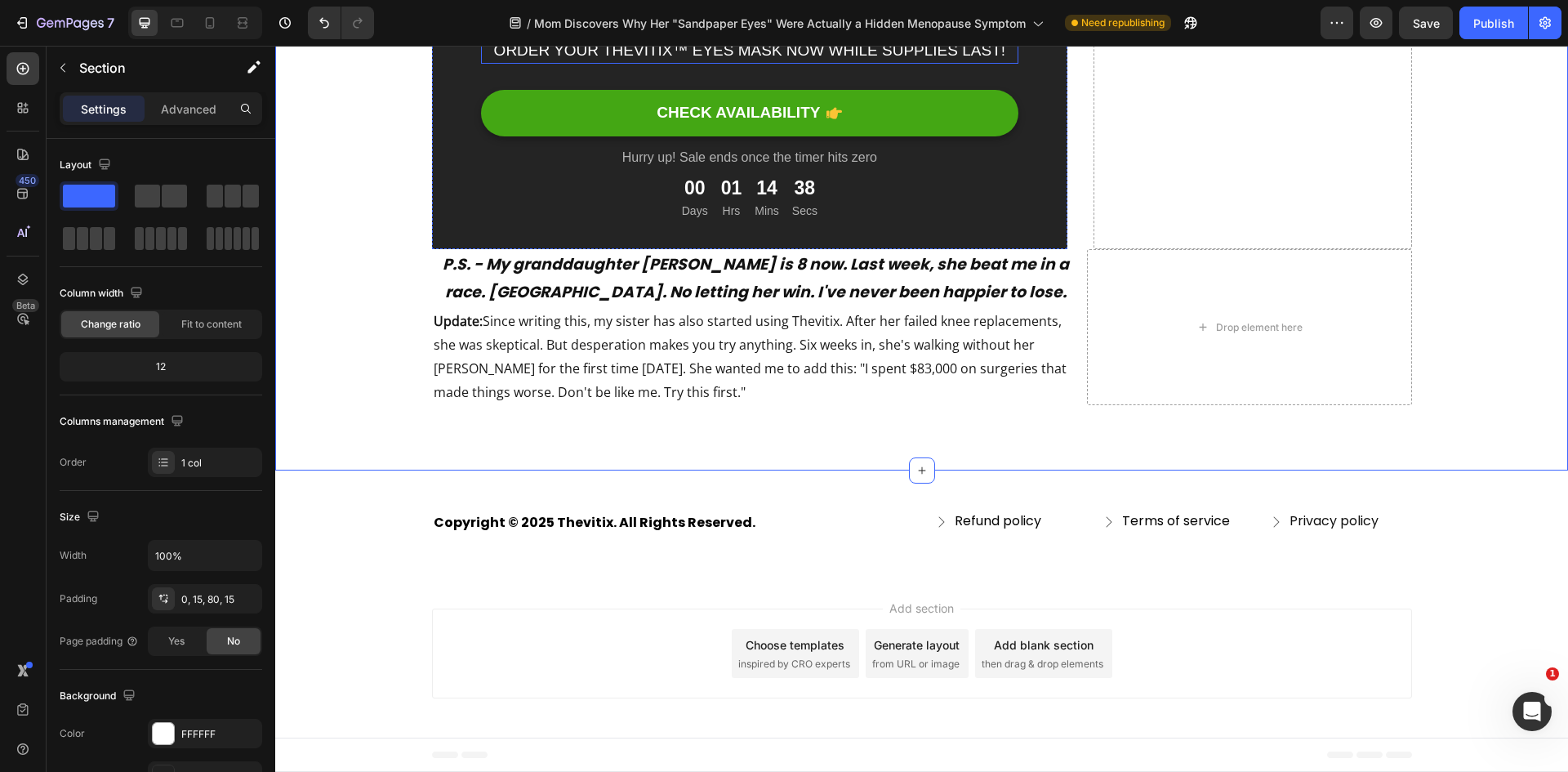
scroll to position [11880, 0]
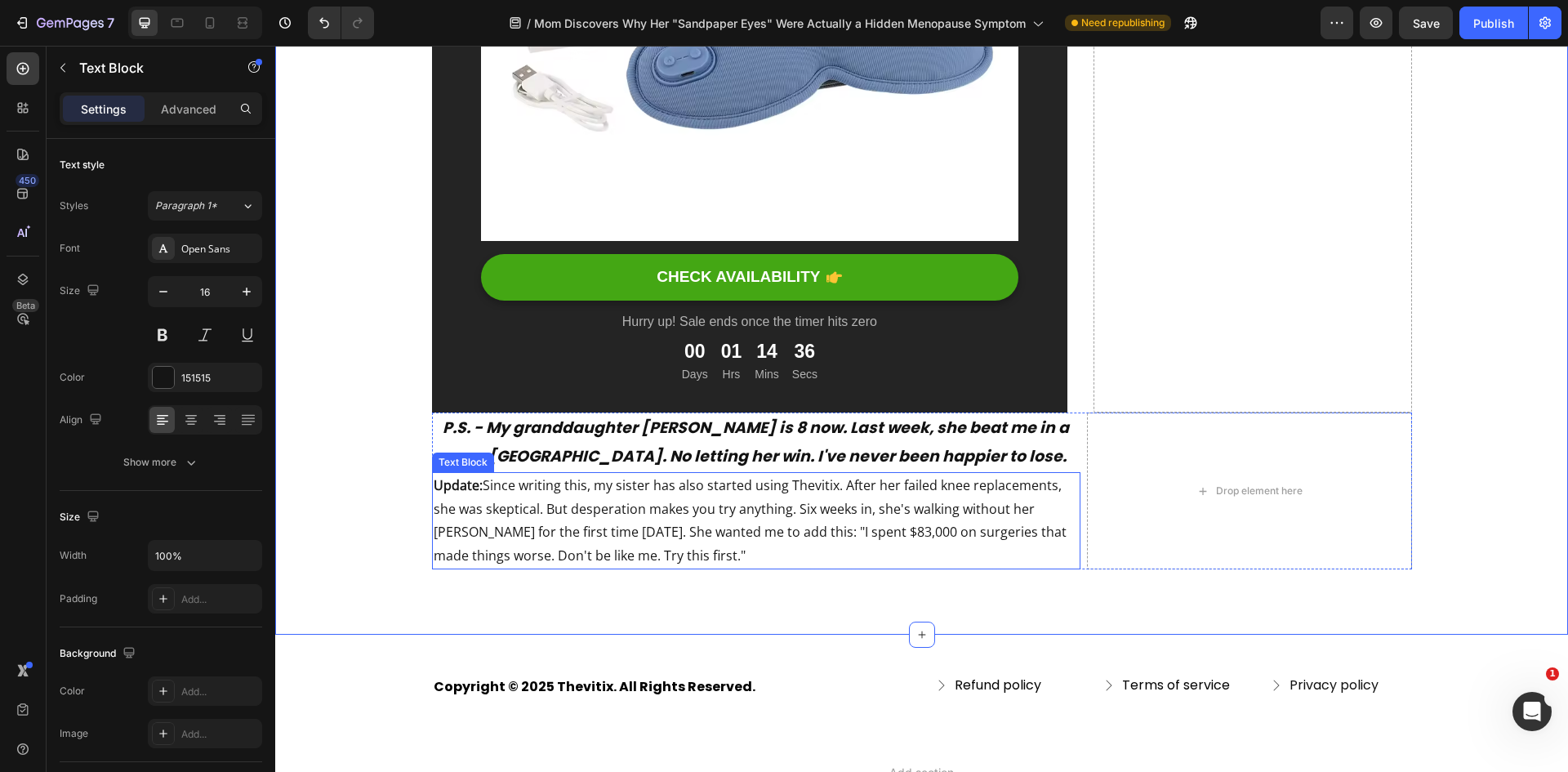
click at [603, 497] on p "Update: Since writing this, my sister has also started using Thevitix. After he…" at bounding box center [756, 521] width 646 height 94
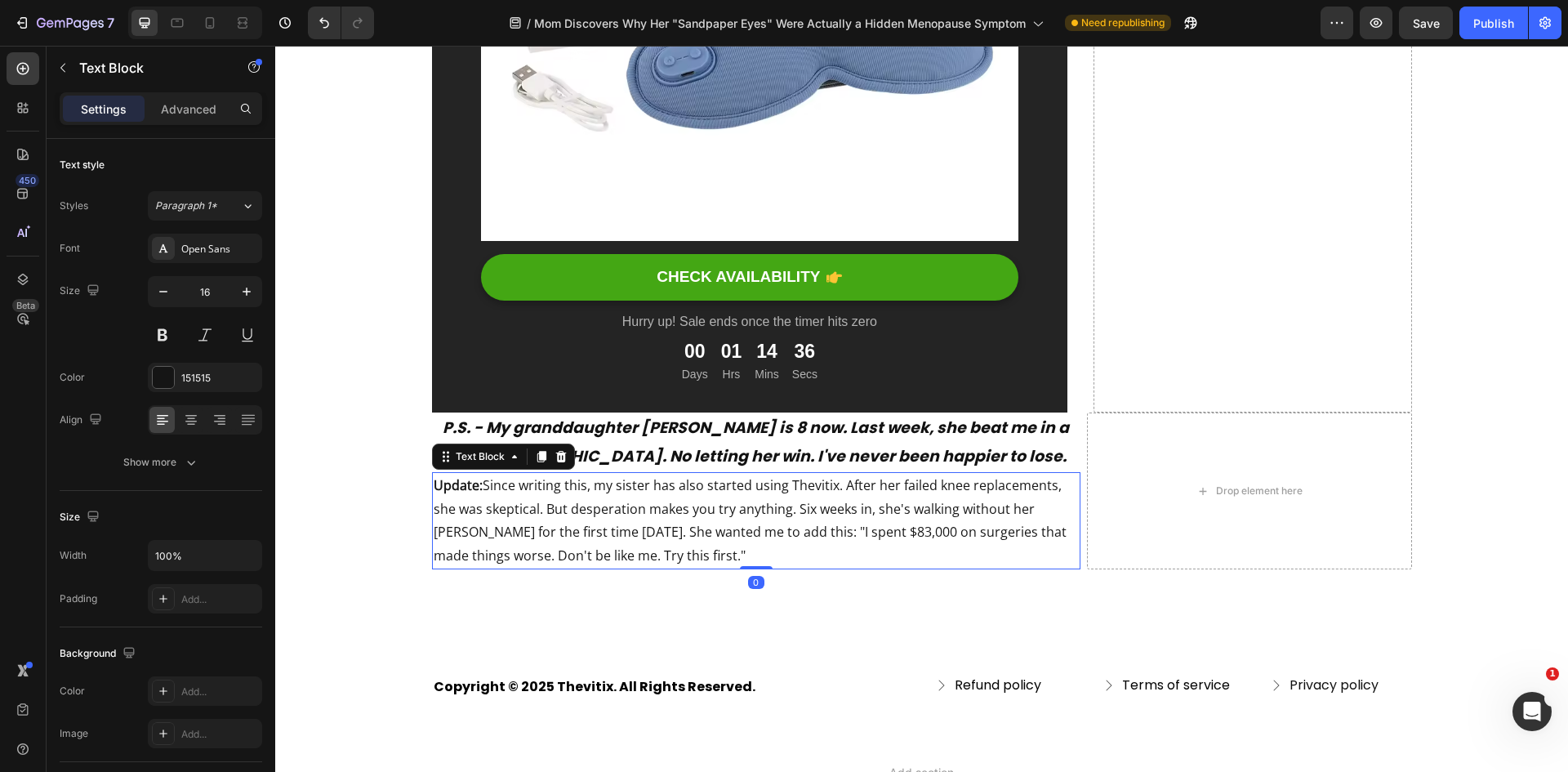
click at [603, 497] on p "Update: Since writing this, my sister has also started using Thevitix. After he…" at bounding box center [756, 521] width 646 height 94
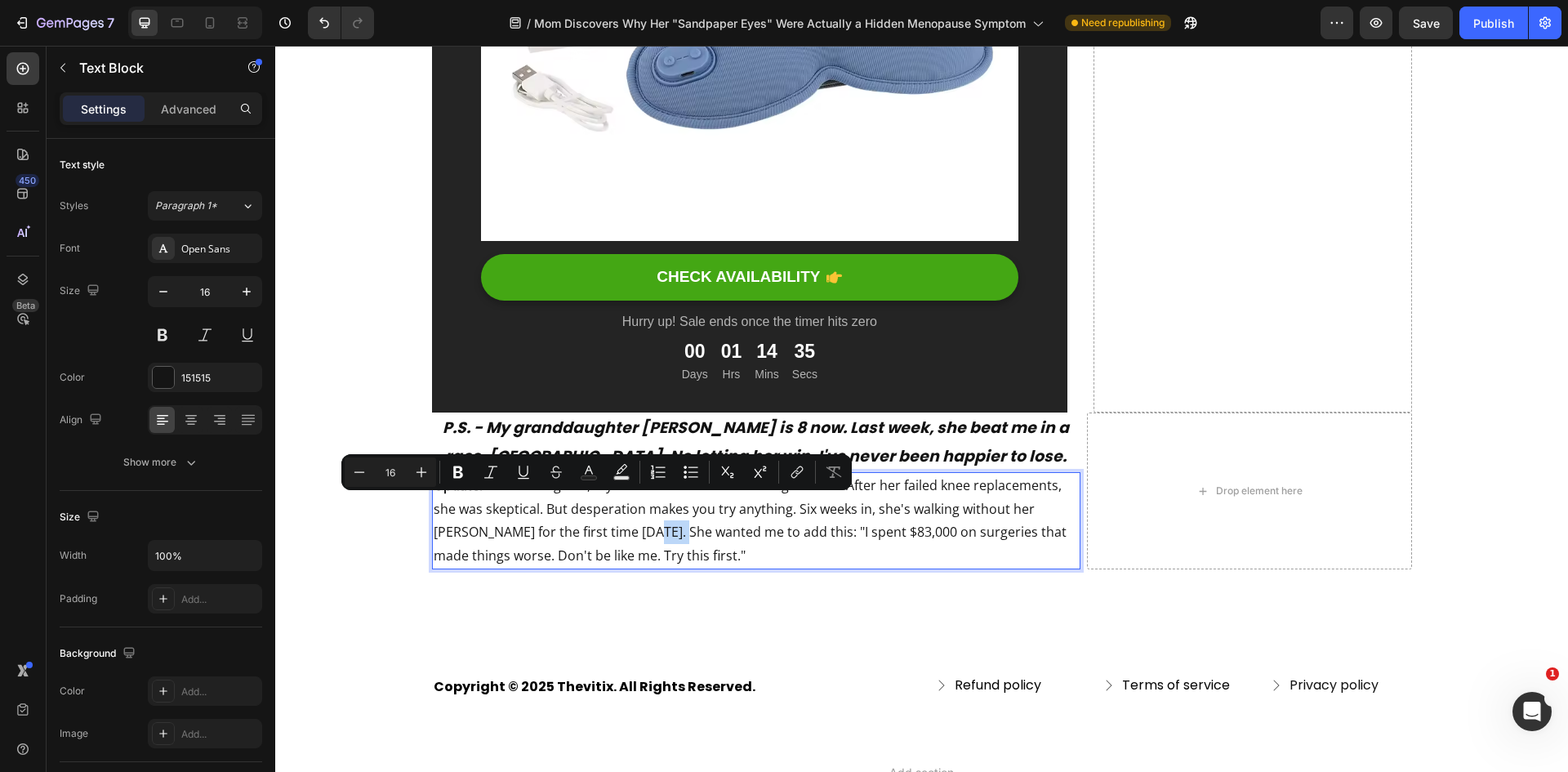
click at [603, 497] on p "Update: Since writing this, my sister has also started using Thevitix. After he…" at bounding box center [756, 521] width 646 height 94
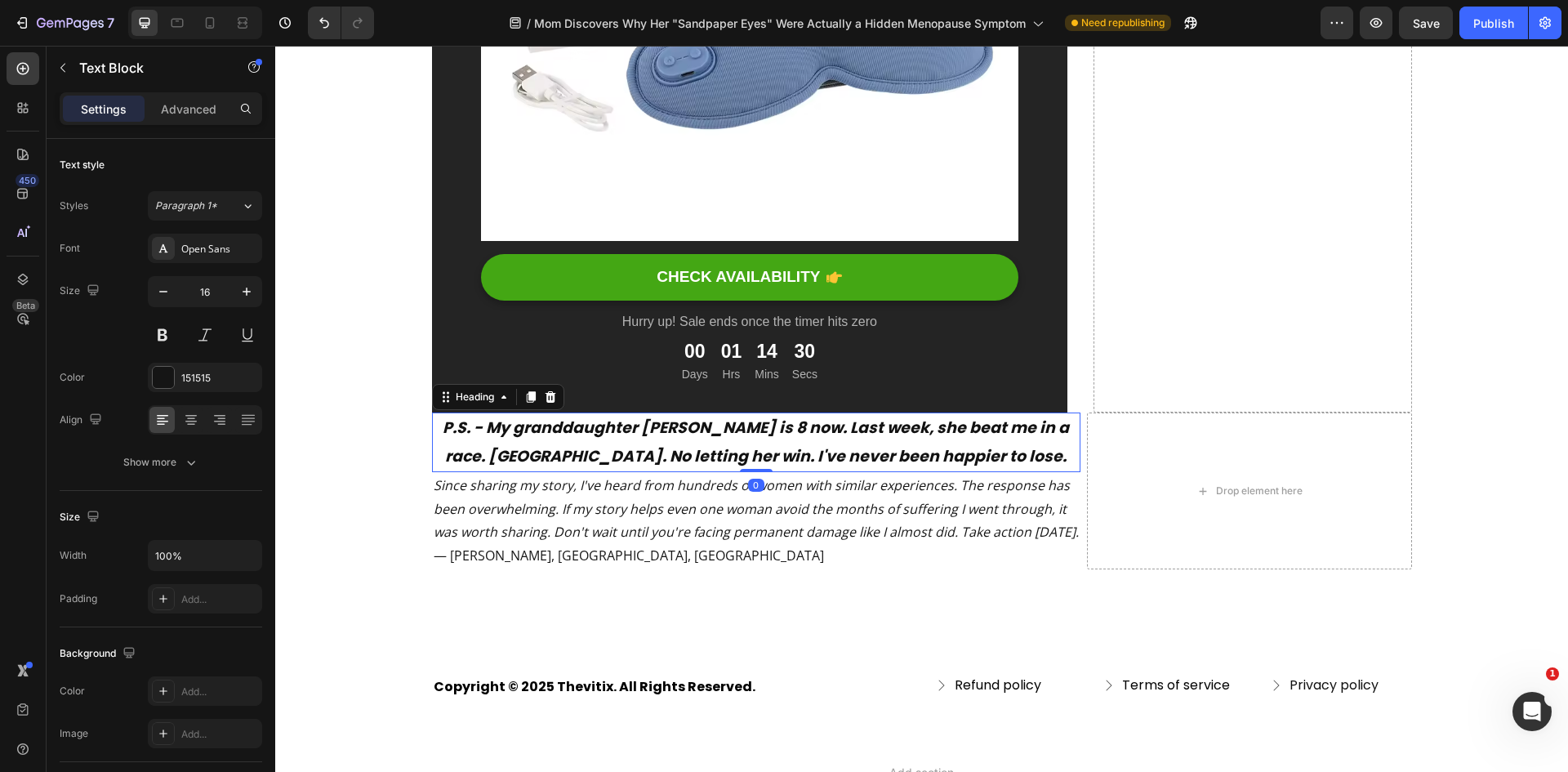
click at [656, 419] on strong "P.S. - My granddaughter [PERSON_NAME] is 8 now. Last week, she beat me in a rac…" at bounding box center [756, 441] width 626 height 50
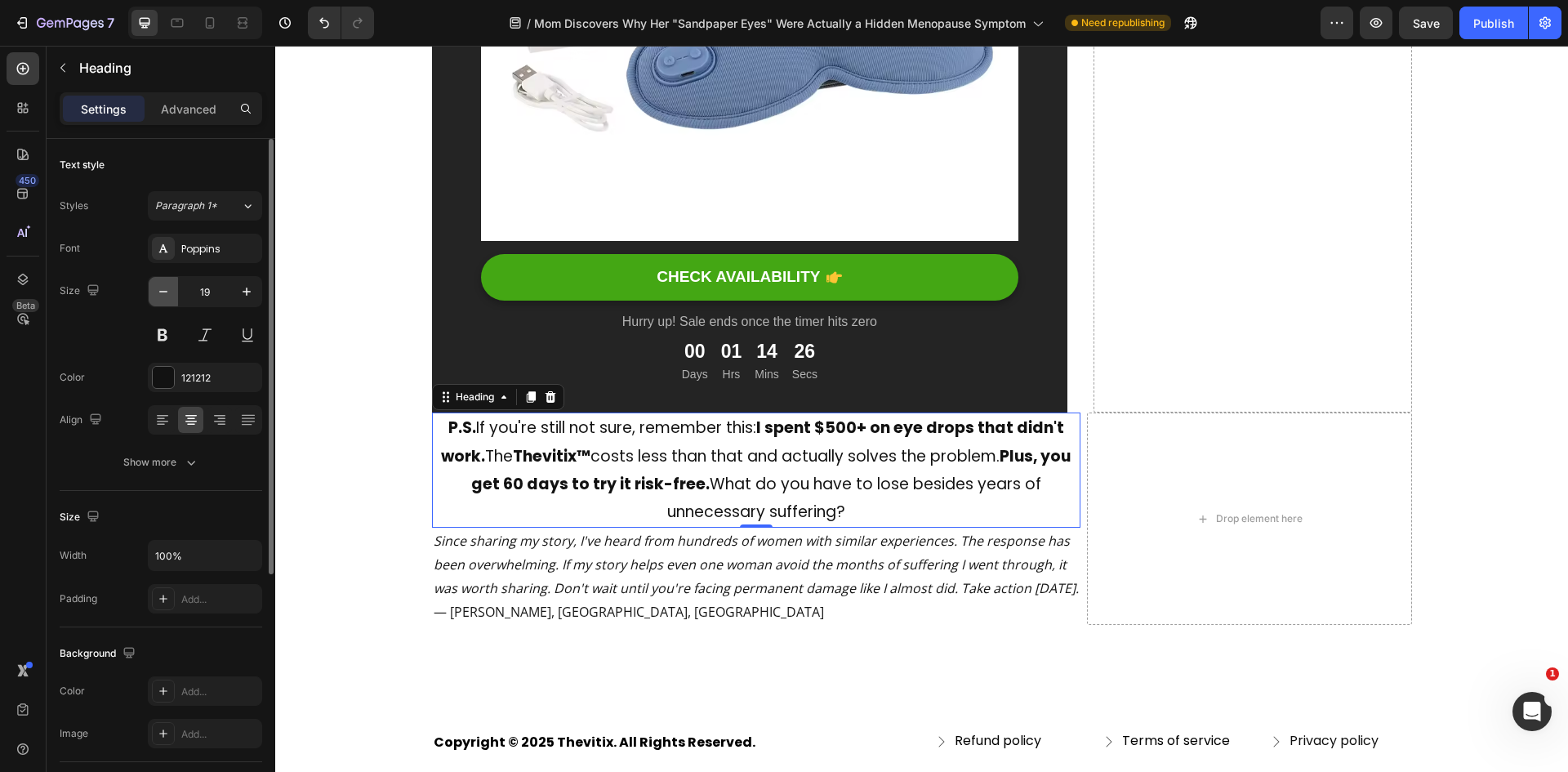
click at [159, 285] on icon "button" at bounding box center [162, 291] width 16 height 16
type input "18"
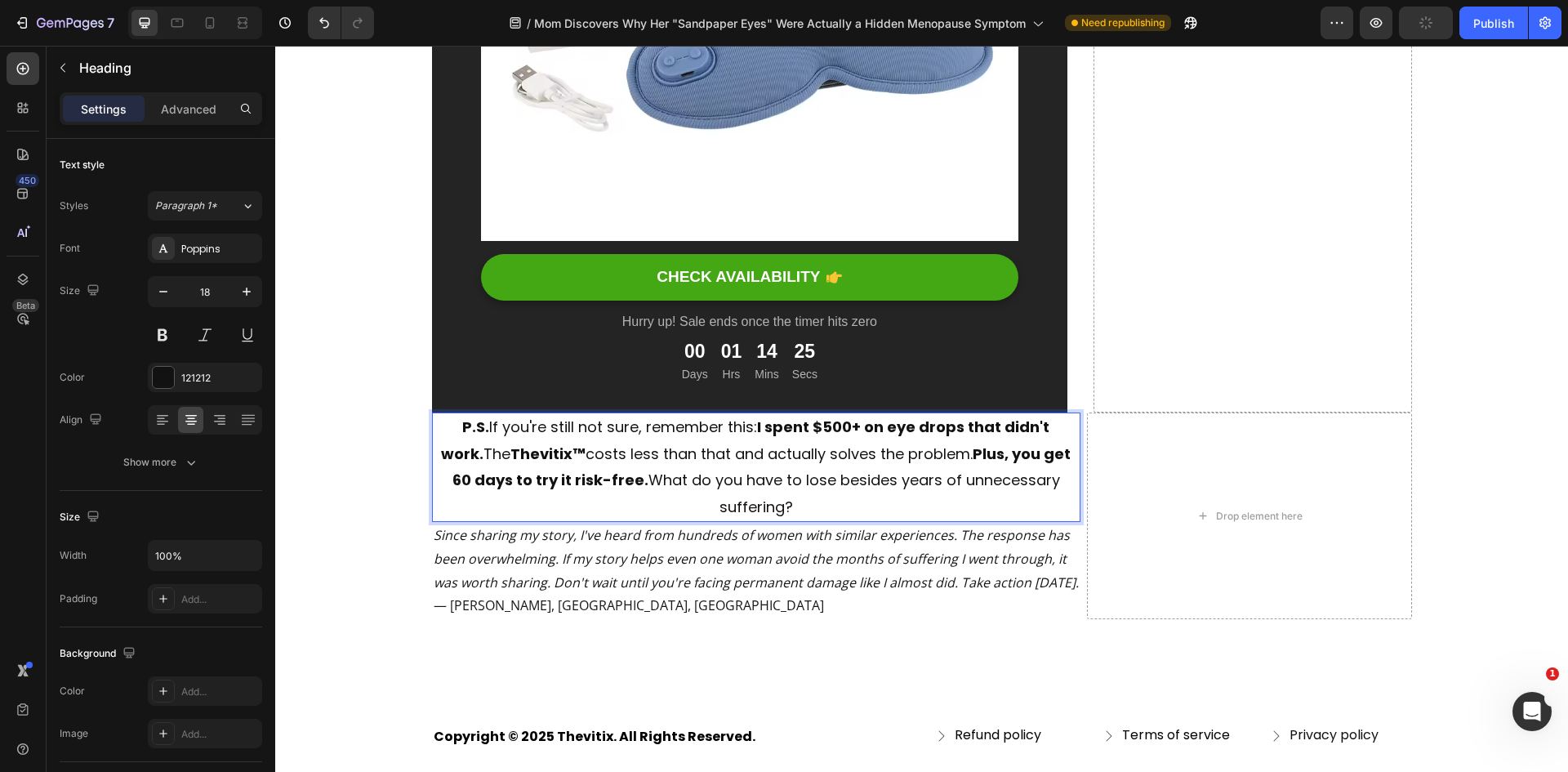
click at [545, 444] on strong "Thevitix™" at bounding box center [547, 454] width 75 height 20
click at [211, 334] on button at bounding box center [205, 334] width 29 height 29
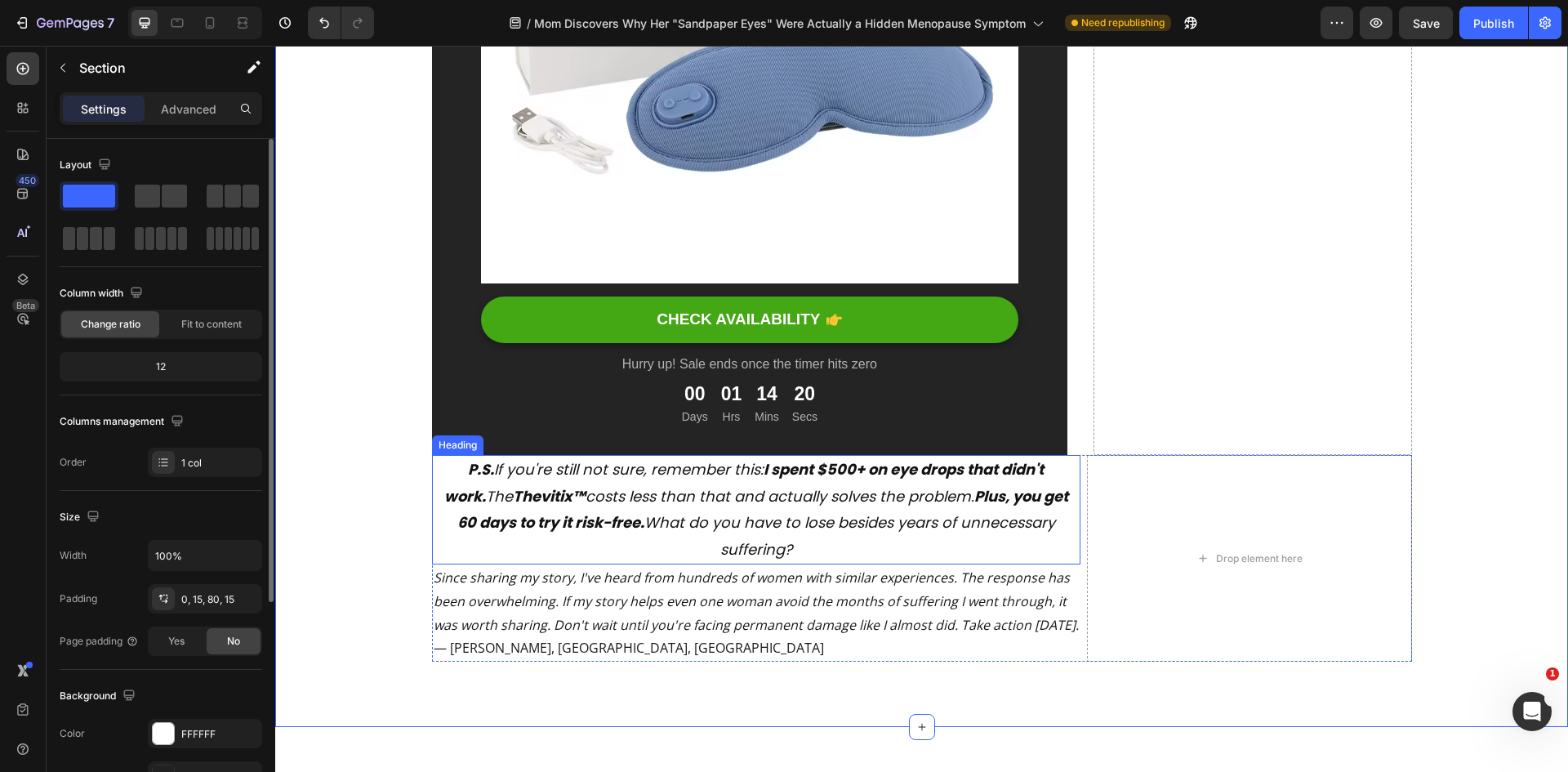
scroll to position [11798, 0]
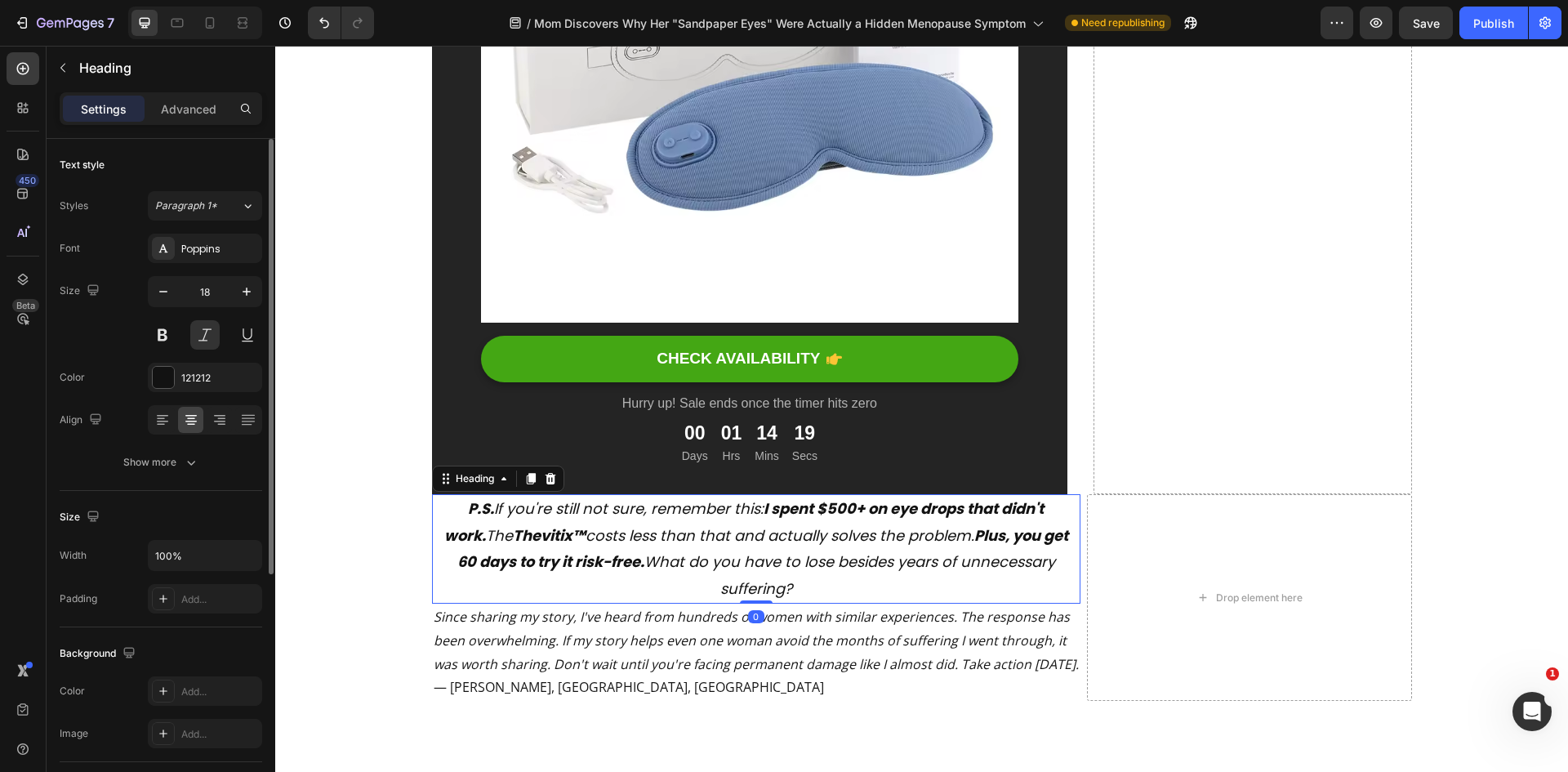
click at [1040, 525] on strong "Plus, you get 60 days to try it risk-free." at bounding box center [763, 548] width 611 height 46
click at [1044, 525] on strong "Plus, you get 60 days to try it risk-free." at bounding box center [763, 548] width 611 height 46
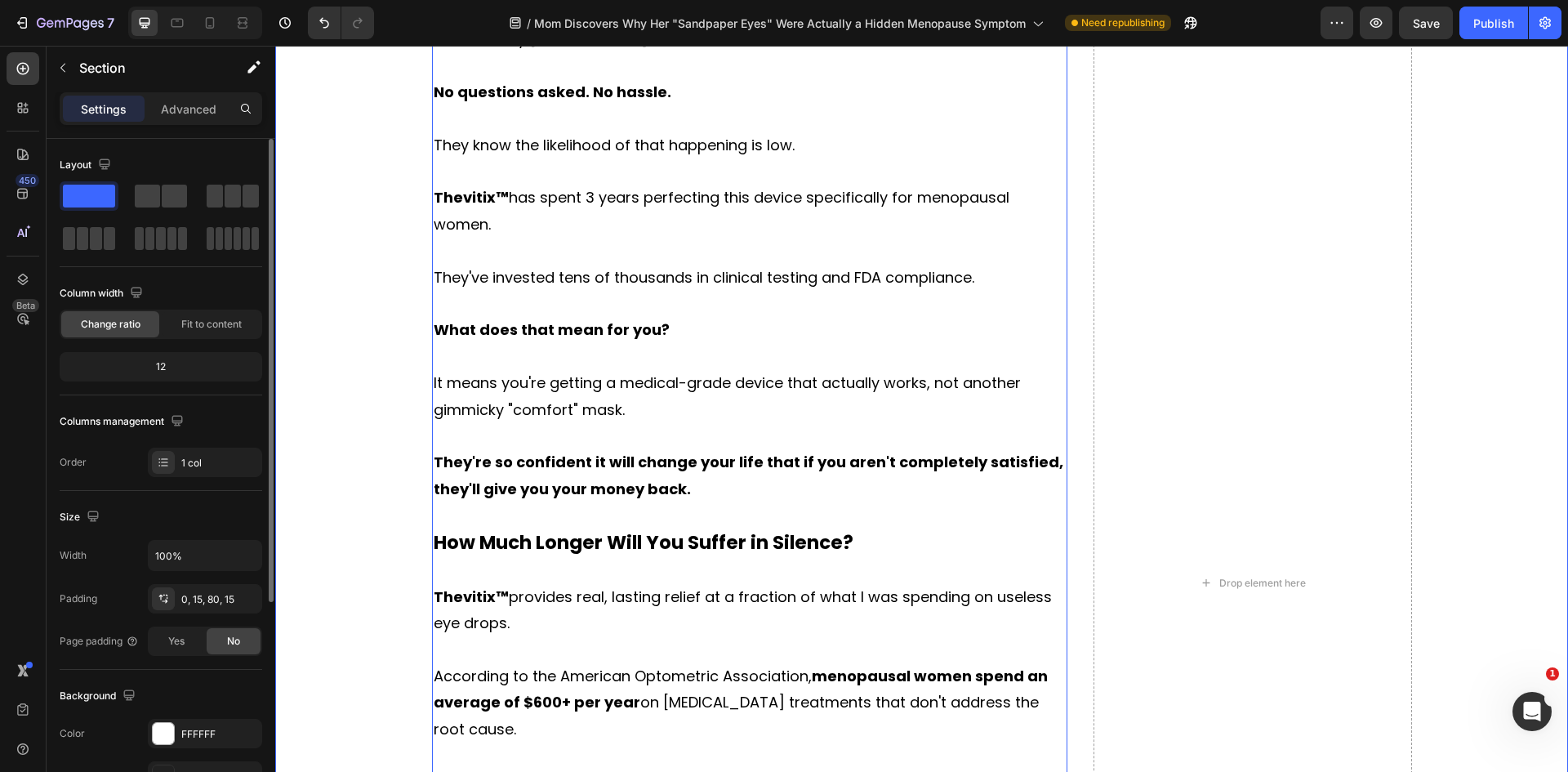
scroll to position [10472, 0]
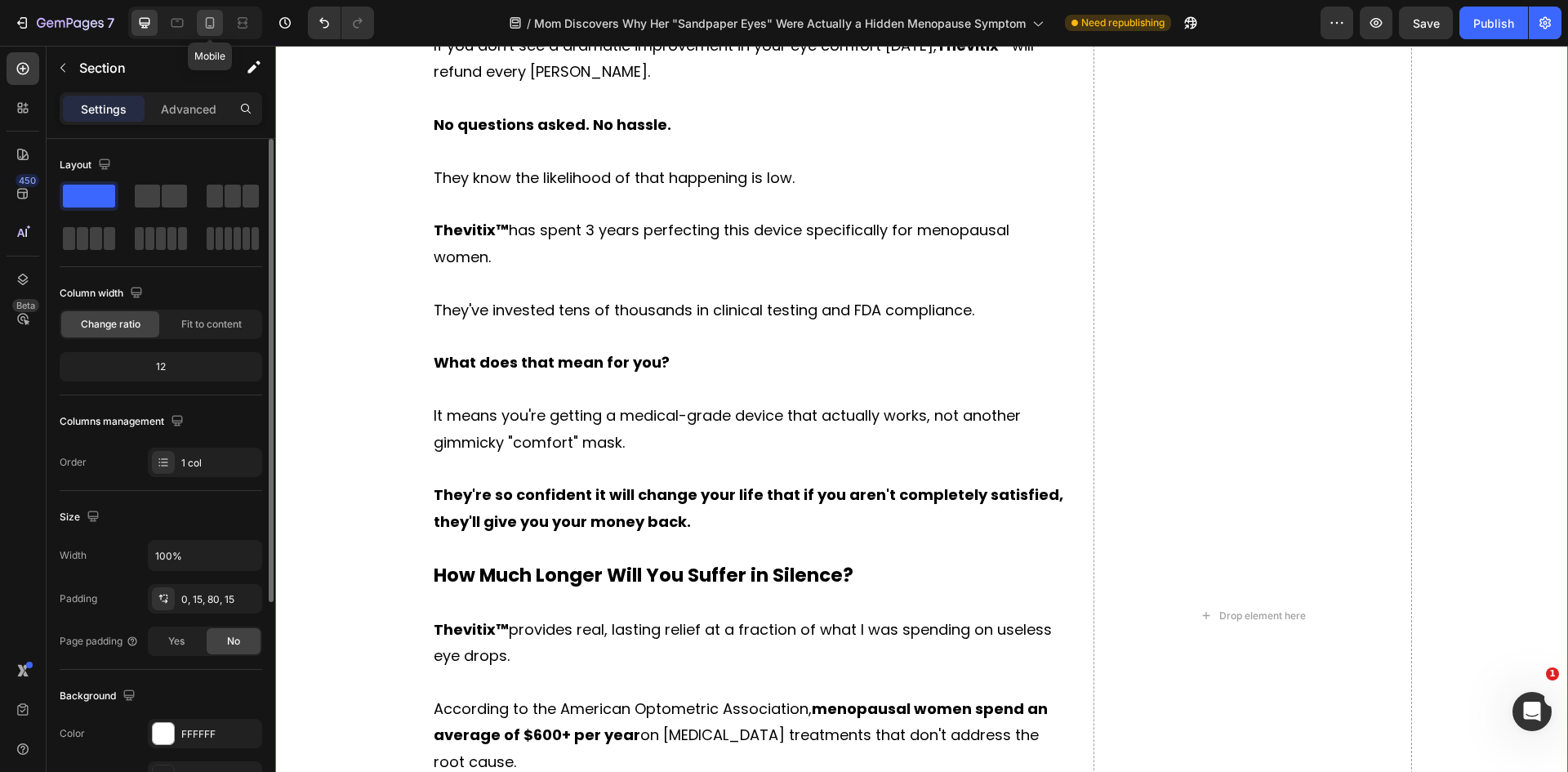
click at [211, 19] on icon at bounding box center [210, 22] width 16 height 16
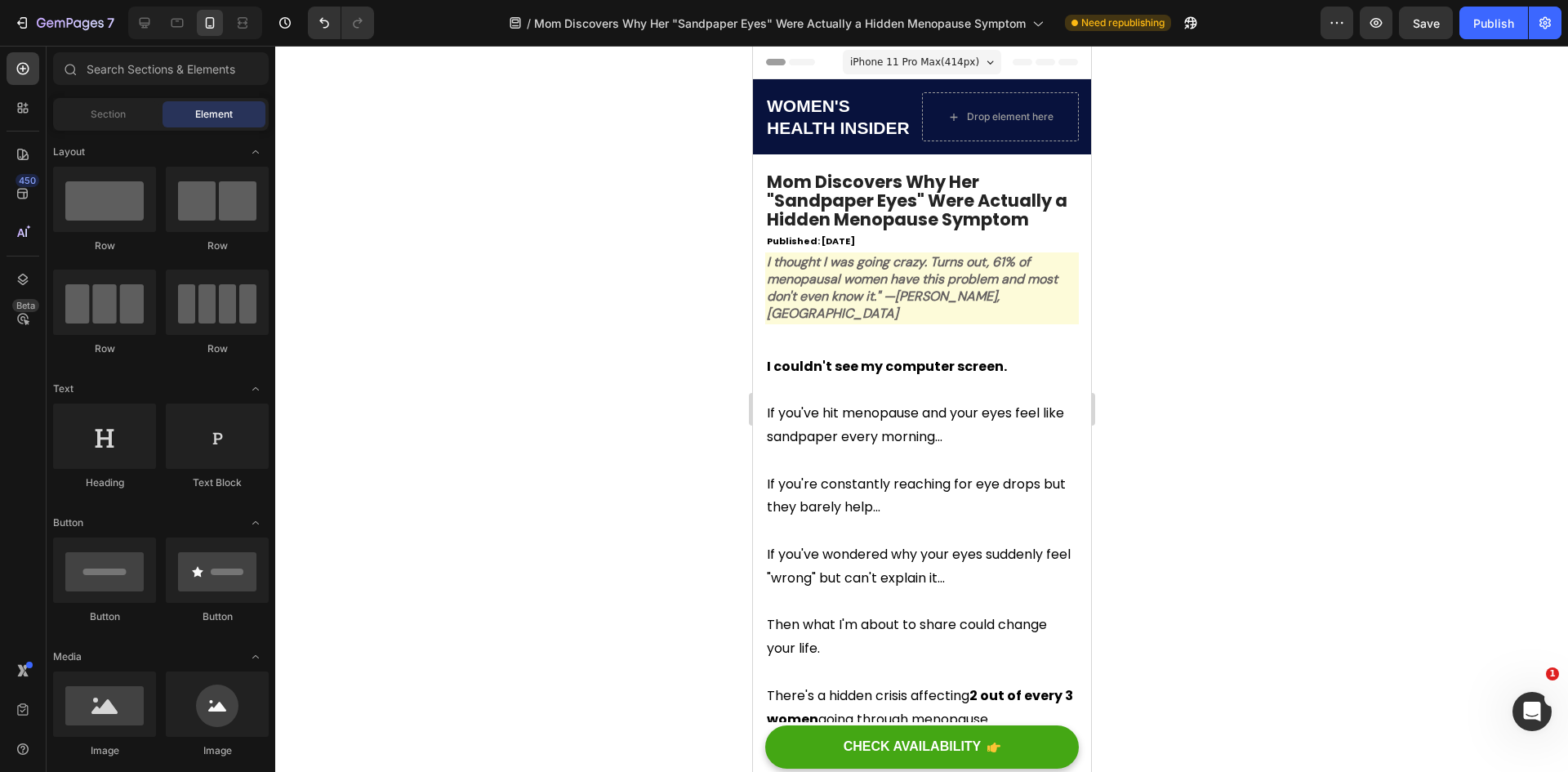
drag, startPoint x: 1087, startPoint y: 558, endPoint x: 1871, endPoint y: 74, distance: 921.4
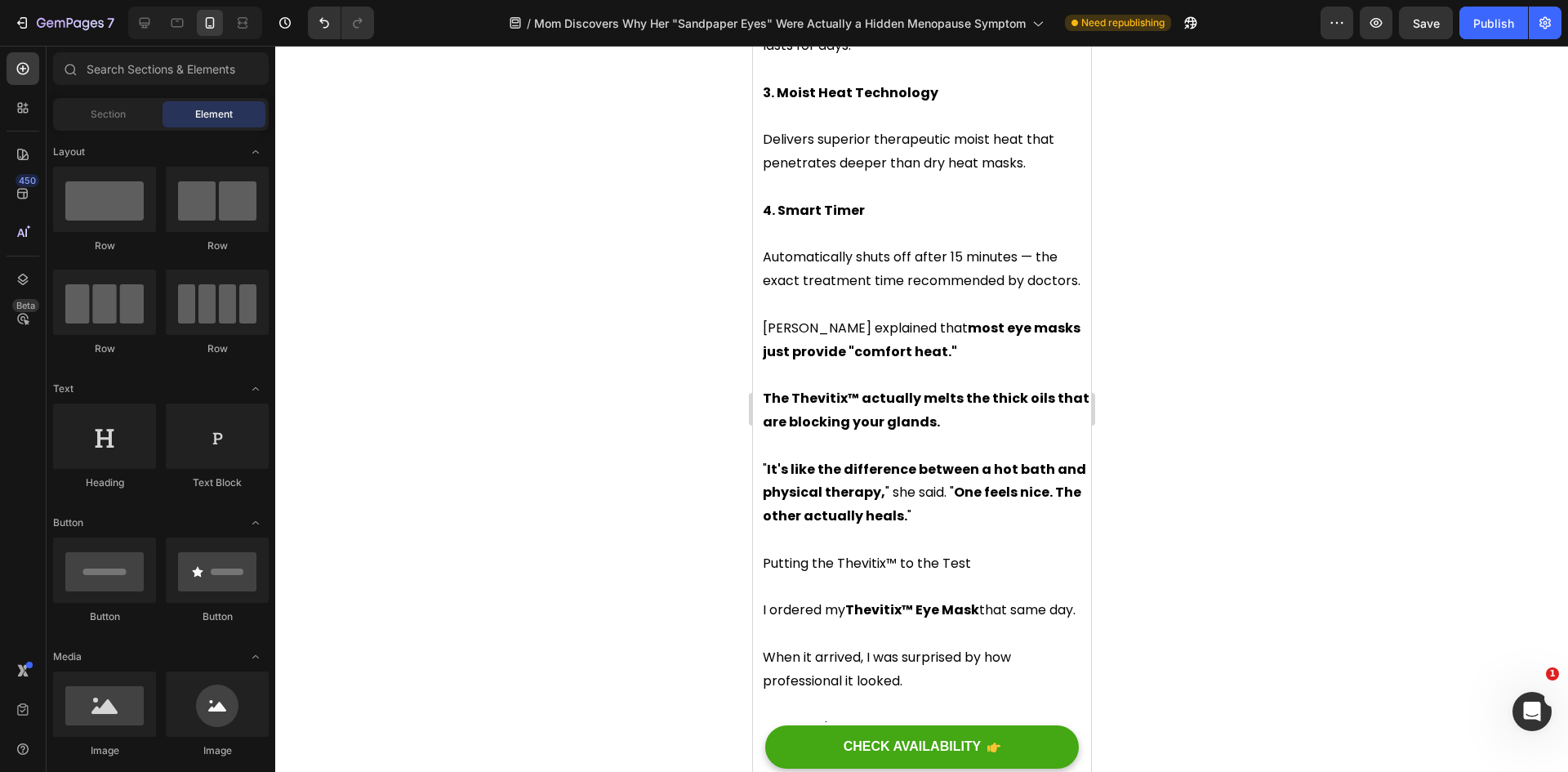
scroll to position [5800, 0]
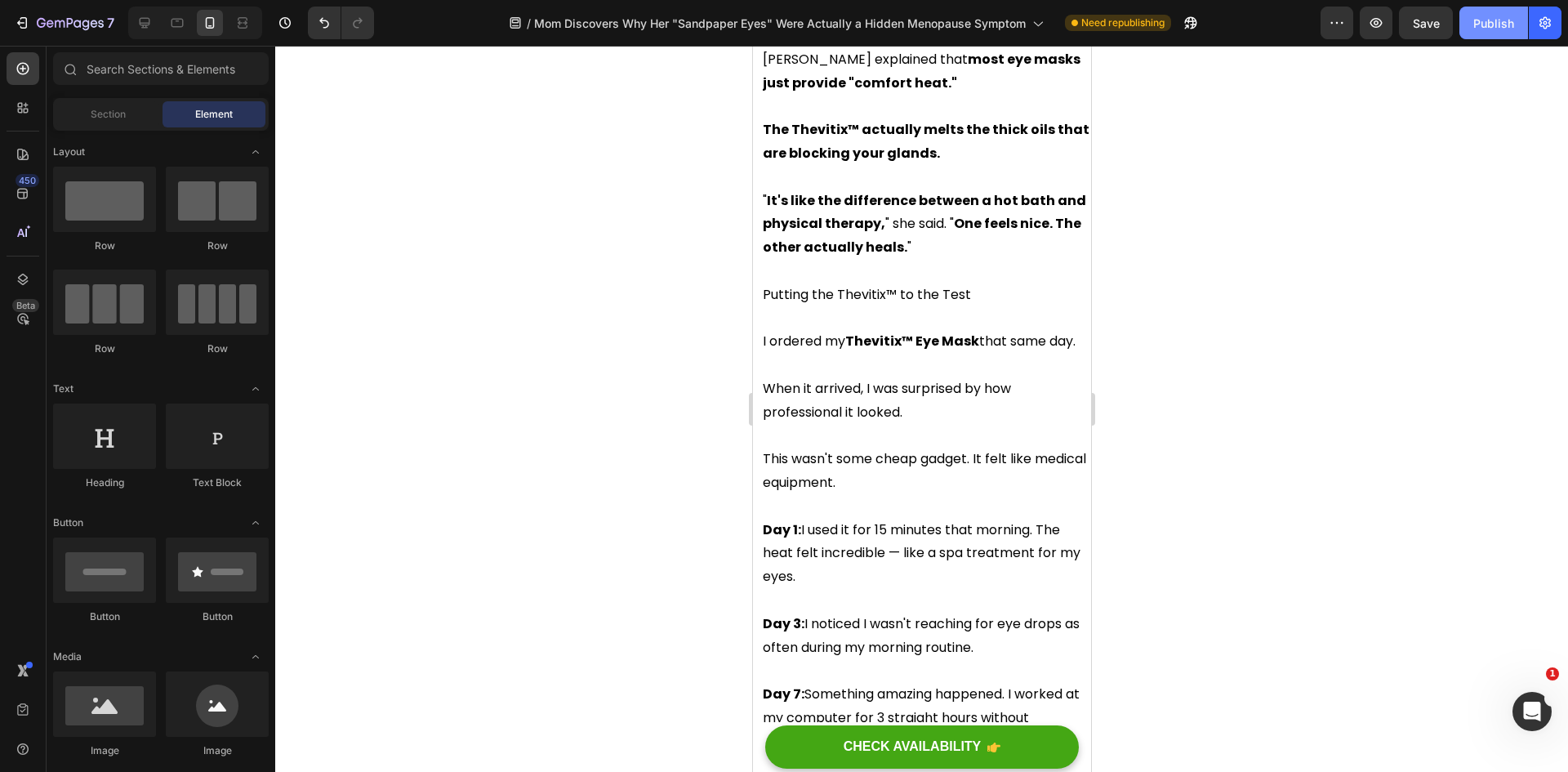
click at [1478, 30] on div "Publish" at bounding box center [1493, 23] width 41 height 17
click at [1548, 31] on button "button" at bounding box center [1544, 23] width 33 height 33
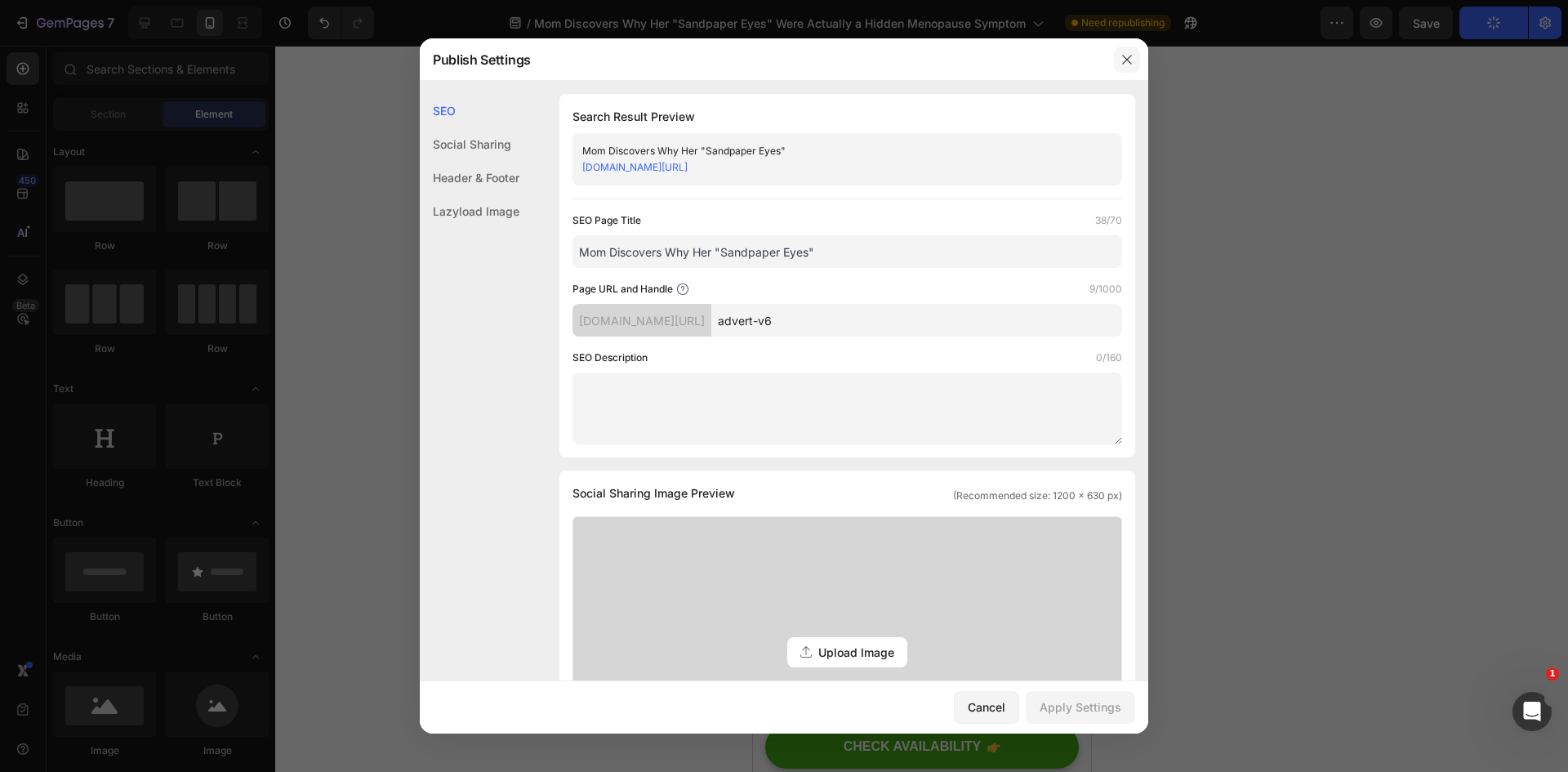
click at [1120, 51] on button "button" at bounding box center [1126, 59] width 26 height 26
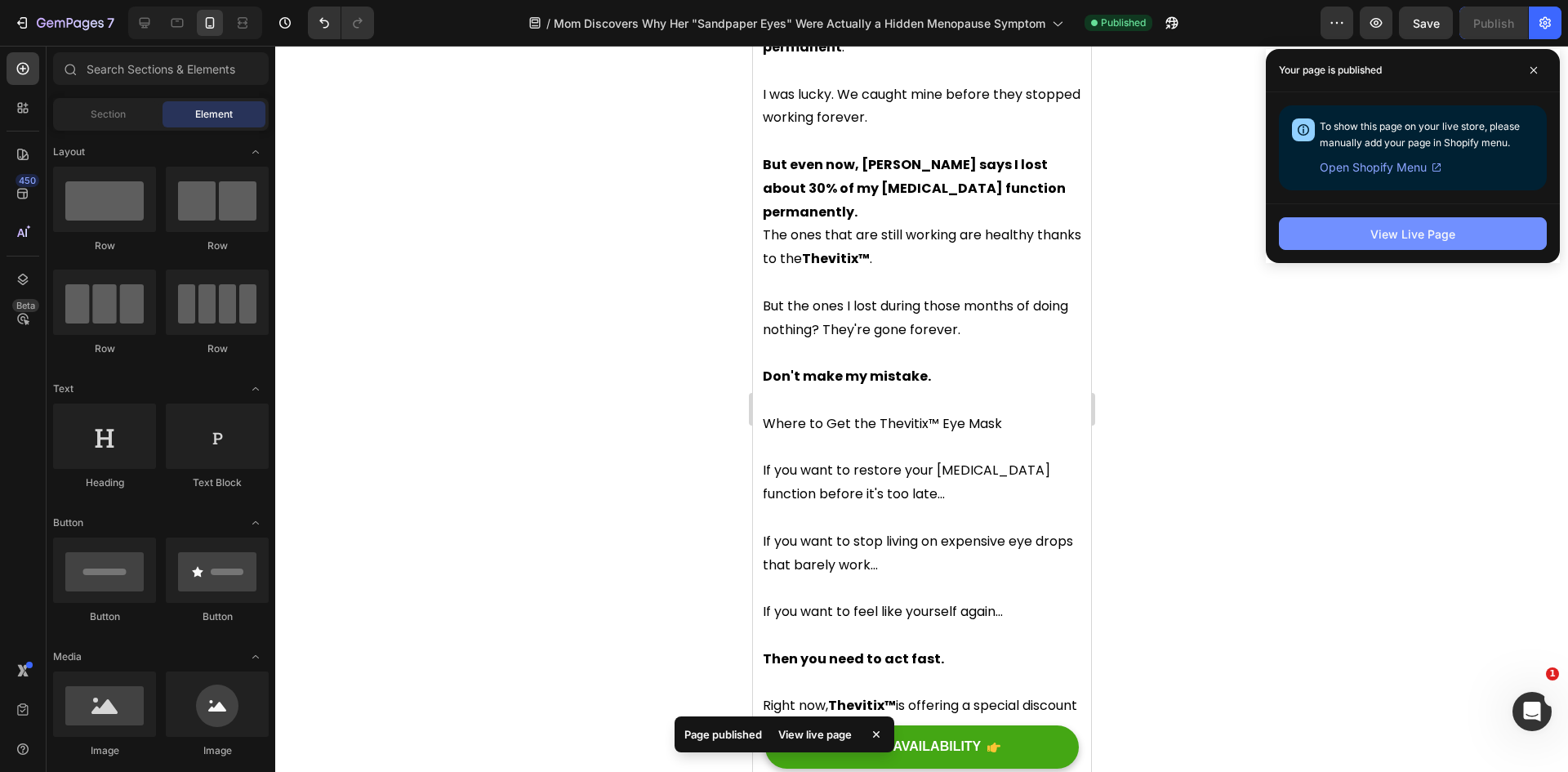
scroll to position [9557, 0]
click at [1534, 25] on button "button" at bounding box center [1544, 23] width 33 height 33
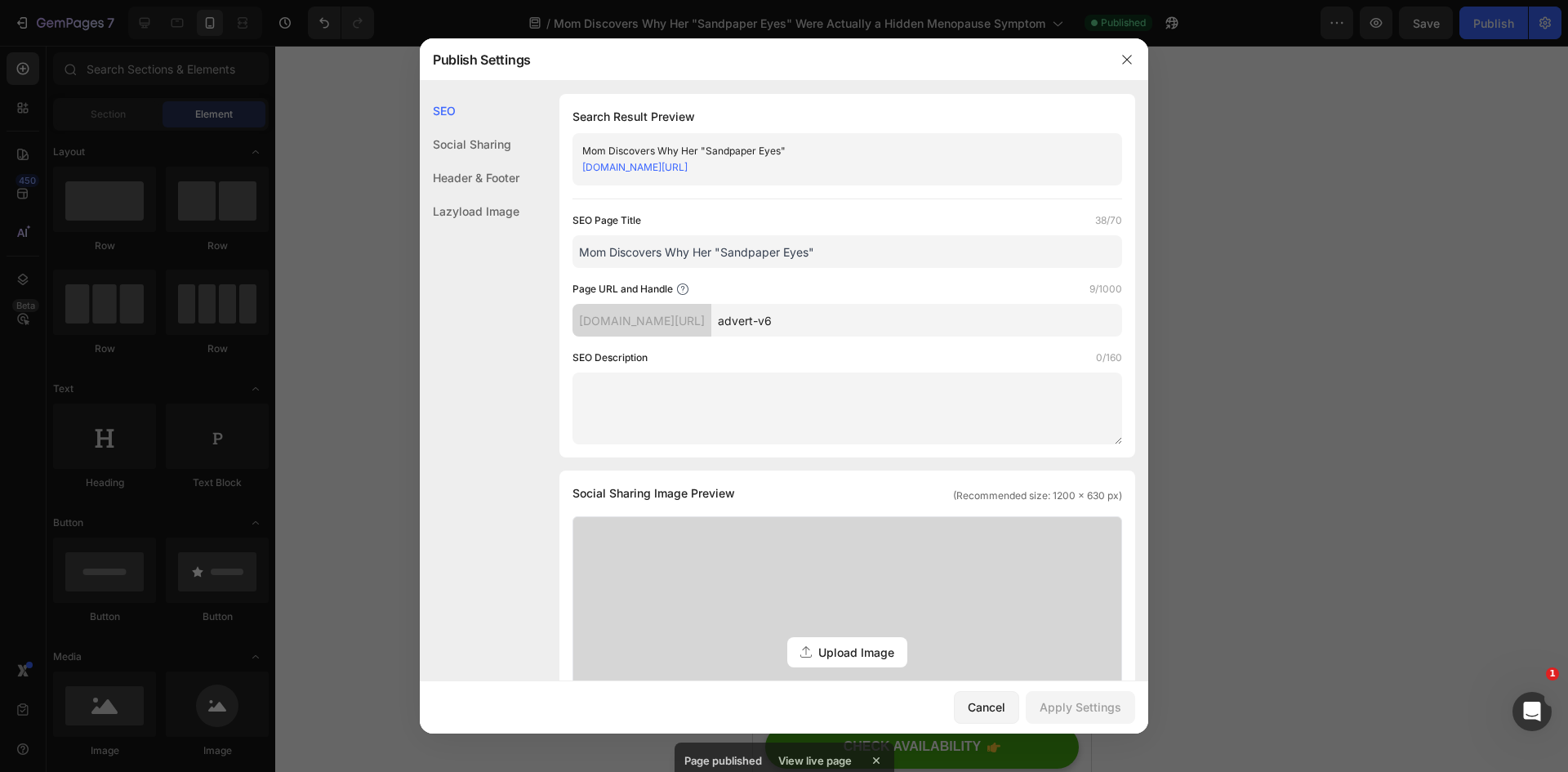
drag, startPoint x: 846, startPoint y: 320, endPoint x: 707, endPoint y: 301, distance: 140.3
click at [707, 301] on div "Page URL and Handle 9/1000 [DOMAIN_NAME][URL] advert-v6" at bounding box center [847, 309] width 550 height 56
click at [1130, 61] on icon "button" at bounding box center [1127, 60] width 13 height 13
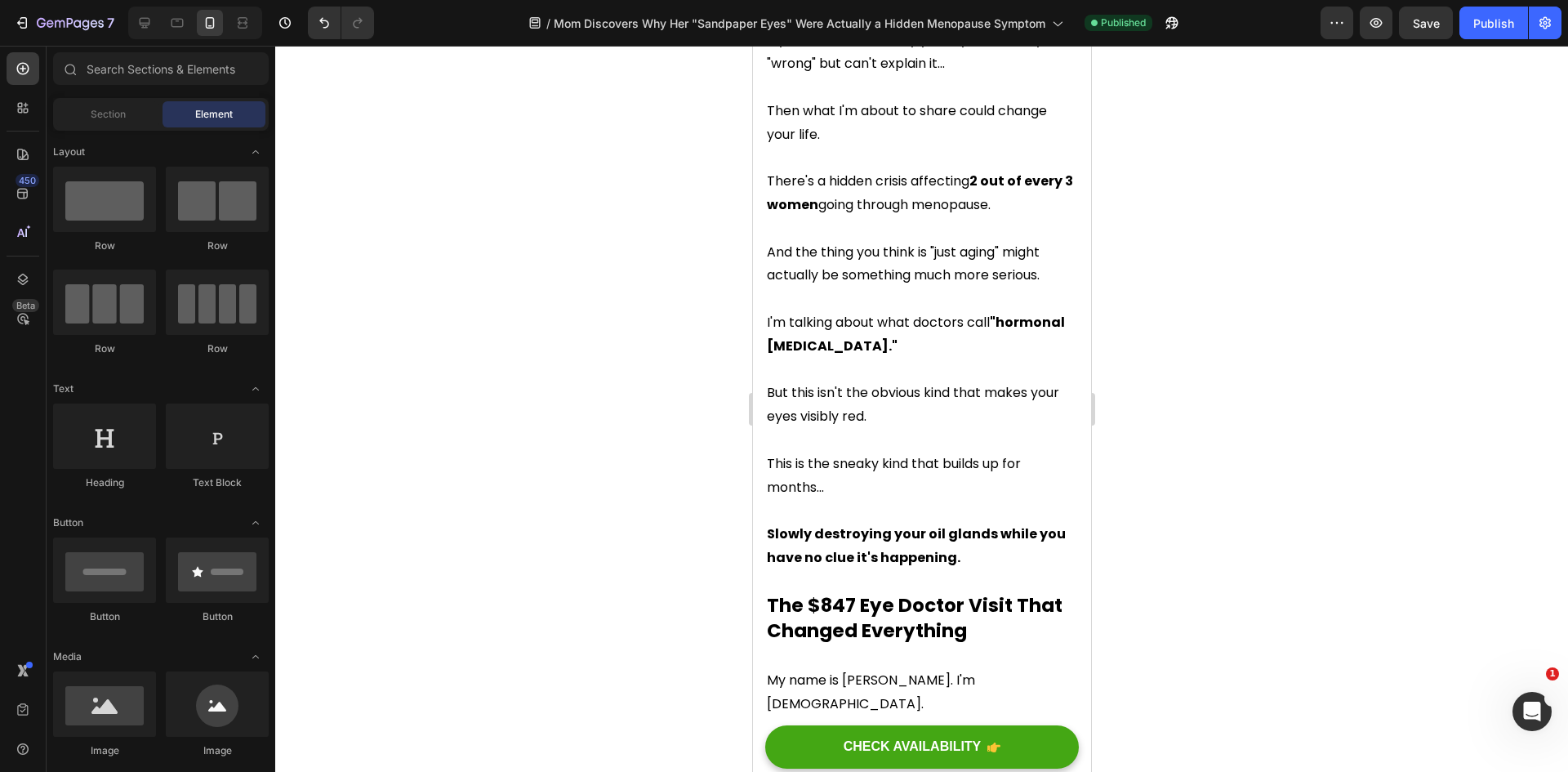
scroll to position [0, 0]
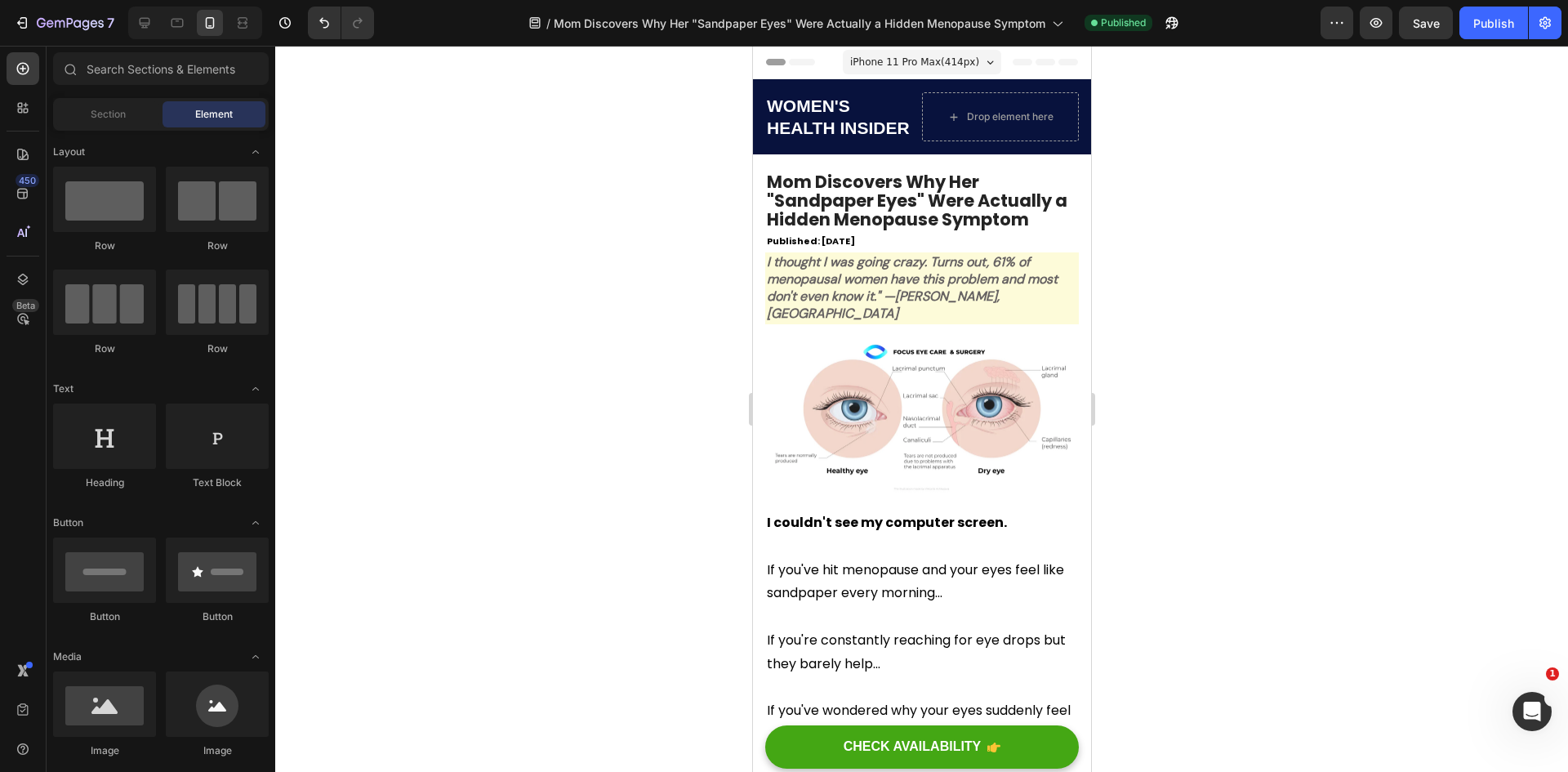
drag, startPoint x: 1084, startPoint y: 508, endPoint x: 1846, endPoint y: 57, distance: 885.5
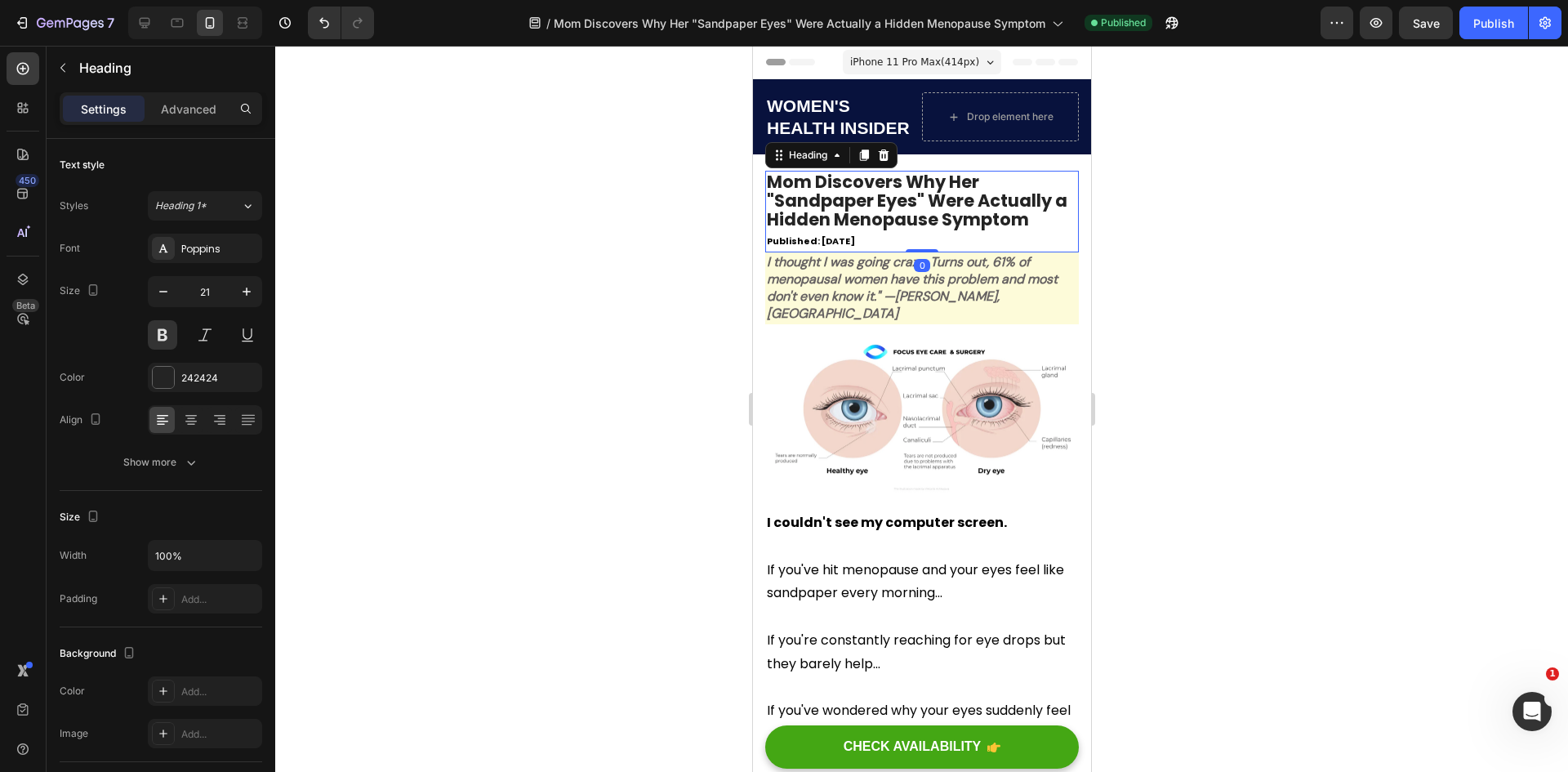
click at [891, 194] on h2 "Mom Discovers Why Her "Sandpaper Eyes" Were Actually a Hidden Menopause Symptom…" at bounding box center [921, 211] width 314 height 82
click at [246, 285] on icon "button" at bounding box center [246, 291] width 16 height 16
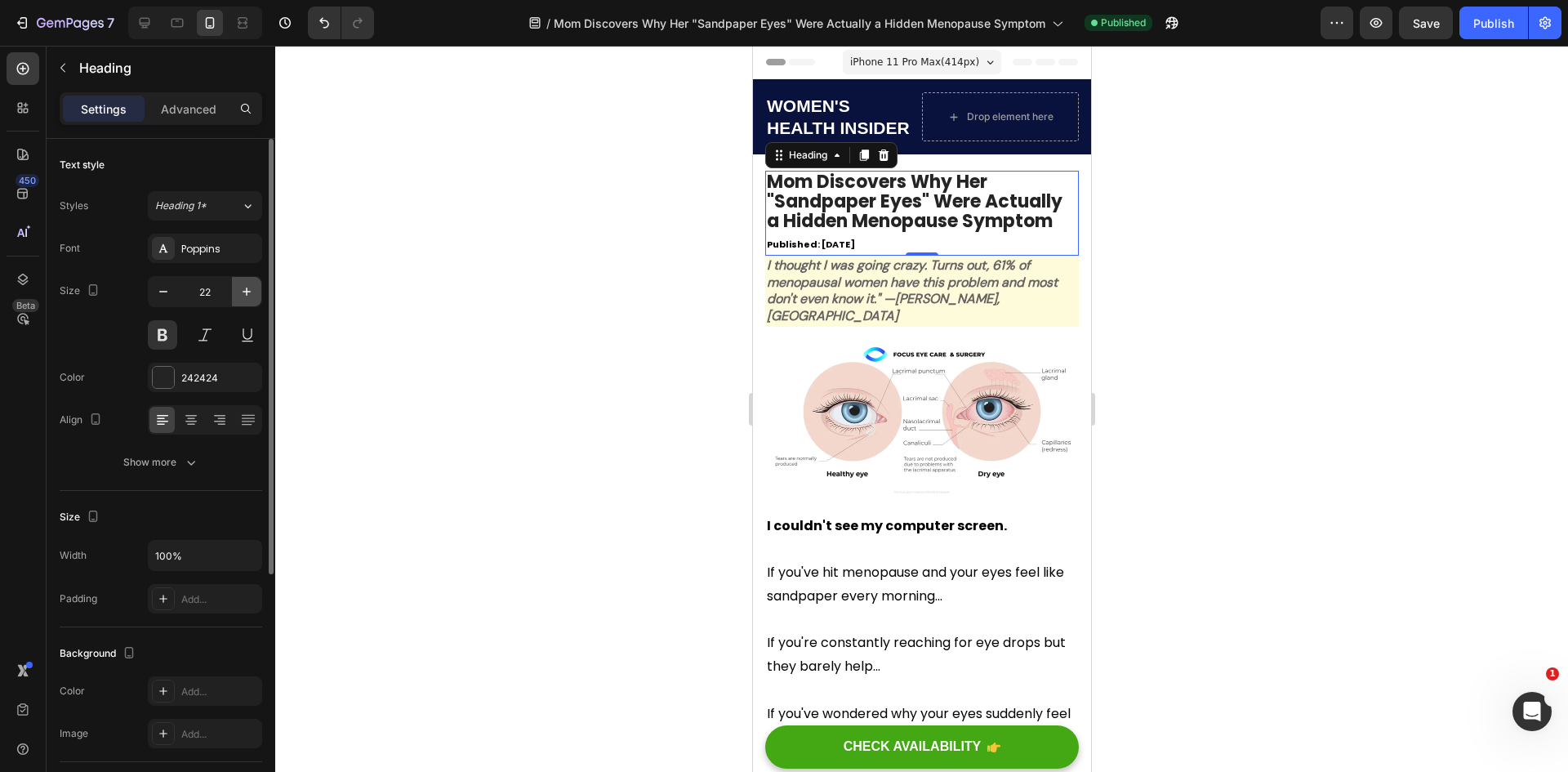
click at [246, 285] on icon "button" at bounding box center [246, 291] width 16 height 16
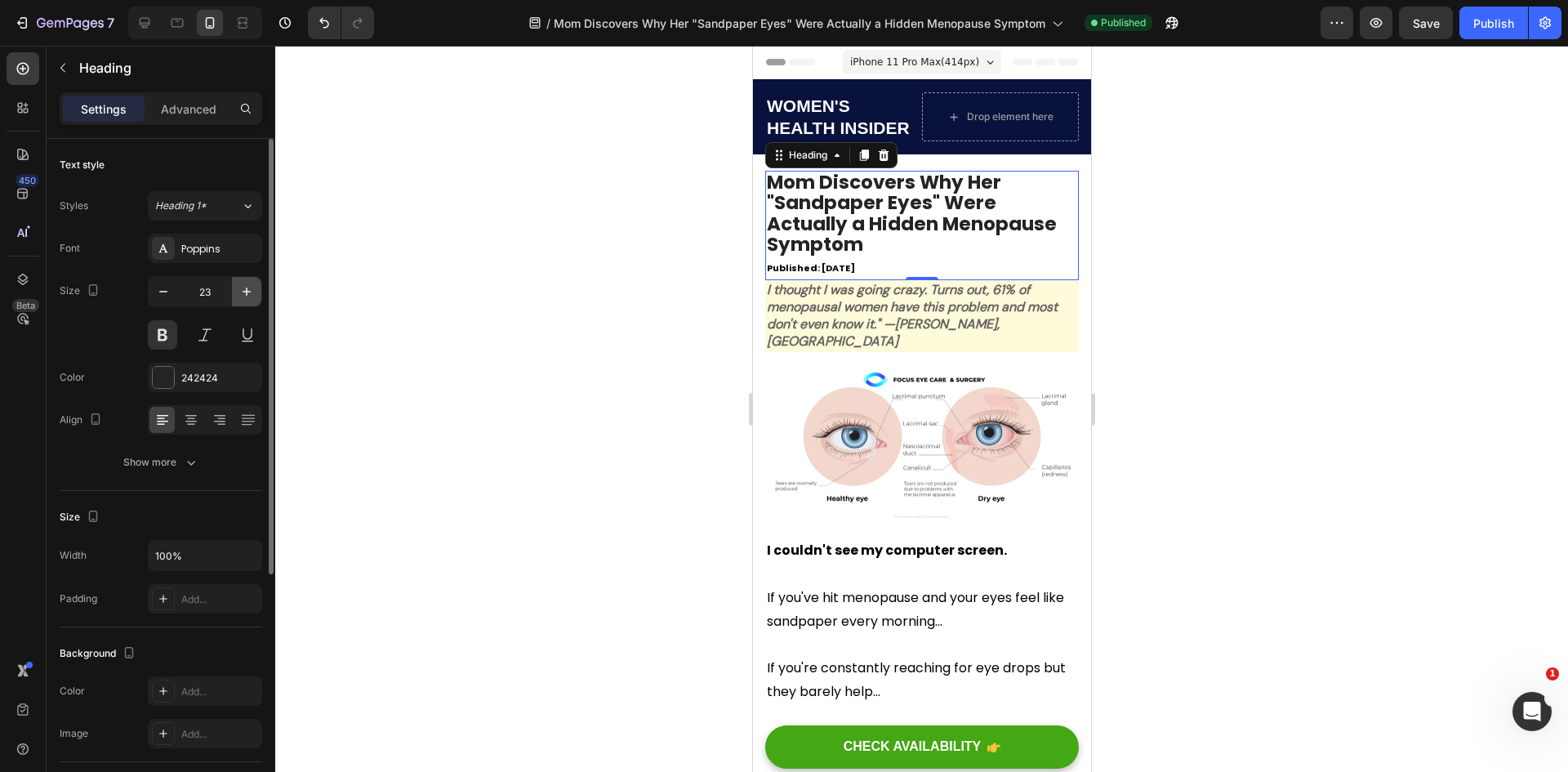
click at [246, 285] on icon "button" at bounding box center [246, 291] width 16 height 16
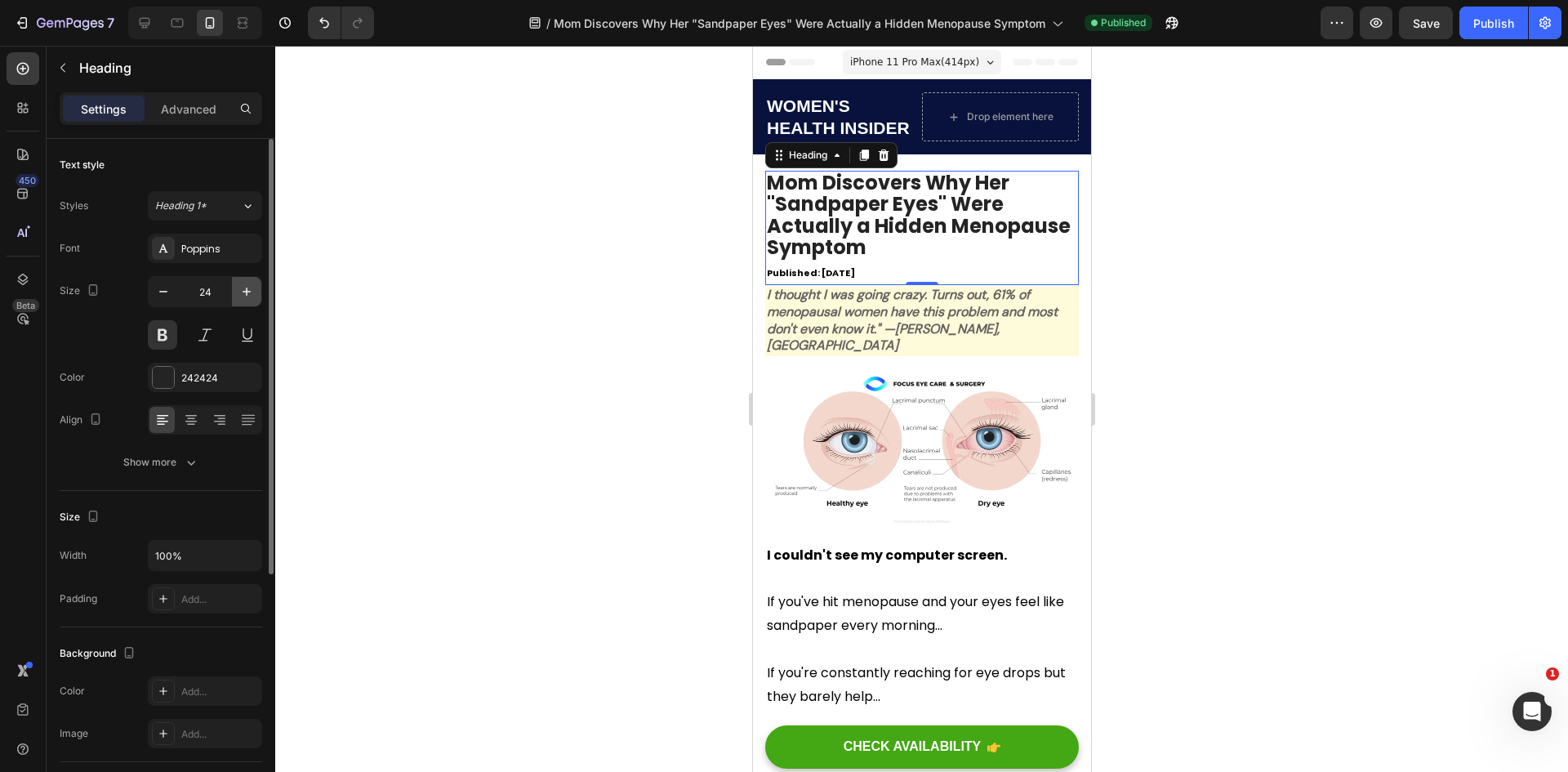
click at [246, 285] on icon "button" at bounding box center [246, 291] width 16 height 16
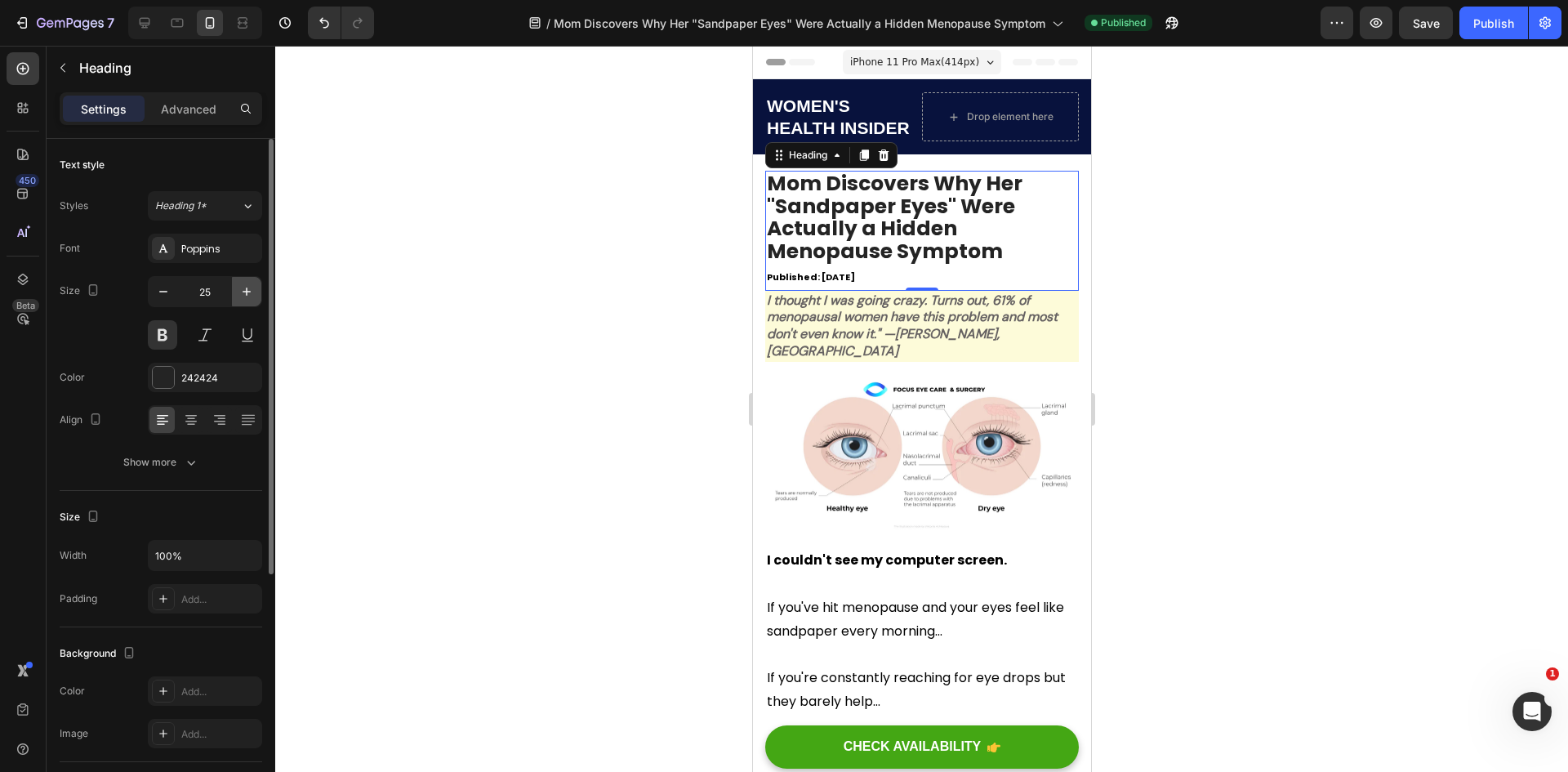
click at [246, 285] on icon "button" at bounding box center [246, 291] width 16 height 16
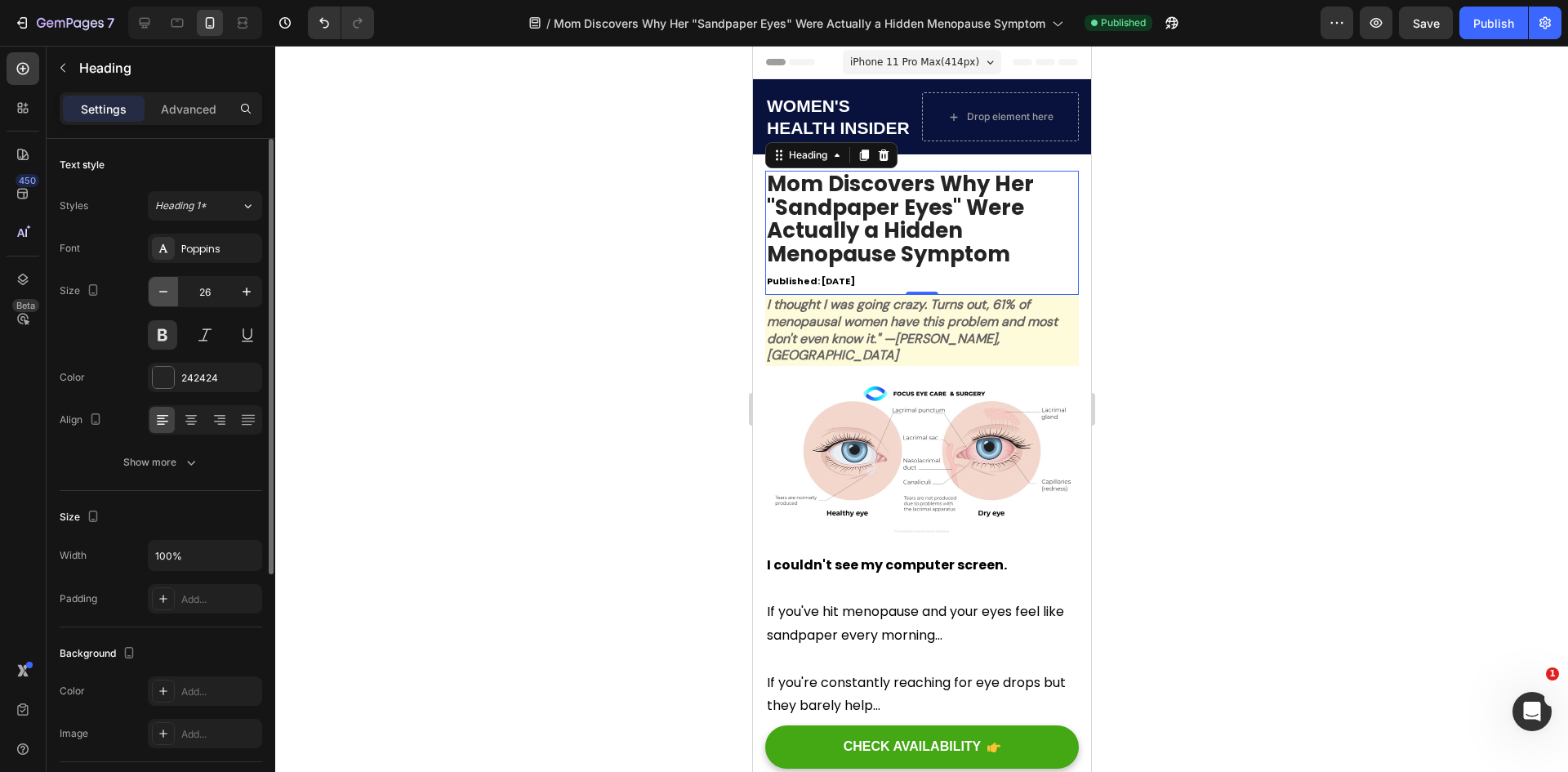
click at [167, 294] on icon "button" at bounding box center [162, 291] width 16 height 16
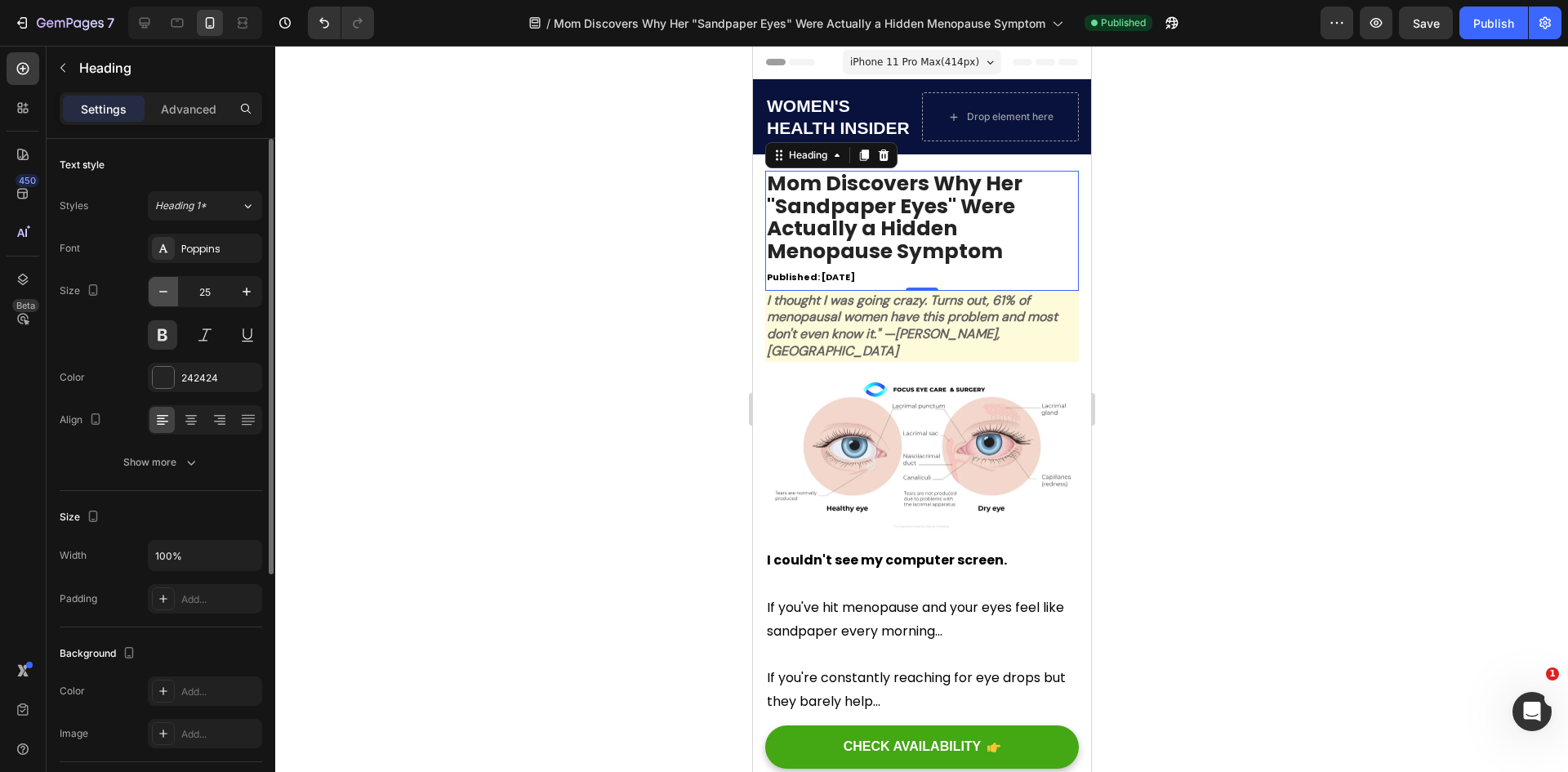
click at [167, 294] on icon "button" at bounding box center [162, 291] width 16 height 16
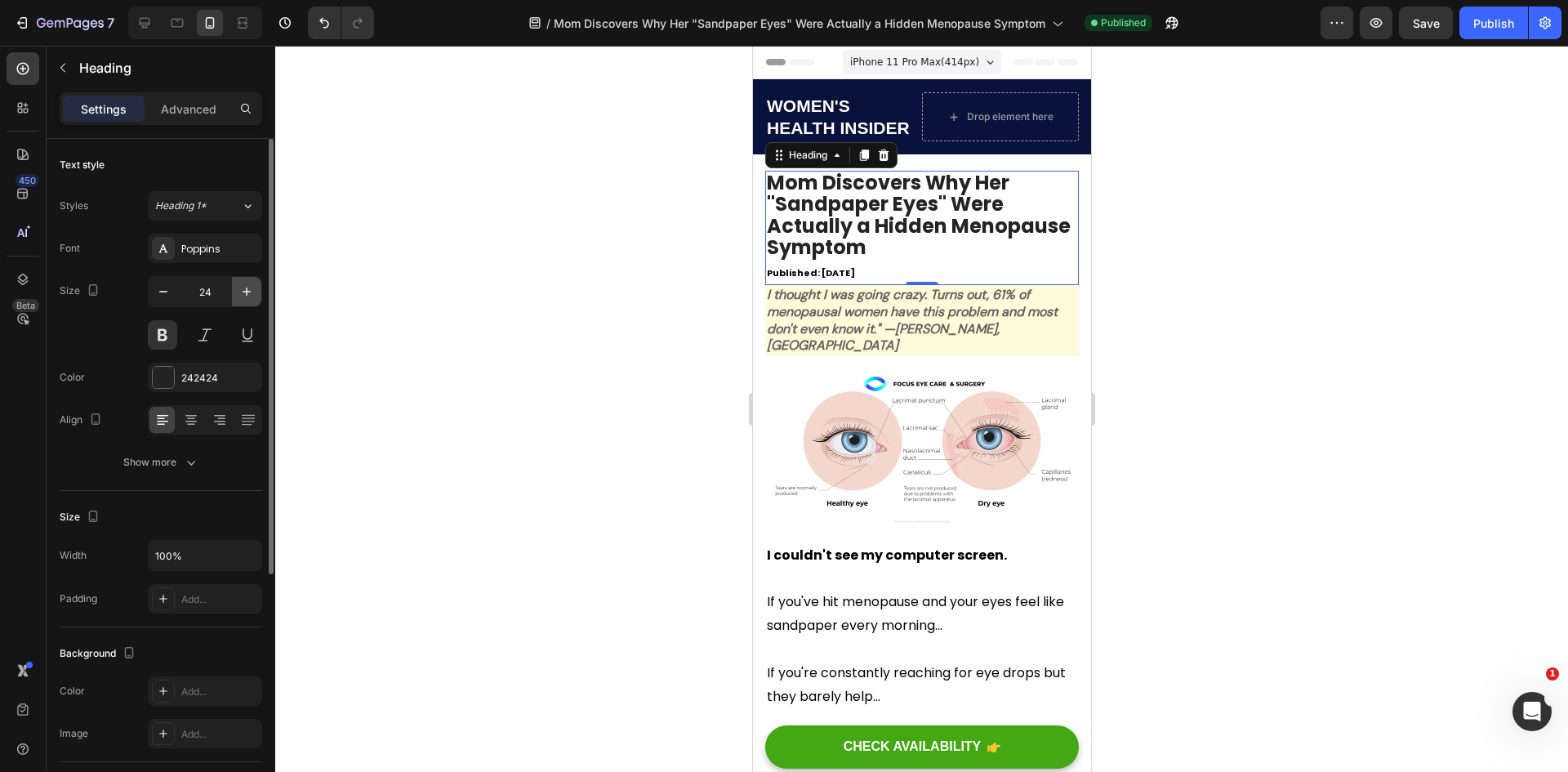
click at [236, 293] on button "button" at bounding box center [247, 291] width 29 height 29
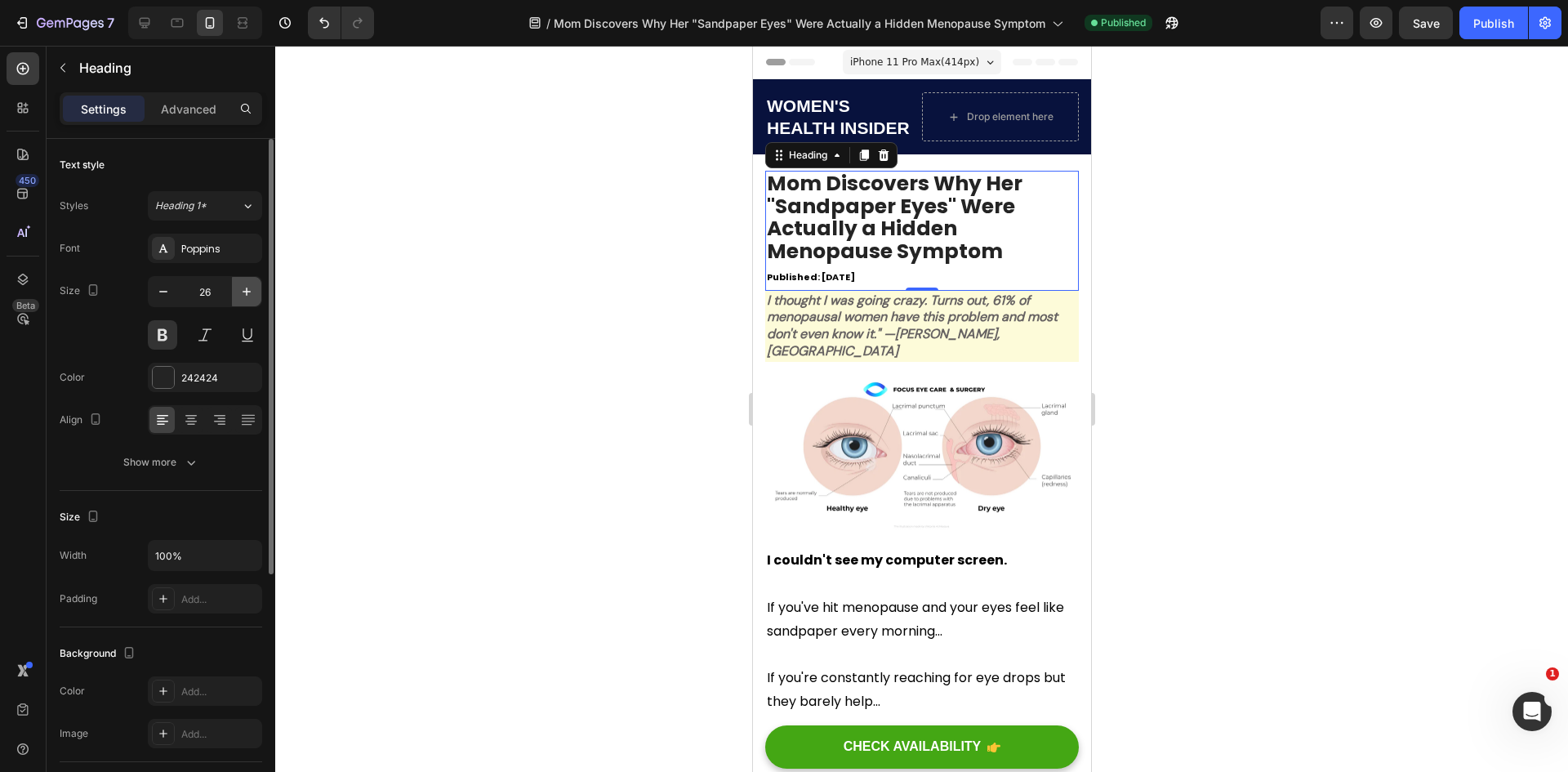
click at [236, 293] on button "button" at bounding box center [247, 291] width 29 height 29
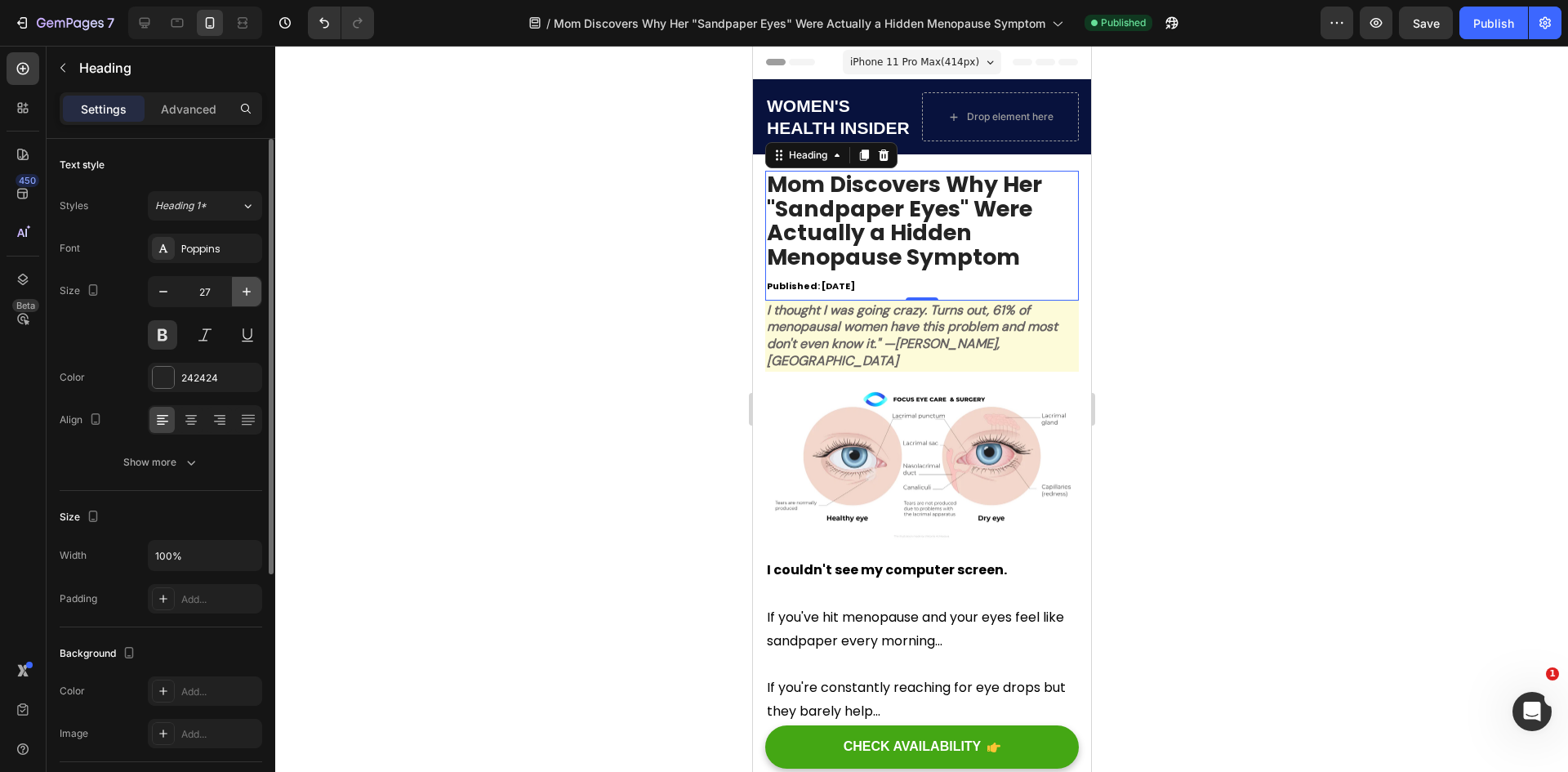
click at [236, 293] on button "button" at bounding box center [247, 291] width 29 height 29
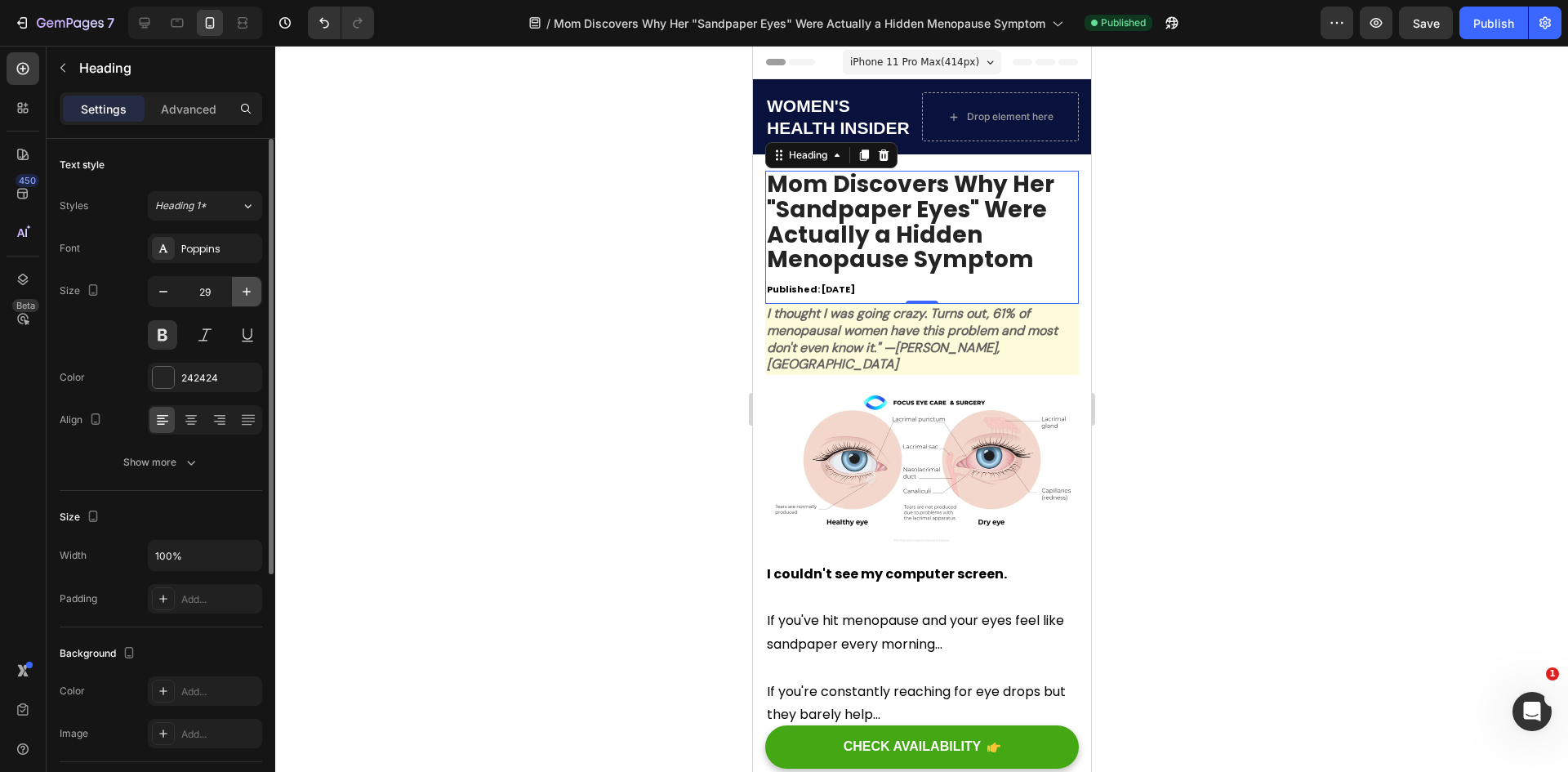
click at [236, 293] on button "button" at bounding box center [247, 291] width 29 height 29
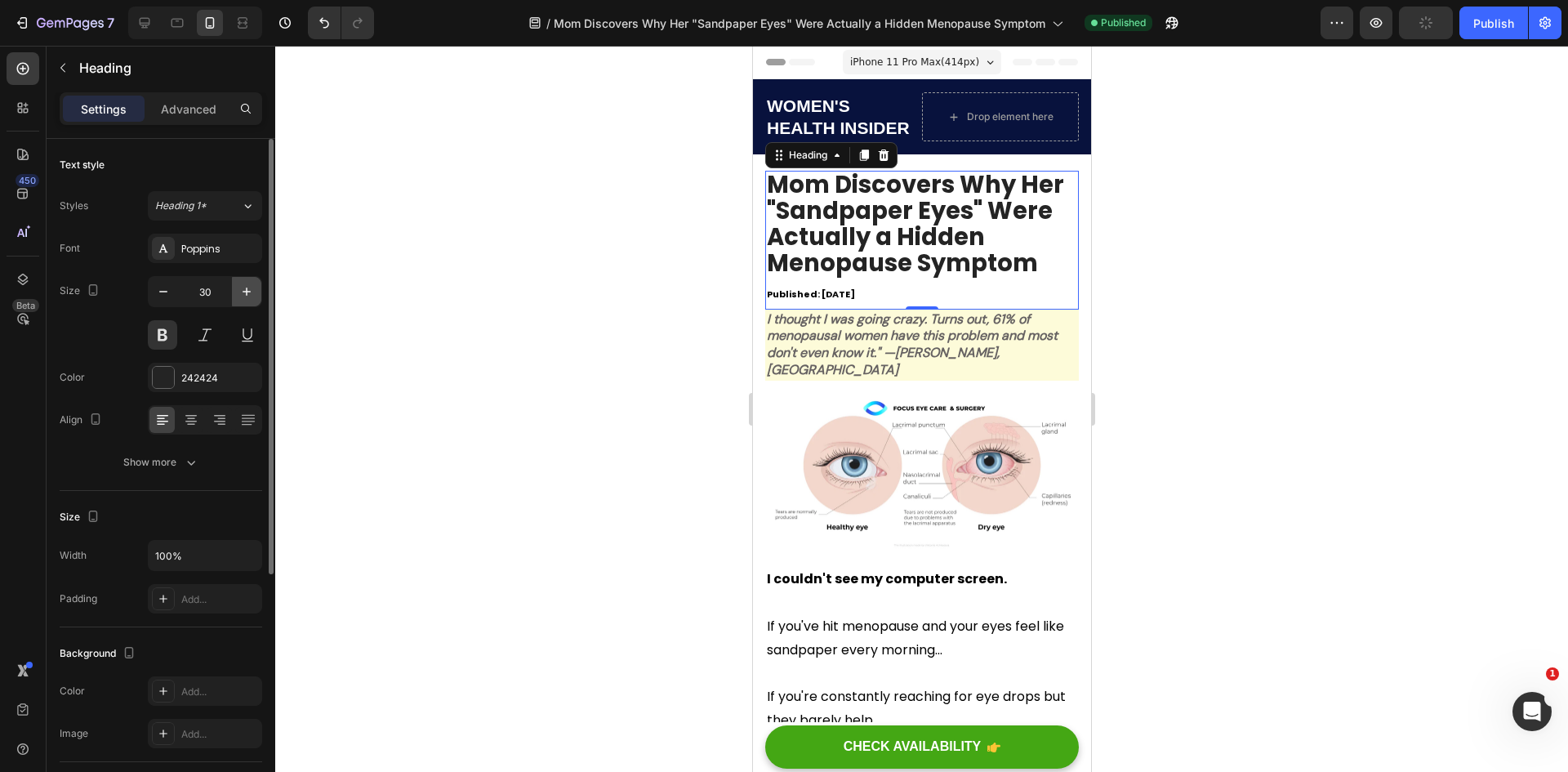
click at [236, 293] on button "button" at bounding box center [247, 291] width 29 height 29
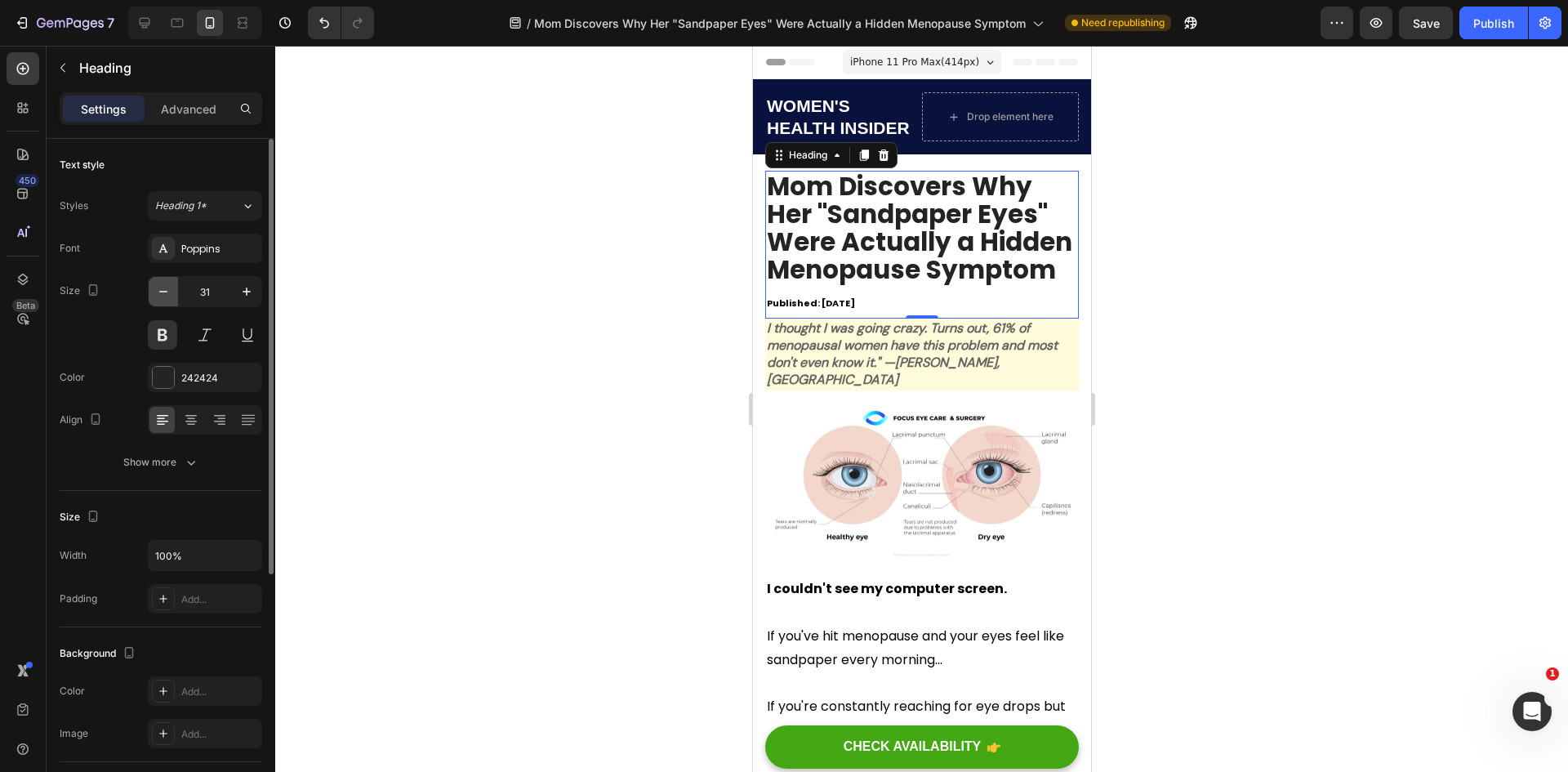
click at [167, 294] on icon "button" at bounding box center [162, 291] width 16 height 16
type input "30"
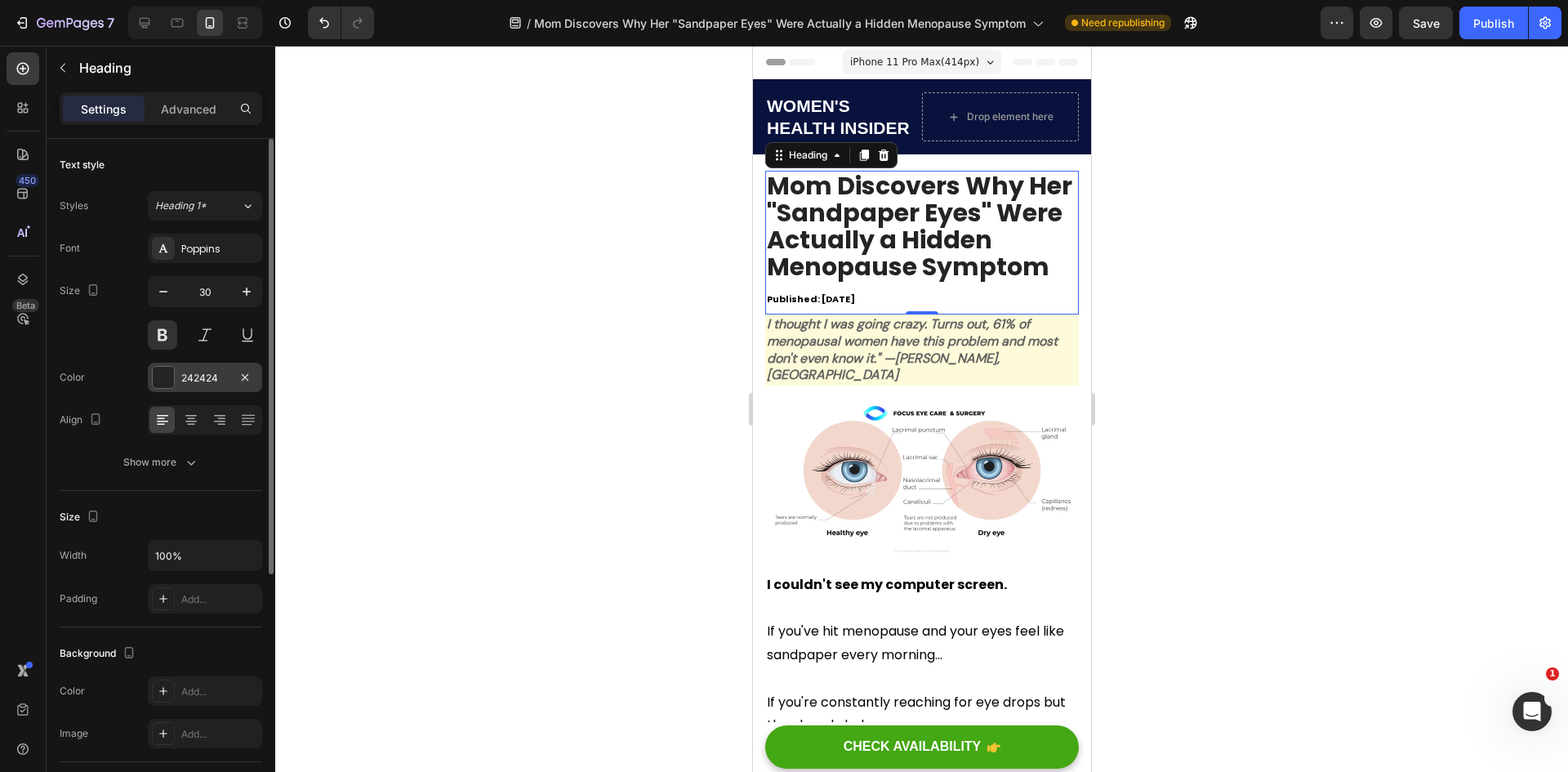
click at [170, 377] on div at bounding box center [162, 377] width 21 height 21
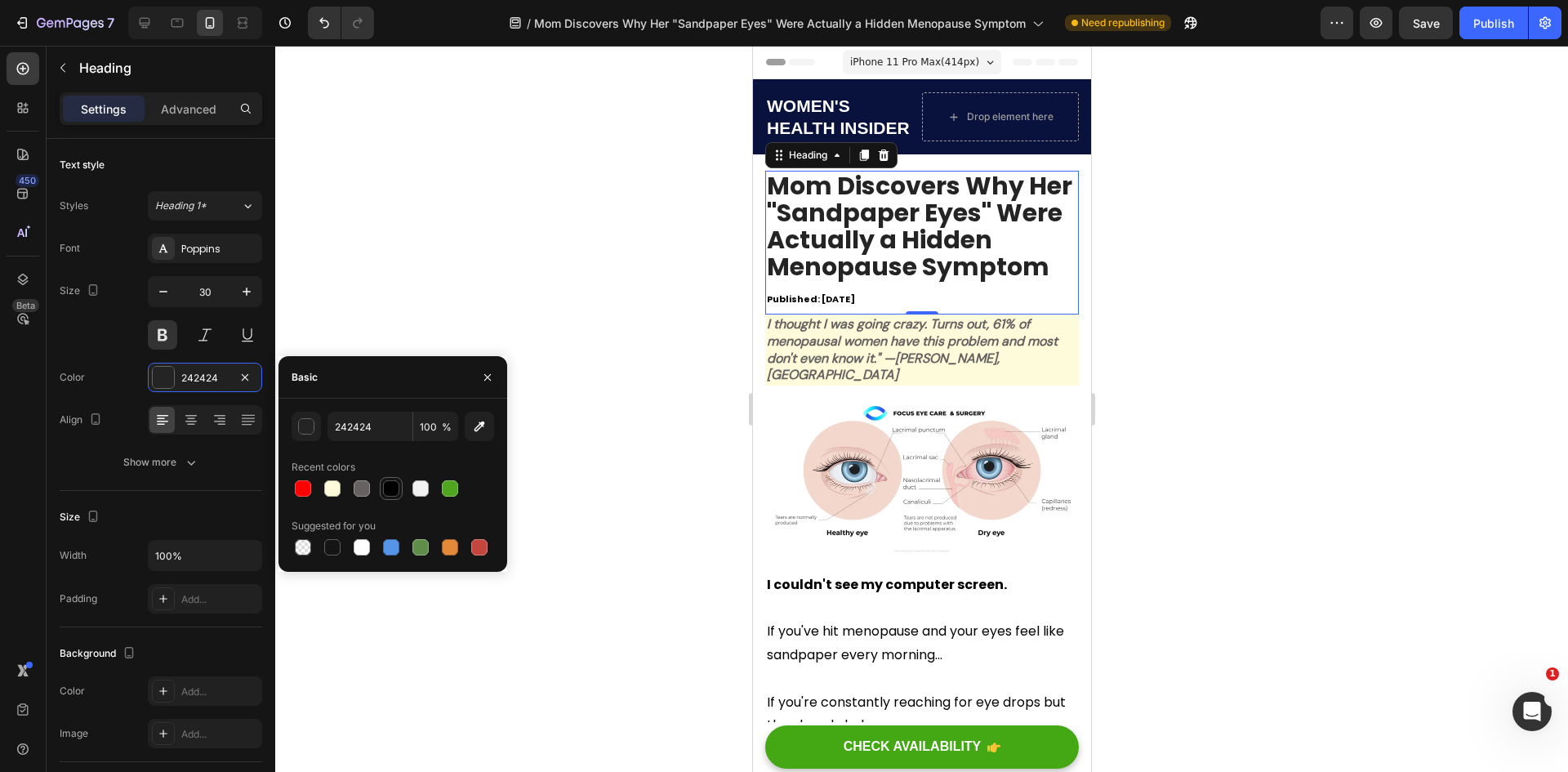
click at [391, 487] on div at bounding box center [391, 487] width 16 height 16
type input "000000"
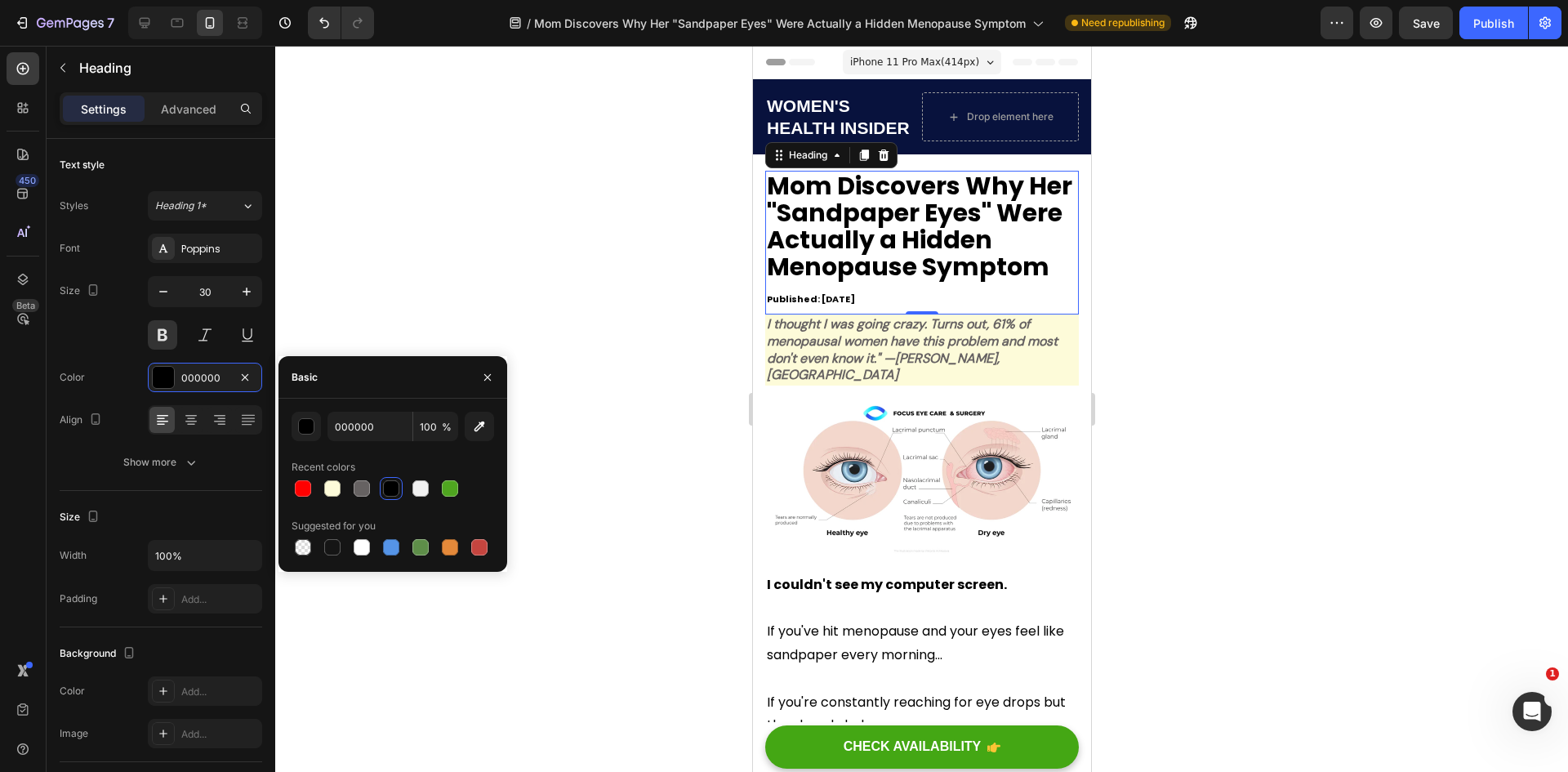
click at [475, 274] on div at bounding box center [922, 408] width 1293 height 727
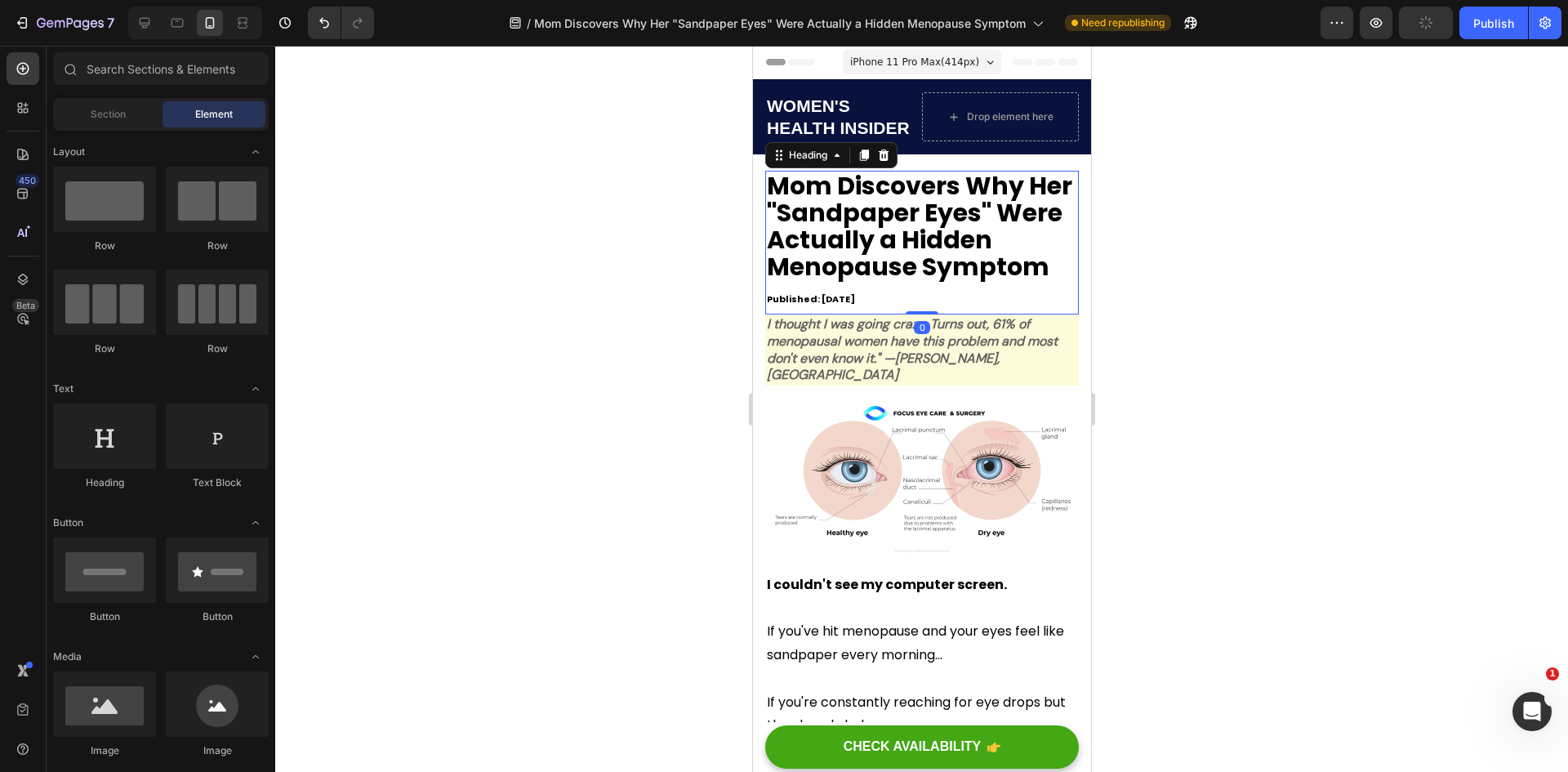
click at [854, 297] on span "Published: [DATE]" at bounding box center [810, 299] width 88 height 13
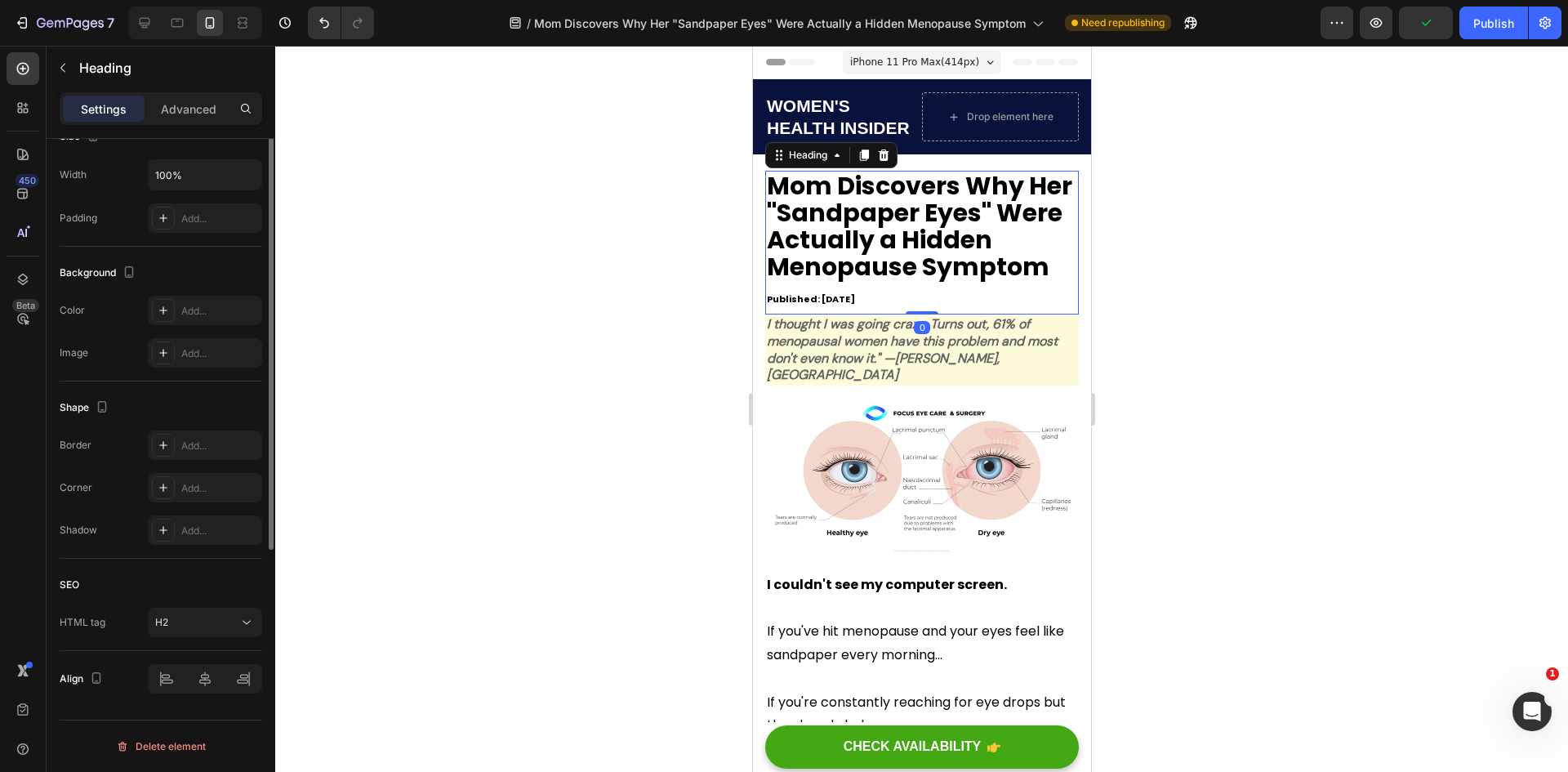
scroll to position [217, 0]
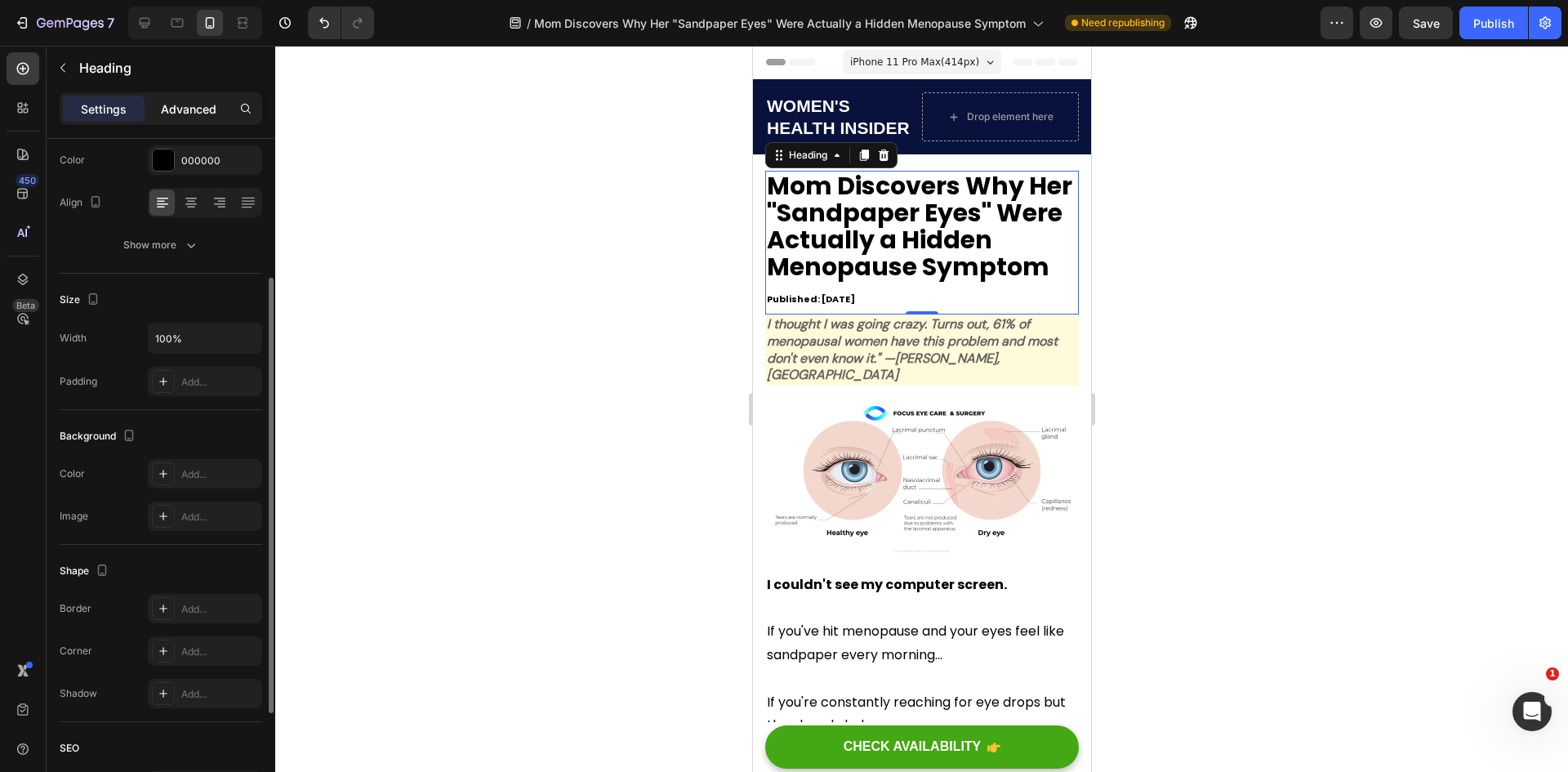
click at [210, 100] on p "Advanced" at bounding box center [189, 109] width 56 height 17
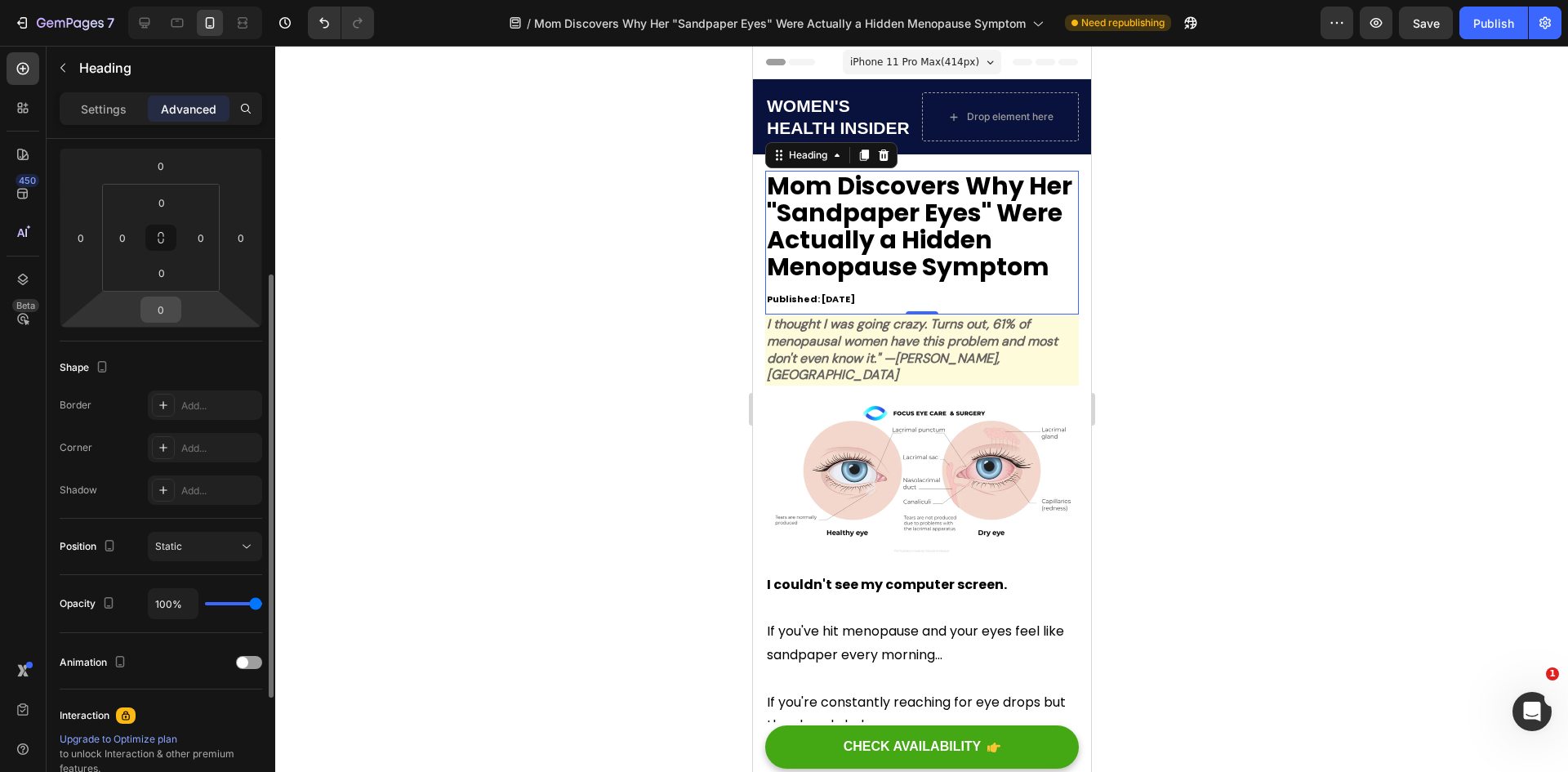
click at [164, 311] on input "0" at bounding box center [161, 309] width 33 height 24
type input "30"
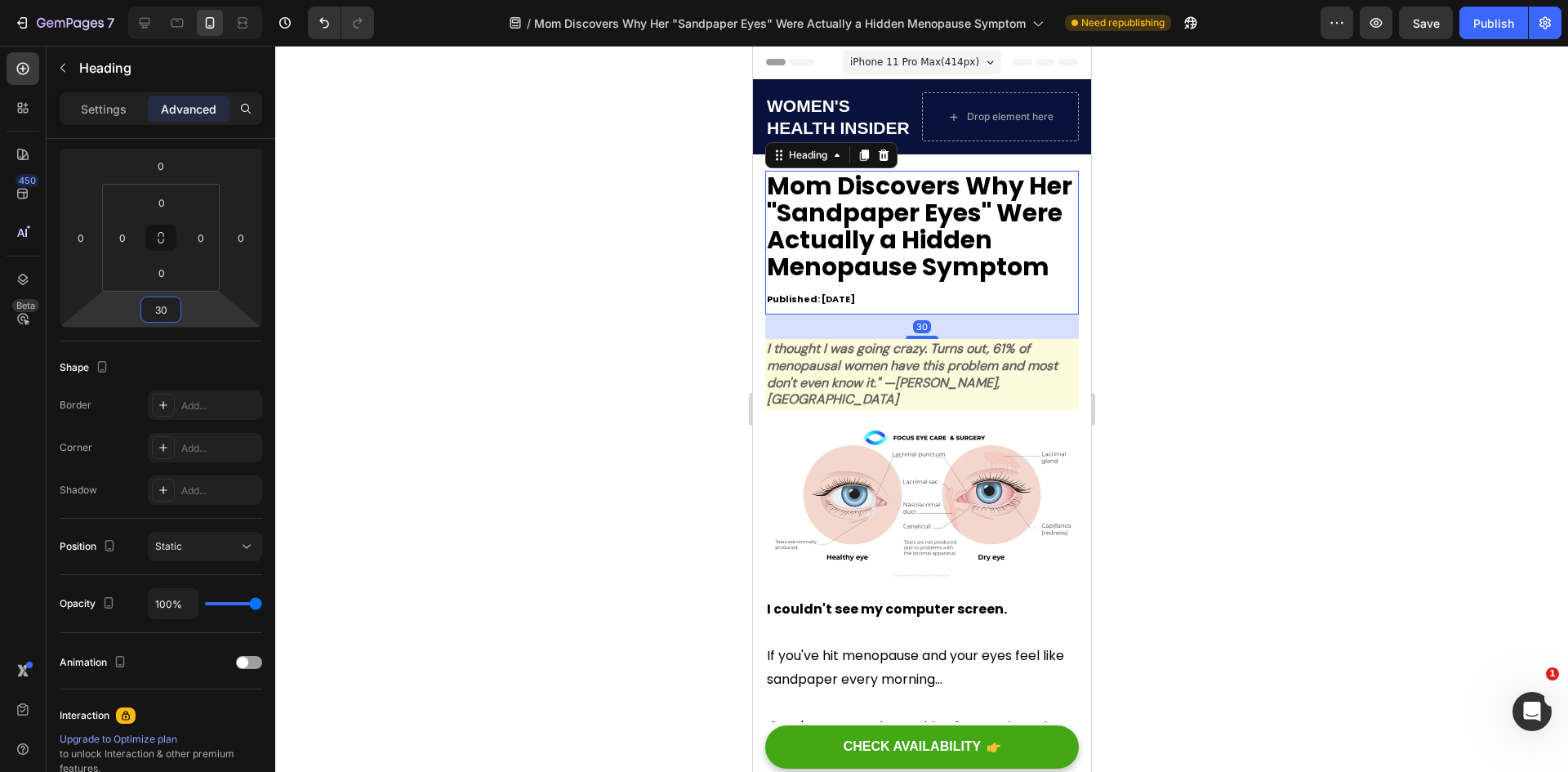
click at [566, 327] on div at bounding box center [922, 408] width 1293 height 727
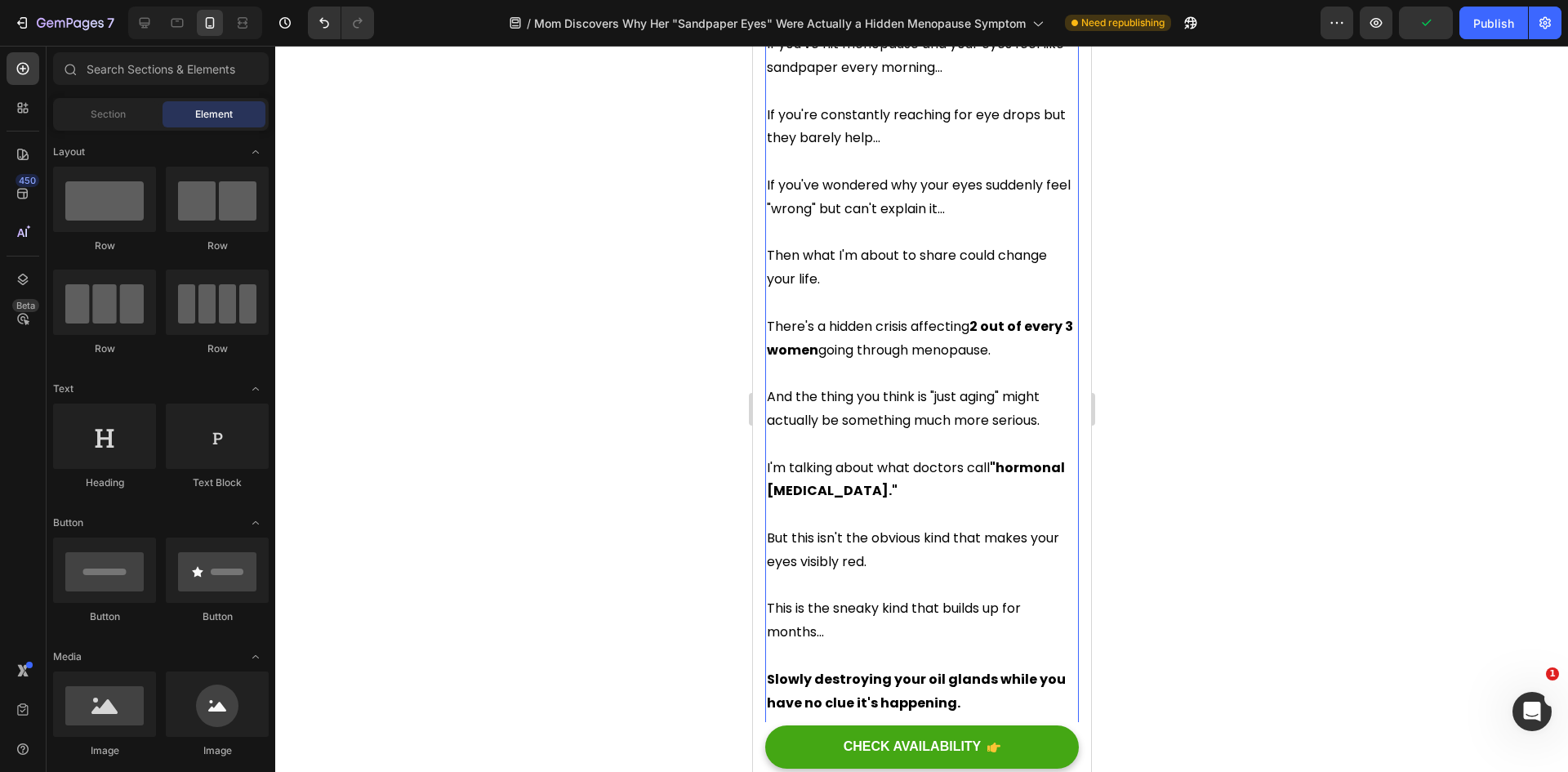
scroll to position [653, 0]
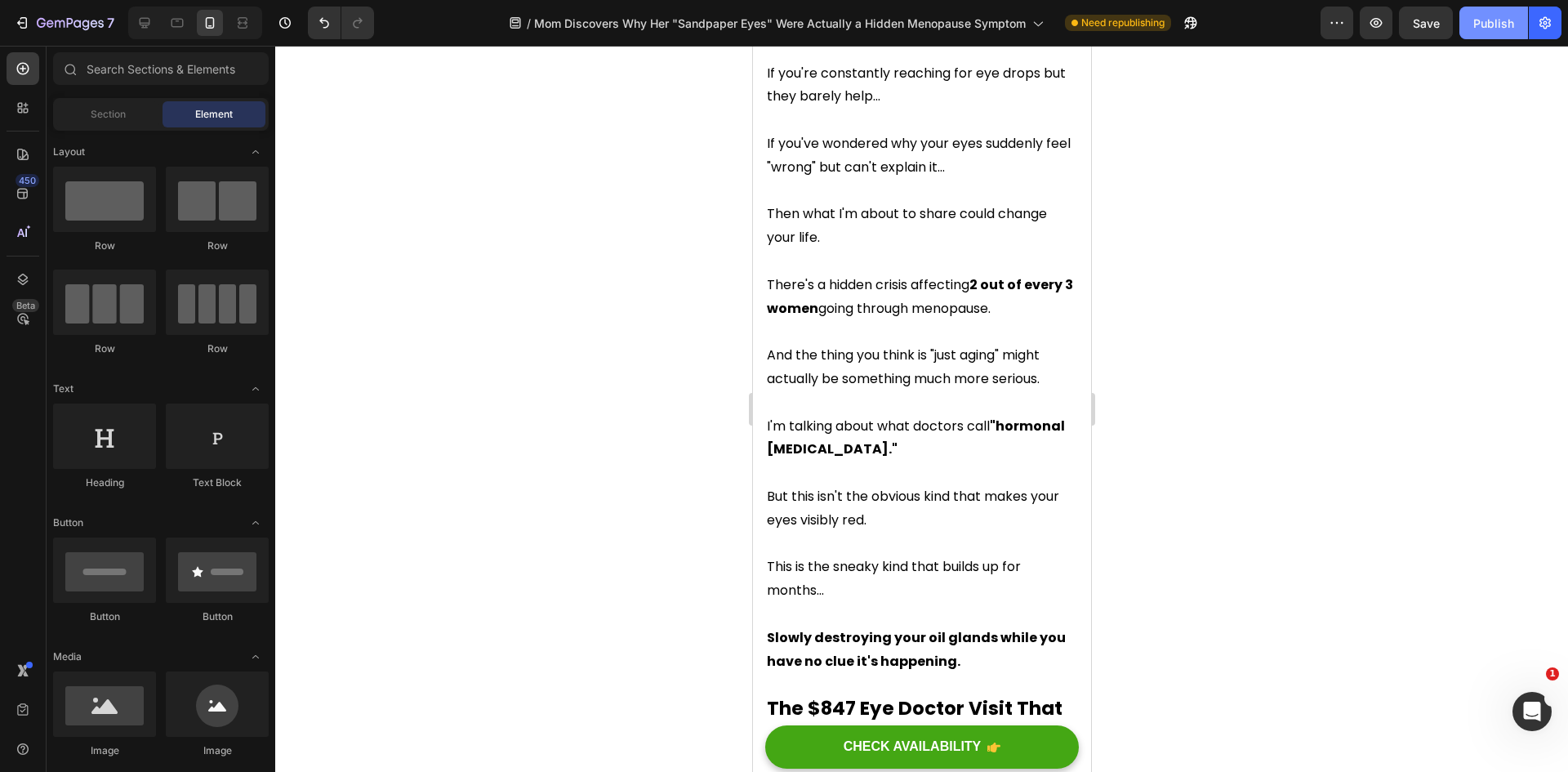
click at [1491, 19] on div "Publish" at bounding box center [1493, 23] width 41 height 17
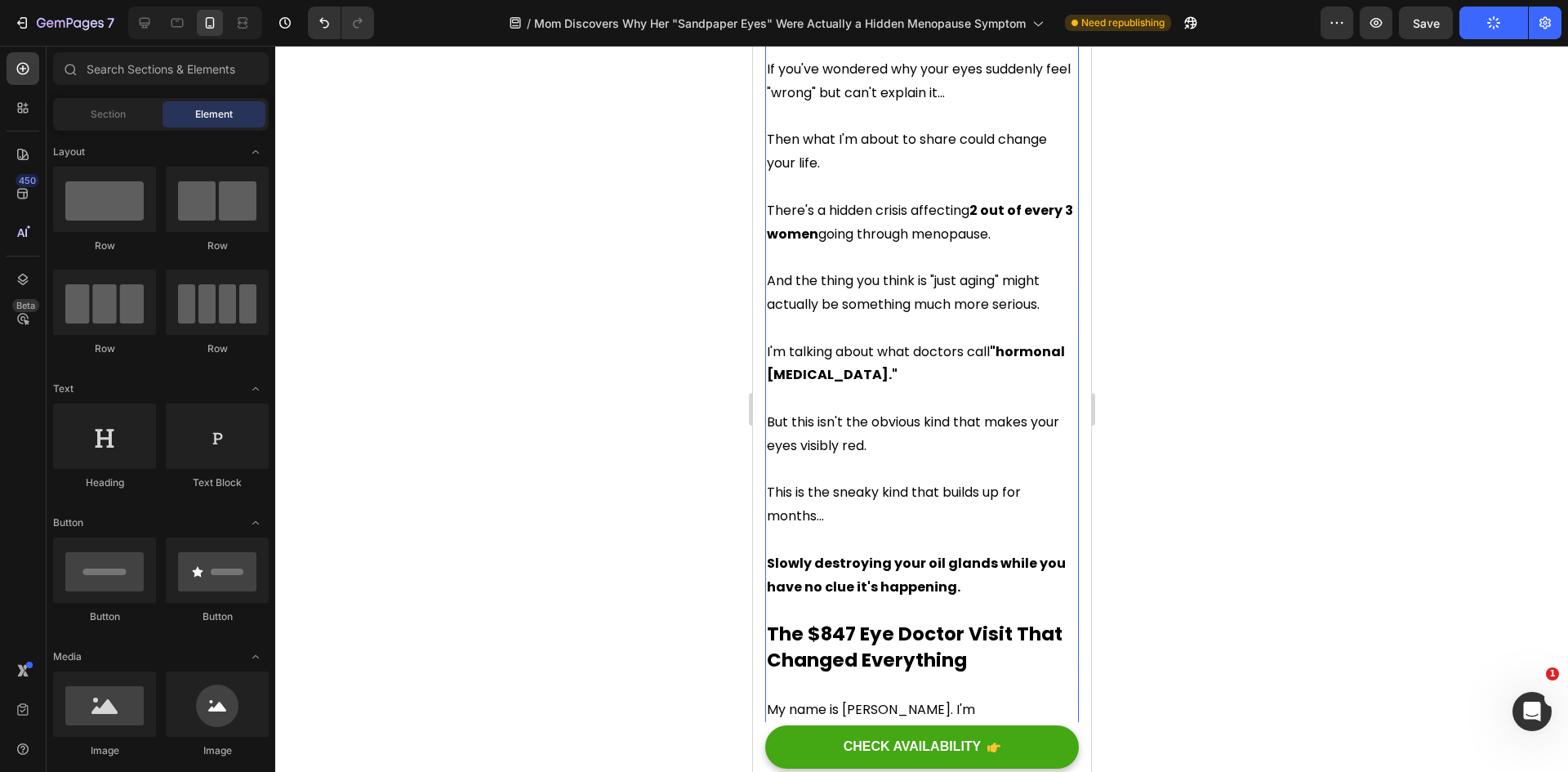
scroll to position [817, 0]
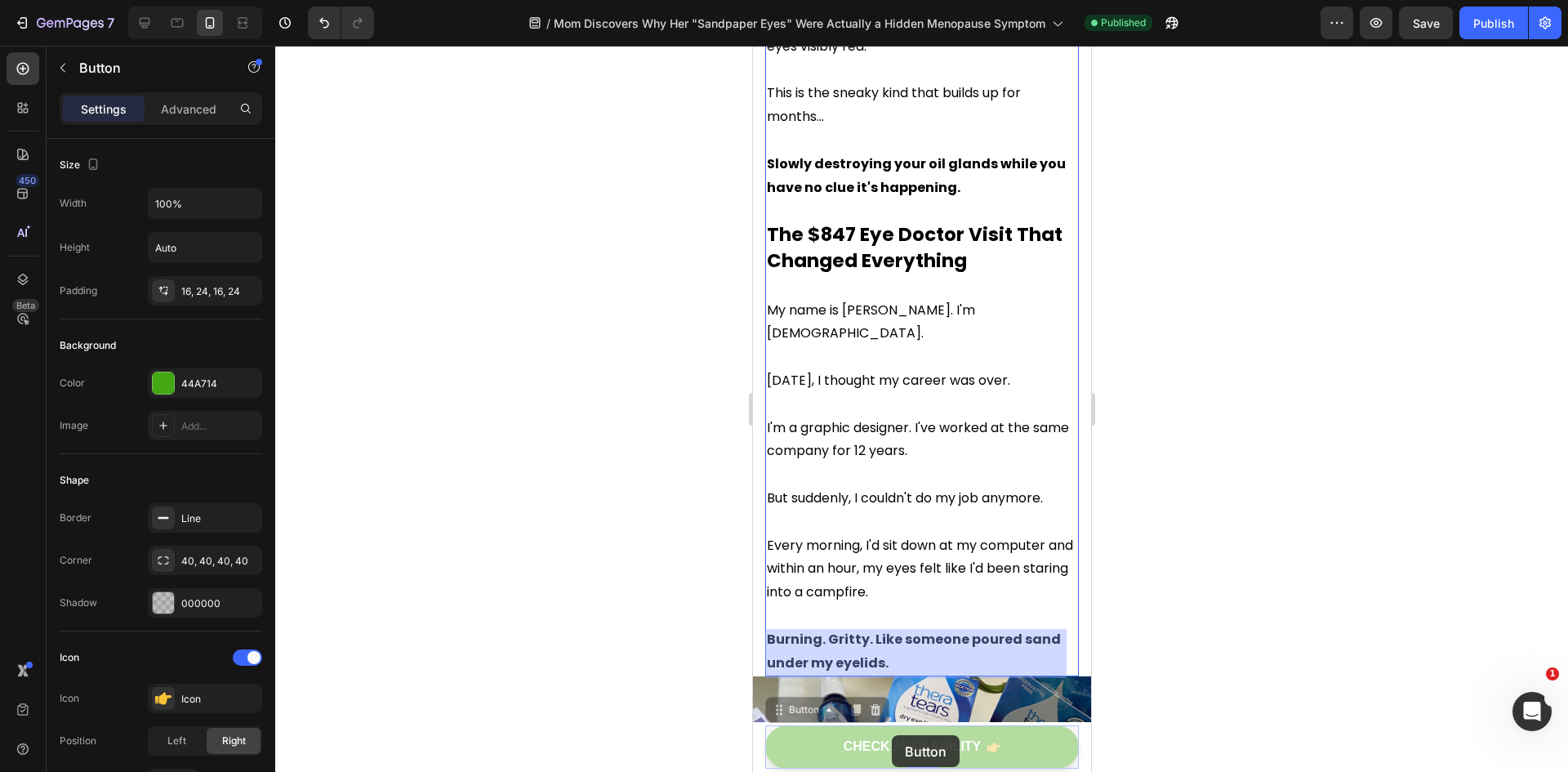
drag, startPoint x: 911, startPoint y: 737, endPoint x: 885, endPoint y: 732, distance: 26.5
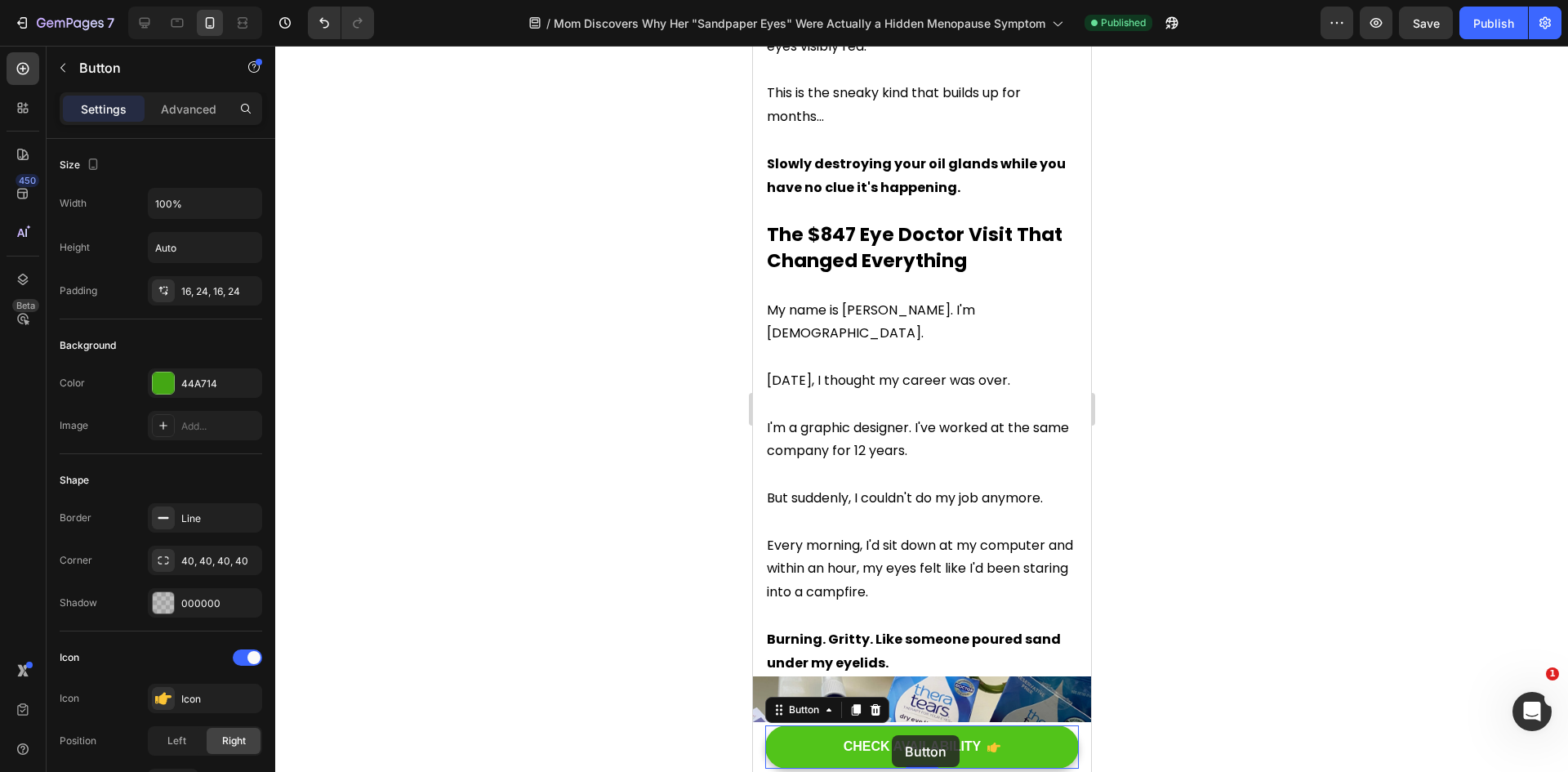
scroll to position [1160, 0]
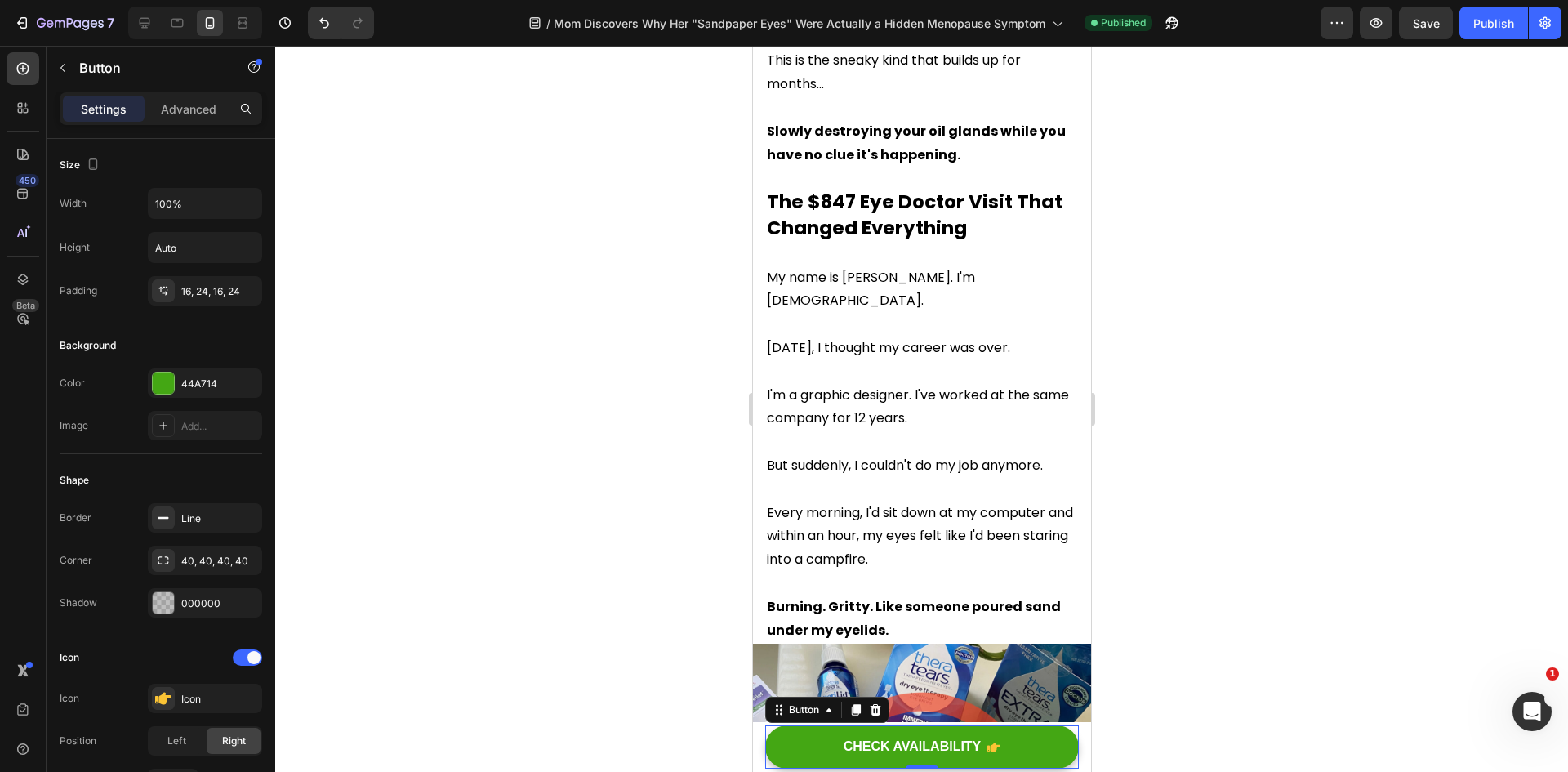
click at [1189, 532] on div at bounding box center [922, 408] width 1293 height 727
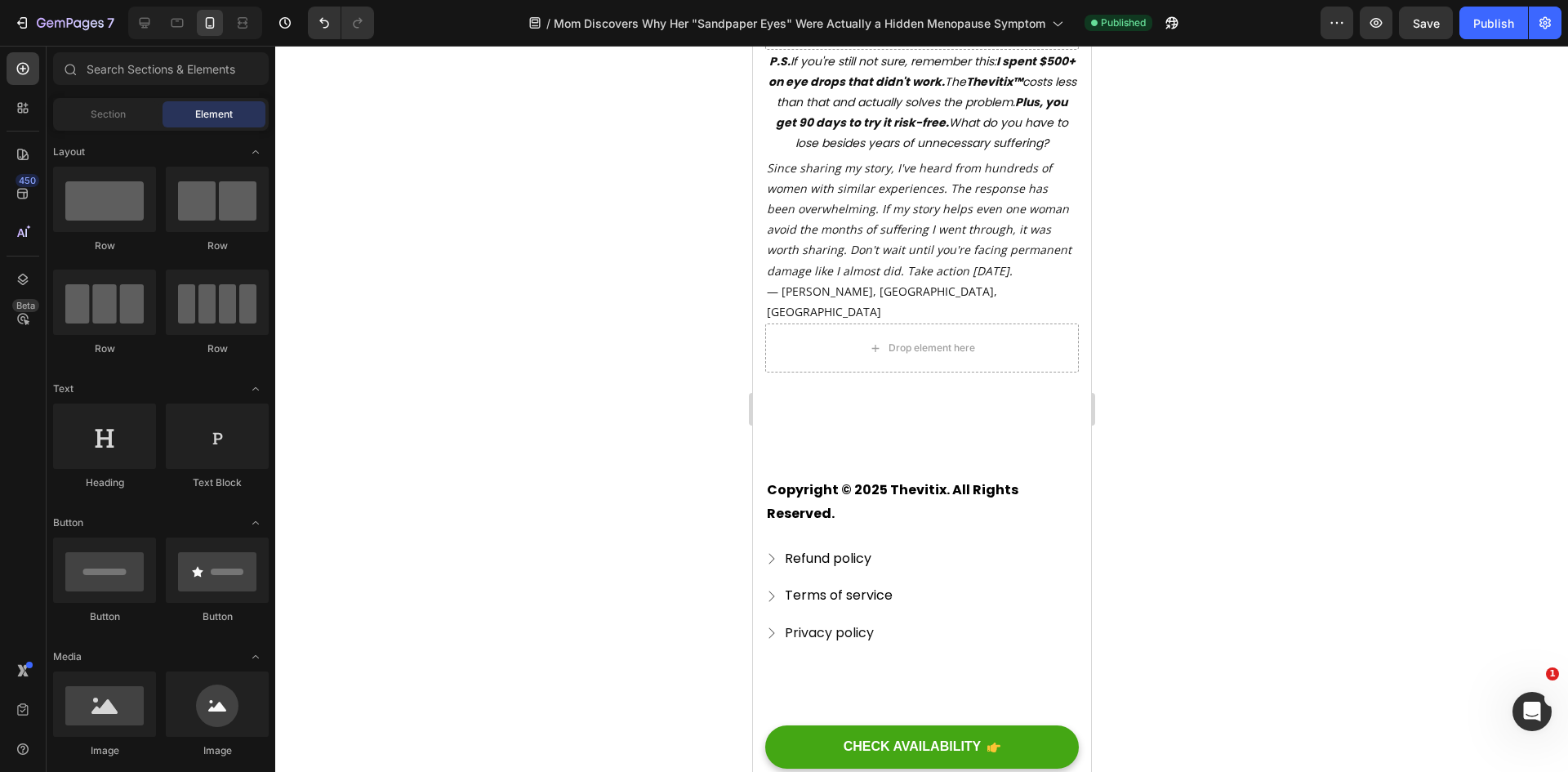
drag, startPoint x: 1084, startPoint y: 133, endPoint x: 1852, endPoint y: 739, distance: 978.3
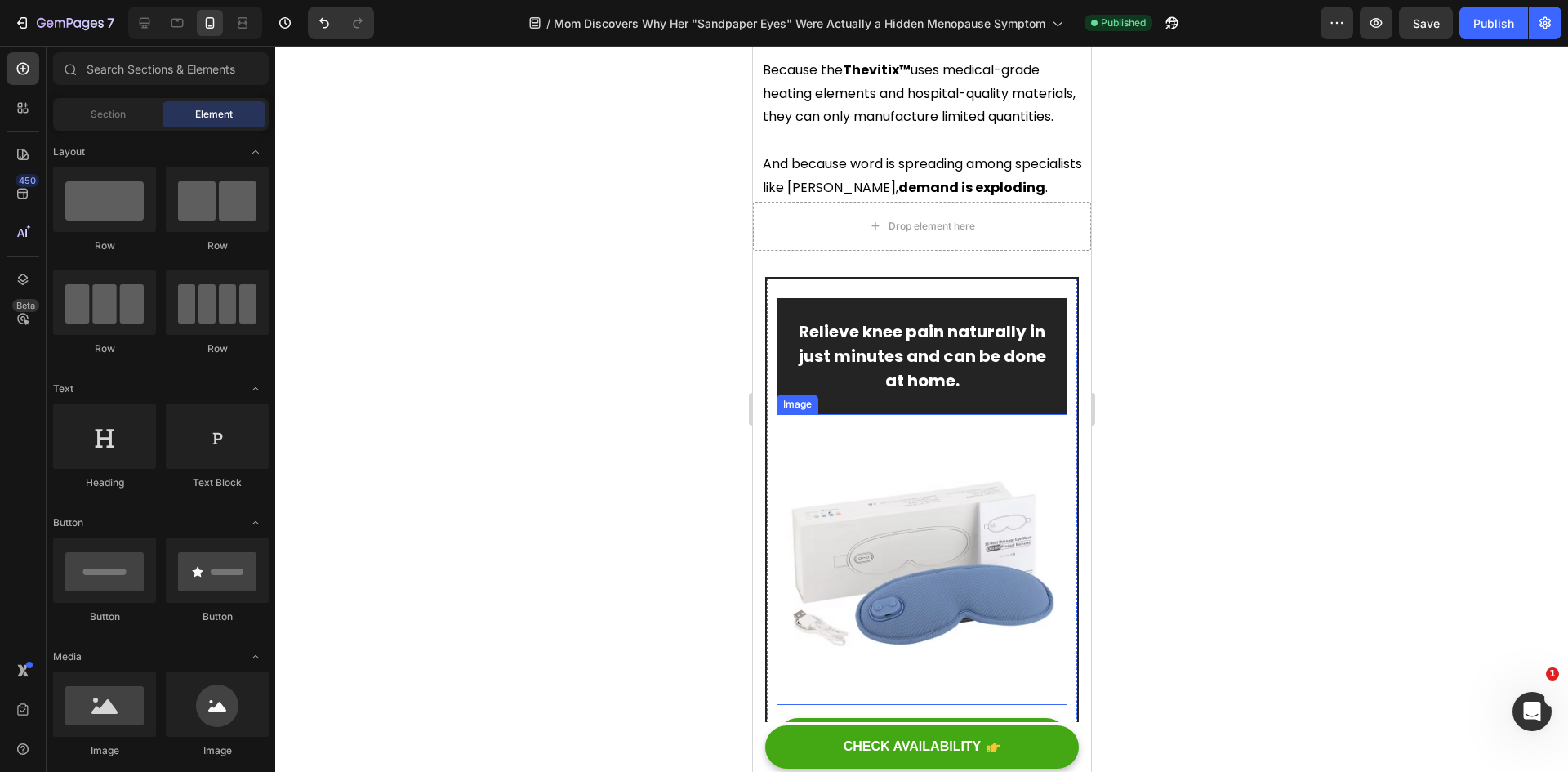
scroll to position [10399, 0]
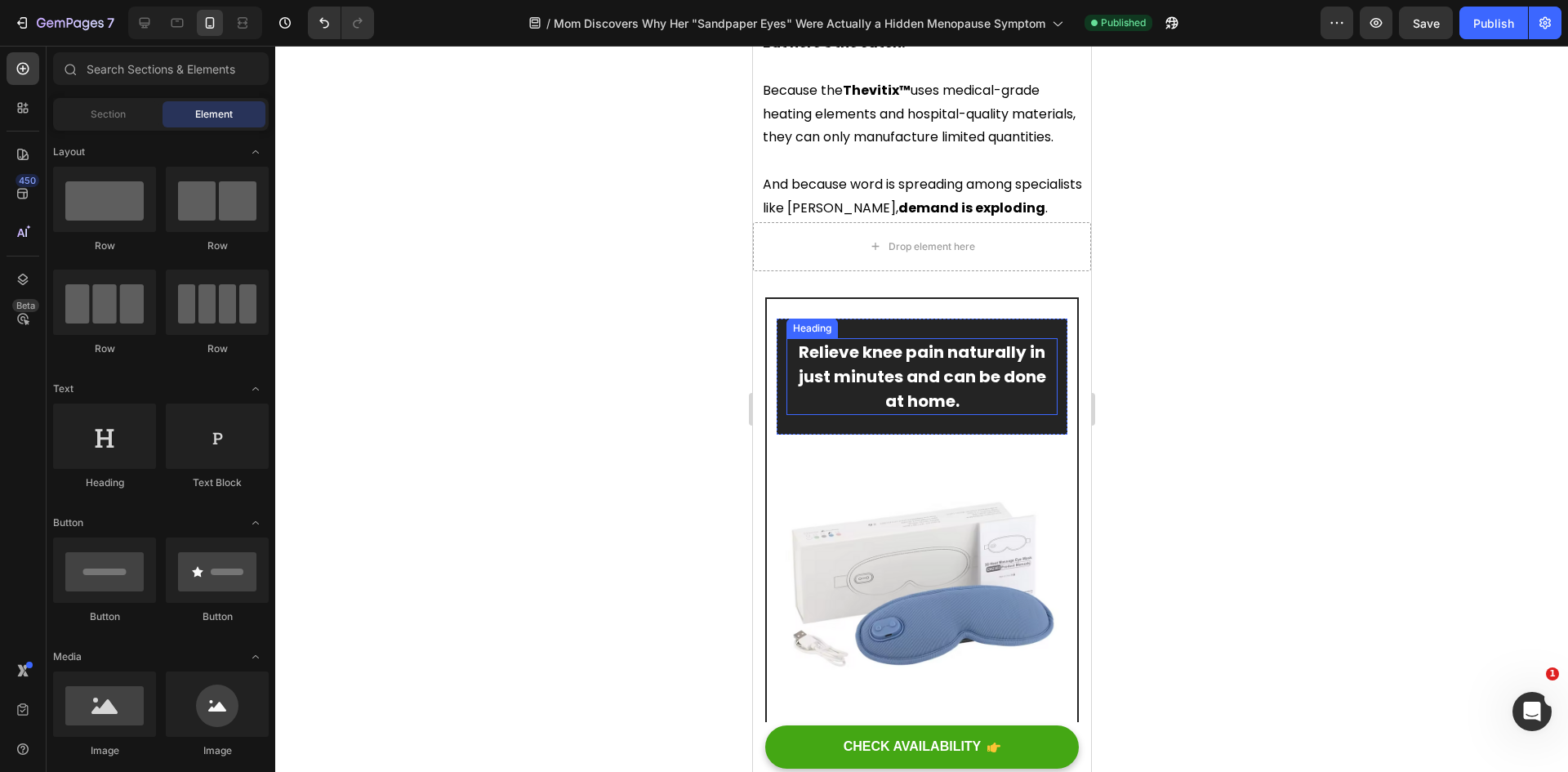
click at [881, 415] on h2 "Relieve knee pain naturally in just minutes and can be done at home." at bounding box center [921, 376] width 271 height 77
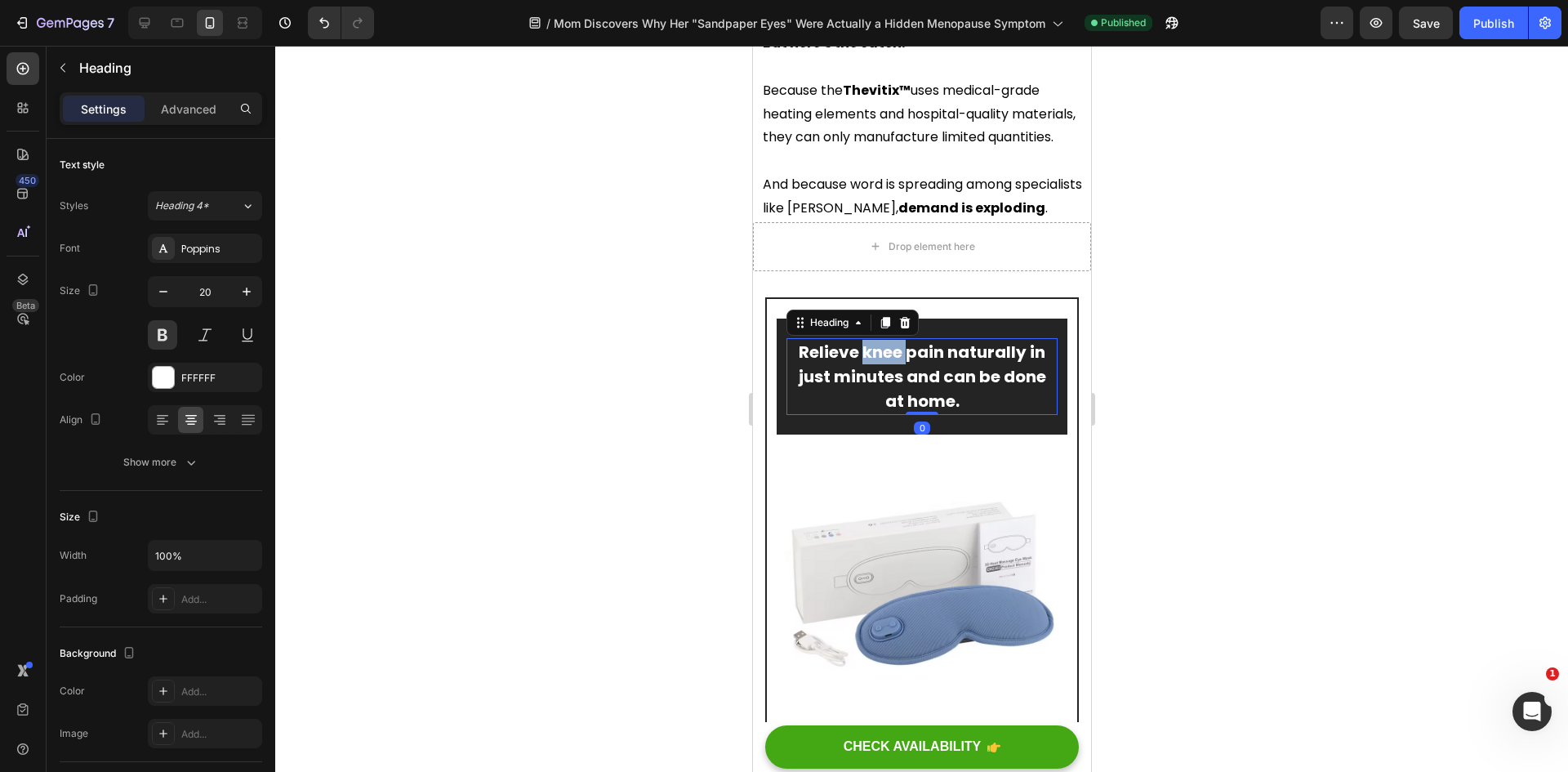
click at [881, 415] on h2 "Relieve knee pain naturally in just minutes and can be done at home." at bounding box center [921, 376] width 271 height 77
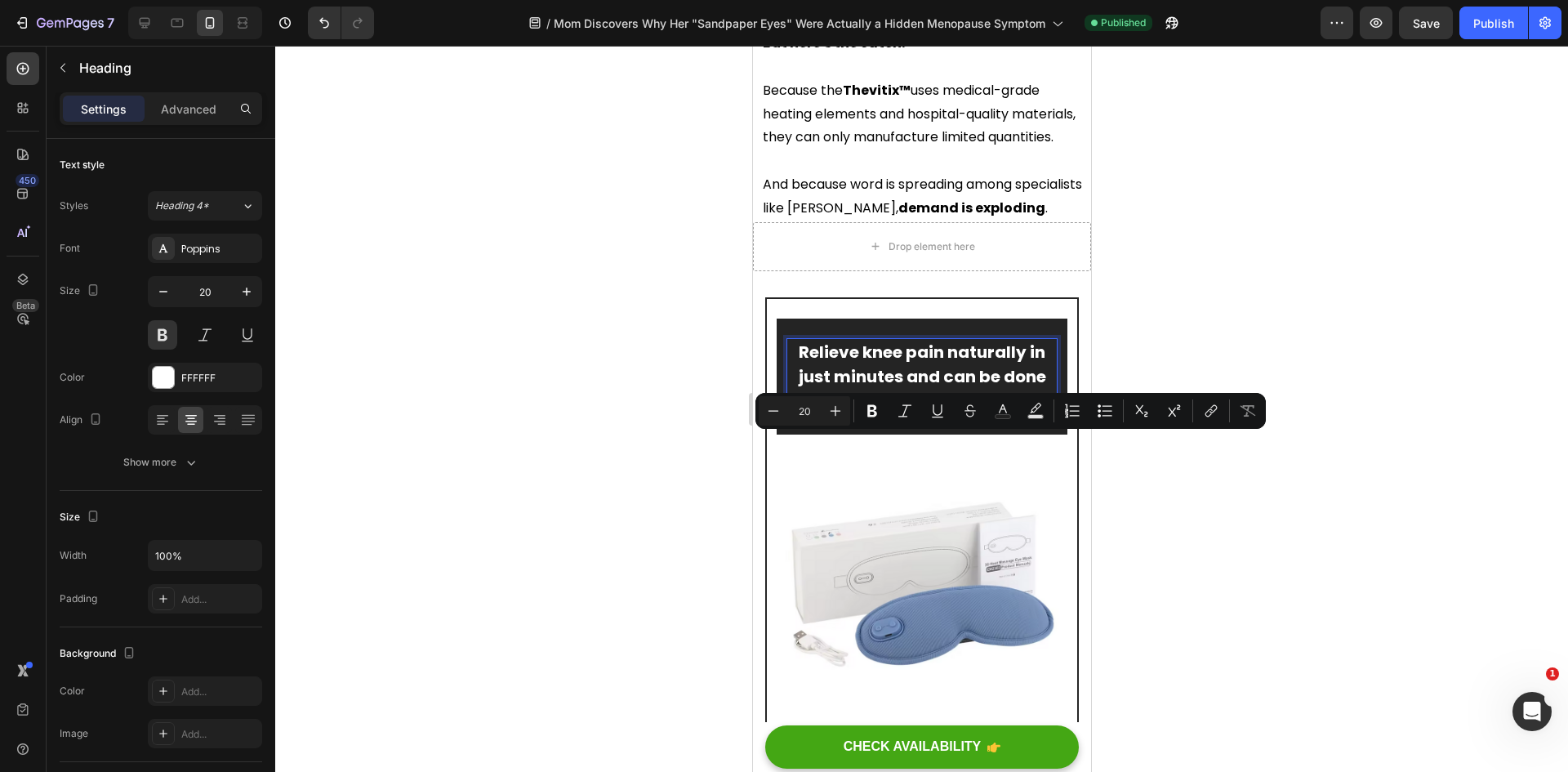
click at [929, 413] on p "Relieve knee pain naturally in just minutes and can be done at home." at bounding box center [921, 376] width 268 height 73
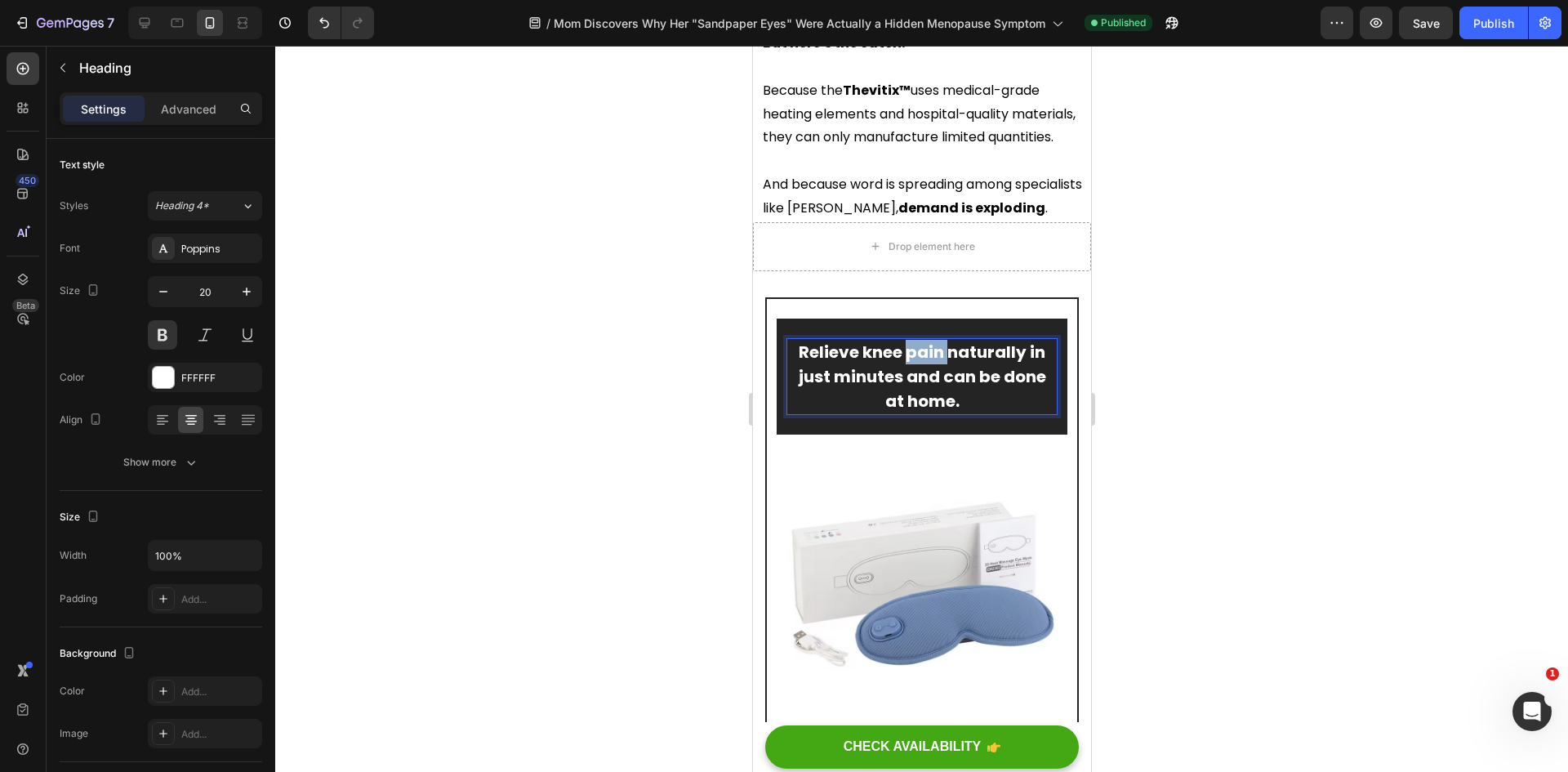
click at [929, 413] on p "Relieve knee pain naturally in just minutes and can be done at home." at bounding box center [921, 376] width 268 height 73
click at [911, 413] on p "Relieve [MEDICAL_DATA] naturally in just minutes and can be done at home." at bounding box center [921, 376] width 268 height 73
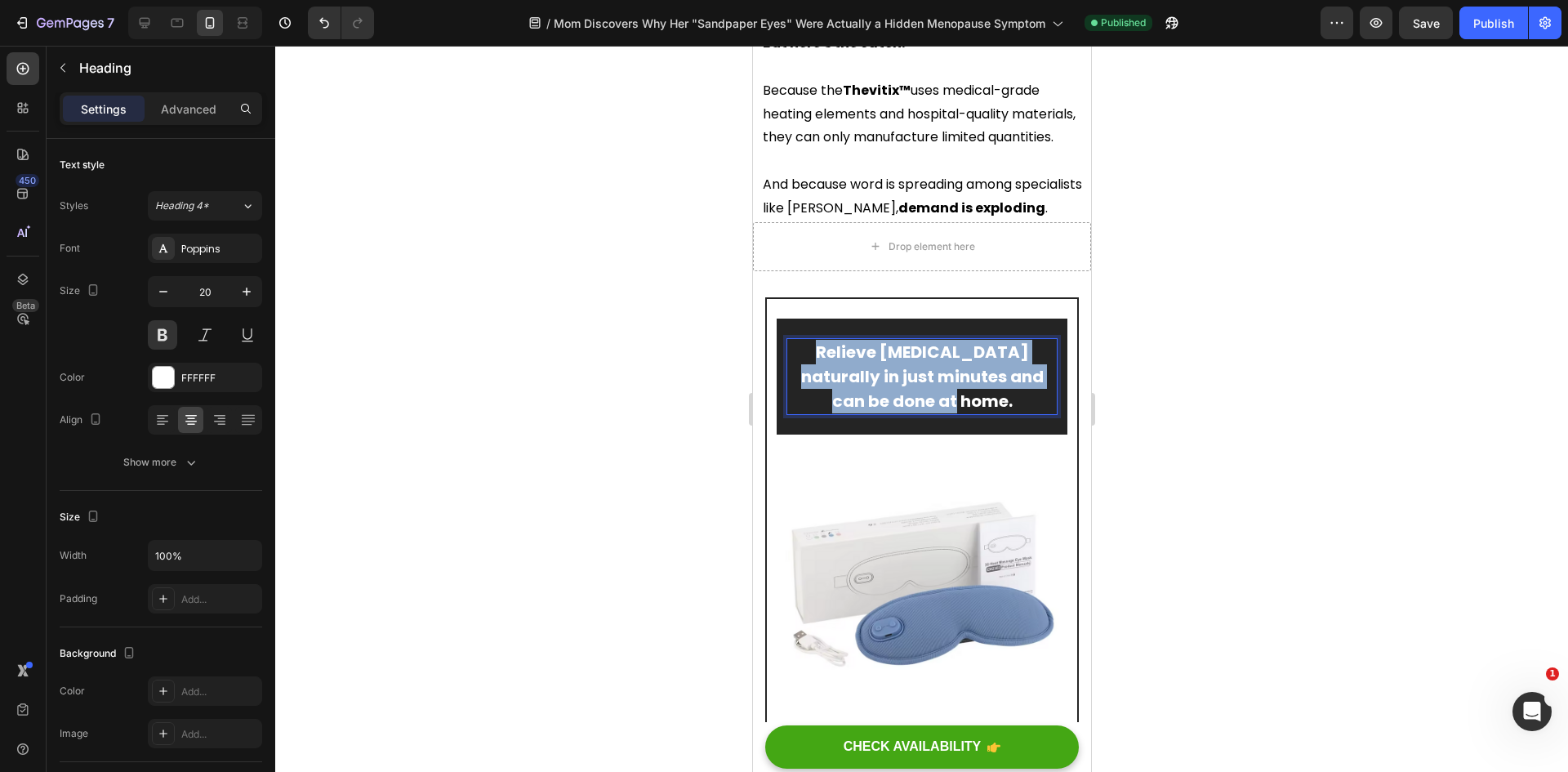
click at [911, 413] on p "Relieve [MEDICAL_DATA] naturally in just minutes and can be done at home." at bounding box center [921, 376] width 268 height 73
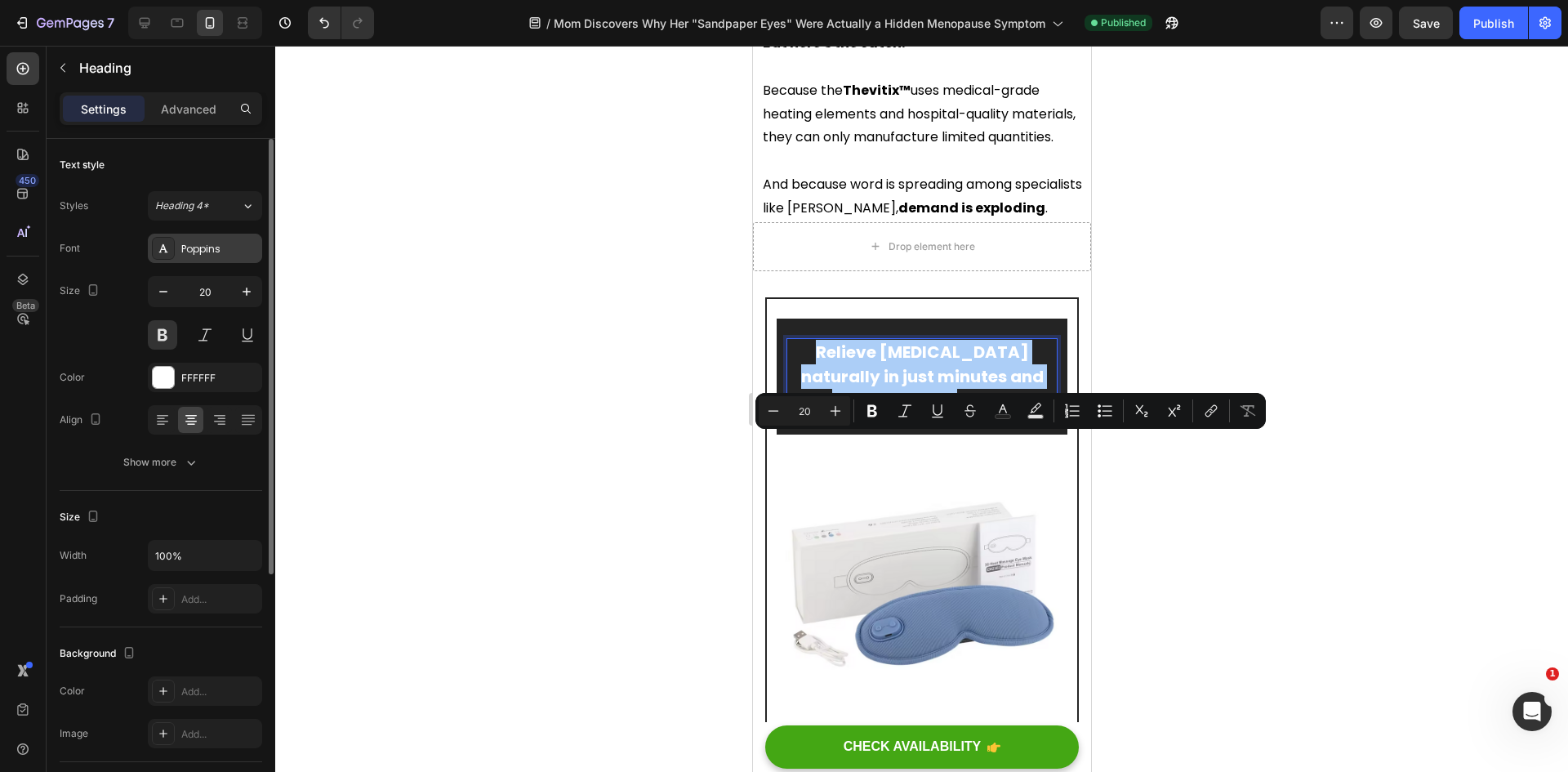
click at [209, 253] on div "Poppins" at bounding box center [219, 248] width 77 height 14
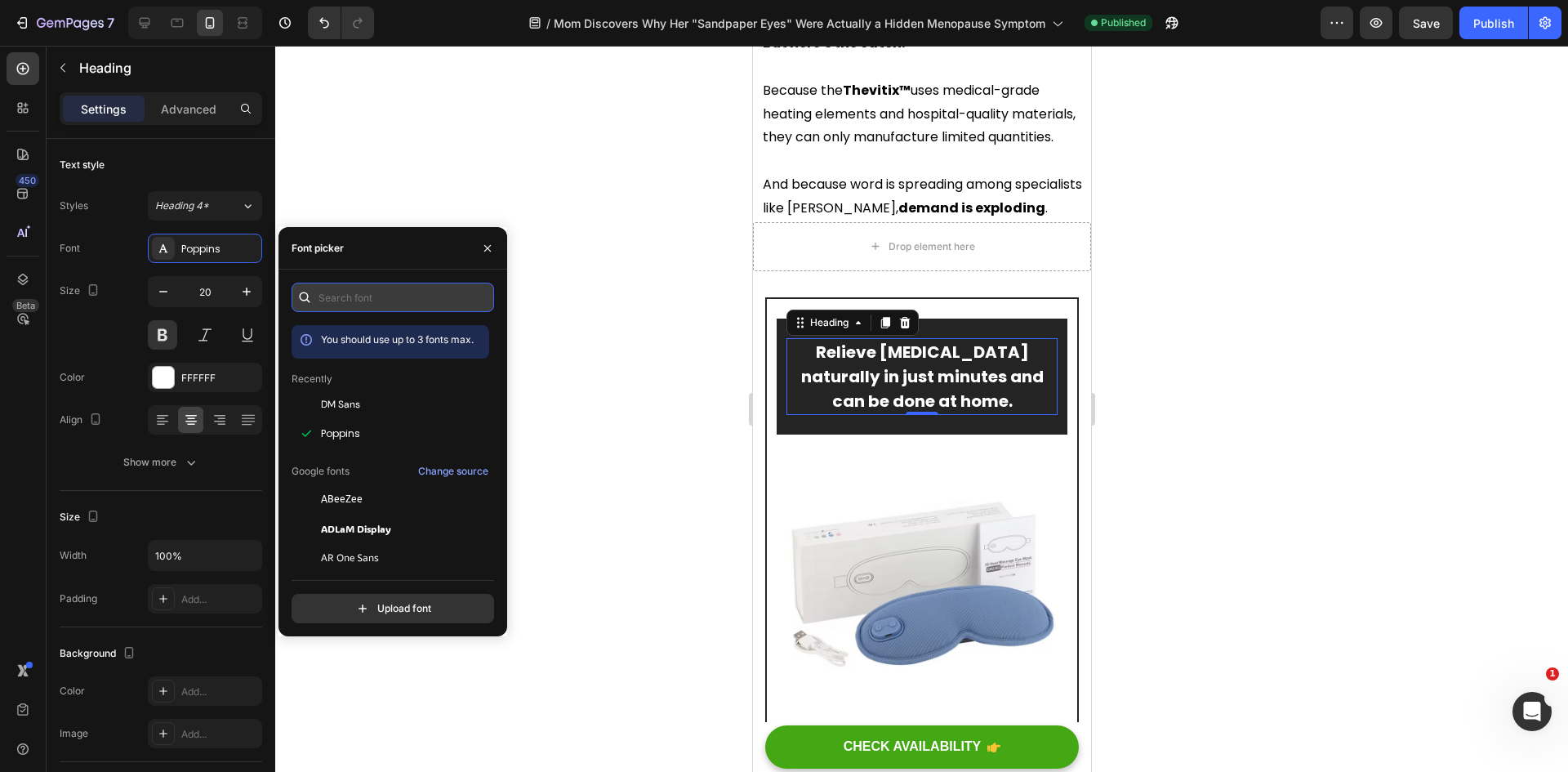
click at [406, 295] on input "text" at bounding box center [392, 297] width 203 height 29
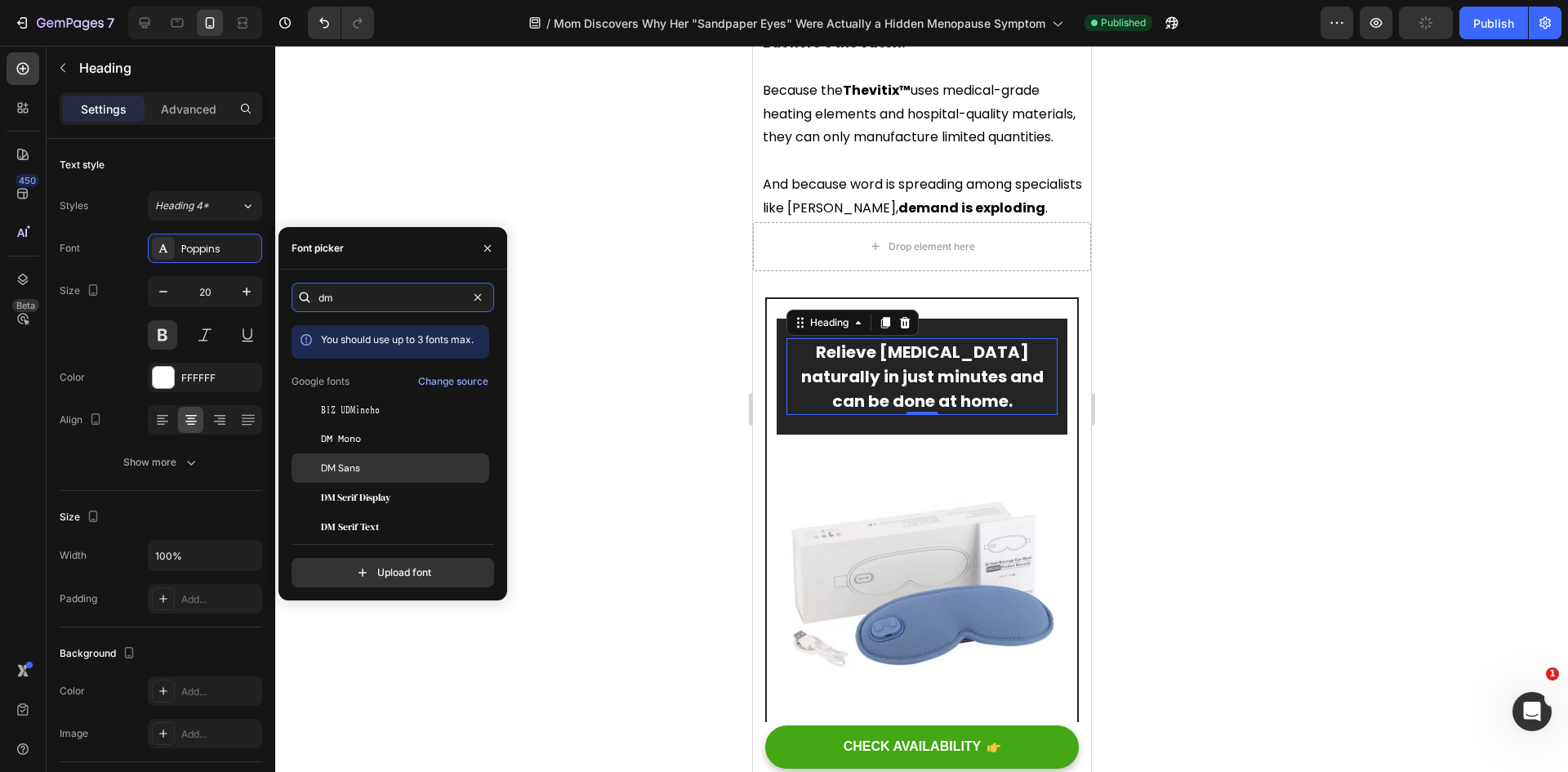
type input "dm"
click at [396, 465] on div "DM Sans" at bounding box center [403, 467] width 165 height 14
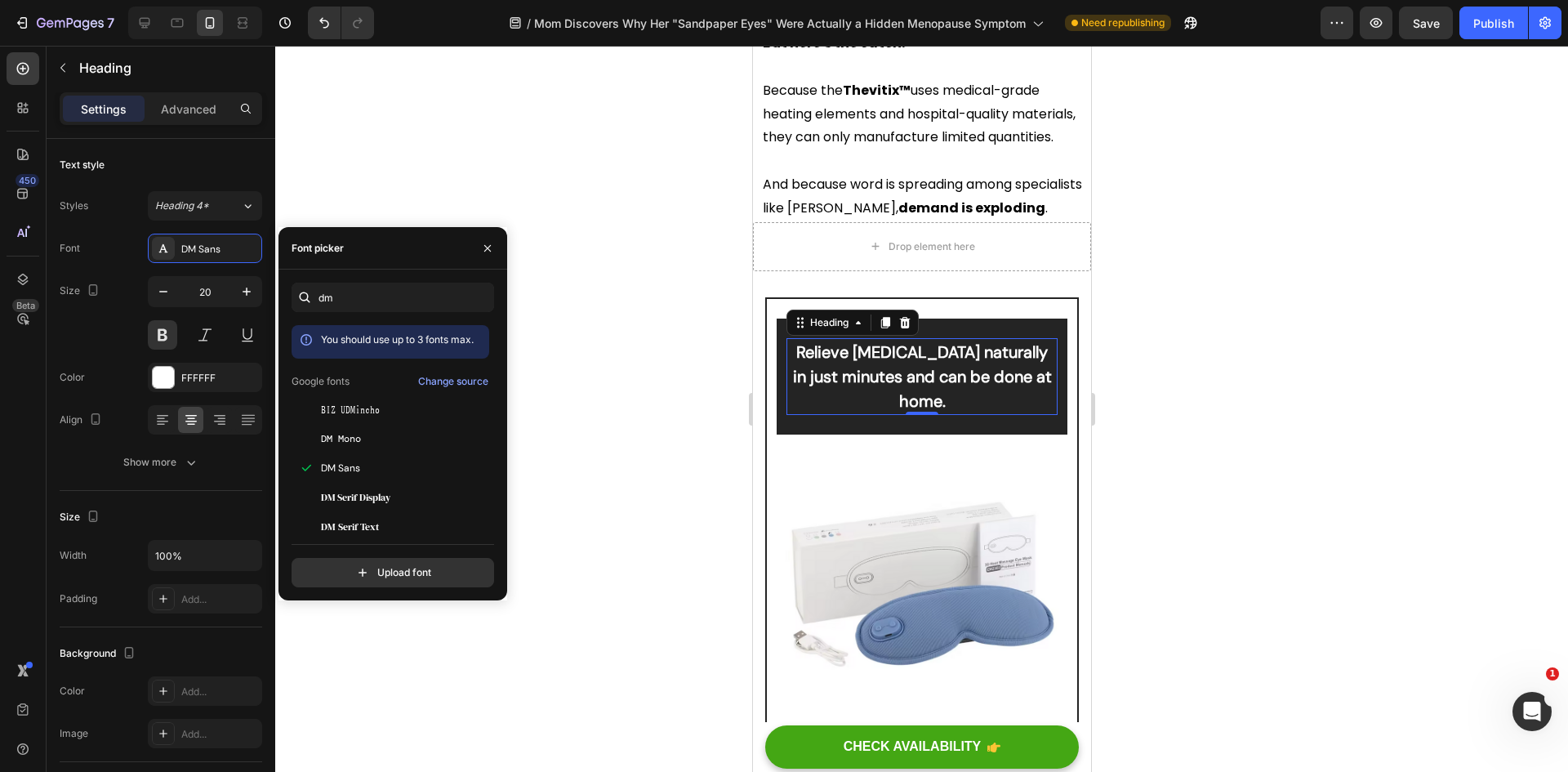
click at [1236, 467] on div at bounding box center [922, 408] width 1293 height 727
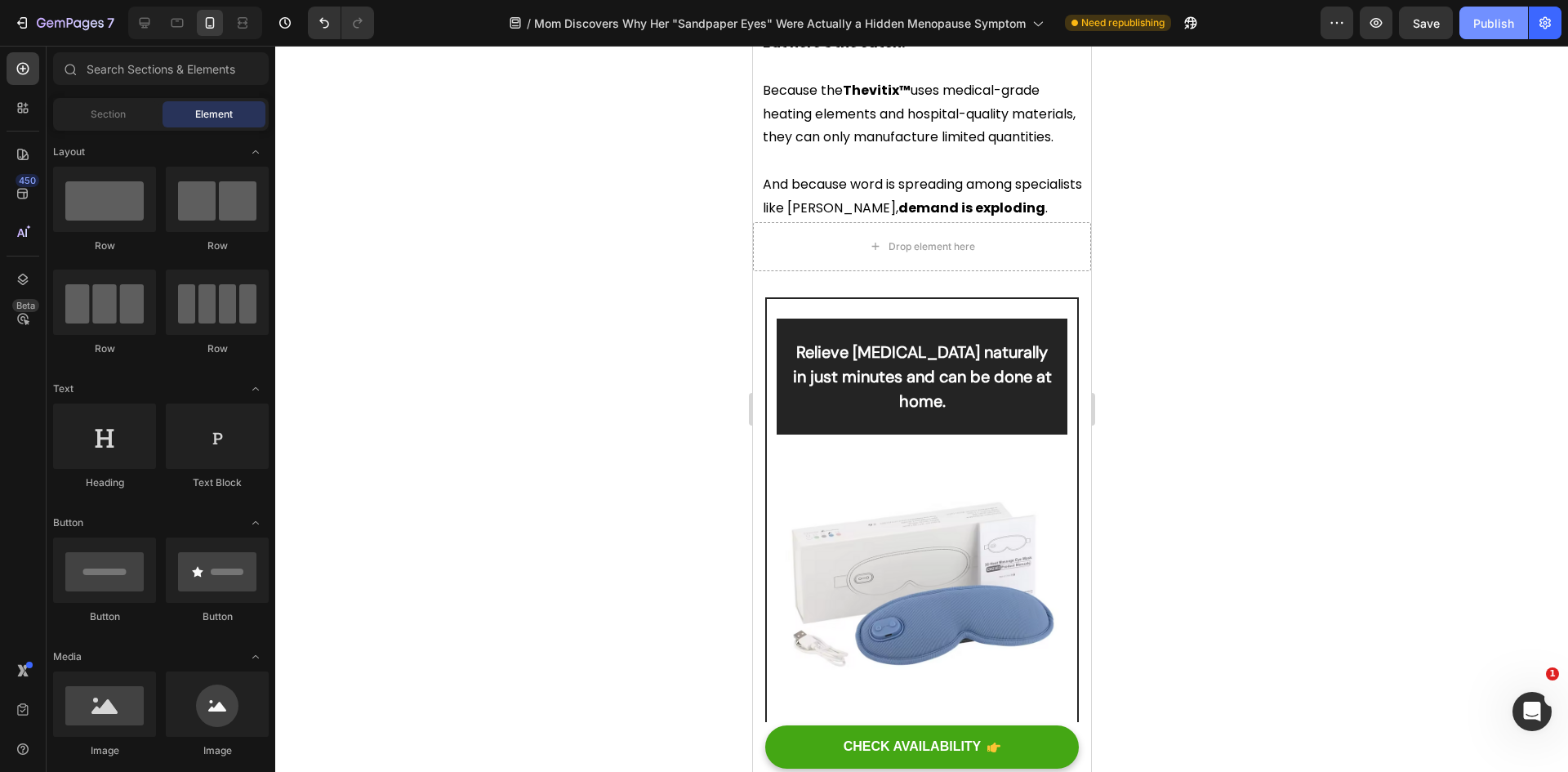
click at [1486, 29] on div "Publish" at bounding box center [1493, 23] width 41 height 17
click at [152, 24] on icon at bounding box center [144, 22] width 16 height 16
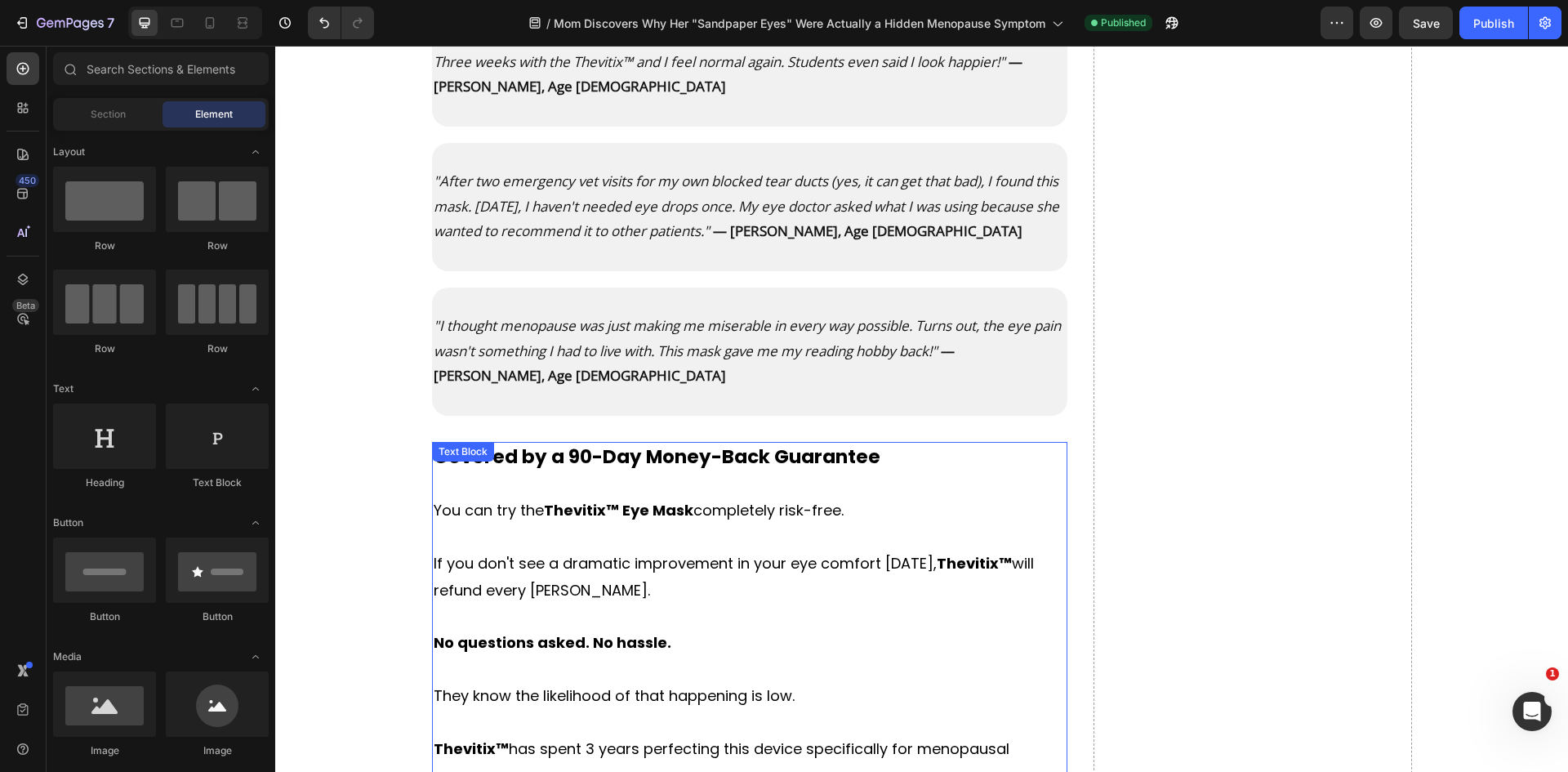
scroll to position [9484, 0]
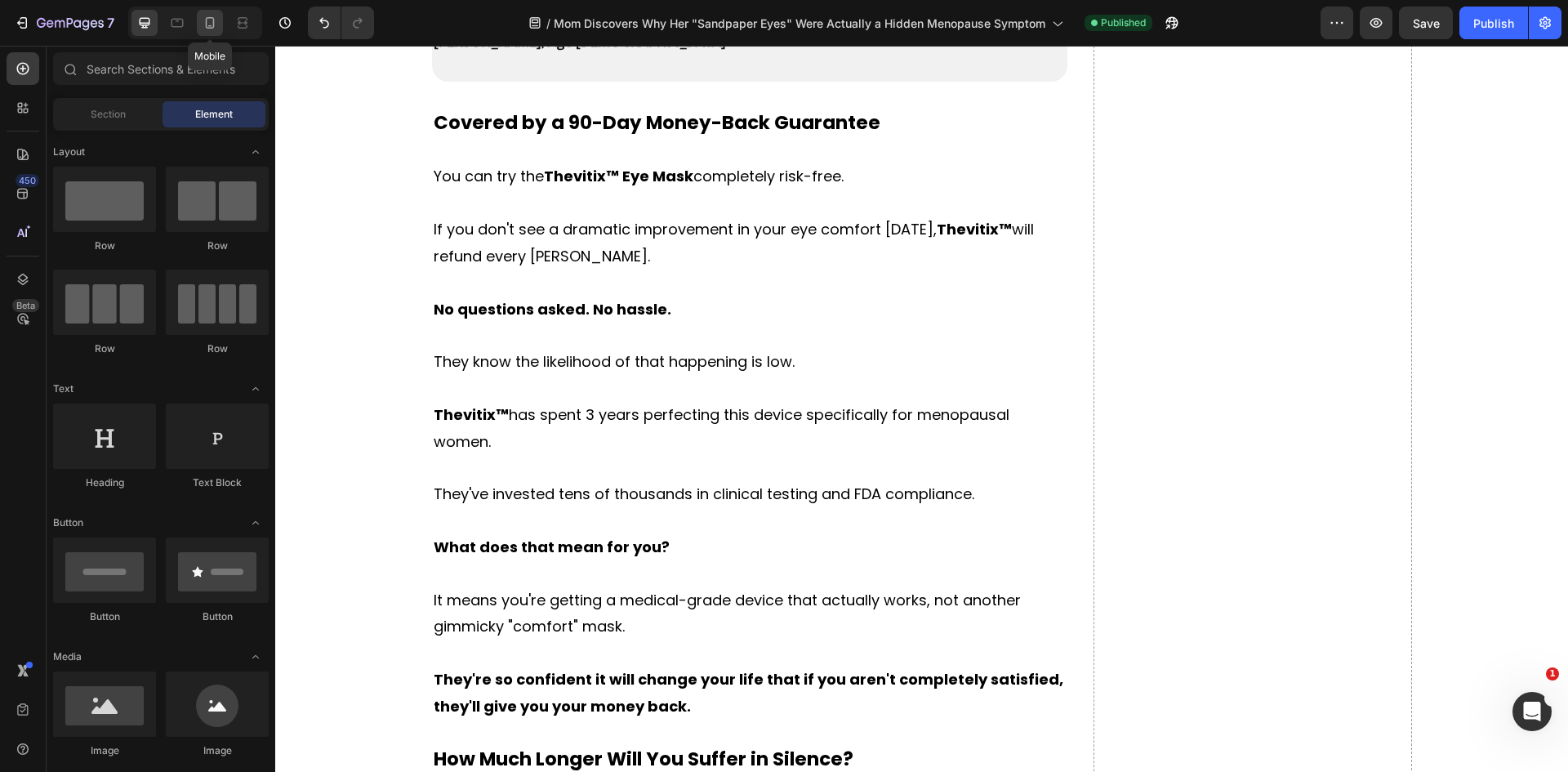
click at [212, 24] on icon at bounding box center [210, 22] width 16 height 16
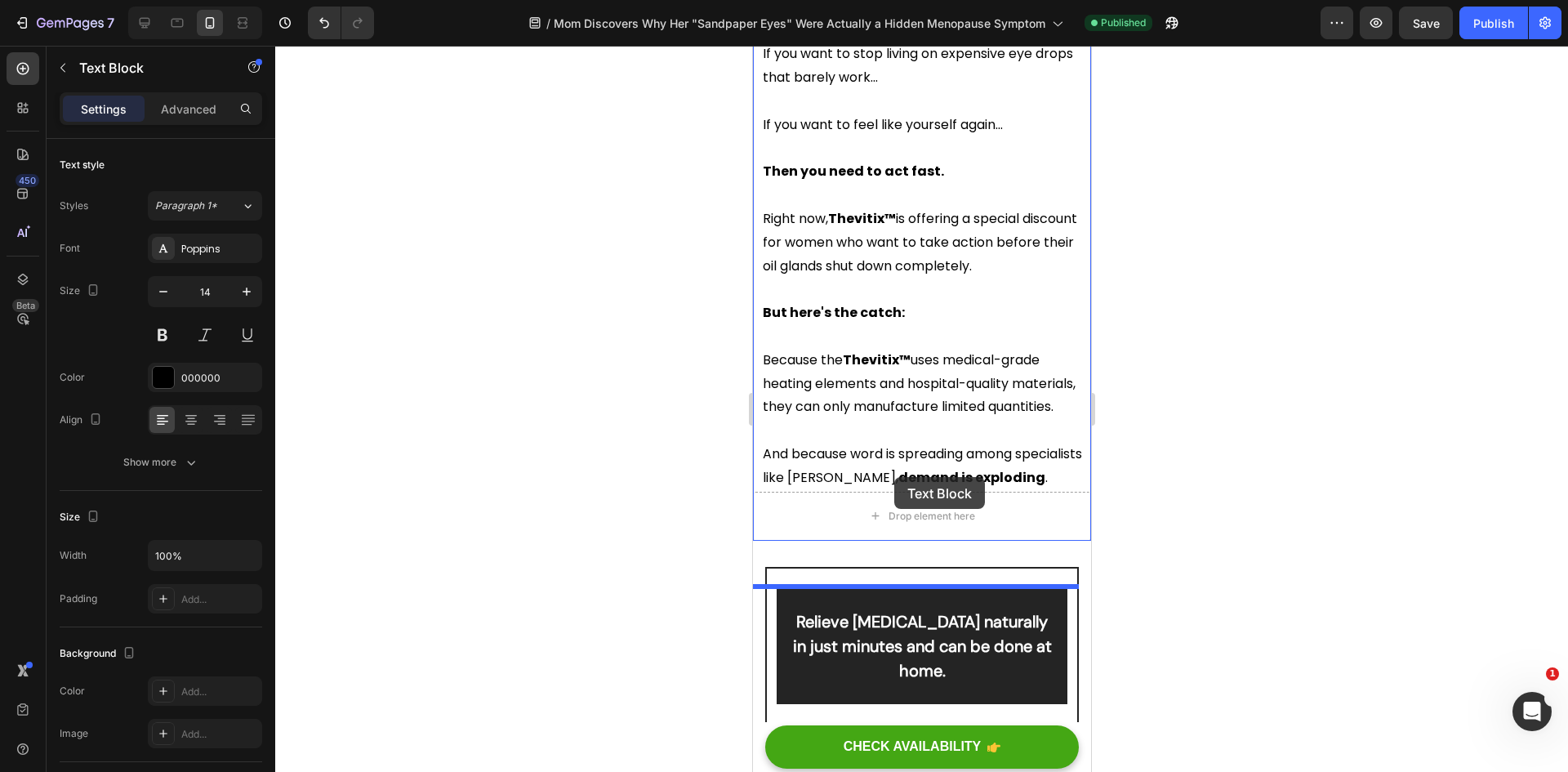
scroll to position [10219, 0]
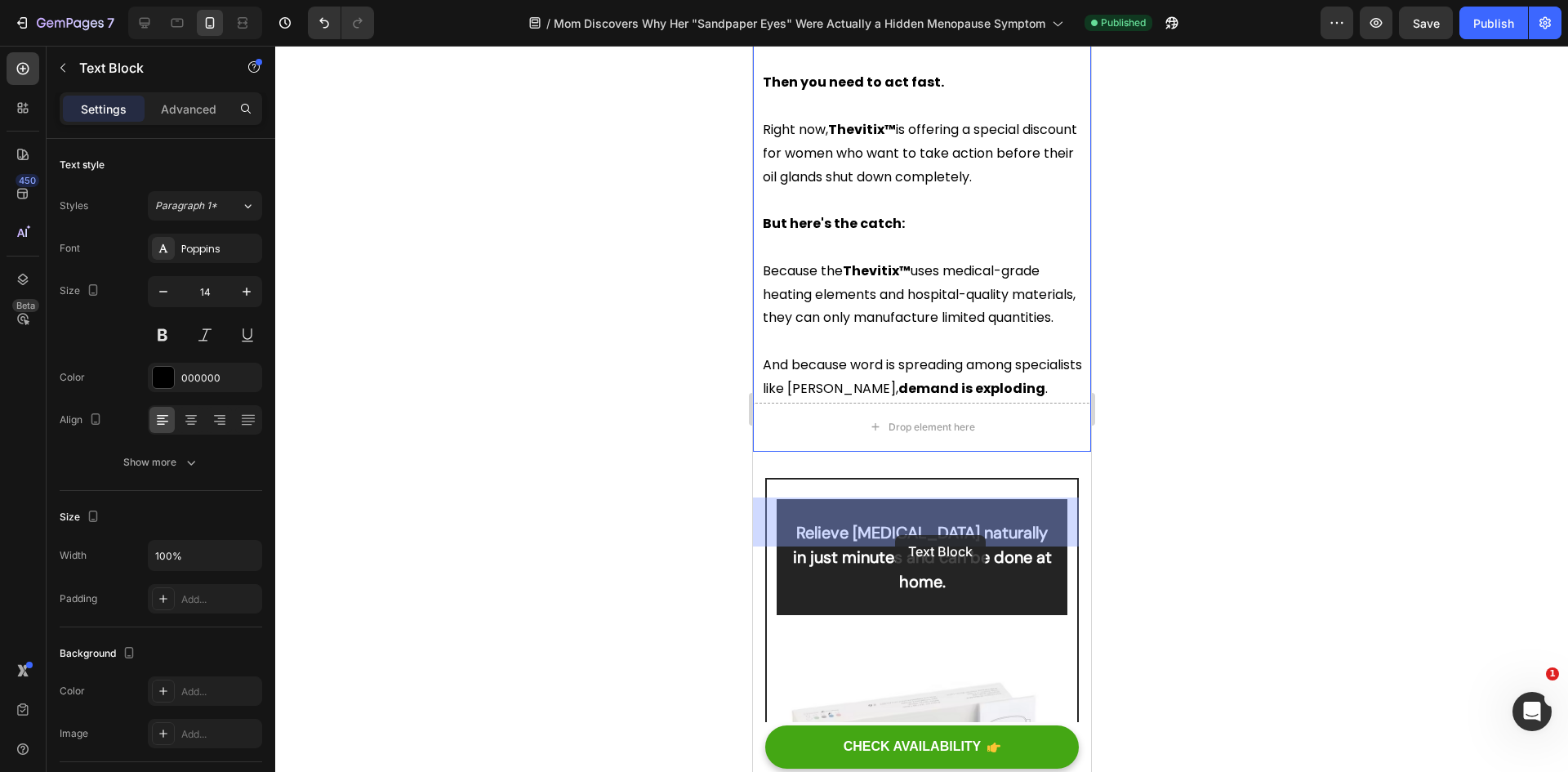
drag, startPoint x: 869, startPoint y: 434, endPoint x: 894, endPoint y: 535, distance: 104.0
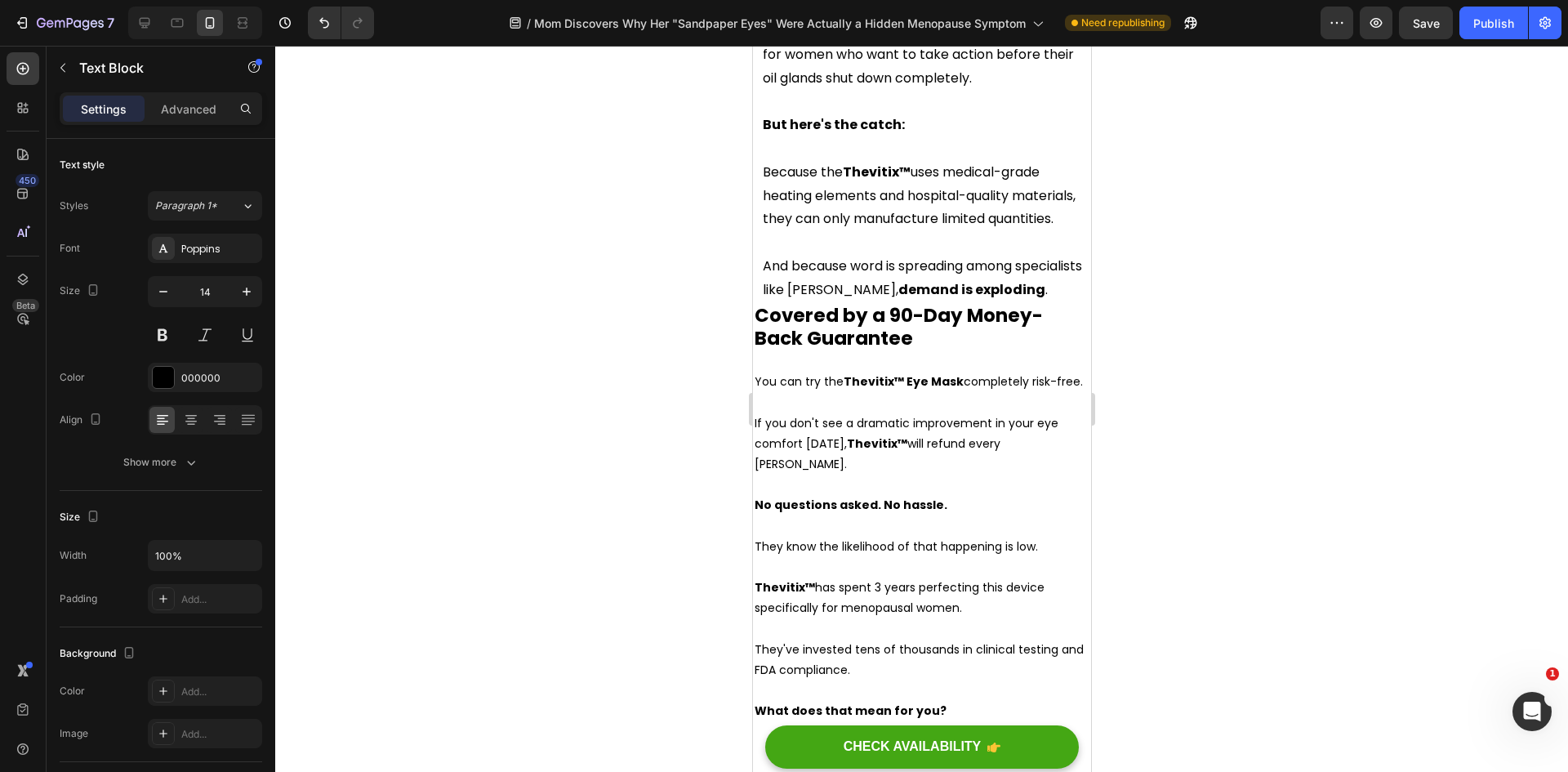
scroll to position [10300, 0]
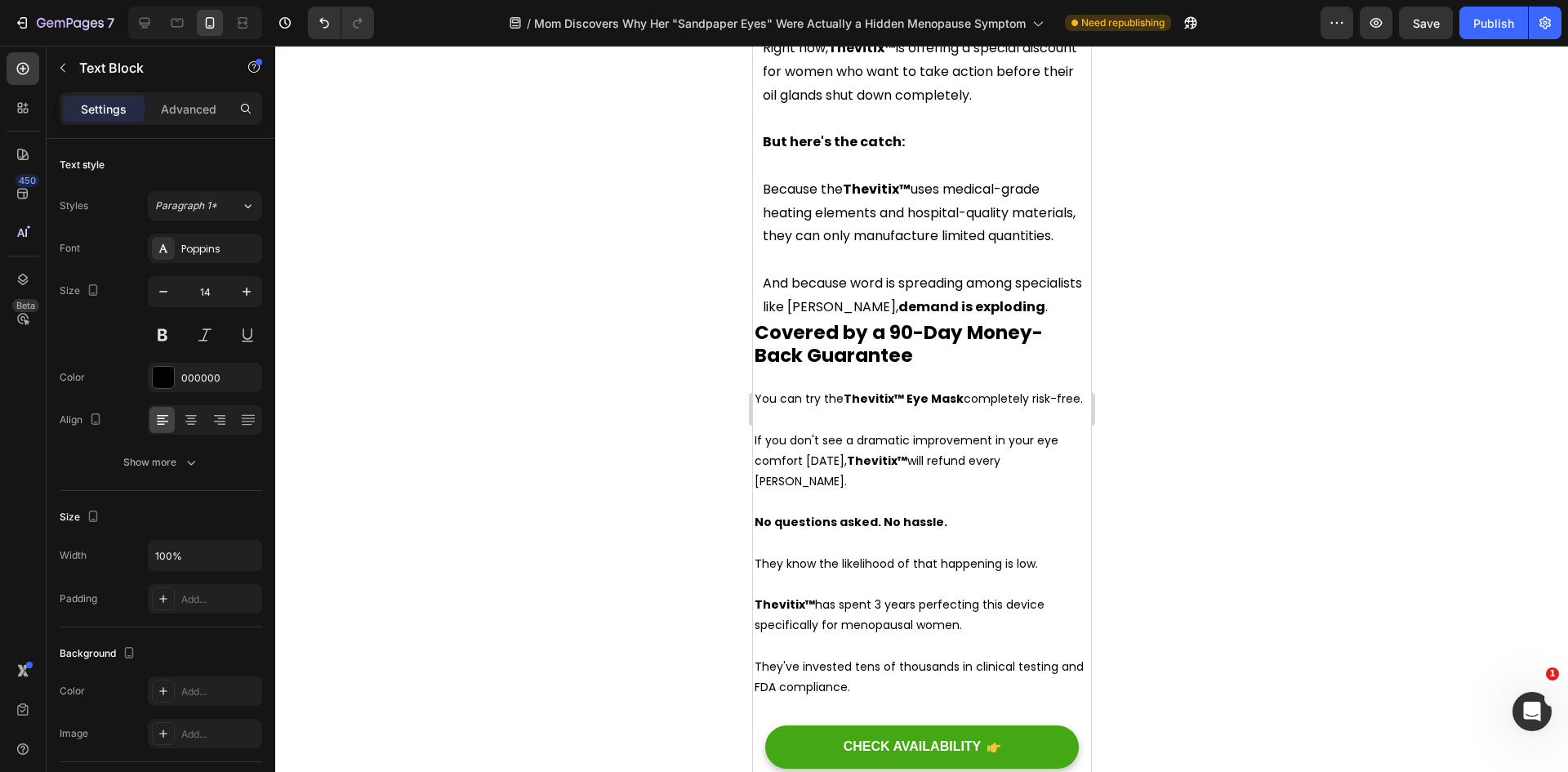
click at [905, 409] on p "You can try the Thevitix™ Eye Mask completely risk-free." at bounding box center [922, 399] width 335 height 20
click at [828, 369] on strong "Covered by a 90-Day Money-Back Guarantee" at bounding box center [898, 343] width 288 height 49
click at [614, 441] on div at bounding box center [922, 408] width 1293 height 727
click at [840, 369] on strong "Covered by a 90-Day Money-Back Guarantee" at bounding box center [898, 343] width 288 height 49
click at [178, 114] on p "Advanced" at bounding box center [189, 109] width 56 height 17
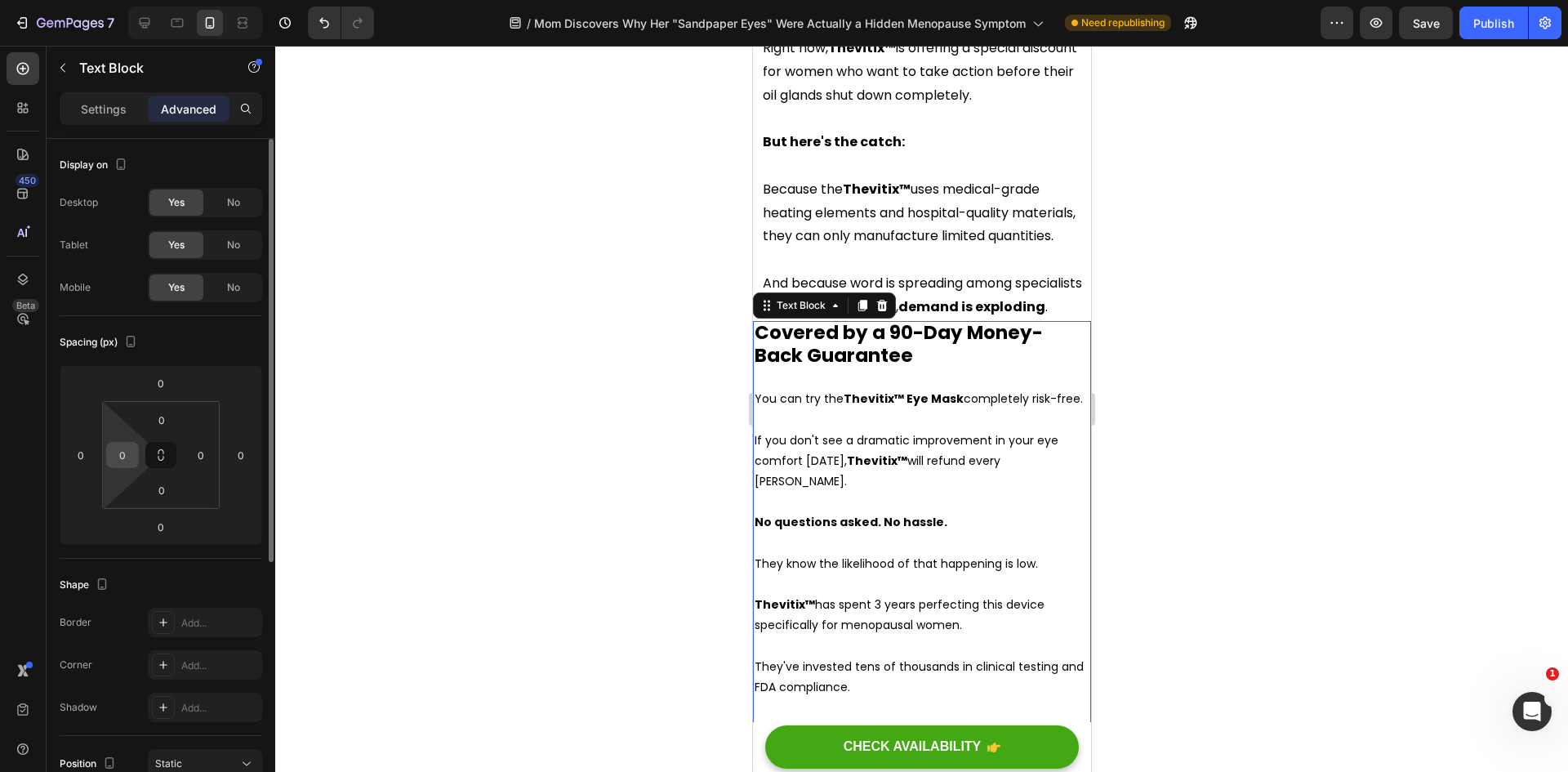
click at [113, 466] on input "0" at bounding box center [122, 455] width 24 height 24
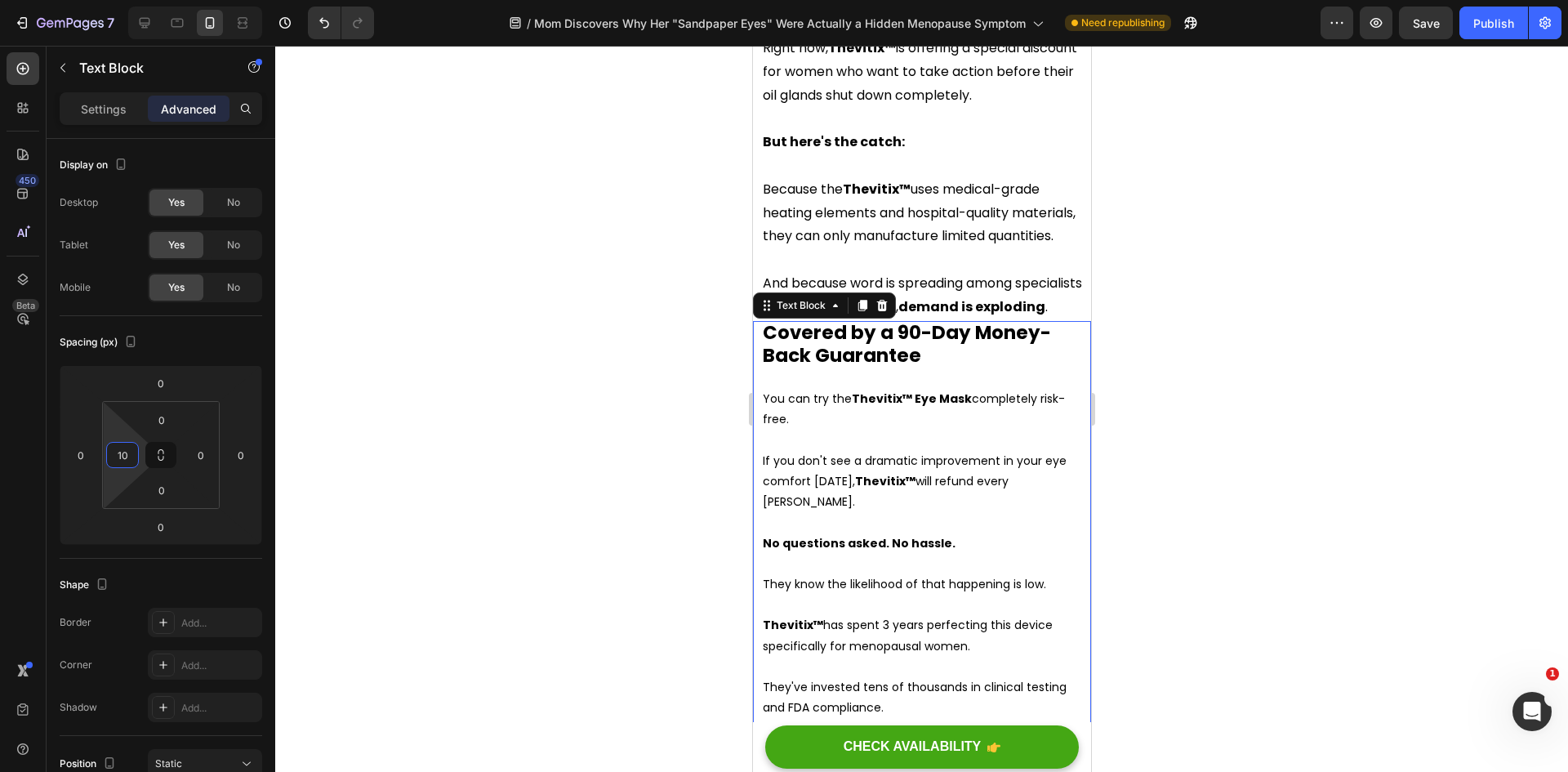
type input "10"
click at [384, 418] on div at bounding box center [922, 408] width 1293 height 727
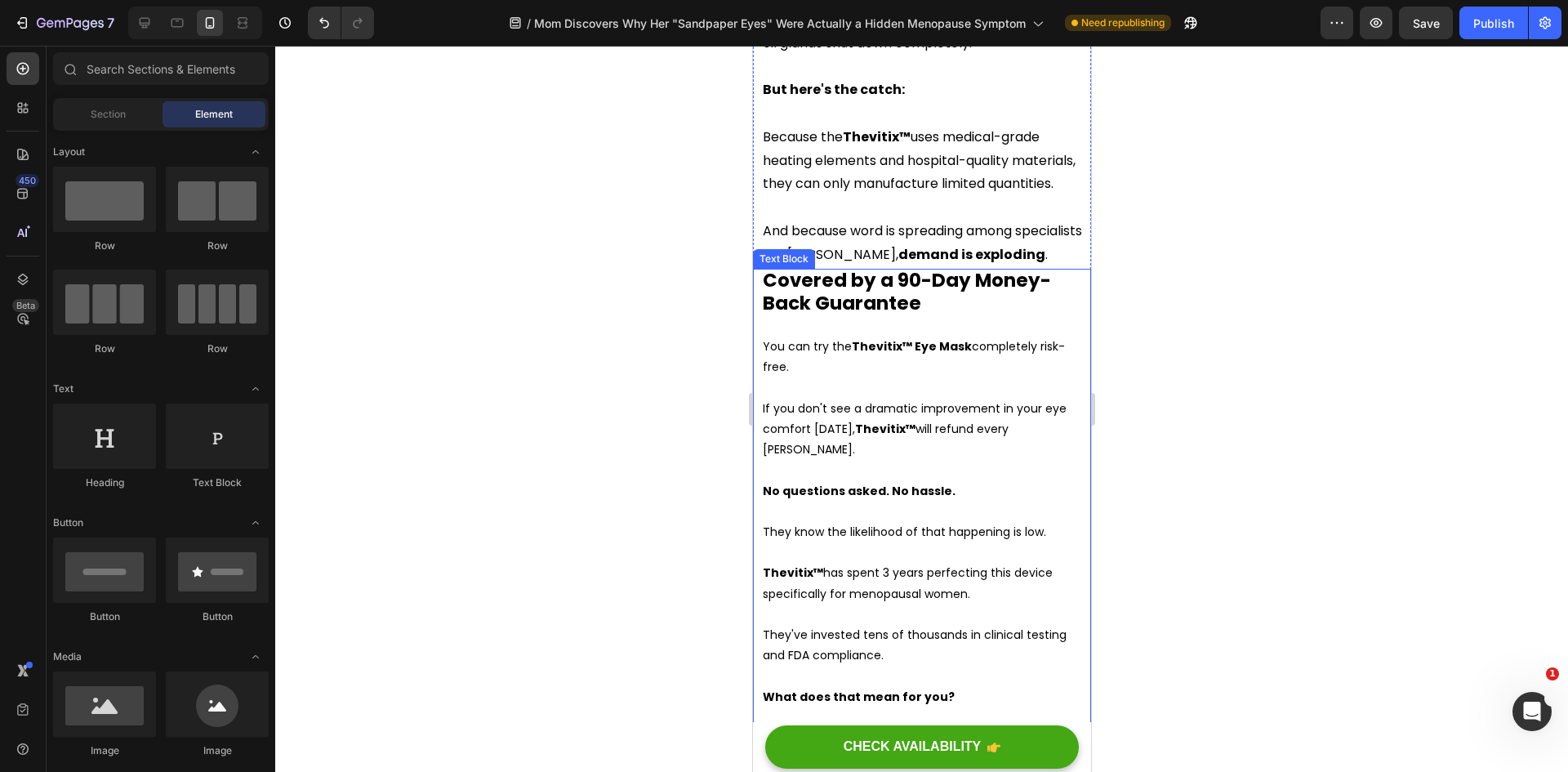
scroll to position [10464, 0]
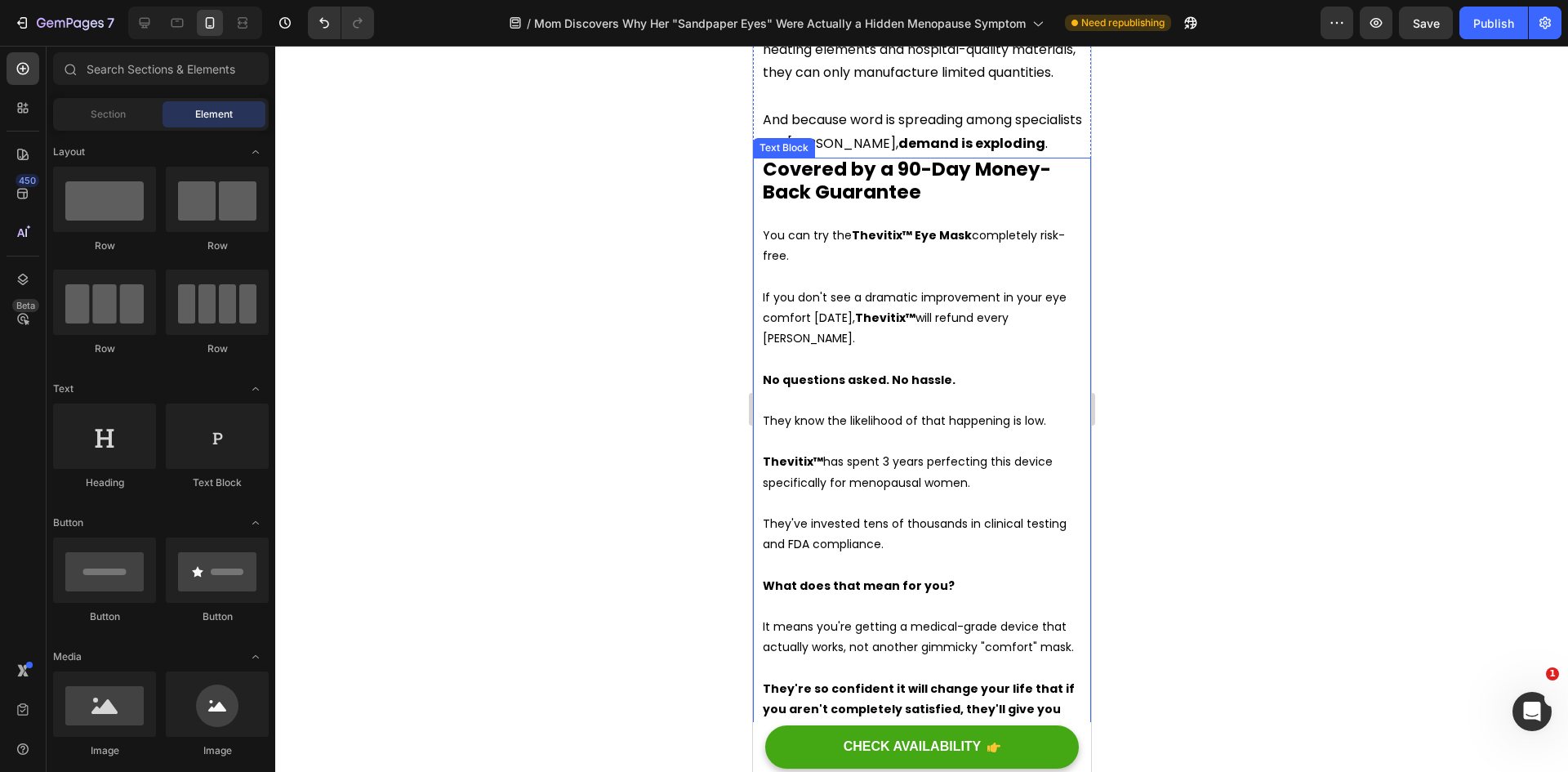
click at [827, 349] on p "If you don't see a dramatic improvement in your eye comfort [DATE], Thevitix™ w…" at bounding box center [925, 319] width 327 height 62
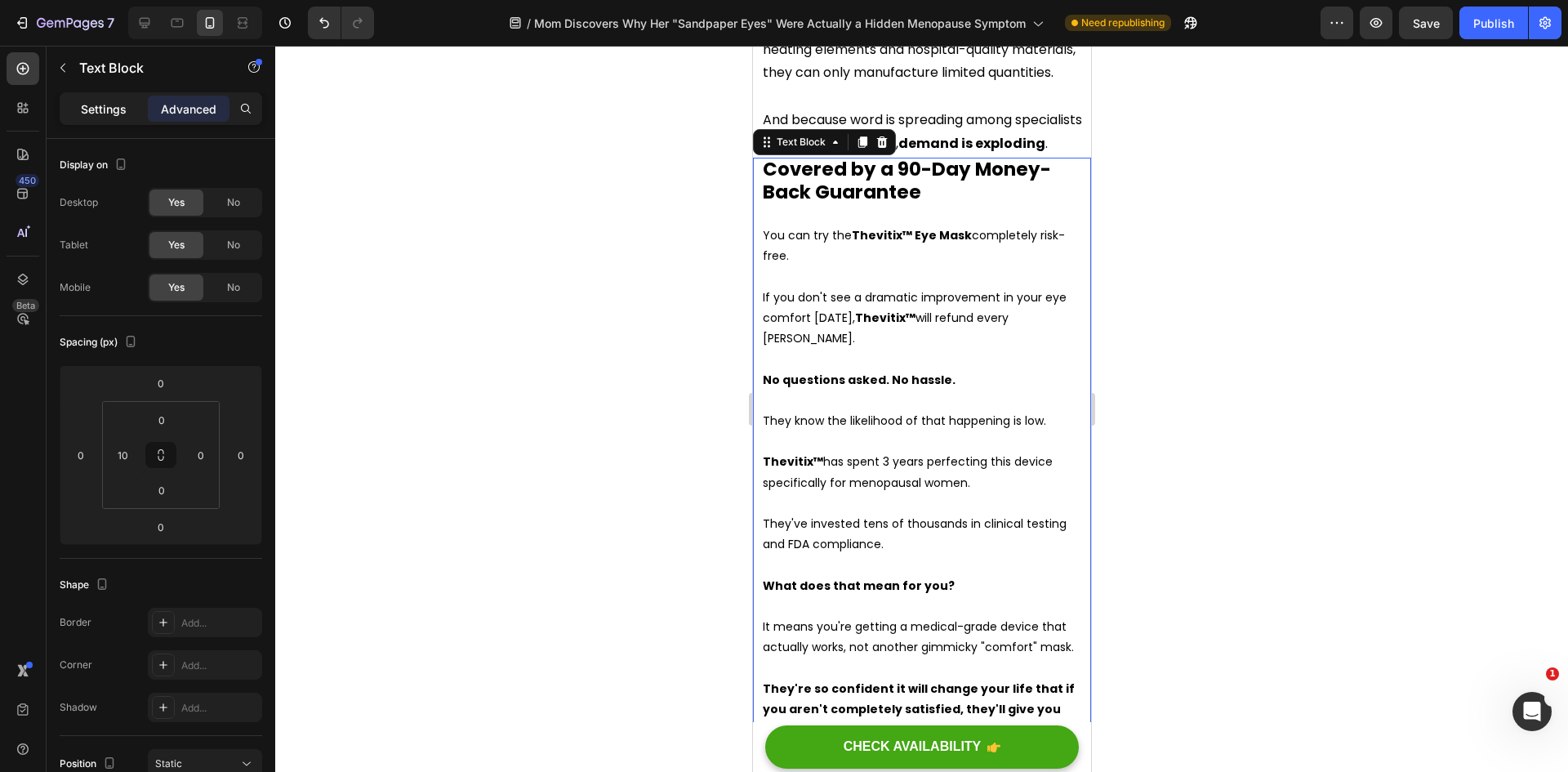
click at [94, 112] on p "Settings" at bounding box center [104, 109] width 45 height 17
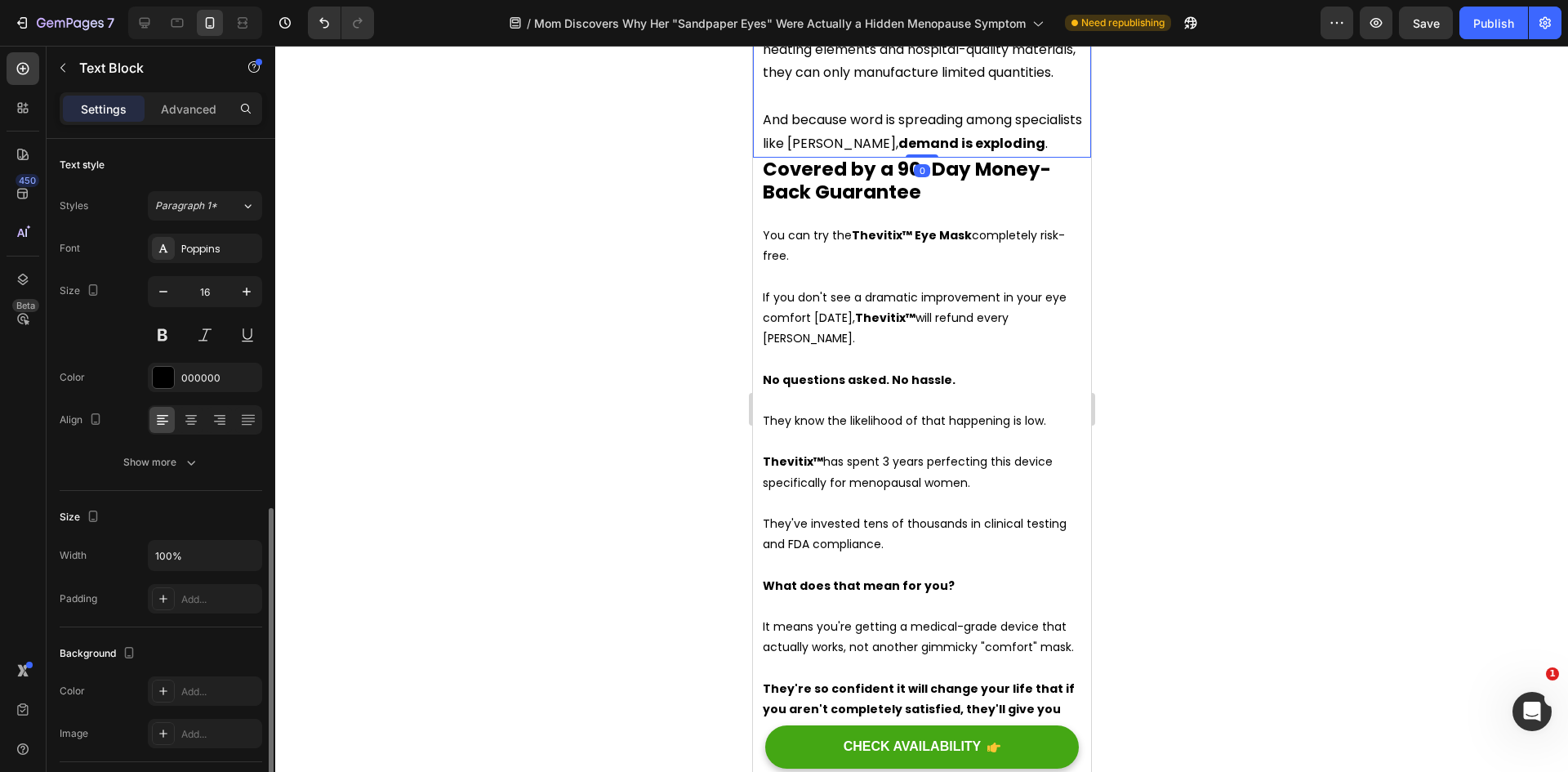
click at [885, 85] on p "Because the Thevitix™ uses medical-grade heating elements and hospital-quality …" at bounding box center [925, 49] width 327 height 70
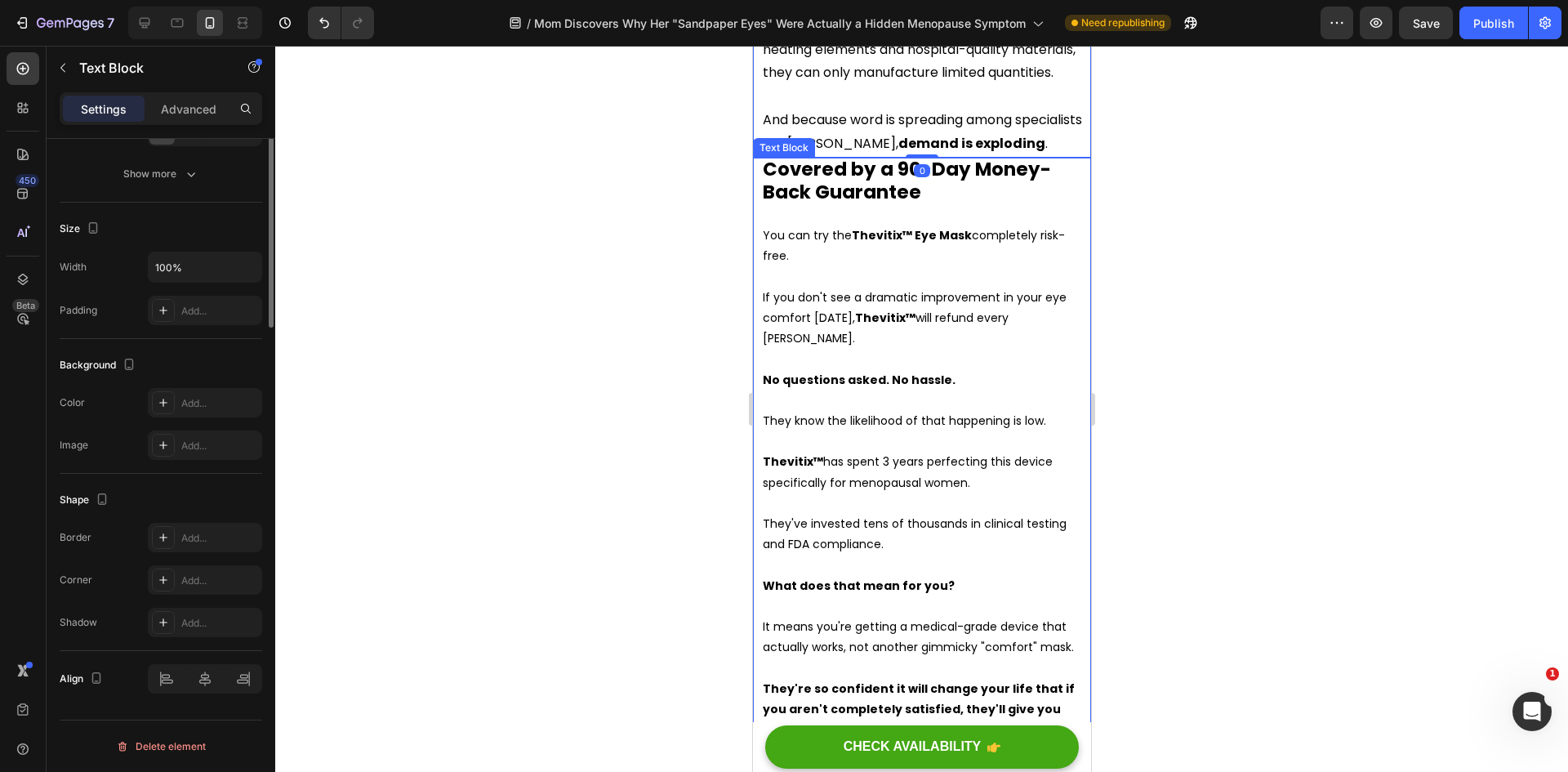
scroll to position [0, 0]
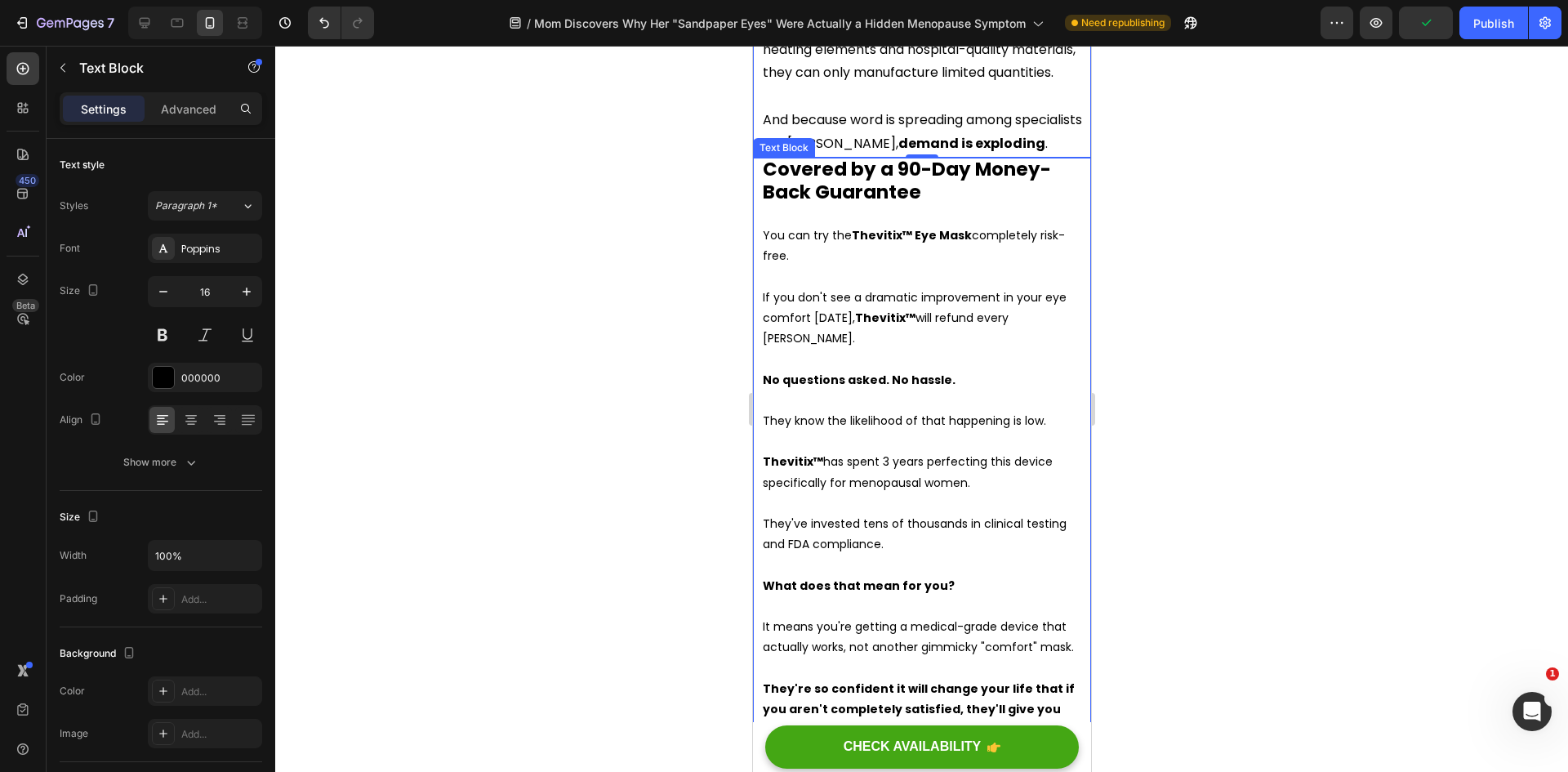
click at [848, 349] on p "If you don't see a dramatic improvement in your eye comfort [DATE], Thevitix™ w…" at bounding box center [925, 319] width 327 height 62
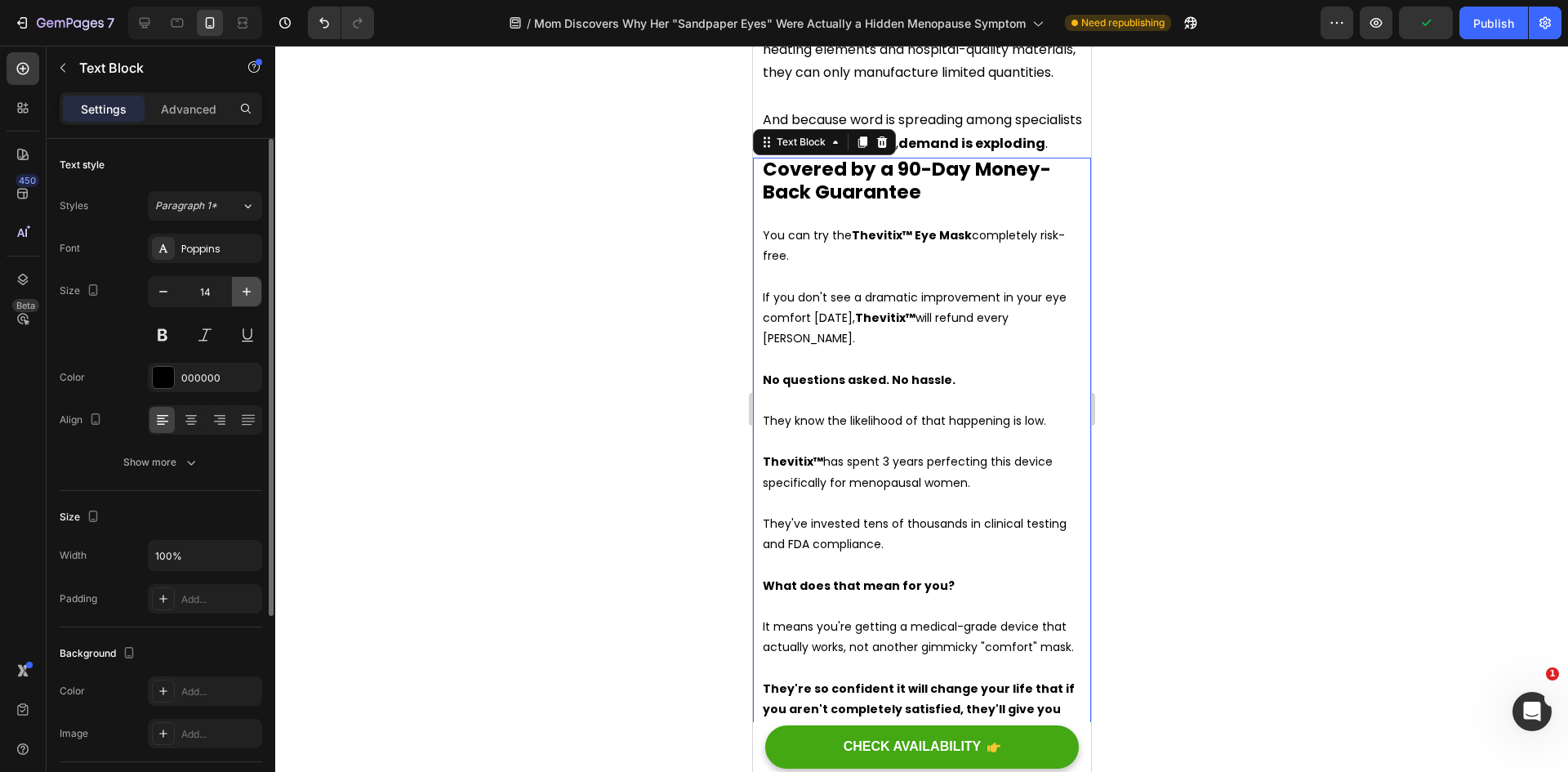
click at [243, 295] on icon "button" at bounding box center [246, 291] width 16 height 16
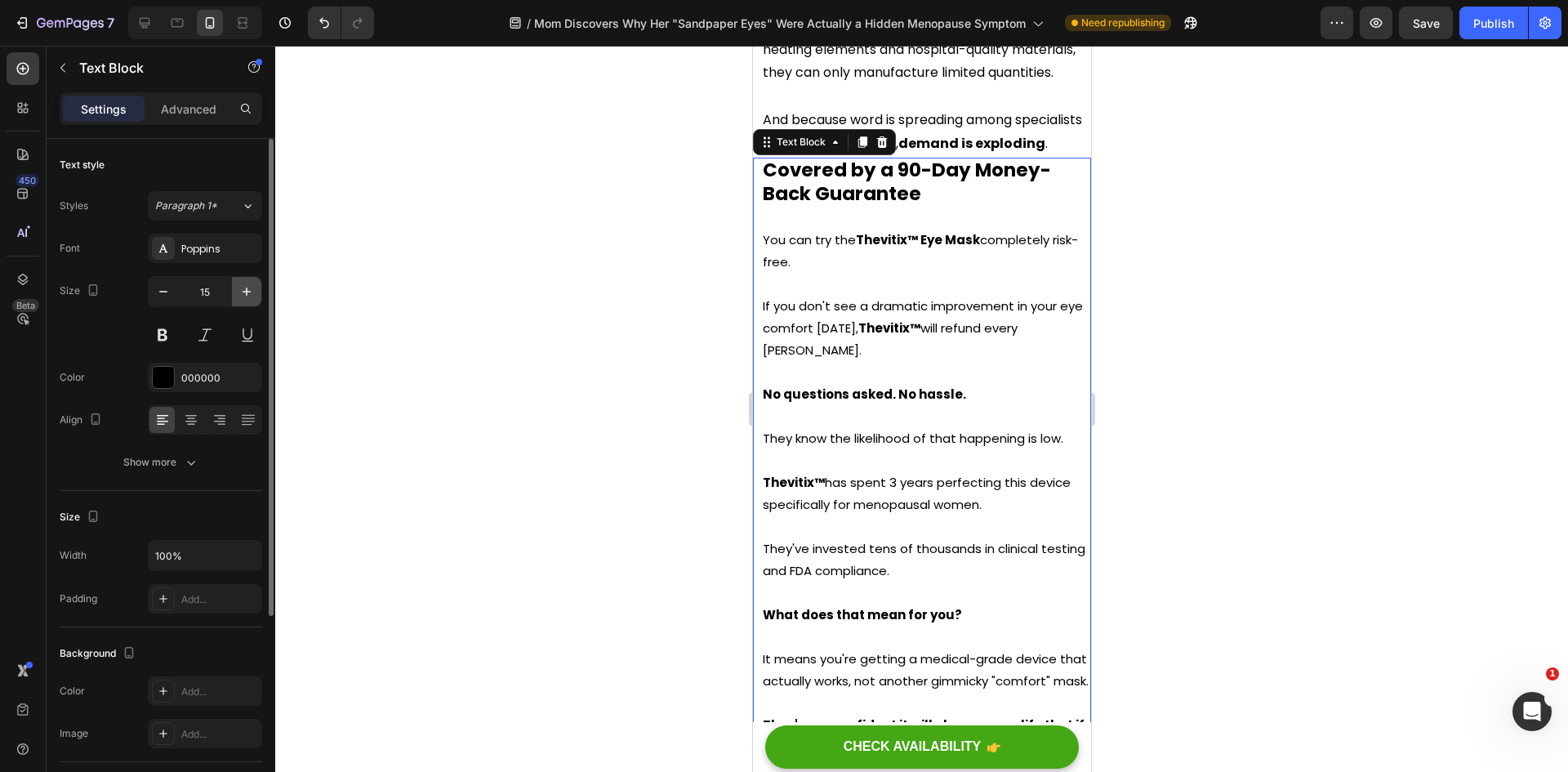
click at [243, 295] on icon "button" at bounding box center [246, 291] width 16 height 16
type input "16"
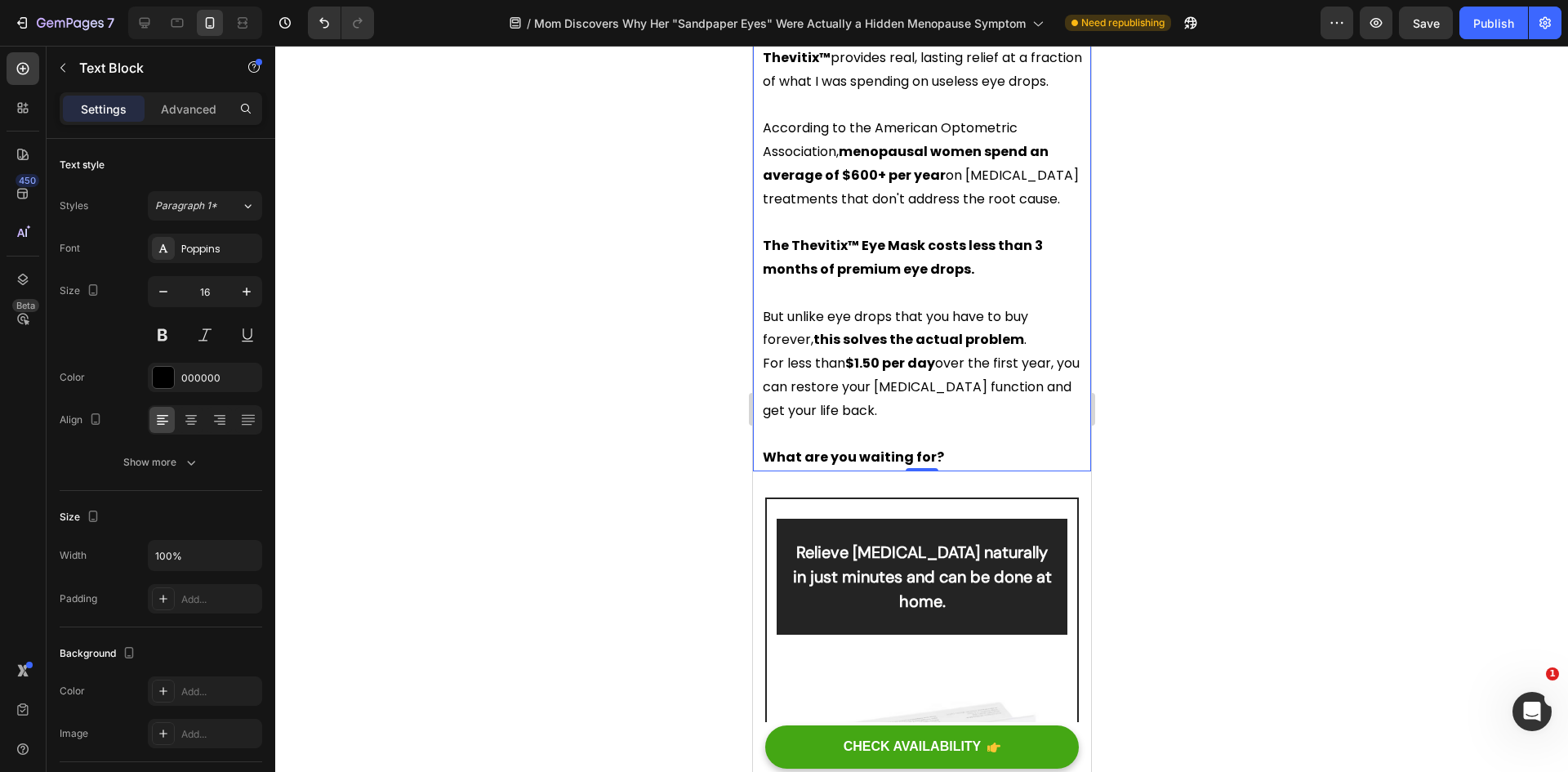
scroll to position [11852, 0]
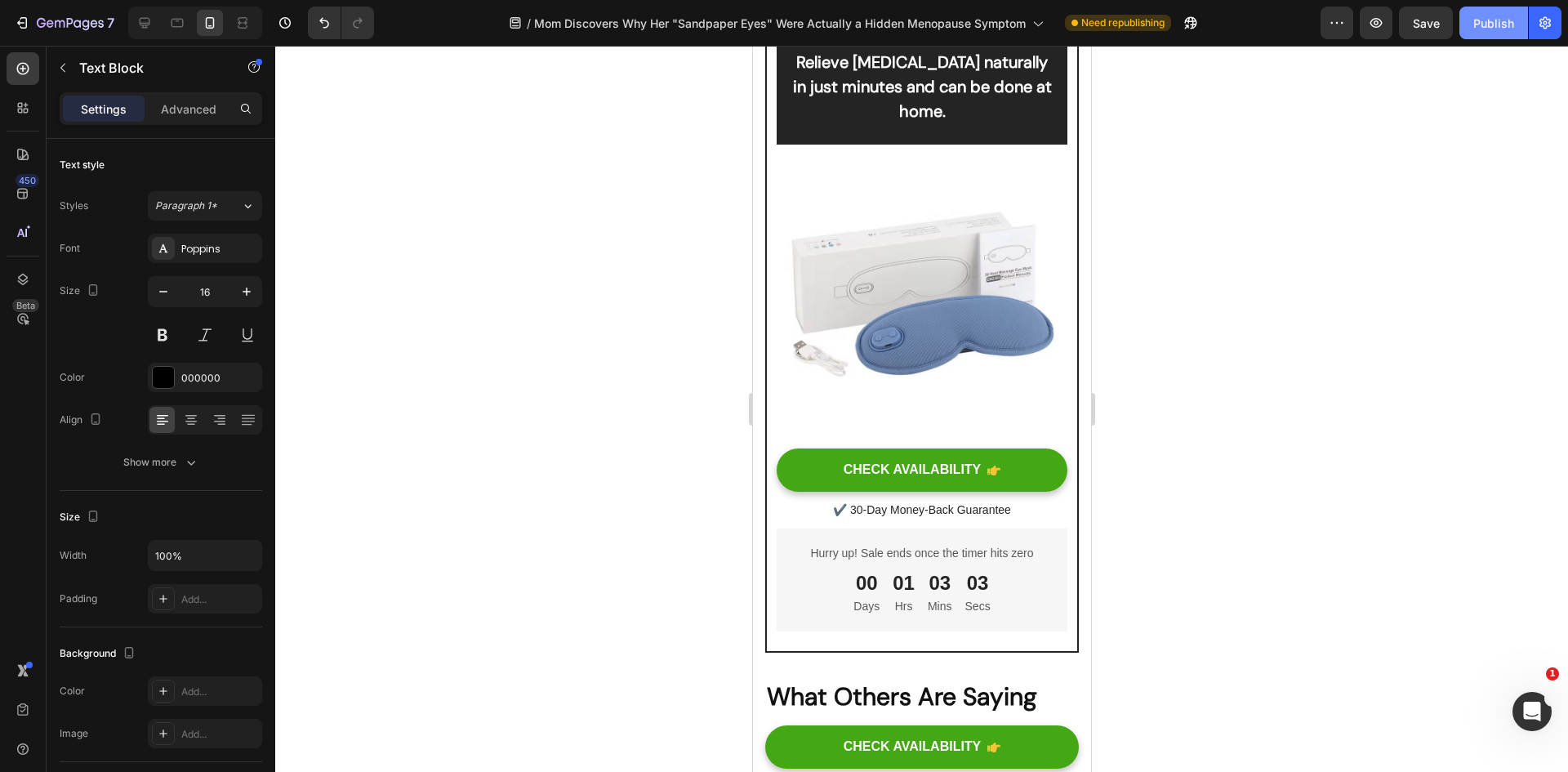
click at [1484, 22] on div "Publish" at bounding box center [1493, 23] width 41 height 17
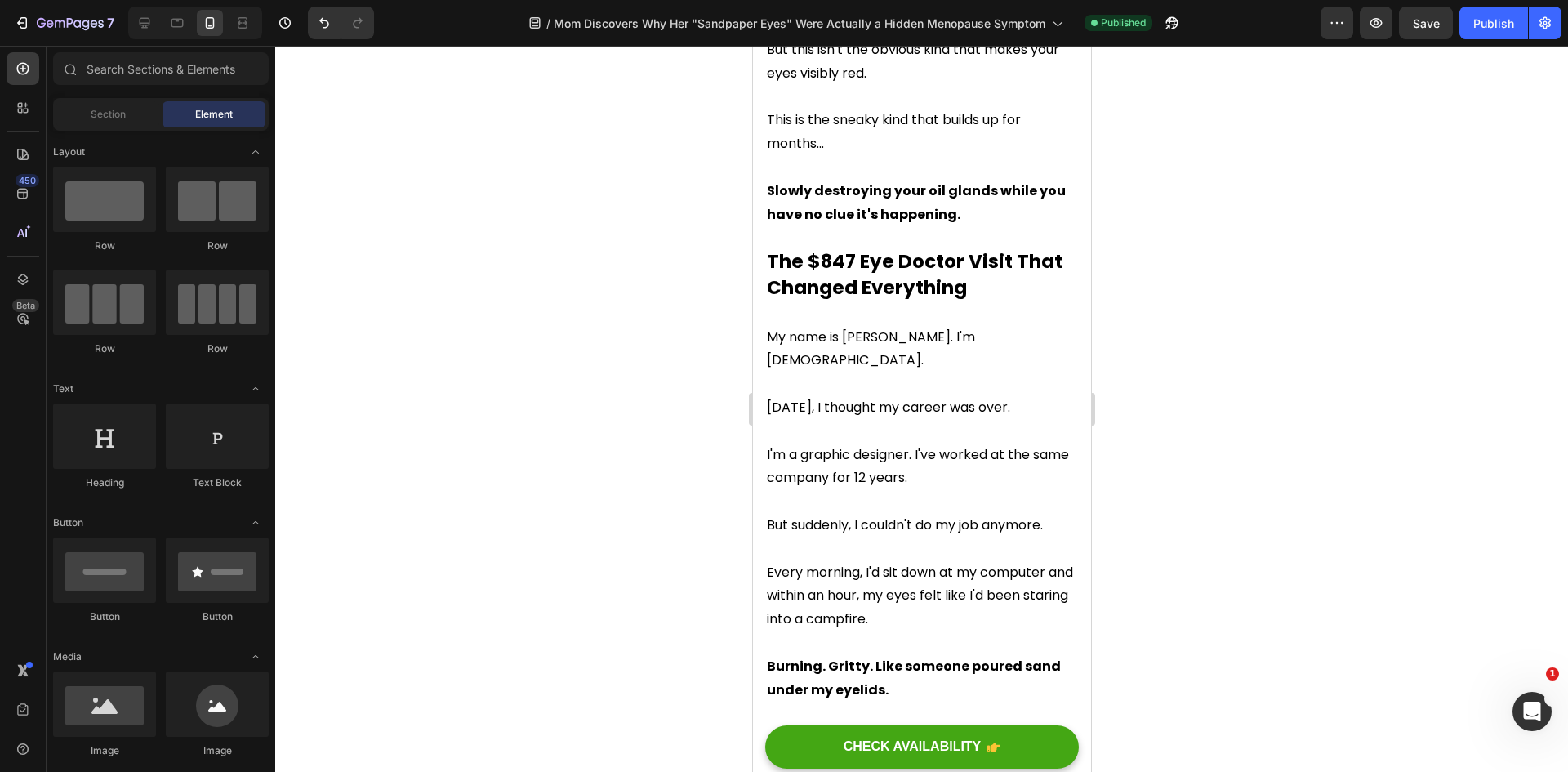
scroll to position [0, 0]
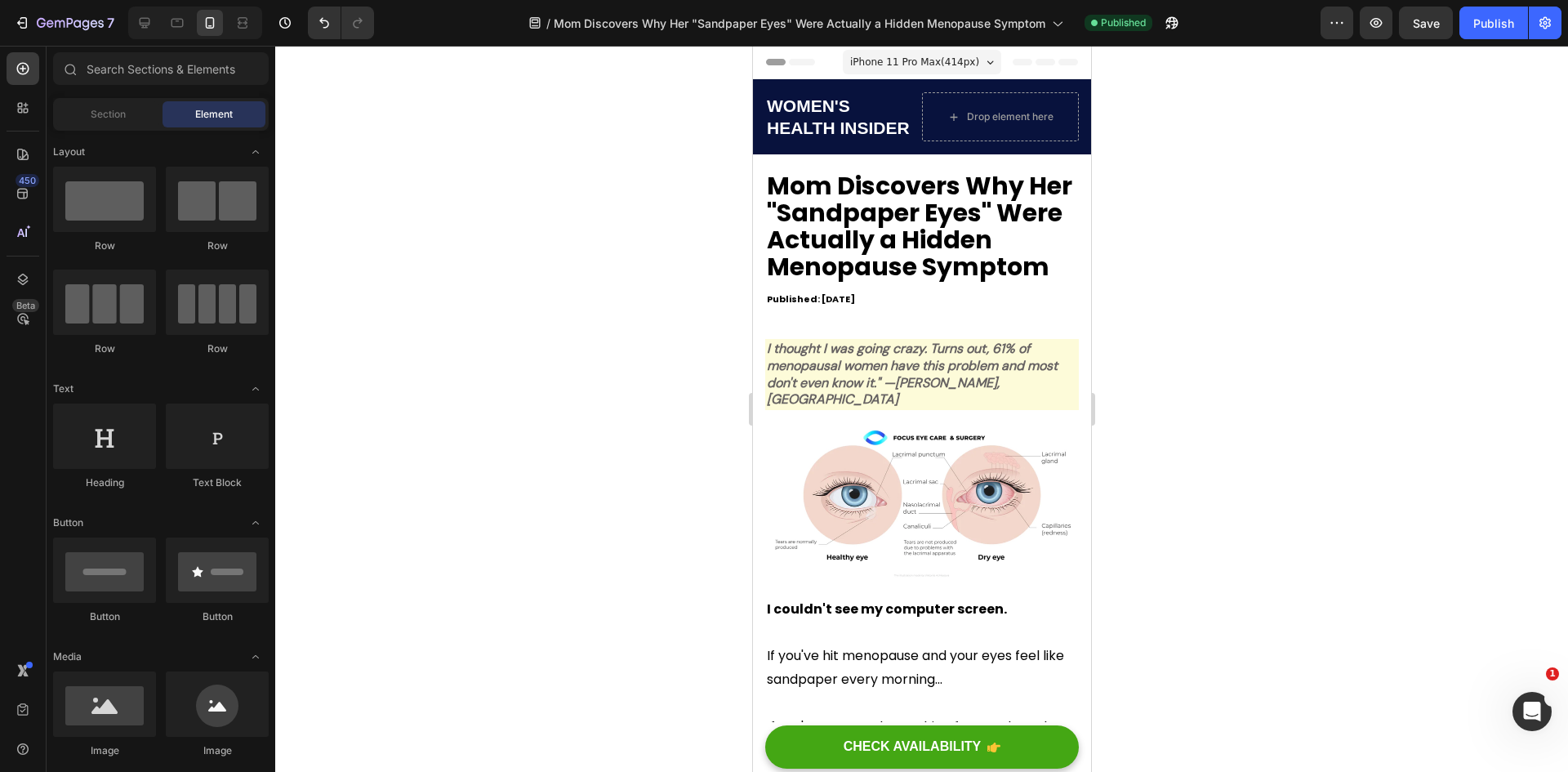
drag, startPoint x: 1085, startPoint y: 623, endPoint x: 1726, endPoint y: 77, distance: 842.0
click at [143, 20] on icon at bounding box center [144, 22] width 16 height 16
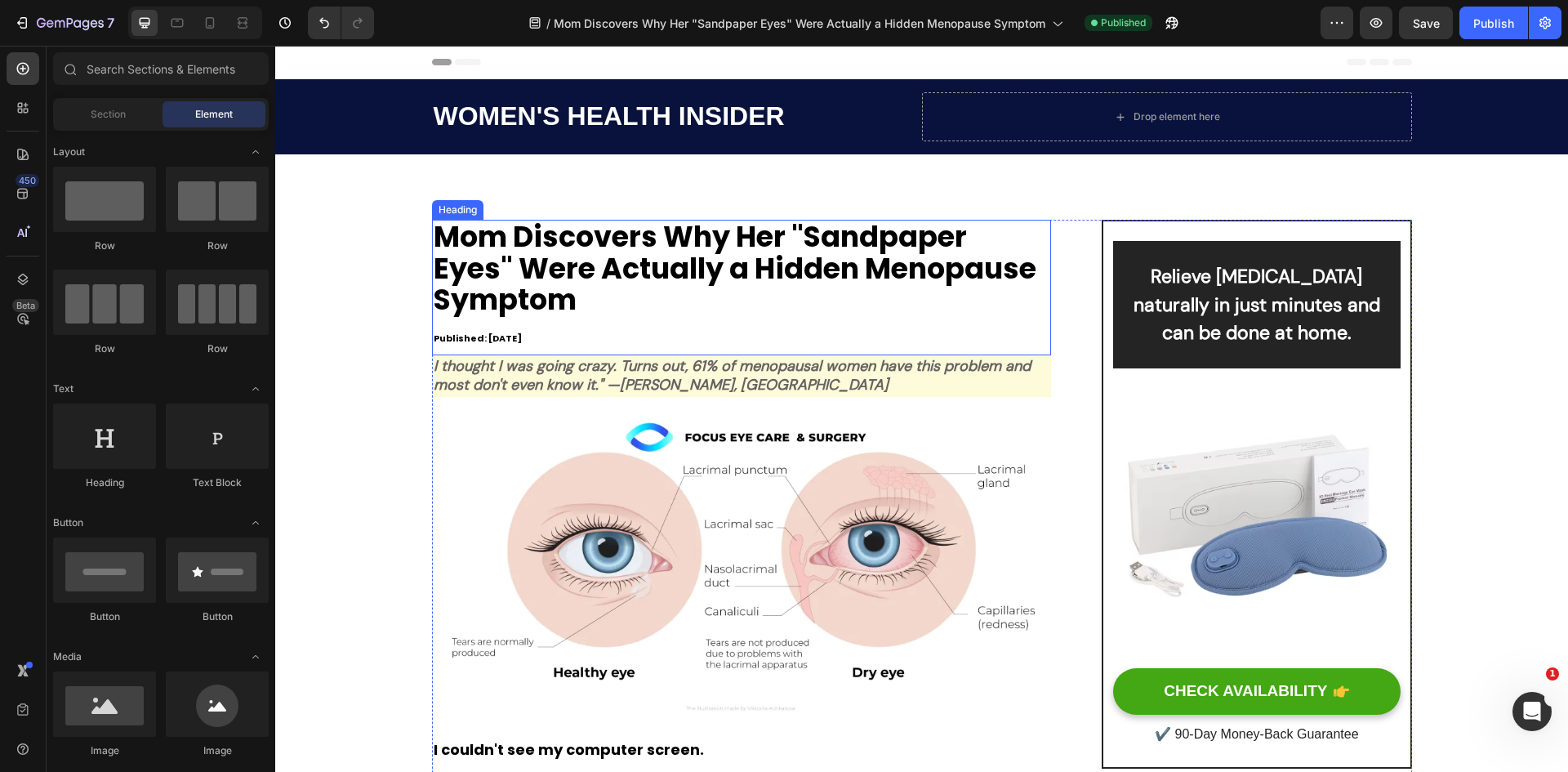
click at [654, 260] on h2 "Mom Discovers Why Her "Sandpaper Eyes" Were Actually a Hidden Menopause Symptom…" at bounding box center [741, 287] width 619 height 136
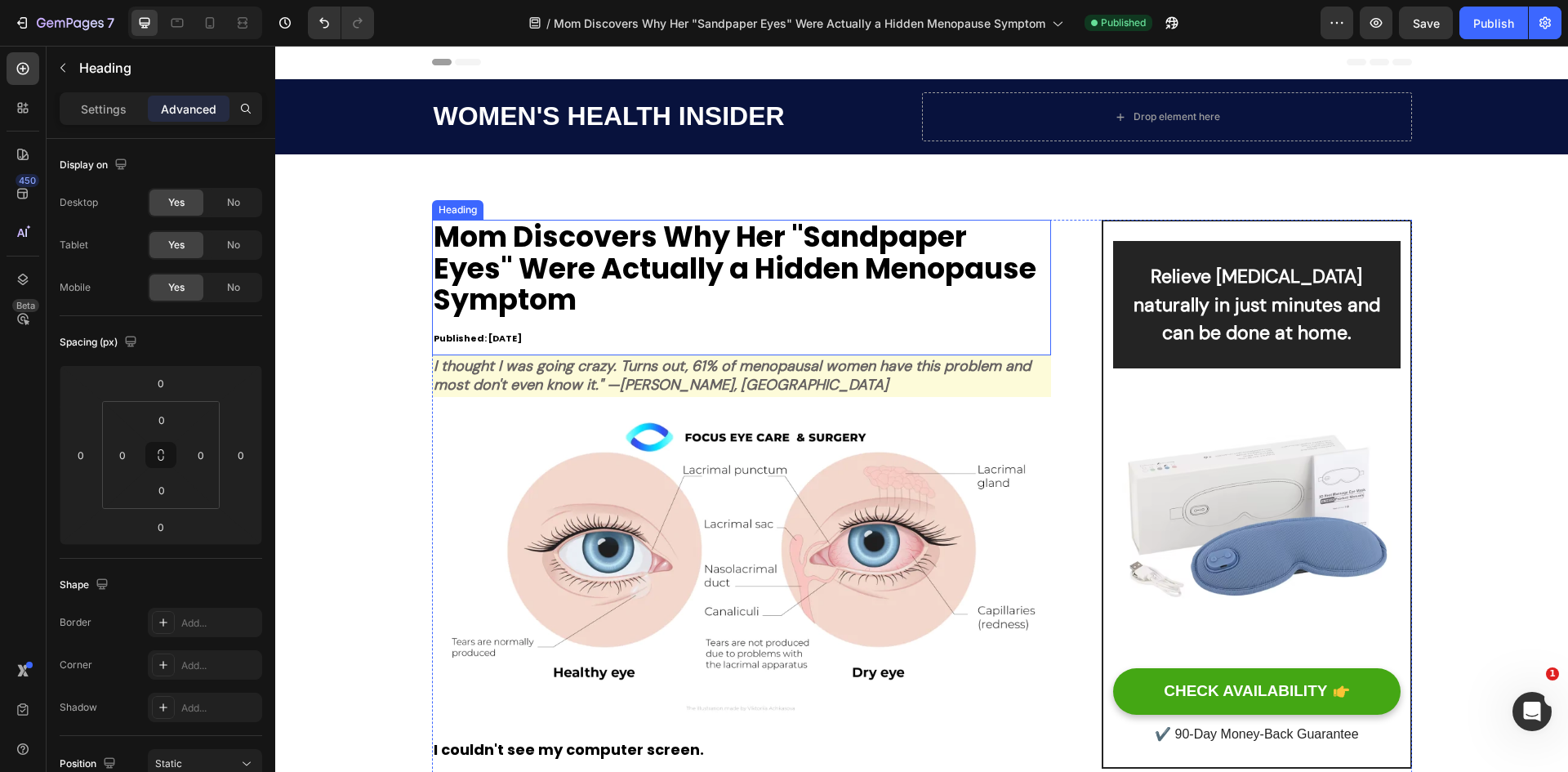
click at [654, 260] on h2 "Mom Discovers Why Her "Sandpaper Eyes" Were Actually a Hidden Menopause Symptom…" at bounding box center [741, 287] width 619 height 136
click at [575, 295] on p "Mom Discovers Why Her "Sandpaper Eyes" Were Actually a Hidden Menopause Symptom…" at bounding box center [741, 287] width 617 height 132
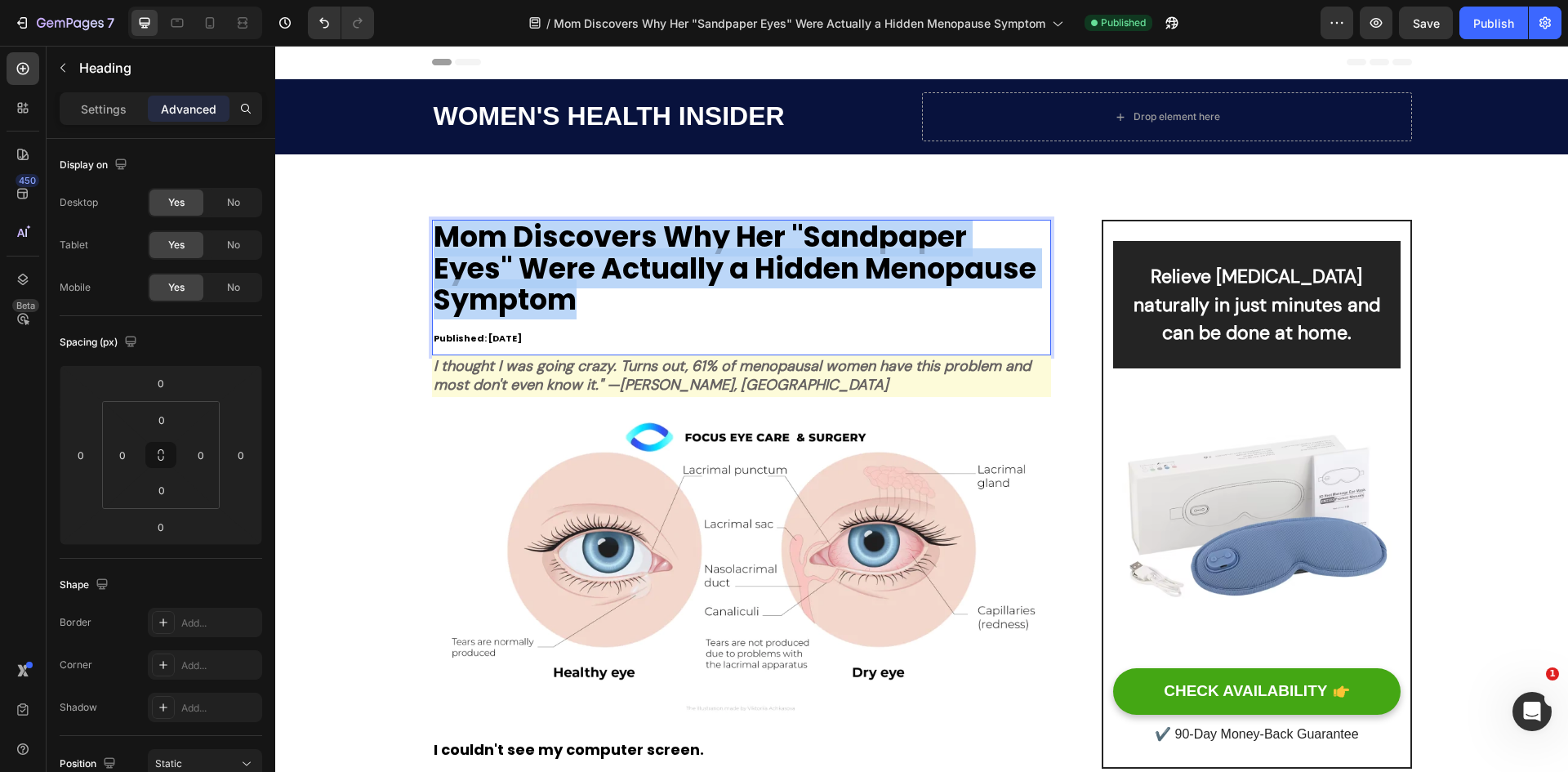
drag, startPoint x: 501, startPoint y: 267, endPoint x: 568, endPoint y: 306, distance: 77.5
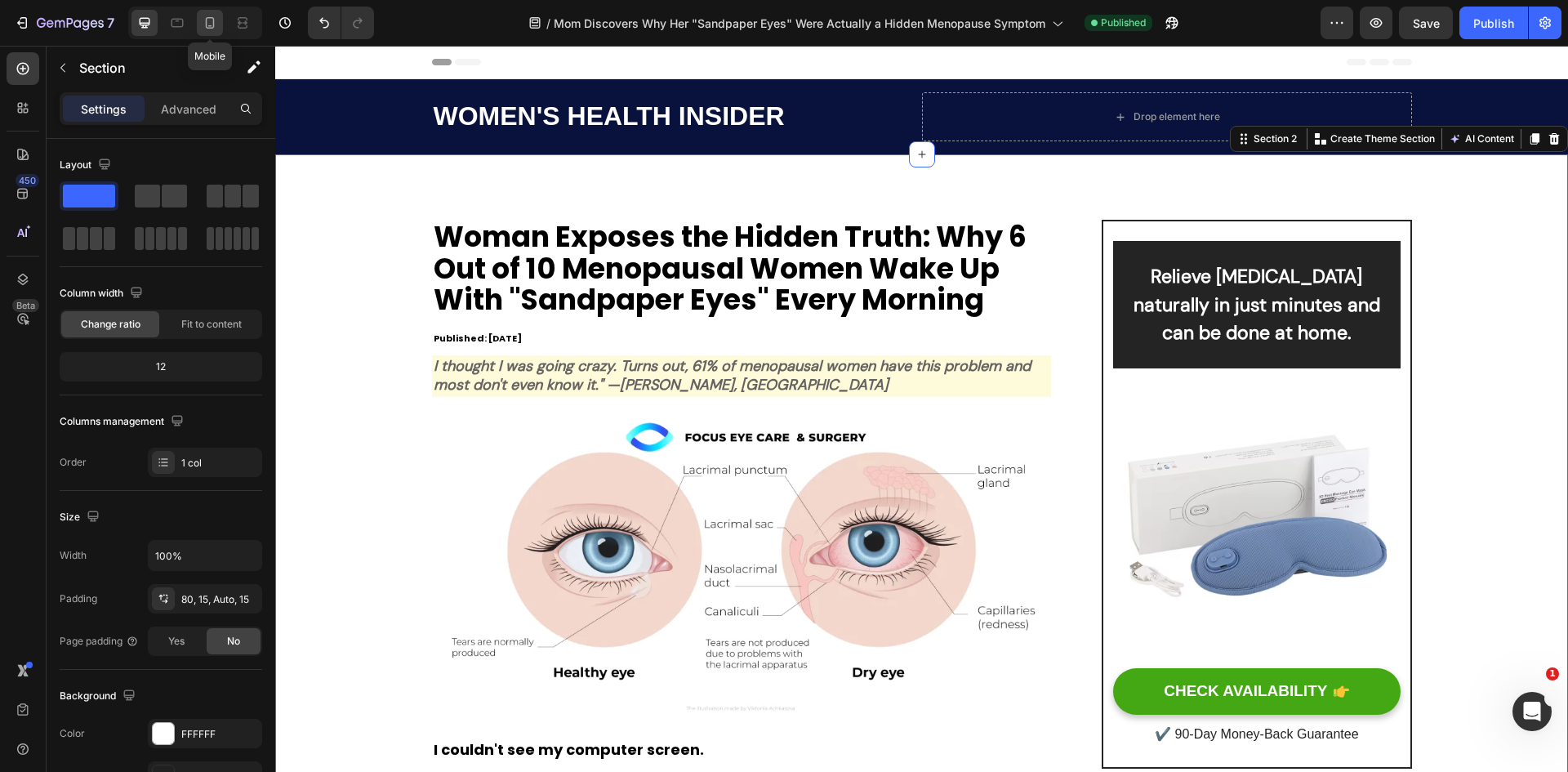
click at [208, 15] on icon at bounding box center [210, 22] width 16 height 16
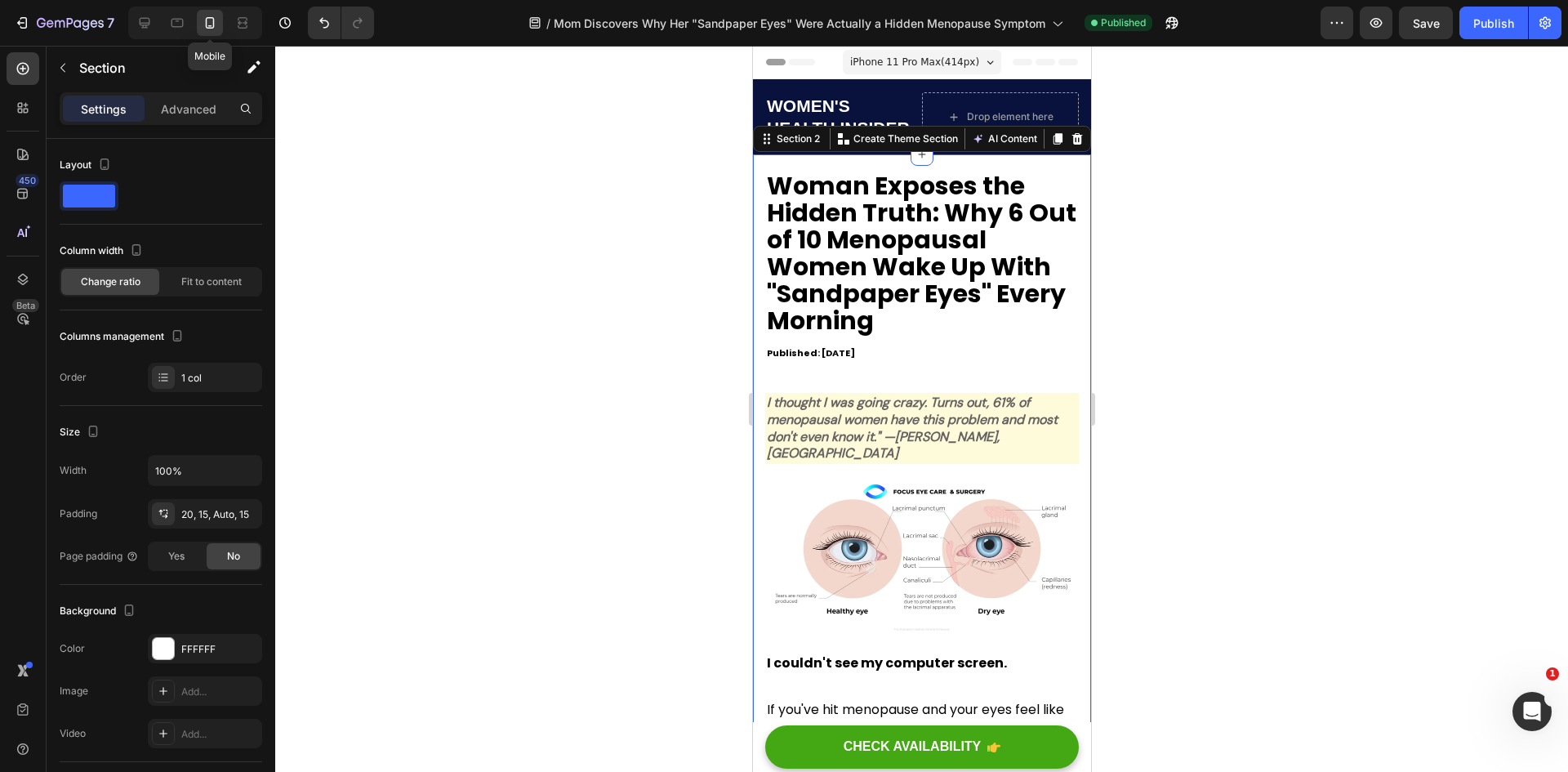
scroll to position [51, 0]
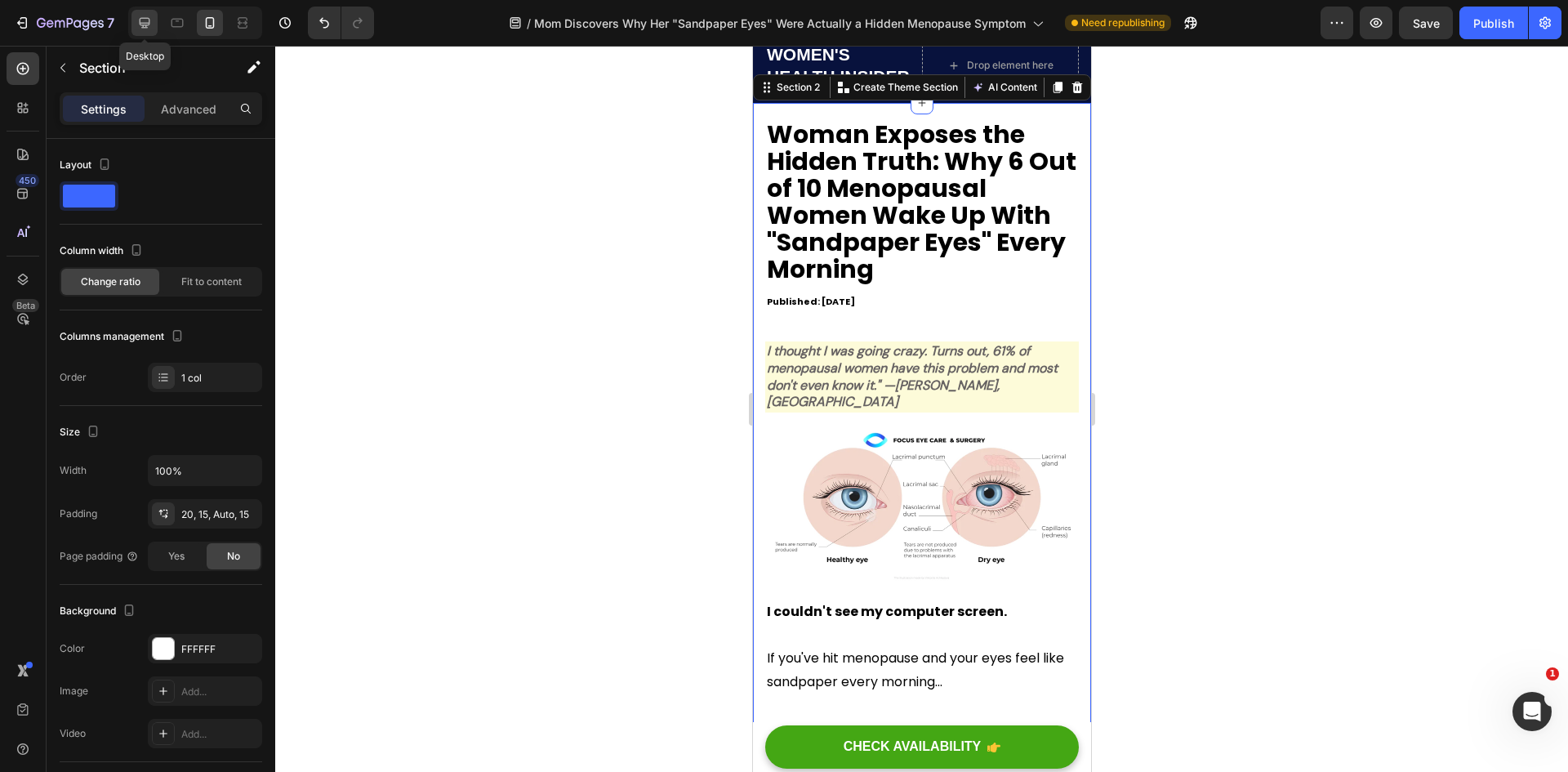
click at [145, 26] on icon at bounding box center [144, 22] width 16 height 16
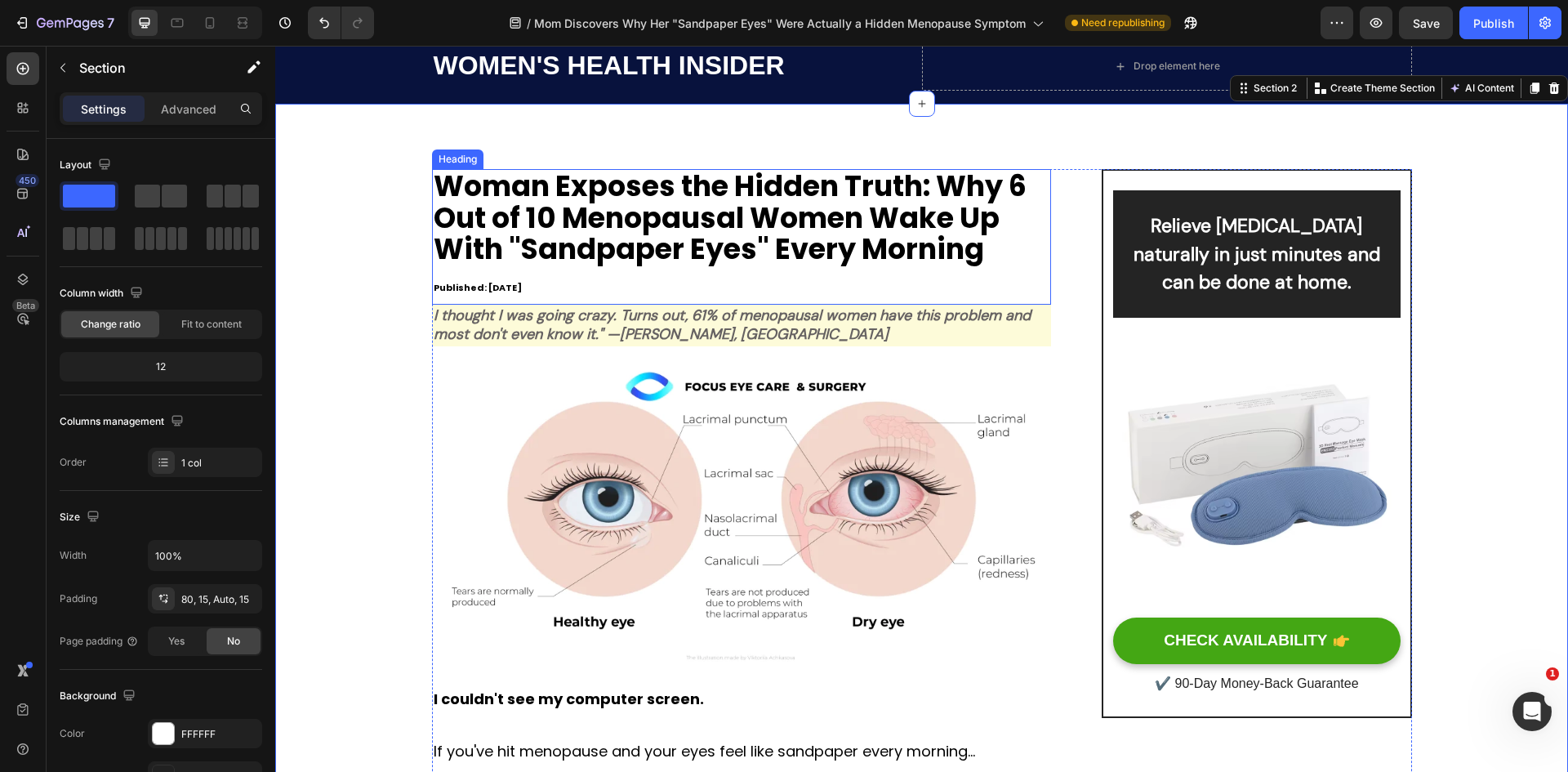
scroll to position [51, 0]
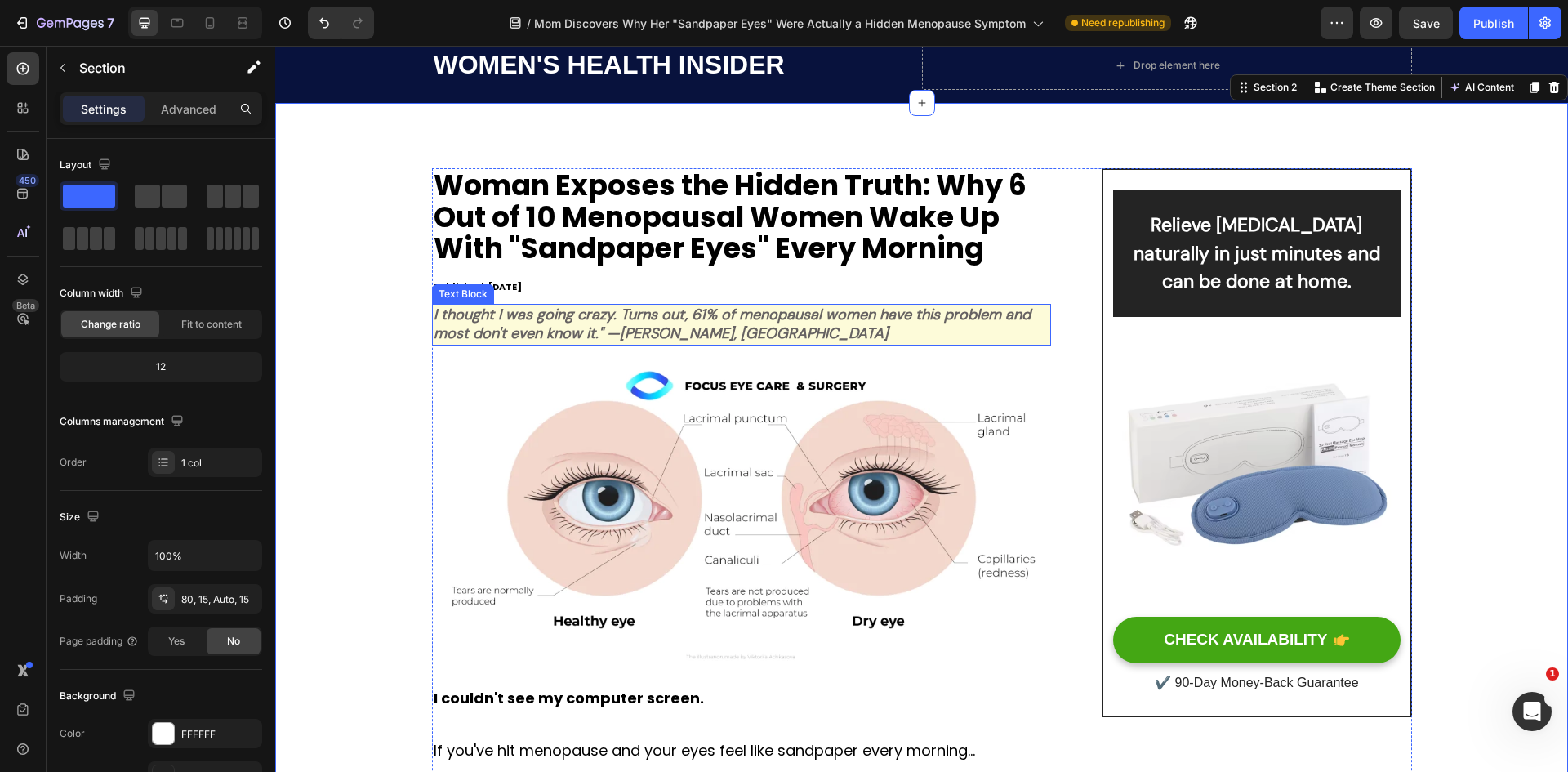
click at [710, 328] on icon "I thought I was going crazy. Turns out, 61% of menopausal women have this probl…" at bounding box center [731, 324] width 597 height 39
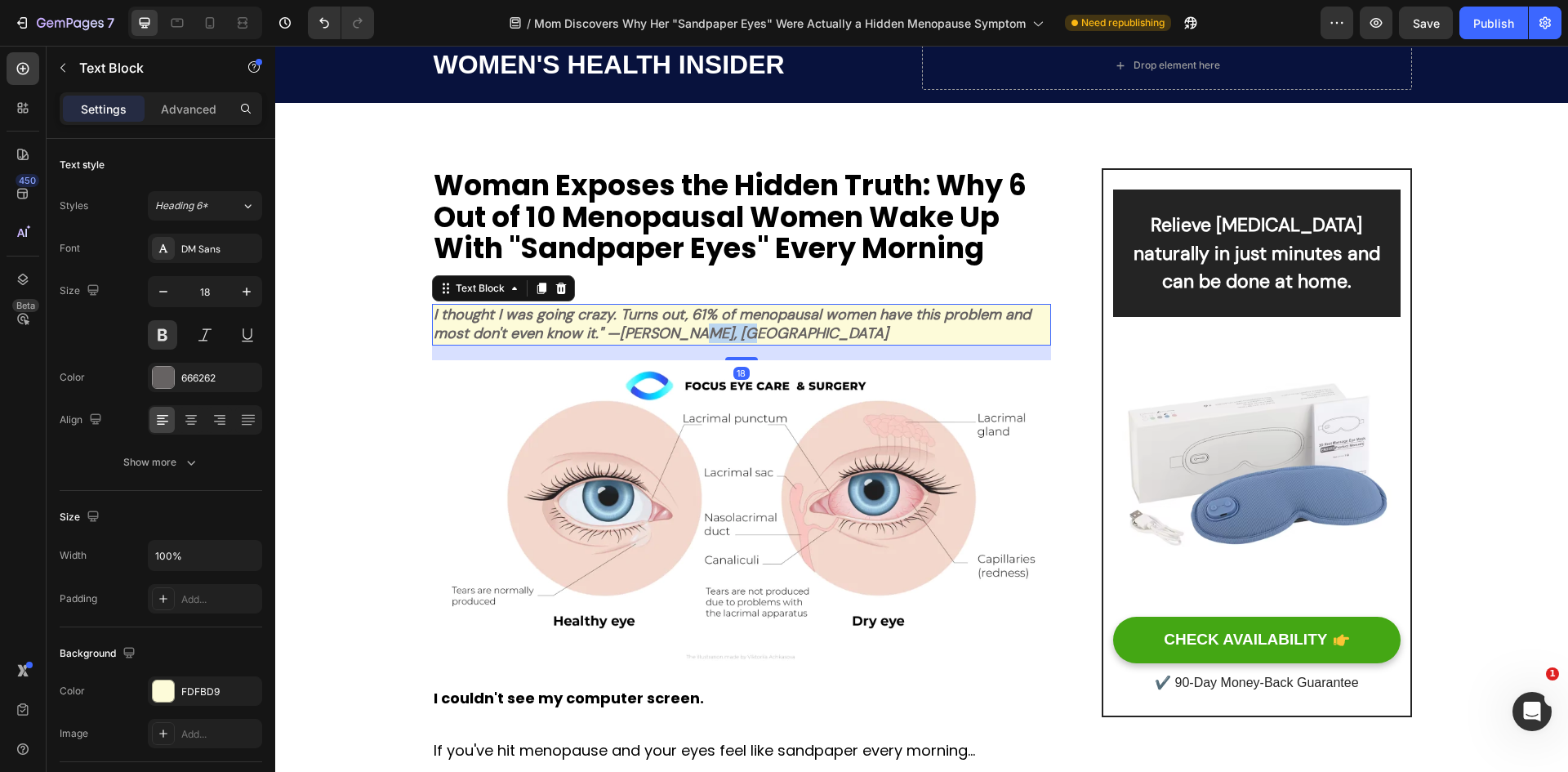
click at [710, 328] on icon "I thought I was going crazy. Turns out, 61% of menopausal women have this probl…" at bounding box center [731, 324] width 597 height 39
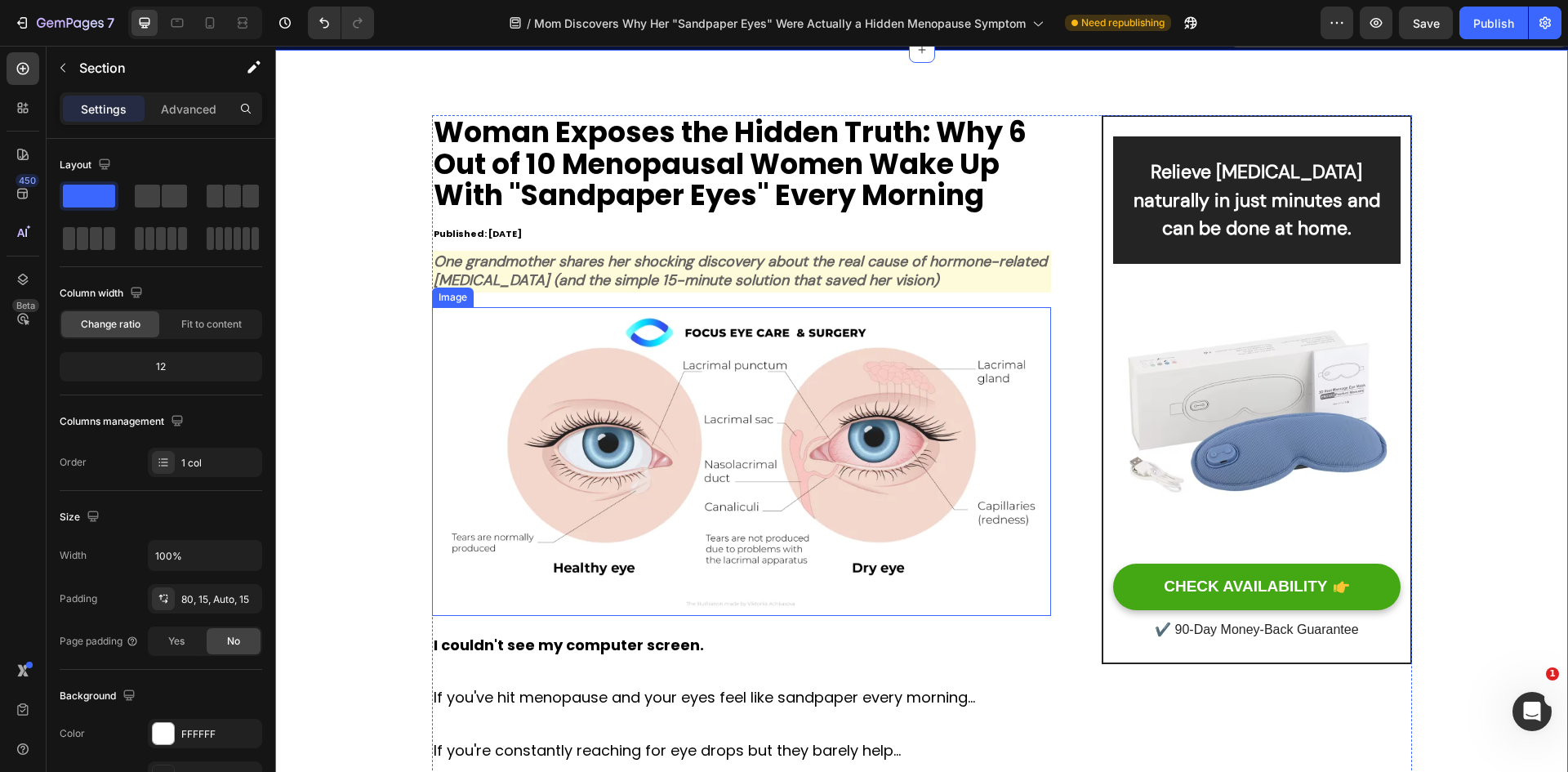
scroll to position [215, 0]
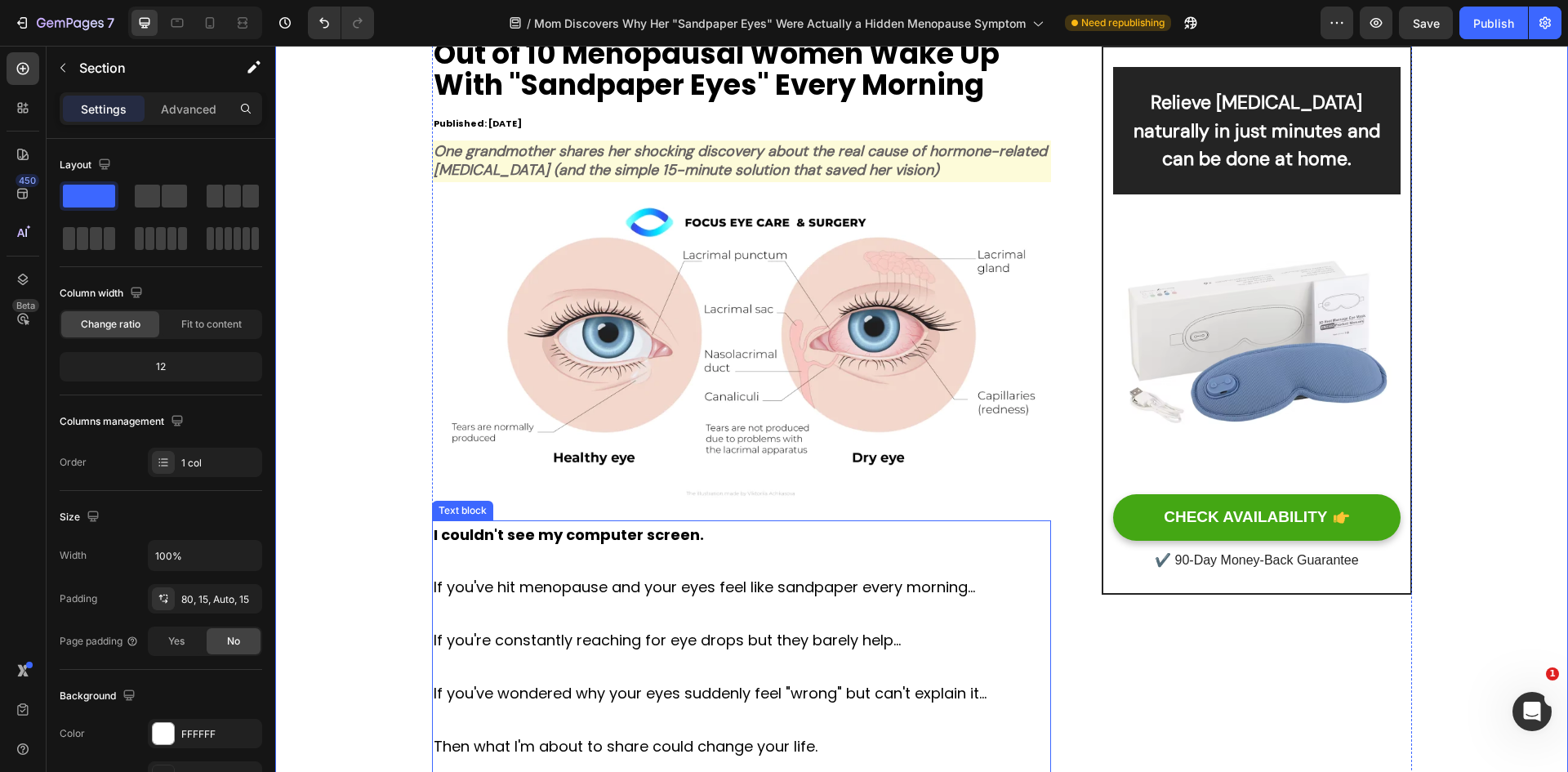
click at [698, 620] on p at bounding box center [741, 614] width 617 height 26
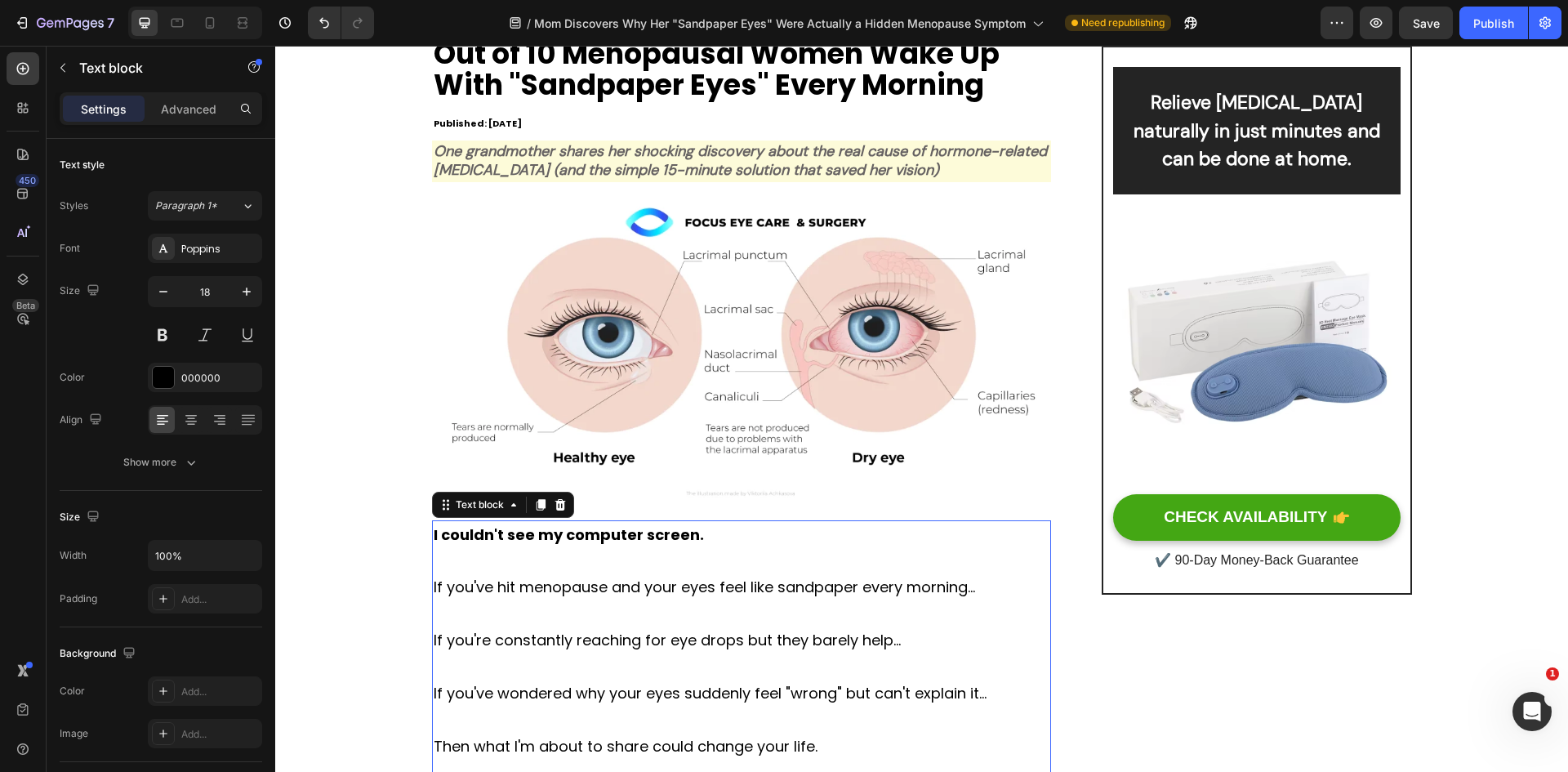
click at [698, 620] on p "Rich Text Editor. Editing area: main" at bounding box center [741, 614] width 617 height 26
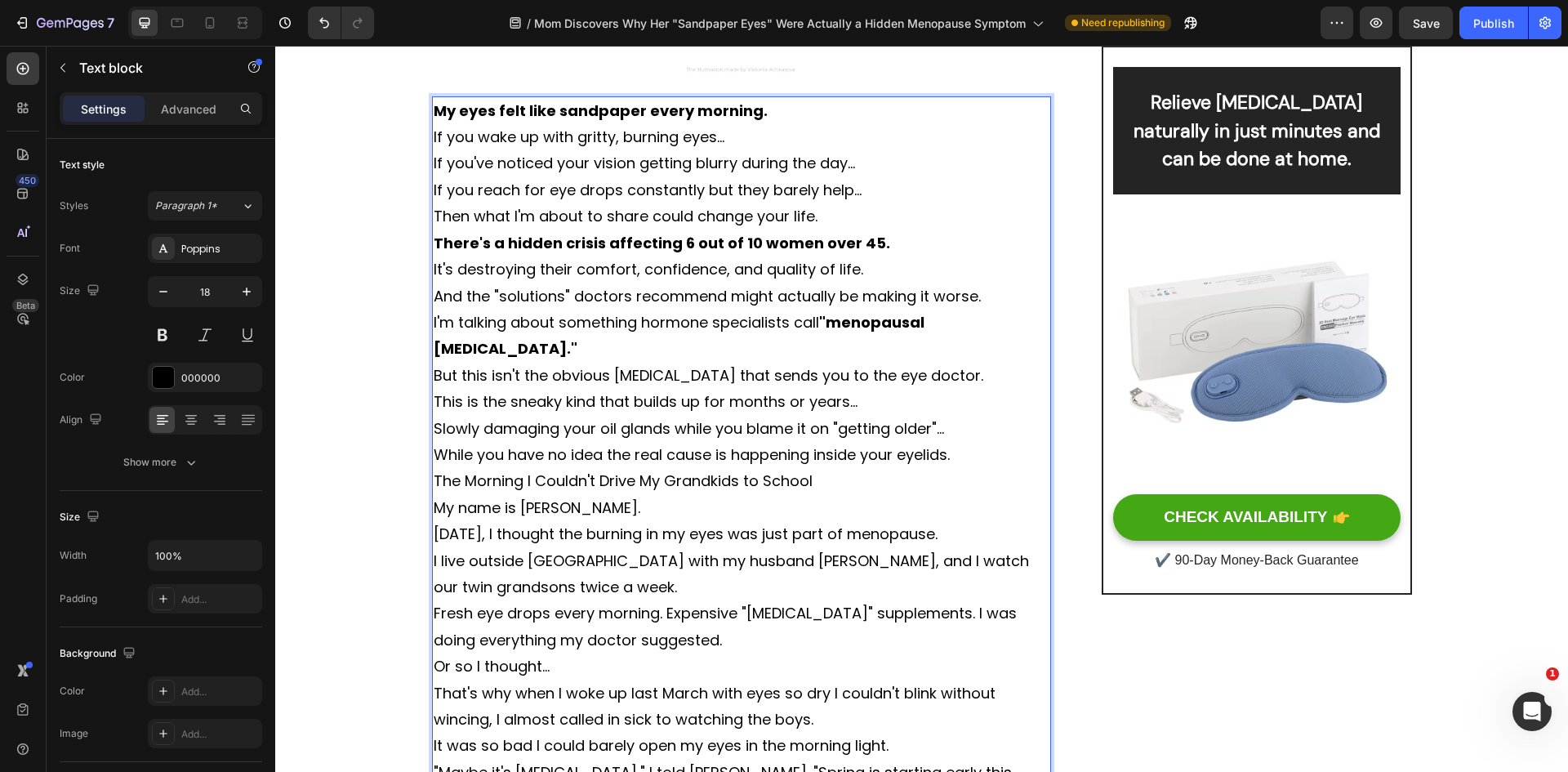
scroll to position [632, 0]
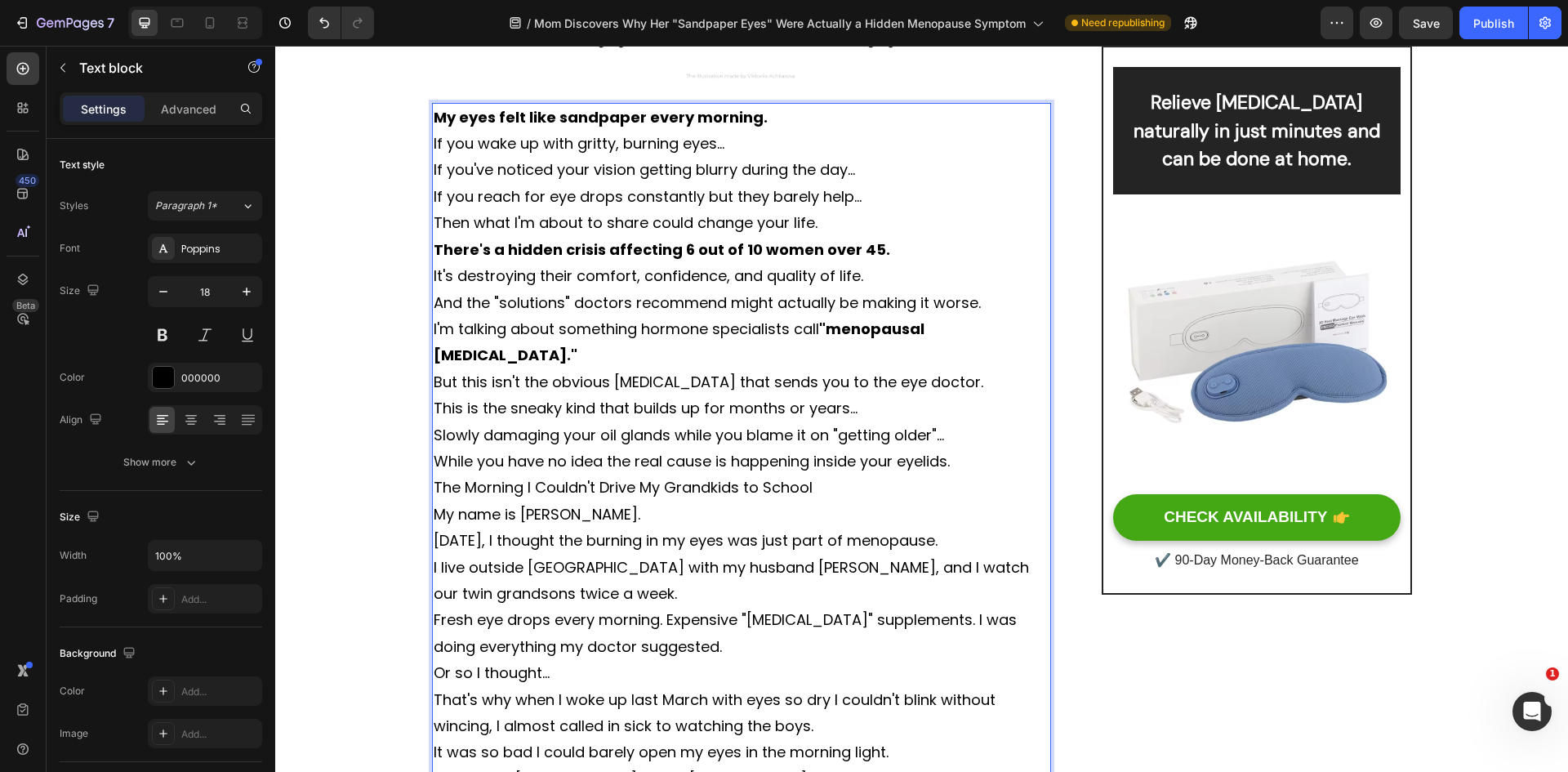
click at [760, 128] on p "My eyes felt like sandpaper every morning." at bounding box center [741, 117] width 617 height 26
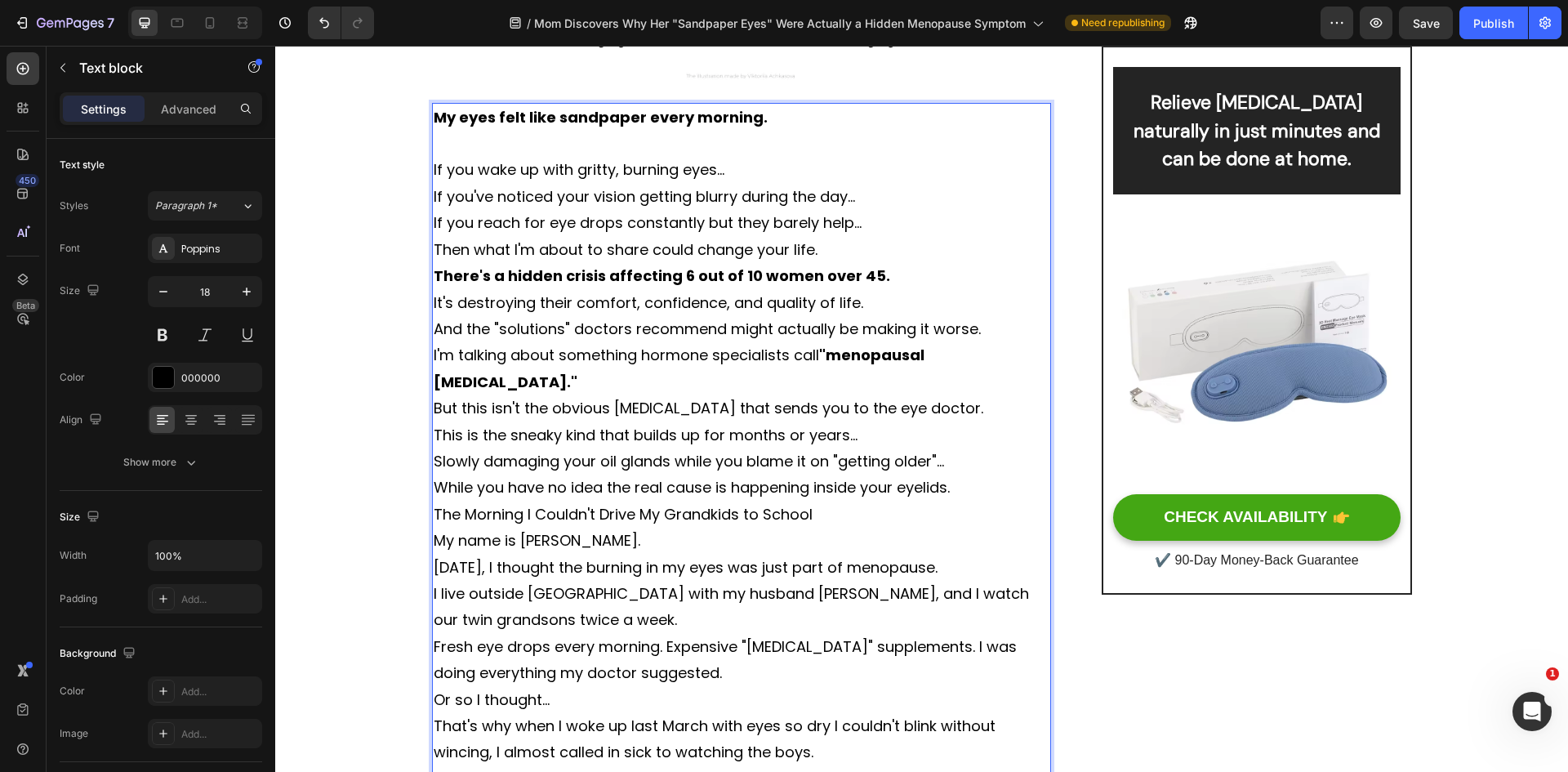
click at [747, 162] on p "If you wake up with gritty, burning eyes..." at bounding box center [741, 169] width 617 height 26
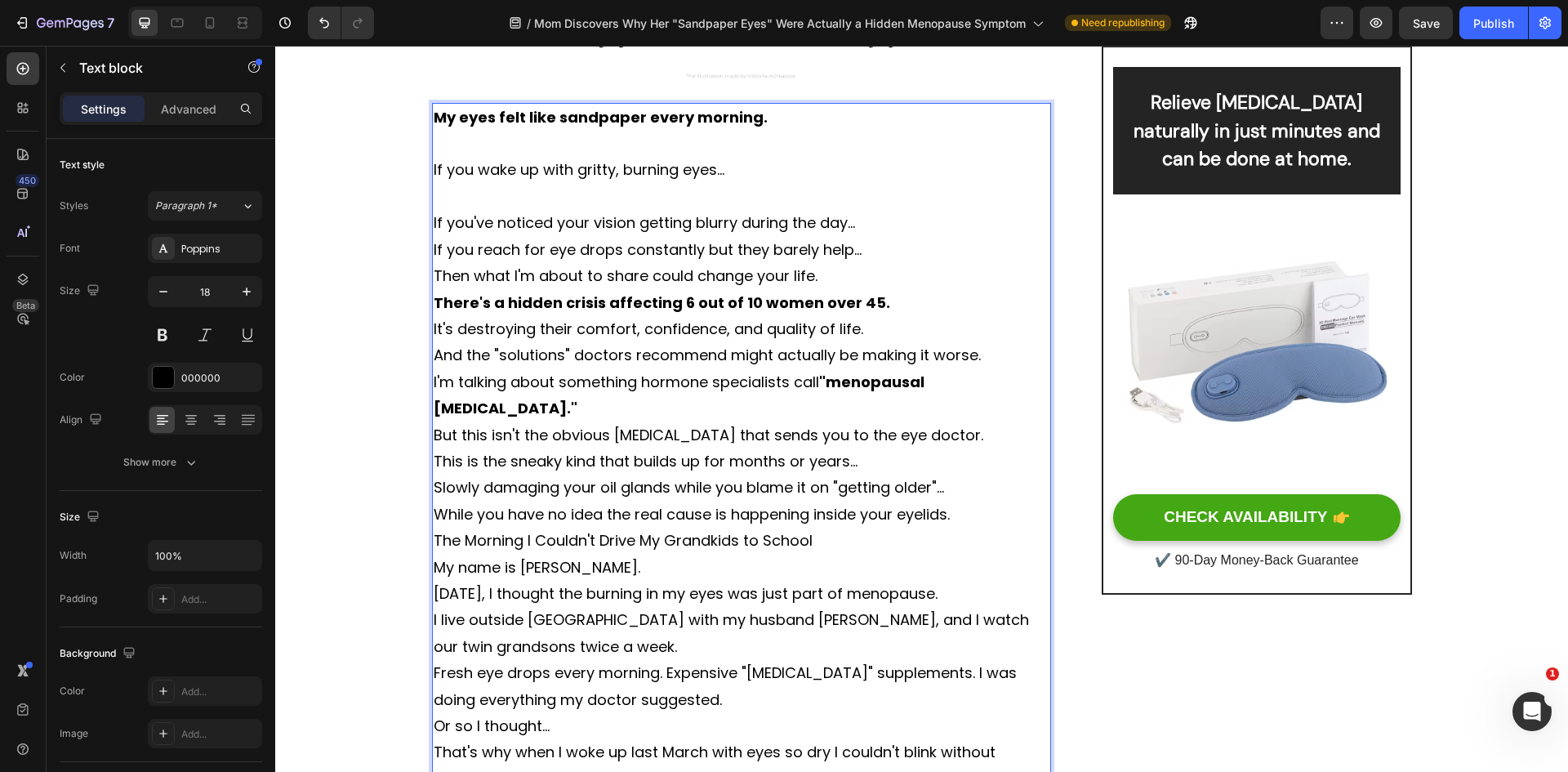
click at [858, 228] on p "If you've noticed your vision getting blurry during the day..." at bounding box center [741, 222] width 617 height 26
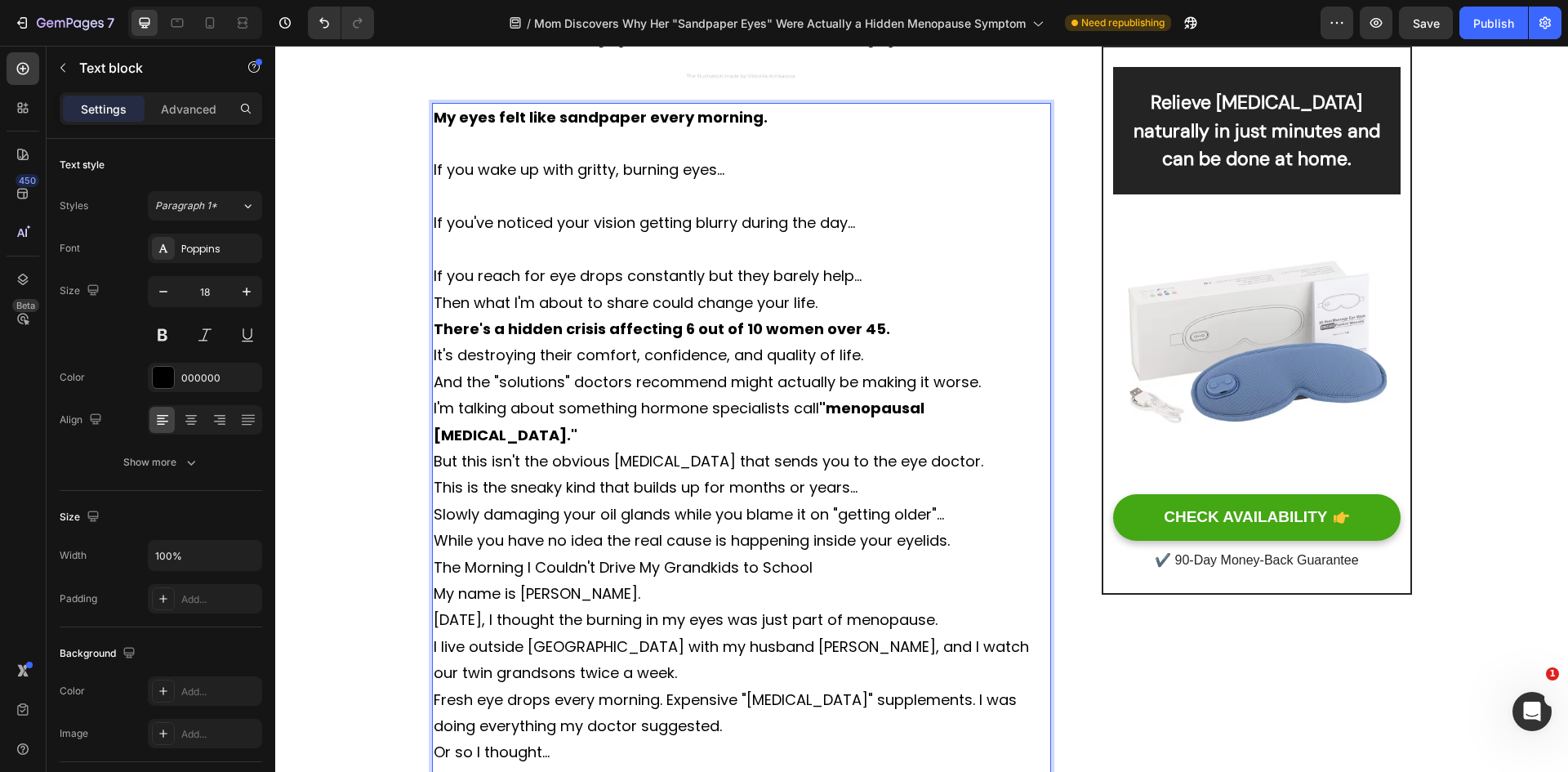
click at [860, 281] on p "If you reach for eye drops constantly but they barely help..." at bounding box center [741, 275] width 617 height 26
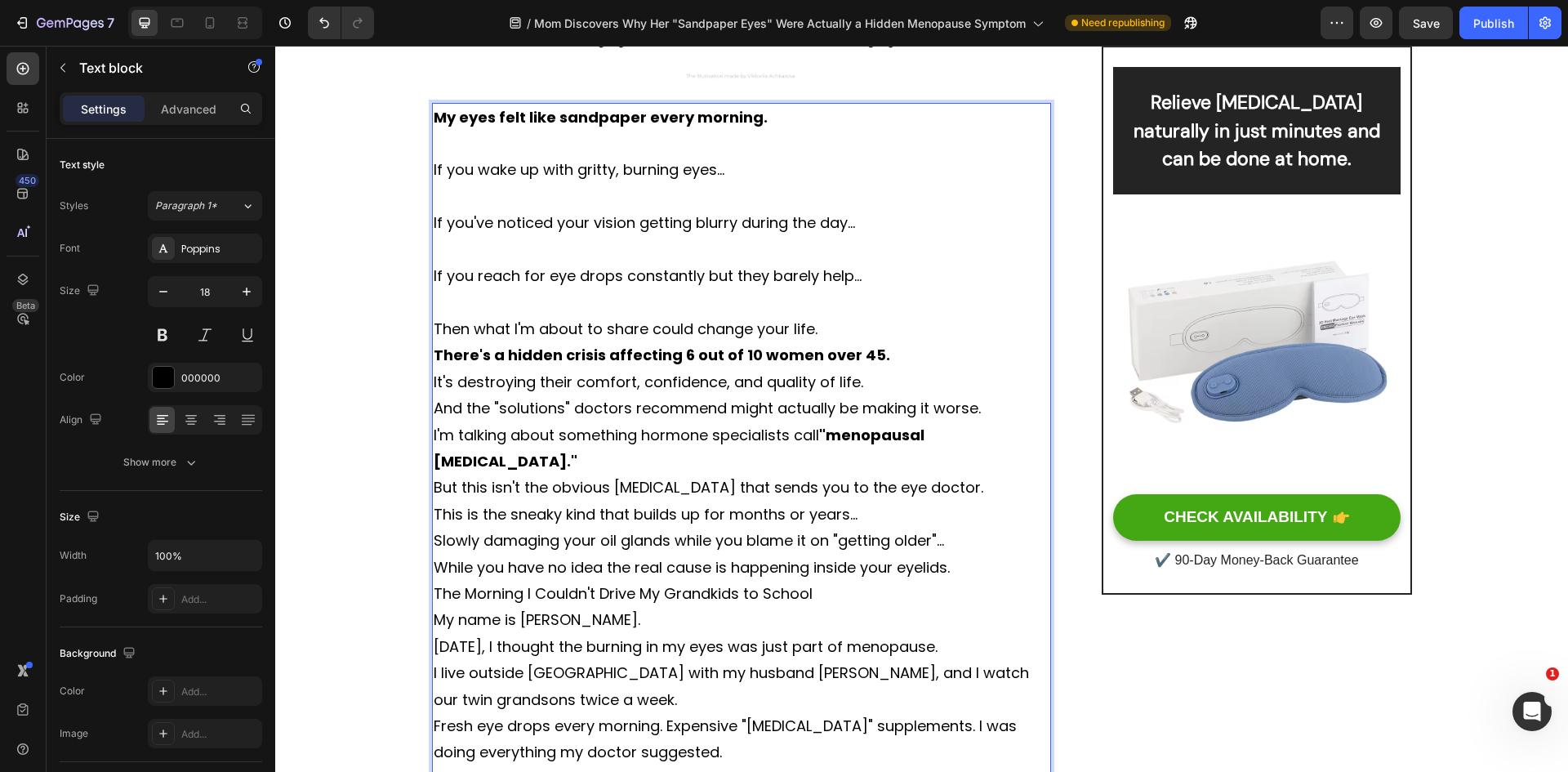
click at [827, 327] on p "Then what I'm about to share could change your life." at bounding box center [741, 328] width 617 height 26
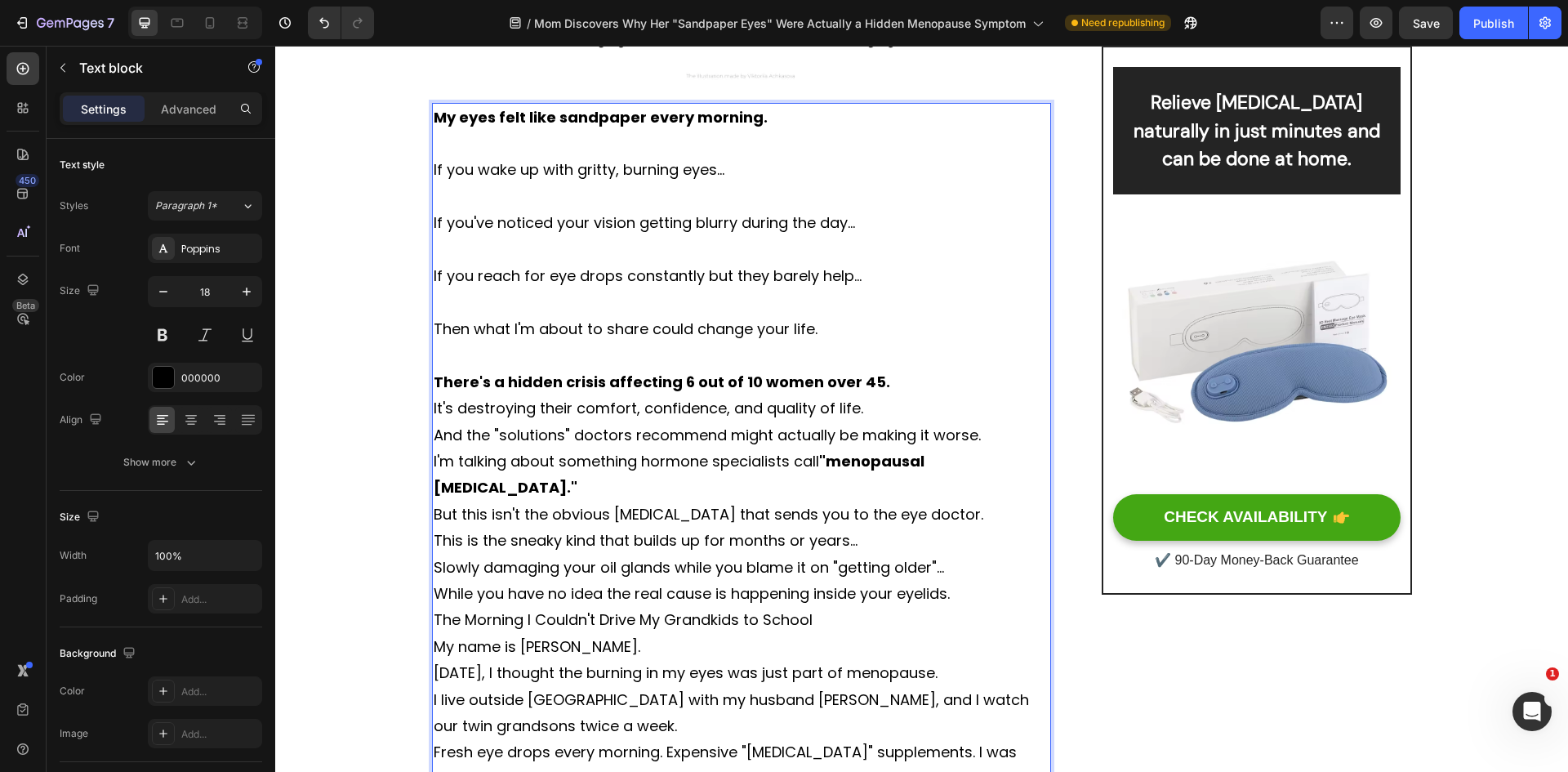
click at [891, 386] on p "There's a hidden crisis affecting 6 out of 10 women over 45." at bounding box center [741, 382] width 617 height 26
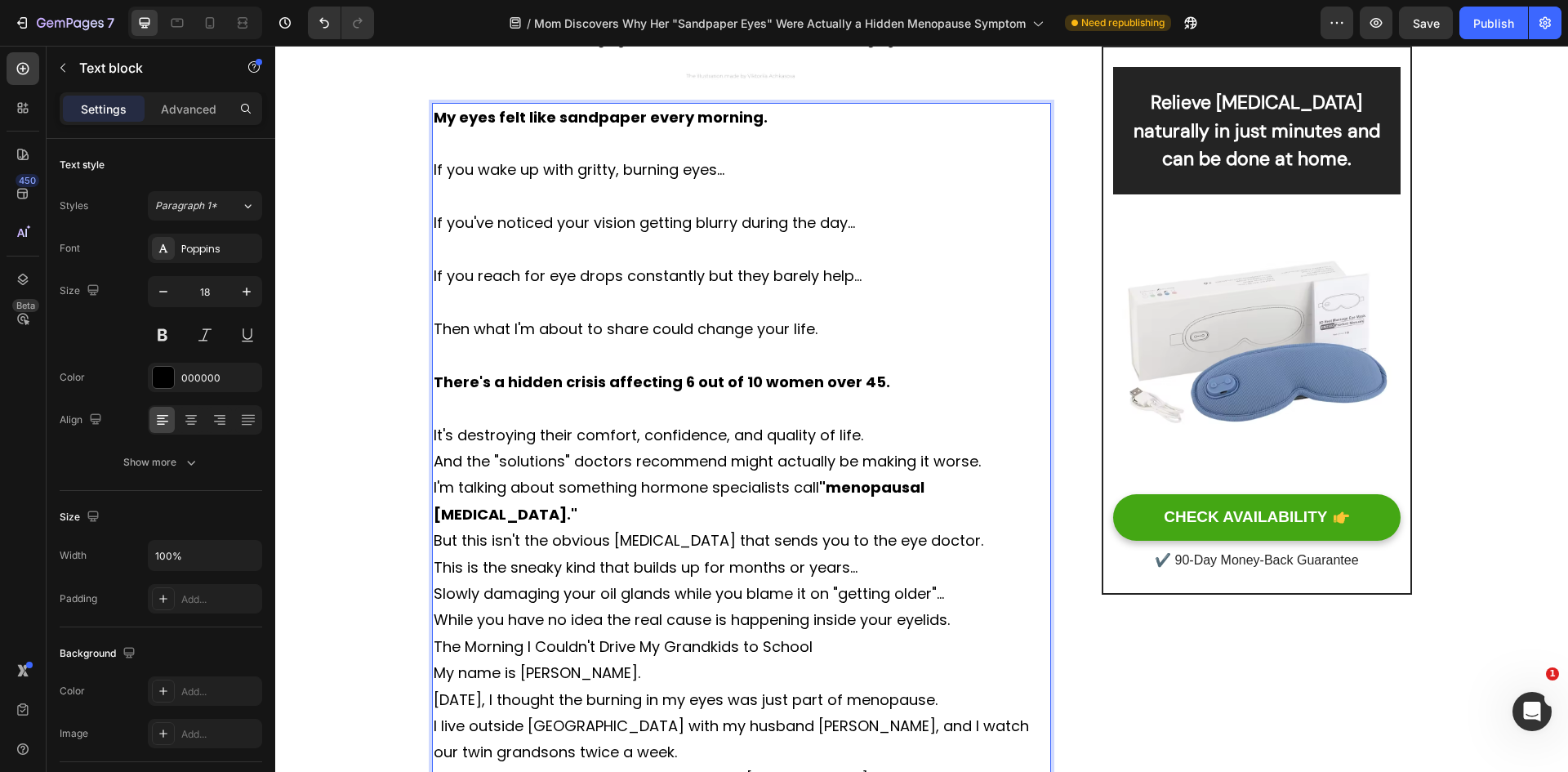
click at [873, 435] on p "It's destroying their comfort, confidence, and quality of life." at bounding box center [741, 435] width 617 height 26
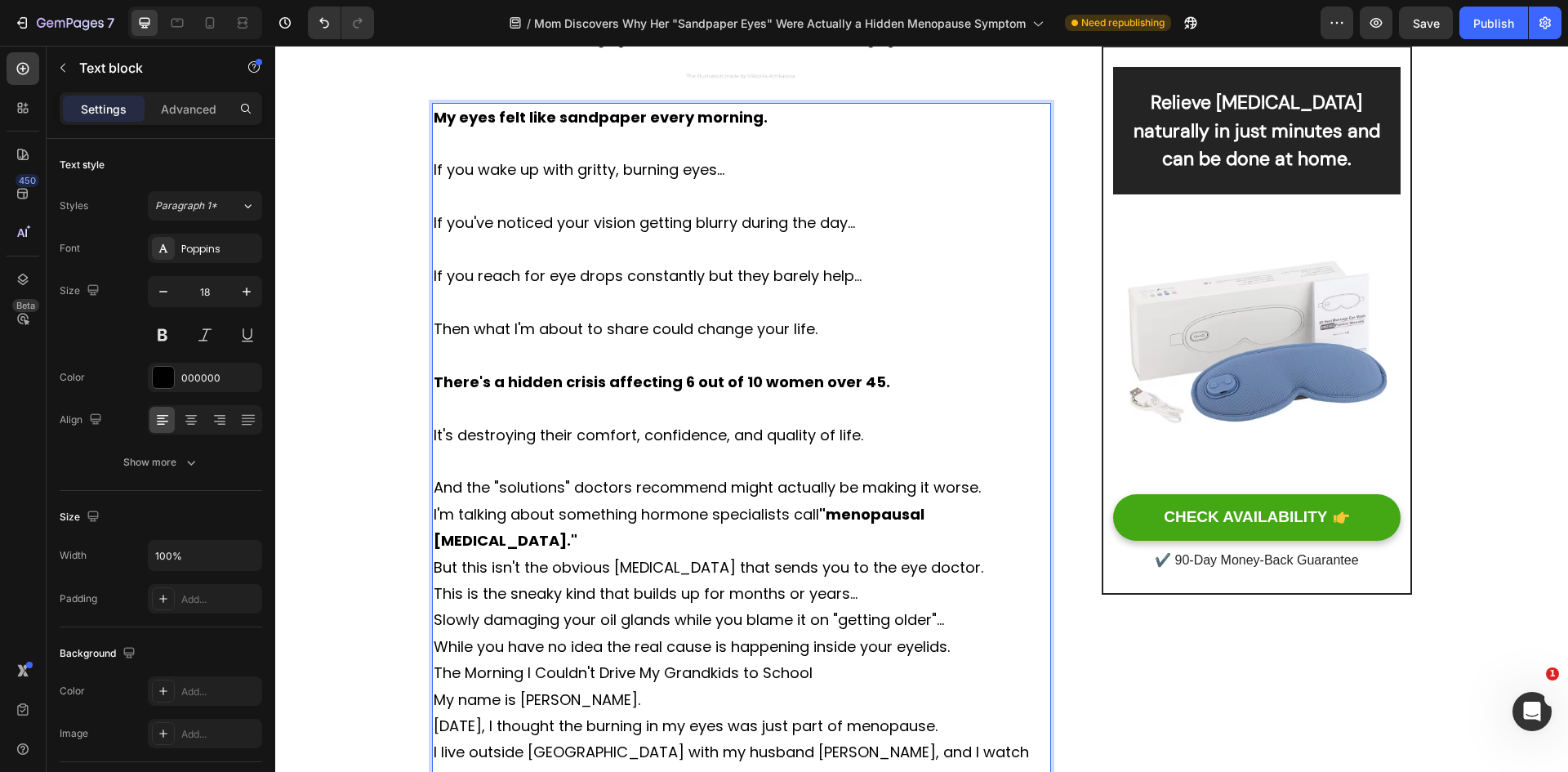
click at [998, 495] on p "And the "solutions" doctors recommend might actually be making it worse." at bounding box center [741, 487] width 617 height 26
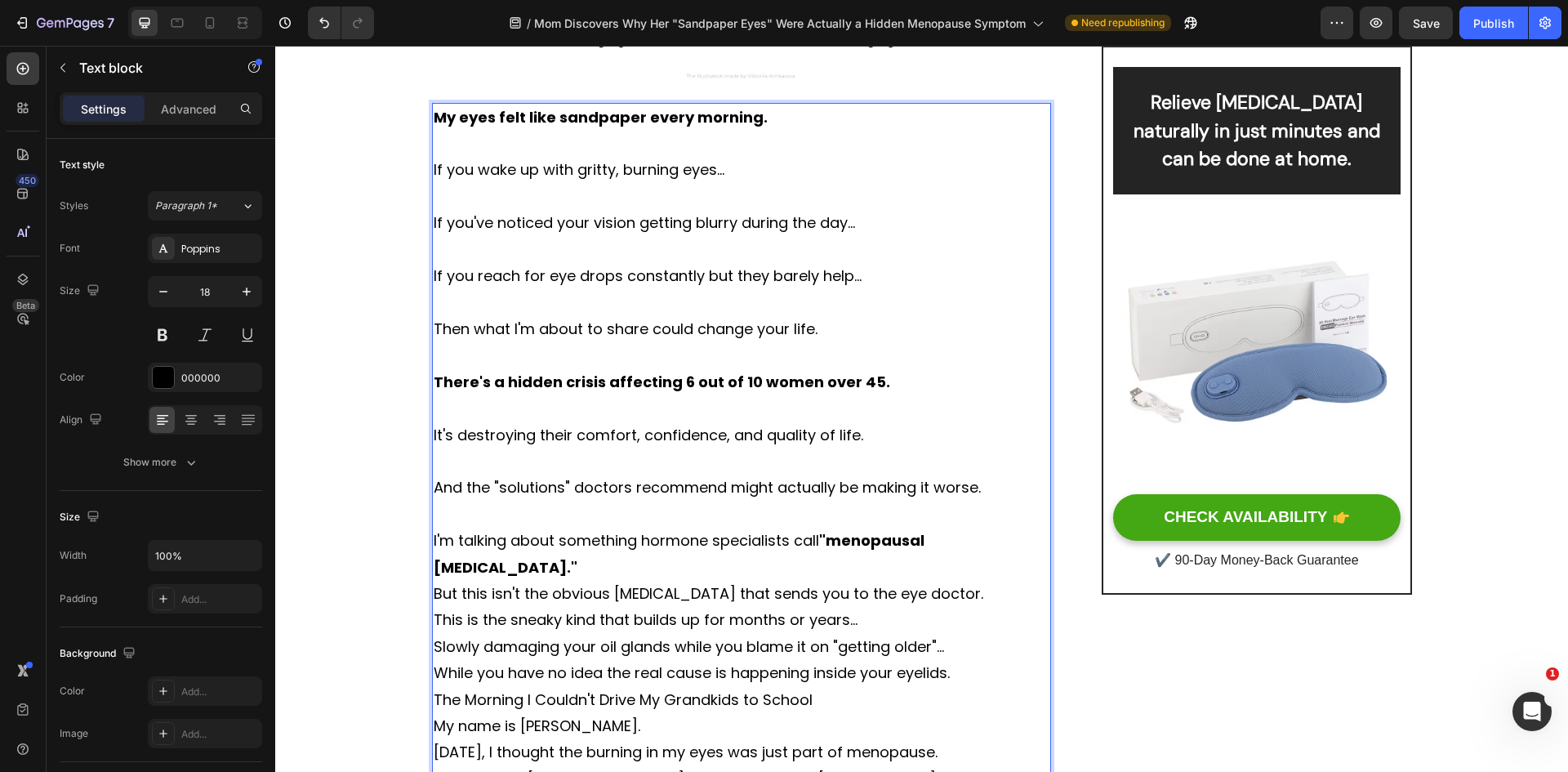
click at [552, 571] on p "I'm talking about something hormone specialists call "menopausal [MEDICAL_DATA]…" at bounding box center [741, 554] width 617 height 53
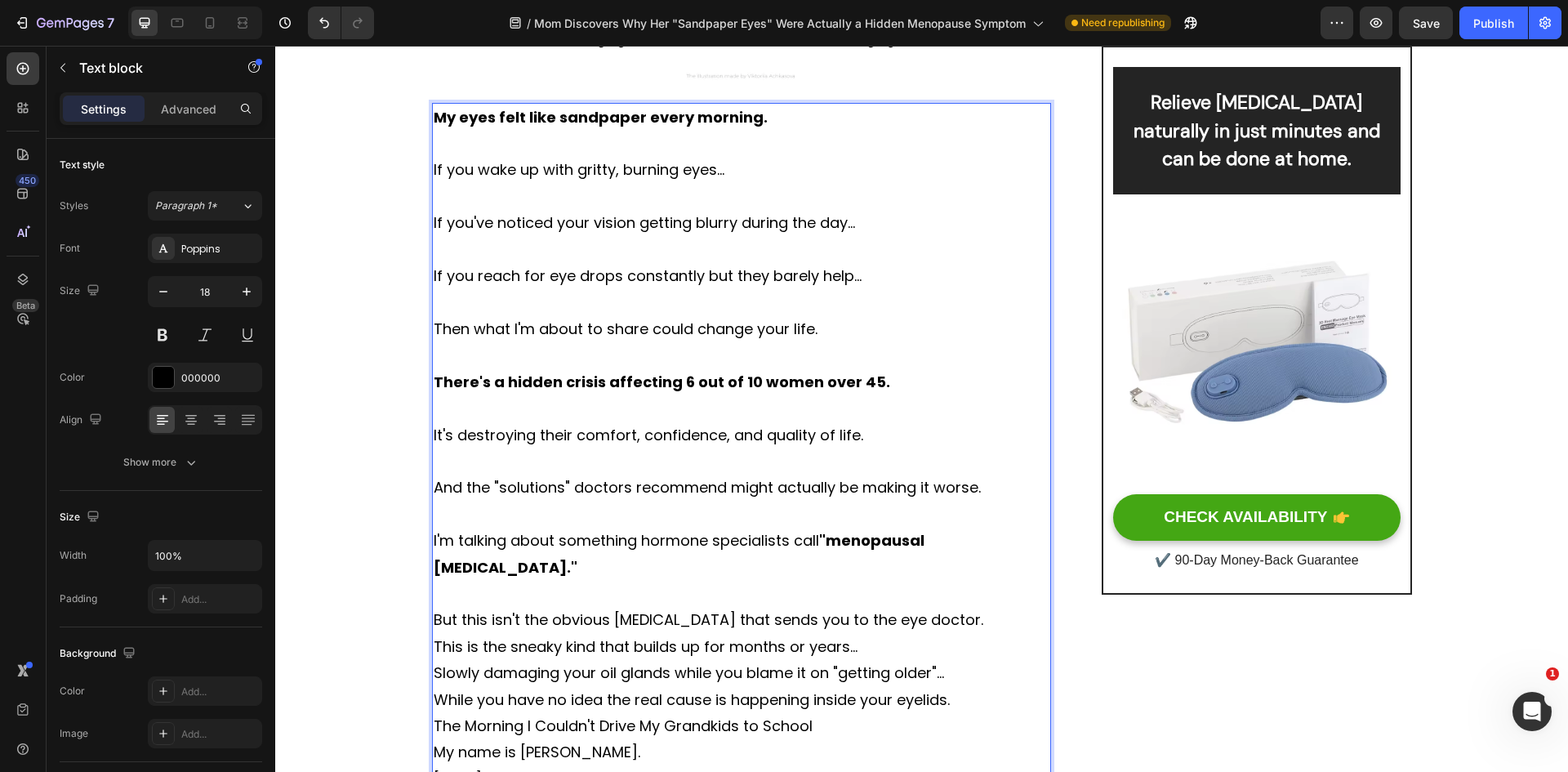
scroll to position [714, 0]
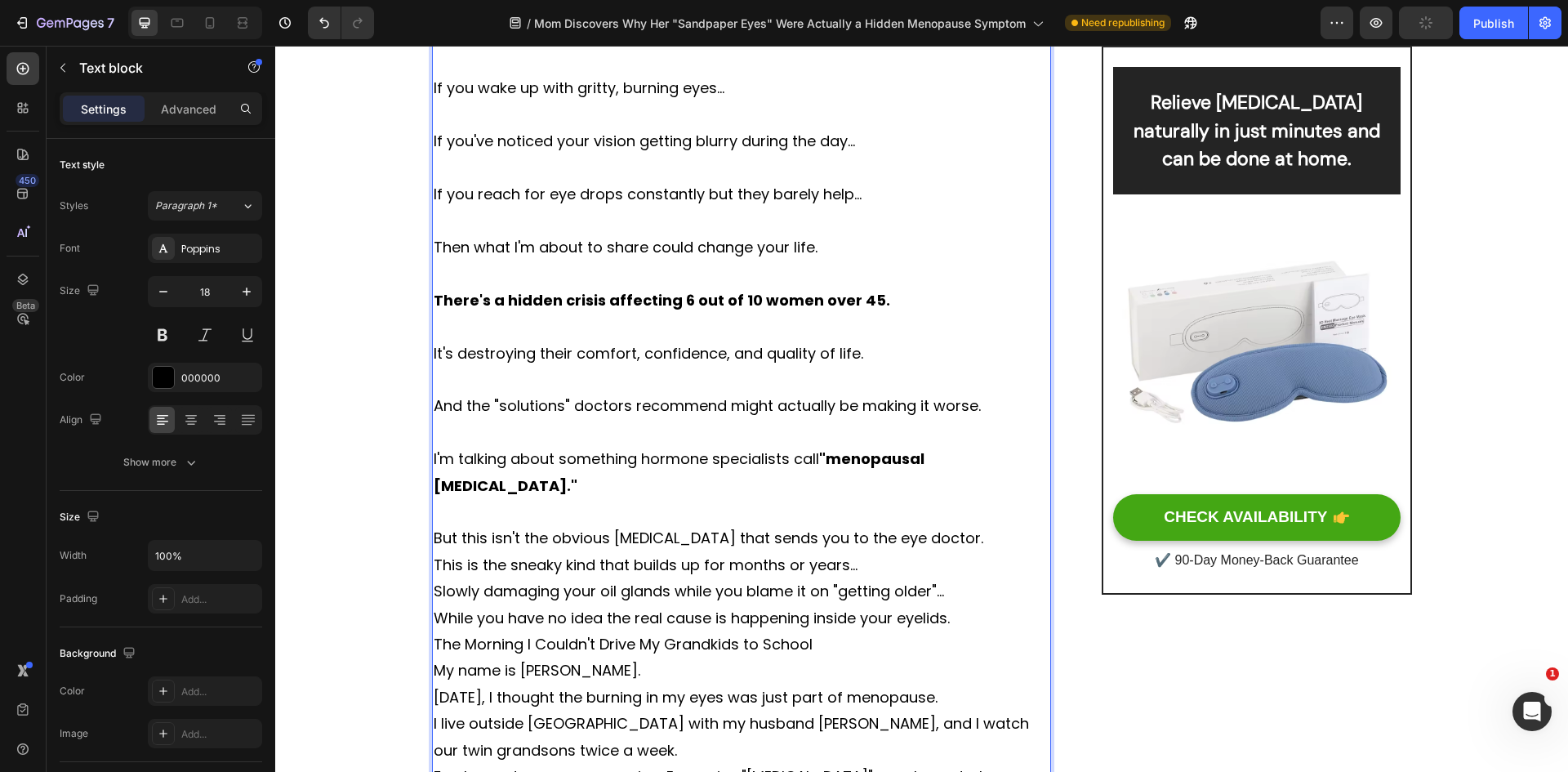
click at [932, 536] on p "But this isn't the obvious [MEDICAL_DATA] that sends you to the eye doctor." at bounding box center [741, 538] width 617 height 26
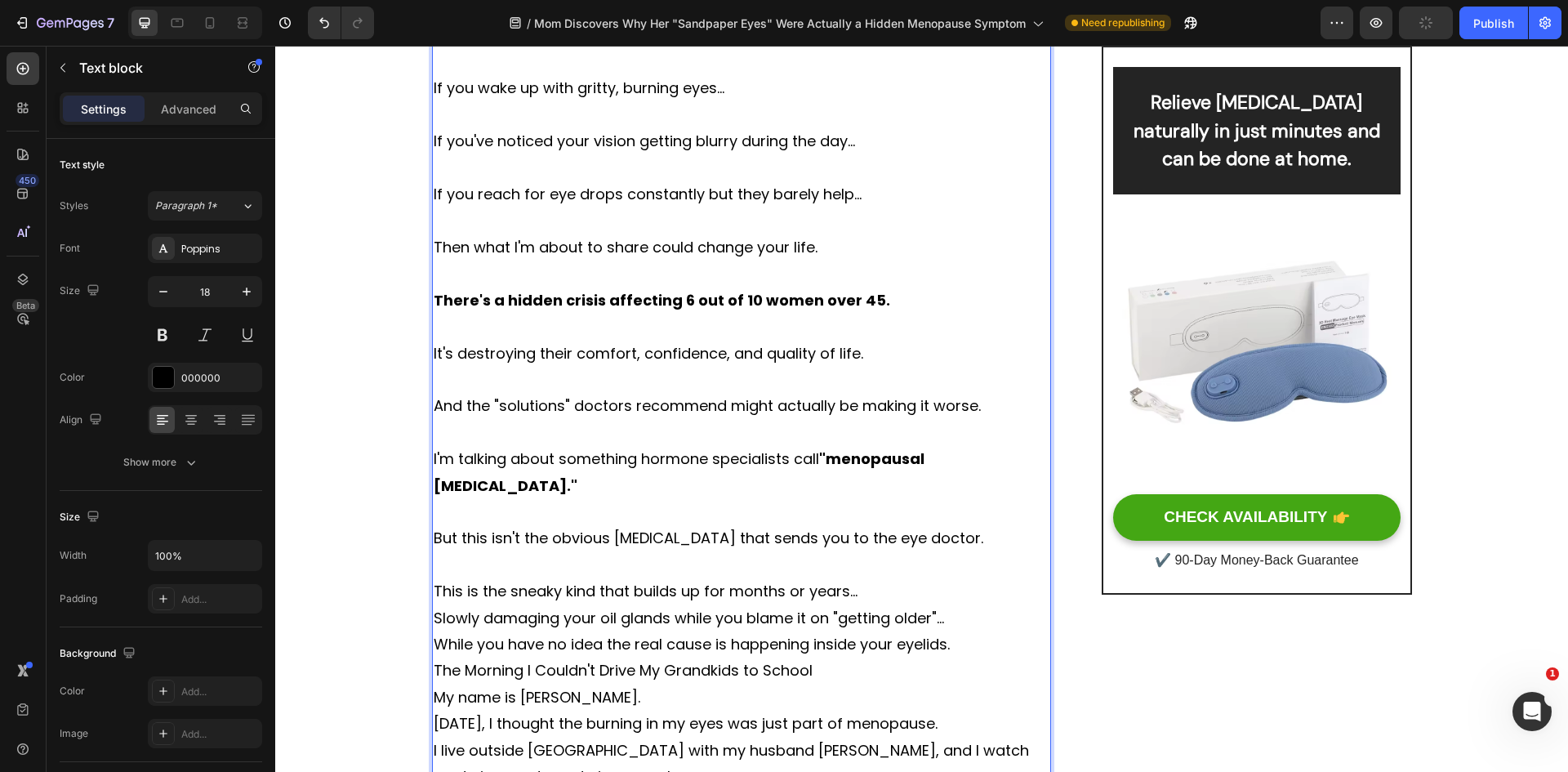
click at [863, 594] on p "This is the sneaky kind that builds up for months or years..." at bounding box center [741, 591] width 617 height 26
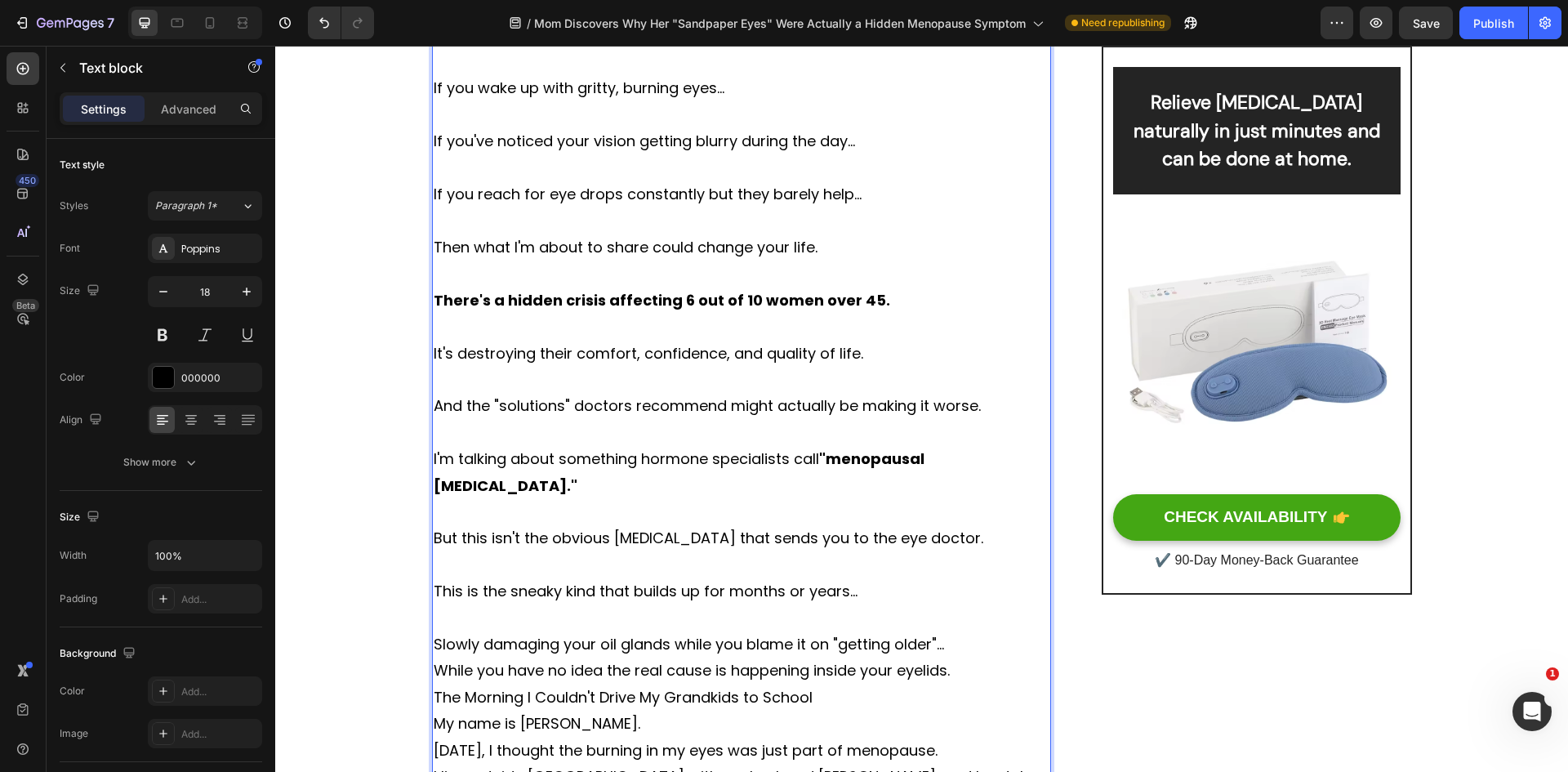
click at [958, 646] on p "Slowly damaging your oil glands while you blame it on "getting older"..." at bounding box center [741, 644] width 617 height 26
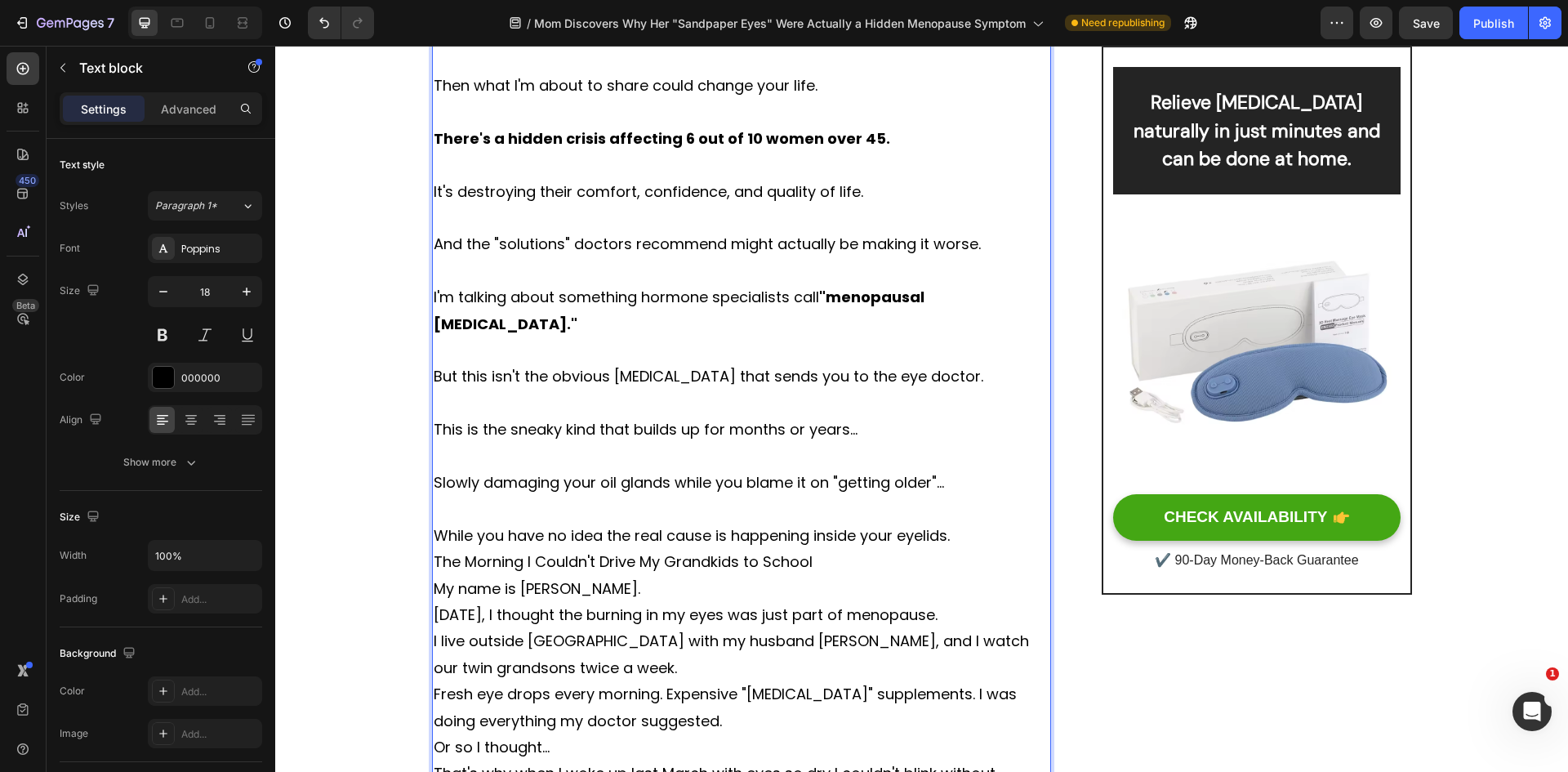
scroll to position [877, 0]
click at [825, 561] on p "The Morning I Couldn't Drive My Grandkids to School" at bounding box center [741, 560] width 617 height 26
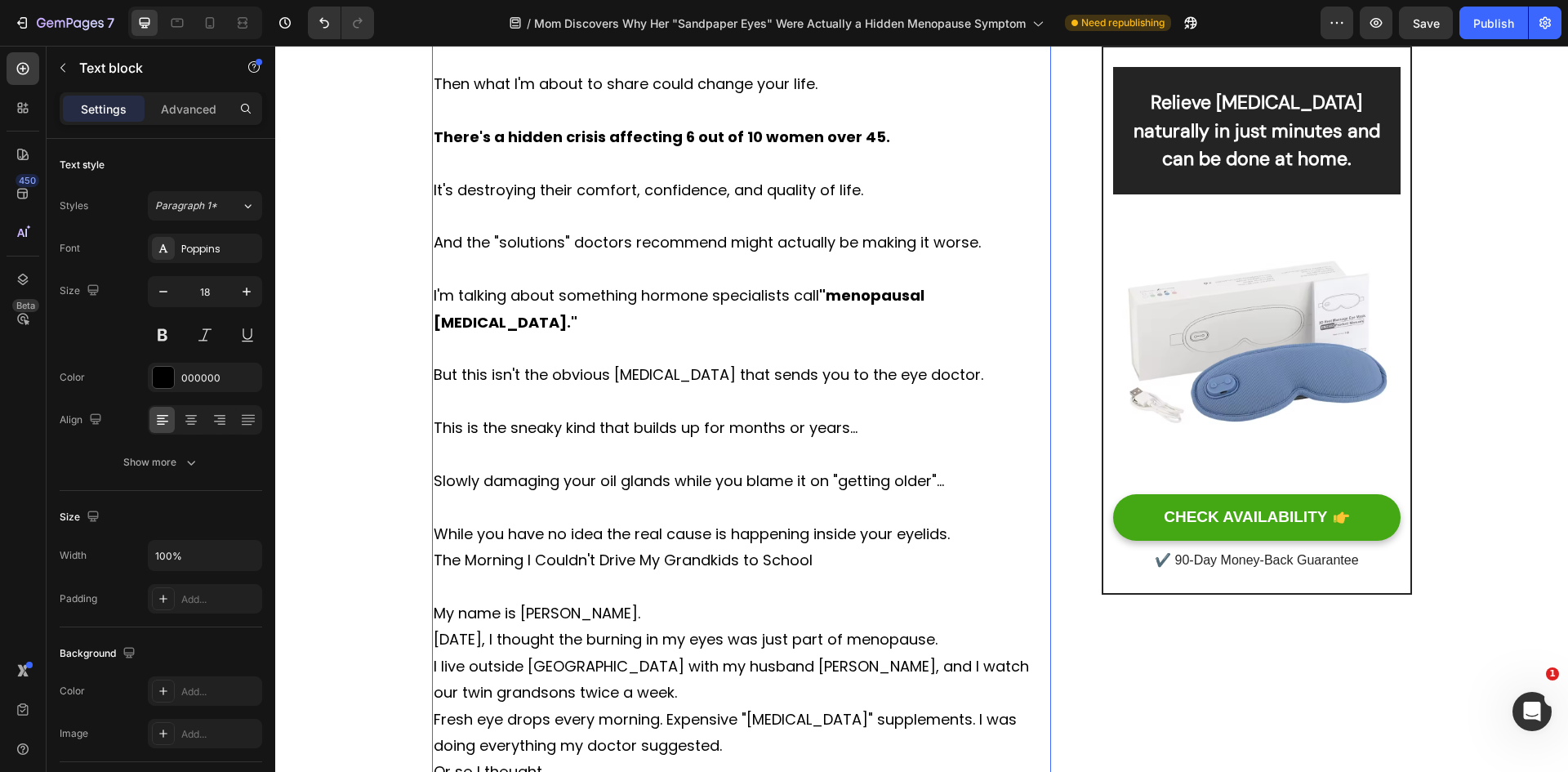
click at [652, 562] on p "The Morning I Couldn't Drive My Grandkids to School" at bounding box center [741, 560] width 617 height 26
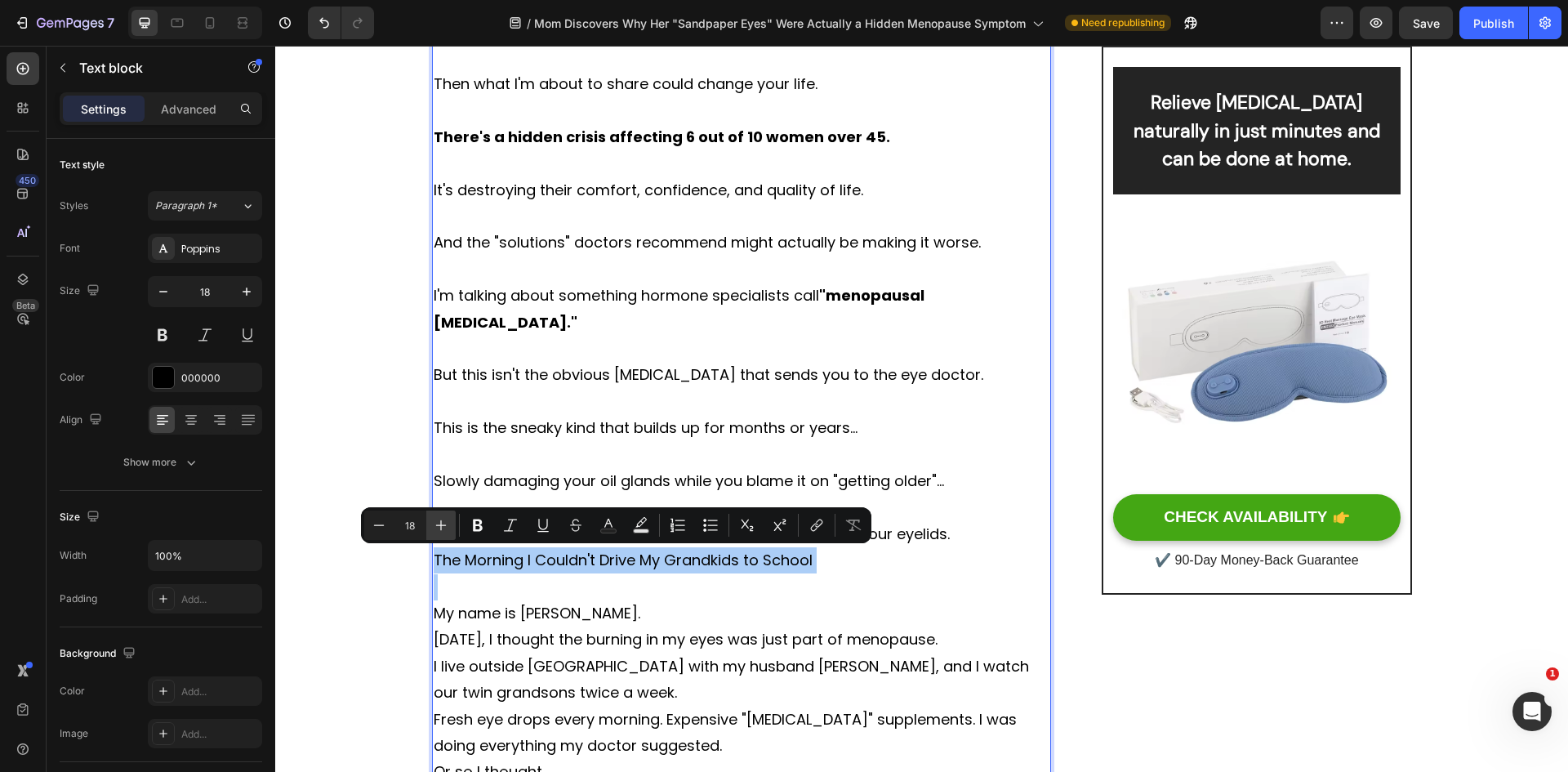
click at [442, 533] on icon "Editor contextual toolbar" at bounding box center [440, 524] width 16 height 16
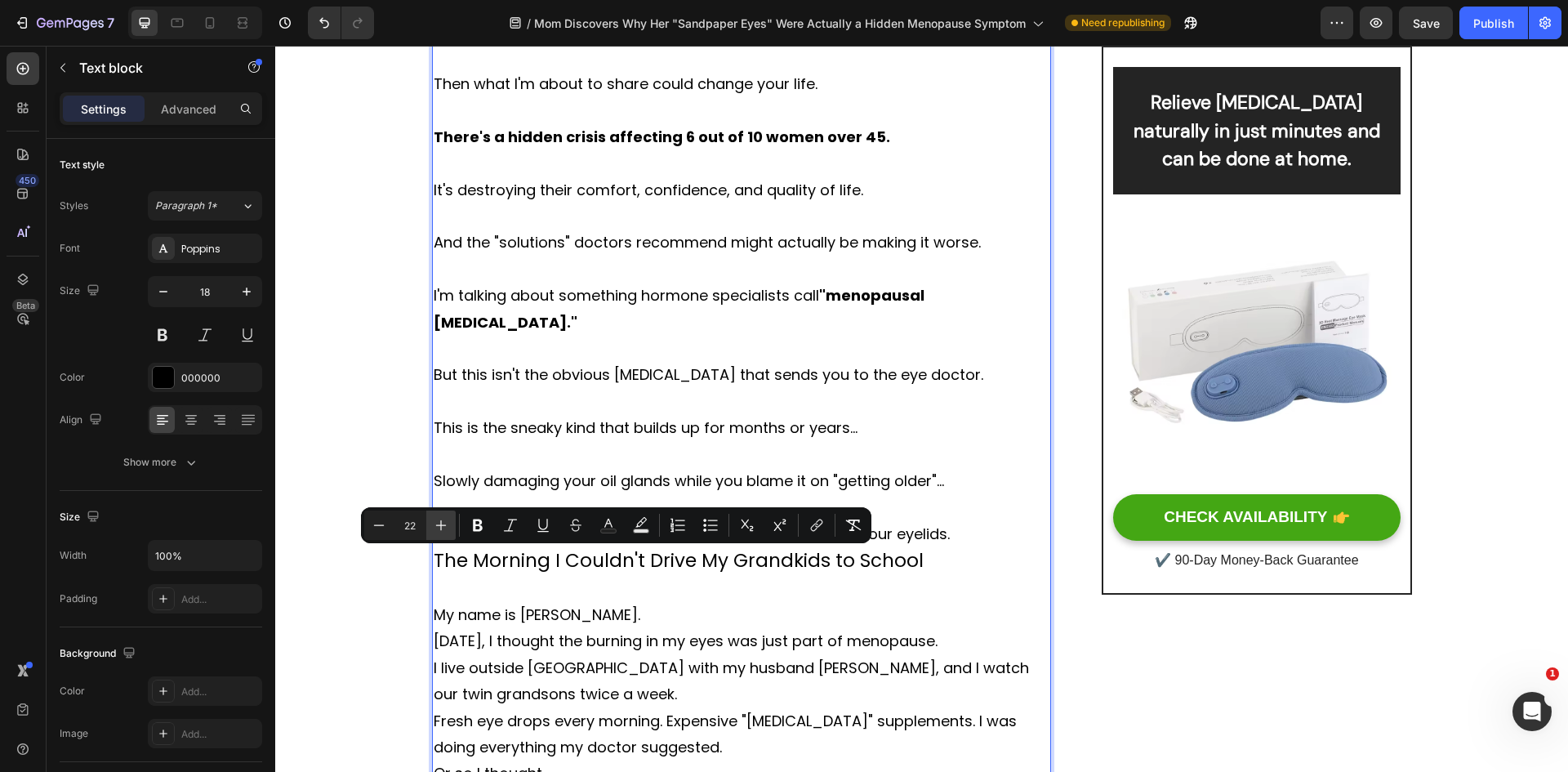
type input "23"
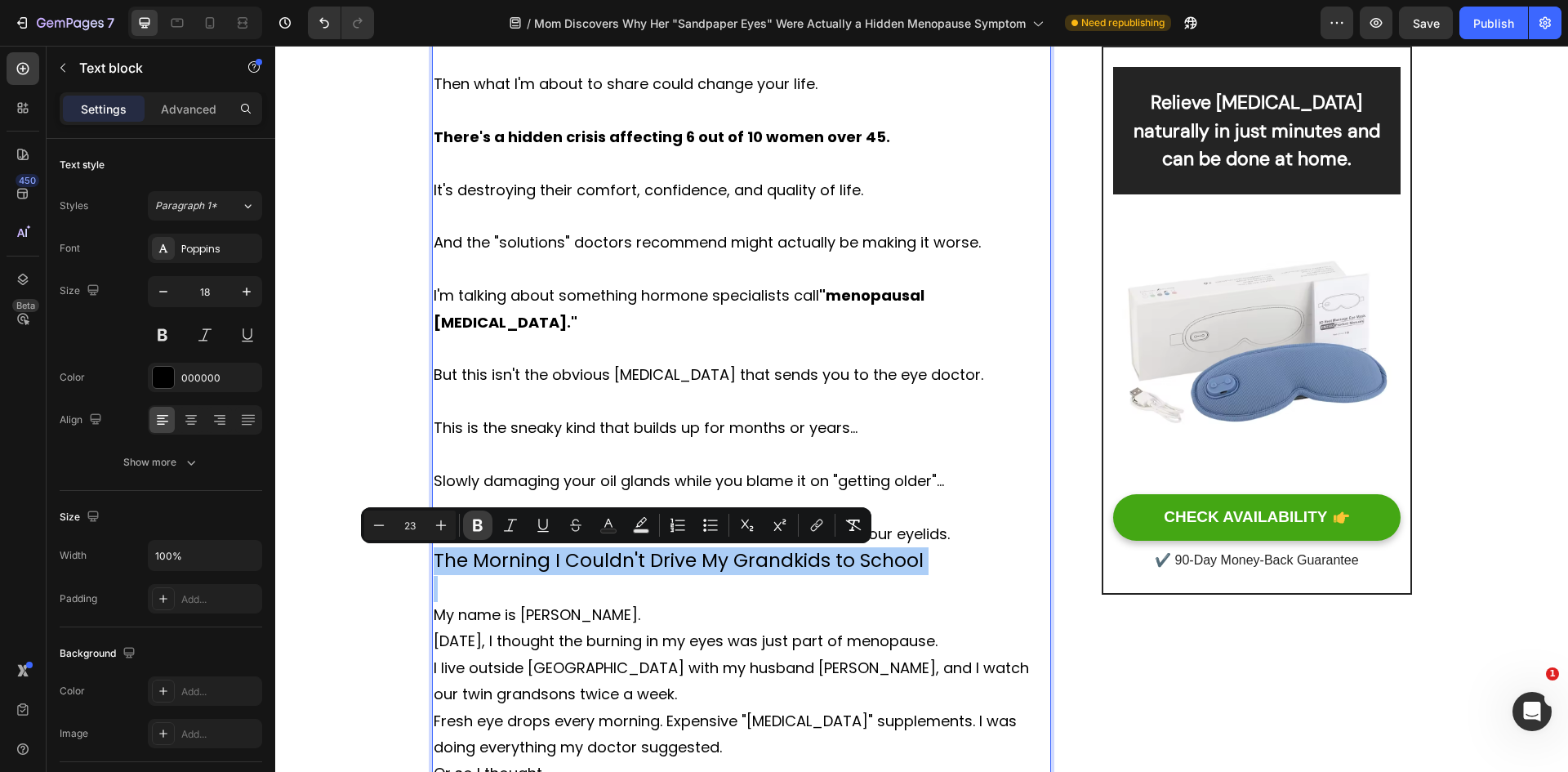
click at [470, 520] on icon "Editor contextual toolbar" at bounding box center [477, 524] width 16 height 16
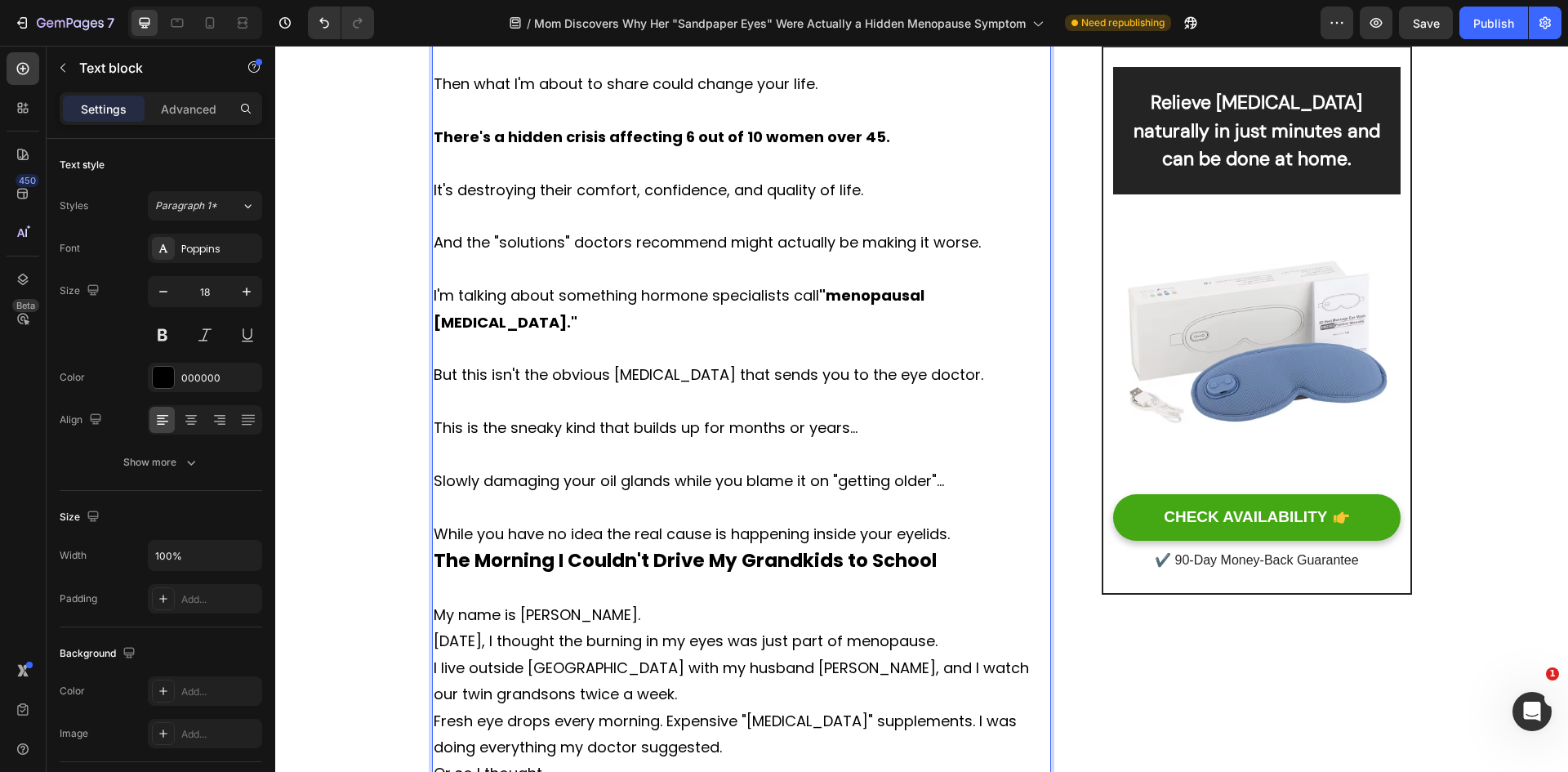
click at [966, 534] on p "While you have no idea the real cause is happening inside your eyelids." at bounding box center [741, 534] width 617 height 26
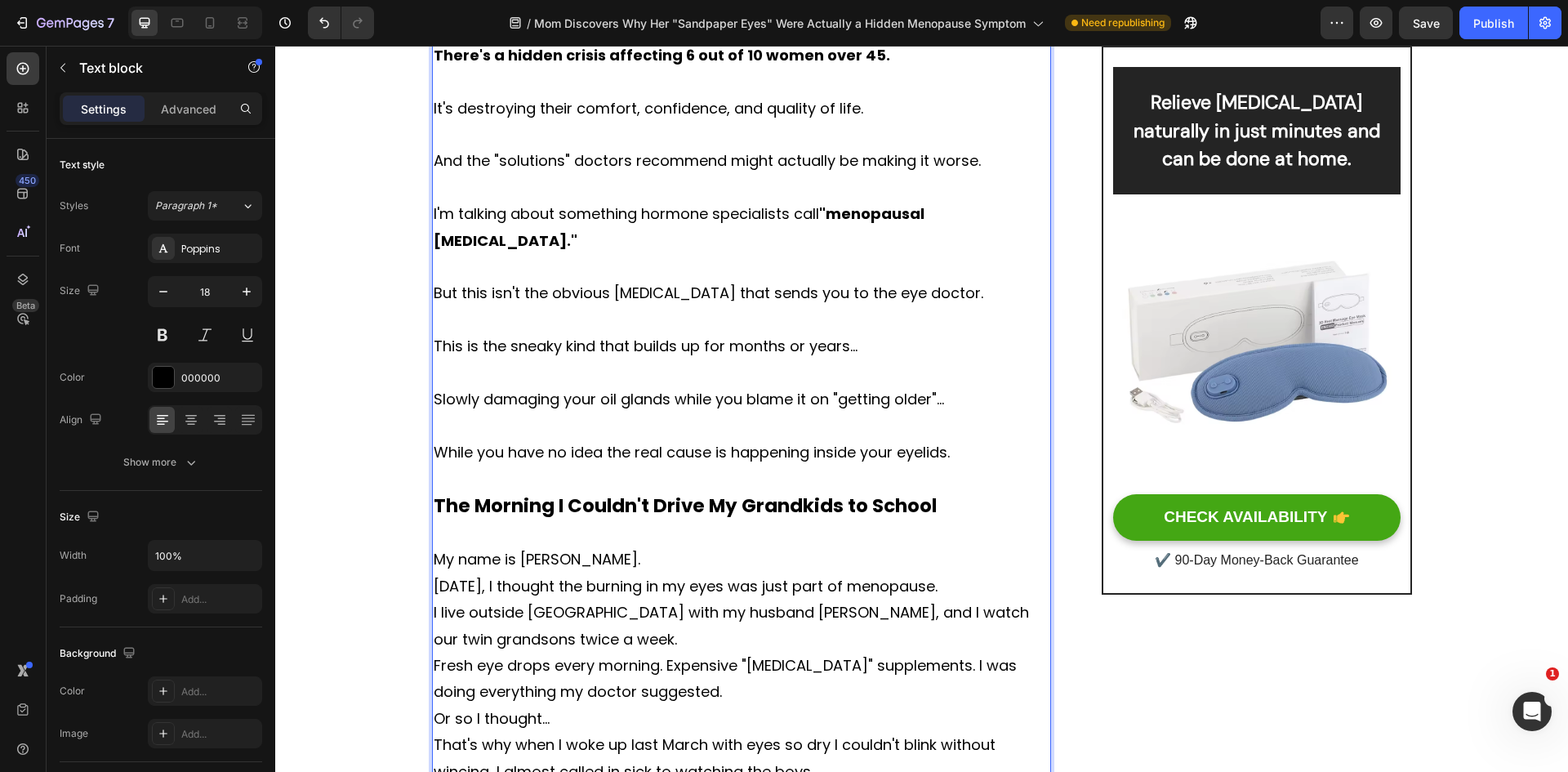
click at [645, 553] on p "My name is [PERSON_NAME]." at bounding box center [741, 559] width 617 height 26
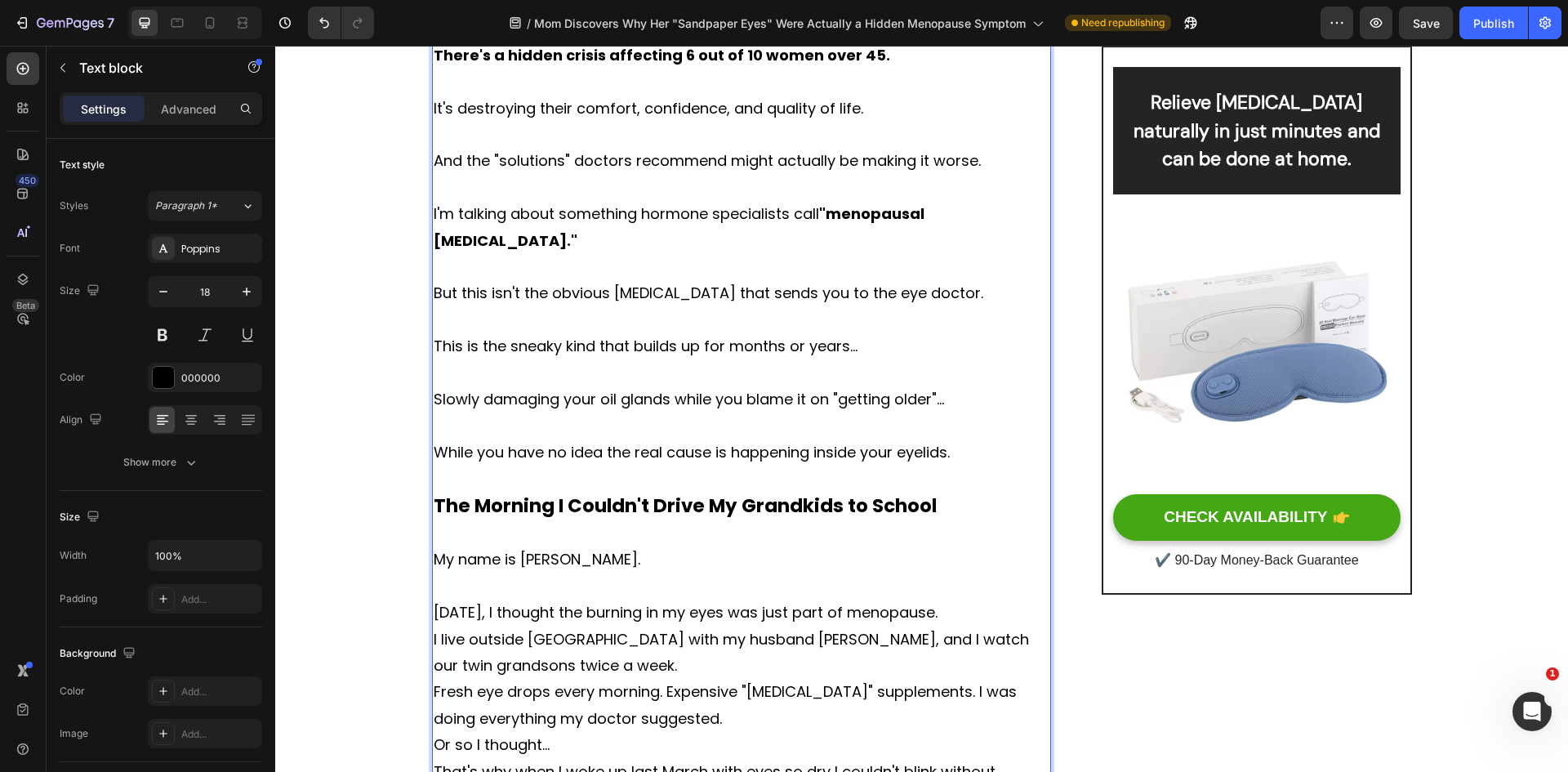
scroll to position [1122, 0]
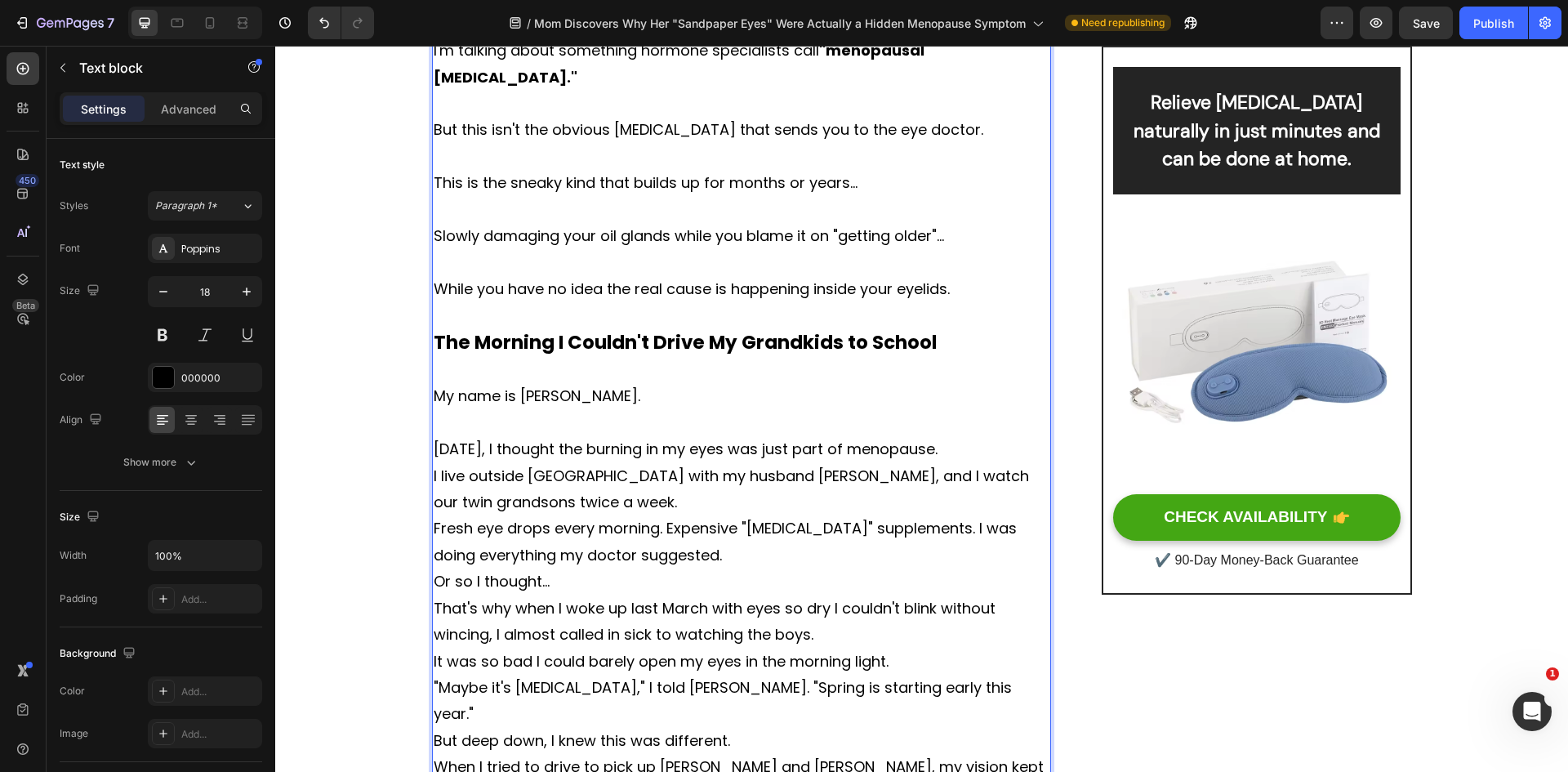
click at [1002, 456] on p "[DATE], I thought the burning in my eyes was just part of menopause." at bounding box center [741, 449] width 617 height 26
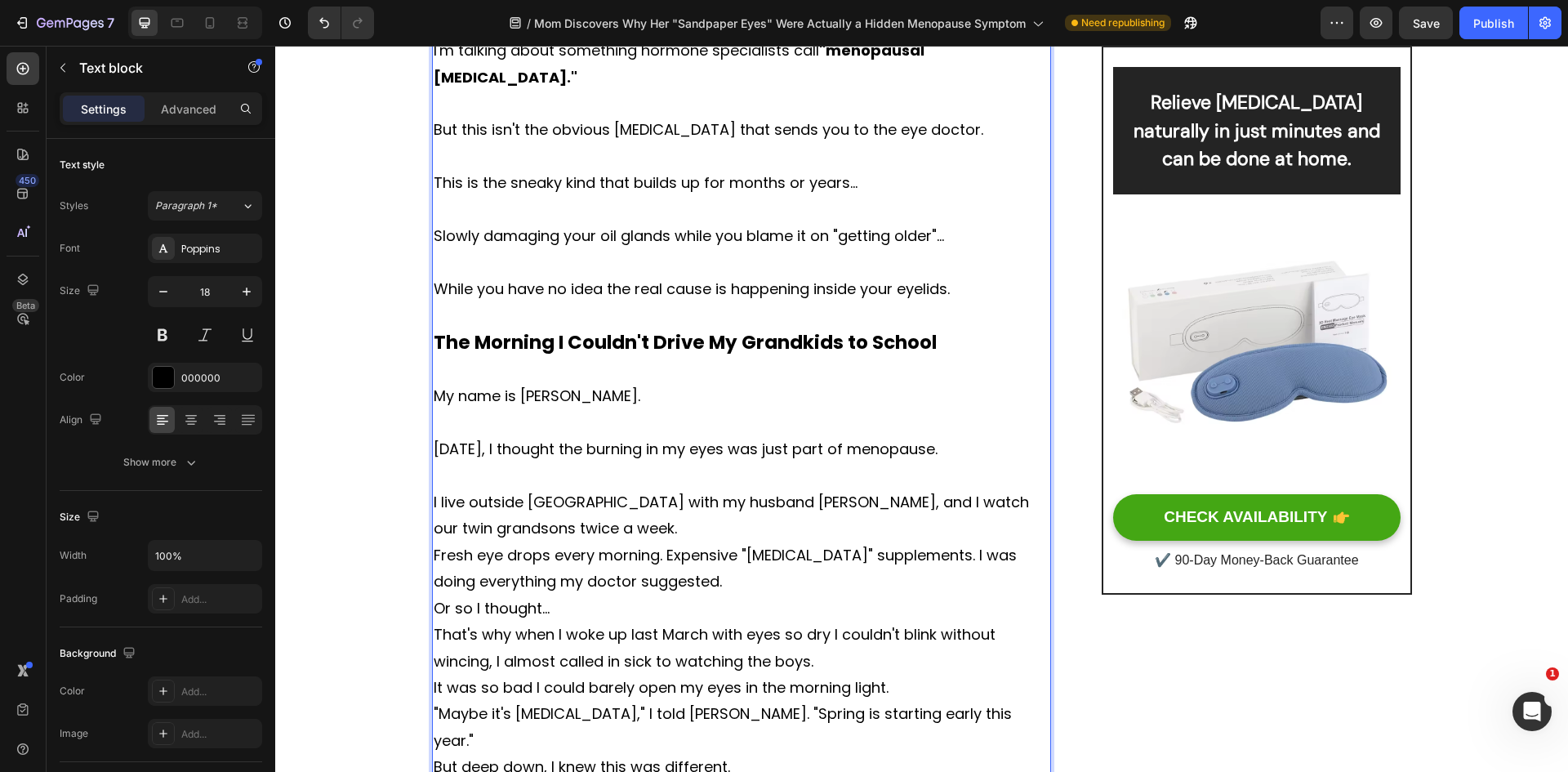
click at [492, 530] on p "I live outside [GEOGRAPHIC_DATA] with my husband [PERSON_NAME], and I watch our…" at bounding box center [741, 515] width 617 height 53
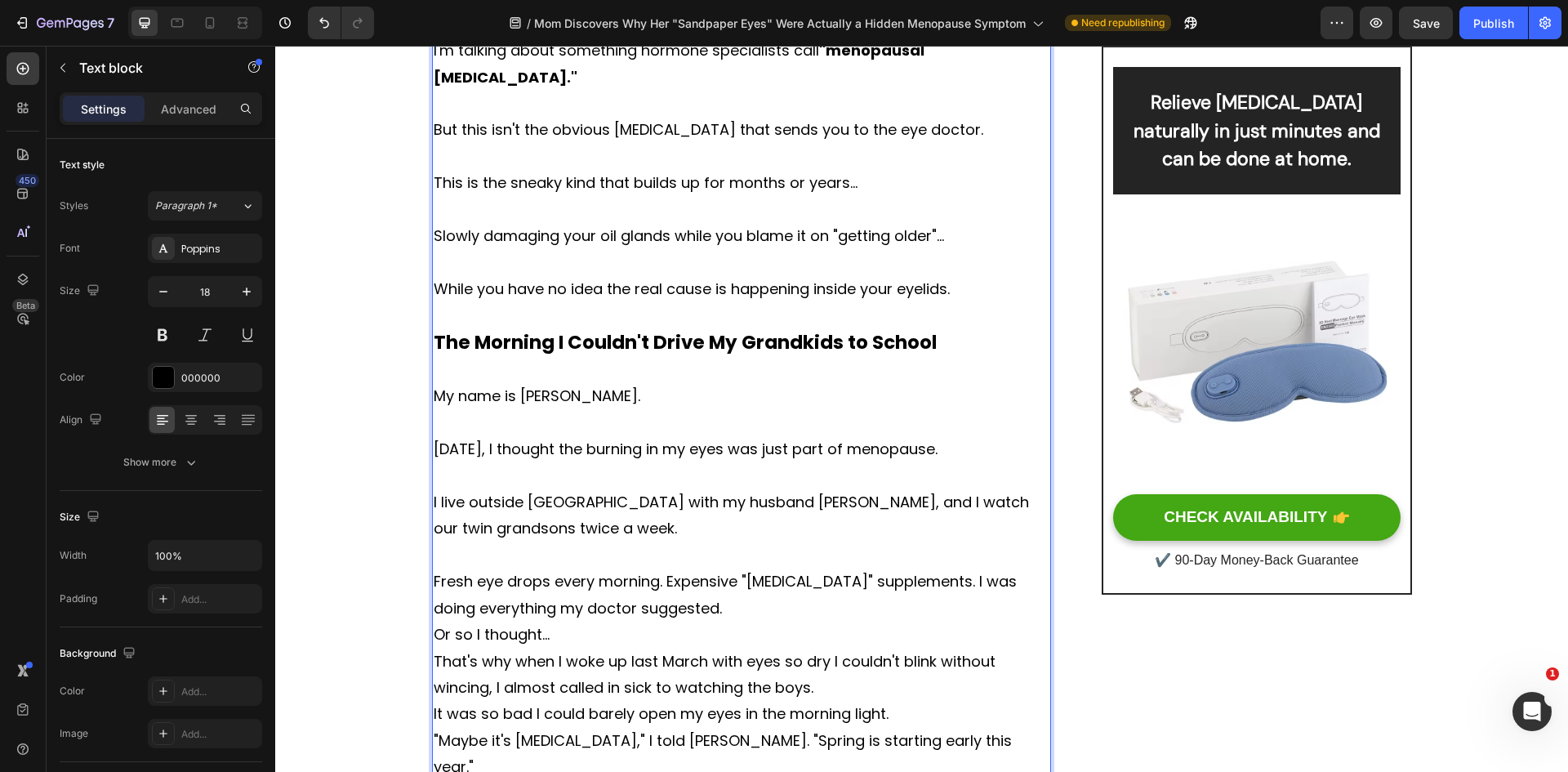
click at [698, 605] on p "Fresh eye drops every morning. Expensive "[MEDICAL_DATA]" supplements. I was do…" at bounding box center [741, 594] width 617 height 53
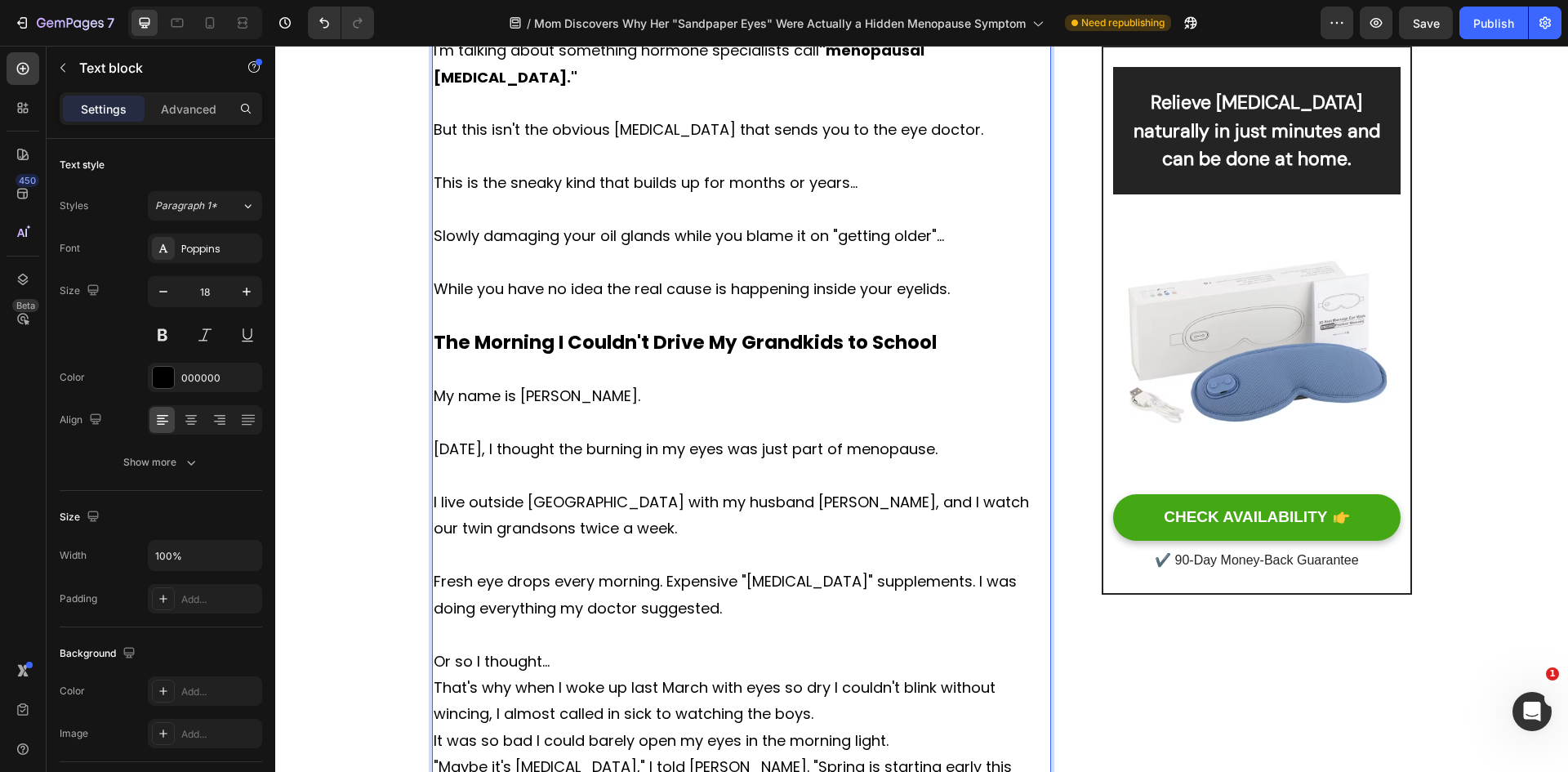
click at [566, 667] on p "Or so I thought..." at bounding box center [741, 661] width 617 height 26
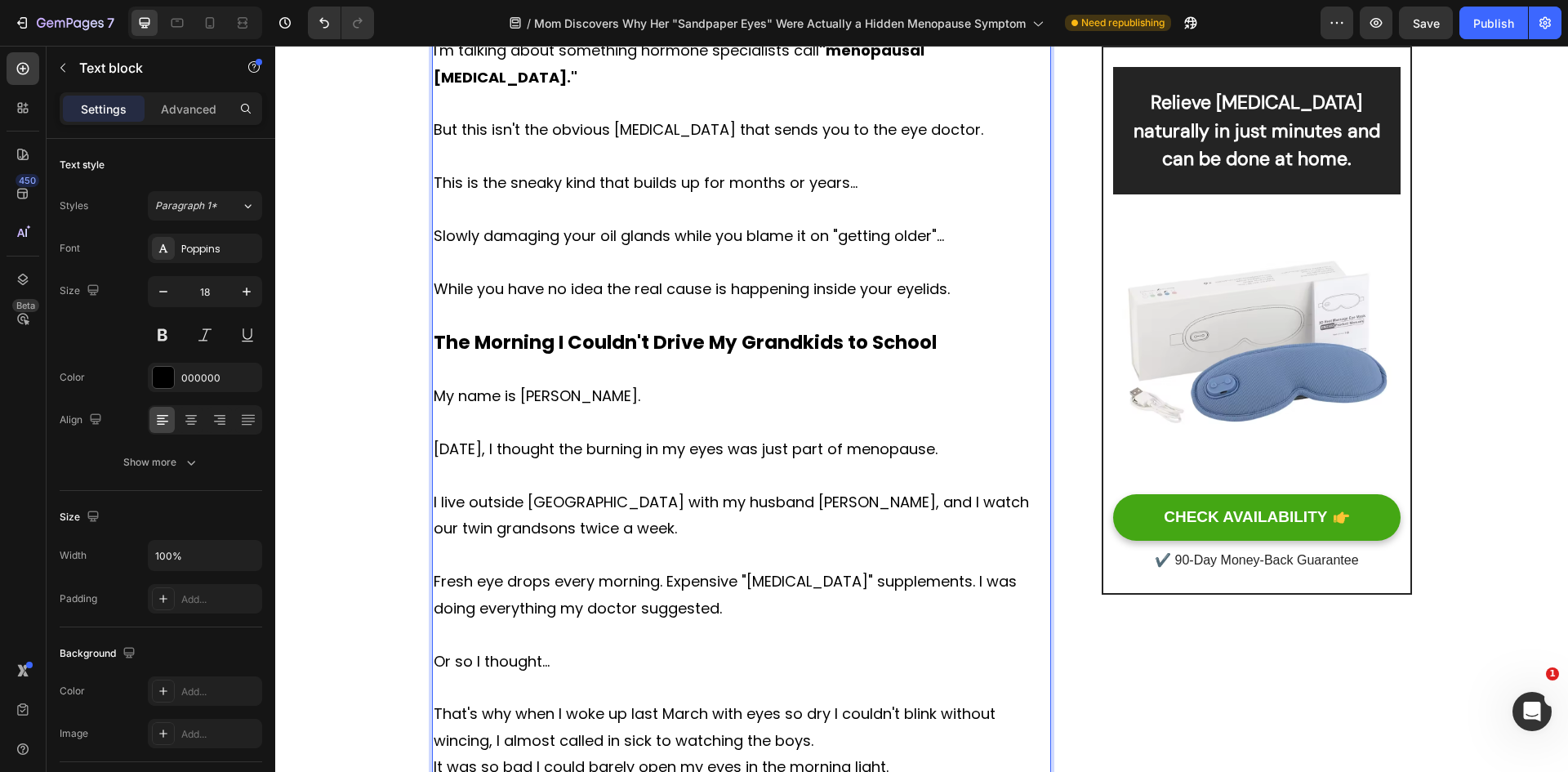
scroll to position [1204, 0]
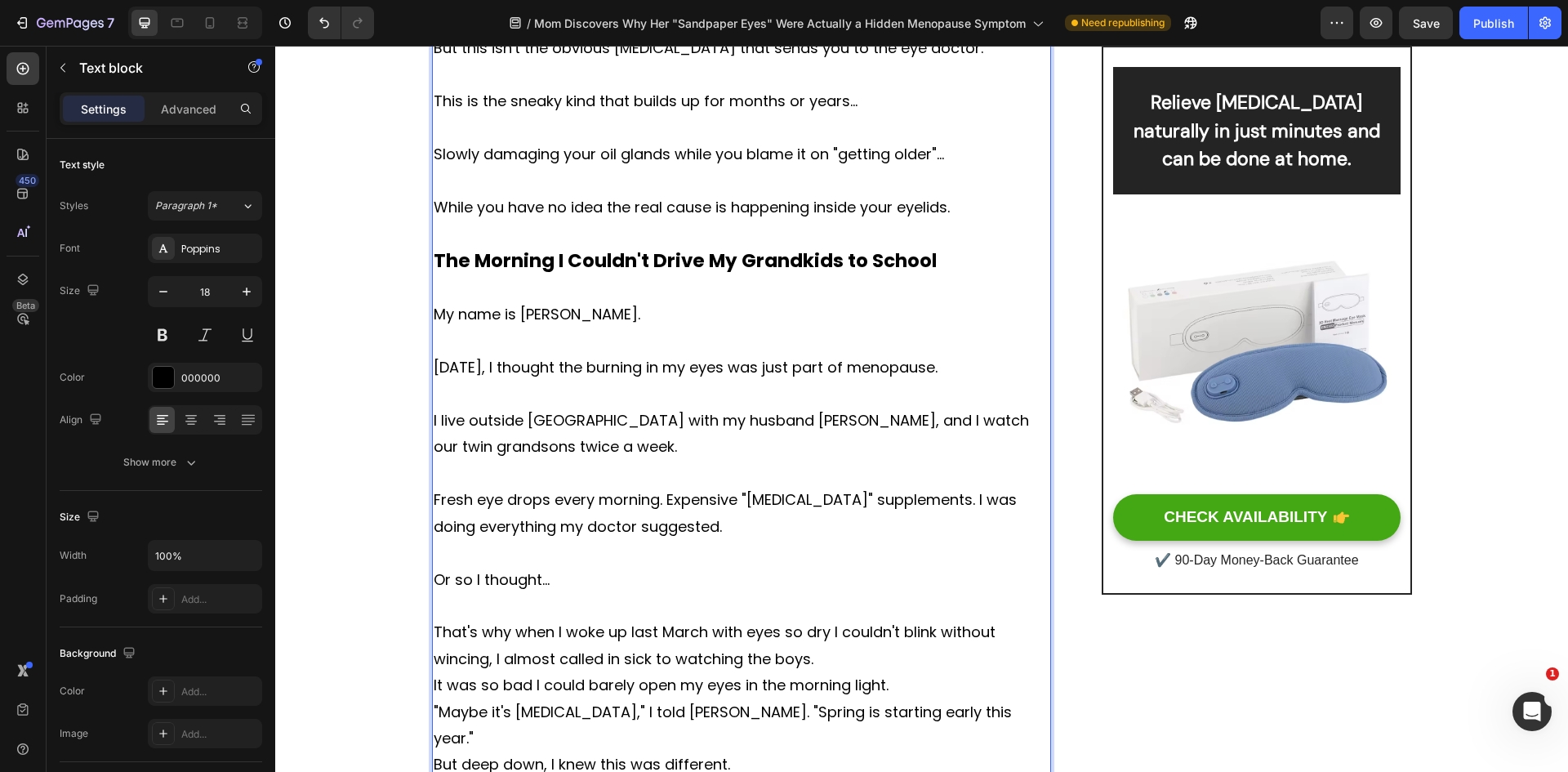
click at [864, 658] on p "That's why when I woke up last March with eyes so dry I couldn't blink without …" at bounding box center [741, 645] width 617 height 53
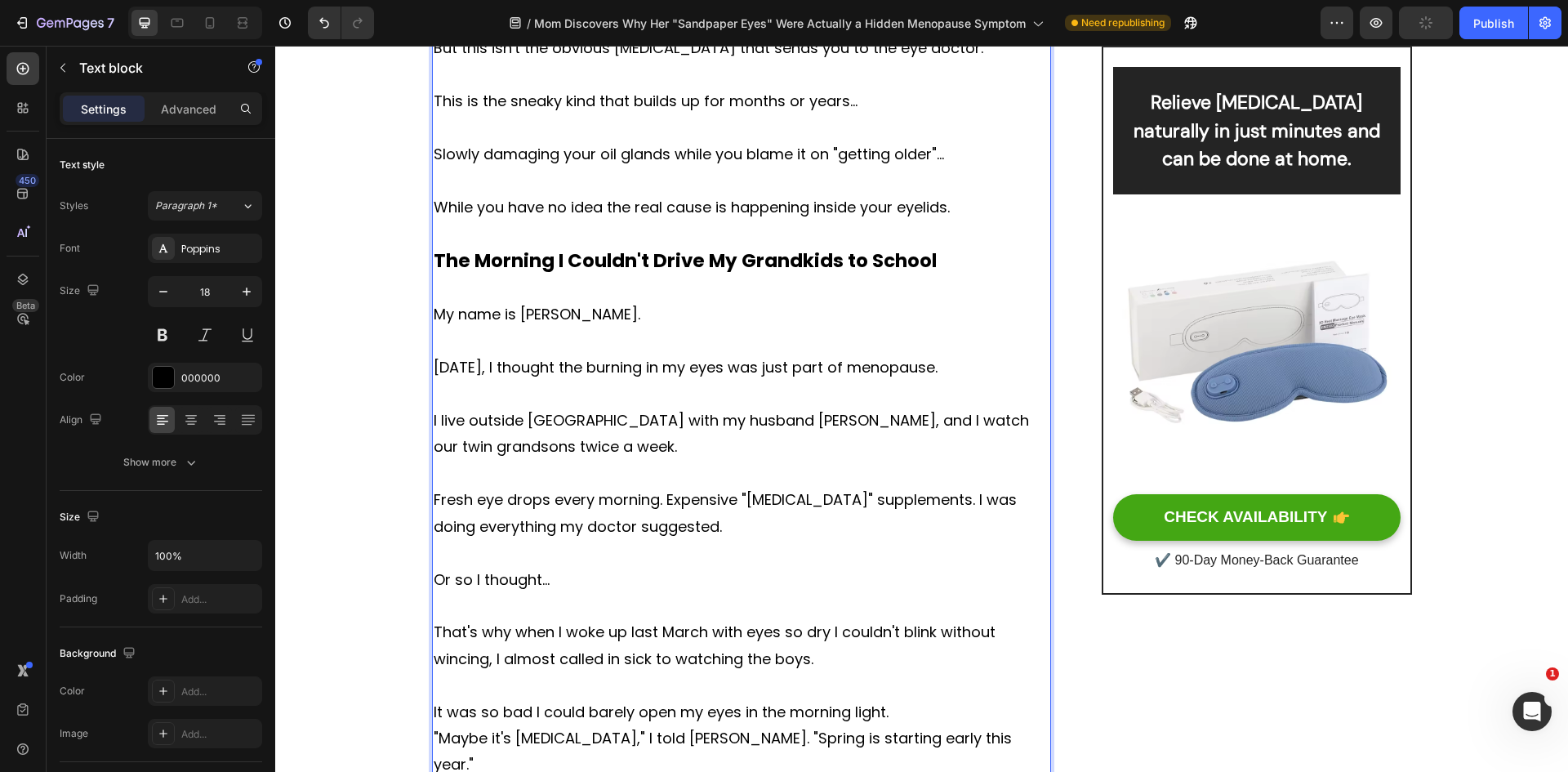
scroll to position [1286, 0]
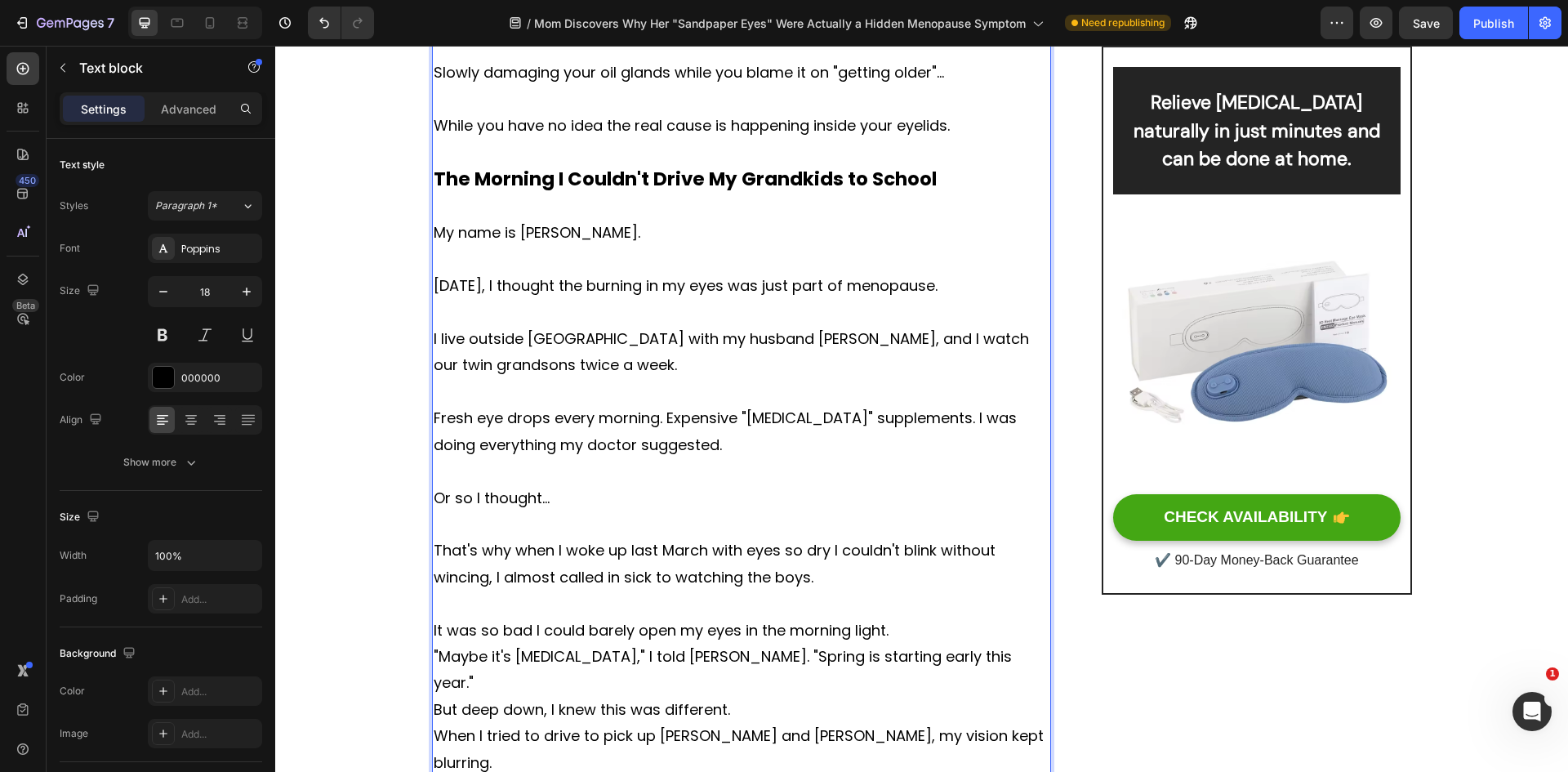
click at [900, 636] on p "It was so bad I could barely open my eyes in the morning light." at bounding box center [741, 630] width 617 height 26
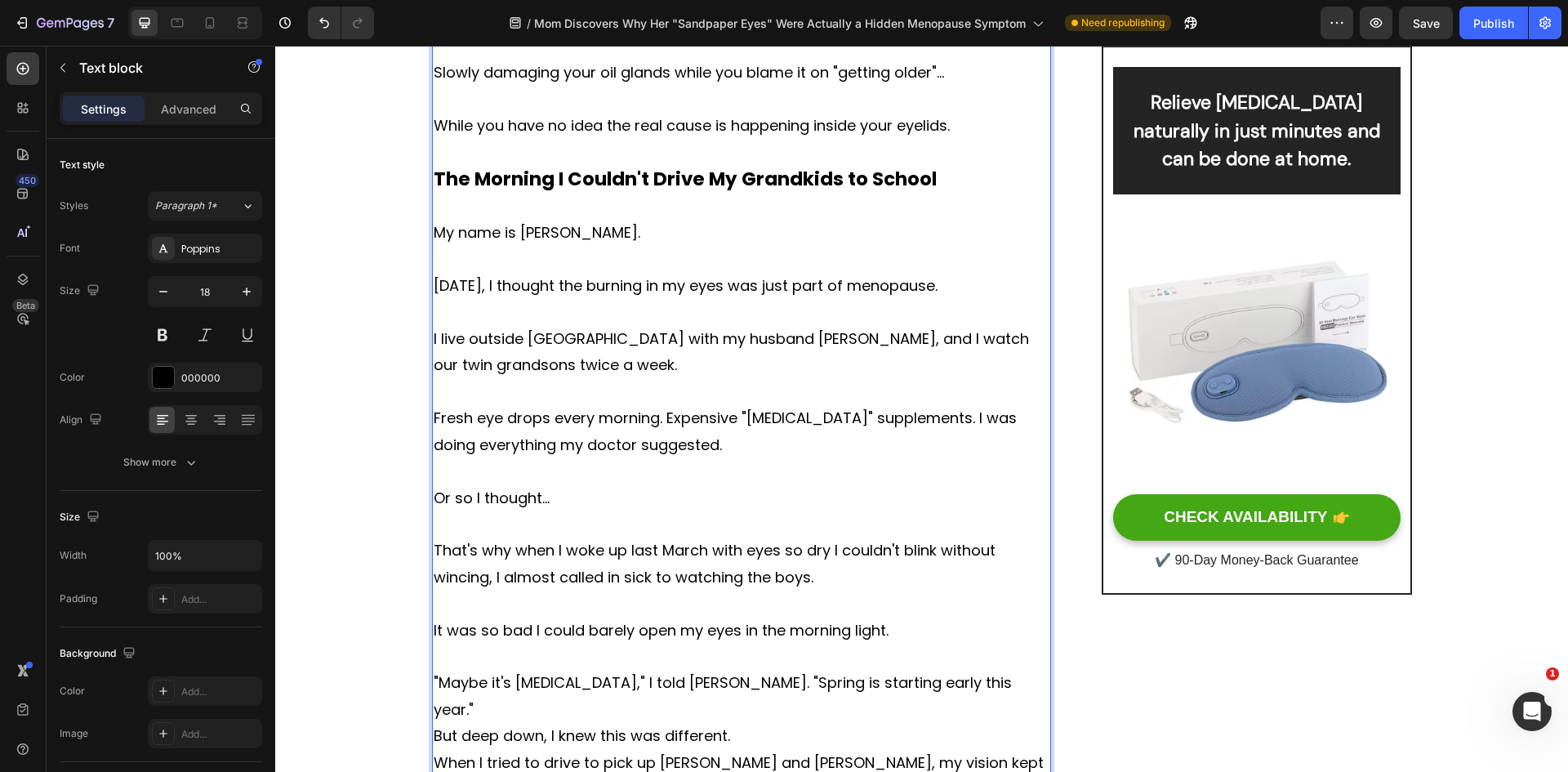
click at [919, 681] on p ""Maybe it's [MEDICAL_DATA]," I told [PERSON_NAME]. "Spring is starting early th…" at bounding box center [741, 696] width 617 height 53
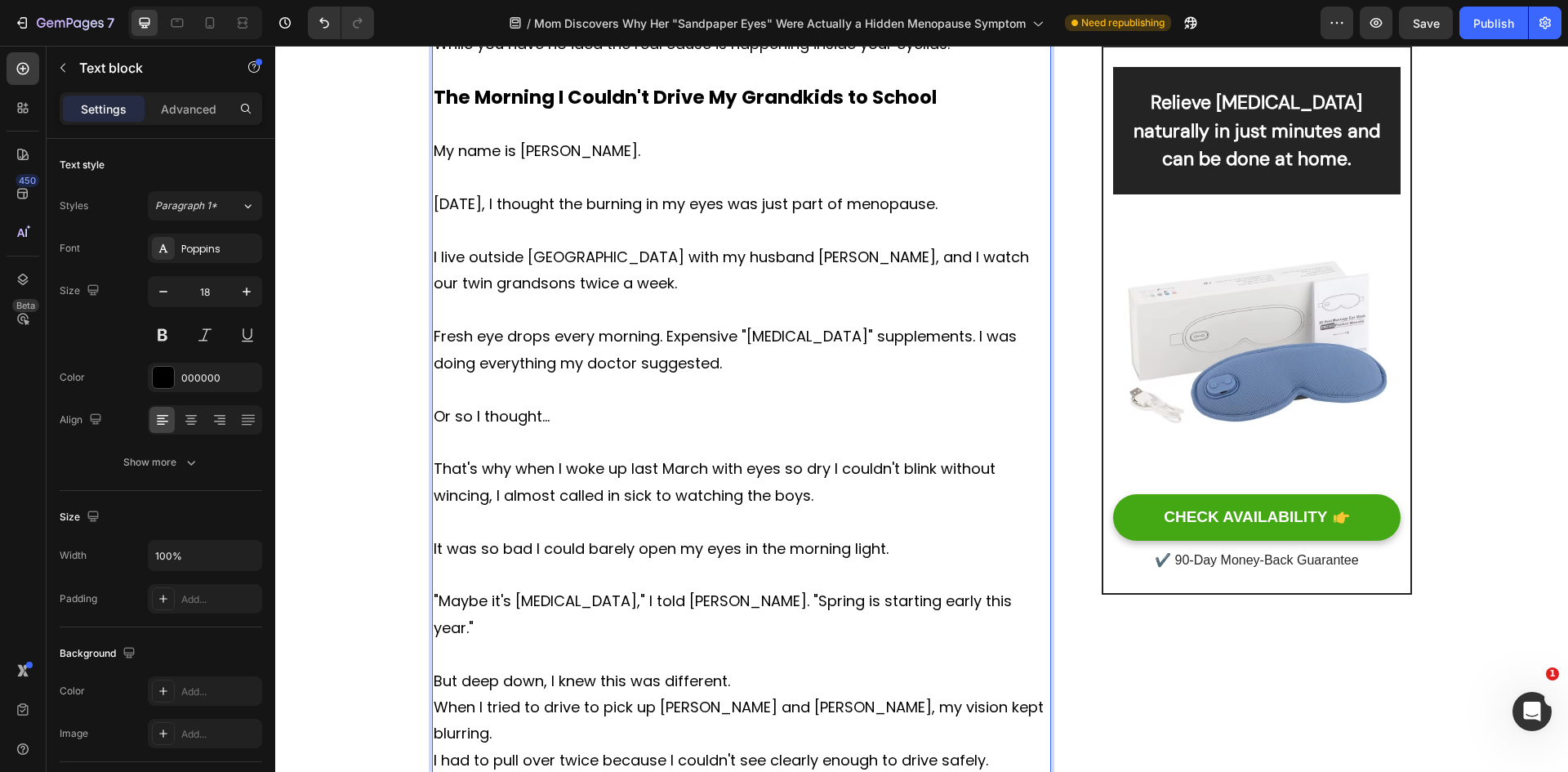
click at [749, 668] on p "But deep down, I knew this was different." at bounding box center [741, 681] width 617 height 26
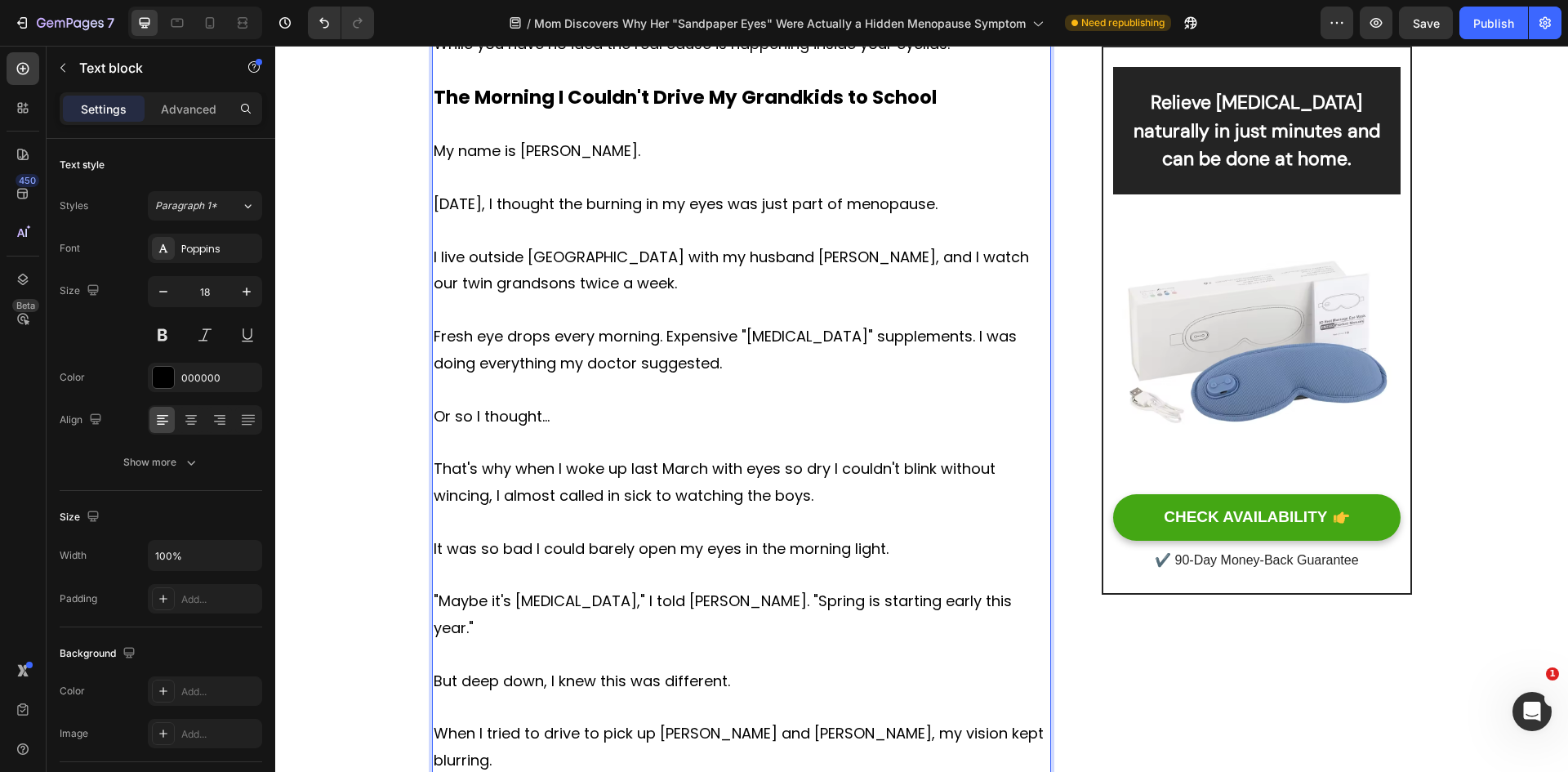
scroll to position [1449, 0]
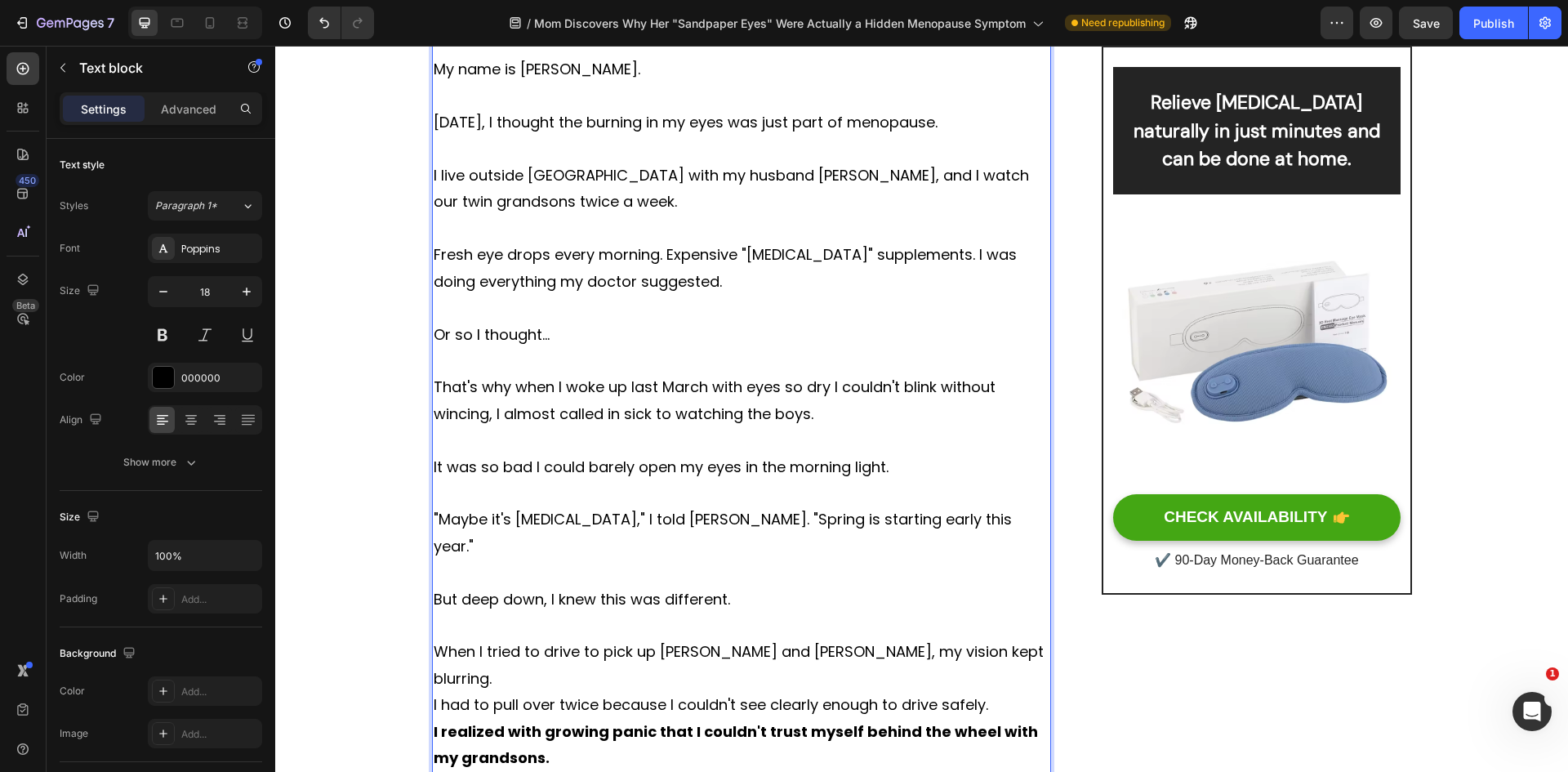
click at [954, 639] on p "When I tried to drive to pick up [PERSON_NAME] and [PERSON_NAME], my vision kep…" at bounding box center [741, 665] width 617 height 53
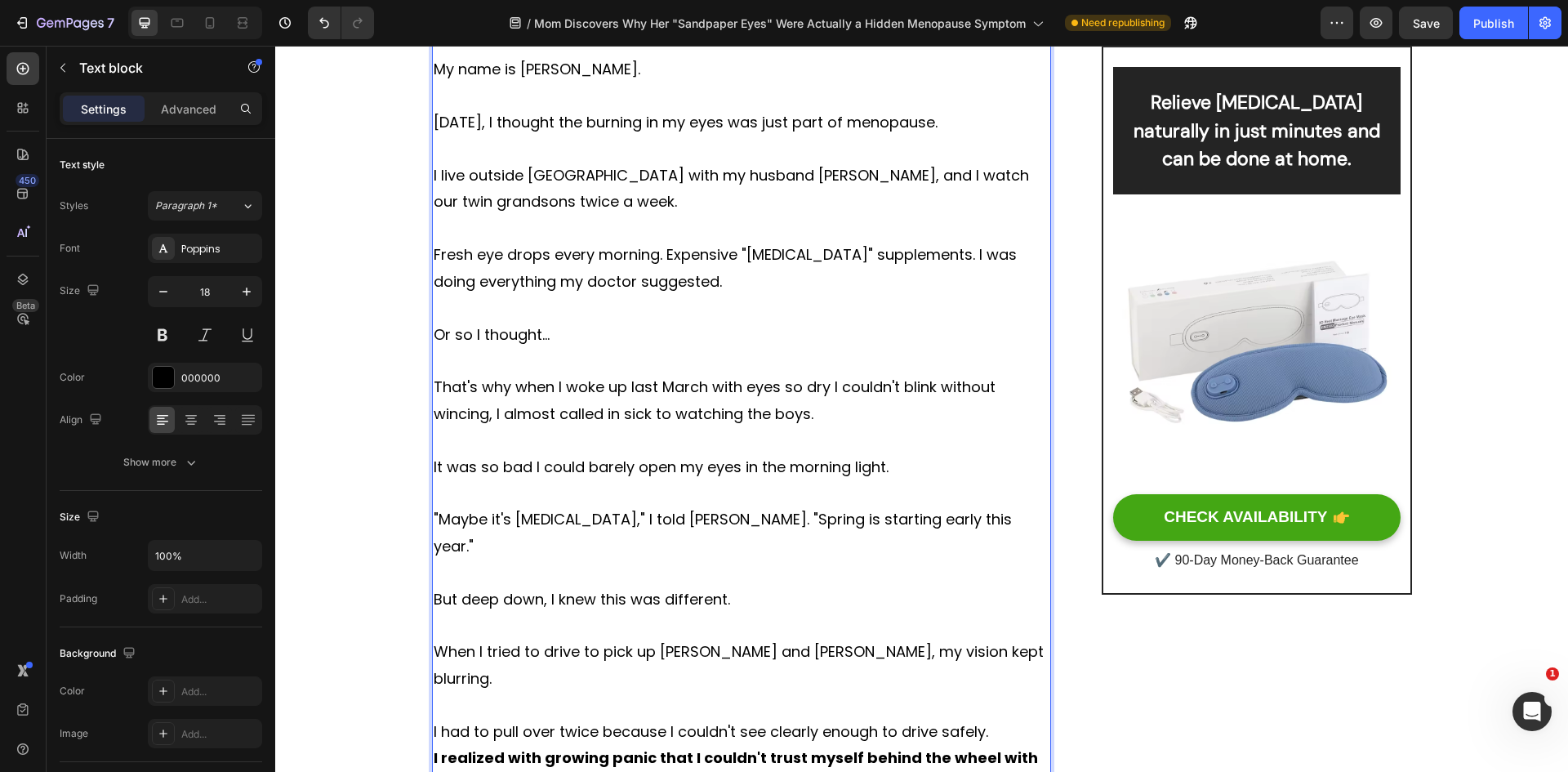
click at [1002, 719] on p "I had to pull over twice because I couldn't see clearly enough to drive safely." at bounding box center [741, 732] width 617 height 26
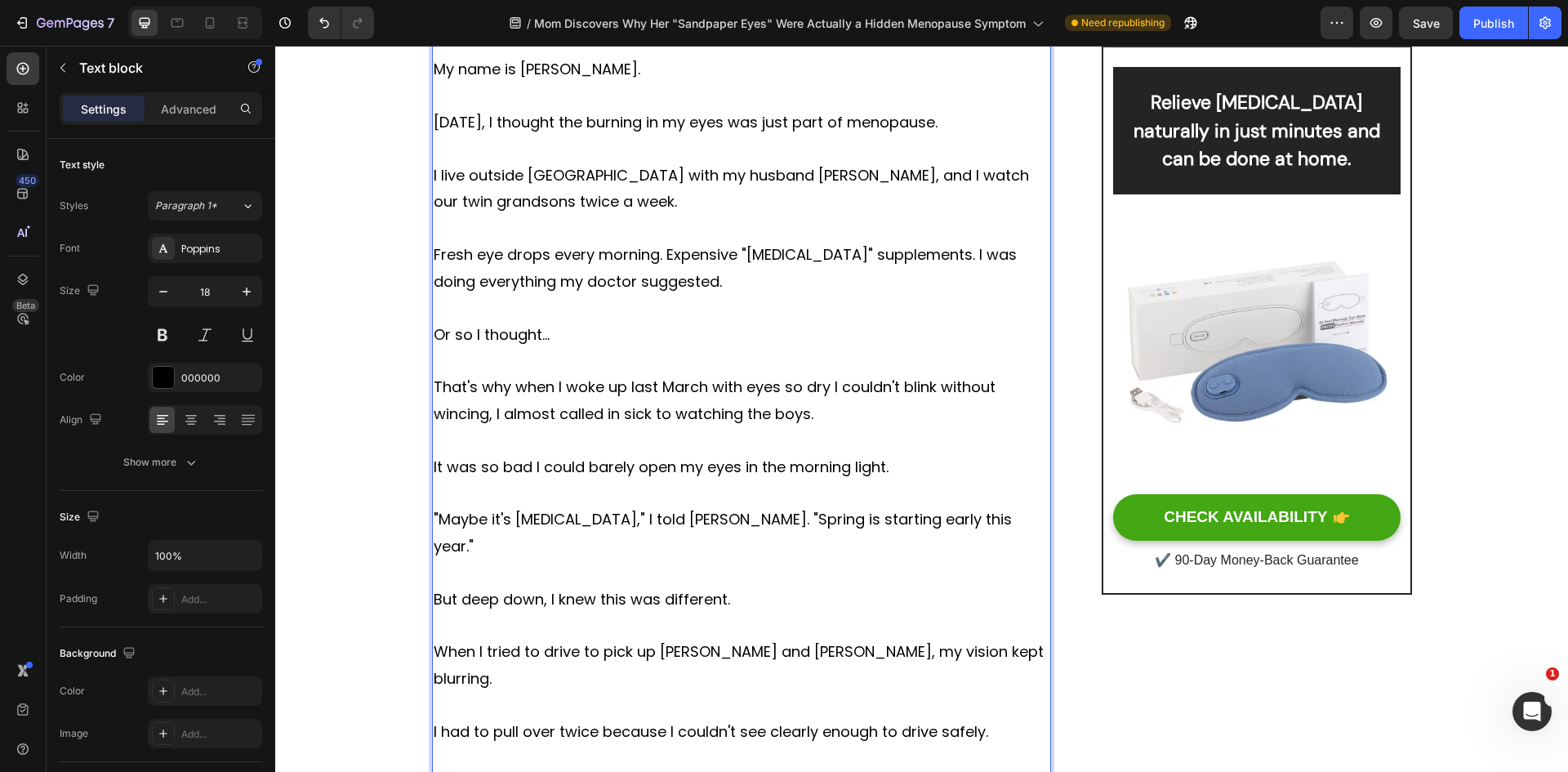
scroll to position [1531, 0]
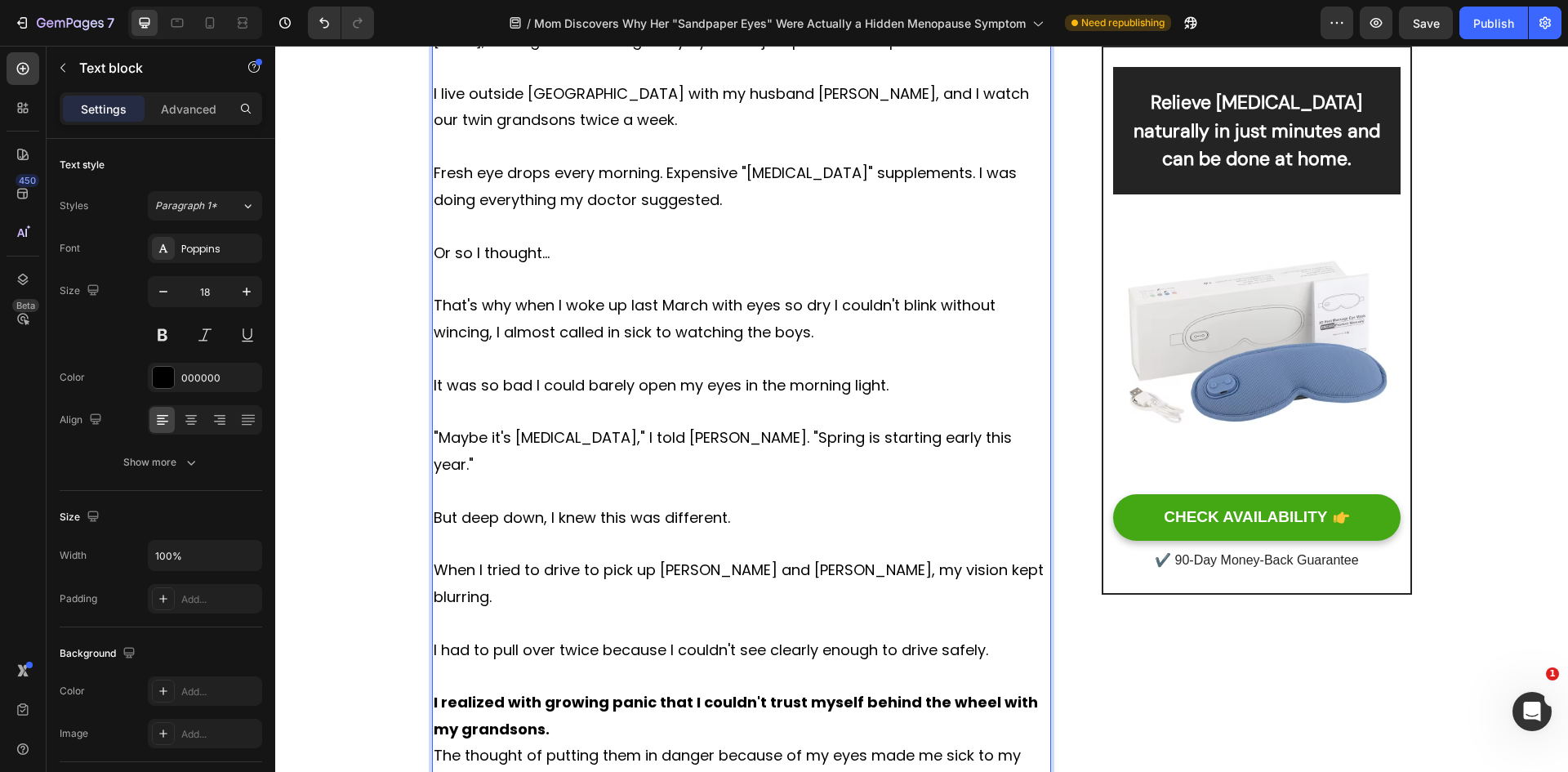
click at [546, 689] on p "I realized with growing panic that I couldn't trust myself behind the wheel wit…" at bounding box center [741, 716] width 617 height 53
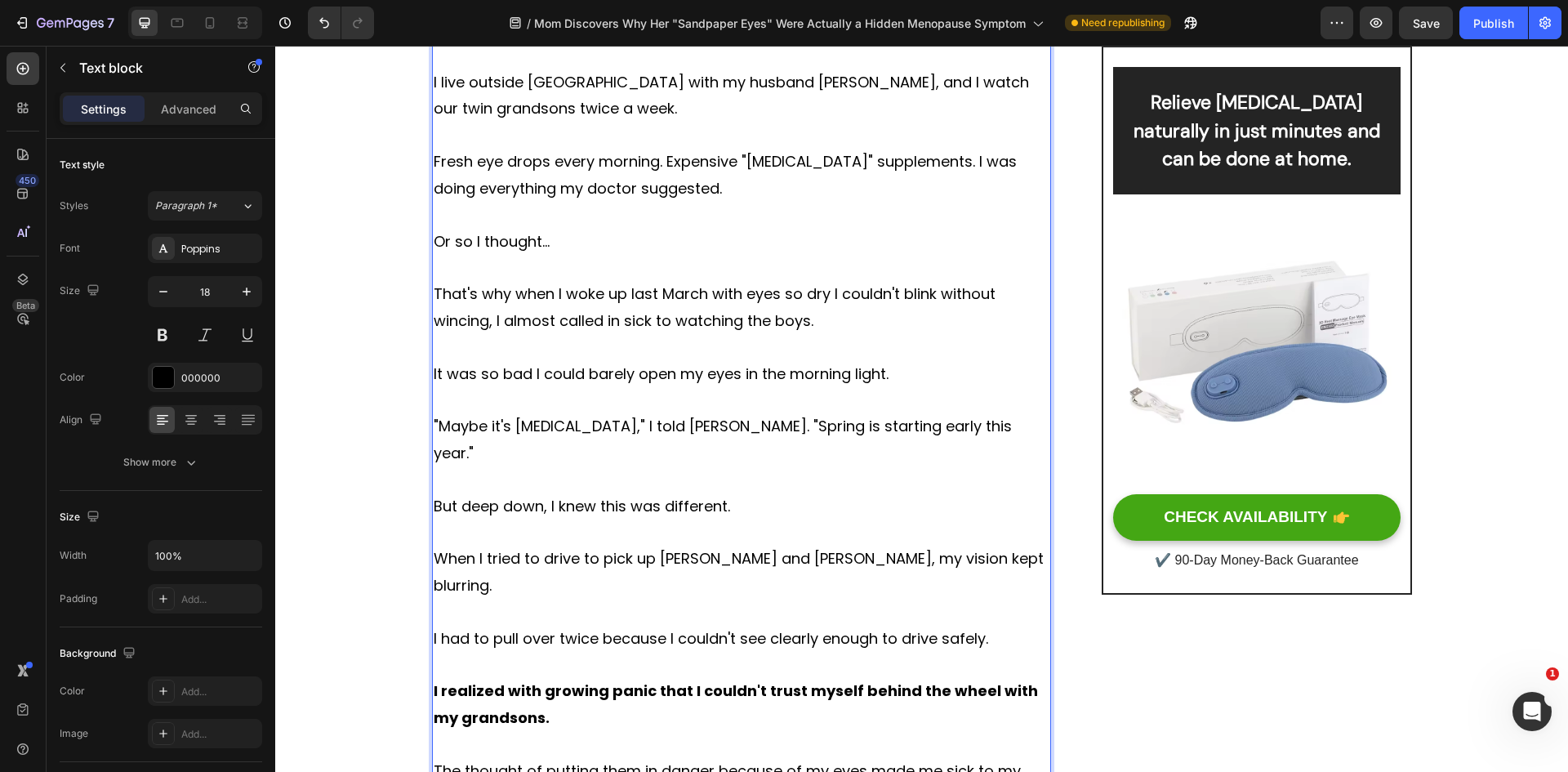
scroll to position [1612, 0]
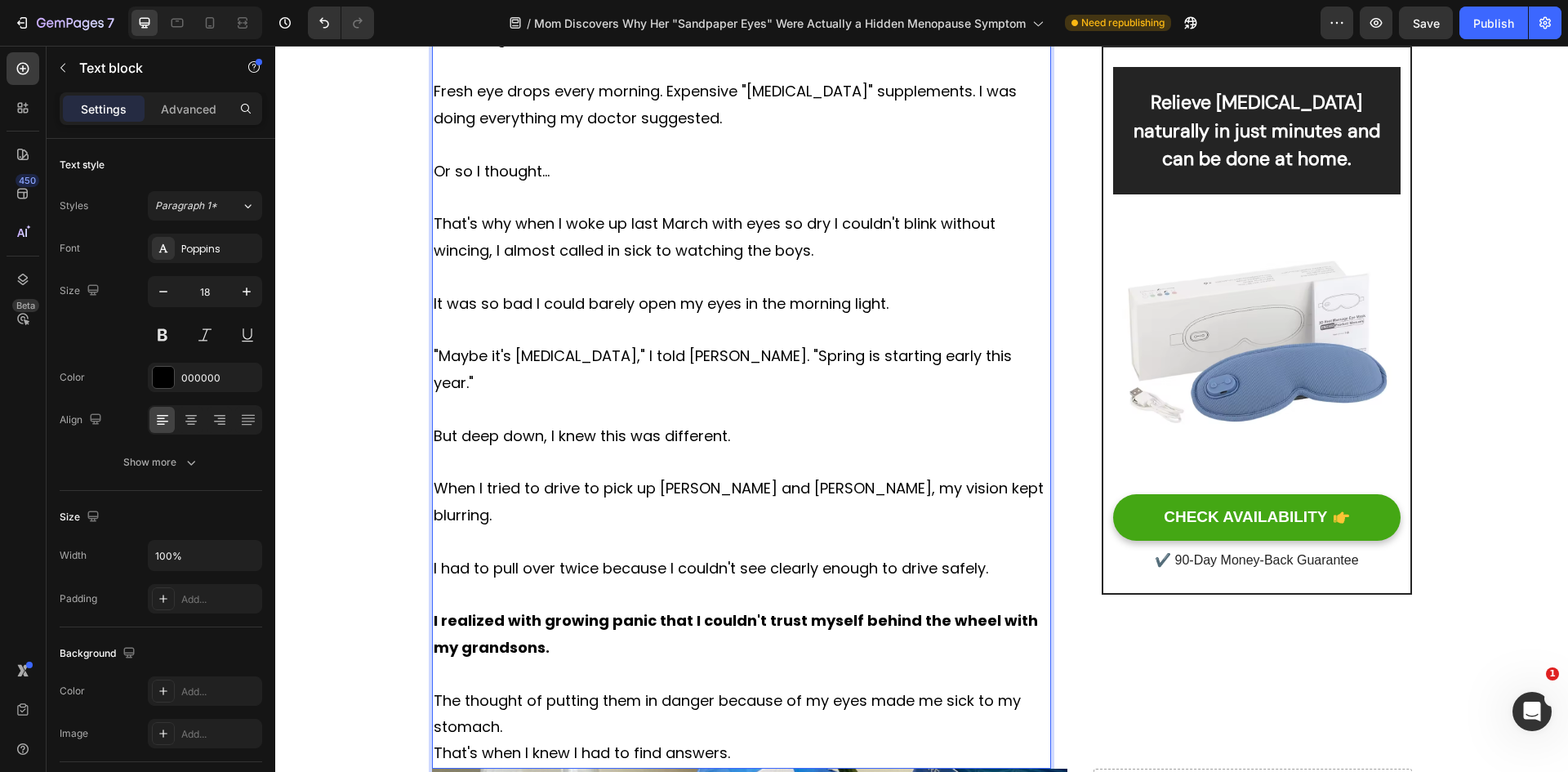
click at [516, 688] on p "The thought of putting them in danger because of my eyes made me sick to my sto…" at bounding box center [741, 714] width 617 height 53
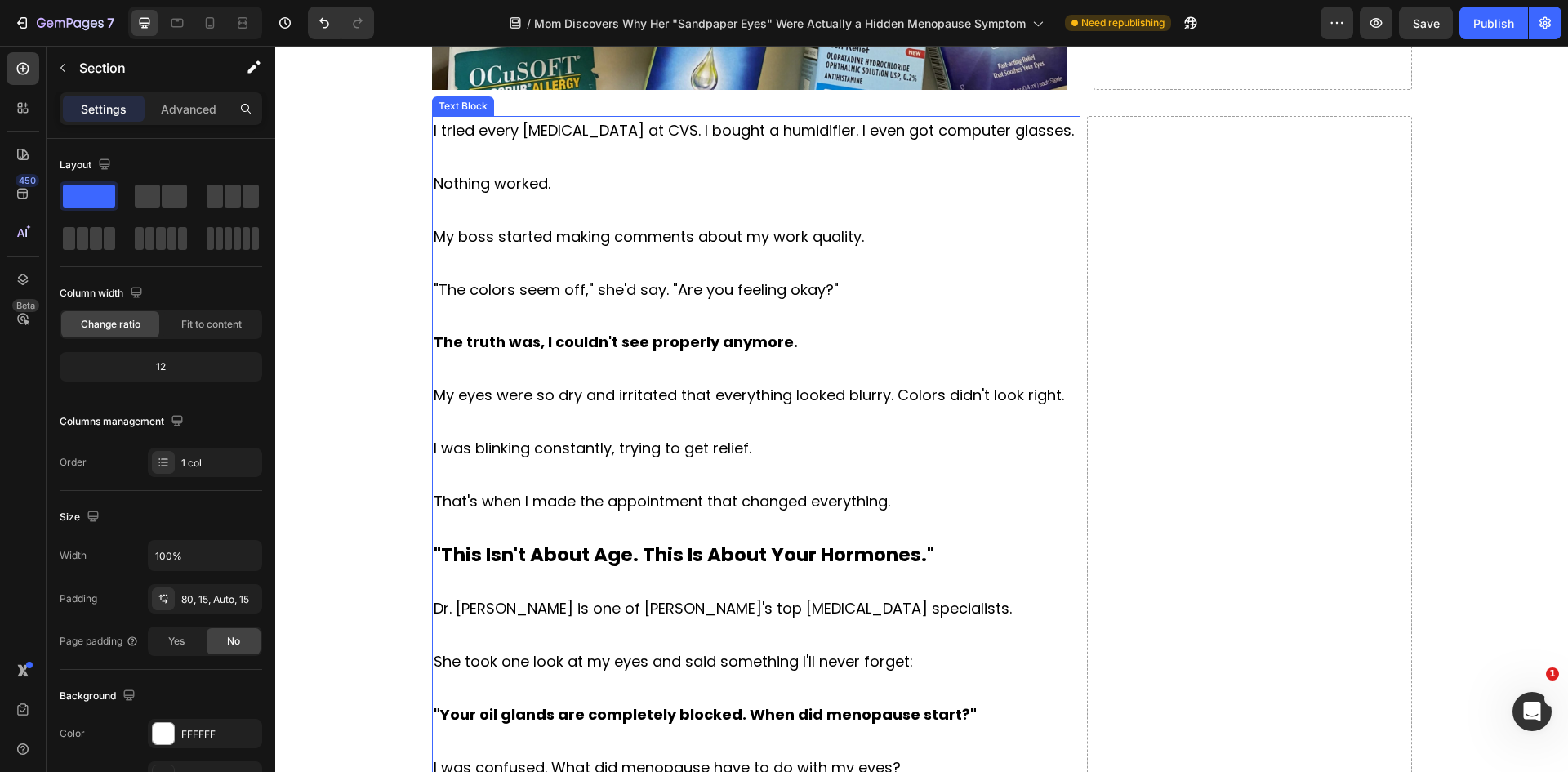
scroll to position [2838, 0]
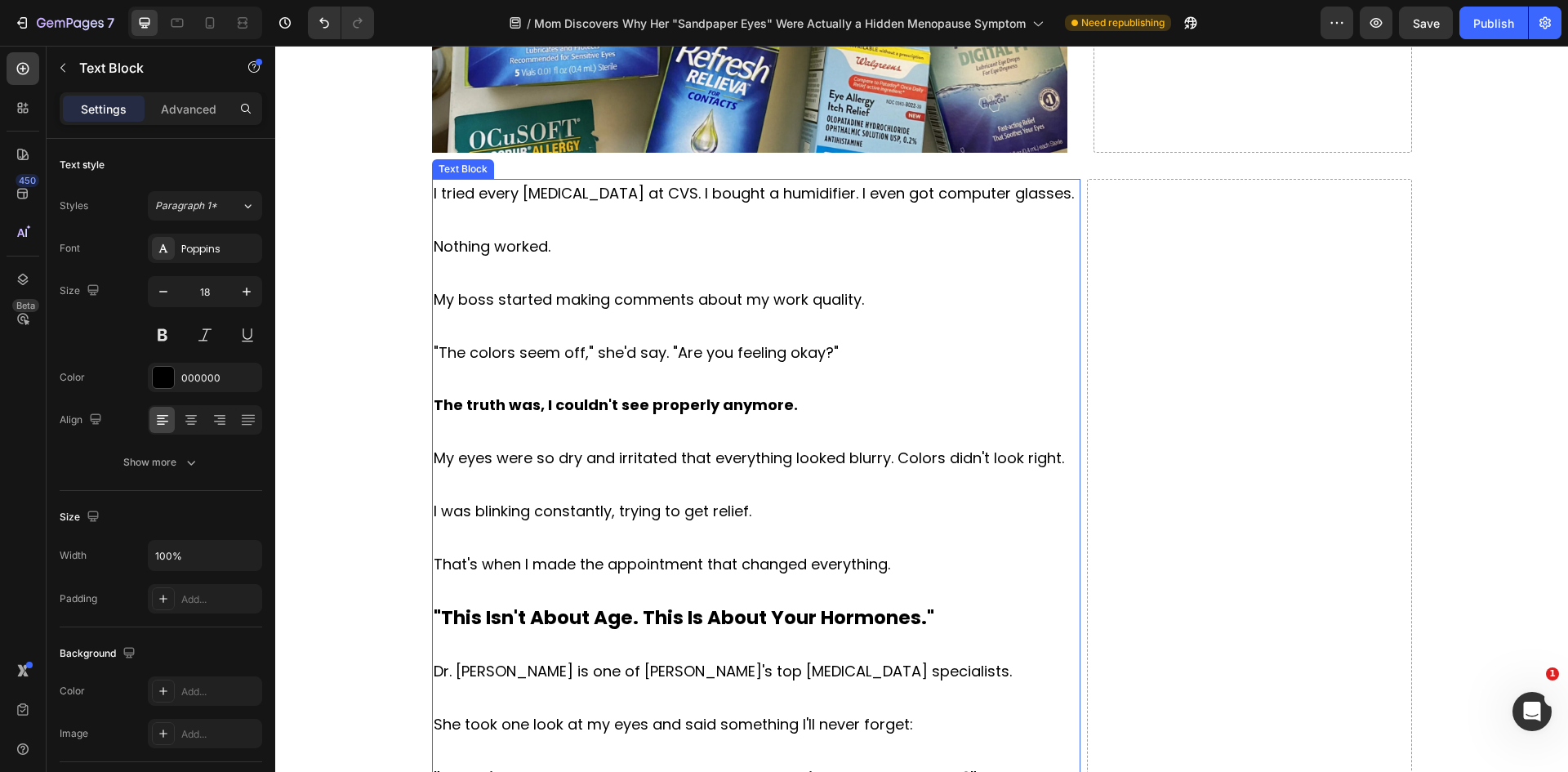
click at [688, 491] on p at bounding box center [756, 485] width 646 height 26
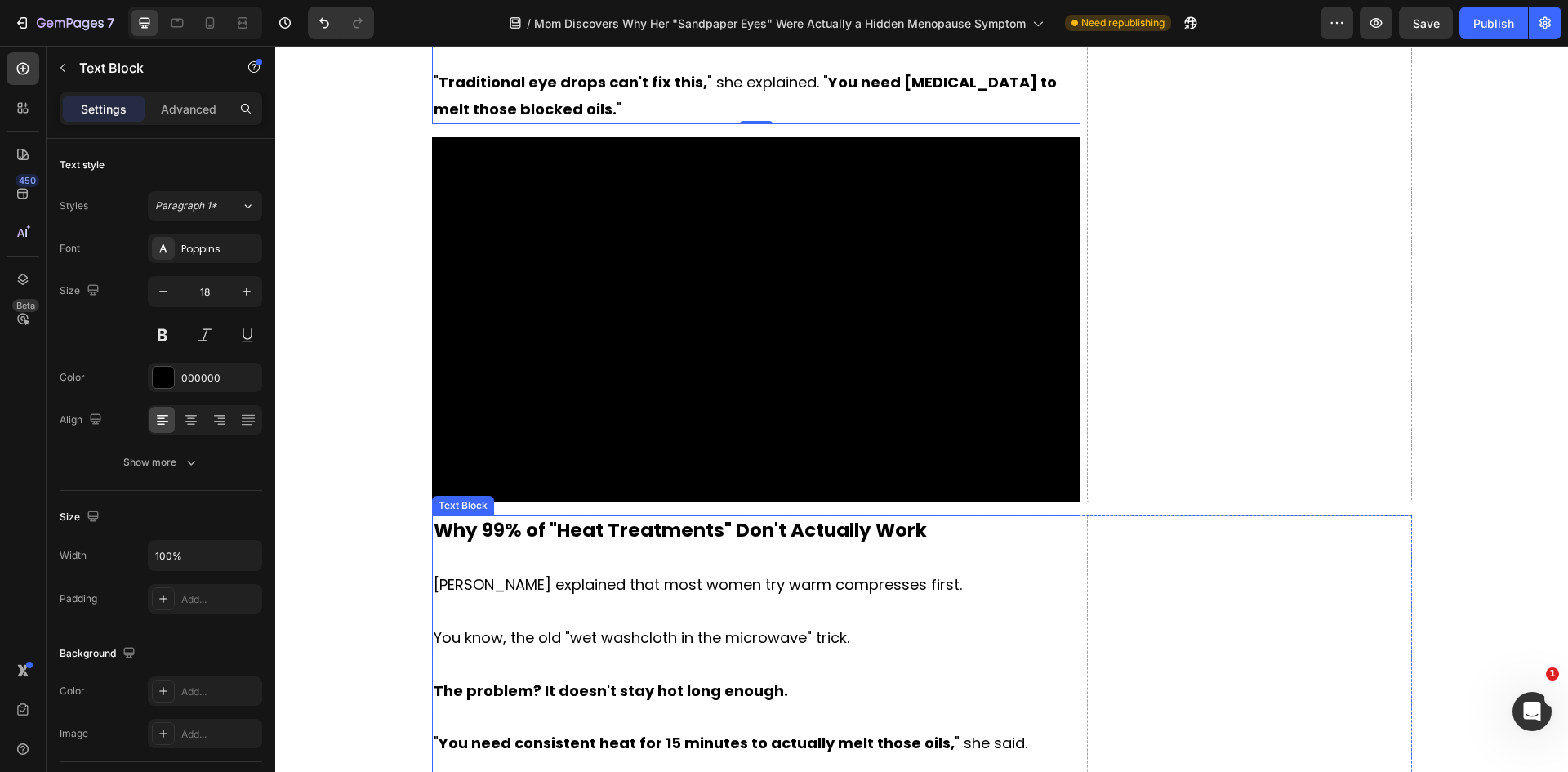
scroll to position [3736, 0]
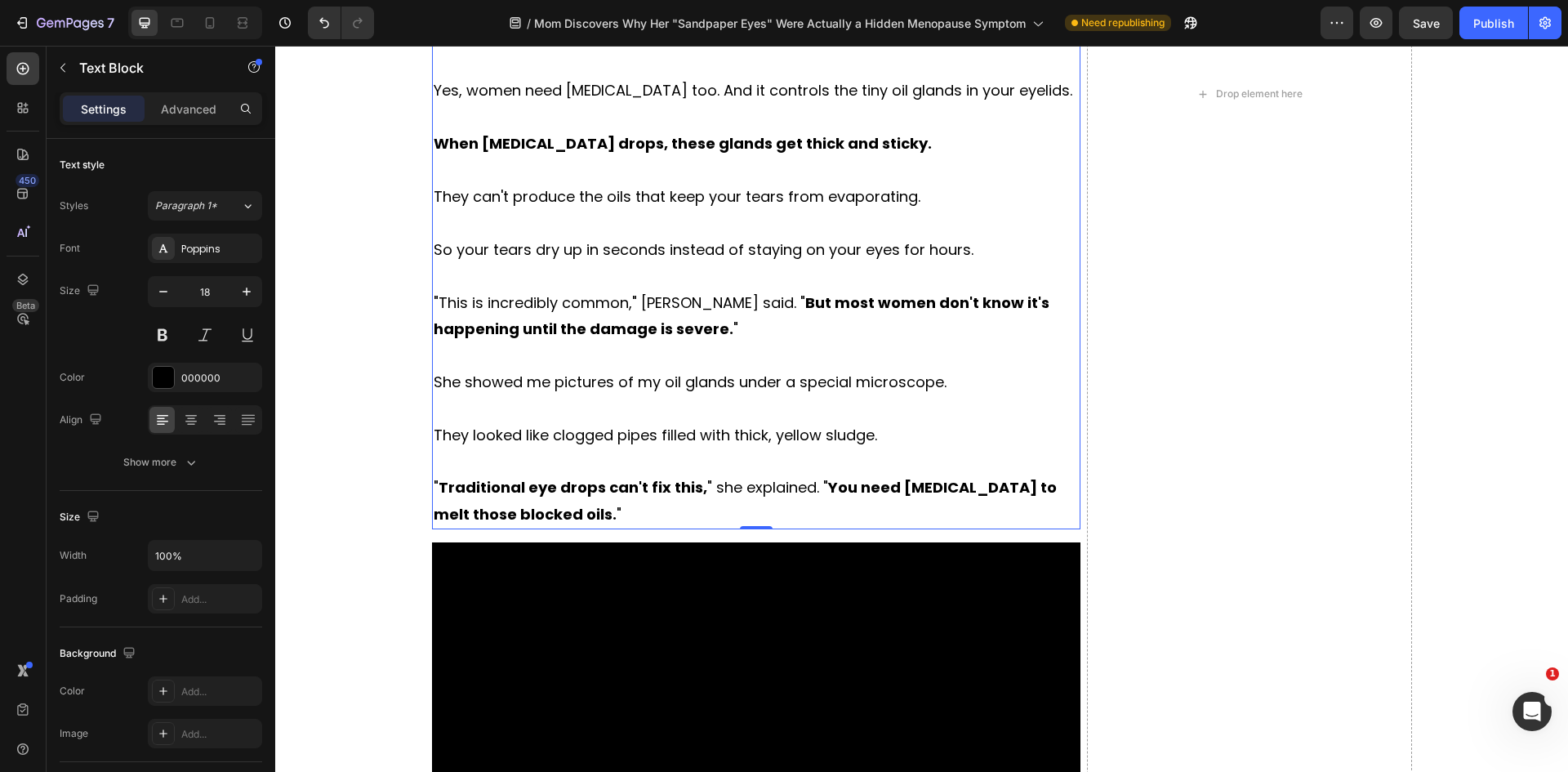
click at [499, 502] on p "" Traditional eye drops can't fix this, " she explained. " You need [MEDICAL_DA…" at bounding box center [756, 501] width 646 height 53
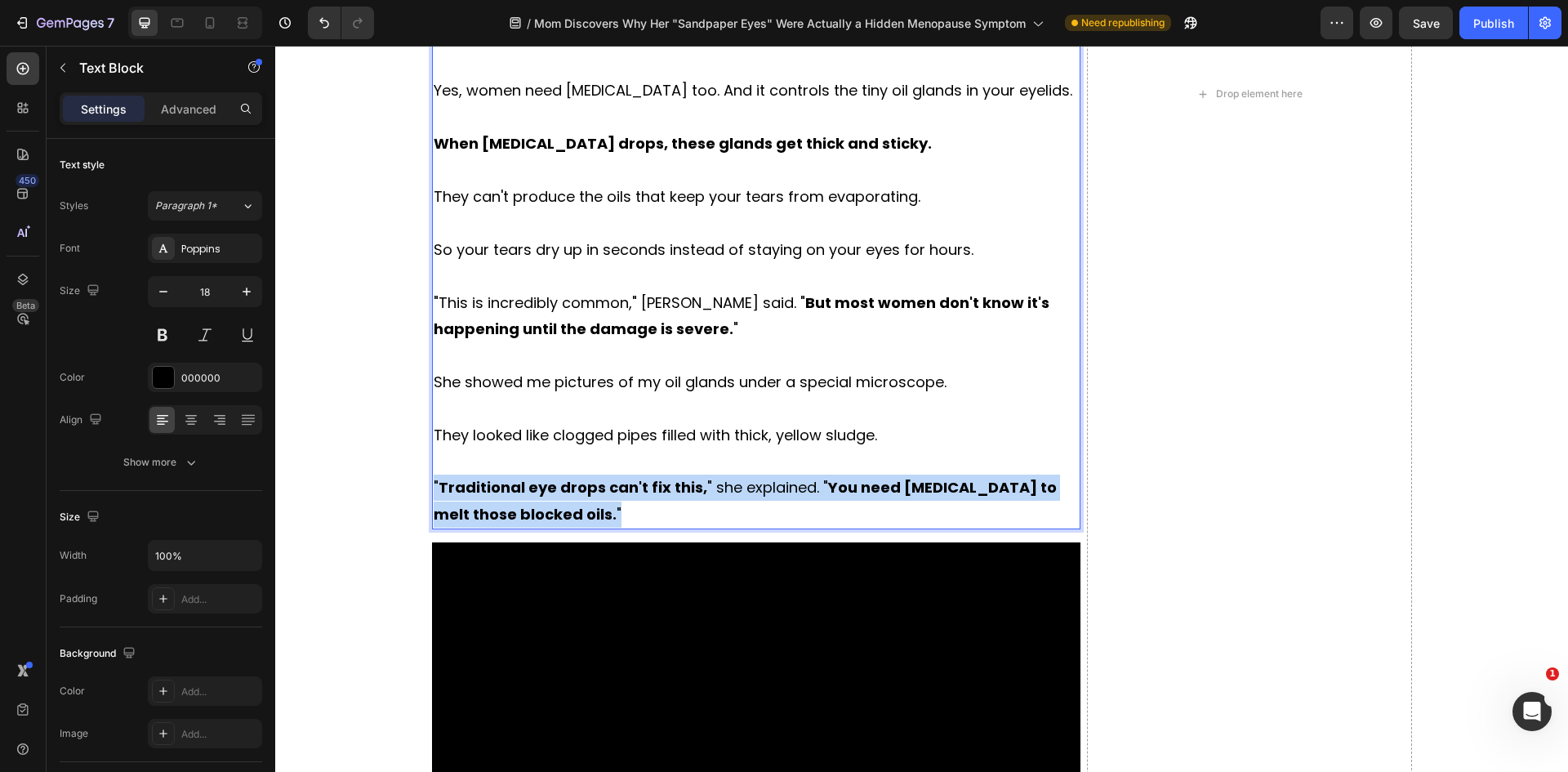
click at [499, 502] on p "" Traditional eye drops can't fix this, " she explained. " You need [MEDICAL_DA…" at bounding box center [756, 501] width 646 height 53
copy p "" Traditional eye drops can't fix this, " she explained. " You need [MEDICAL_DA…"
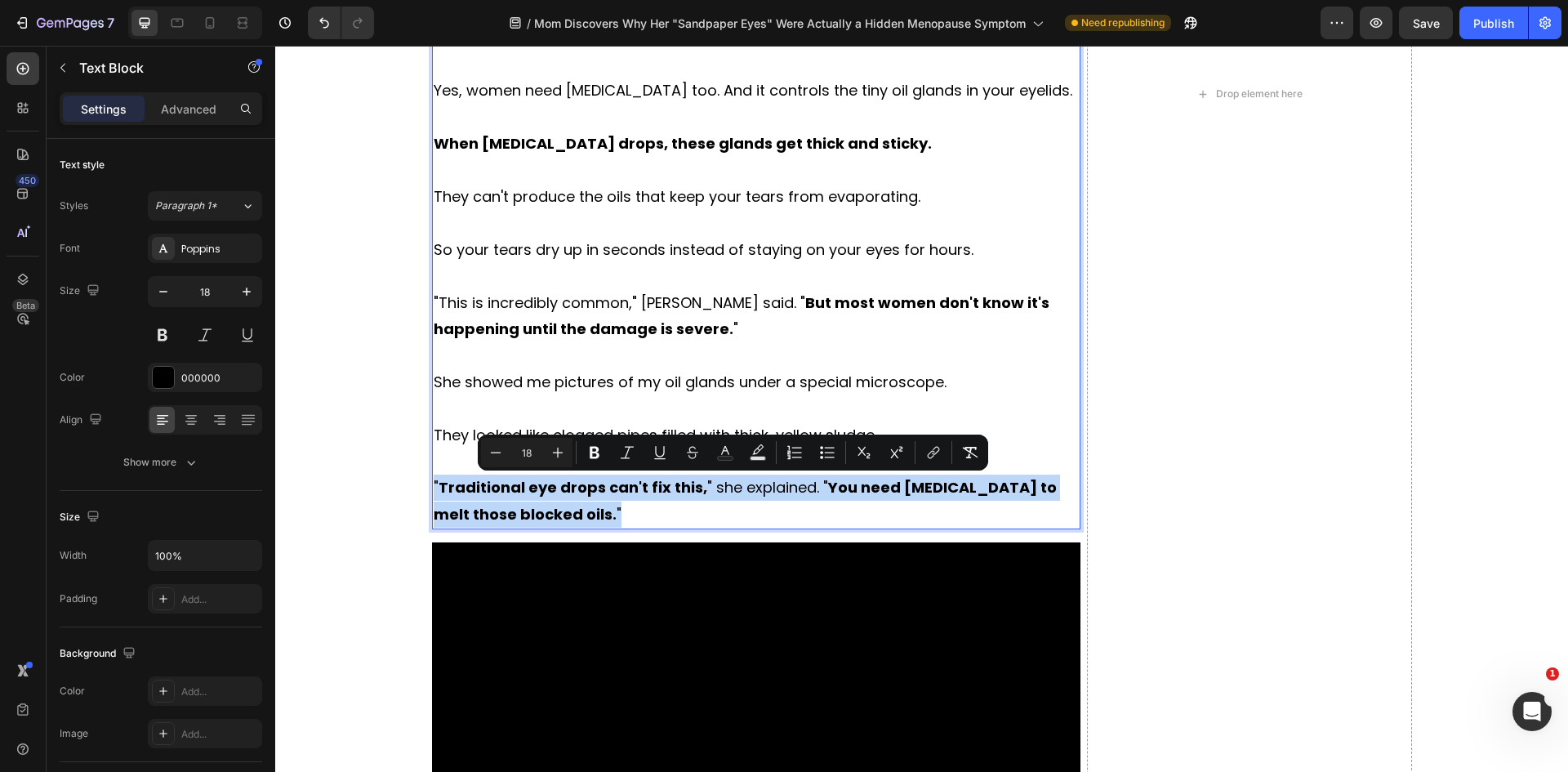
click at [1149, 342] on div "Drop element here" at bounding box center [1248, 93] width 324 height 1627
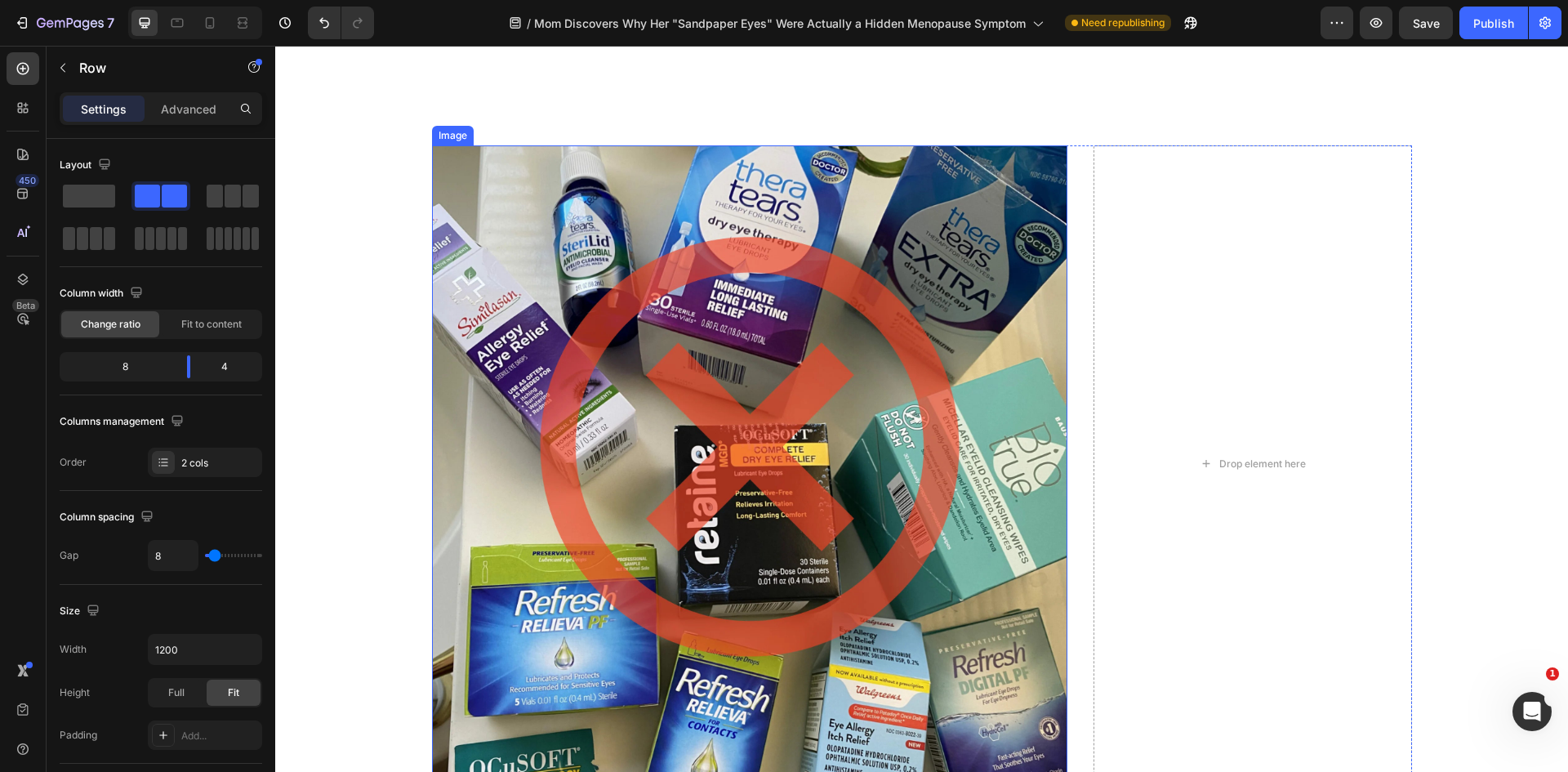
scroll to position [2756, 0]
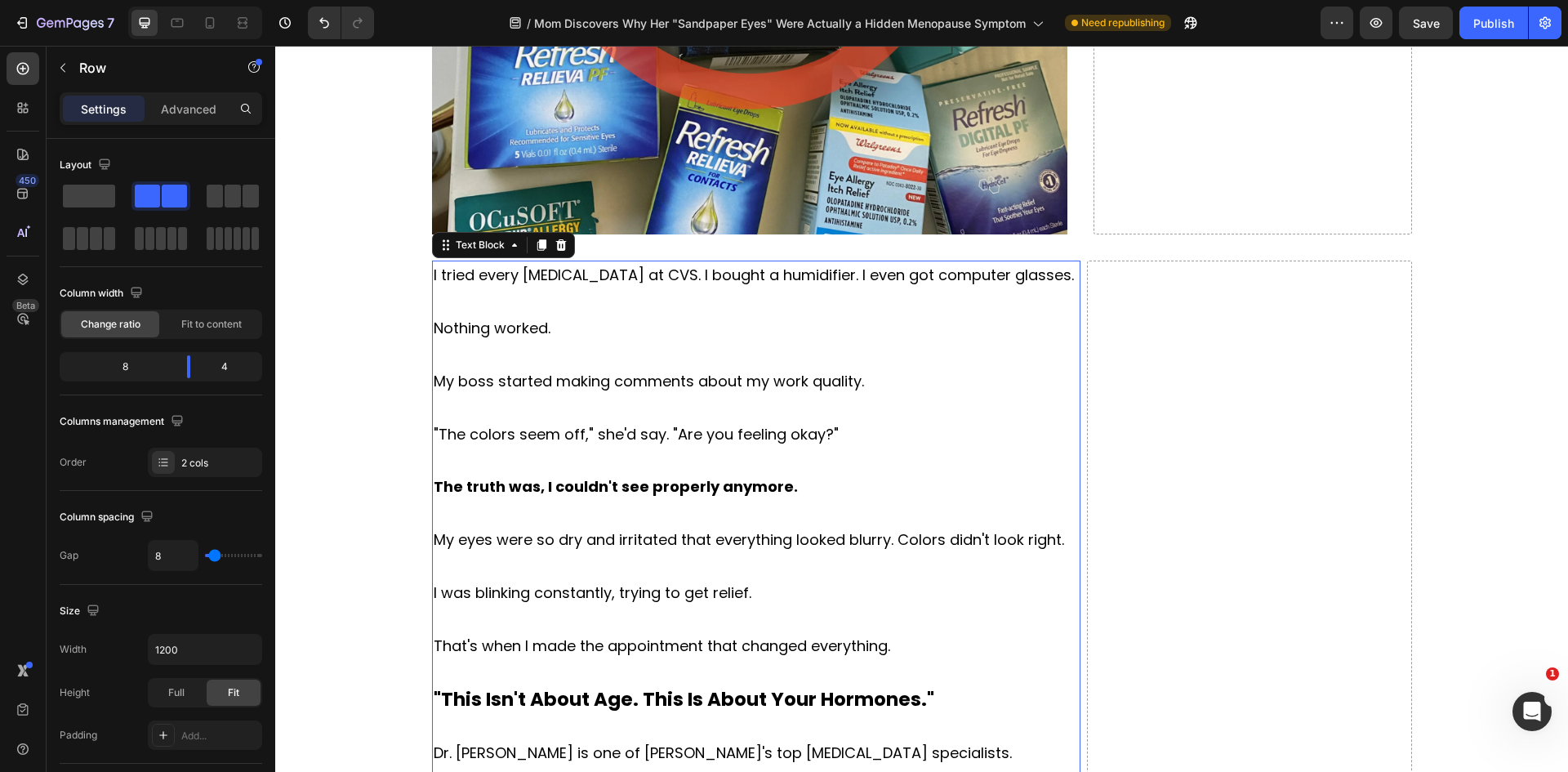
click at [667, 513] on p at bounding box center [756, 514] width 646 height 26
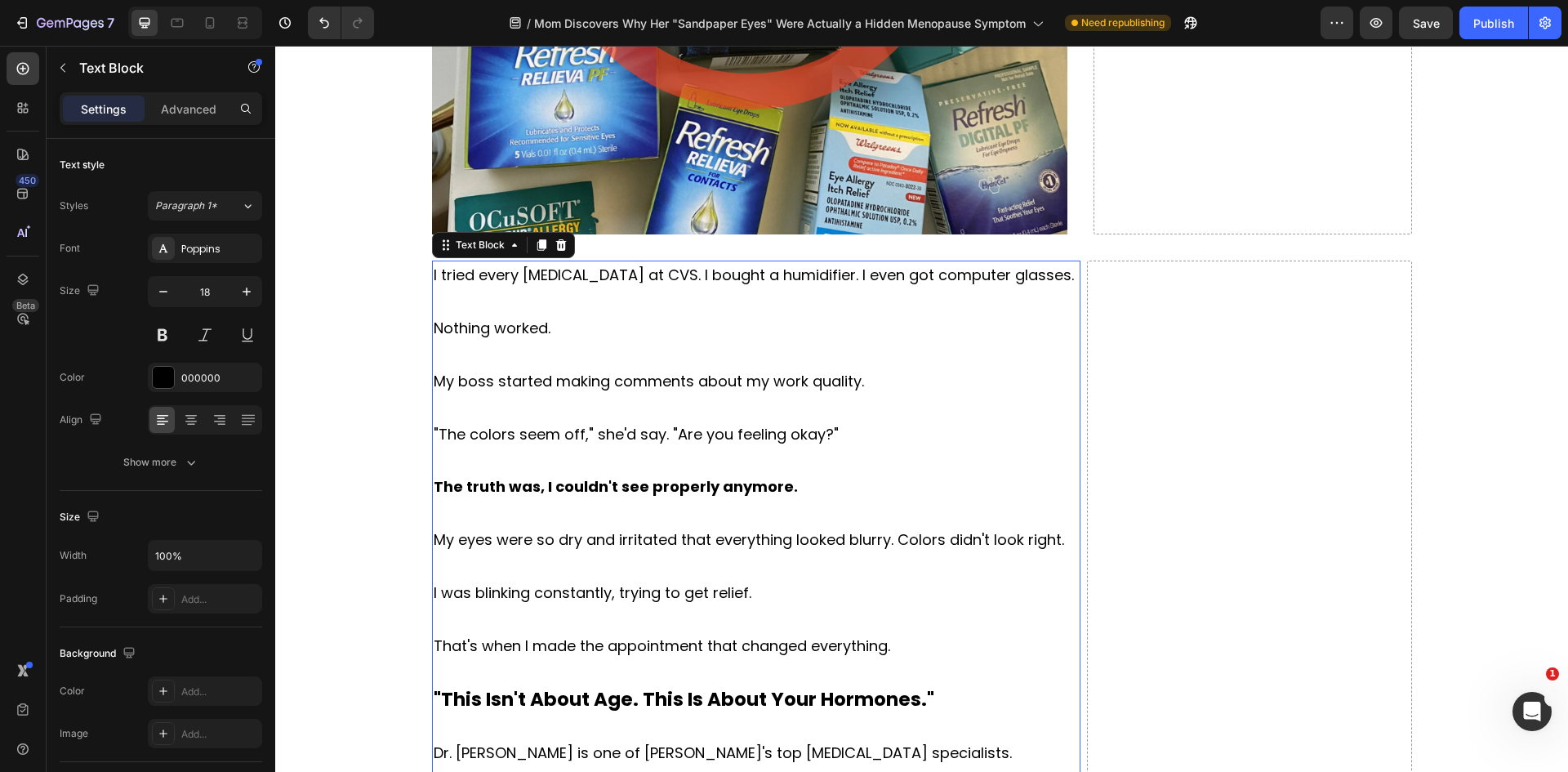
click at [667, 513] on p at bounding box center [756, 514] width 646 height 26
click at [667, 513] on p "Rich Text Editor. Editing area: main" at bounding box center [756, 514] width 646 height 26
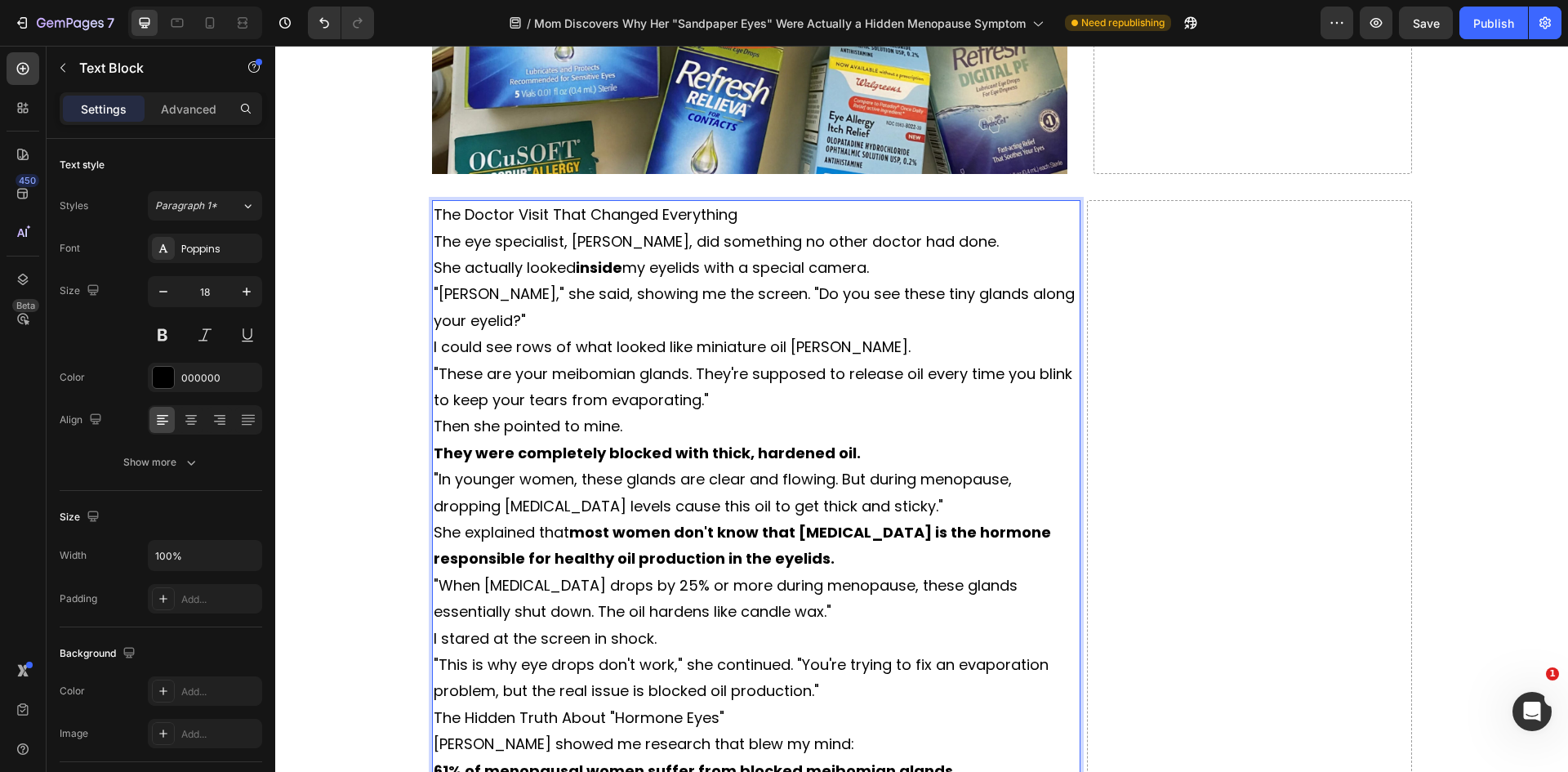
scroll to position [3265, 0]
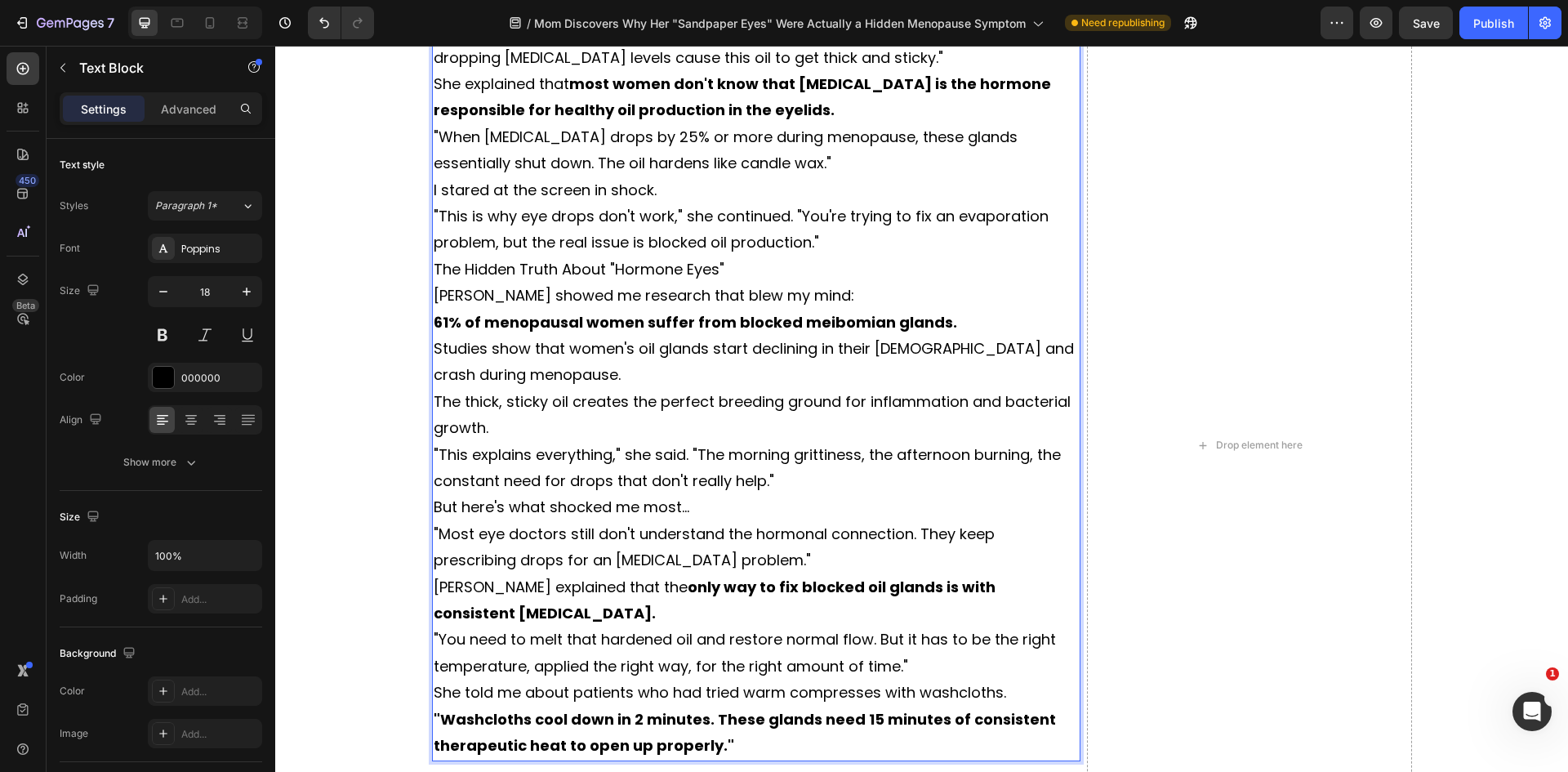
click at [809, 420] on p "The thick, sticky oil creates the perfect breeding ground for inflammation and …" at bounding box center [756, 415] width 646 height 53
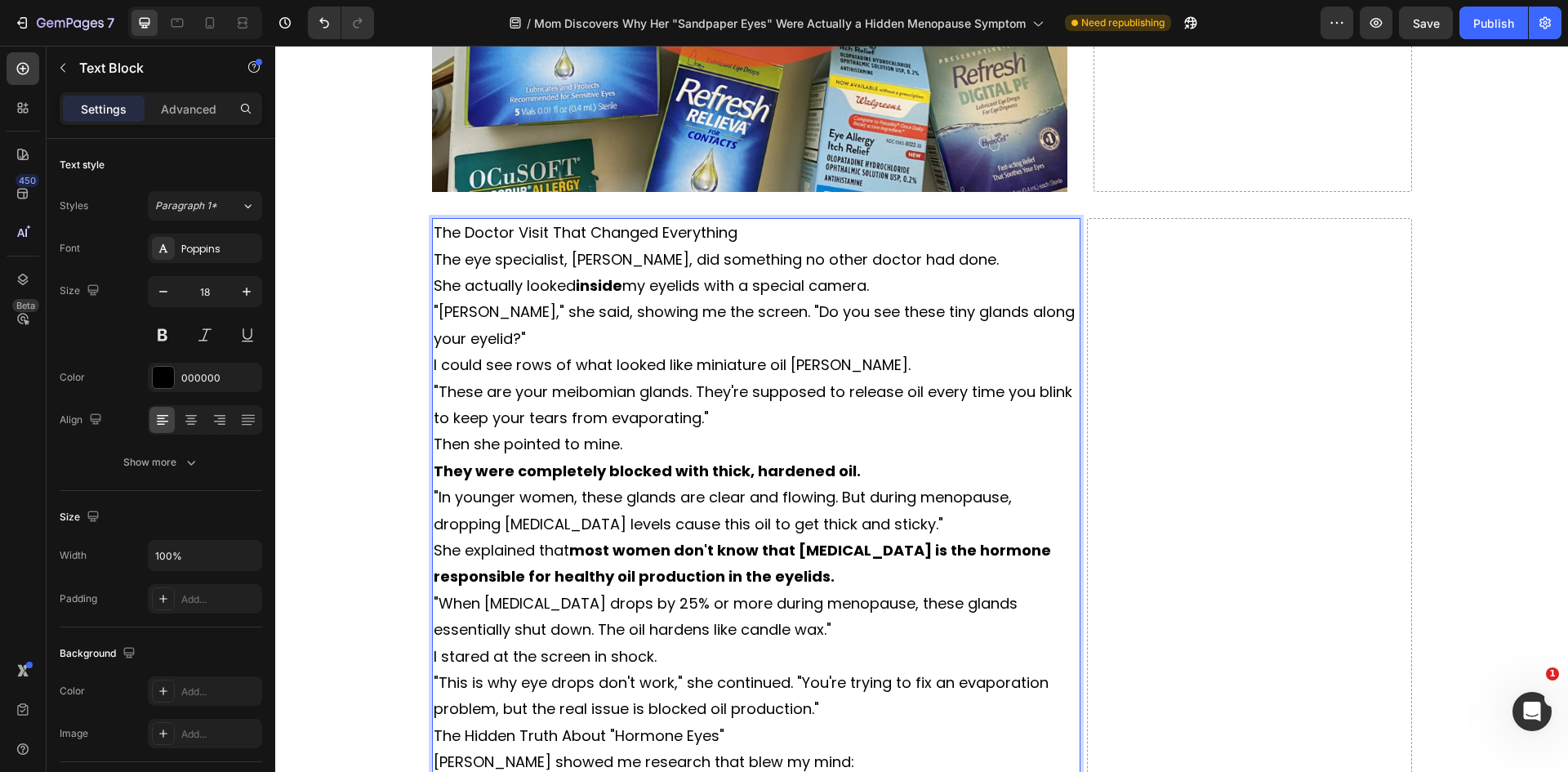
scroll to position [2775, 0]
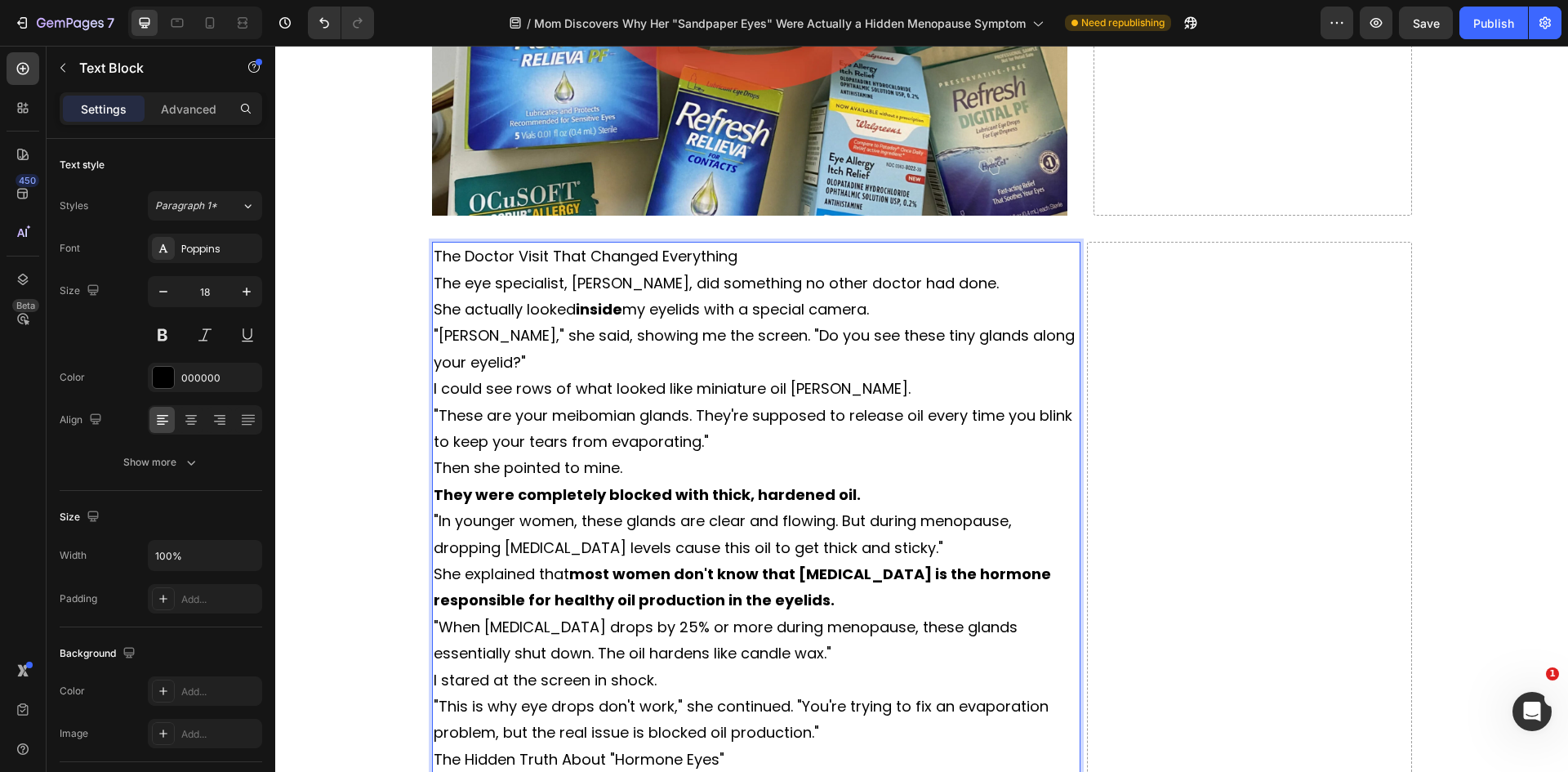
click at [776, 256] on p "The Doctor Visit That Changed Everything" at bounding box center [756, 256] width 646 height 26
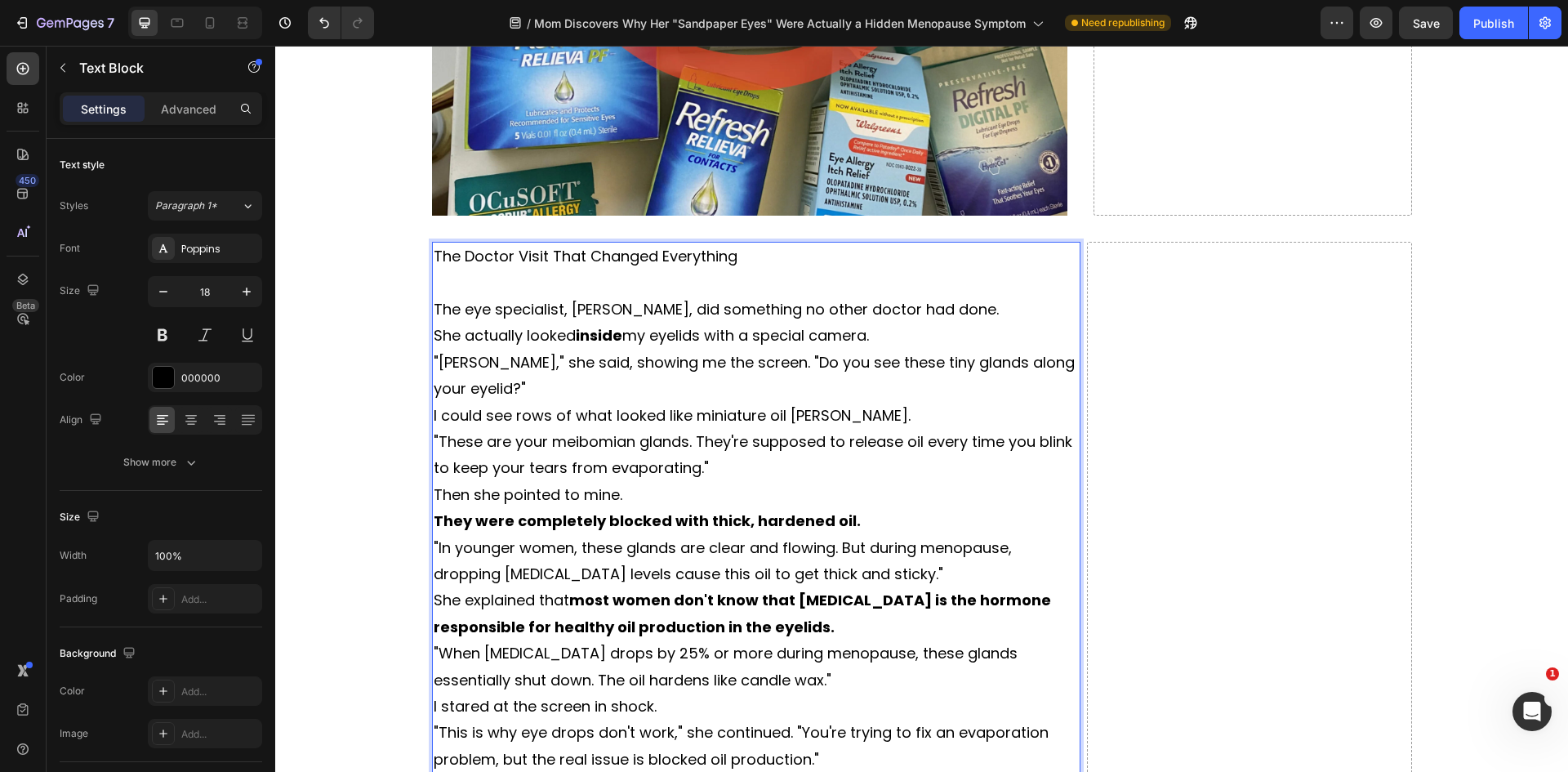
click at [619, 258] on p "The Doctor Visit That Changed Everything" at bounding box center [756, 256] width 646 height 26
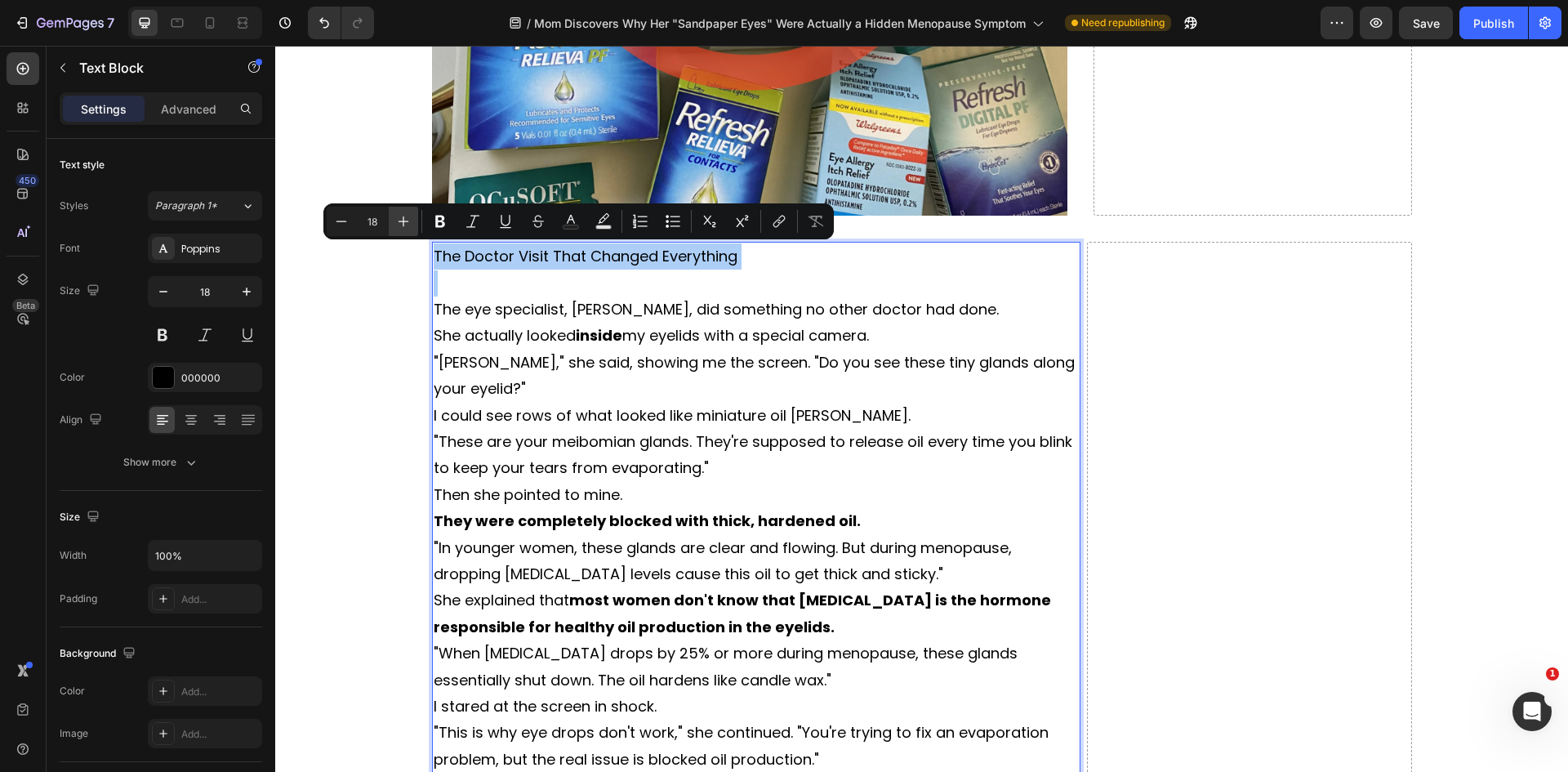
click at [401, 219] on icon "Editor contextual toolbar" at bounding box center [403, 221] width 16 height 16
click at [410, 220] on icon "Editor contextual toolbar" at bounding box center [403, 221] width 16 height 16
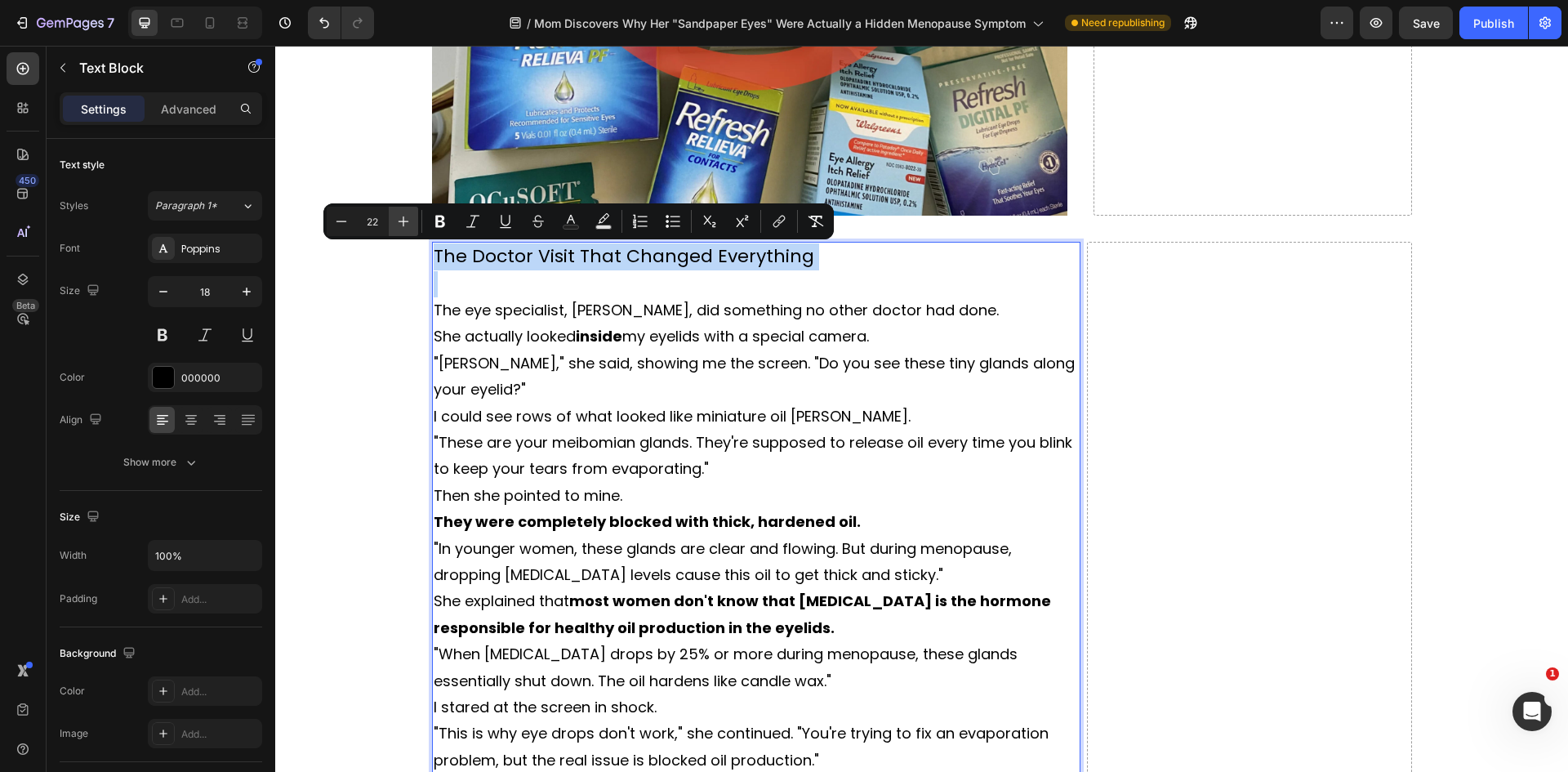
type input "23"
click at [444, 223] on icon "Editor contextual toolbar" at bounding box center [440, 221] width 10 height 13
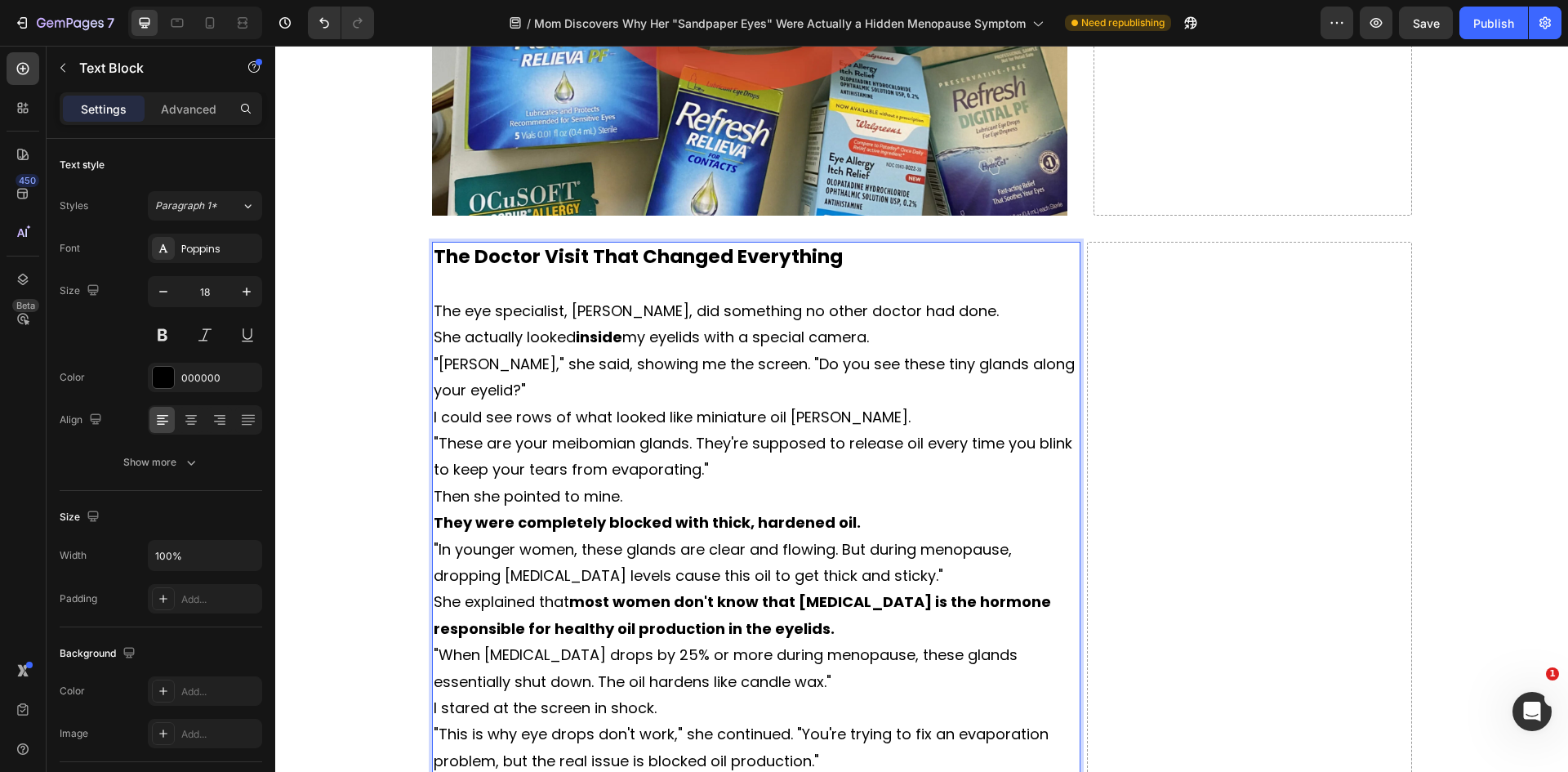
click at [993, 318] on p "The eye specialist, [PERSON_NAME], did something no other doctor had done." at bounding box center [756, 311] width 646 height 26
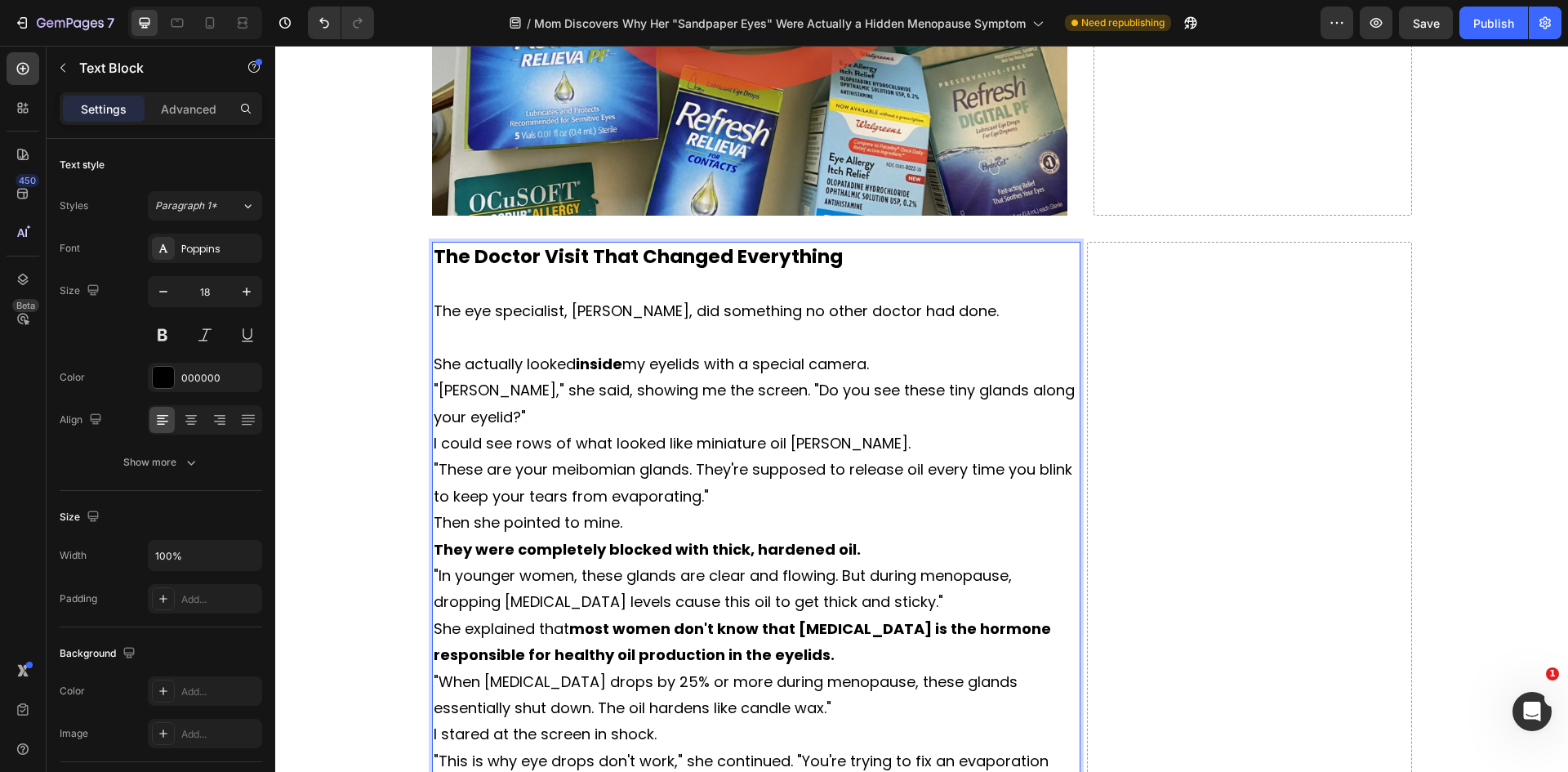
click at [924, 370] on p "She actually looked inside my eyelids with a special camera." at bounding box center [756, 364] width 646 height 26
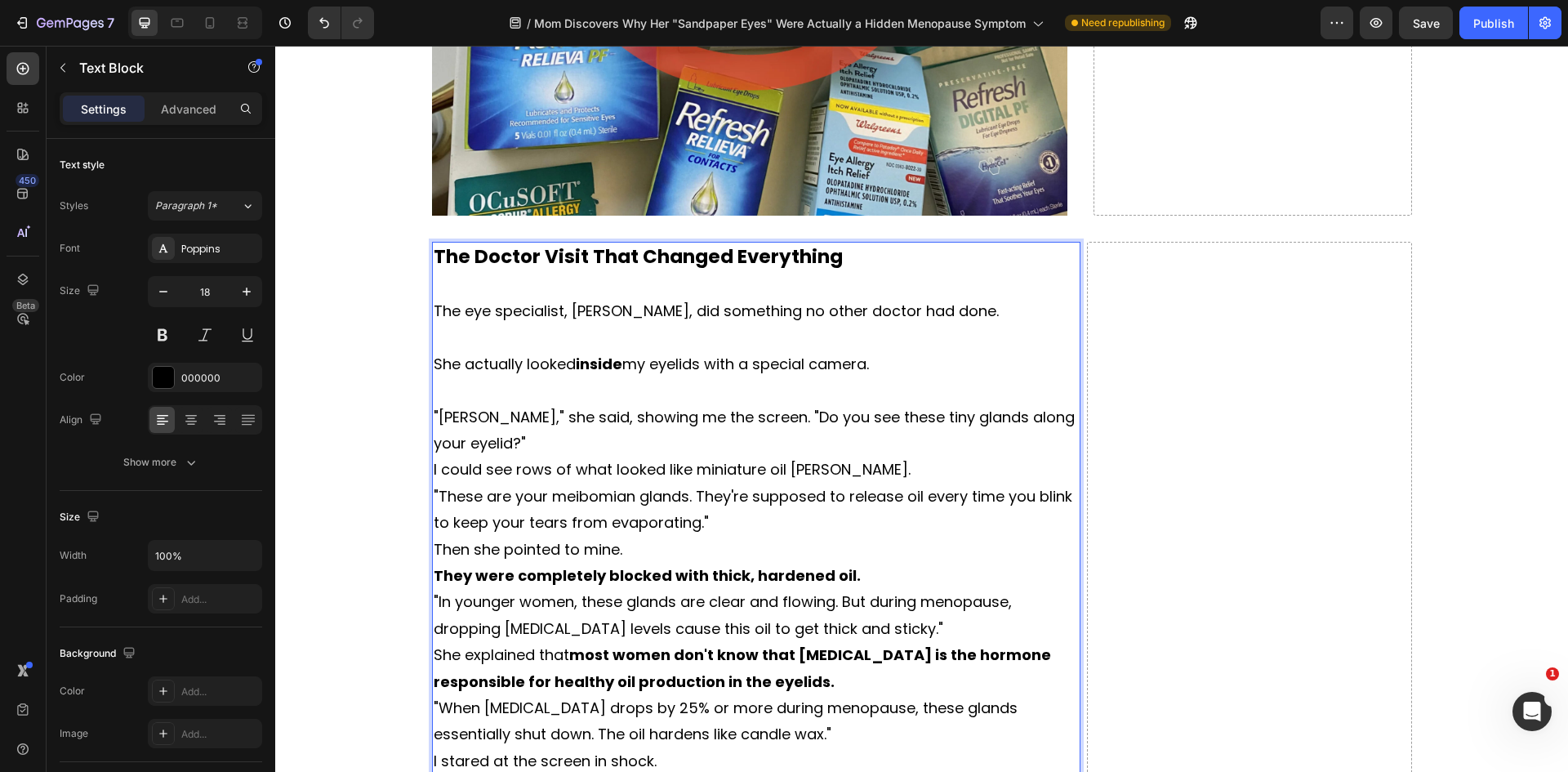
click at [571, 440] on p ""[PERSON_NAME]," she said, showing me the screen. "Do you see these tiny glands…" at bounding box center [756, 430] width 646 height 53
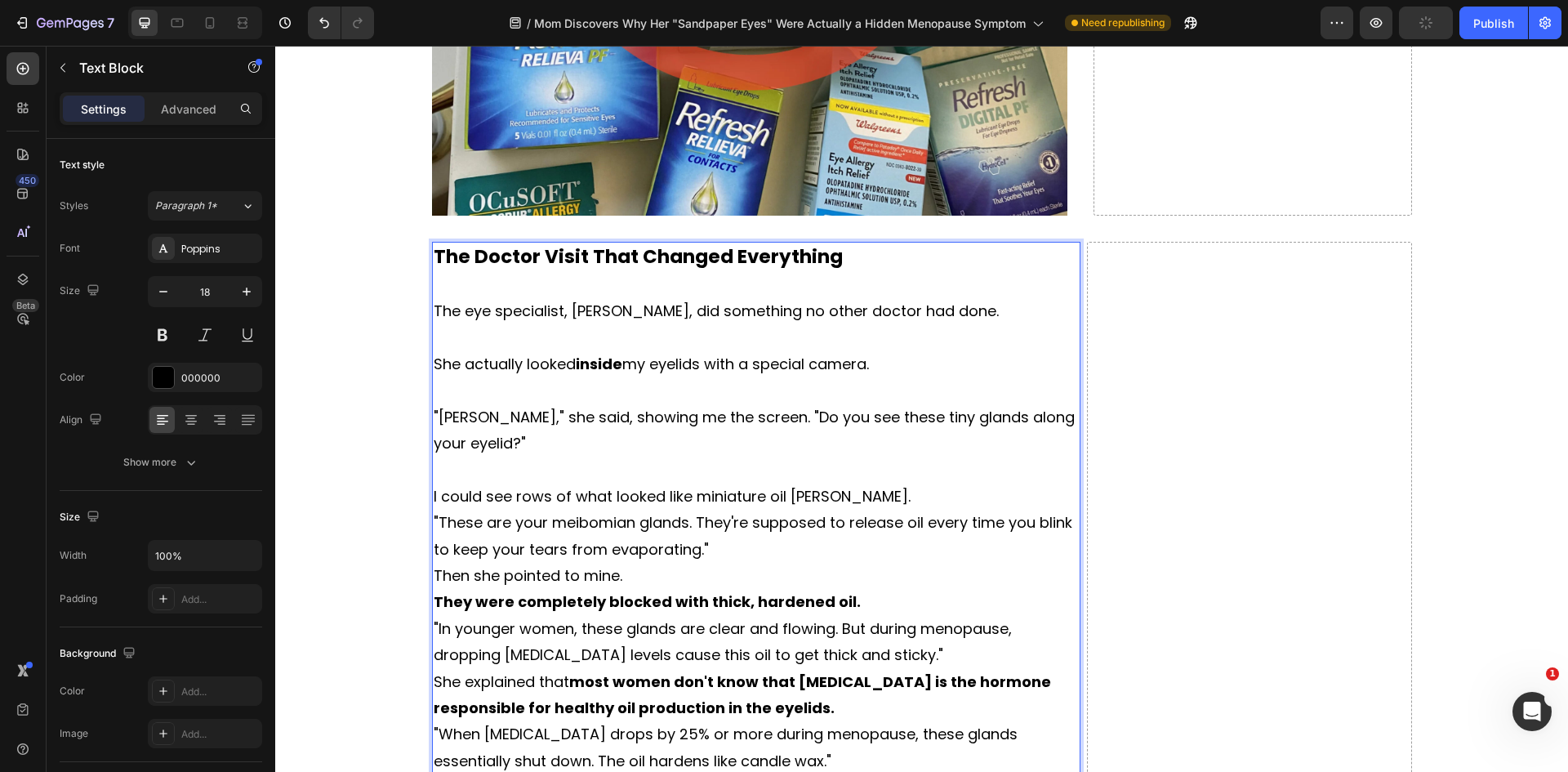
click at [878, 491] on p "I could see rows of what looked like miniature oil [PERSON_NAME]." at bounding box center [756, 496] width 646 height 26
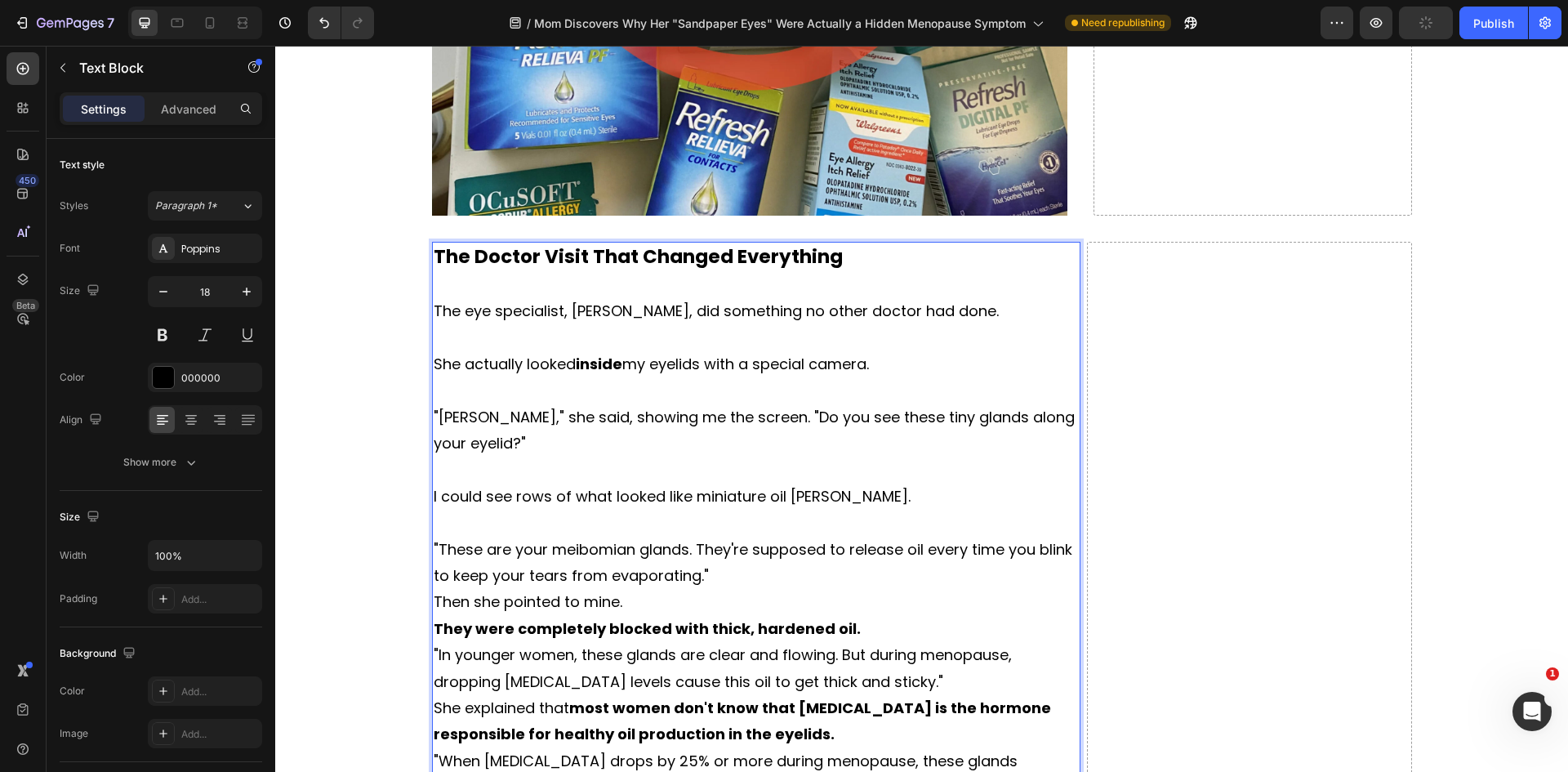
drag, startPoint x: 732, startPoint y: 576, endPoint x: 730, endPoint y: 584, distance: 8.2
click at [731, 576] on p ""These are your meibomian glands. They're supposed to release oil every time yo…" at bounding box center [756, 562] width 646 height 53
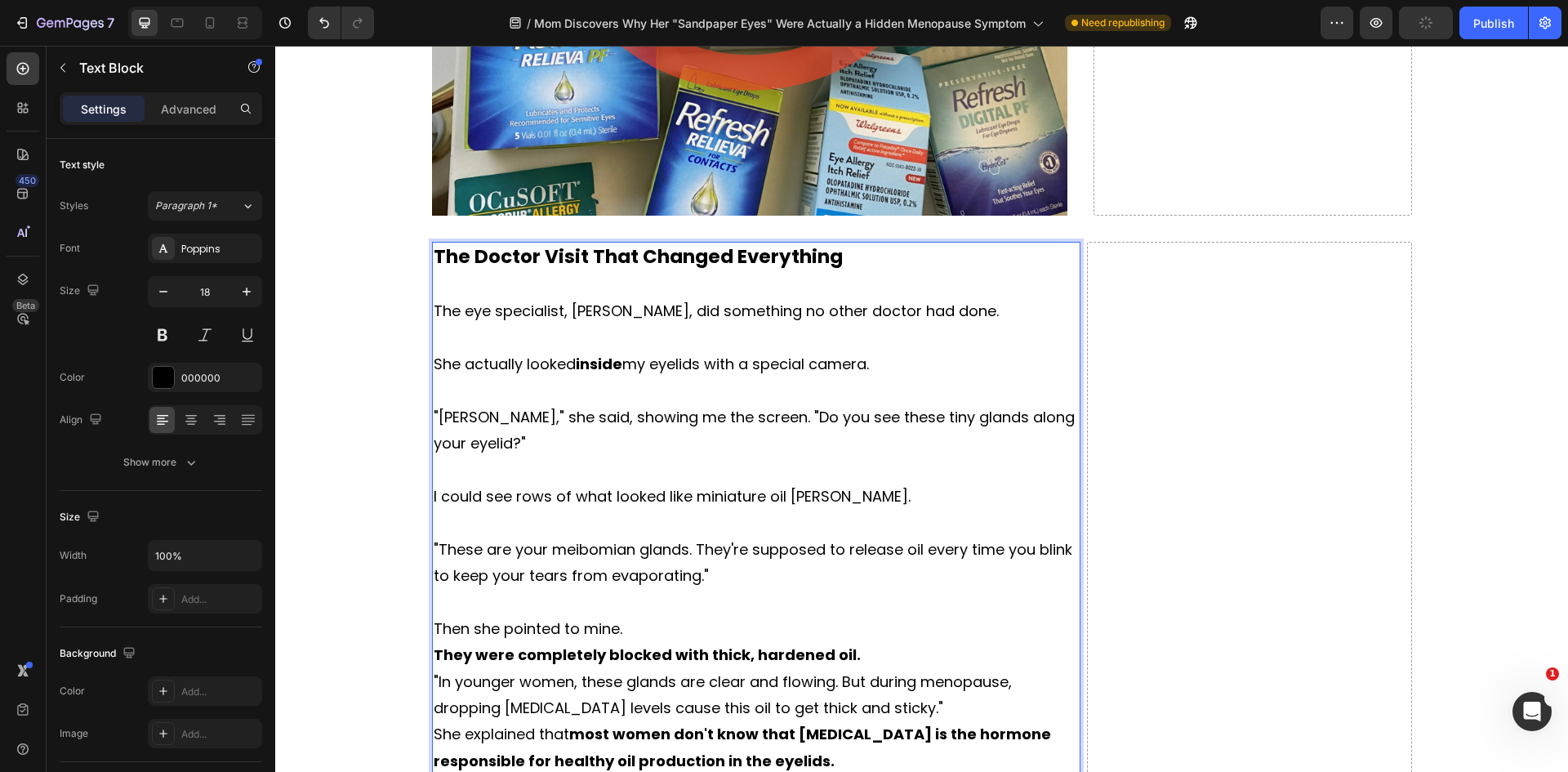
click at [642, 632] on p "Then she pointed to mine." at bounding box center [756, 629] width 646 height 26
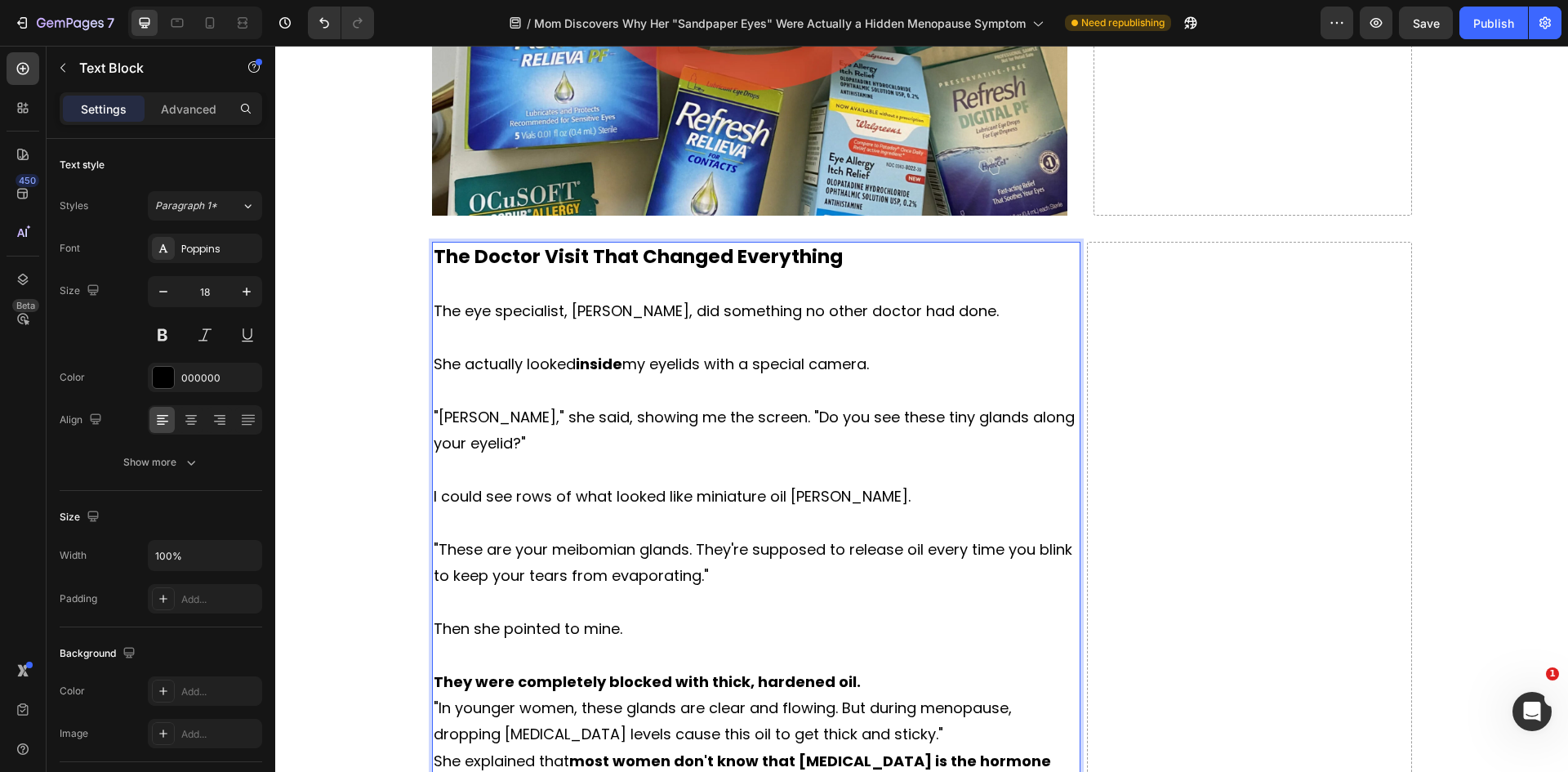
click at [879, 696] on p ""In younger women, these glands are clear and flowing. But during menopause, dr…" at bounding box center [756, 721] width 646 height 53
click at [850, 679] on p "They were completely blocked with thick, hardened oil." at bounding box center [756, 682] width 646 height 26
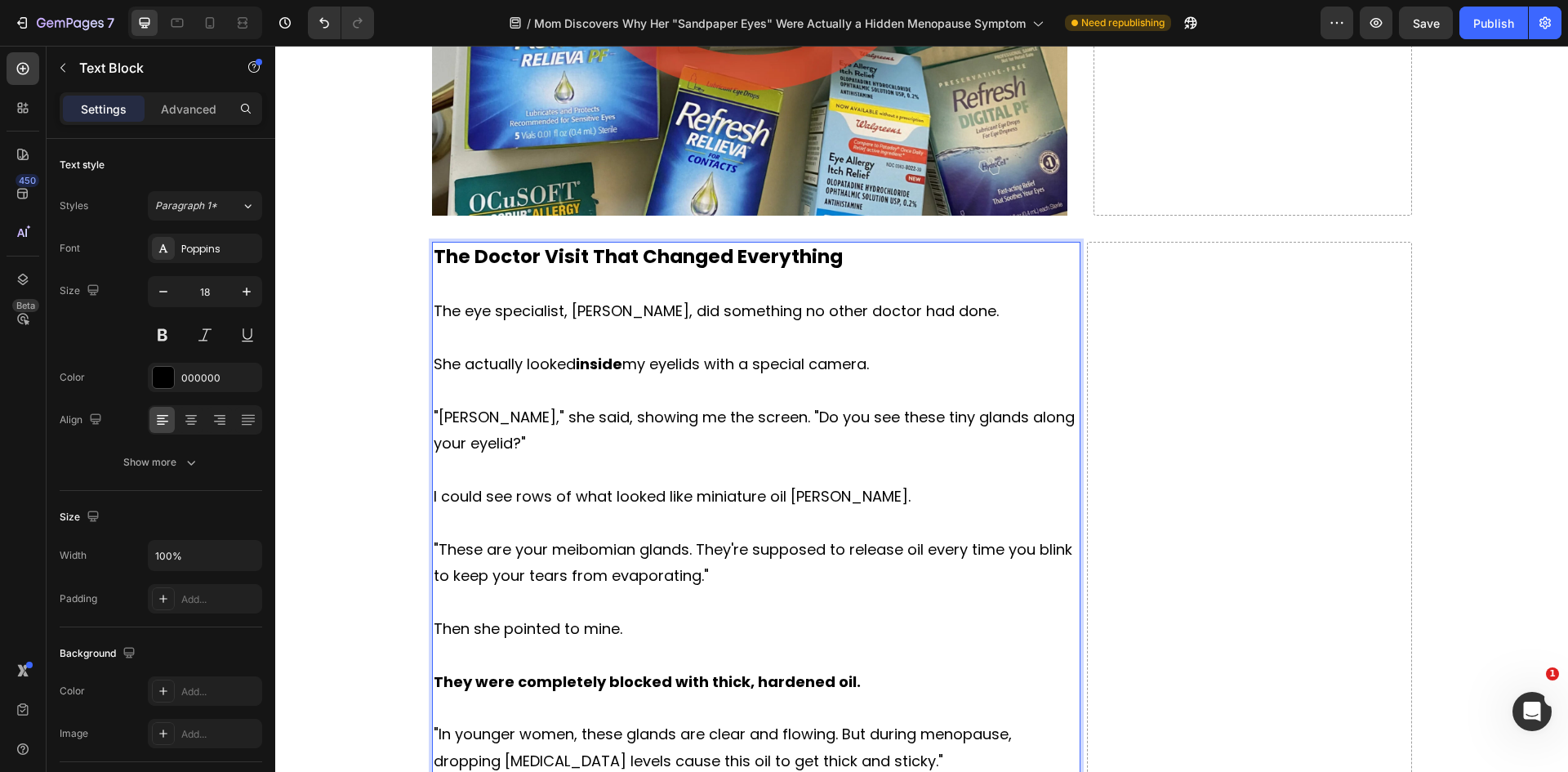
scroll to position [2938, 0]
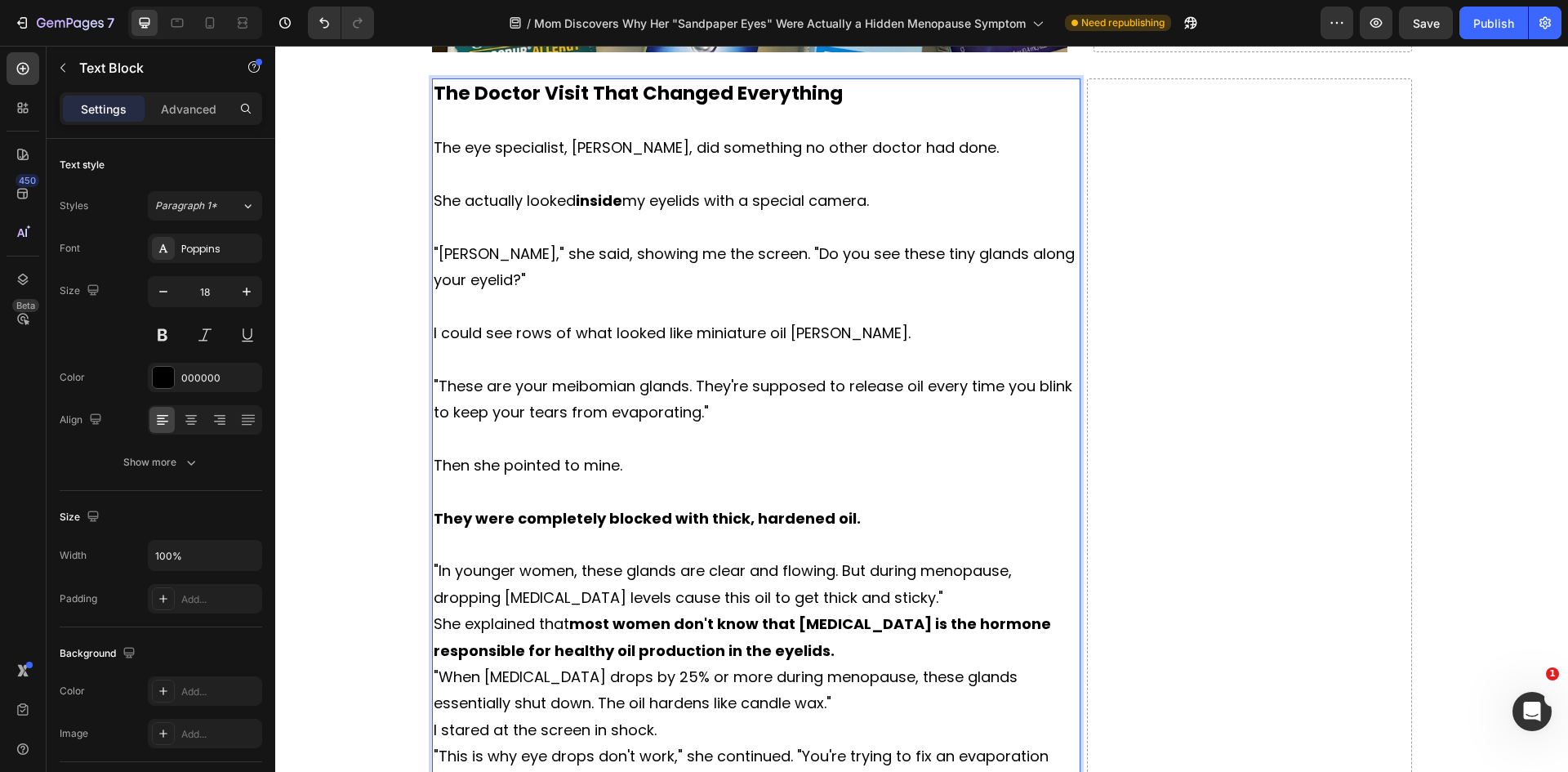
click at [934, 597] on p ""In younger women, these glands are clear and flowing. But during menopause, dr…" at bounding box center [756, 584] width 646 height 53
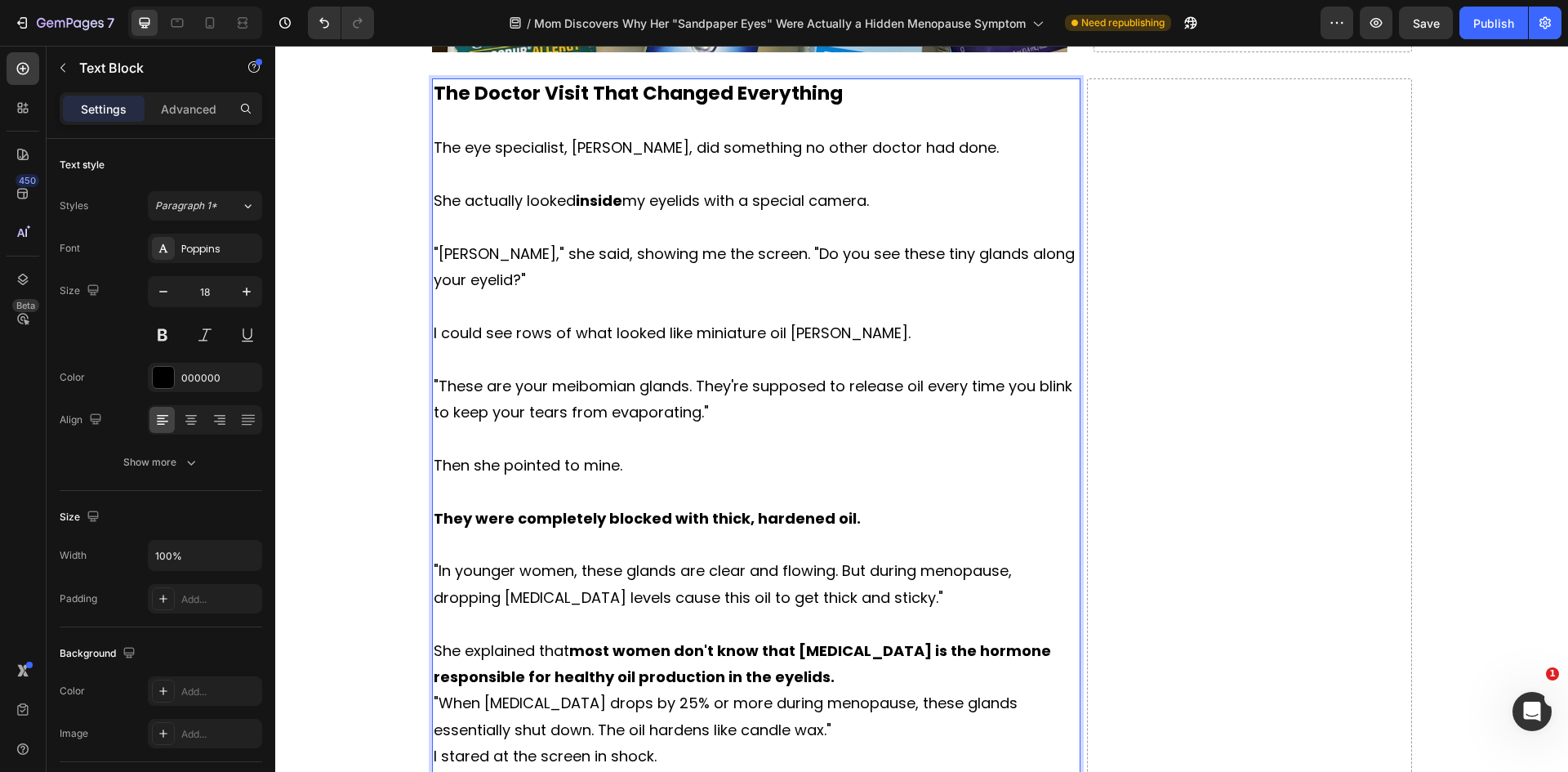
click at [836, 673] on p "She explained that most women don't know that [MEDICAL_DATA] is the hormone res…" at bounding box center [756, 664] width 646 height 53
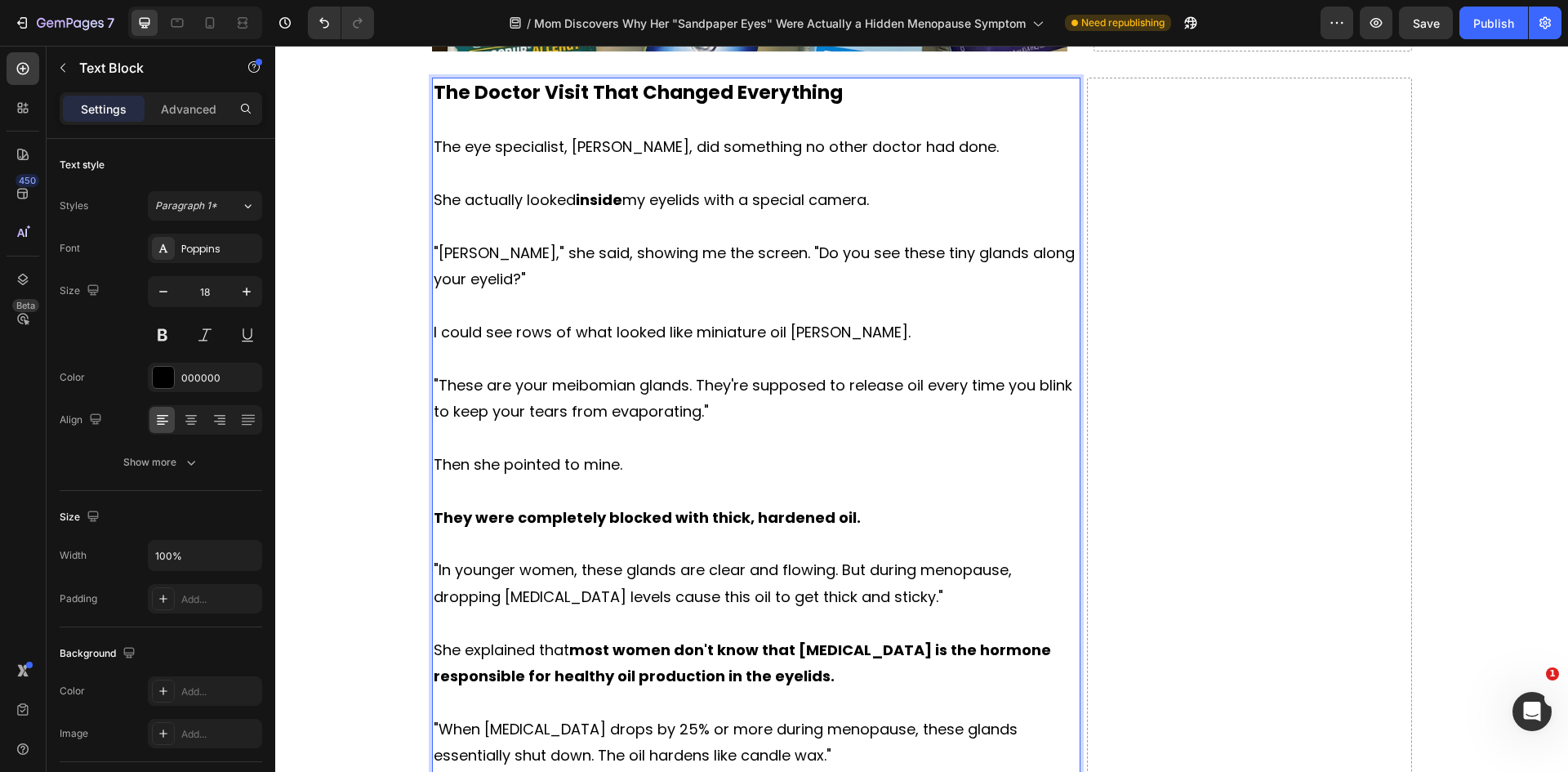
scroll to position [3101, 0]
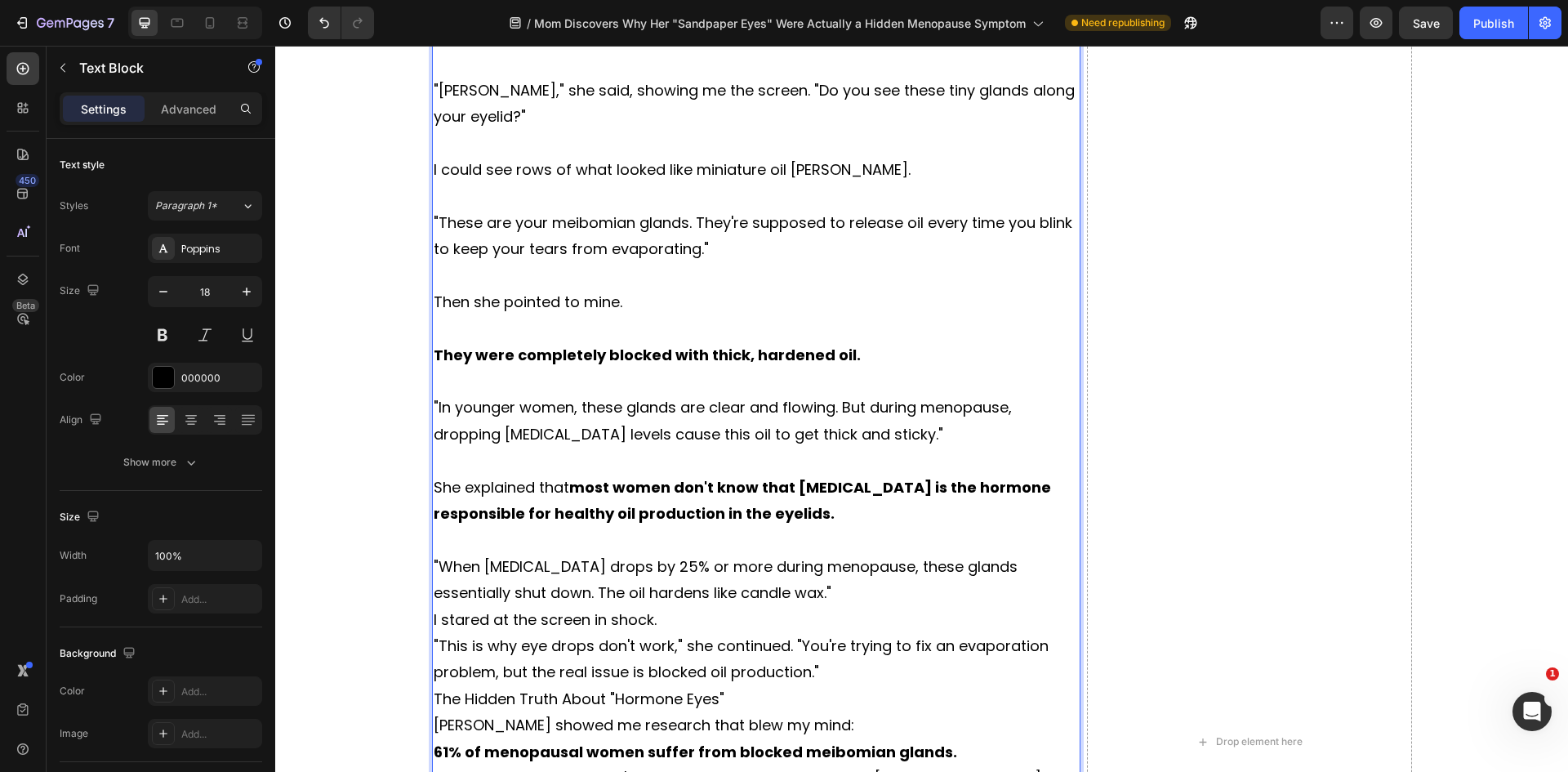
click at [777, 594] on p ""When [MEDICAL_DATA] drops by 25% or more during menopause, these glands essent…" at bounding box center [756, 580] width 646 height 53
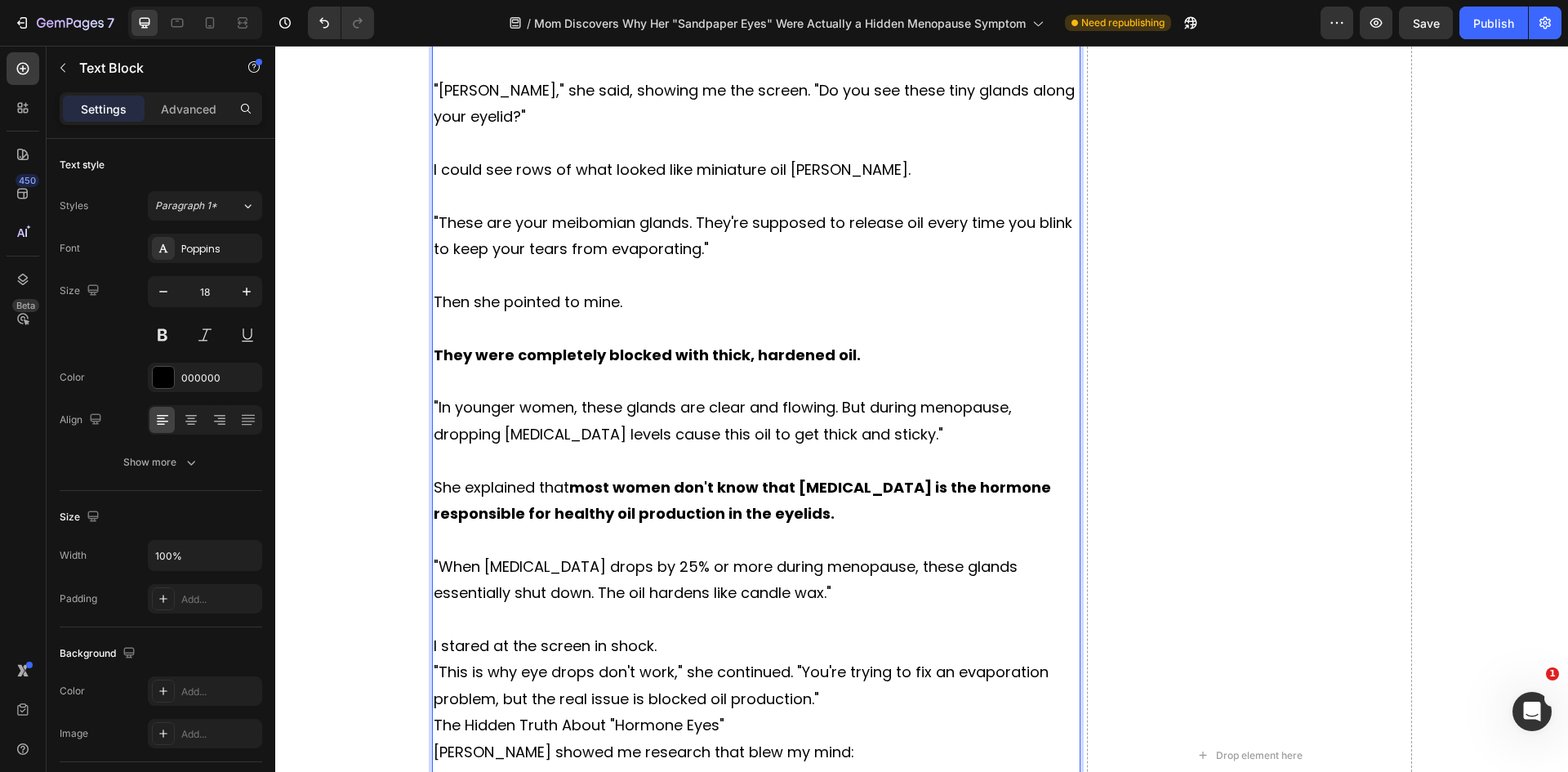
click at [666, 650] on p "I stared at the screen in shock." at bounding box center [756, 646] width 646 height 26
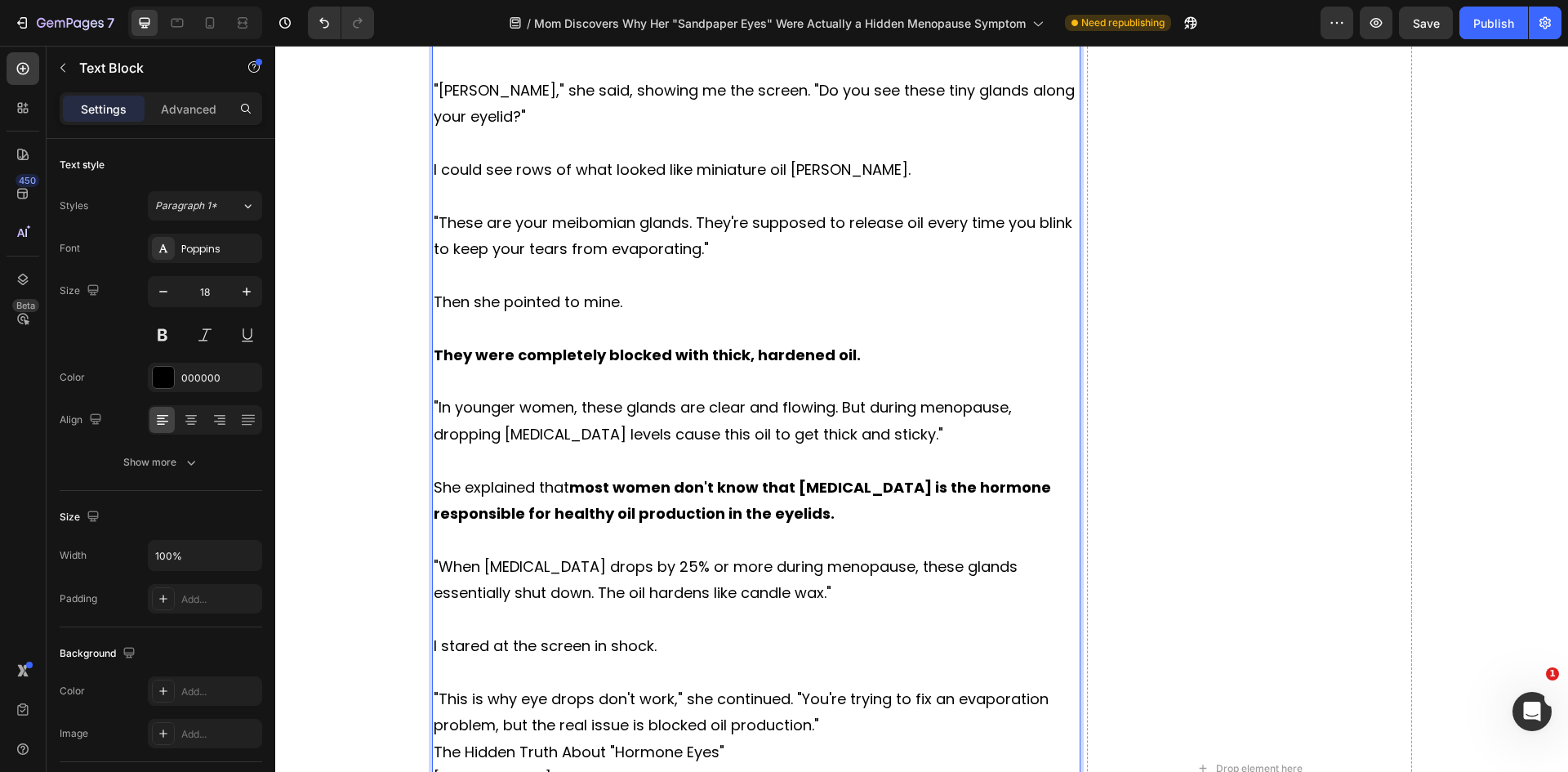
scroll to position [3183, 0]
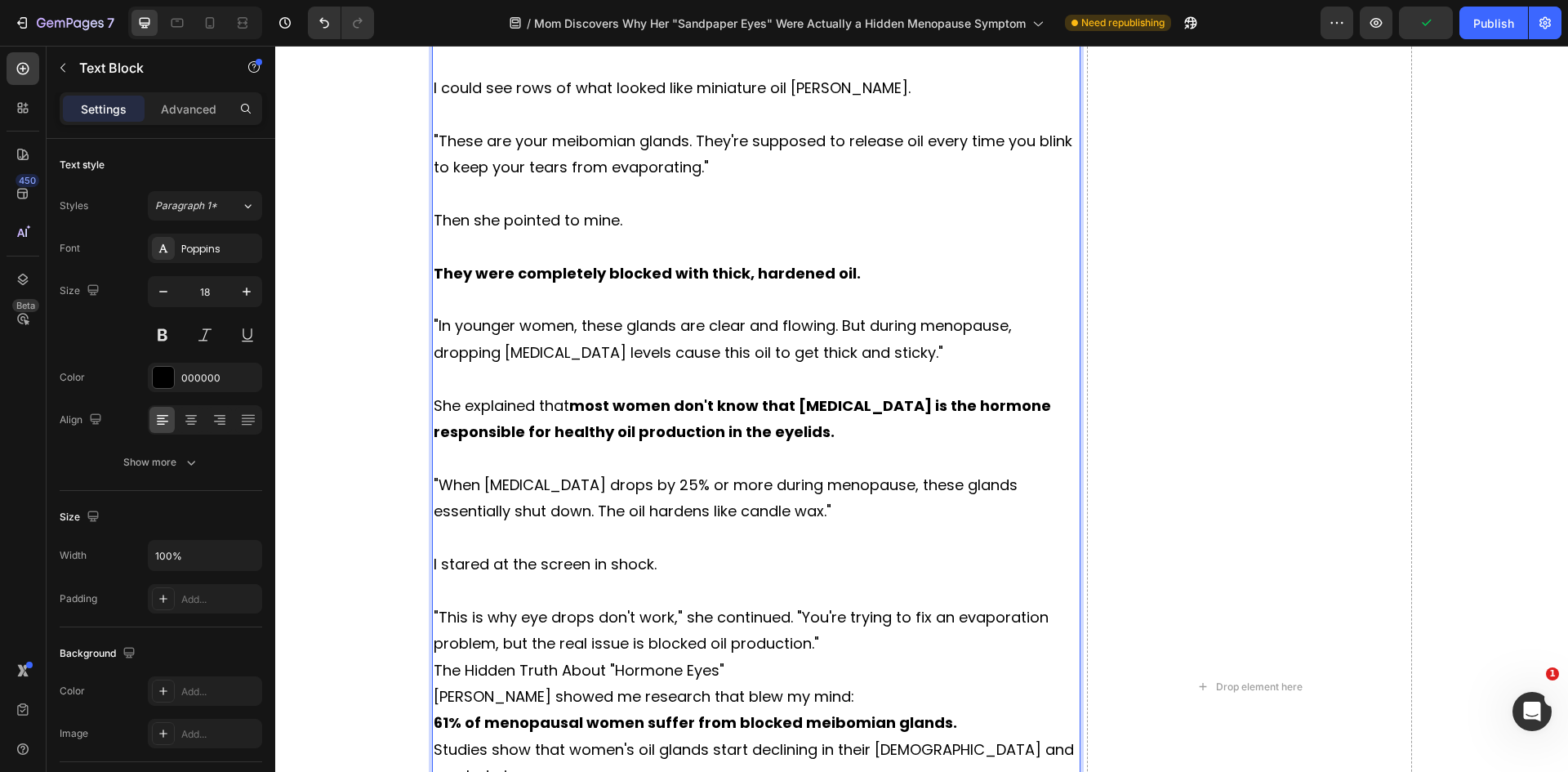
click at [848, 642] on p ""This is why eye drops don't work," she continued. "You're trying to fix an eva…" at bounding box center [756, 631] width 646 height 53
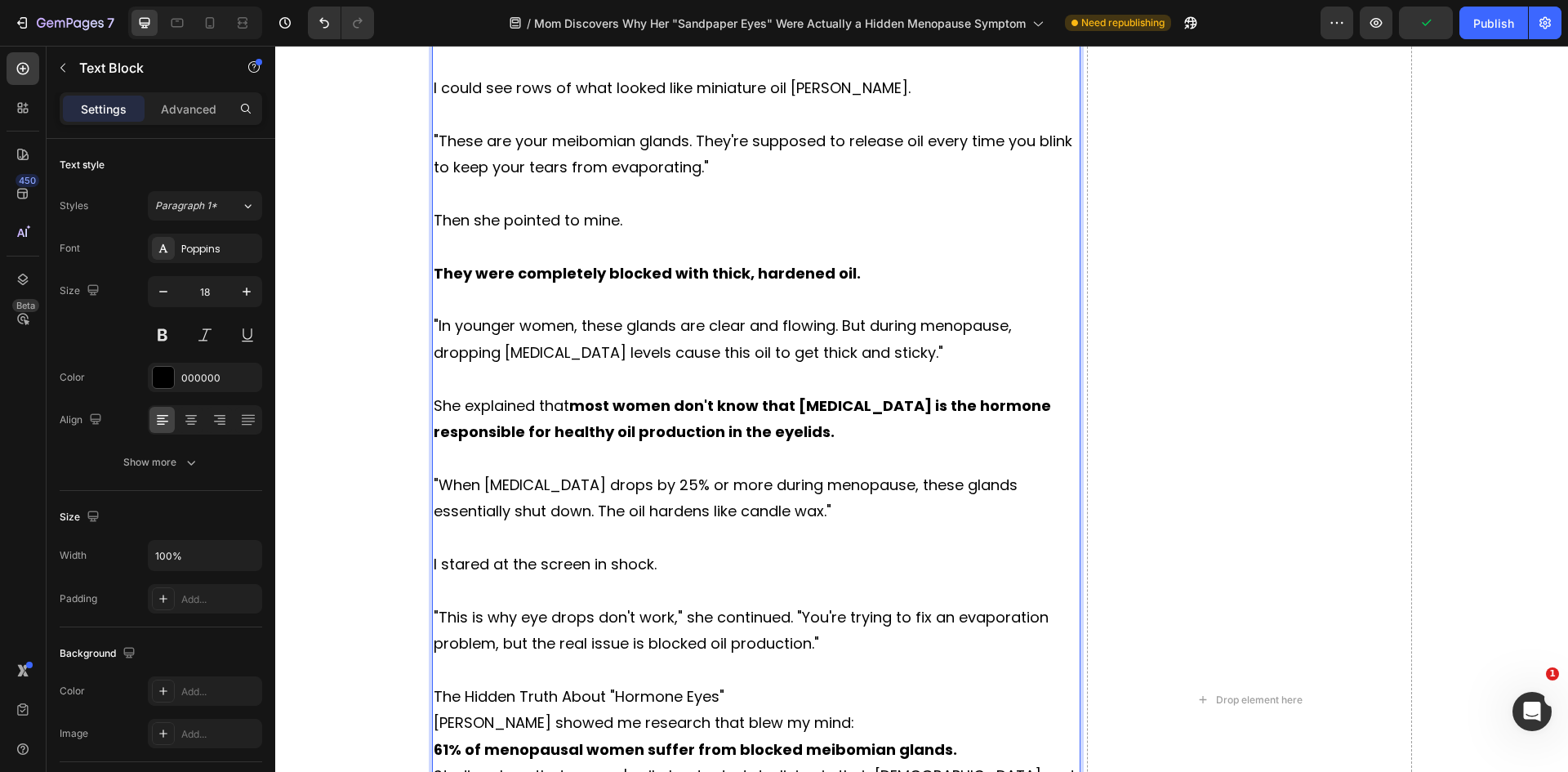
scroll to position [3265, 0]
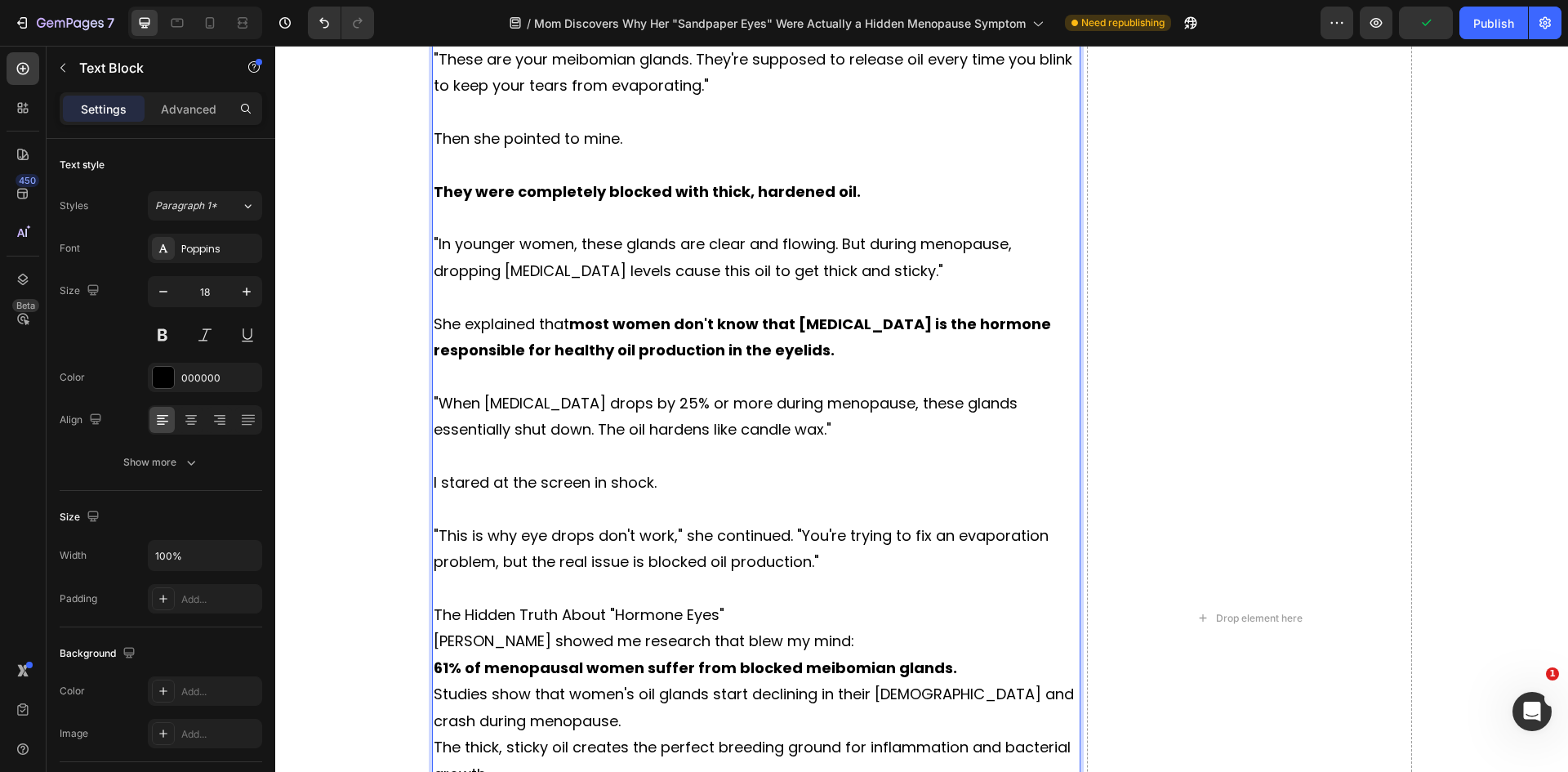
click at [744, 608] on p "The Hidden Truth About "Hormone Eyes"" at bounding box center [756, 615] width 646 height 26
click at [695, 614] on p "The Hidden Truth About "Hormone Eyes"" at bounding box center [756, 615] width 646 height 26
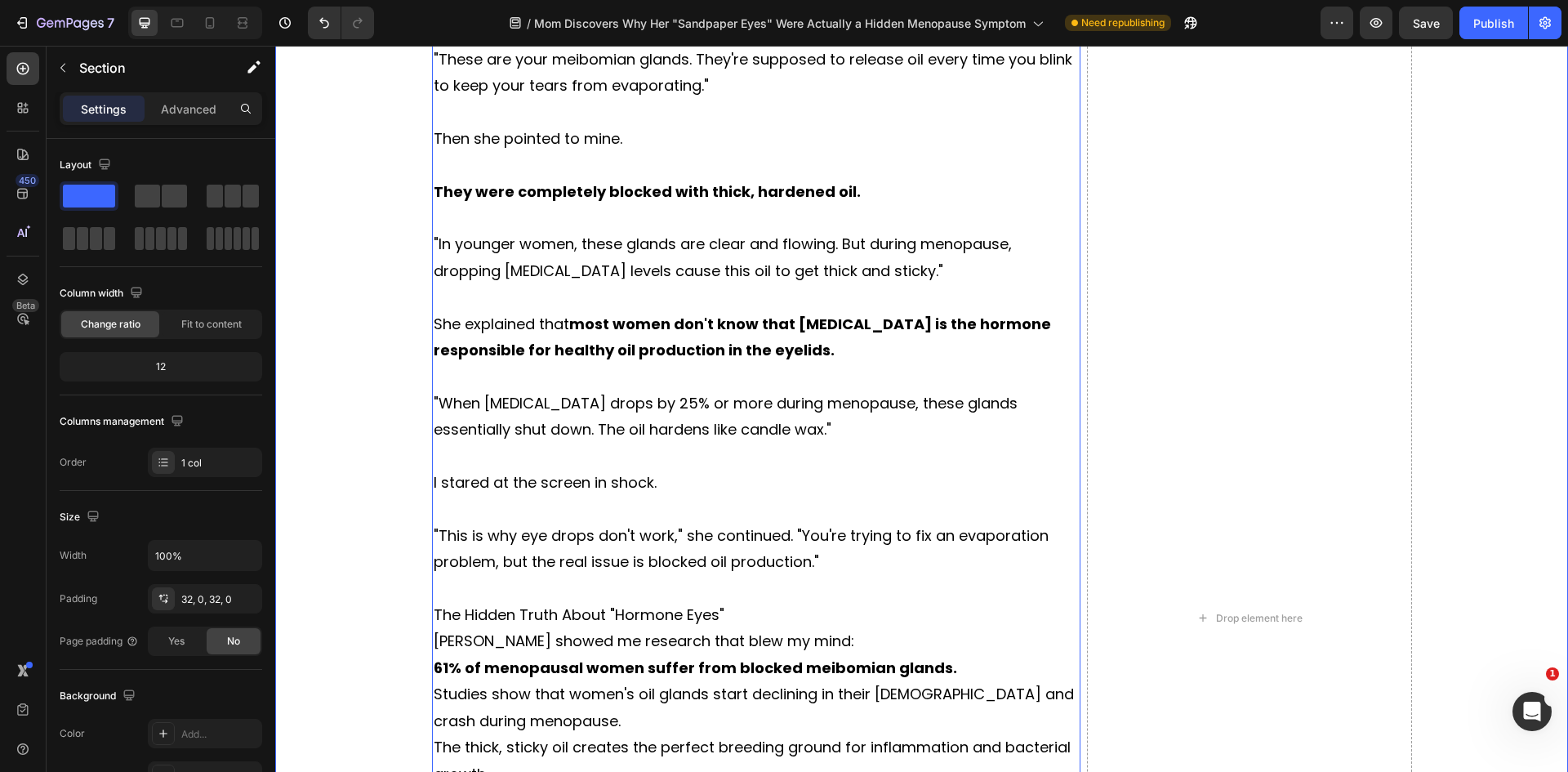
click at [564, 618] on p "The Hidden Truth About "Hormone Eyes"" at bounding box center [756, 615] width 646 height 26
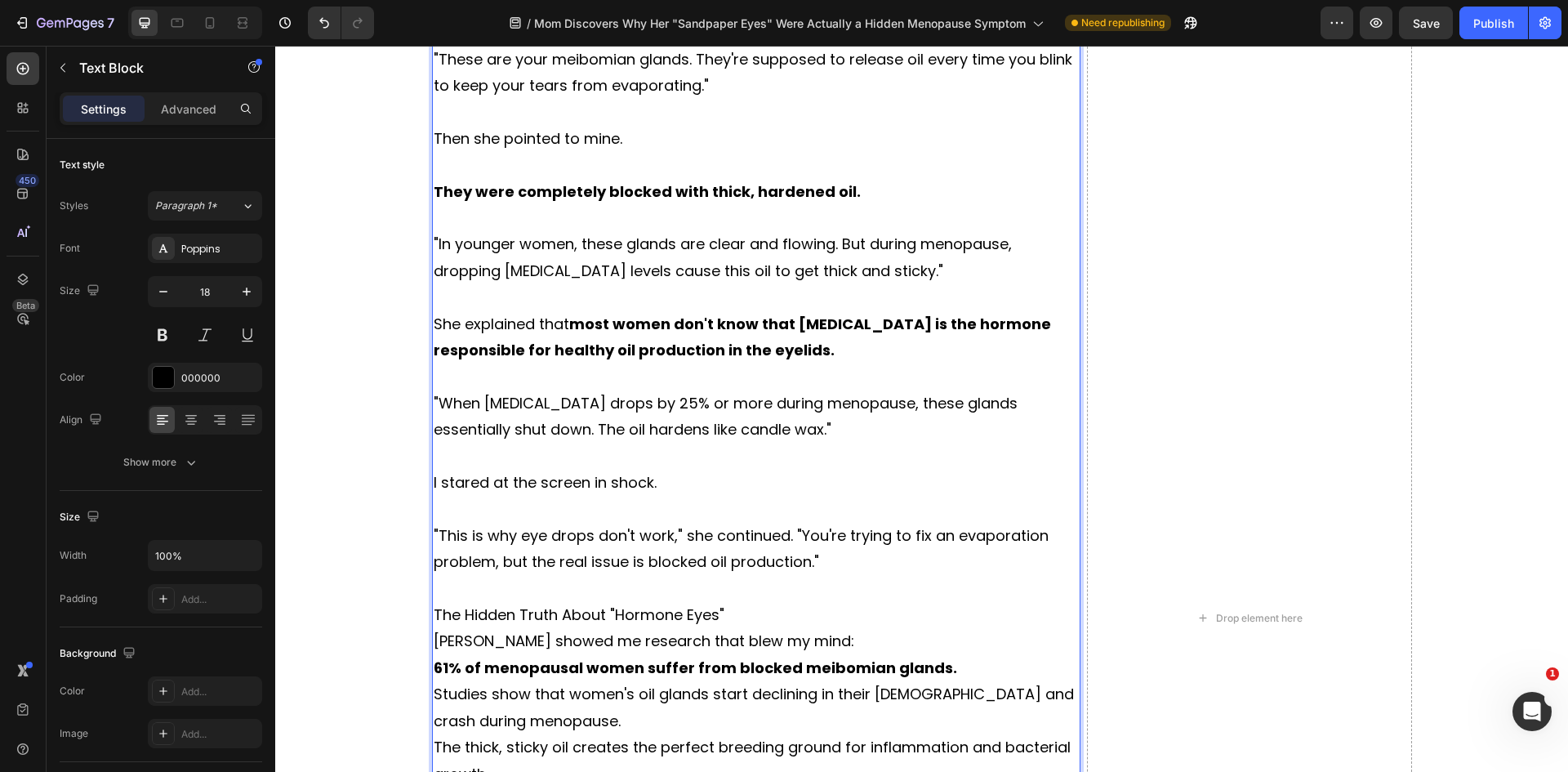
click at [564, 618] on div "The Doctor Visit That Changed Everything The eye specialist, [PERSON_NAME], did…" at bounding box center [756, 429] width 649 height 1355
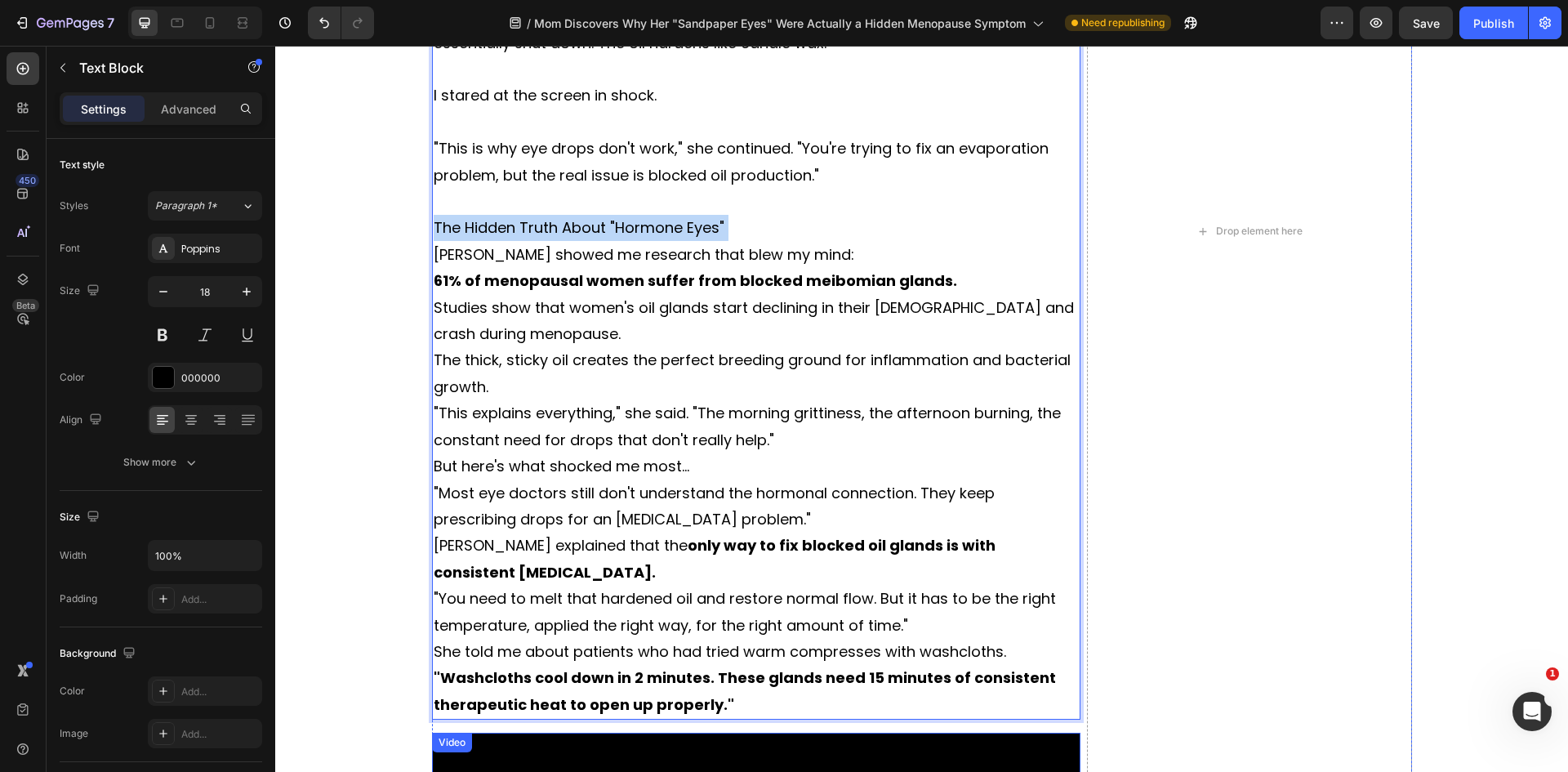
scroll to position [3032, 0]
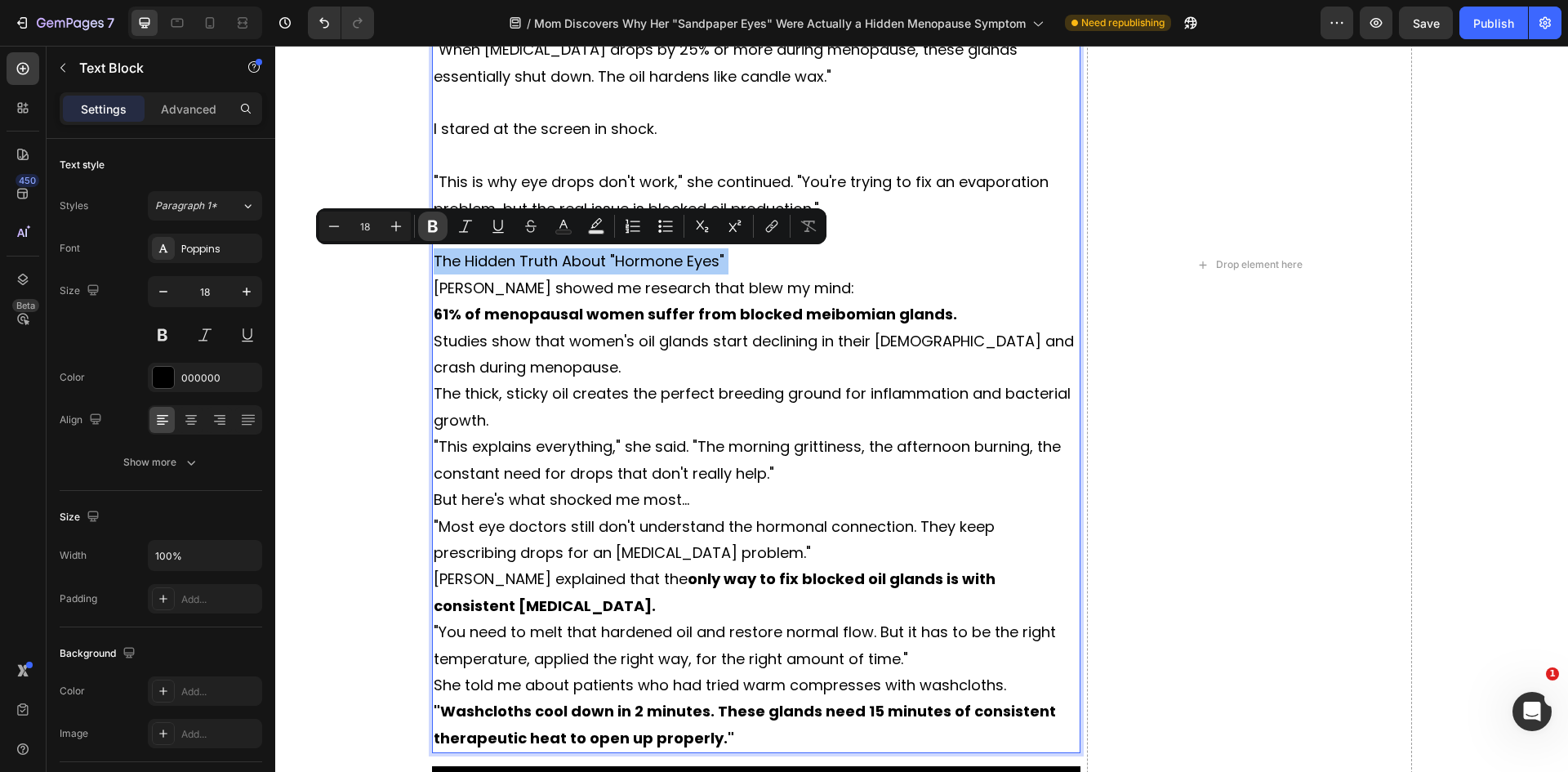
click at [437, 221] on icon "Editor contextual toolbar" at bounding box center [433, 226] width 16 height 16
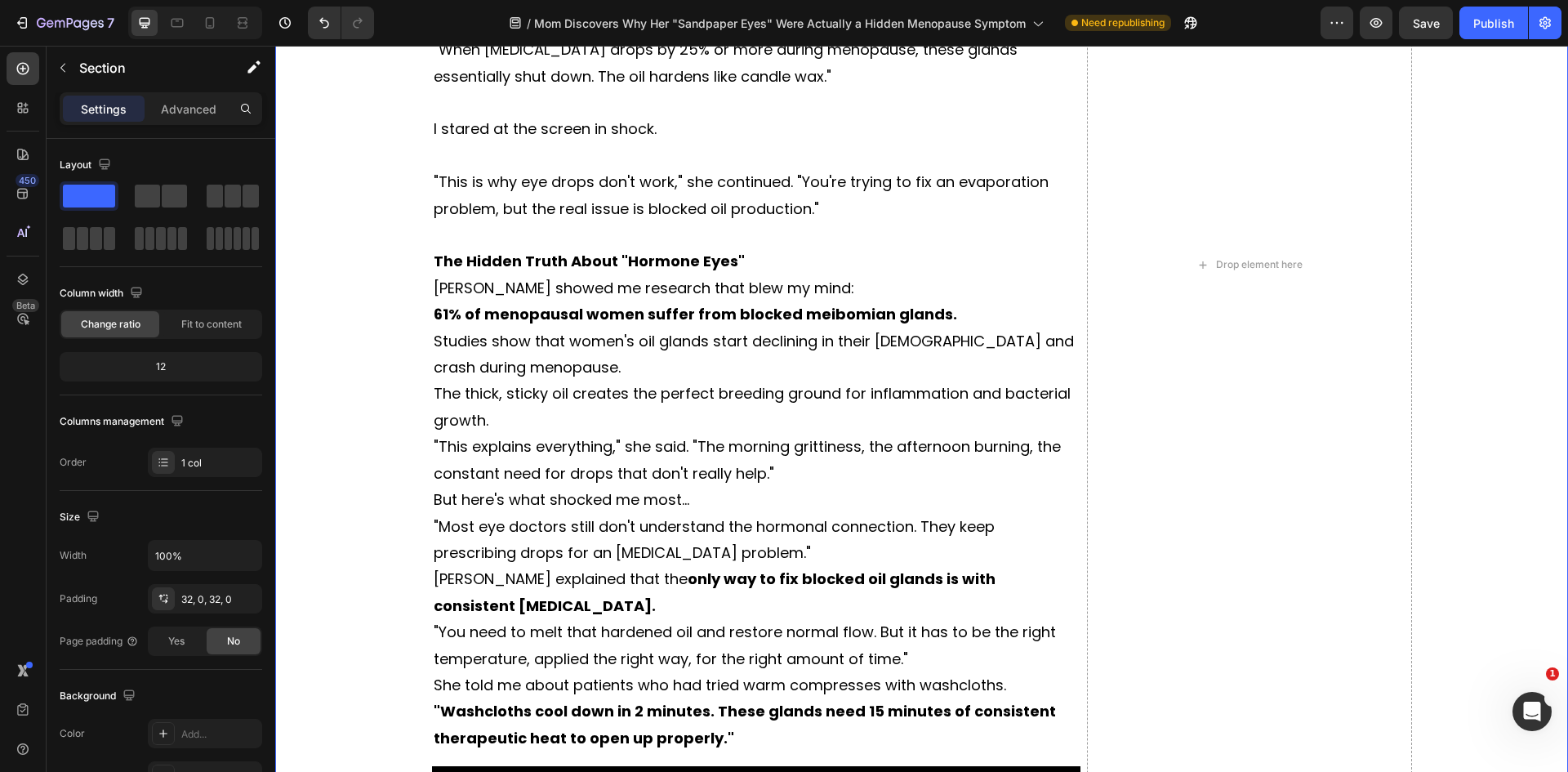
click at [537, 269] on strong "The Hidden Truth About "Hormone Eyes"" at bounding box center [589, 261] width 311 height 20
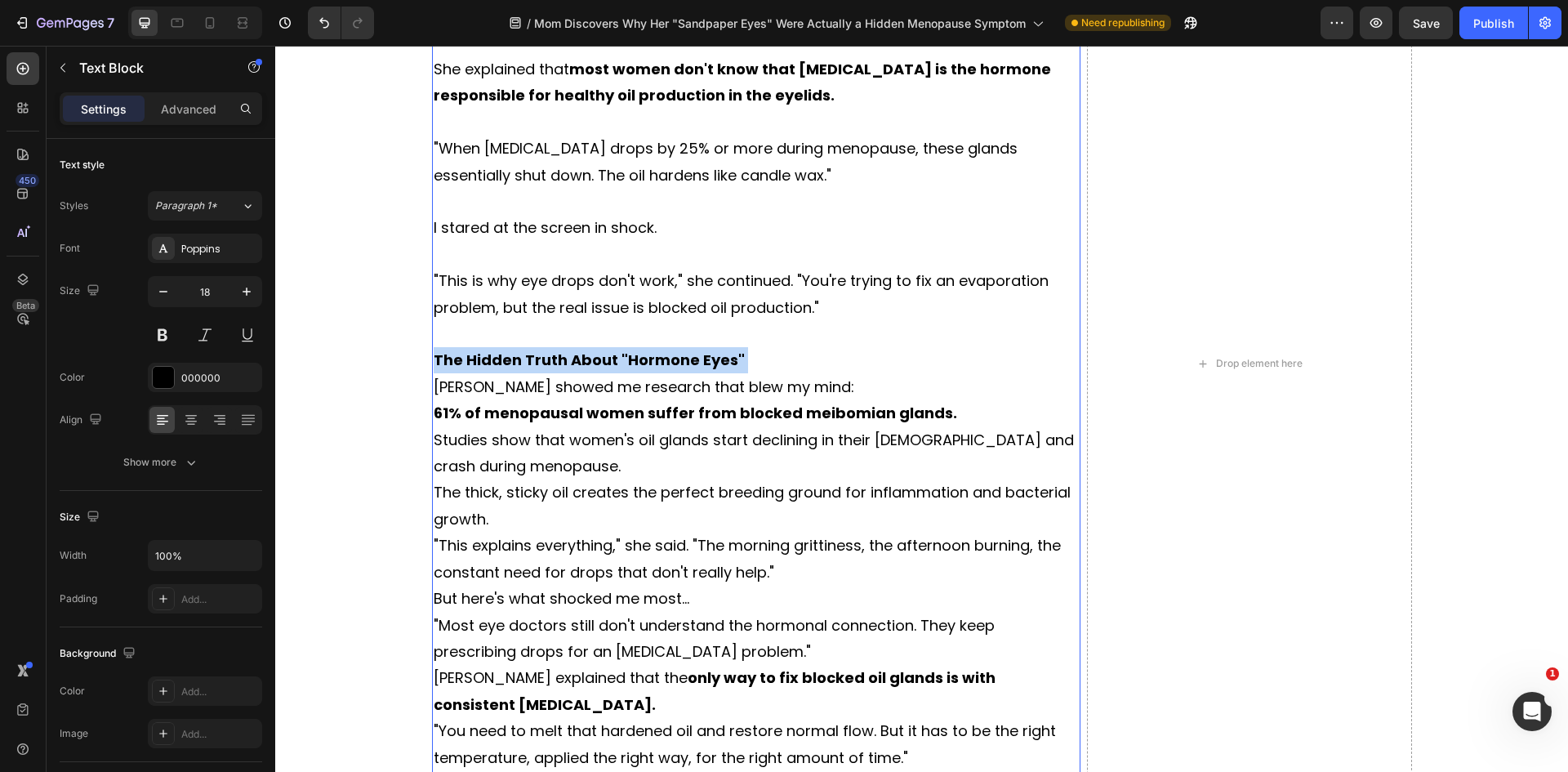
click at [537, 269] on div "The Doctor Visit That Changed Everything The eye specialist, [PERSON_NAME], did…" at bounding box center [756, 174] width 649 height 1355
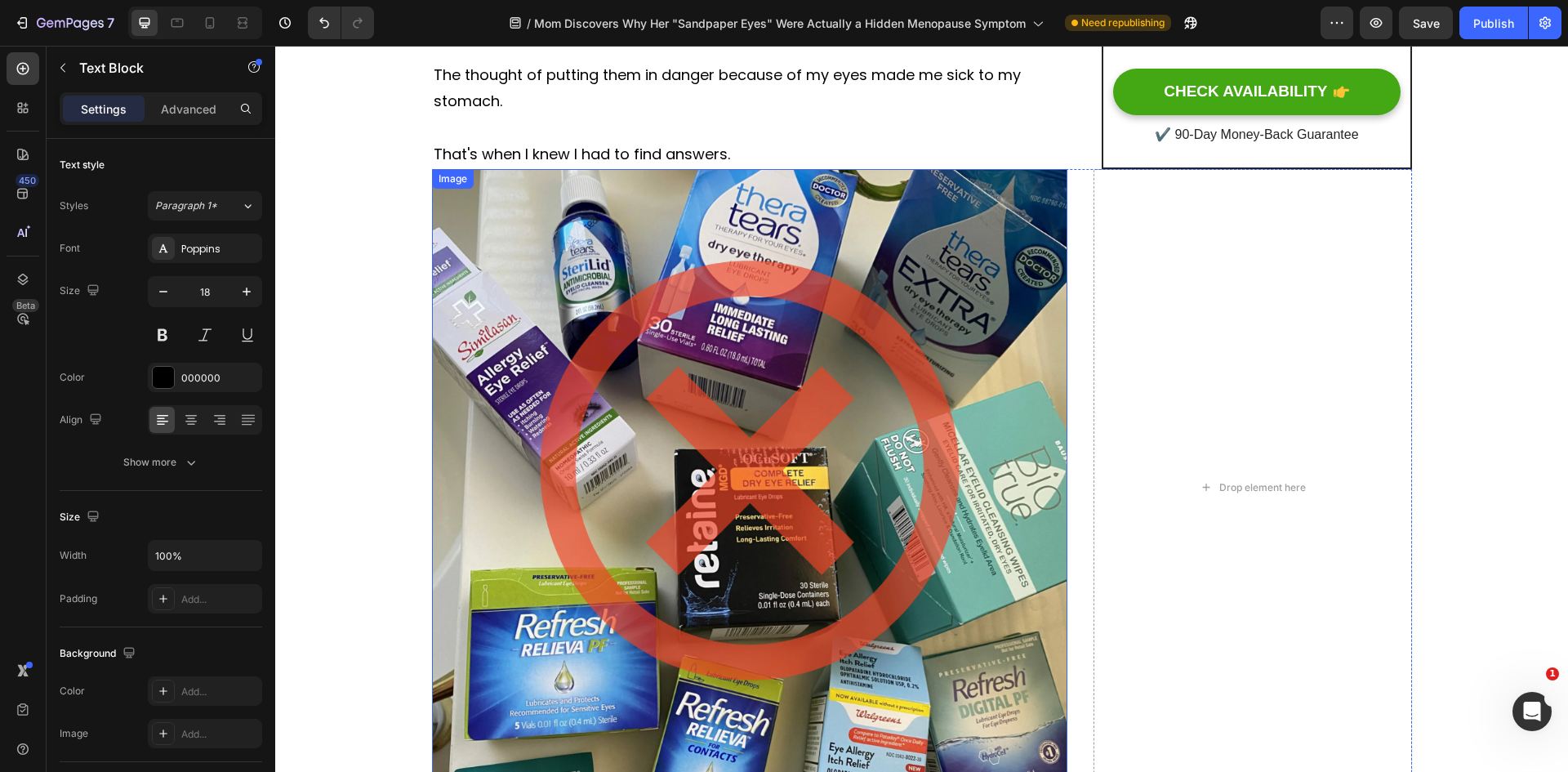
type input "16"
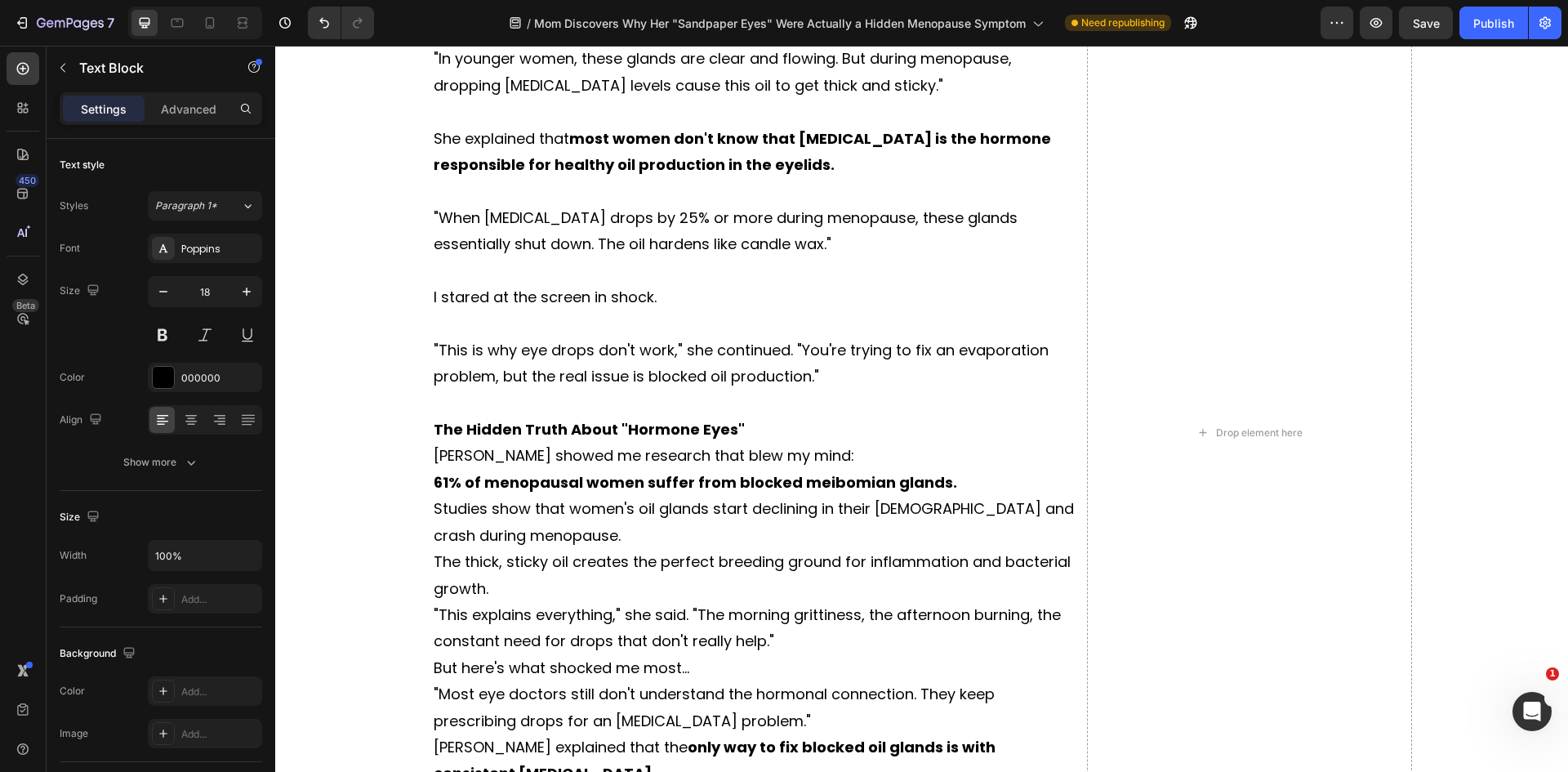
scroll to position [3506, 0]
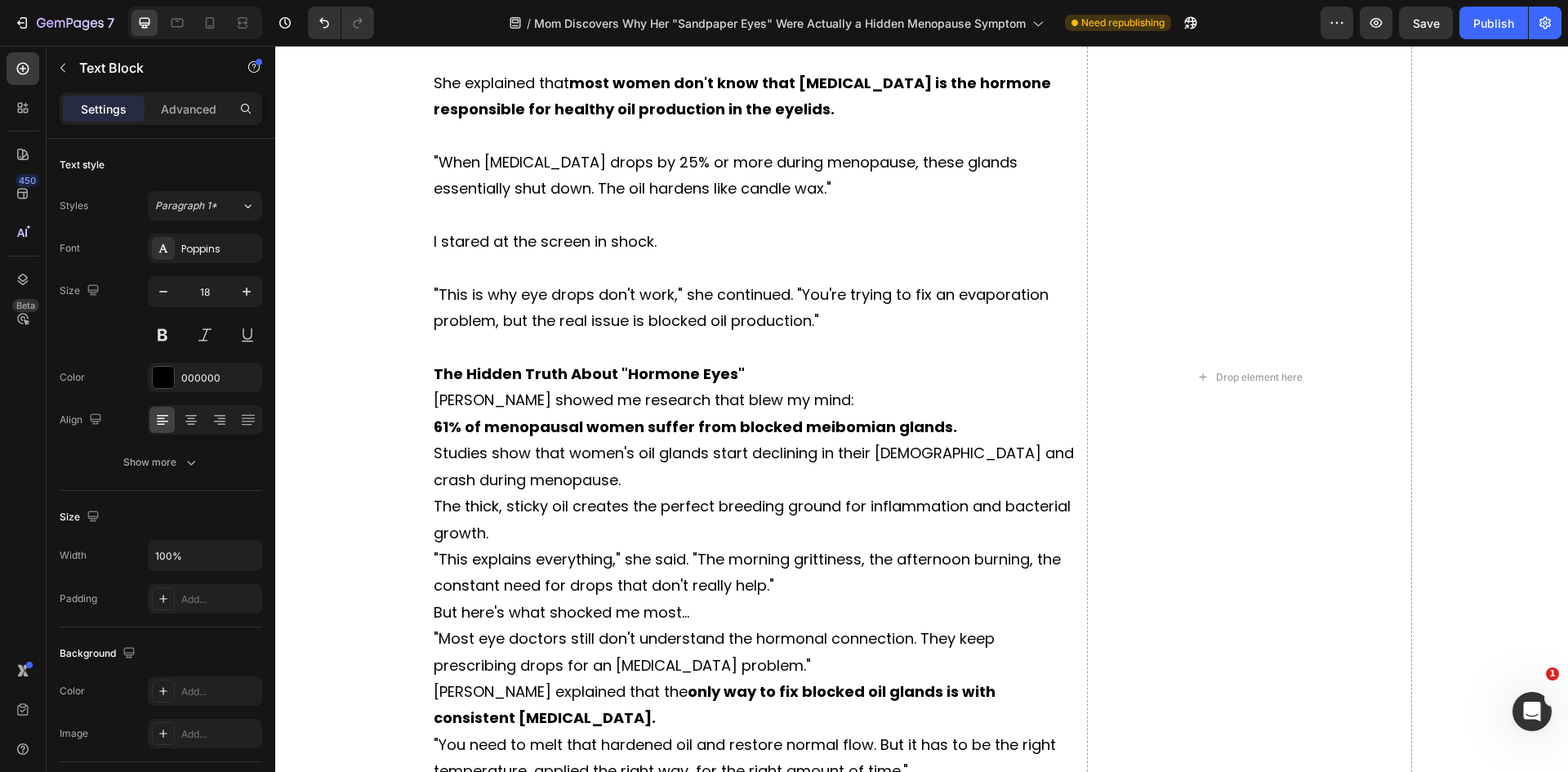
click at [672, 380] on strong "The Hidden Truth About "Hormone Eyes"" at bounding box center [589, 374] width 311 height 20
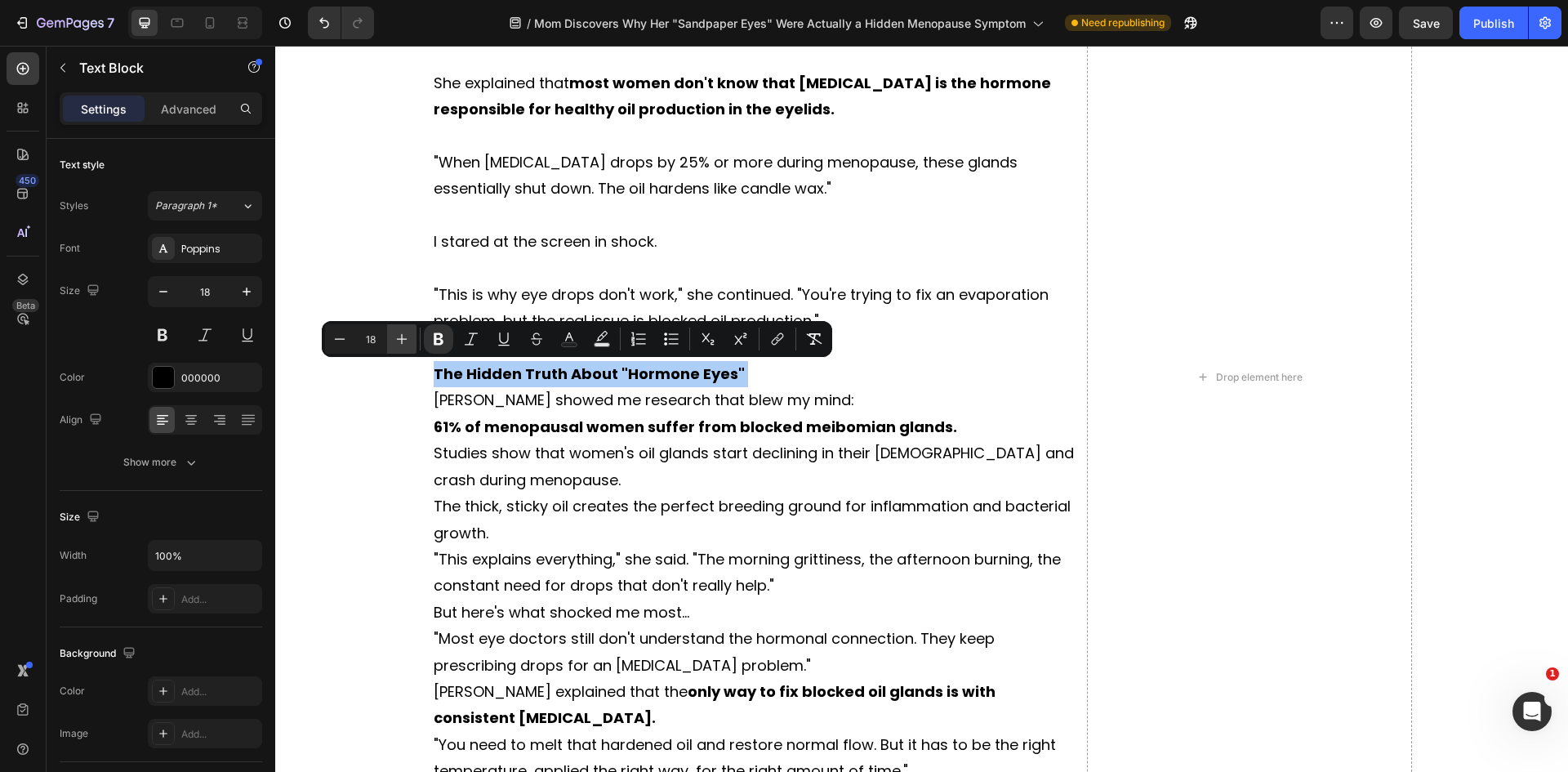
click at [412, 338] on button "Plus" at bounding box center [401, 338] width 29 height 29
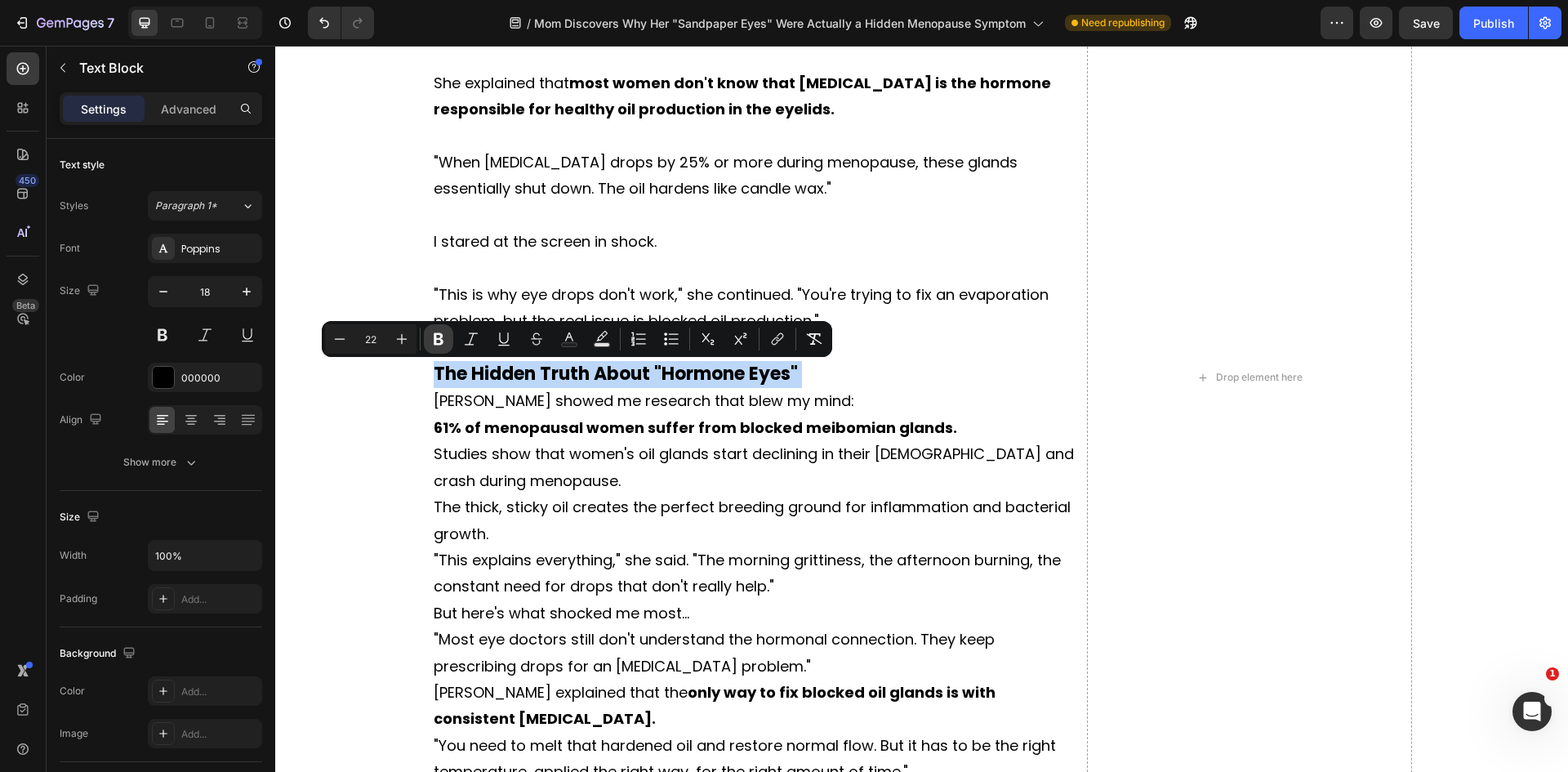
type input "23"
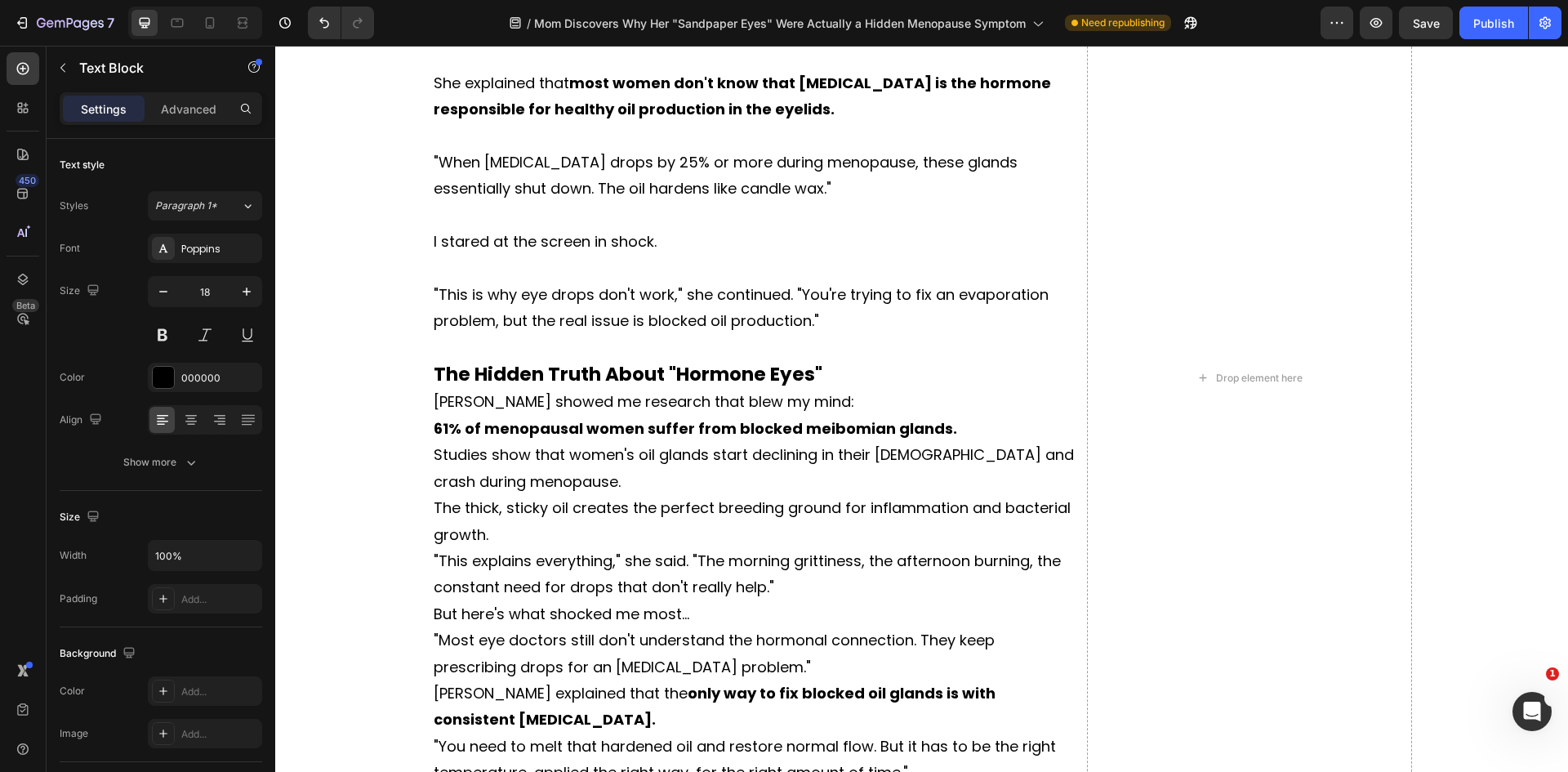
click at [904, 392] on p "[PERSON_NAME] showed me research that blew my mind:" at bounding box center [756, 402] width 646 height 26
click at [831, 376] on p "The Hidden Truth About "Hormone Eyes"" at bounding box center [756, 375] width 646 height 28
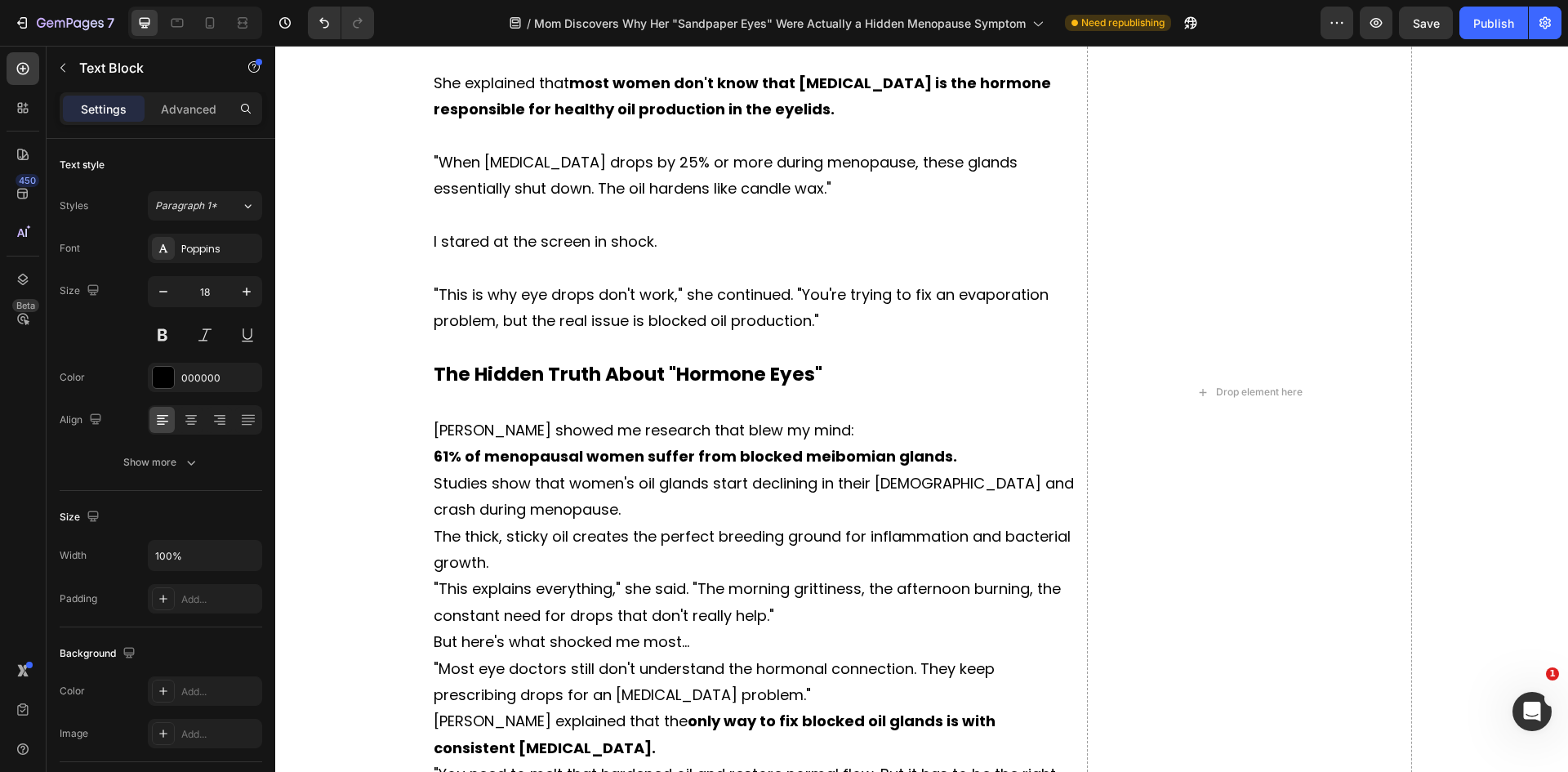
click at [839, 428] on p "[PERSON_NAME] showed me research that blew my mind:" at bounding box center [756, 430] width 646 height 26
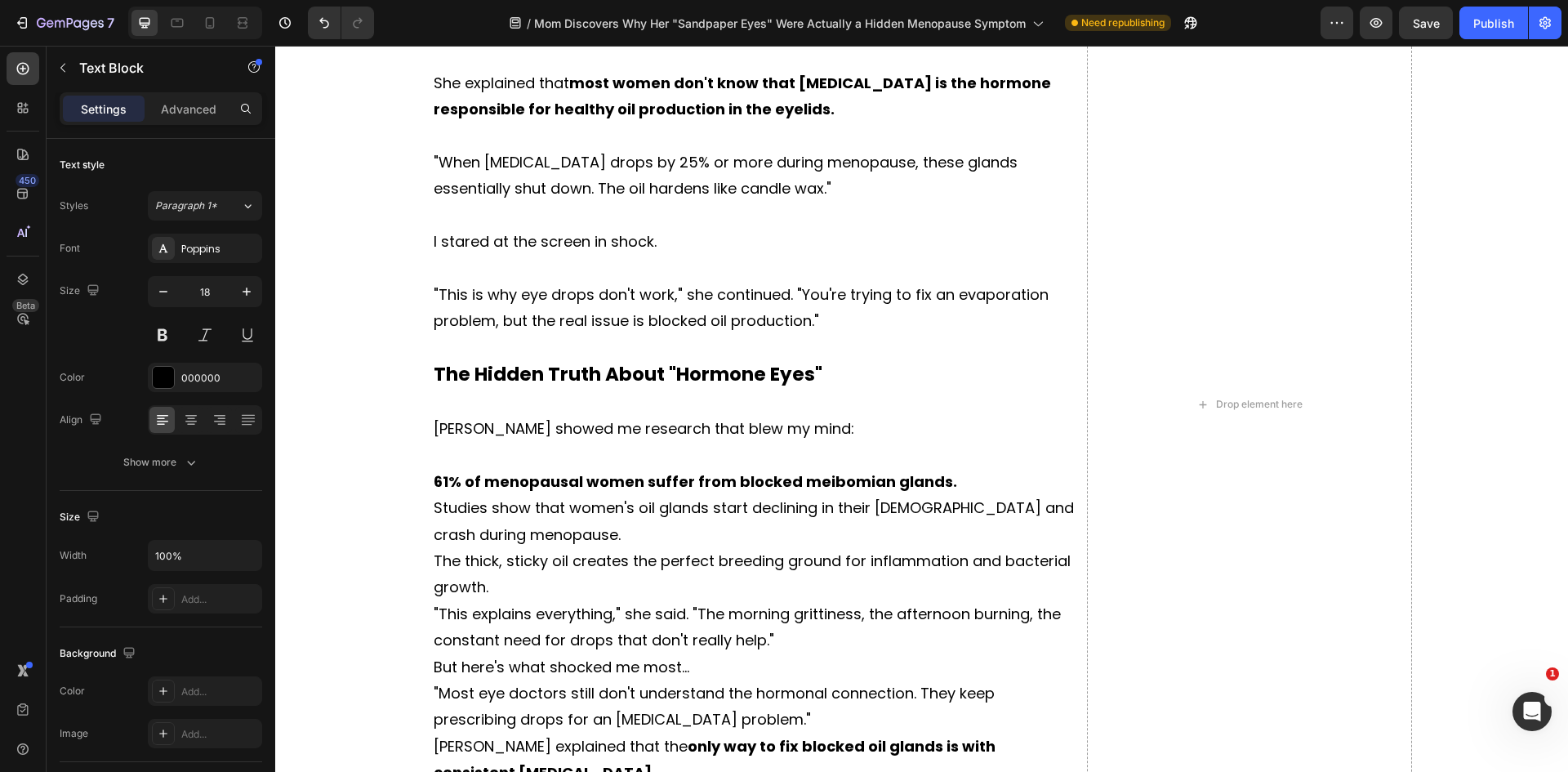
click at [972, 485] on p "61% of menopausal women suffer from blocked meibomian glands." at bounding box center [756, 482] width 646 height 26
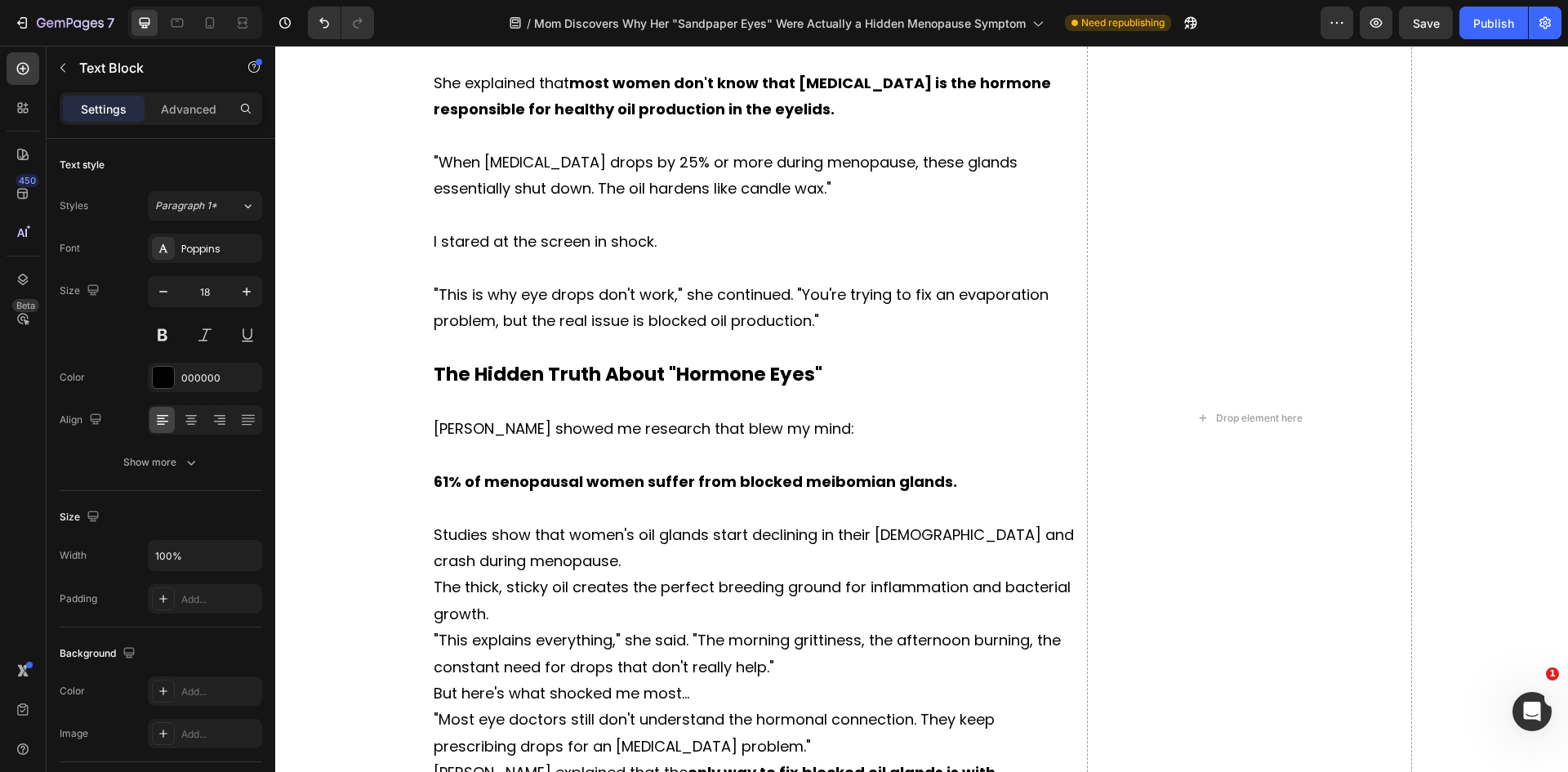
click at [599, 563] on p "Studies show that women's oil glands start declining in their [DEMOGRAPHIC_DATA…" at bounding box center [756, 548] width 646 height 53
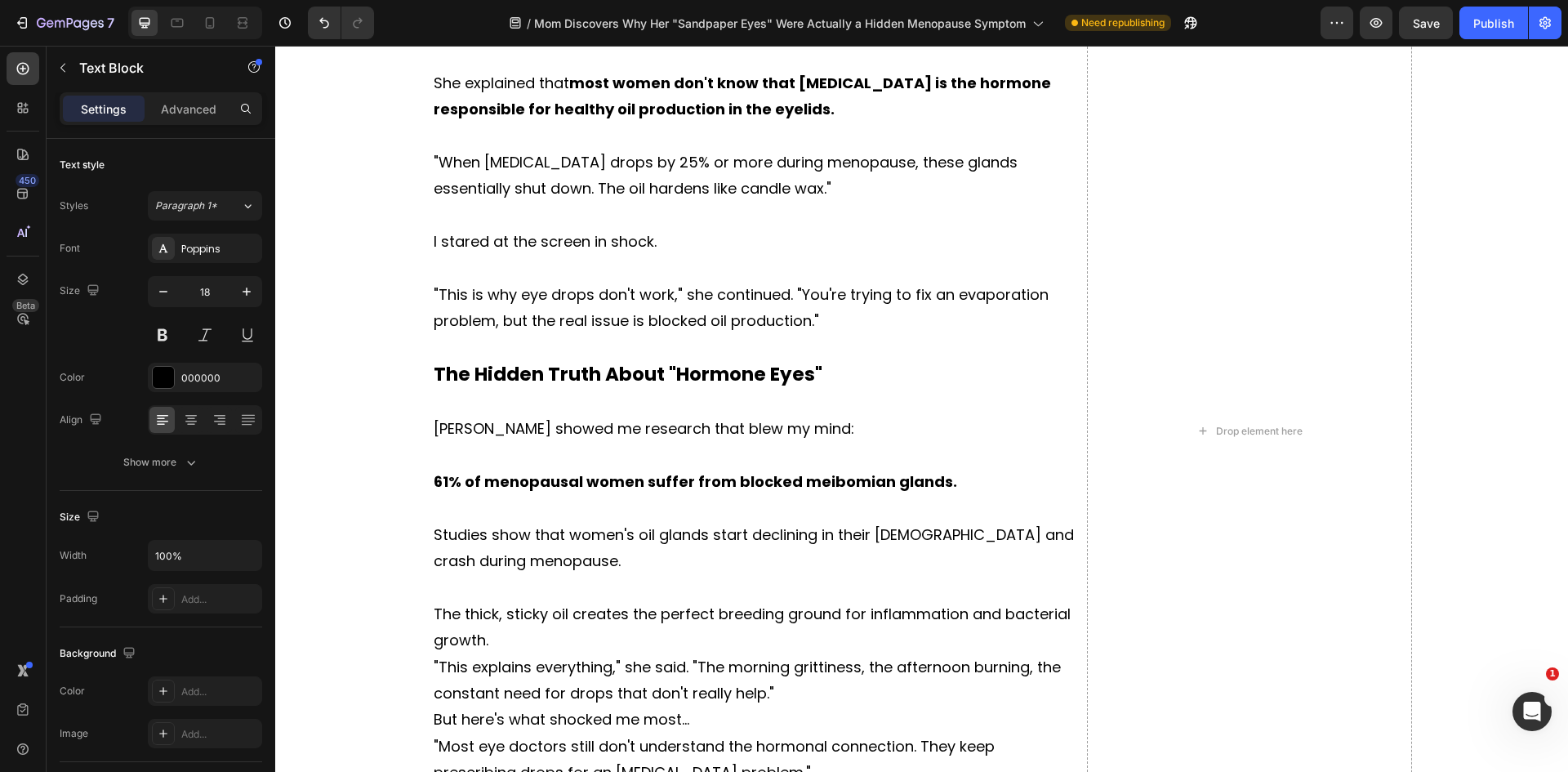
scroll to position [3669, 0]
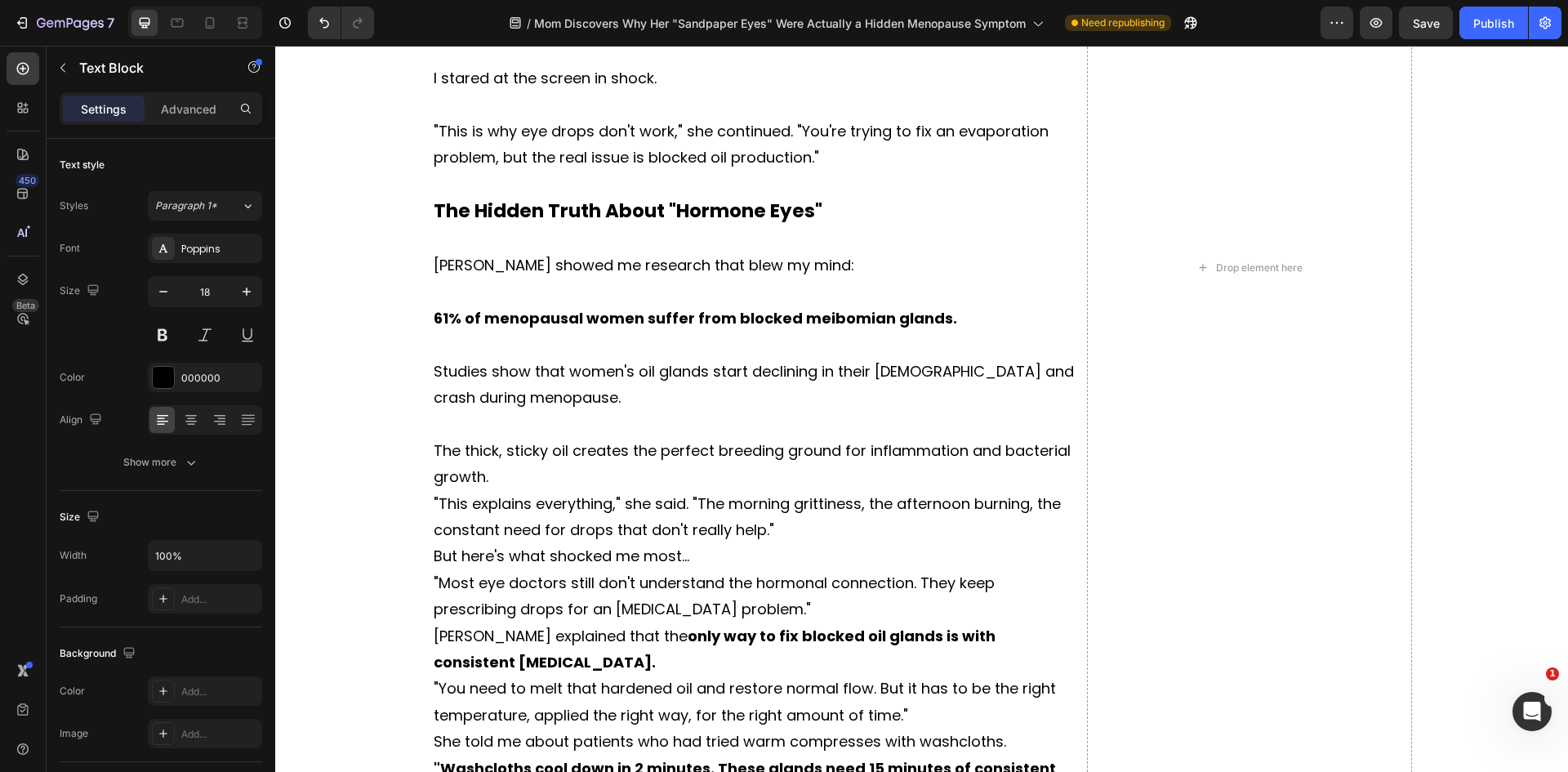
click at [515, 483] on p "The thick, sticky oil creates the perfect breeding ground for inflammation and …" at bounding box center [756, 464] width 646 height 53
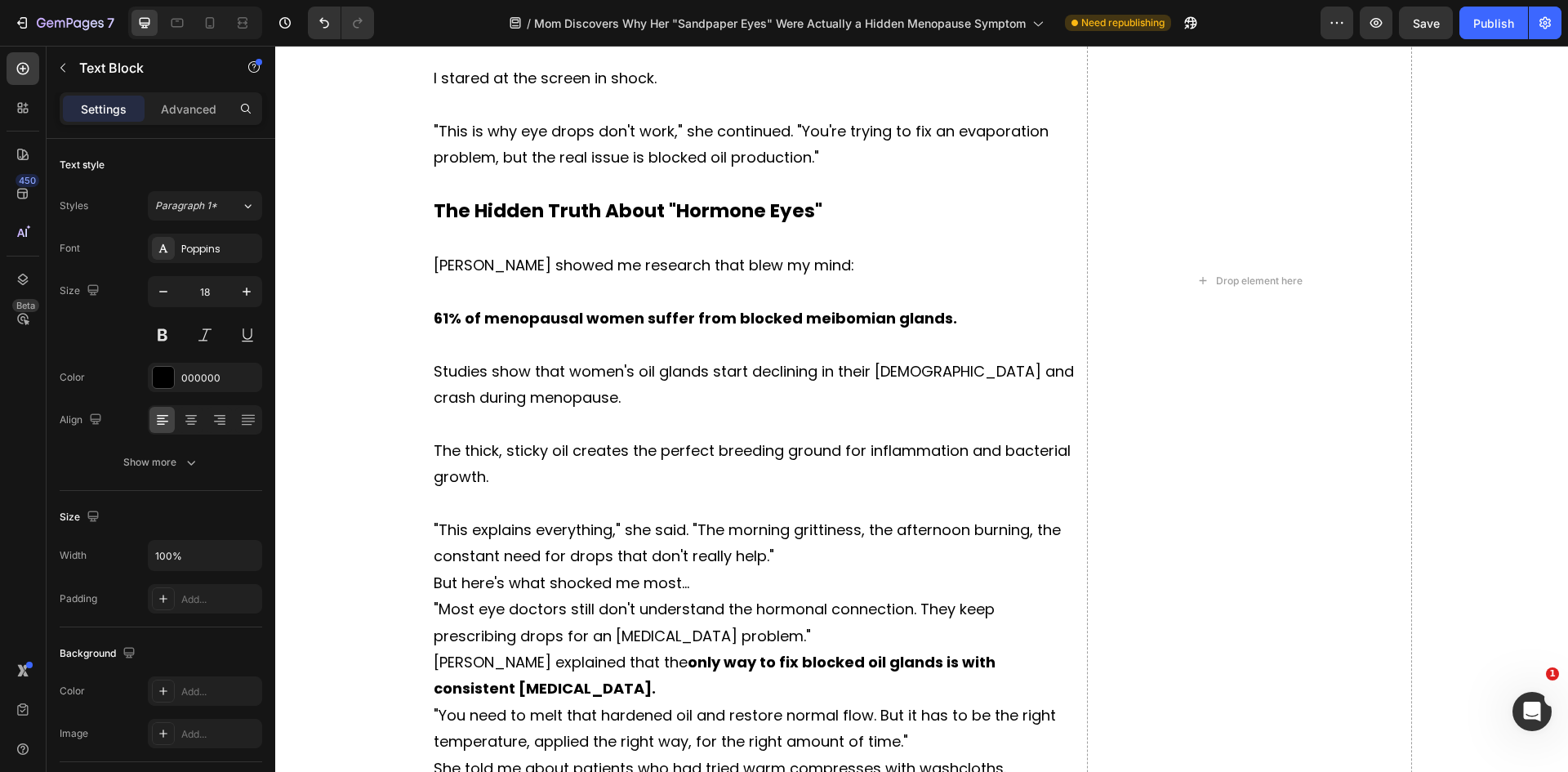
click at [775, 557] on p ""This explains everything," she said. "The morning grittiness, the afternoon bu…" at bounding box center [756, 543] width 646 height 53
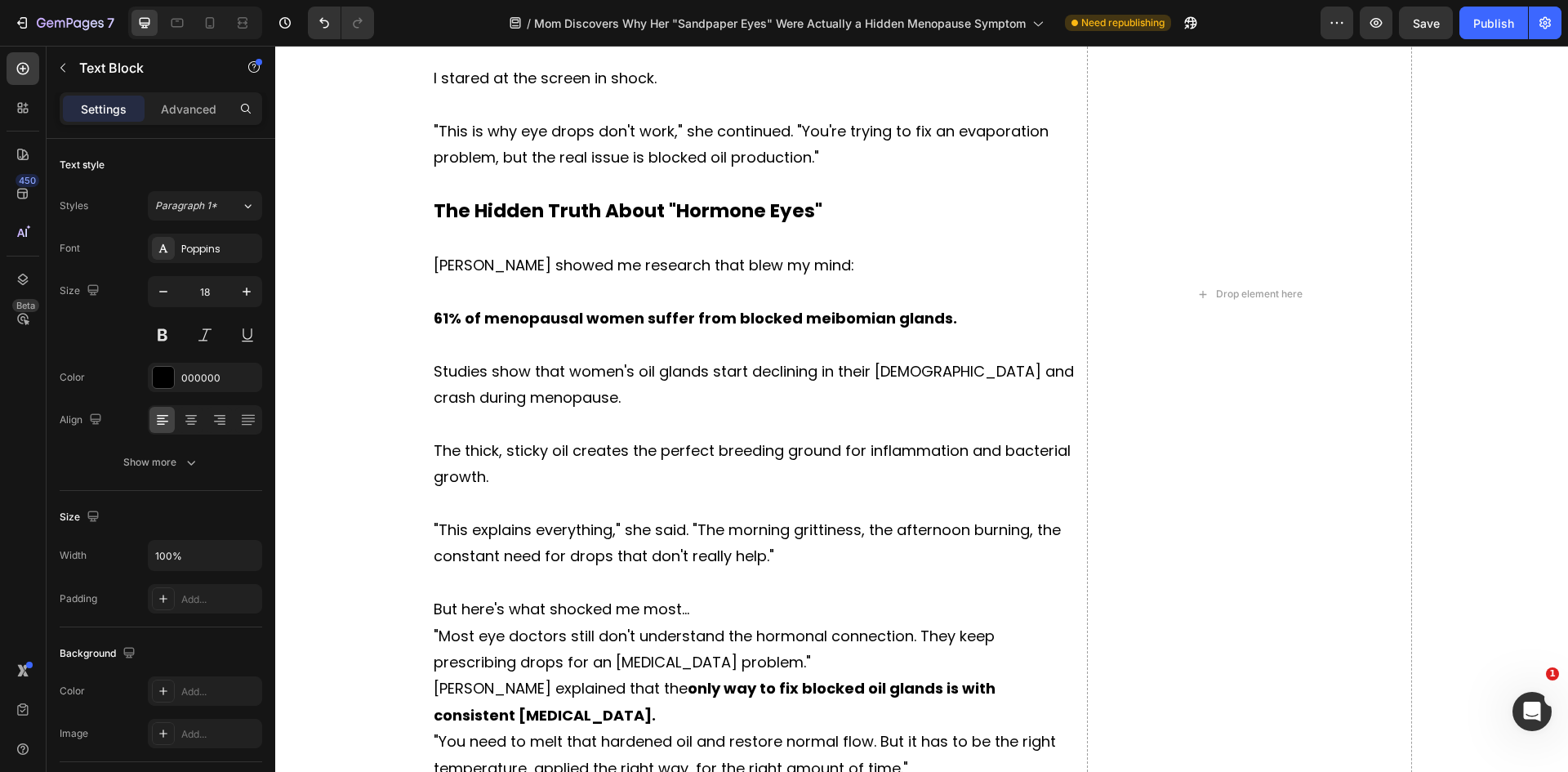
click at [715, 606] on p "But here's what shocked me most..." at bounding box center [756, 609] width 646 height 26
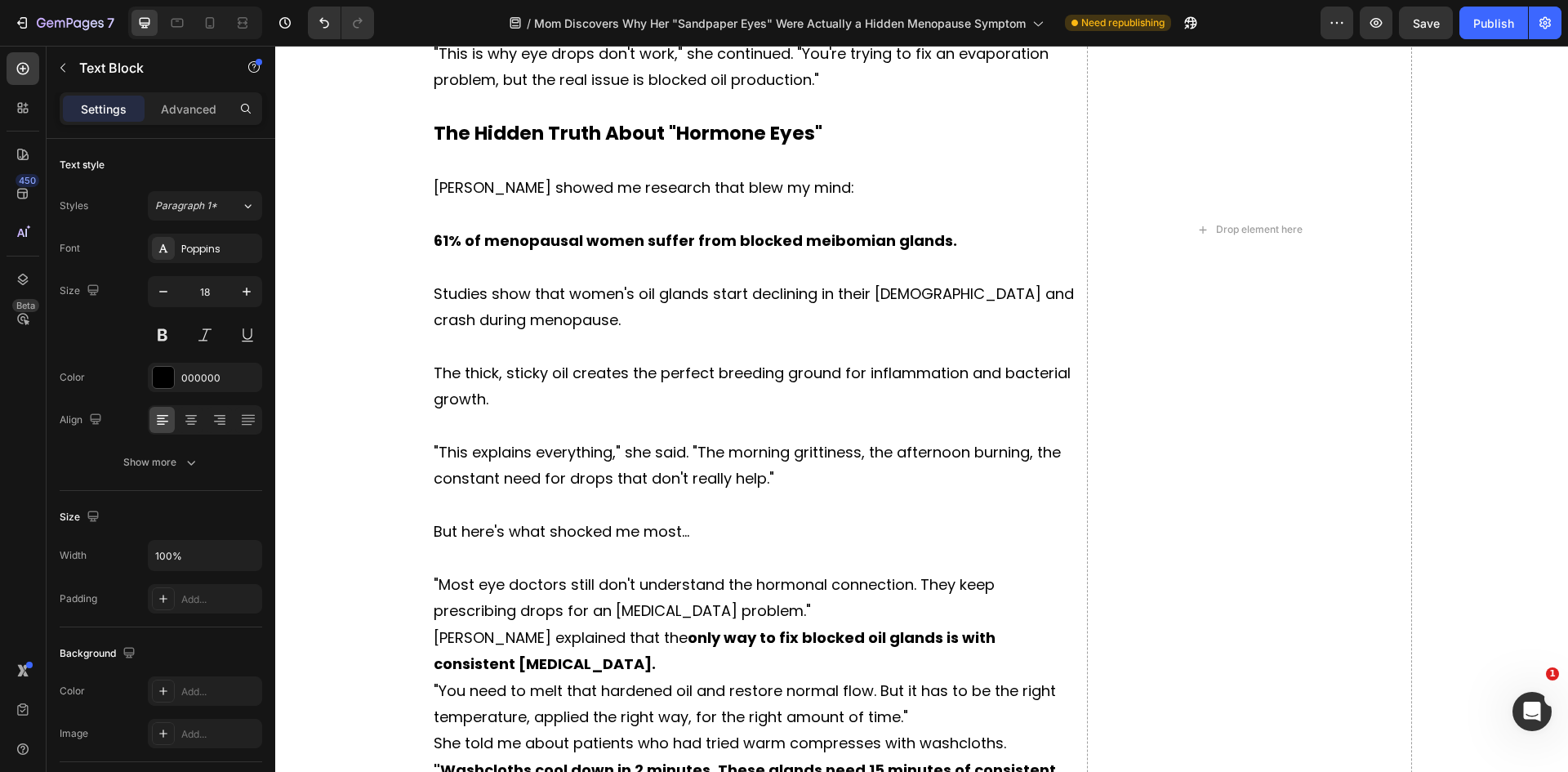
scroll to position [3751, 0]
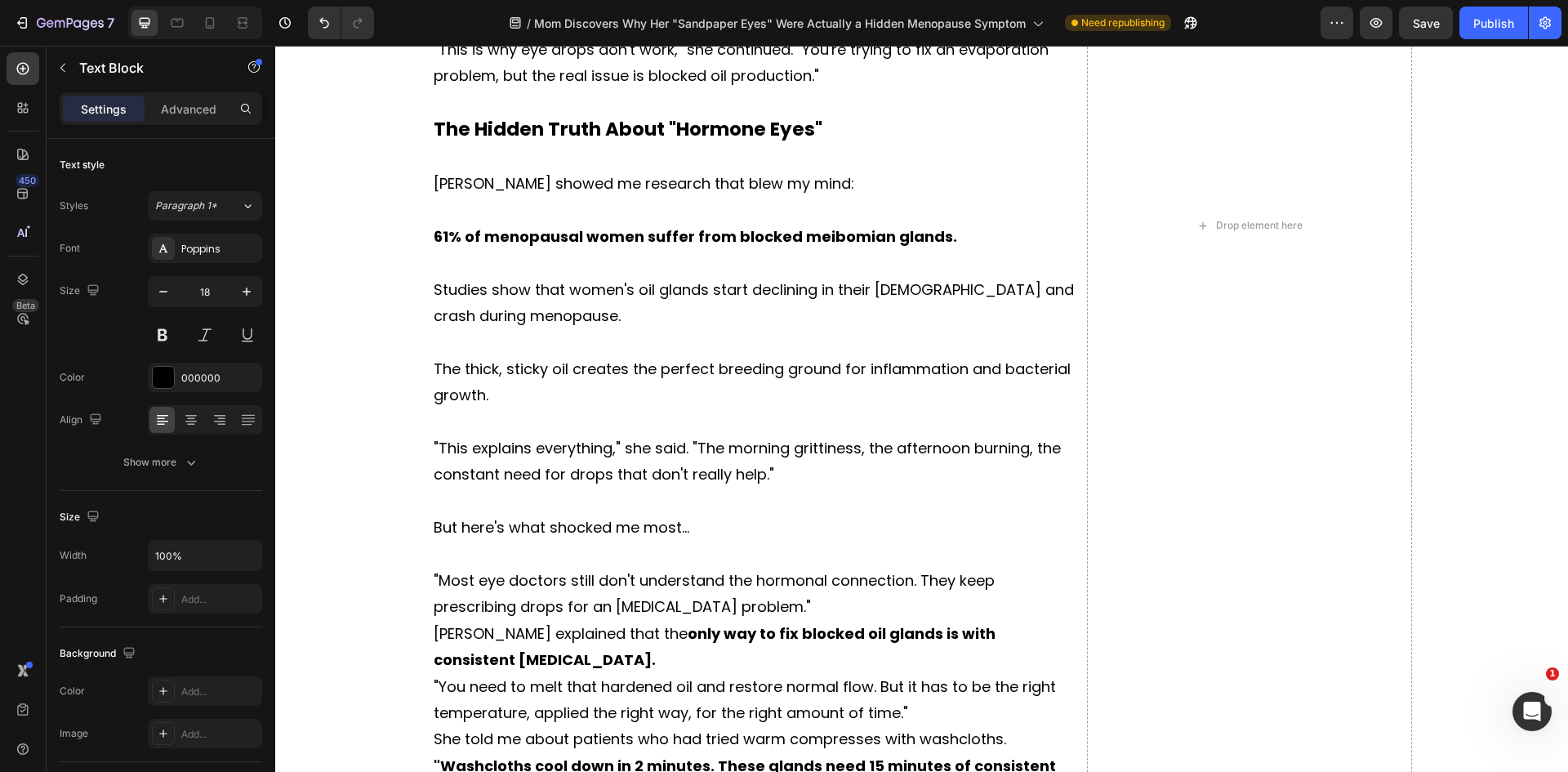
click at [779, 617] on p ""Most eye doctors still don't understand the hormonal connection. They keep pre…" at bounding box center [756, 594] width 646 height 53
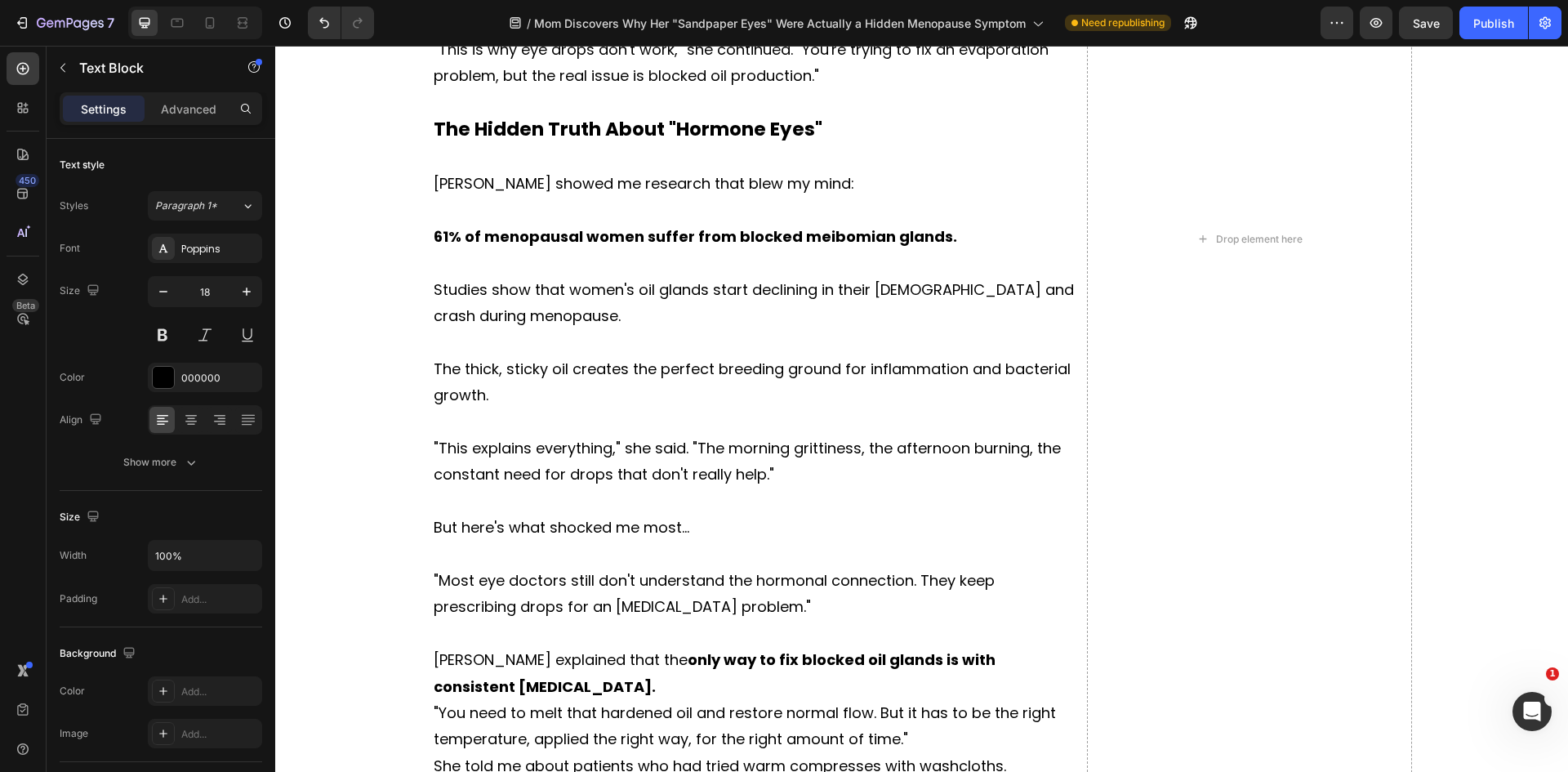
scroll to position [3832, 0]
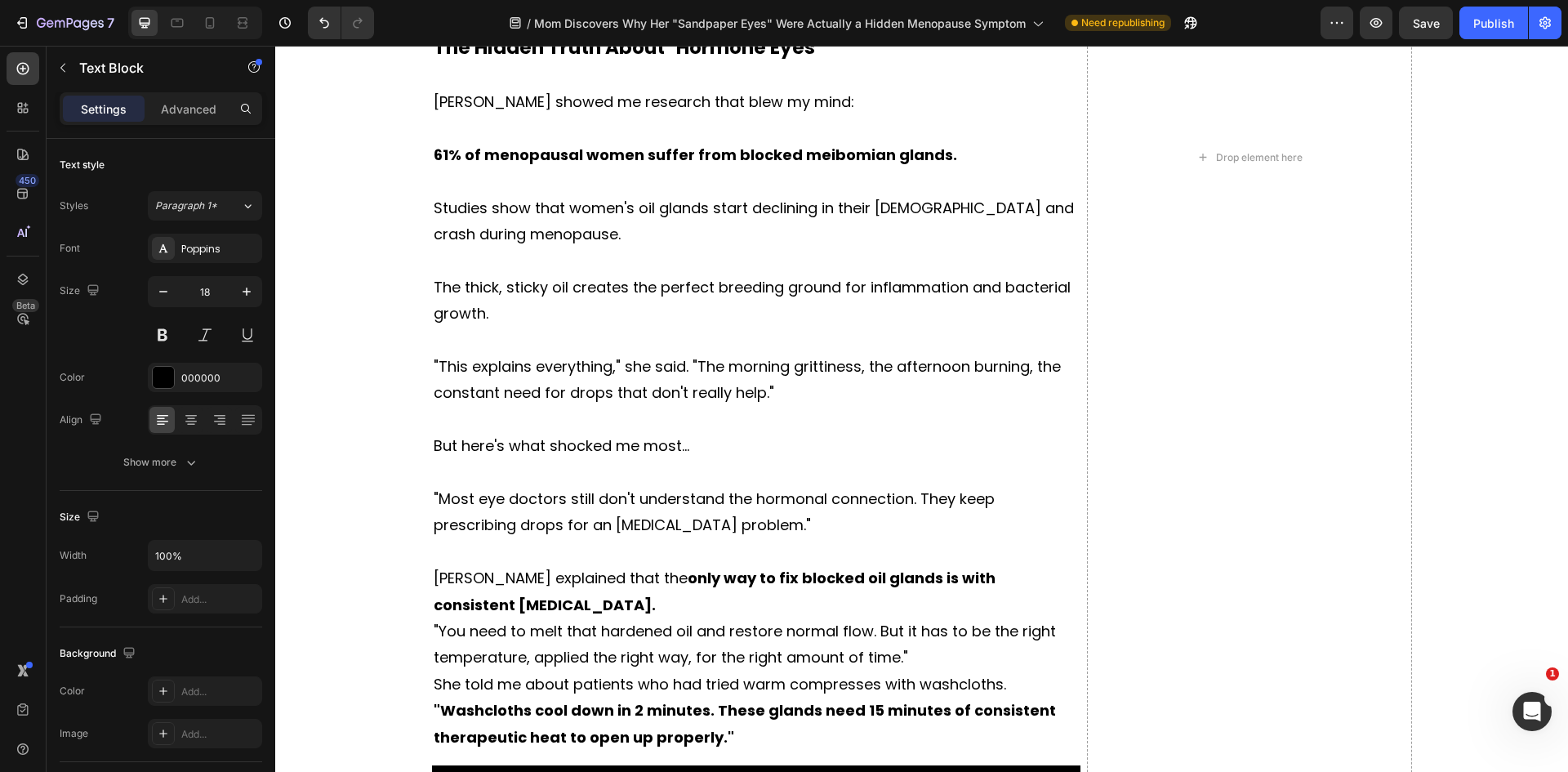
click at [557, 617] on p "[PERSON_NAME] explained that the only way to fix blocked oil glands is with con…" at bounding box center [756, 591] width 646 height 53
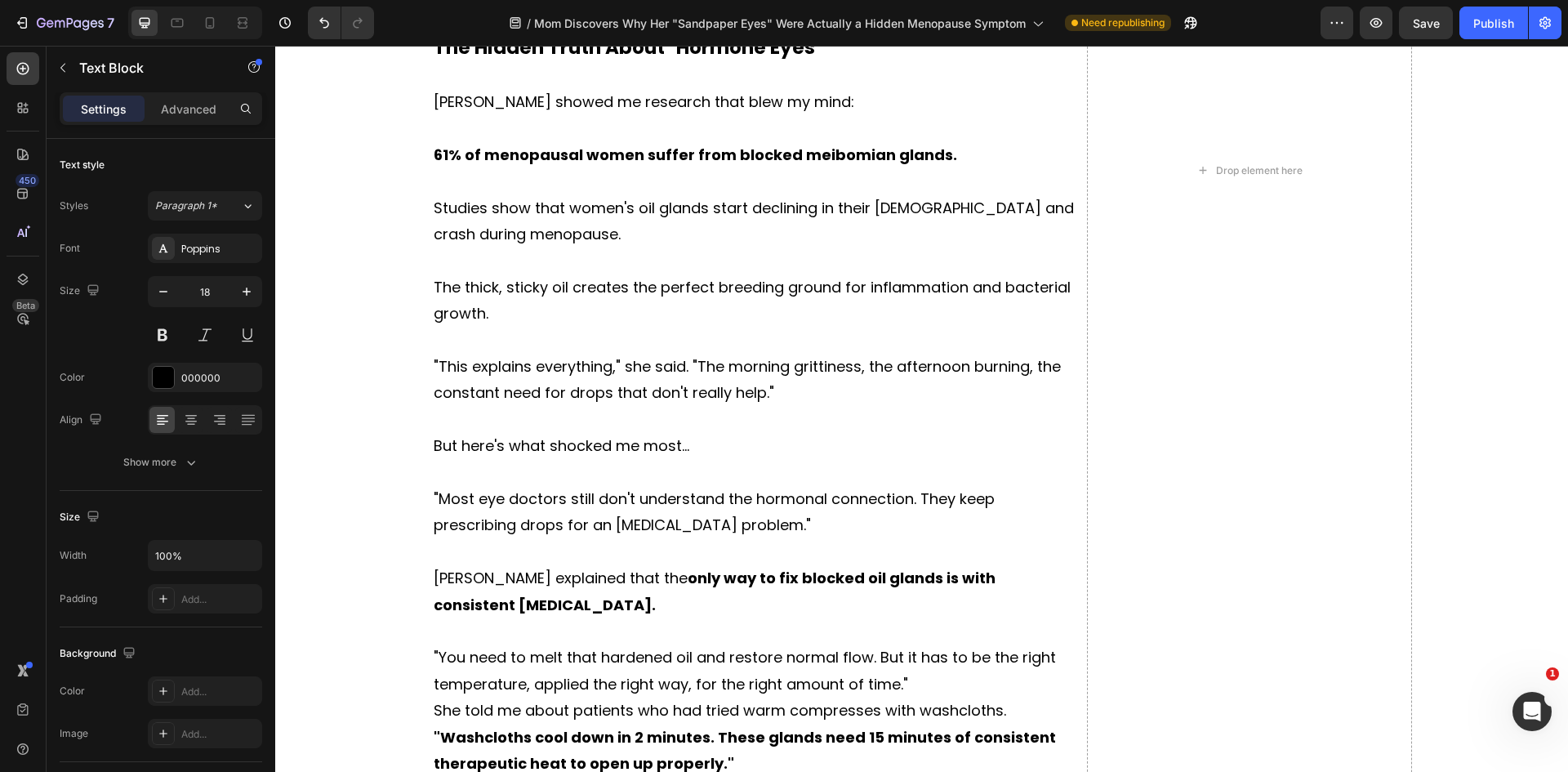
click at [917, 682] on p ""You need to melt that hardened oil and restore normal flow. But it has to be t…" at bounding box center [756, 671] width 646 height 53
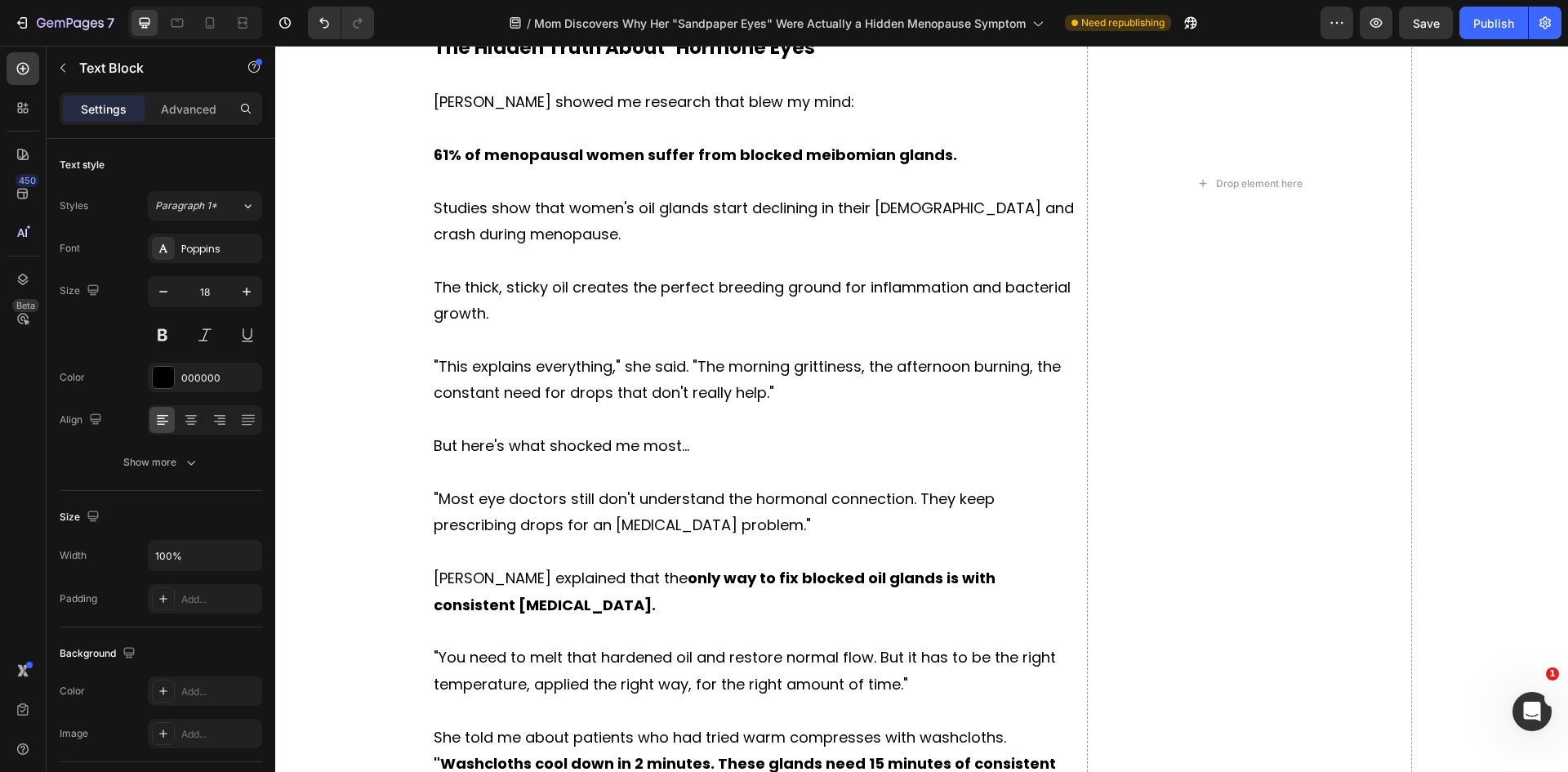
scroll to position [3996, 0]
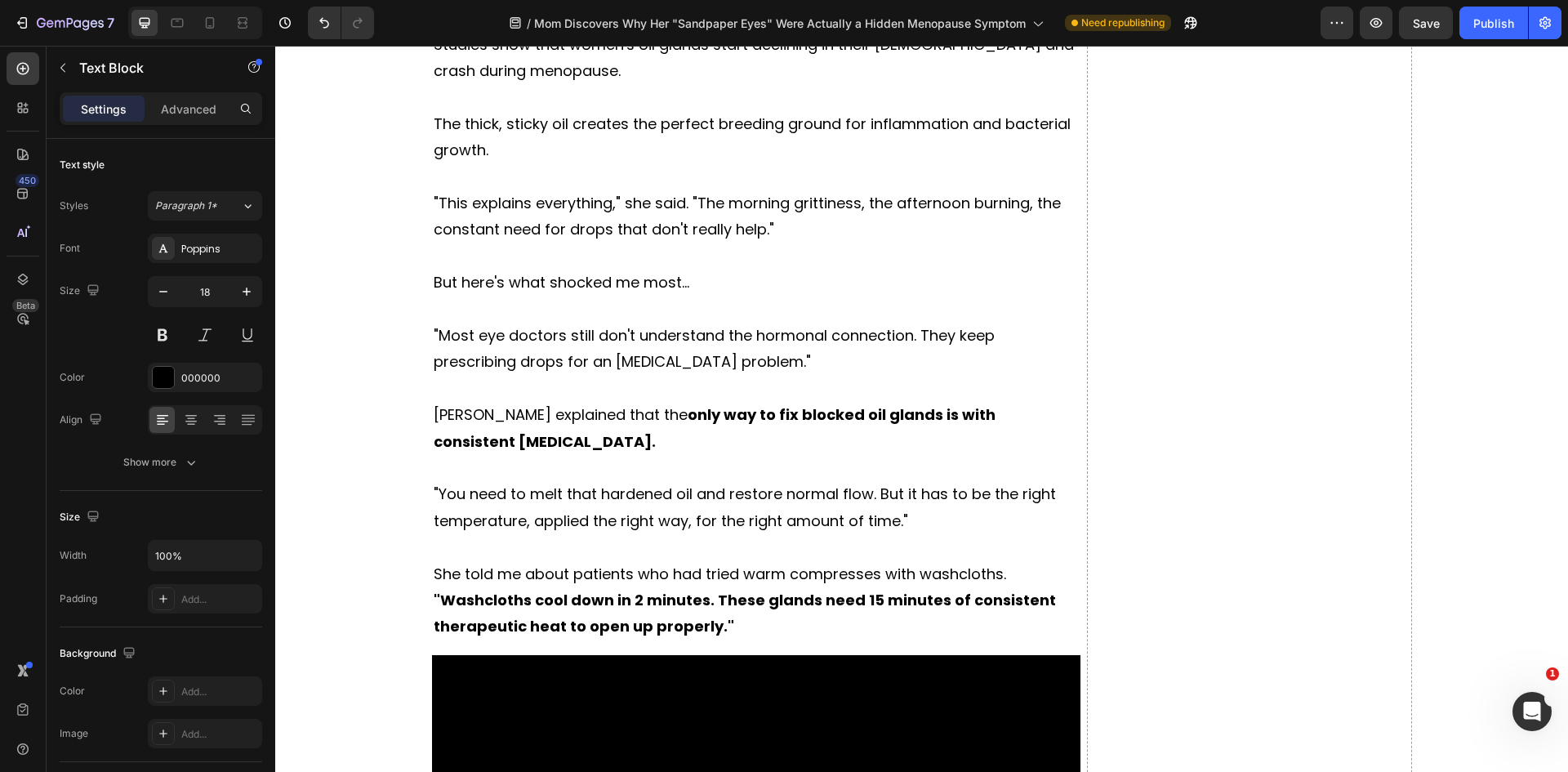
click at [1026, 571] on p "She told me about patients who had tried warm compresses with washcloths." at bounding box center [756, 574] width 646 height 26
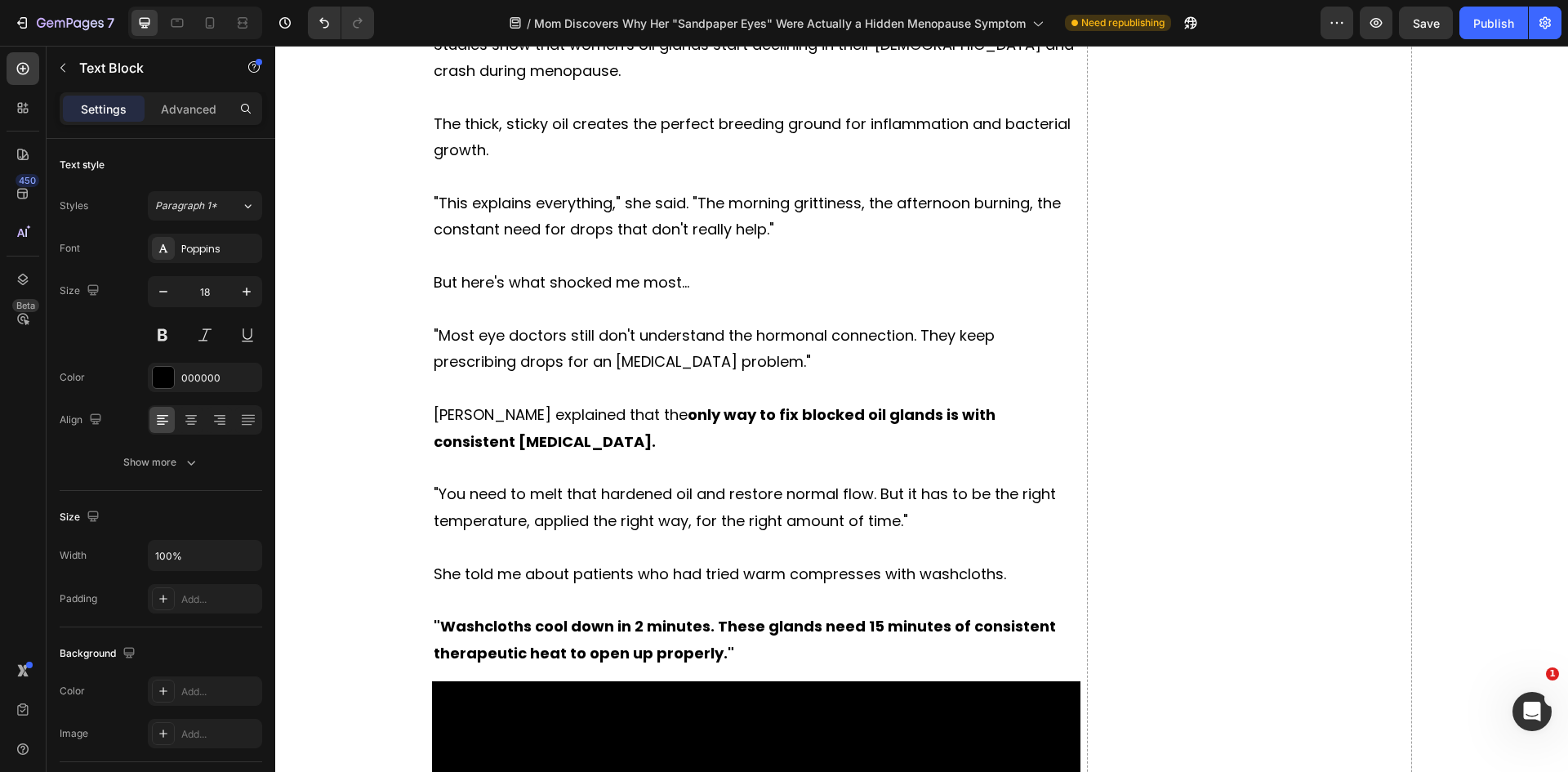
click at [728, 654] on p ""Washcloths cool down in 2 minutes. These glands need 15 minutes of consistent …" at bounding box center [756, 640] width 646 height 53
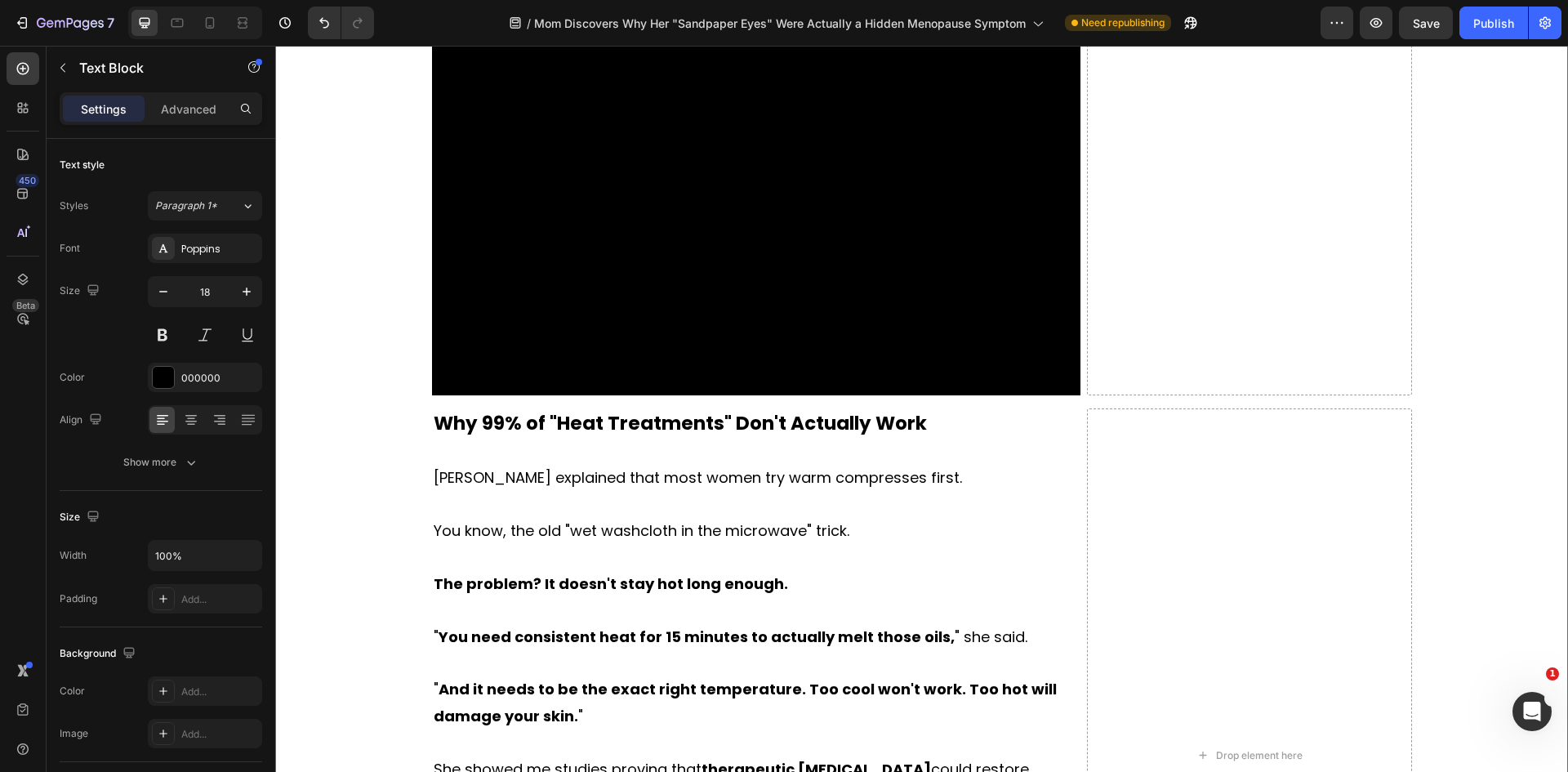
scroll to position [4650, 0]
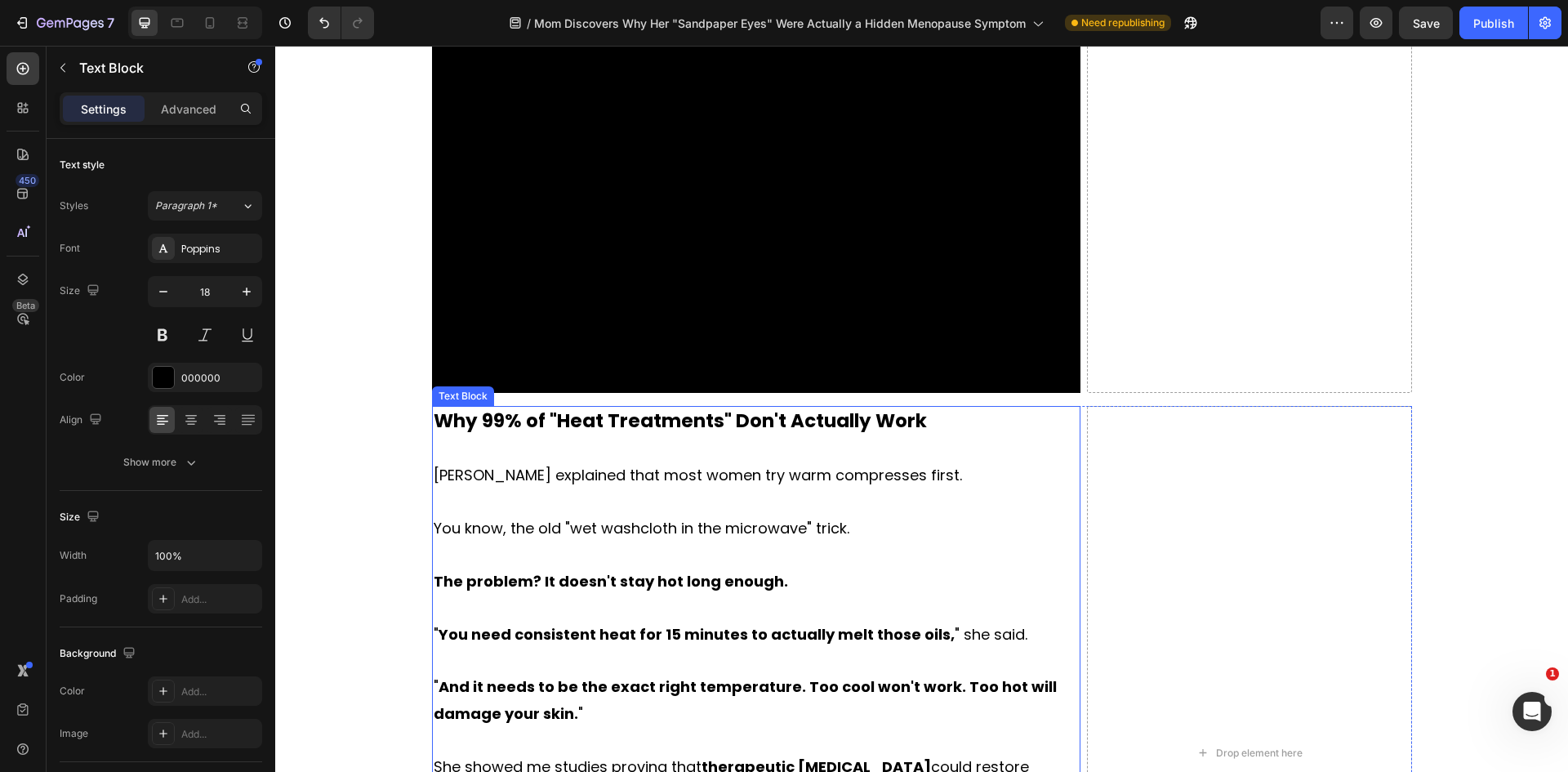
click at [713, 499] on p at bounding box center [756, 501] width 646 height 26
click at [713, 499] on p "Rich Text Editor. Editing area: main" at bounding box center [756, 501] width 646 height 26
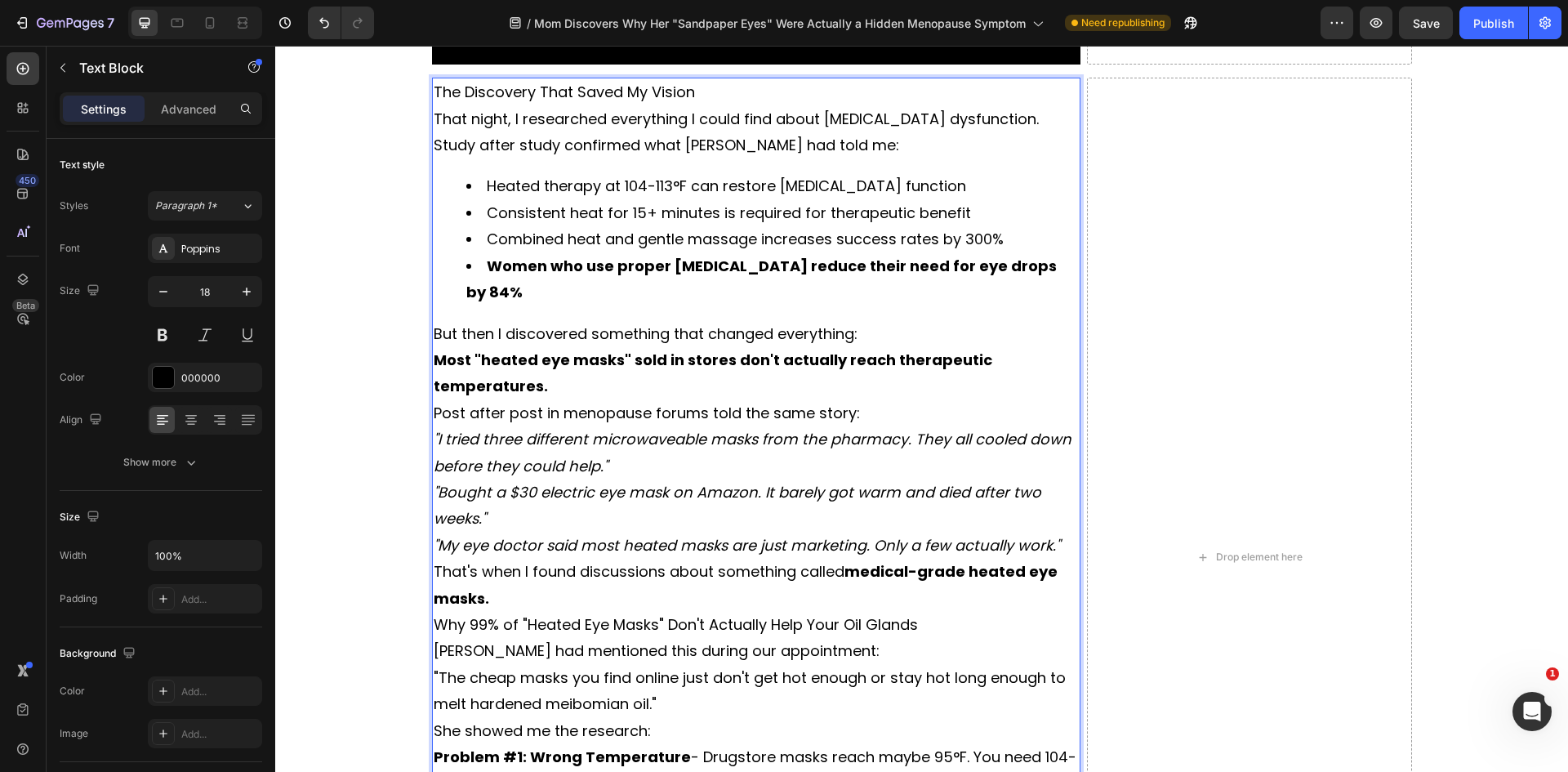
scroll to position [4901, 0]
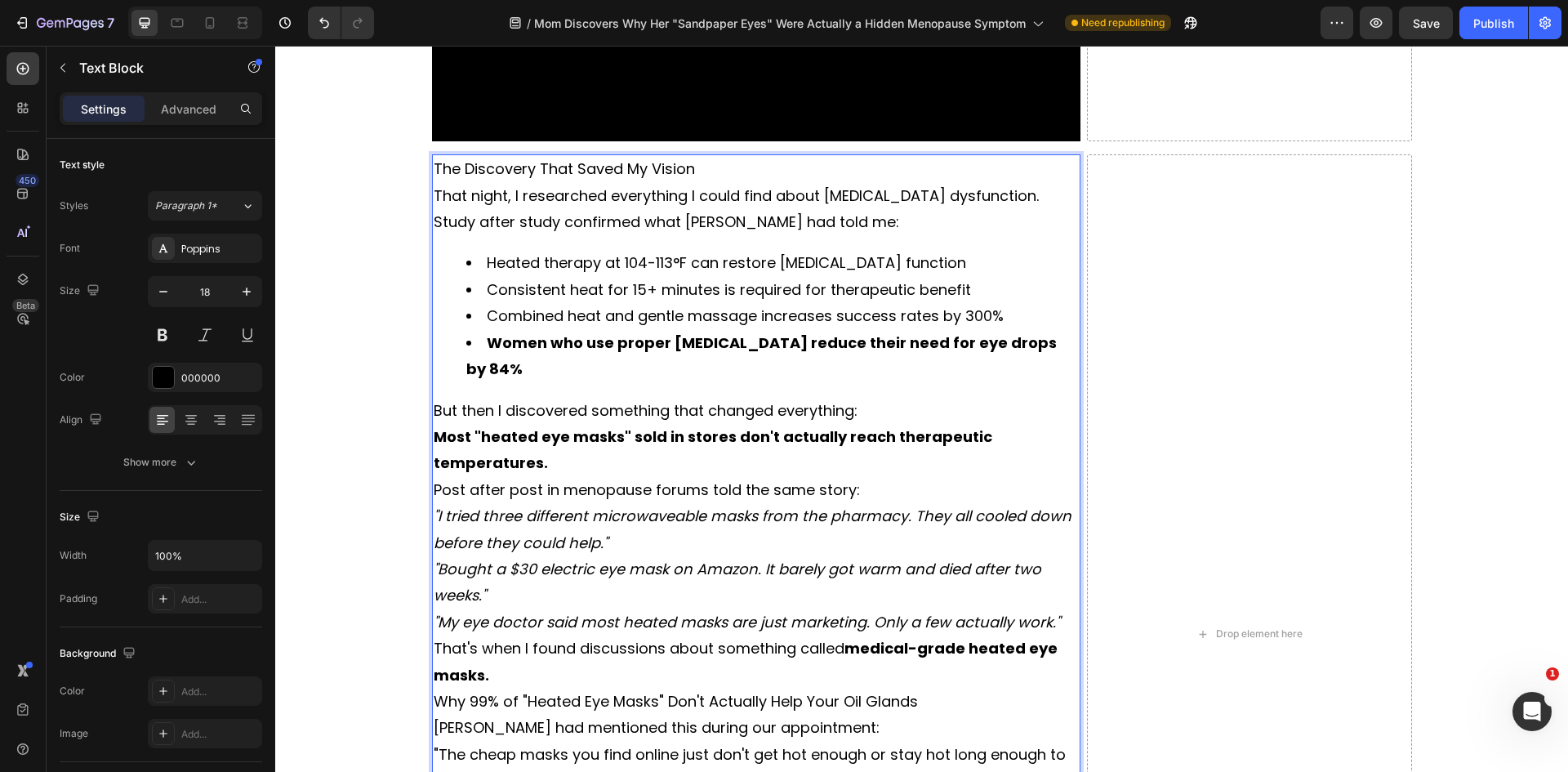
click at [671, 165] on p "The Discovery That Saved My Vision" at bounding box center [756, 168] width 646 height 26
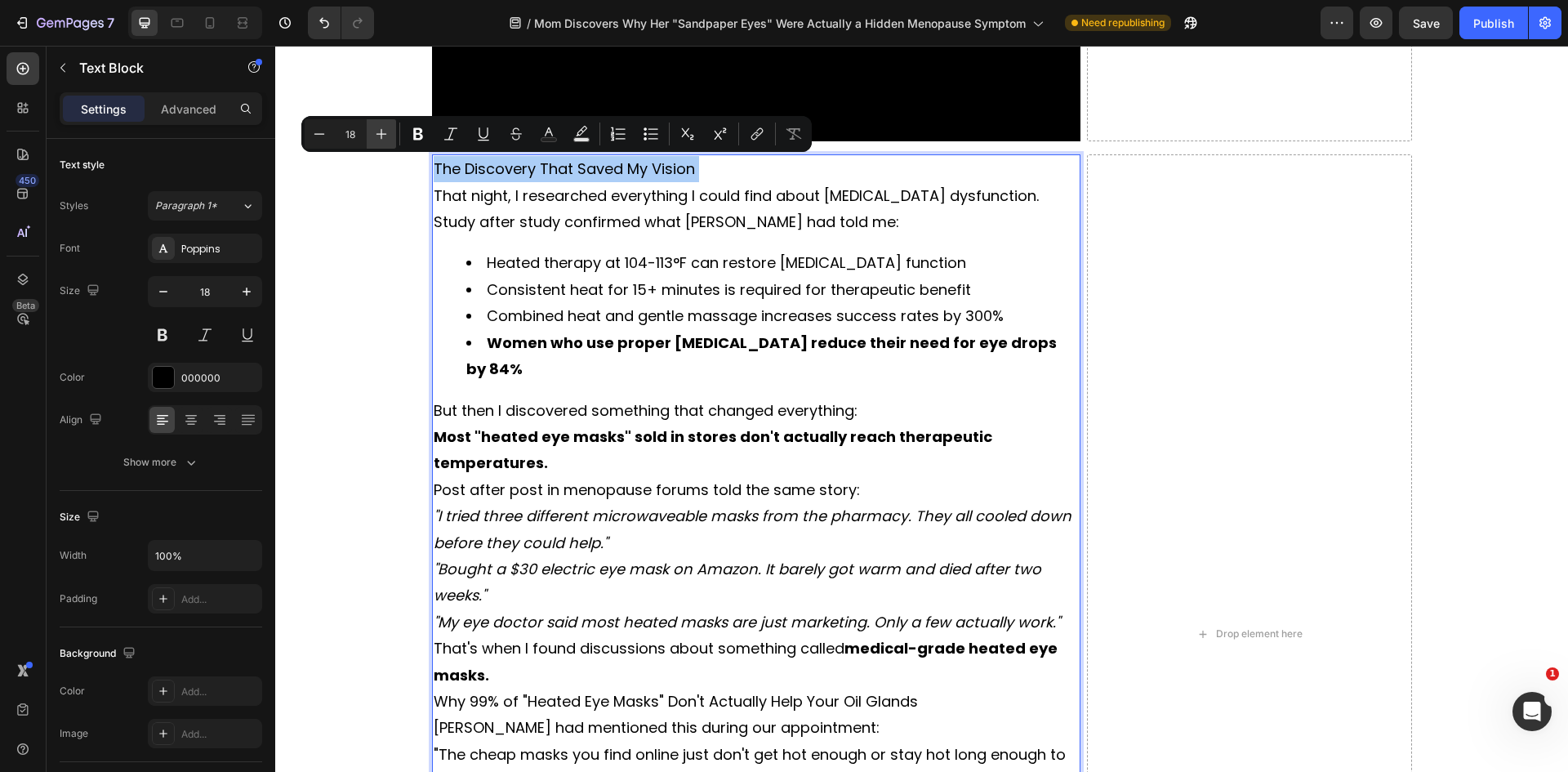
click at [391, 135] on button "Plus" at bounding box center [381, 134] width 29 height 29
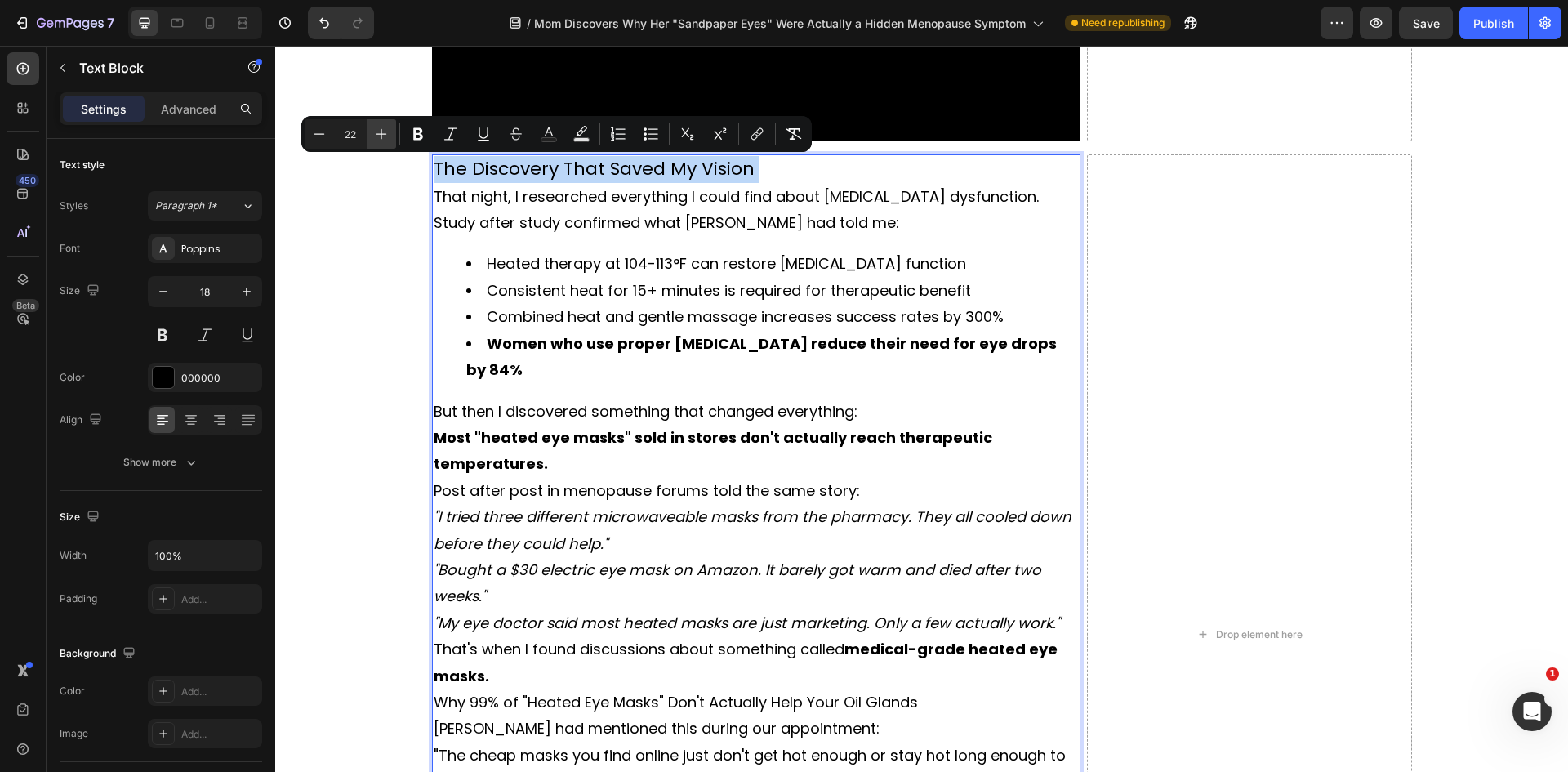
type input "23"
click at [423, 140] on icon "Editor contextual toolbar" at bounding box center [417, 133] width 16 height 16
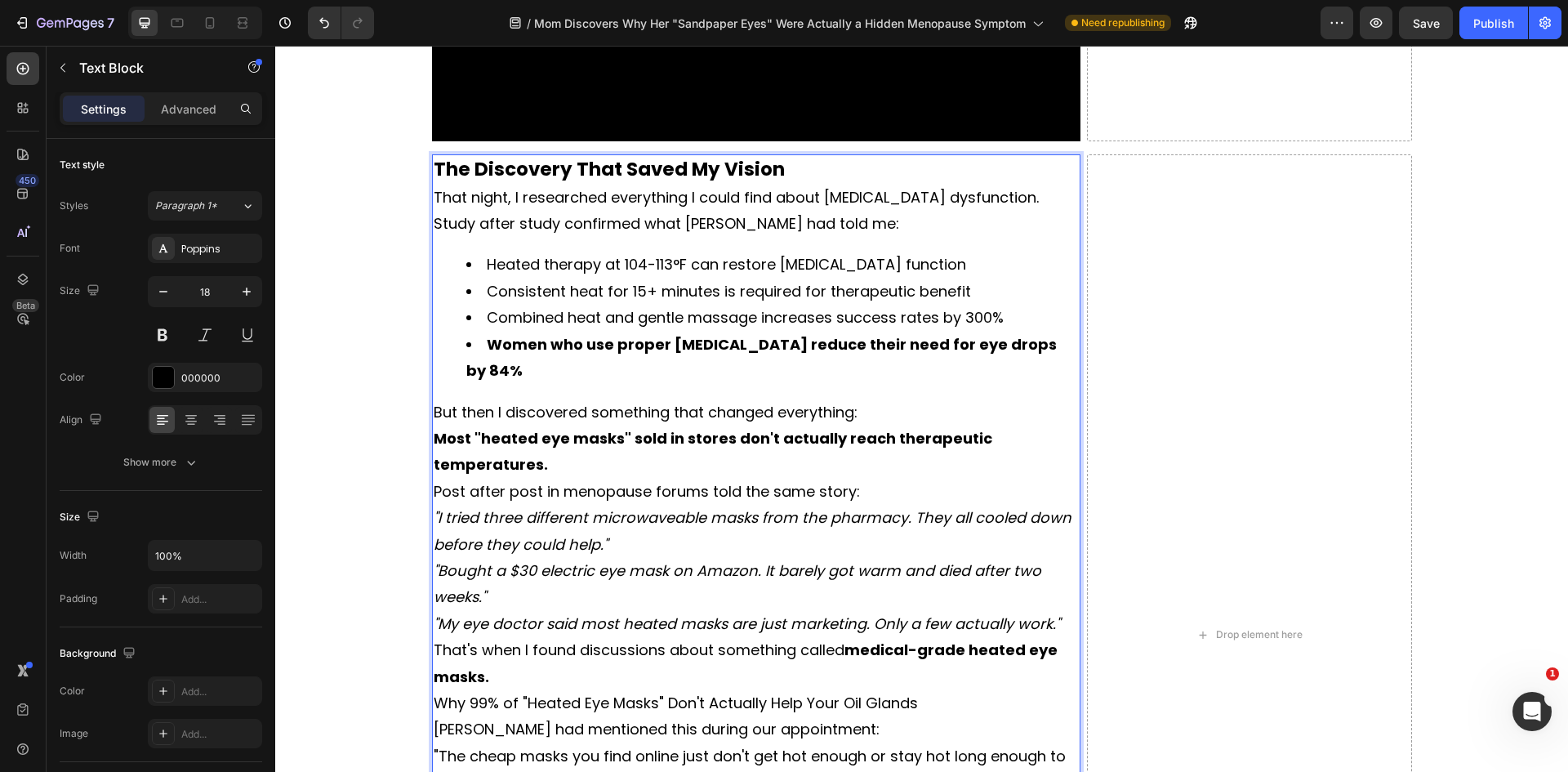
click at [793, 180] on p "The Discovery That Saved My Vision" at bounding box center [756, 169] width 646 height 28
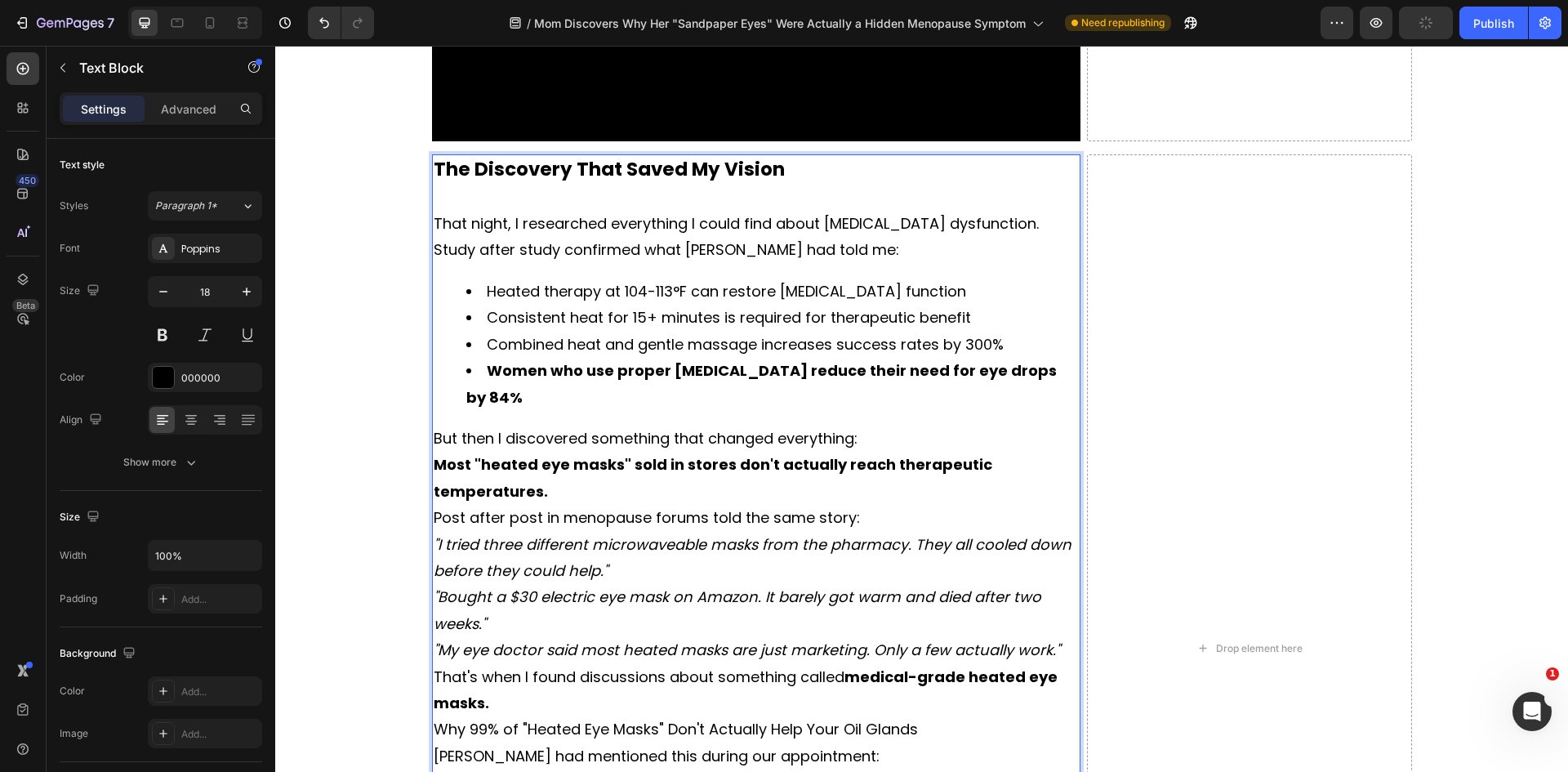
click at [890, 246] on p "Study after study confirmed what [PERSON_NAME] had told me:" at bounding box center [756, 249] width 646 height 26
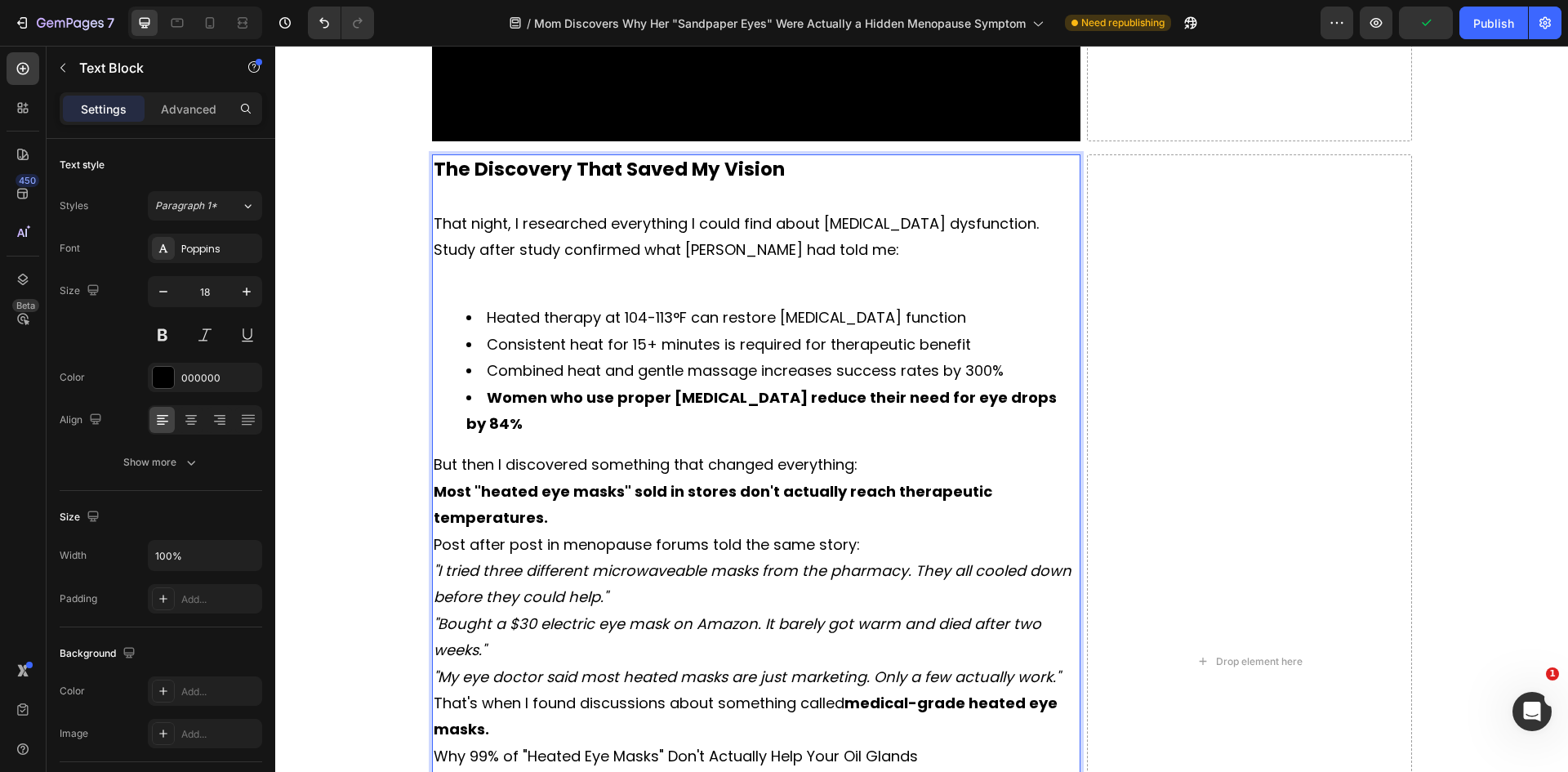
click at [913, 314] on li "Heated therapy at 104-113°F can restore [MEDICAL_DATA] function" at bounding box center [773, 317] width 614 height 26
click at [901, 424] on div "The Discovery That Saved My Vision That night, I researched everything I could …" at bounding box center [756, 661] width 649 height 1014
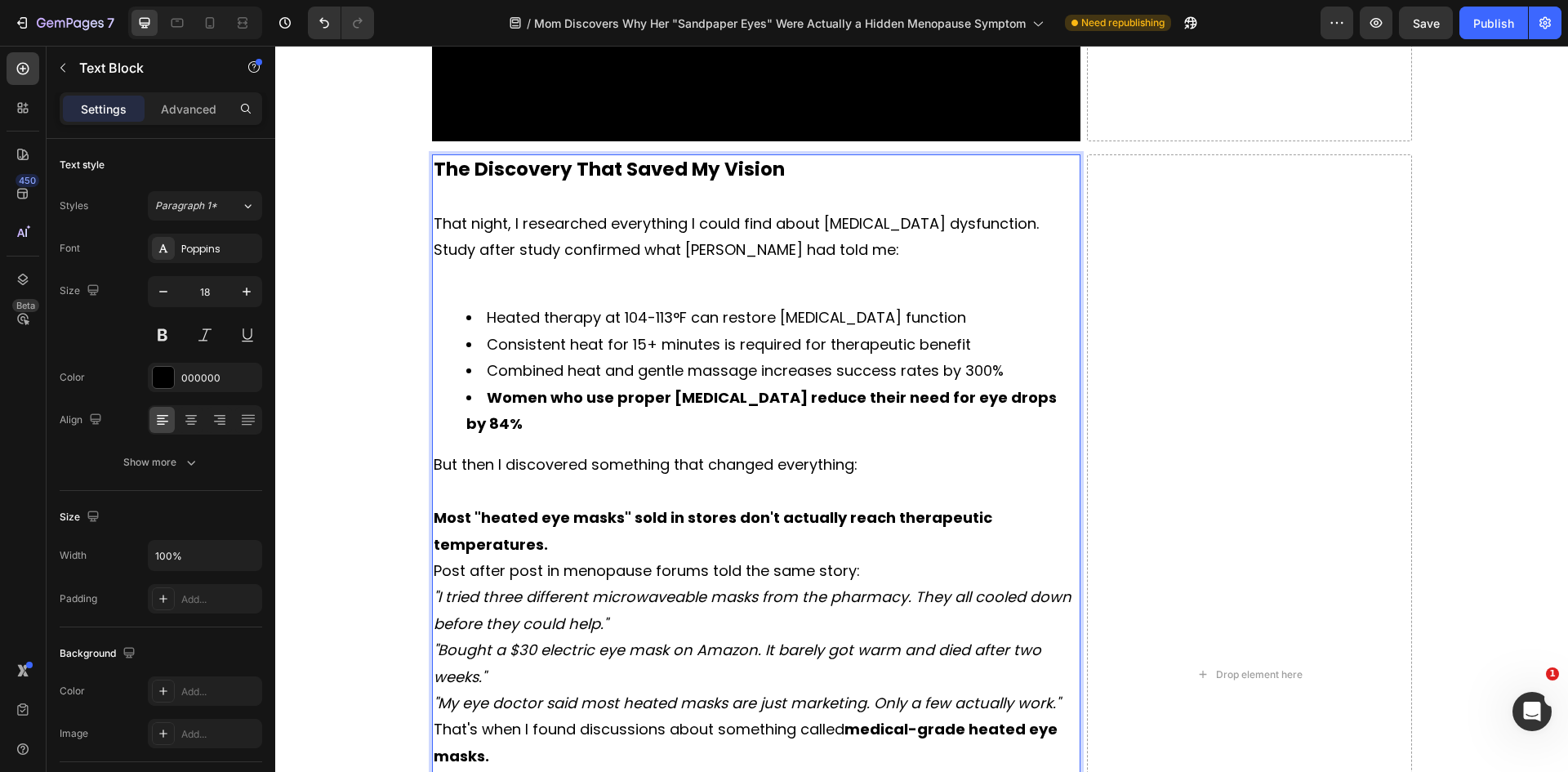
click at [632, 509] on p "Most "heated eye masks" sold in stores don't actually reach therapeutic tempera…" at bounding box center [756, 531] width 646 height 53
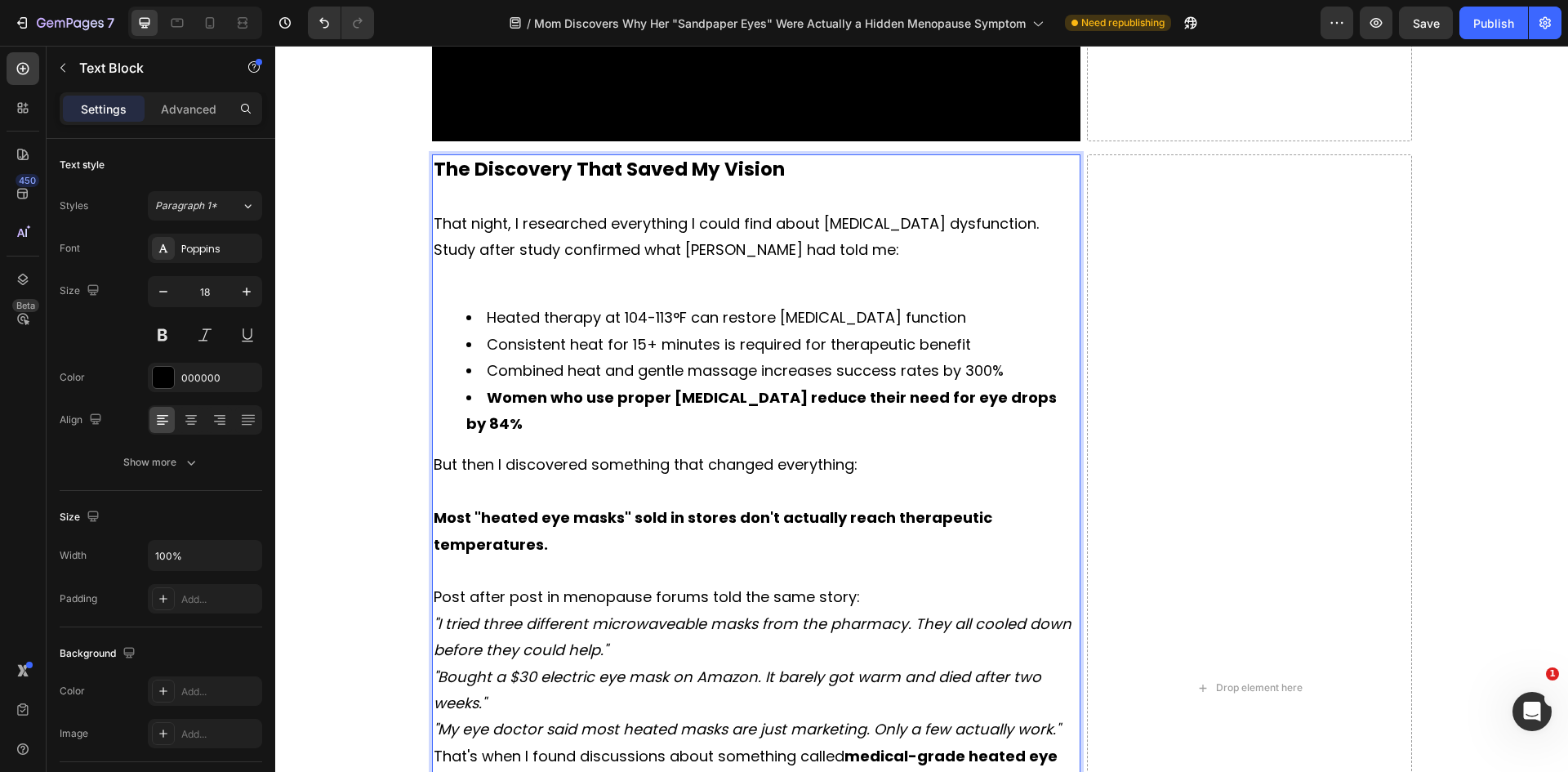
click at [872, 584] on p "Post after post in menopause forums told the same story:" at bounding box center [756, 597] width 646 height 26
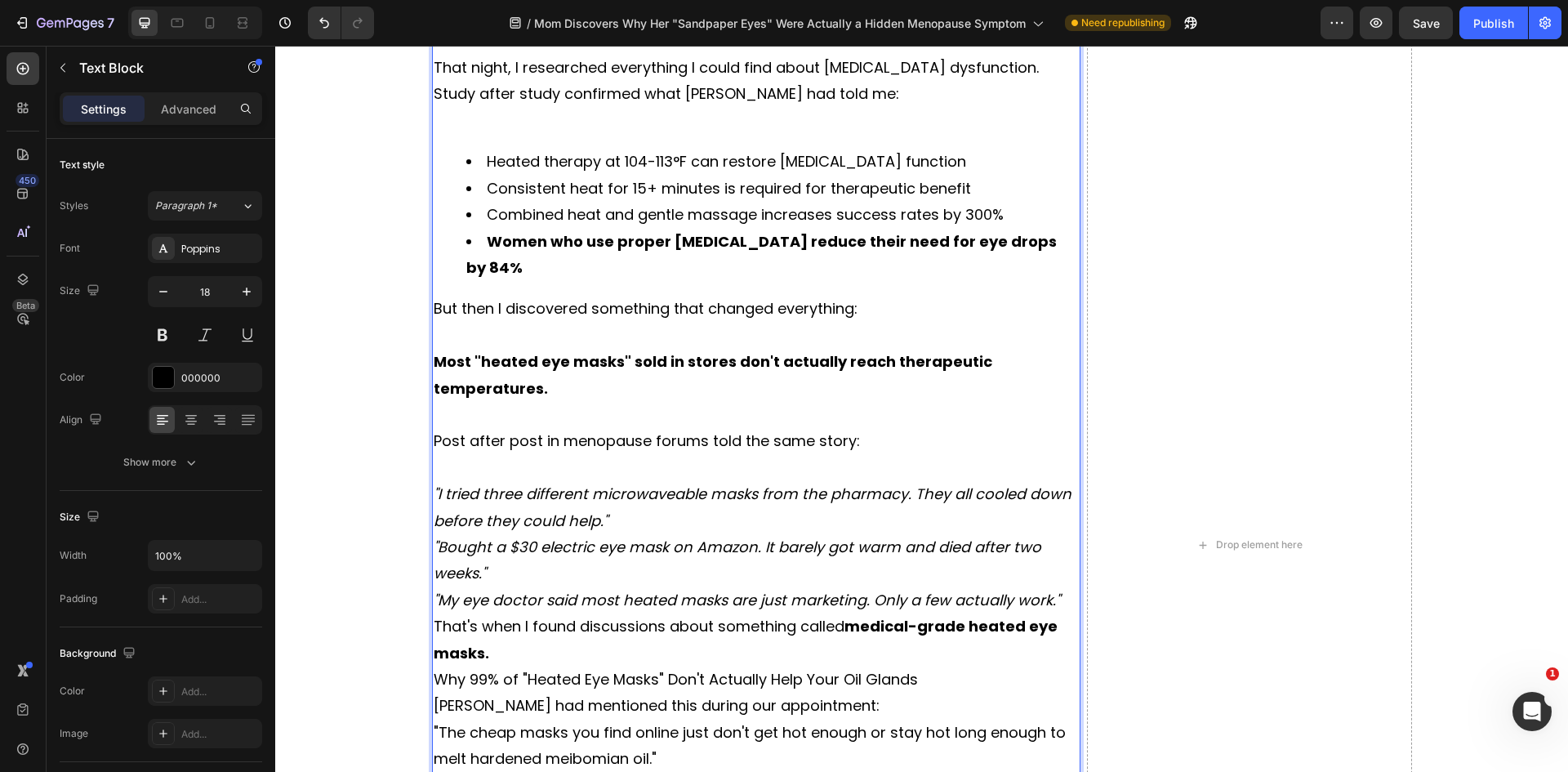
scroll to position [5064, 0]
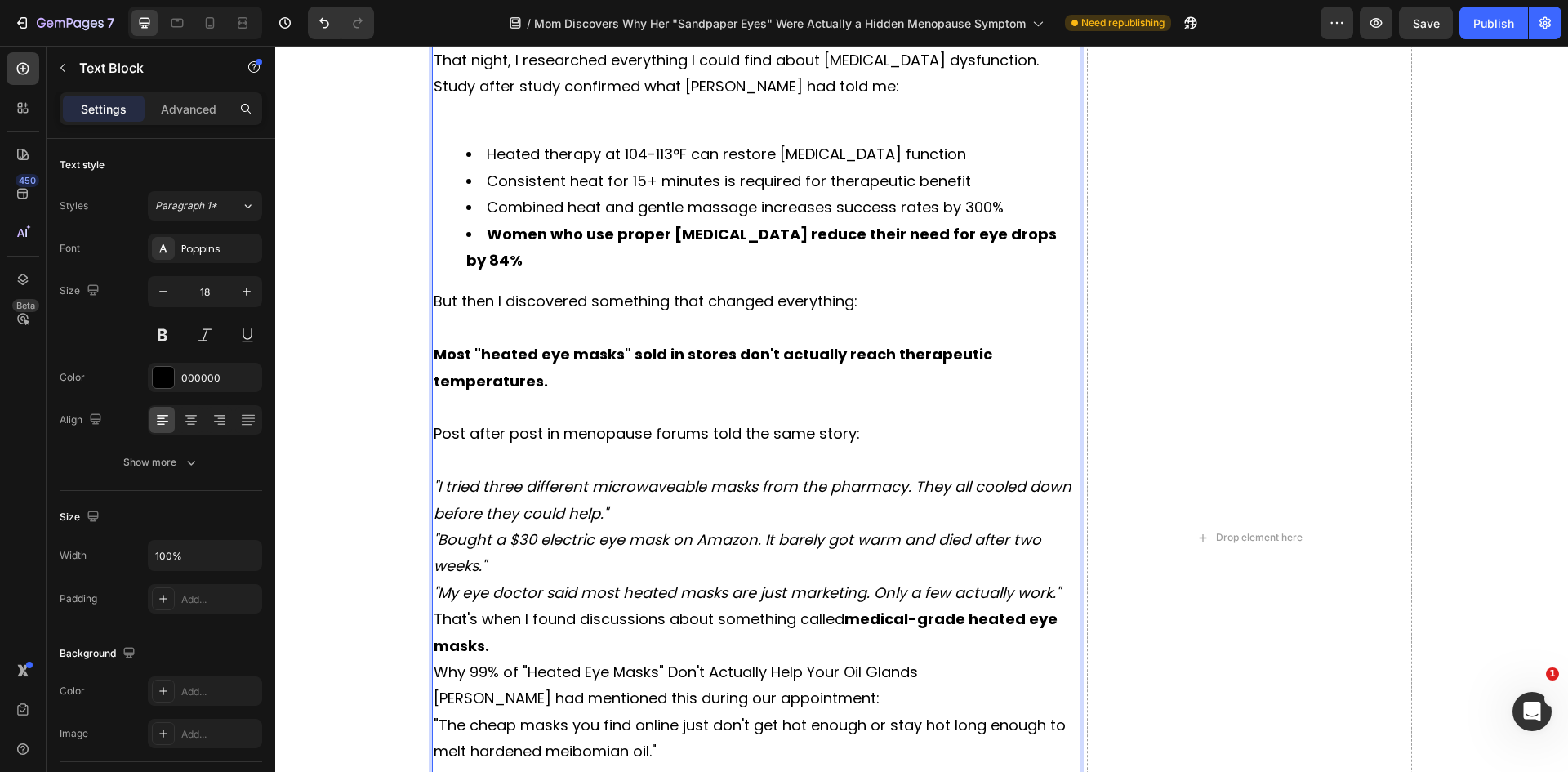
click at [629, 489] on p ""I tried three different microwaveable masks from the pharmacy. They all cooled…" at bounding box center [756, 500] width 646 height 53
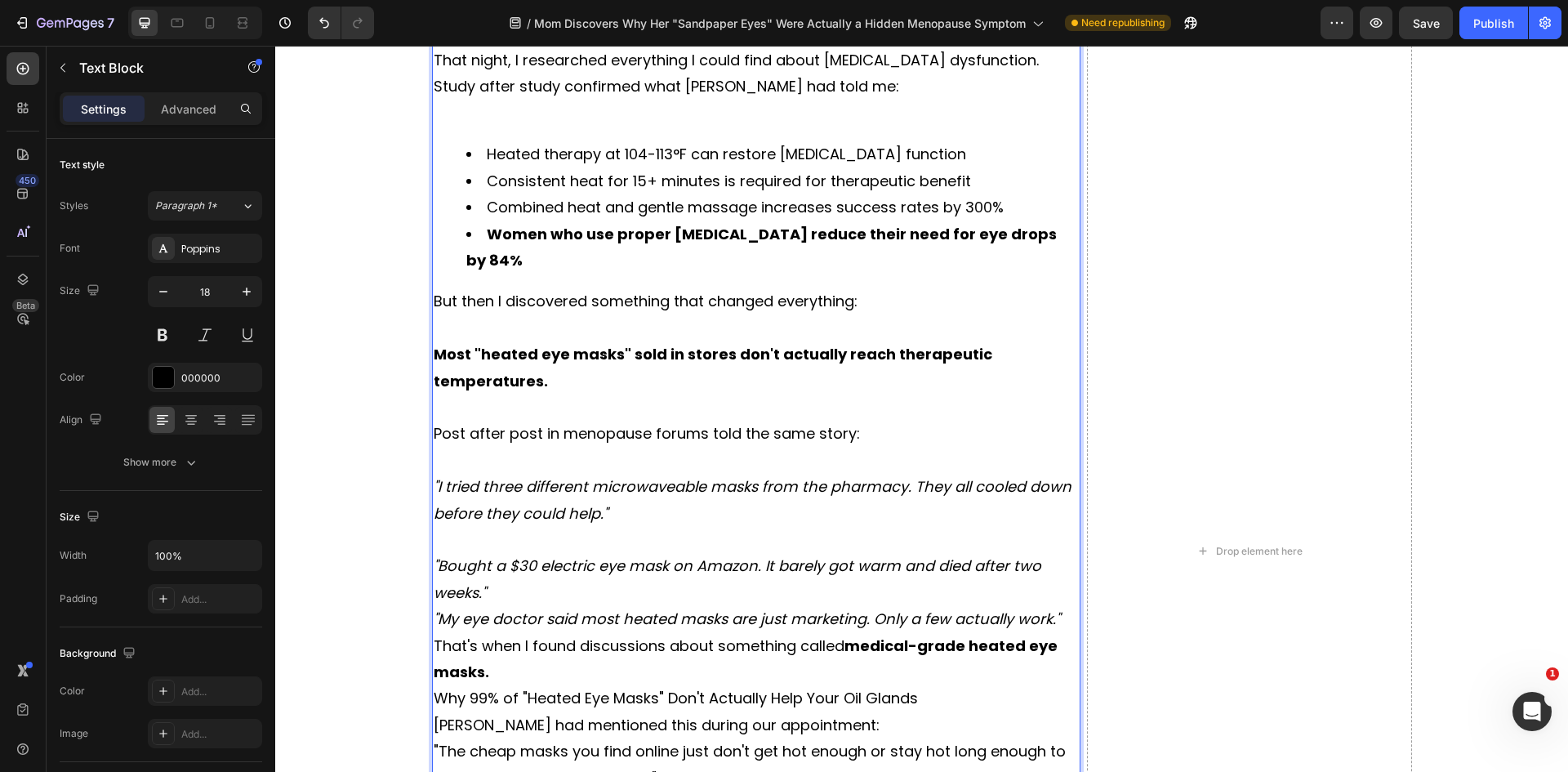
click at [529, 568] on p ""Bought a $30 electric eye mask on Amazon. It barely got warm and died after tw…" at bounding box center [756, 579] width 646 height 53
click at [540, 578] on p ""Bought a $30 electric eye mask on Amazon. It barely got warm and died after tw…" at bounding box center [756, 579] width 646 height 53
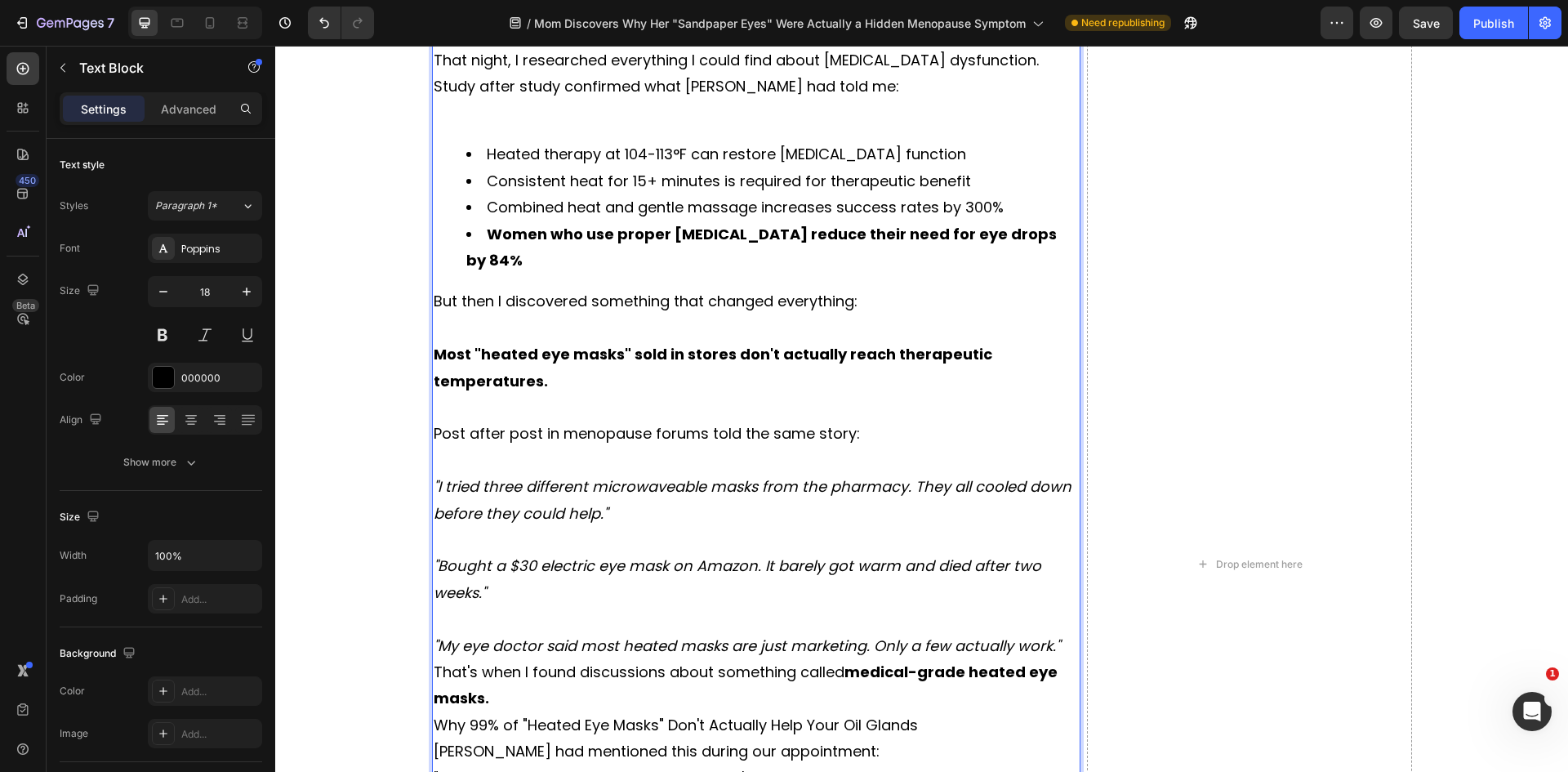
click at [1056, 633] on p ""My eye doctor said most heated masks are just marketing. Only a few actually w…" at bounding box center [756, 646] width 646 height 26
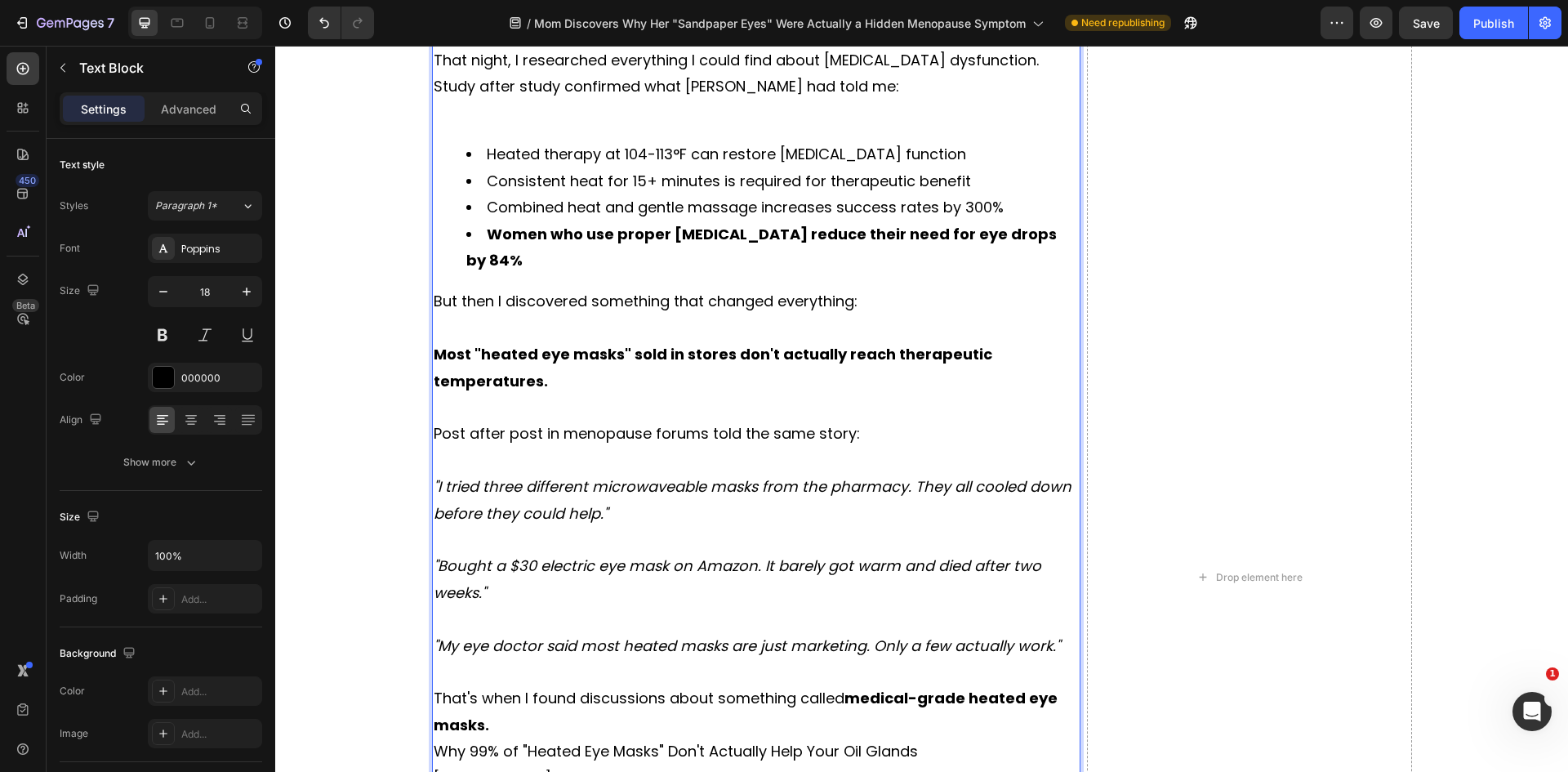
click at [517, 701] on p "That's when I found discussions about something called medical-grade heated eye…" at bounding box center [756, 711] width 646 height 53
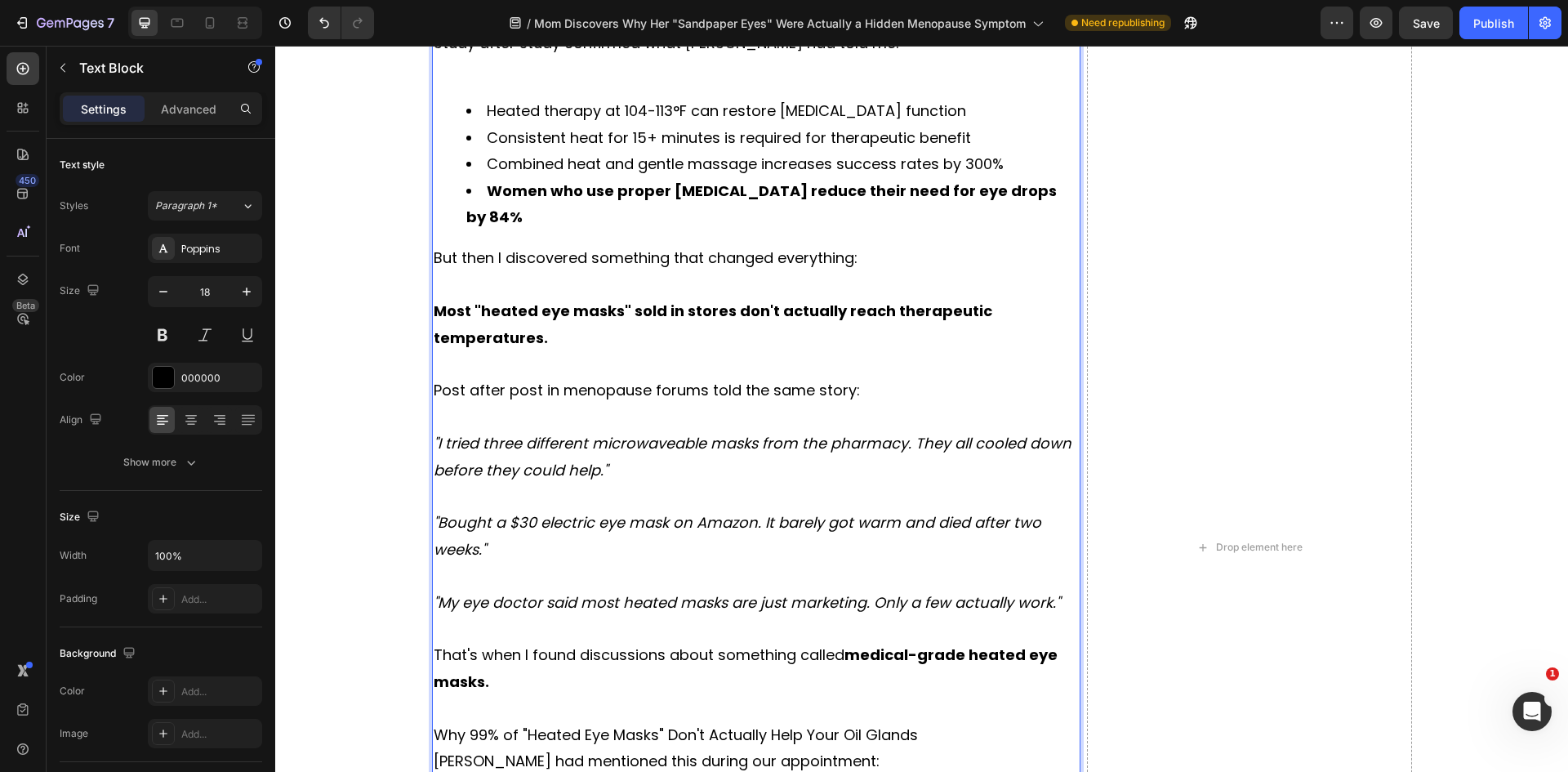
scroll to position [5146, 0]
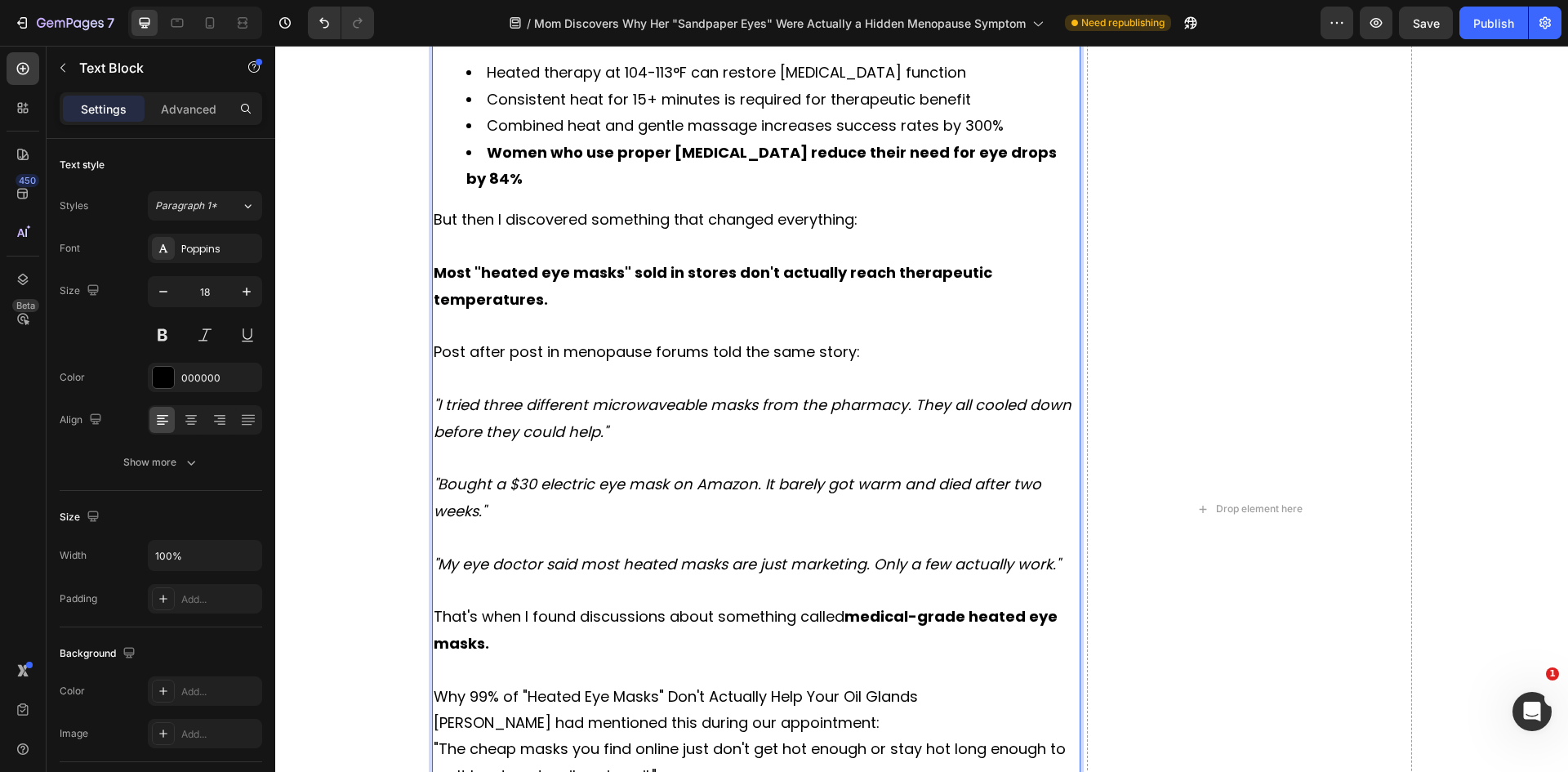
click at [565, 684] on p "Why 99% of "Heated Eye Masks" Don't Actually Help Your Oil Glands" at bounding box center [756, 696] width 646 height 26
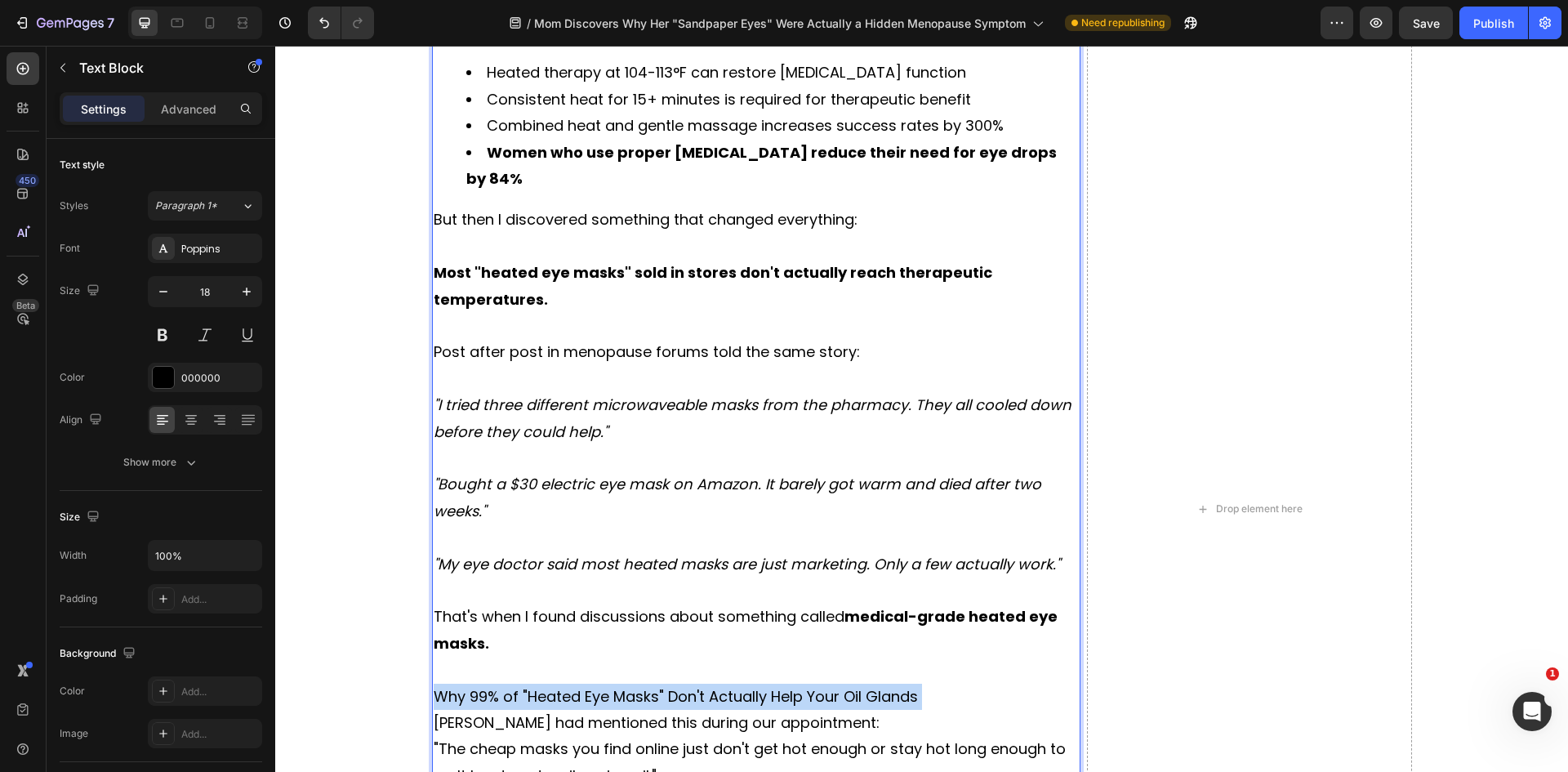
click at [565, 684] on p "Why 99% of "Heated Eye Masks" Don't Actually Help Your Oil Glands" at bounding box center [756, 696] width 646 height 26
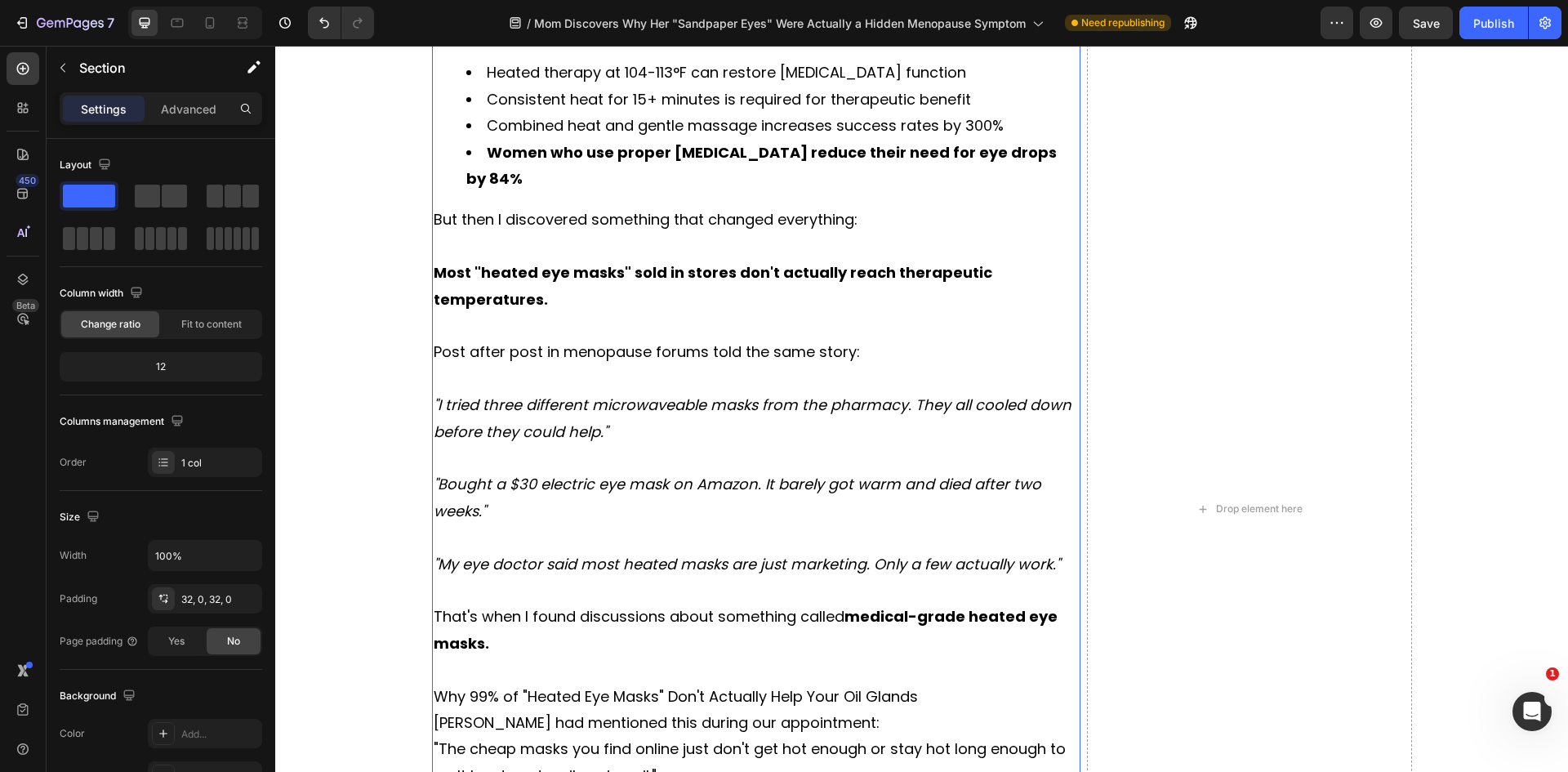
click at [541, 684] on p "Why 99% of "Heated Eye Masks" Don't Actually Help Your Oil Glands" at bounding box center [756, 696] width 646 height 26
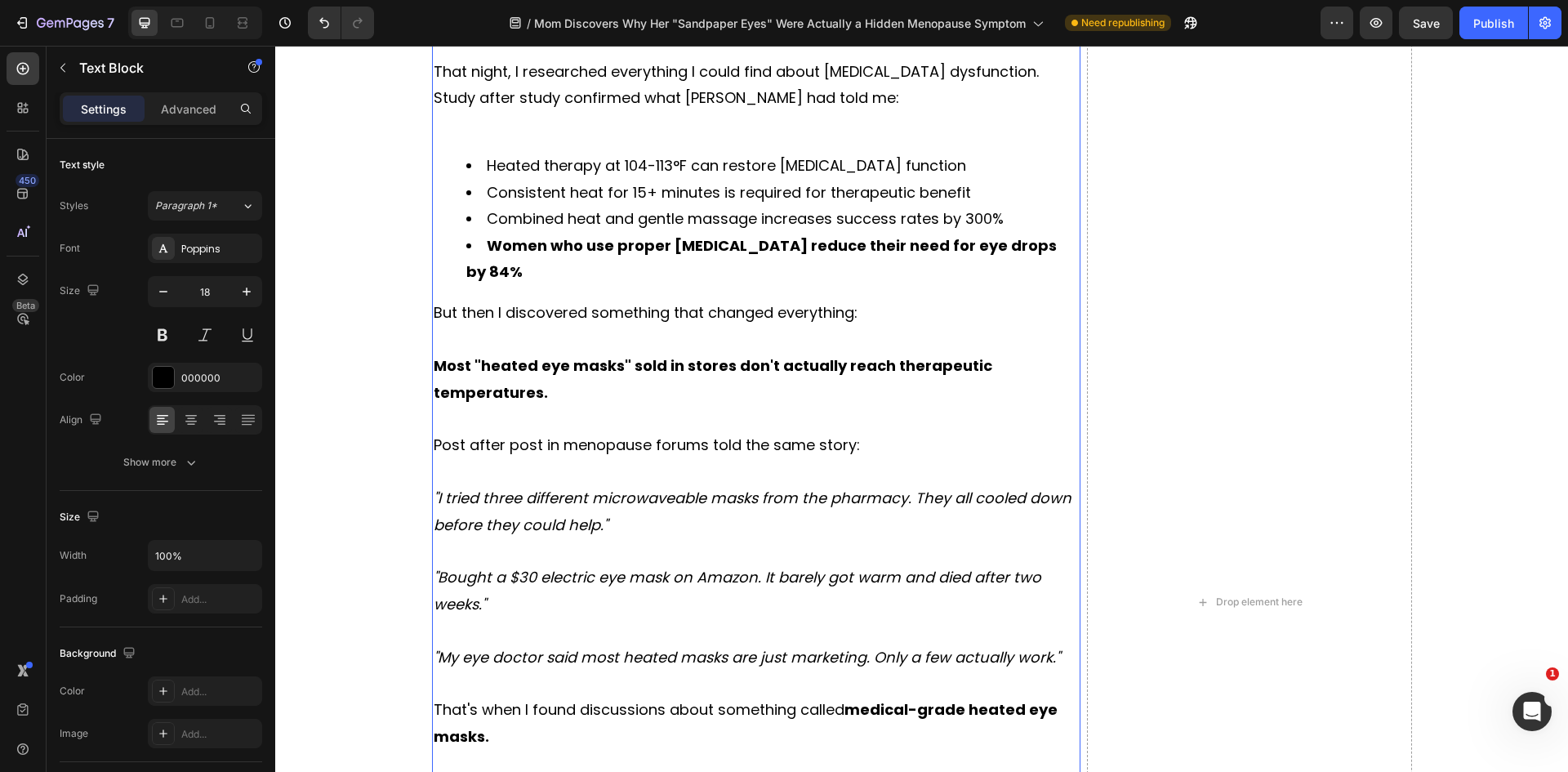
click at [541, 671] on div "The Discovery That Saved My Vision That night, I researched everything I could …" at bounding box center [756, 602] width 649 height 1199
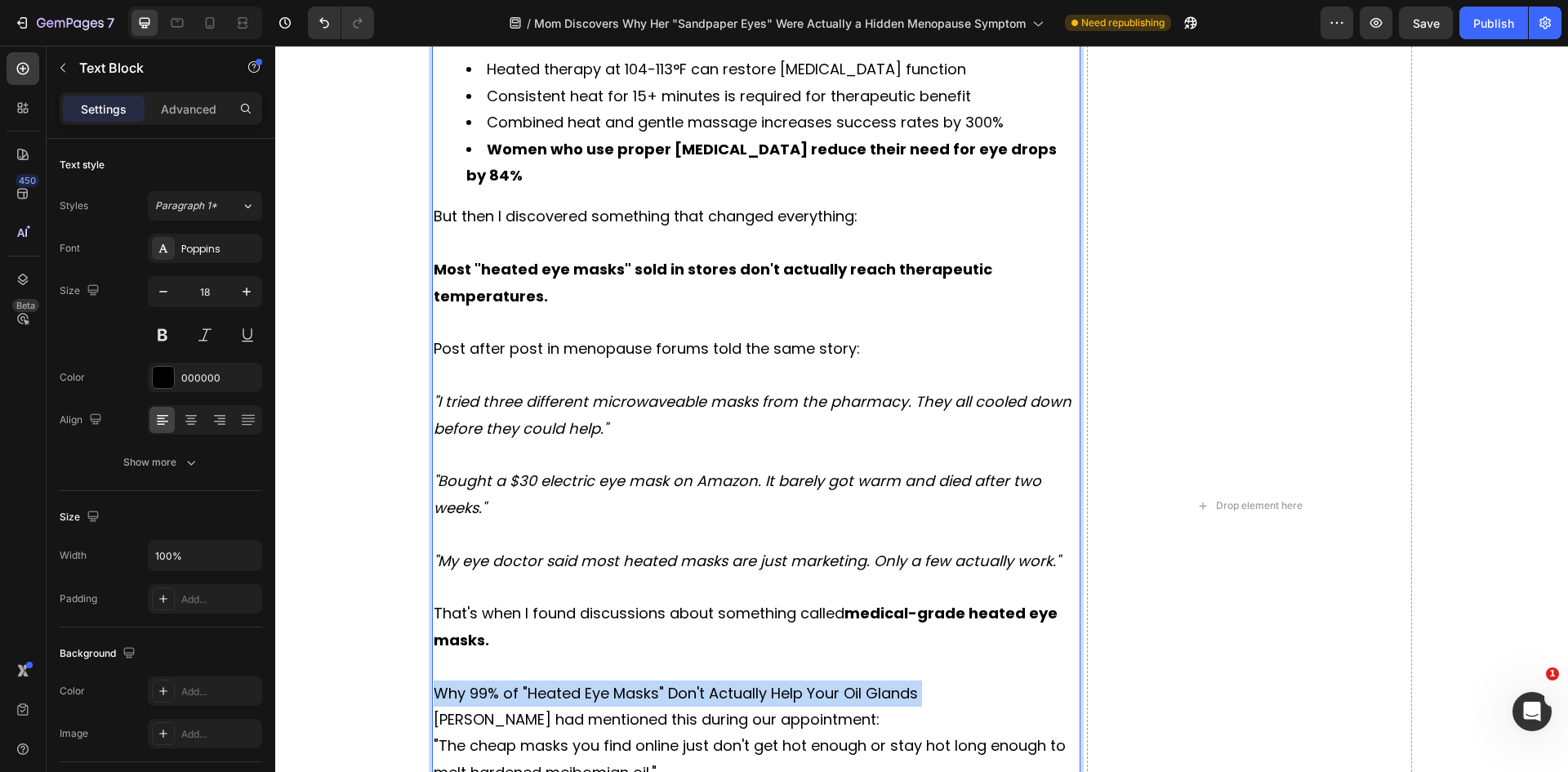
scroll to position [5315, 0]
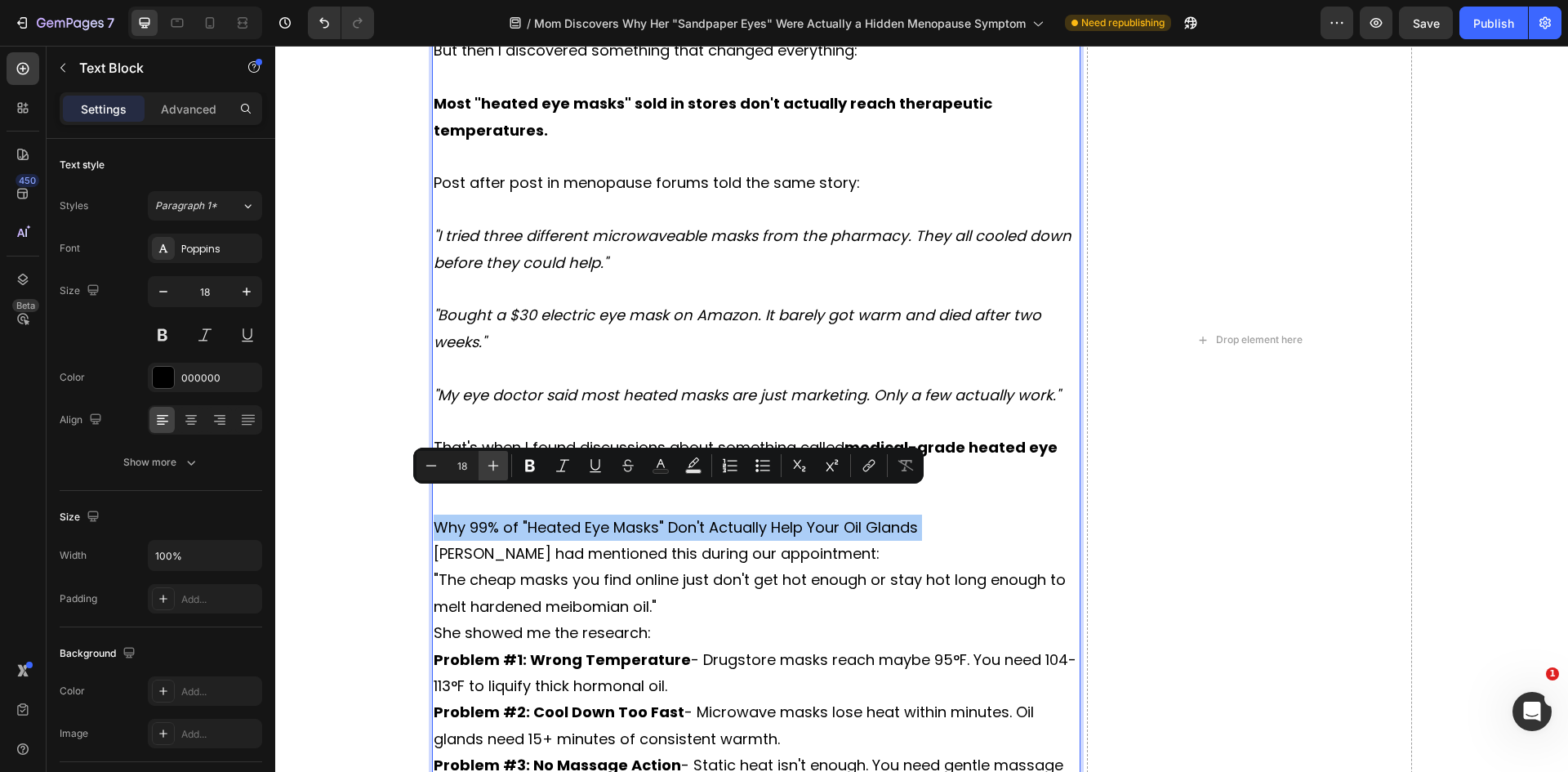
click at [484, 462] on button "Plus" at bounding box center [493, 466] width 29 height 29
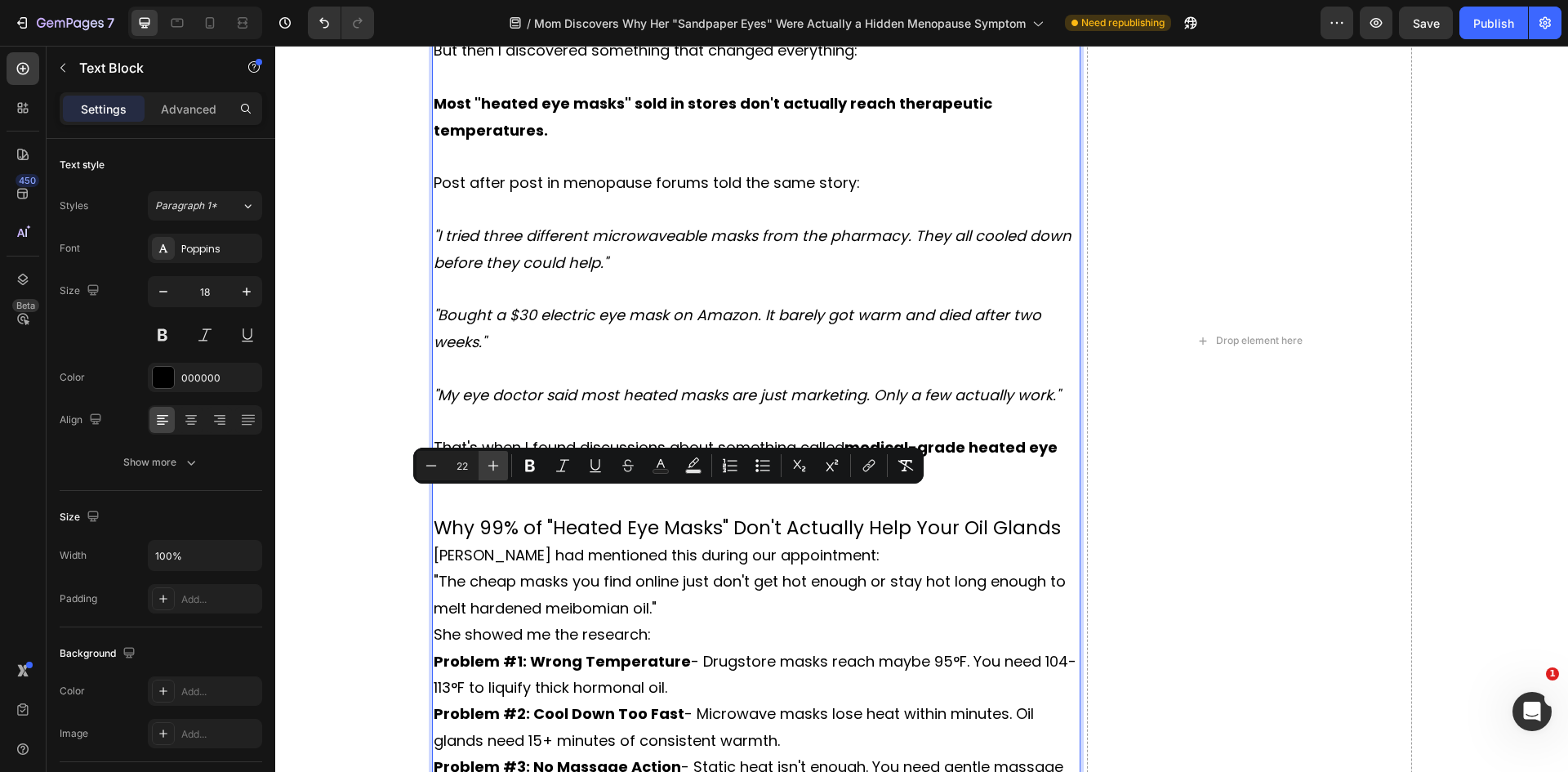
type input "23"
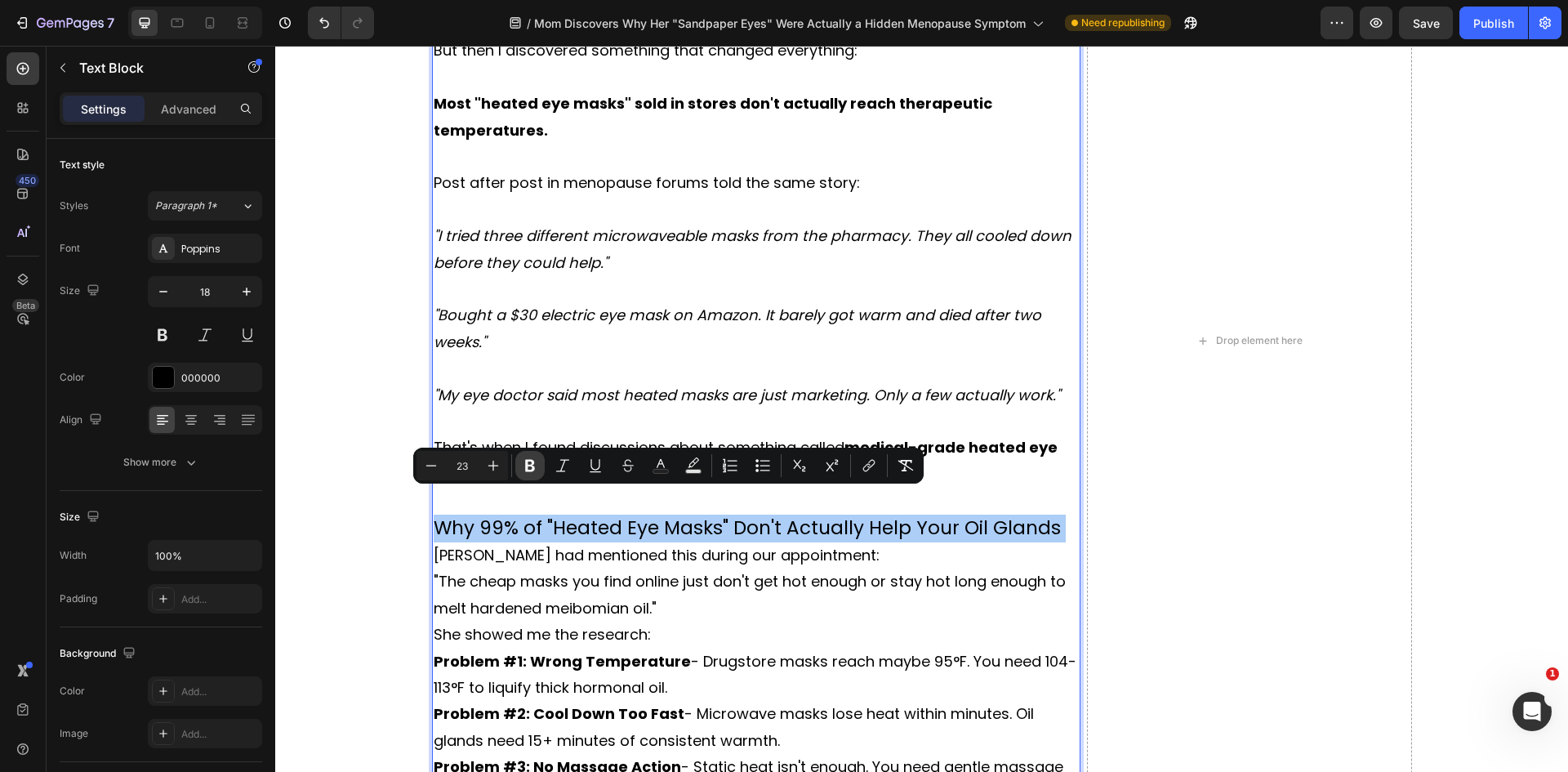
click at [529, 462] on icon "Editor contextual toolbar" at bounding box center [529, 465] width 16 height 16
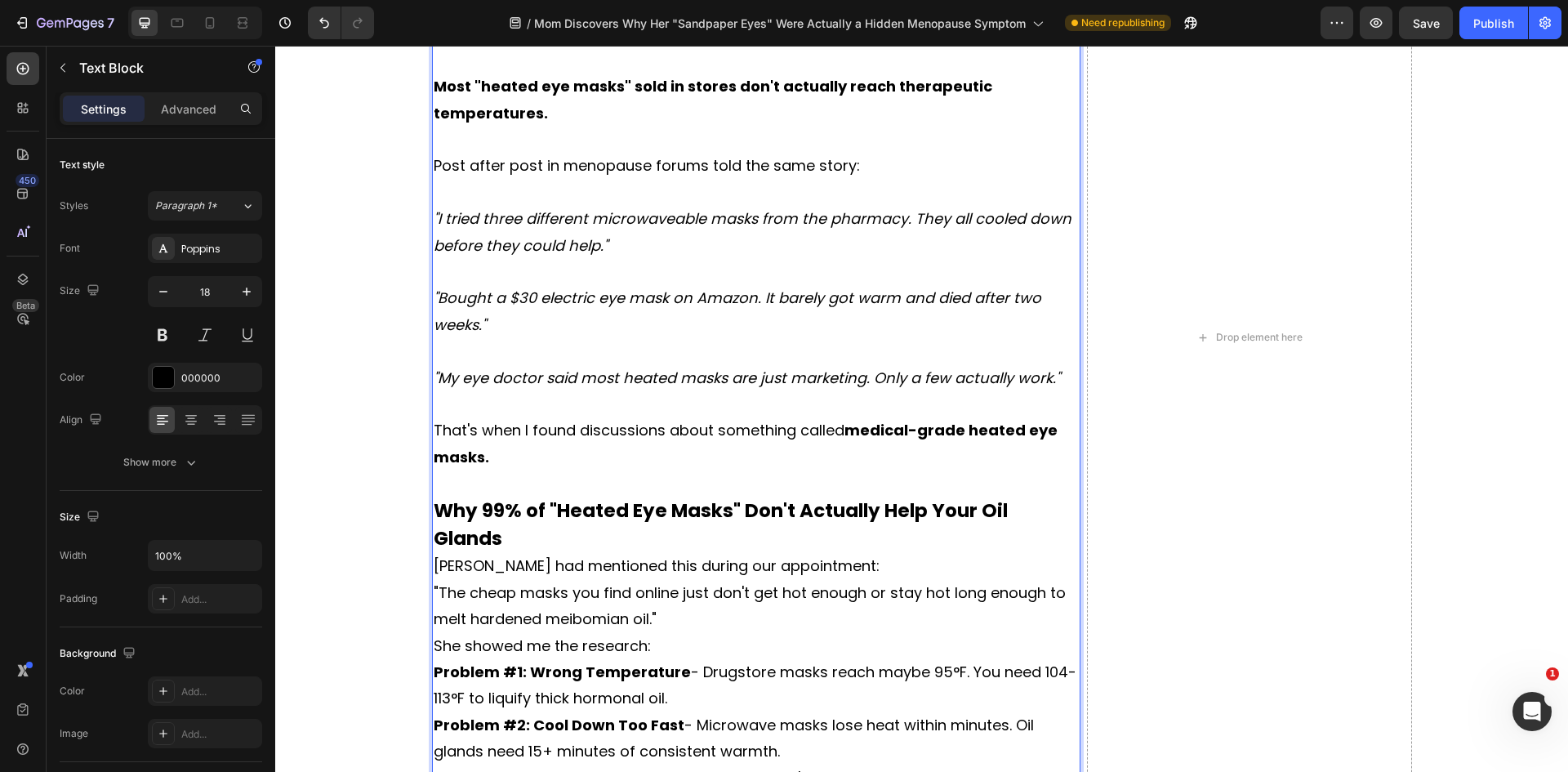
scroll to position [5420, 0]
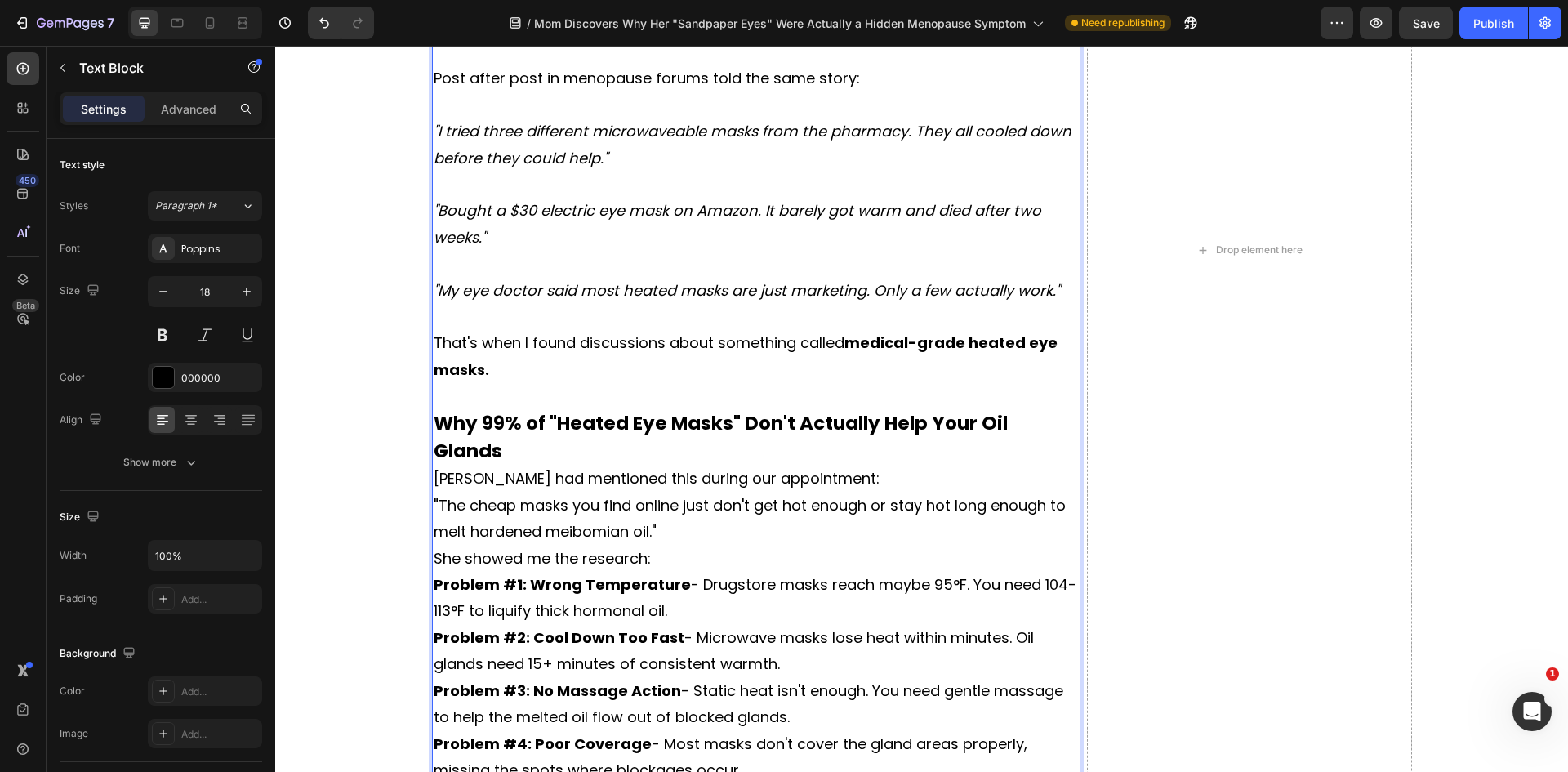
click at [1073, 398] on div "The Discovery That Saved My Vision That night, I researched everything I could …" at bounding box center [756, 249] width 649 height 1228
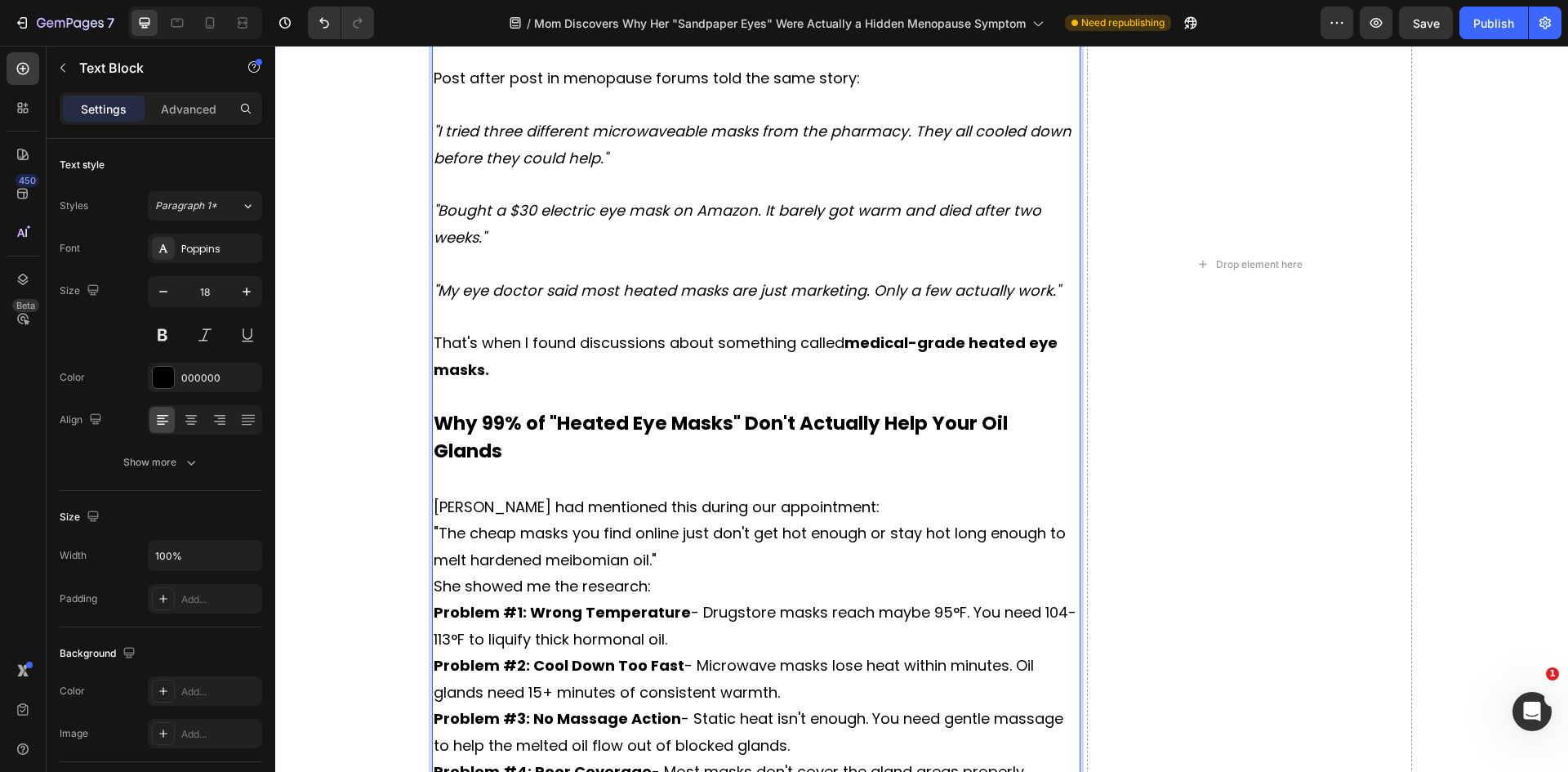
click at [871, 494] on p "[PERSON_NAME] had mentioned this during our appointment:" at bounding box center [756, 507] width 646 height 26
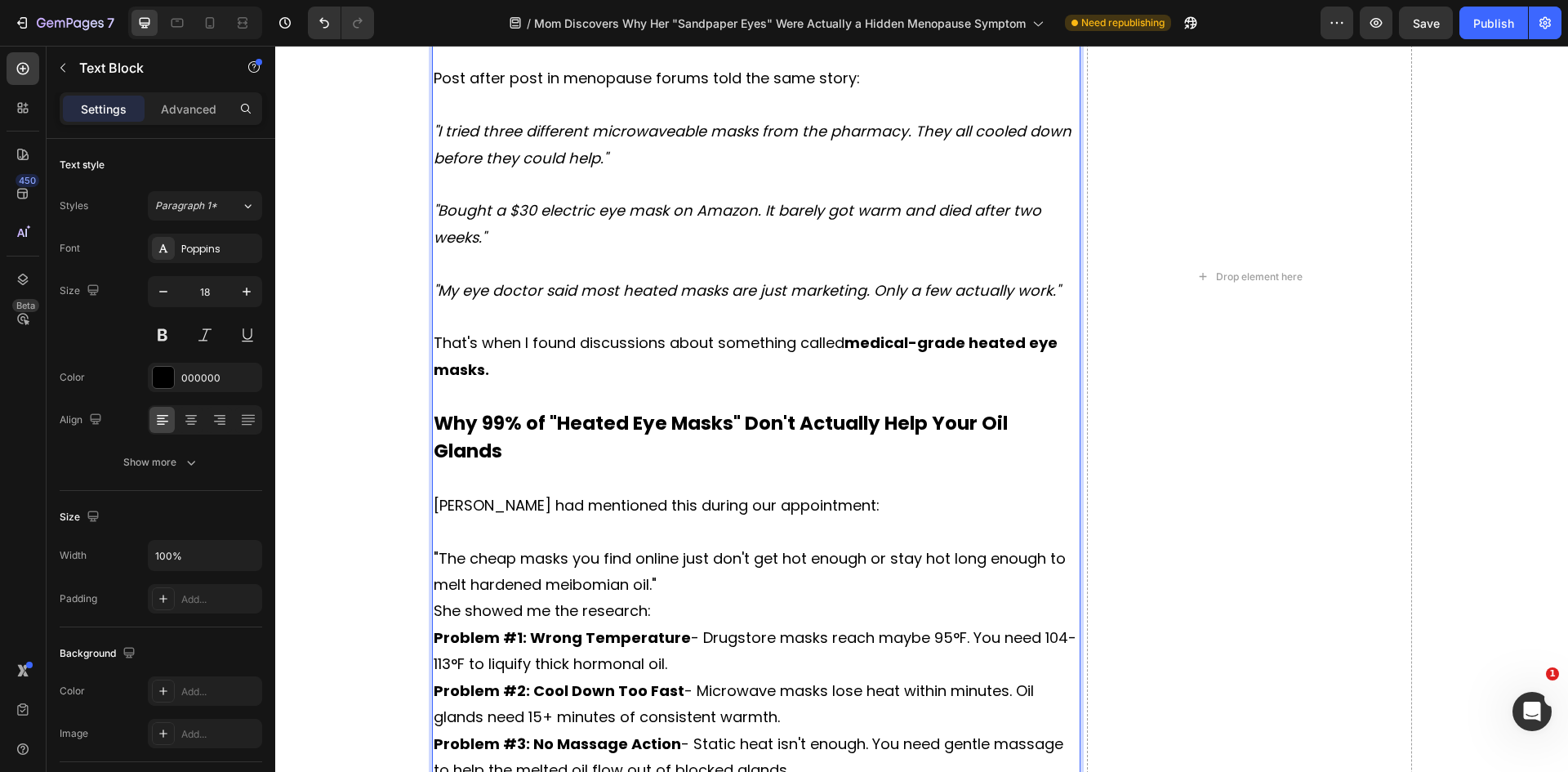
click at [678, 546] on p ""The cheap masks you find online just don't get hot enough or stay hot long eno…" at bounding box center [756, 572] width 646 height 53
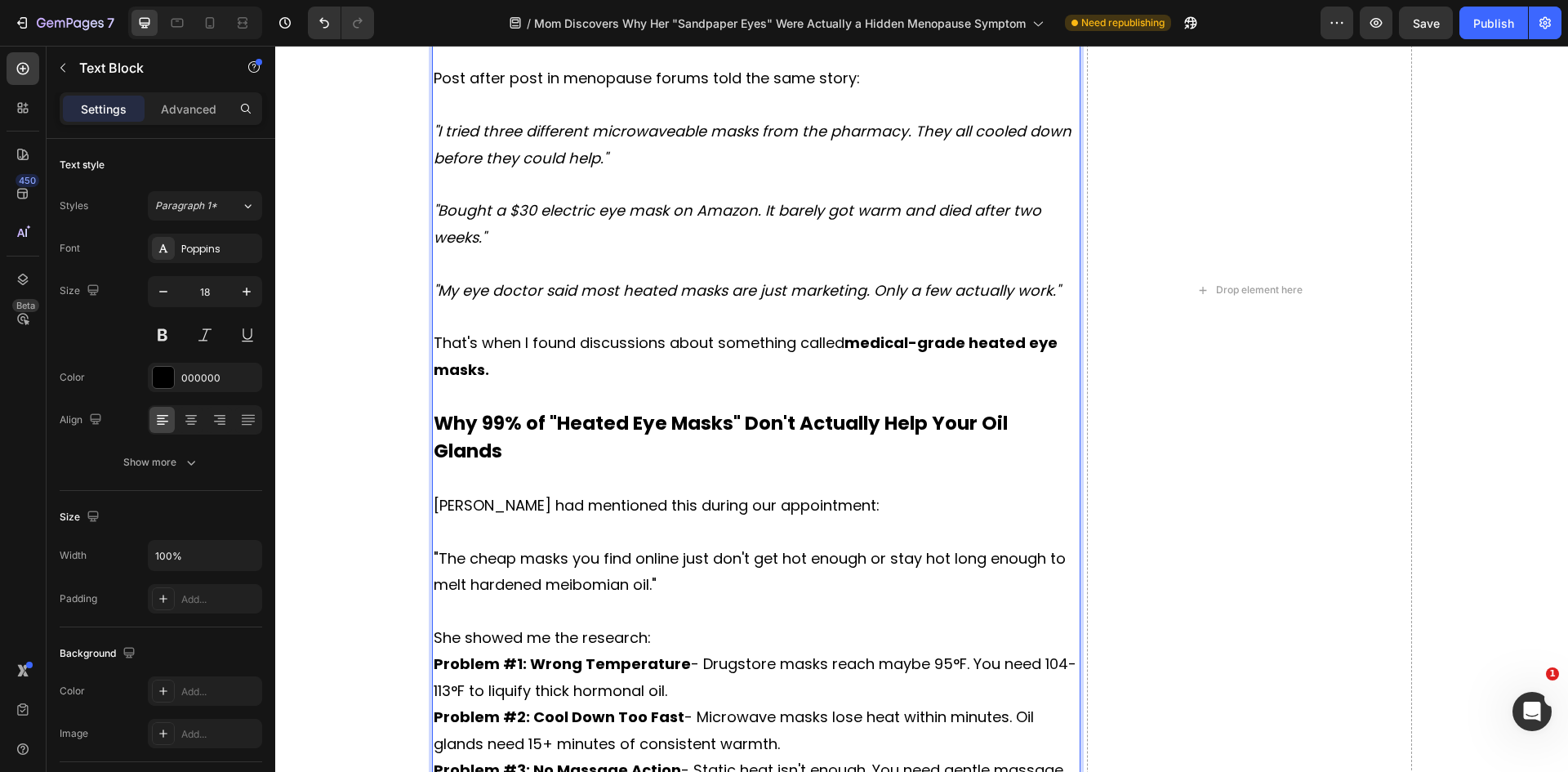
click at [659, 625] on p "She showed me the research:" at bounding box center [756, 637] width 646 height 26
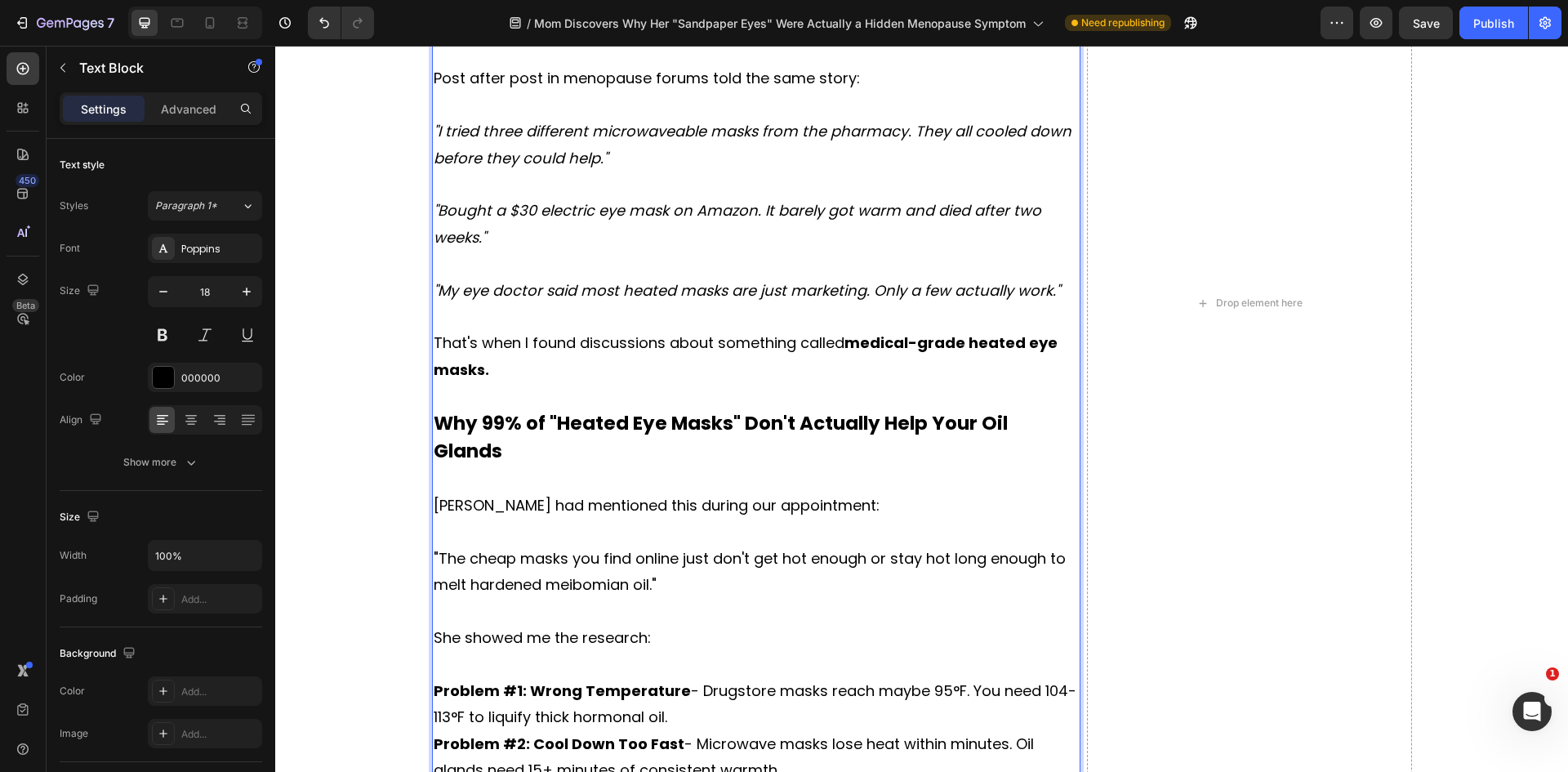
scroll to position [5502, 0]
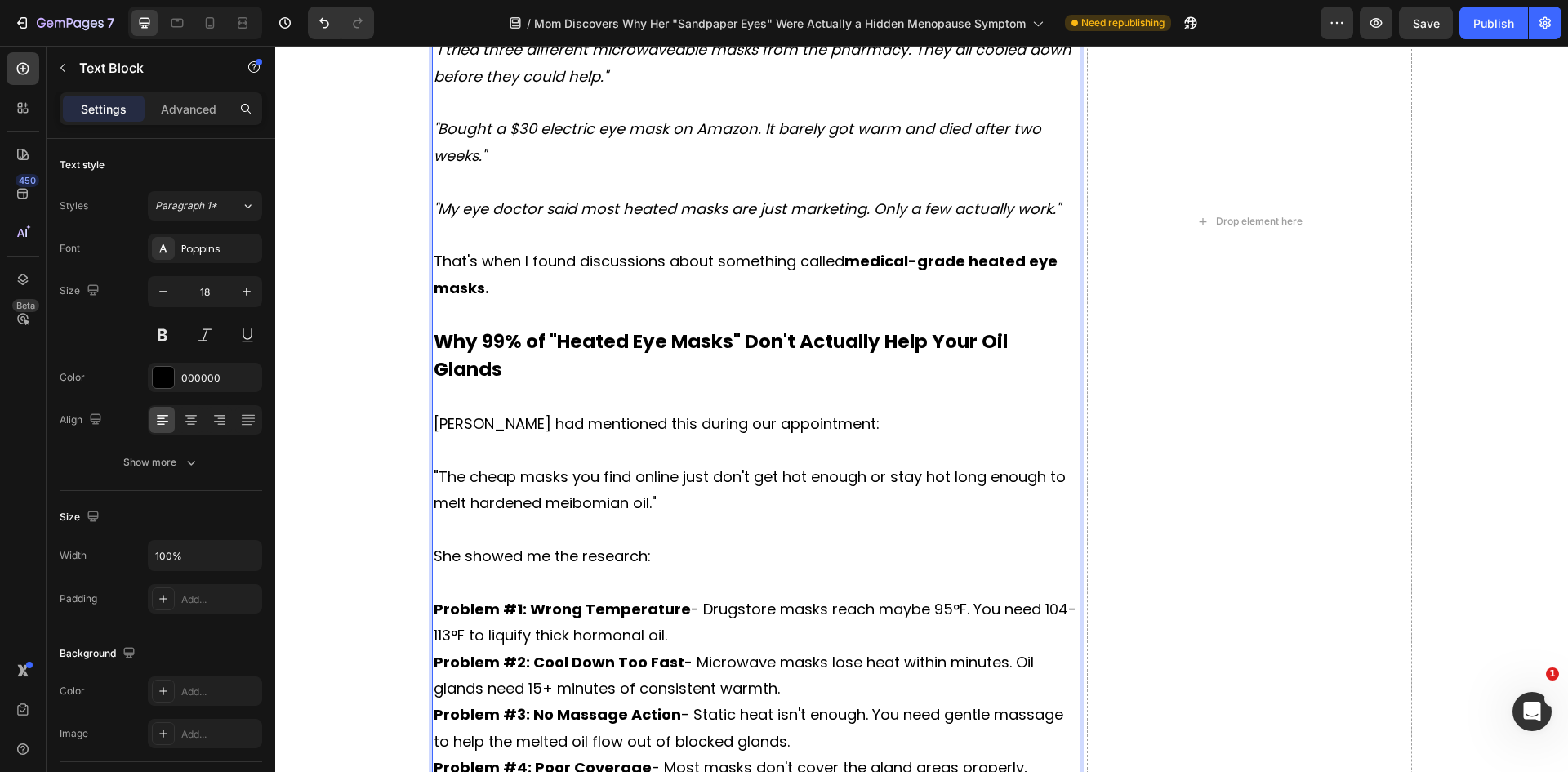
click at [678, 596] on p "Problem #1: Wrong Temperature - Drugstore masks reach maybe 95°F. You need 104-…" at bounding box center [756, 622] width 646 height 53
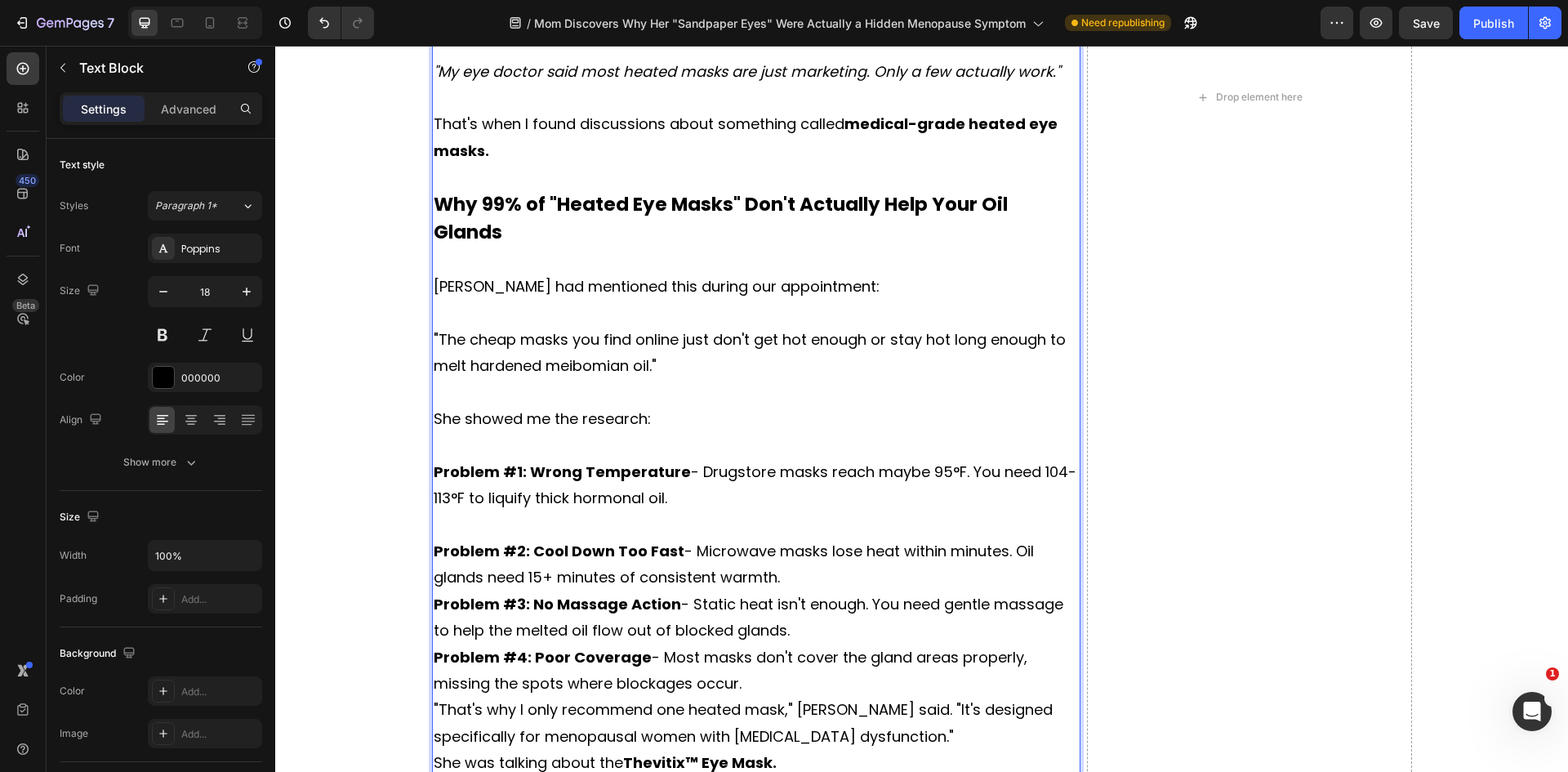
scroll to position [5665, 0]
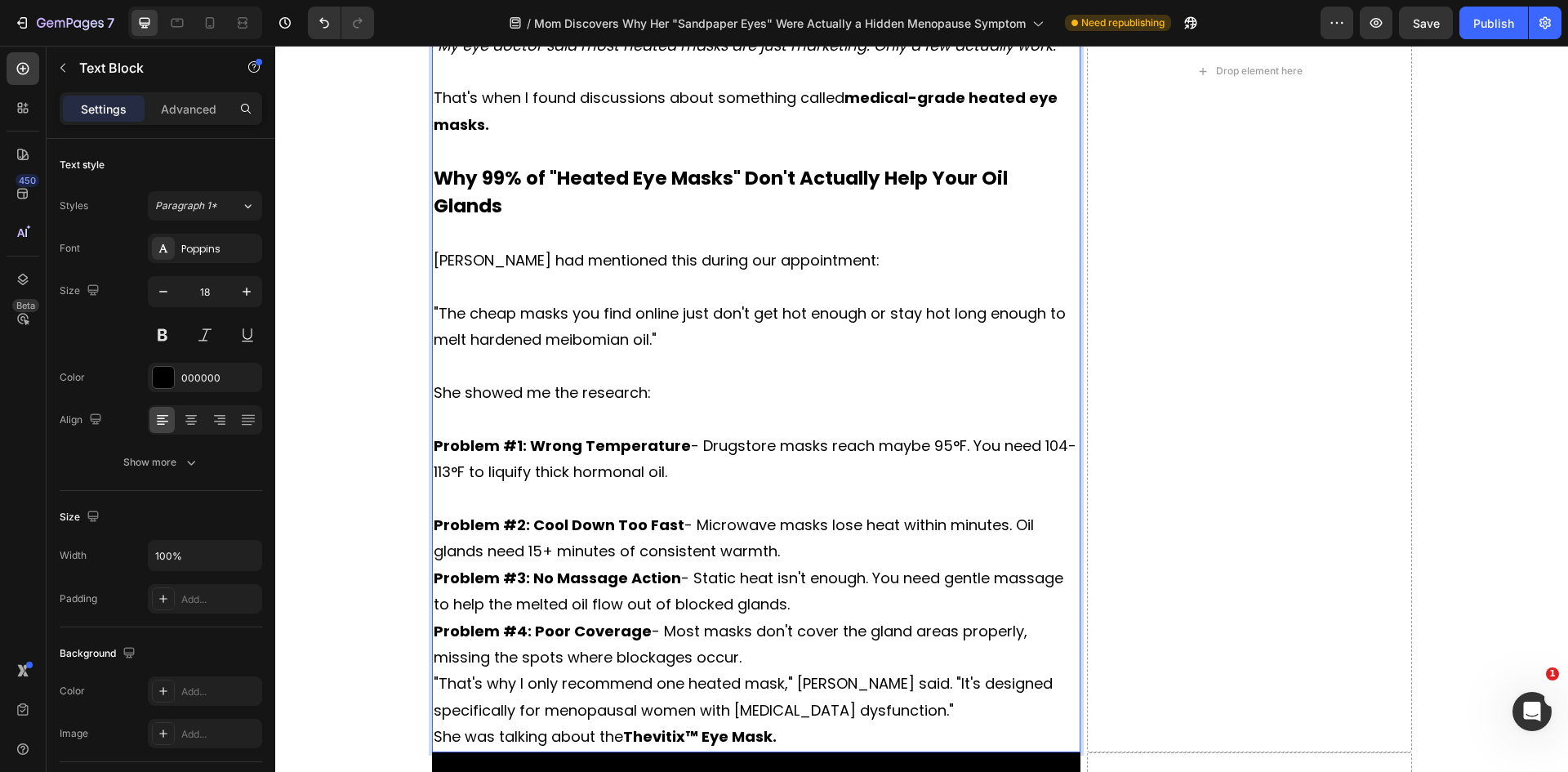
click at [795, 512] on p "Problem #2: Cool Down Too Fast - Microwave masks lose heat within minutes. Oil …" at bounding box center [756, 538] width 646 height 53
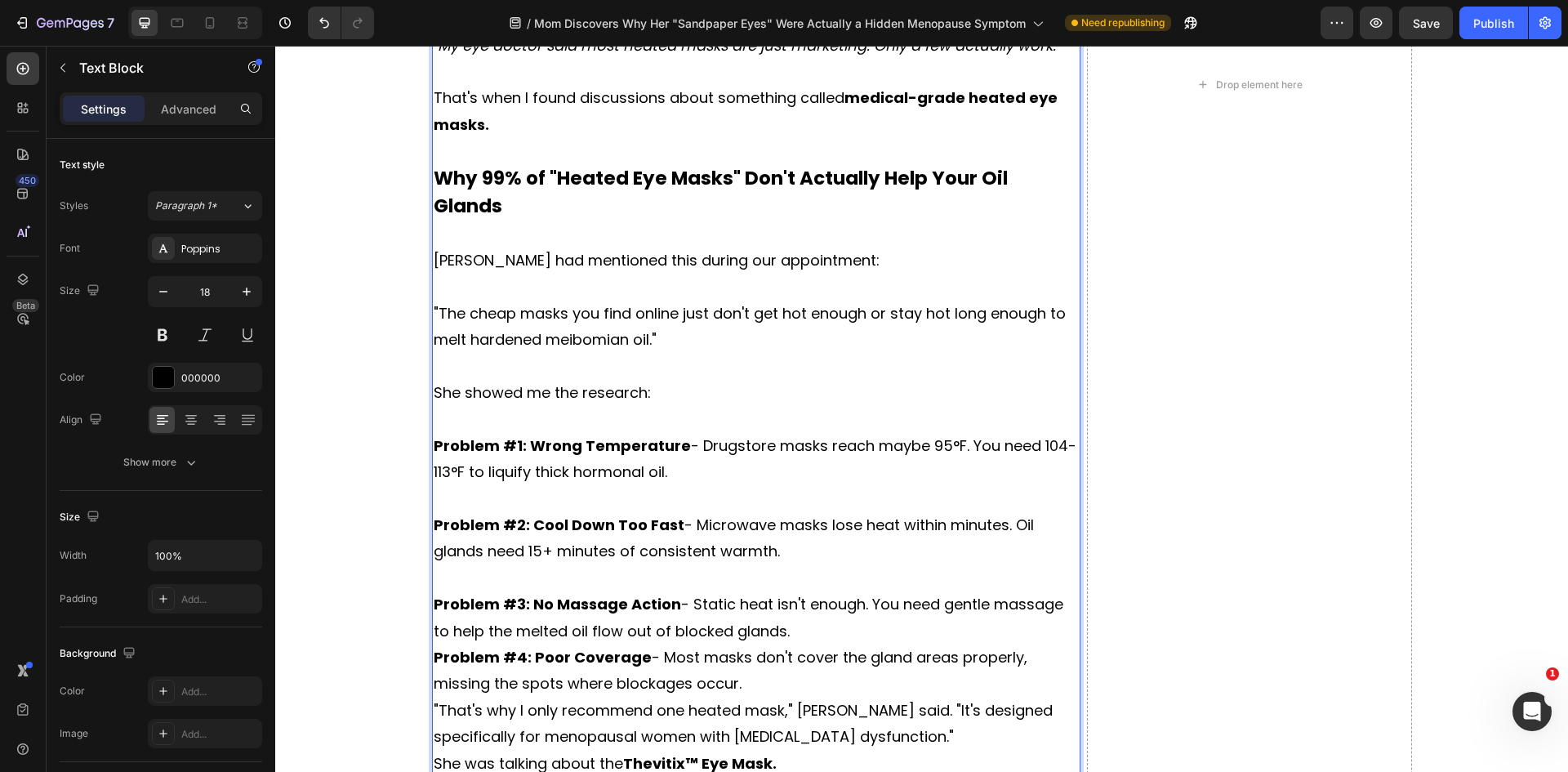
click at [796, 591] on p "Problem #3: No Massage Action - Static heat isn't enough. You need gentle massa…" at bounding box center [756, 617] width 646 height 53
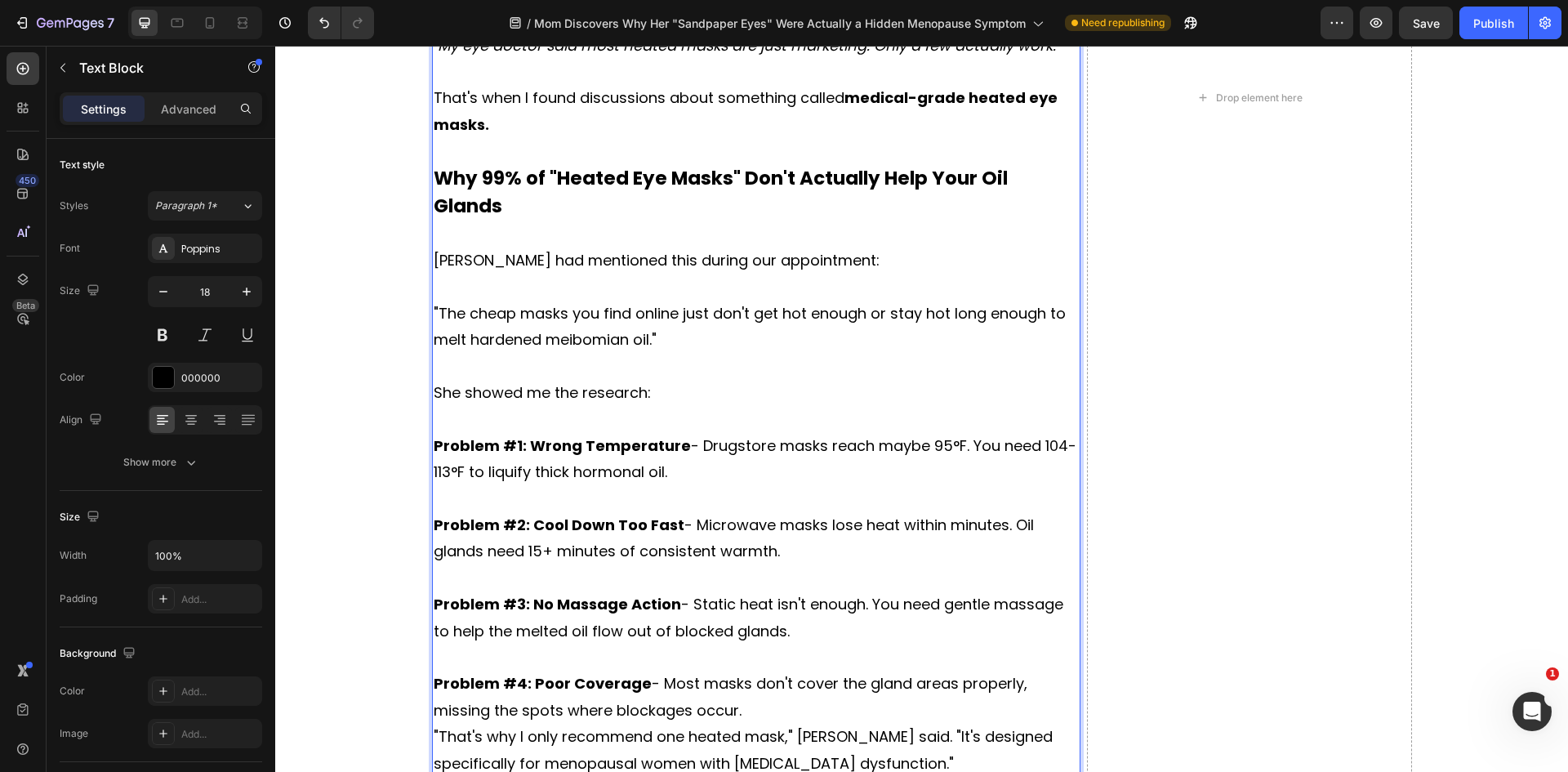
click at [752, 671] on p "Problem #4: Poor Coverage - Most masks don't cover the gland areas properly, mi…" at bounding box center [756, 697] width 646 height 53
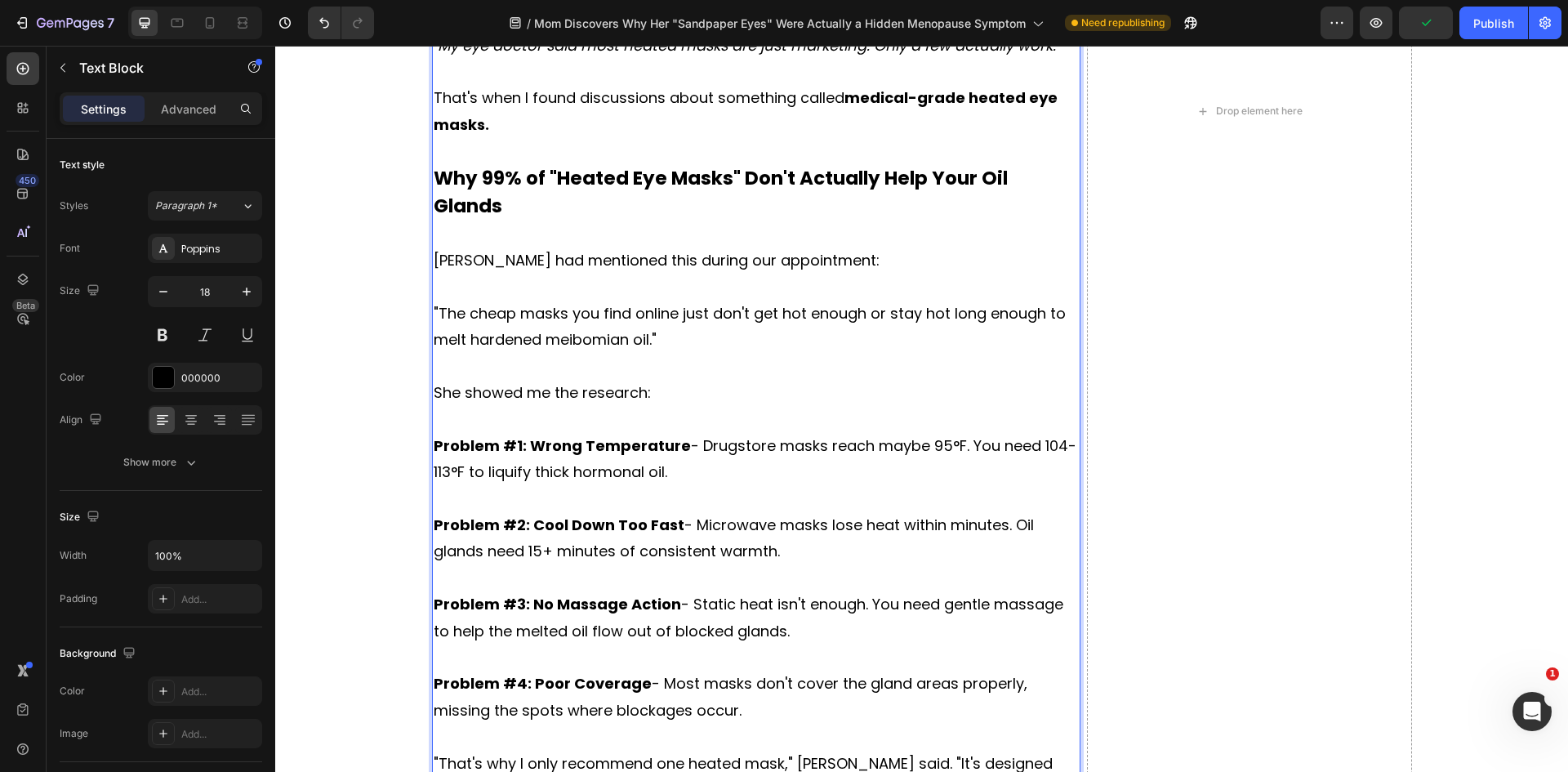
click at [895, 751] on p ""That's why I only recommend one heated mask," [PERSON_NAME] said. "It's design…" at bounding box center [756, 777] width 646 height 53
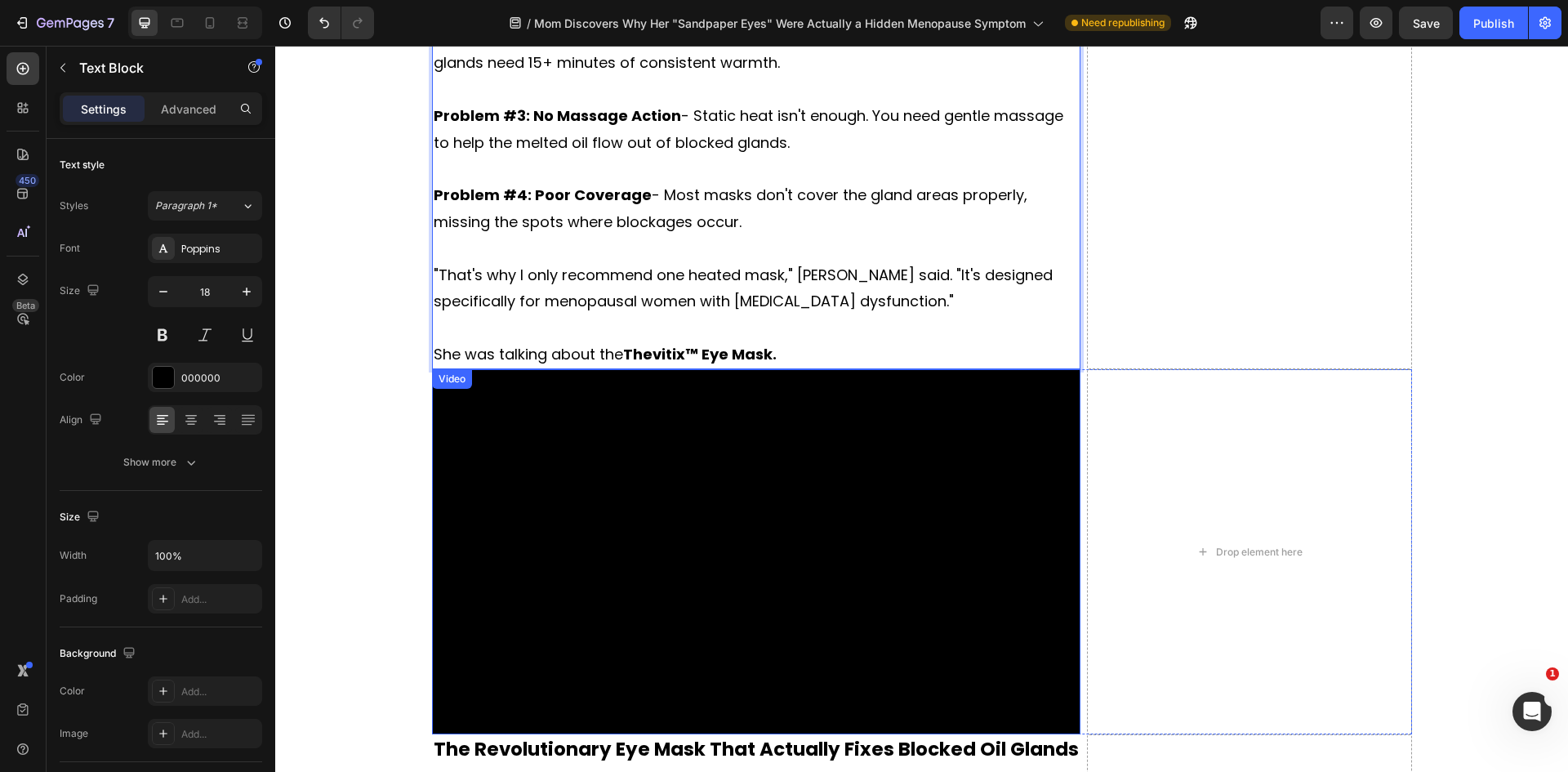
scroll to position [6256, 0]
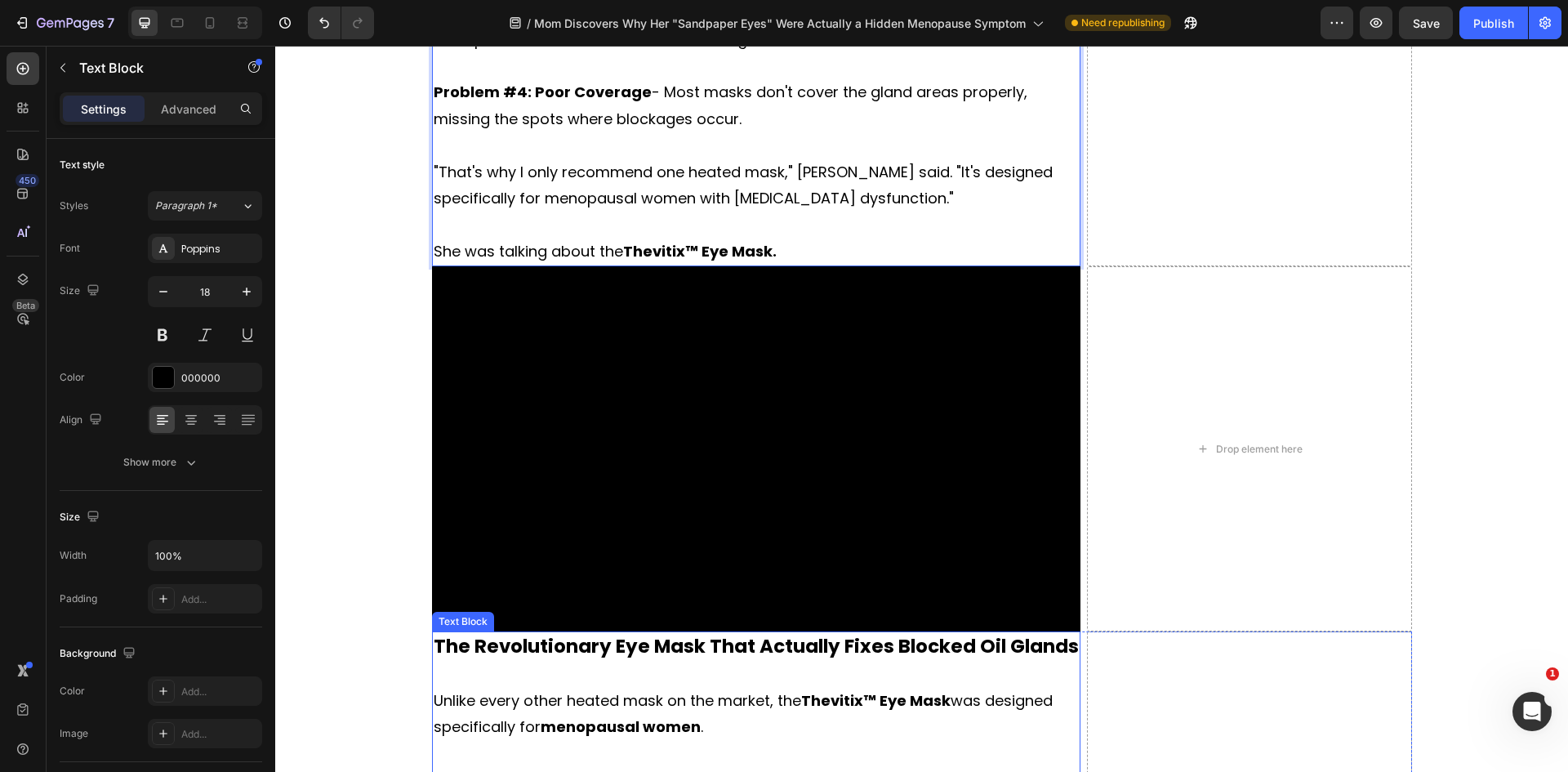
click at [595, 662] on p at bounding box center [756, 674] width 646 height 26
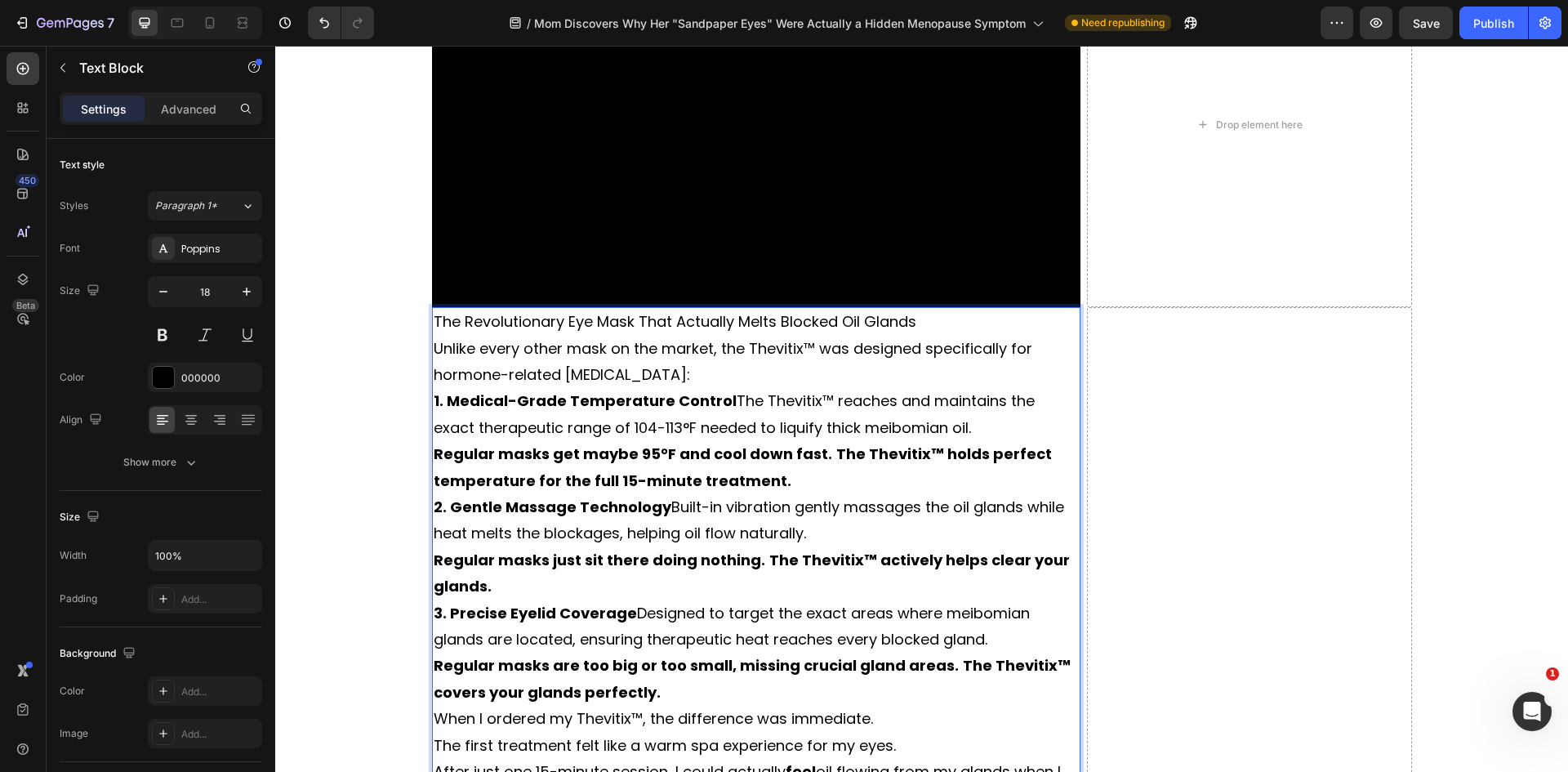
scroll to position [6417, 0]
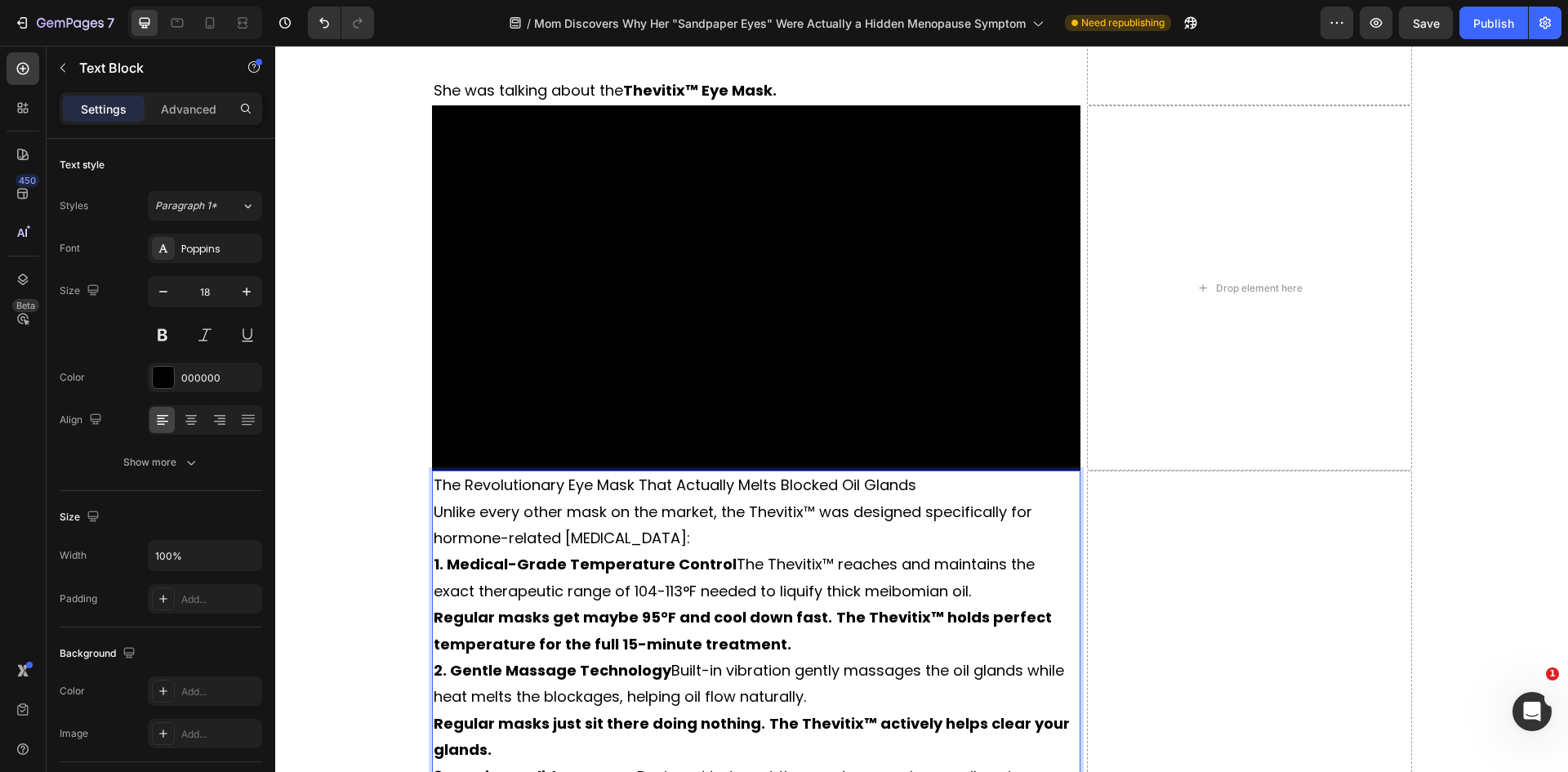
click at [645, 472] on p "The Revolutionary Eye Mask That Actually Melts Blocked Oil Glands" at bounding box center [756, 485] width 646 height 26
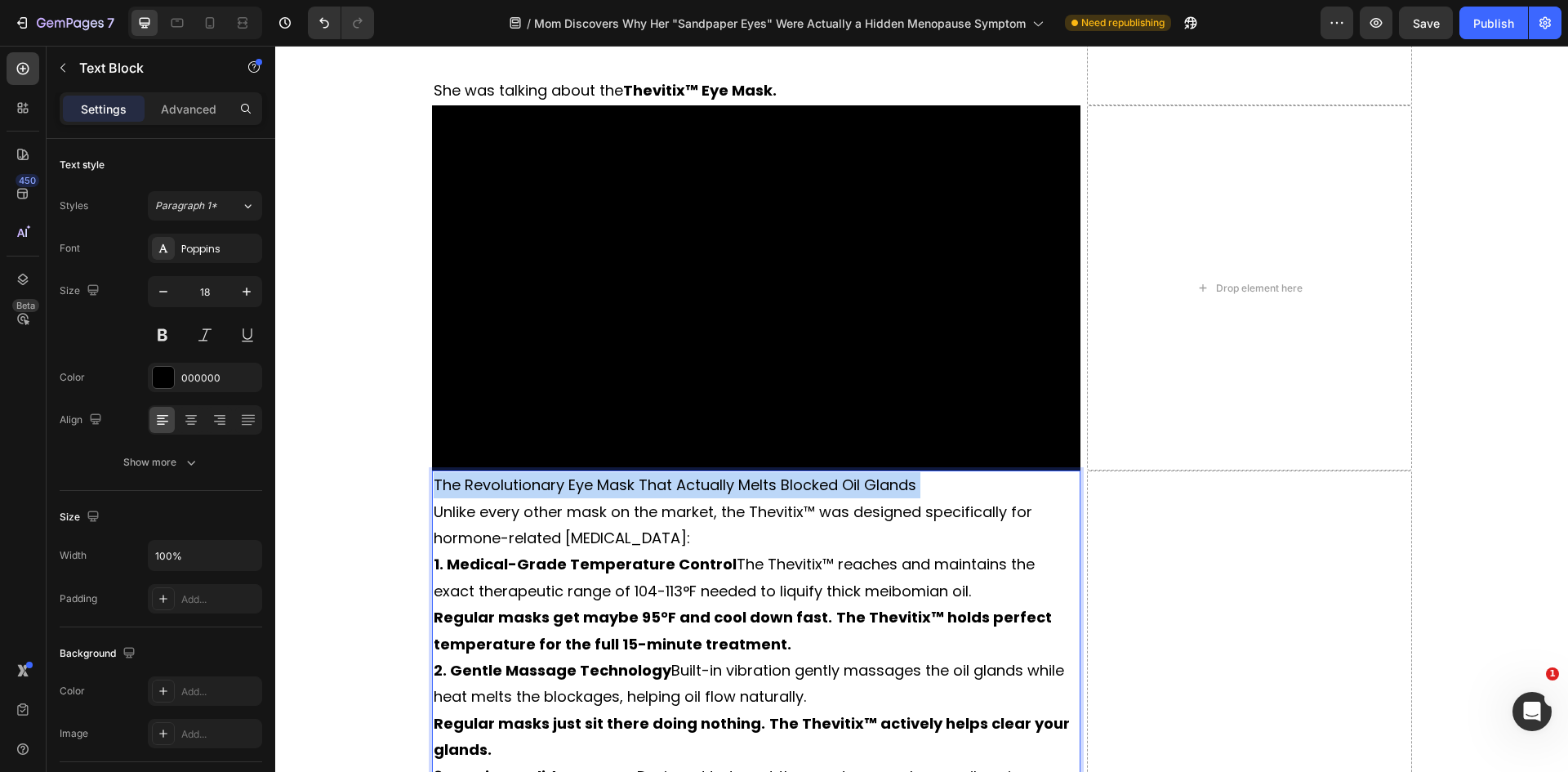
click at [645, 472] on p "The Revolutionary Eye Mask That Actually Melts Blocked Oil Glands" at bounding box center [756, 485] width 646 height 26
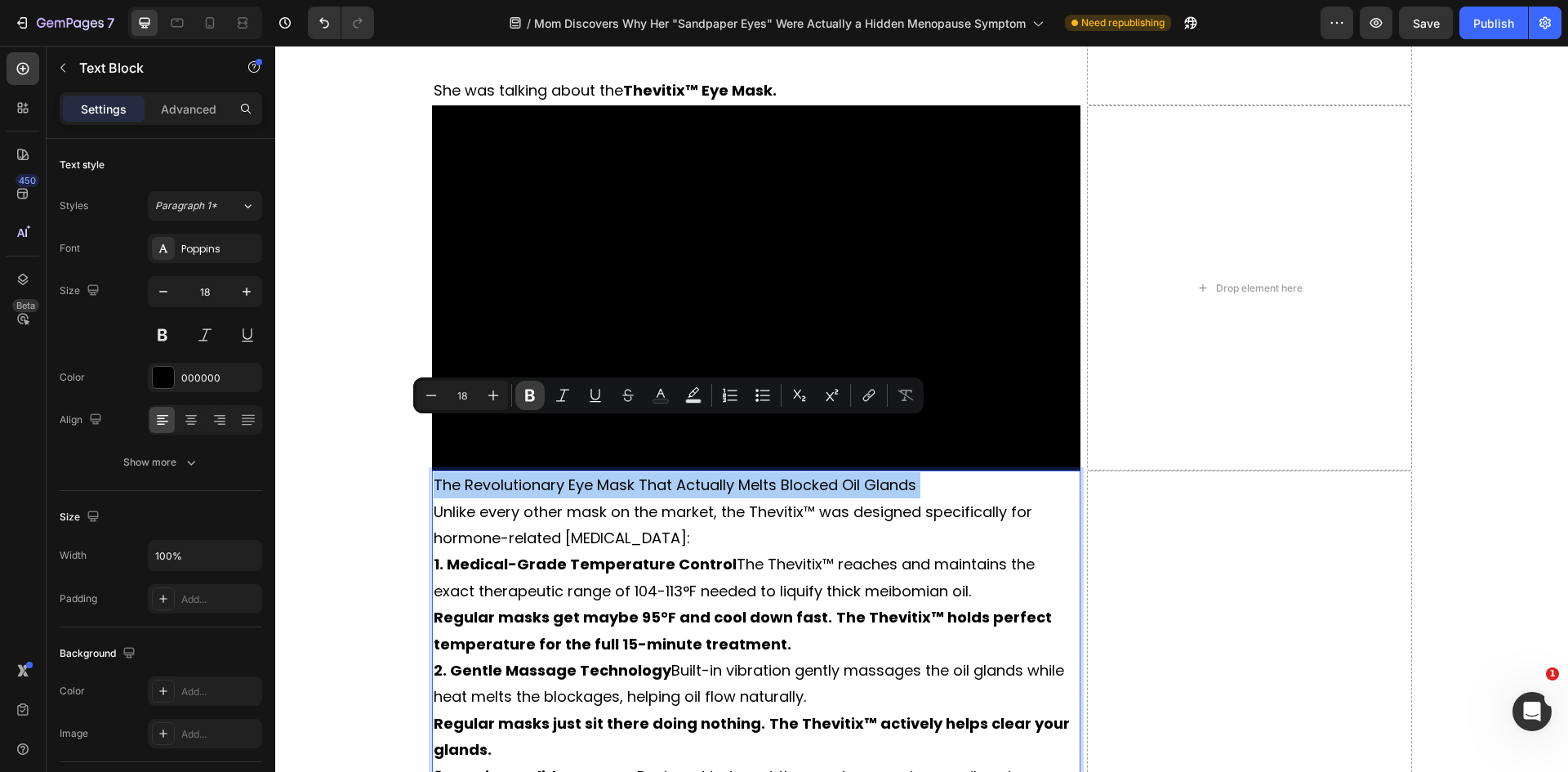
click at [534, 396] on icon "Editor contextual toolbar" at bounding box center [529, 395] width 16 height 16
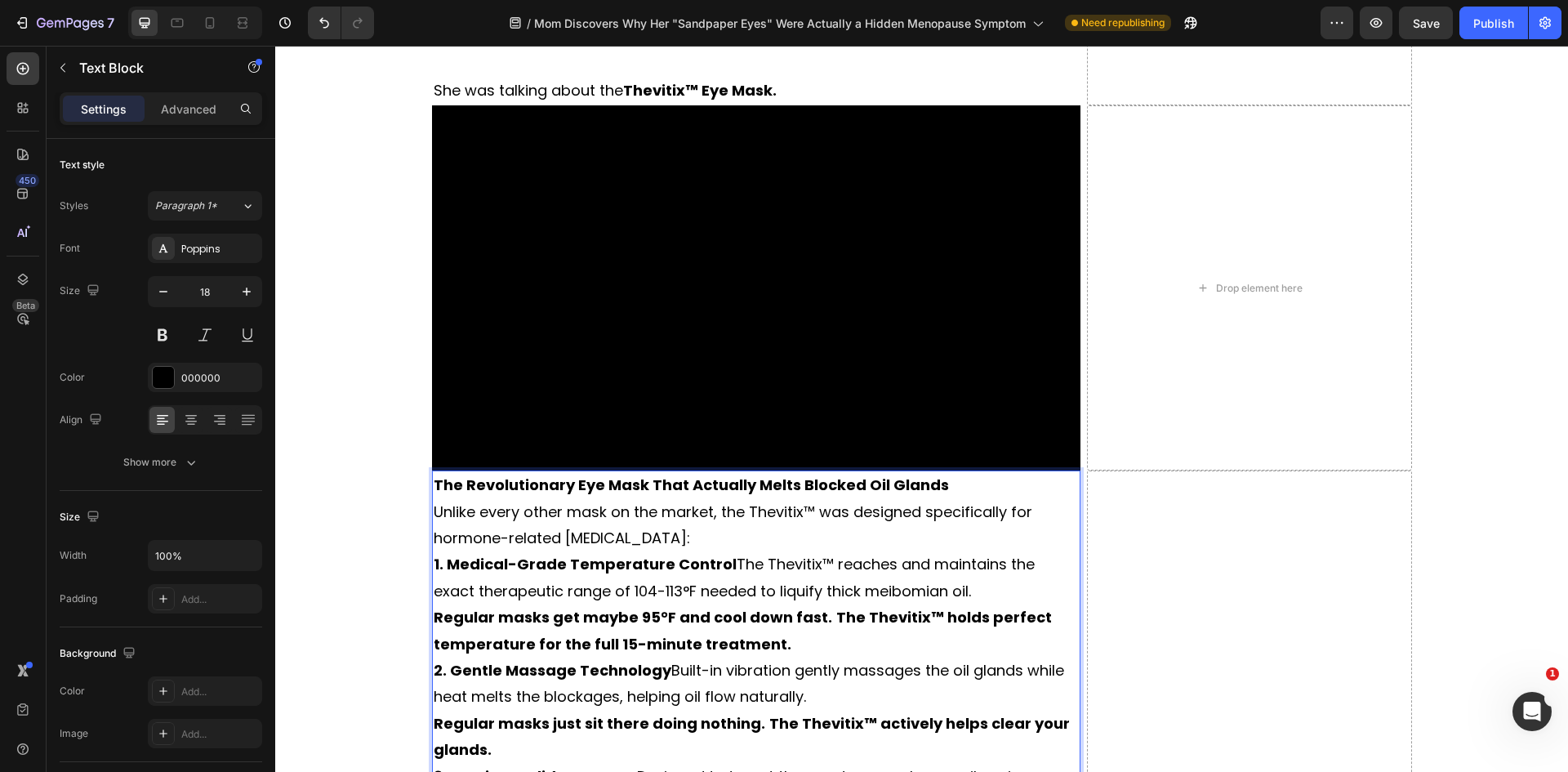
click at [532, 475] on strong "The Revolutionary Eye Mask That Actually Melts Blocked Oil Glands" at bounding box center [691, 485] width 515 height 20
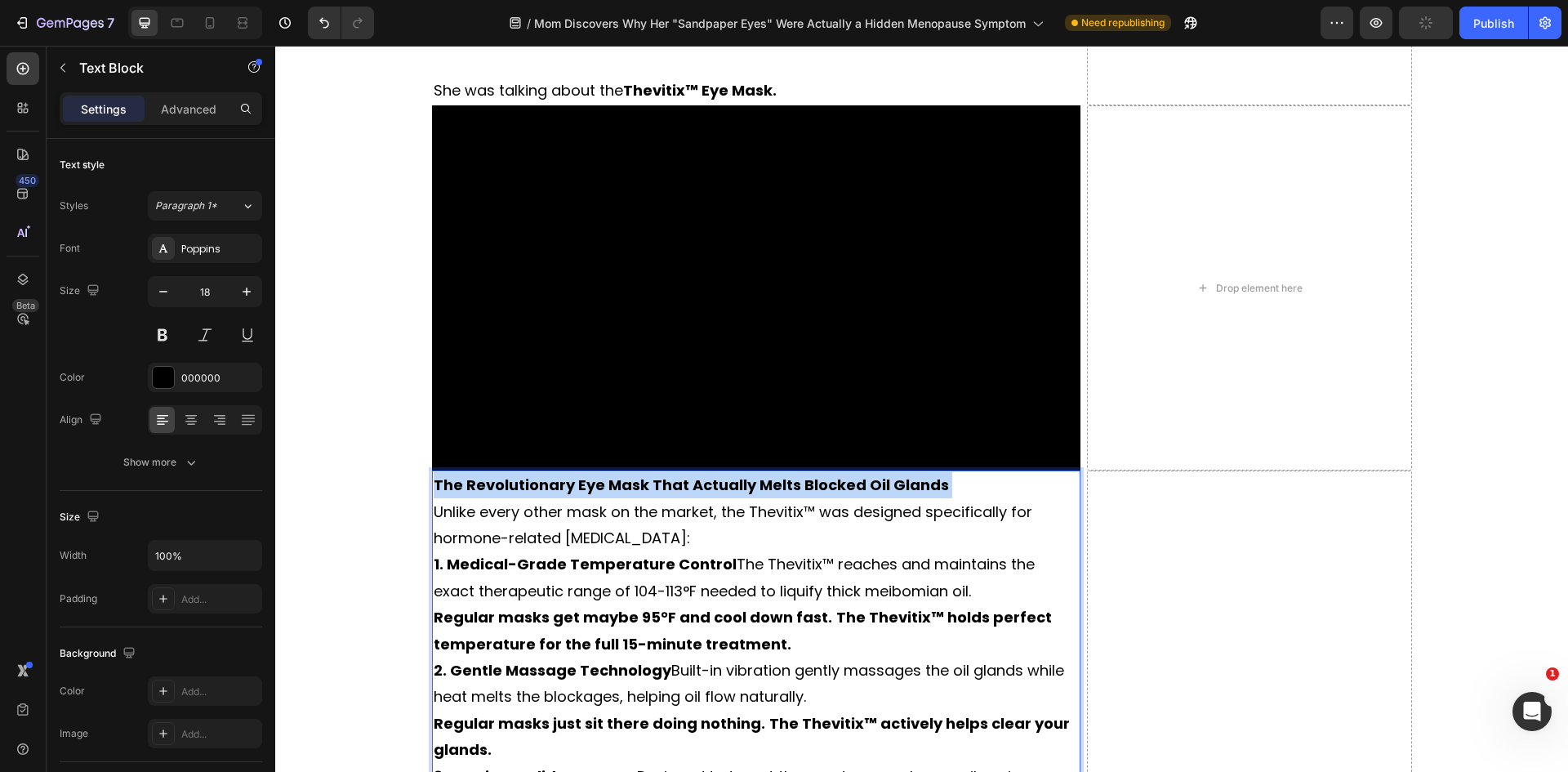
click at [532, 475] on strong "The Revolutionary Eye Mask That Actually Melts Blocked Oil Glands" at bounding box center [691, 485] width 515 height 20
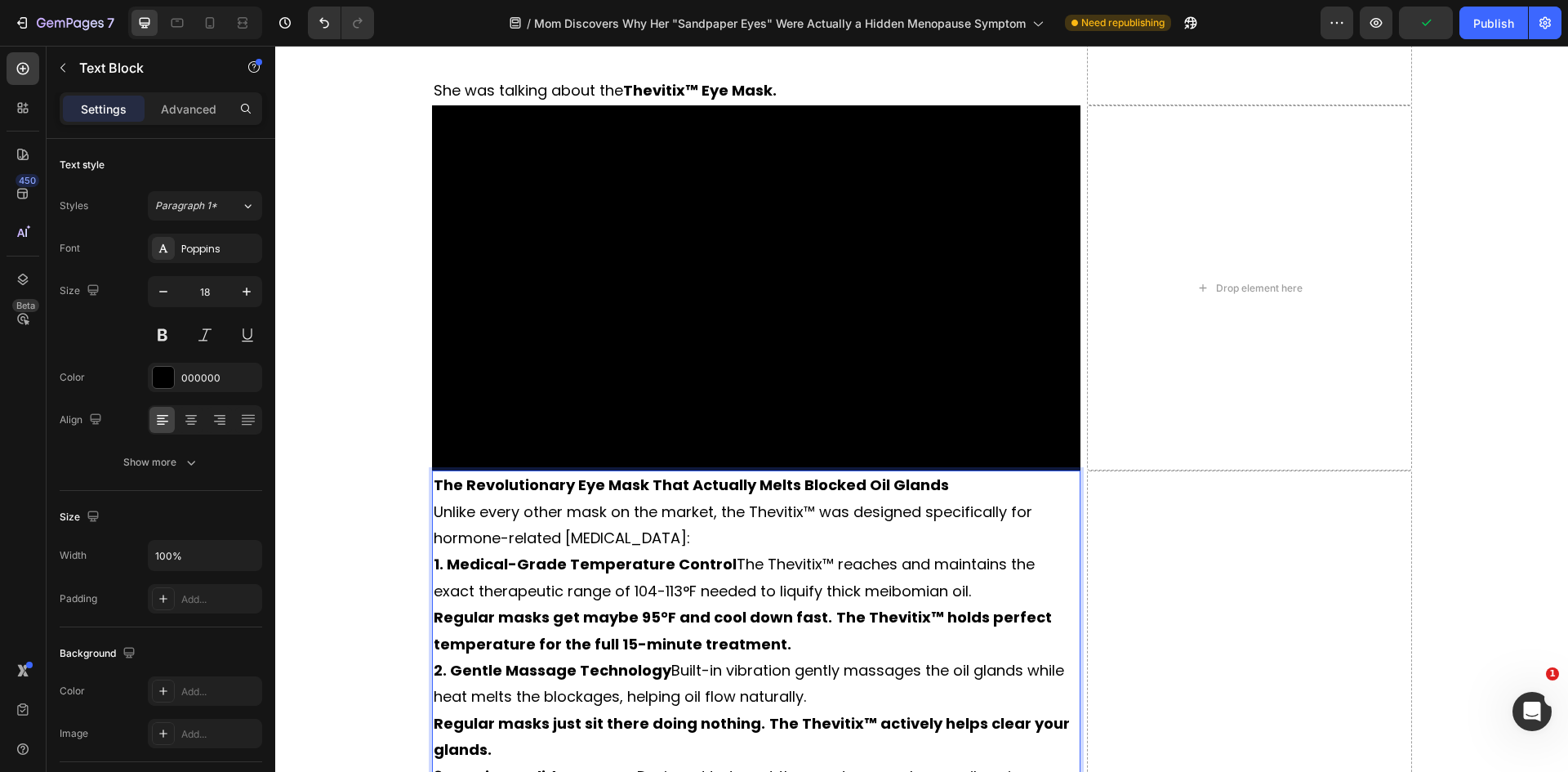
click at [676, 499] on p "Unlike every other mask on the market, the Thevitix™ was designed specifically …" at bounding box center [756, 525] width 646 height 53
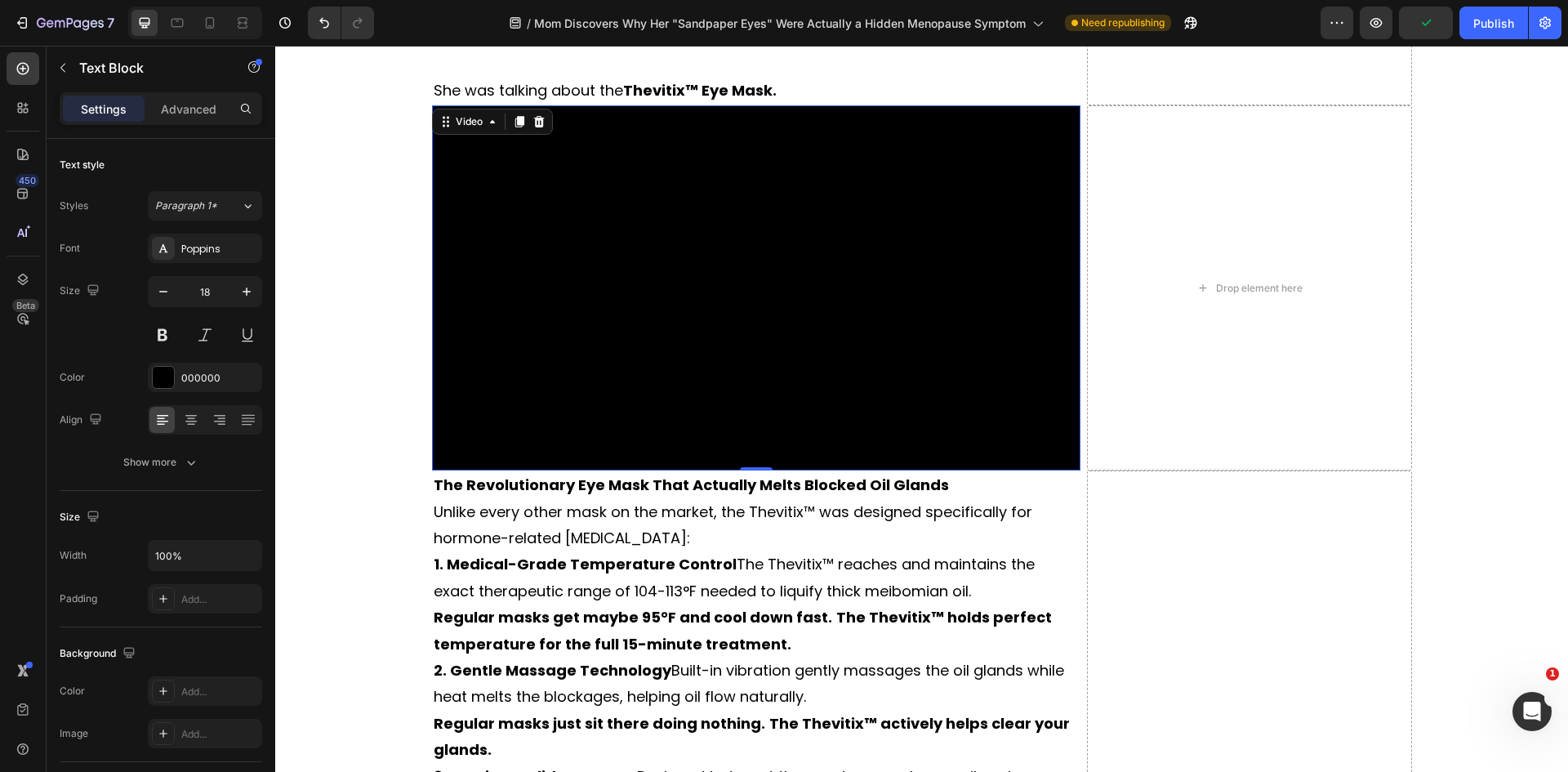
click at [715, 333] on video at bounding box center [756, 288] width 649 height 365
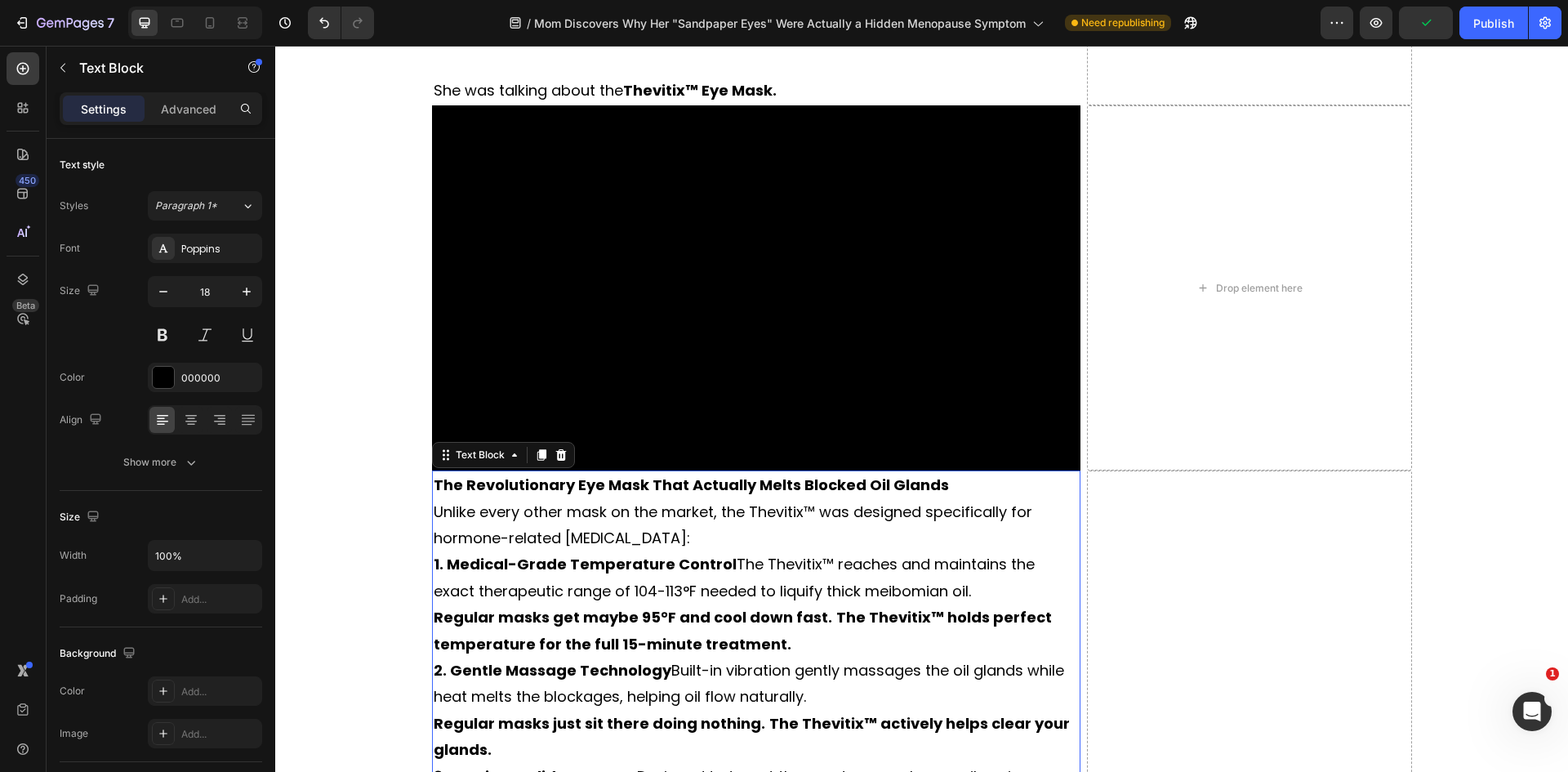
click at [675, 475] on strong "The Revolutionary Eye Mask That Actually Melts Blocked Oil Glands" at bounding box center [691, 485] width 515 height 20
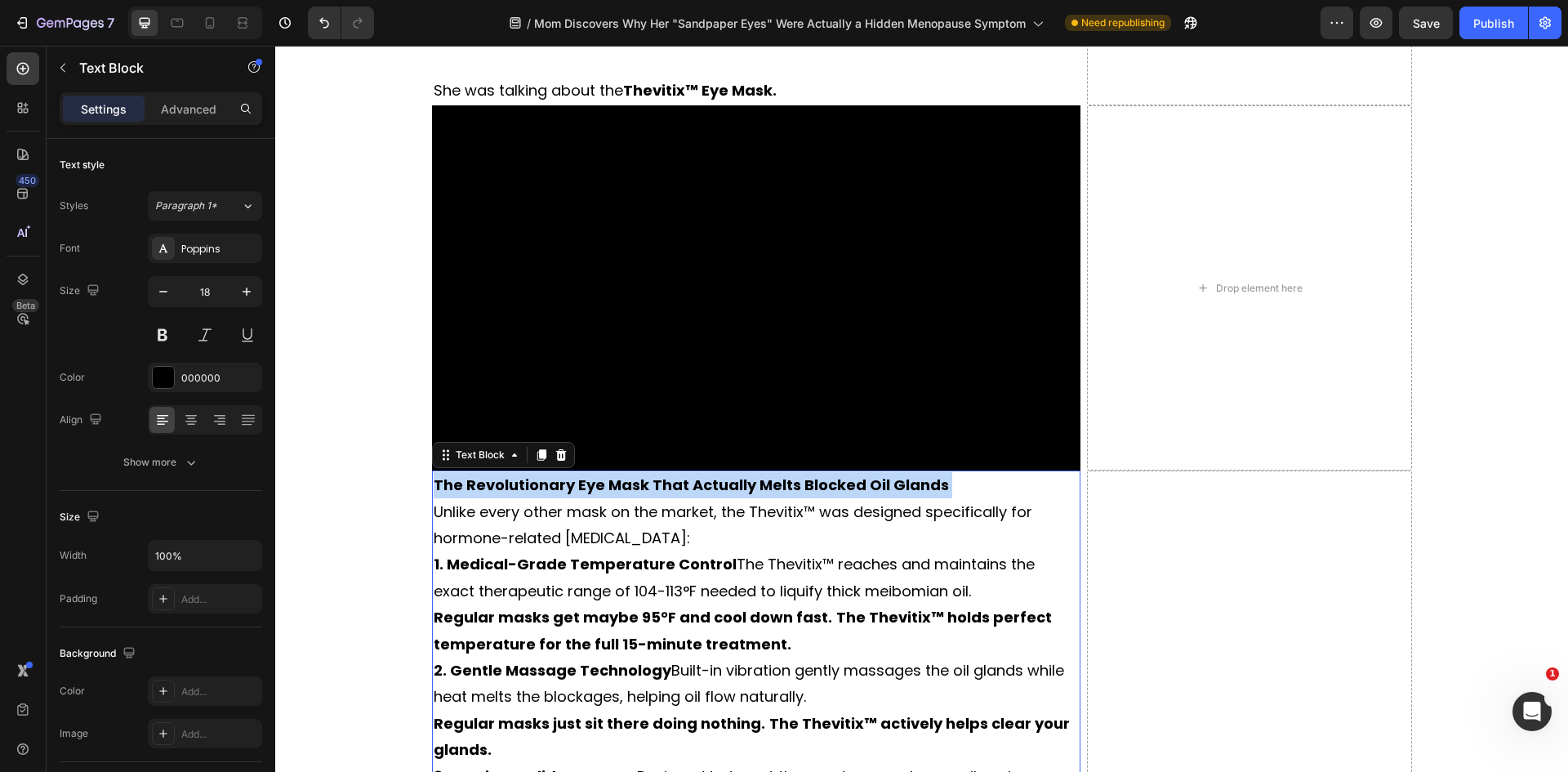
click at [675, 475] on strong "The Revolutionary Eye Mask That Actually Melts Blocked Oil Glands" at bounding box center [691, 485] width 515 height 20
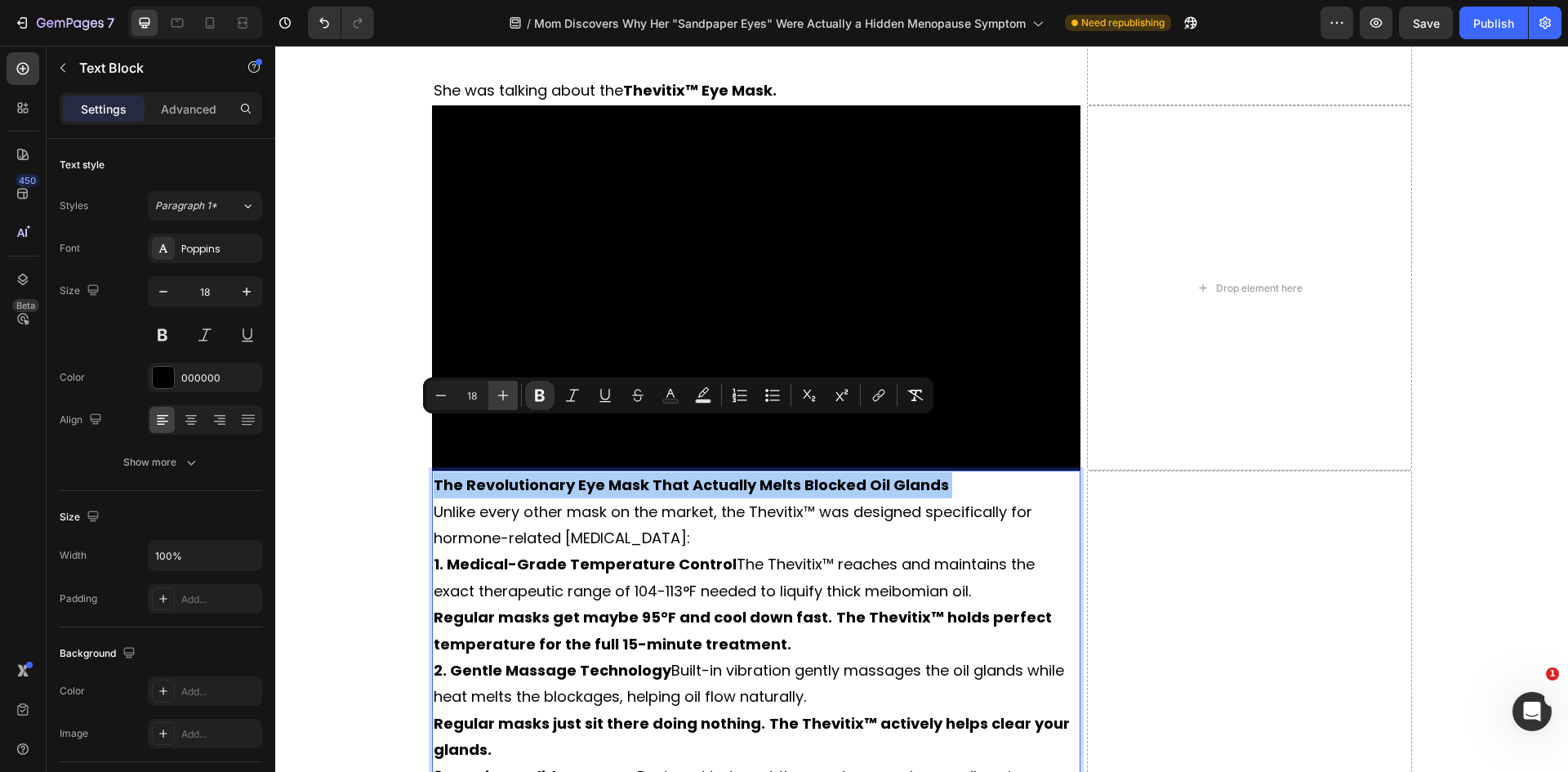
click at [510, 398] on button "Plus" at bounding box center [502, 395] width 29 height 29
click at [510, 398] on icon "Editor contextual toolbar" at bounding box center [502, 395] width 16 height 16
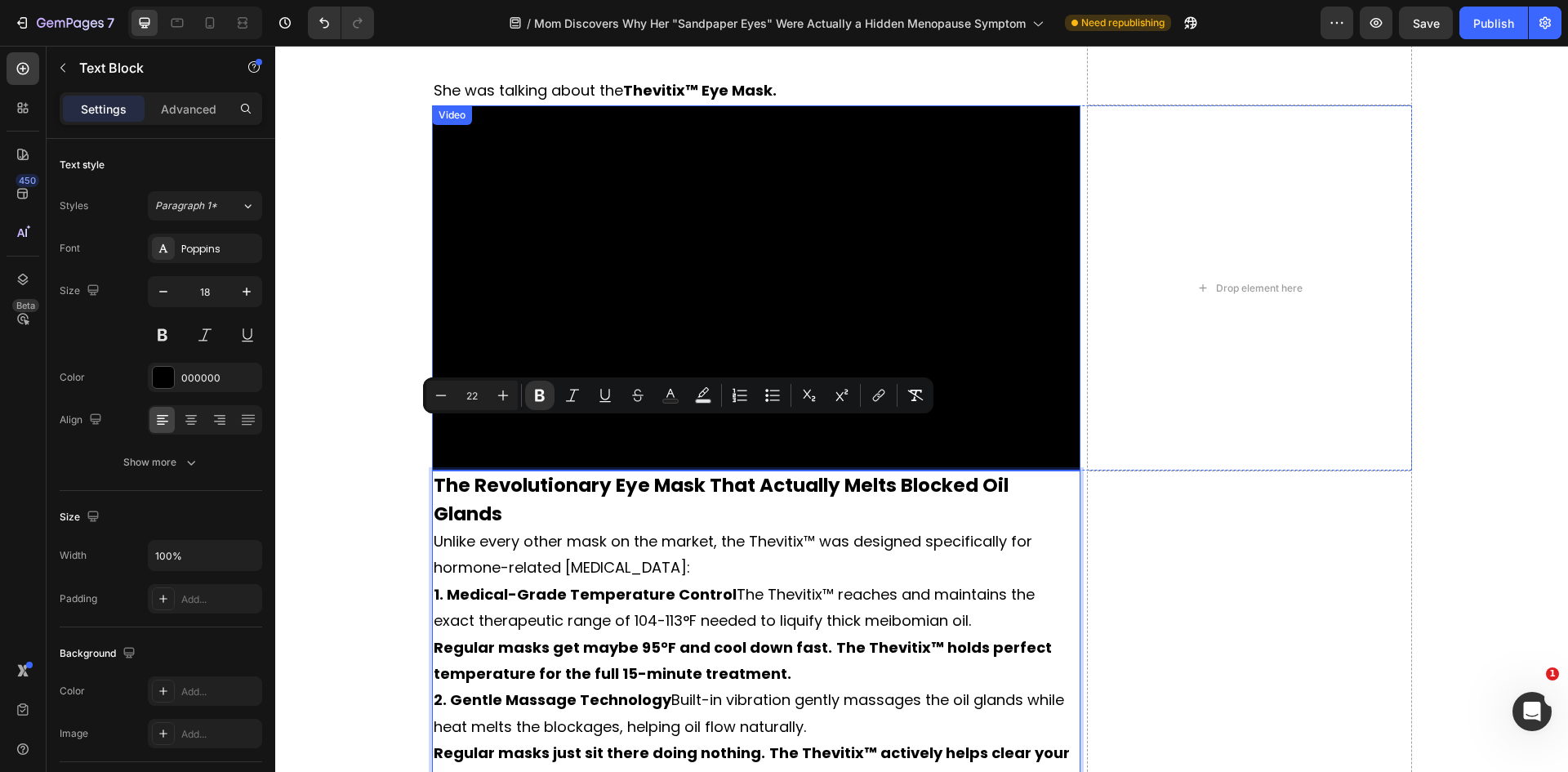
type input "23"
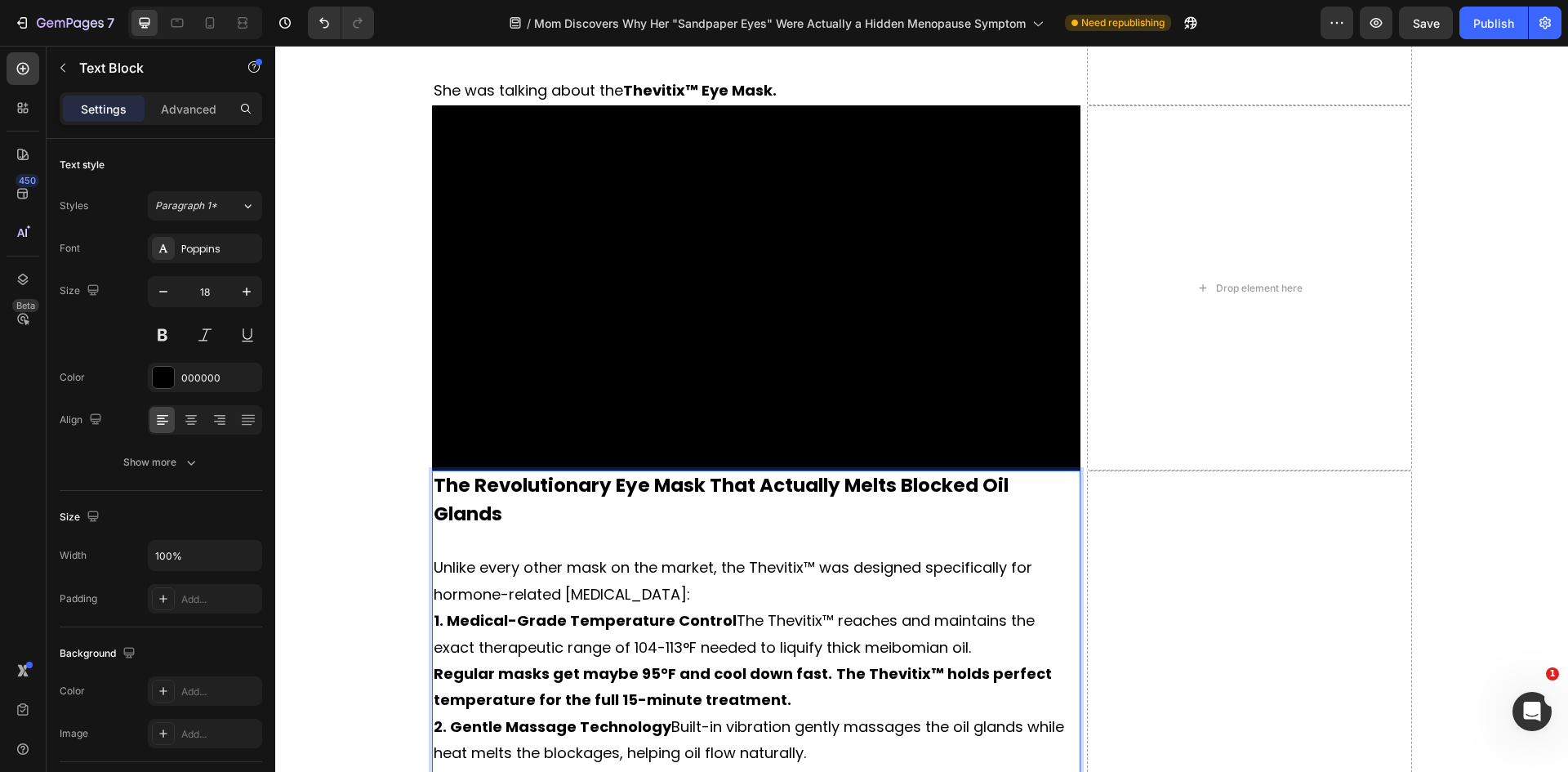
click at [623, 555] on p "Unlike every other mask on the market, the Thevitix™ was designed specifically …" at bounding box center [756, 581] width 646 height 53
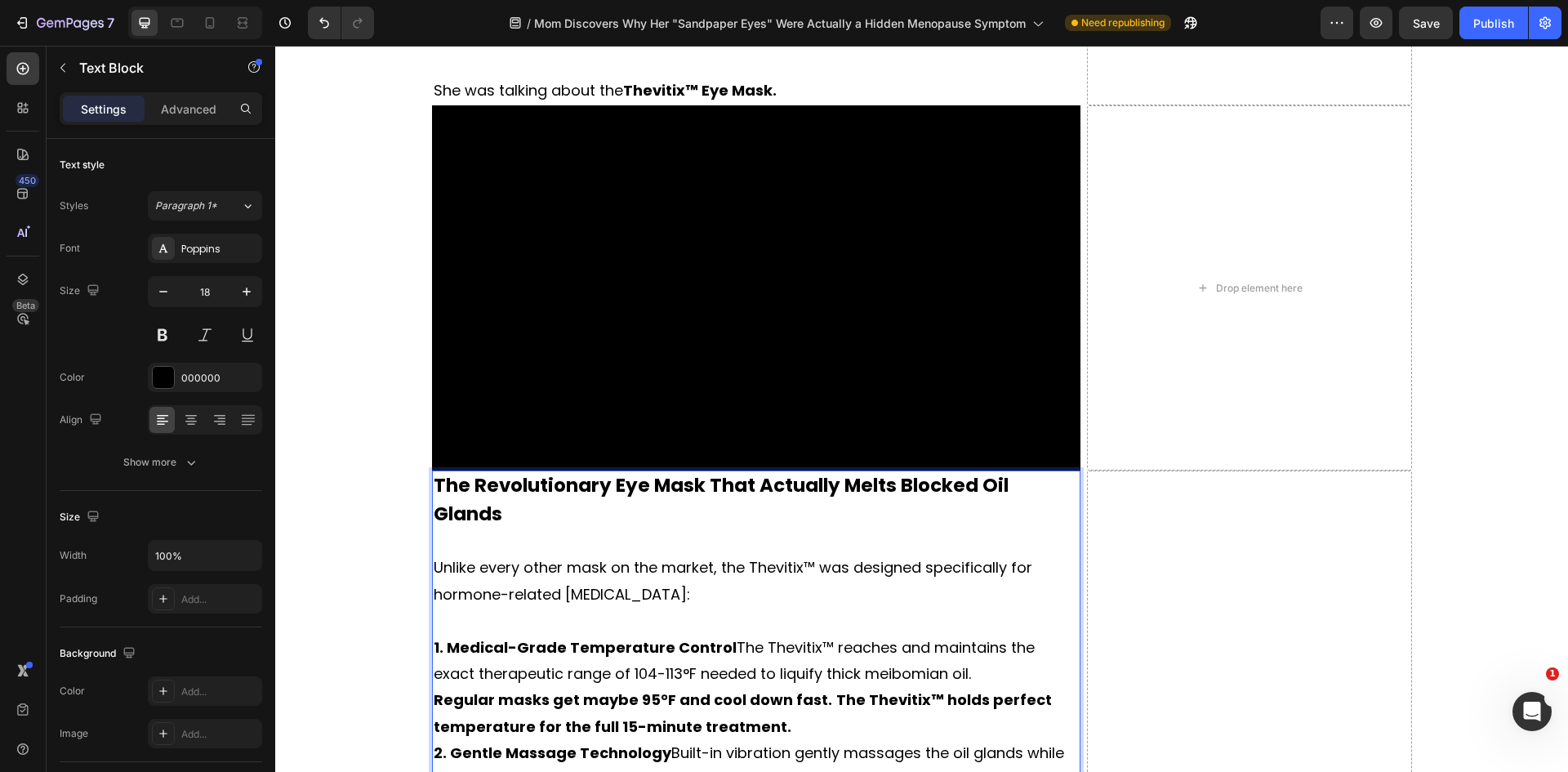
click at [933, 635] on p "1. Medical-Grade Temperature Control The Thevitix™ reaches and maintains the ex…" at bounding box center [756, 661] width 646 height 53
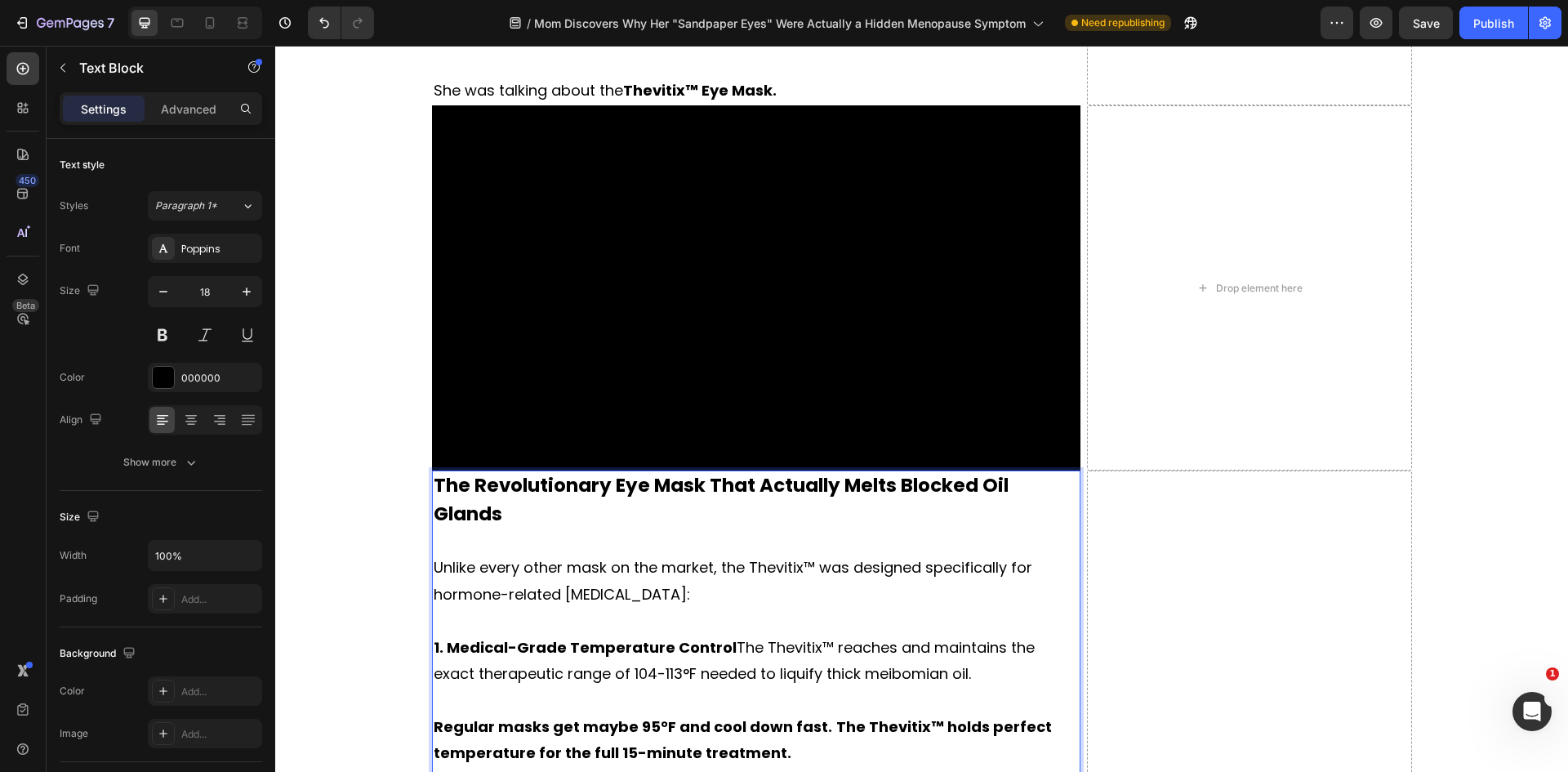
click at [815, 714] on p "Regular masks get maybe 95°F and cool down fast. The Thevitix™ holds perfect te…" at bounding box center [756, 740] width 646 height 53
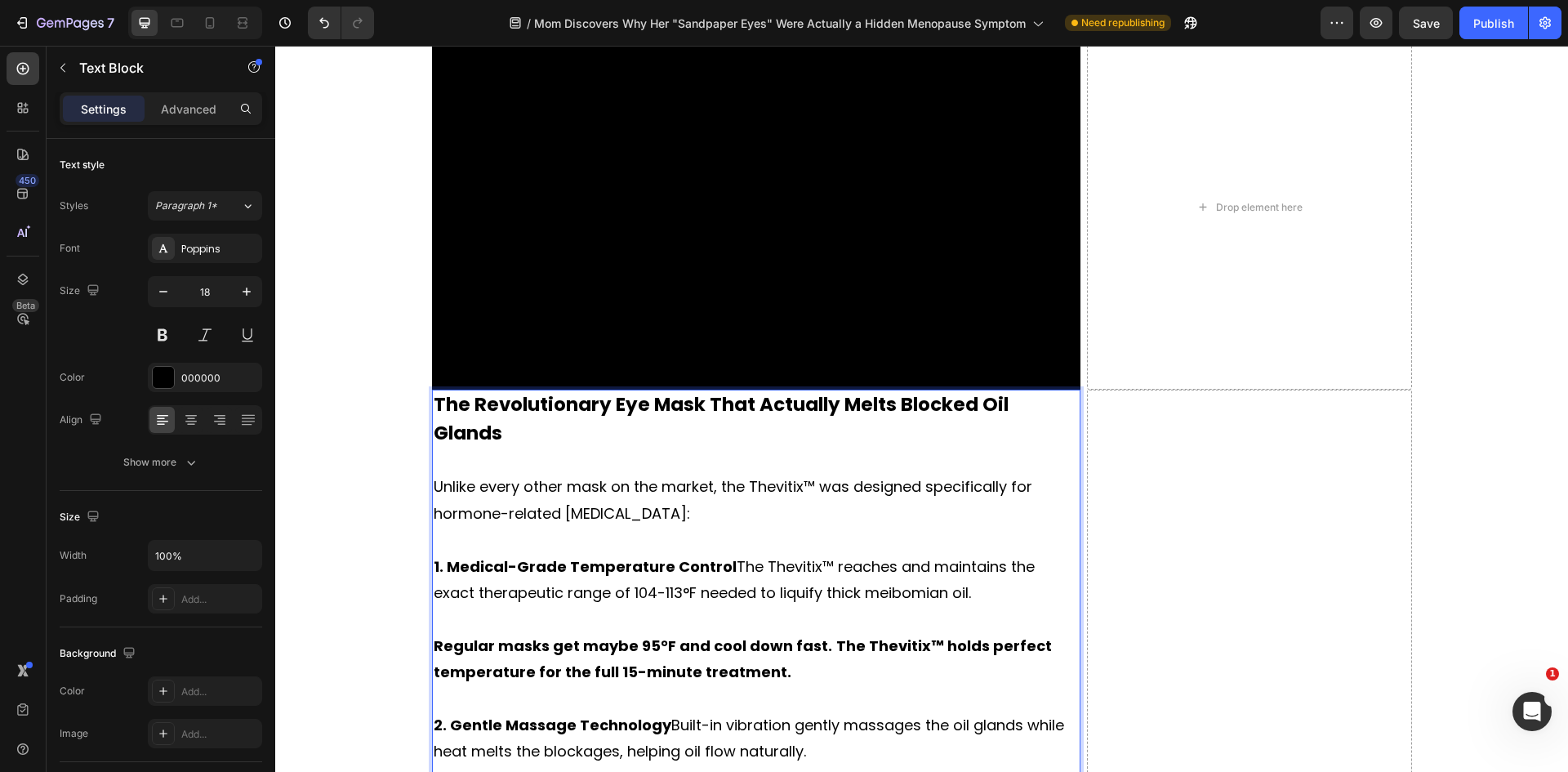
scroll to position [6498, 0]
click at [820, 711] on p "2. Gentle Massage Technology Built-in vibration gently massages the oil glands …" at bounding box center [756, 737] width 646 height 53
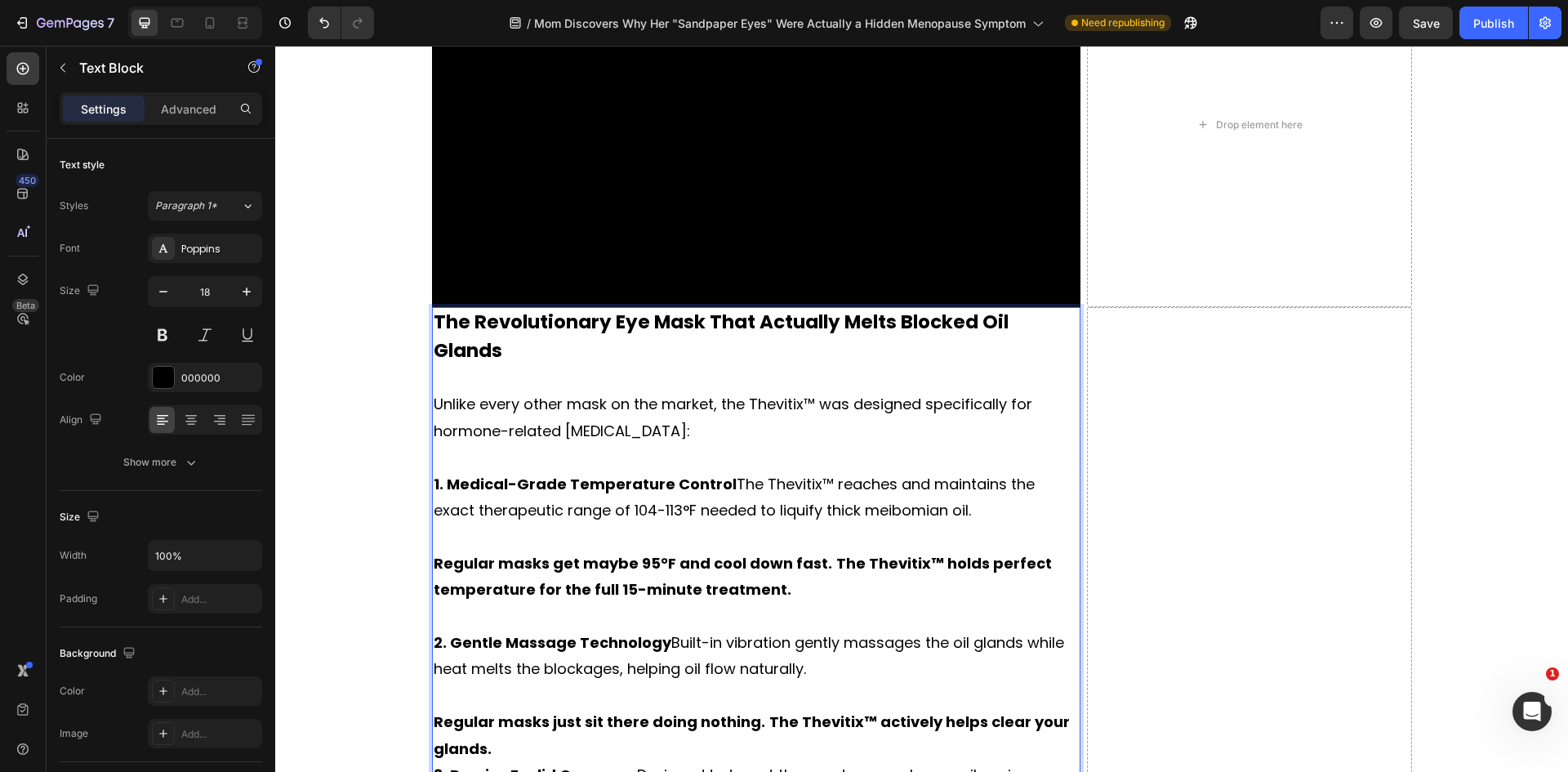
click at [508, 709] on p "Regular masks just sit there doing nothing. The Thevitix™ actively helps clear …" at bounding box center [756, 735] width 646 height 53
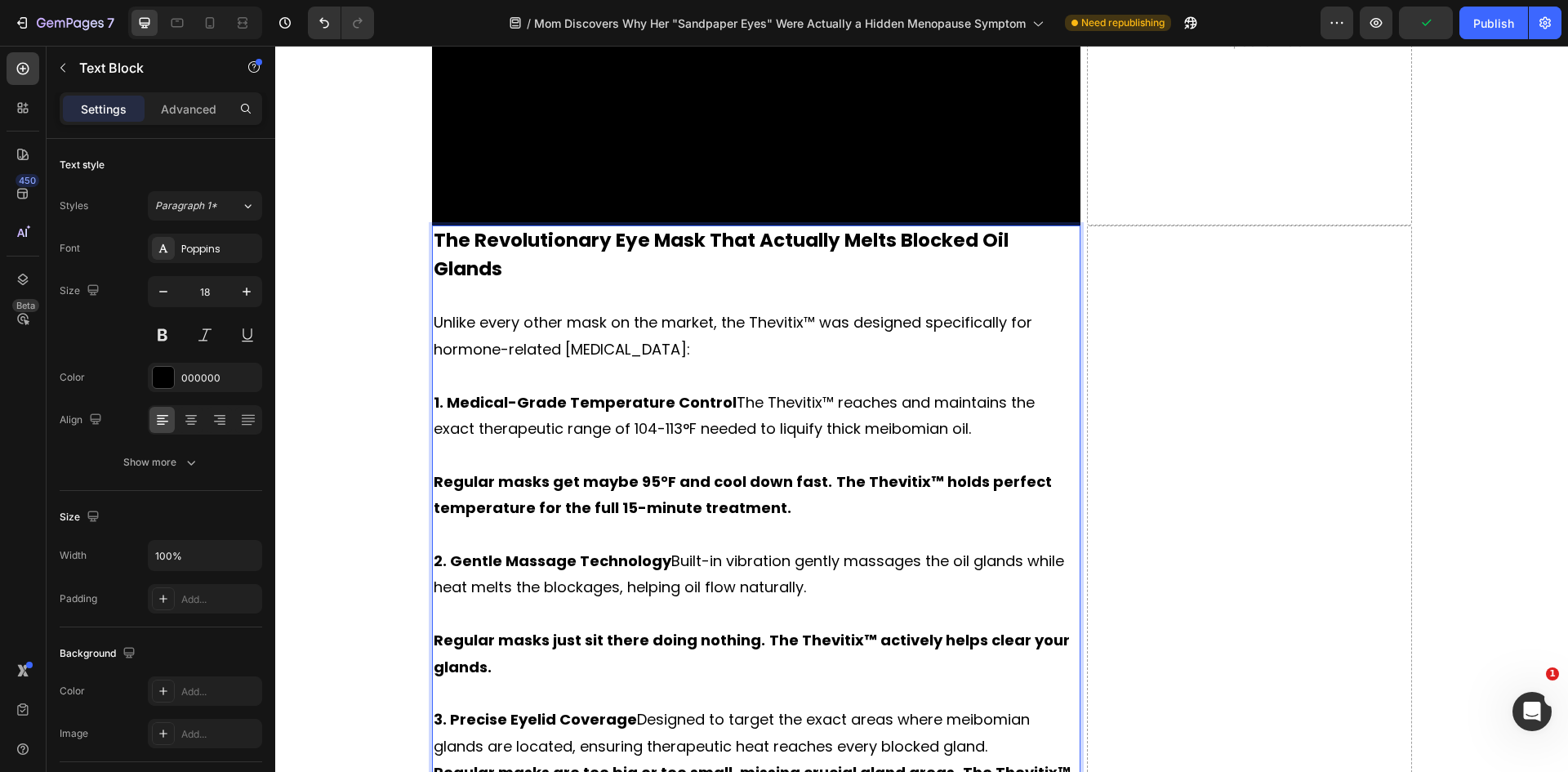
click at [1003, 706] on p "3. Precise Eyelid Coverage Designed to target the exact areas where meibomian g…" at bounding box center [756, 732] width 646 height 53
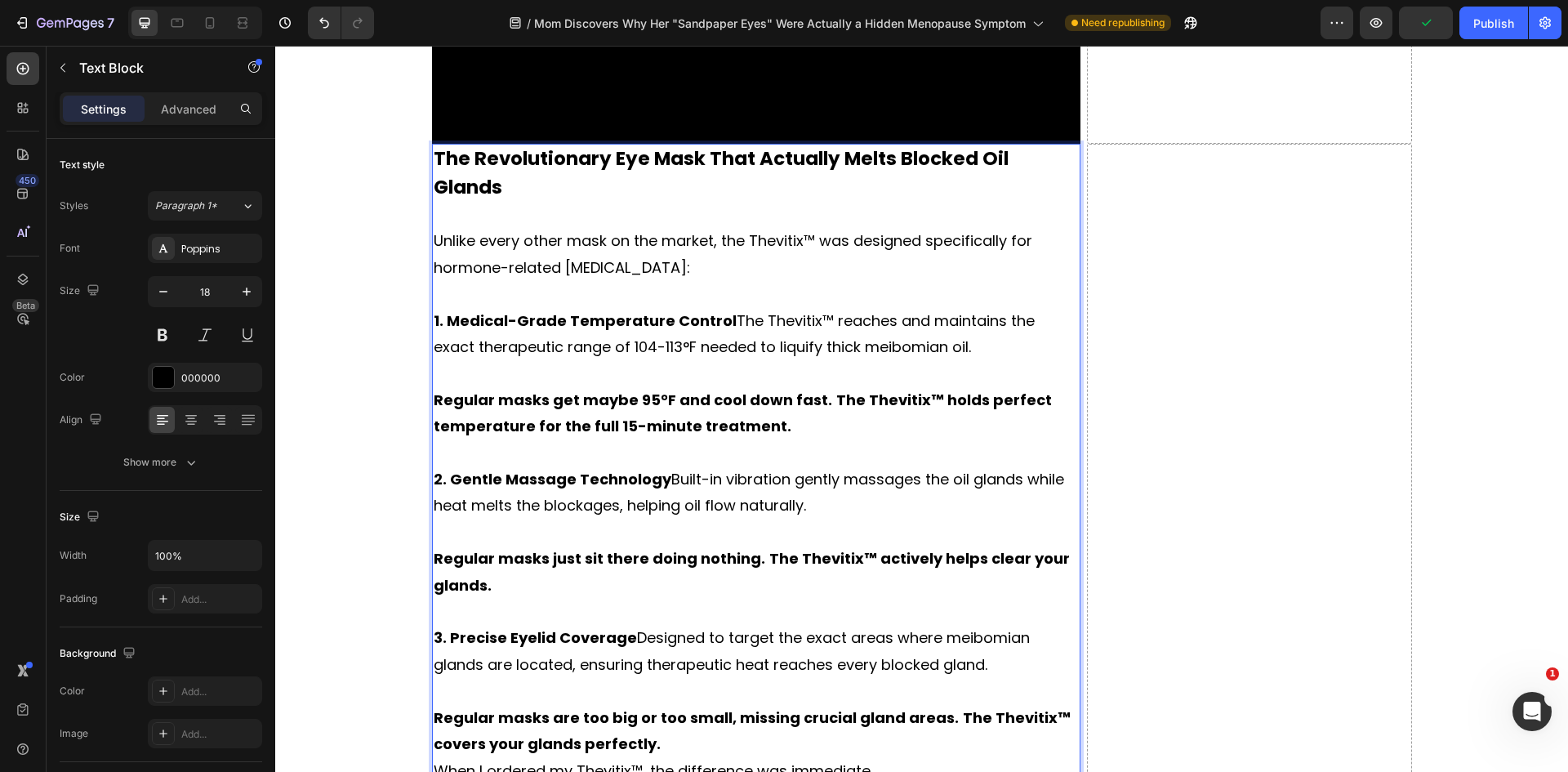
click at [659, 705] on p "Regular masks are too big or too small, missing crucial gland areas. The Thevit…" at bounding box center [756, 731] width 646 height 53
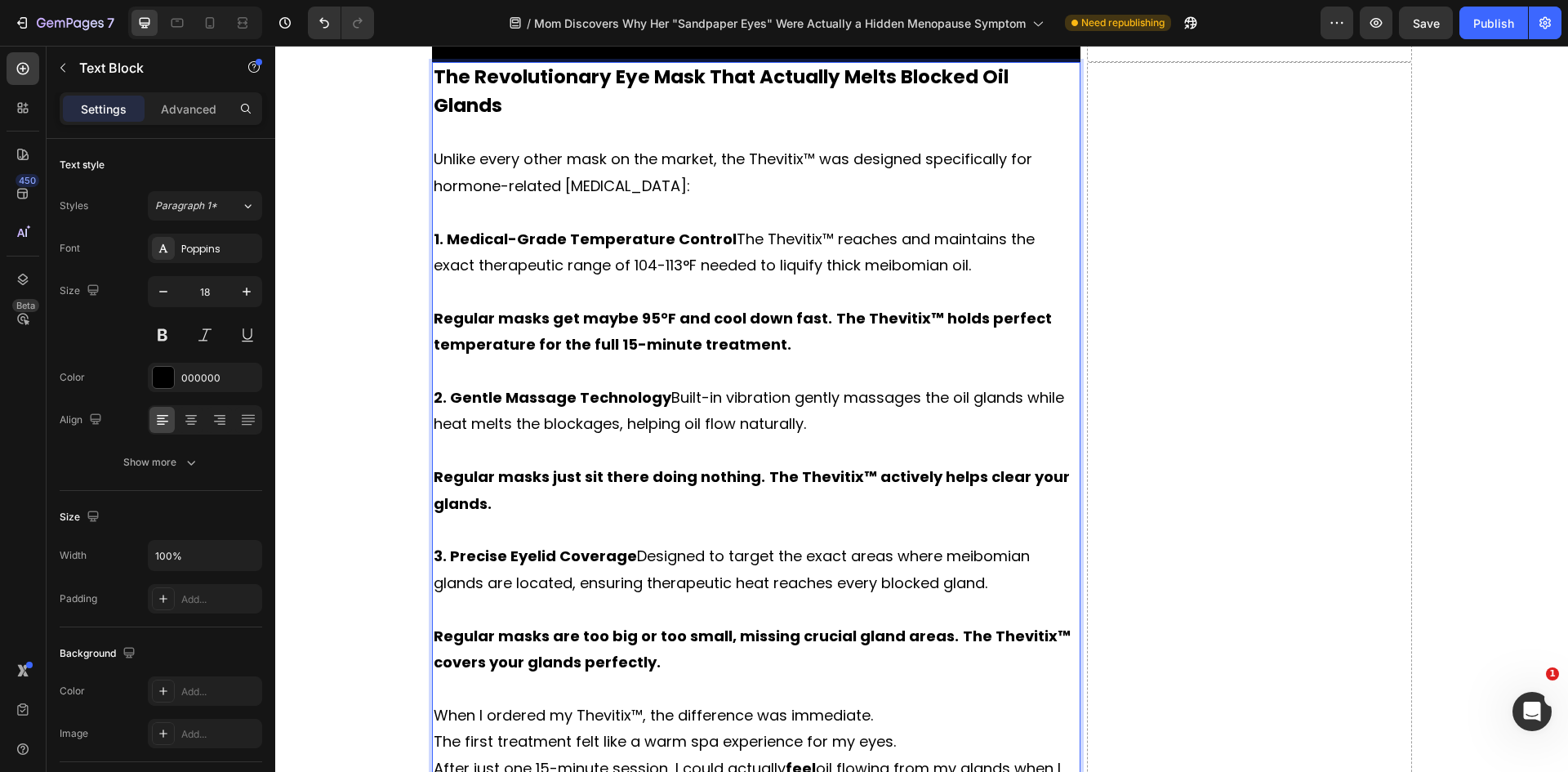
click at [900, 702] on p "When I ordered my Thevitix™, the difference was immediate." at bounding box center [756, 715] width 646 height 26
click at [915, 728] on p "The first treatment felt like a warm spa experience for my eyes." at bounding box center [756, 741] width 646 height 26
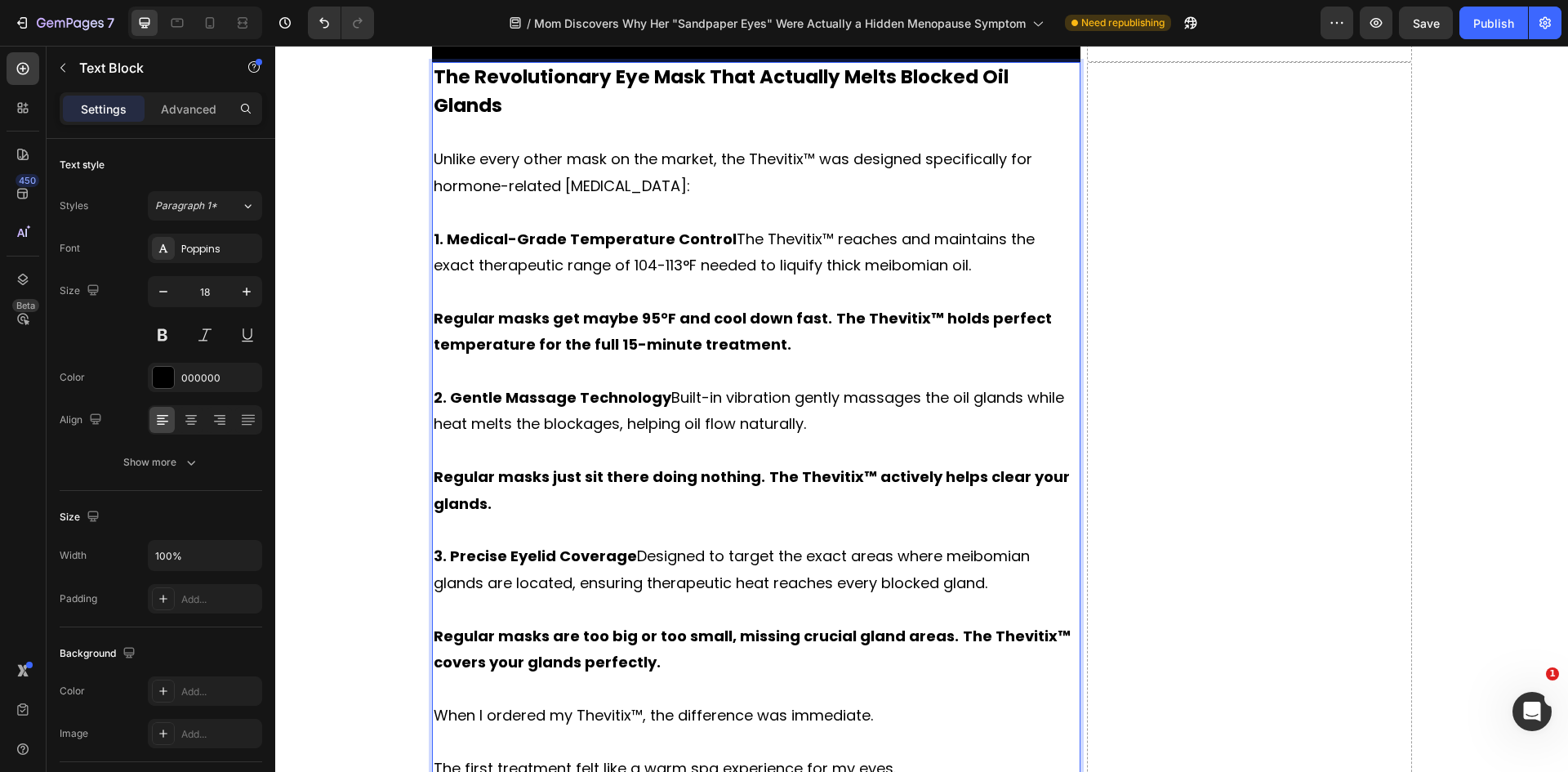
scroll to position [6988, 0]
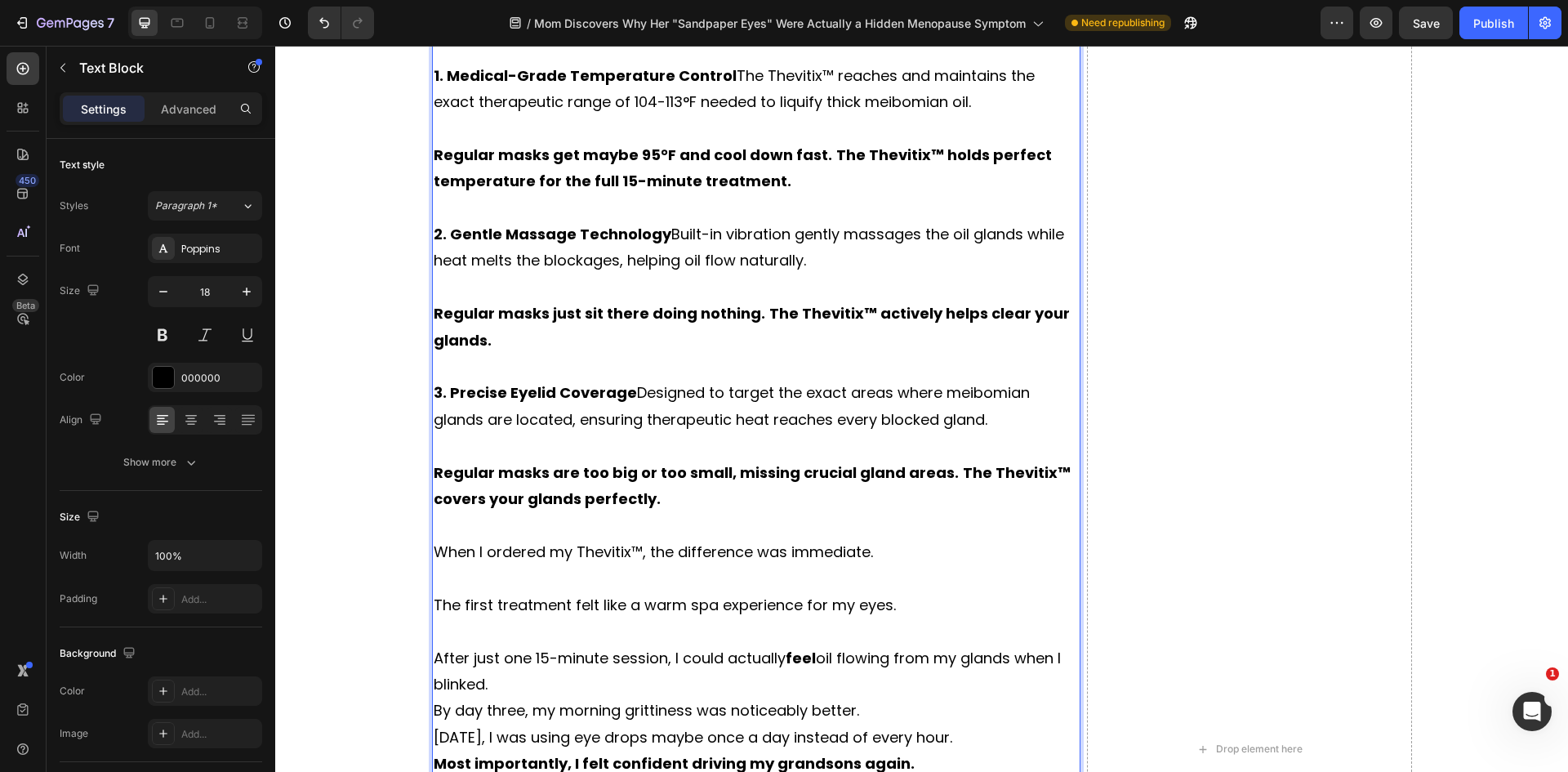
click at [516, 645] on p "After just one 15-minute session, I could actually feel oil flowing from my gla…" at bounding box center [756, 671] width 646 height 53
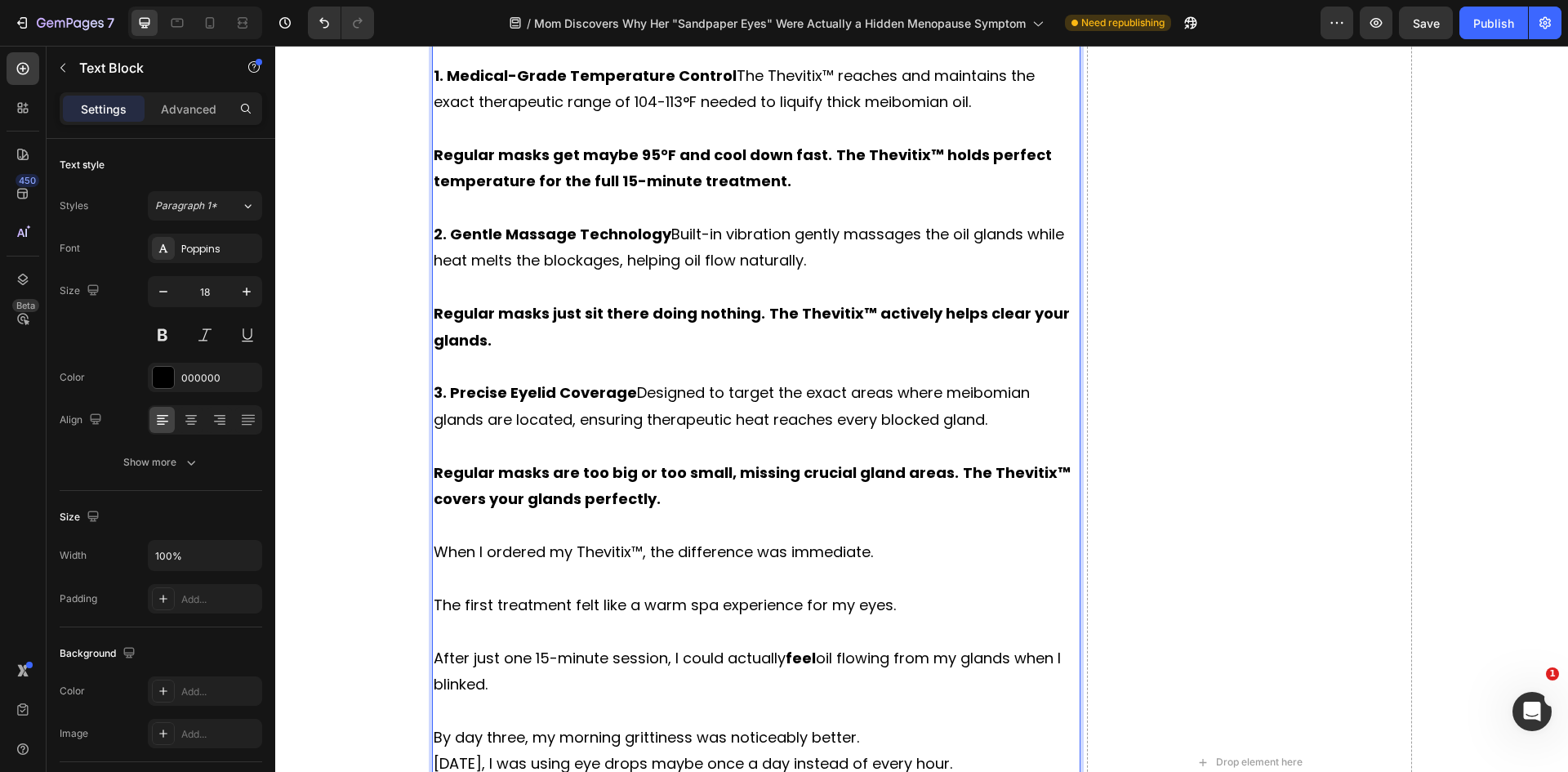
click at [876, 725] on p "By day three, my morning grittiness was noticeably better." at bounding box center [756, 737] width 646 height 26
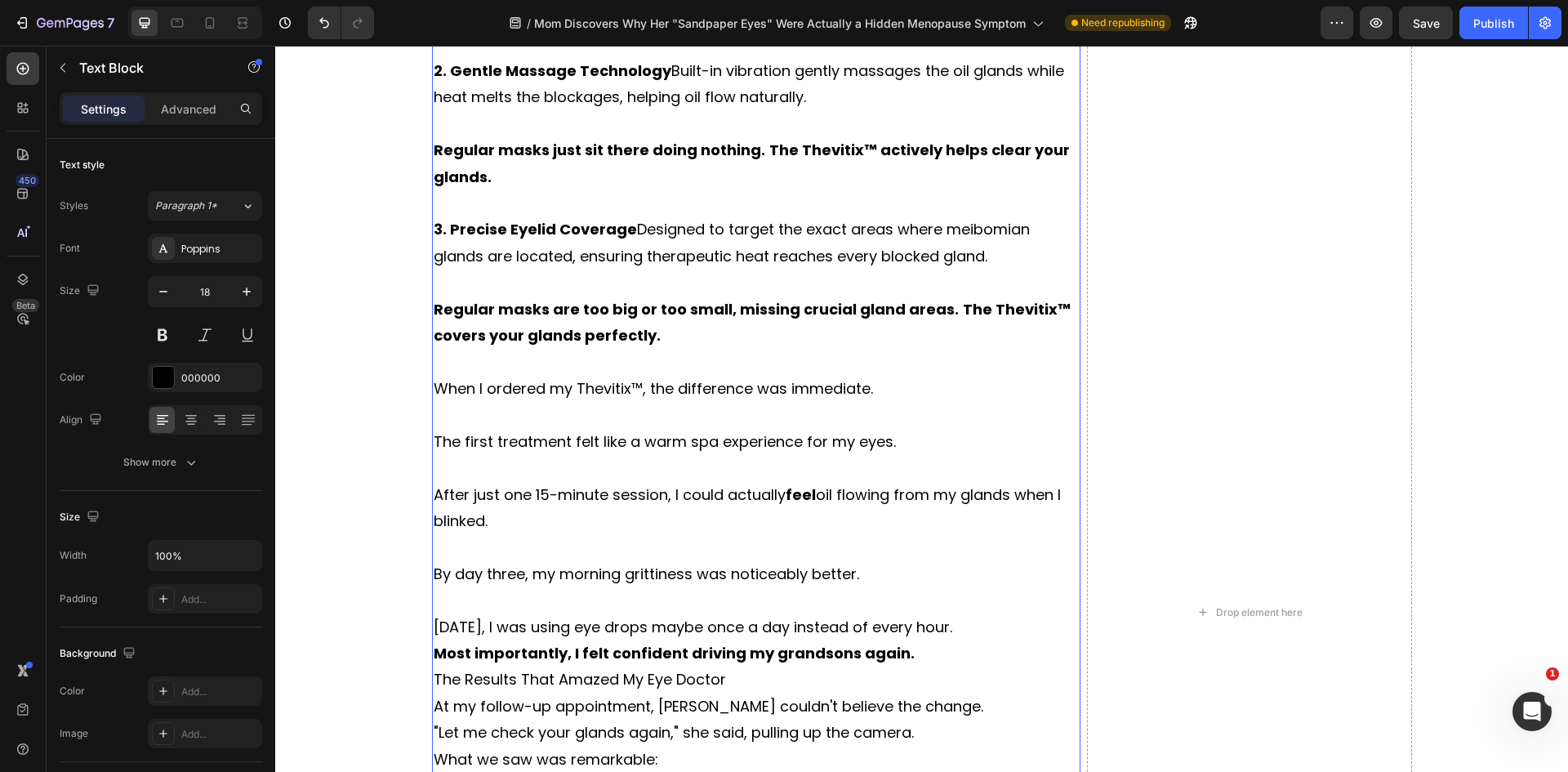
click at [1039, 615] on p "[DATE], I was using eye drops maybe once a day instead of every hour." at bounding box center [756, 627] width 646 height 26
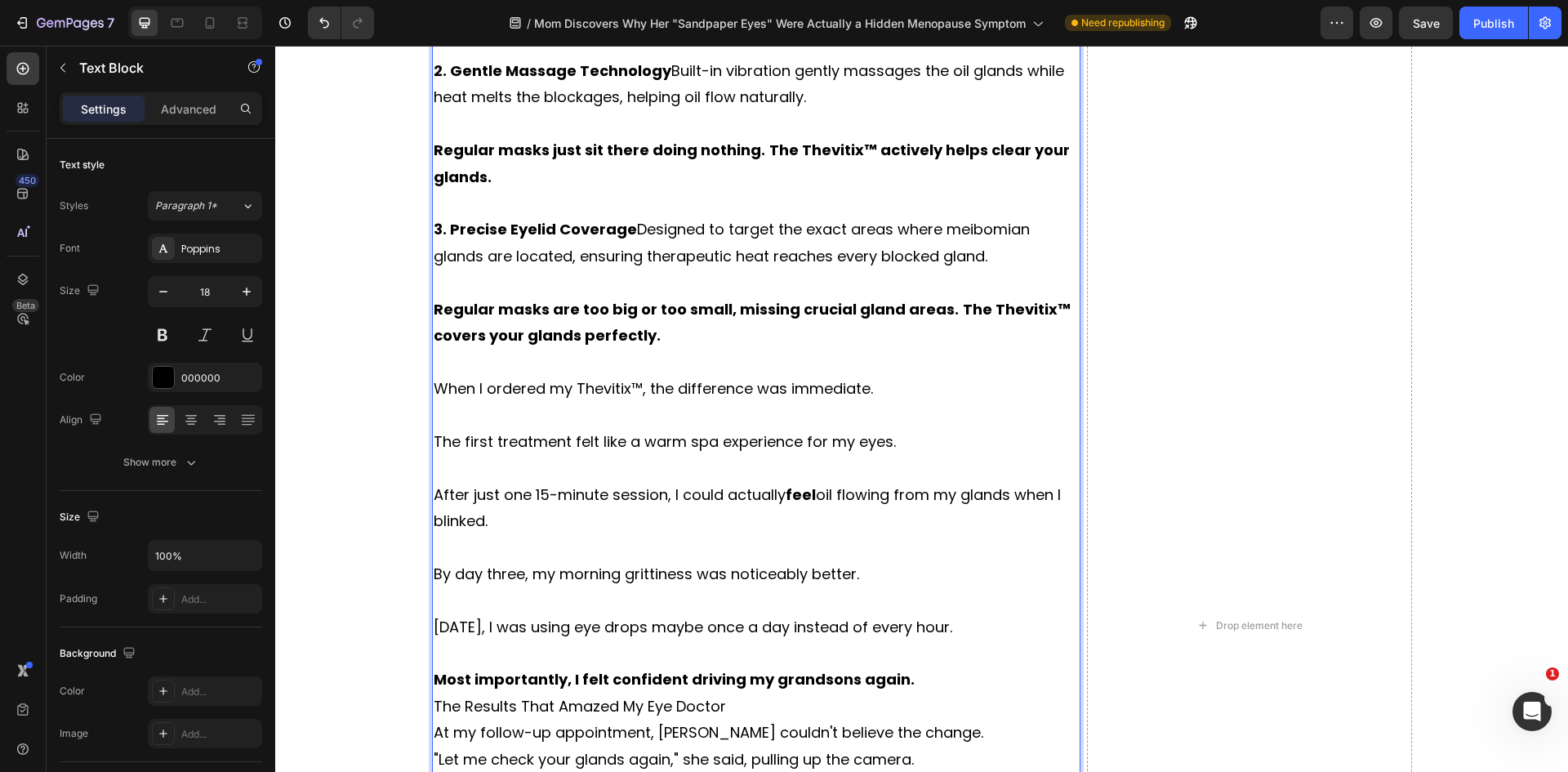
click at [921, 667] on p "Most importantly, I felt confident driving my grandsons again." at bounding box center [756, 679] width 646 height 26
click at [737, 694] on p "The Results That Amazed My Eye Doctor" at bounding box center [756, 706] width 646 height 26
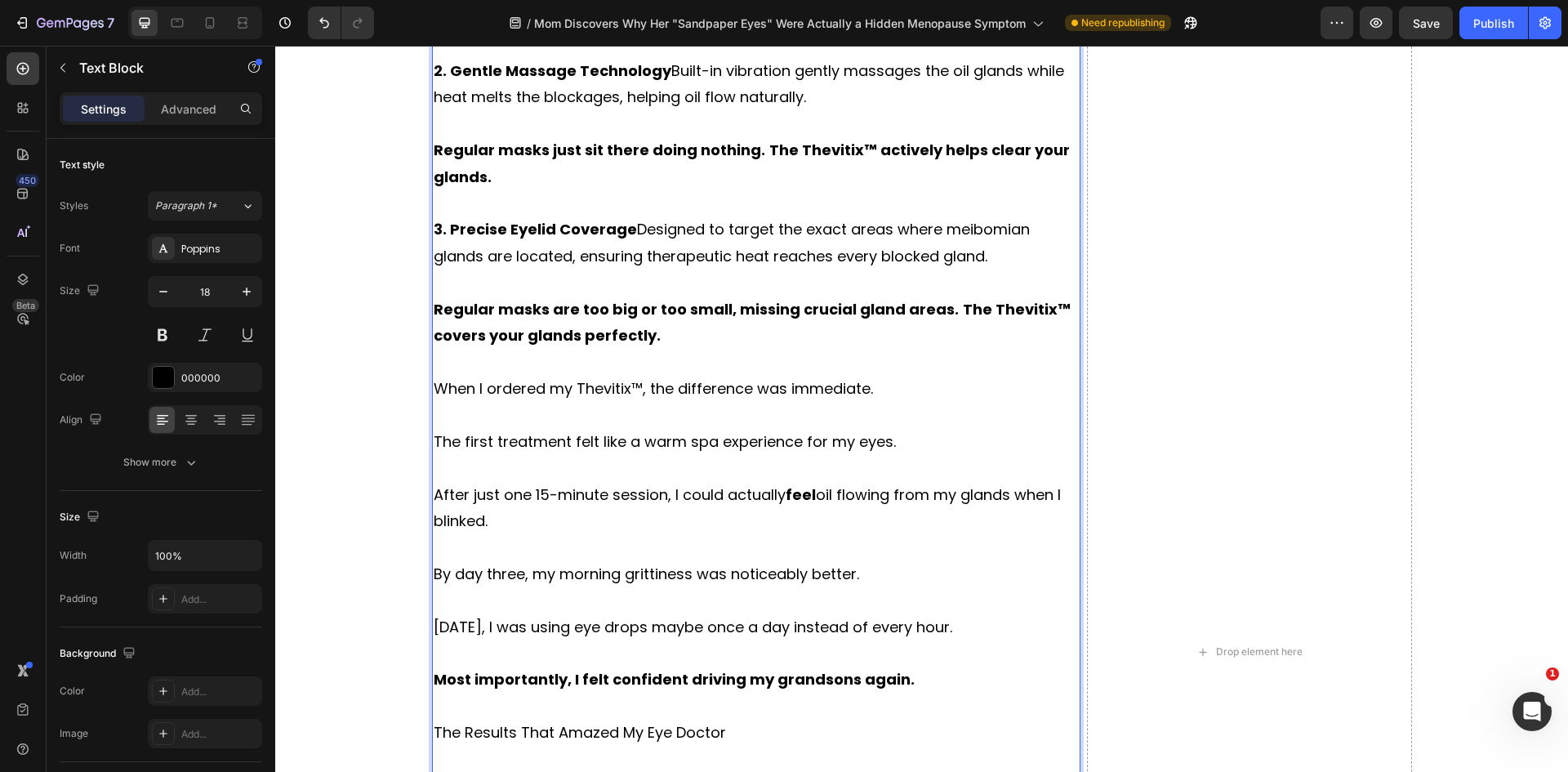
click at [614, 720] on p "The Results That Amazed My Eye Doctor" at bounding box center [756, 732] width 646 height 26
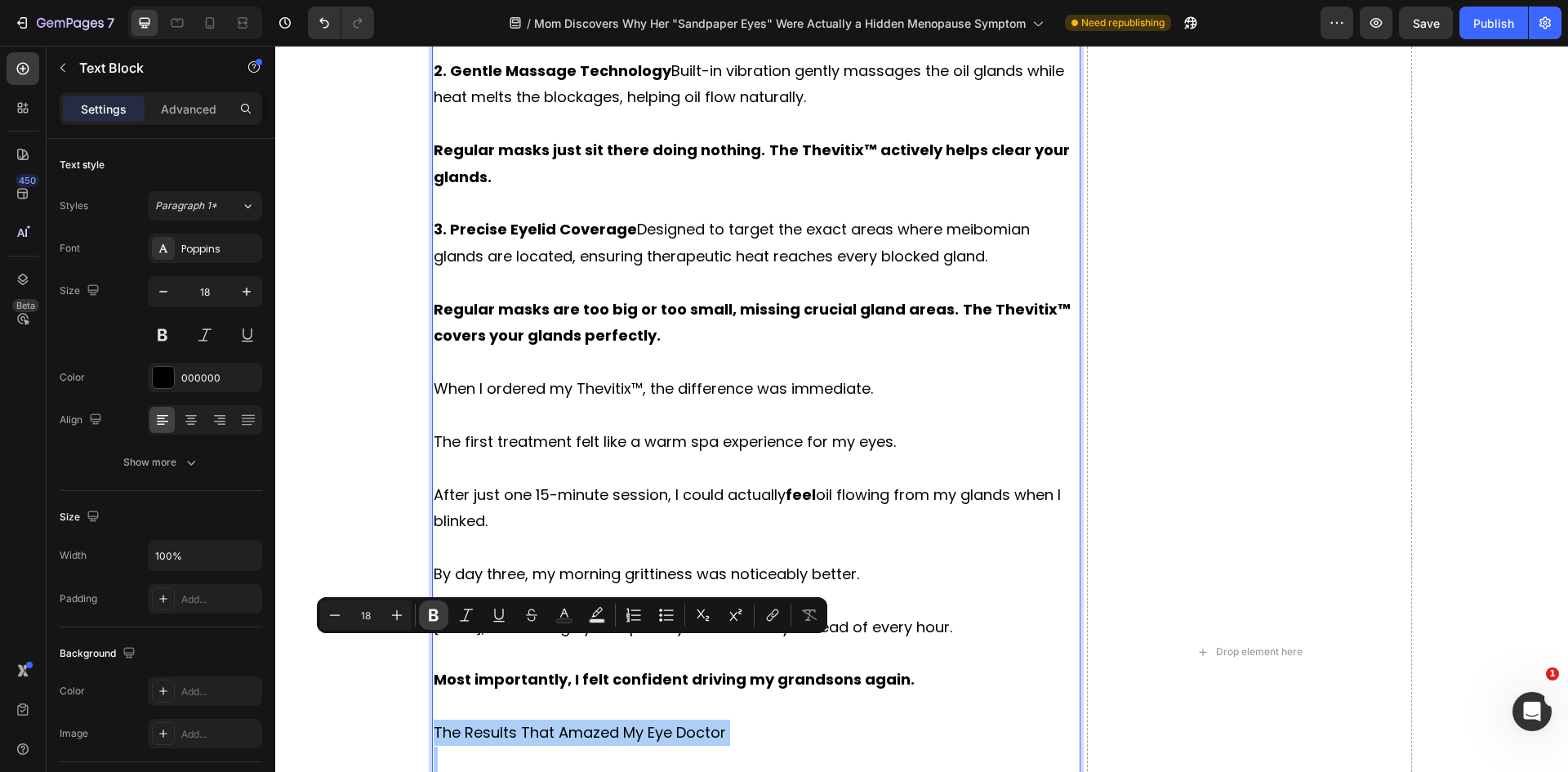
click at [438, 616] on icon "Editor contextual toolbar" at bounding box center [433, 615] width 10 height 13
click at [406, 617] on button "Plus" at bounding box center [396, 615] width 29 height 29
click at [406, 617] on div "The Doctor Visit That Changed Everything The eye specialist, [PERSON_NAME], did…" at bounding box center [922, 361] width 1293 height 8994
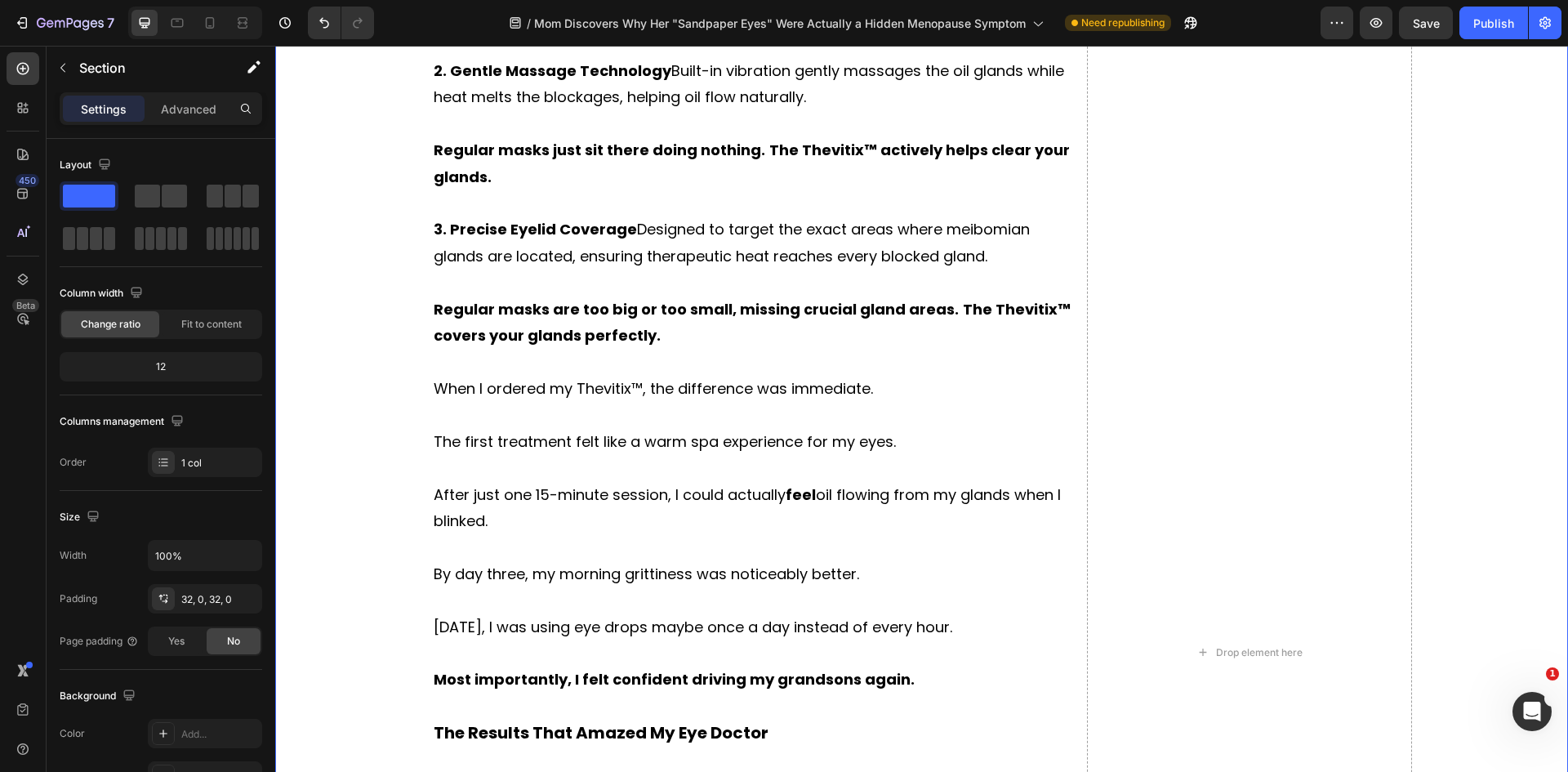
click at [406, 617] on div "The Doctor Visit That Changed Everything The eye specialist, [PERSON_NAME], did…" at bounding box center [922, 362] width 1293 height 8995
click at [562, 748] on p "Rich Text Editor. Editing area: main" at bounding box center [756, 760] width 646 height 26
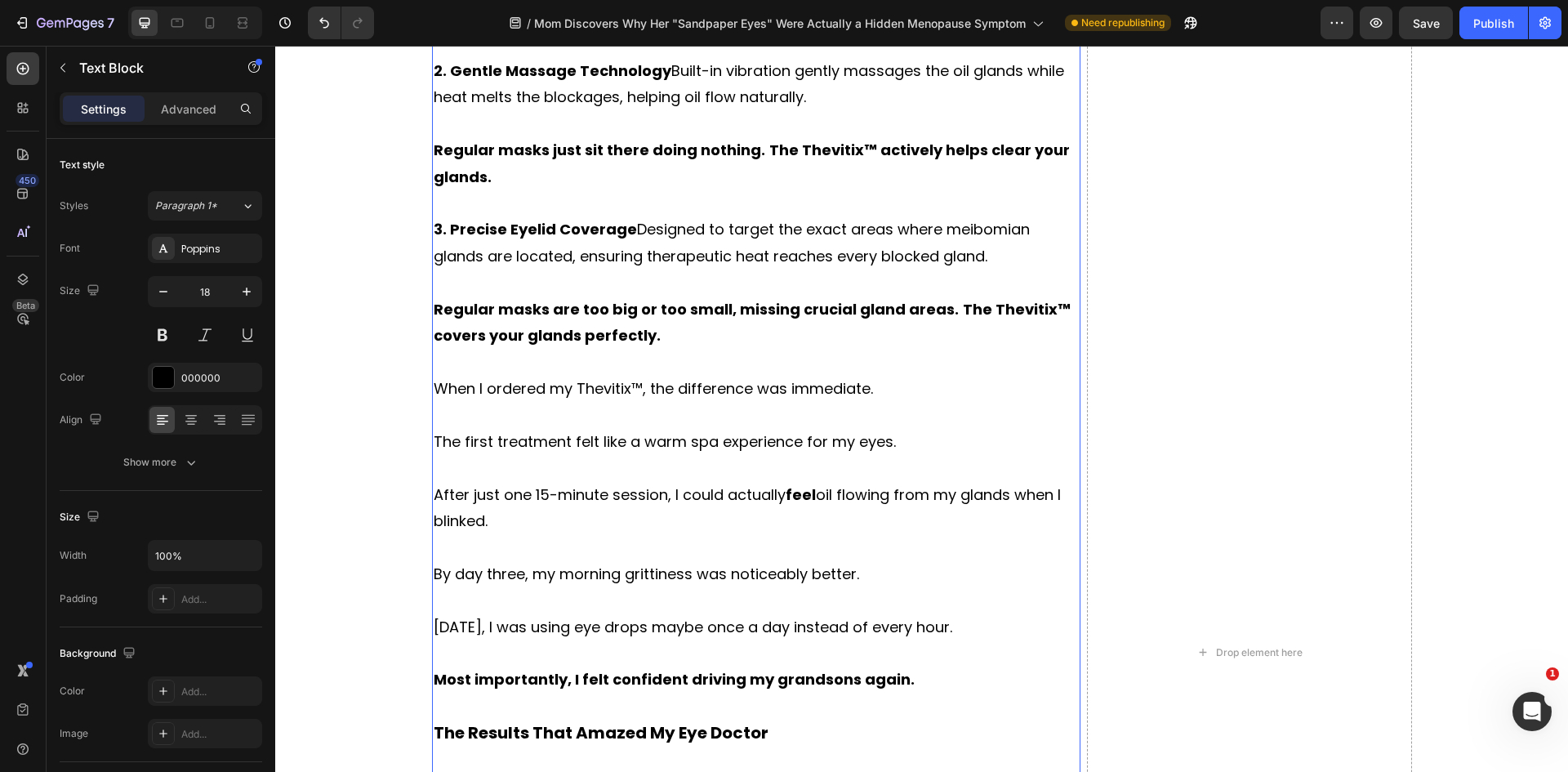
click at [343, 572] on div "The Doctor Visit That Changed Everything The eye specialist, [PERSON_NAME], did…" at bounding box center [922, 362] width 1293 height 8995
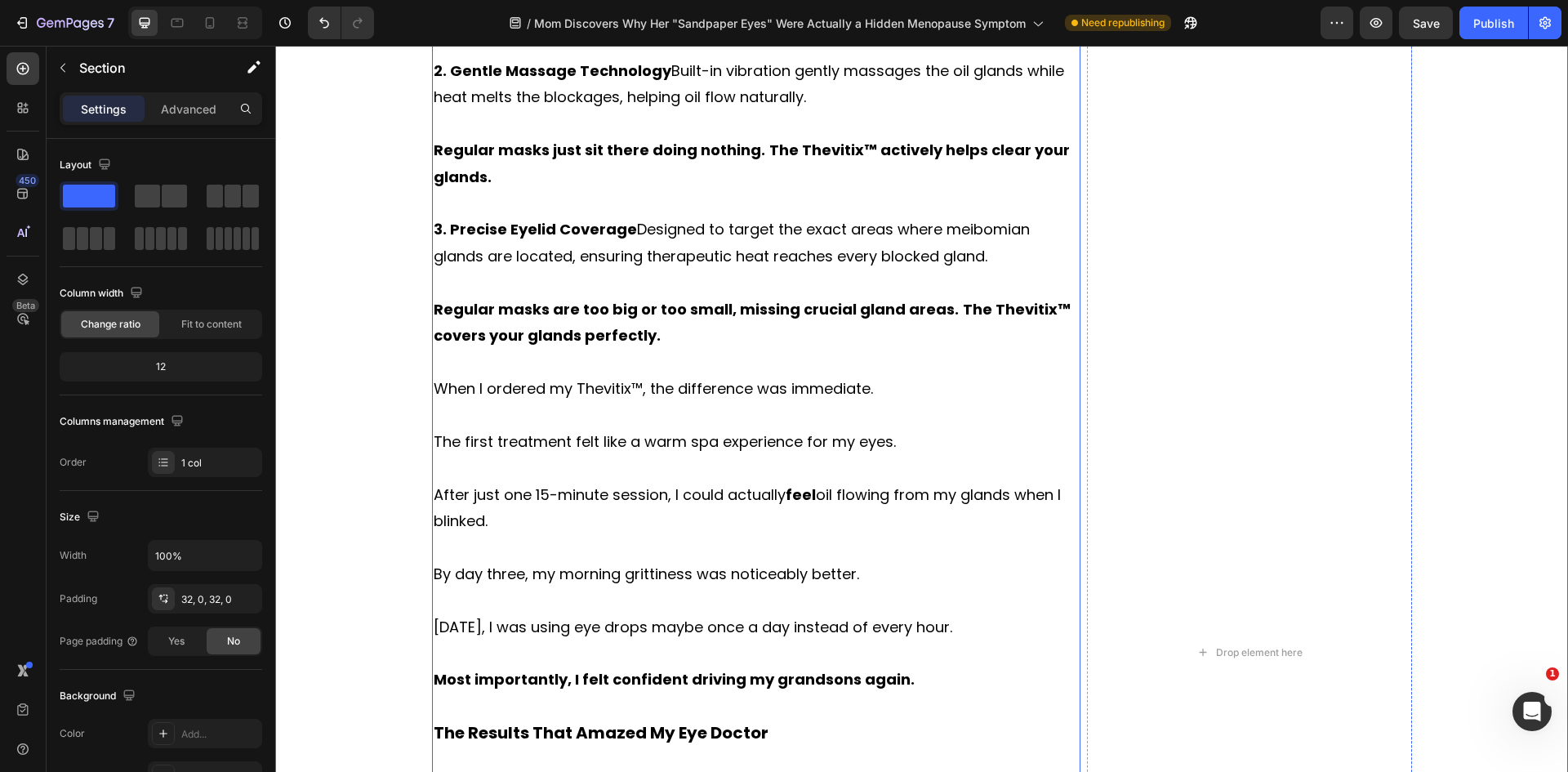
click at [554, 694] on p "Rich Text Editor. Editing area: main" at bounding box center [756, 706] width 646 height 26
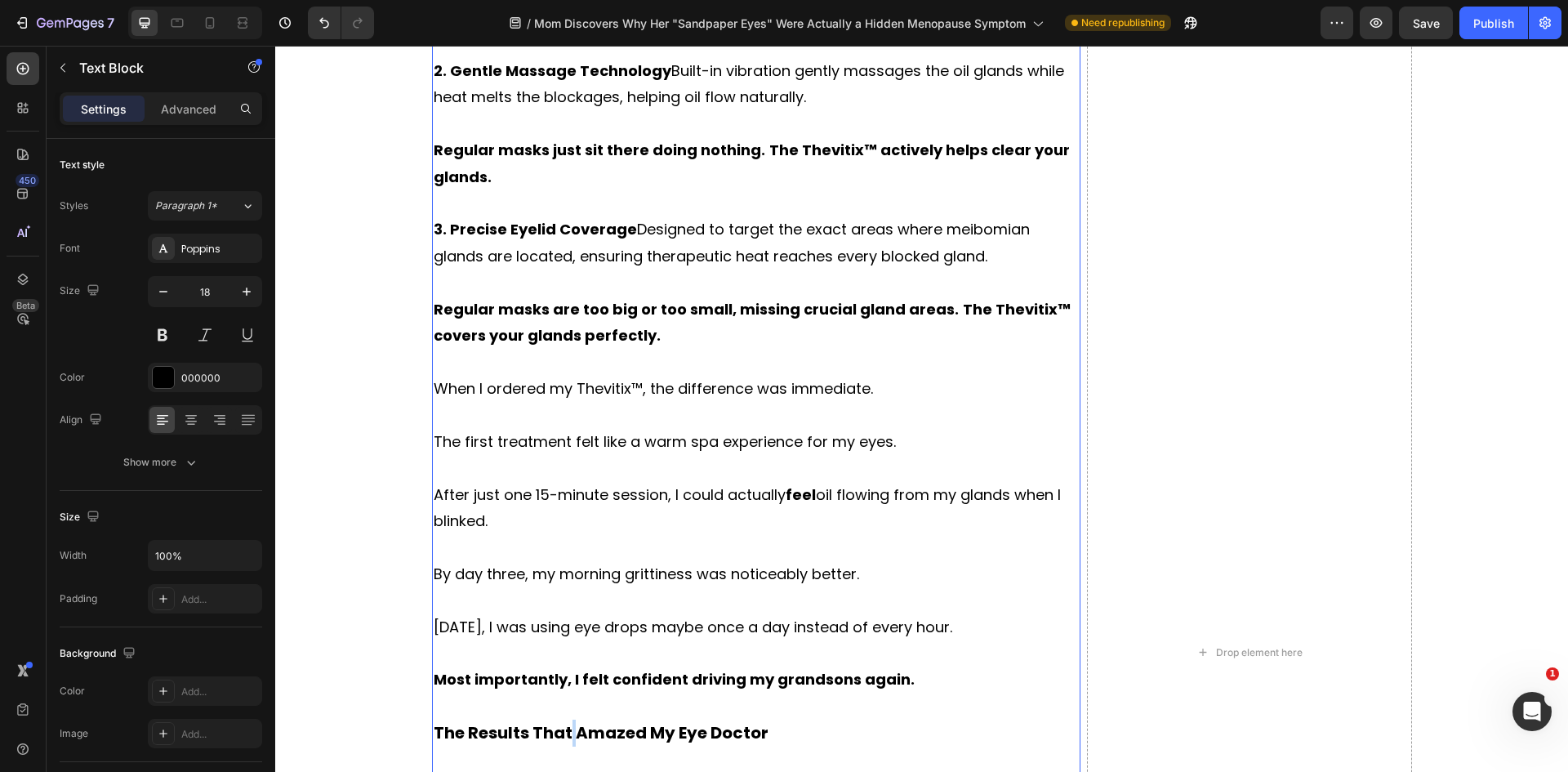
click at [562, 721] on strong "The Results That Amazed My Eye Doctor" at bounding box center [601, 732] width 335 height 23
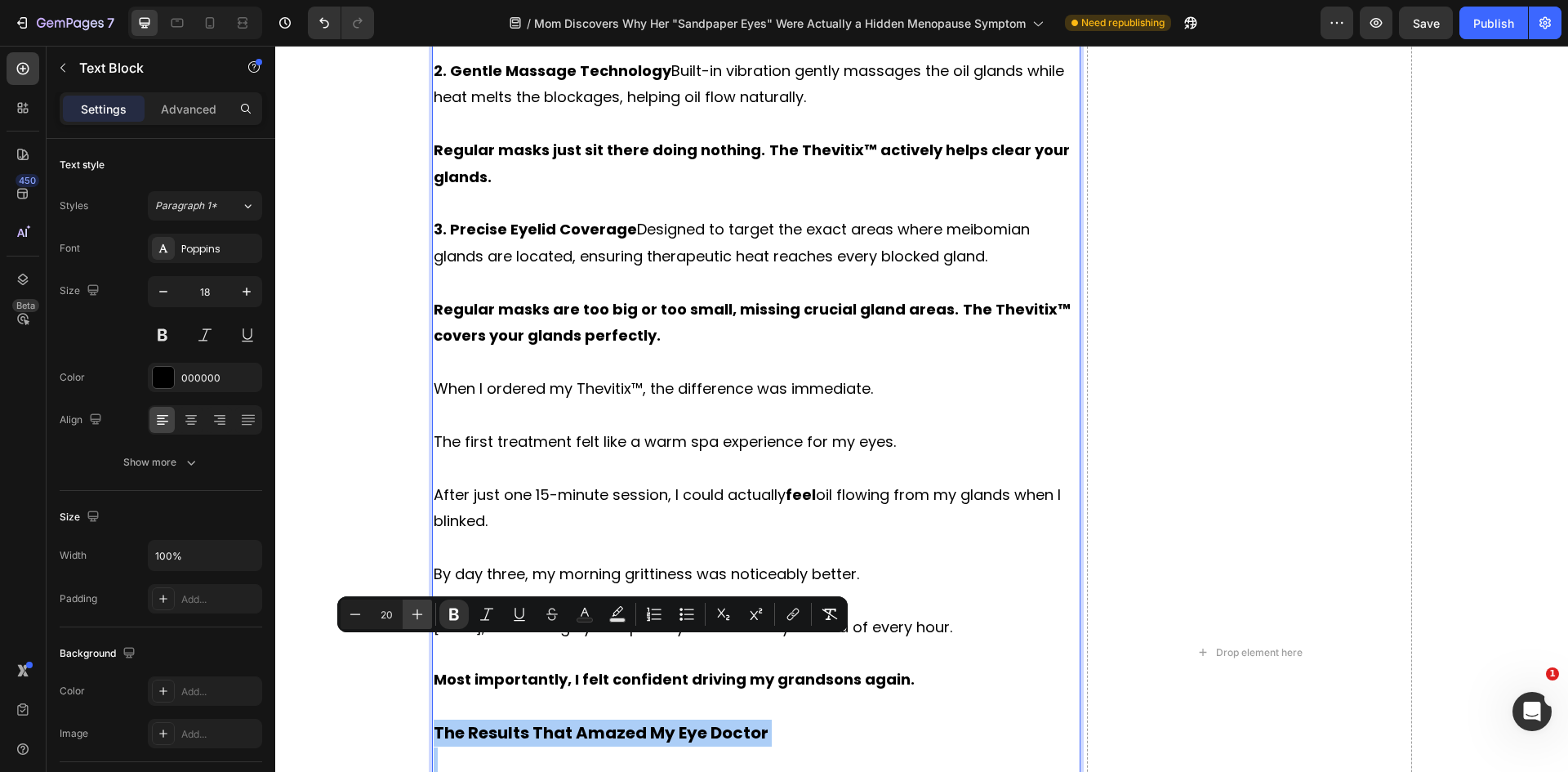
click at [420, 620] on icon "Editor contextual toolbar" at bounding box center [417, 614] width 16 height 16
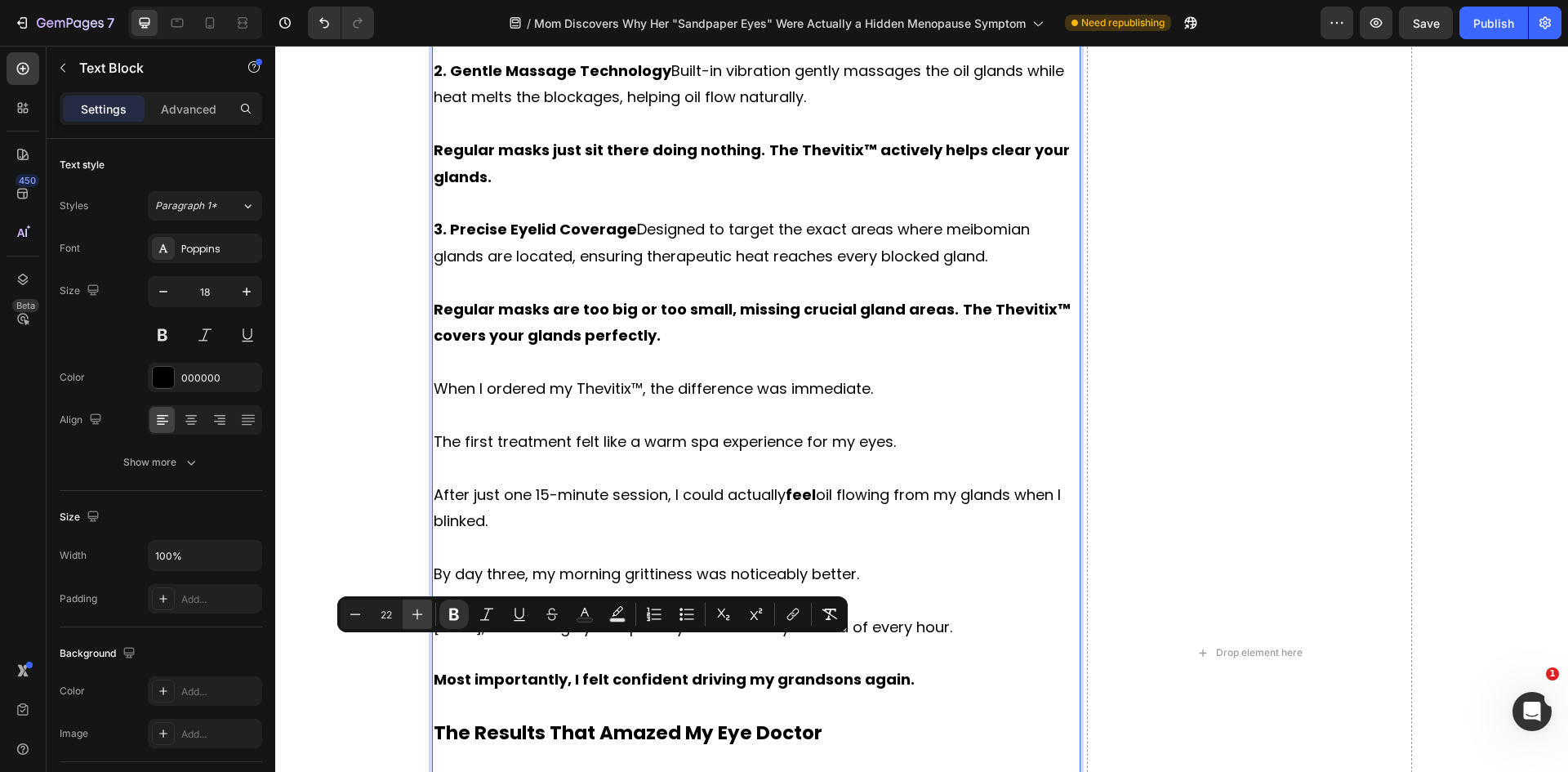
type input "23"
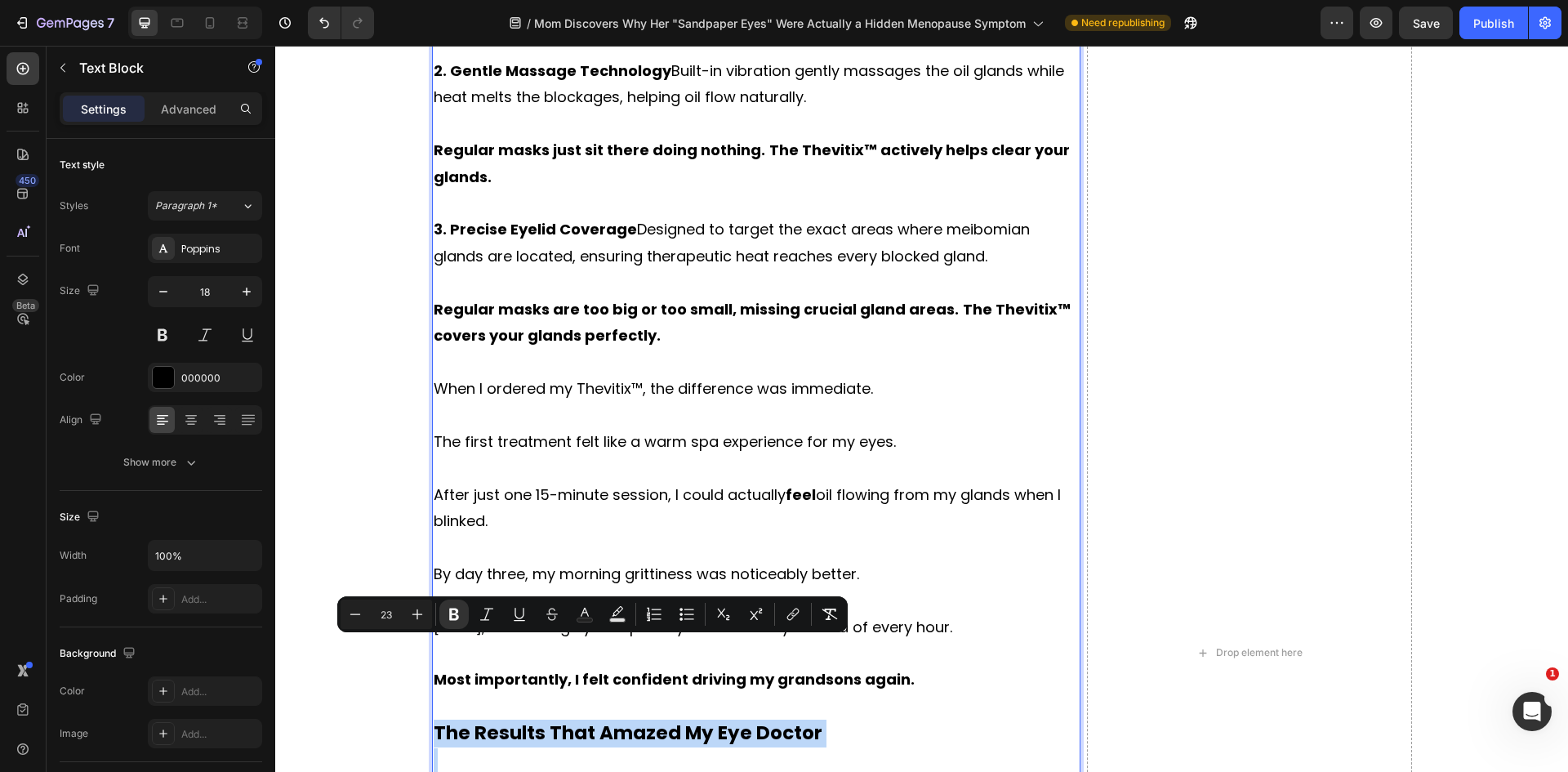
click at [848, 748] on p "Rich Text Editor. Editing area: main" at bounding box center [756, 761] width 646 height 26
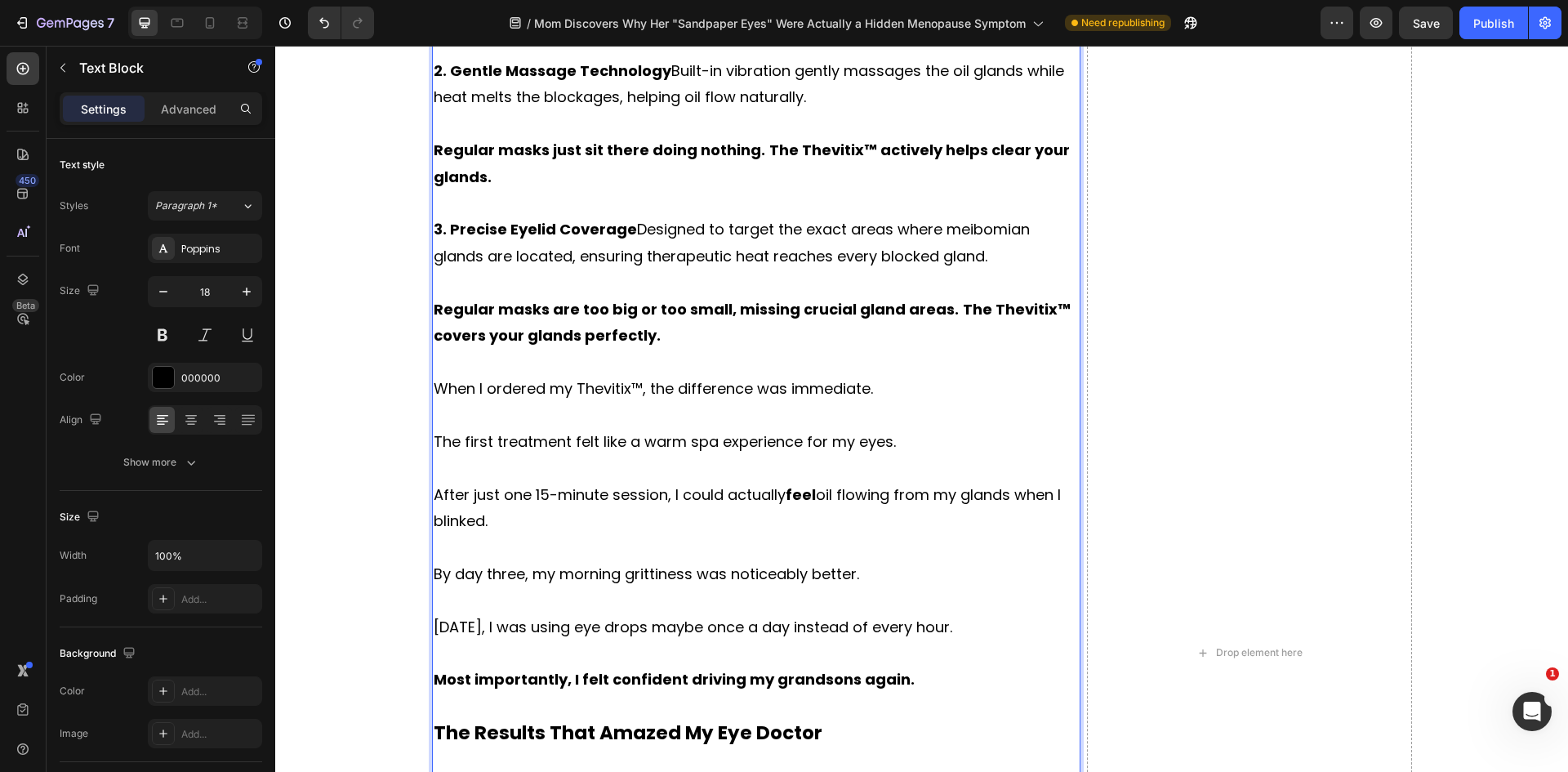
click at [960, 771] on p "At my follow-up appointment, [PERSON_NAME] couldn't believe the change." at bounding box center [756, 787] width 646 height 26
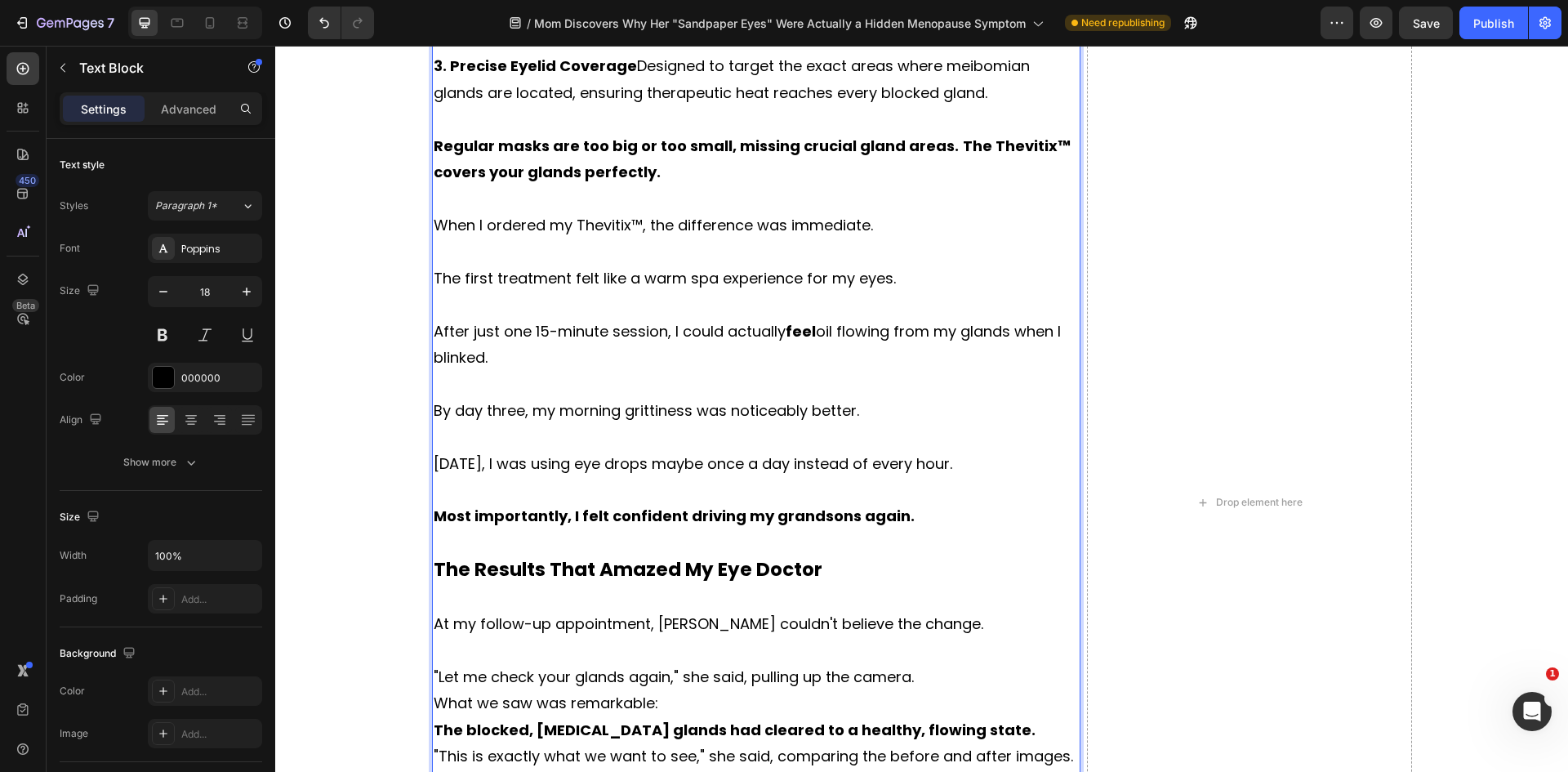
click at [943, 664] on p ""Let me check your glands again," she said, pulling up the camera." at bounding box center [756, 677] width 646 height 26
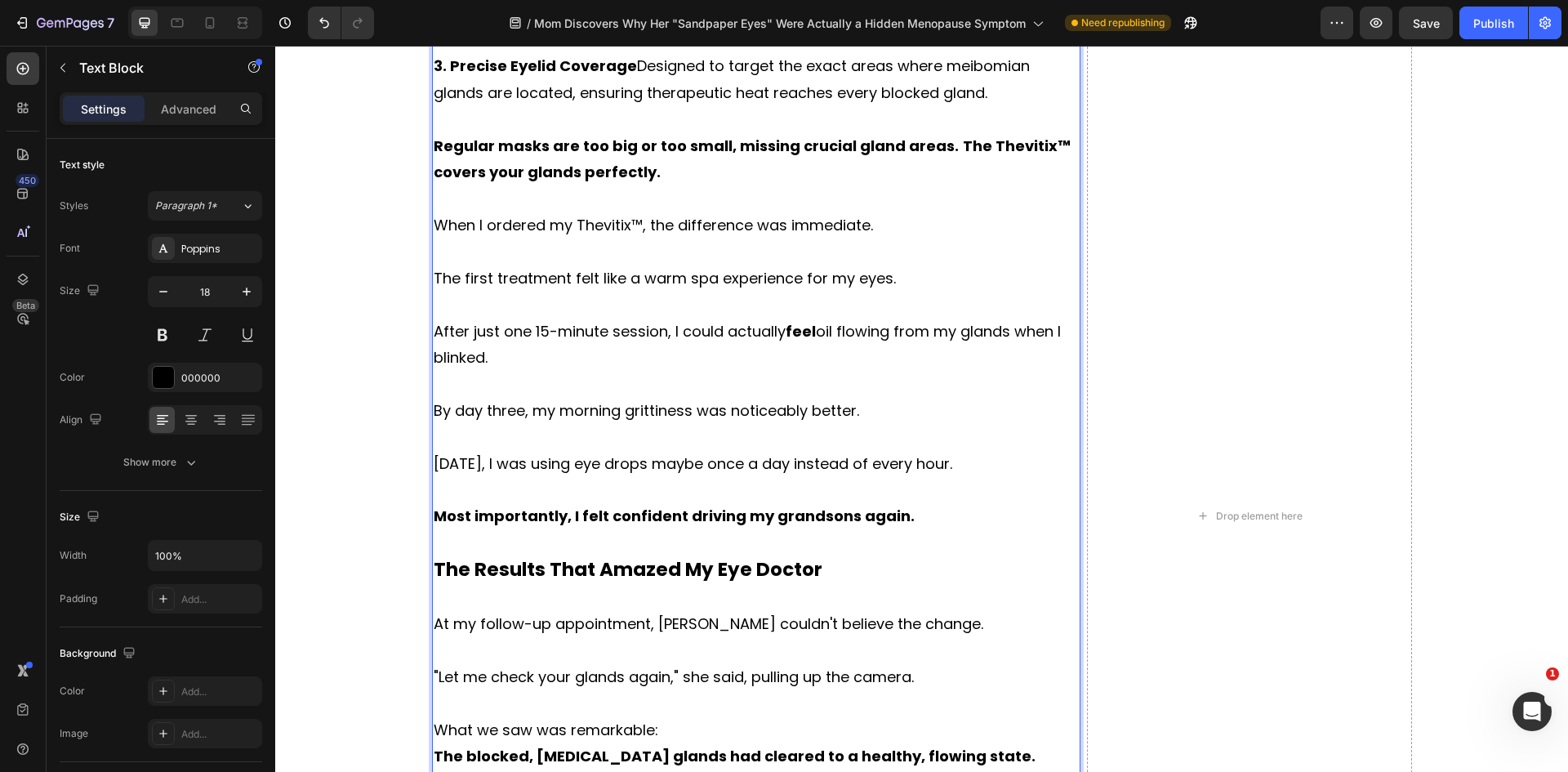
click at [685, 717] on p "What we saw was remarkable:" at bounding box center [756, 730] width 646 height 26
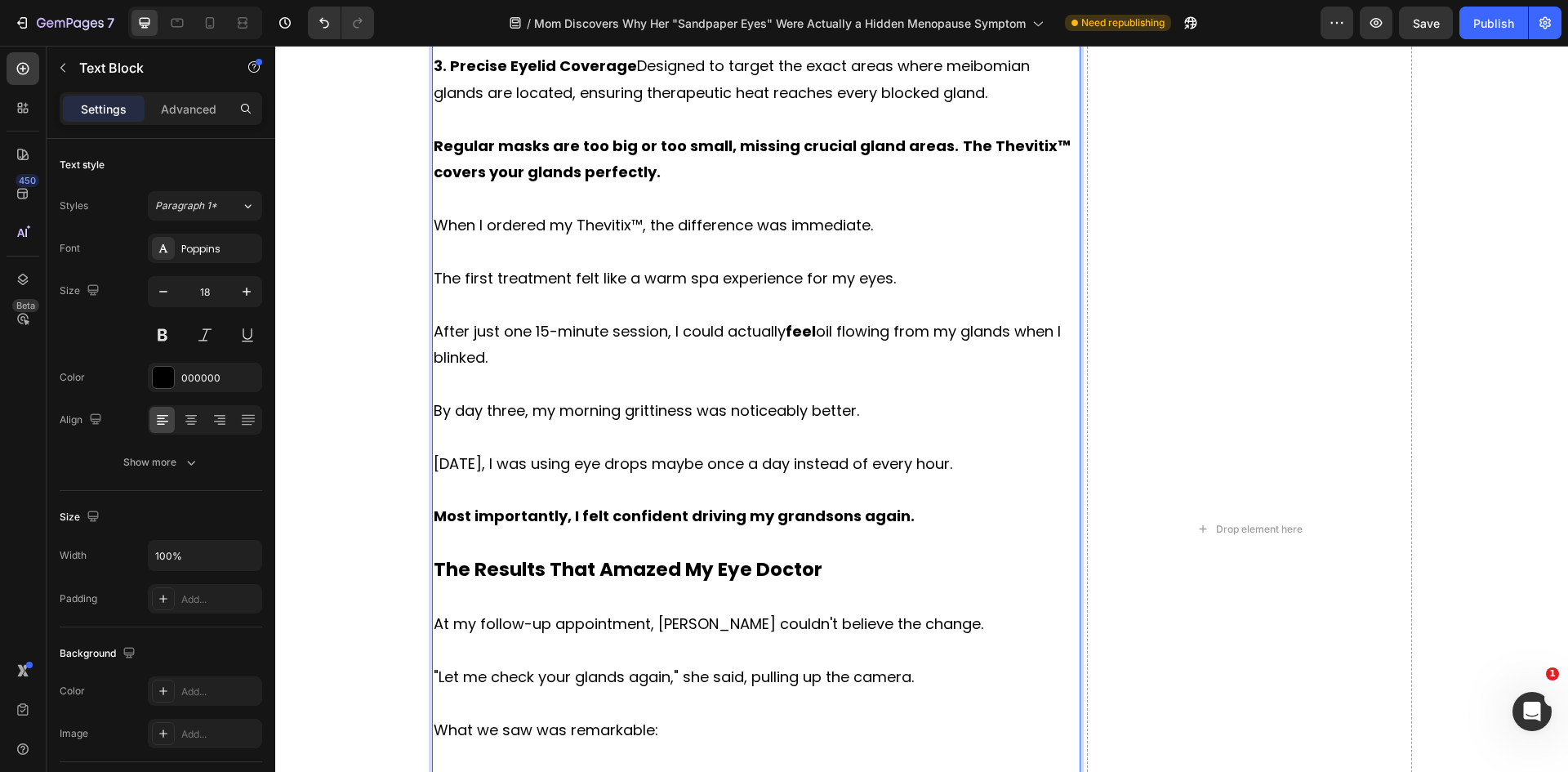
scroll to position [7397, 0]
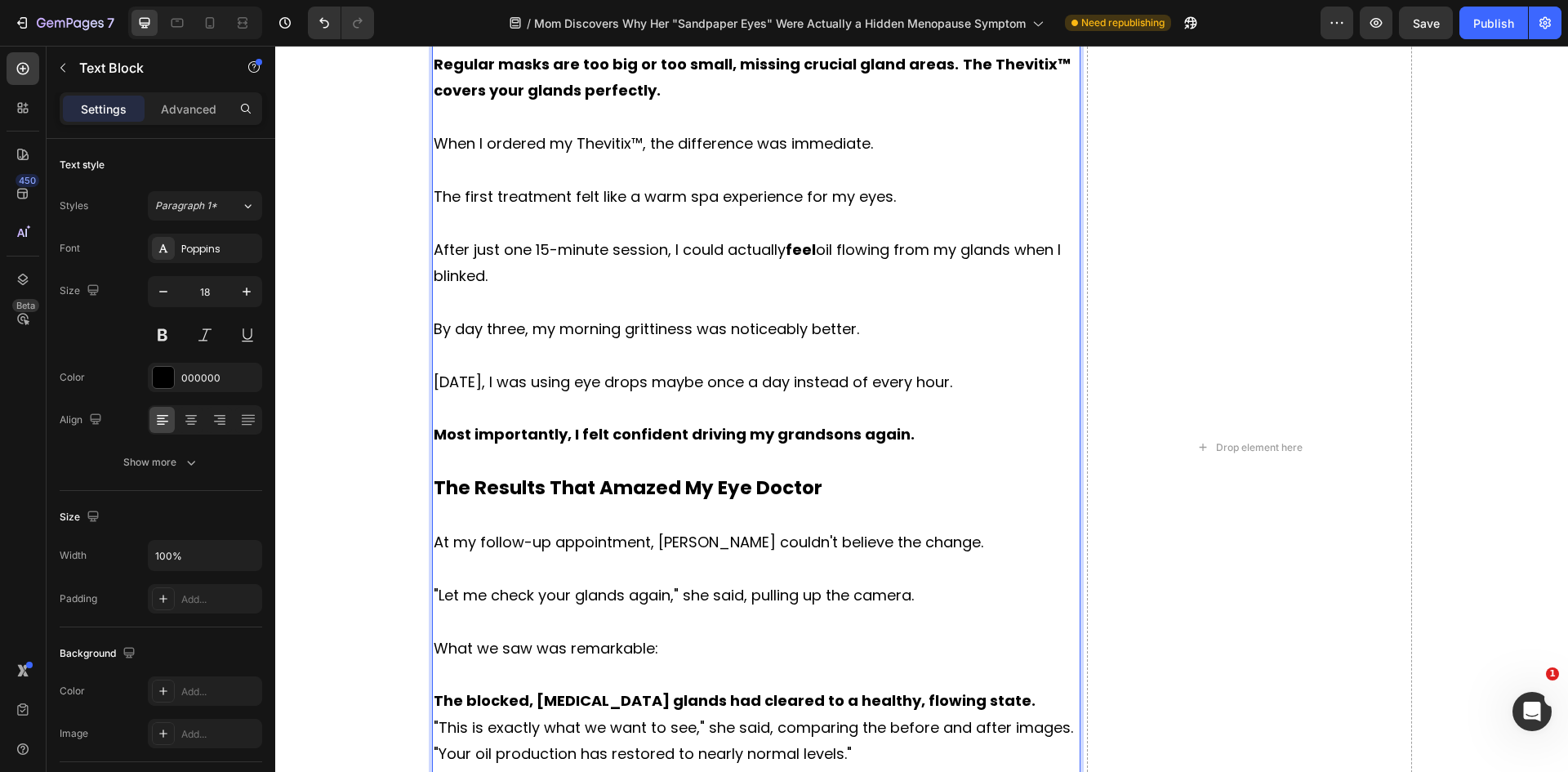
click at [947, 688] on p "The blocked, [MEDICAL_DATA] glands had cleared to a healthy, flowing state." at bounding box center [756, 700] width 646 height 26
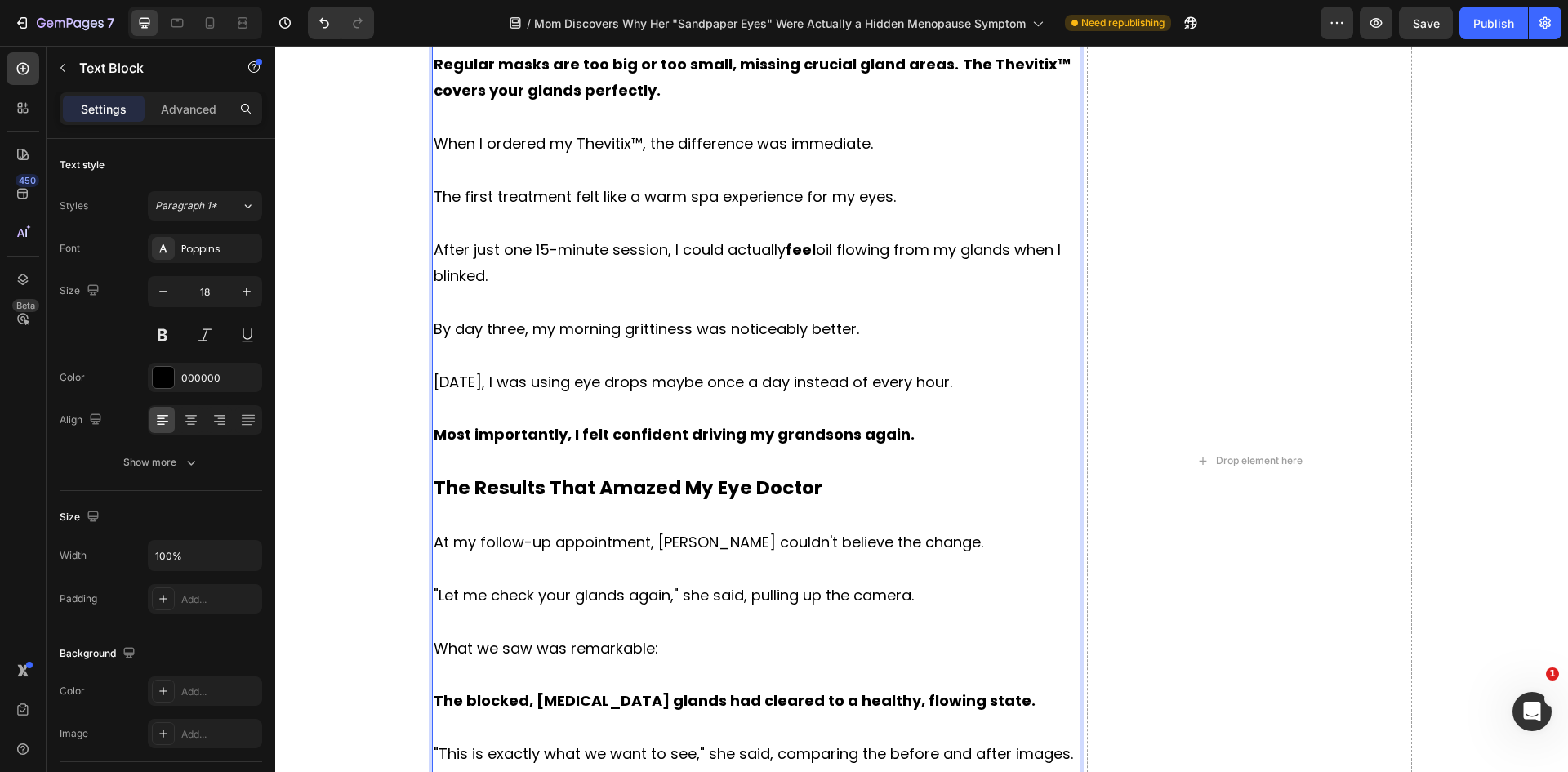
scroll to position [7478, 0]
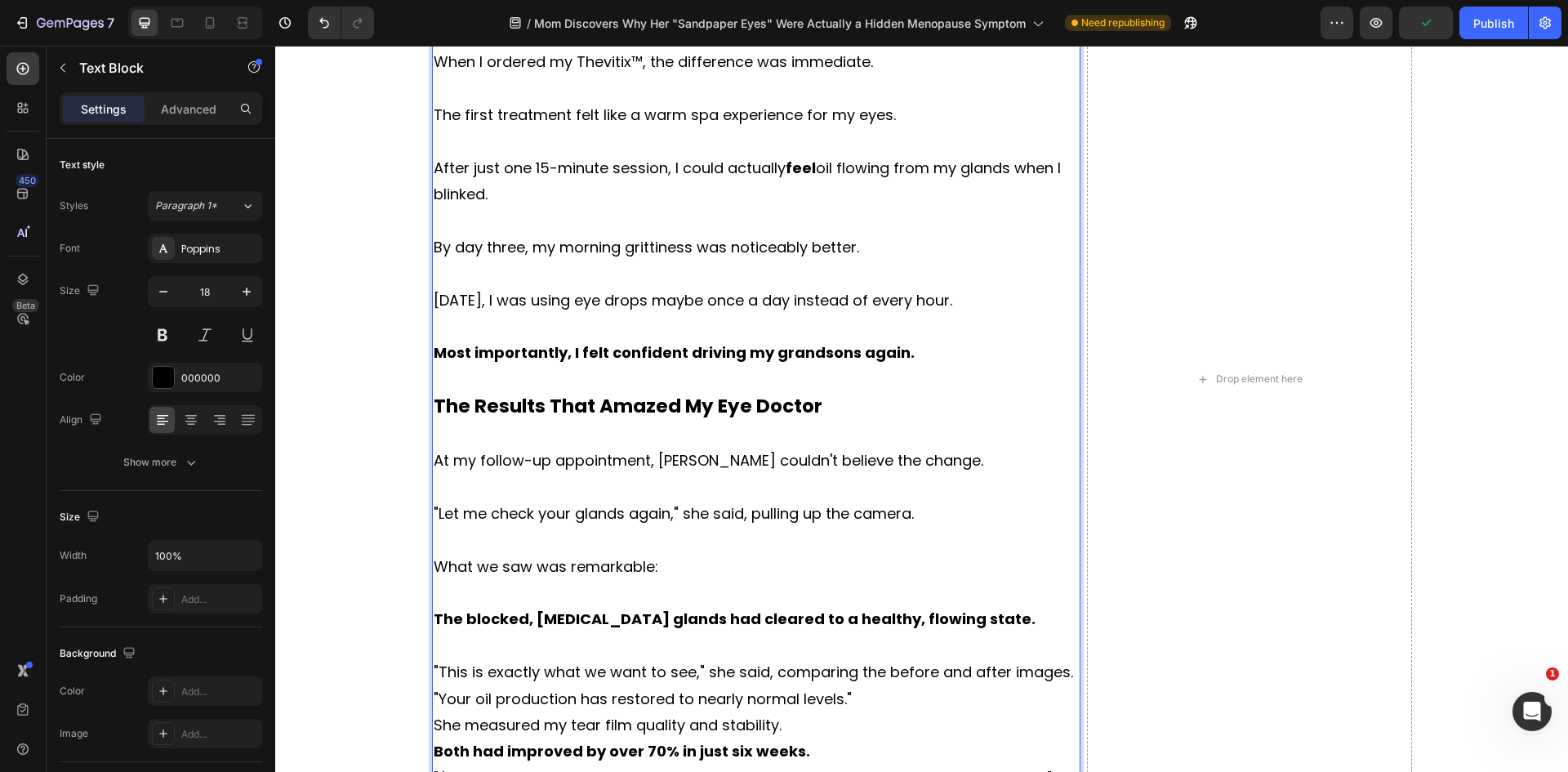
click at [862, 659] on p ""This is exactly what we want to see," she said, comparing the before and after…" at bounding box center [756, 685] width 646 height 53
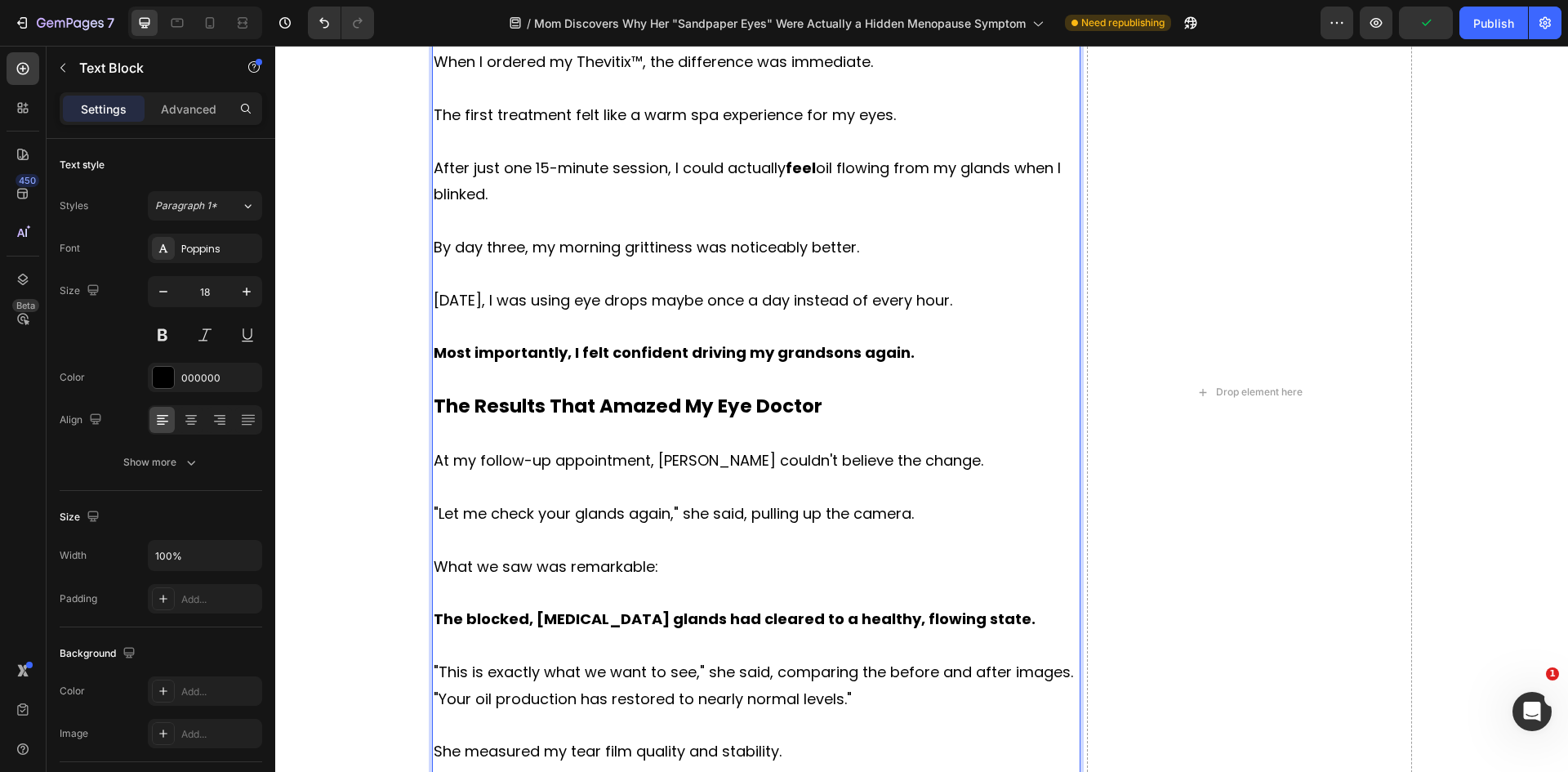
click at [793, 738] on p "She measured my tear film quality and stability." at bounding box center [756, 751] width 646 height 26
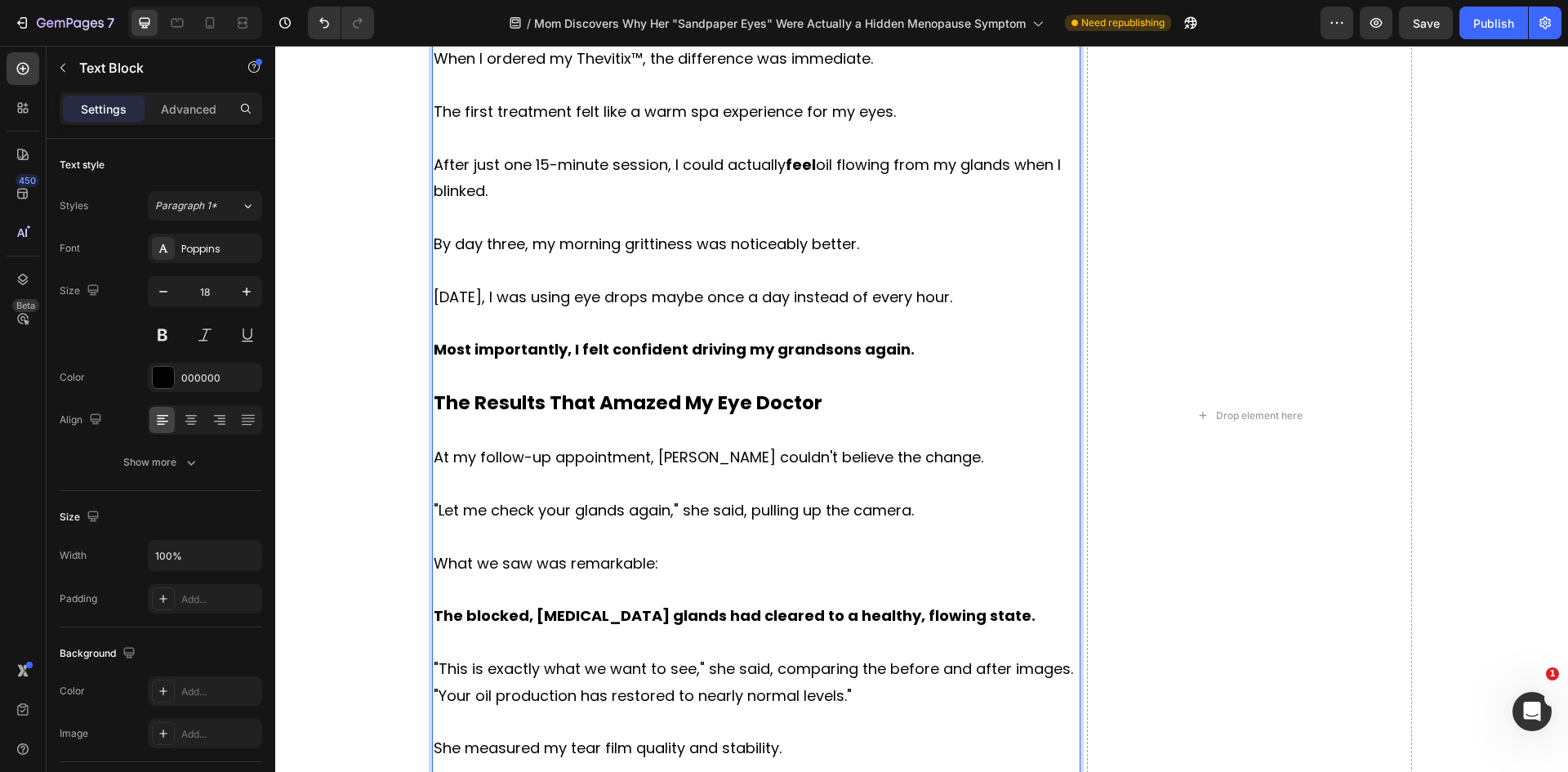
scroll to position [7645, 0]
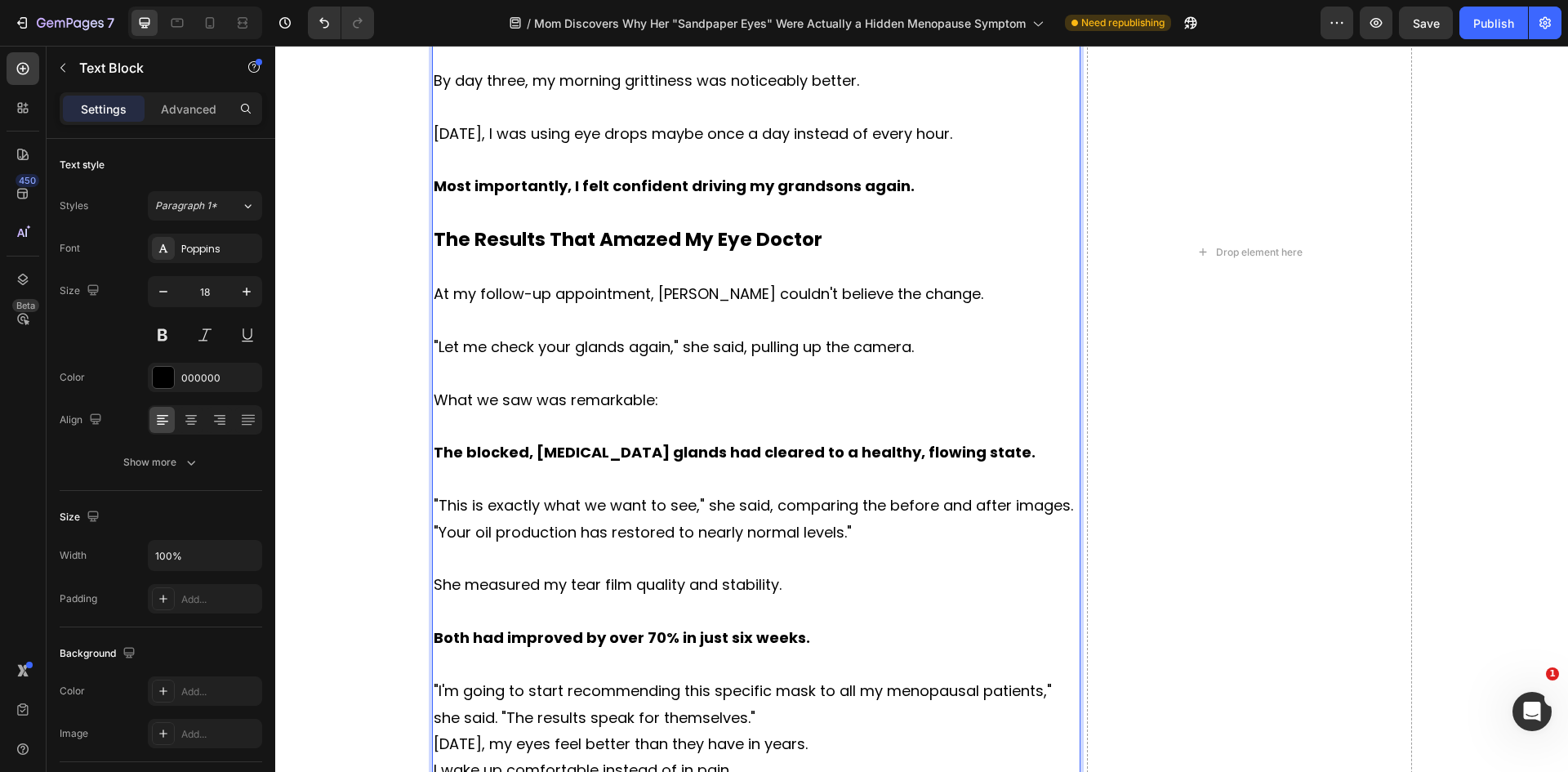
click at [793, 678] on p ""I'm going to start recommending this specific mask to all my menopausal patien…" at bounding box center [756, 704] width 646 height 53
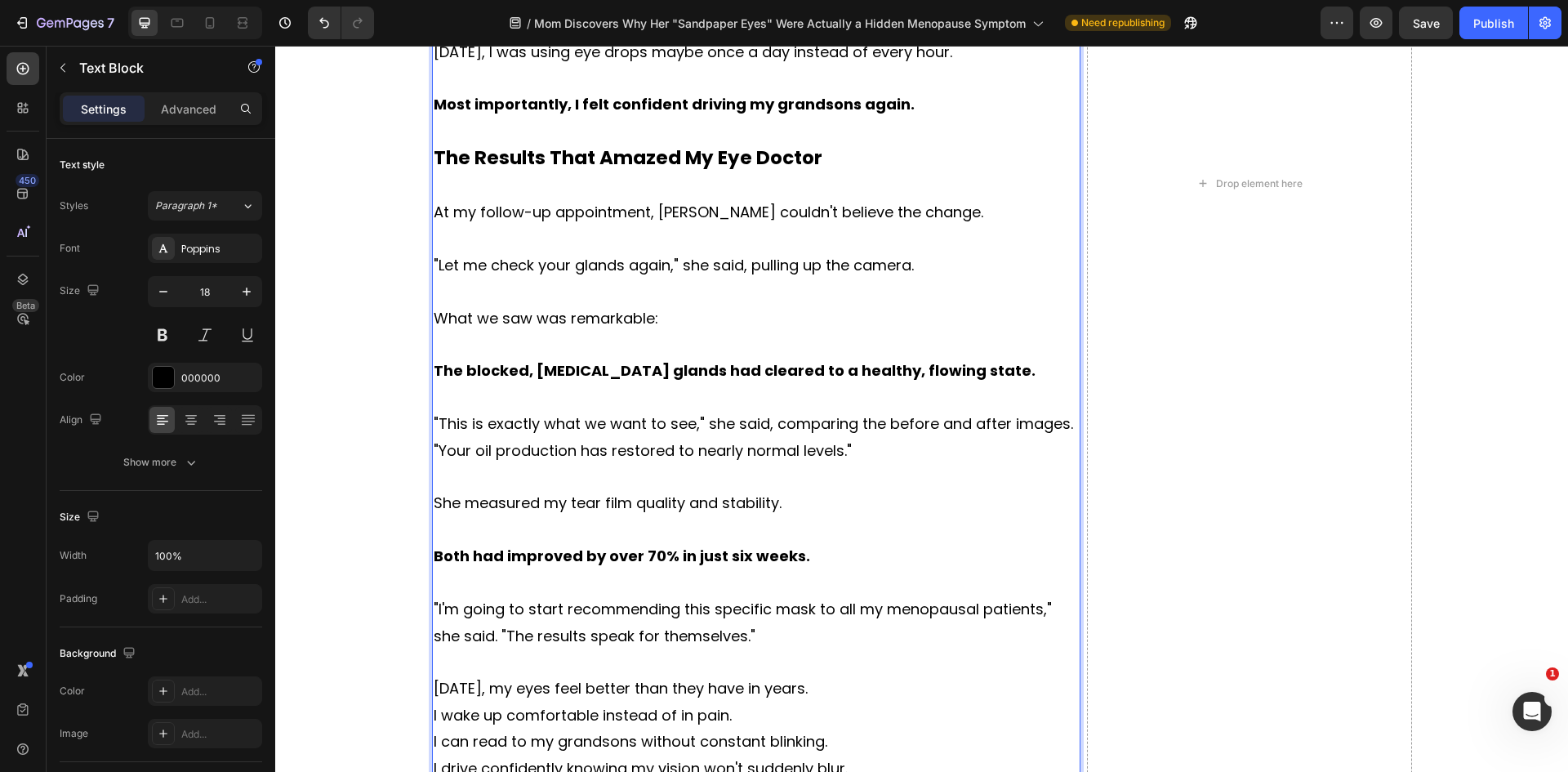
click at [910, 675] on p "[DATE], my eyes feel better than they have in years." at bounding box center [756, 688] width 646 height 26
click at [766, 728] on p "I wake up comfortable instead of in pain." at bounding box center [756, 741] width 646 height 26
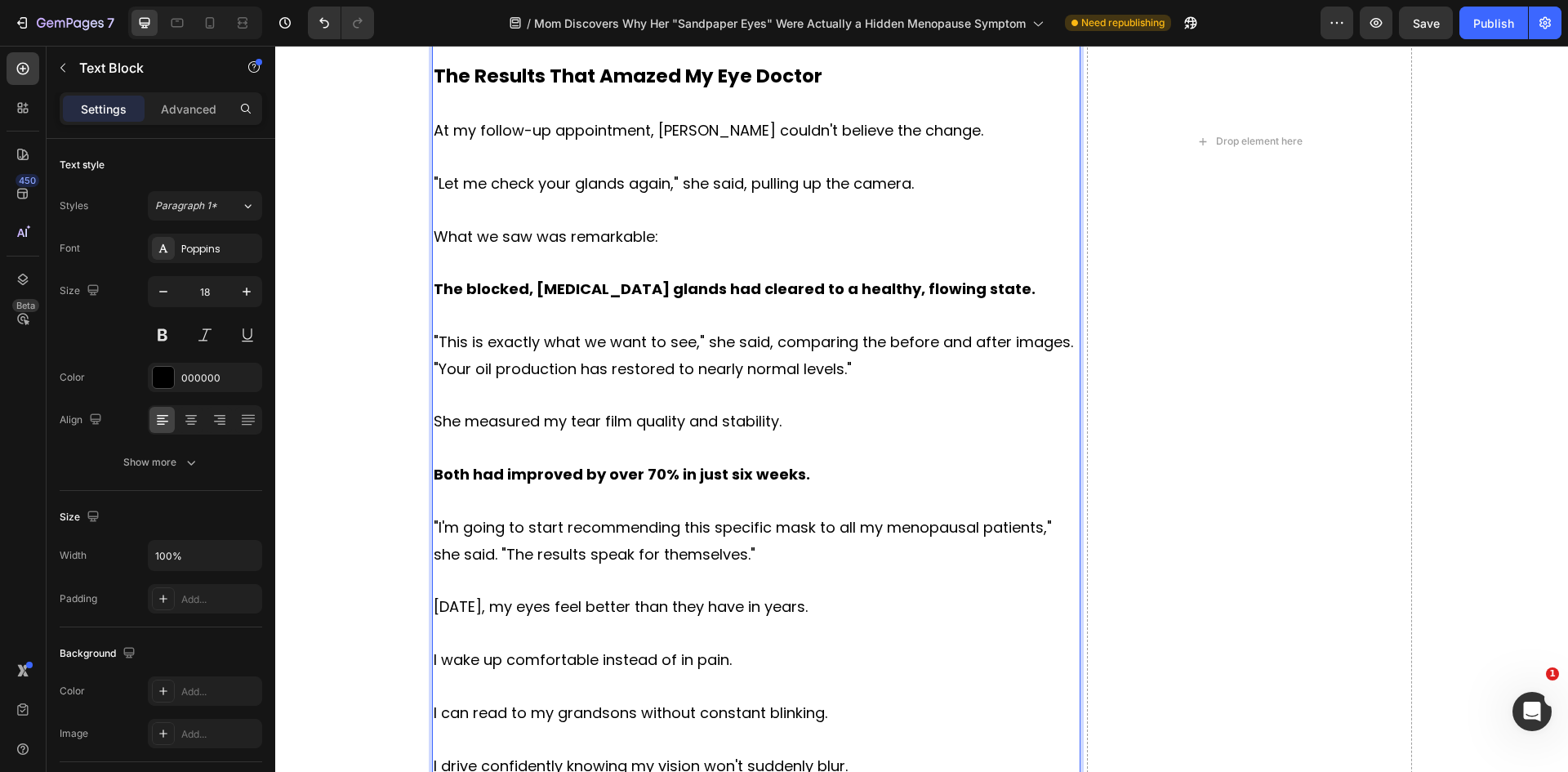
click at [861, 727] on p "Rich Text Editor. Editing area: main" at bounding box center [756, 739] width 646 height 26
click at [863, 753] on p "I drive confidently knowing my vision won't suddenly blur." at bounding box center [756, 766] width 646 height 26
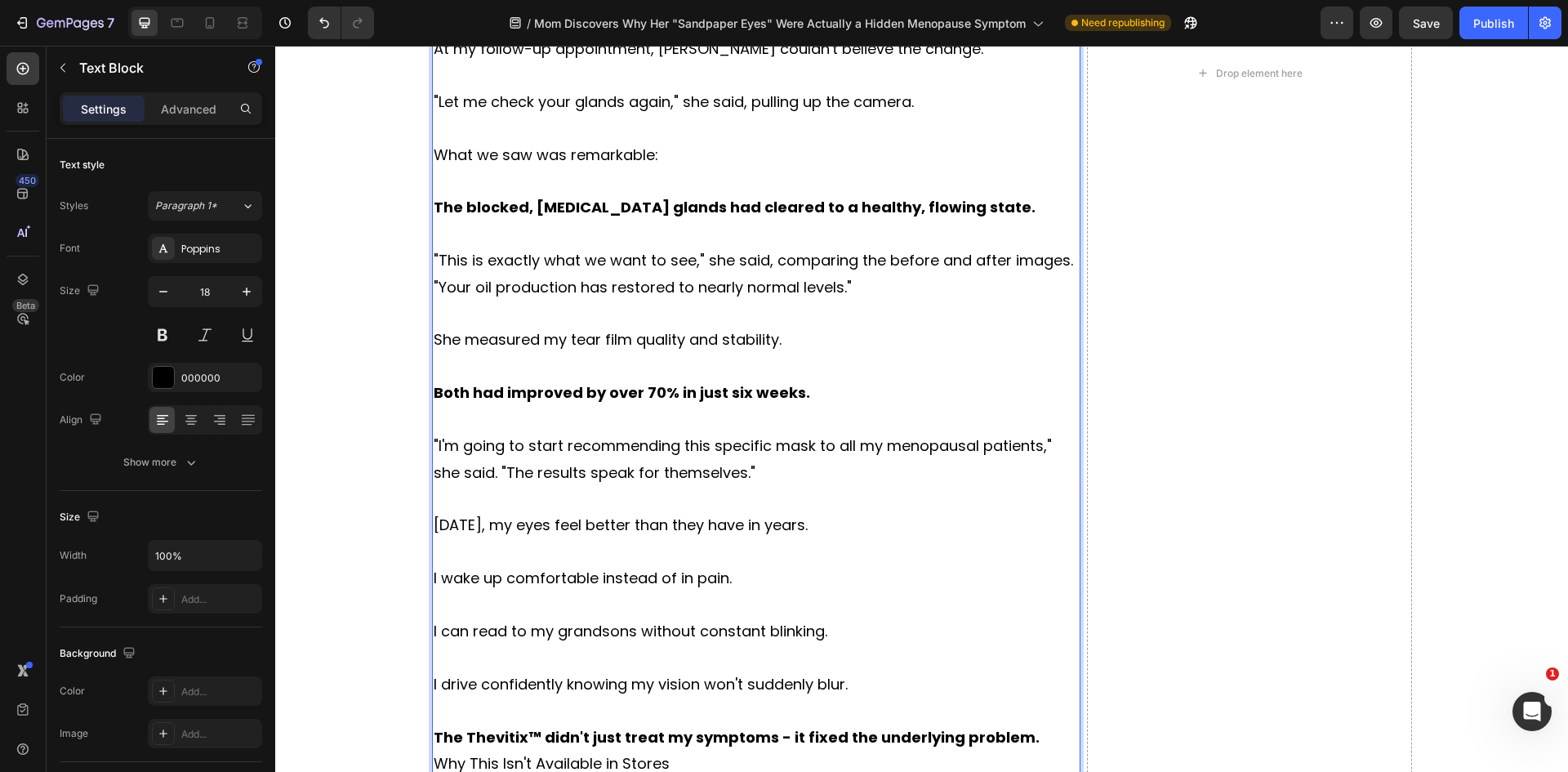
click at [1029, 725] on p "The Thevitix™ didn't just treat my symptoms - it fixed the underlying problem." at bounding box center [756, 737] width 646 height 26
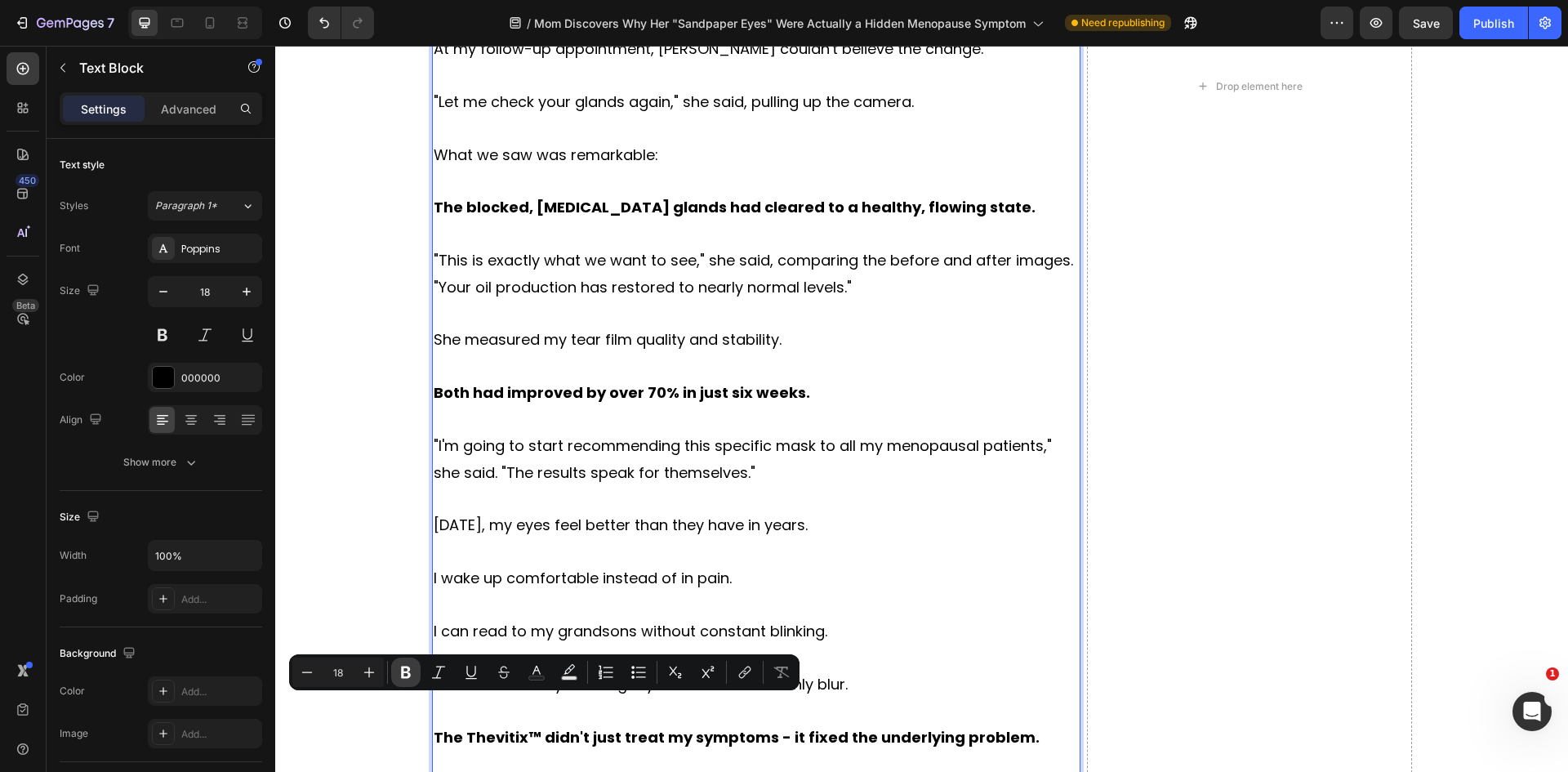
click at [406, 671] on icon "Editor contextual toolbar" at bounding box center [406, 672] width 16 height 16
click at [362, 672] on icon "Editor contextual toolbar" at bounding box center [369, 672] width 16 height 16
click at [365, 672] on icon "Editor contextual toolbar" at bounding box center [369, 672] width 16 height 16
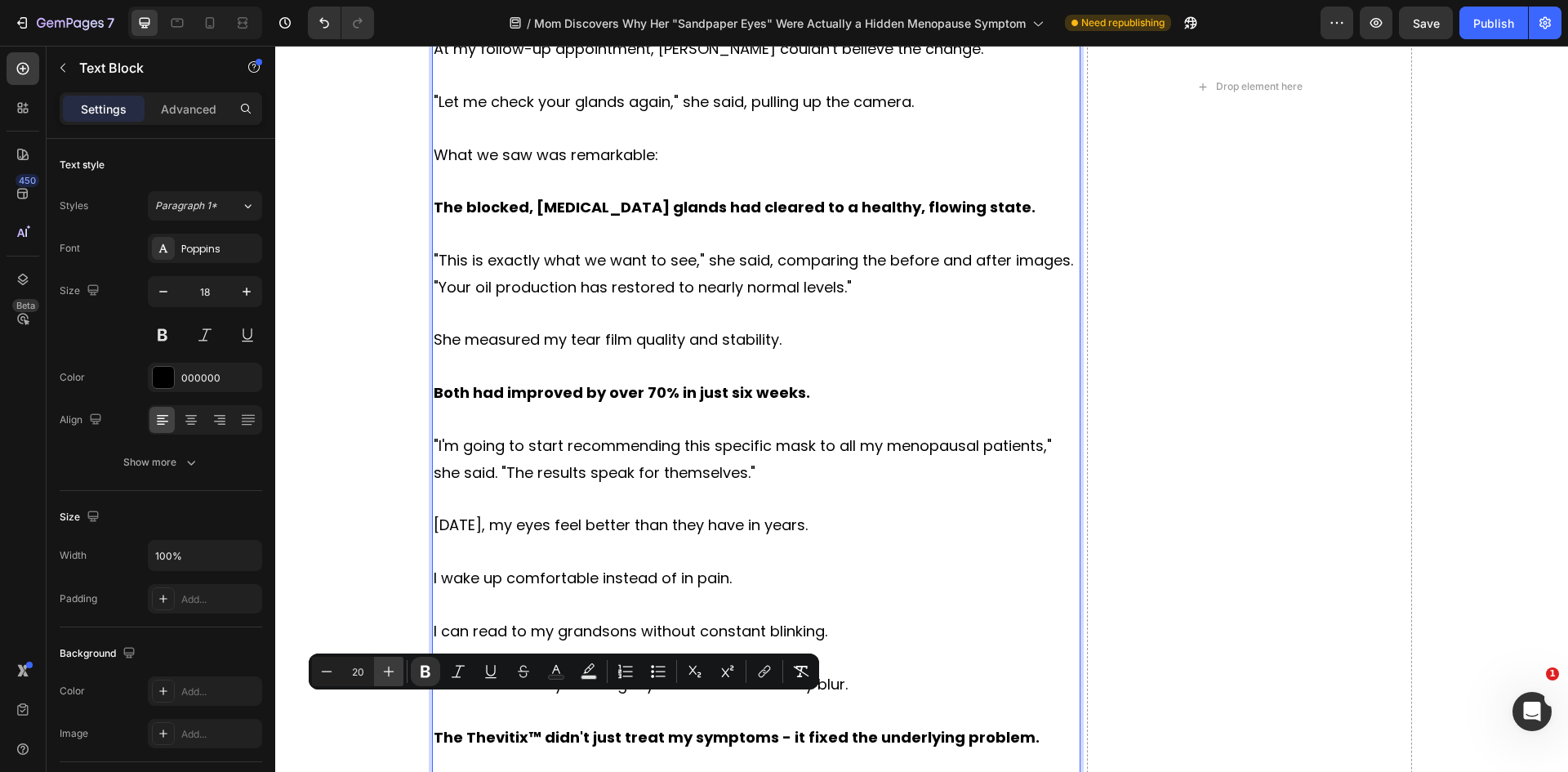
click at [396, 672] on icon "Editor contextual toolbar" at bounding box center [388, 671] width 16 height 16
click at [393, 672] on icon "Editor contextual toolbar" at bounding box center [389, 672] width 11 height 11
type input "23"
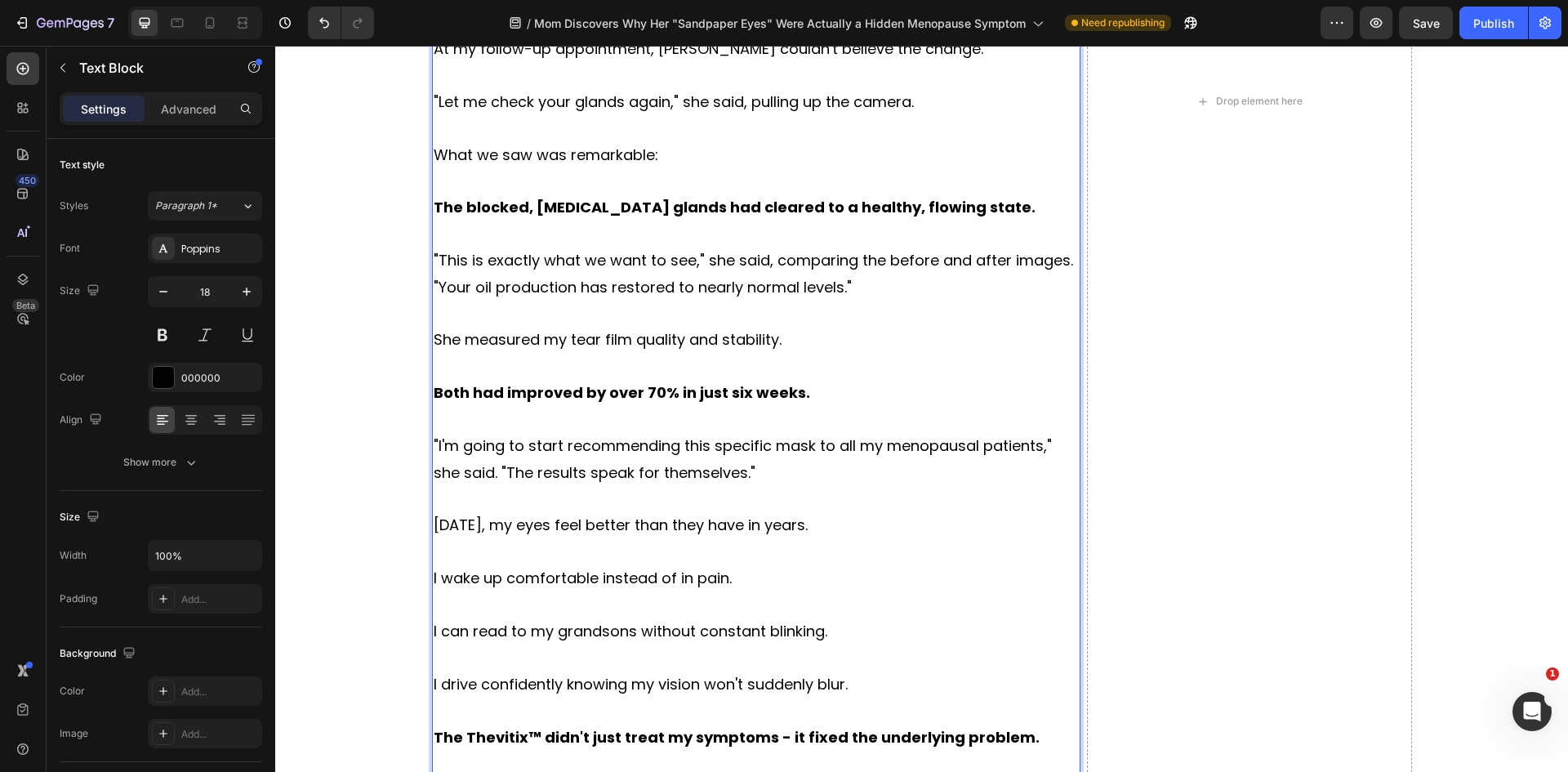
scroll to position [7973, 0]
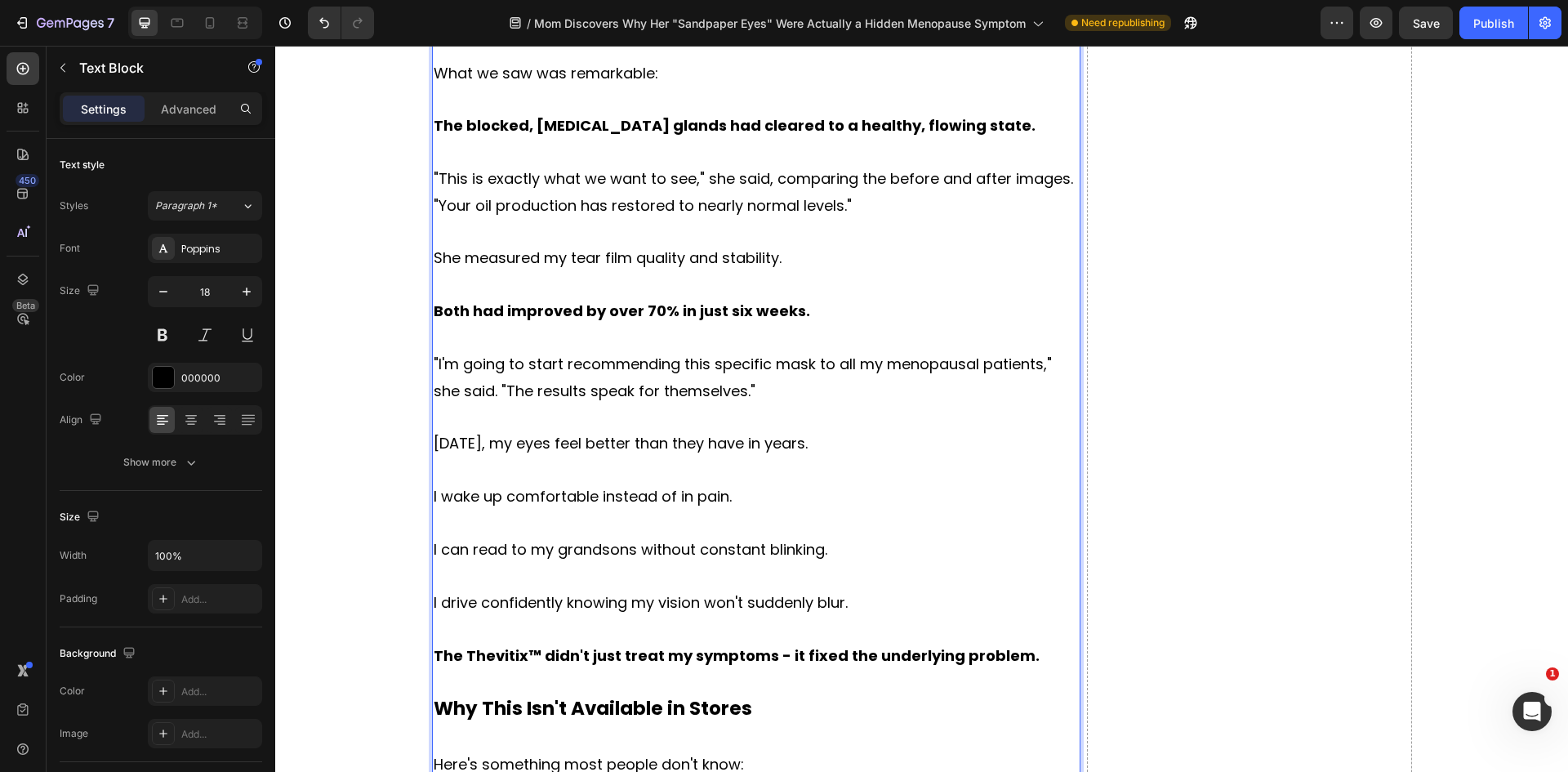
click at [757, 752] on p "Here's something most people don't know:" at bounding box center [756, 764] width 646 height 26
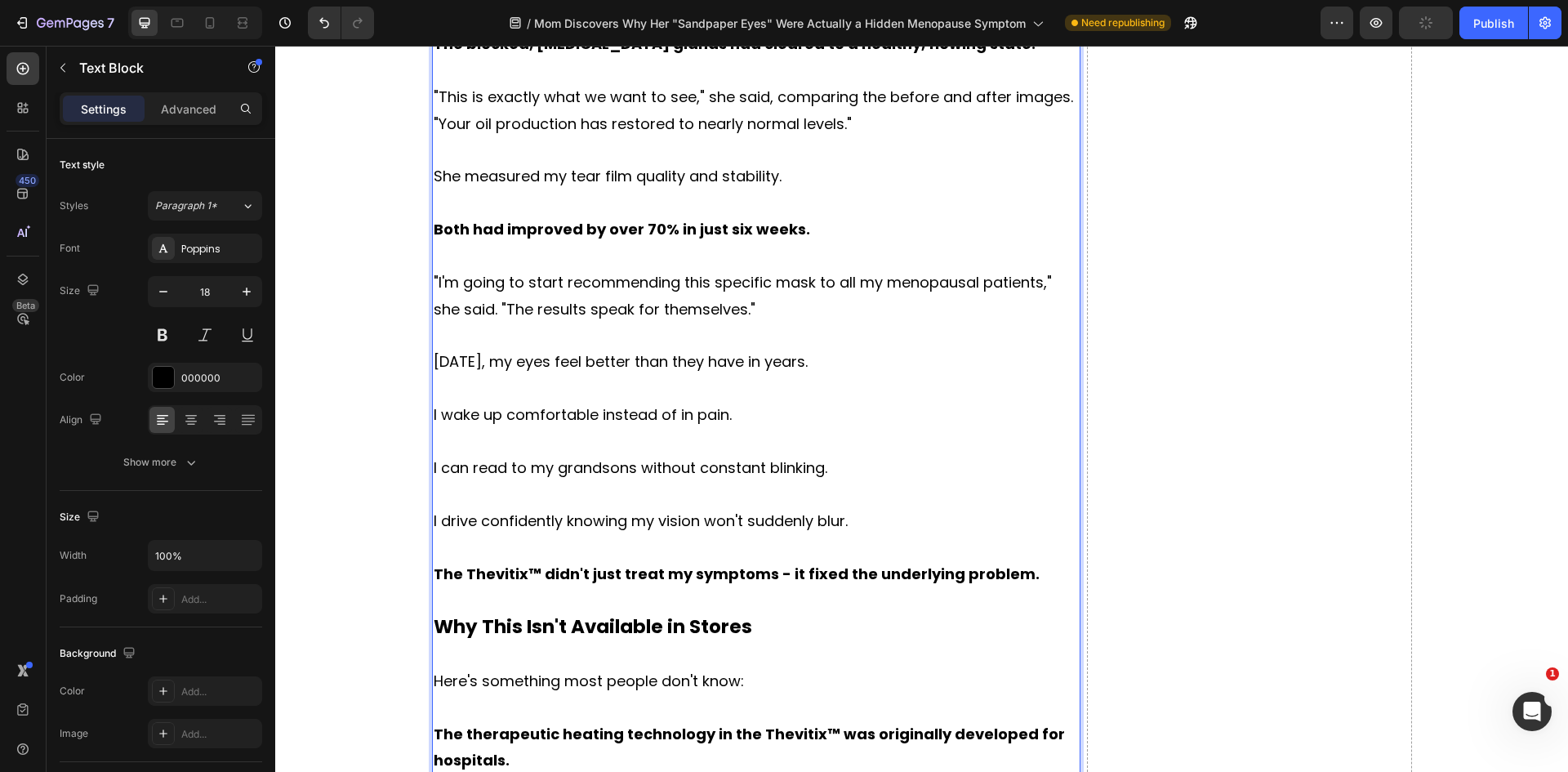
click at [529, 721] on p "The therapeutic heating technology in the Thevitix™ was originally developed fo…" at bounding box center [756, 748] width 646 height 53
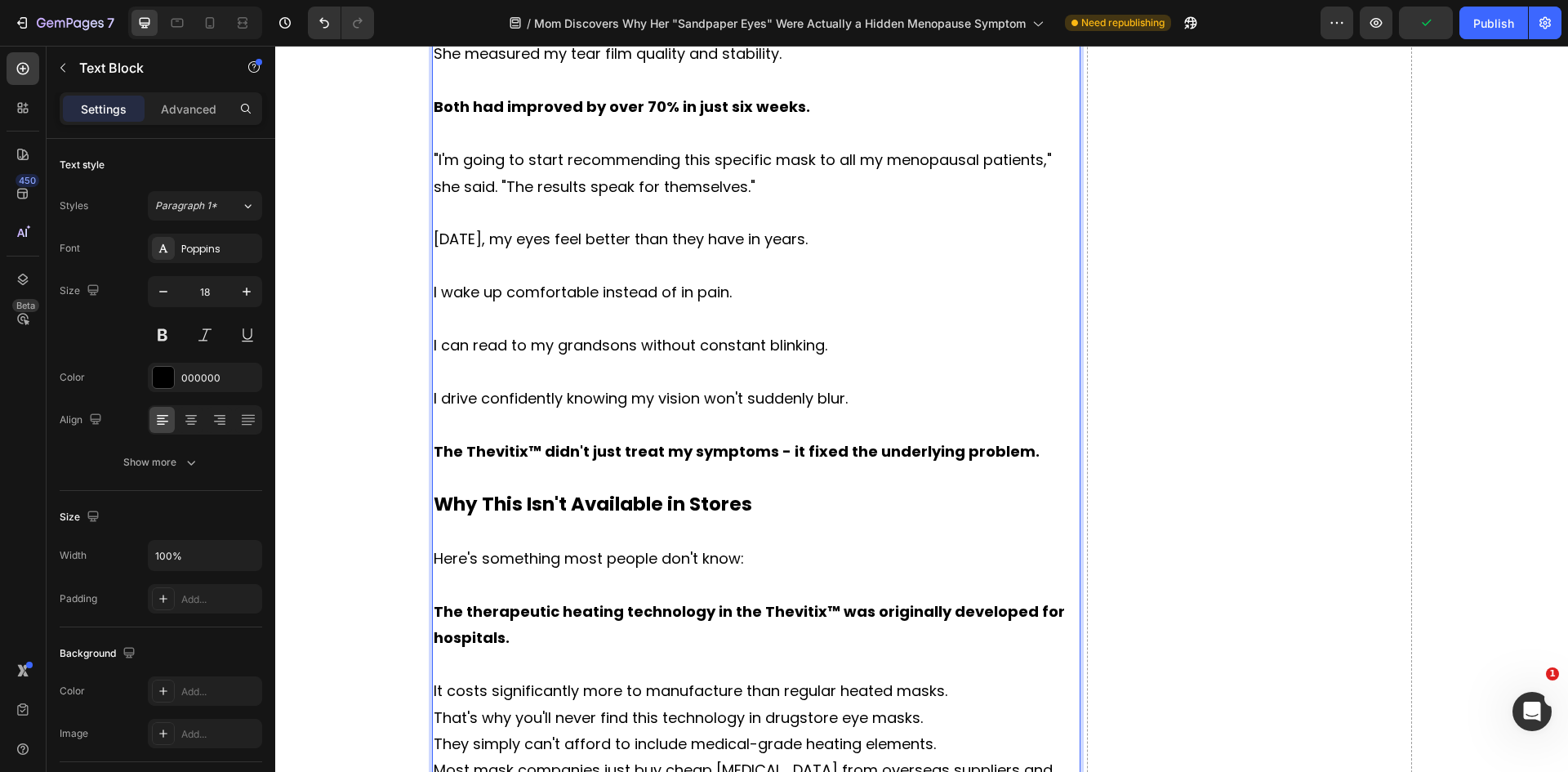
scroll to position [8218, 0]
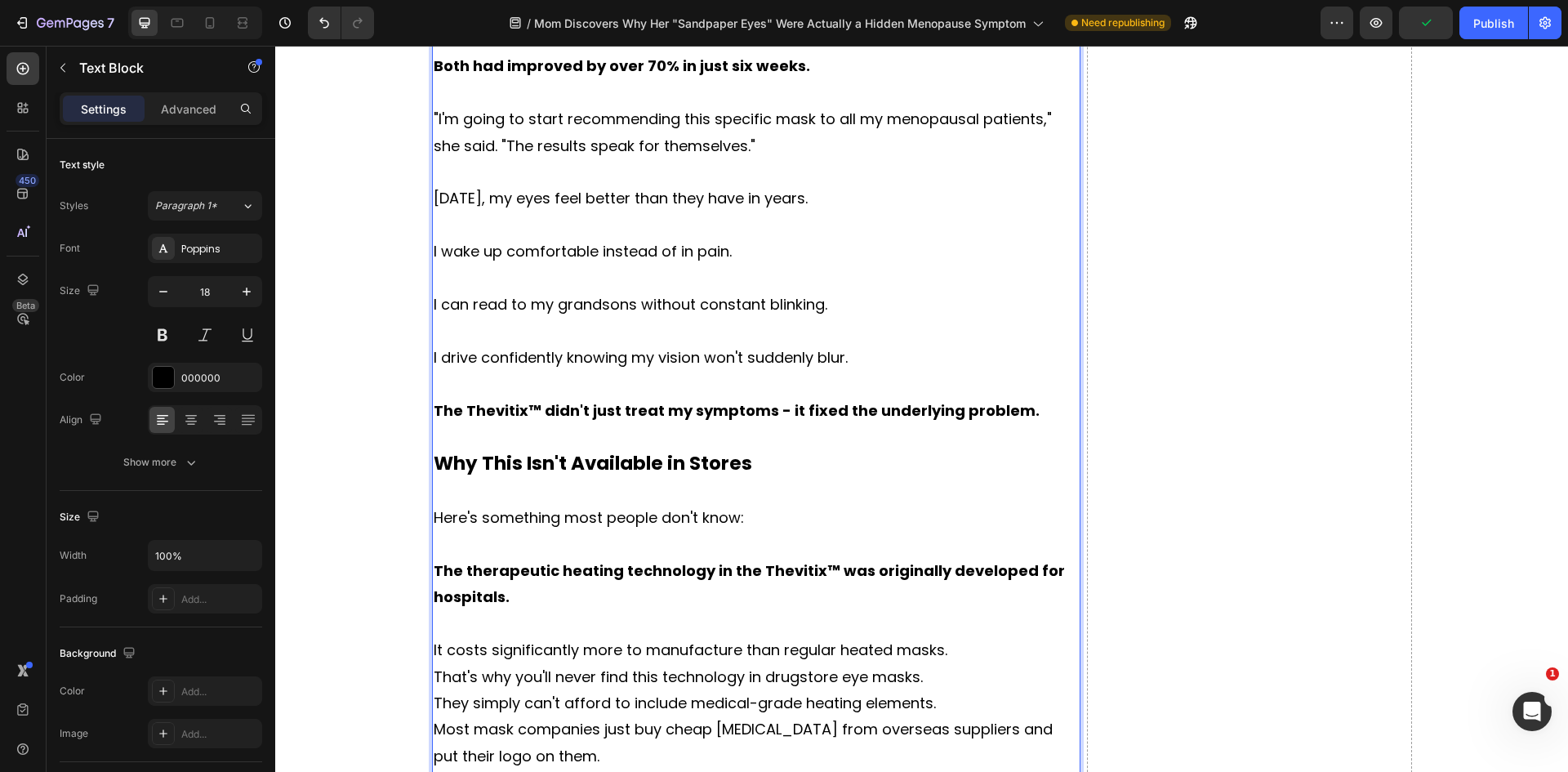
click at [970, 637] on p "It costs significantly more to manufacture than regular heated masks." at bounding box center [756, 650] width 646 height 26
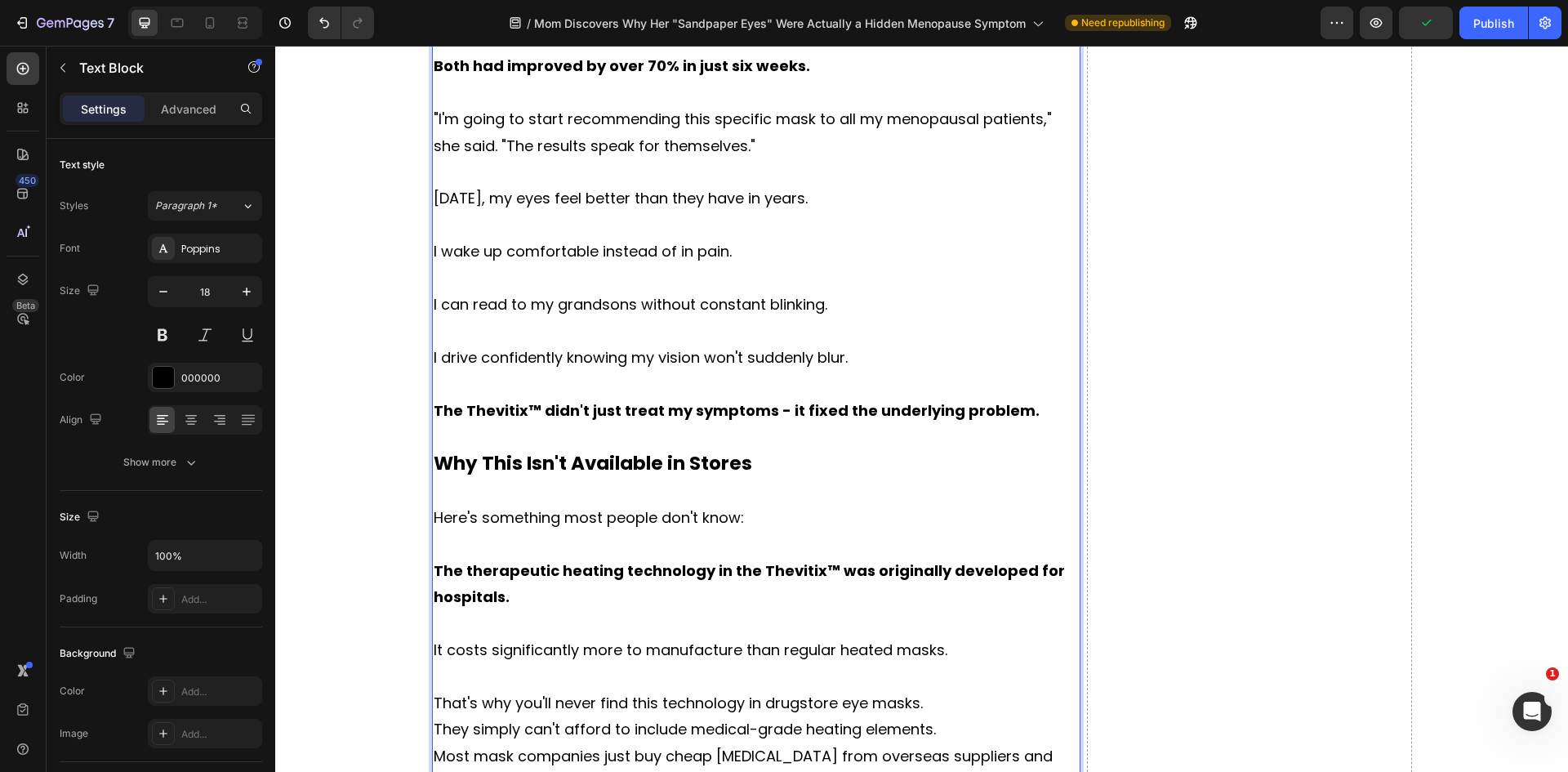
click at [945, 690] on p "That's why you'll never find this technology in drugstore eye masks." at bounding box center [756, 703] width 646 height 26
click at [938, 743] on p "They simply can't afford to include medical-grade heating elements." at bounding box center [756, 756] width 646 height 26
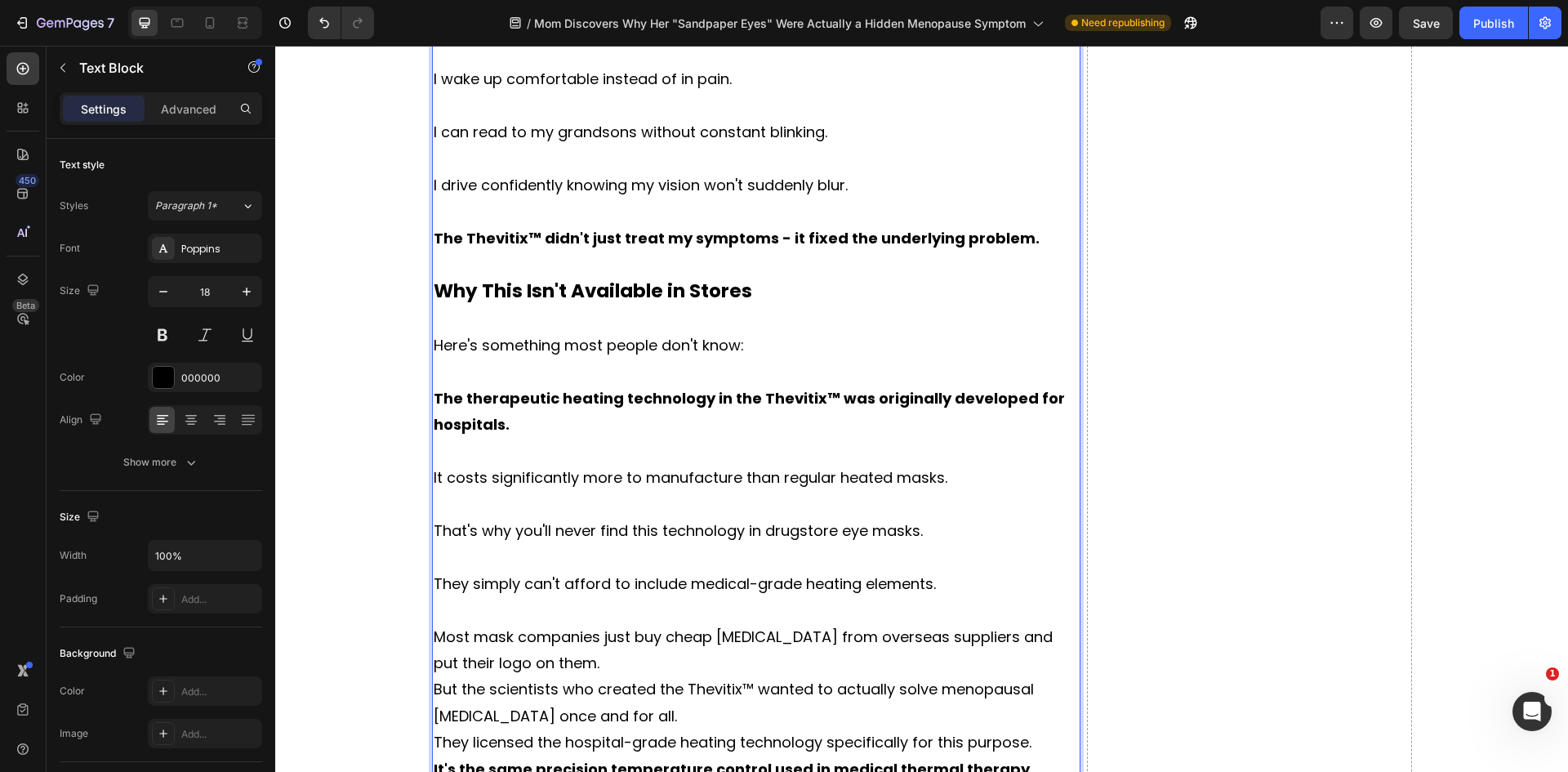
scroll to position [8463, 0]
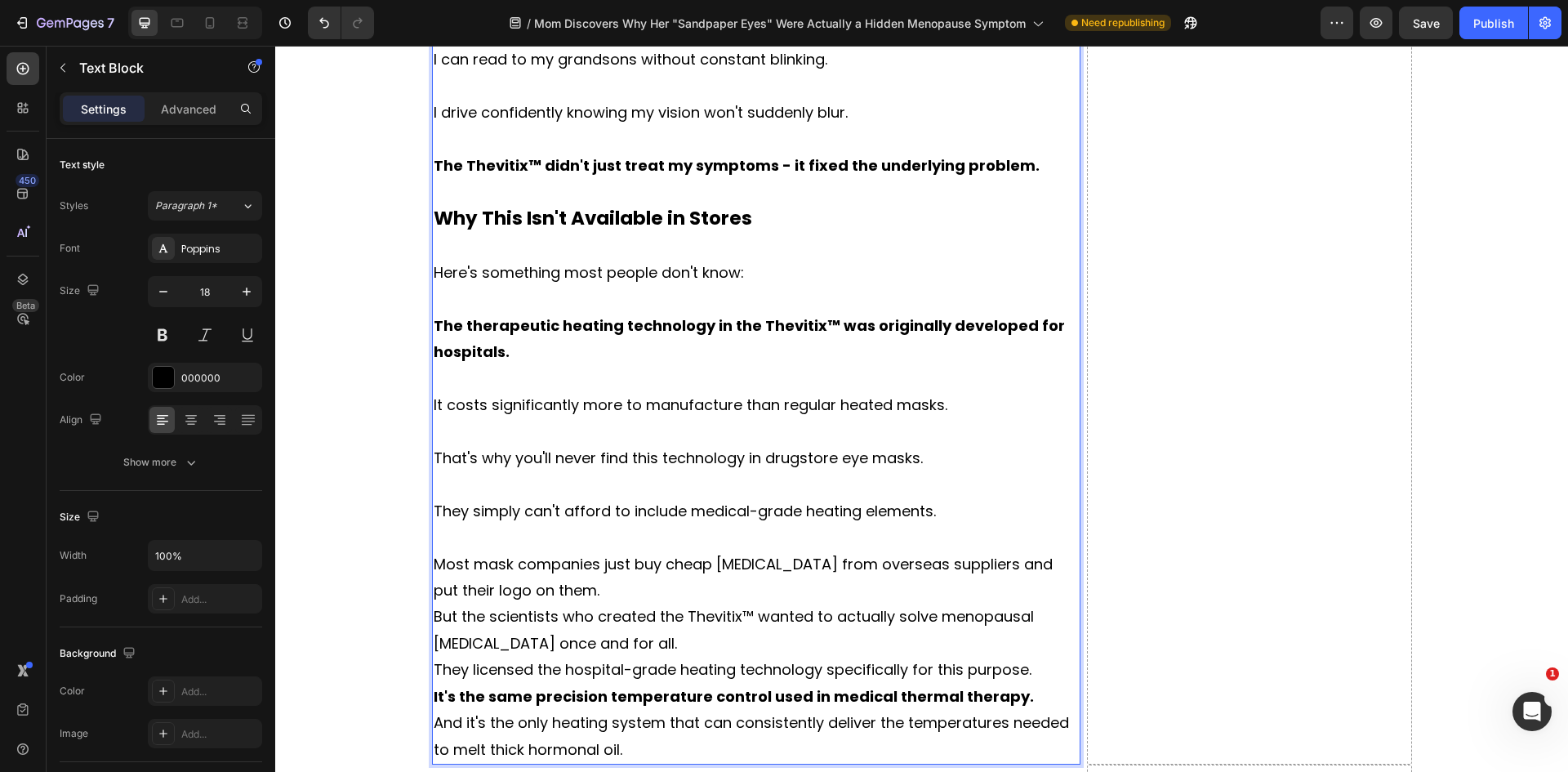
click at [587, 551] on p "Most mask companies just buy cheap [MEDICAL_DATA] from overseas suppliers and p…" at bounding box center [756, 578] width 646 height 53
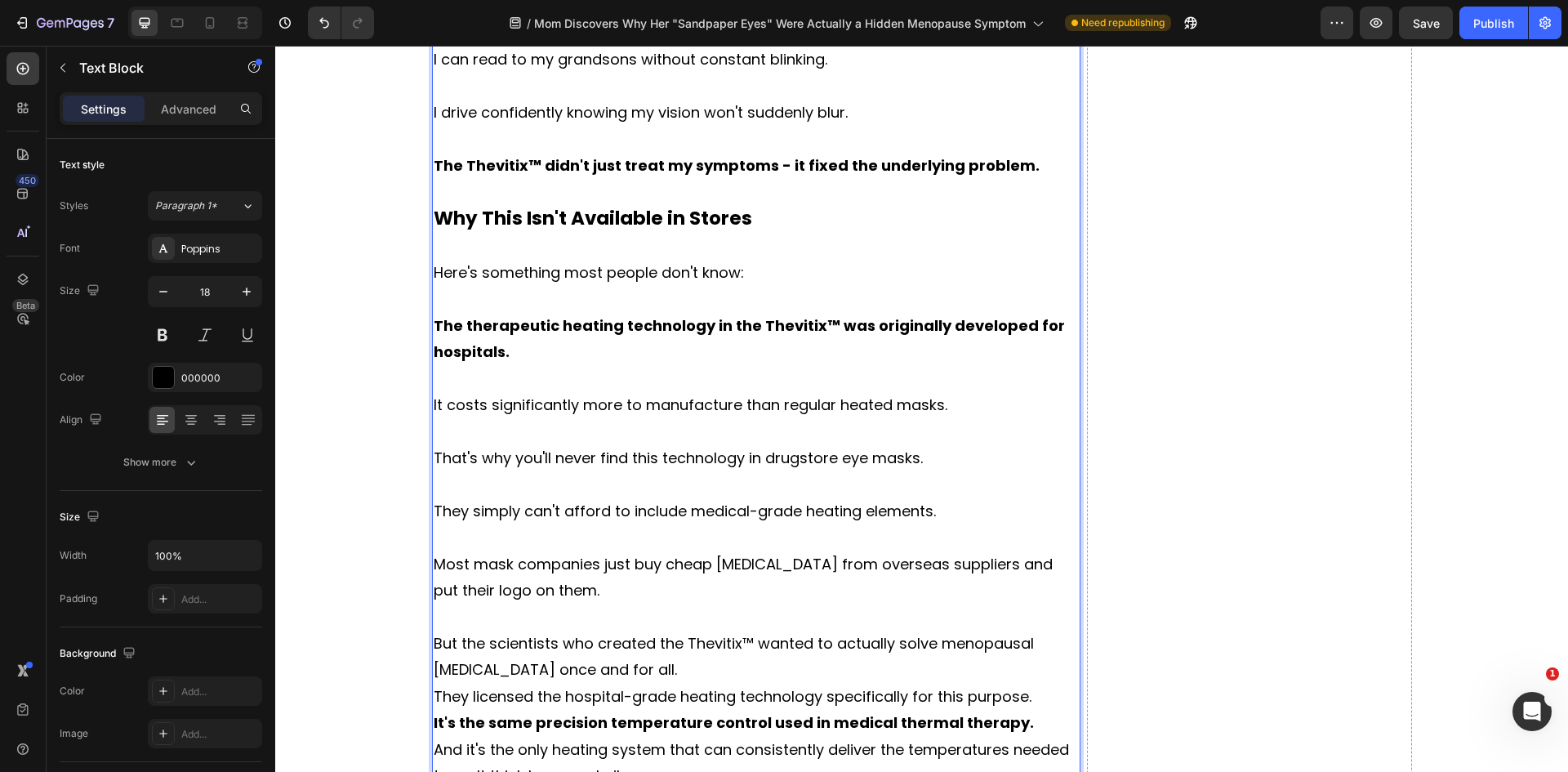
click at [591, 631] on p "But the scientists who created the Thevitix™ wanted to actually solve menopausa…" at bounding box center [756, 657] width 646 height 53
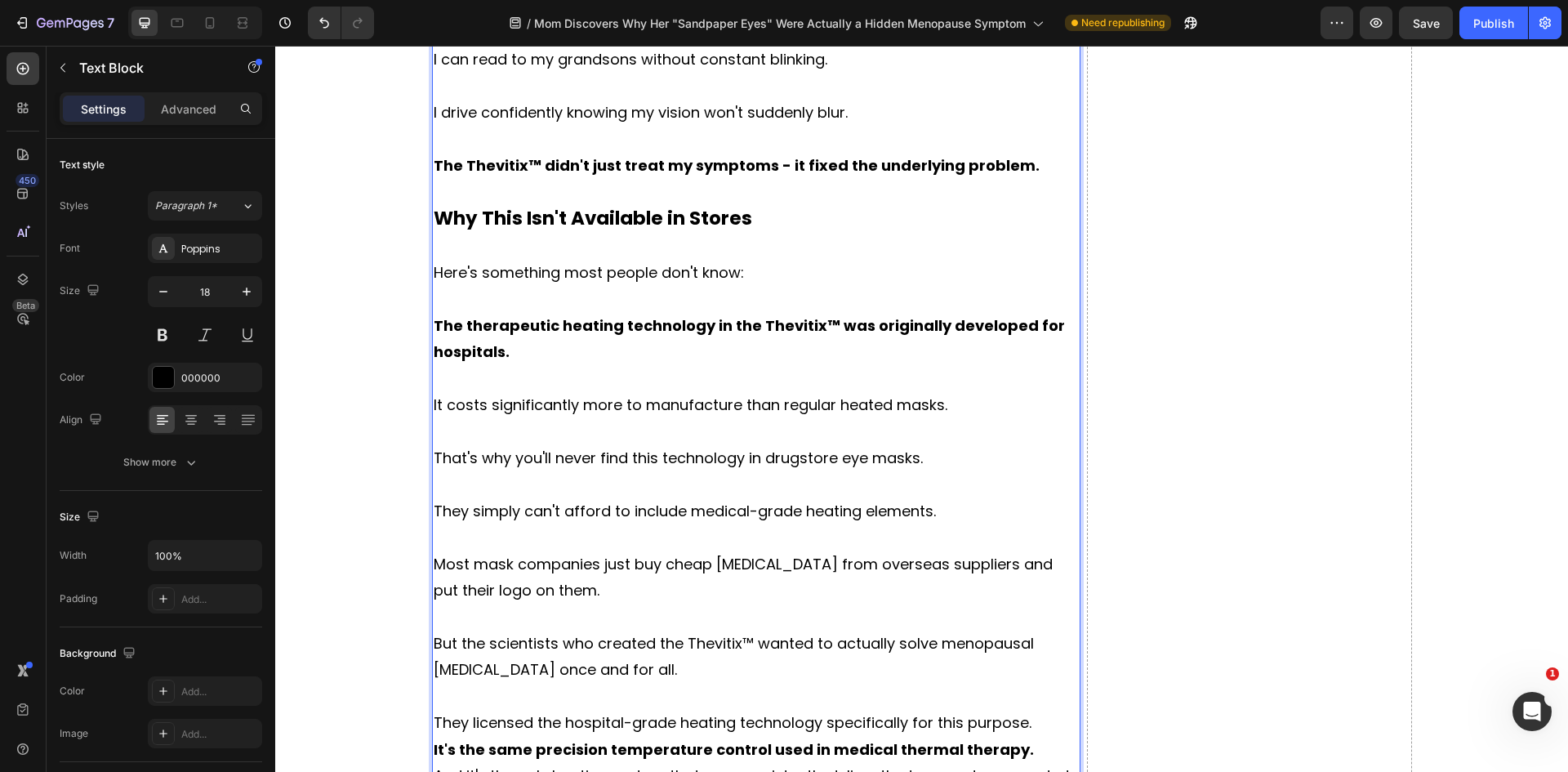
click at [1038, 710] on p "They licensed the hospital-grade heating technology specifically for this purpo…" at bounding box center [756, 722] width 646 height 26
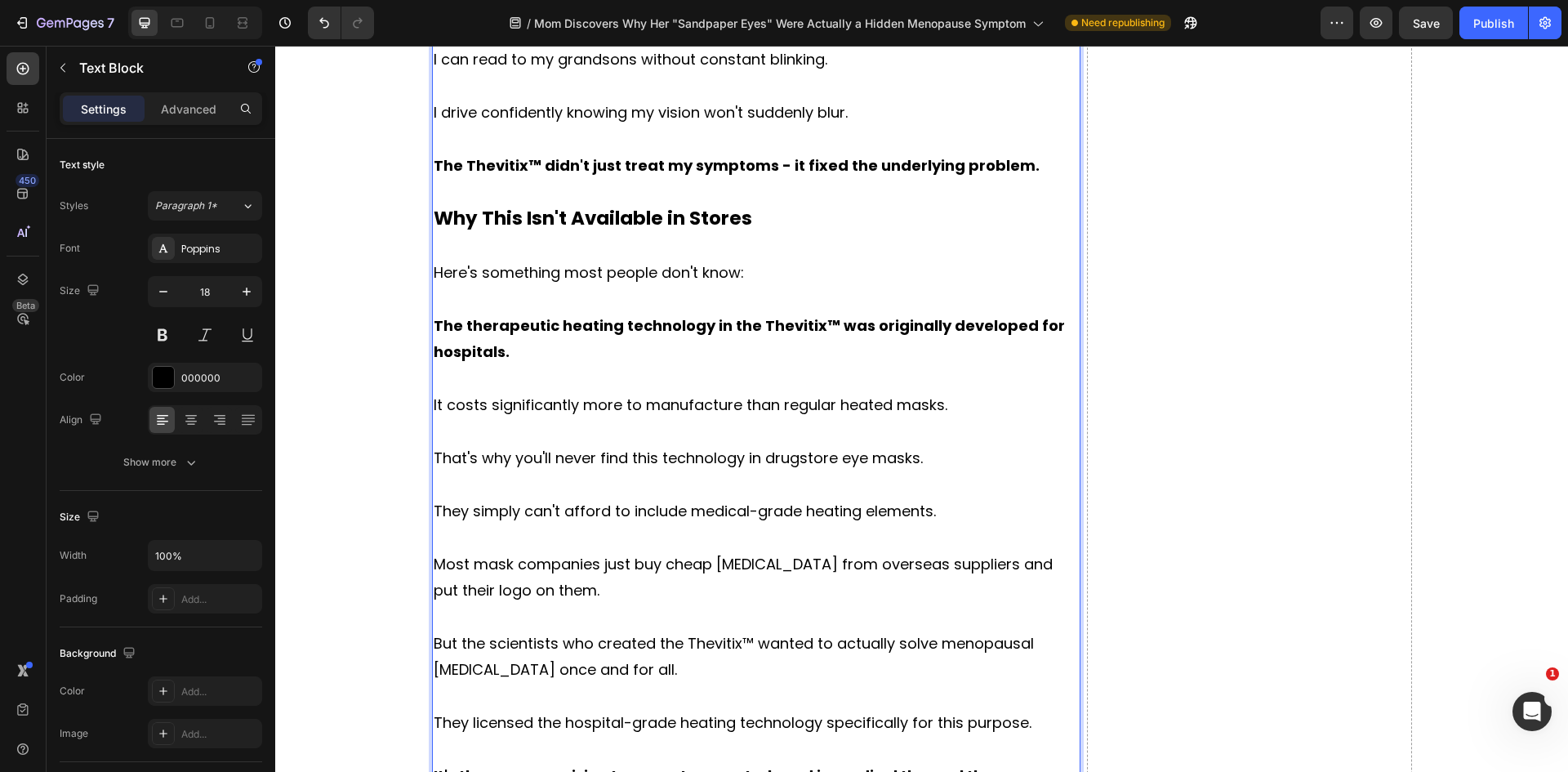
click at [1022, 763] on p "It's the same precision temperature control used in medical thermal therapy." at bounding box center [756, 775] width 646 height 26
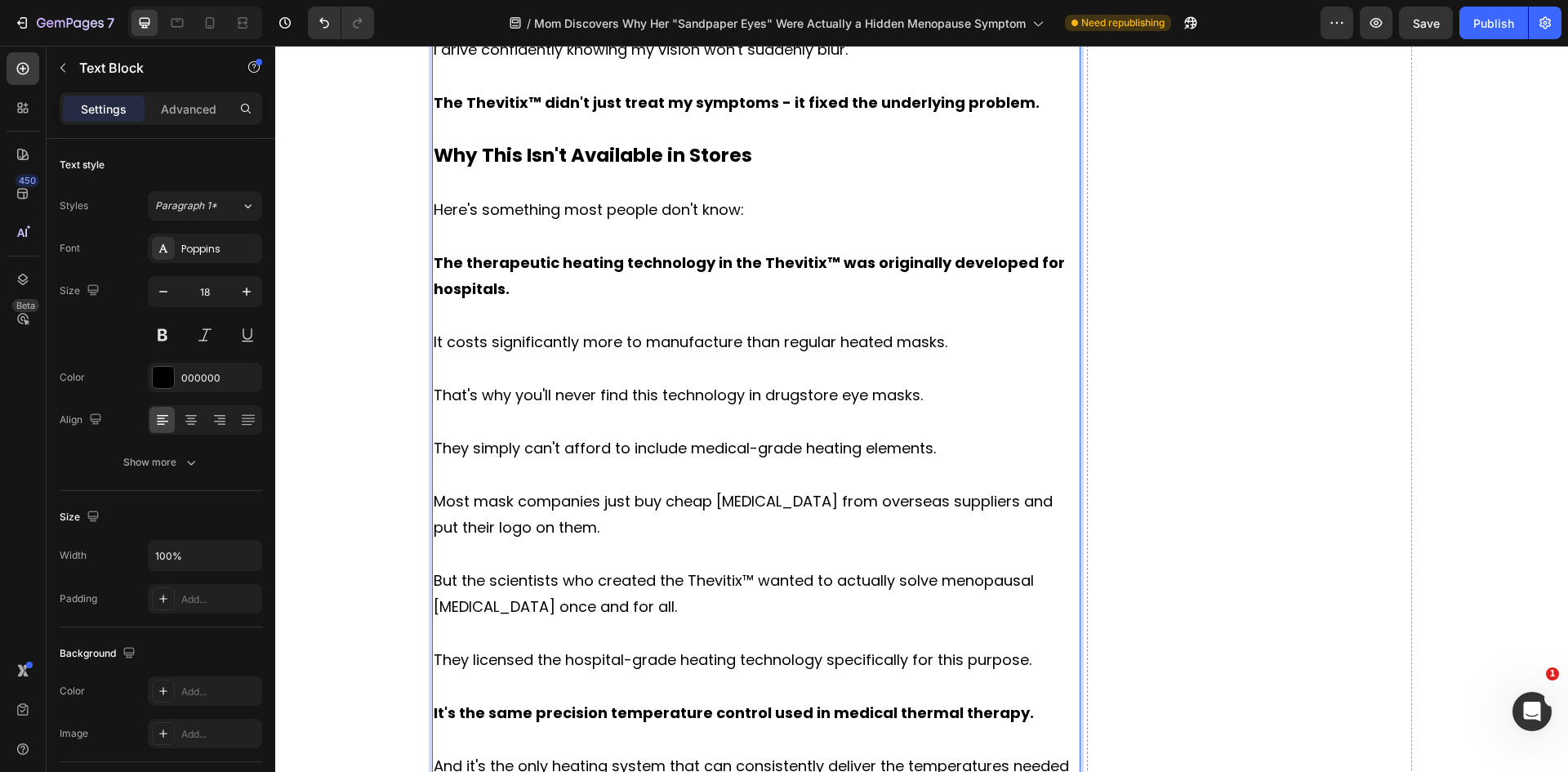
scroll to position [8544, 0]
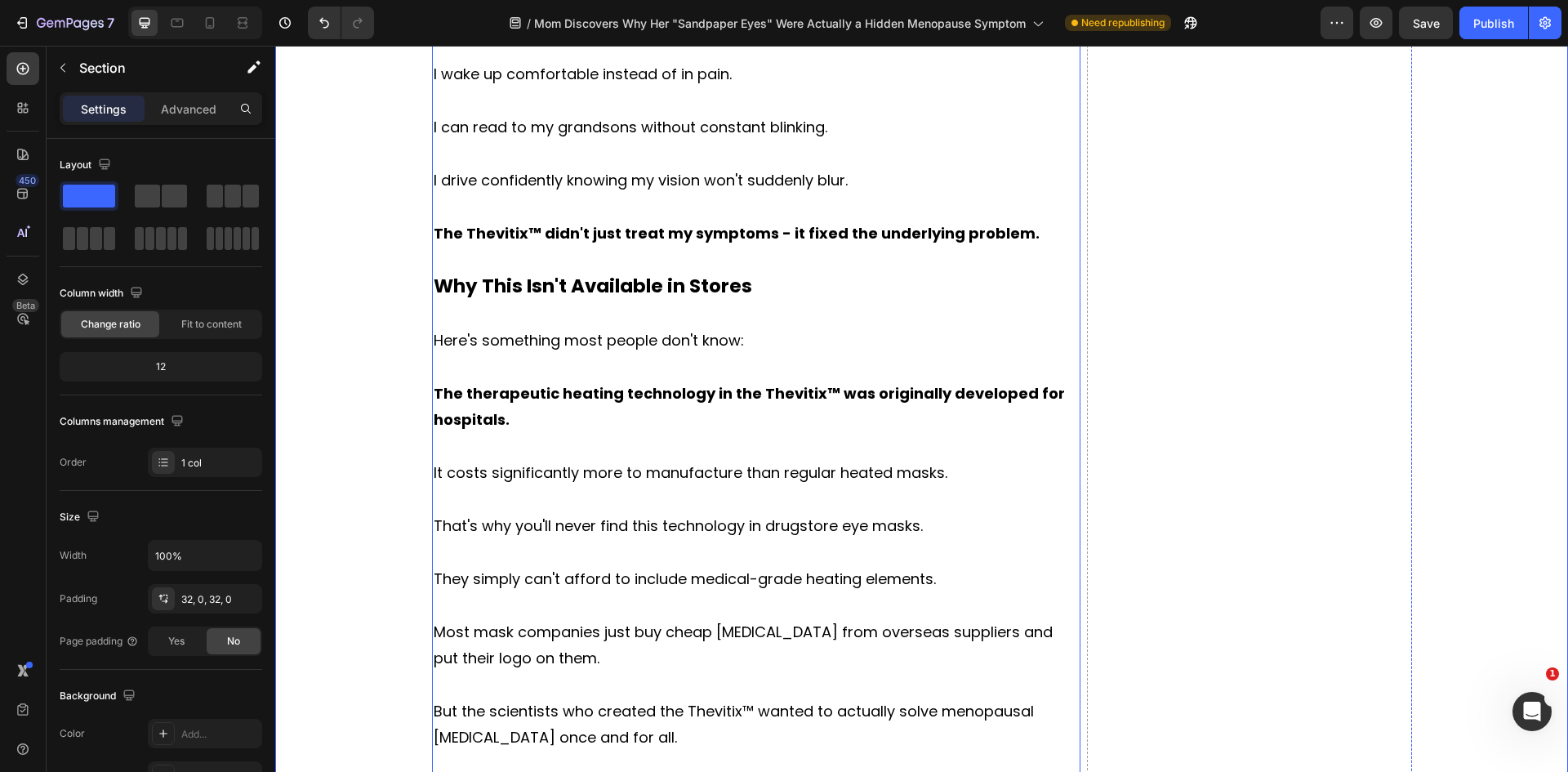
scroll to position [8381, 0]
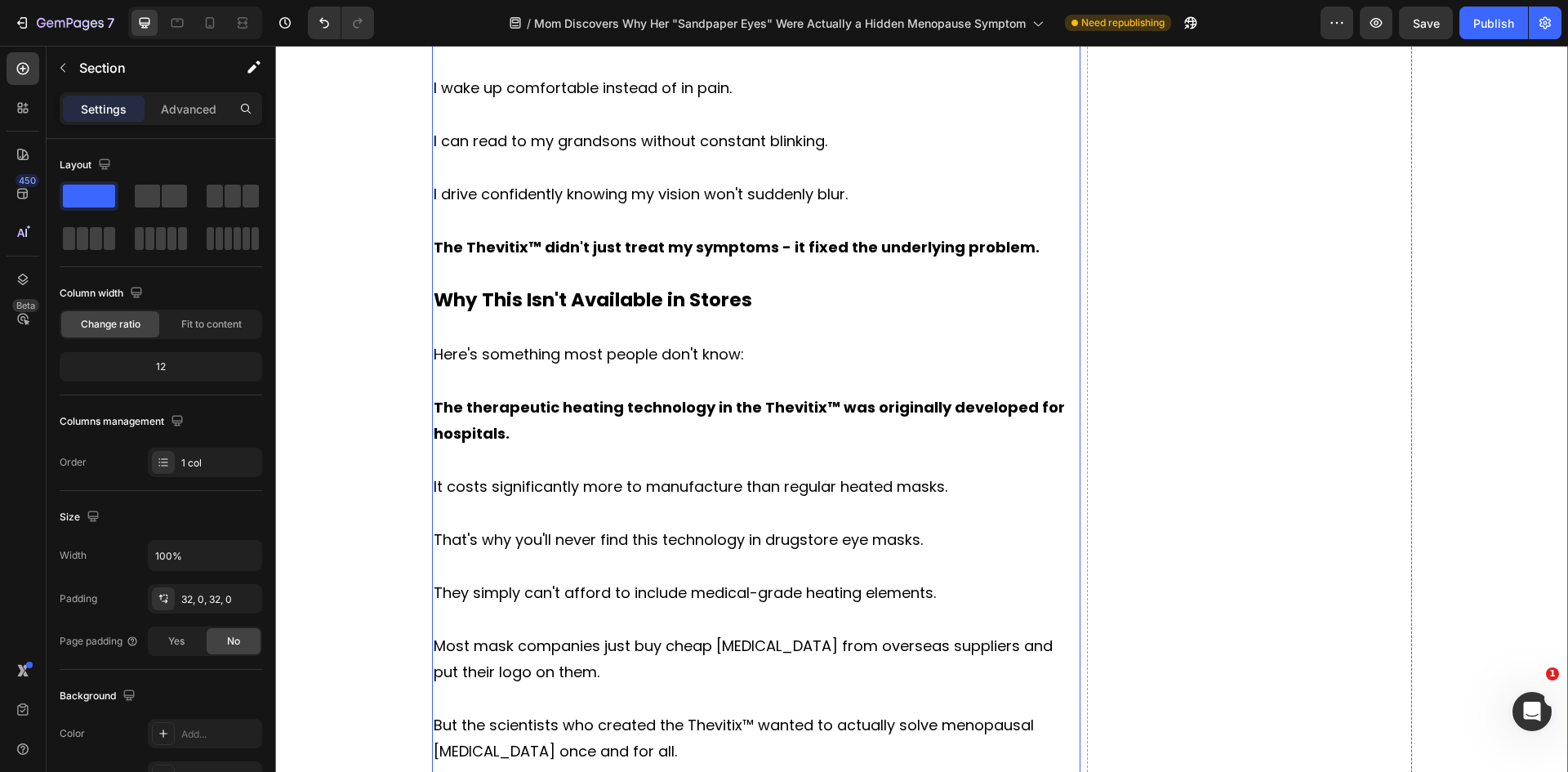
click at [467, 316] on p "Rich Text Editor. Editing area: main" at bounding box center [756, 328] width 646 height 26
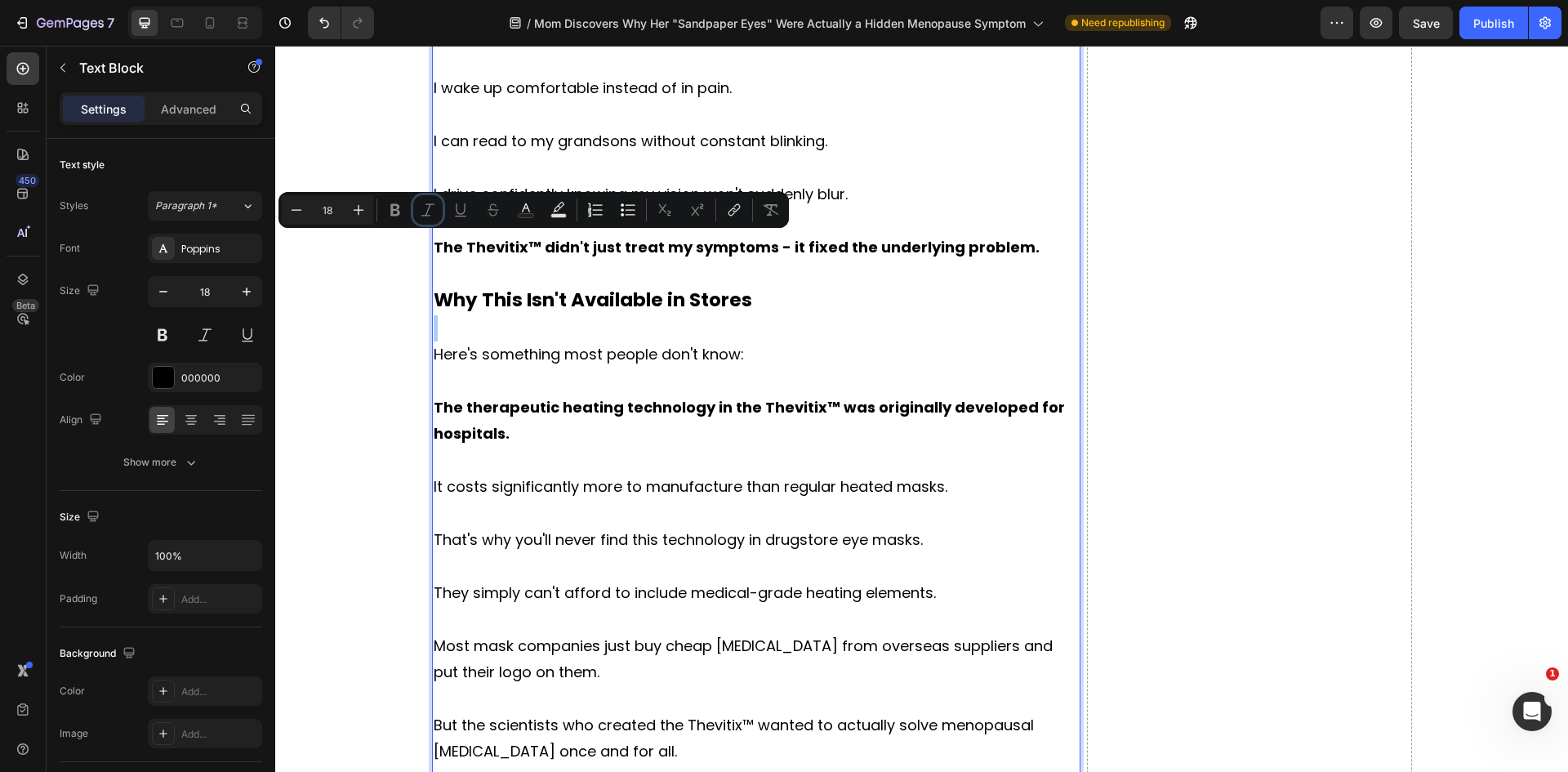
click at [433, 215] on icon "Editor contextual toolbar" at bounding box center [428, 210] width 16 height 16
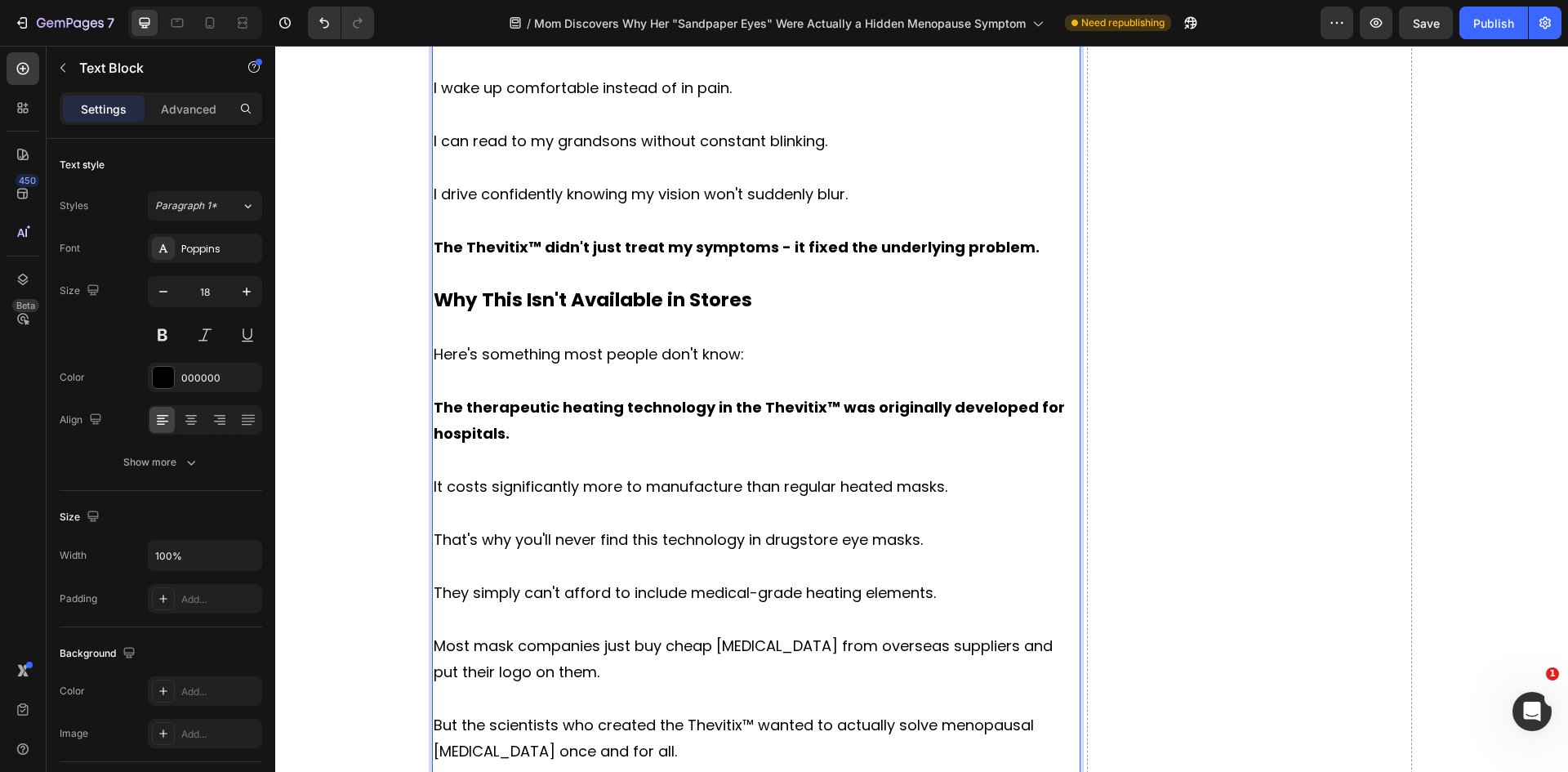
click at [540, 395] on p "The therapeutic heating technology in the Thevitix™ was originally developed fo…" at bounding box center [756, 421] width 646 height 53
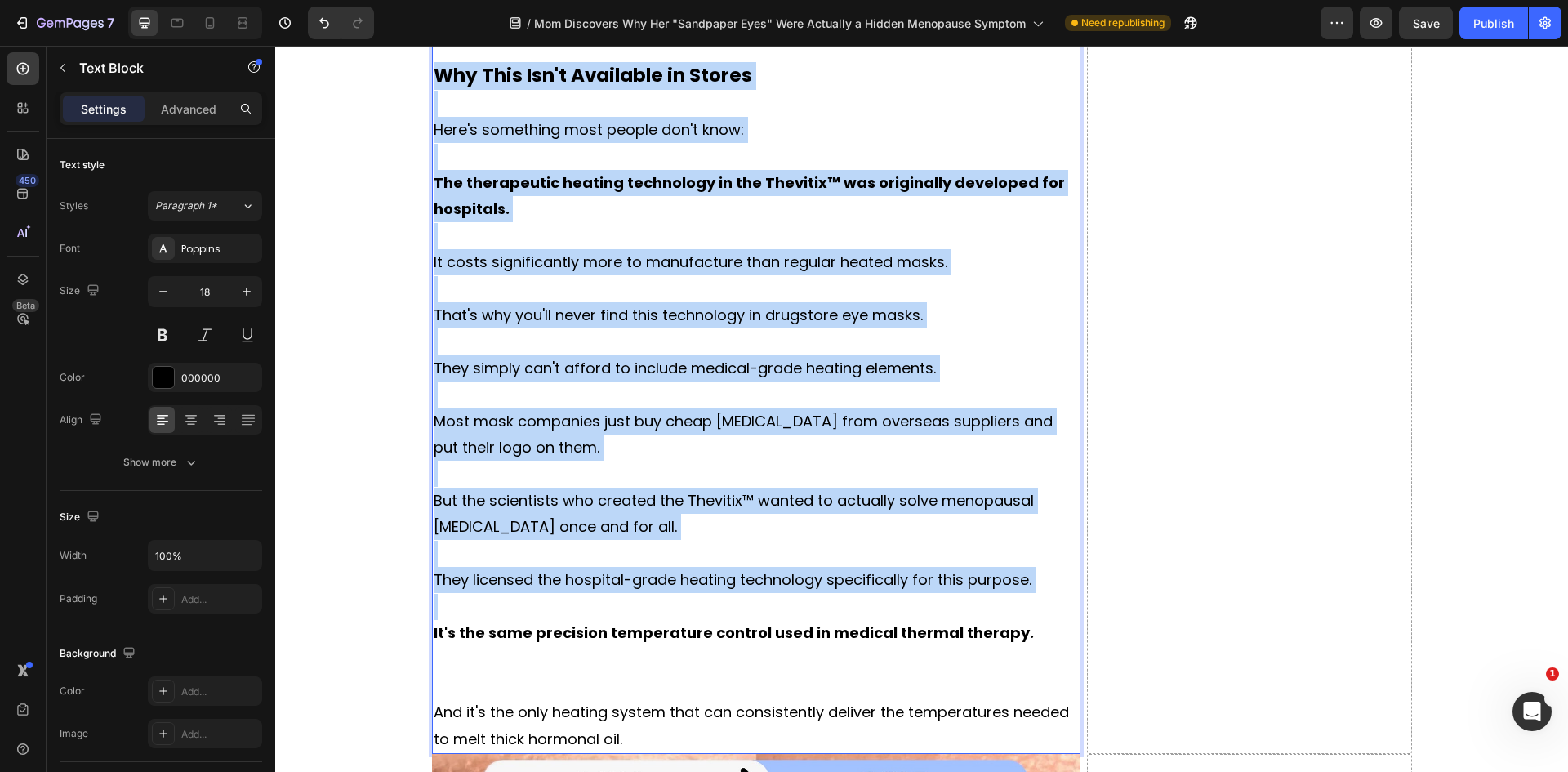
scroll to position [8626, 0]
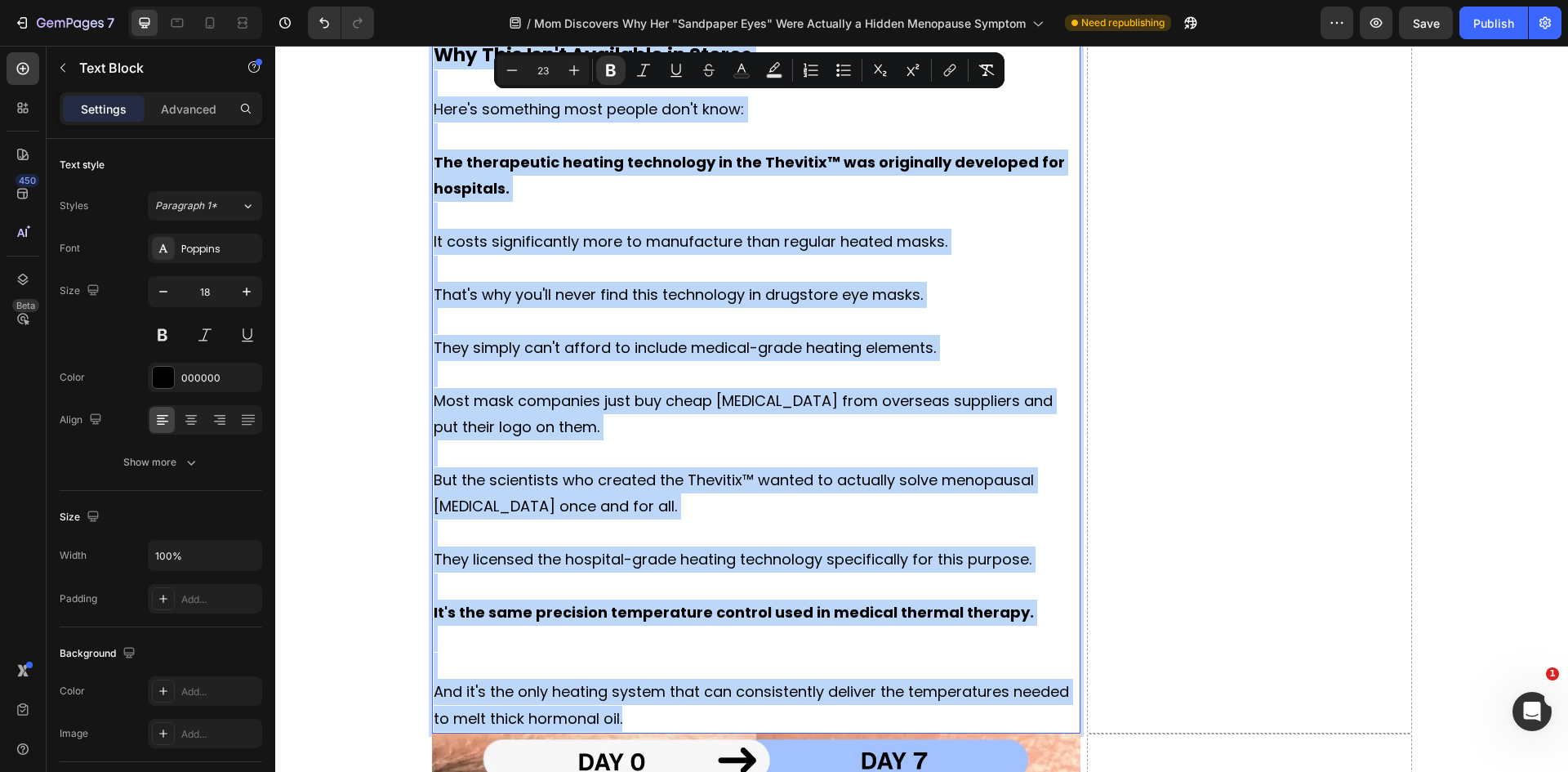
drag, startPoint x: 433, startPoint y: 221, endPoint x: 912, endPoint y: 630, distance: 629.9
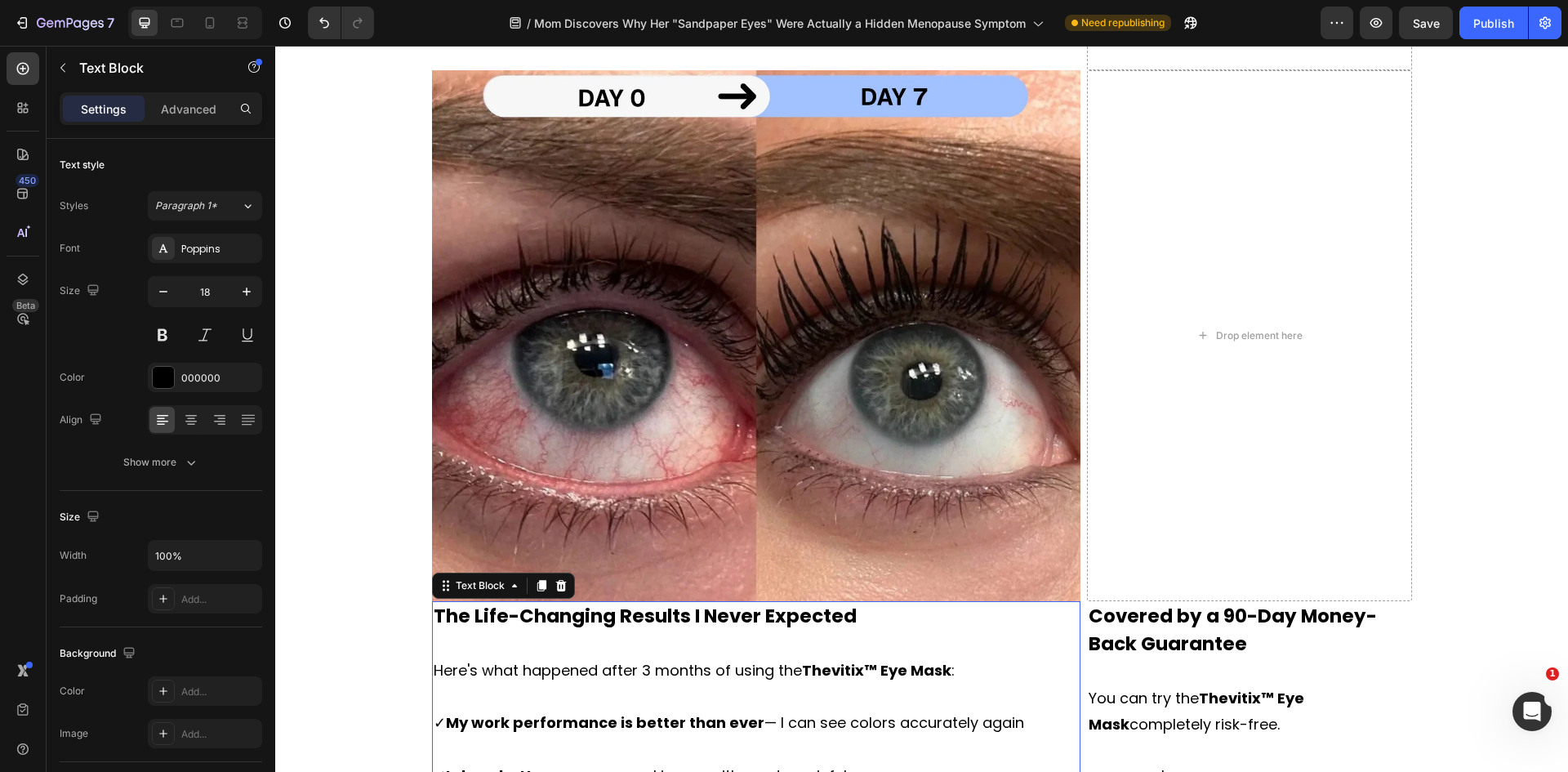
click at [639, 631] on p at bounding box center [756, 643] width 646 height 26
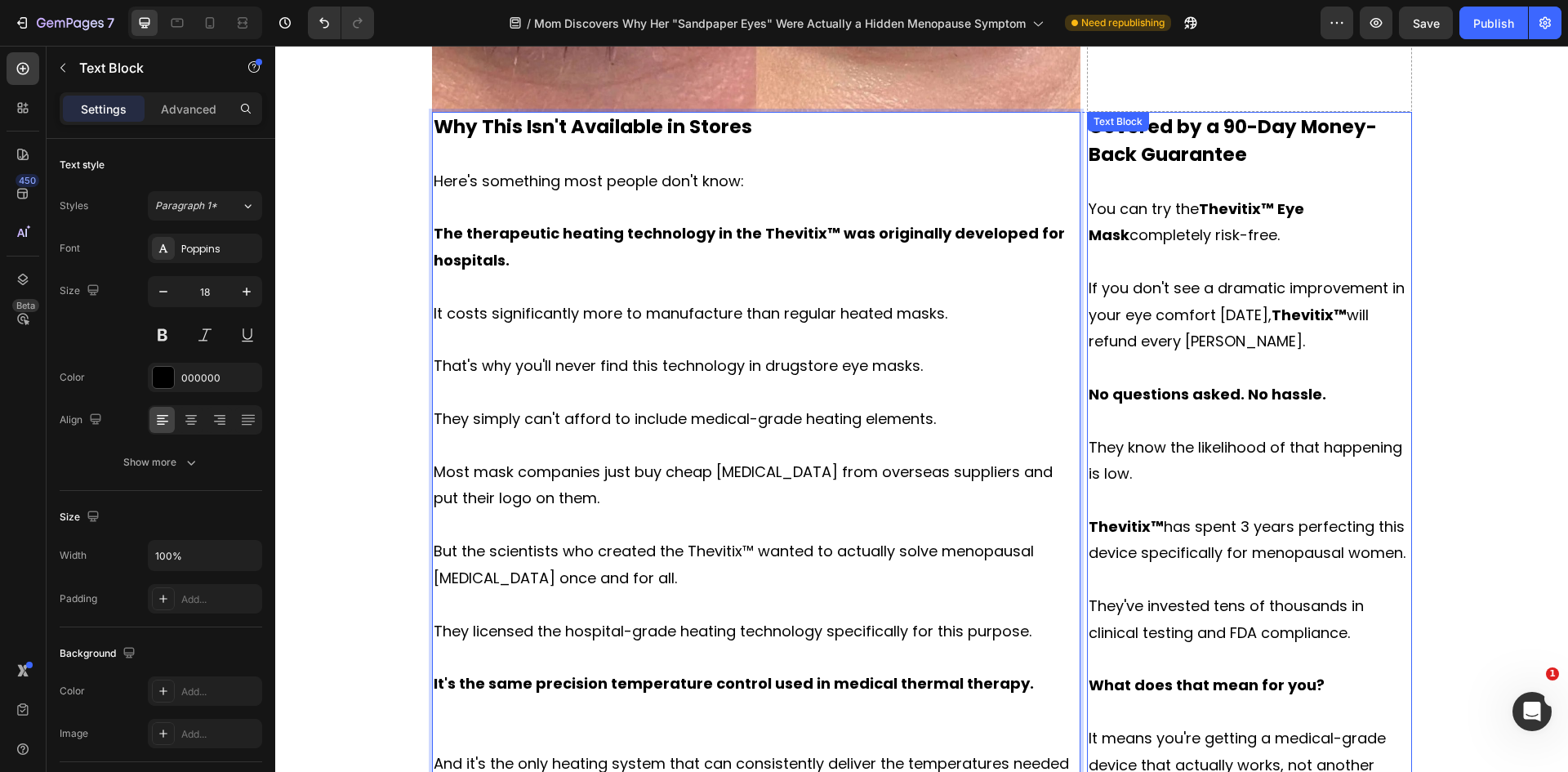
scroll to position [9076, 0]
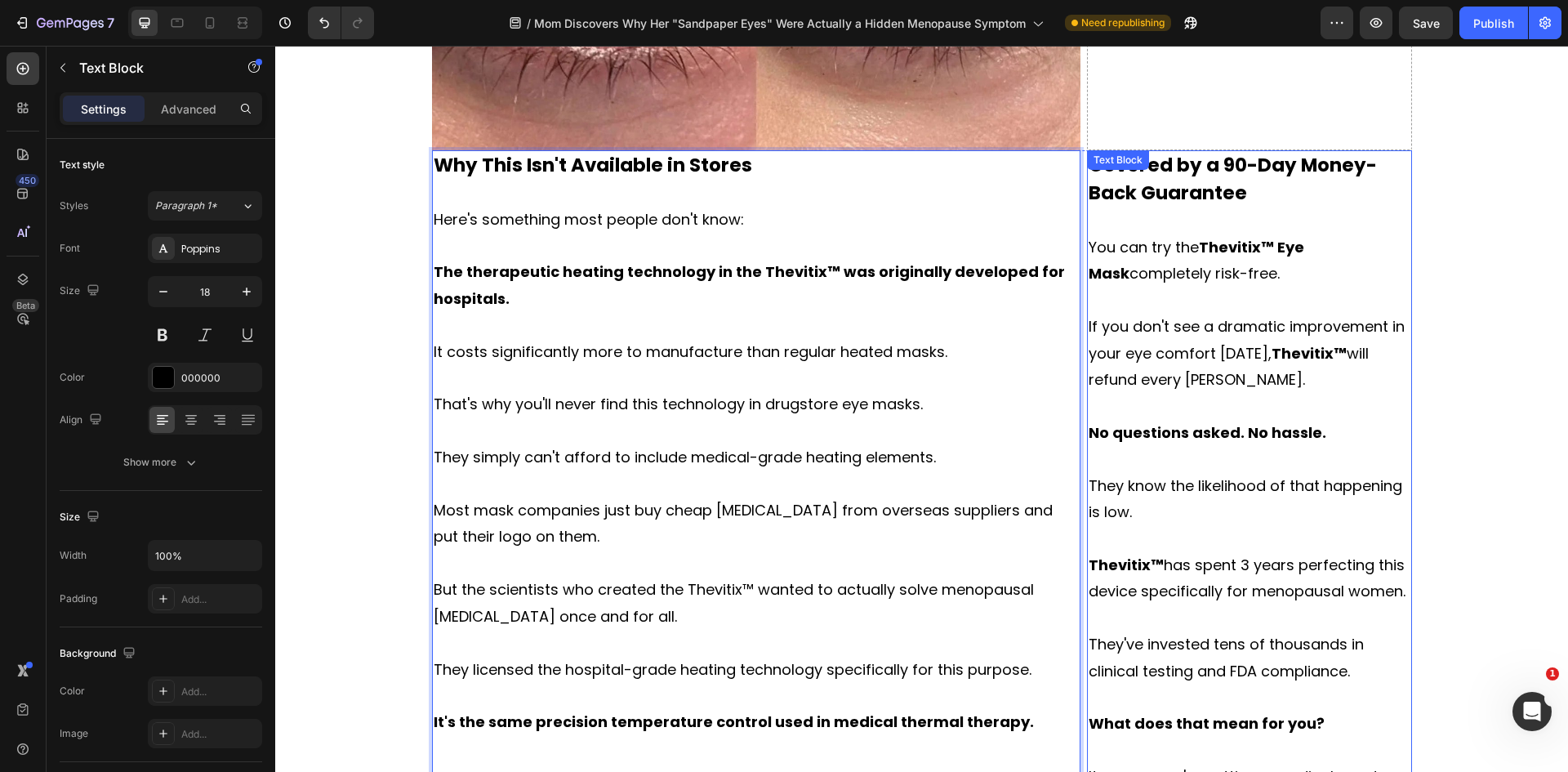
click at [1161, 552] on p "Thevitix™ has spent 3 years perfecting this device specifically for menopausal …" at bounding box center [1248, 578] width 321 height 53
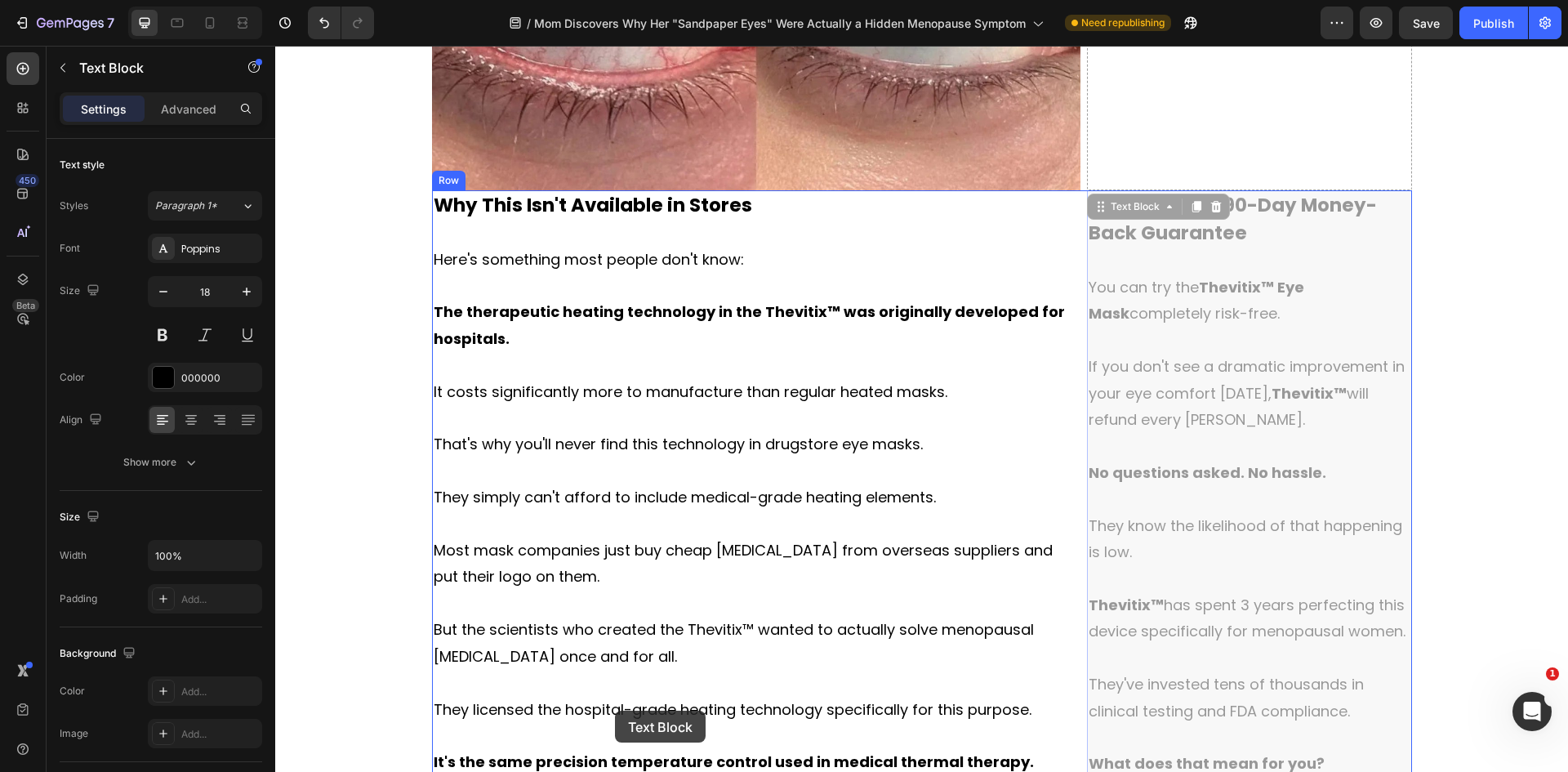
scroll to position [9185, 0]
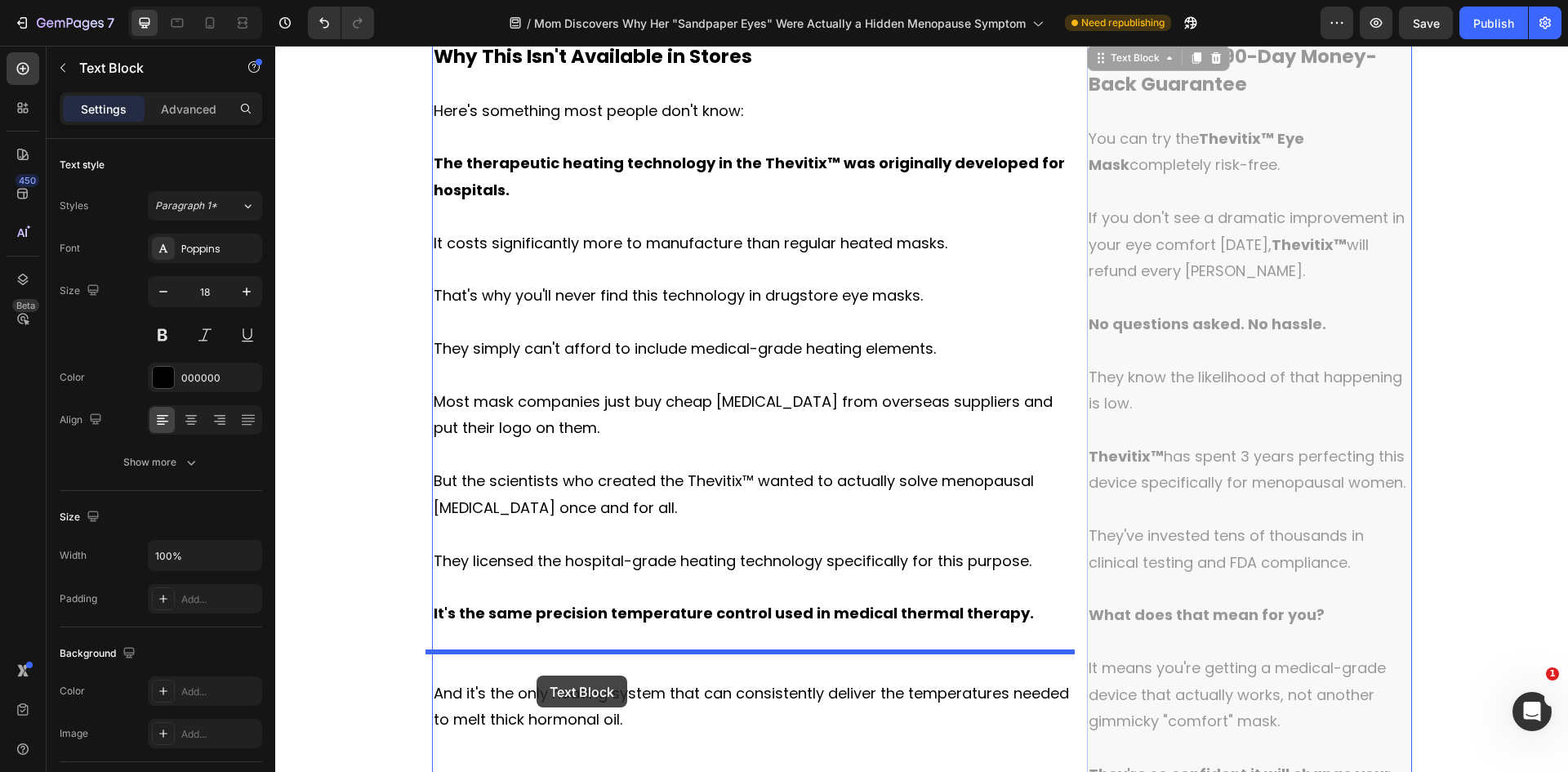
drag, startPoint x: 1101, startPoint y: 251, endPoint x: 534, endPoint y: 675, distance: 708.0
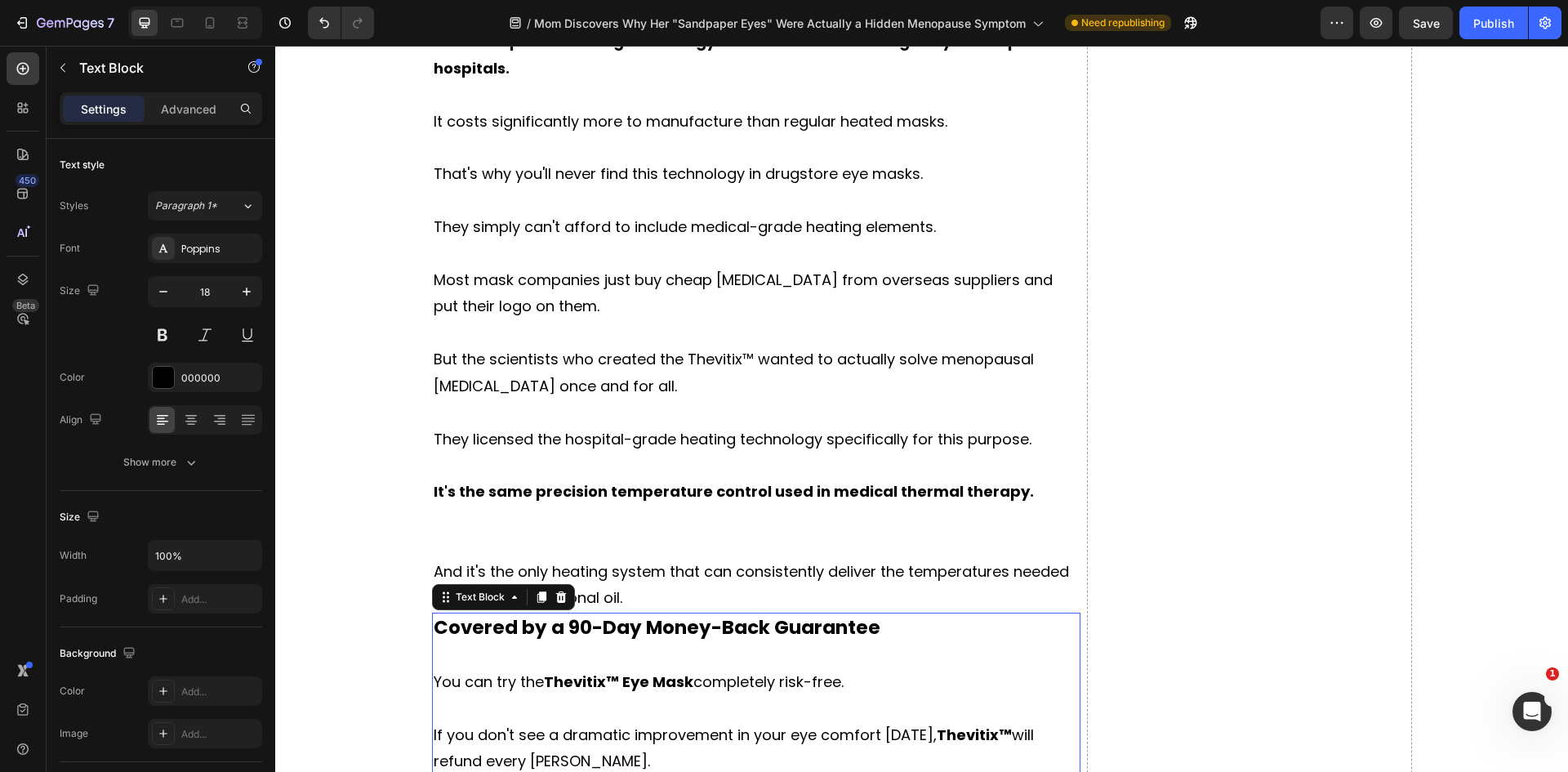
scroll to position [9348, 0]
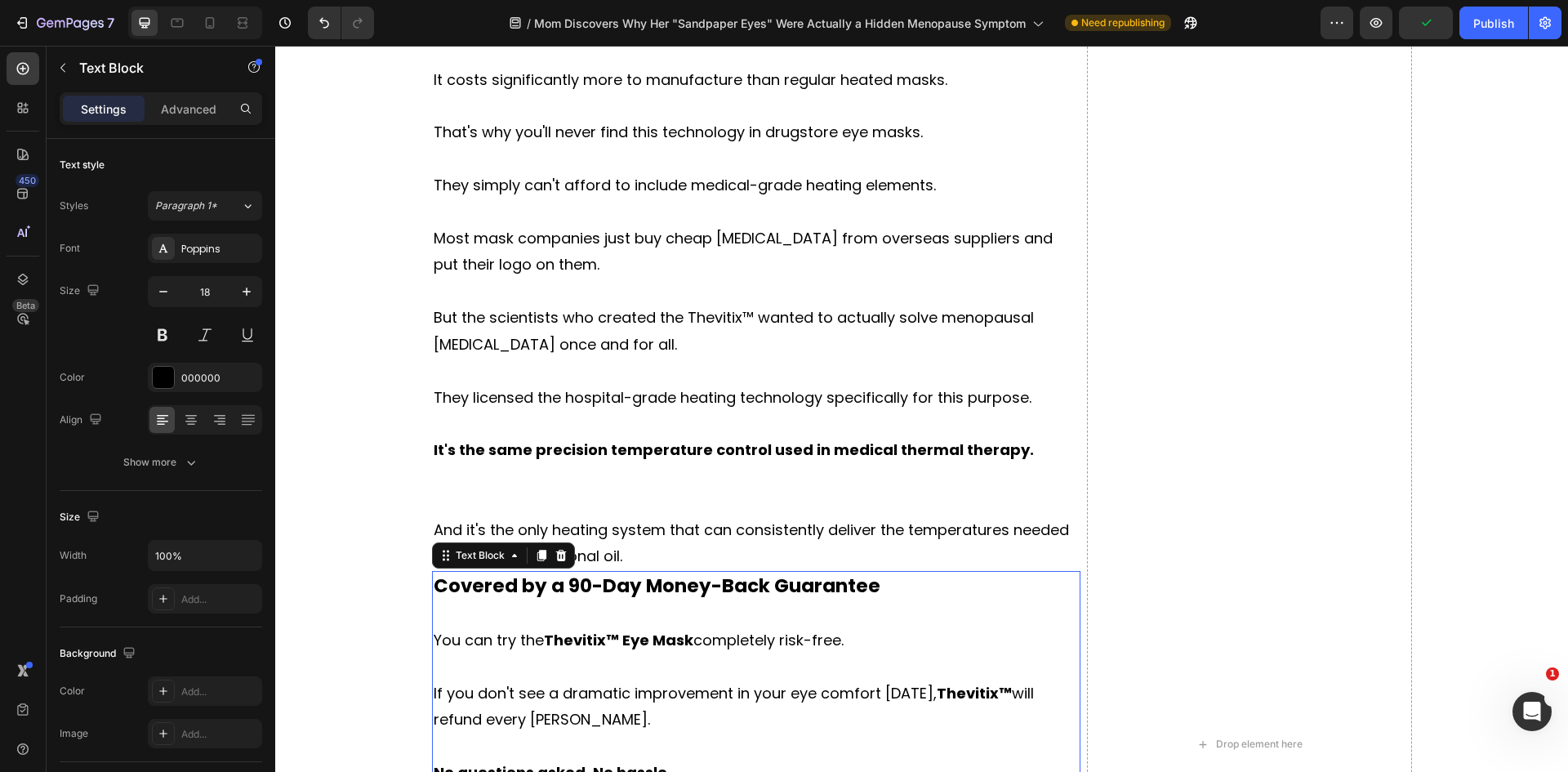
click at [877, 680] on p "If you don't see a dramatic improvement in your eye comfort [DATE], Thevitix™ w…" at bounding box center [756, 706] width 646 height 53
click at [689, 517] on p "And it's the only heating system that can consistently deliver the temperatures…" at bounding box center [756, 543] width 646 height 53
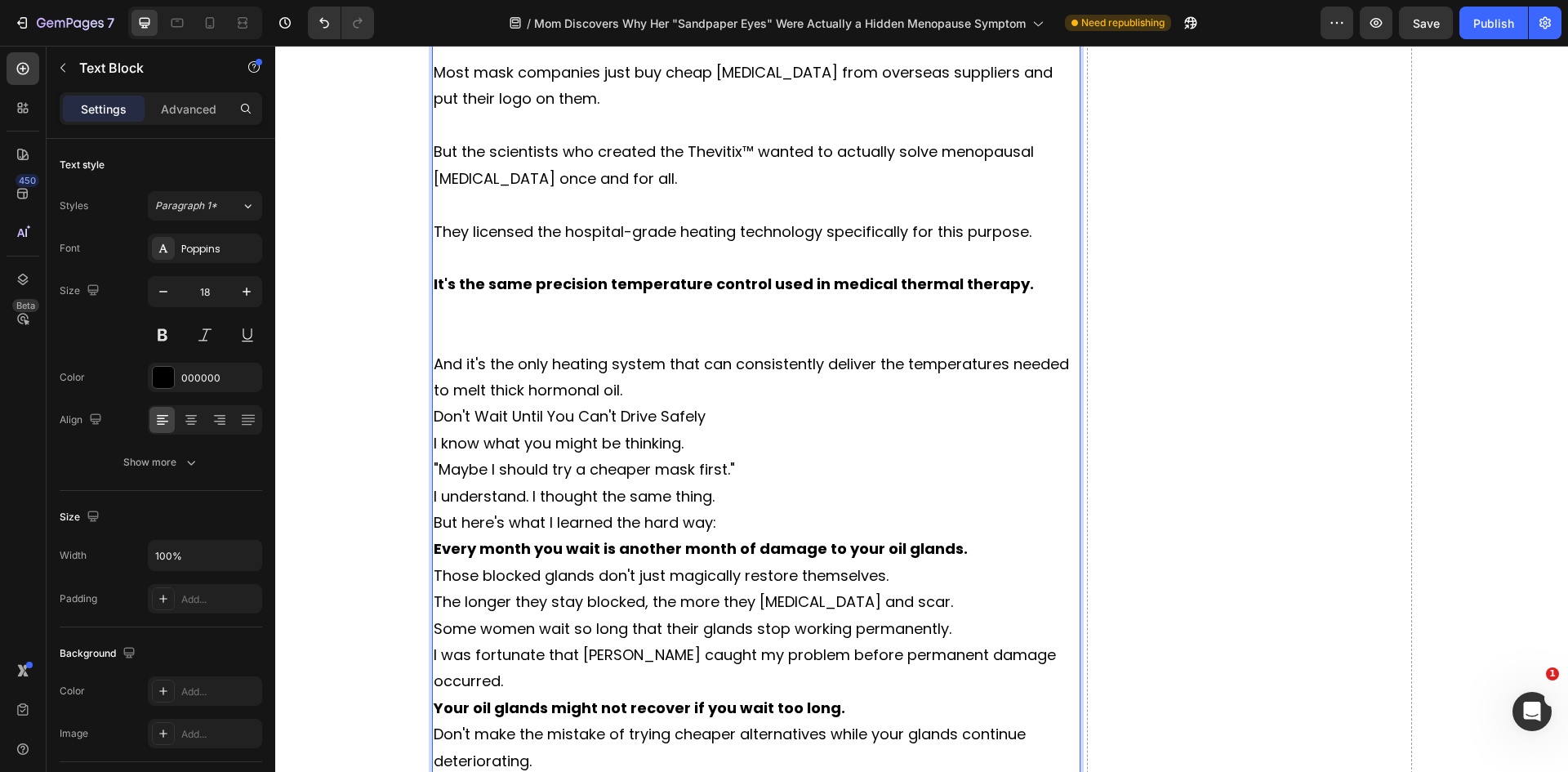
scroll to position [9484, 0]
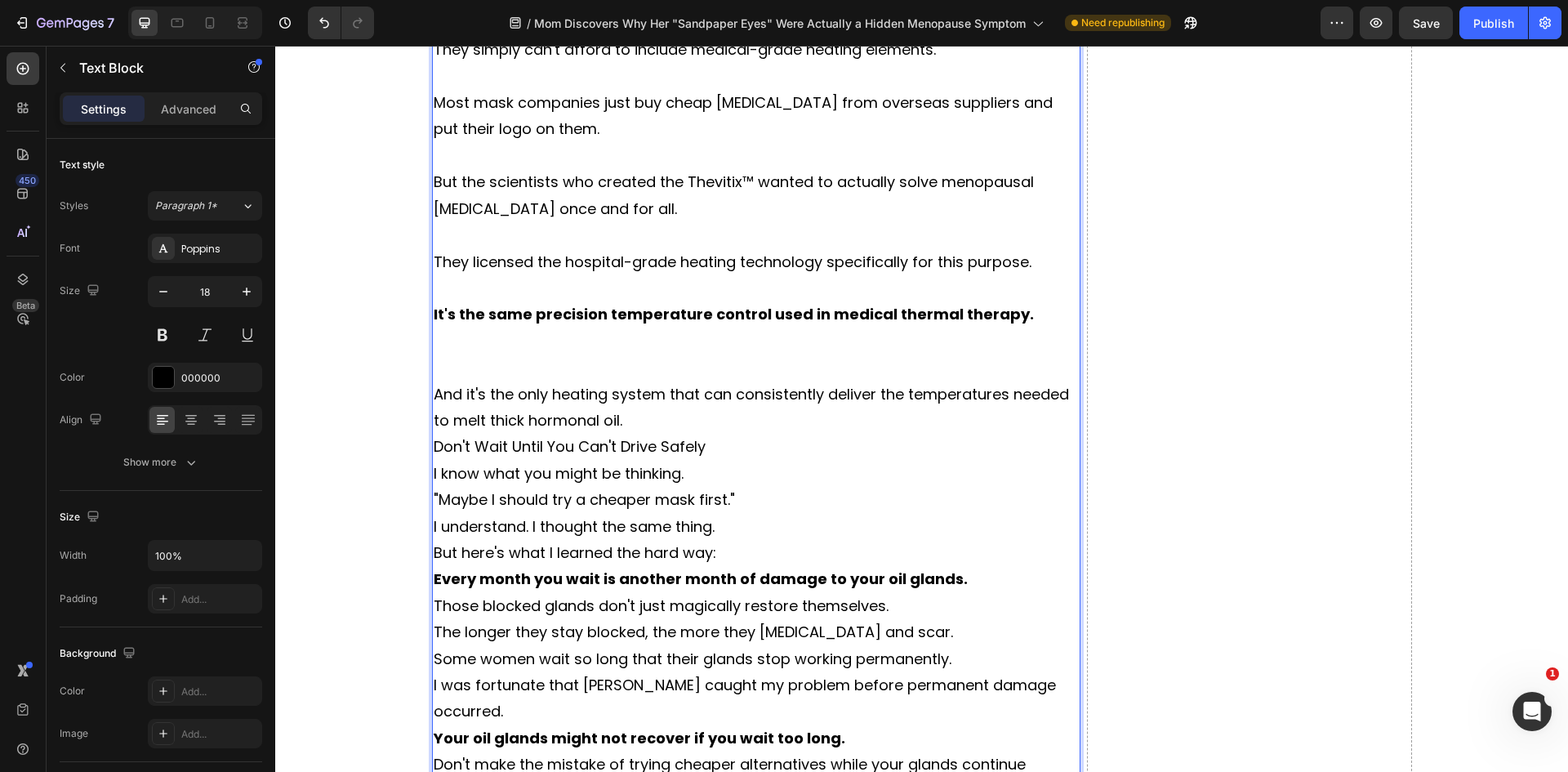
click at [634, 381] on p "And it's the only heating system that can consistently deliver the temperatures…" at bounding box center [756, 407] width 646 height 53
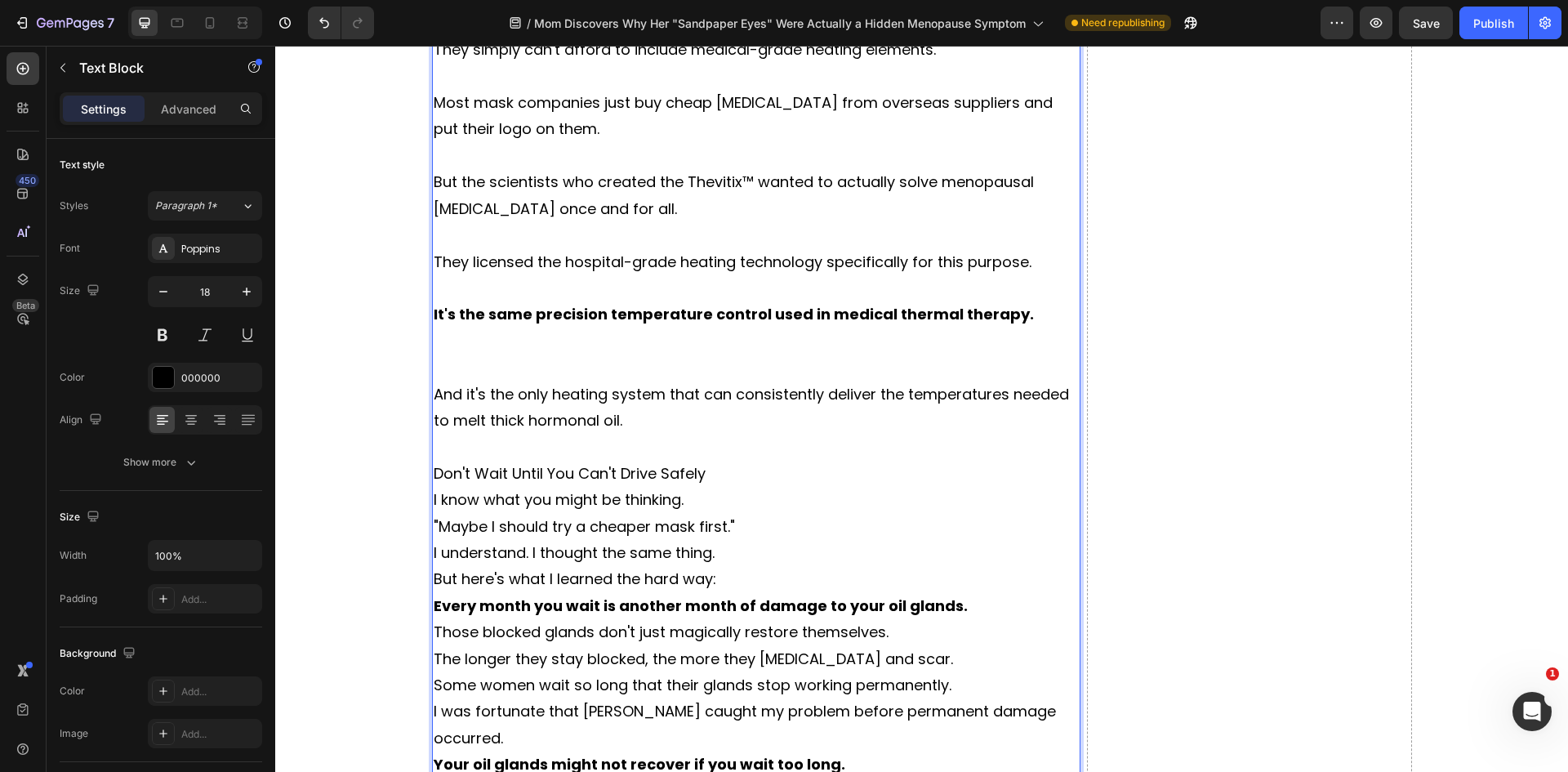
click at [663, 461] on p "Don't Wait Until You Can't Drive Safely" at bounding box center [756, 473] width 646 height 26
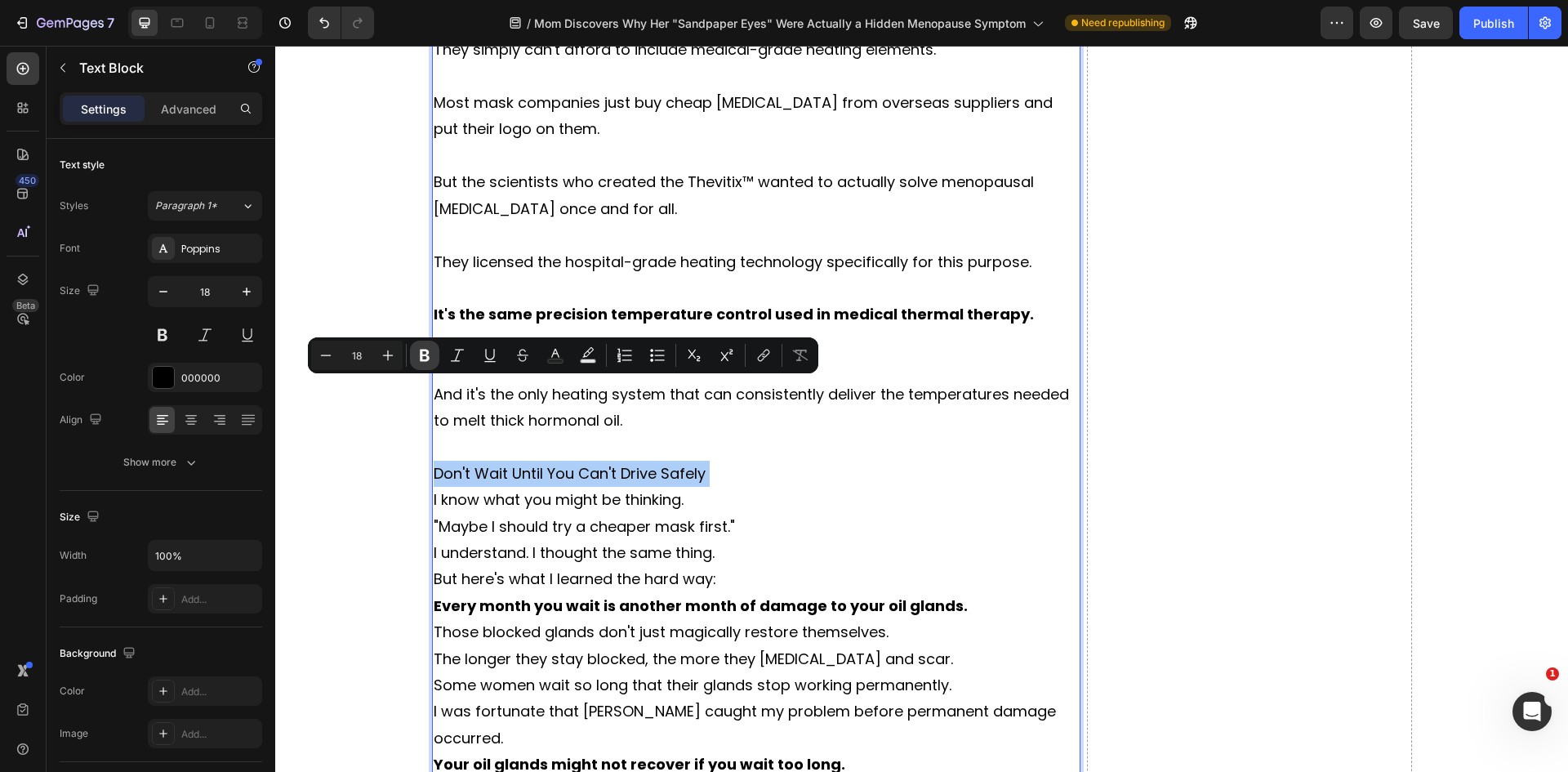
click at [425, 358] on icon "Editor contextual toolbar" at bounding box center [424, 354] width 16 height 16
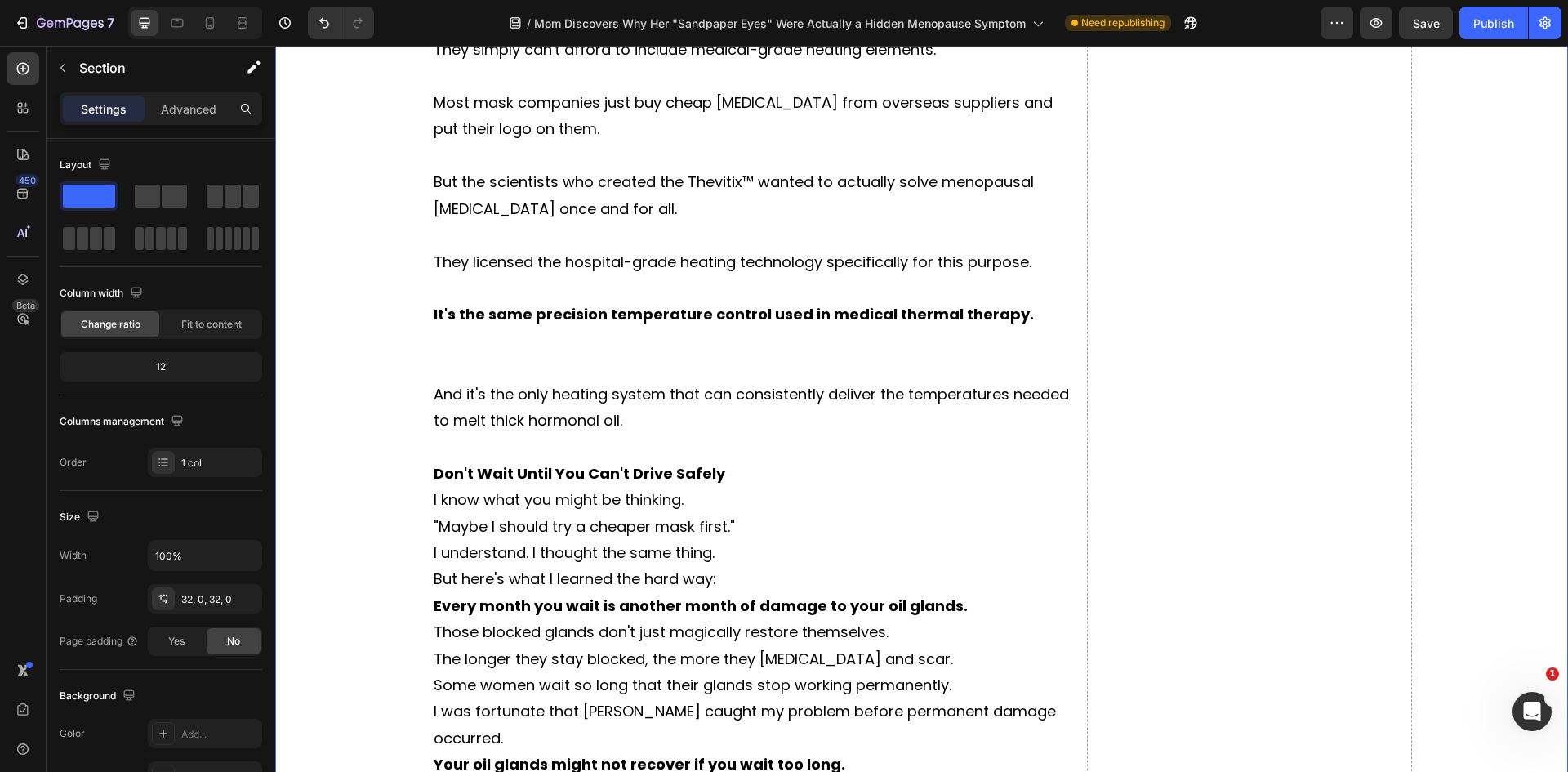
click at [537, 463] on strong "Don't Wait Until You Can't Drive Safely" at bounding box center [579, 473] width 291 height 20
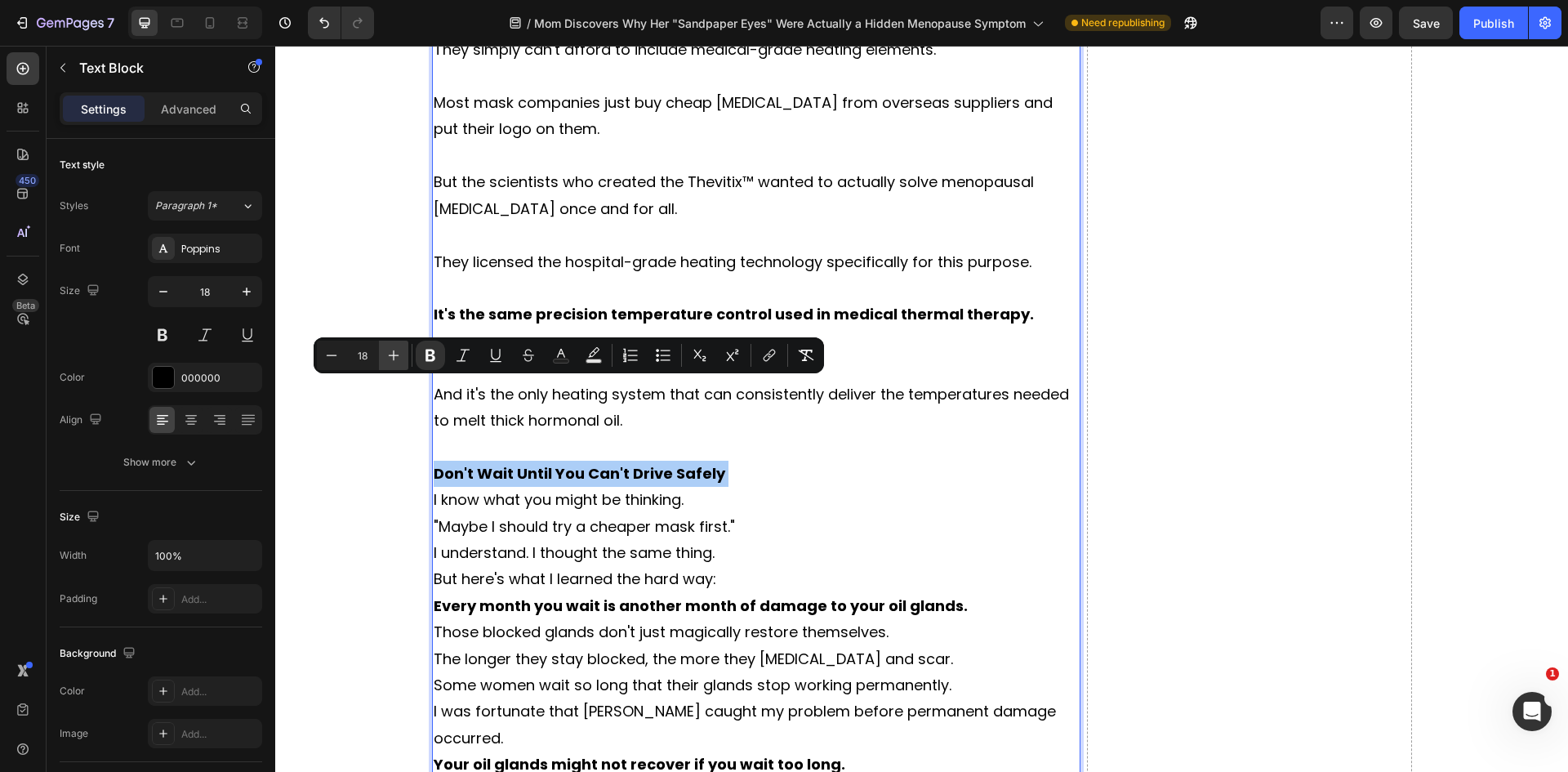
click at [396, 350] on icon "Editor contextual toolbar" at bounding box center [393, 354] width 16 height 16
click at [397, 350] on icon "Editor contextual toolbar" at bounding box center [393, 354] width 16 height 16
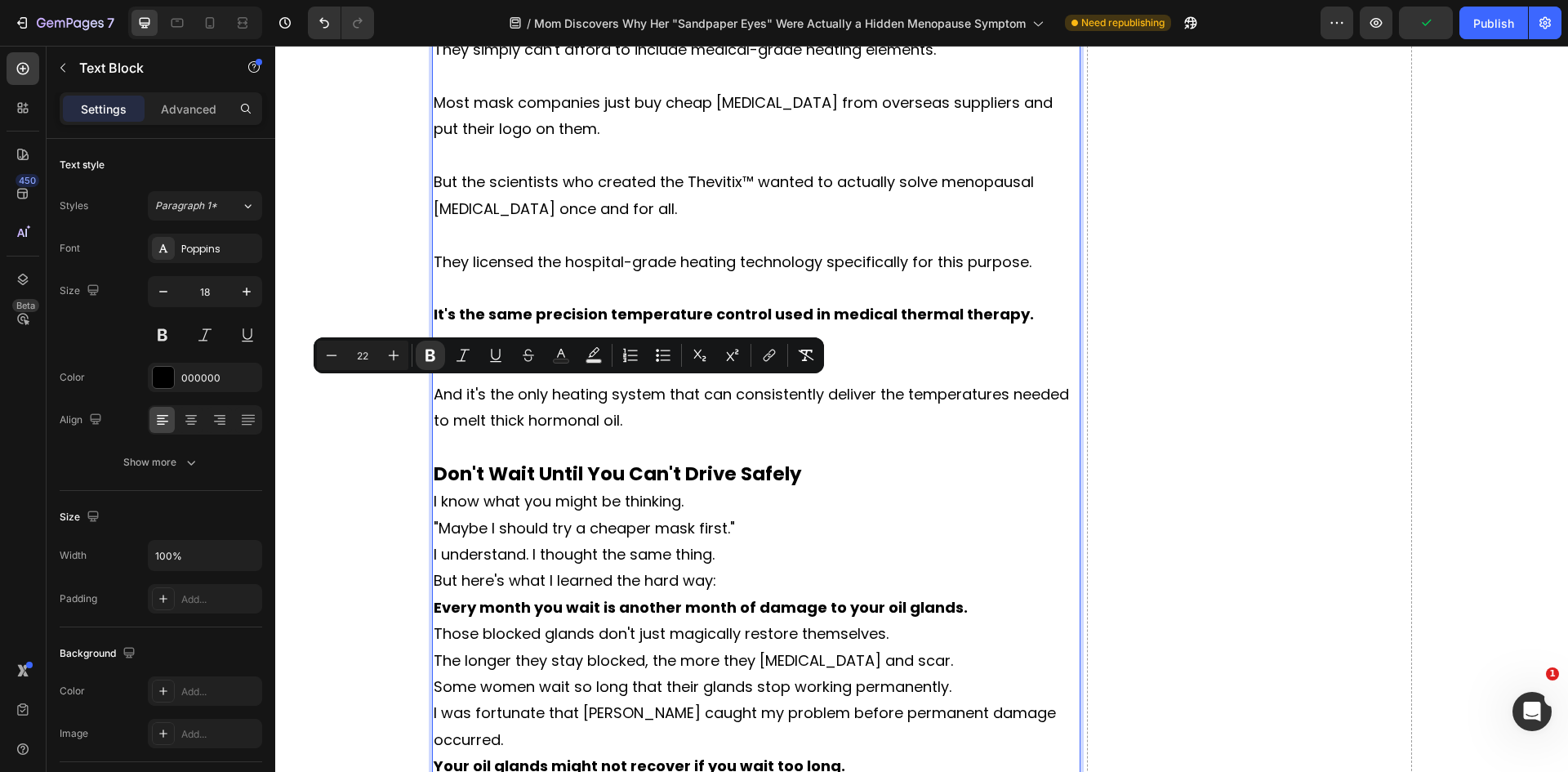
type input "23"
click at [812, 461] on p "Don't Wait Until You Can't Drive Safely" at bounding box center [756, 474] width 646 height 28
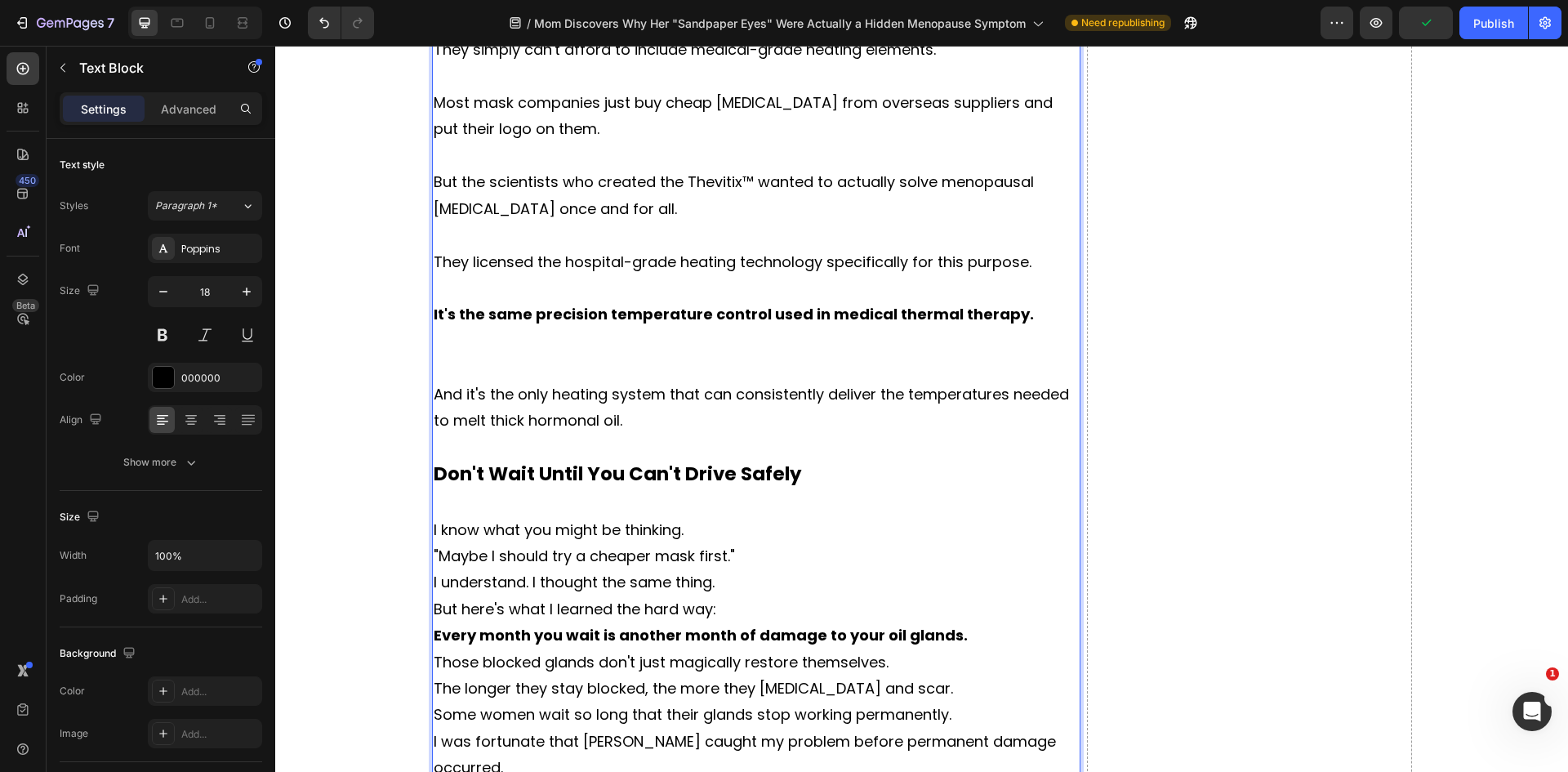
click at [696, 517] on p "I know what you might be thinking." at bounding box center [756, 530] width 646 height 26
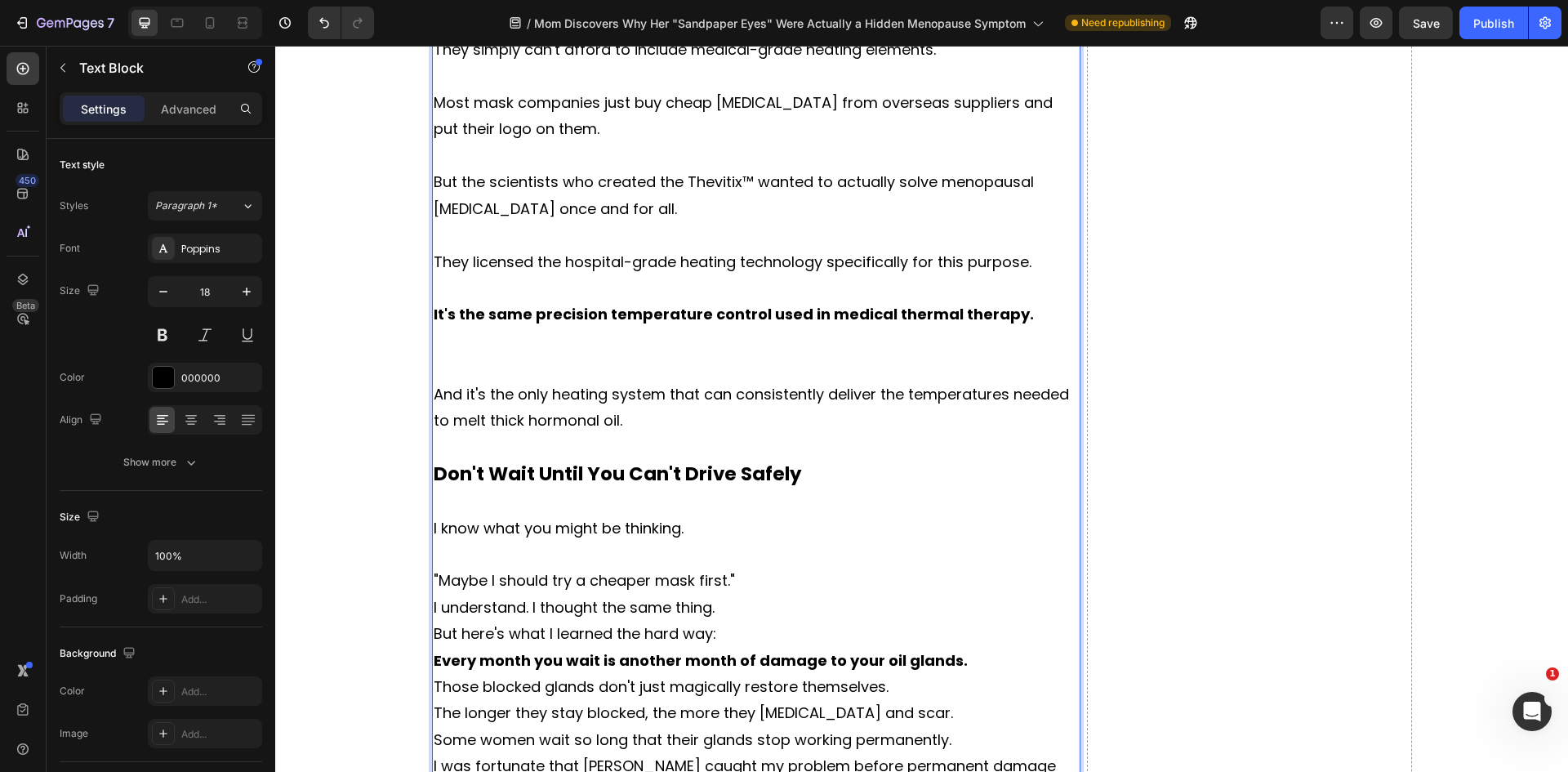
click at [753, 594] on p "I understand. I thought the same thing." at bounding box center [756, 607] width 646 height 26
click at [745, 567] on p ""Maybe I should try a cheaper mask first."" at bounding box center [756, 580] width 646 height 26
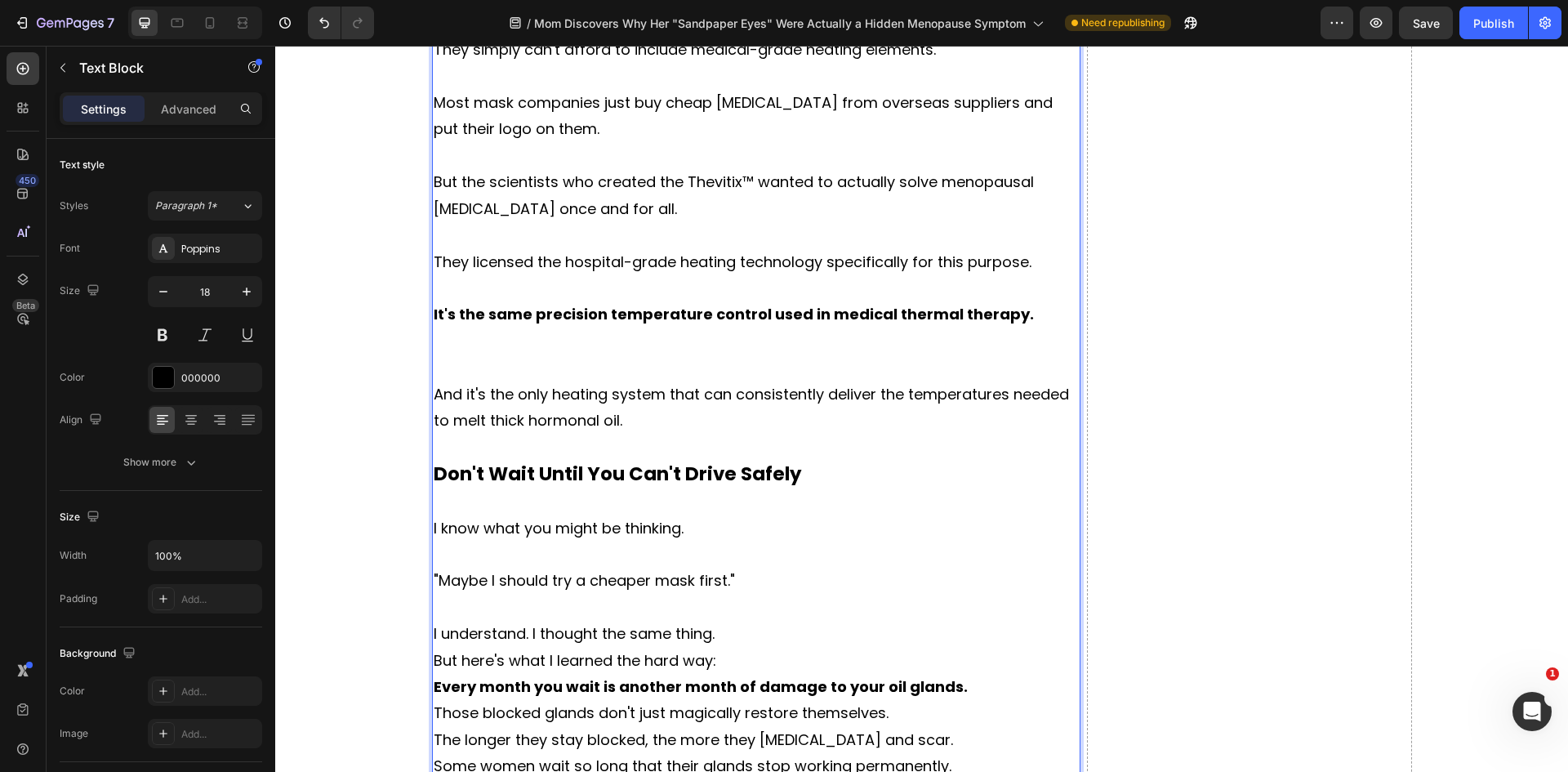
click at [736, 620] on p "I understand. I thought the same thing." at bounding box center [756, 633] width 646 height 26
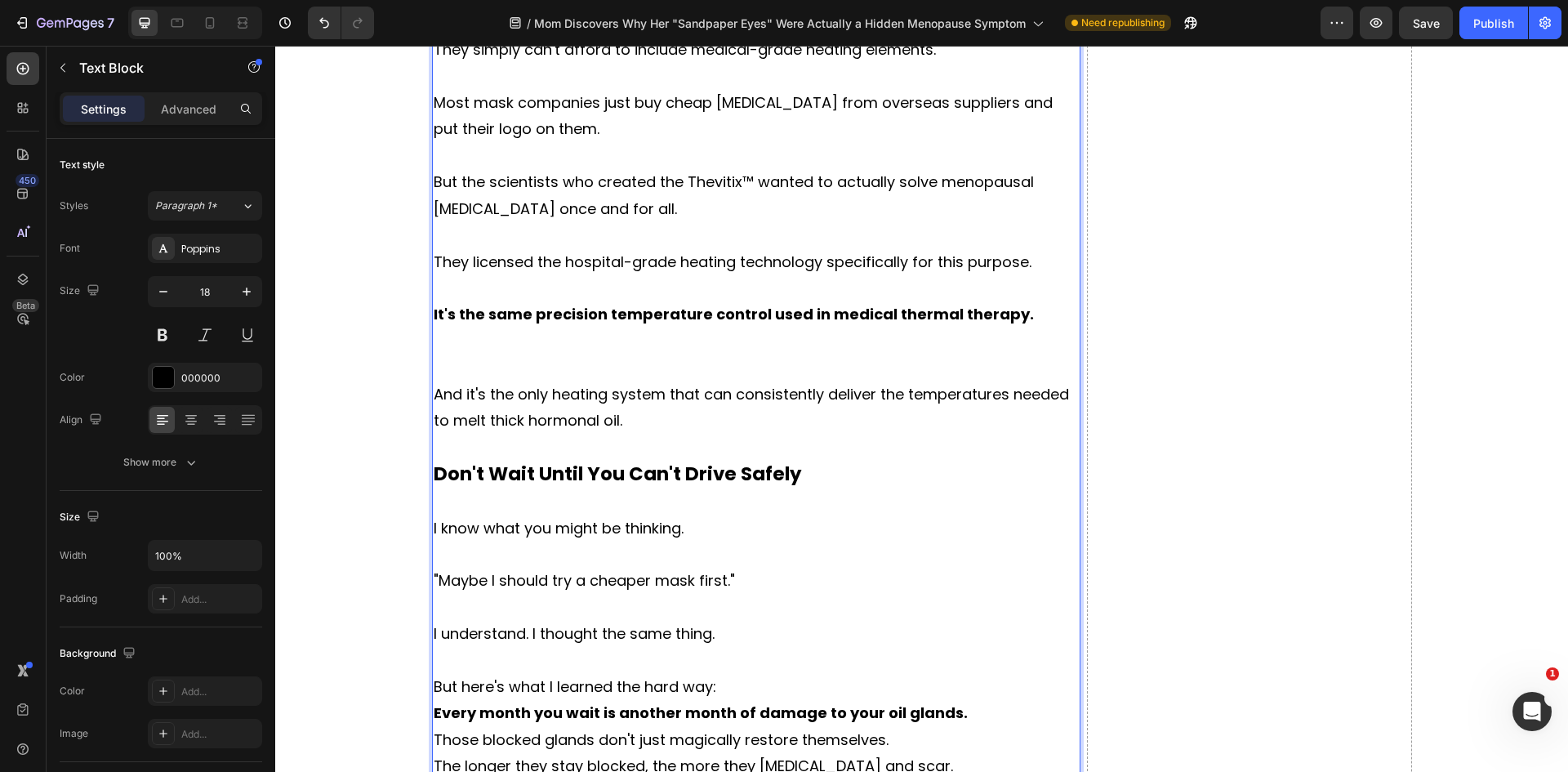
click at [733, 674] on p "But here's what I learned the hard way:" at bounding box center [756, 686] width 646 height 26
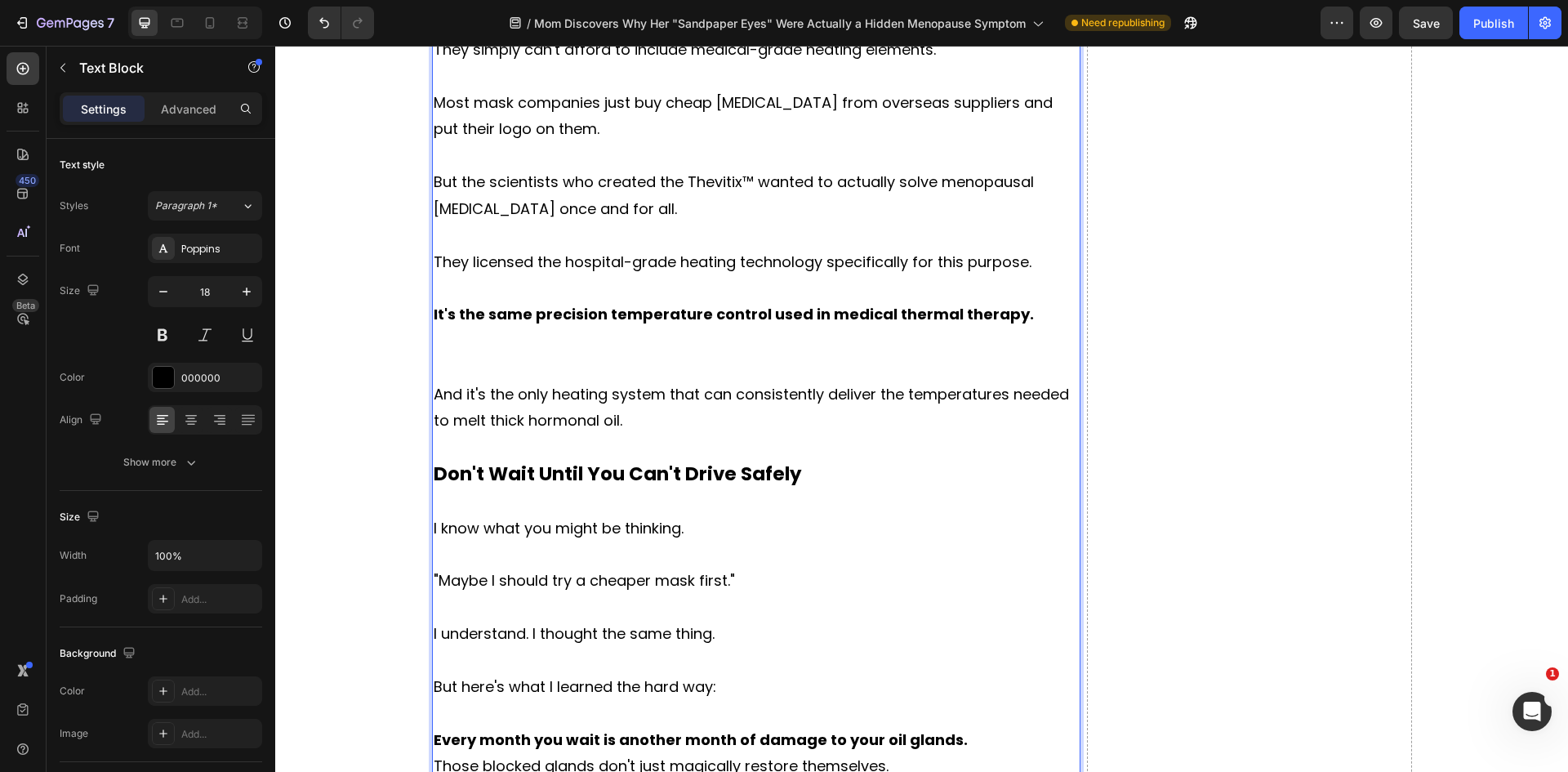
scroll to position [9565, 0]
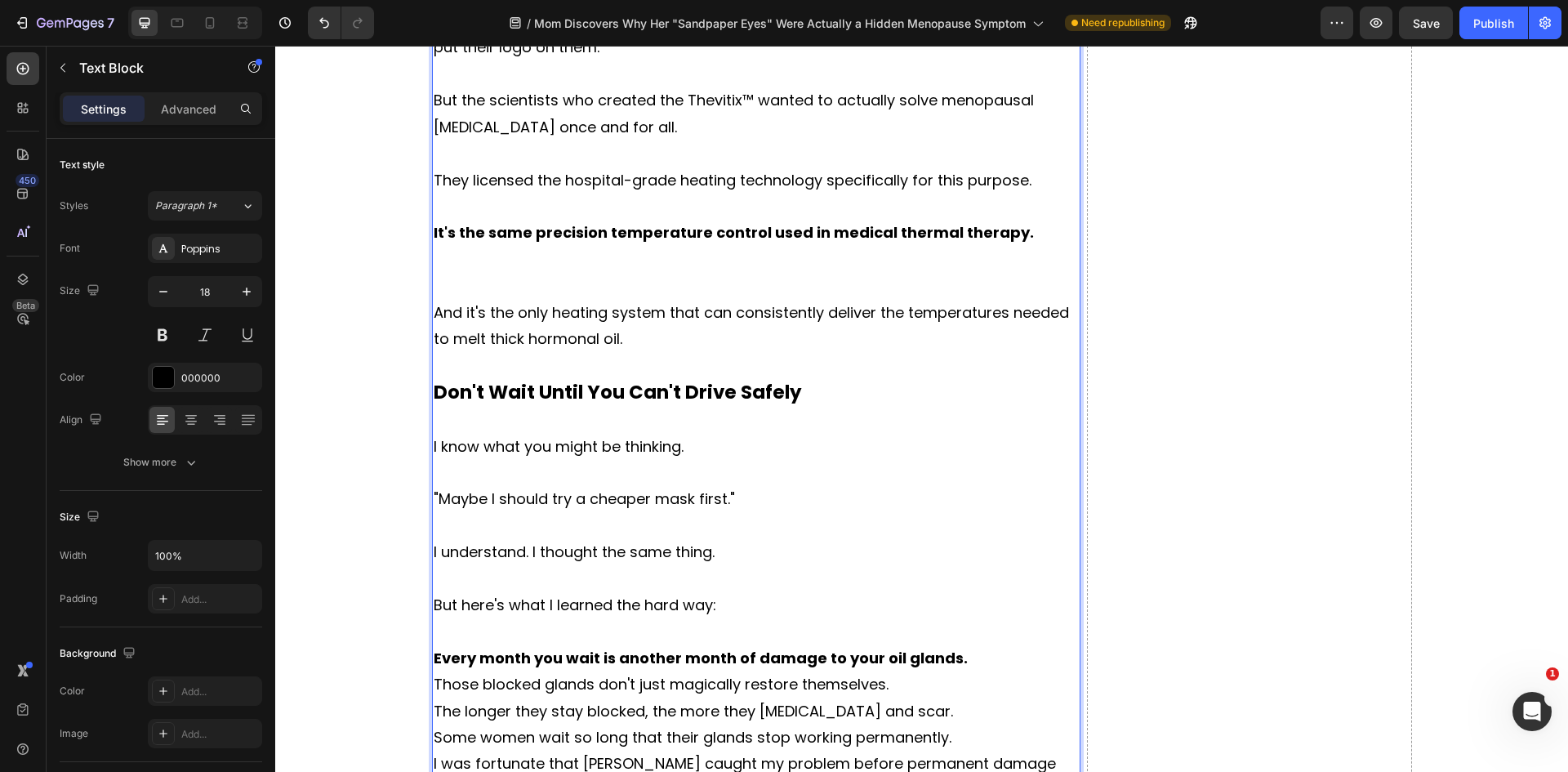
click at [961, 645] on p "Every month you wait is another month of damage to your oil glands." at bounding box center [756, 658] width 646 height 26
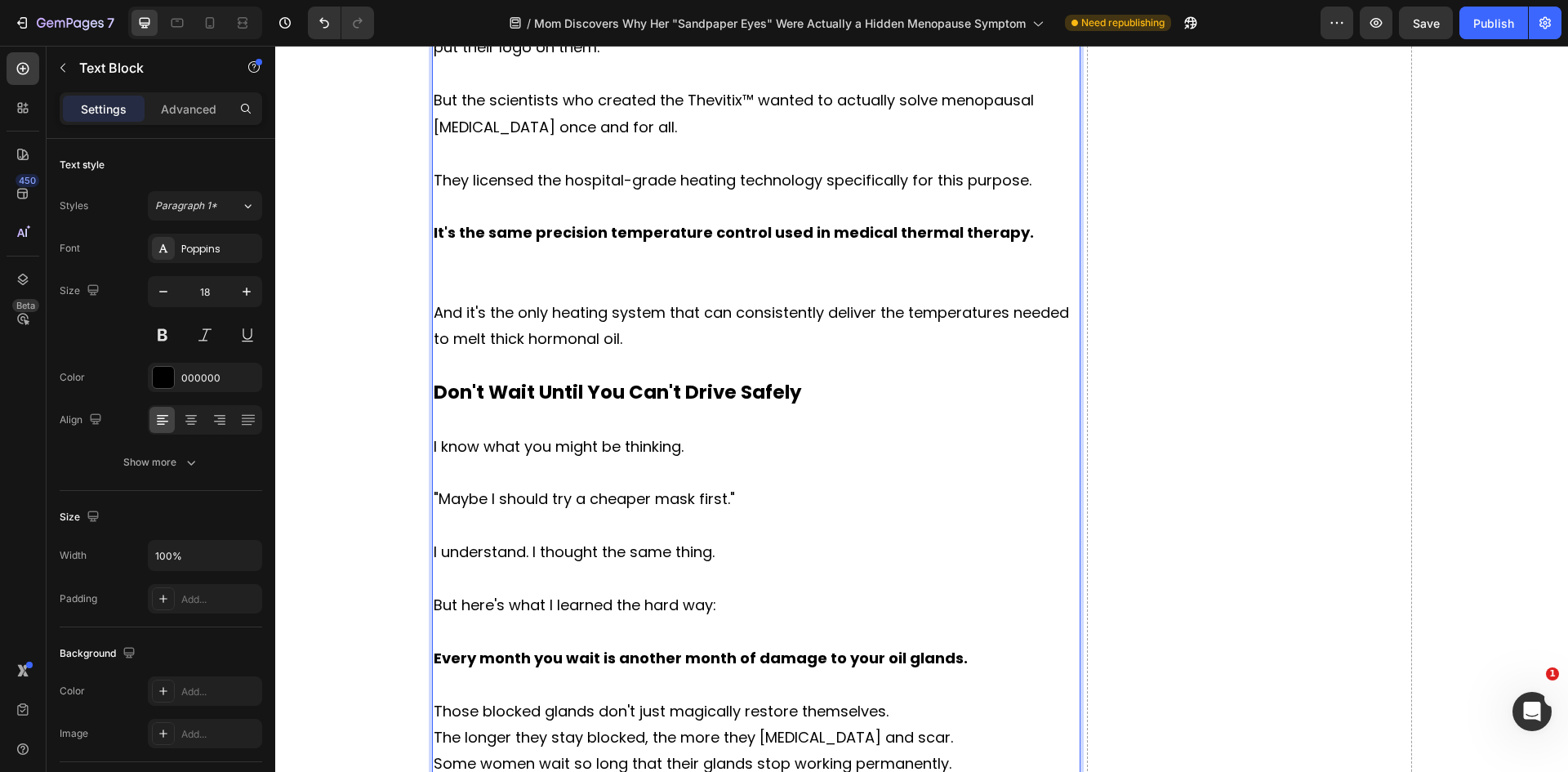
click at [898, 699] on p "Those blocked glands don't just magically restore themselves." at bounding box center [756, 711] width 646 height 26
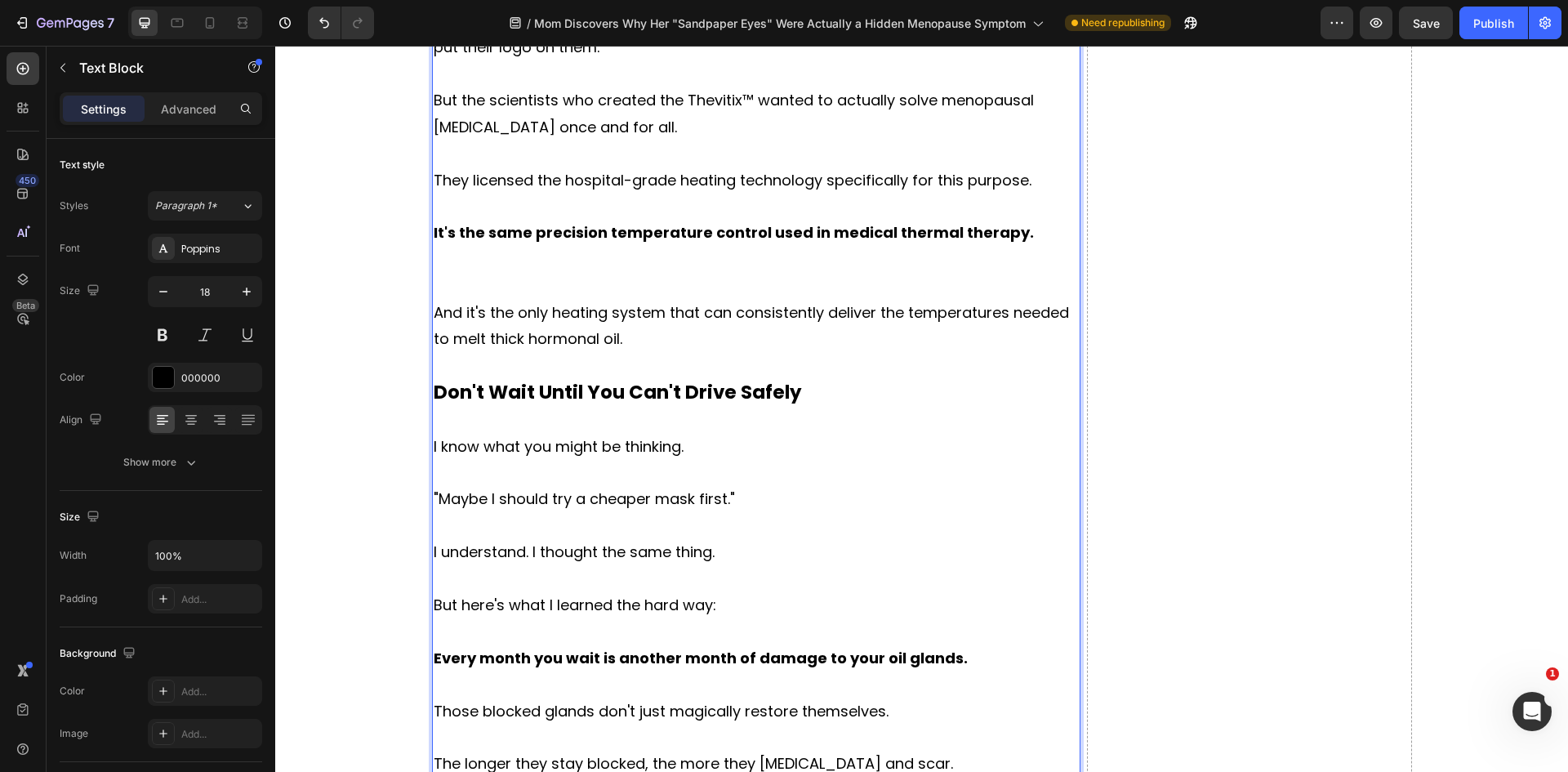
click at [894, 751] on p "The longer they stay blocked, the more they [MEDICAL_DATA] and scar." at bounding box center [756, 764] width 646 height 26
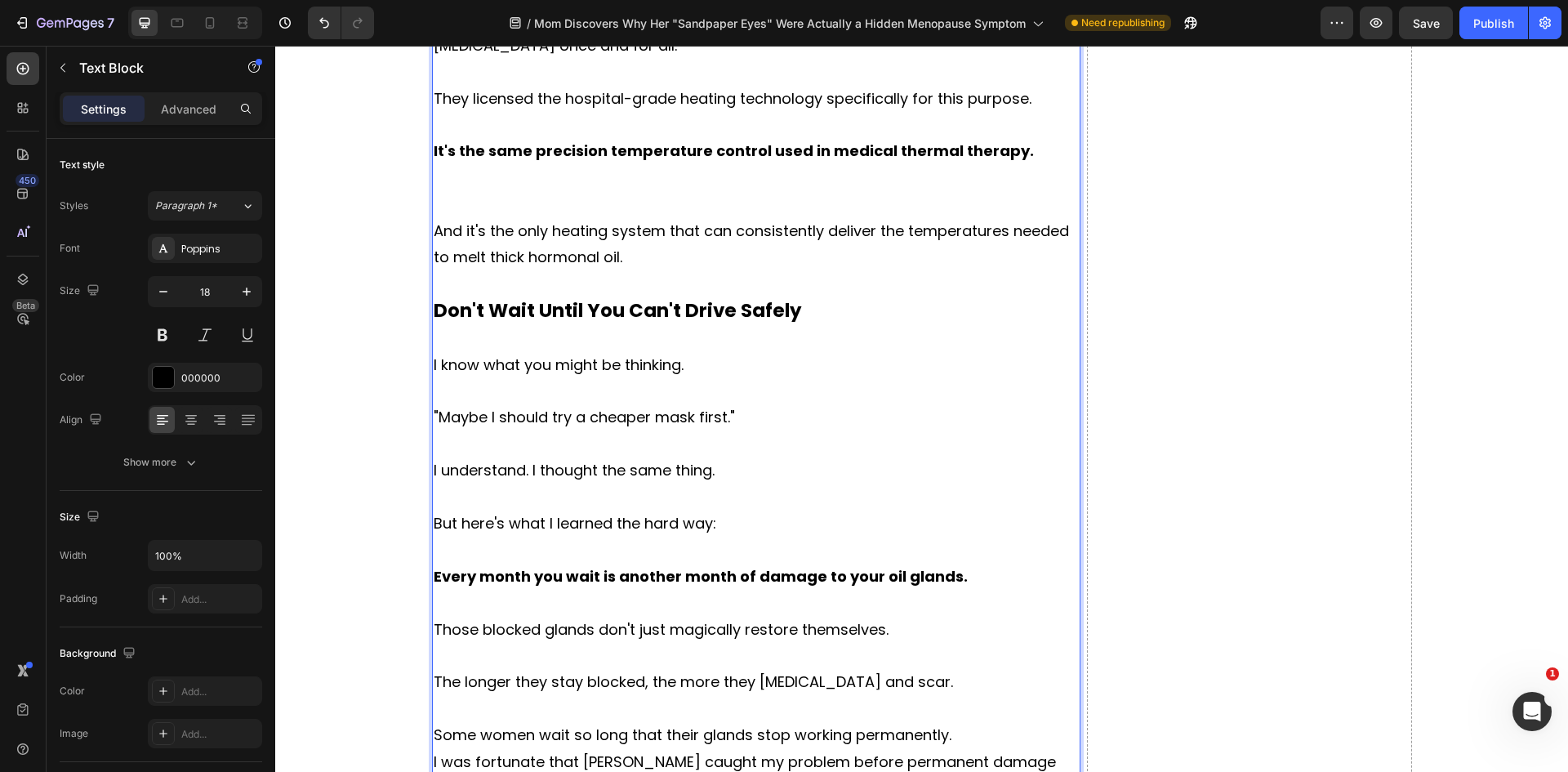
click at [956, 722] on p "Some women wait so long that their glands stop working permanently." at bounding box center [756, 735] width 646 height 26
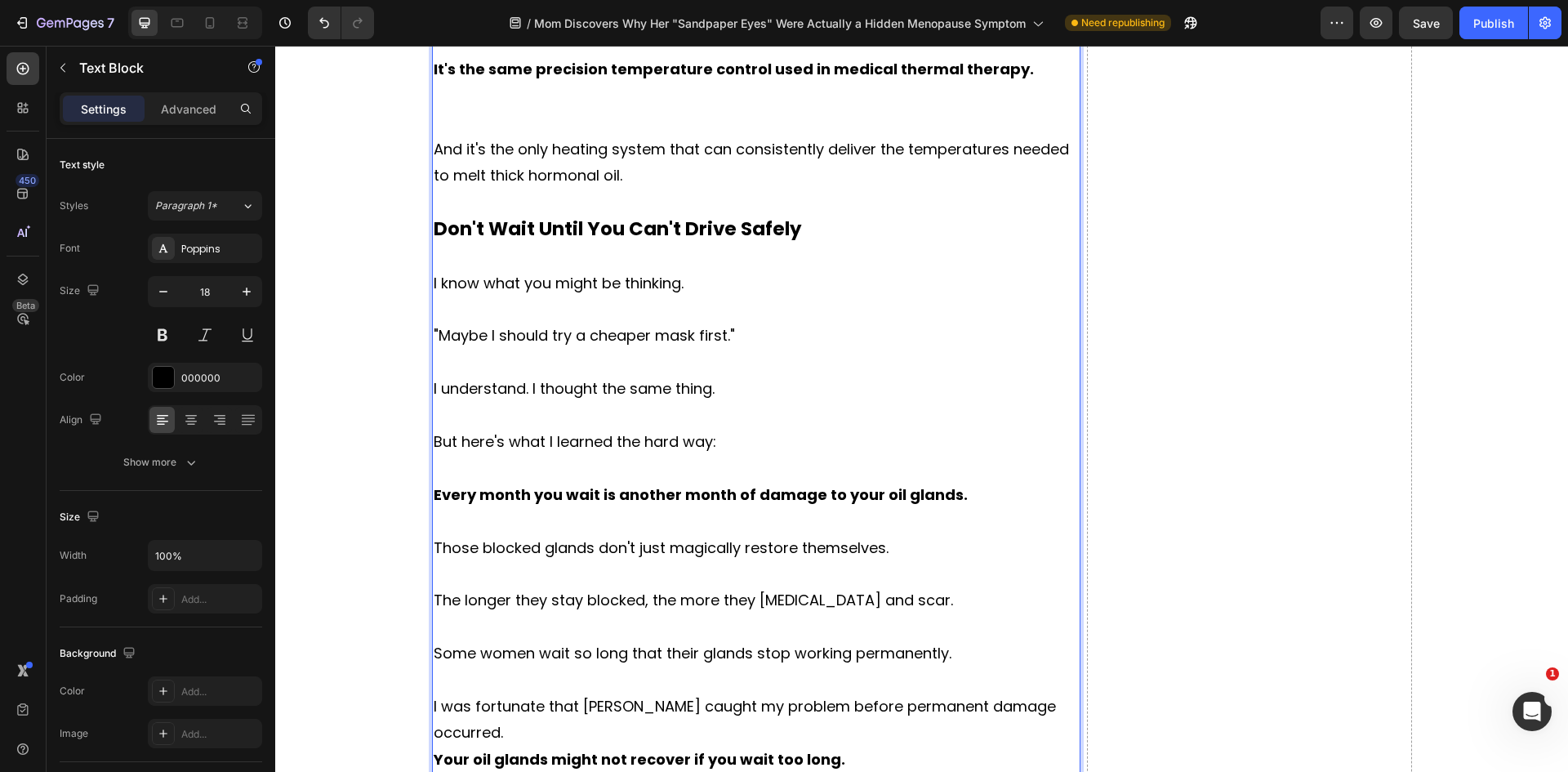
click at [520, 694] on p "I was fortunate that [PERSON_NAME] caught my problem before permanent damage oc…" at bounding box center [756, 720] width 646 height 53
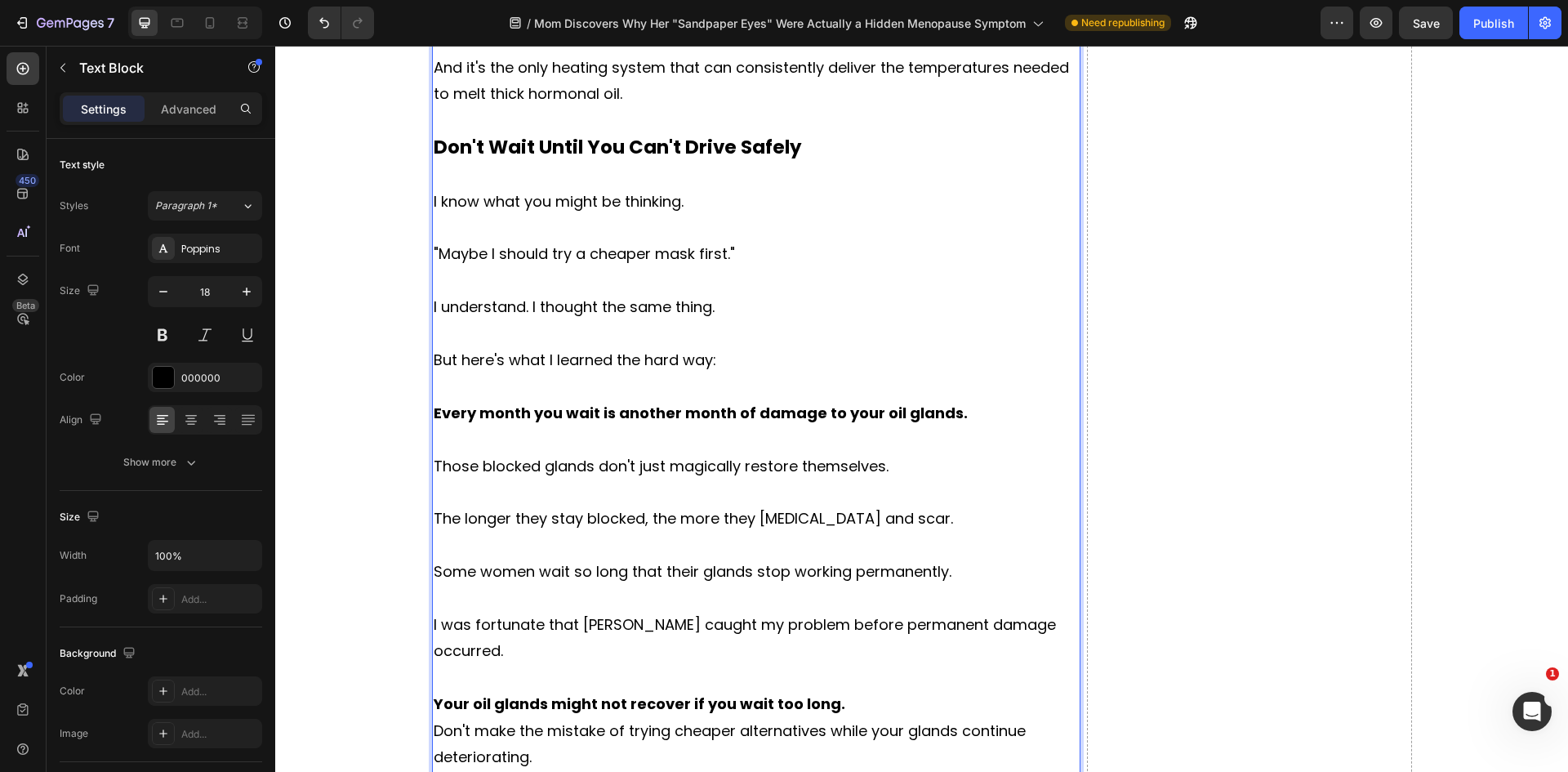
click at [852, 691] on p "Your oil glands might not recover if you wait too long." at bounding box center [756, 704] width 646 height 26
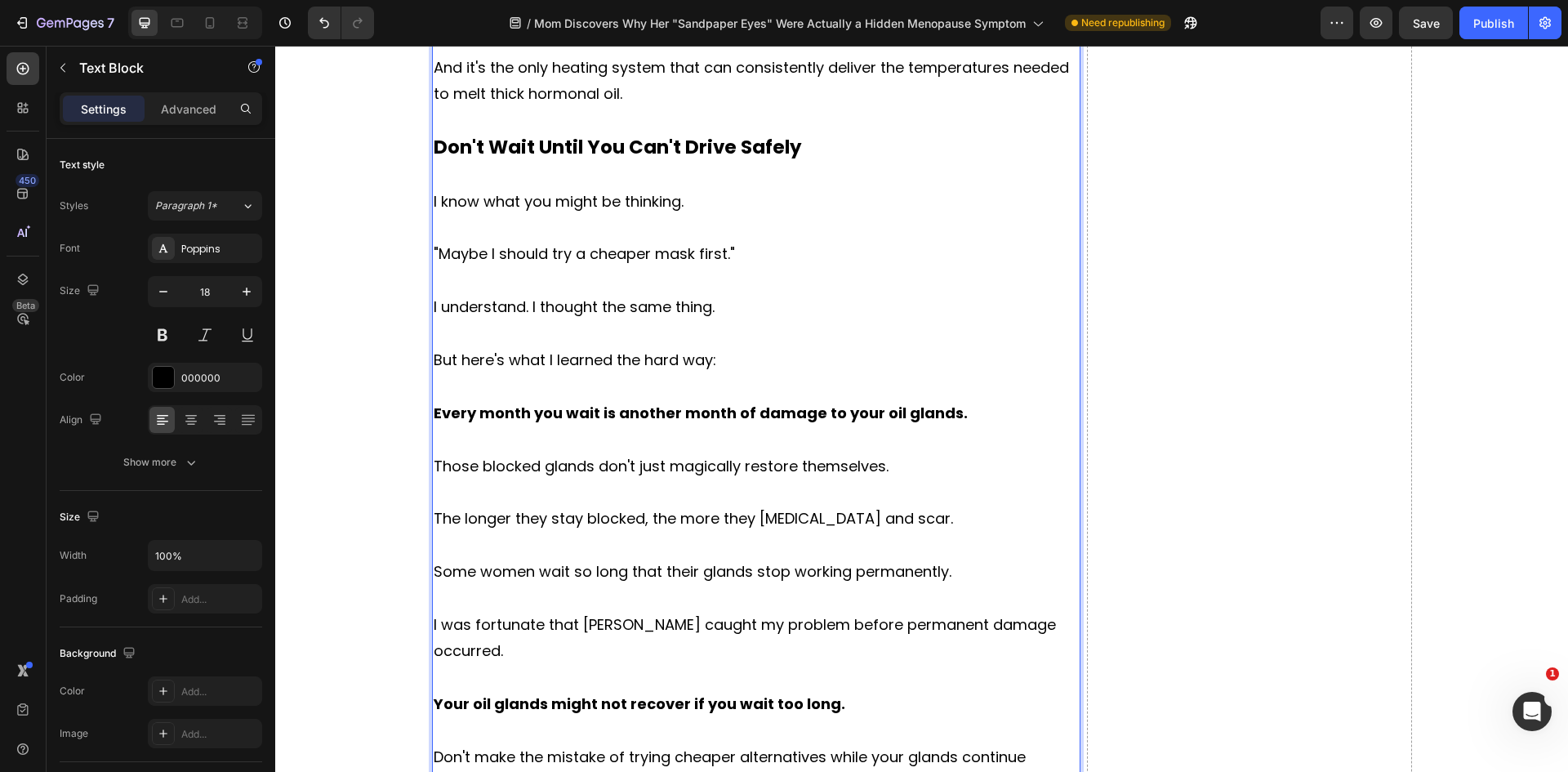
click at [528, 744] on p "Don't make the mistake of trying cheaper alternatives while your glands continu…" at bounding box center [756, 770] width 646 height 53
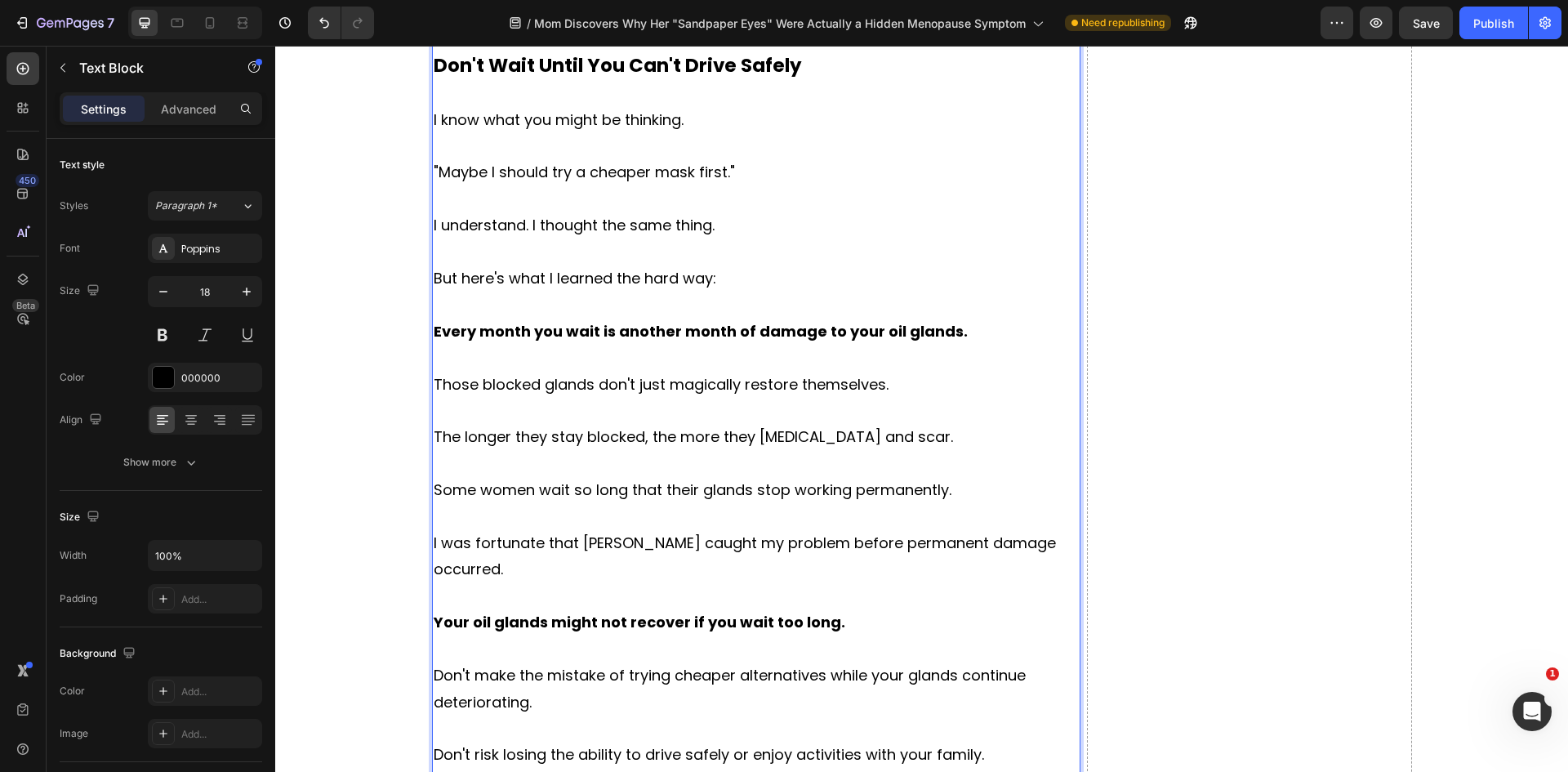
click at [707, 769] on p "The Peace of Mind I Never Expected" at bounding box center [756, 781] width 646 height 26
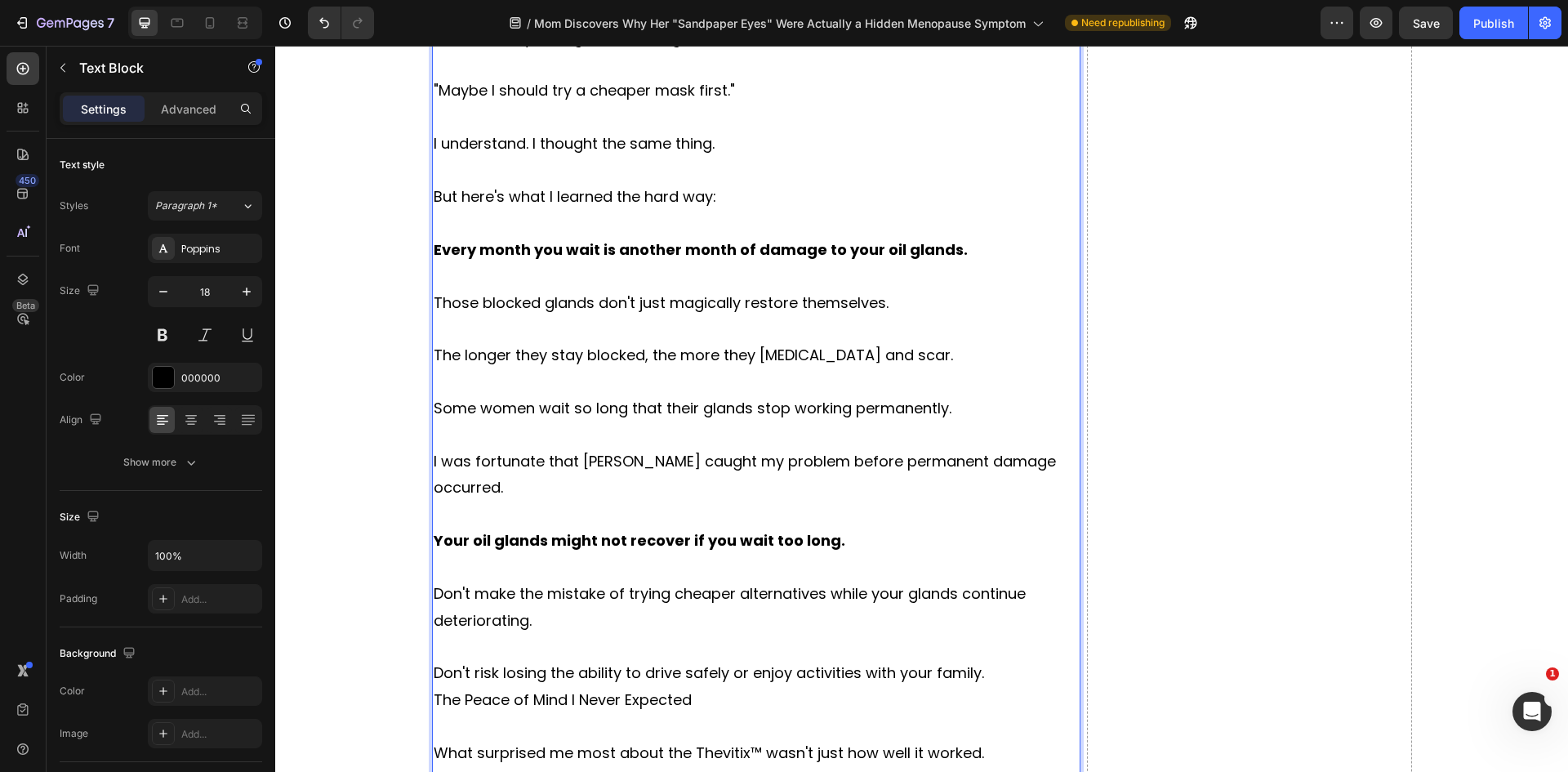
click at [716, 766] on p "It was the peace of mind it gave me." at bounding box center [756, 779] width 646 height 26
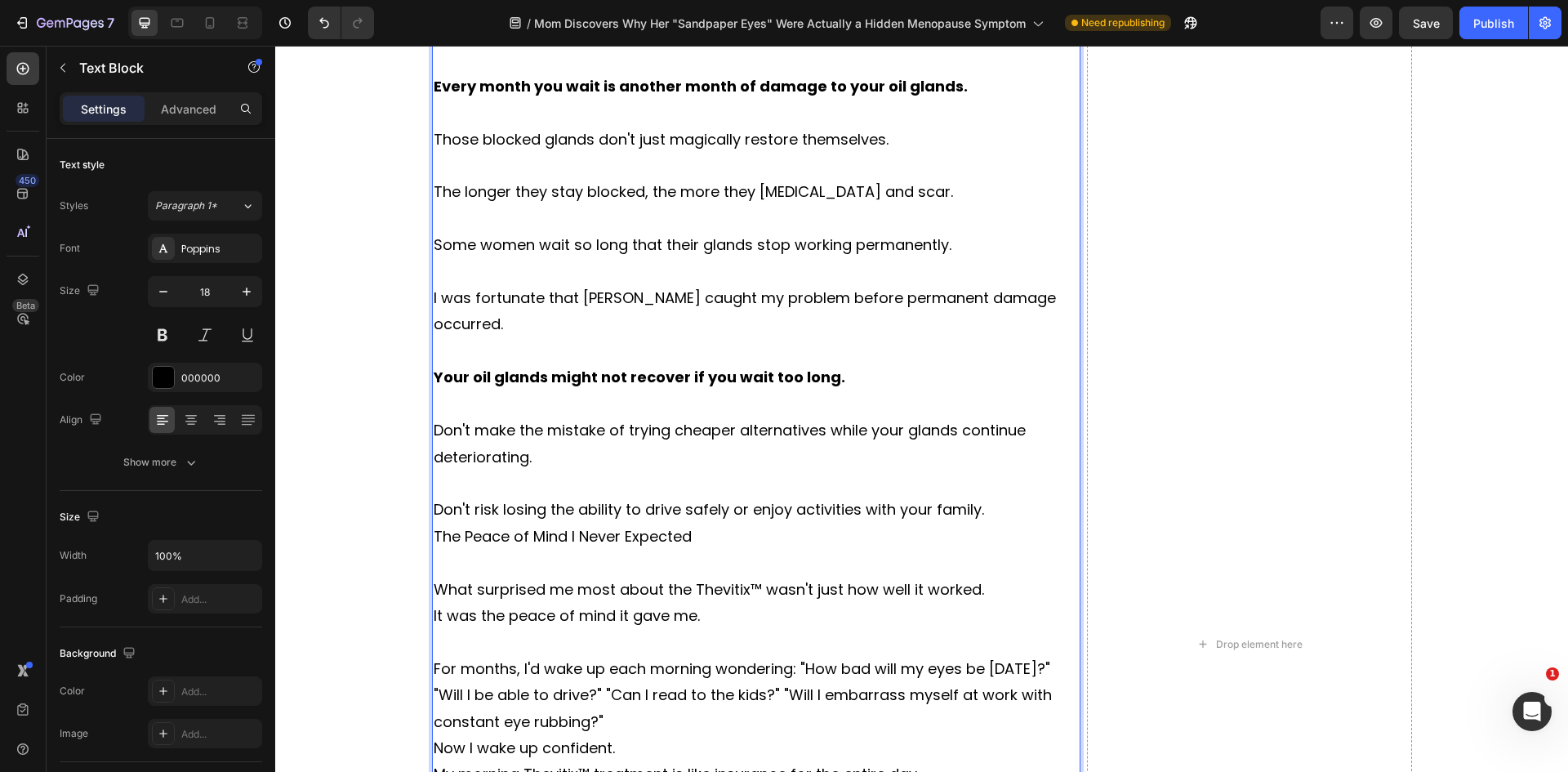
click at [1053, 656] on p "For months, I'd wake up each morning wondering: "How bad will my eyes be [DATE]…" at bounding box center [756, 668] width 646 height 26
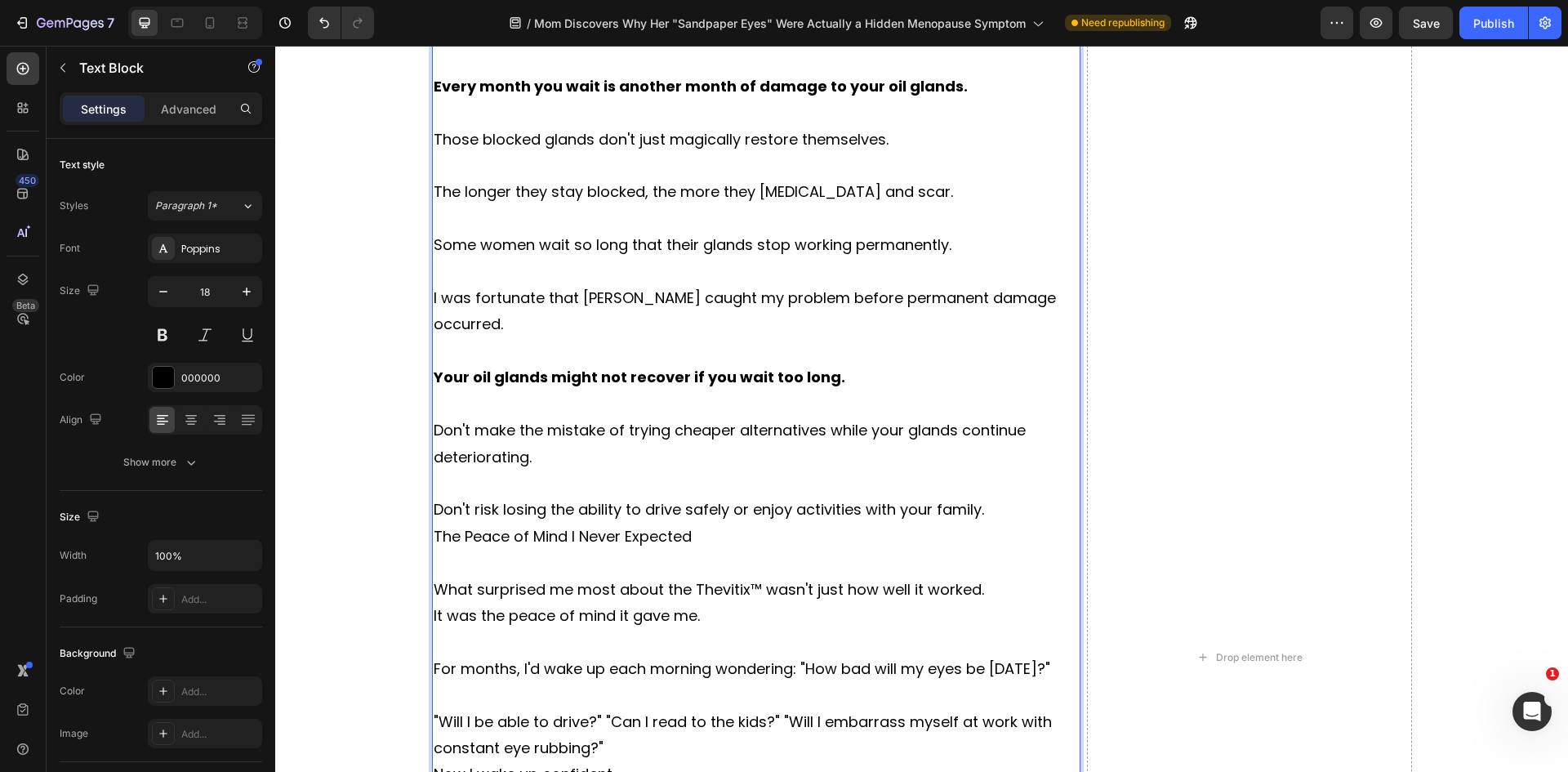
click at [647, 709] on p ""Will I be able to drive?" "Can I read to the kids?" "Will I embarrass myself a…" at bounding box center [756, 735] width 646 height 53
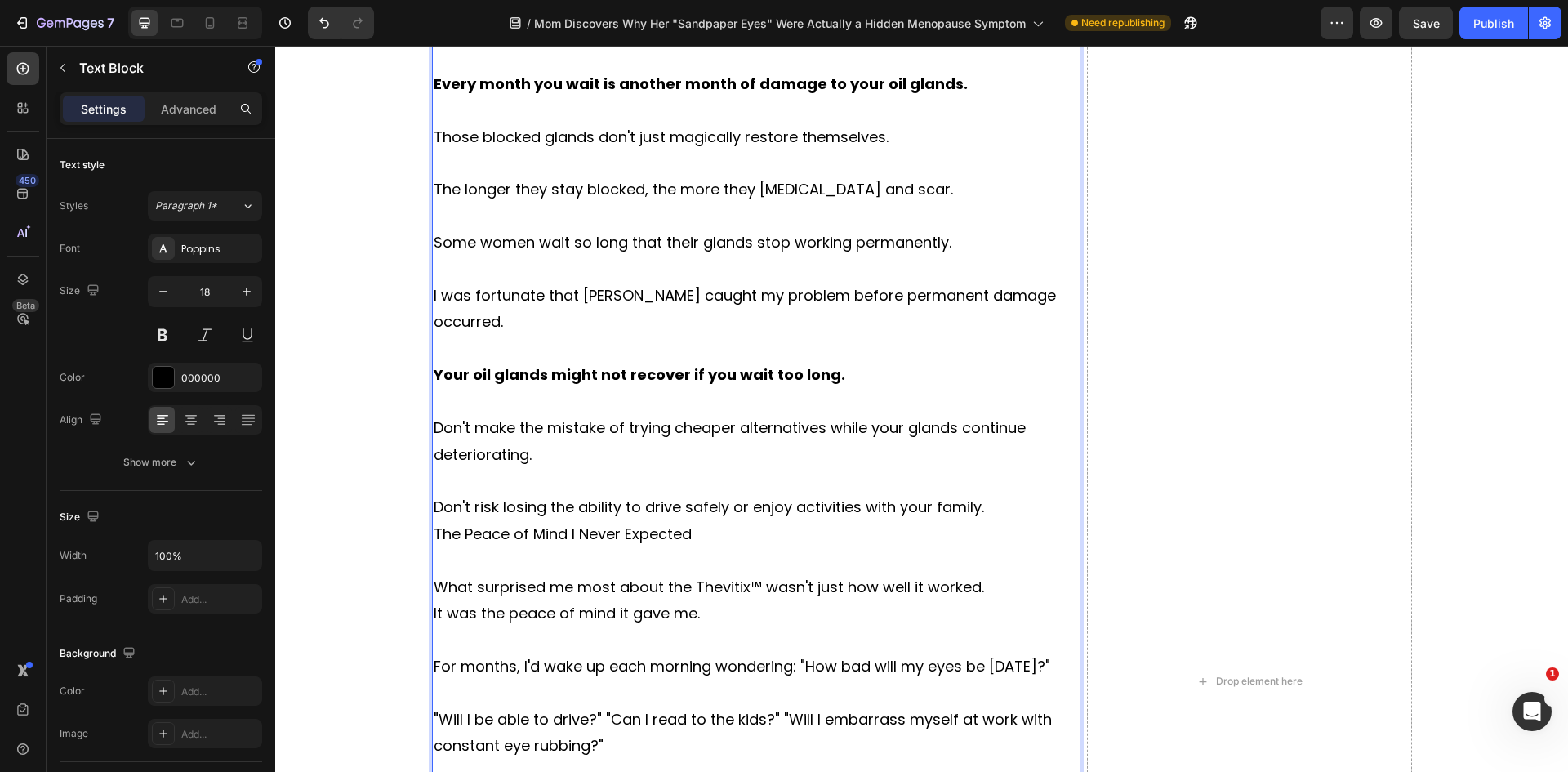
scroll to position [10304, 0]
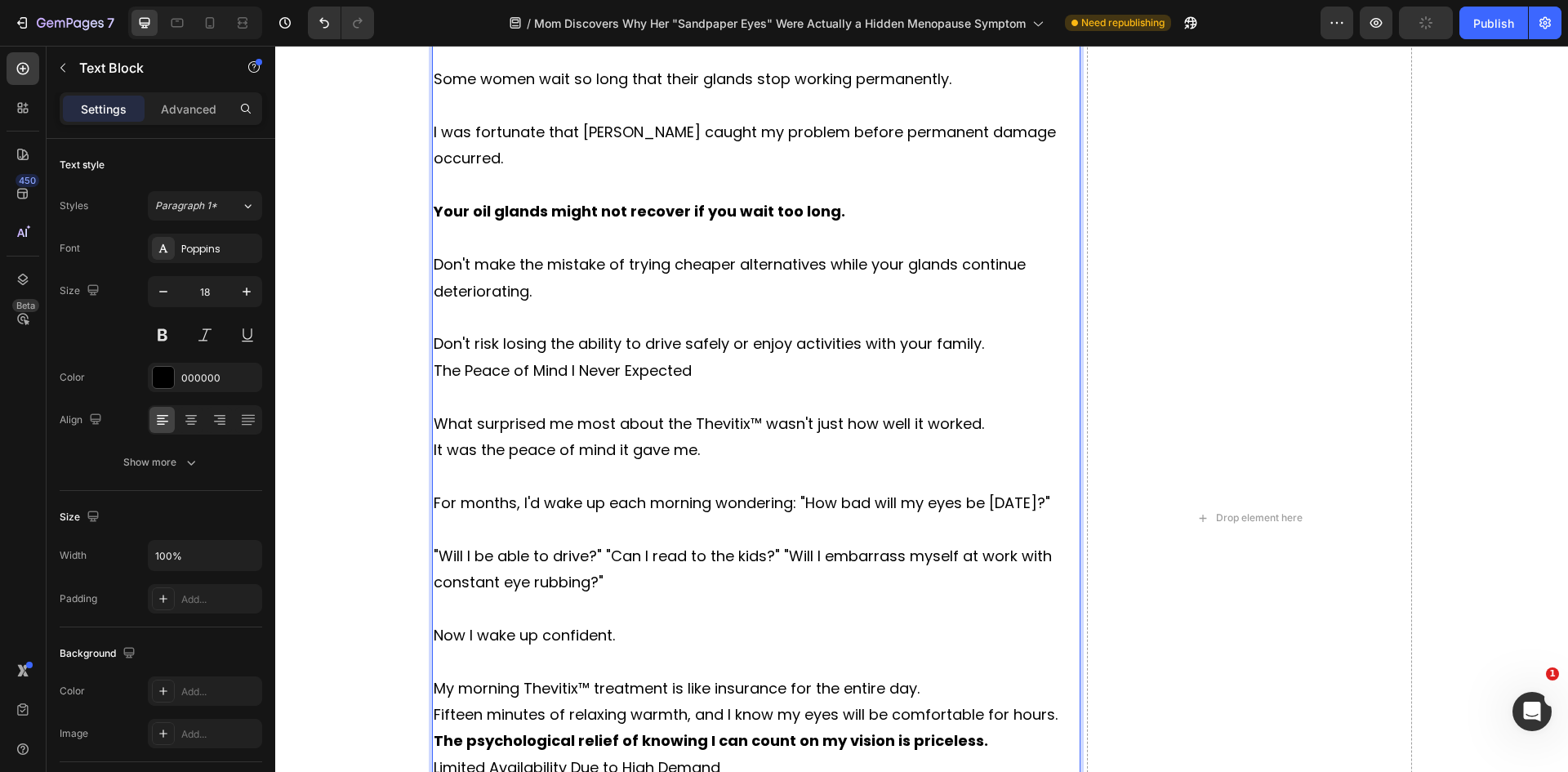
click at [961, 675] on p "My morning Thevitix™ treatment is like insurance for the entire day." at bounding box center [756, 688] width 646 height 26
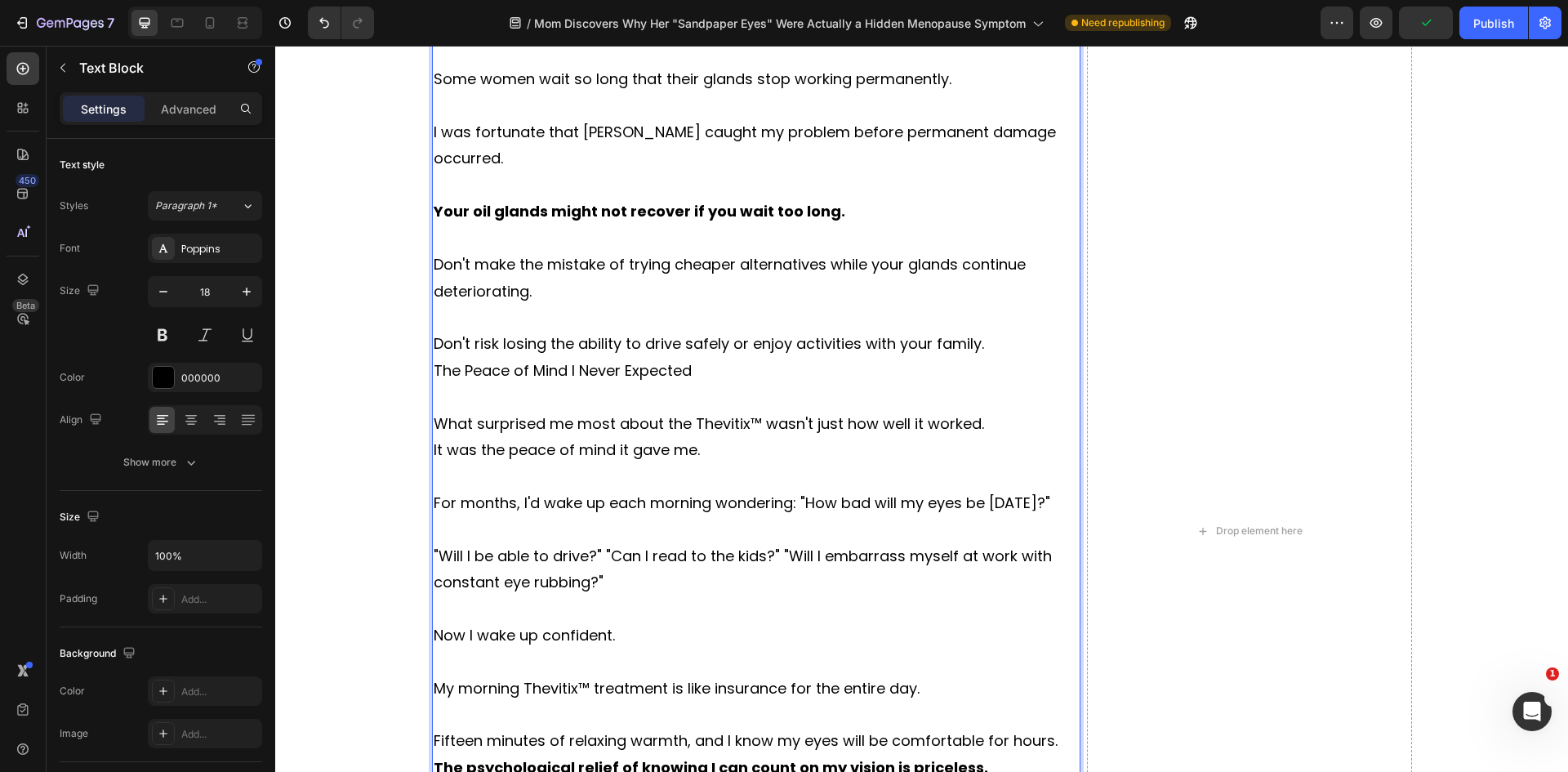
click at [1053, 727] on p "Fifteen minutes of relaxing warmth, and I know my eyes will be comfortable for …" at bounding box center [756, 740] width 646 height 26
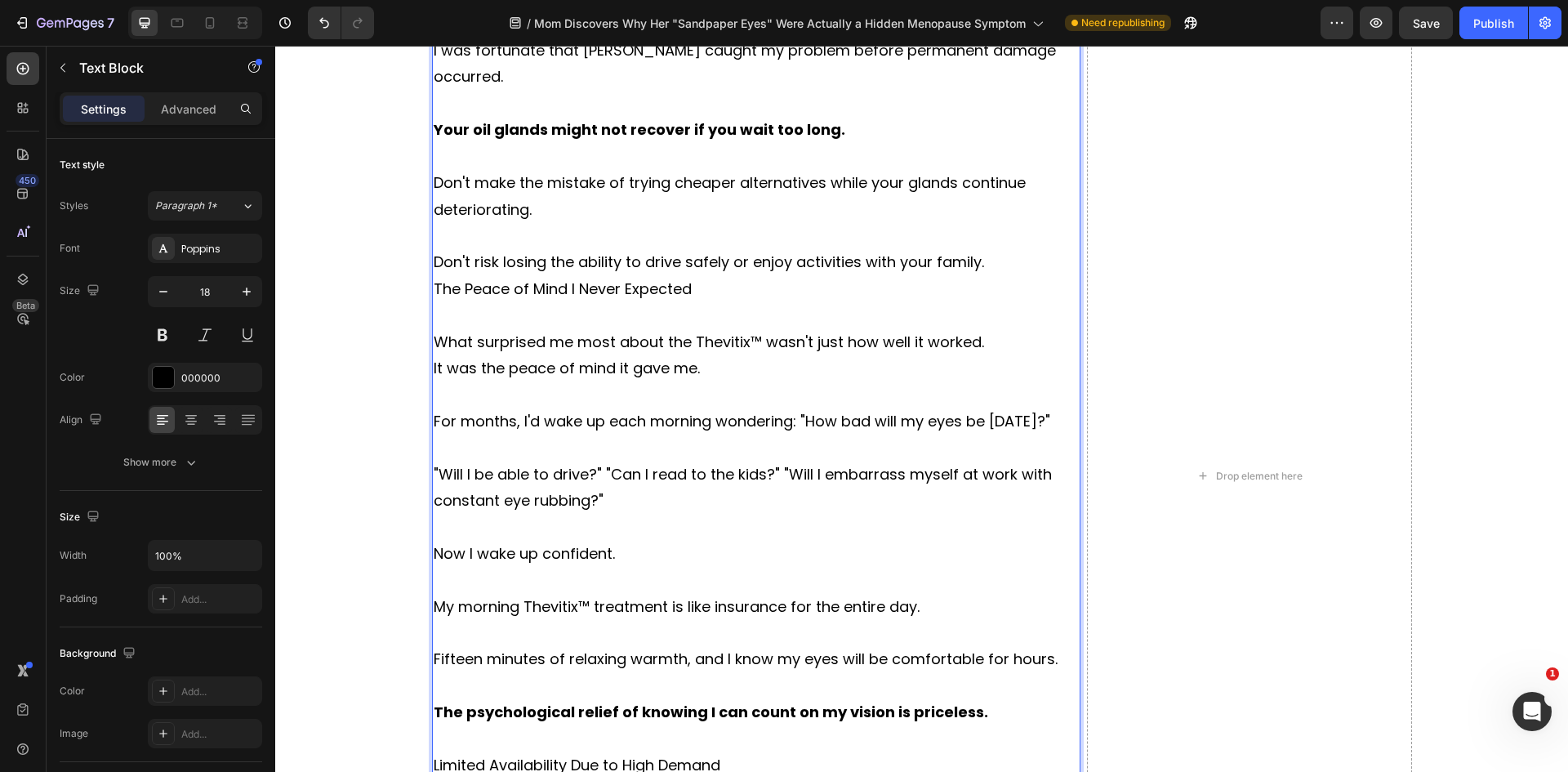
click at [588, 753] on p "Limited Availability Due to High Demand" at bounding box center [756, 765] width 646 height 26
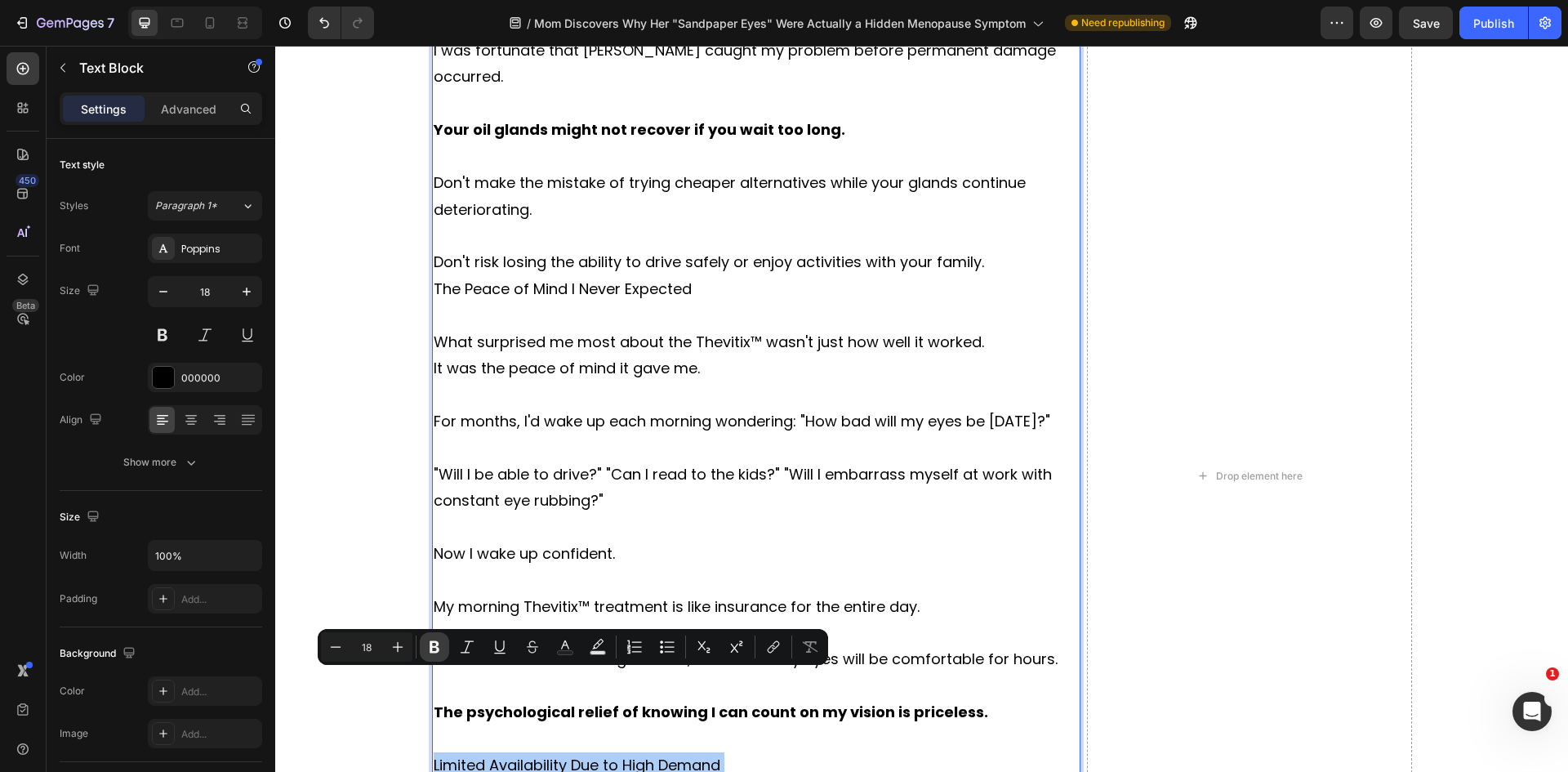
click at [425, 651] on button "Bold" at bounding box center [434, 647] width 29 height 29
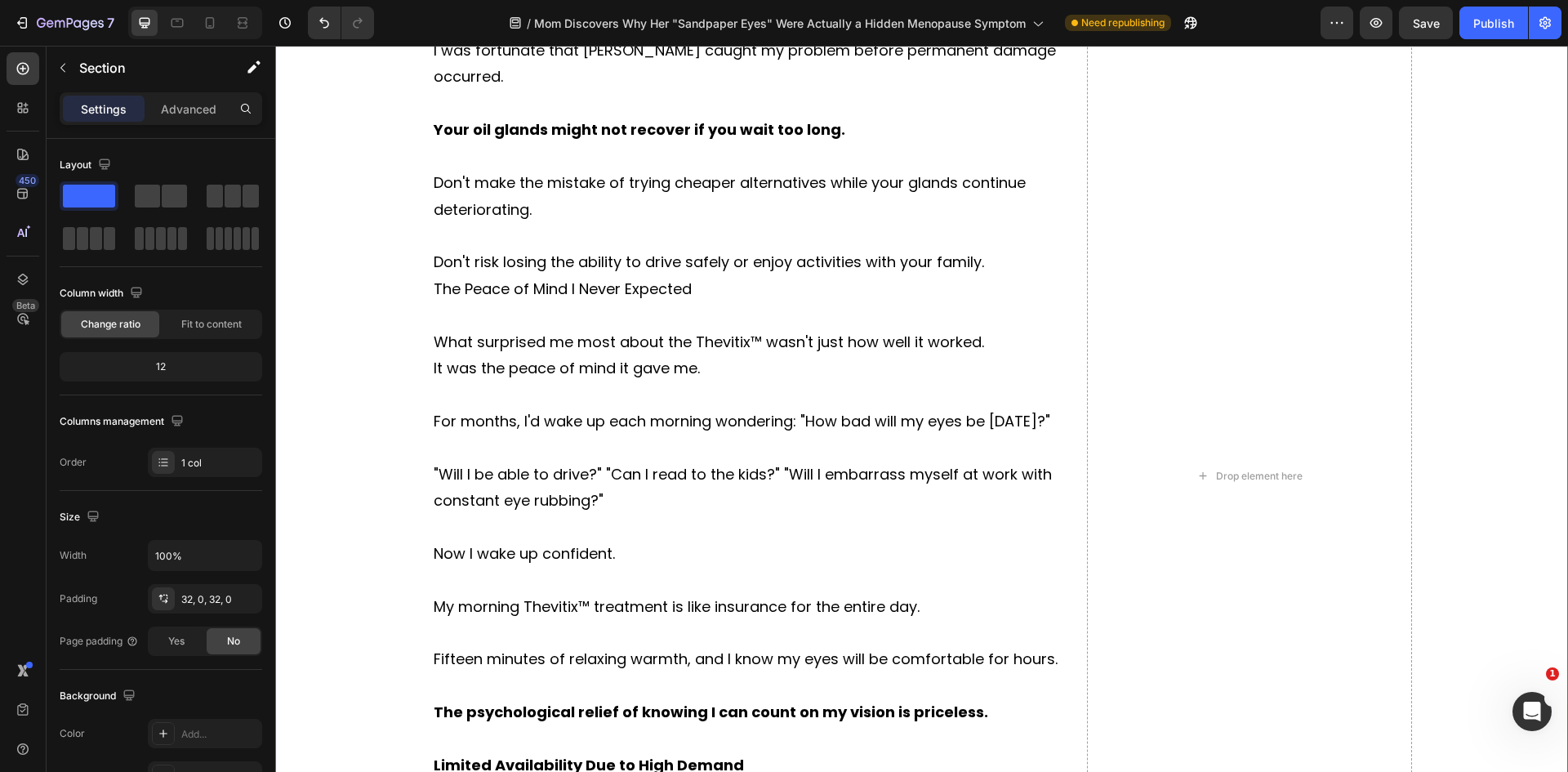
click at [497, 754] on strong "Limited Availability Due to High Demand" at bounding box center [588, 764] width 311 height 20
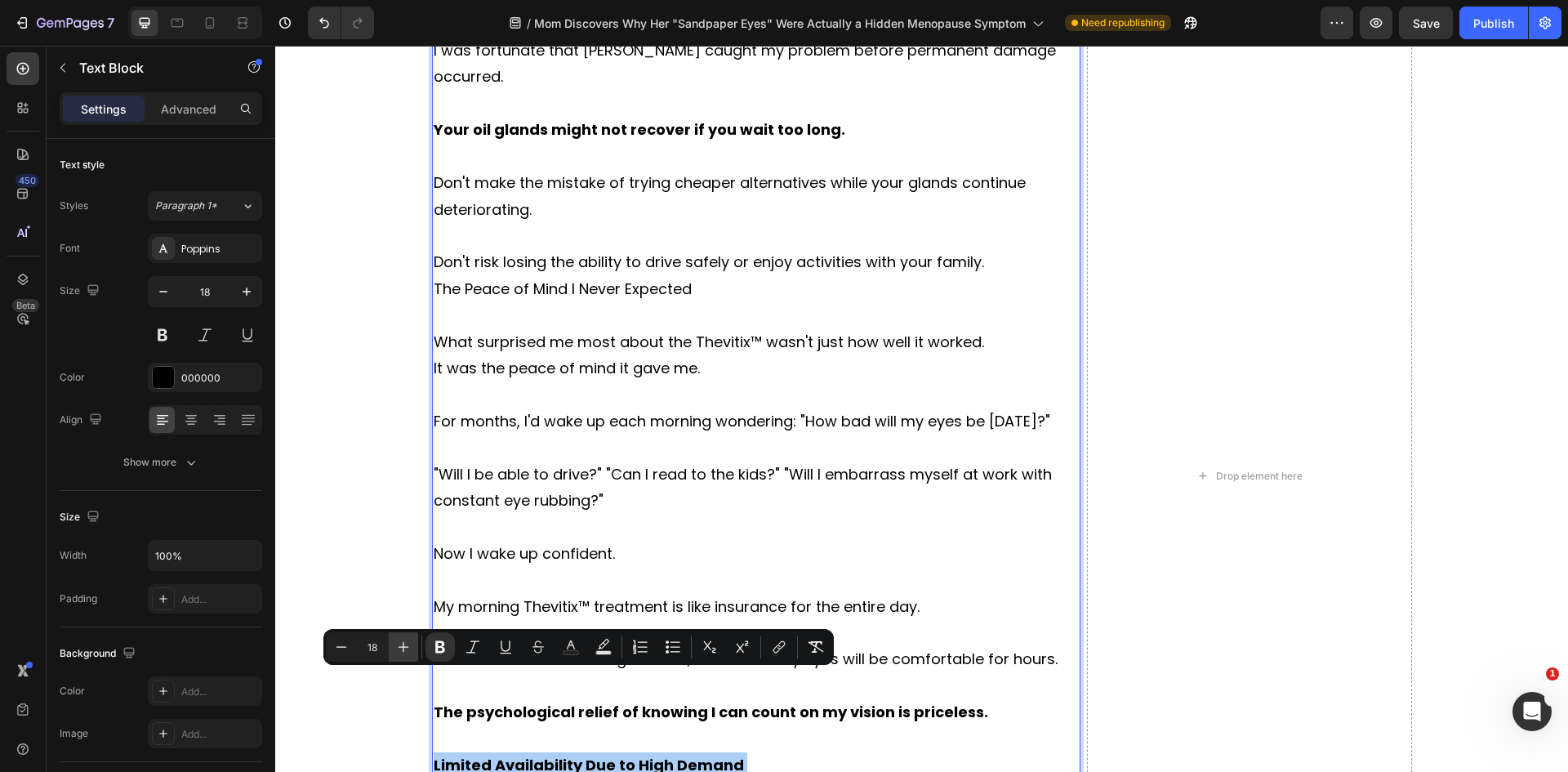
click at [403, 650] on icon "Editor contextual toolbar" at bounding box center [403, 647] width 11 height 11
click at [407, 646] on icon "Editor contextual toolbar" at bounding box center [403, 647] width 16 height 16
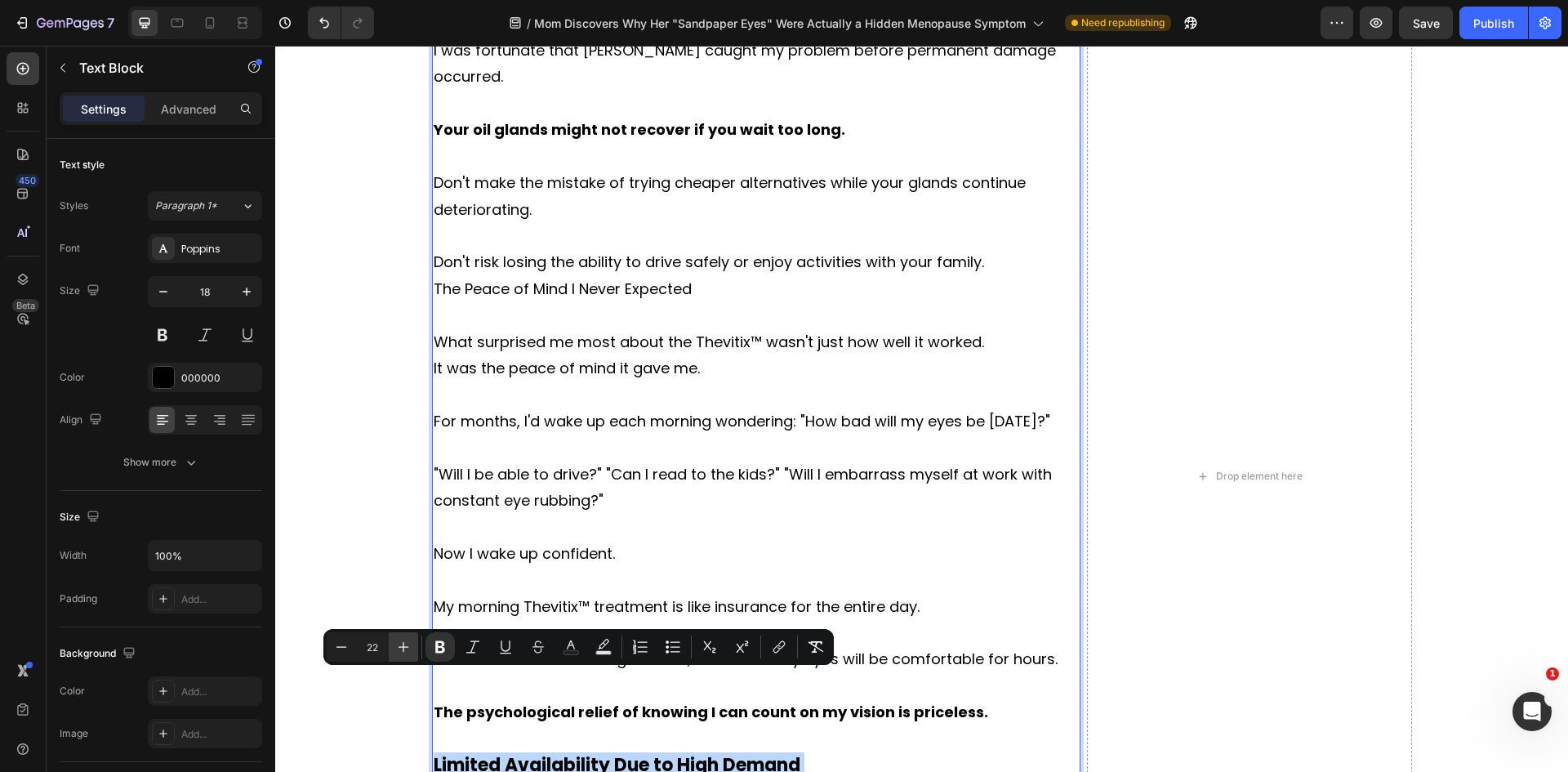
type input "23"
click at [841, 753] on p "Limited Availability Due to High Demand" at bounding box center [756, 766] width 646 height 27
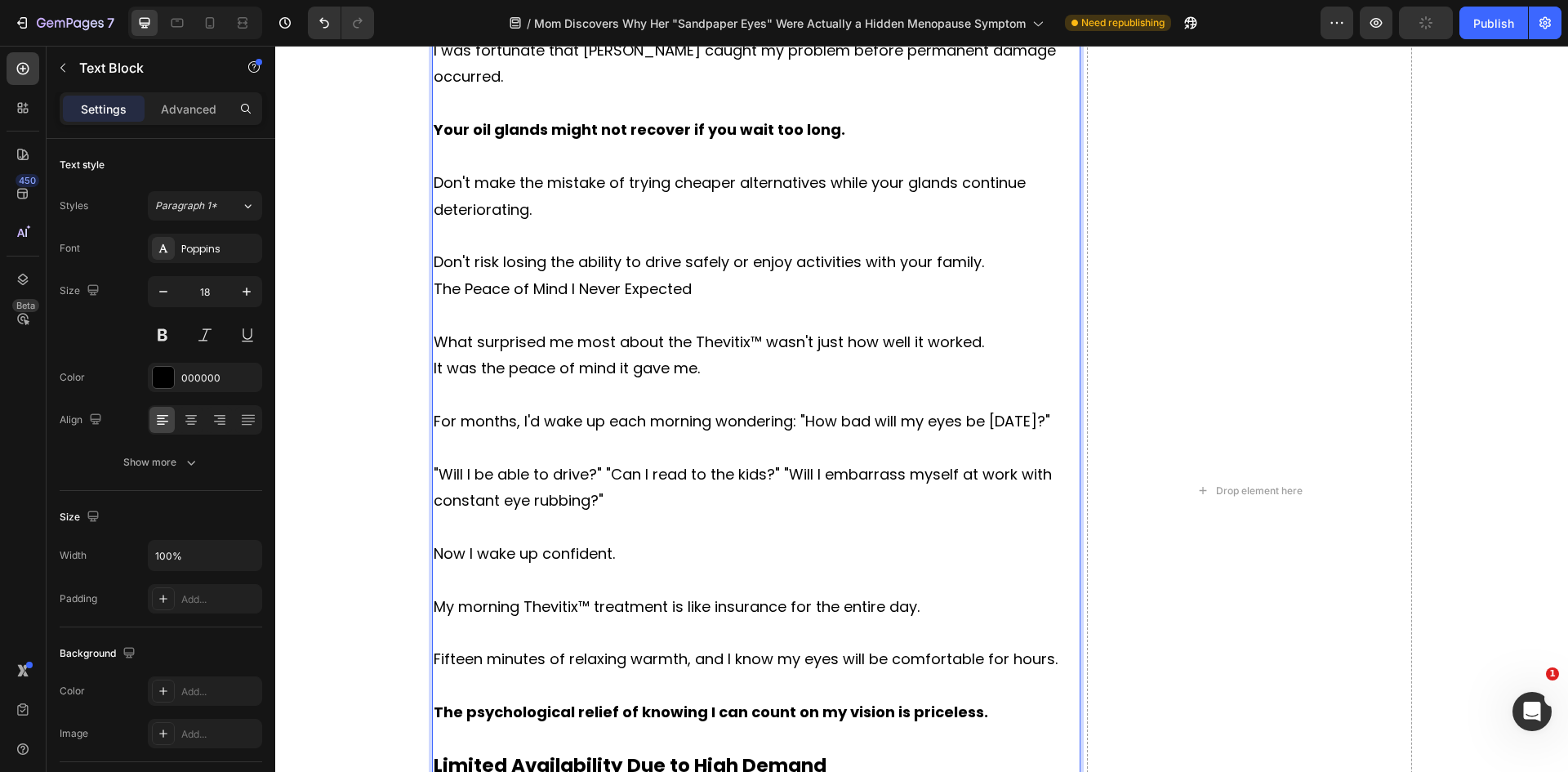
scroll to position [10549, 0]
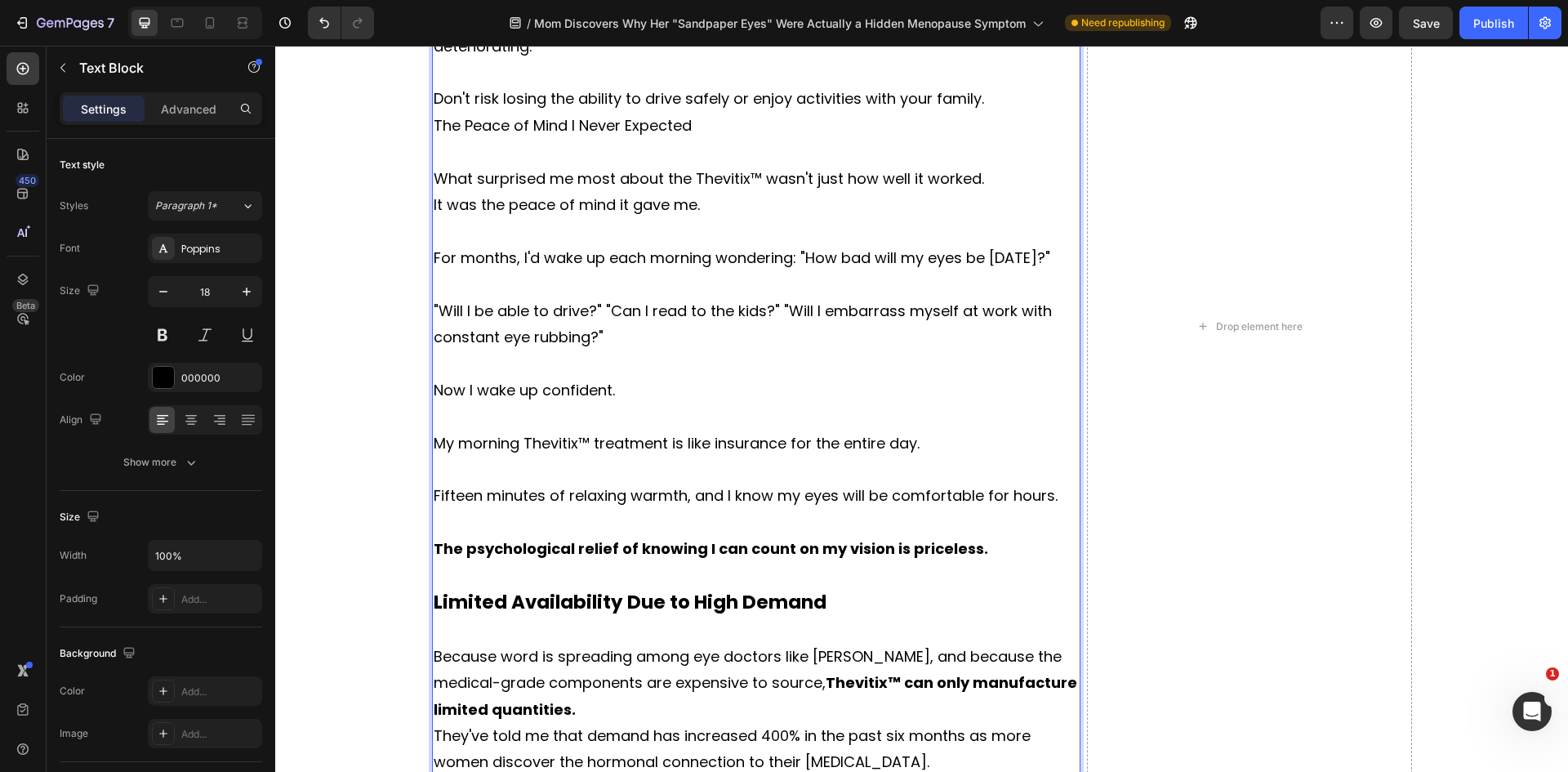
click at [590, 644] on p "Because word is spreading among eye doctors like [PERSON_NAME], and because the…" at bounding box center [756, 684] width 646 height 79
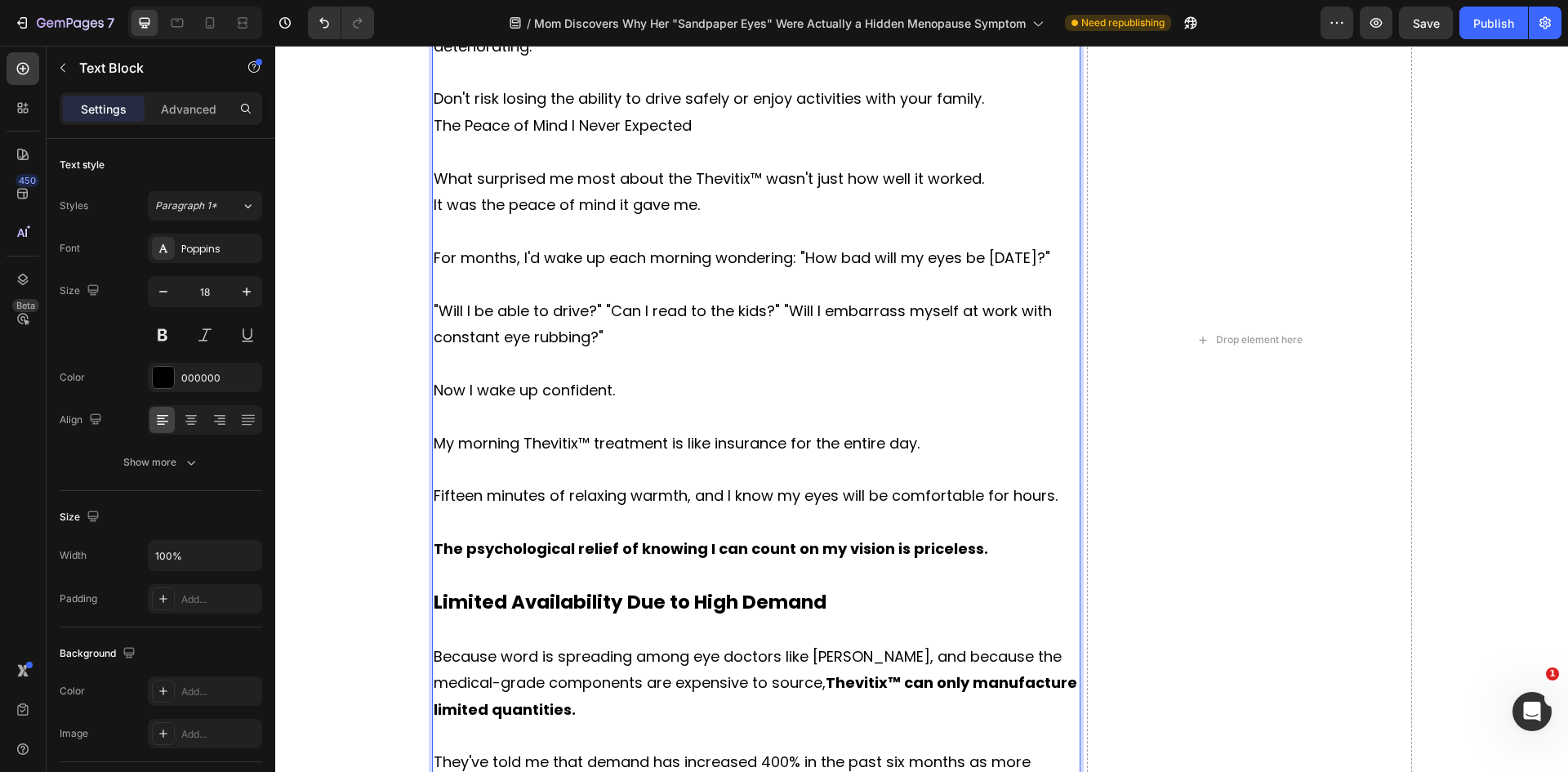
click at [899, 749] on p "They've told me that demand has increased 400% in the past six months as more w…" at bounding box center [756, 775] width 646 height 53
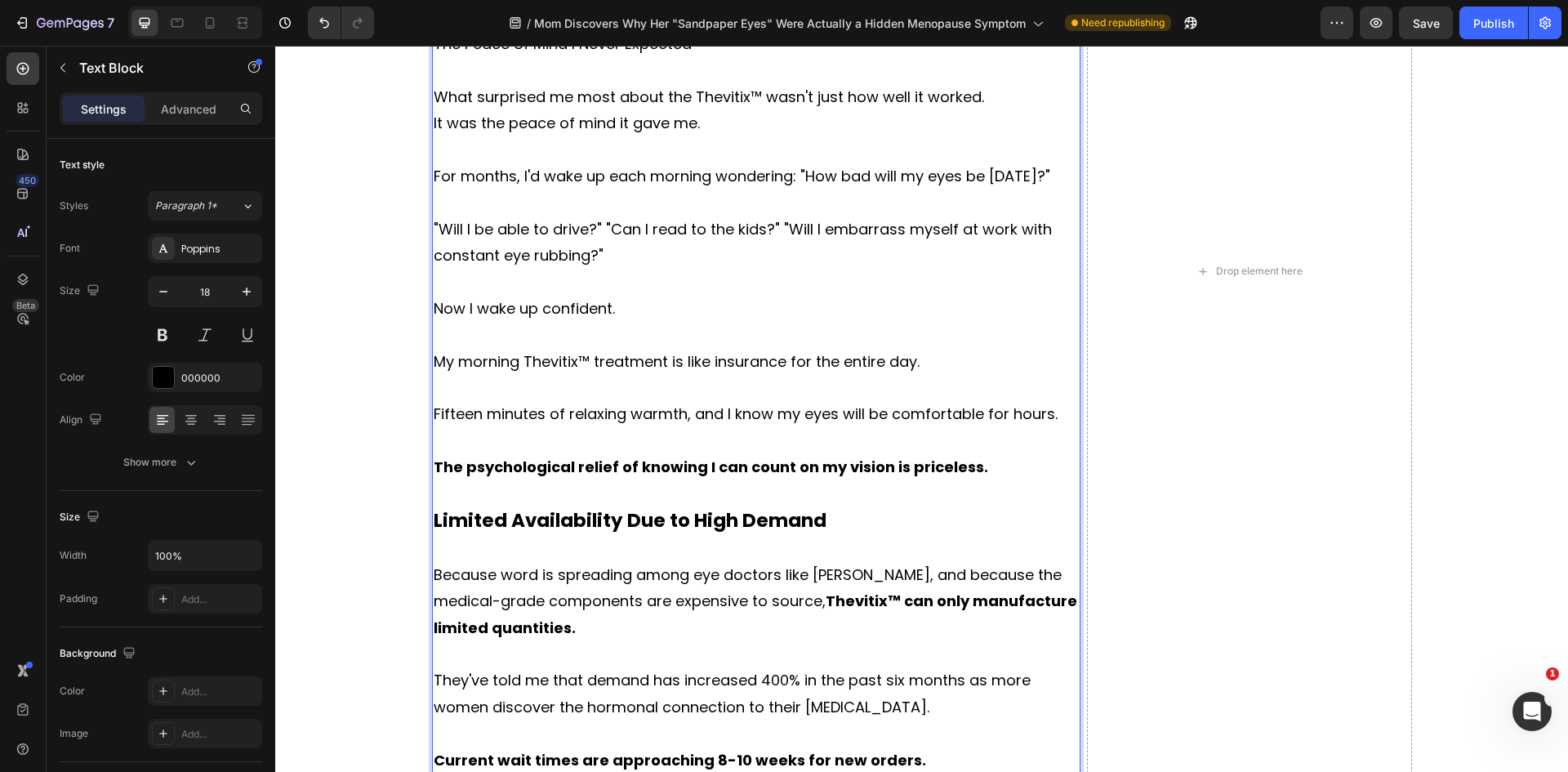
click at [922, 748] on p "Current wait times are approaching 8-10 weeks for new orders." at bounding box center [756, 760] width 646 height 26
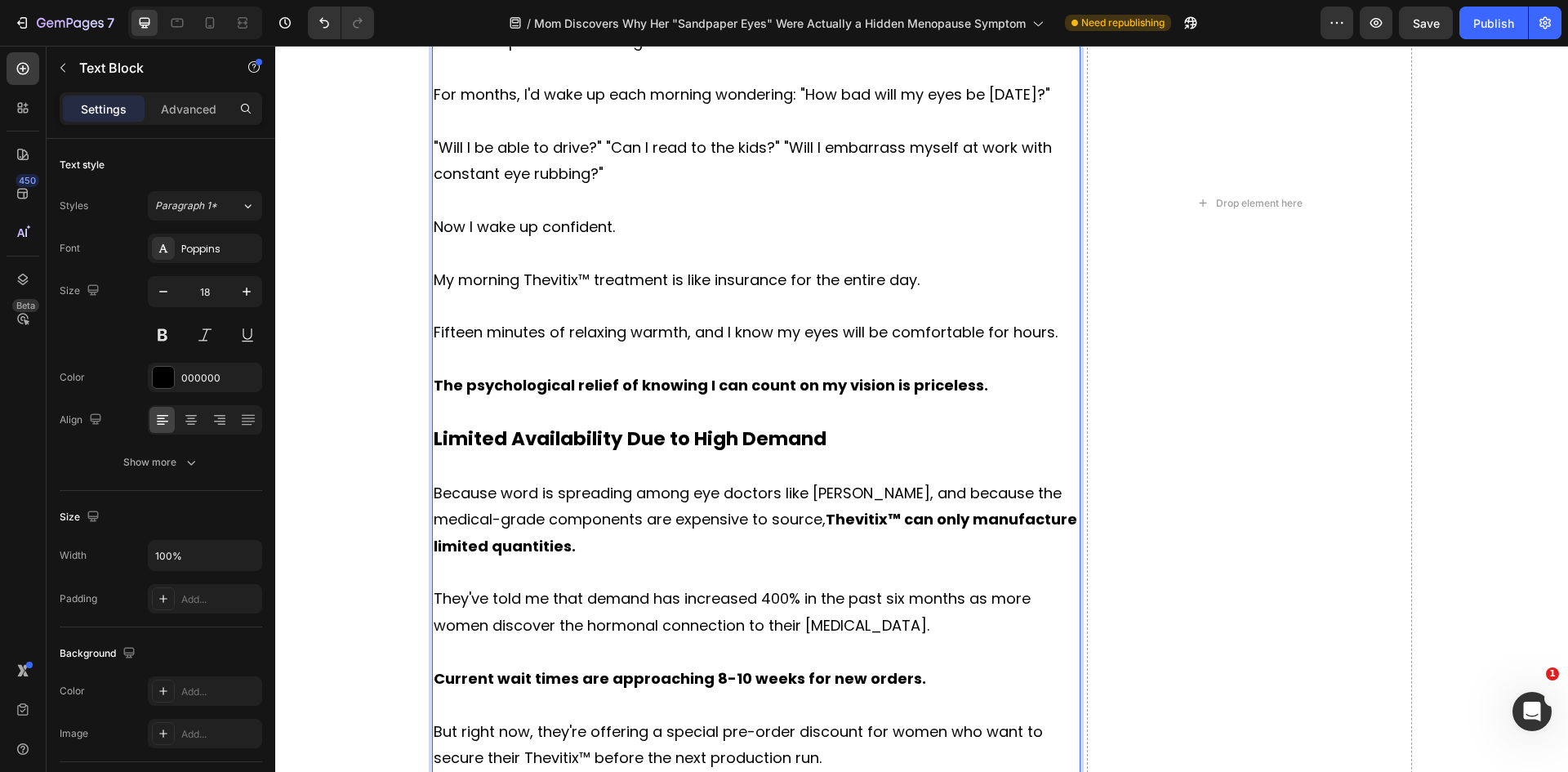
click at [833, 719] on p "But right now, they're offering a special pre-order discount for women who want…" at bounding box center [756, 745] width 646 height 53
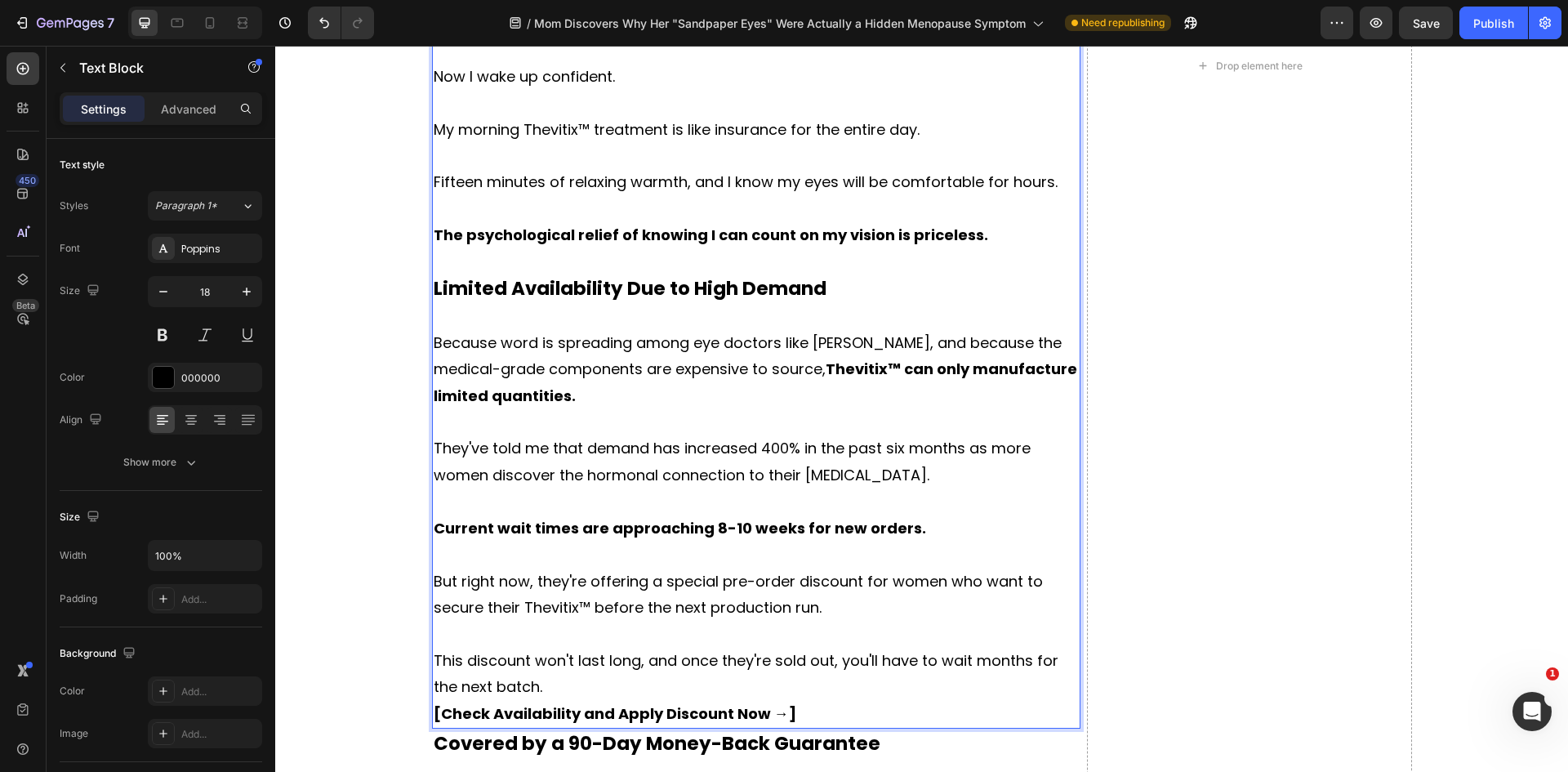
scroll to position [10875, 0]
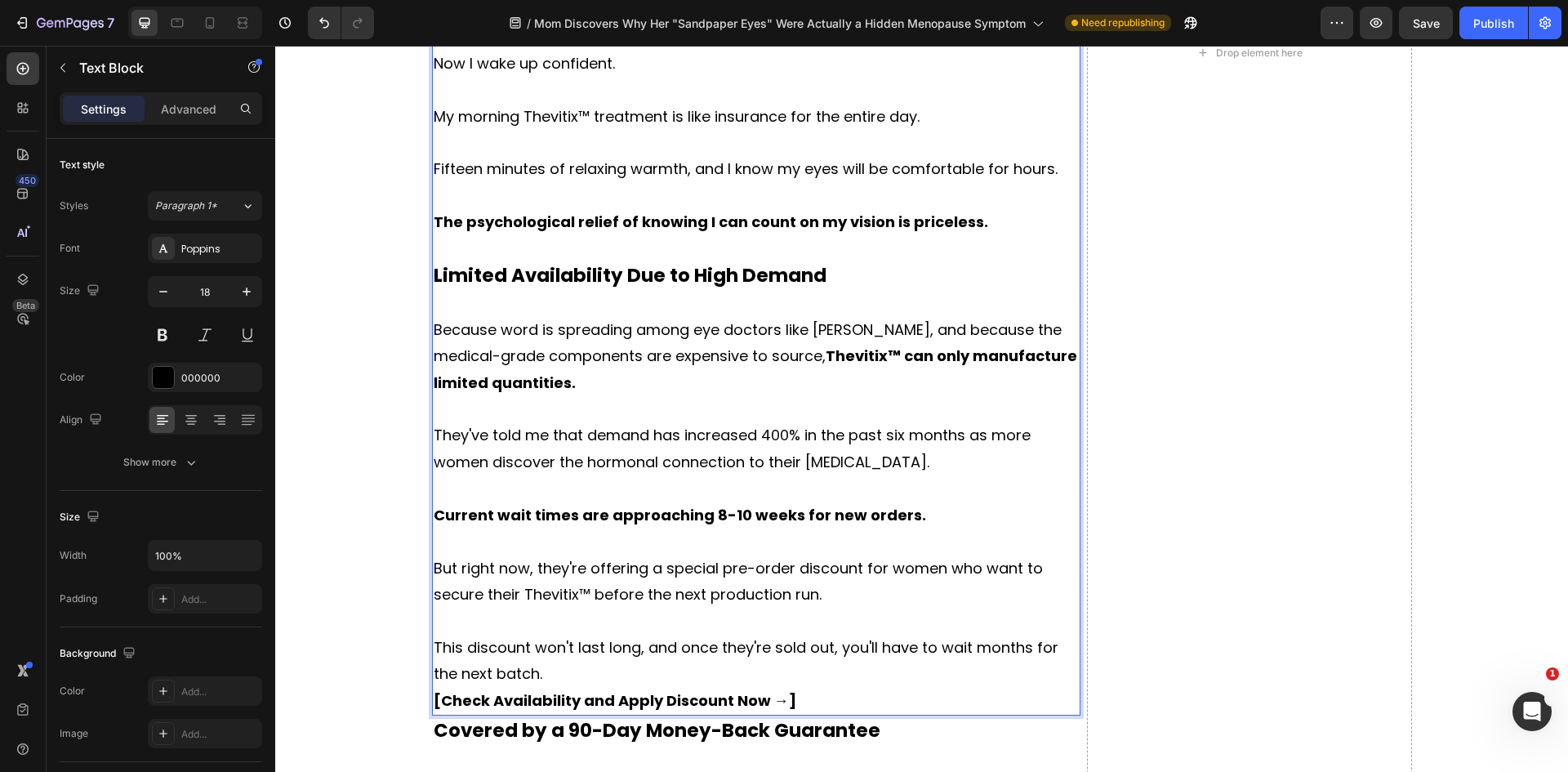
click at [815, 688] on p "[Check Availability and Apply Discount Now →]" at bounding box center [756, 700] width 646 height 26
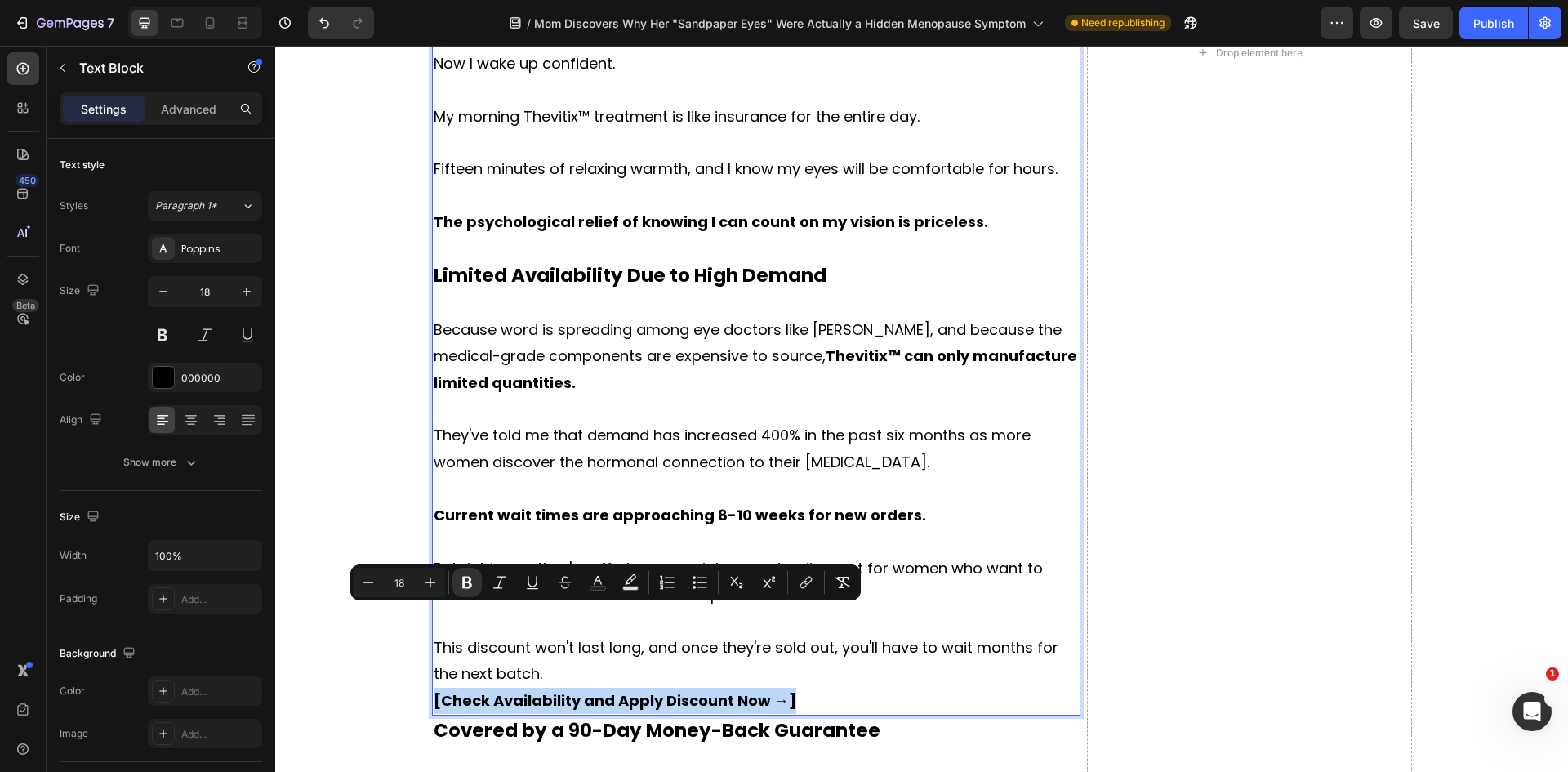
drag, startPoint x: 815, startPoint y: 614, endPoint x: 516, endPoint y: 621, distance: 299.1
click at [516, 688] on p "[Check Availability and Apply Discount Now →]" at bounding box center [756, 700] width 646 height 26
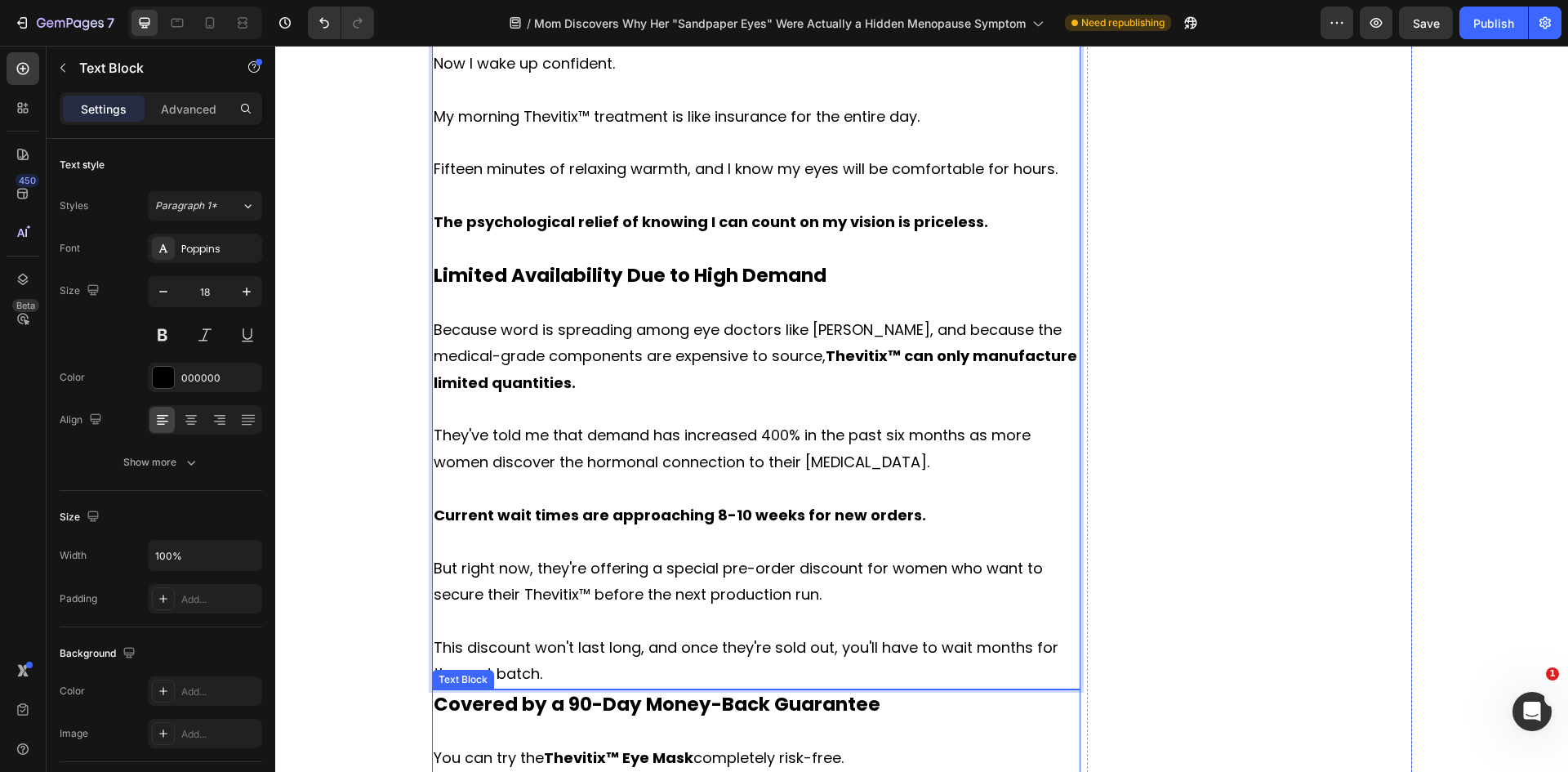
click at [758, 719] on p "Rich Text Editor. Editing area: main" at bounding box center [756, 732] width 646 height 26
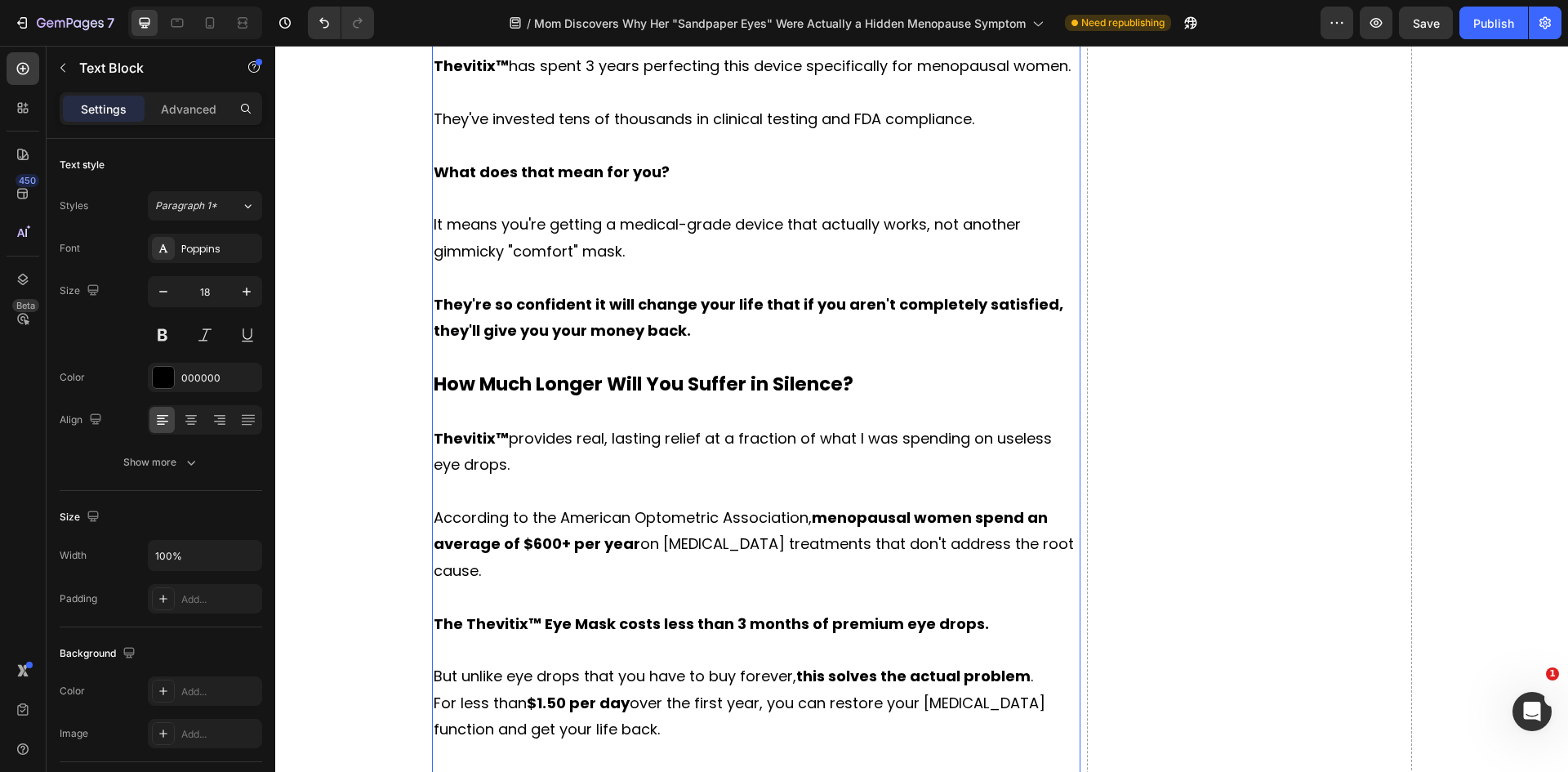
scroll to position [11774, 0]
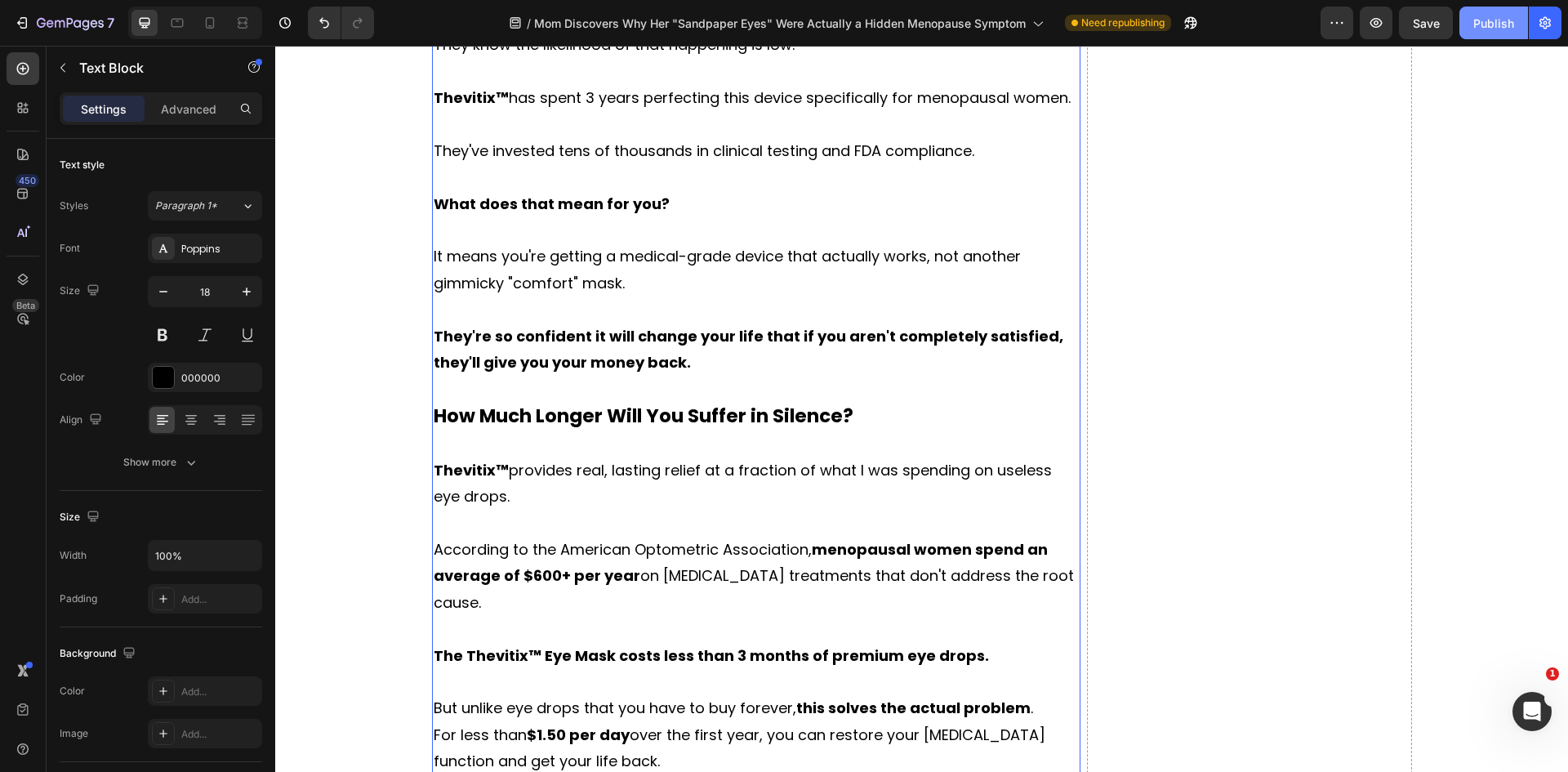
click at [1491, 35] on button "Publish" at bounding box center [1493, 23] width 68 height 33
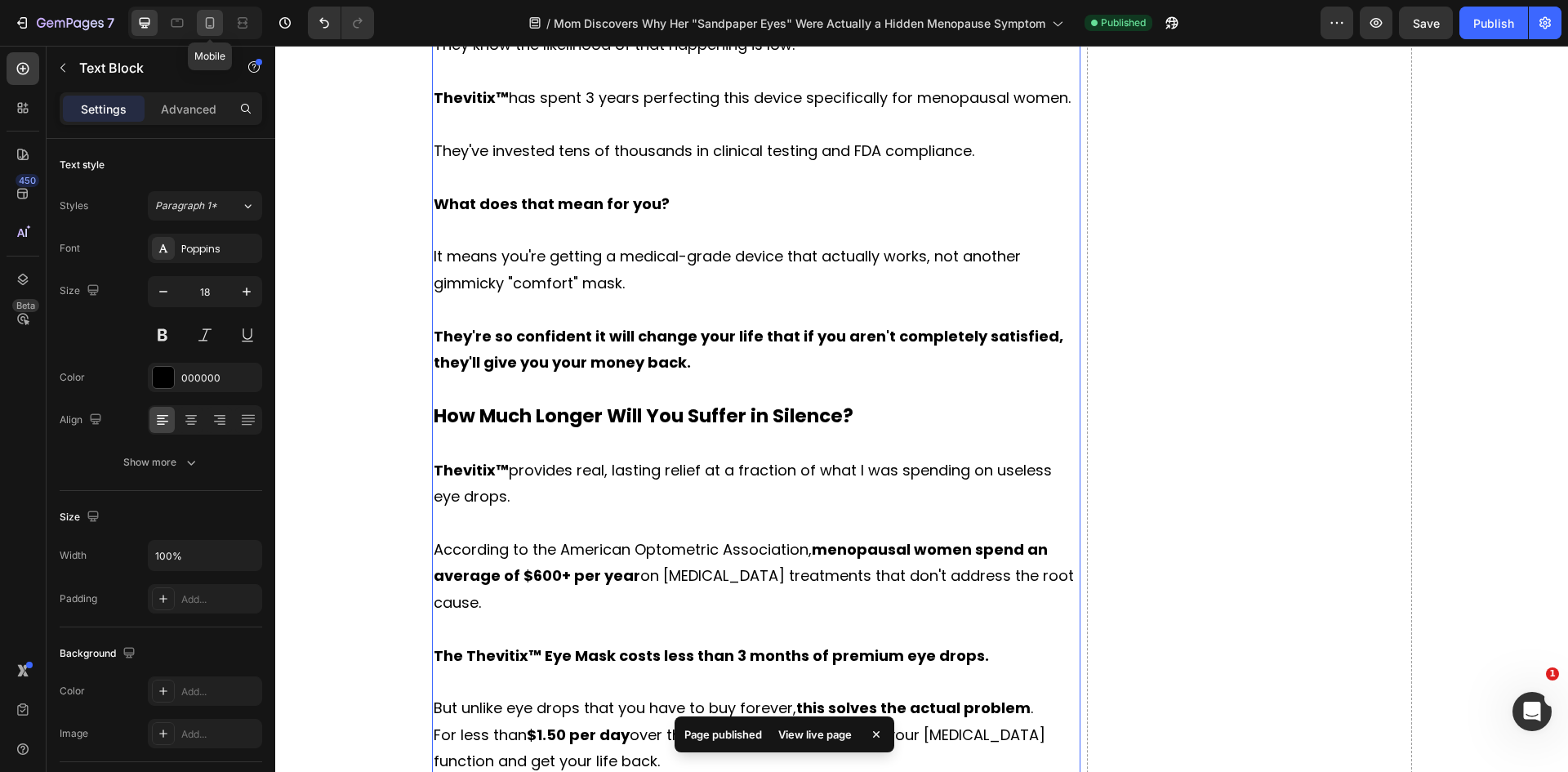
click at [217, 30] on icon at bounding box center [210, 22] width 16 height 16
type input "16"
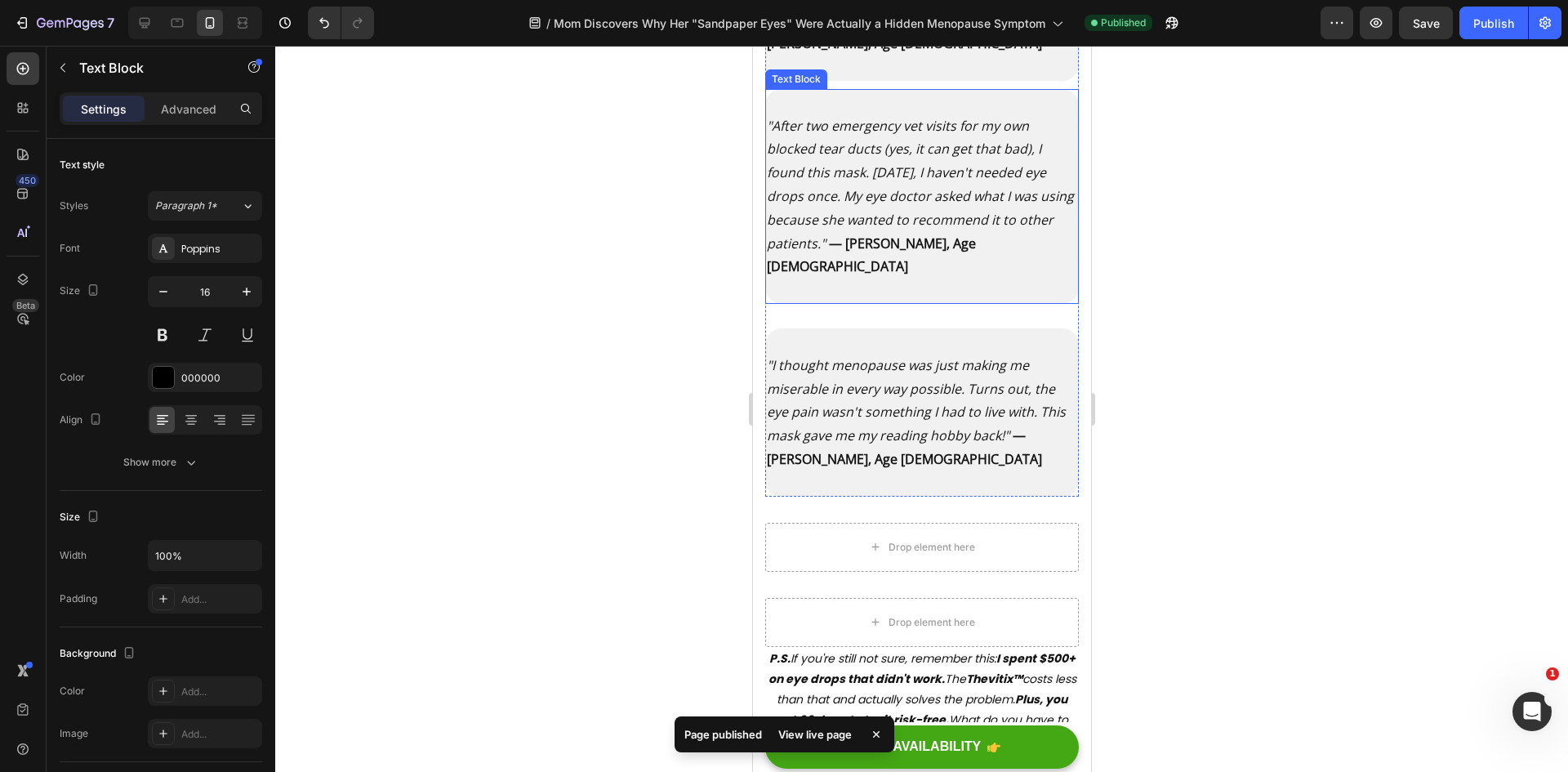
scroll to position [12944, 0]
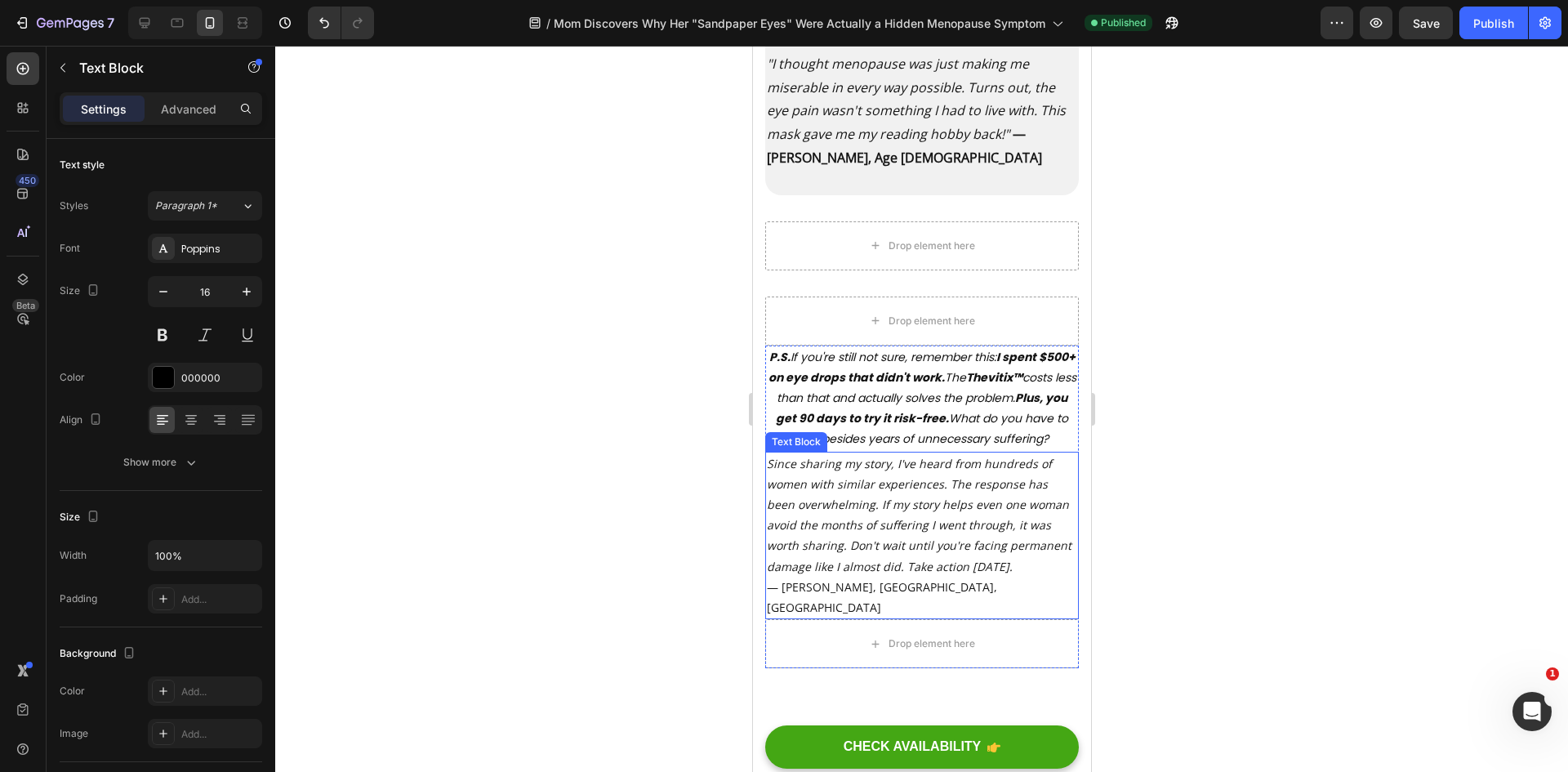
click at [970, 520] on icon "Since sharing my story, I've heard from hundreds of women with similar experien…" at bounding box center [918, 514] width 305 height 119
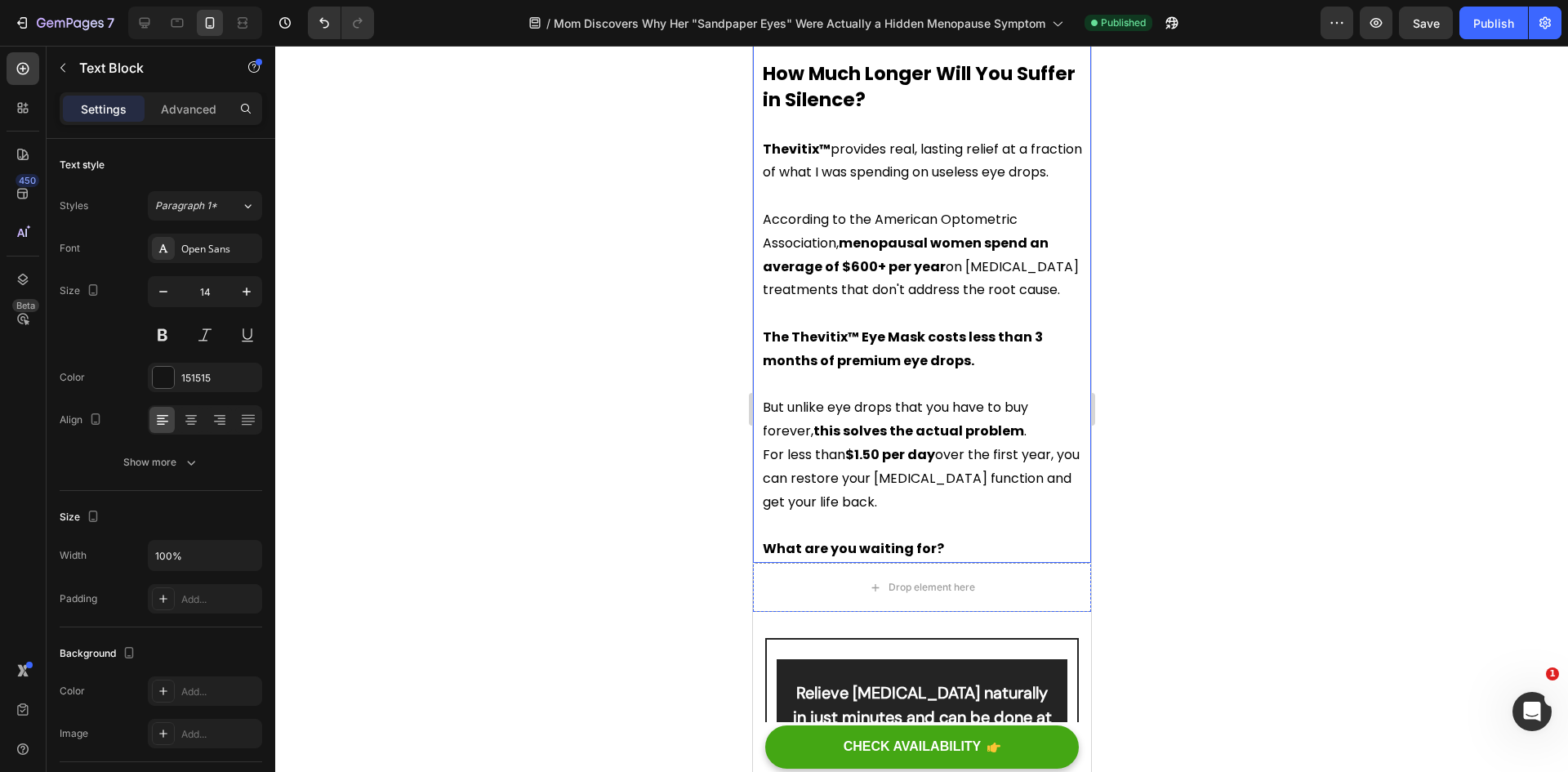
scroll to position [13925, 0]
